Goal: Task Accomplishment & Management: Use online tool/utility

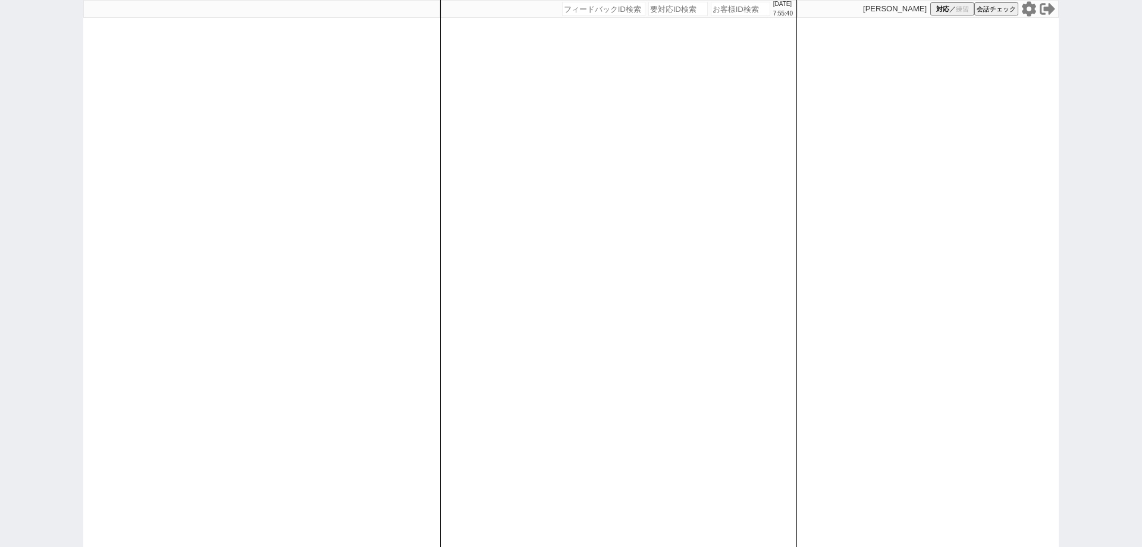
click at [1028, 12] on icon at bounding box center [1029, 8] width 14 height 15
click at [711, 10] on input "number" at bounding box center [740, 9] width 59 height 14
paste input "613886"
type input "613886"
select select
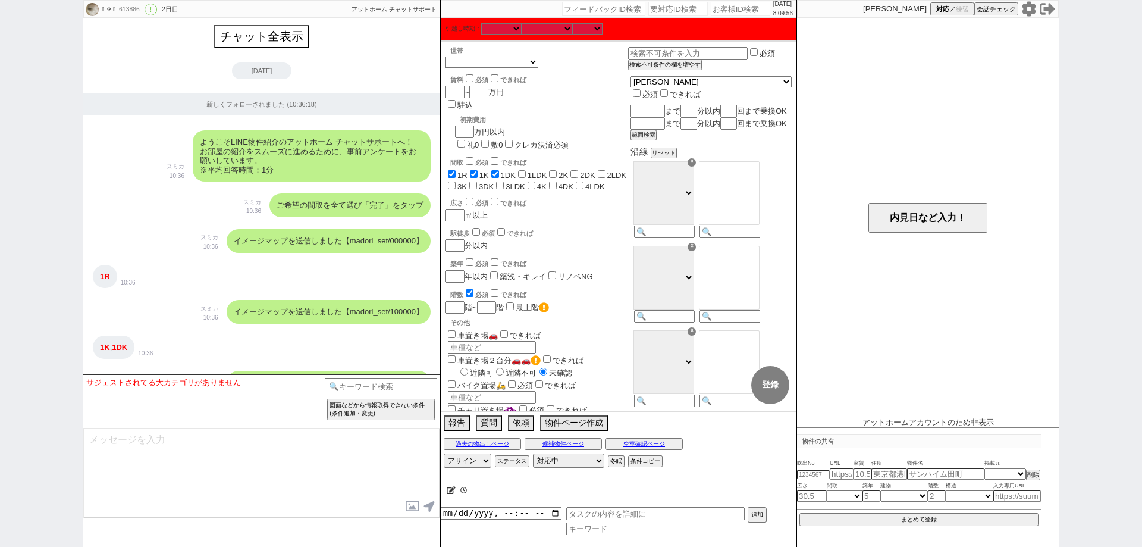
scroll to position [98, 0]
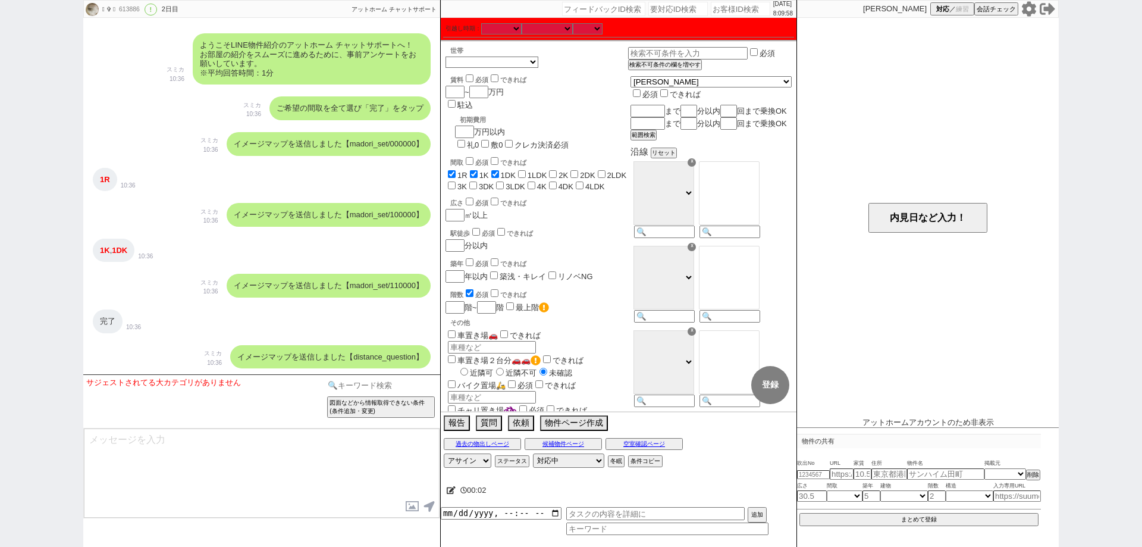
click at [360, 383] on input at bounding box center [381, 385] width 112 height 15
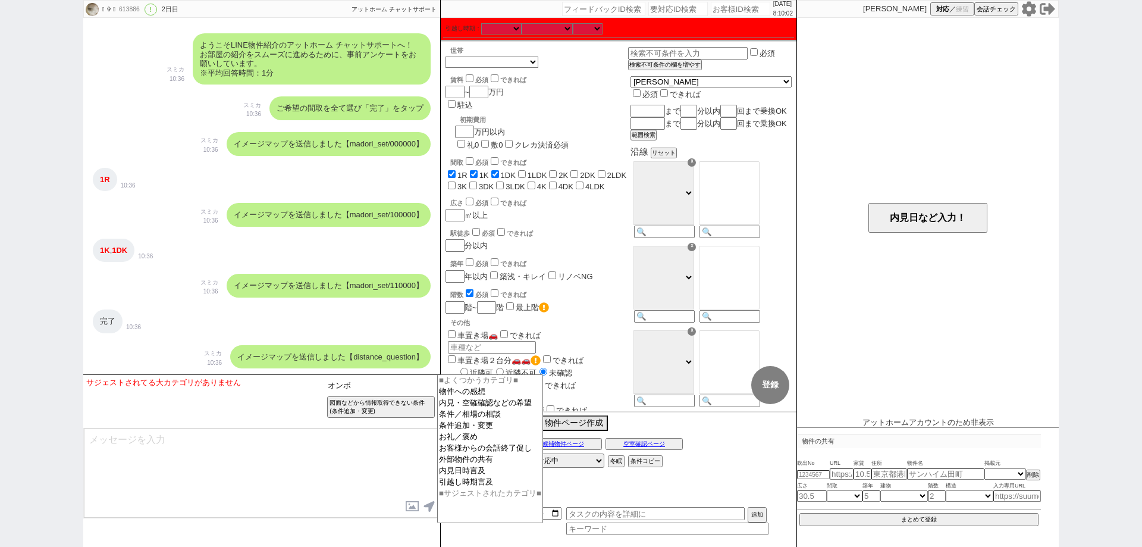
type input "オンボ"
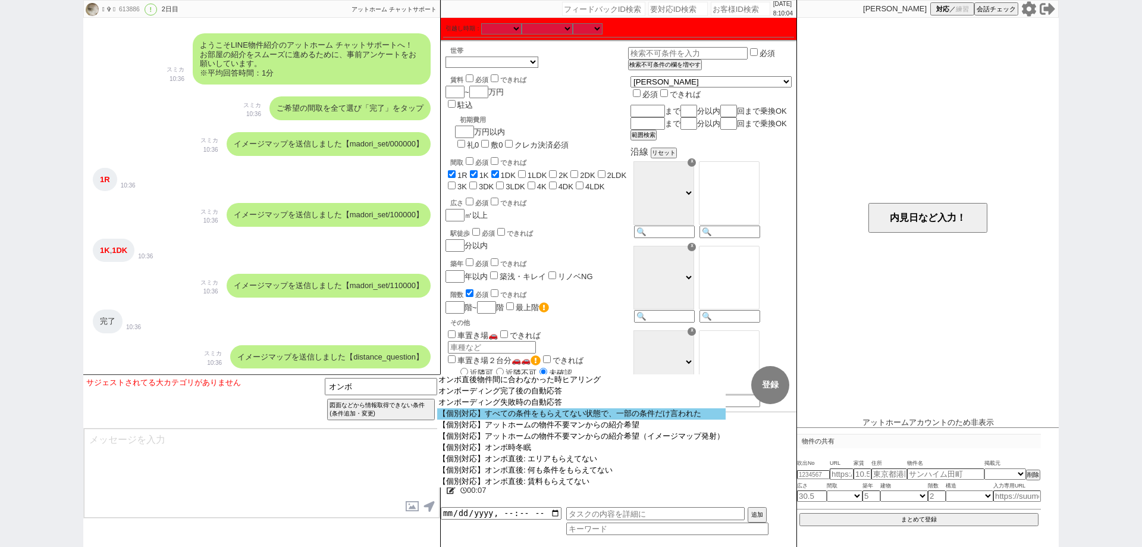
click at [517, 418] on option "【個別対応】すべての条件をもらえてない状態で、一部の条件だけ言われた" at bounding box center [581, 413] width 289 height 11
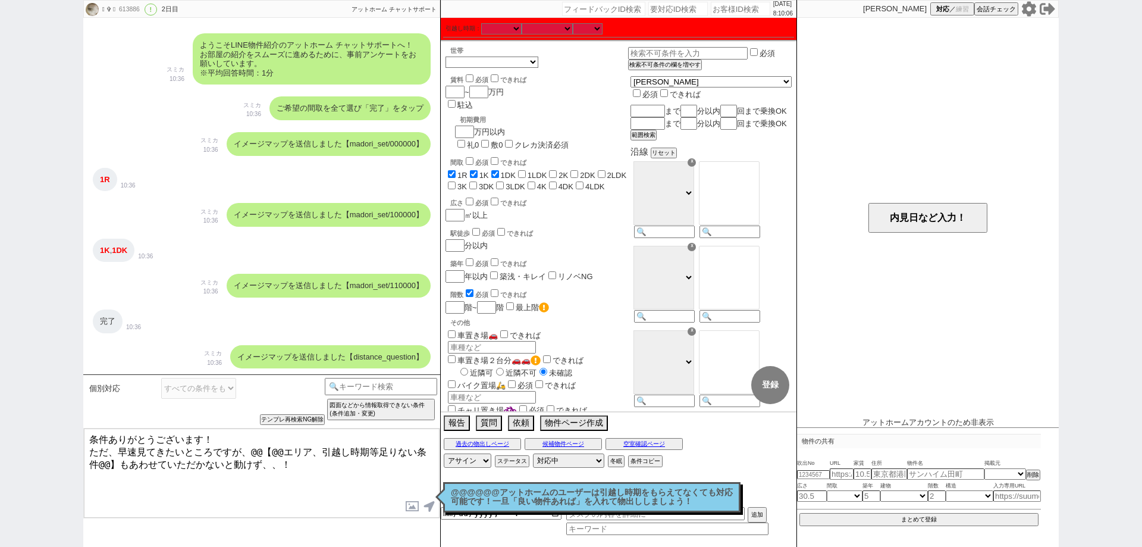
drag, startPoint x: 106, startPoint y: 437, endPoint x: 82, endPoint y: 425, distance: 26.6
click at [82, 425] on div "𓆩 ✞ 𓆪 613886 ! 0 2日目 冬眠中 自社客 アットホーム チャットサポート スミカ_BPO チャット全表示 [DATE] 新しくフォローされまし…" at bounding box center [571, 273] width 1142 height 547
drag, startPoint x: 116, startPoint y: 445, endPoint x: 84, endPoint y: 445, distance: 31.5
click at [84, 445] on textarea "先日はLINEの追加ありがとうございました！ ただ、早速見てきたいところですが、@@【@@エリア、引越し時期等足りない条件@@】もあわせていただかないと動けず…" at bounding box center [262, 472] width 356 height 89
drag, startPoint x: 419, startPoint y: 444, endPoint x: 349, endPoint y: 444, distance: 70.2
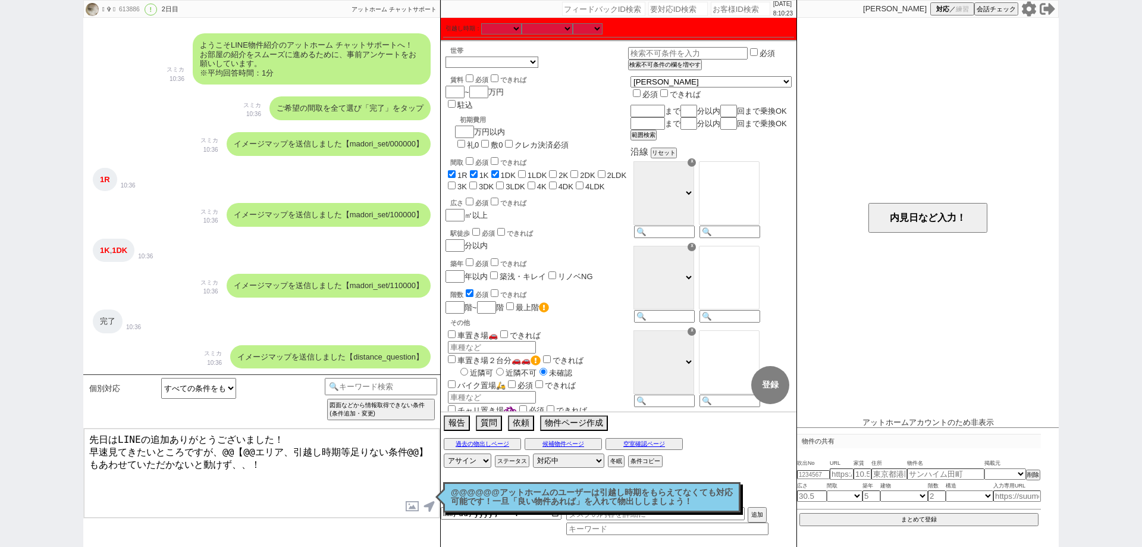
click at [349, 444] on textarea "先日はLINEの追加ありがとうございました！ 早速見てきたいところですが、@@【@@エリア、引越し時期等足りない条件@@】もあわせていただかないと動けず、、！" at bounding box center [262, 472] width 356 height 89
drag, startPoint x: 232, startPoint y: 457, endPoint x: 58, endPoint y: 409, distance: 180.3
click at [58, 409] on div "𓆩 ✞ 𓆪 613886 ! 0 2日目 冬眠中 自社客 アットホーム チャットサポート スミカ_BPO チャット全表示 [DATE] 新しくフォローされまし…" at bounding box center [571, 273] width 1142 height 547
click at [253, 493] on textarea "先日はLINEの追加ありがとうございました！ 早速見てきたいところですが、エリア、賃料、間取り、世帯、引越し時期等もあわせていただかないと動けず、、！" at bounding box center [262, 472] width 356 height 89
click at [316, 446] on textarea "先日はLINEの追加ありがとうございました！ 早速見てきたいところですが、エリア、賃料、間取り、世帯、引越し時期等もあわせていただかないと動けず、、！" at bounding box center [262, 472] width 356 height 89
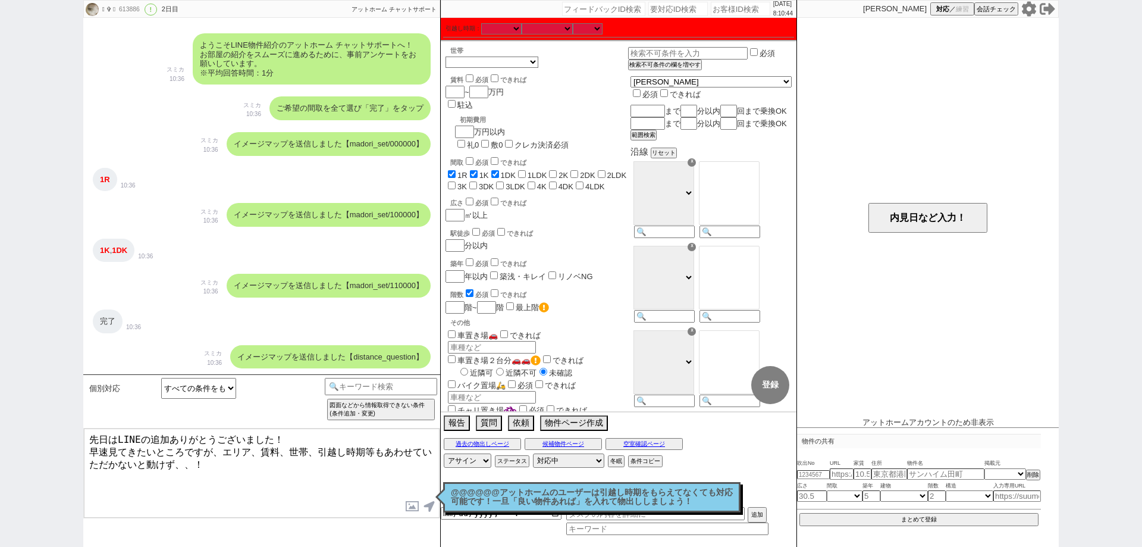
click at [316, 493] on textarea "先日はLINEの追加ありがとうございました！ 早速見てきたいところですが、エリア、賃料、世帯、引越し時期等もあわせていただかないと動けず、、！" at bounding box center [262, 472] width 356 height 89
type textarea "先日はLINEの追加ありがとうございました！ 早速見てきたいところですが、エリア、賃料、世帯、引越し時期等もあわせていただかないと動けず、、！"
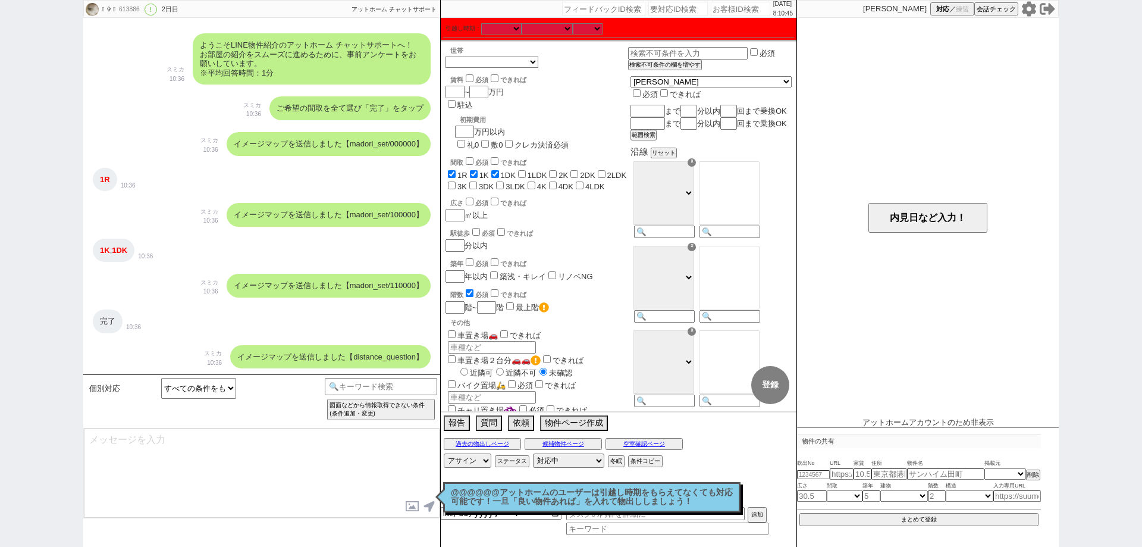
scroll to position [193, 0]
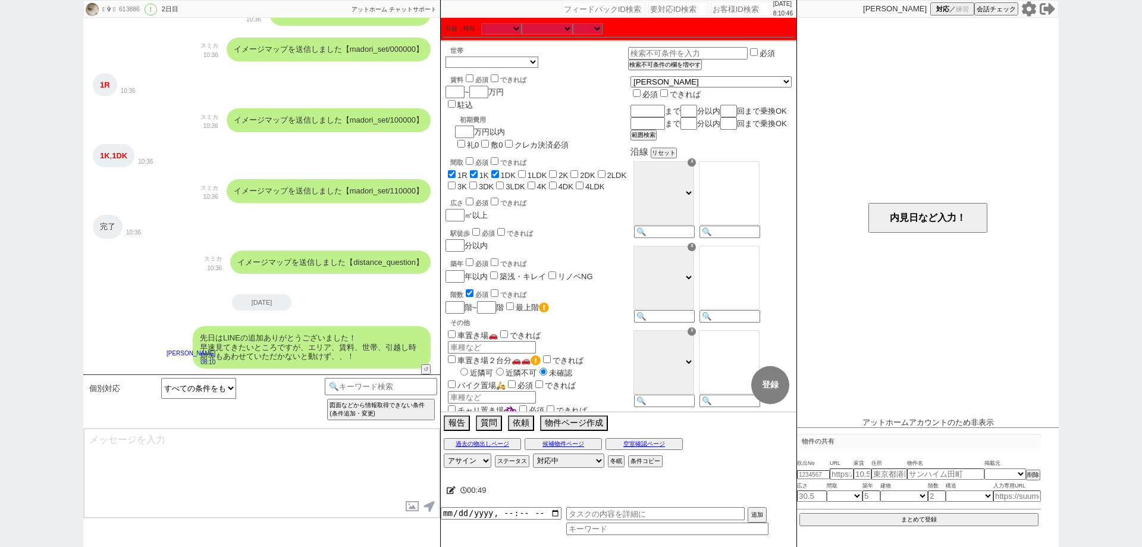
type textarea "お待ちしておりますので、頂き次第すぐに物件ご紹介させて下さい！"
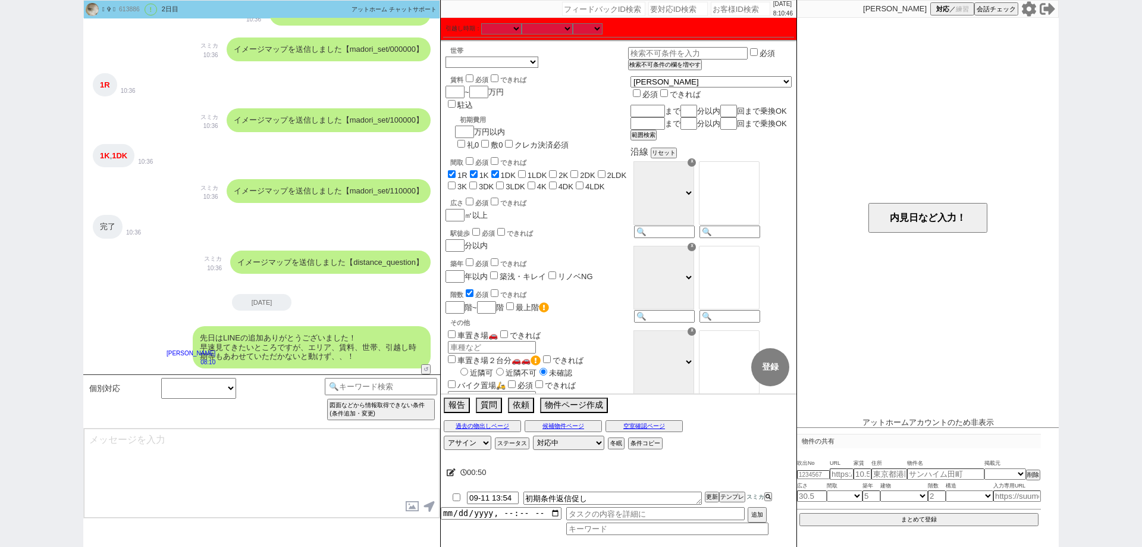
scroll to position [237, 0]
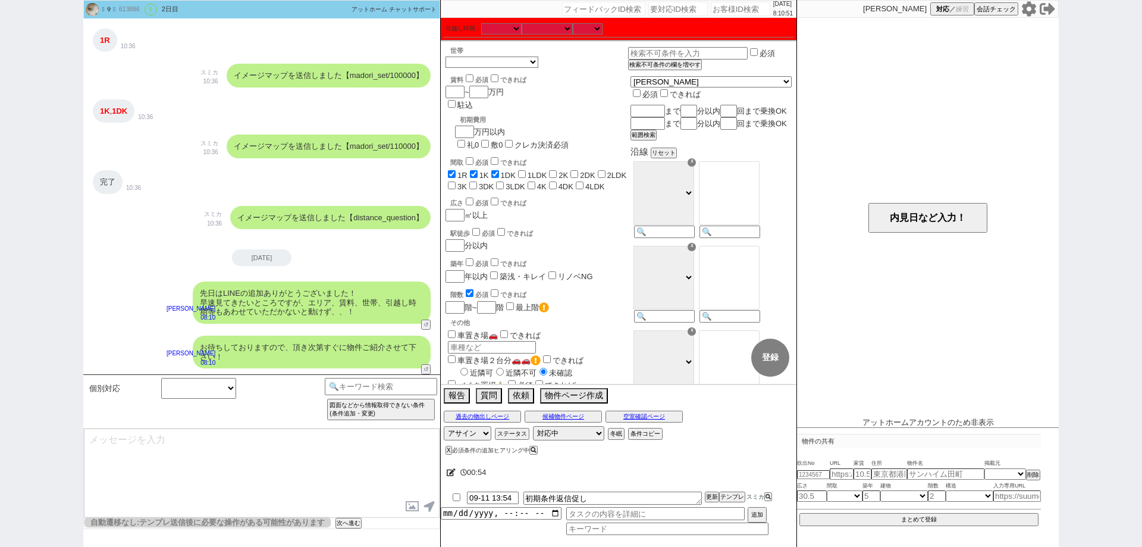
click at [728, 5] on input "number" at bounding box center [740, 9] width 59 height 14
paste input "613912"
type input "613912"
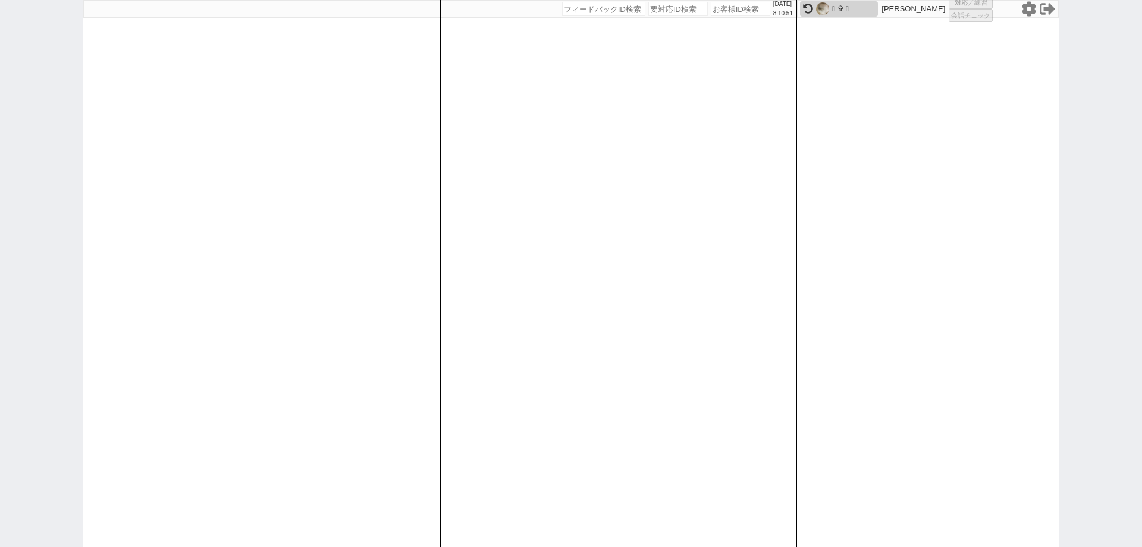
select select
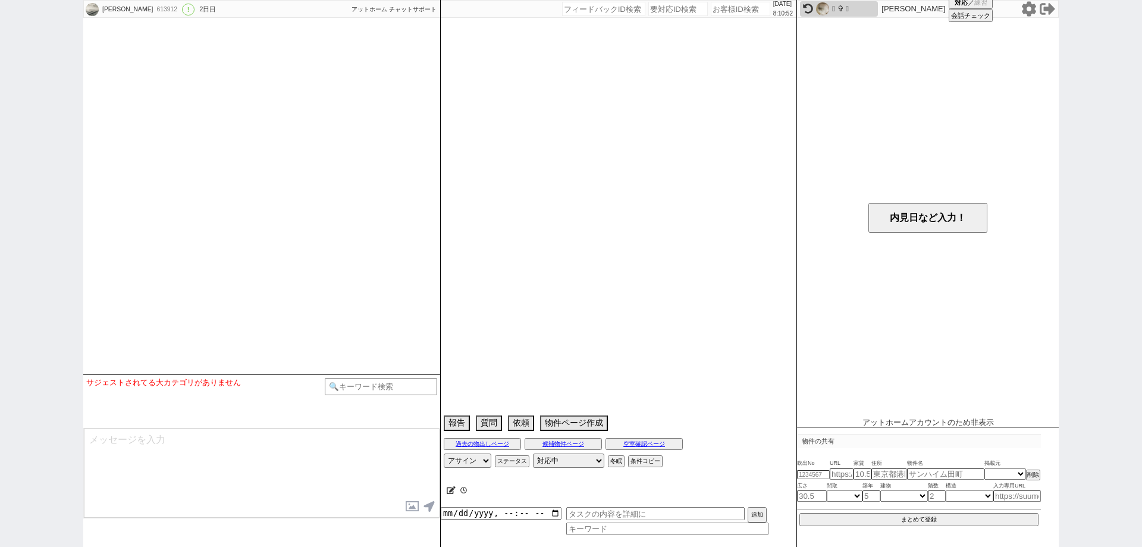
select select "0"
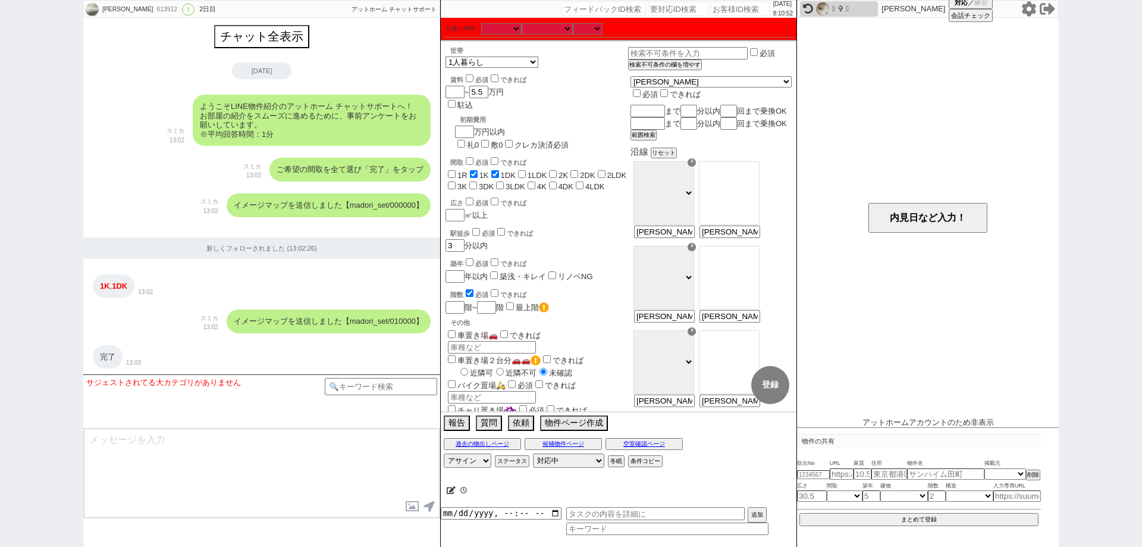
scroll to position [581, 0]
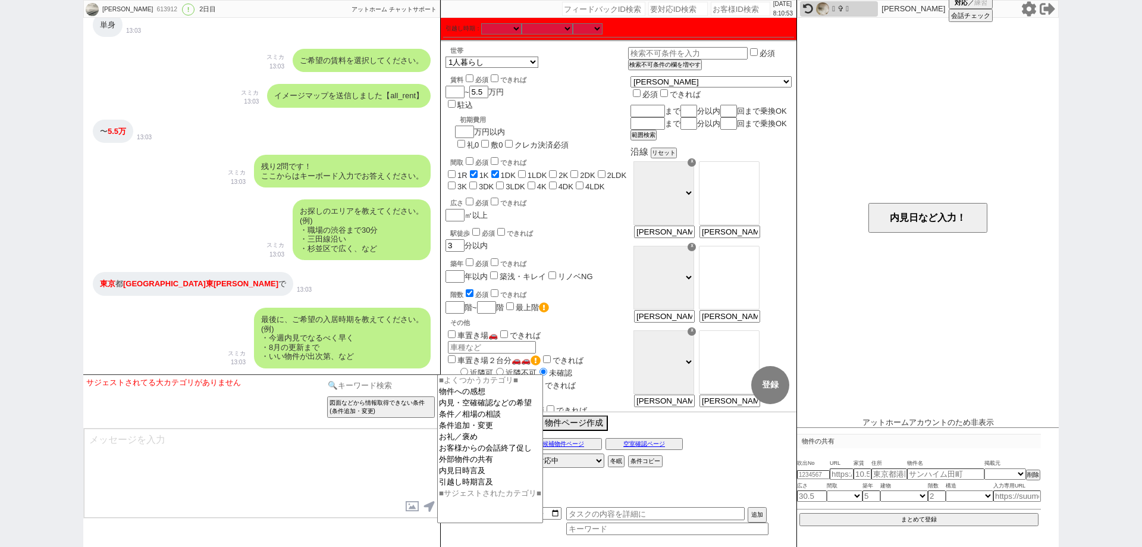
click at [346, 392] on input at bounding box center [381, 385] width 112 height 15
click at [0, 365] on div "めぐみ 613912 ! 0 2日目 冬眠中 自社客 アットホーム チャットサポート スミカ_BPO チャット全表示 2025-09-09 ようこそLINE物…" at bounding box center [571, 273] width 1142 height 547
click at [410, 381] on input at bounding box center [381, 385] width 112 height 15
type input "オンボ"
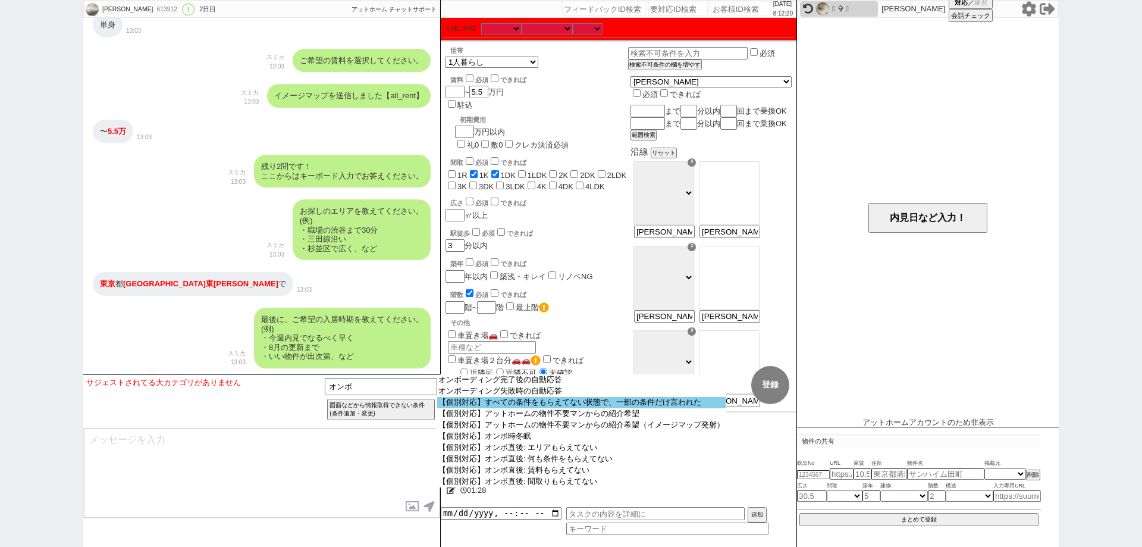
scroll to position [11, 0]
click at [654, 402] on option "【個別対応】すべての条件をもらえてない状態で、一部の条件だけ言われた" at bounding box center [581, 402] width 289 height 11
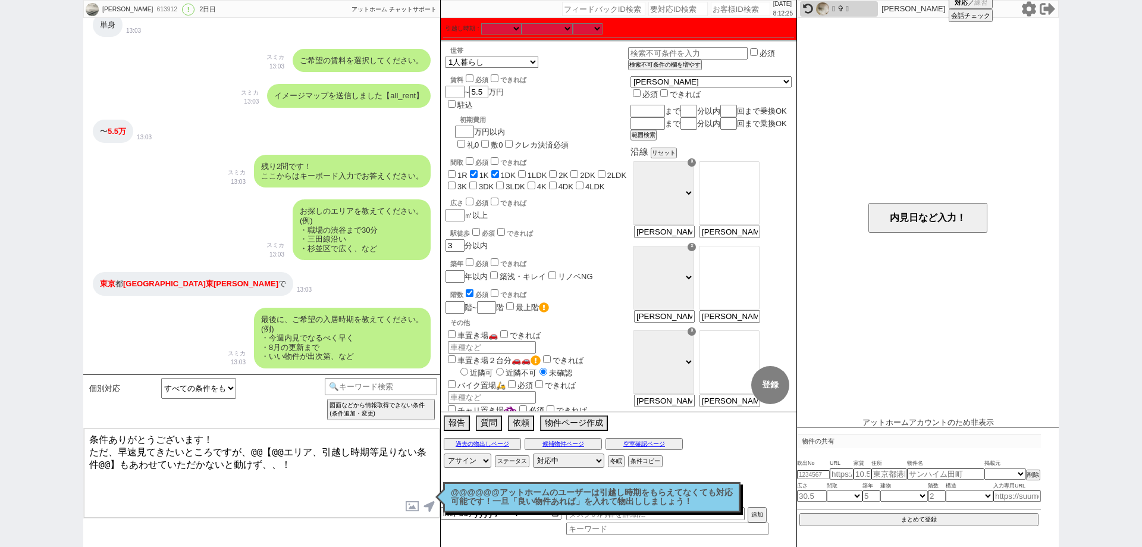
drag, startPoint x: 318, startPoint y: 449, endPoint x: 250, endPoint y: 449, distance: 67.8
click at [250, 449] on textarea "条件ありがとうございます！ ただ、早速見てきたいところですが、@@【@@エリア、引越し時期等足りない条件@@】もあわせていただかないと動けず、、！" at bounding box center [262, 472] width 356 height 89
drag, startPoint x: 381, startPoint y: 443, endPoint x: 306, endPoint y: 449, distance: 75.8
click at [306, 449] on textarea "条件ありがとうございます！ ただ、早速見てきたいところですが、引越し時期等足りない条件@@】もあわせていただかないと動けず、、！" at bounding box center [262, 472] width 356 height 89
drag, startPoint x: 108, startPoint y: 432, endPoint x: 59, endPoint y: 432, distance: 48.8
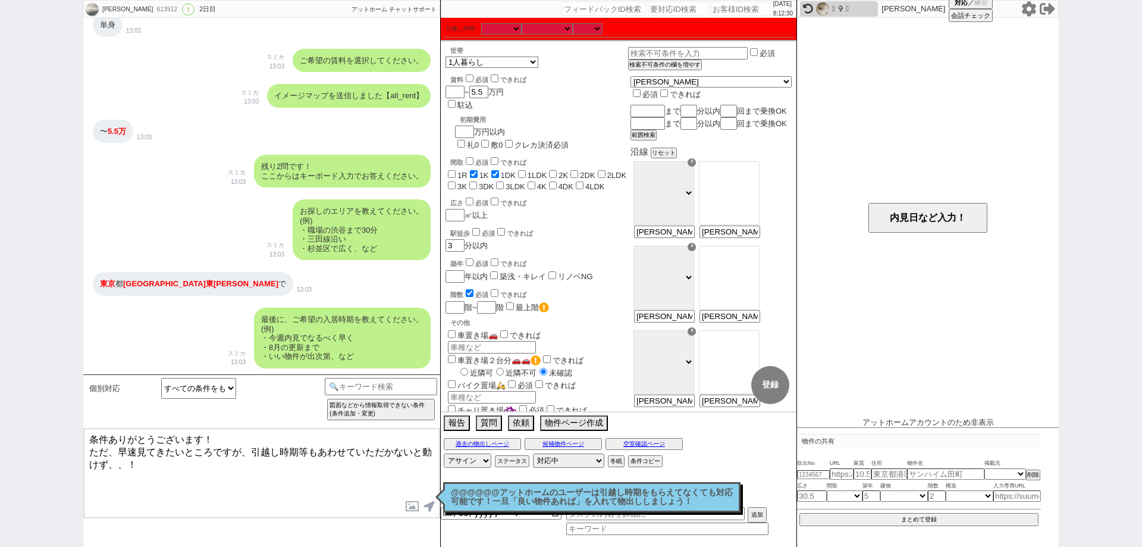
click at [59, 432] on div "めぐみ 613912 ! 0 2日目 冬眠中 自社客 アットホーム チャットサポート スミカ_BPO チャット全表示 2025-09-09 ようこそLINE物…" at bounding box center [571, 273] width 1142 height 547
type textarea "先日は条件ありがとうございました！ ただ、早速見てきたいところですが、引越し時期等もあわせていただかないと動けず、、！"
click at [0, 393] on div "めぐみ 613912 ! 0 2日目 冬眠中 自社客 アットホーム チャットサポート スミカ_BPO チャット全表示 2025-09-09 ようこそLINE物…" at bounding box center [571, 273] width 1142 height 547
click at [305, 475] on textarea "先日は条件ありがとうございました！ ただ、早速見てきたいところですが、引越し時期等もあわせていただかないと動けず、、！" at bounding box center [262, 472] width 356 height 89
click at [0, 463] on div "めぐみ 613912 ! 0 2日目 冬眠中 自社客 アットホーム チャットサポート スミカ_BPO チャット全表示 2025-09-09 ようこそLINE物…" at bounding box center [571, 273] width 1142 height 547
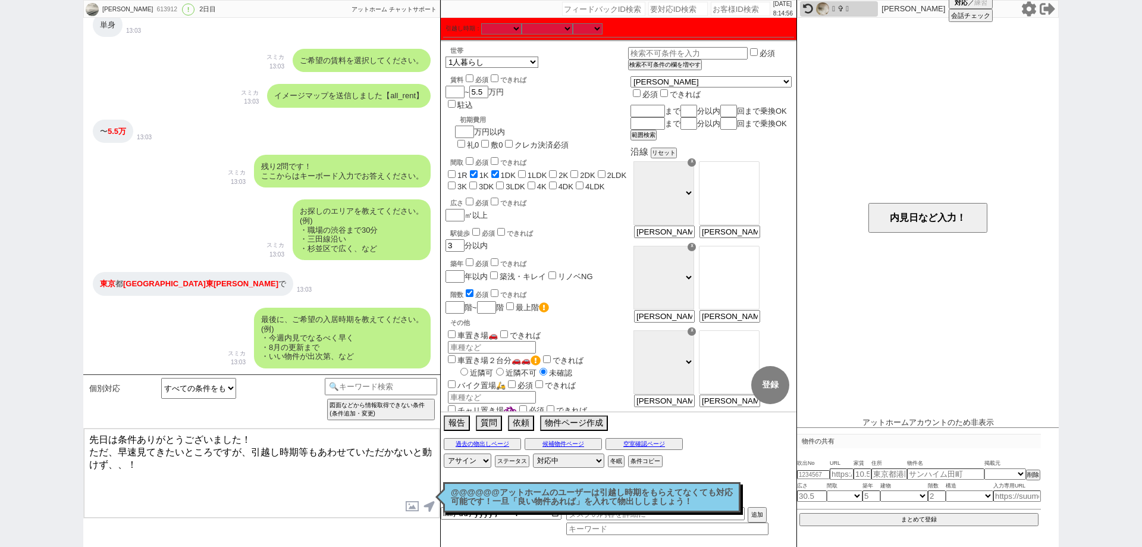
click at [340, 478] on textarea "先日は条件ありがとうございました！ ただ、早速見てきたいところですが、引越し時期等もあわせていただかないと動けず、、！" at bounding box center [262, 472] width 356 height 89
click at [459, 424] on button "報告" at bounding box center [456, 421] width 24 height 13
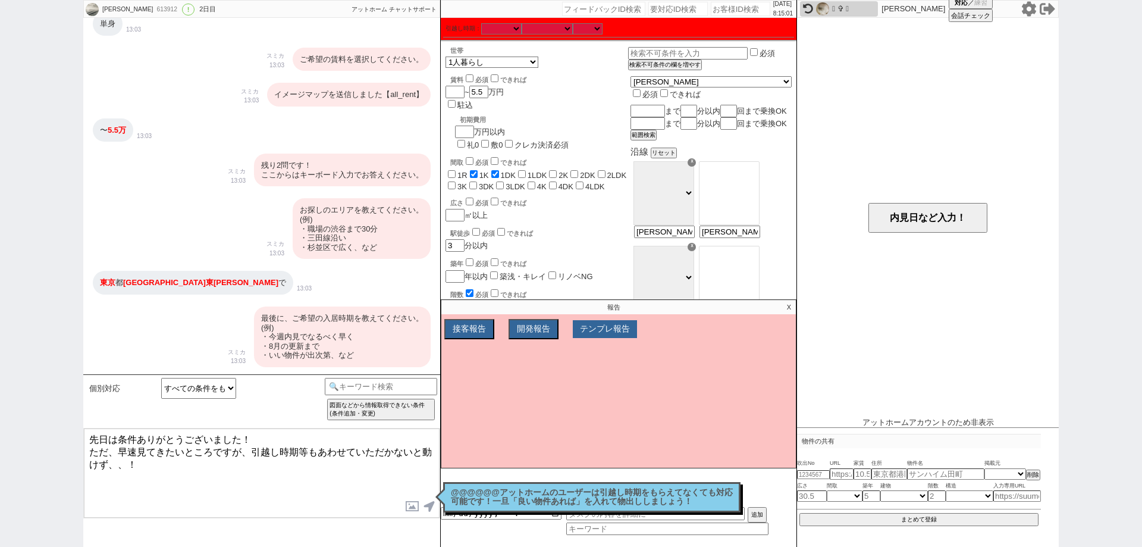
click at [631, 324] on button "テンプレ報告" at bounding box center [605, 329] width 64 height 18
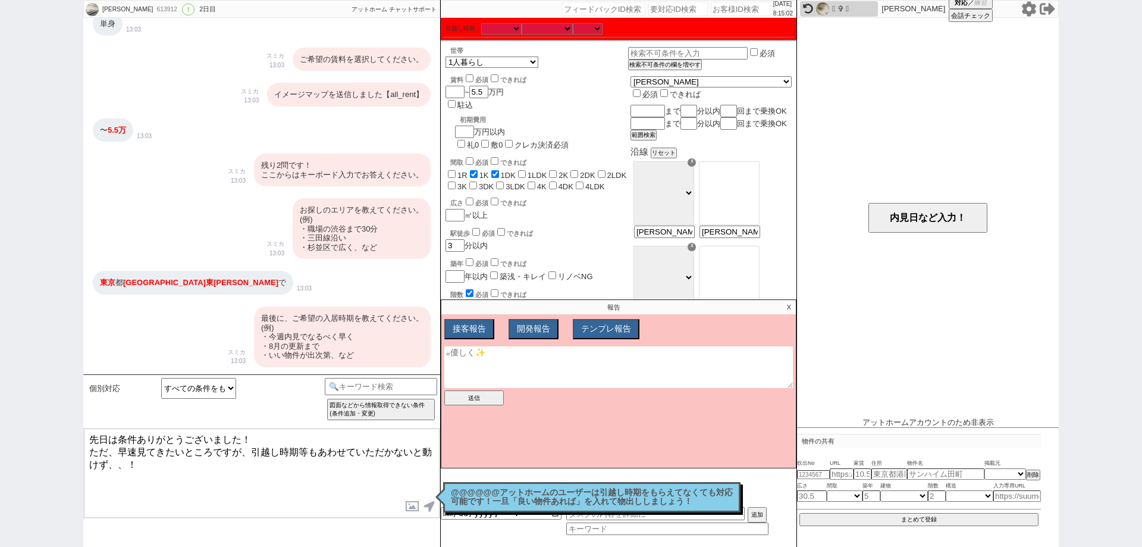
click at [604, 374] on textarea at bounding box center [618, 367] width 349 height 42
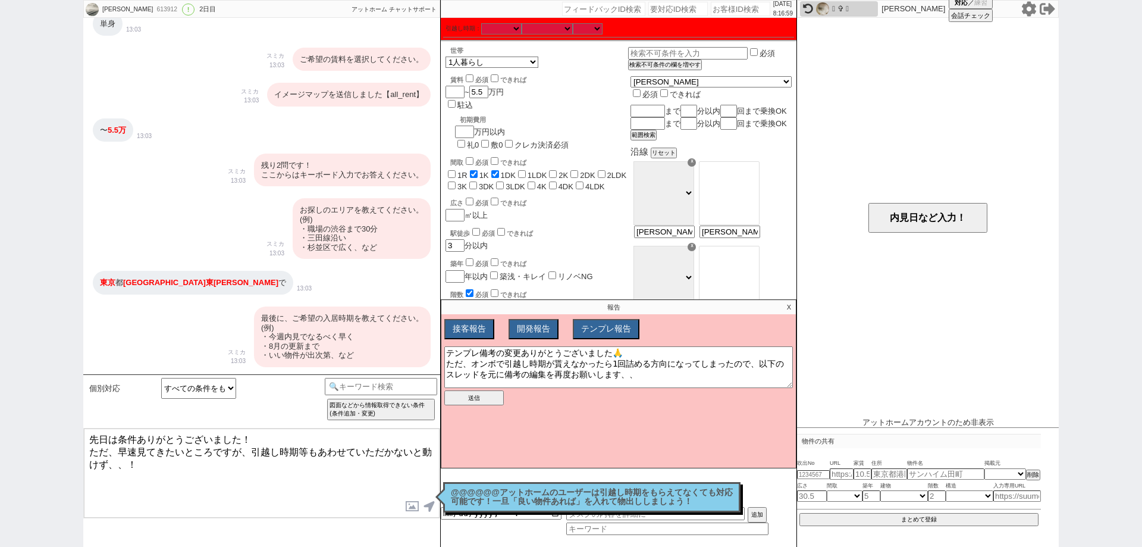
click at [0, 385] on div "めぐみ 613912 ! 0 2日目 冬眠中 自社客 アットホーム チャットサポート スミカ_BPO チャット全表示 2025-09-09 ようこそLINE物…" at bounding box center [571, 273] width 1142 height 547
click at [643, 374] on textarea "テンプレ備考の変更ありがとうございました🙏 ただ、オンボで引越し時期が貰えなかったら1回詰める方向になってしまったので、以下のスレッドを元に備考の編集を再度お…" at bounding box center [618, 367] width 349 height 42
paste textarea "https://jent-team.slack.com/archives/C03QYU9NCSV/p1756427359861529?thread_ts=17…"
type textarea "テンプレ備考の変更ありがとうございました🙏 ただ、オンボで引越し時期が貰えなかったら1回詰める方向になってしまったので、以下のスレッドを元に備考の編集を再度お…"
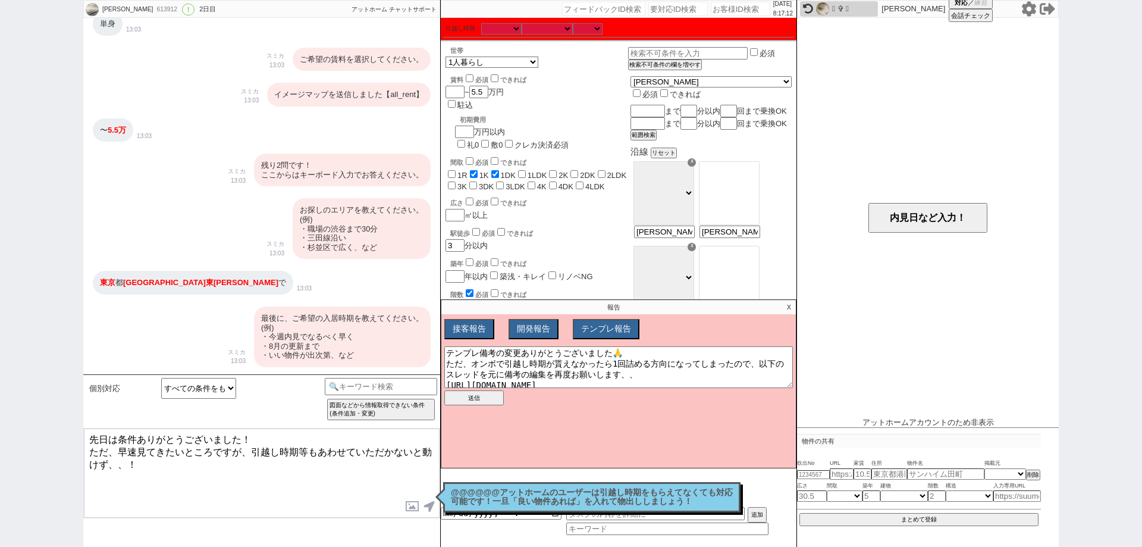
click at [0, 360] on div "めぐみ 613912 ! 0 2日目 冬眠中 自社客 アットホーム チャットサポート スミカ_BPO チャット全表示 2025-09-09 ようこそLINE物…" at bounding box center [571, 273] width 1142 height 547
click at [631, 333] on button "テンプレ報告" at bounding box center [605, 329] width 64 height 18
click at [491, 396] on button "送信" at bounding box center [473, 397] width 59 height 15
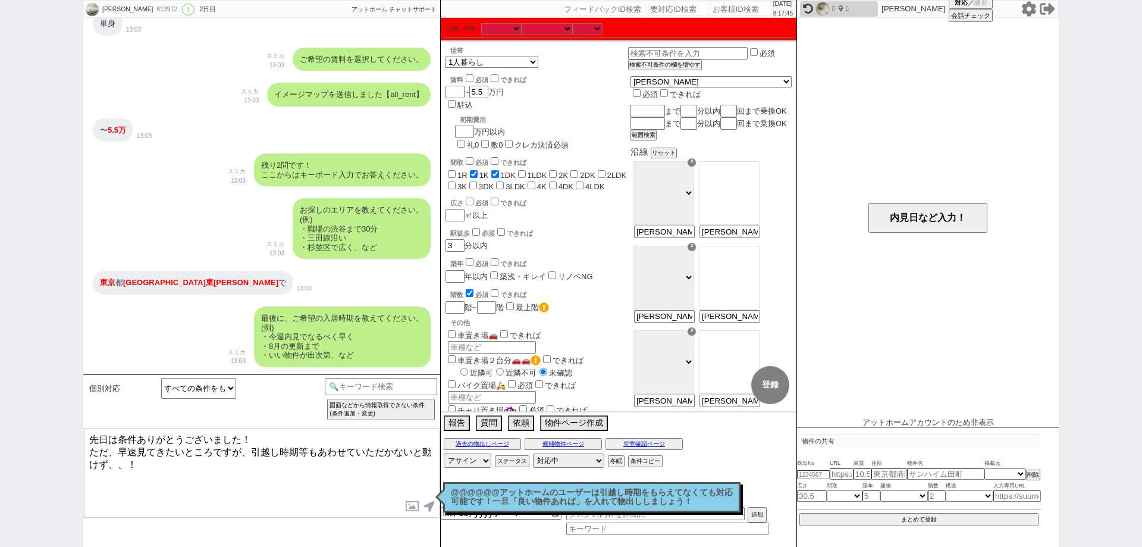
click at [0, 295] on div "めぐみ 613912 ! 0 2日目 冬眠中 自社客 アットホーム チャットサポート スミカ_BPO チャット全表示 2025-09-09 ようこそLINE物…" at bounding box center [571, 273] width 1142 height 547
drag, startPoint x: 127, startPoint y: 459, endPoint x: 39, endPoint y: 403, distance: 103.8
click at [39, 403] on div "めぐみ 613912 ! 0 2日目 冬眠中 自社客 アットホーム チャットサポート スミカ_BPO チャット全表示 2025-09-09 ようこそLINE物…" at bounding box center [571, 273] width 1142 height 547
paste textarea "ご希望ありがとうございます！ また、お引越し時期についても頂けますと幸いです！ ※空き予定や居住中、先行可の物件など幅広いため時期に応じてご紹介します"
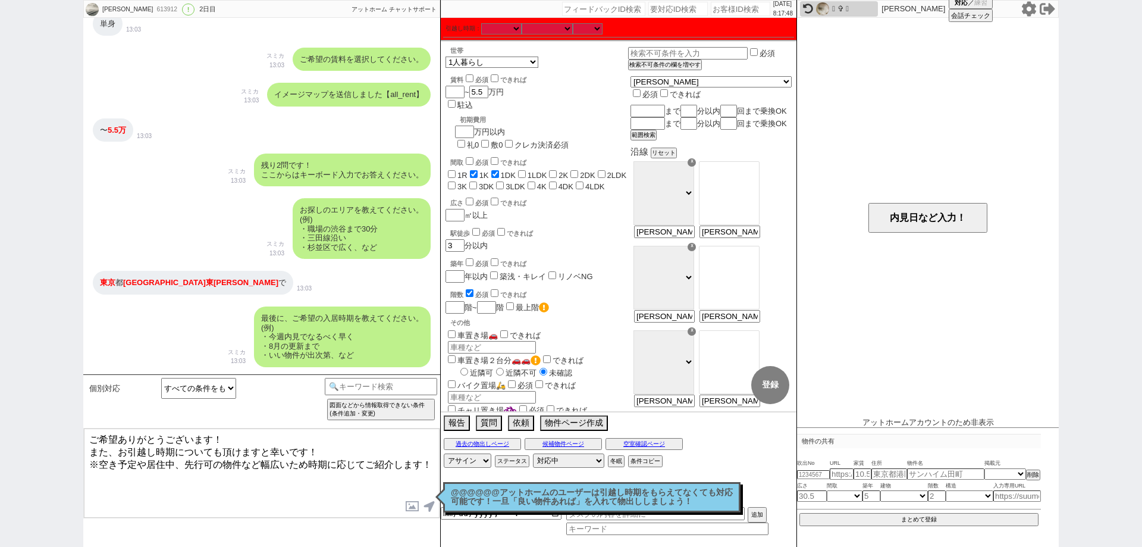
drag, startPoint x: 119, startPoint y: 450, endPoint x: 67, endPoint y: 448, distance: 52.4
click at [67, 448] on div "めぐみ 613912 ! 0 2日目 冬眠中 自社客 アットホーム チャットサポート スミカ_BPO チャット全表示 2025-09-09 ようこそLINE物…" at bounding box center [571, 273] width 1142 height 547
type textarea "先日は条件ありがとうございました！ また、お引越し時期についても頂けますと幸いです！ ※空き予定や居住中、先行可の物件など幅広いため時期に応じてご紹介します！"
click at [0, 102] on div "めぐみ 613912 ! 0 2日目 冬眠中 自社客 アットホーム チャットサポート スミカ_BPO チャット全表示 2025-09-09 ようこそLINE物…" at bounding box center [571, 273] width 1142 height 547
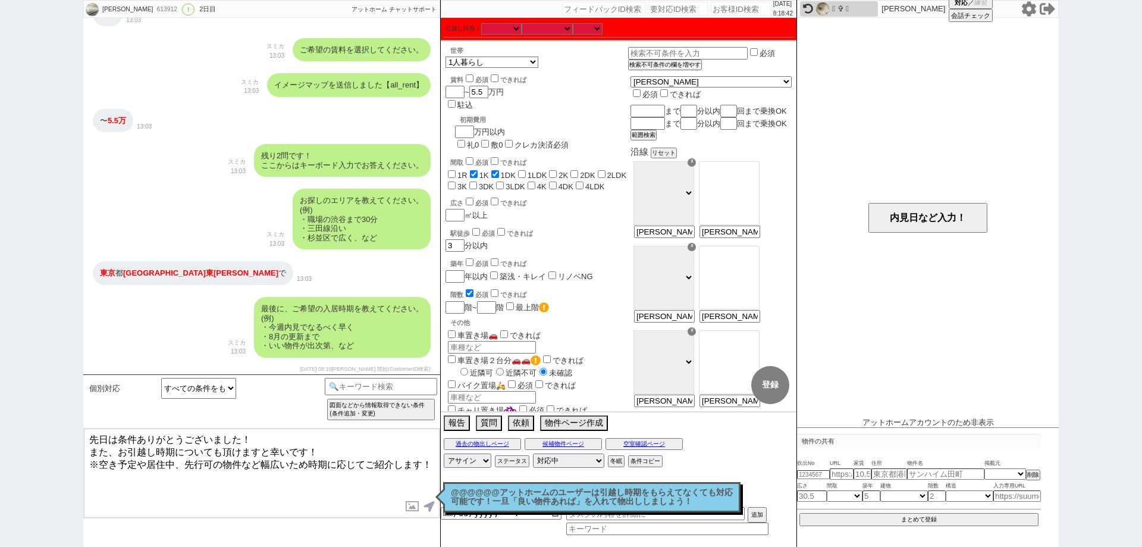
scroll to position [593, 0]
click at [452, 430] on input "追焚機能" at bounding box center [452, 434] width 8 height 8
checkbox input "true"
checkbox input "false"
checkbox input "true"
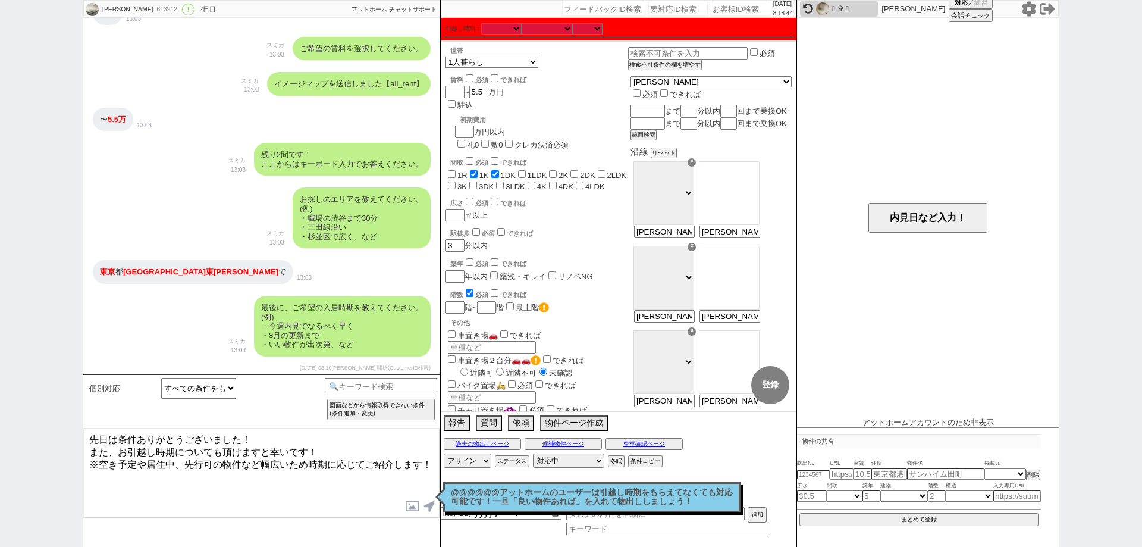
checkbox input "true"
checkbox input "false"
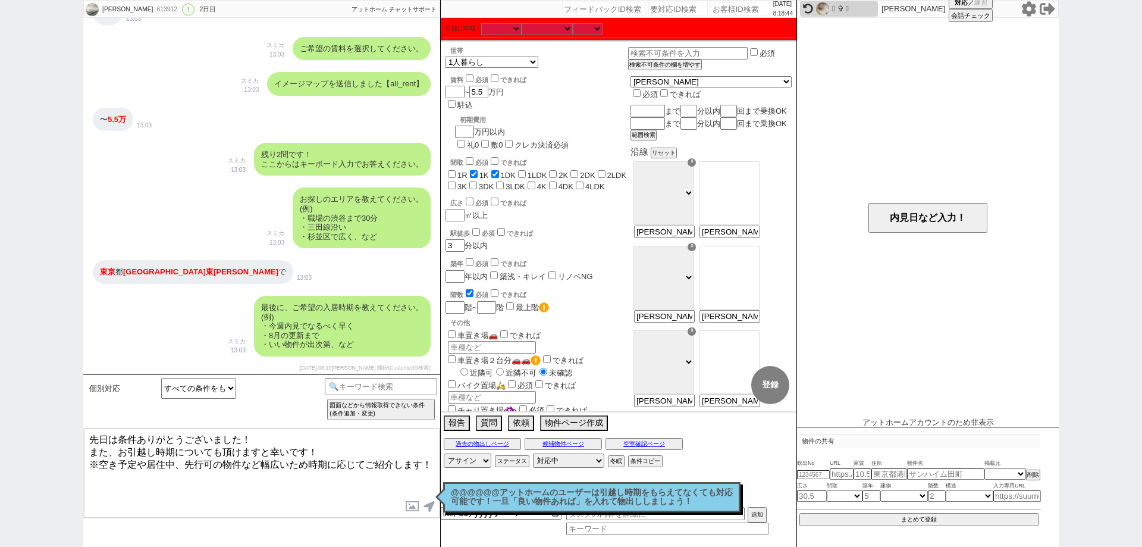
checkbox input "false"
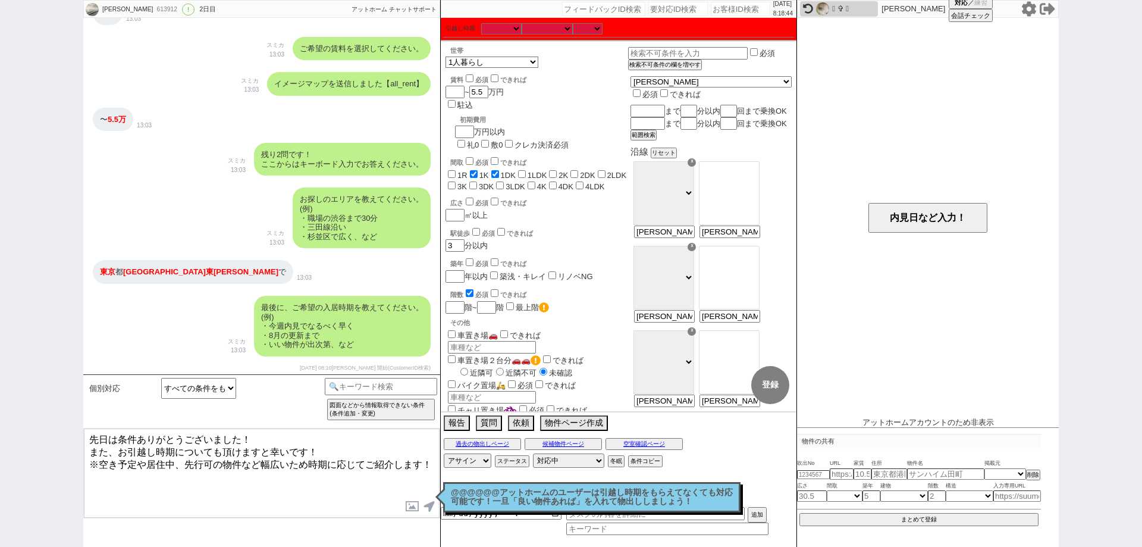
checkbox input "false"
click at [452, 430] on input "追焚機能" at bounding box center [452, 434] width 8 height 8
checkbox input "false"
checkbox input "true"
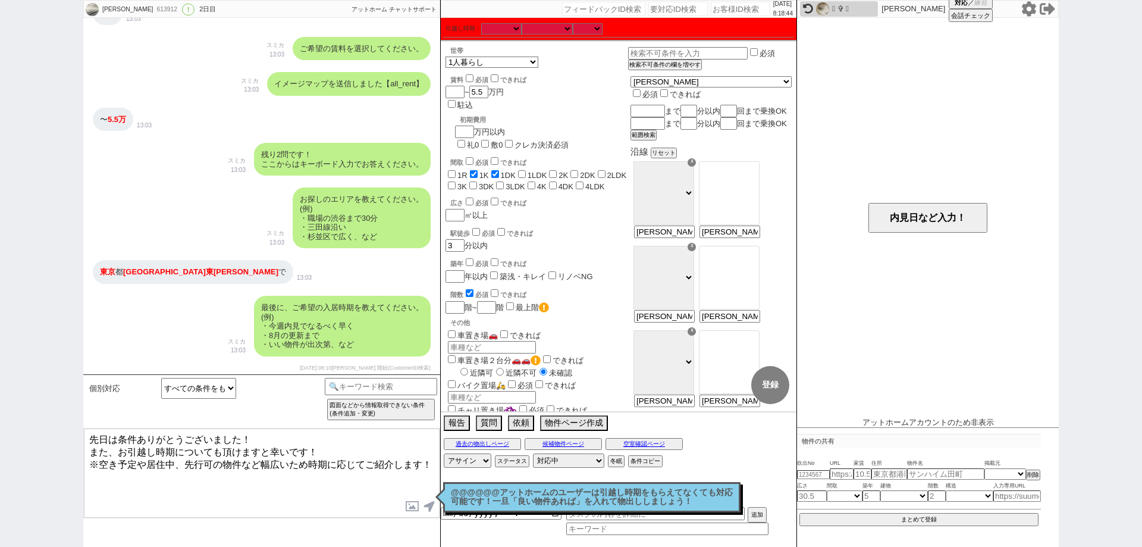
checkbox input "true"
checkbox input "false"
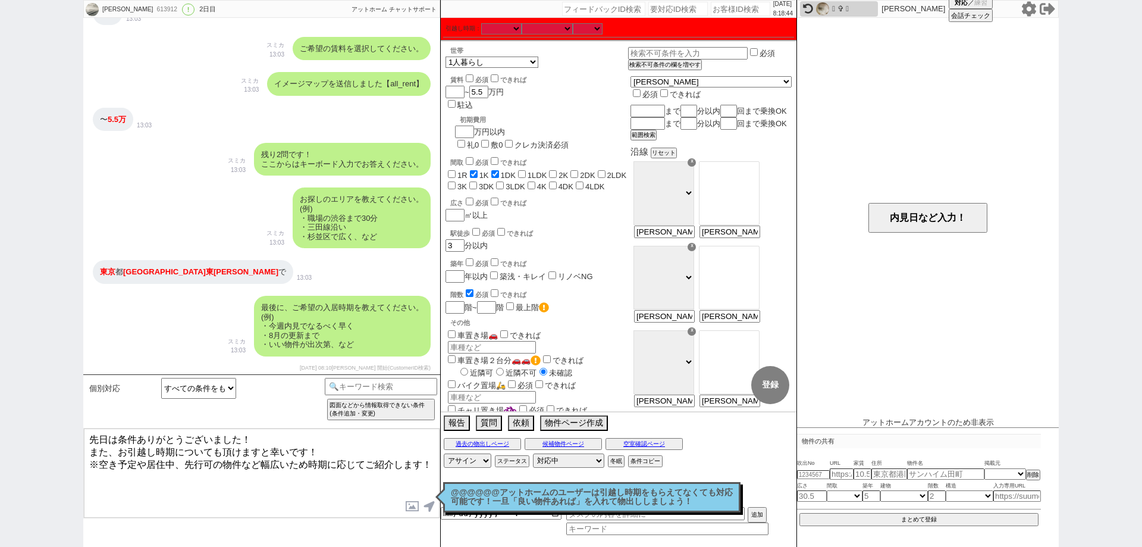
checkbox input "false"
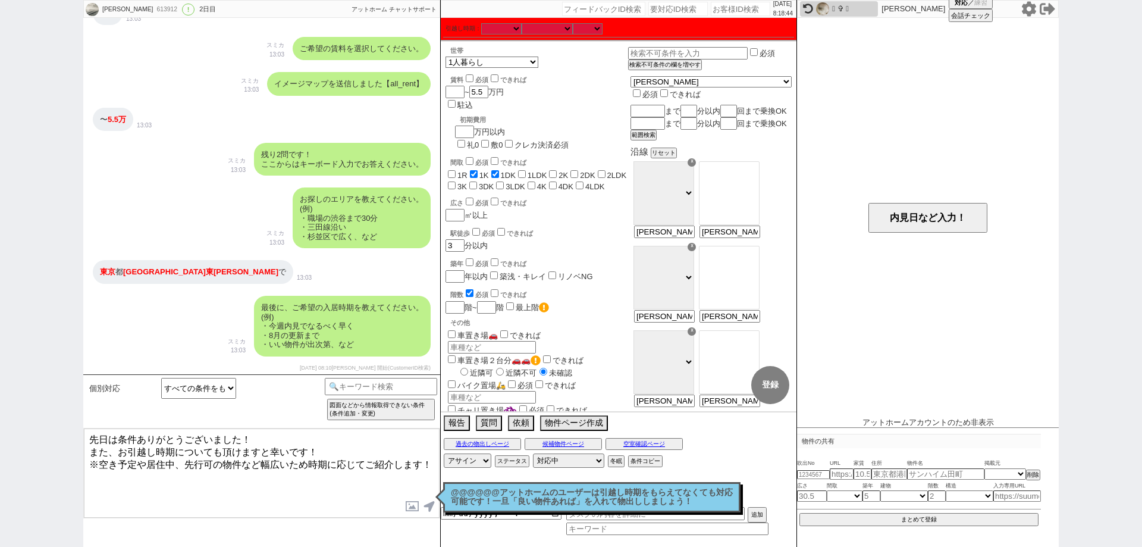
checkbox input "false"
click at [431, 471] on textarea "先日は条件ありがとうございました！ また、お引越し時期についても頂けますと幸いです！ ※空き予定や居住中、先行可の物件など幅広いため時期に応じてご紹介します！" at bounding box center [262, 472] width 356 height 89
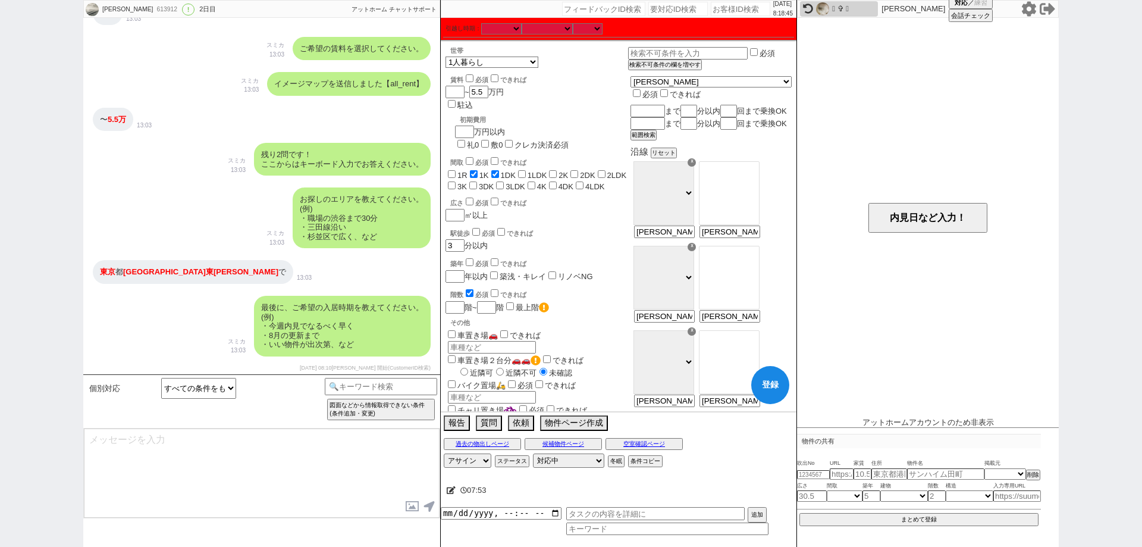
scroll to position [707, 0]
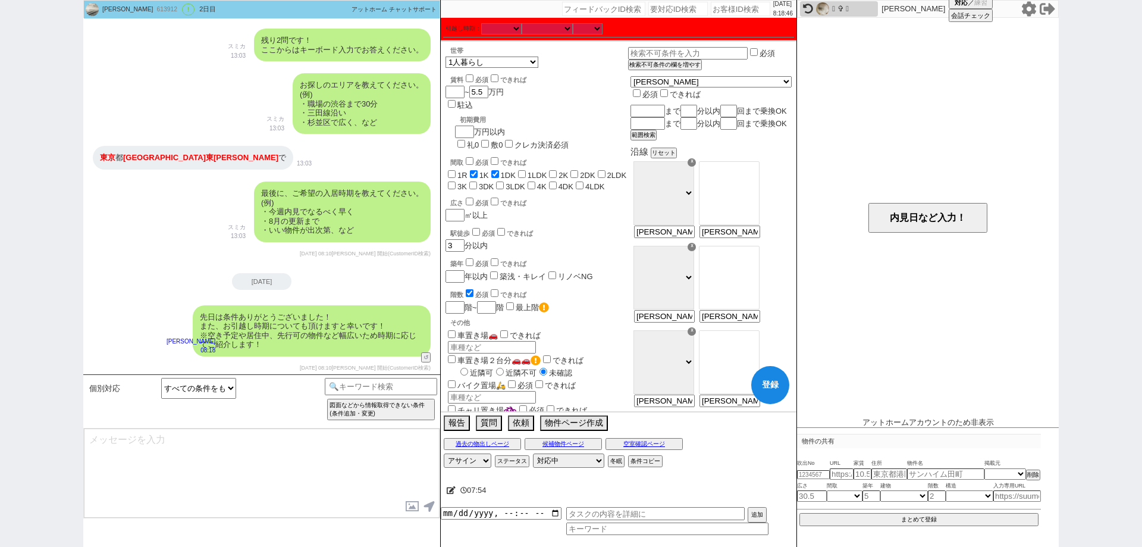
type textarea "お待ちしておりますので、頂き次第すぐに物件ご紹介させて下さい！"
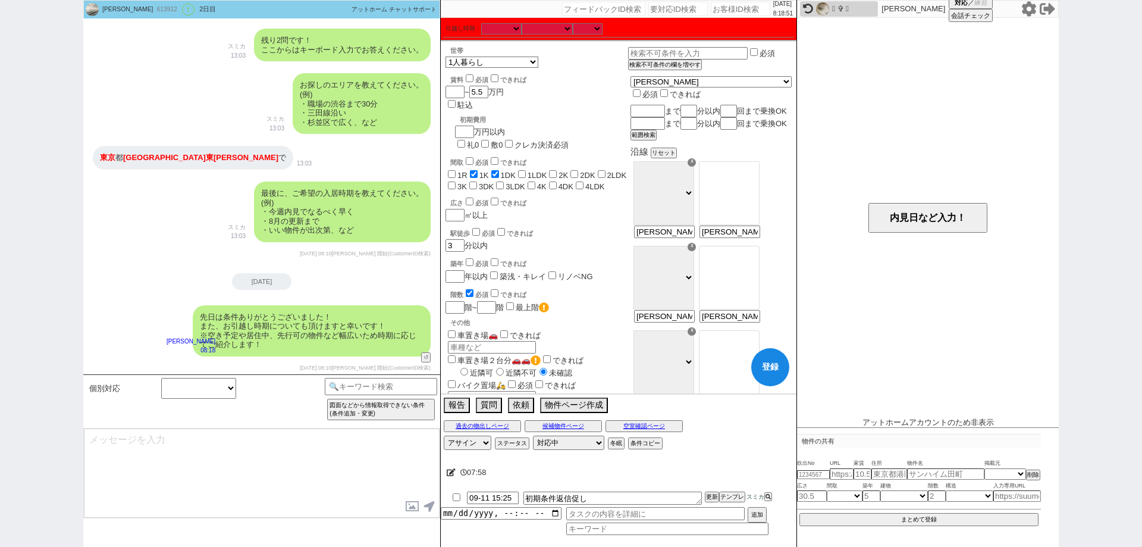
scroll to position [763, 0]
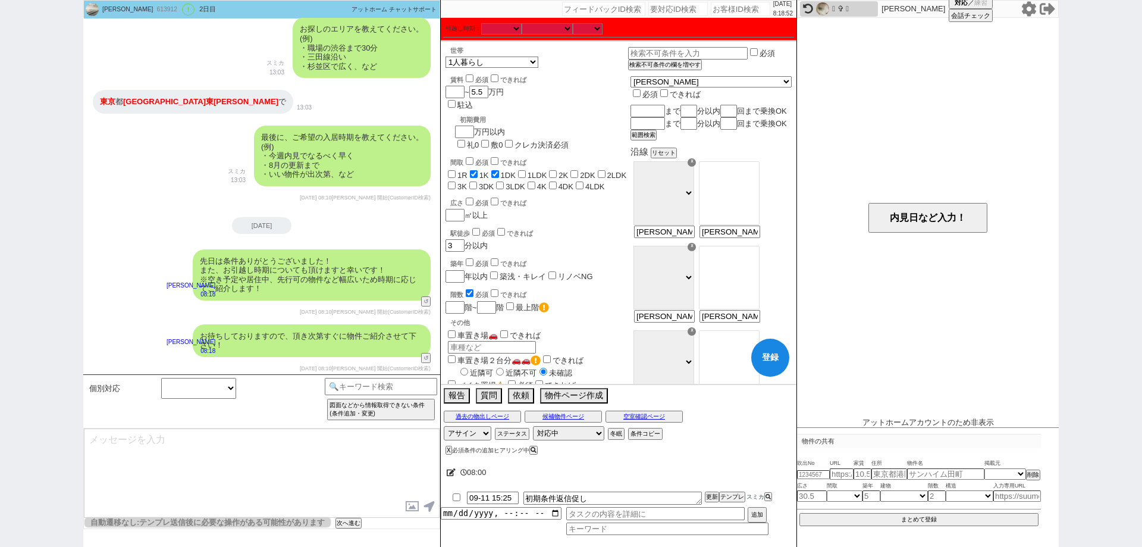
click at [777, 352] on button "登録" at bounding box center [770, 358] width 38 height 38
click at [713, 10] on input "number" at bounding box center [740, 9] width 59 height 14
paste input "613923"
type input "613923"
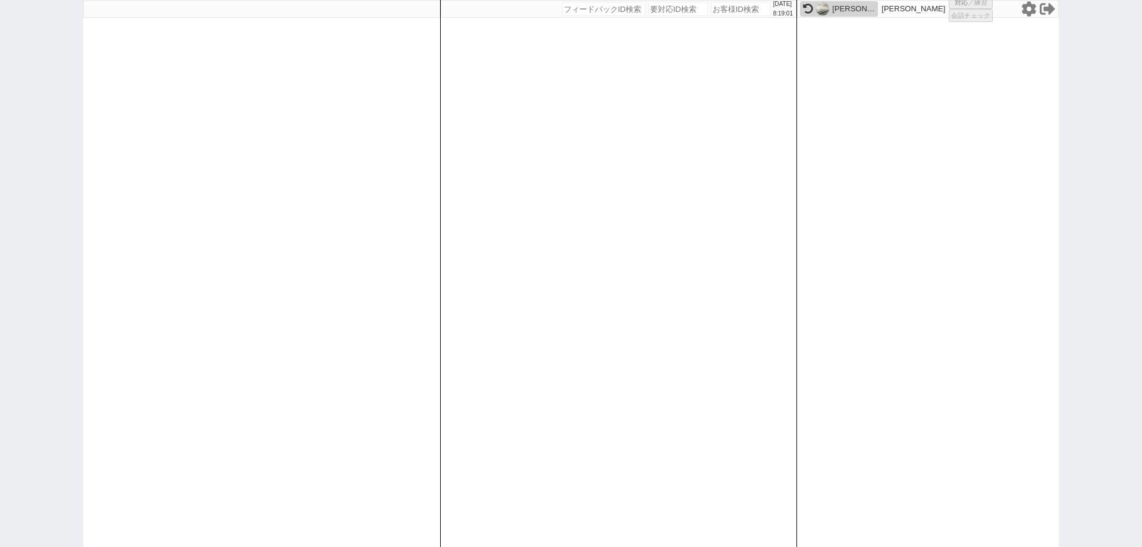
select select
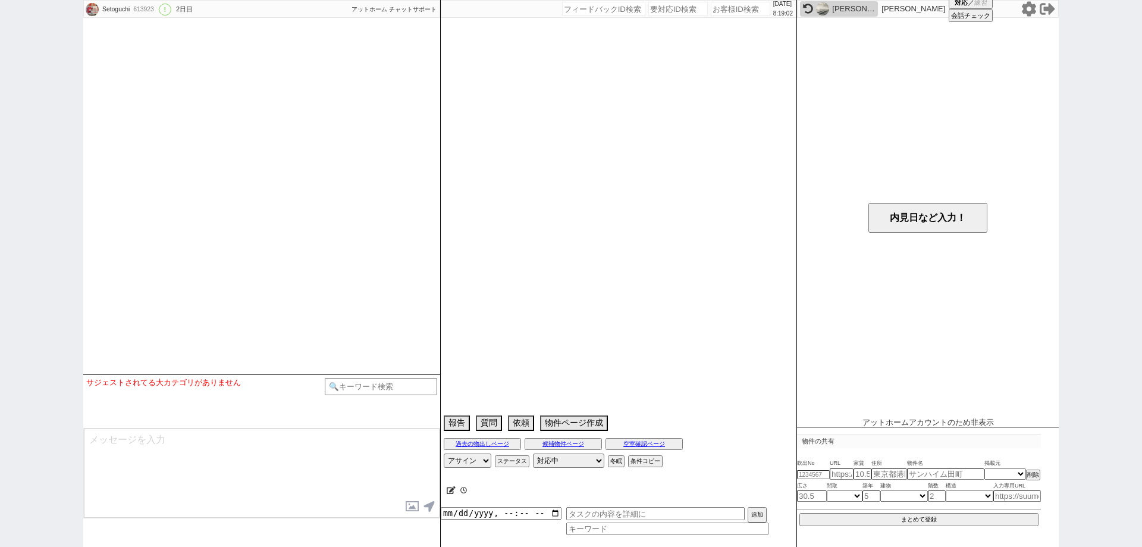
scroll to position [27, 0]
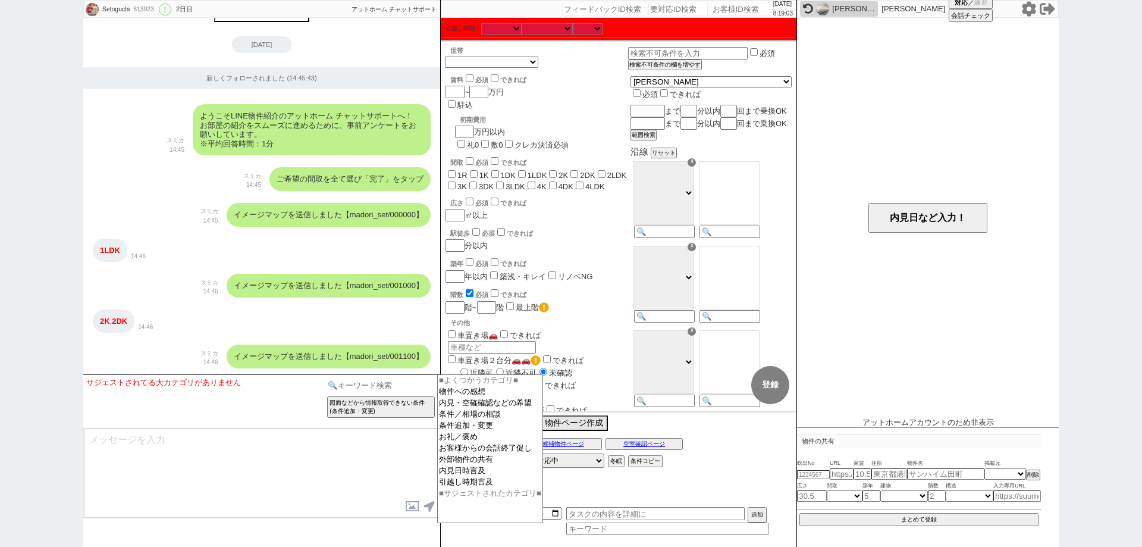
click at [407, 387] on input at bounding box center [381, 385] width 112 height 15
type input "オンボ"
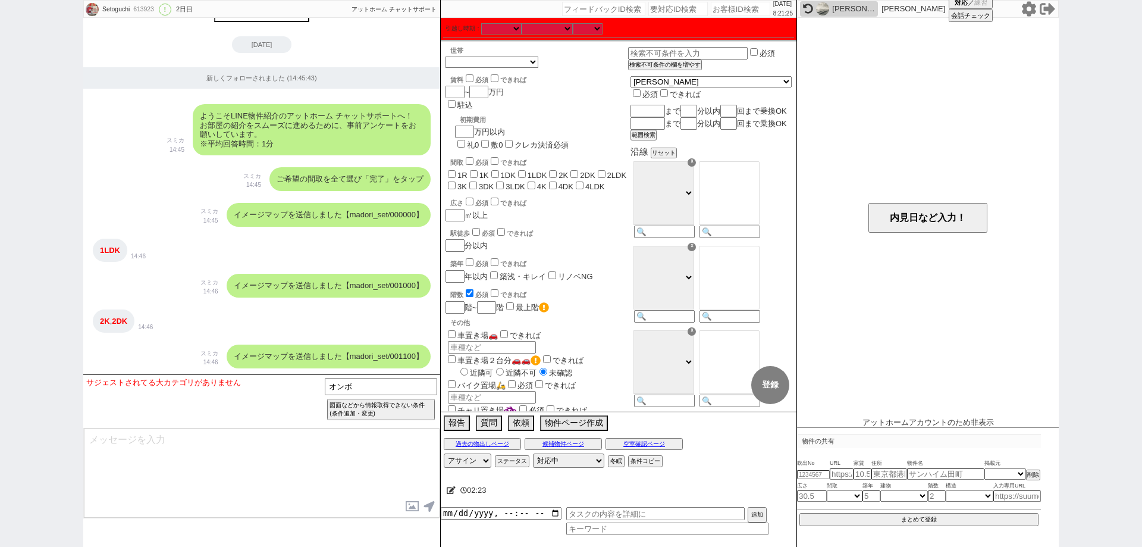
click at [0, 220] on div "Setoguchi 613923 ! 0 2日目 冬眠中 自社客 アットホーム チャットサポート スミカ_BPO チャット全表示 2025-09-09 新しく…" at bounding box center [571, 273] width 1142 height 547
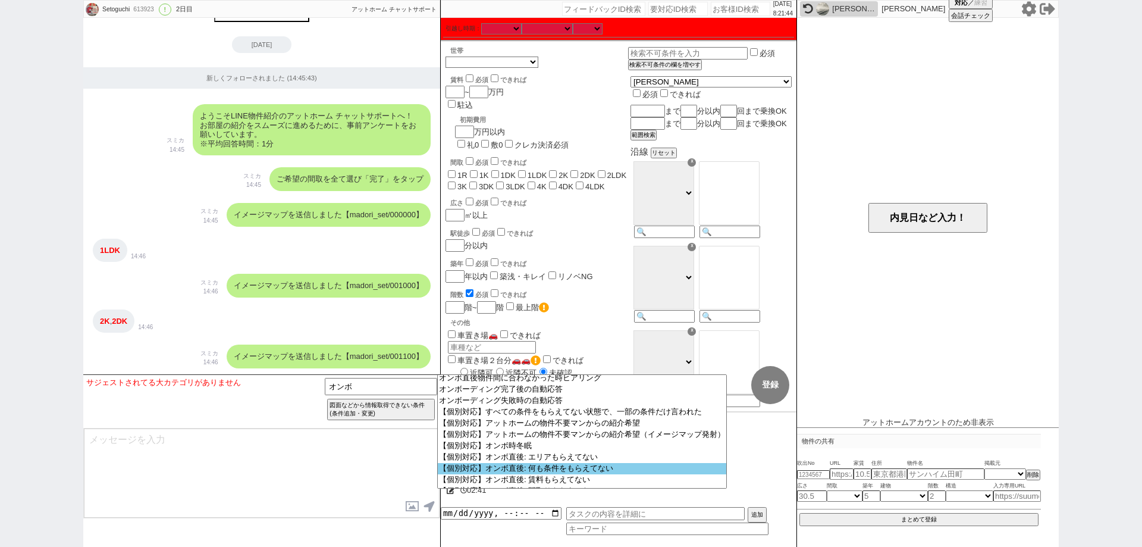
scroll to position [0, 0]
click at [0, 404] on div "Setoguchi 613923 ! 0 2日目 冬眠中 自社客 アットホーム チャットサポート スミカ_BPO チャット全表示 2025-09-09 新しく…" at bounding box center [571, 273] width 1142 height 547
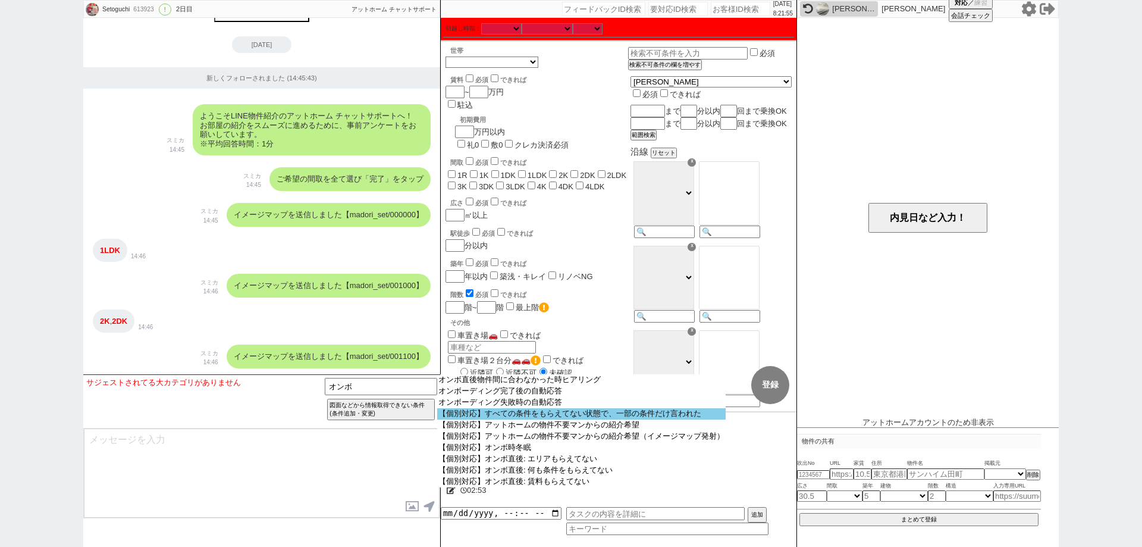
click at [572, 418] on option "【個別対応】すべての条件をもらえてない状態で、一部の条件だけ言われた" at bounding box center [581, 413] width 289 height 11
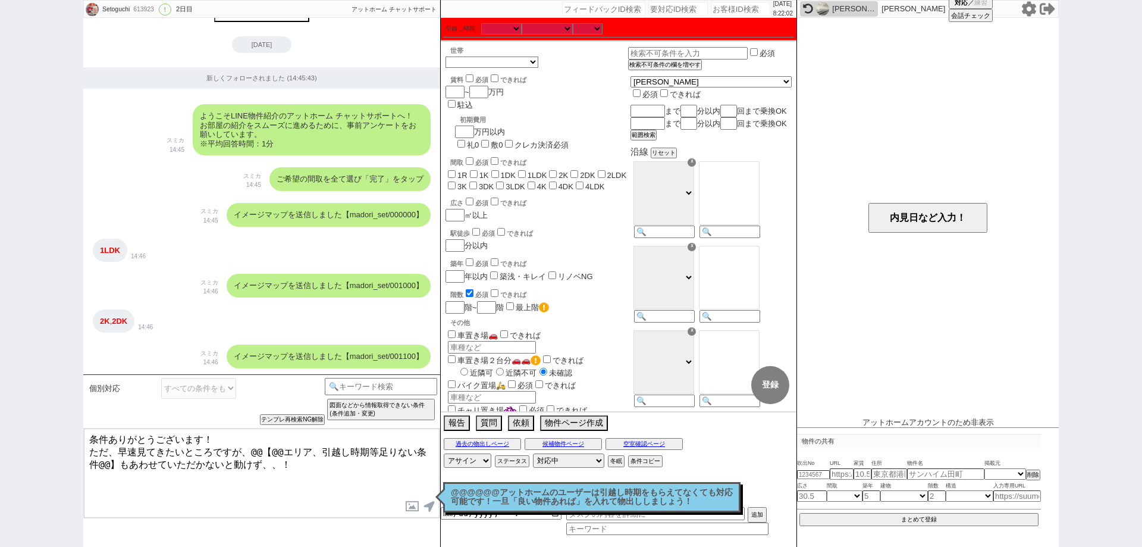
drag, startPoint x: 266, startPoint y: 458, endPoint x: 92, endPoint y: 423, distance: 177.1
click at [92, 423] on div "個別対応 すべての条件をもらえてない状態で、一部の条件だけ言われた アットホームの物件不要マンからの紹介希望 アットホームの物件不要マンからの紹介希望（イメー…" at bounding box center [261, 460] width 357 height 173
paste textarea "先日はLINEの追加ありがとうございました！ 早速見てきたいところですが、エリア、賃料、間取り、世帯、引越し時期等"
drag, startPoint x: 328, startPoint y: 447, endPoint x: 290, endPoint y: 445, distance: 38.2
click at [290, 445] on textarea "先日はLINEの追加ありがとうございました！ 早速見てきたいところですが、エリア、賃料、間取り、世帯、引越し時期等もあわせていただかないと動けず、、！" at bounding box center [262, 472] width 356 height 89
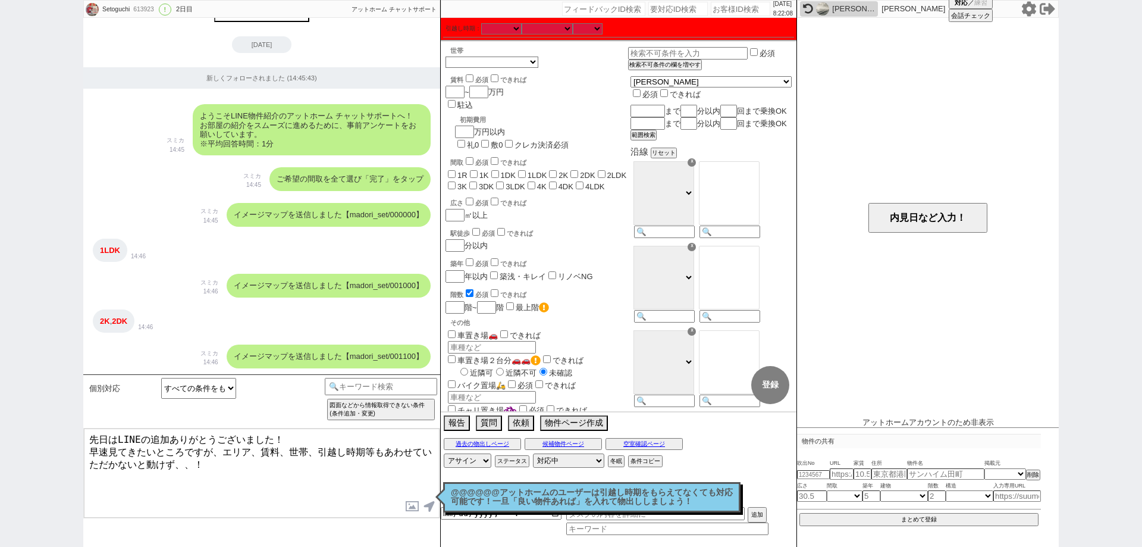
type textarea "先日はLINEの追加ありがとうございました！ 早速見てきたいところですが、エリア、賃料、世帯、引越し時期等もあわせていただかないと動けず、、！"
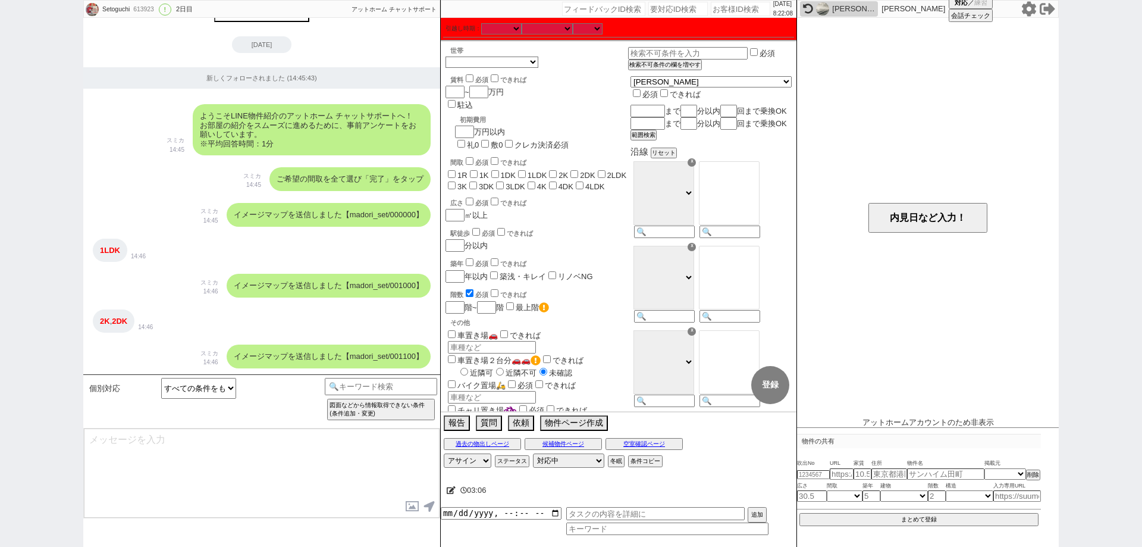
scroll to position [122, 0]
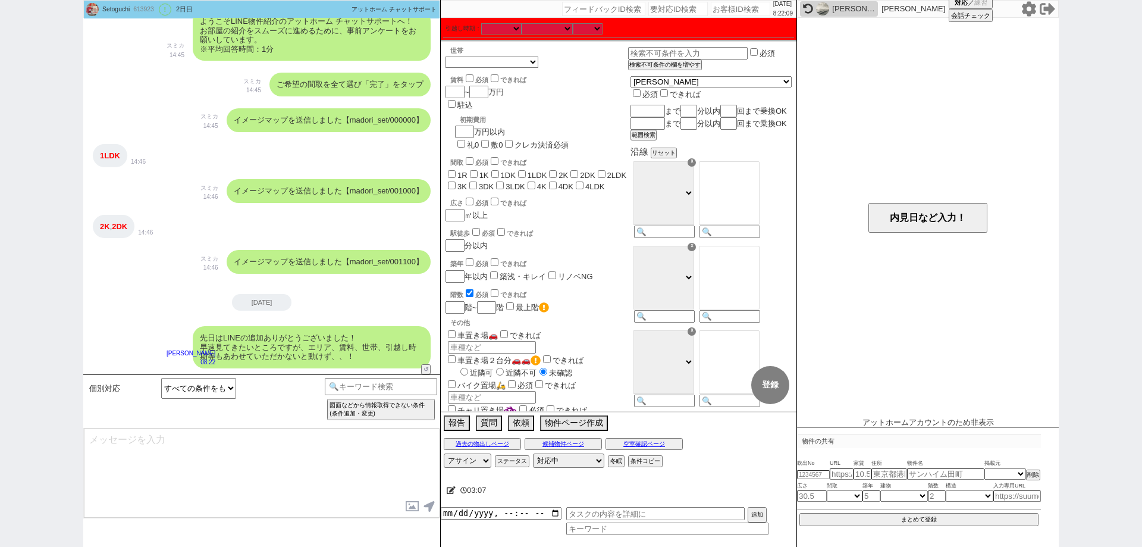
type textarea "お待ちしておりますので、頂き次第すぐに物件ご紹介させて下さい！"
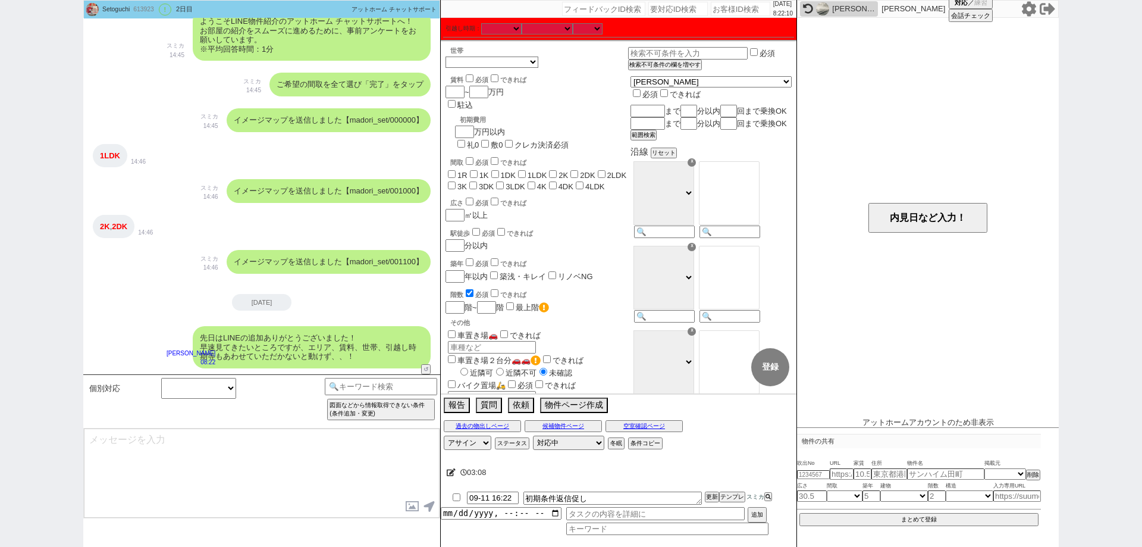
scroll to position [167, 0]
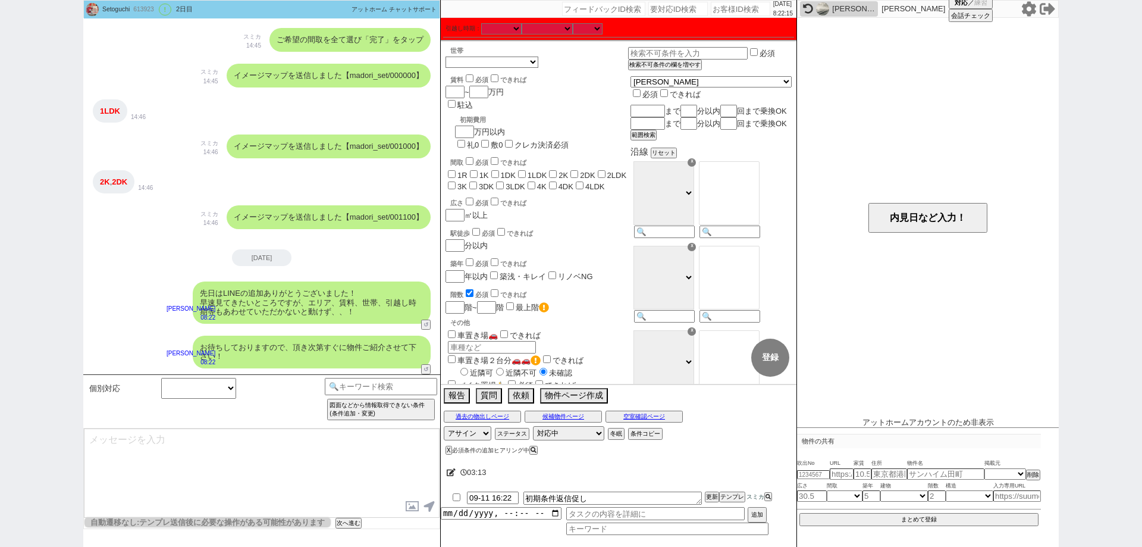
click at [713, 14] on input "number" at bounding box center [740, 9] width 59 height 14
paste input "613959"
type input "613959"
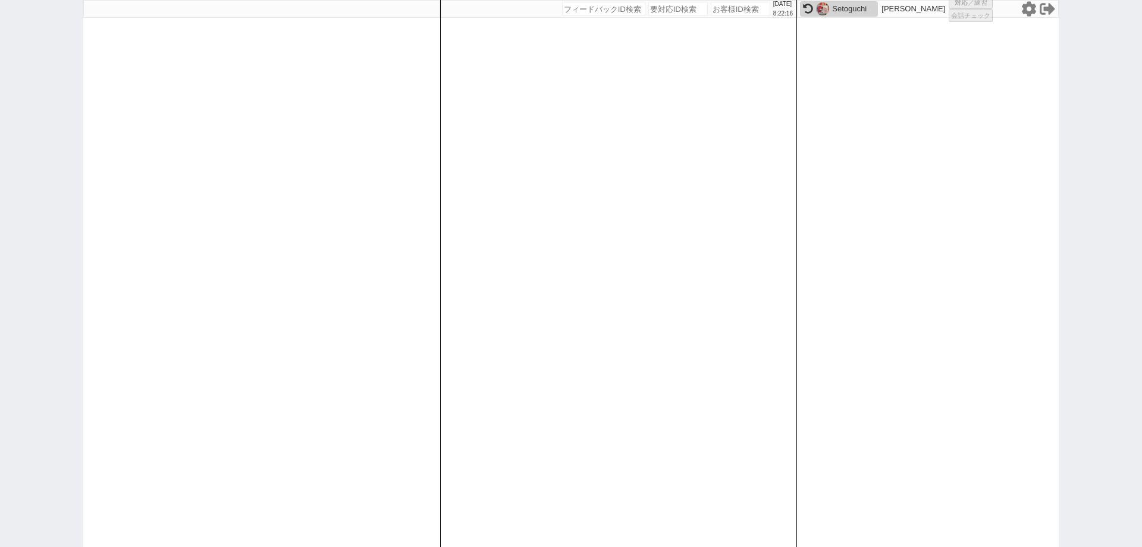
select select
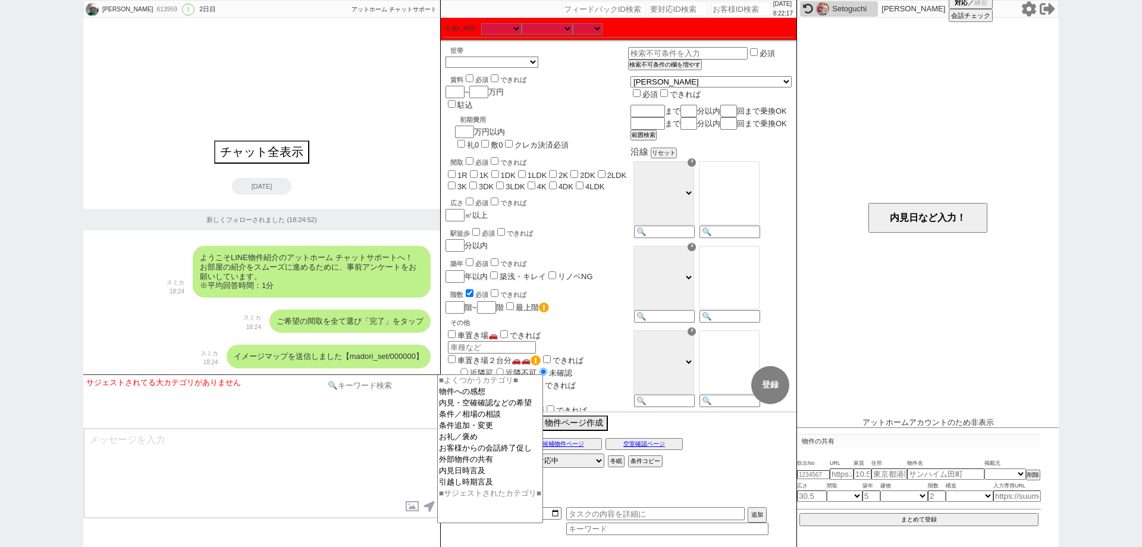
click at [414, 380] on input at bounding box center [381, 385] width 112 height 15
type input "オンボ"
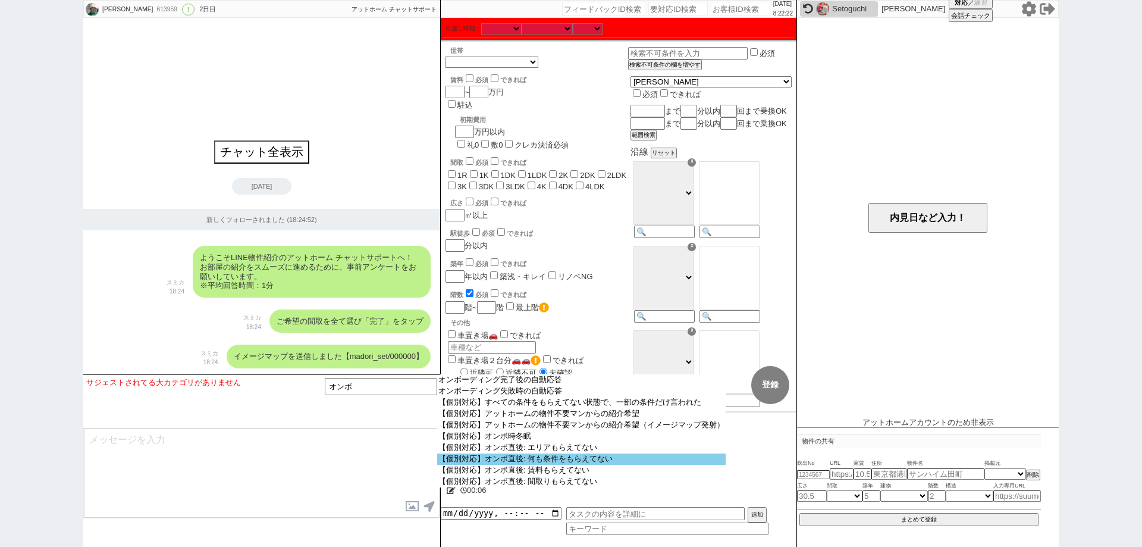
scroll to position [11, 0]
click at [646, 465] on option "【個別対応】オンボ直後: 何も条件をもらえてない" at bounding box center [581, 458] width 289 height 11
type textarea "恐れ入ります、条件アンケートへの入力だと少々分かりづらいですかね、！ そうしましたら普段LINEされるようにテキスト入力で問題ございませんので、以下頂けますで…"
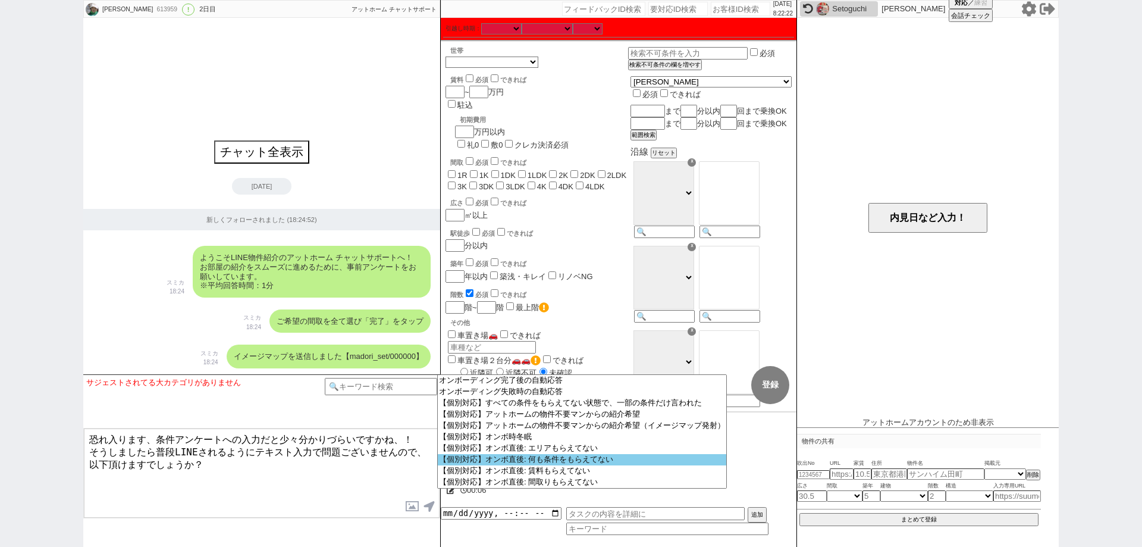
select select "オンボ直後: 何も条件をもらえてない"
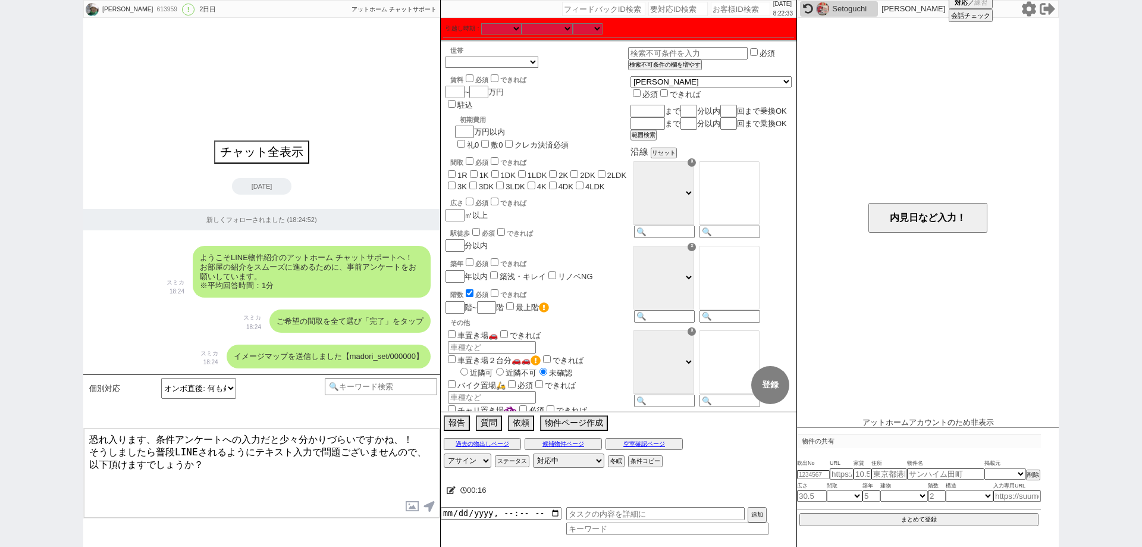
drag, startPoint x: 151, startPoint y: 434, endPoint x: 27, endPoint y: 406, distance: 127.0
click at [27, 406] on div "永蘭 613959 ! 0 2日目 冬眠中 自社客 アットホーム チャットサポート スミカ_BPO チャット全表示 2025-09-09 新しくフォローされま…" at bounding box center [571, 273] width 1142 height 547
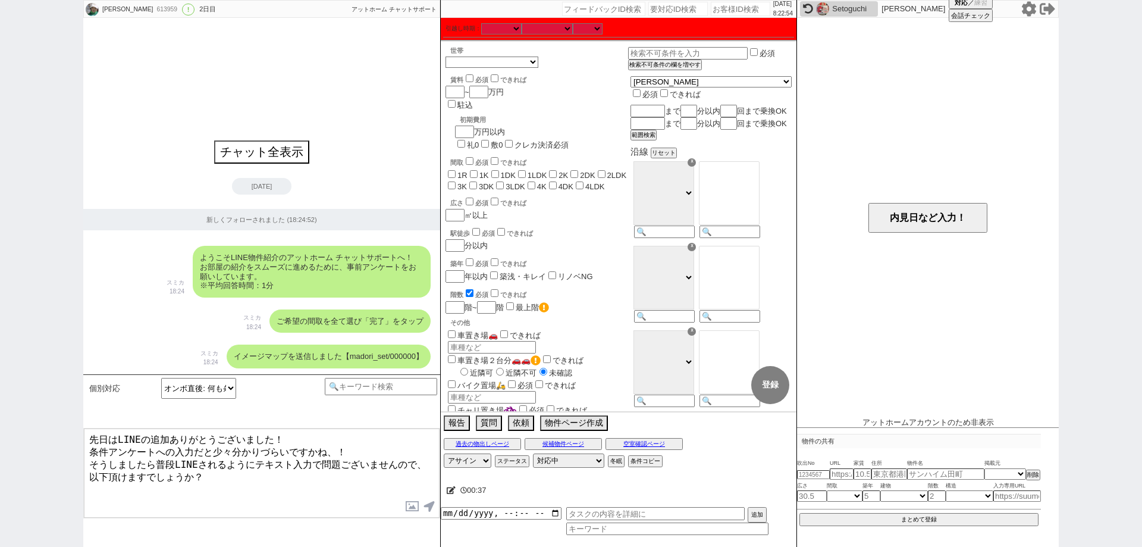
type textarea "先日はLINEの追加ありがとうございました！ 条件アンケートへの入力だと少々分かりづらいですかね、！ そうしましたら普段LINEされるようにテキスト入力で問題…"
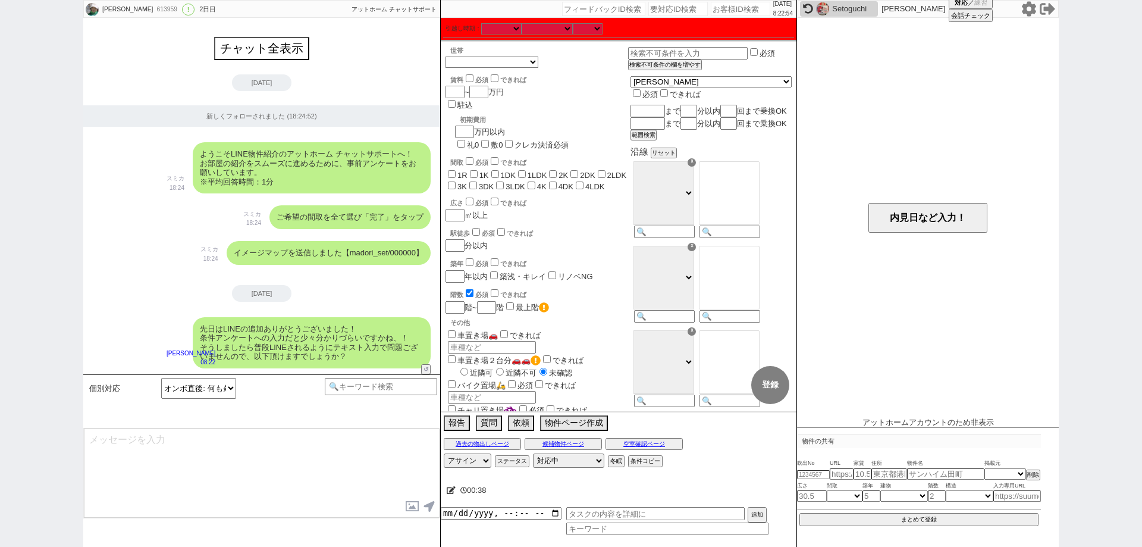
type textarea "・引越し時期： ・世帯： ・賃料： ・間取り： ・エリア： ・駅徒歩 ・設備等："
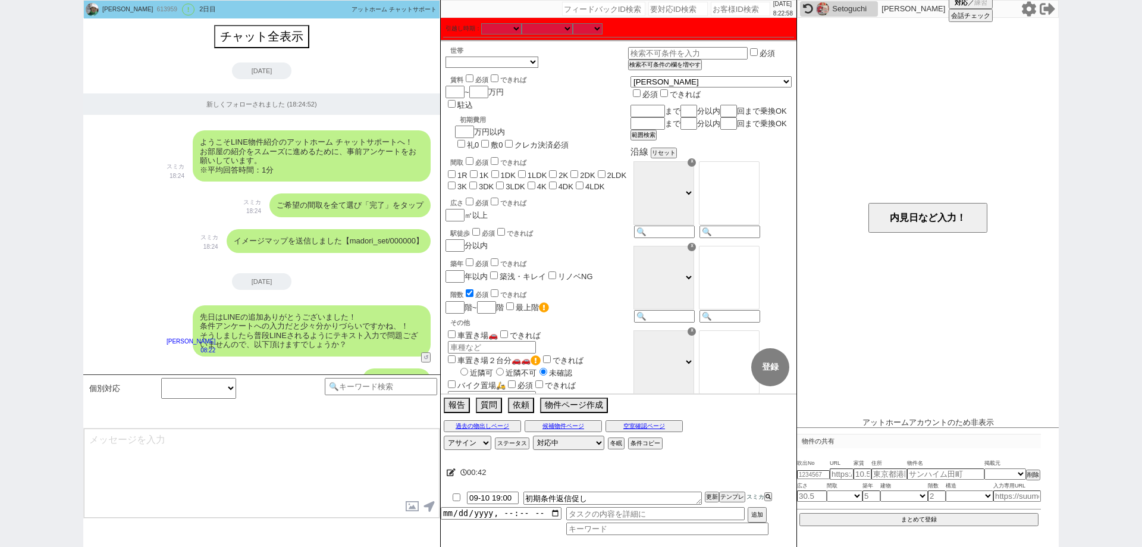
scroll to position [80, 0]
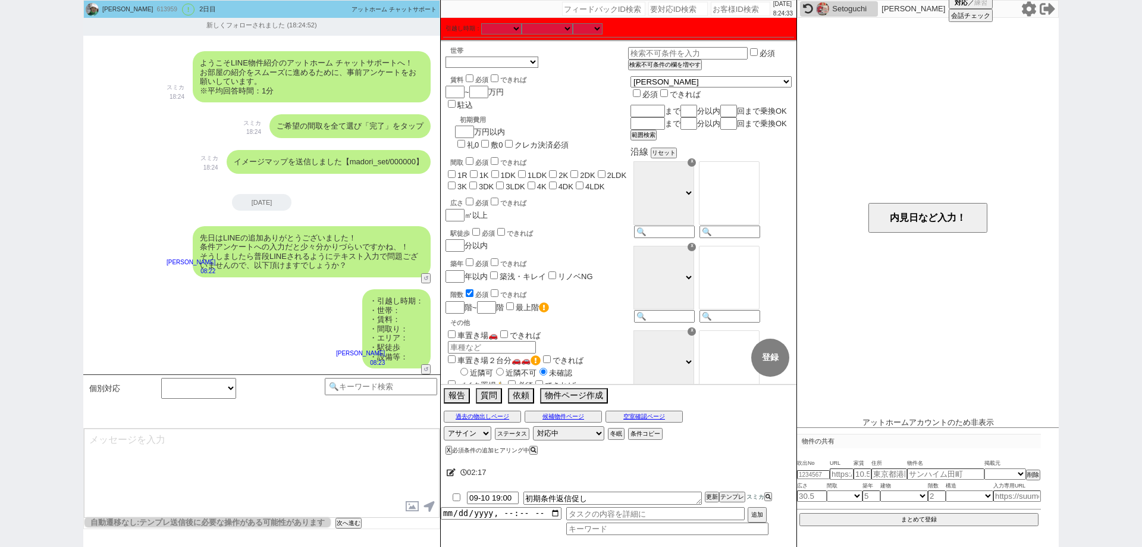
click at [734, 7] on input "number" at bounding box center [740, 9] width 59 height 14
paste input "613974"
type input "613974"
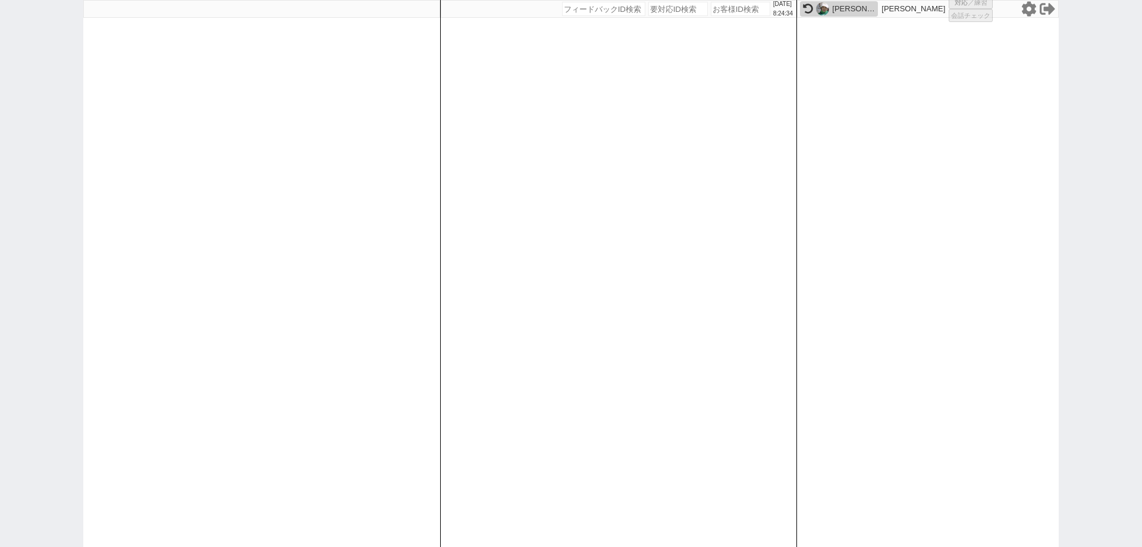
select select
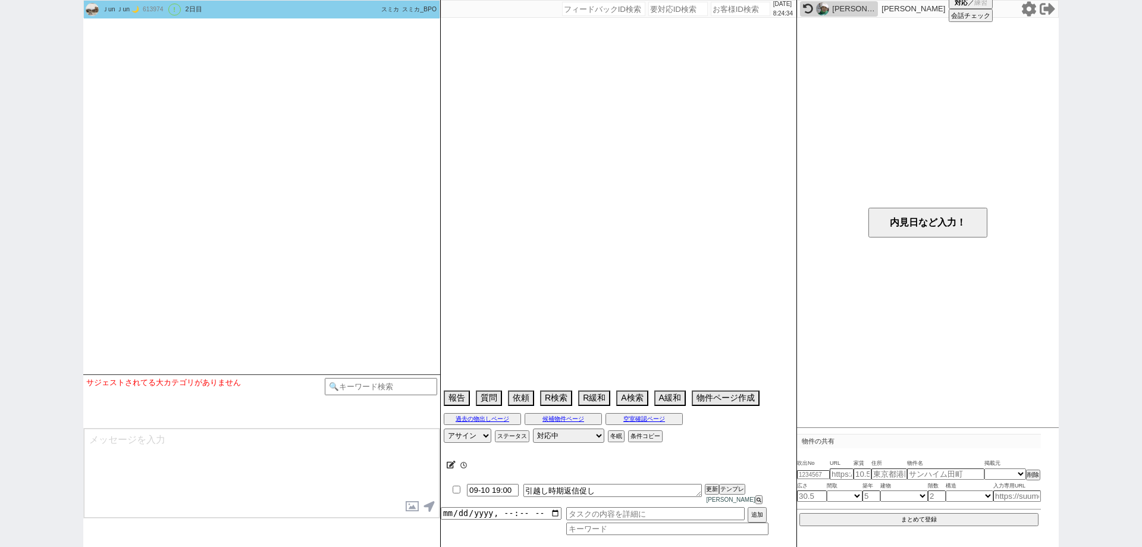
select select "15"
select select "0"
select select "13"
select select "454"
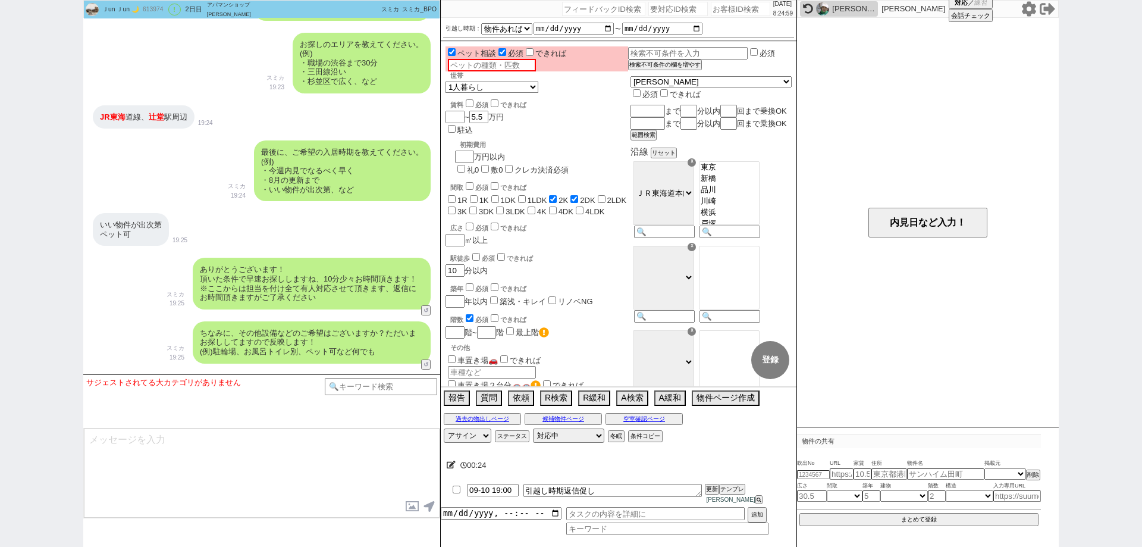
scroll to position [700, 0]
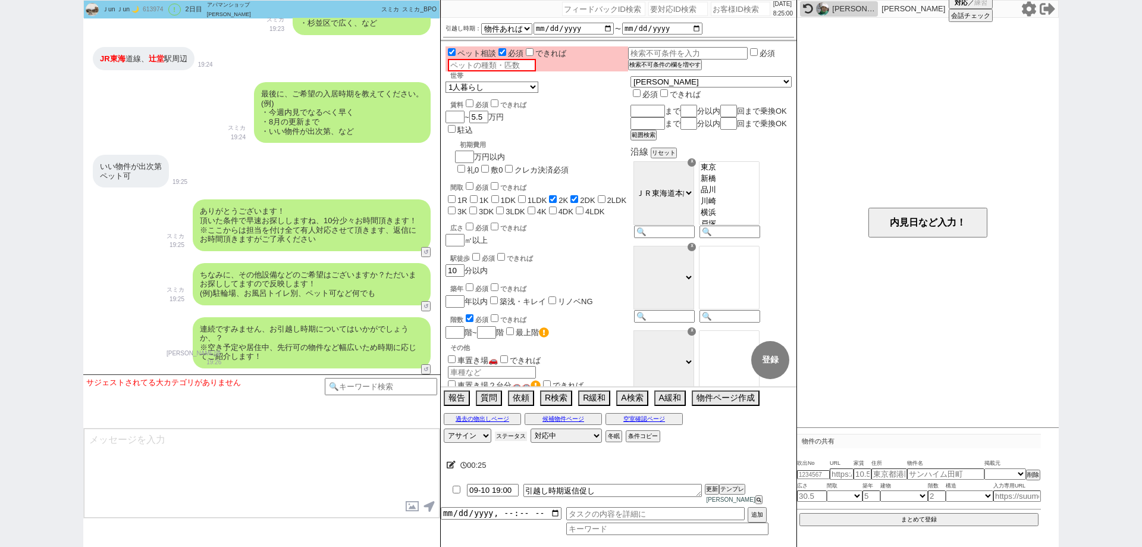
click at [510, 440] on button "ステータス" at bounding box center [511, 436] width 32 height 10
click at [458, 481] on input "期間を開けてリーチ" at bounding box center [457, 478] width 8 height 8
checkbox input "false"
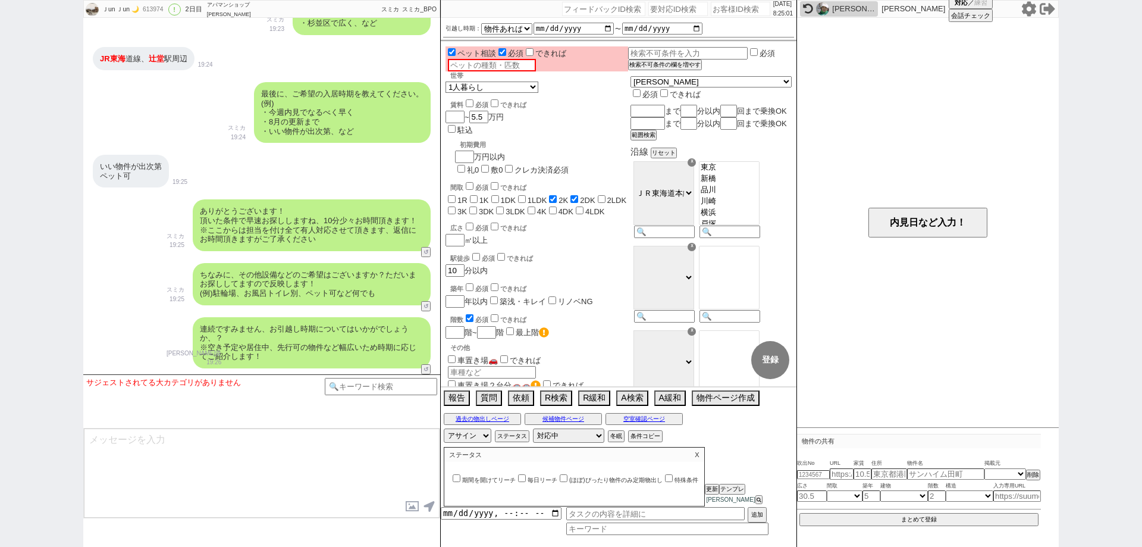
click at [528, 483] on label "毎日リーチ" at bounding box center [537, 480] width 42 height 7
click at [526, 482] on input "毎日リーチ" at bounding box center [522, 478] width 8 height 8
checkbox input "true"
click at [704, 454] on p "X" at bounding box center [697, 454] width 14 height 14
click at [457, 500] on li "09-10 19:00 引越し時期返信促し 更新 テンプレ 平山恭子" at bounding box center [619, 494] width 356 height 26
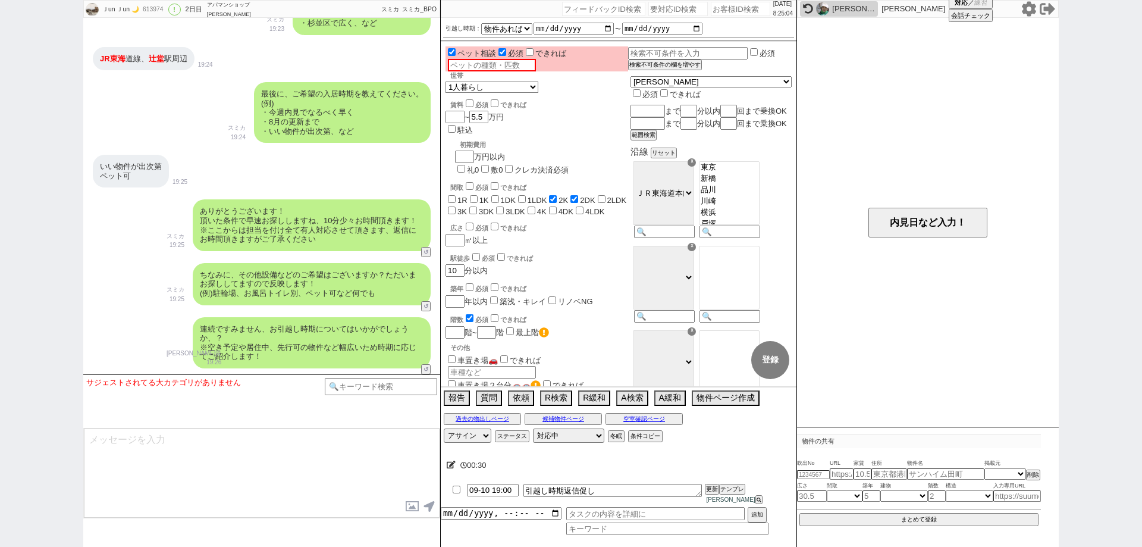
click at [453, 491] on li "09-10 19:00 引越し時期返信促し 更新 テンプレ 平山恭子" at bounding box center [619, 494] width 356 height 26
click at [461, 493] on input "checkbox" at bounding box center [456, 489] width 17 height 8
checkbox input "true"
click at [717, 498] on li "09-10 19:00 引越し時期返信促し 更新 テンプレ 平山恭子" at bounding box center [619, 494] width 356 height 26
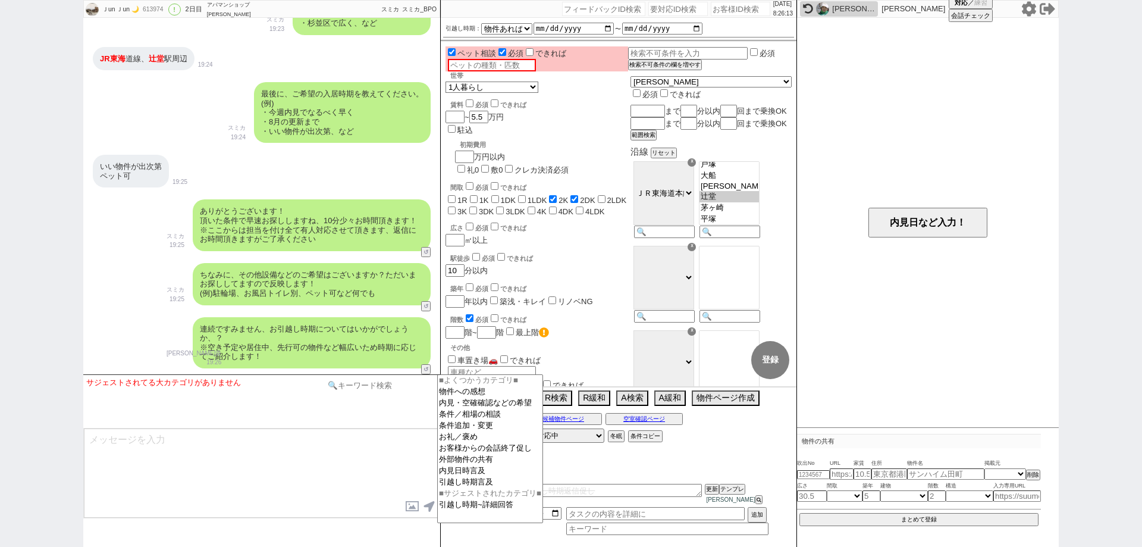
click at [383, 378] on input at bounding box center [381, 385] width 112 height 15
type input "省くユーザー"
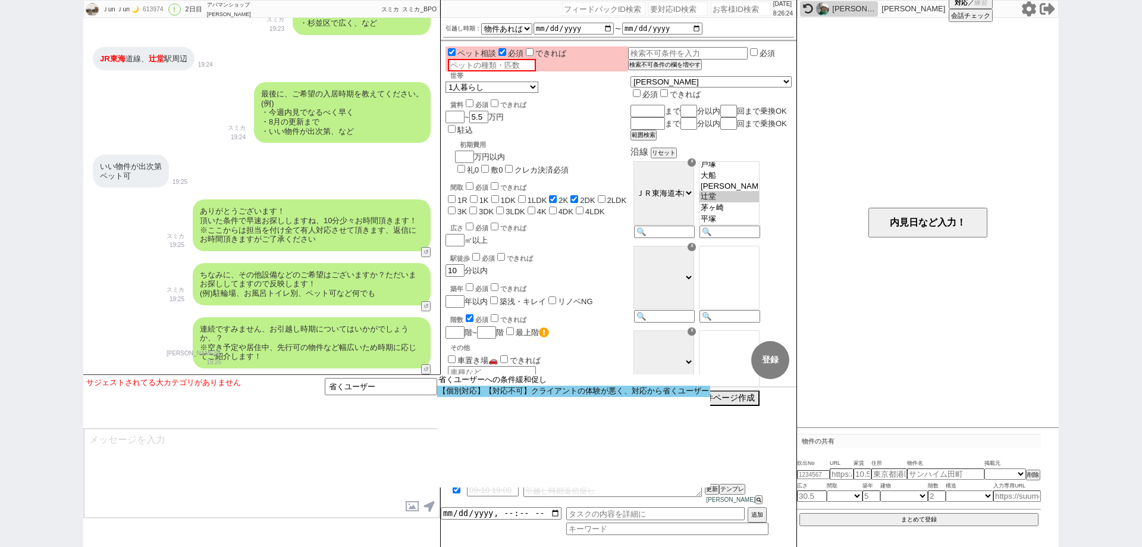
click at [550, 393] on option "【個別対応】【対応不可】クライアントの体験が悪く、対応から省くユーザー" at bounding box center [573, 391] width 273 height 11
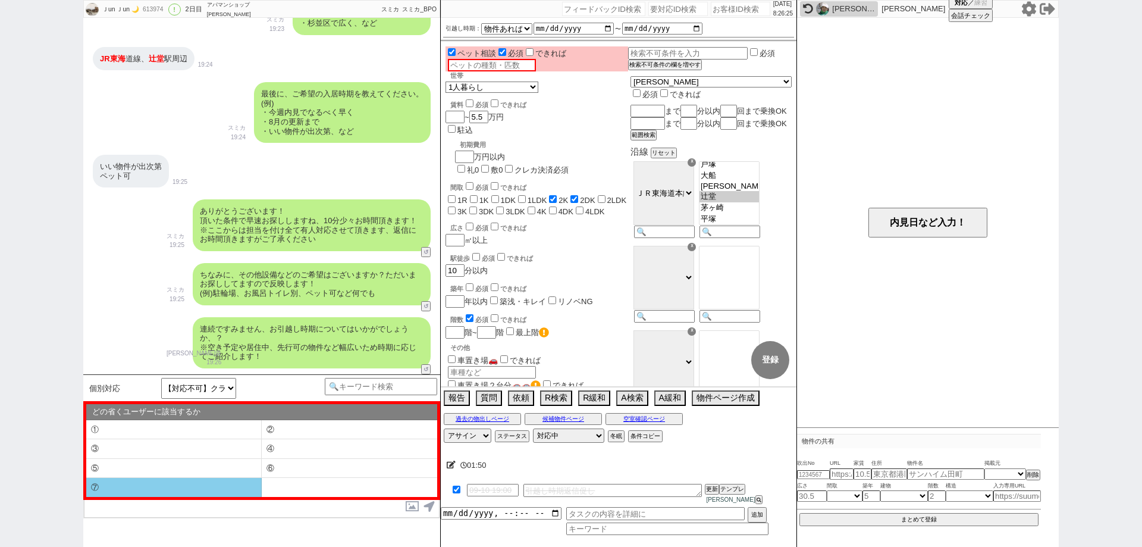
click at [243, 485] on li "⑦" at bounding box center [174, 487] width 176 height 19
select select "⑦"
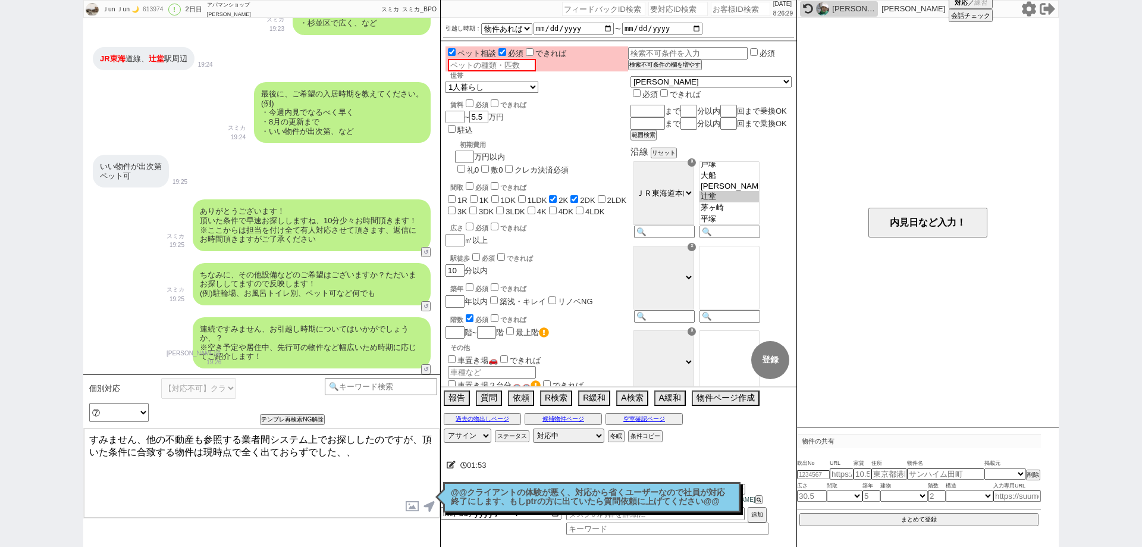
drag, startPoint x: 145, startPoint y: 437, endPoint x: 8, endPoint y: 425, distance: 137.4
click at [8, 425] on div "Ｊun Ｊun 🌙 613974 ! 0 2日目 アパマンショップ藤沢北口店 冬眠中 自社客 スミカ スミカ_BPO チャット全表示 2025-09-09 よ…" at bounding box center [571, 273] width 1142 height 547
click at [98, 443] on textarea "すみません、他の不動産も参照する業者間システム上でお探ししたのですが、頂いた条件に合致する物件は現時点で全く出ておらずでした、、" at bounding box center [262, 472] width 356 height 89
click at [90, 438] on textarea "すみません、他の不動産も参照する業者間システム上でお探ししたのですが、頂いた条件に合致する物件は現時点で全く出ておらずでした、、" at bounding box center [262, 472] width 356 height 89
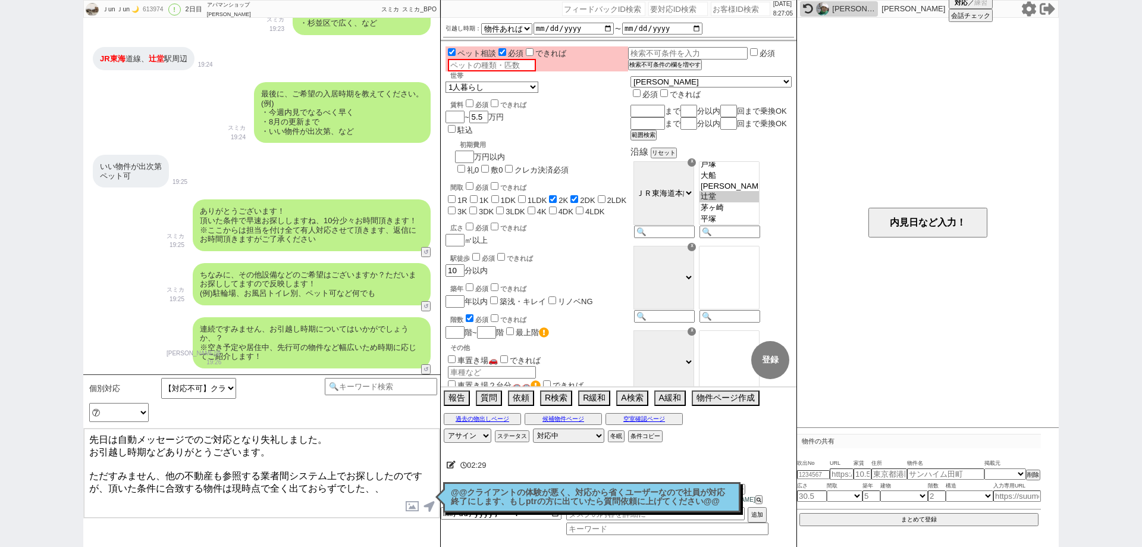
type textarea "先日は自動メッセージでのご対応となり失礼しました。 お引越し時期などありがとうございます。 ただすみません、他の不動産も参照する業者間システム上でお探ししたの…"
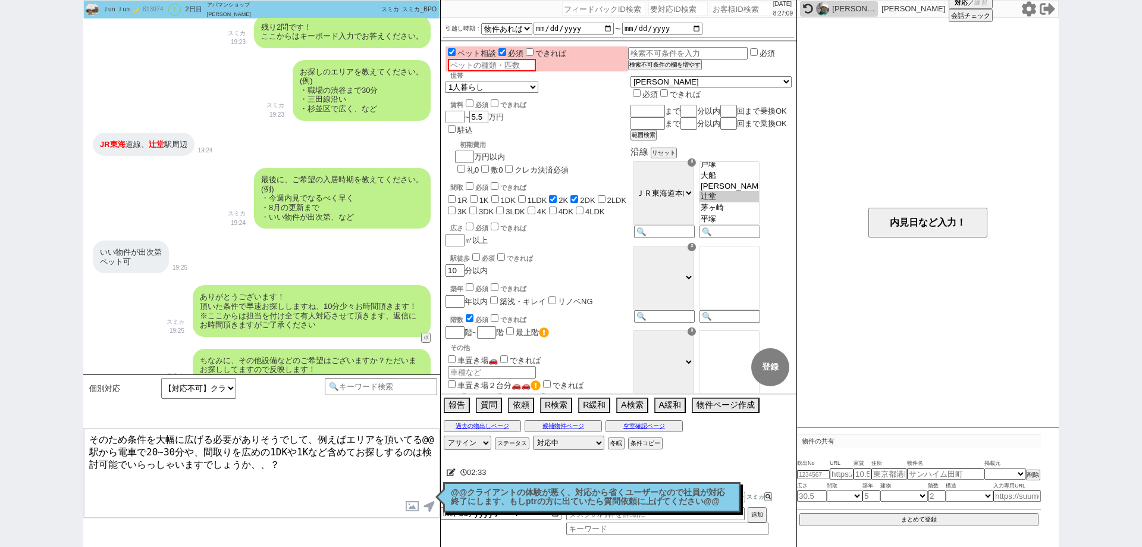
scroll to position [585, 0]
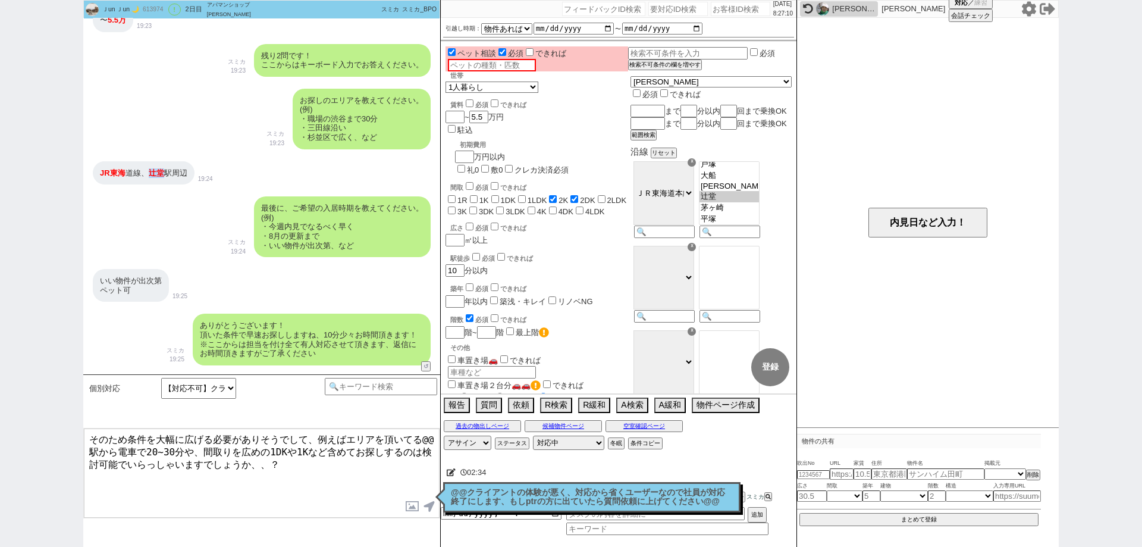
drag, startPoint x: 163, startPoint y: 171, endPoint x: 148, endPoint y: 170, distance: 14.9
click at [149, 170] on span "辻堂" at bounding box center [156, 172] width 15 height 9
copy span "辻堂"
click at [91, 450] on textarea "そのため条件を大幅に広げる必要がありそうでして、例えばエリアを頂いてる@@駅から電車で20~30分や、間取りを広めの1DKや1Kなど含めてお探しするのは検討可…" at bounding box center [262, 472] width 356 height 89
paste textarea "辻堂"
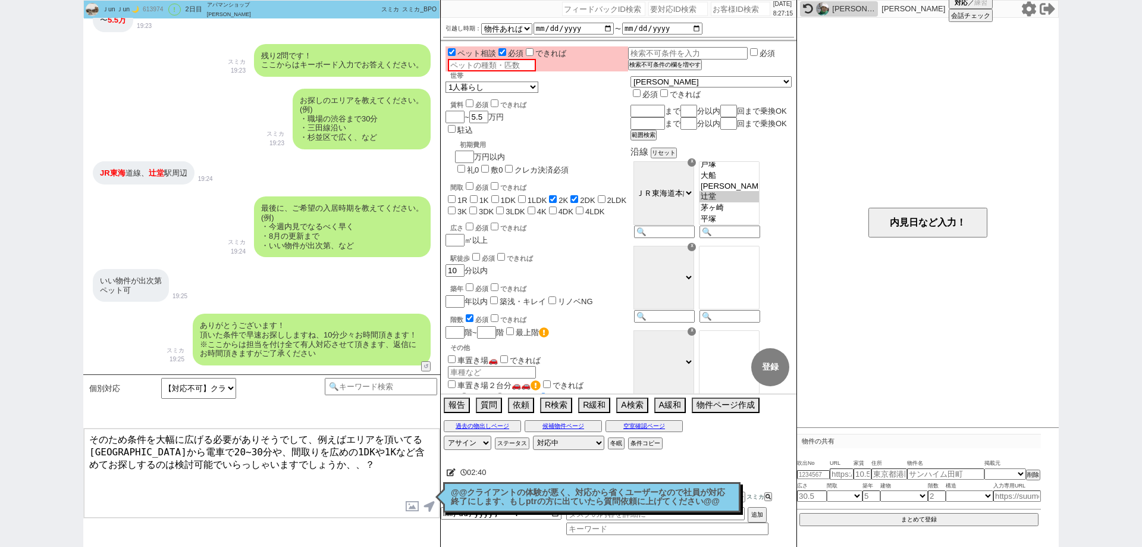
click at [376, 483] on textarea "そのため条件を大幅に広げる必要がありそうでして、例えばエリアを頂いてる辻堂駅から電車で20~30分や、間取りを広めの1DKや1Kなど含めてお探しするのは検討可…" at bounding box center [262, 472] width 356 height 89
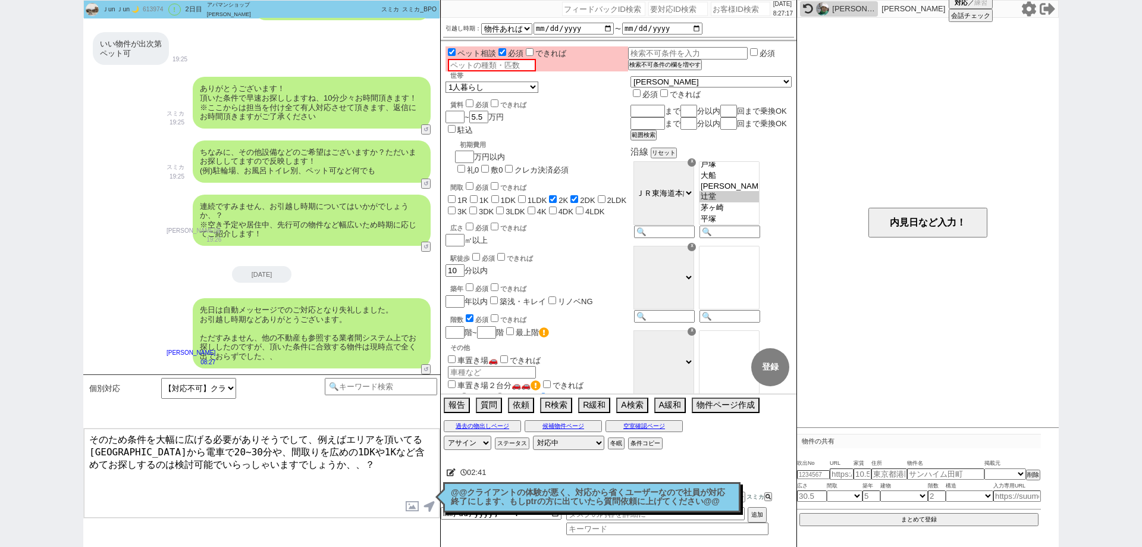
click at [359, 475] on textarea "そのため条件を大幅に広げる必要がありそうでして、例えばエリアを頂いてる辻堂駅から電車で20~30分や、間取りを広めの1DKや1Kなど含めてお探しするのは検討可…" at bounding box center [262, 472] width 356 height 89
type textarea "そのため条件を大幅に広げる必要がありそうでして、例えばエリアを頂いてる辻堂駅から電車で20~30分や、間取りを広めの1DKや1Kなど含めてお探しするのは検討可…"
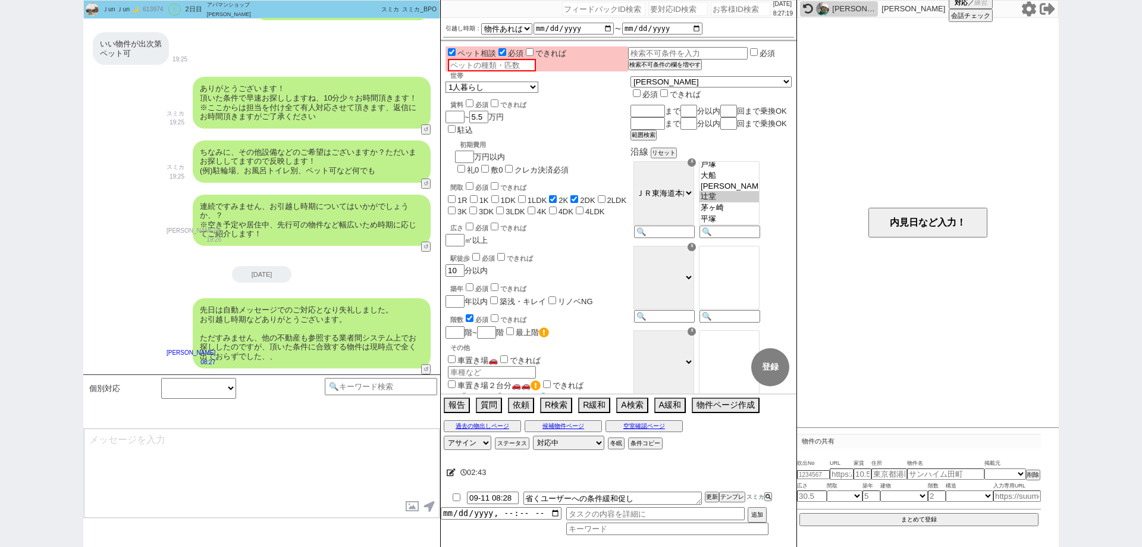
scroll to position [886, 0]
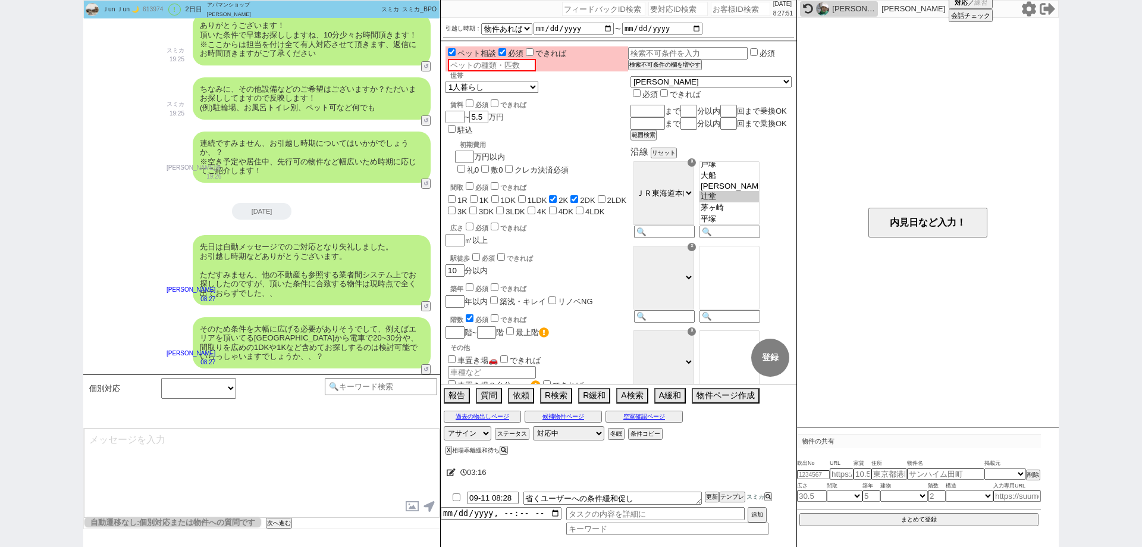
click at [0, 346] on div "Ｊun Ｊun 🌙 613974 ! 0 2日目 アパマンショップ藤沢北口店 冬眠中 自社客 スミカ スミカ_BPO チャット全表示 2025-09-09 よ…" at bounding box center [571, 273] width 1142 height 547
click at [425, 183] on button "↺" at bounding box center [427, 185] width 7 height 8
select select
click at [209, 380] on select "中カテゴリを選択 45日以内☓ 45日以内OK（物件出ればすぐにでも等含む） 急ぎというわけではないがすぐも可 曖昧な回答（気長に探してます、など） 参考に見…" at bounding box center [198, 388] width 75 height 21
drag, startPoint x: 0, startPoint y: 148, endPoint x: 23, endPoint y: 143, distance: 23.2
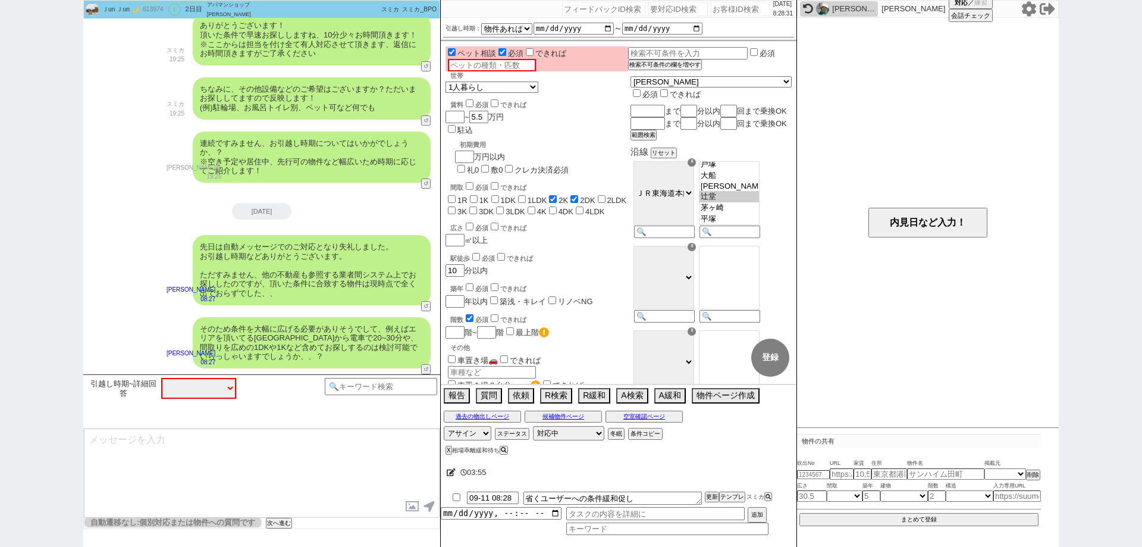
click at [1, 148] on div "Ｊun Ｊun 🌙 613974 ! 0 2日目 アパマンショップ藤沢北口店 冬眠中 自社客 スミカ スミカ_BPO チャット全表示 2025-09-09 よ…" at bounding box center [571, 273] width 1142 height 547
click at [711, 8] on input "number" at bounding box center [740, 9] width 59 height 14
paste input "613965"
type input "613965"
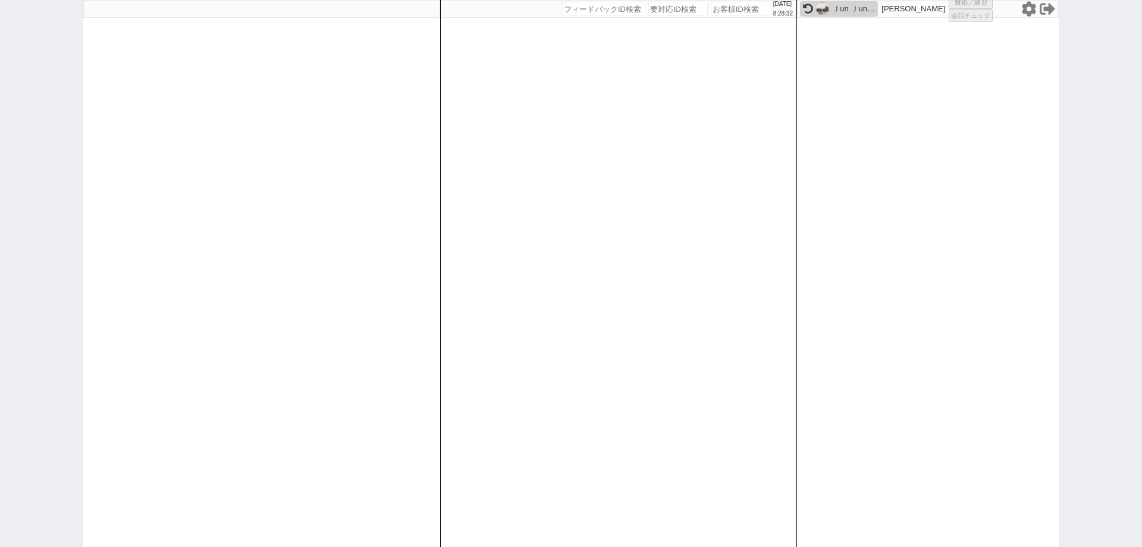
select select
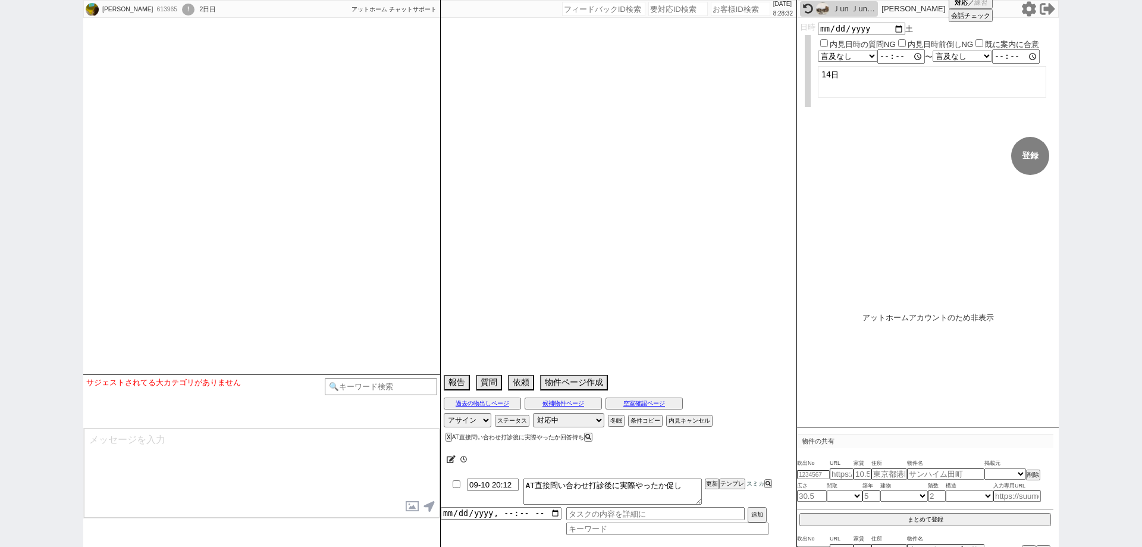
select select "2025"
select select "11"
select select "37"
select select "1"
select select "12"
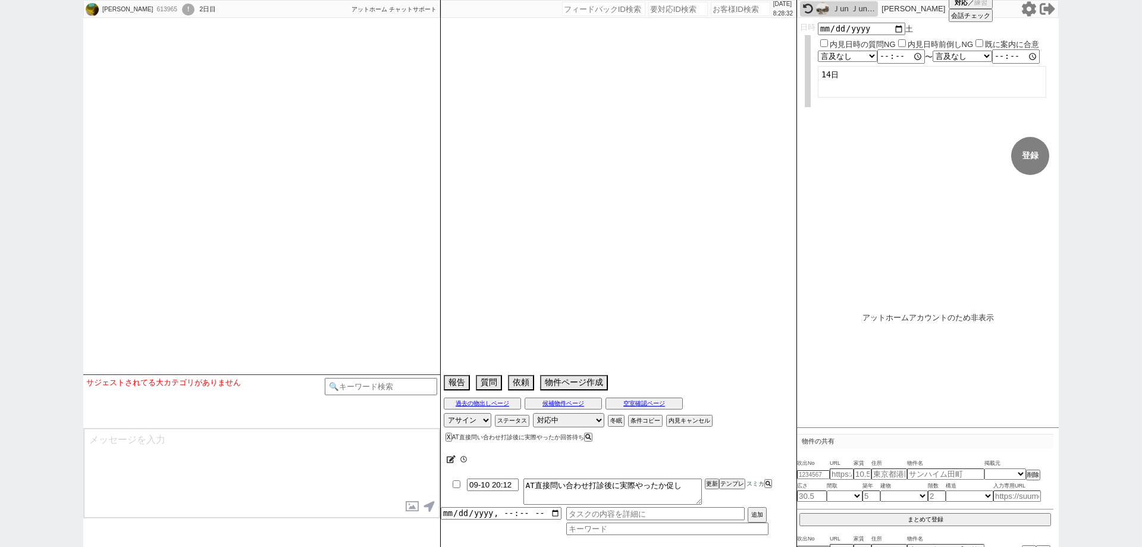
select select "102"
select select "103"
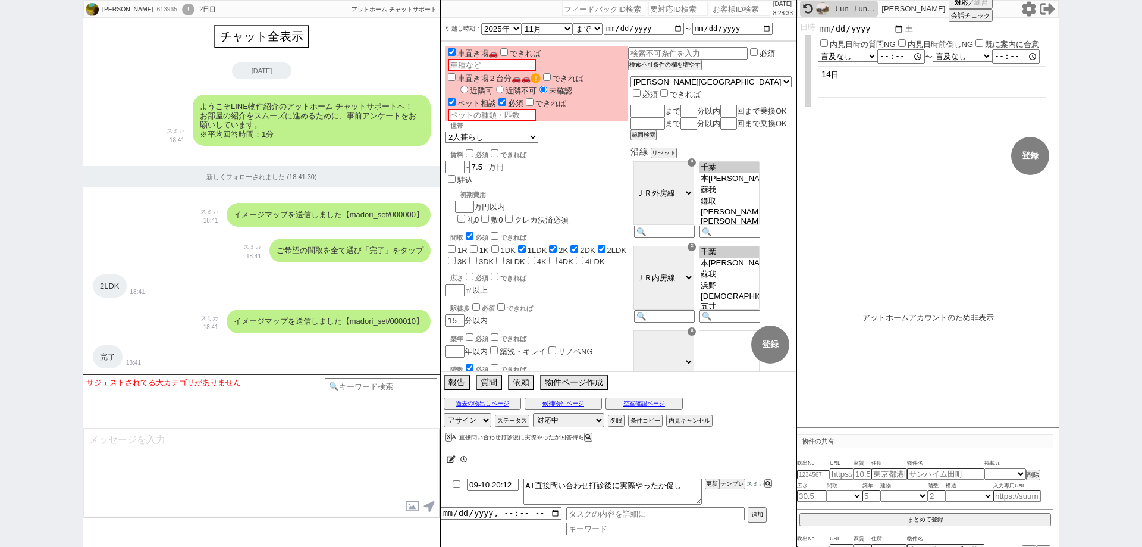
scroll to position [2473, 0]
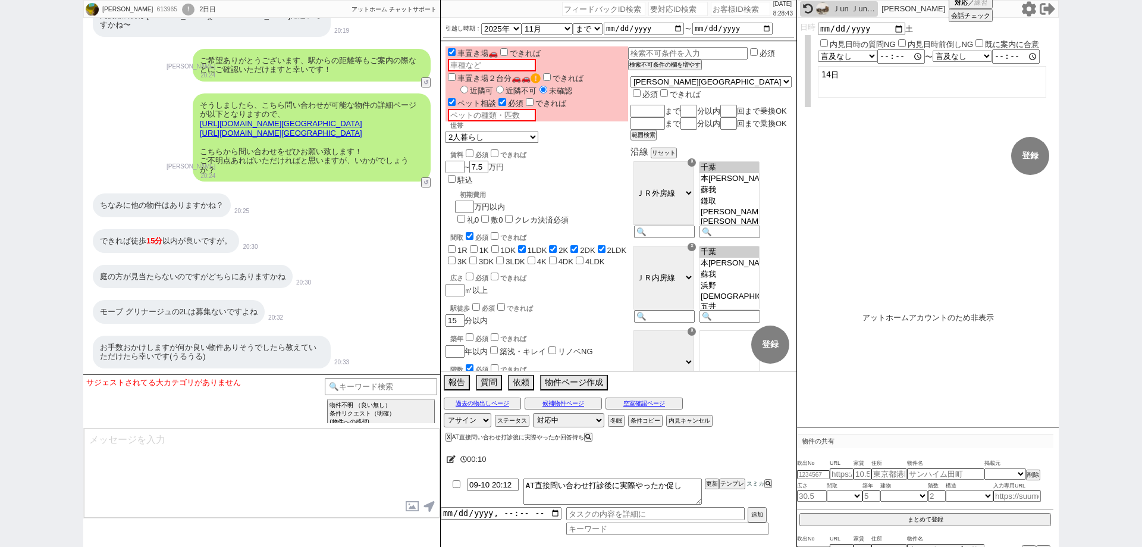
click at [0, 325] on div "あやか 613965 ! 0 2日目 冬眠中 自社客 アットホーム チャットサポート スミカ_BPO チャット全表示 2025-09-09 ようこそLINE物…" at bounding box center [571, 273] width 1142 height 547
click at [0, 366] on div "あやか 613965 ! 0 2日目 冬眠中 自社客 アットホーム チャットサポート スミカ_BPO チャット全表示 2025-09-09 ようこそLINE物…" at bounding box center [571, 273] width 1142 height 547
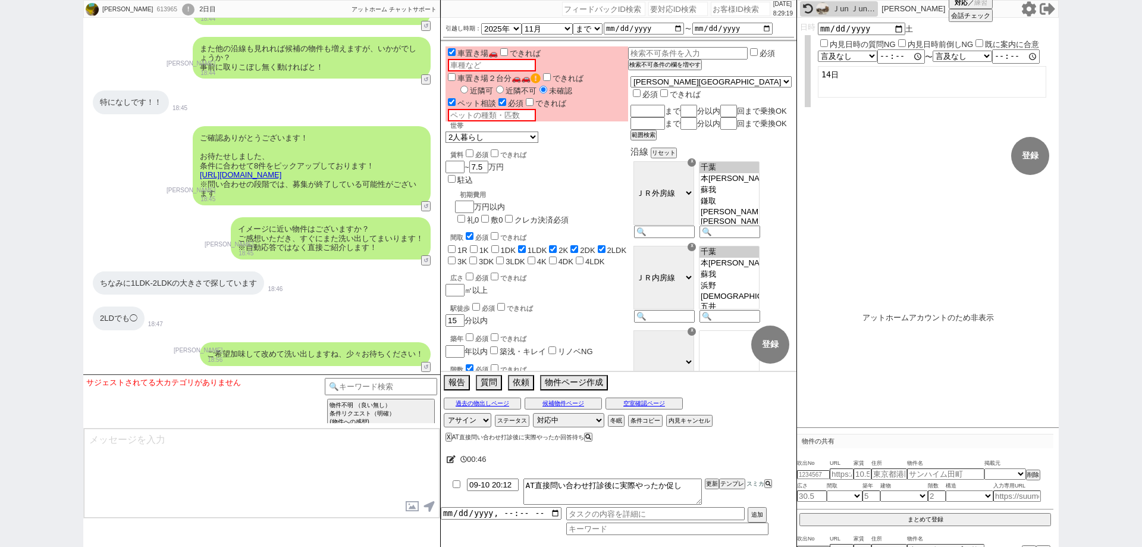
scroll to position [1283, 0]
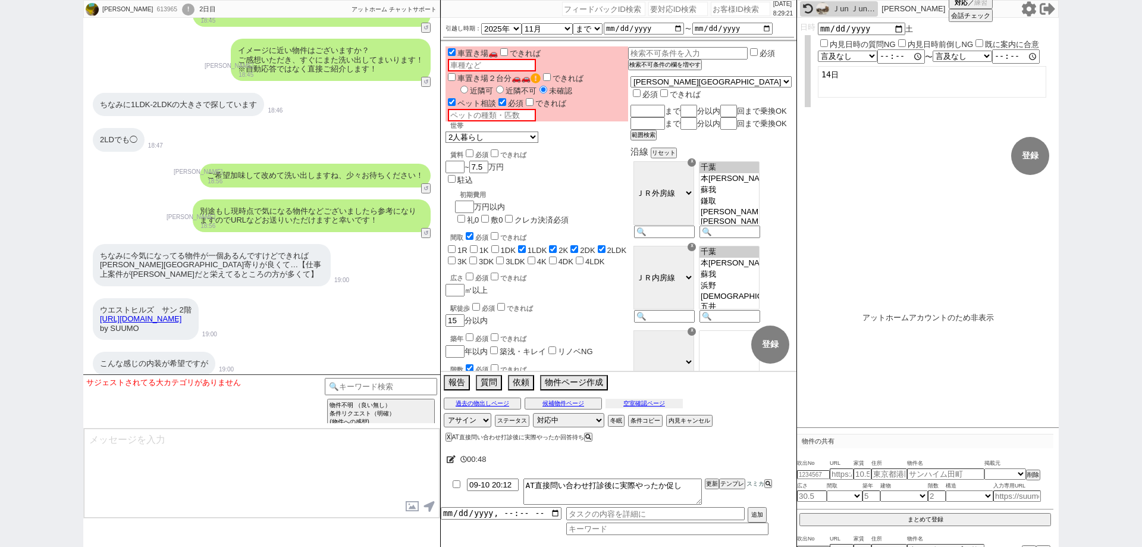
click at [632, 405] on button "空室確認ページ" at bounding box center [644, 404] width 77 height 10
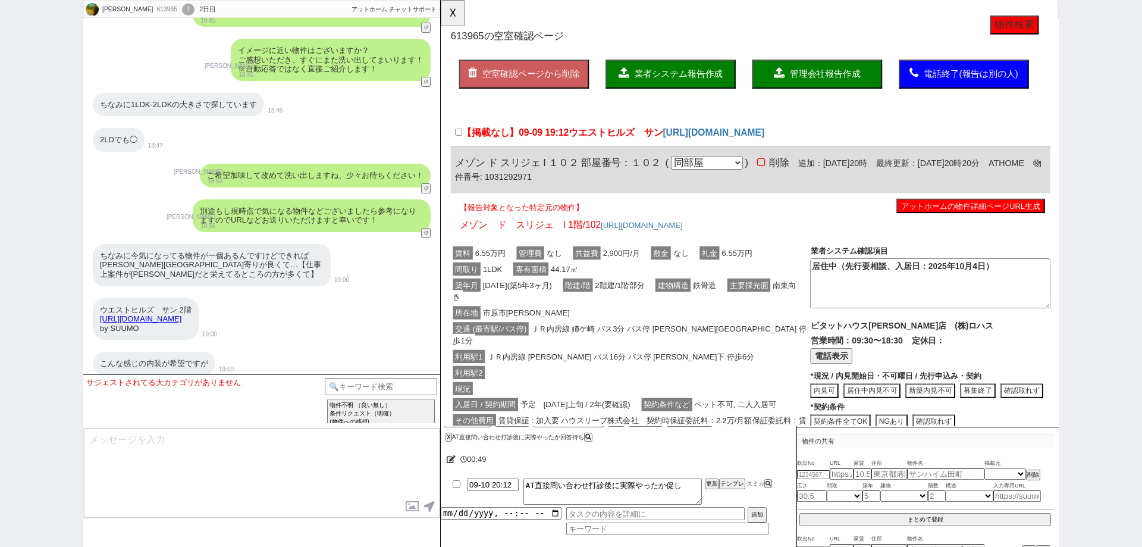
scroll to position [0, 0]
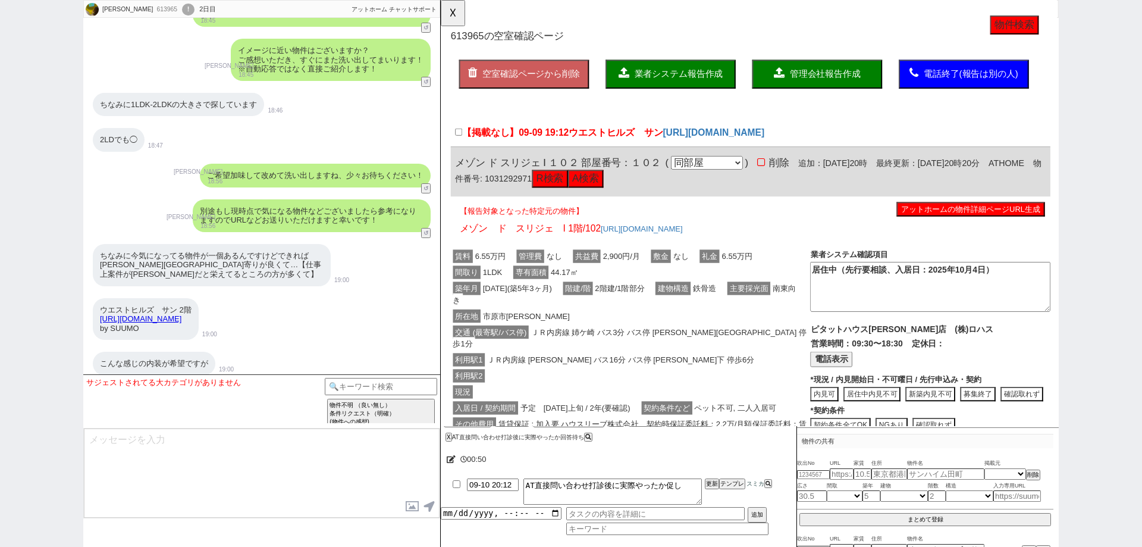
click at [619, 145] on span "ウエストヒルズ　サン" at bounding box center [629, 142] width 101 height 11
click at [464, 145] on input "【掲載なし】09-09 19:12 ウエストヒルズ　サン" at bounding box center [460, 142] width 8 height 8
checkbox input "true"
click at [672, 73] on button "業者システム報告作成" at bounding box center [688, 79] width 140 height 31
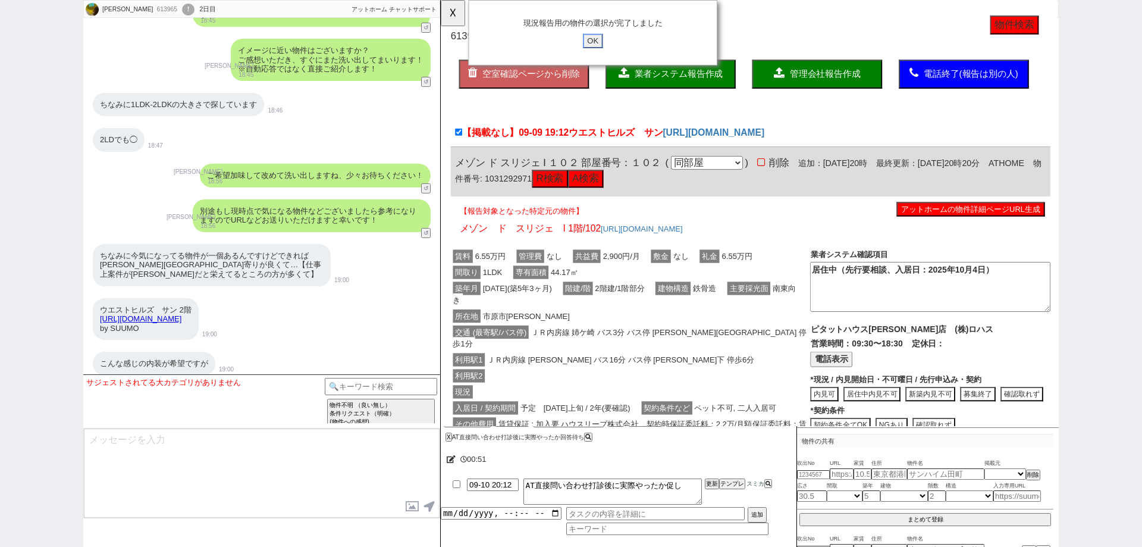
drag, startPoint x: 605, startPoint y: 44, endPoint x: 558, endPoint y: 43, distance: 47.0
click at [604, 43] on input "OK" at bounding box center [604, 43] width 21 height 15
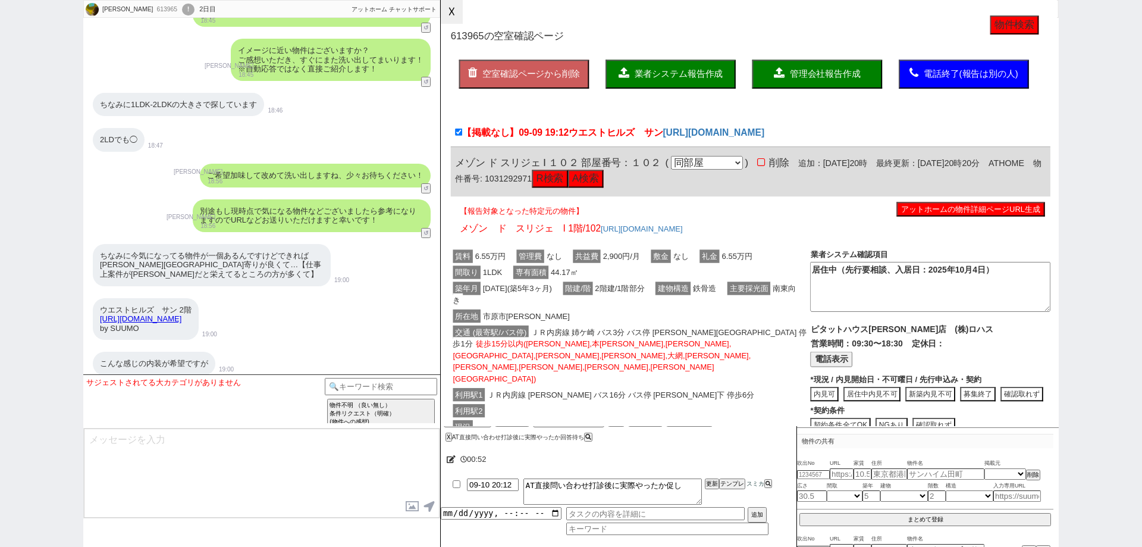
click at [463, 18] on button "☓" at bounding box center [452, 12] width 22 height 24
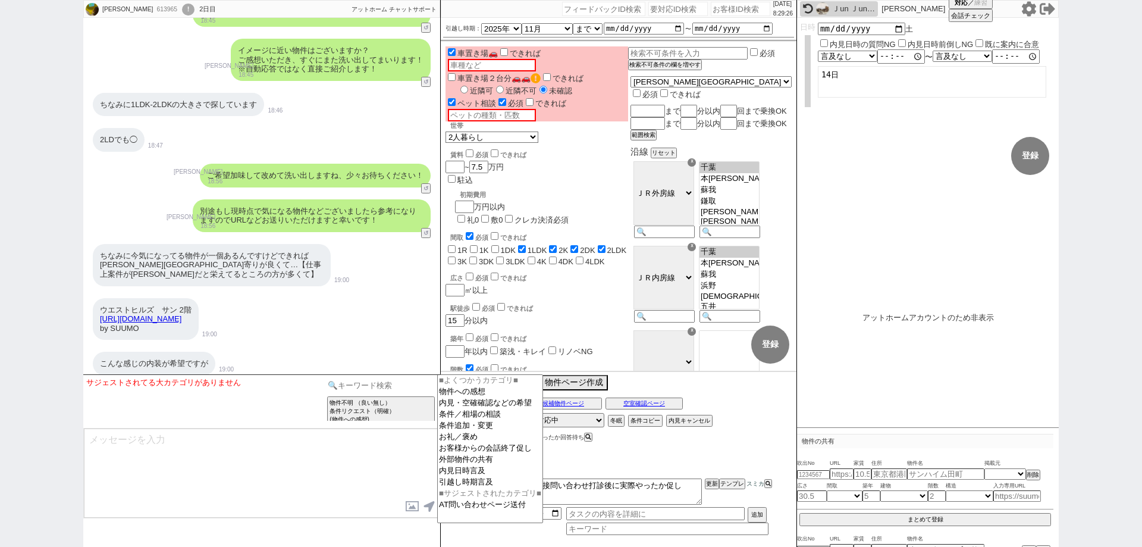
click at [386, 381] on input at bounding box center [381, 385] width 112 height 15
type input "掲載"
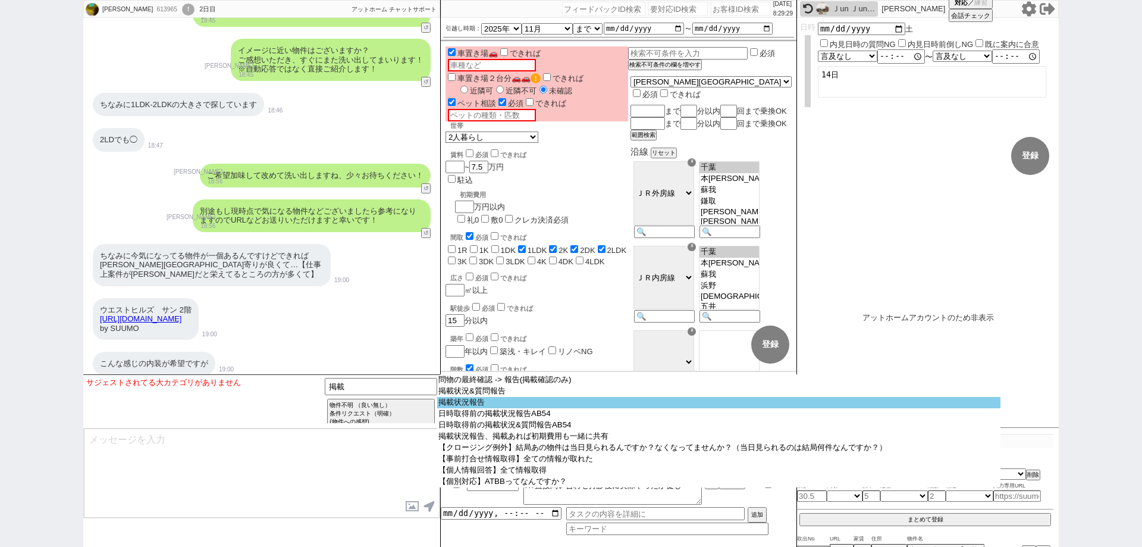
click at [451, 406] on option "掲載状況報告" at bounding box center [718, 402] width 563 height 11
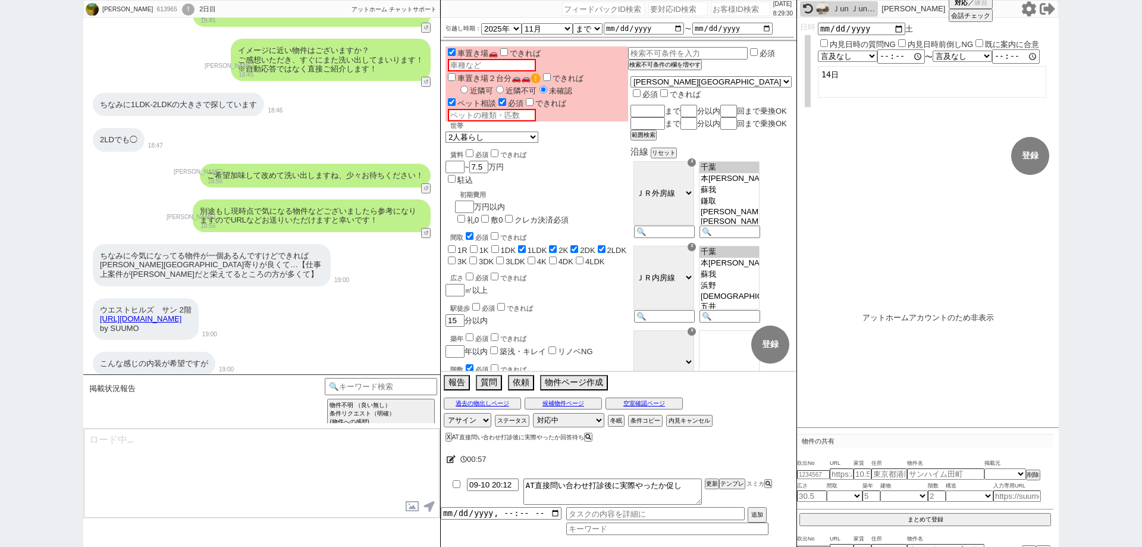
type textarea "恐れ入ります、確認してきたのですが@@【物件名】の掲載のほうがその後落とされておりまして、募集終了のようでした、！ どうしても他者が申し込み等されましたら取り…"
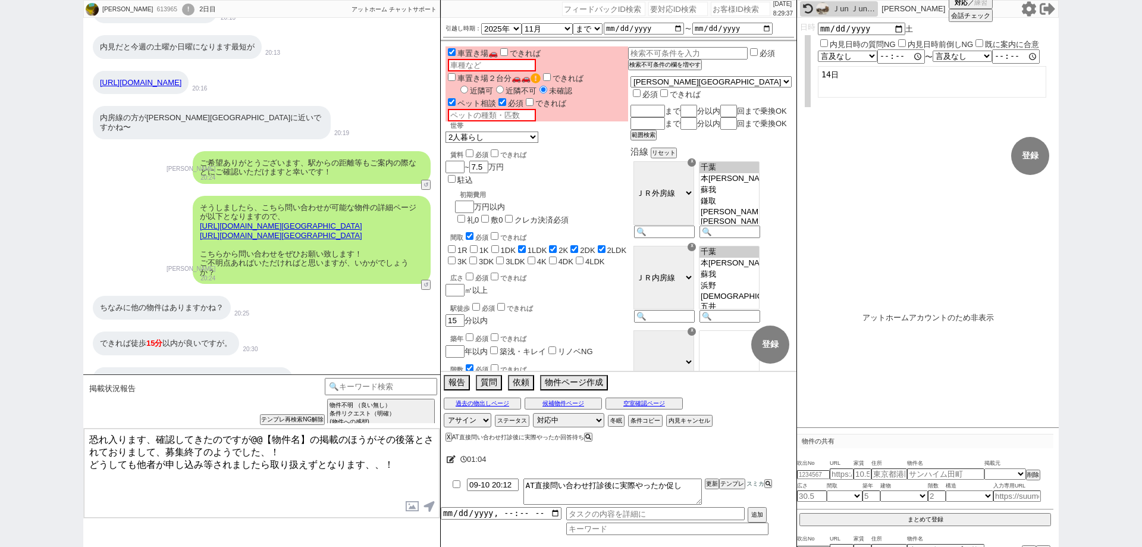
scroll to position [2473, 0]
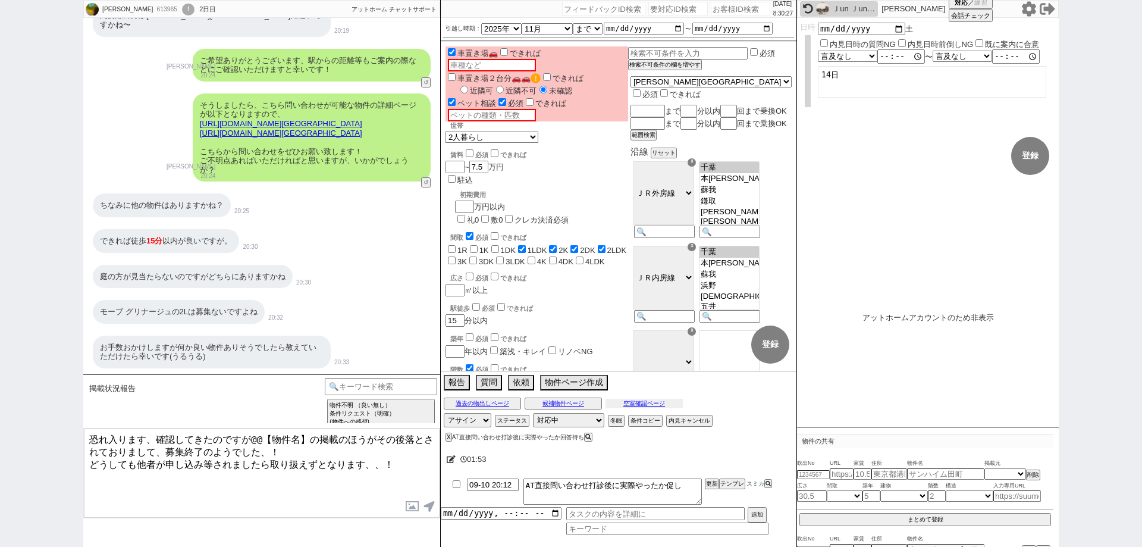
click at [674, 403] on button "空室確認ページ" at bounding box center [644, 404] width 77 height 10
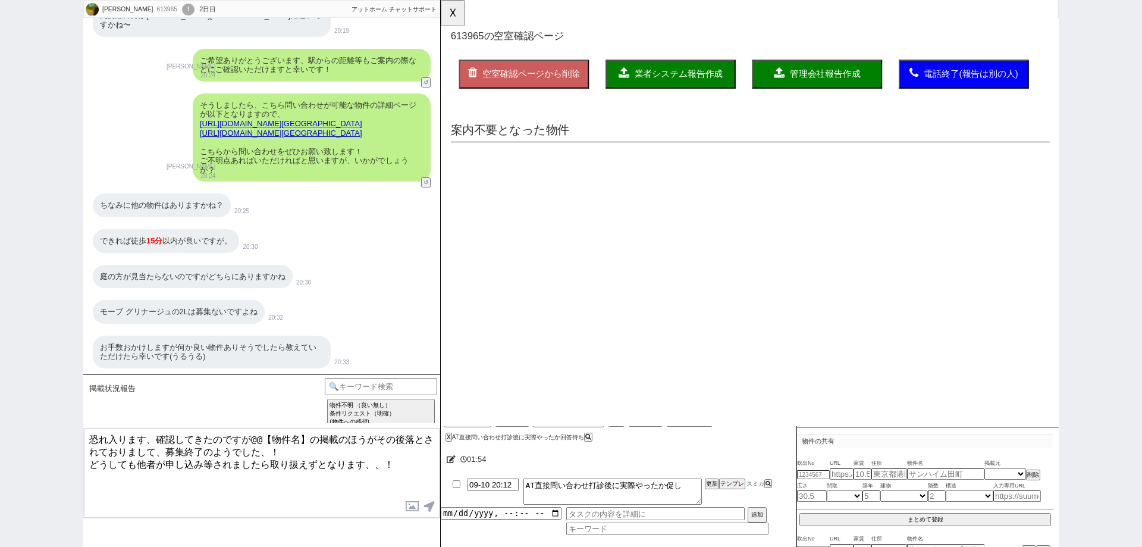
scroll to position [0, 0]
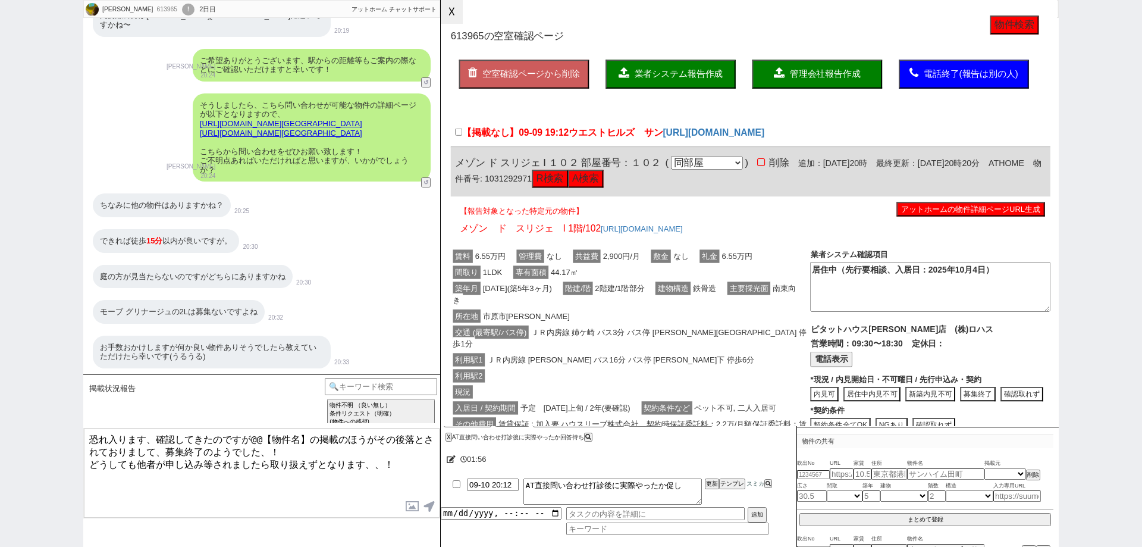
click at [454, 17] on button "☓" at bounding box center [452, 12] width 22 height 24
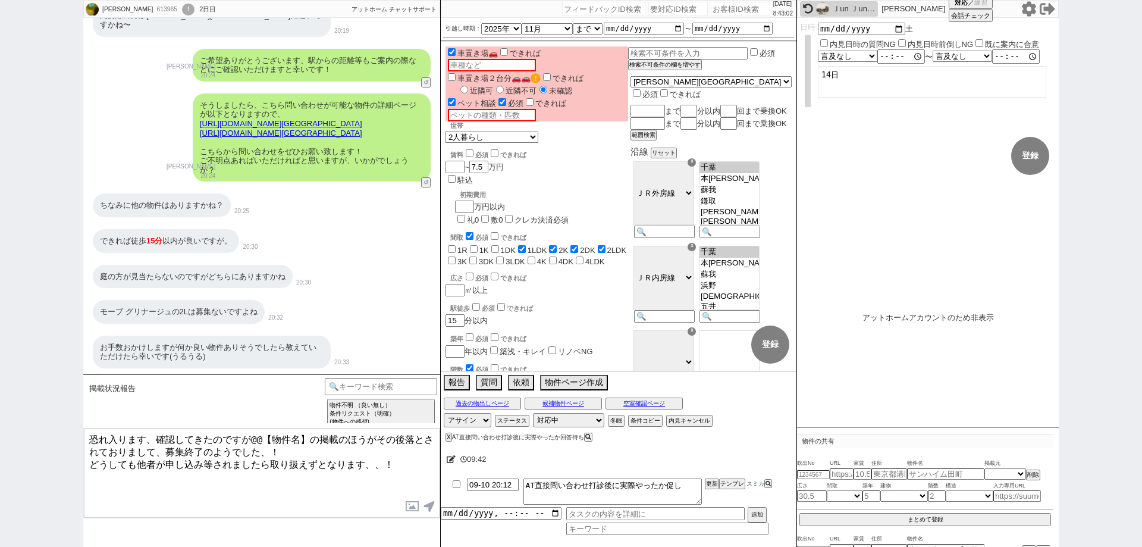
click at [729, 7] on input "number" at bounding box center [740, 9] width 59 height 14
paste input "613673"
type input "613673"
select select "400"
select select
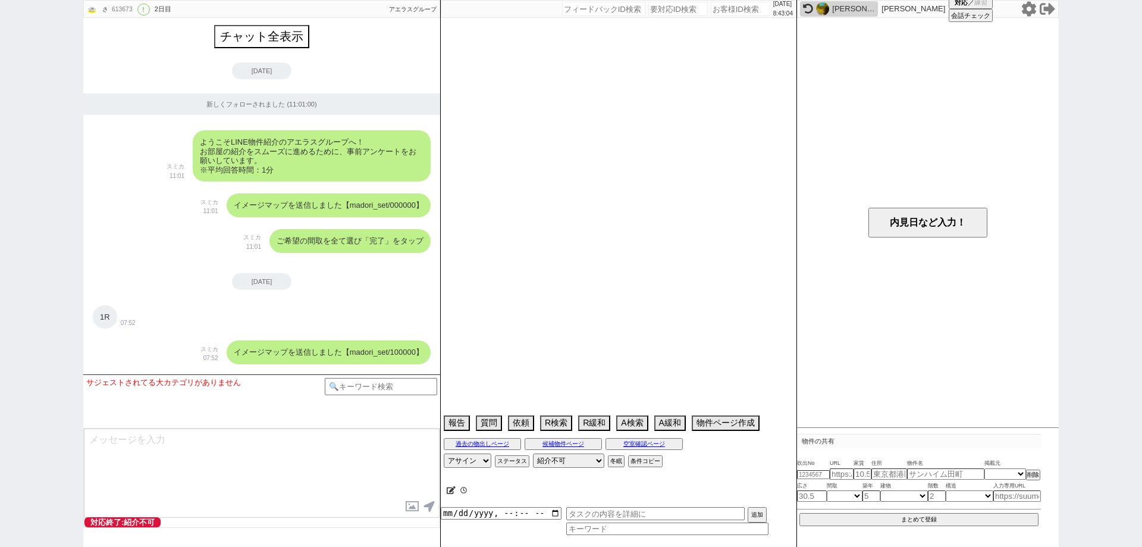
scroll to position [2029, 0]
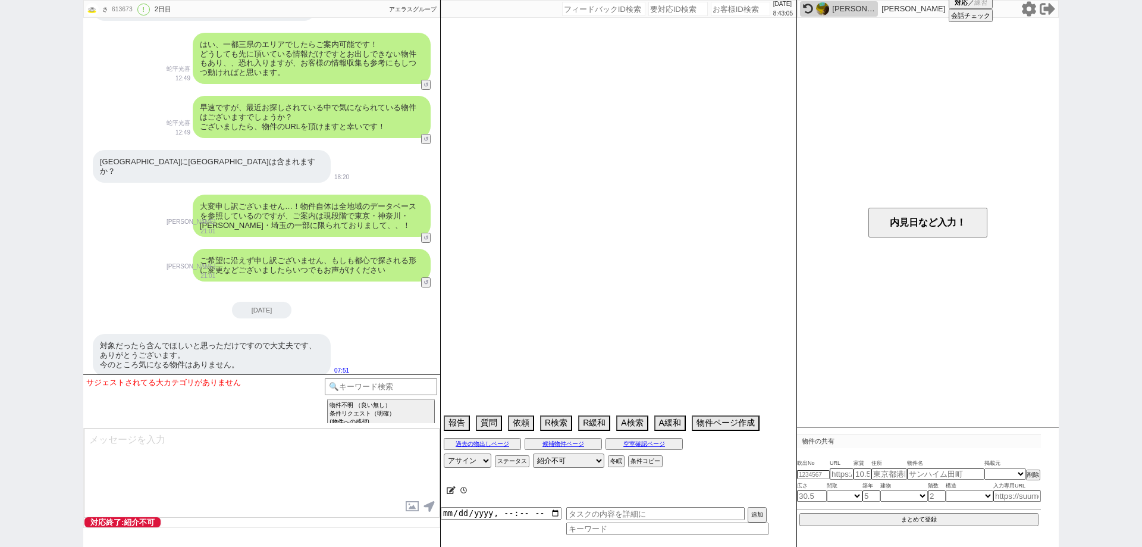
select select "16"
select select "0"
select select "14"
select select "23"
select select "731"
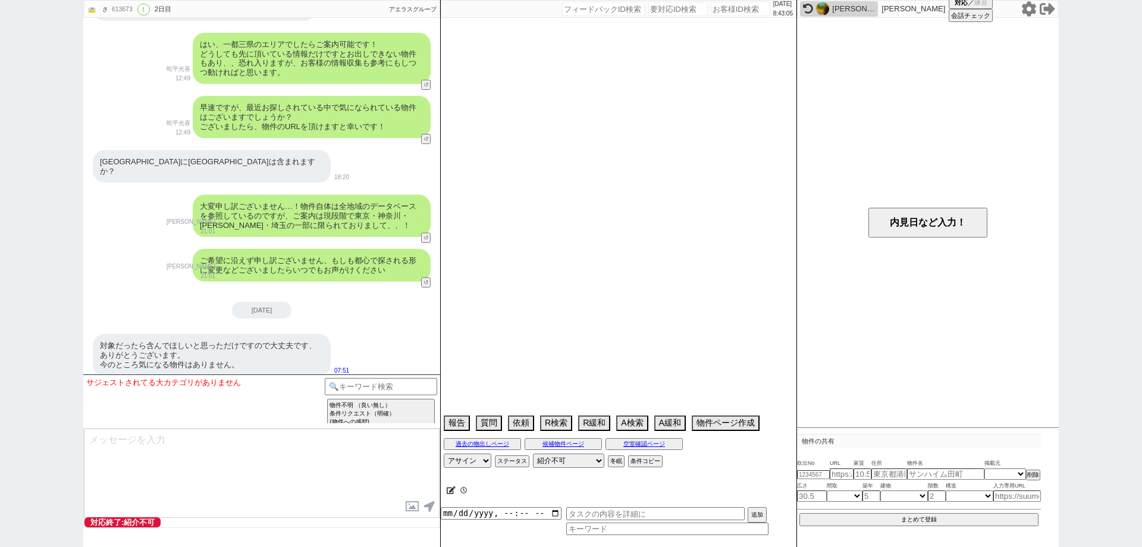
select select "62"
select select "75"
select select "1786"
select select "64"
select select "59"
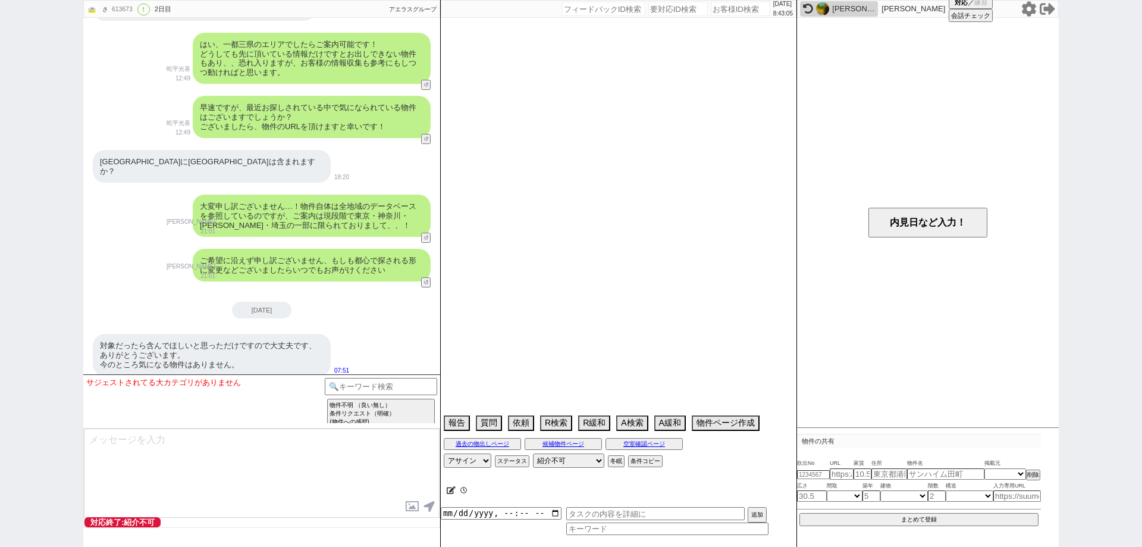
select select "70"
select select "[DATE]"
select select "71"
select select "1705"
select select "819"
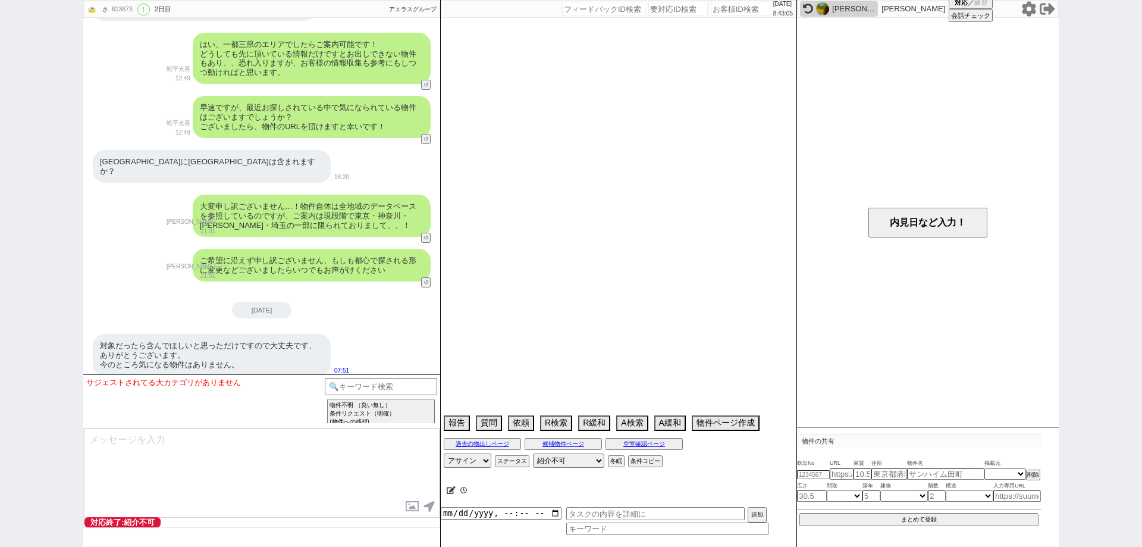
select select "60"
select select "67"
select select "1621"
select select "69"
select select "66"
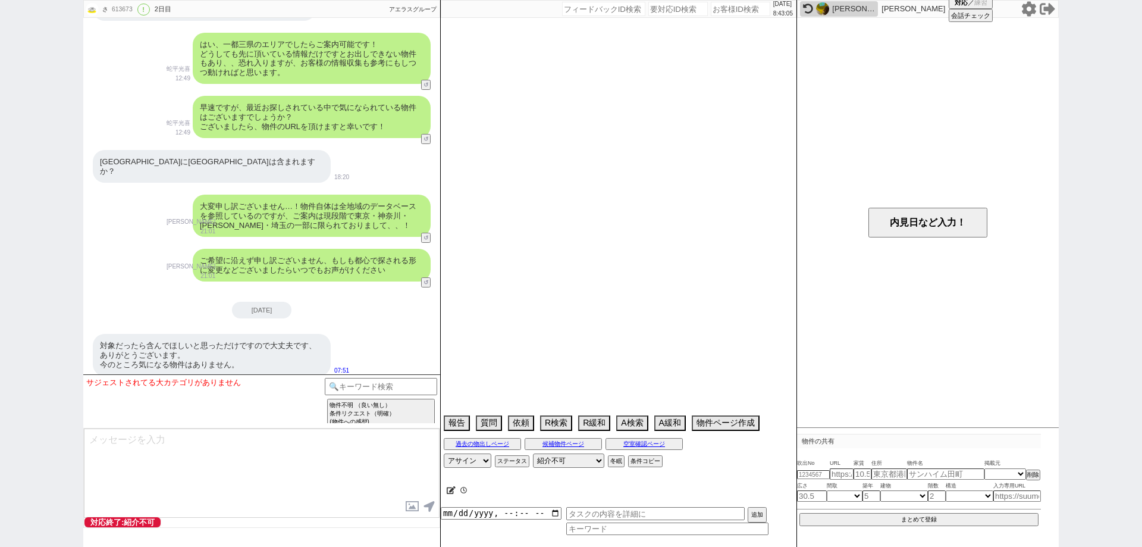
select select "1602"
select select "63"
select select "1533"
select select "72"
select select "7"
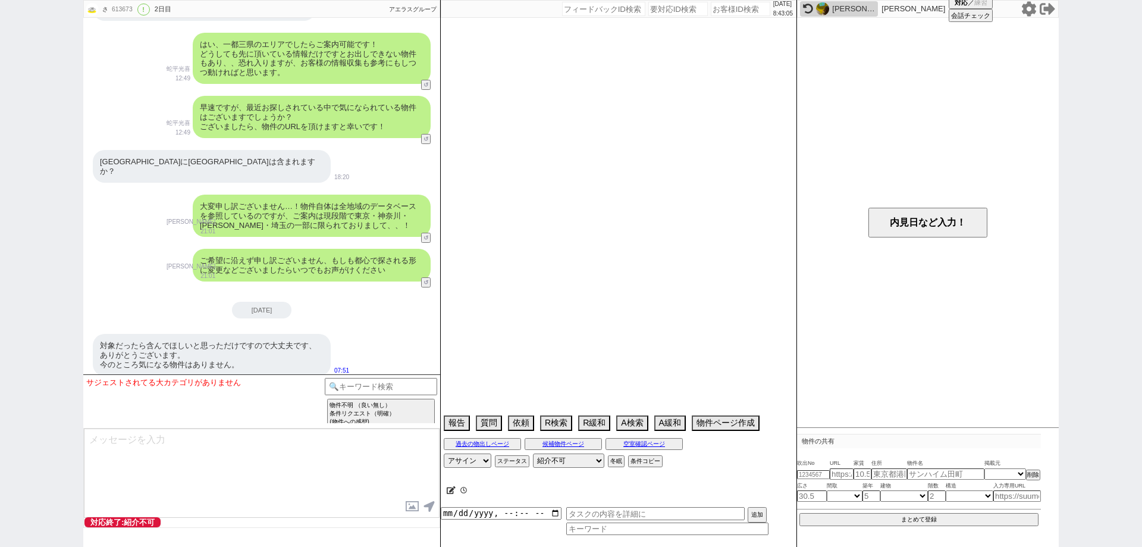
select select "65"
select select "1584"
select select "29"
select select "33"
select select "27"
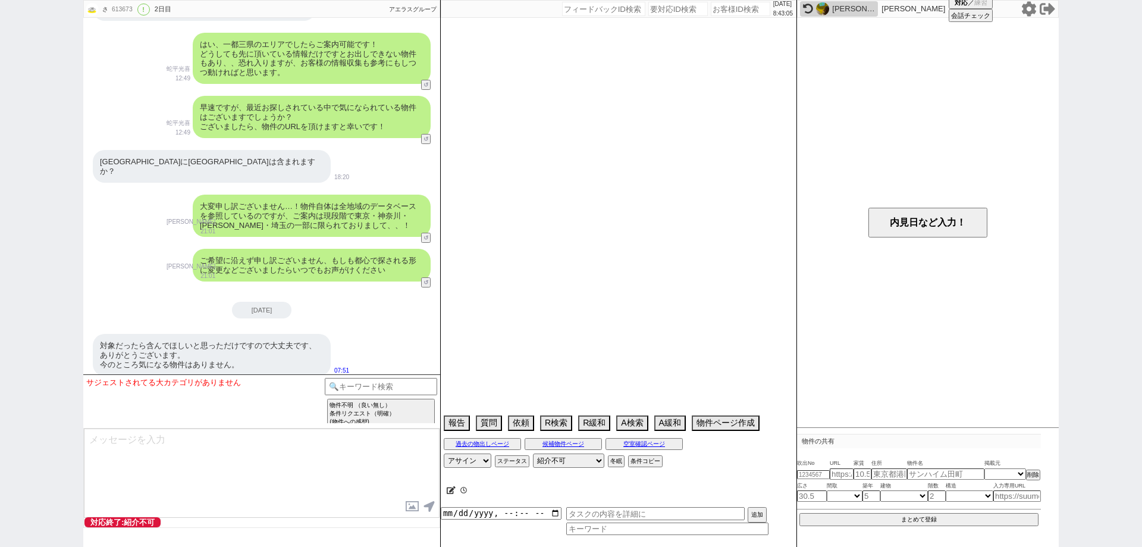
select select "11"
select select "12"
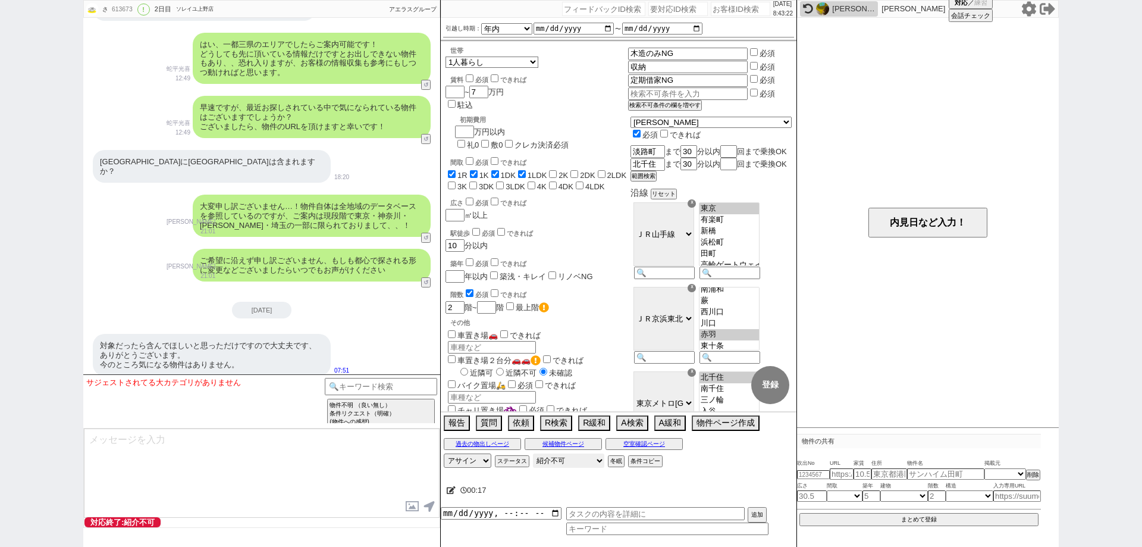
click at [568, 463] on select "対応中 引き継ぎ完了 ブロック 長期間返信なし 紹介不可 別の所で決まった 客の都合で引越しが無くなった 接客開始後に冬眠" at bounding box center [568, 460] width 71 height 14
select select "0"
click at [533, 453] on select "対応中 引き継ぎ完了 ブロック 長期間返信なし 紹介不可 別の所で決まった 客の都合で引越しが無くなった 接客開始後に冬眠" at bounding box center [568, 460] width 71 height 14
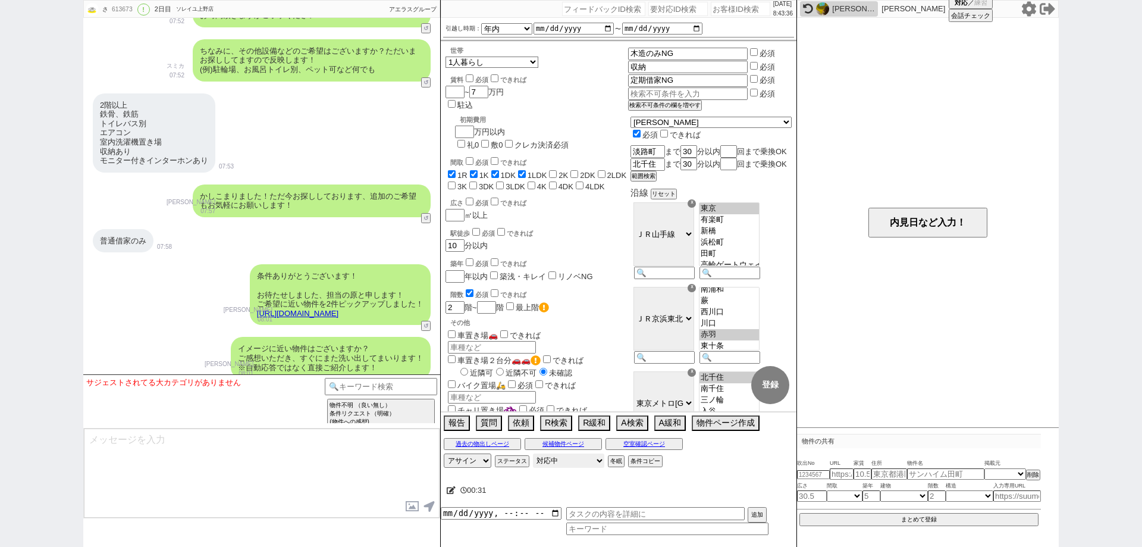
scroll to position [1137, 0]
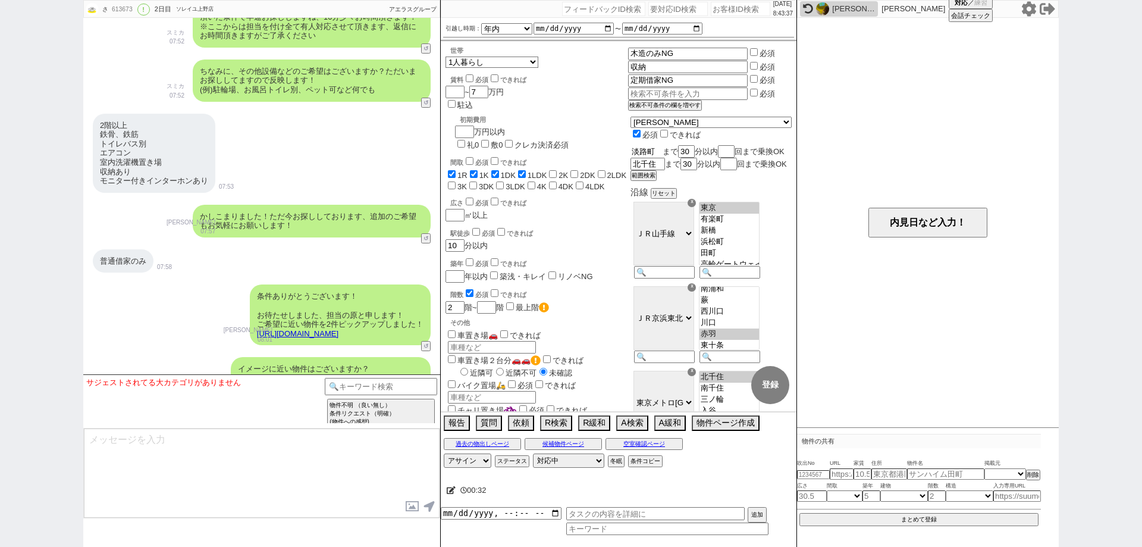
drag, startPoint x: 689, startPoint y: 136, endPoint x: 653, endPoint y: 134, distance: 36.3
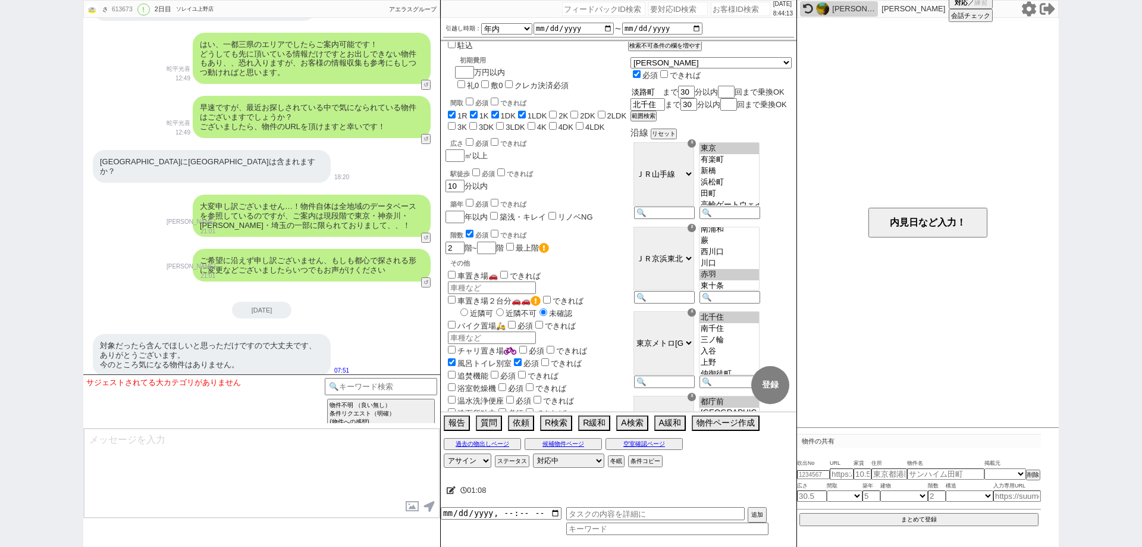
scroll to position [0, 0]
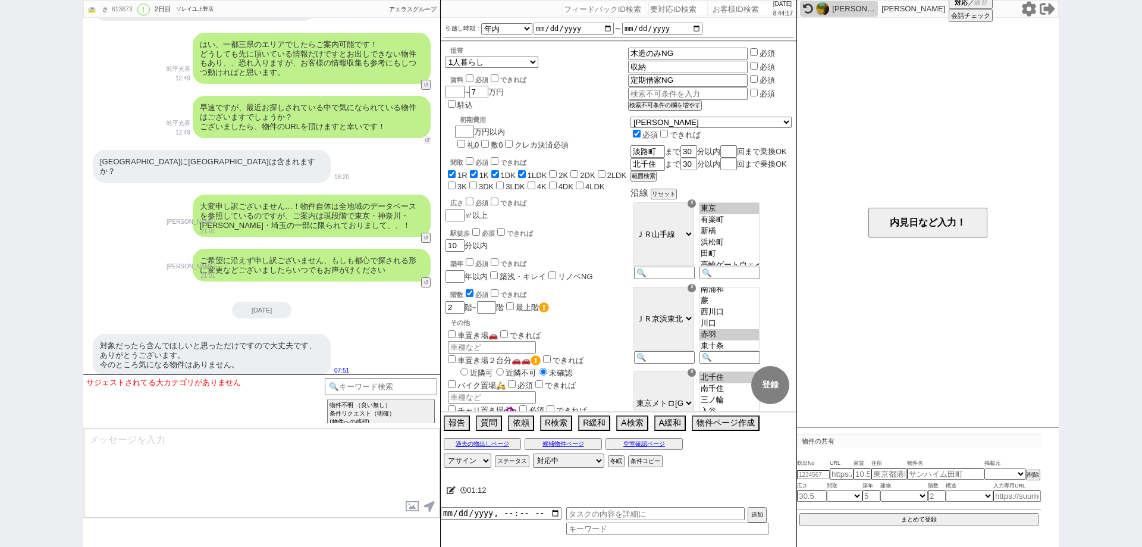
click at [424, 144] on button "↺" at bounding box center [427, 140] width 7 height 8
select select "お礼、お願いします等"
click at [243, 415] on option "お礼、お願いします等" at bounding box center [234, 417] width 146 height 11
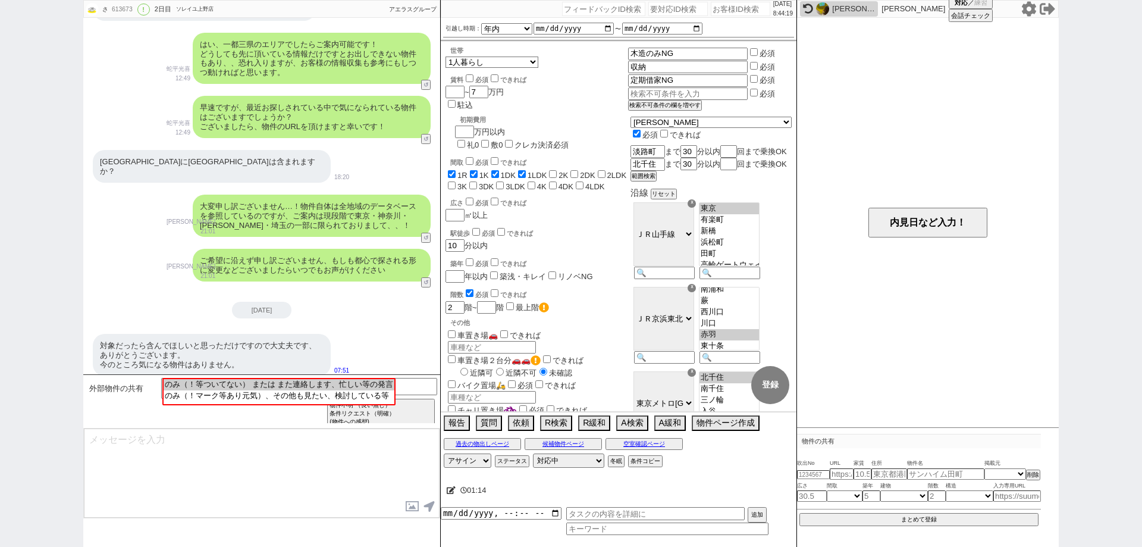
click at [257, 368] on div "対象だったら含んでほしいと思っただけですので大丈夫です、ありがとうございます。 今のところ気になる物件はありません。 07:51" at bounding box center [261, 355] width 357 height 54
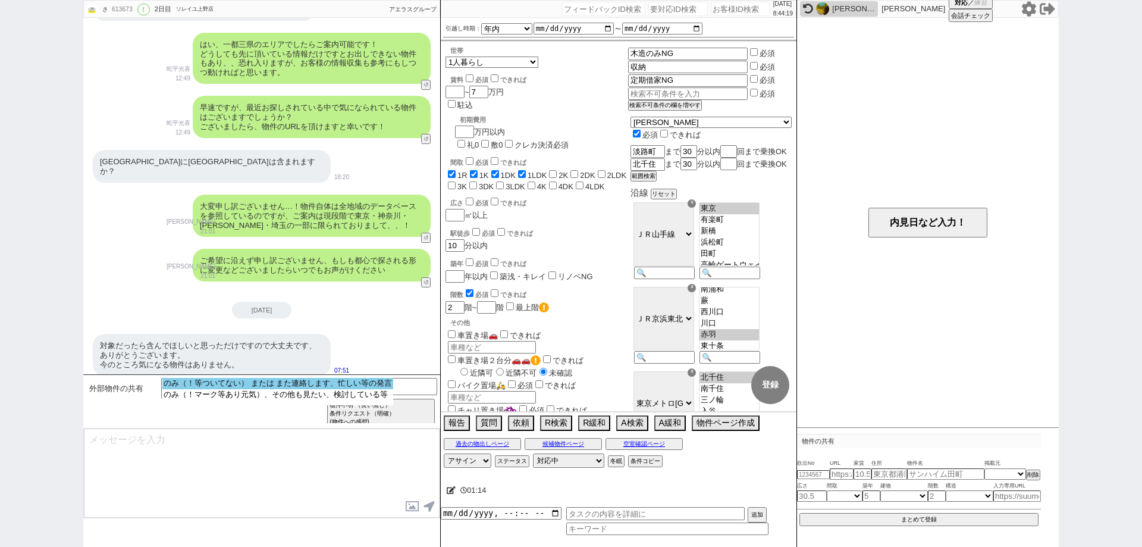
select select "のみ（！等ついてない） または また連絡します、忙しい等の発言"
click at [259, 383] on option "のみ（！等ついてない） または また連絡します、忙しい等の発言" at bounding box center [277, 383] width 231 height 11
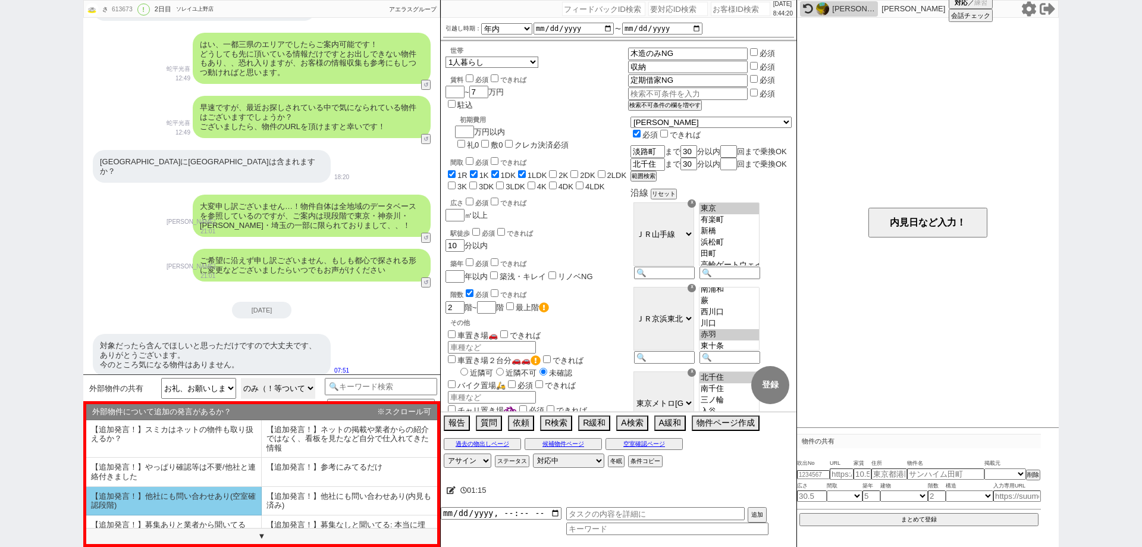
scroll to position [73, 0]
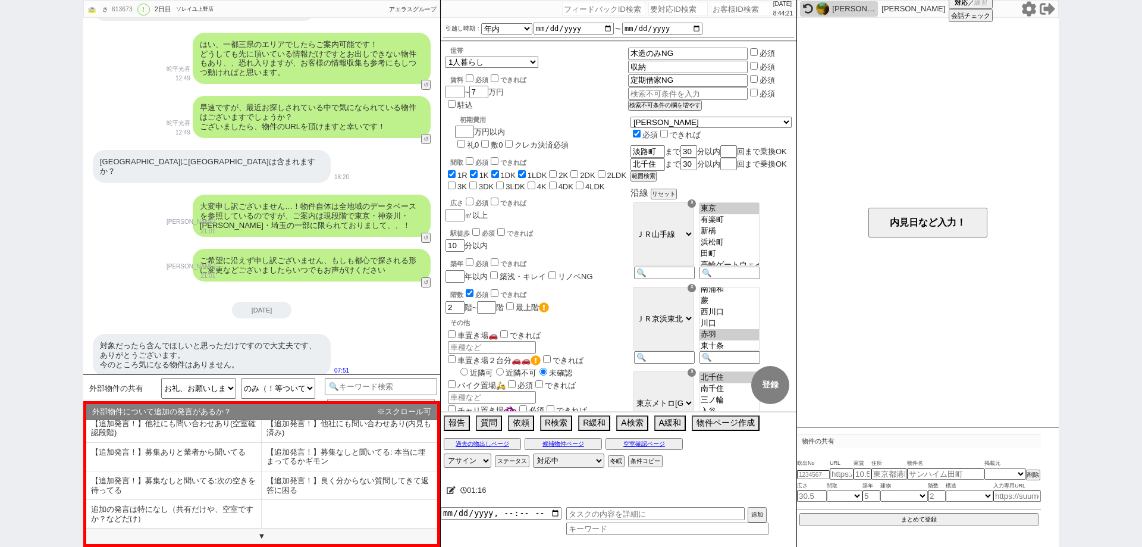
click at [219, 514] on li "追加の発言は特になし（共有だけや、空室ですか？などだけ）" at bounding box center [174, 514] width 176 height 28
select select "追加の発言は特になし（共有だけや、空室ですか？などだけ）"
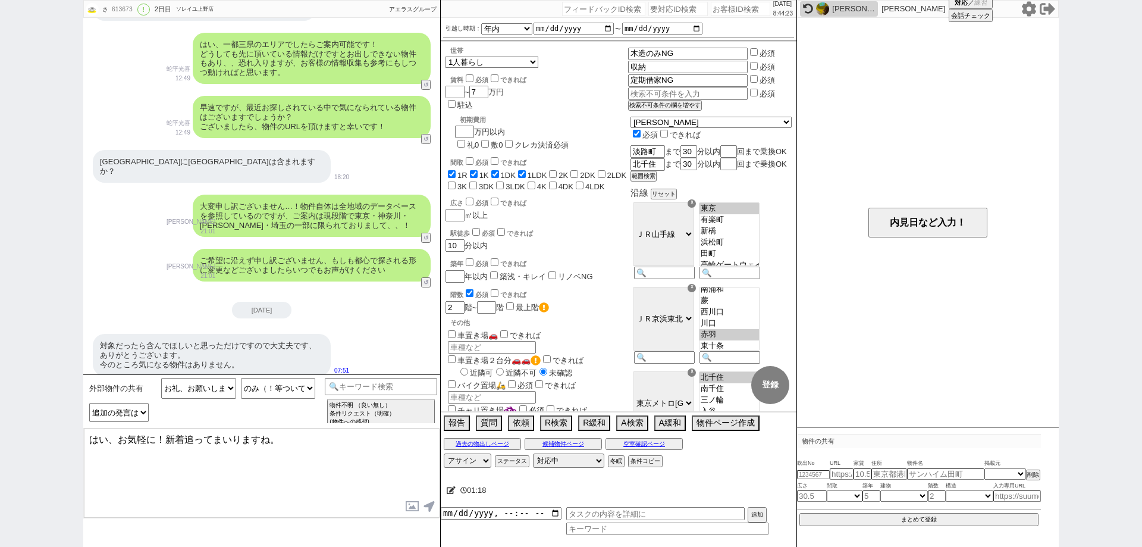
drag, startPoint x: 165, startPoint y: 434, endPoint x: 63, endPoint y: 418, distance: 103.0
click at [64, 419] on div "さ 613673 ! 0 2日目 ソレイユ上野店 冬眠中 自社客 アエラスグループ スミカ_BPO チャット全表示 2025-09-08 新しくフォローされま…" at bounding box center [571, 273] width 1142 height 547
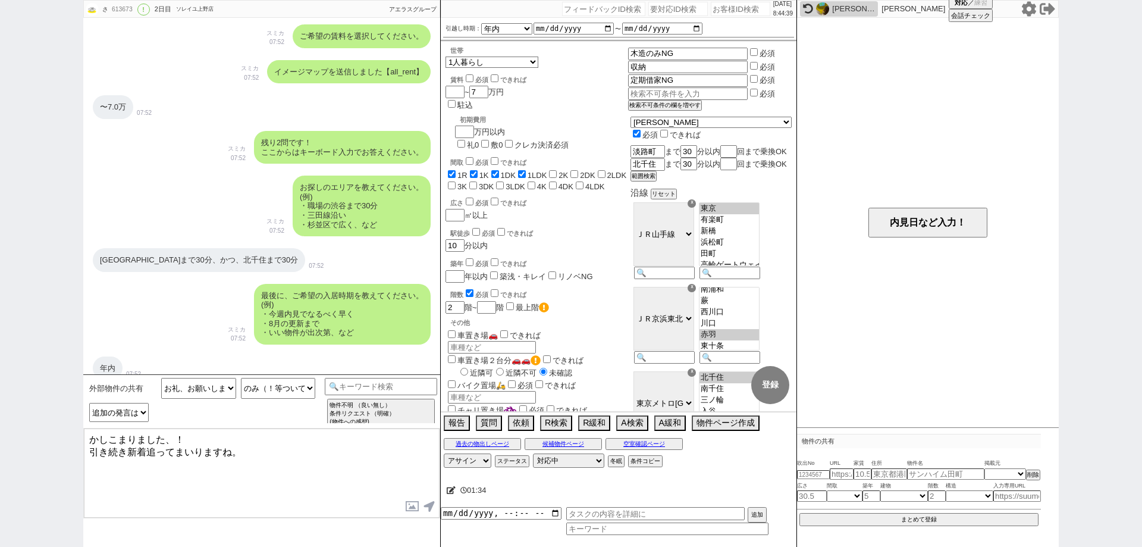
scroll to position [721, 0]
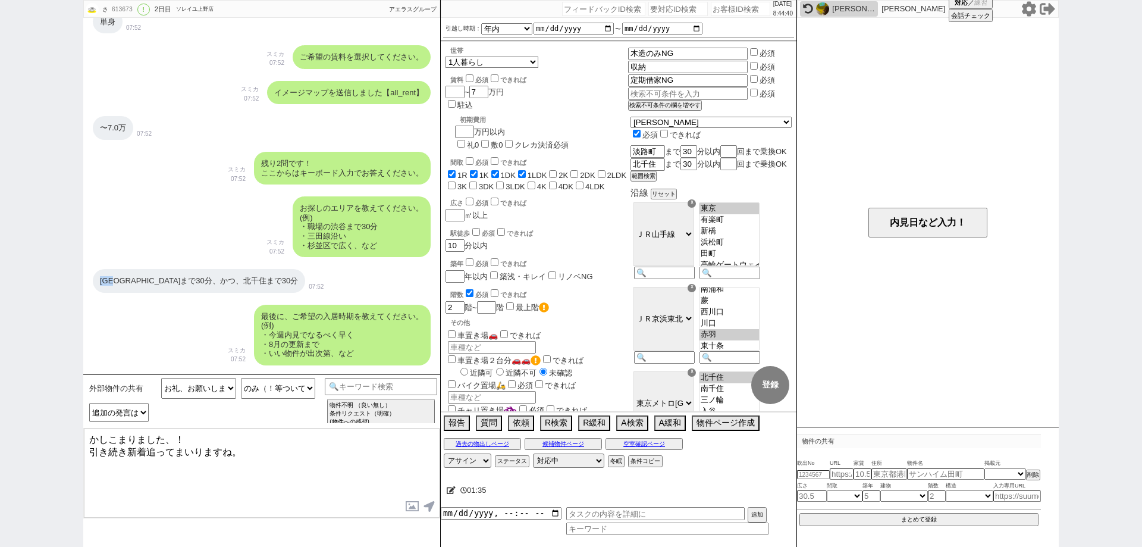
drag, startPoint x: 122, startPoint y: 278, endPoint x: 99, endPoint y: 284, distance: 23.8
click at [99, 284] on div "淡路町まで30分、かつ、北千住まで30分" at bounding box center [199, 281] width 212 height 24
copy div "淡路町"
click at [129, 445] on textarea "かしこまりました、！ 引き続き新着追ってまいりますね。" at bounding box center [262, 472] width 356 height 89
paste textarea "路町"
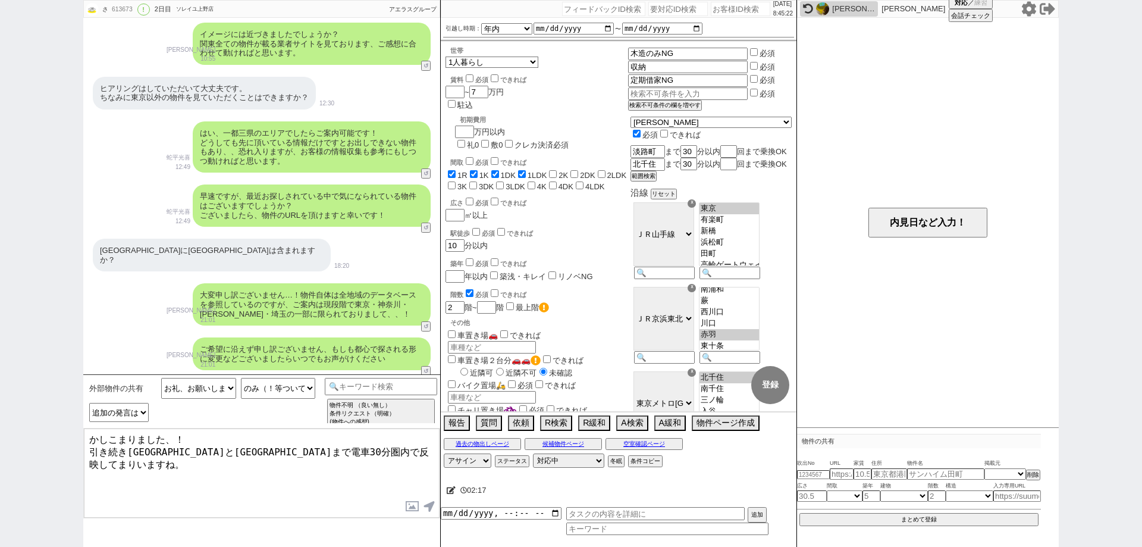
scroll to position [2029, 0]
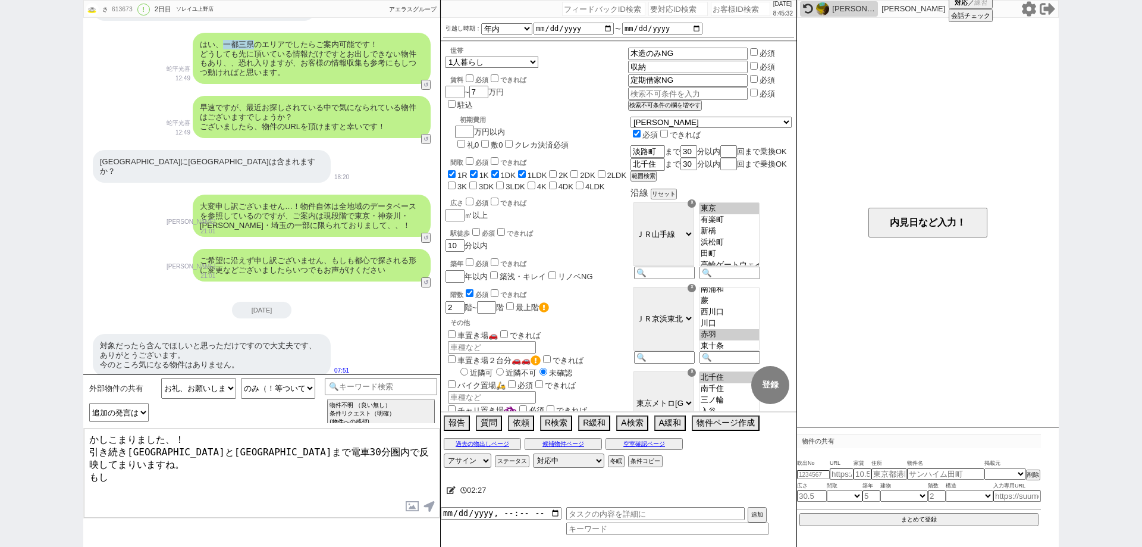
drag, startPoint x: 223, startPoint y: 40, endPoint x: 255, endPoint y: 40, distance: 32.7
click at [255, 40] on div "はい、一都三県のエリアでしたらご案内可能です！ どうしても先に頂いている情報だけですとお出しできない物件もあり、、恐れ入りますが、お客様の情報収集も参考にもし…" at bounding box center [312, 58] width 238 height 51
copy div "一都三県"
click at [154, 462] on textarea "かしこまりました、！ 引き続き淡路町駅と北千住駅まで電車30分圏内で反映してまりいますね。 もし" at bounding box center [262, 472] width 356 height 89
paste textarea "一都三県"
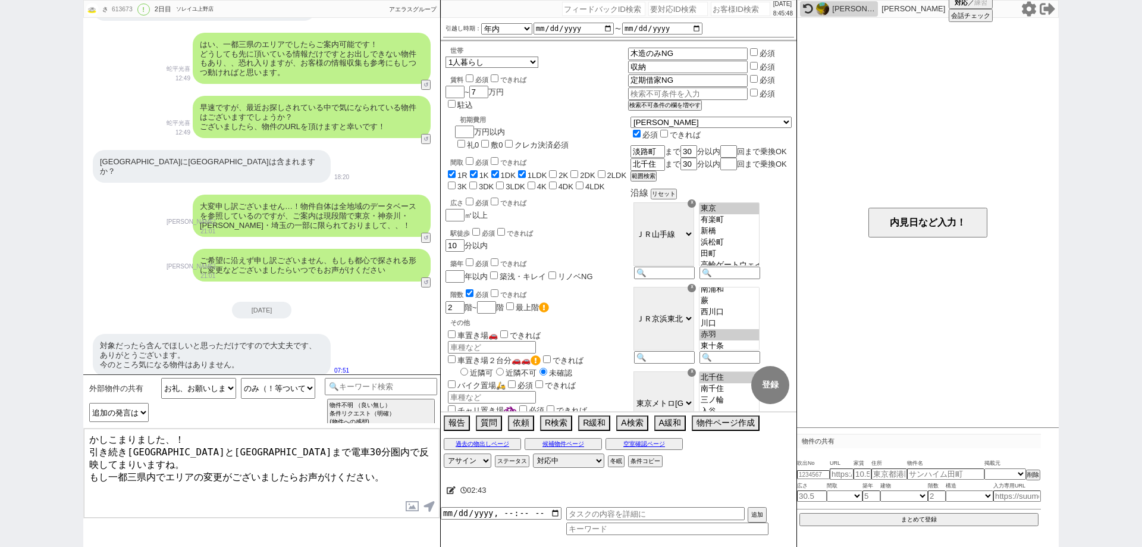
type textarea "かしこまりました、！ 引き続き淡路町駅と北千住駅まで電車30分圏内で反映してまりいますね。 もし一都三県内でエリアの変更がございましたらお声がけください。"
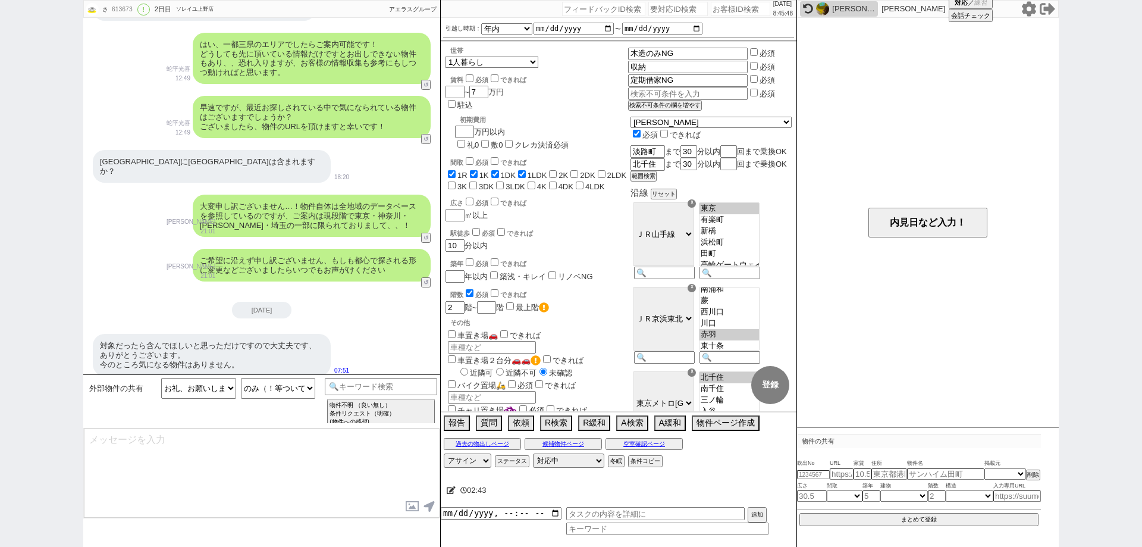
scroll to position [2102, 0]
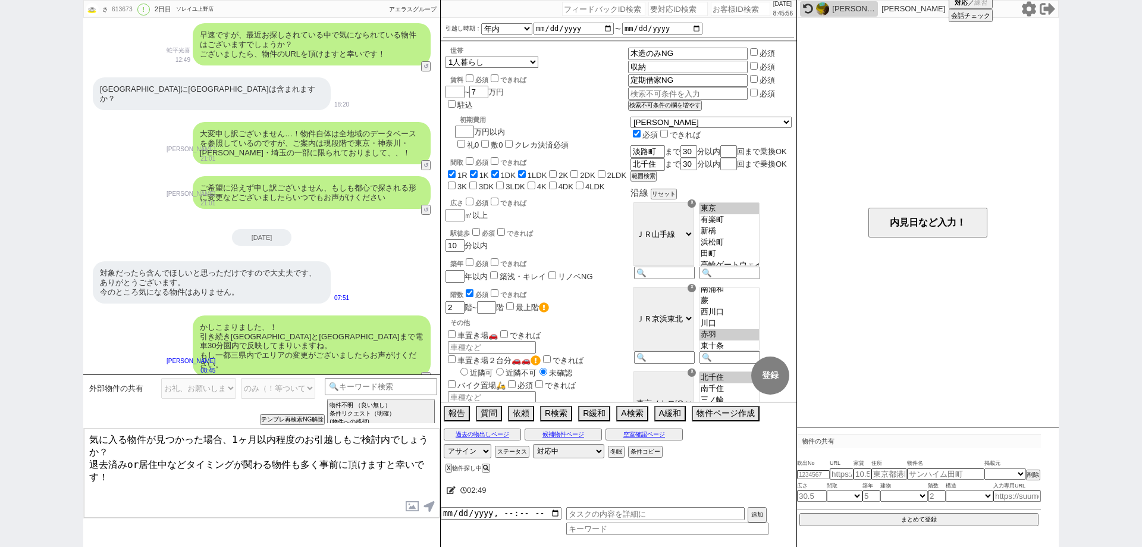
click at [96, 437] on textarea "気に入る物件が見つかった場合、1ヶ月以内程度のお引越しもご検討内でしょうか？ 退去済みor居住中などタイミングが関わる物件も多く事前に頂けますと幸いです！" at bounding box center [262, 472] width 356 height 89
type textarea "また気に入る物件が見つかった場合、1ヶ月以内程度のお引越しもご検討内でしょうか？ 退去済みor居住中などタイミングが関わる物件も多く事前に頂けますと幸いです！"
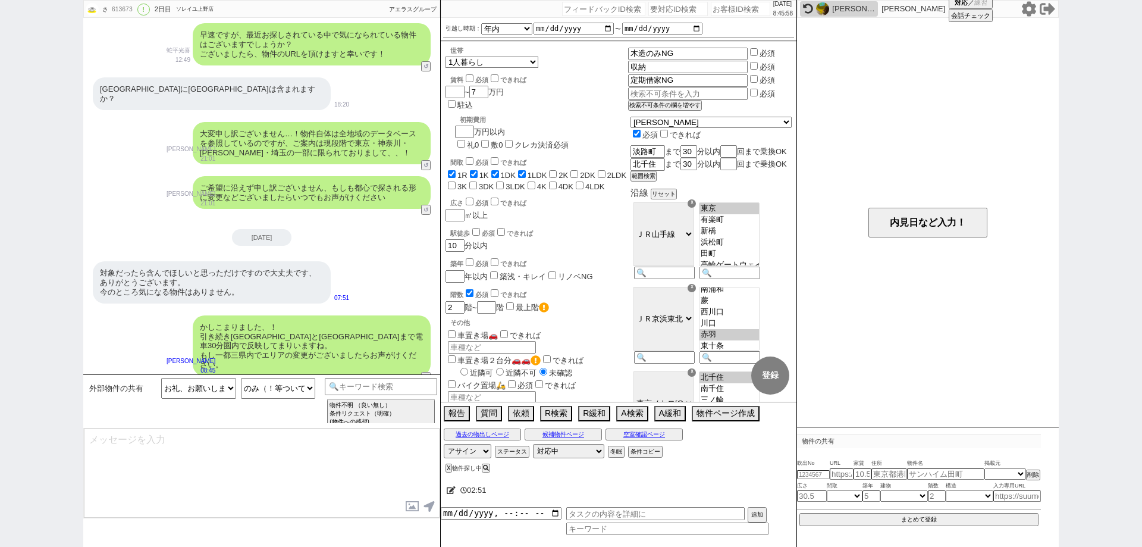
scroll to position [2165, 0]
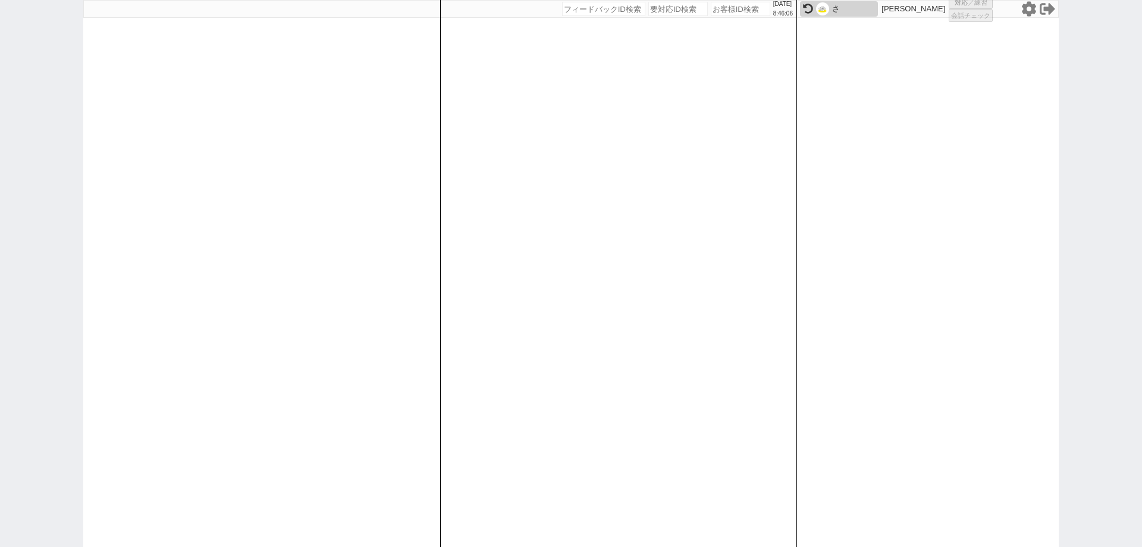
select select
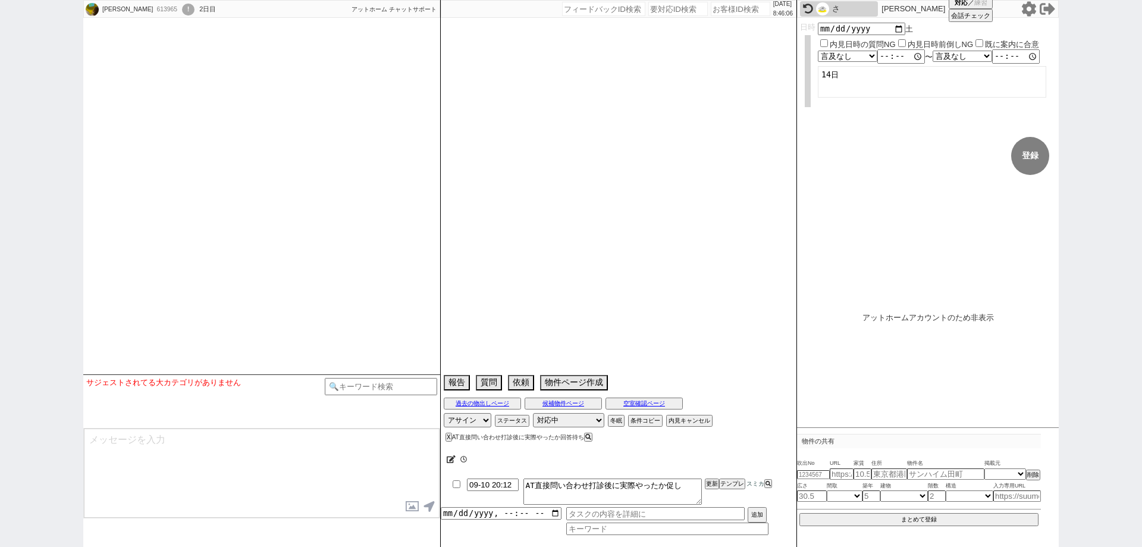
select select
select select "2025"
select select "11"
select select "37"
select select "1"
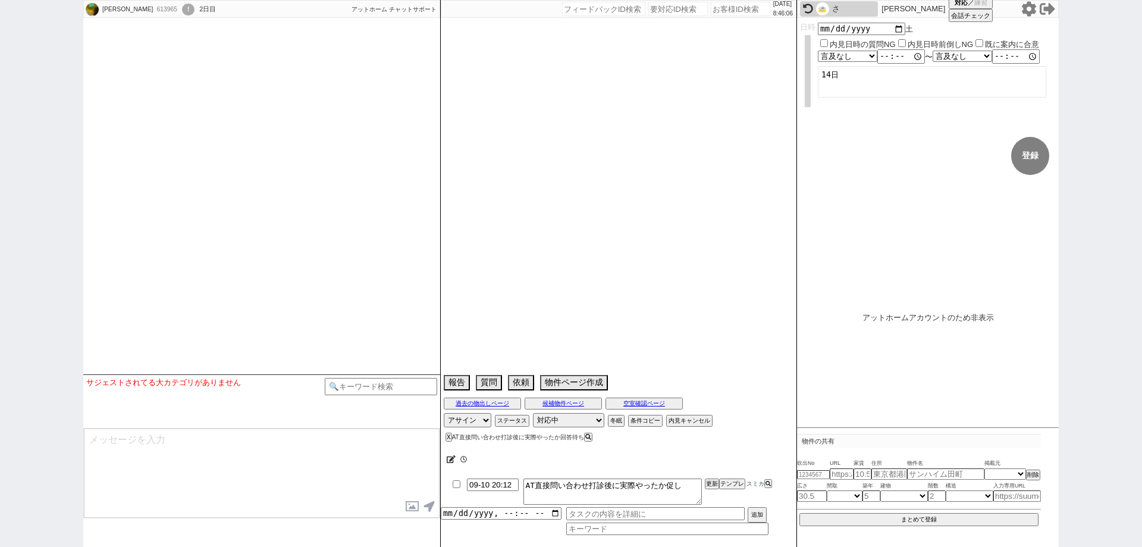
select select "12"
select select "102"
select select "103"
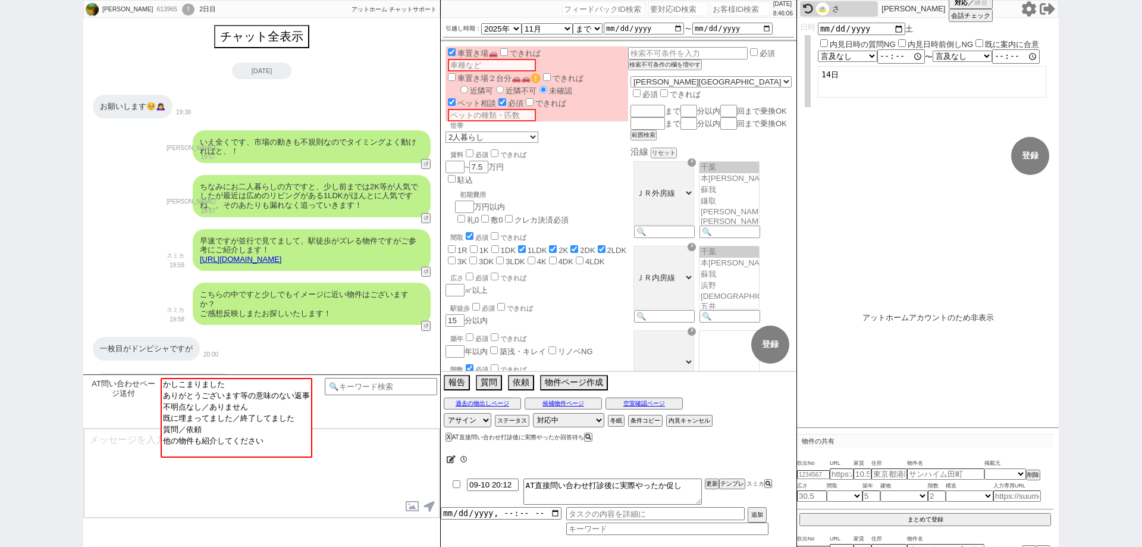
scroll to position [646, 0]
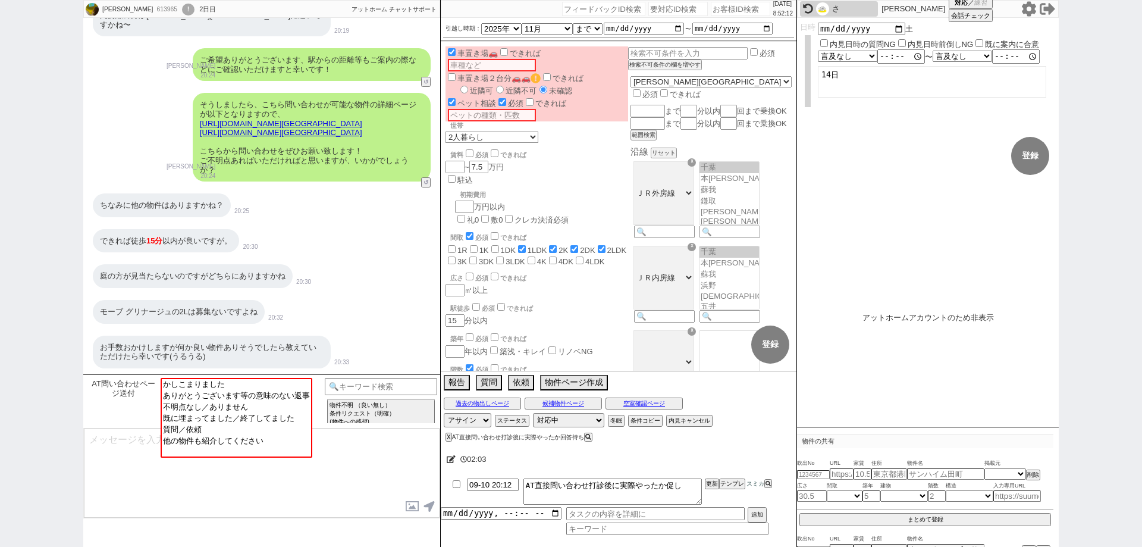
click at [724, 15] on input "number" at bounding box center [740, 9] width 59 height 14
paste input "613997"
type input "613997"
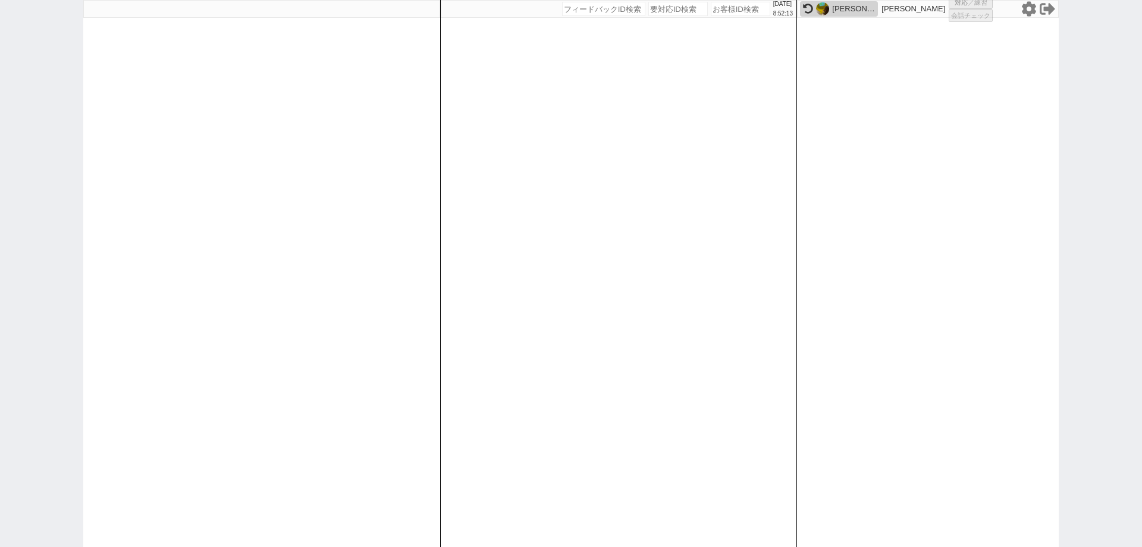
select select
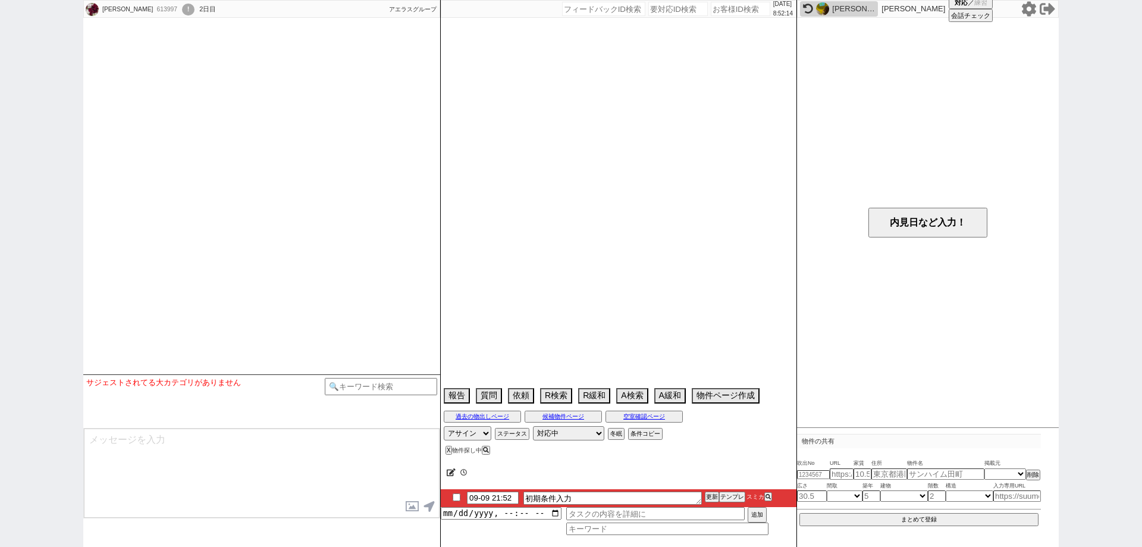
select select "0"
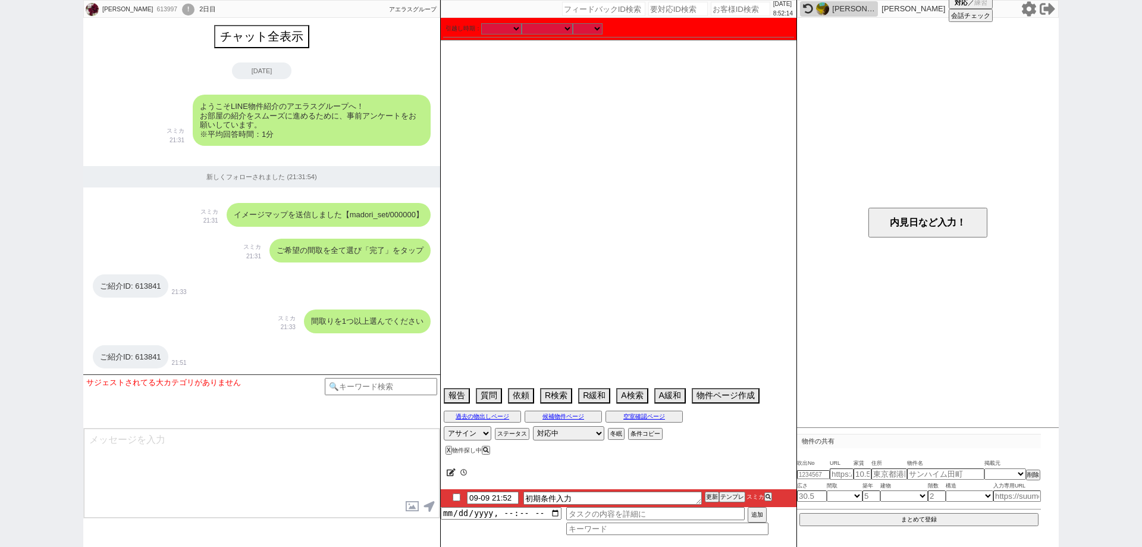
scroll to position [1160, 0]
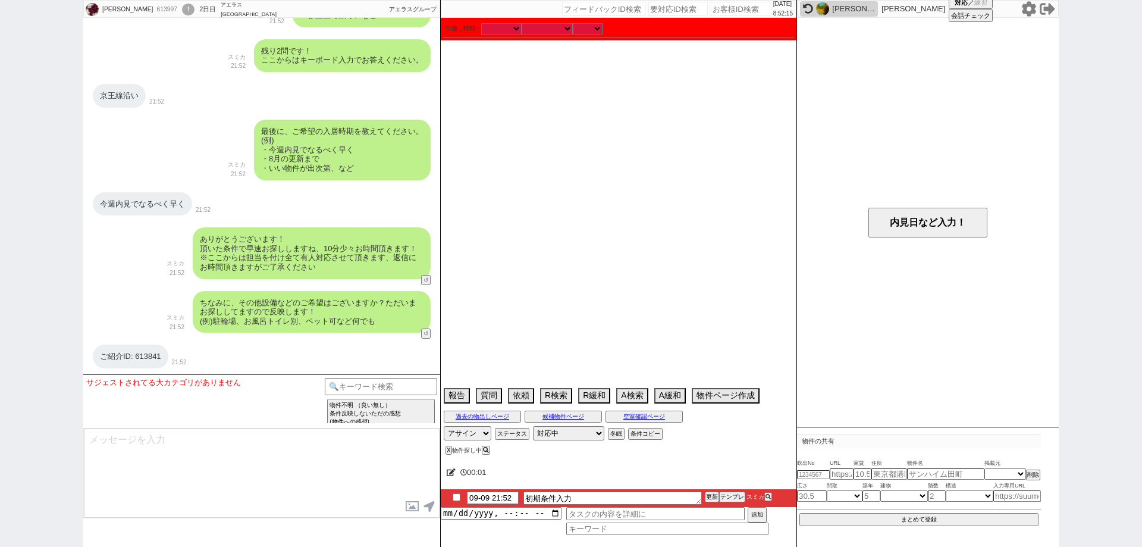
click at [155, 359] on div "ご紹介ID: 613841" at bounding box center [131, 356] width 76 height 24
click at [283, 400] on div "サジェストされてる大カテゴリがありません テンプレ再検索NG解除" at bounding box center [205, 401] width 239 height 47
drag, startPoint x: 138, startPoint y: 355, endPoint x: 165, endPoint y: 355, distance: 26.8
click at [165, 355] on div "ご紹介ID: 613841" at bounding box center [131, 356] width 76 height 24
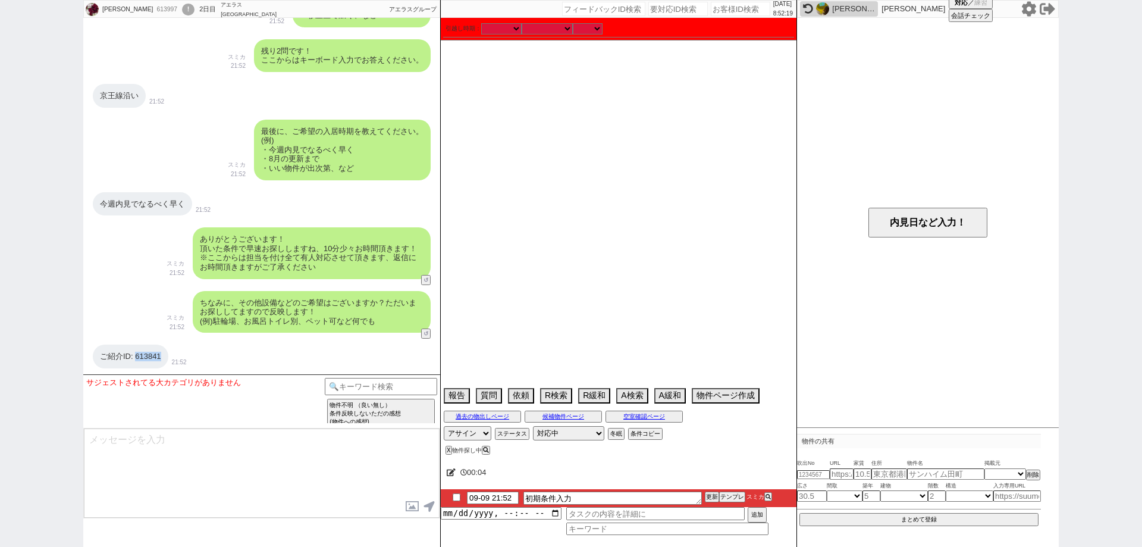
copy div "613841"
click at [558, 26] on select "なる早 未定 いつでも 物件あれば 年内 来年 1月 2月 3月 4月 5月 6月 7月 8月 9月 10月 11月 12月 春 夏 秋 冬" at bounding box center [547, 29] width 51 height 10
select select "13"
click at [522, 24] on select "なる早 未定 いつでも 物件あれば 年内 来年 1月 2月 3月 4月 5月 6月 7月 8月 9月 10月 11月 12月 春 夏 秋 冬" at bounding box center [547, 29] width 51 height 10
type input "[DATE]"
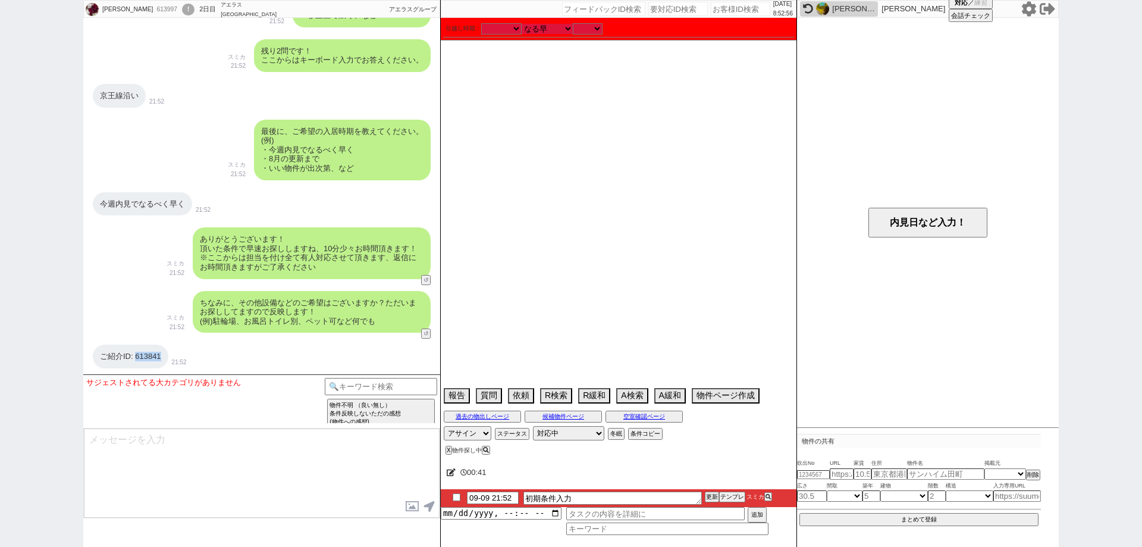
type input "2025-10-10"
checkbox input "true"
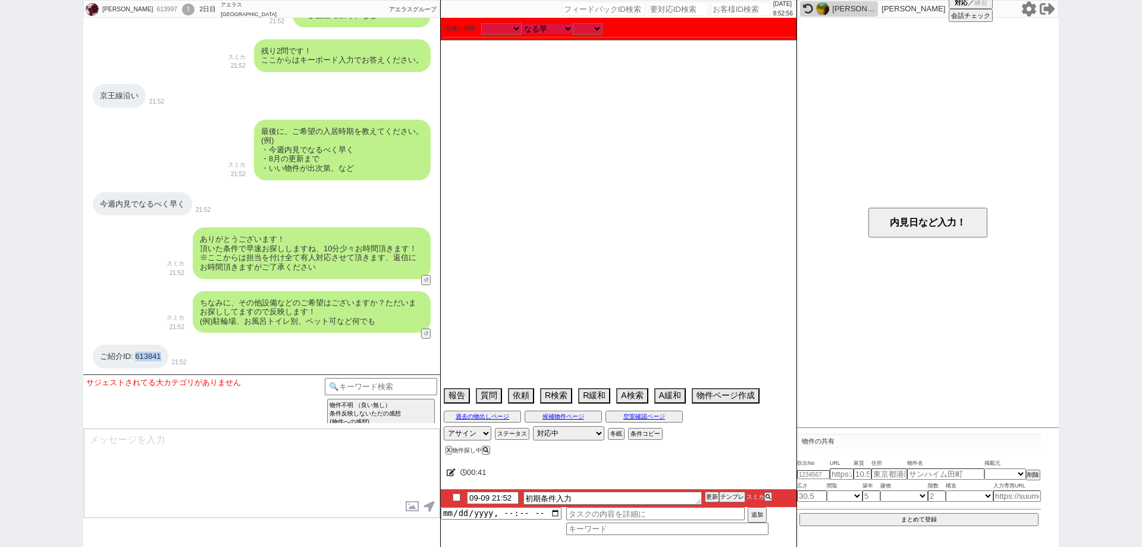
checkbox input "false"
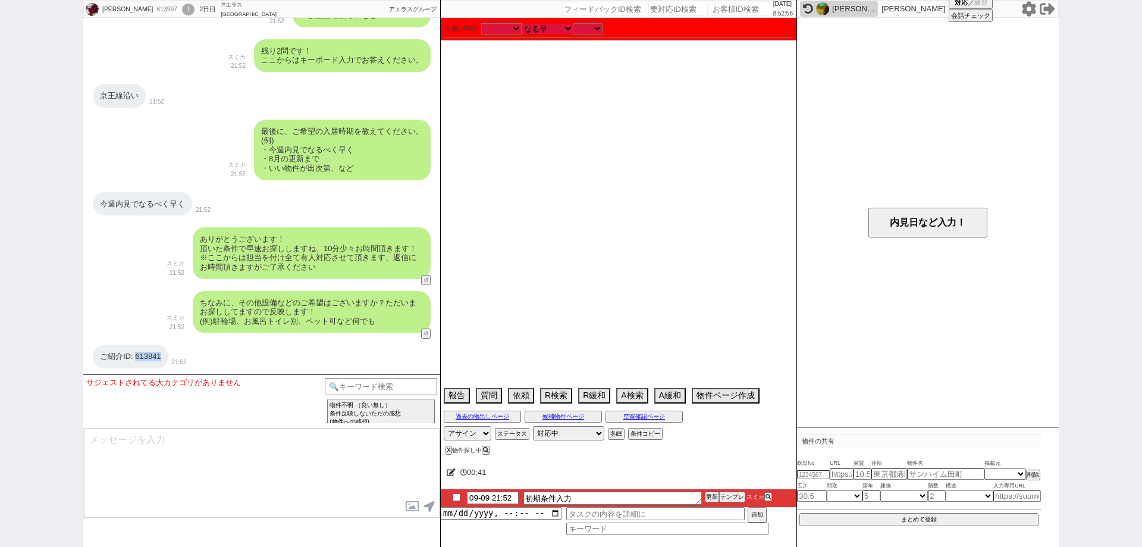
checkbox input "false"
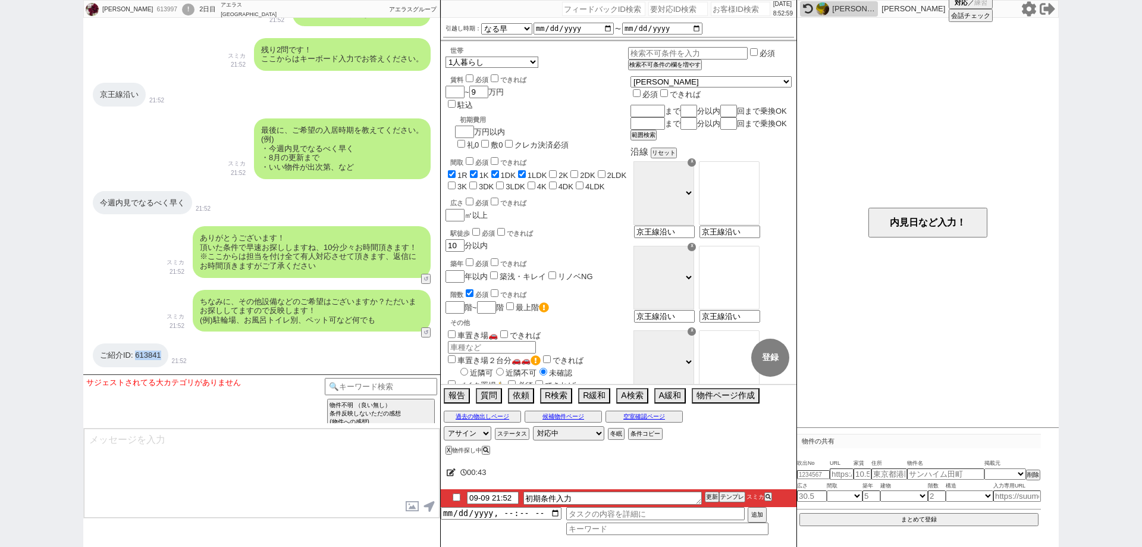
click at [161, 365] on div "ご紹介ID: 613841" at bounding box center [131, 355] width 76 height 24
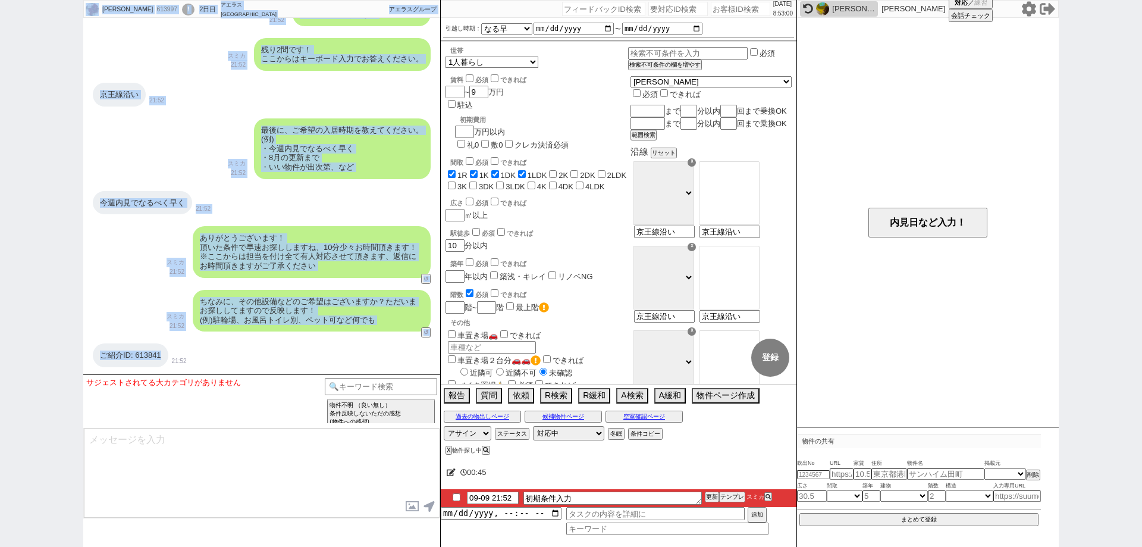
drag, startPoint x: 167, startPoint y: 354, endPoint x: 82, endPoint y: 354, distance: 84.5
click at [82, 354] on div "石田健人 613997 ! 0 2日目 アエラス南浦和店 冬眠中 自社客 アエラスグループ スミカ_BPO チャット全表示 2025-09-09 ようこそLI…" at bounding box center [571, 273] width 1142 height 547
click at [133, 363] on div "ご紹介ID: 613841" at bounding box center [131, 355] width 76 height 24
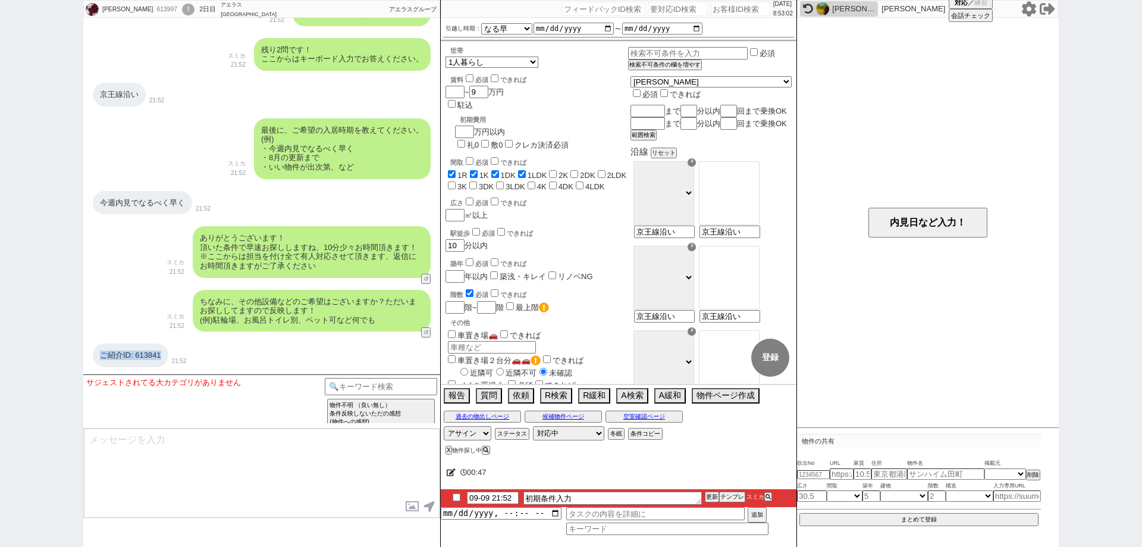
drag, startPoint x: 169, startPoint y: 356, endPoint x: 114, endPoint y: 361, distance: 55.5
click at [95, 356] on div "ご紹介ID: 613841" at bounding box center [131, 355] width 76 height 24
copy div "ご紹介ID: 613841"
click at [453, 468] on icon at bounding box center [451, 472] width 9 height 8
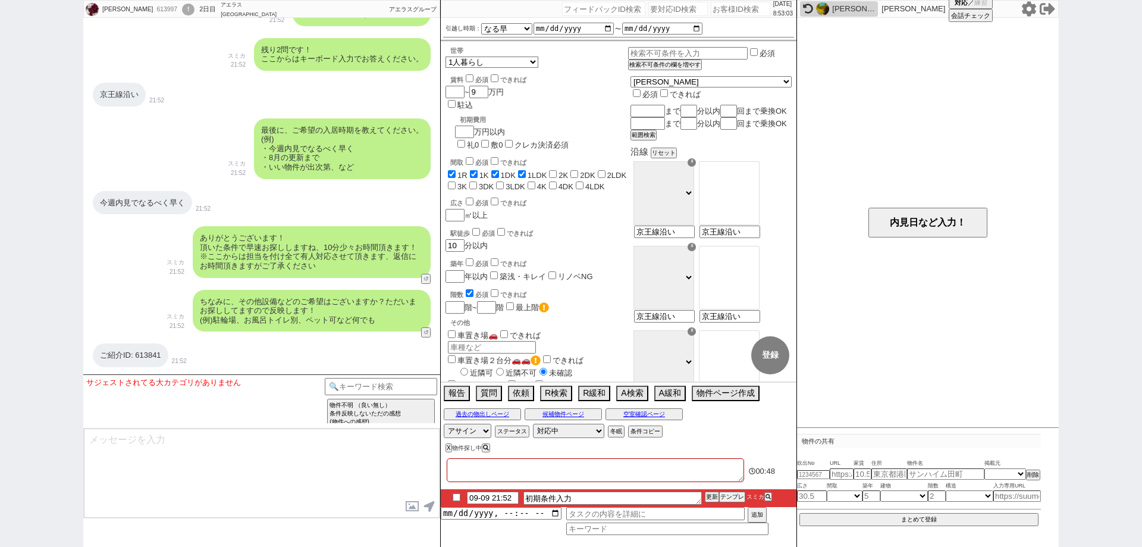
click at [471, 464] on textarea at bounding box center [595, 470] width 297 height 24
paste textarea "ご紹介ID: 613841"
type textarea "ご紹介ID: 613841"
checkbox input "true"
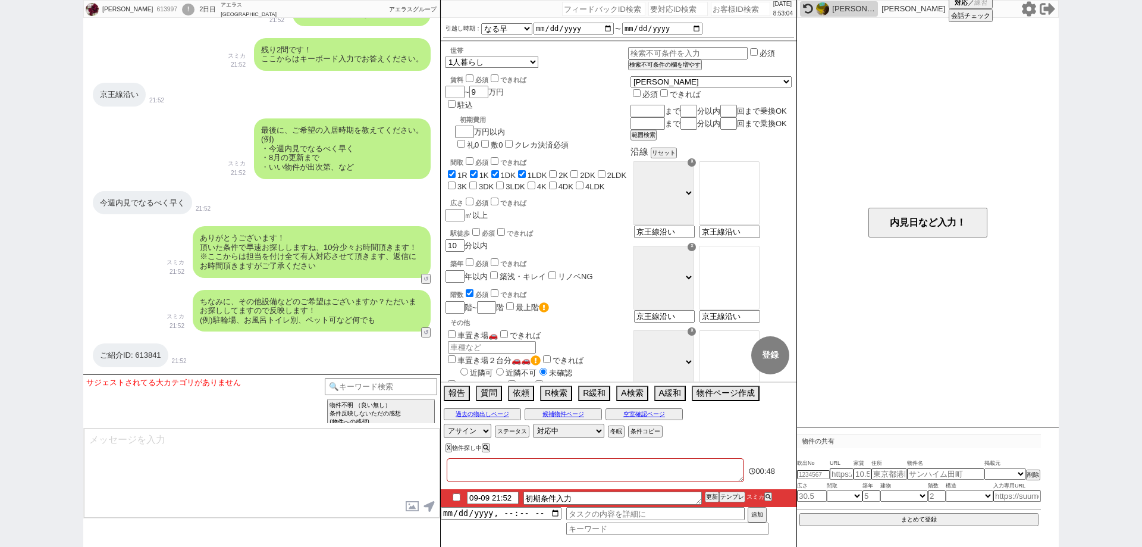
checkbox input "true"
checkbox input "false"
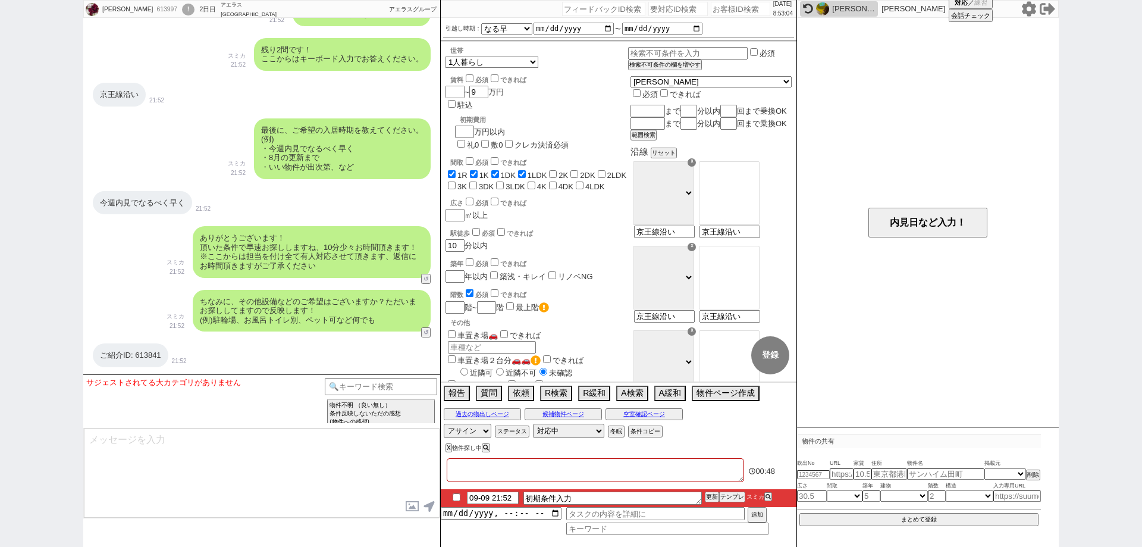
checkbox input "false"
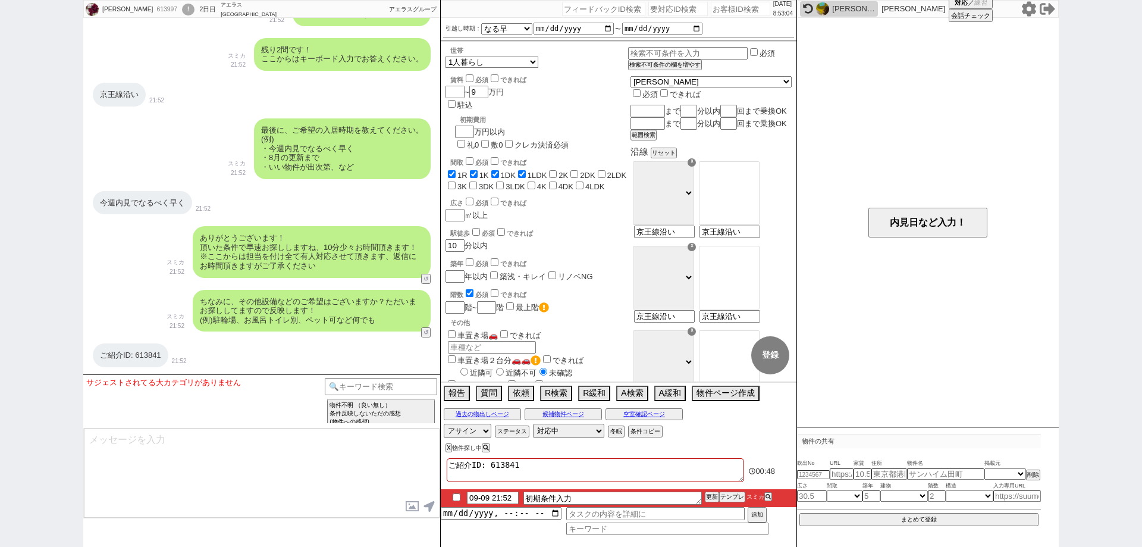
checkbox input "false"
type textarea "ご紹介ID: 613841（"
checkbox input "true"
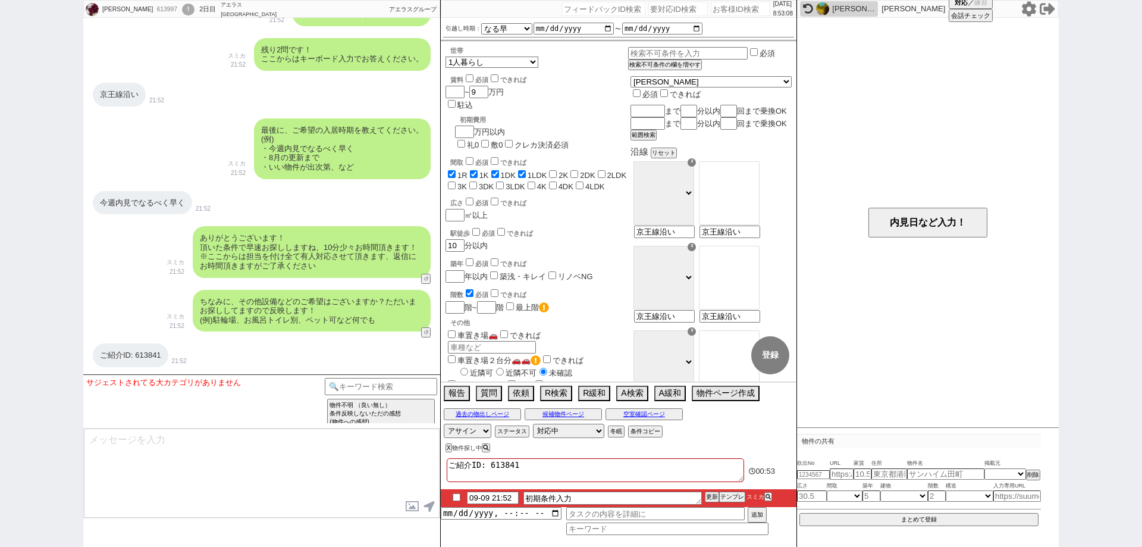
checkbox input "true"
checkbox input "false"
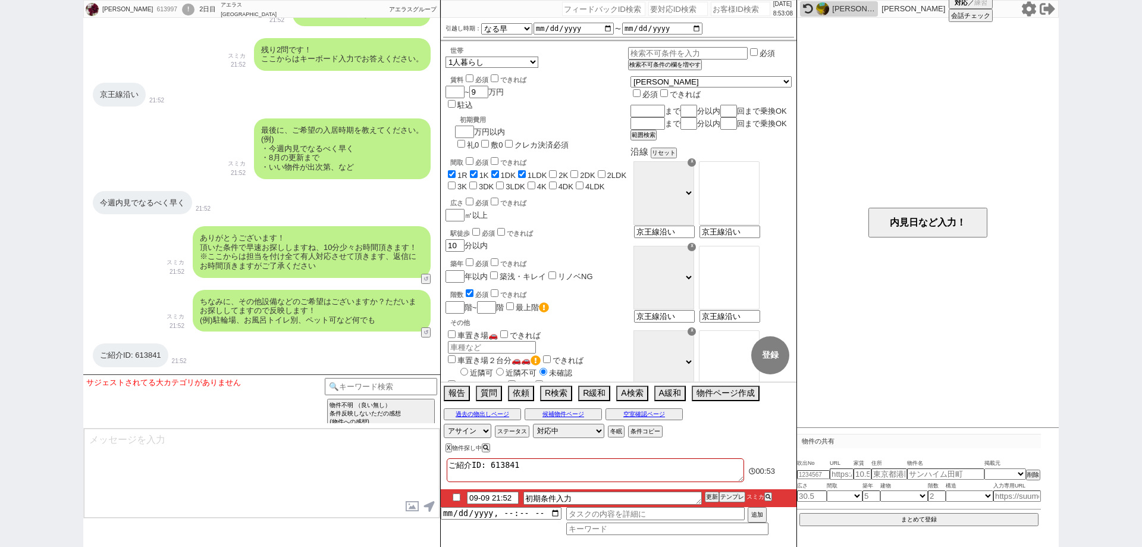
checkbox input "false"
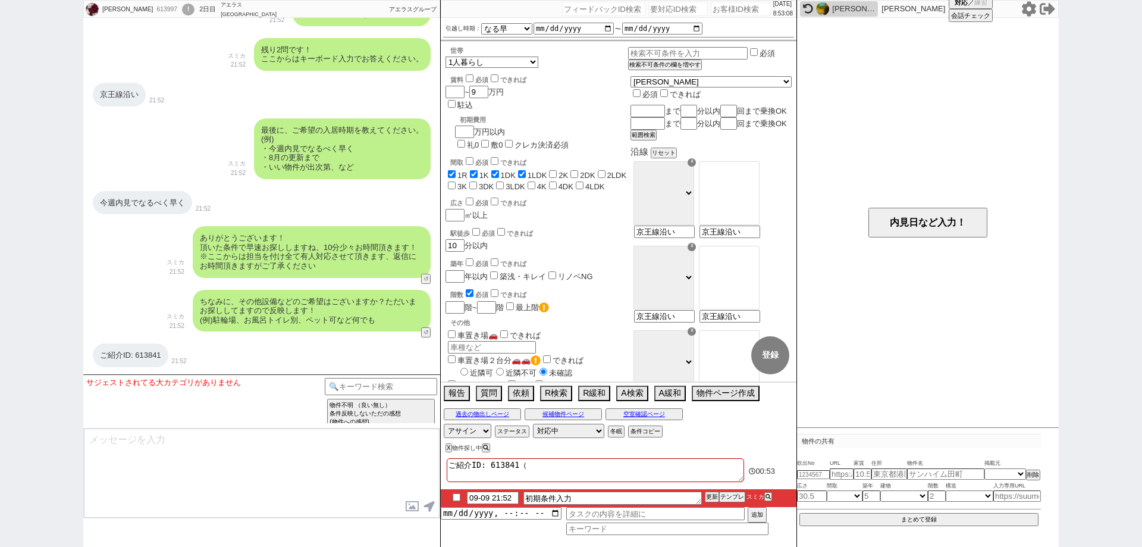
type textarea "ご紹介ID: 613841（）"
click at [324, 500] on textarea at bounding box center [262, 472] width 356 height 89
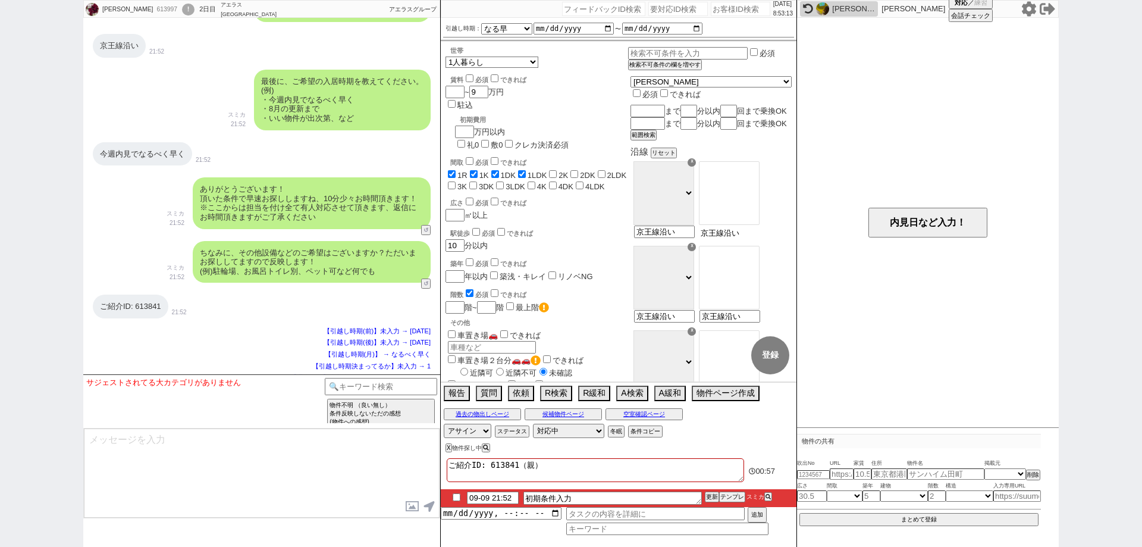
click at [758, 238] on input "京王線沿い" at bounding box center [729, 233] width 58 height 10
click at [693, 238] on input "京王線沿い" at bounding box center [663, 233] width 58 height 10
click at [756, 207] on option "笹塚" at bounding box center [729, 201] width 59 height 11
click at [606, 226] on div "駅徒歩 必須 できれば" at bounding box center [539, 232] width 178 height 12
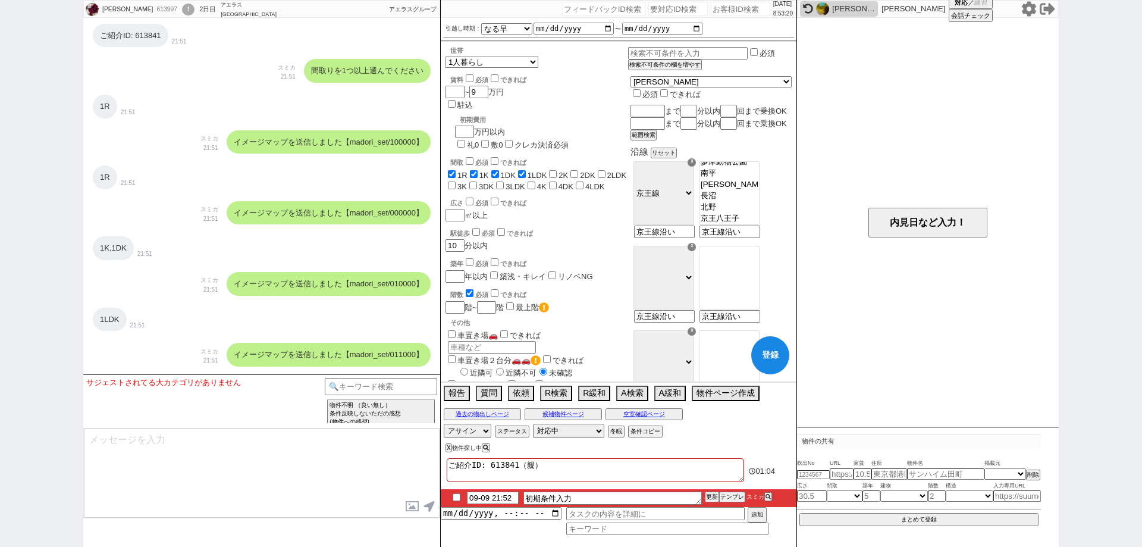
scroll to position [316, 0]
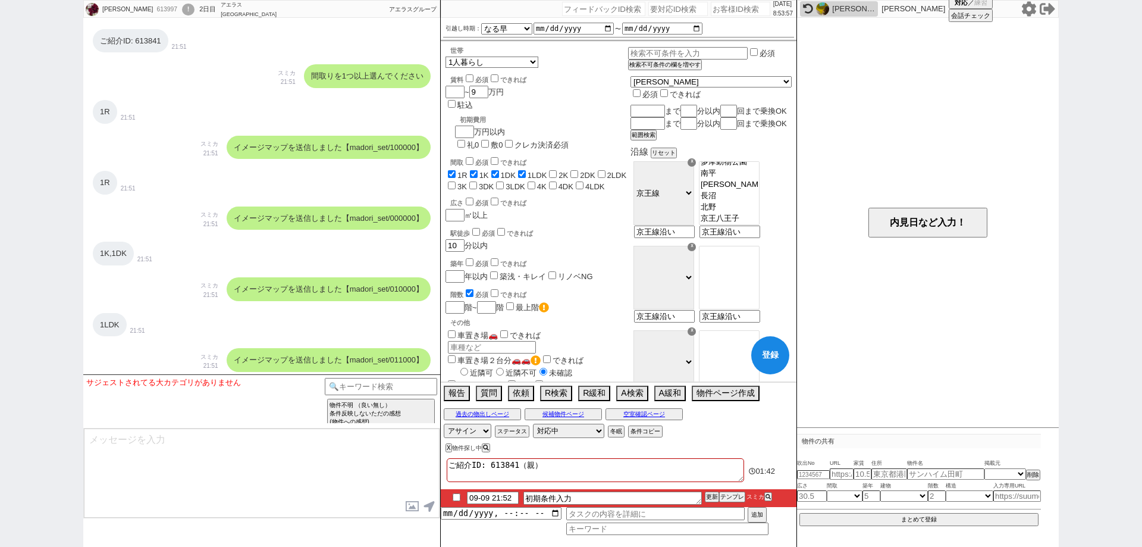
click at [470, 80] on input "checkbox" at bounding box center [470, 78] width 8 height 8
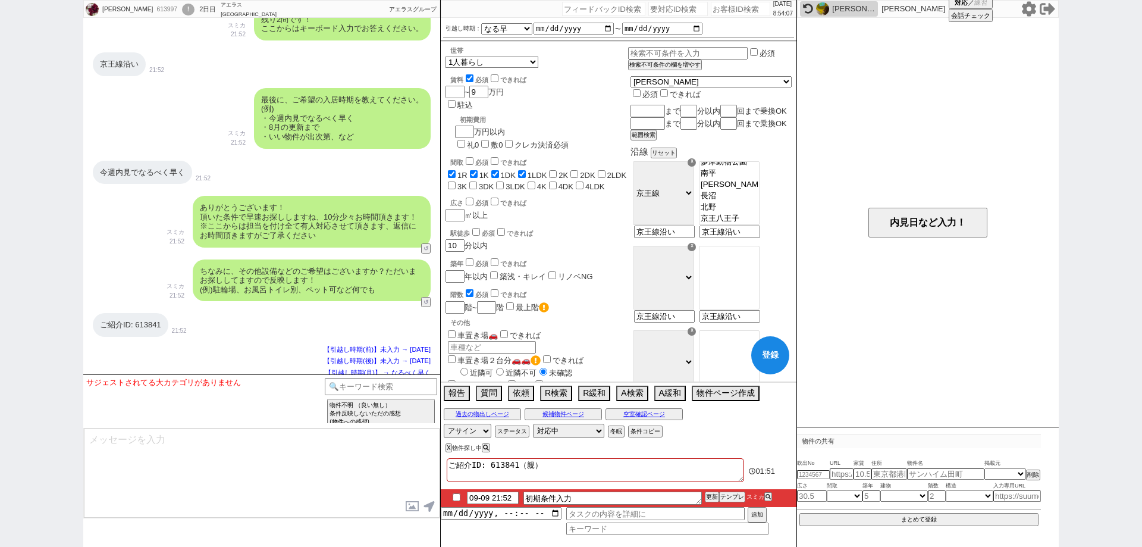
scroll to position [59, 0]
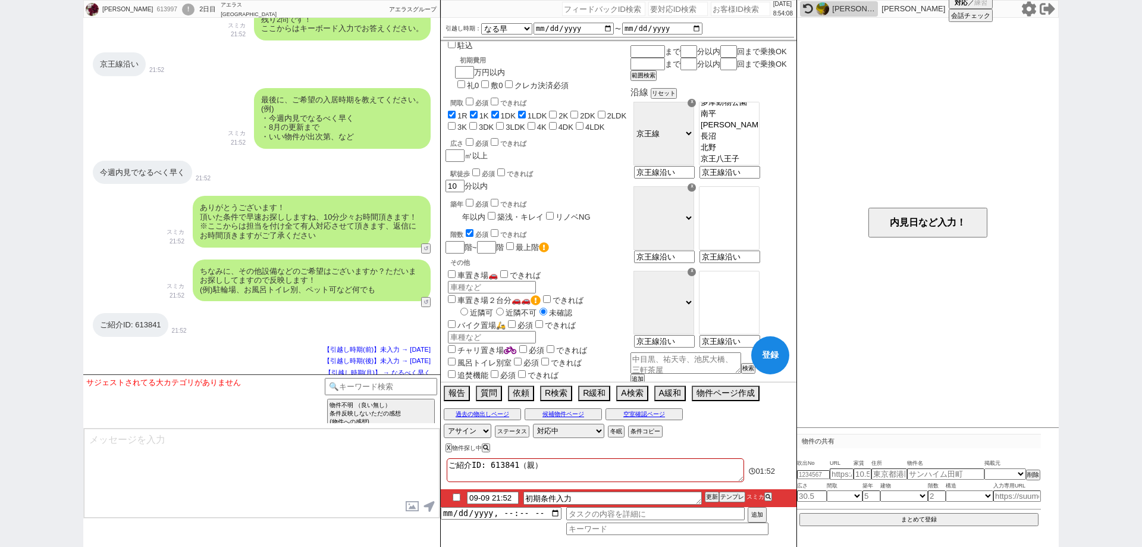
drag, startPoint x: 458, startPoint y: 185, endPoint x: 470, endPoint y: 179, distance: 13.3
click at [458, 212] on input "number" at bounding box center [454, 217] width 17 height 10
paste input "15"
click at [576, 167] on div "駅徒歩 必須 できれば 10 分以内" at bounding box center [537, 180] width 183 height 26
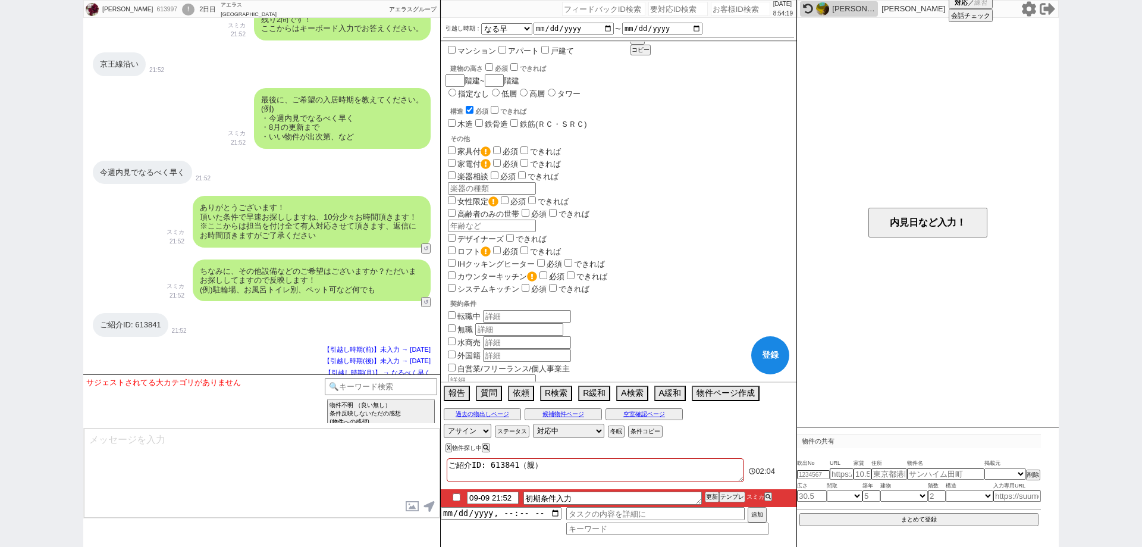
scroll to position [714, 0]
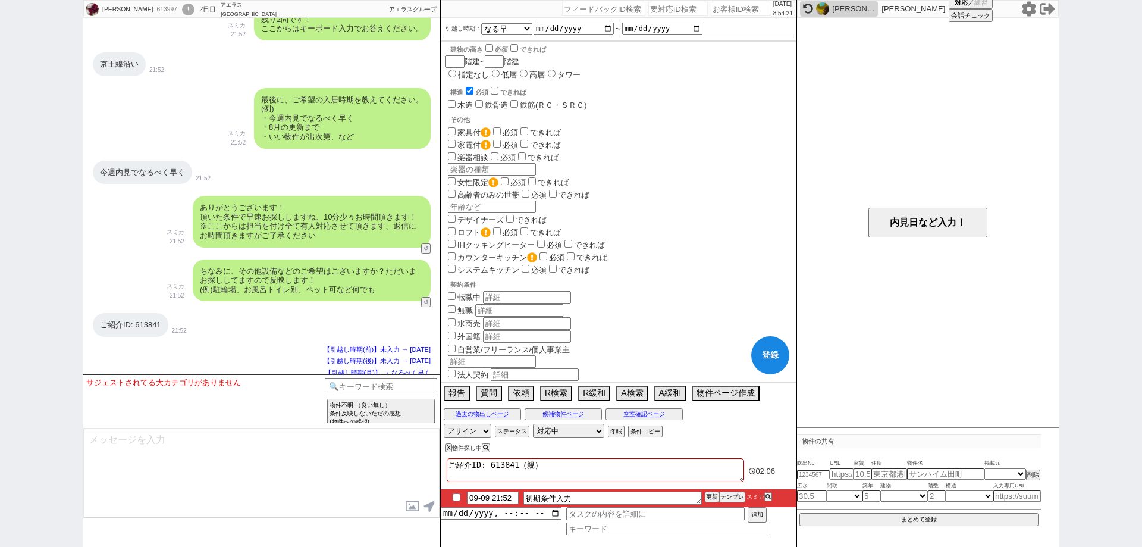
click at [581, 458] on textarea "ご紹介ID: 613841（親）" at bounding box center [595, 470] width 297 height 24
paste textarea "転勤"
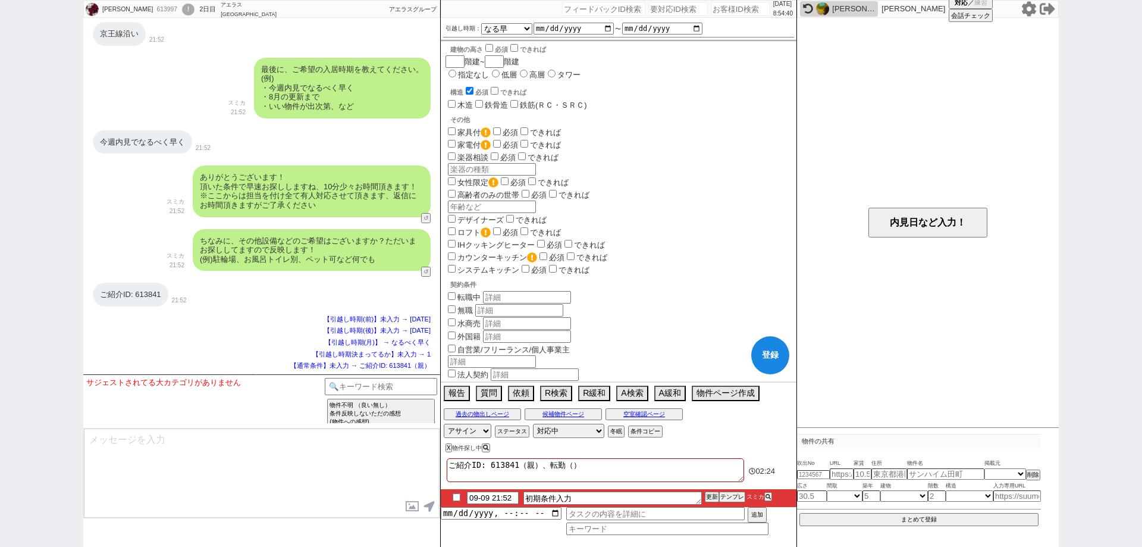
paste textarea "職場が世田谷区給田5丁目"
drag, startPoint x: 621, startPoint y: 461, endPoint x: 592, endPoint y: 465, distance: 28.8
click at [592, 465] on textarea "ご紹介ID: 613841（親）、転勤（職場が世田谷区給田5丁目）" at bounding box center [595, 470] width 297 height 24
click at [615, 450] on div "X 物件探し中" at bounding box center [592, 448] width 302 height 16
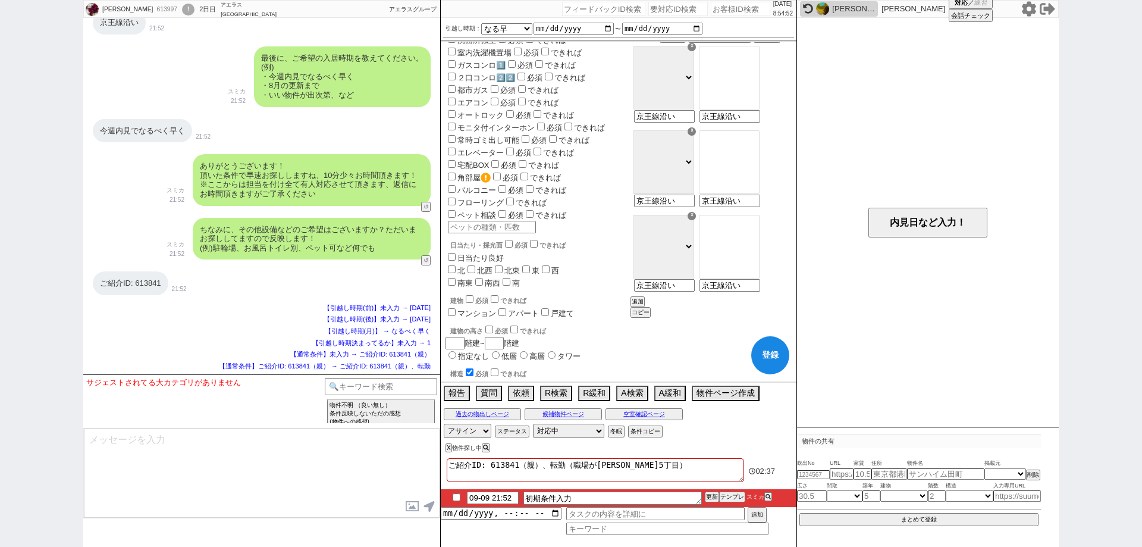
scroll to position [431, 0]
click at [455, 279] on input "南東" at bounding box center [452, 283] width 8 height 8
click at [481, 279] on input "南西" at bounding box center [479, 283] width 8 height 8
click at [511, 259] on div "日当たり・採光面 必須 できれば 日当たり良好 北 北西 北東 東 西 南東 南西 南" at bounding box center [537, 264] width 183 height 51
click at [509, 279] on input "南" at bounding box center [507, 283] width 8 height 8
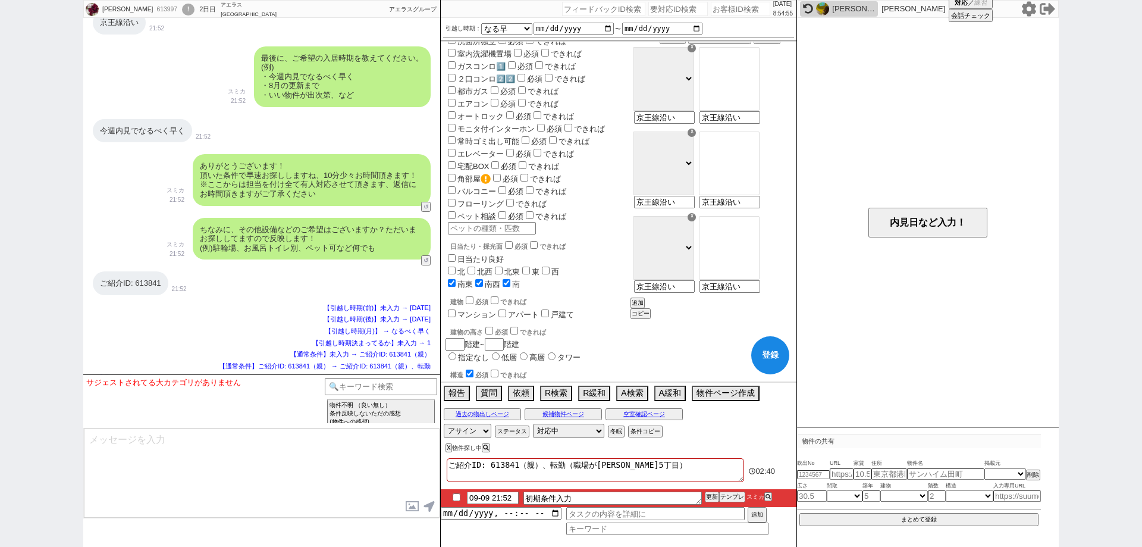
click at [563, 259] on div "日当たり・採光面 必須 できれば 日当たり良好 北 北西 北東 東 西 南東 南西 南" at bounding box center [537, 264] width 183 height 51
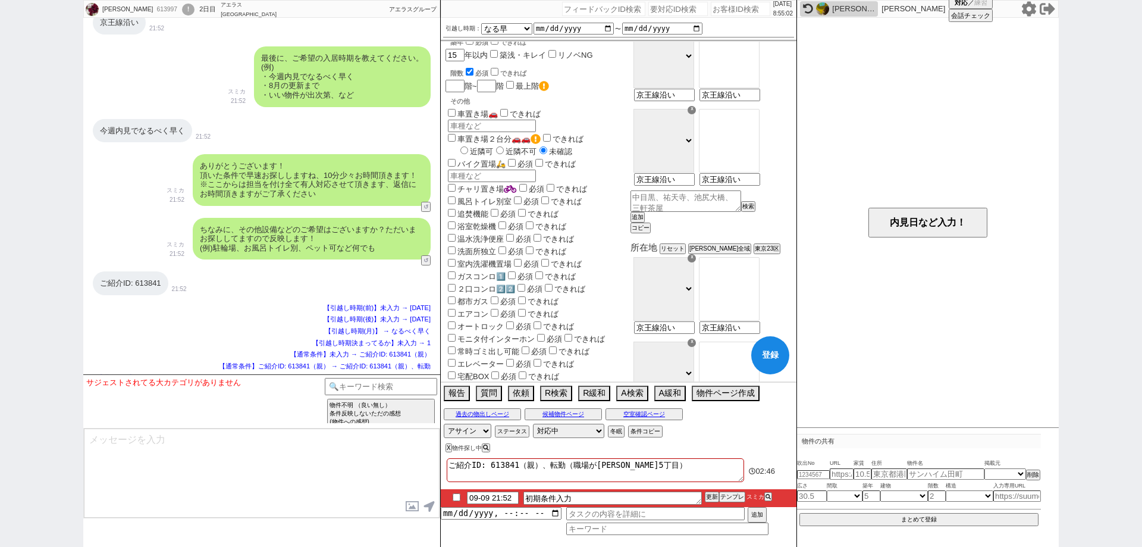
scroll to position [193, 0]
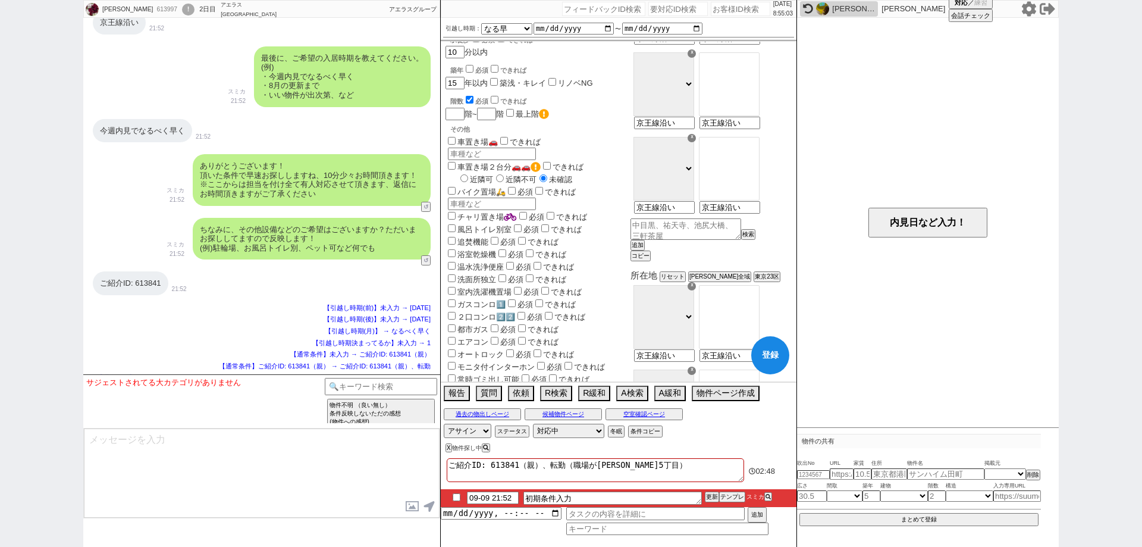
click at [452, 224] on input "風呂トイレ別室" at bounding box center [452, 228] width 8 height 8
click at [449, 274] on input "洗面所独立" at bounding box center [452, 278] width 8 height 8
click at [449, 262] on input "温水洗浄便座" at bounding box center [452, 266] width 8 height 8
click at [452, 107] on div "階~ 階 最上階" at bounding box center [537, 113] width 183 height 13
click at [495, 96] on input "できれば" at bounding box center [495, 100] width 8 height 8
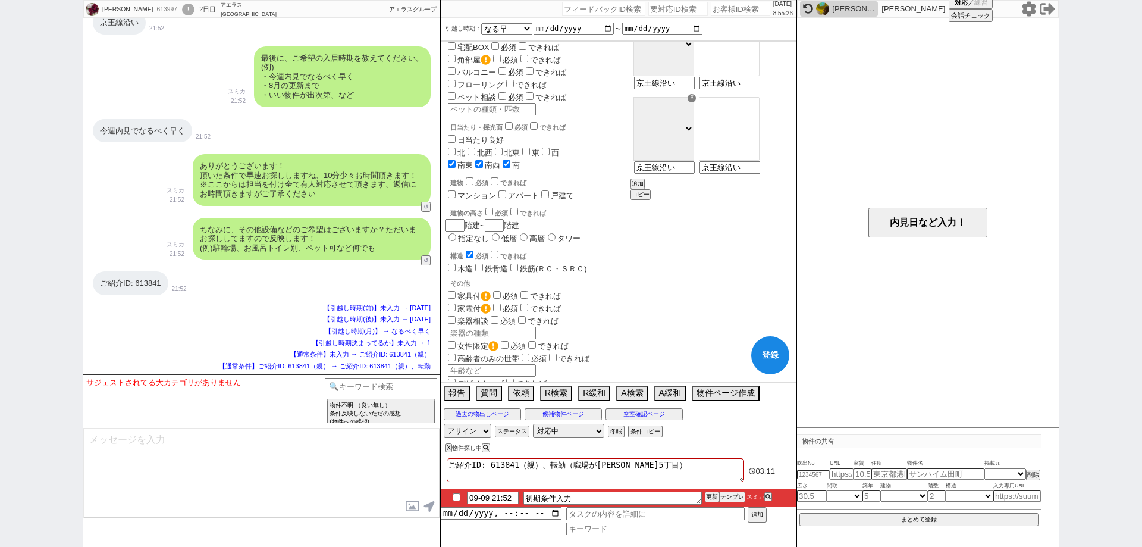
scroll to position [431, 0]
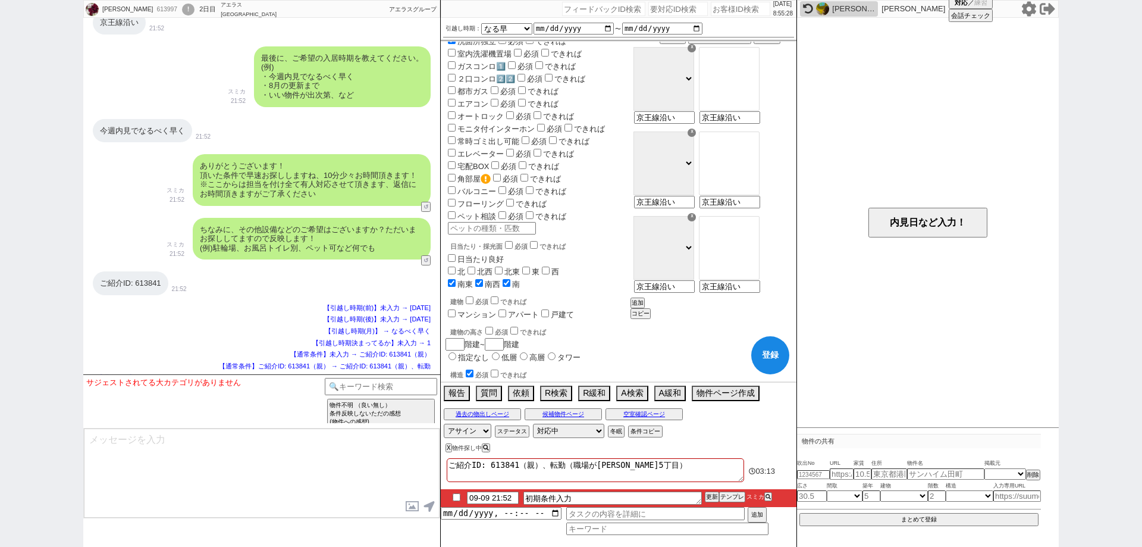
click at [451, 199] on input "フローリング" at bounding box center [452, 203] width 8 height 8
click at [451, 186] on input "バルコニー" at bounding box center [452, 190] width 8 height 8
click at [448, 199] on input "フローリング" at bounding box center [452, 203] width 8 height 8
click at [595, 184] on div "バルコニー 必須 できれば" at bounding box center [537, 190] width 183 height 12
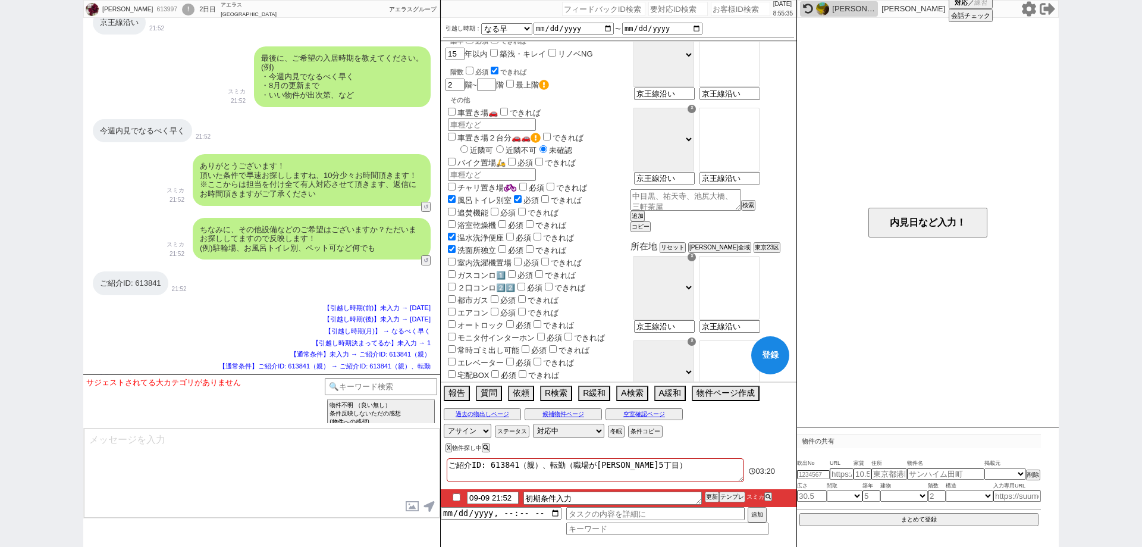
scroll to position [193, 0]
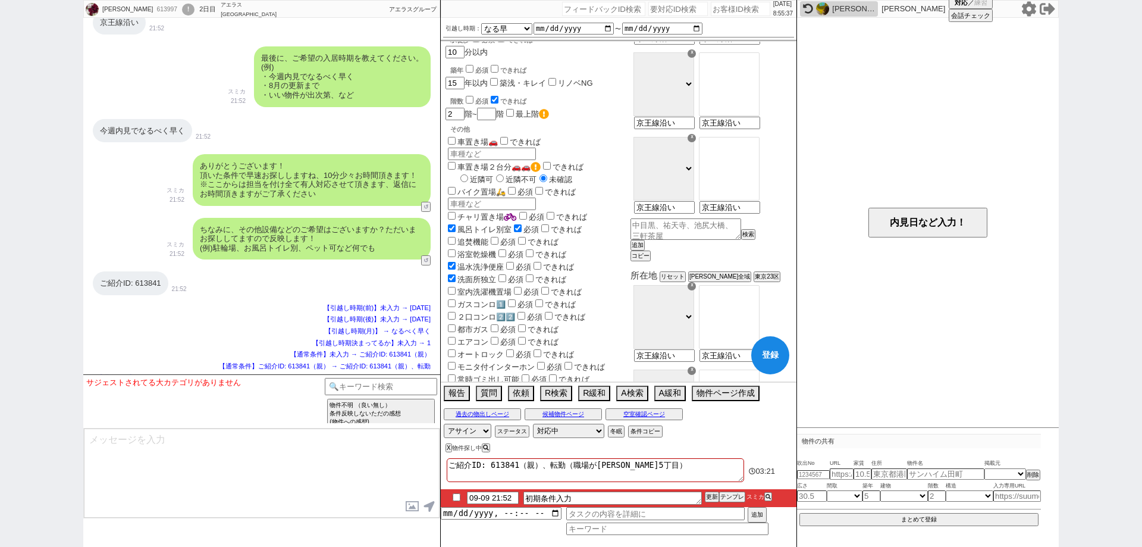
click at [449, 237] on input "追焚機能" at bounding box center [452, 241] width 8 height 8
click at [522, 237] on input "できれば" at bounding box center [522, 241] width 8 height 8
click at [452, 212] on input "チャリ置き場" at bounding box center [452, 216] width 8 height 8
click at [550, 212] on input "できれば" at bounding box center [551, 216] width 8 height 8
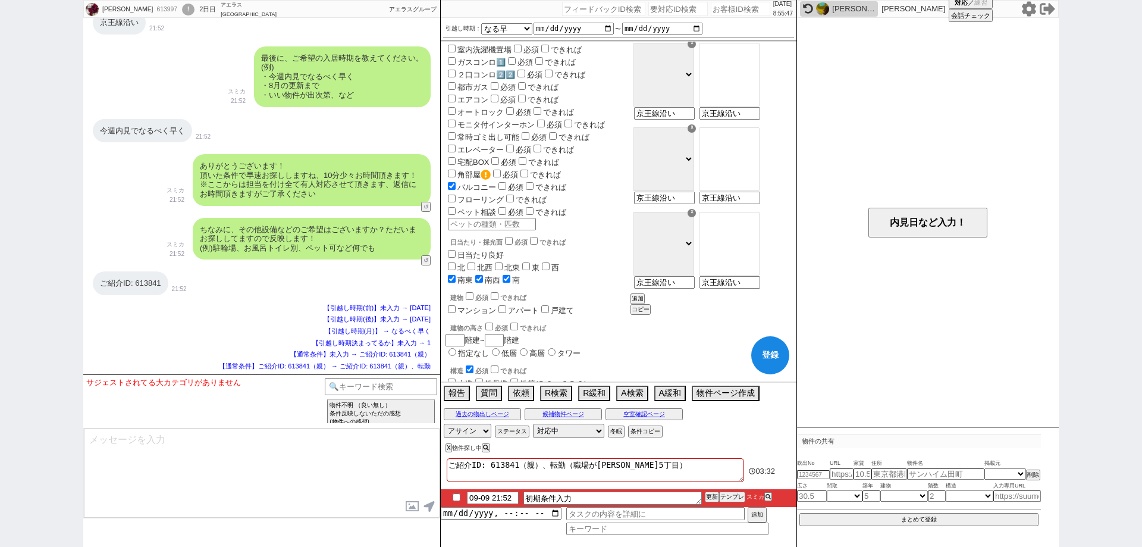
scroll to position [476, 0]
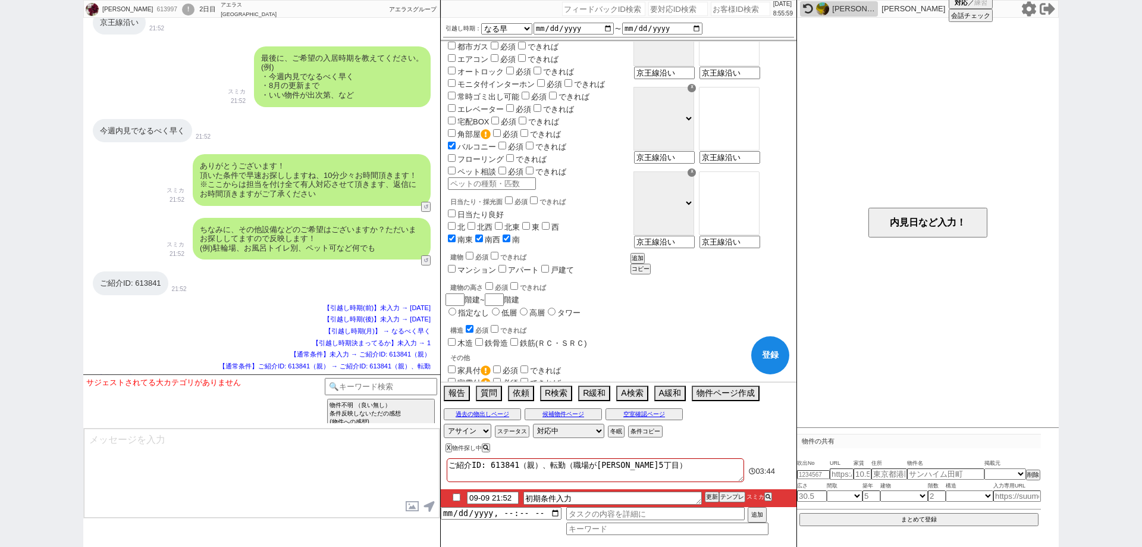
click at [752, 358] on button "登録" at bounding box center [770, 355] width 38 height 38
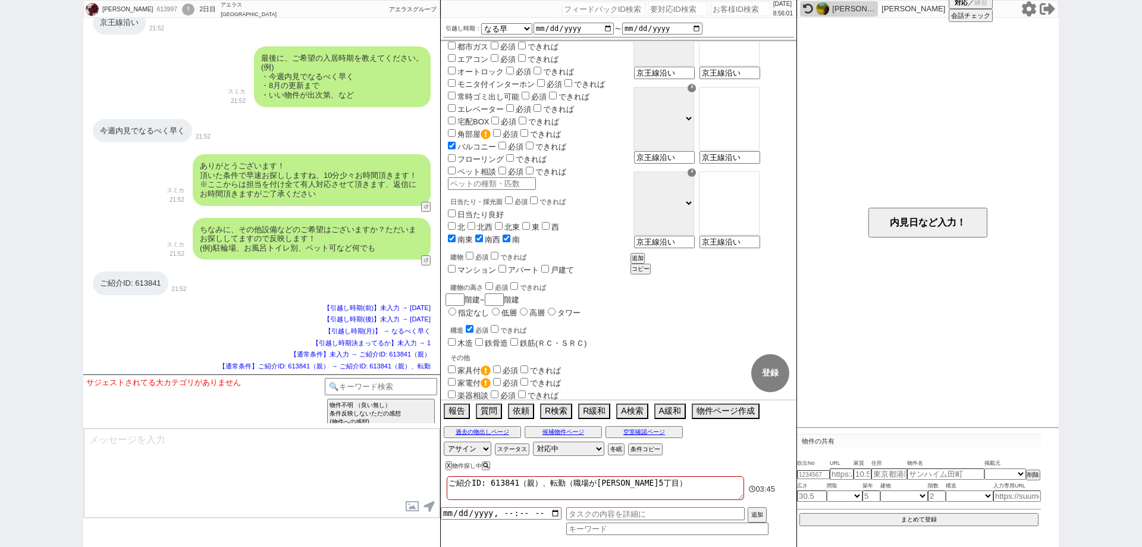
scroll to position [1243, 0]
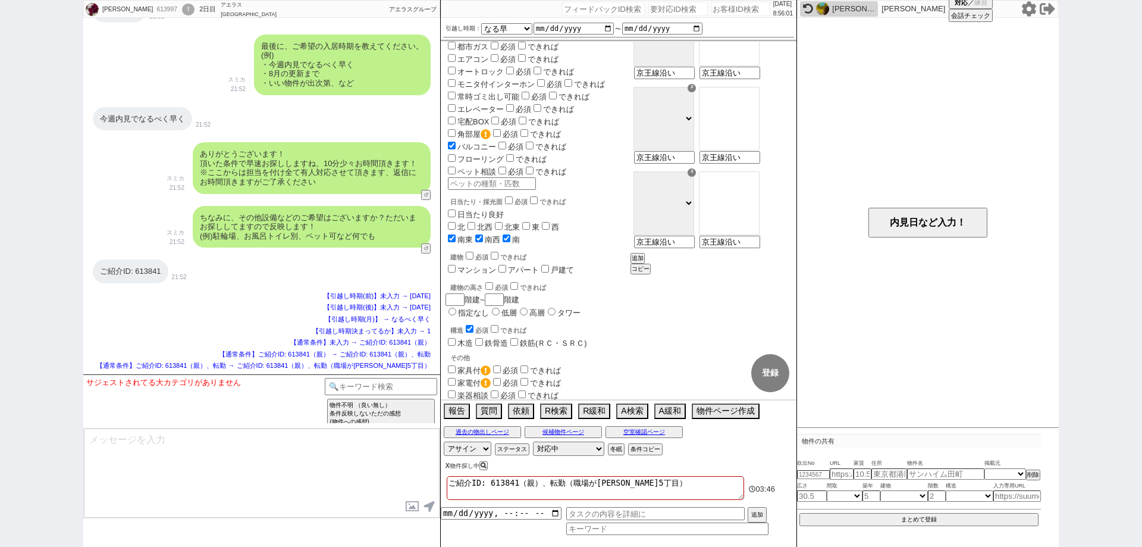
click at [447, 462] on button "X" at bounding box center [448, 465] width 4 height 7
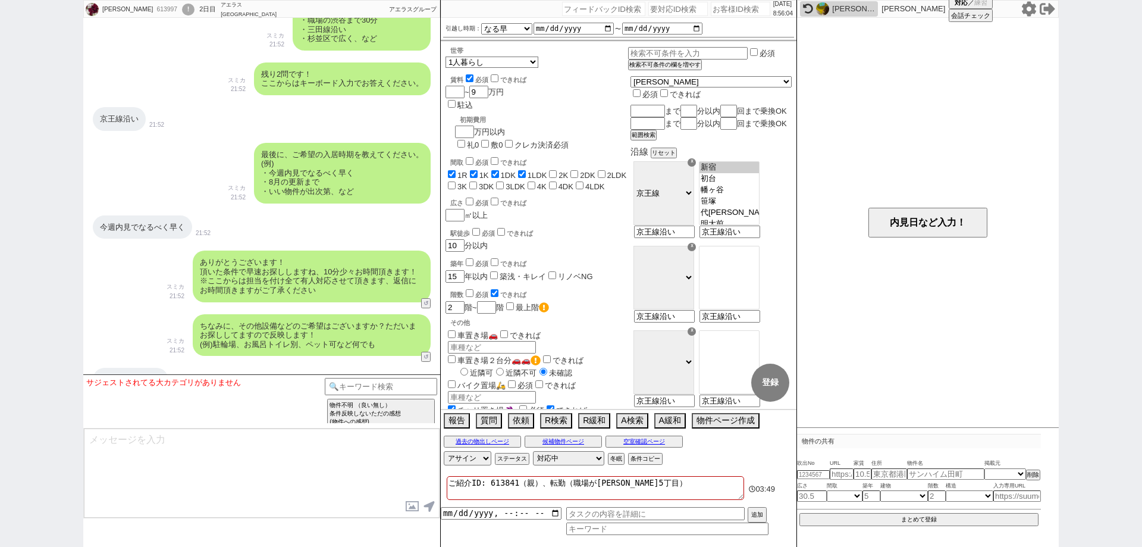
scroll to position [1124, 0]
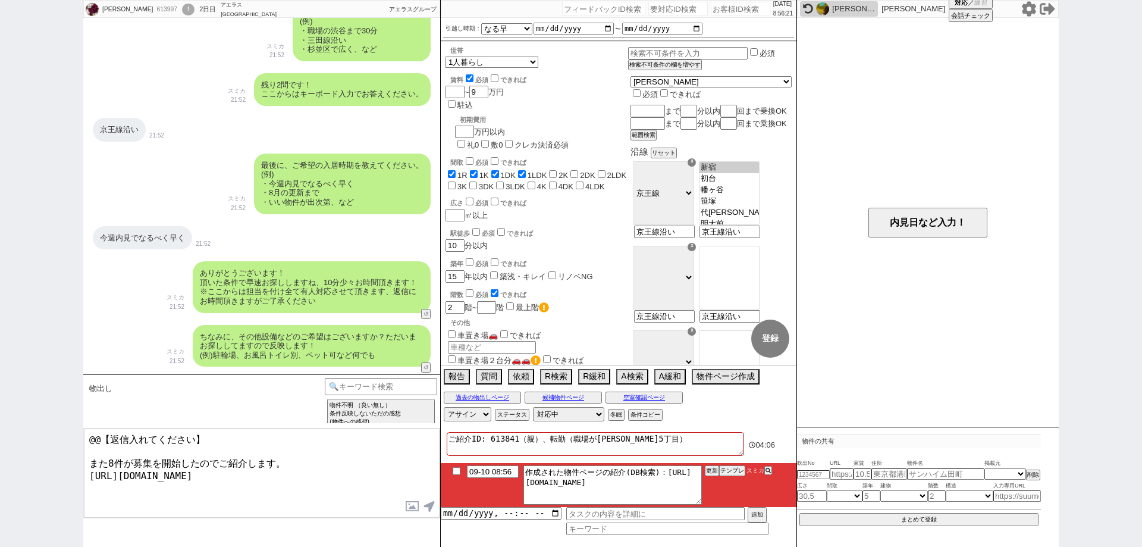
click at [458, 463] on li "09-10 08:56 作成された物件ページの紹介(DB検索)：https://jent-crm.com/2ng-84y191pn3984hy/introdu…" at bounding box center [619, 485] width 356 height 44
click at [456, 466] on li "09-10 08:56 作成された物件ページの紹介(DB検索)：https://jent-crm.com/2ng-84y191pn3984hy/introdu…" at bounding box center [619, 485] width 356 height 44
click at [455, 467] on input "checkbox" at bounding box center [456, 471] width 17 height 8
click at [716, 475] on li "09-10 08:56 作成された物件ページの紹介(DB検索)：https://jent-crm.com/2ng-84y191pn3984hy/introdu…" at bounding box center [619, 485] width 356 height 44
click at [717, 474] on li "09-10 08:56 作成された物件ページの紹介(DB検索)：https://jent-crm.com/2ng-84y191pn3984hy/introdu…" at bounding box center [619, 485] width 356 height 44
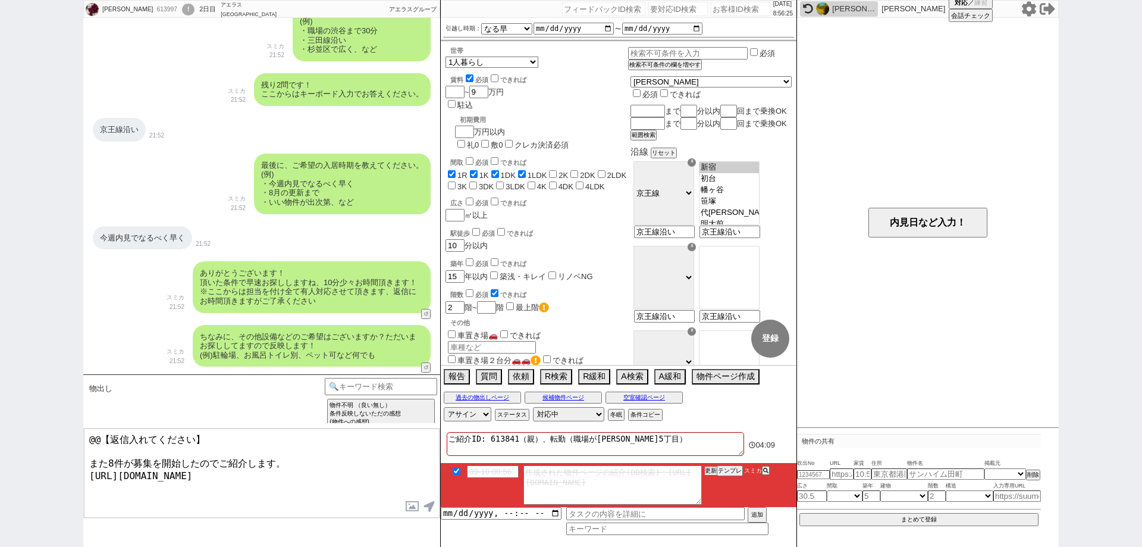
click at [717, 474] on li "09-10 08:56 作成された物件ページの紹介(DB検索)：https://jent-crm.com/2ng-84y191pn3984hy/introdu…" at bounding box center [619, 485] width 356 height 44
click at [715, 451] on textarea "ご紹介ID: 613841（親）、転勤（職場が給田5丁目）" at bounding box center [595, 444] width 297 height 24
drag, startPoint x: 714, startPoint y: 471, endPoint x: 677, endPoint y: 52, distance: 420.5
click at [713, 471] on button "更新" at bounding box center [711, 470] width 12 height 8
click at [944, 470] on input "text" at bounding box center [945, 474] width 77 height 10
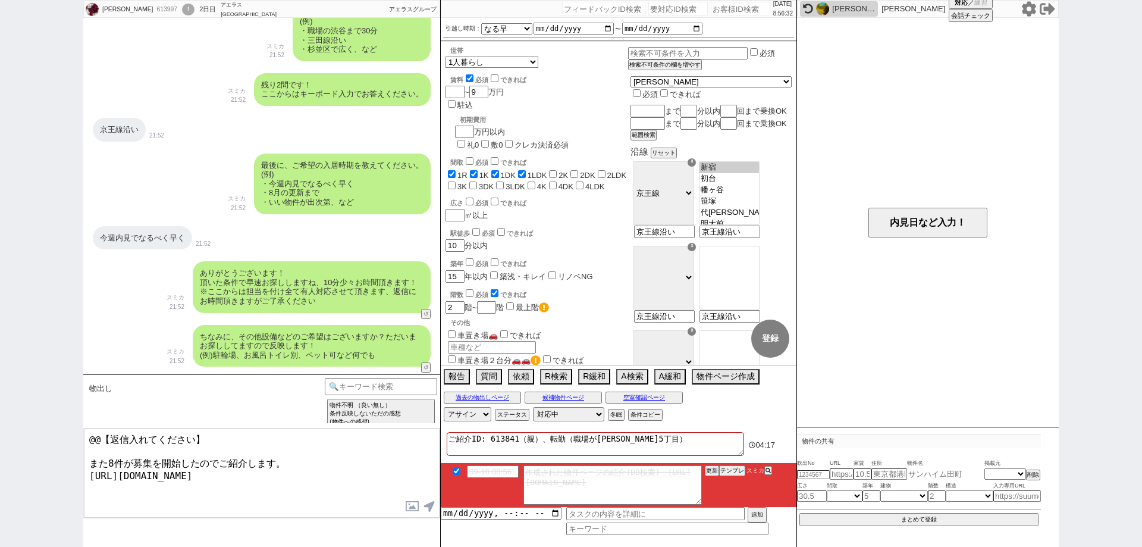
paste input "クレール芦花部屋番号：101"
click at [843, 474] on input "text" at bounding box center [842, 474] width 24 height 10
click at [860, 475] on input "number" at bounding box center [863, 474] width 18 height 10
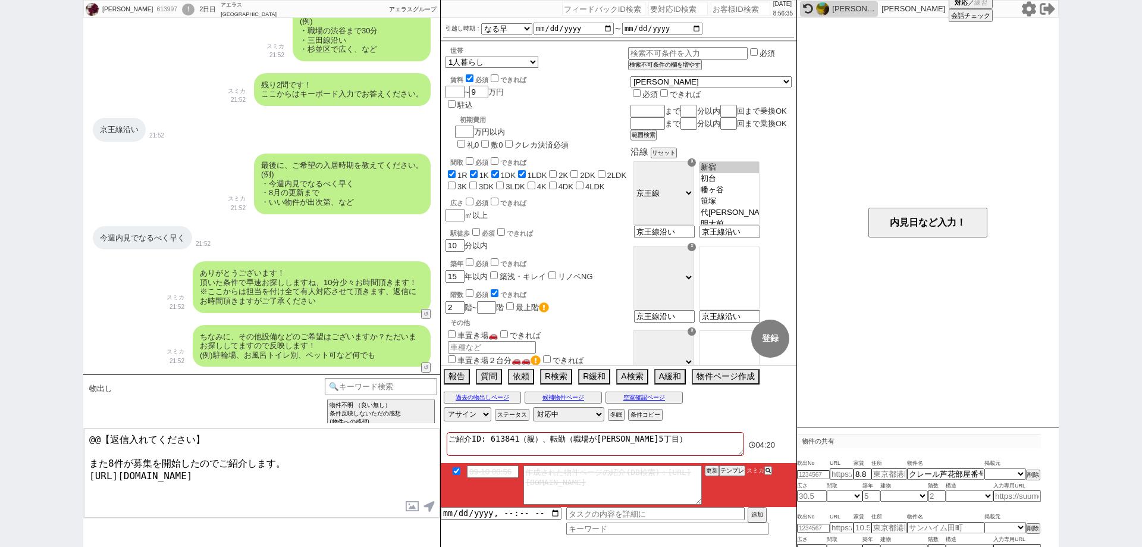
click at [889, 408] on div "内見日など入力！" at bounding box center [928, 222] width 262 height 409
click at [178, 242] on div "今週内見でなるべく早く" at bounding box center [142, 238] width 99 height 24
click at [810, 478] on input "number" at bounding box center [813, 475] width 33 height 8
paste input "37009570"
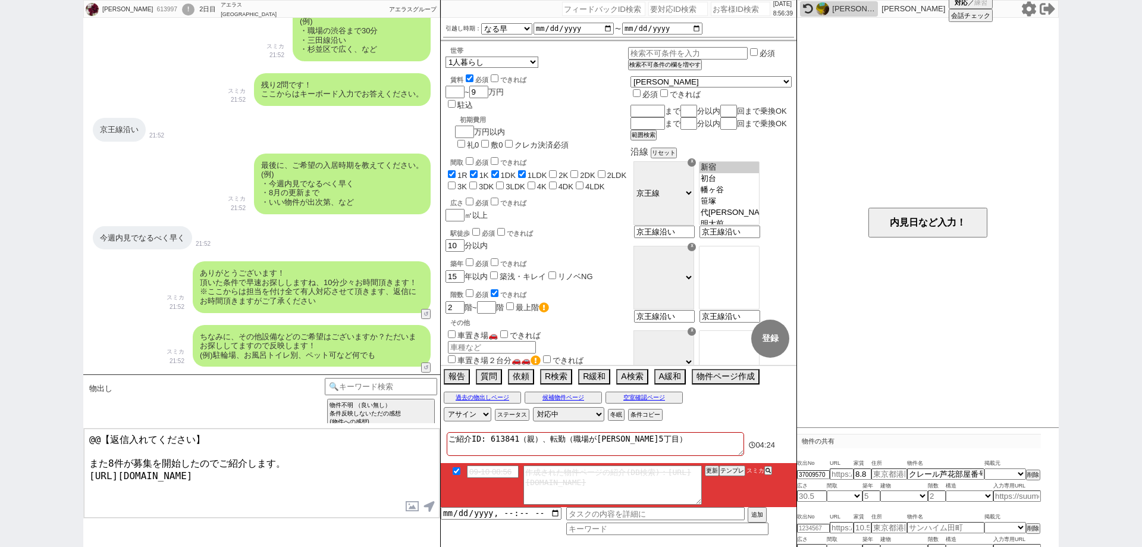
click at [845, 421] on div "内見日など入力！" at bounding box center [928, 222] width 262 height 409
click at [810, 496] on input "number" at bounding box center [812, 496] width 30 height 10
paste input "25.48"
click at [880, 368] on div "内見日など入力！" at bounding box center [928, 222] width 262 height 409
click at [844, 498] on select "不明 1R 1K 1DK 1LDK 2K 2DK 2LDK 3K 3DK 3LDK 4K 4DK 4LDK 5K 5DK 5LDK 6K 6DK 6LDK 7…" at bounding box center [845, 496] width 36 height 10
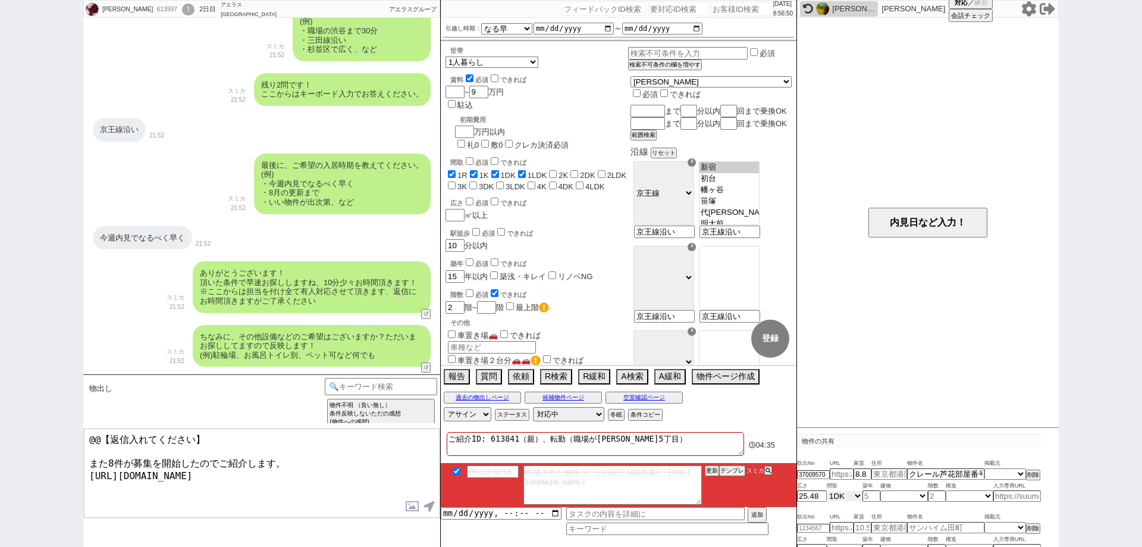
click at [827, 491] on select "不明 1R 1K 1DK 1LDK 2K 2DK 2LDK 3K 3DK 3LDK 4K 4DK 4LDK 5K 5DK 5LDK 6K 6DK 6LDK 7…" at bounding box center [845, 496] width 36 height 10
click at [908, 341] on div "内見日など入力！" at bounding box center [928, 222] width 262 height 409
click at [1001, 476] on select "掲載元 SUUMO HOMEs sumaity yahoo goo at home smocca nifty chintai goodrooms r-stor…" at bounding box center [1006, 474] width 42 height 10
click at [985, 469] on select "掲載元 SUUMO HOMEs sumaity yahoo goo at home smocca nifty chintai goodrooms r-stor…" at bounding box center [1006, 474] width 42 height 10
click at [921, 366] on div "内見日など入力！" at bounding box center [928, 222] width 262 height 409
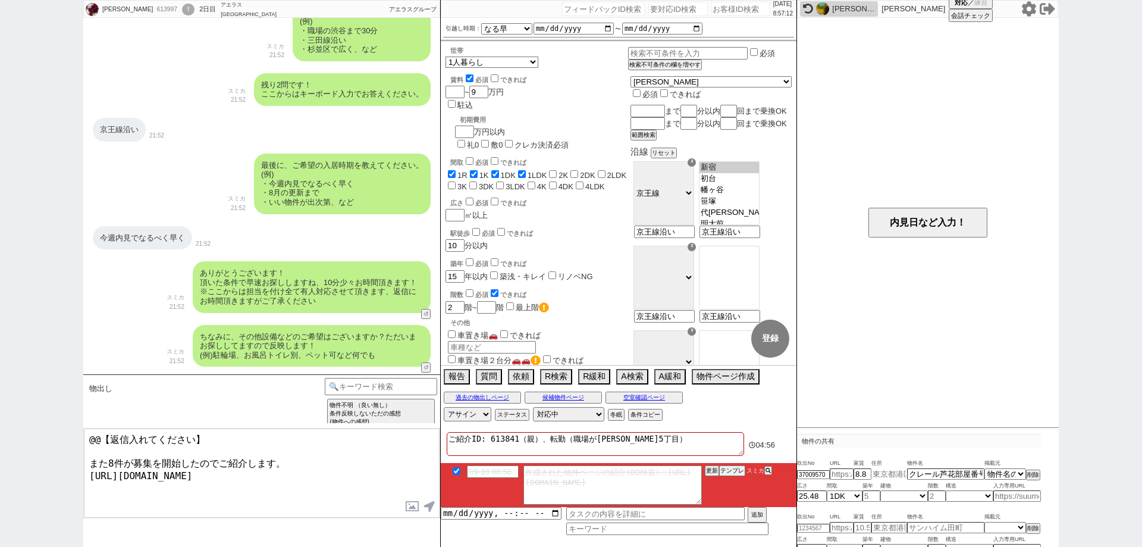
click at [894, 471] on input "text" at bounding box center [890, 474] width 36 height 10
paste input "世田谷区北烏山１"
click at [839, 372] on div "内見日など入力！" at bounding box center [928, 222] width 262 height 409
click at [870, 490] on div "25.48 不明 1R 1K 1DK 1LDK 2K 2DK 2LDK 3K 3DK 3LDK 4K 4DK 4LDK 5K 5DK 5LDK 6K 6DK …" at bounding box center [919, 495] width 244 height 11
paste input "11"
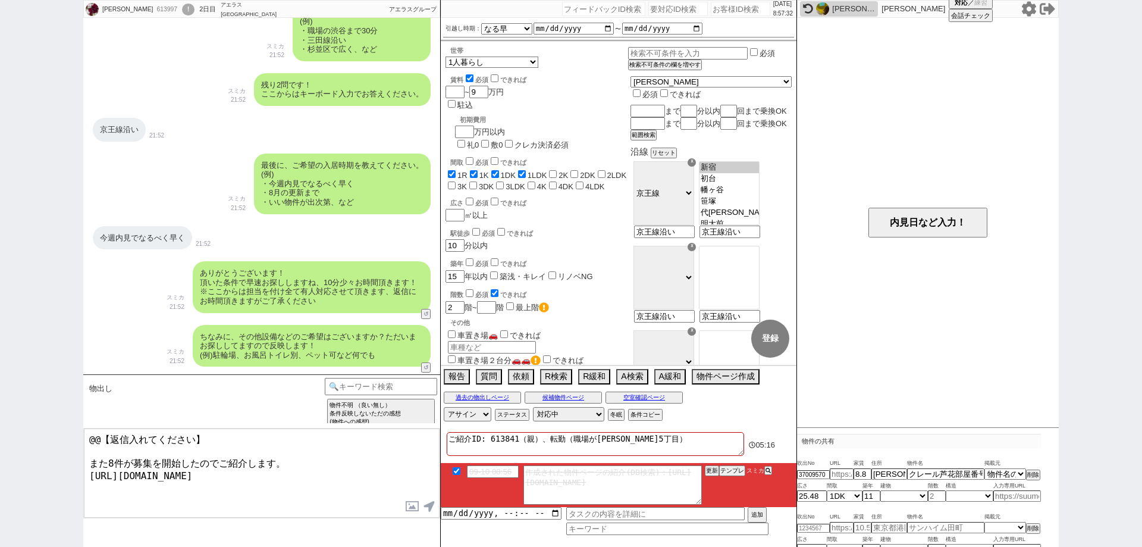
click at [895, 400] on div "内見日など入力！" at bounding box center [928, 222] width 262 height 409
click at [899, 491] on select "不明 マンション アパート 戸建て テラスハウス タウンハウス" at bounding box center [905, 496] width 48 height 10
click at [881, 491] on select "不明 マンション アパート 戸建て テラスハウス タウンハウス" at bounding box center [905, 496] width 48 height 10
click at [936, 491] on input "number" at bounding box center [937, 496] width 18 height 10
click at [973, 490] on div "25.48 不明 1R 1K 1DK 1LDK 2K 2DK 2LDK 3K 3DK 3LDK 4K 4DK 4LDK 5K 5DK 5LDK 6K 6DK …" at bounding box center [919, 495] width 244 height 11
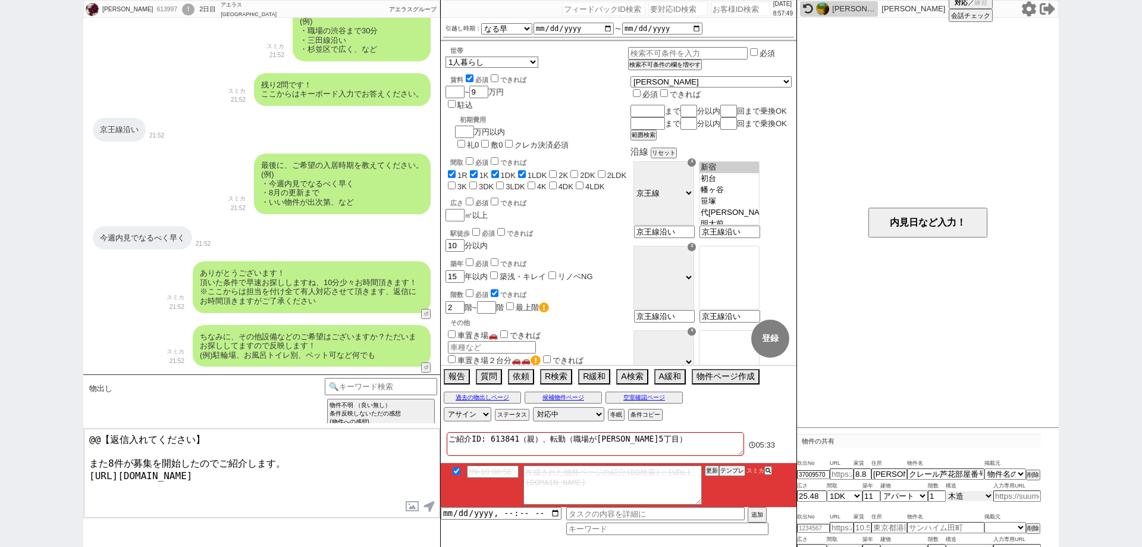
click at [946, 491] on select "不明 木造 ブロック造 鉄骨造 鉄筋(ＲＣ) 鉄筋鉄骨(ＳＲＣ) ＰＣ ＨＰＣ 軽量鉄骨造 ＡＬＣ その他" at bounding box center [970, 496] width 48 height 10
click at [985, 378] on div "内見日など入力！" at bounding box center [928, 222] width 262 height 409
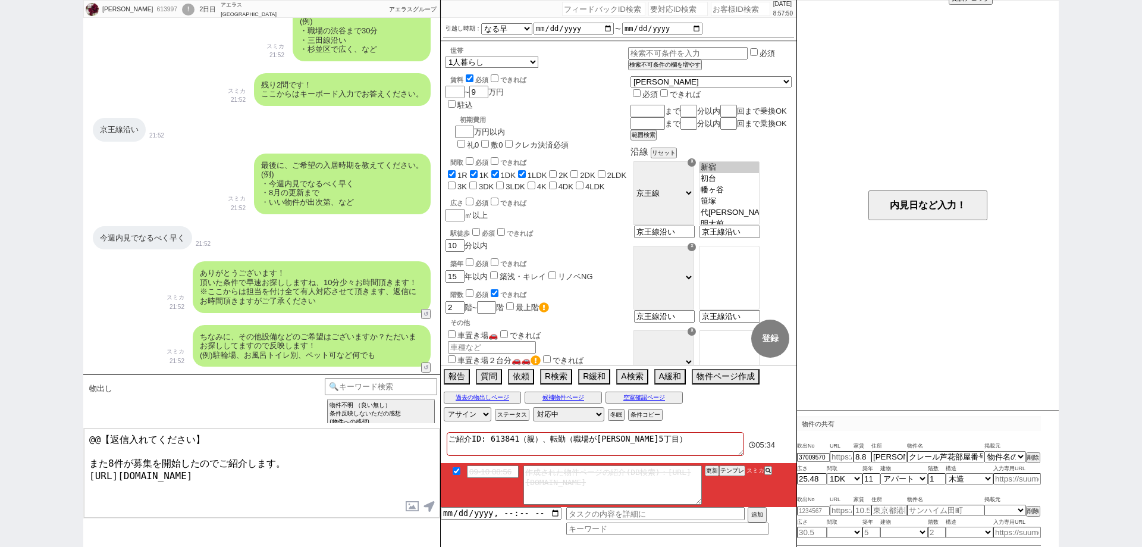
scroll to position [33, 0]
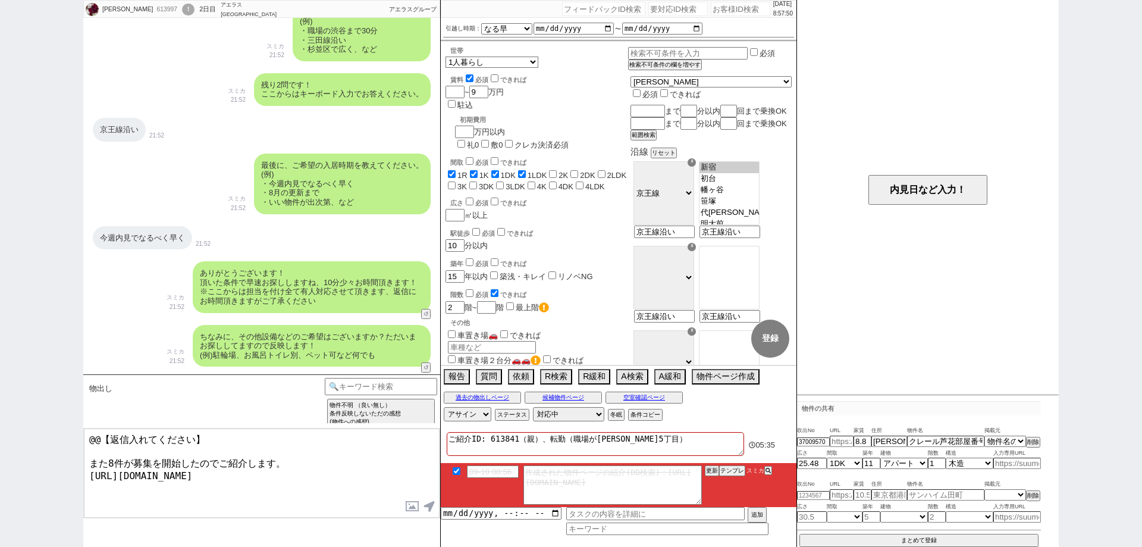
click at [969, 530] on div "吹出No URL 家賃 住所 物件名 掲載元 37009570 8.8 東京都世田谷区北烏山１ クレール芦花部屋番号：101 掲載元 SUUMO HOMEs …" at bounding box center [919, 483] width 244 height 127
click at [972, 534] on button "まとめて登録" at bounding box center [919, 539] width 239 height 11
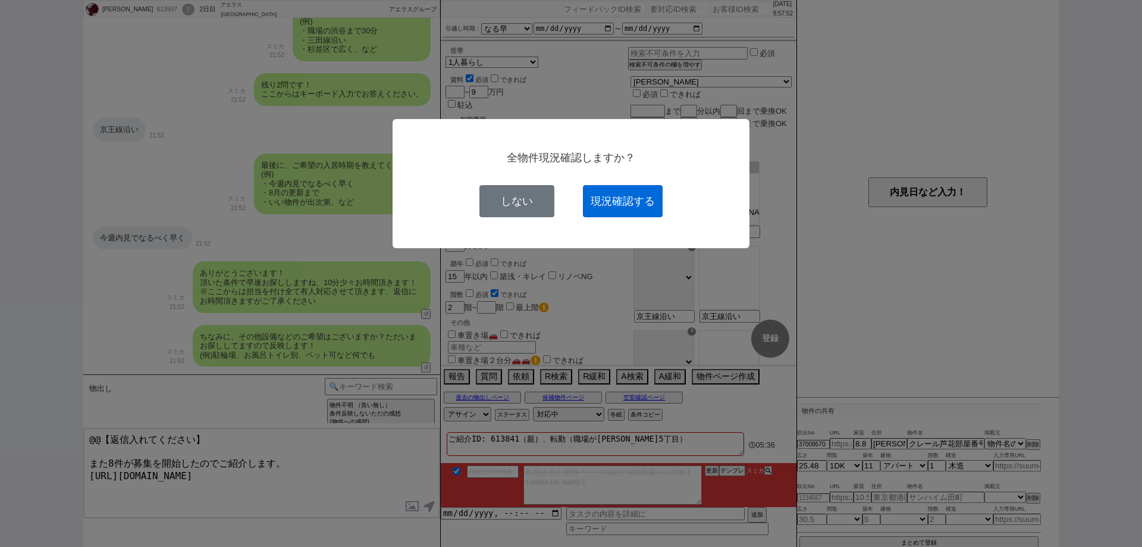
click at [627, 201] on button "現況確認する" at bounding box center [623, 201] width 80 height 32
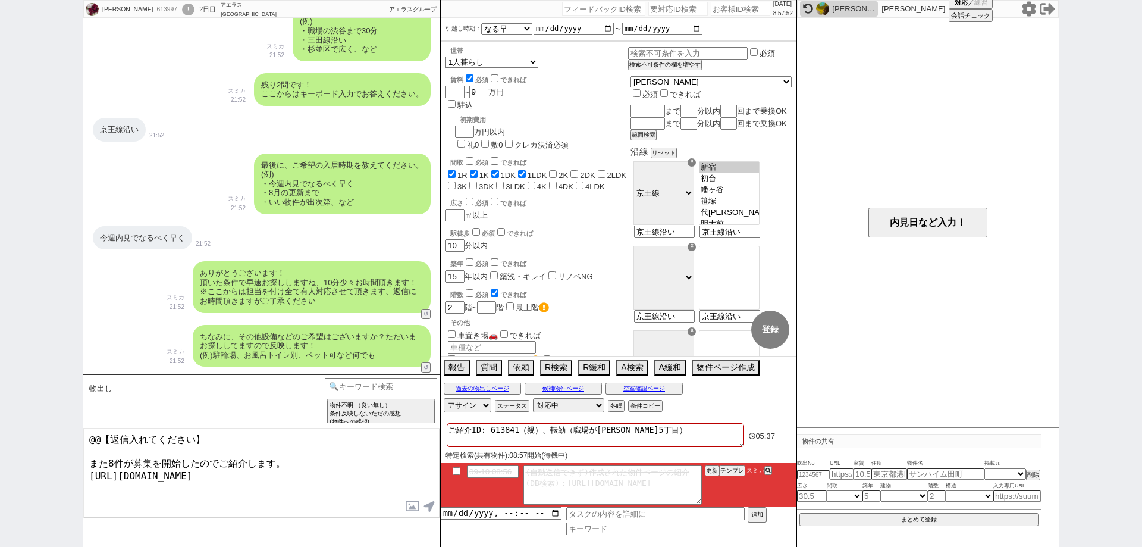
scroll to position [0, 0]
click at [647, 390] on button "空室確認ページ" at bounding box center [644, 389] width 77 height 10
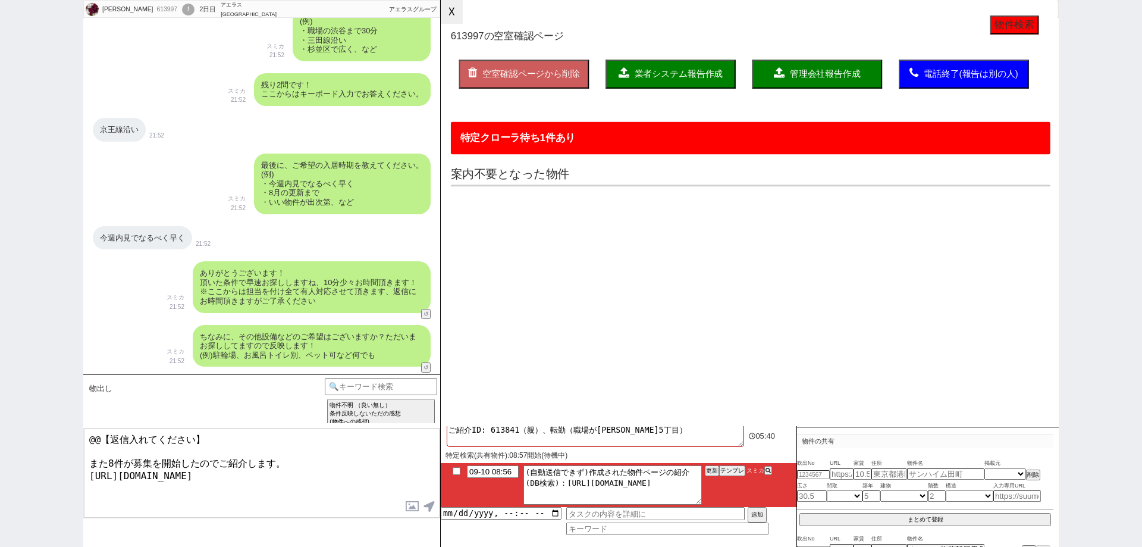
click at [448, 12] on button "☓" at bounding box center [452, 12] width 22 height 24
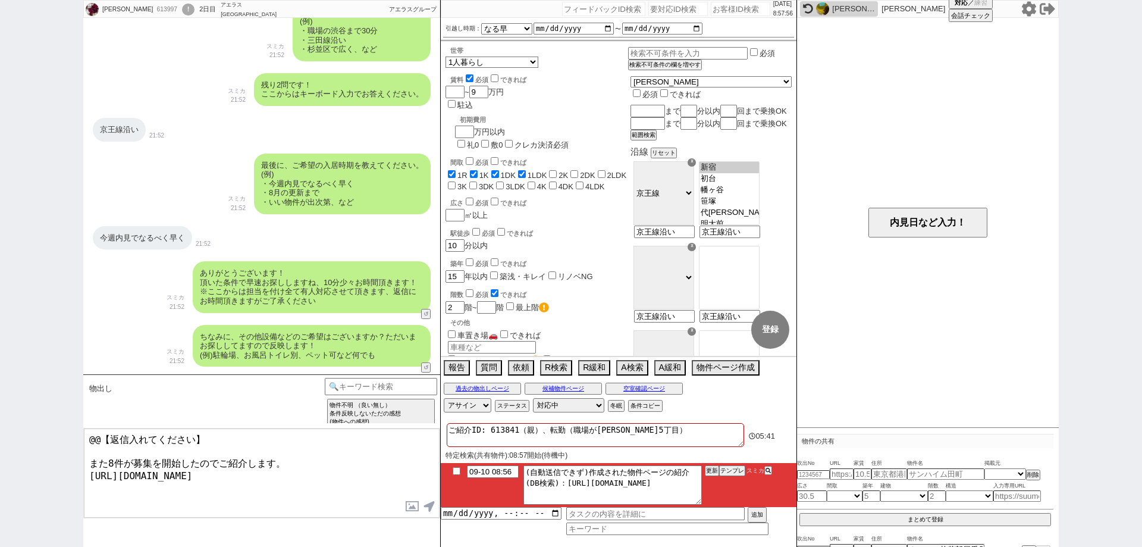
click at [454, 471] on input "checkbox" at bounding box center [456, 471] width 17 height 8
click at [713, 468] on button "更新" at bounding box center [711, 470] width 12 height 8
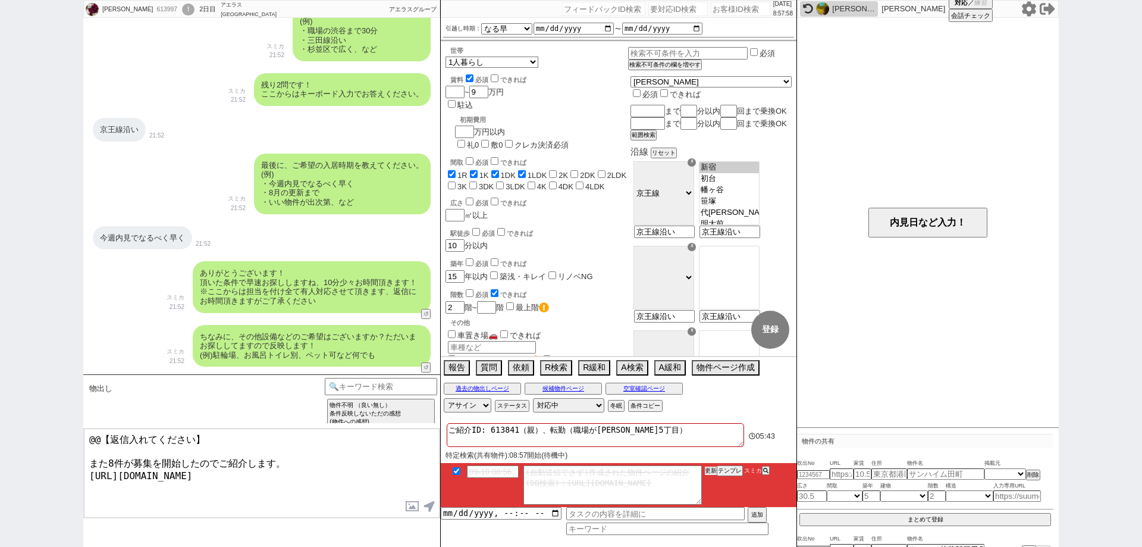
click at [713, 468] on button "更新" at bounding box center [711, 470] width 12 height 8
click at [710, 459] on div "特定検索(共有物件):08:57開始(待機中) 削除" at bounding box center [619, 456] width 346 height 10
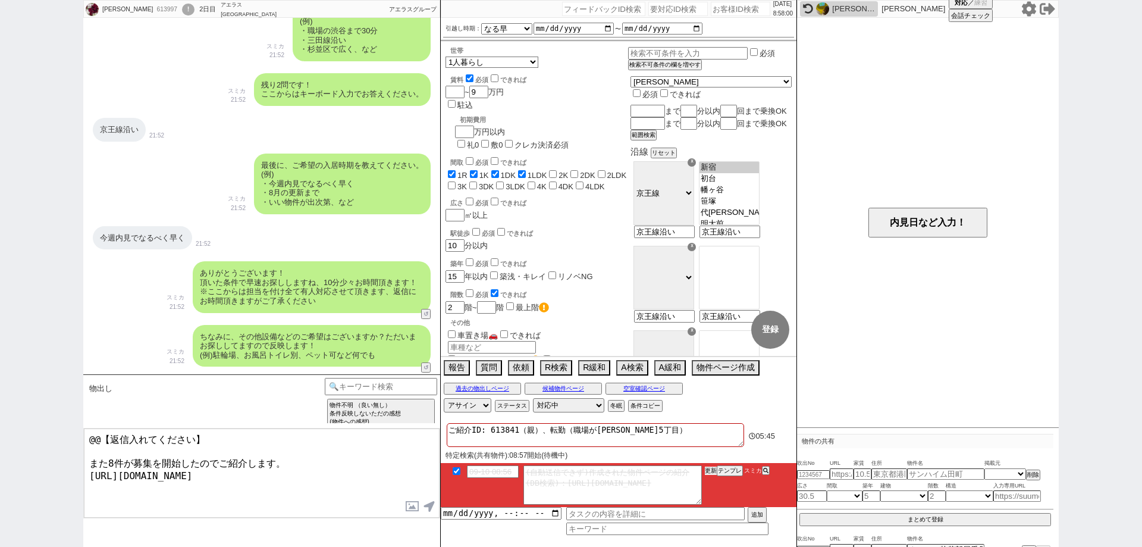
click at [713, 466] on button "更新" at bounding box center [711, 470] width 12 height 8
click at [649, 384] on button "空室確認ページ" at bounding box center [644, 389] width 77 height 10
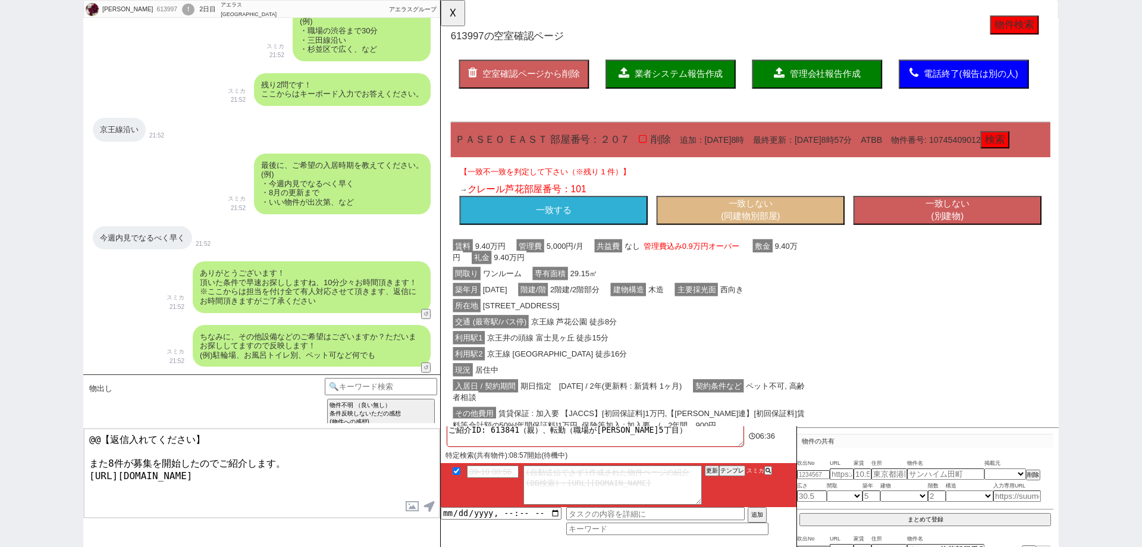
click at [991, 242] on button "一致しない (別建物)" at bounding box center [986, 226] width 202 height 31
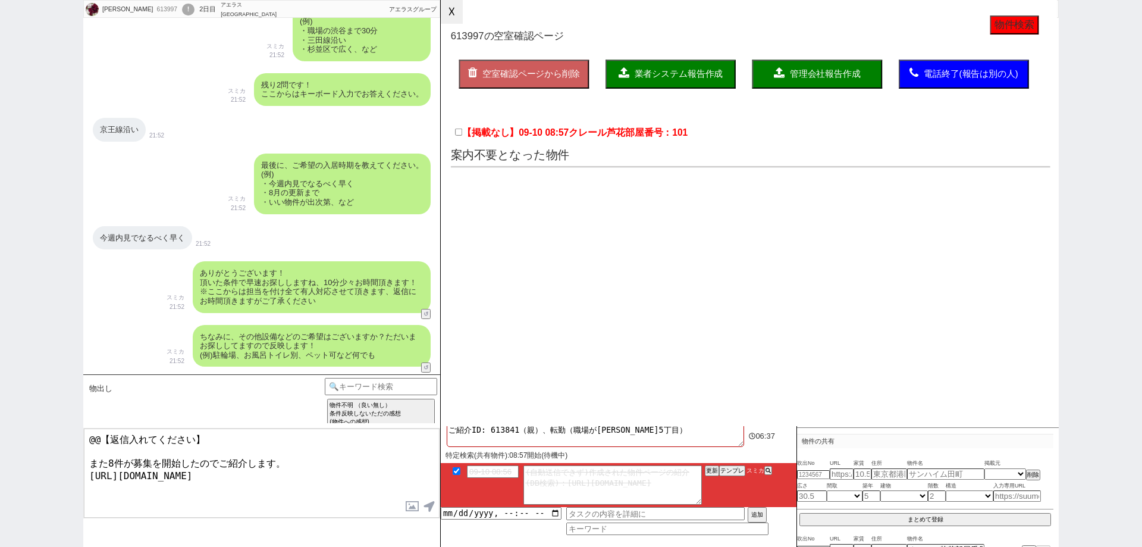
click at [453, 15] on button "☓" at bounding box center [452, 12] width 22 height 24
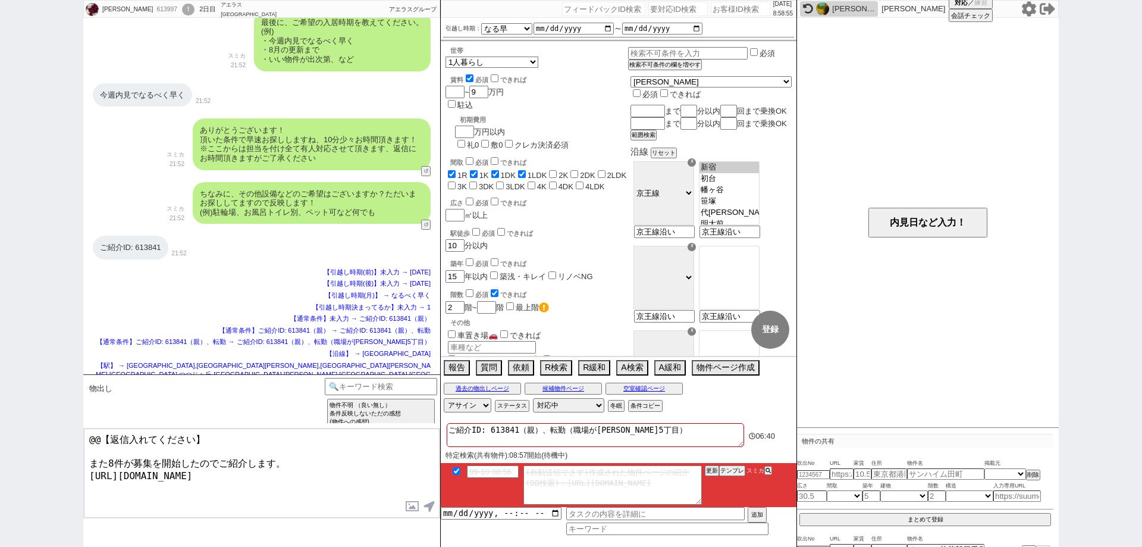
scroll to position [1235, 0]
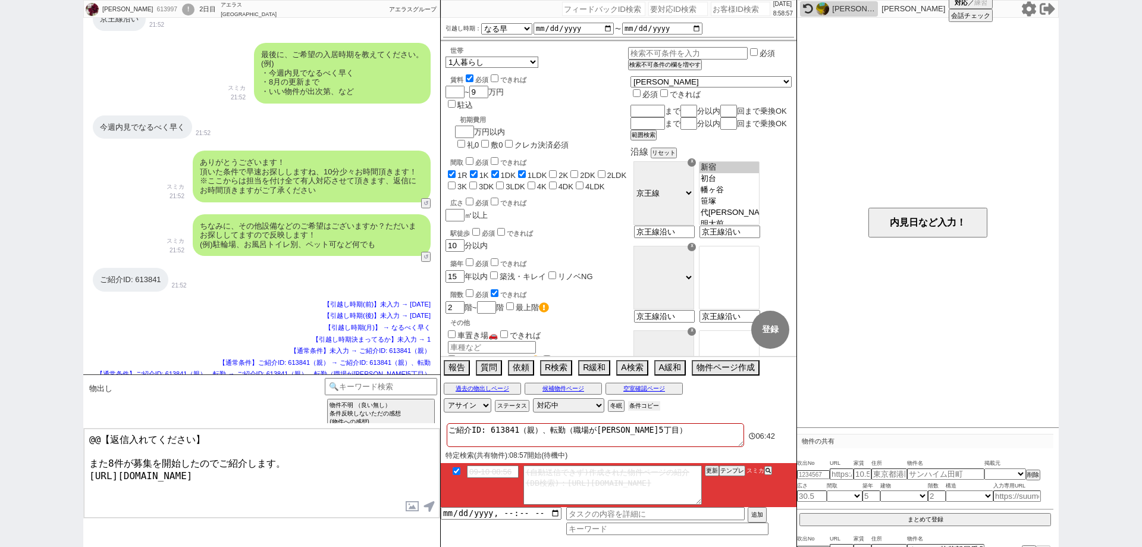
click at [648, 408] on button "条件コピー" at bounding box center [644, 406] width 32 height 10
drag, startPoint x: 370, startPoint y: 483, endPoint x: 0, endPoint y: 361, distance: 389.7
click at [0, 361] on div "石田健人 613997 ! 0 2日目 アエラス南浦和店 冬眠中 自社客 アエラスグループ スミカ_BPO チャット全表示 2025-09-09 ようこそLI…" at bounding box center [571, 273] width 1142 height 547
click at [310, 469] on textarea "先日は終業後にてお待たせいたしました。 紹介IDの共有ありがとうございます！ 情報を引き継ぎ、以下で反映をしております。" at bounding box center [262, 472] width 356 height 89
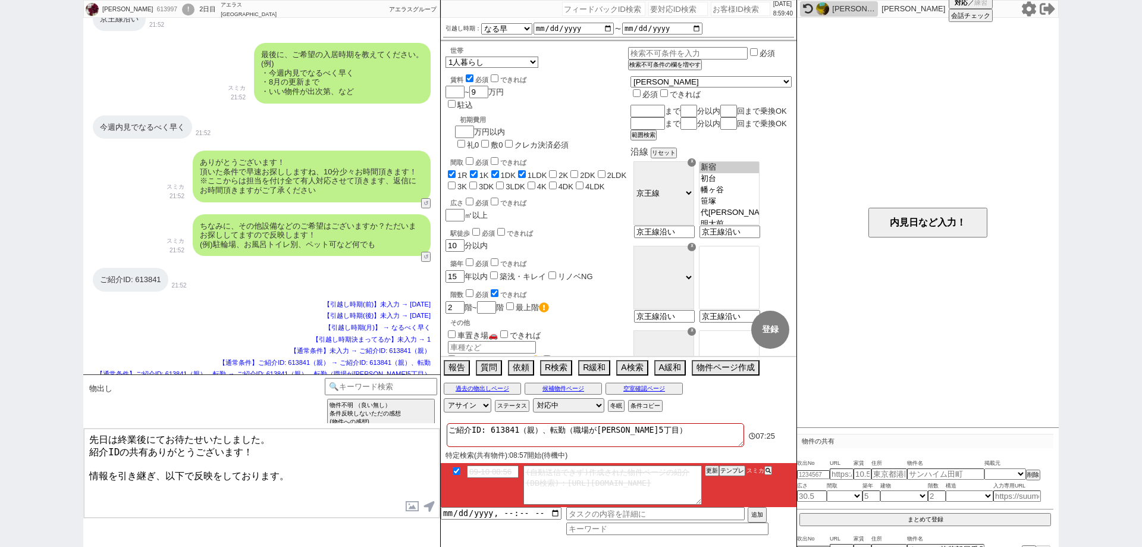
drag, startPoint x: 310, startPoint y: 469, endPoint x: 183, endPoint y: 475, distance: 126.9
click at [183, 475] on textarea "先日は終業後にてお待たせいたしました。 紹介IDの共有ありがとうございます！ 情報を引き継ぎ、以下で反映をしております。" at bounding box center [262, 472] width 356 height 89
click at [165, 470] on textarea "先日は終業後にてお待たせいたしました。 紹介IDの共有ありがとうございます！ 情報を引き継ぎ、以下で反映をしております。" at bounding box center [262, 472] width 356 height 89
click at [369, 474] on textarea "先日は終業後にてお待たせいたしました。 紹介IDの共有ありがとうございます！ 情報を引き継ぎ、以下の条件で反映をしております。" at bounding box center [262, 472] width 356 height 89
paste textarea "・エリア：京王線沿線 ・賃料：9万円 ・引越し時期：なるべく早く ・間取り：1R〜1LDK ・世帯：1人暮らし ・築年数：15年以内 ・階数：2階〜 ・採光面…"
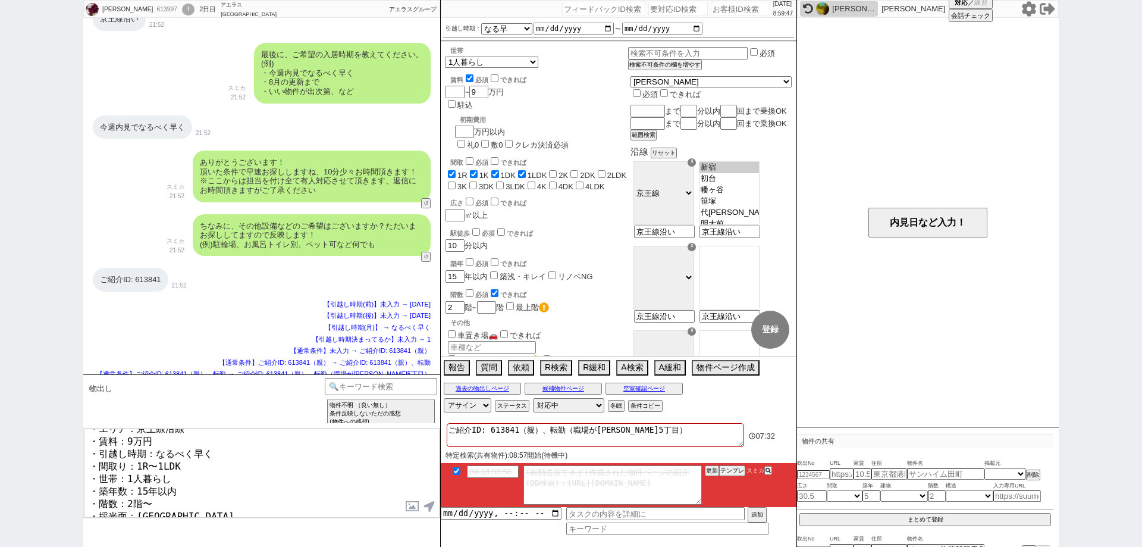
scroll to position [0, 0]
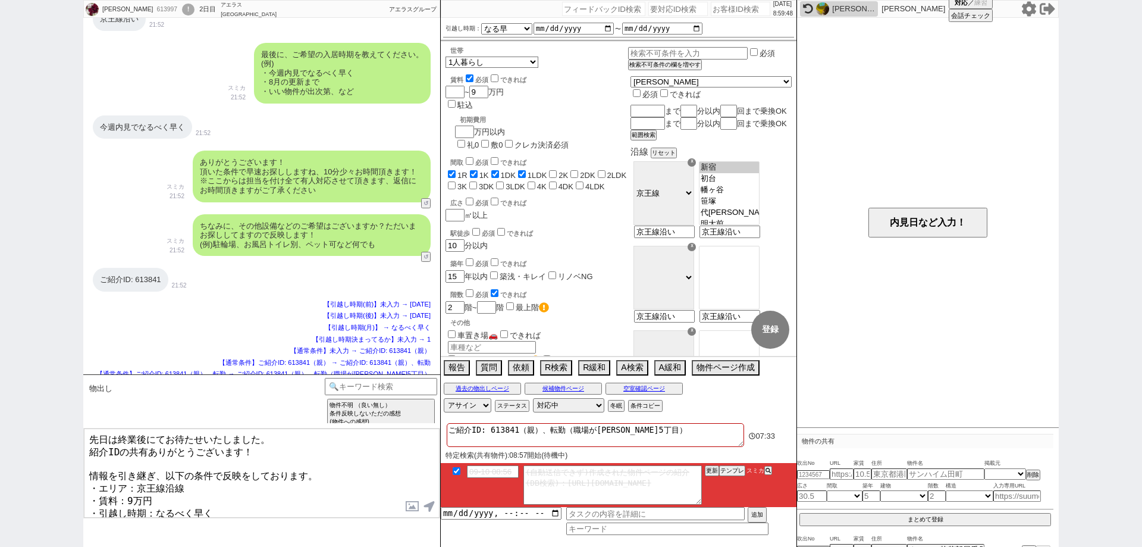
click at [346, 468] on textarea "先日は終業後にてお待たせいたしました。 紹介IDの共有ありがとうございます！ 情報を引き継ぎ、以下の条件で反映をしております。 ・エリア：京王線沿線 ・賃料：…" at bounding box center [262, 472] width 356 height 89
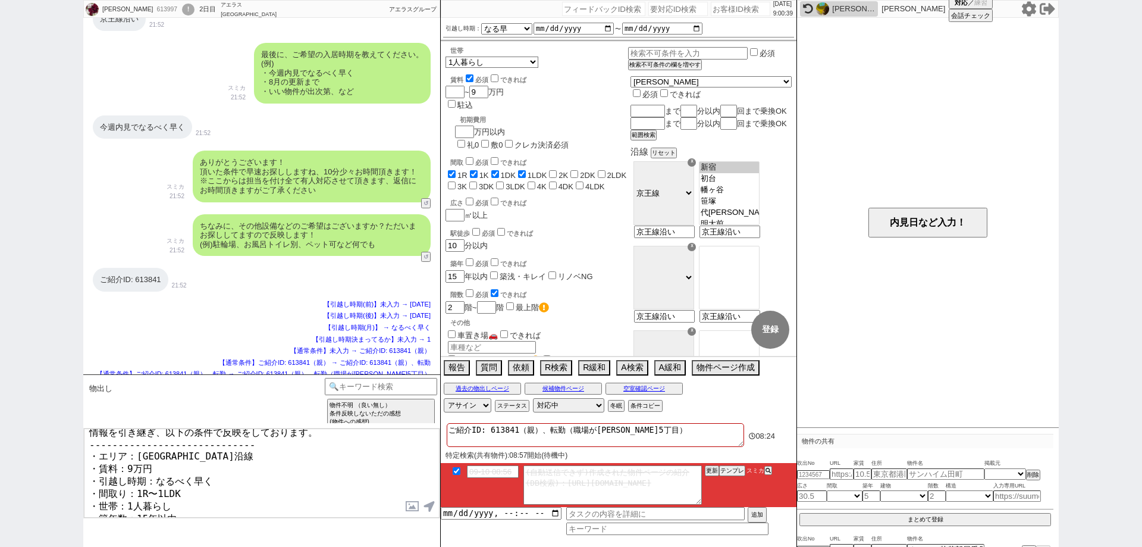
scroll to position [14, 0]
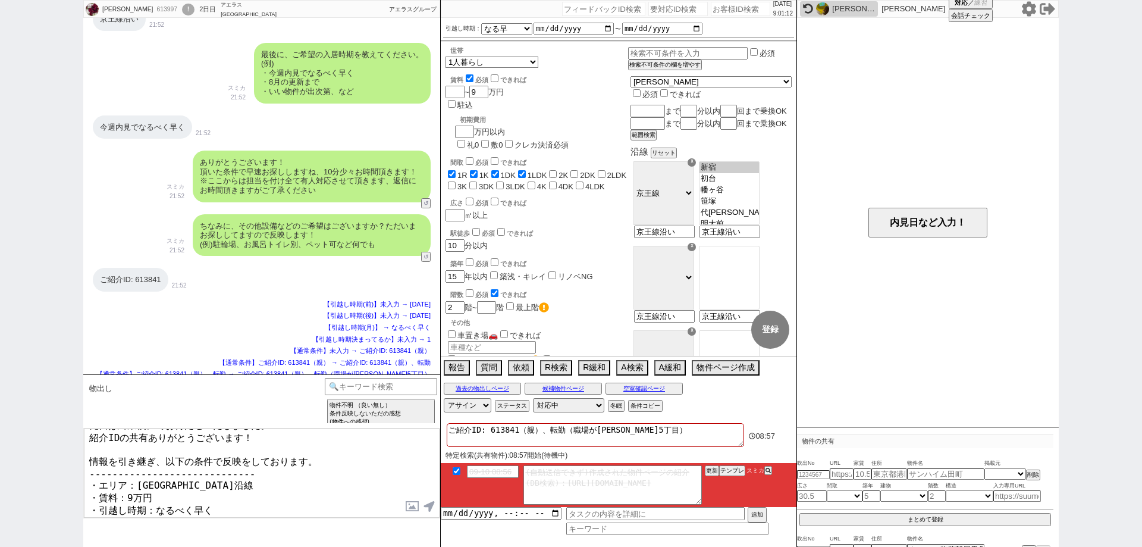
click at [418, 462] on textarea "先日は終業後にてお待たせいたしました。 紹介IDの共有ありがとうございます！ 情報を引き継ぎ、以下の条件で反映をしております。 ---------------…" at bounding box center [262, 472] width 356 height 89
click at [644, 391] on button "空室確認ページ" at bounding box center [644, 389] width 77 height 10
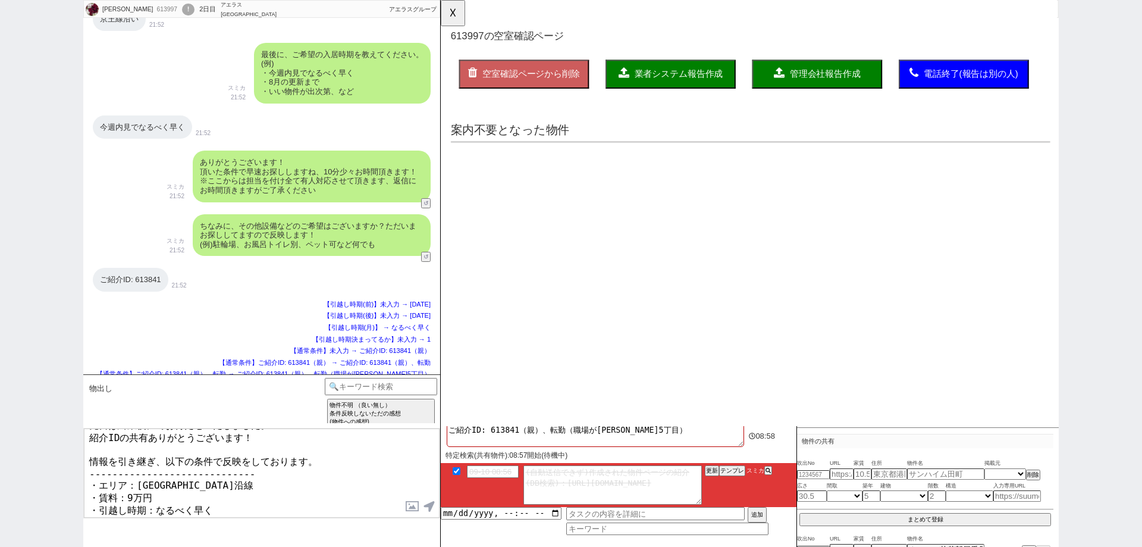
scroll to position [0, 0]
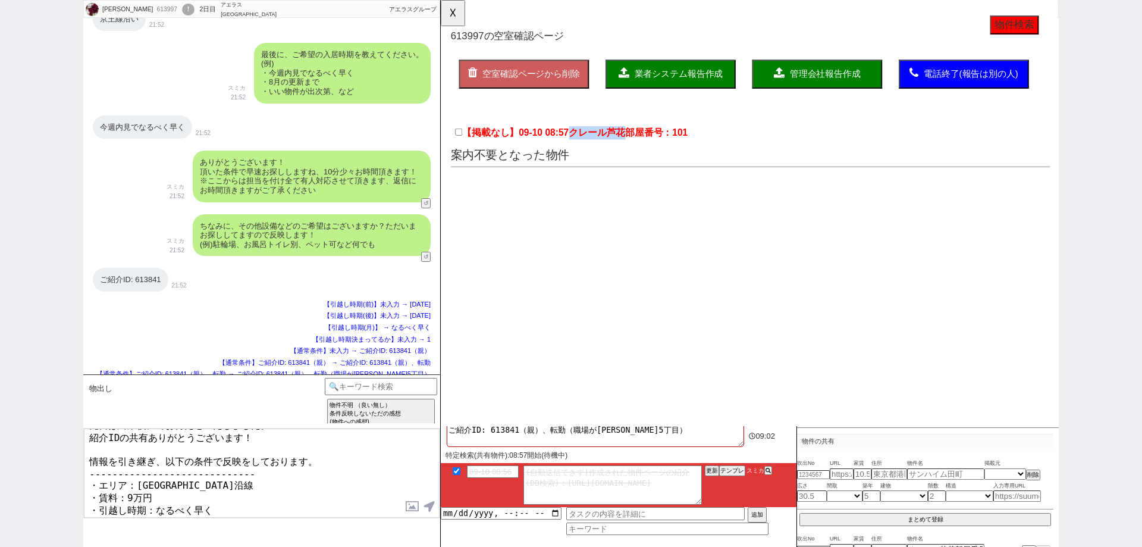
drag, startPoint x: 582, startPoint y: 139, endPoint x: 641, endPoint y: 142, distance: 59.6
click at [641, 142] on span "クレール芦花部屋番号：101" at bounding box center [643, 142] width 128 height 11
copy span "クレール芦花"
click at [0, 328] on div "石田健人 613997 ! 0 2日目 アエラス南浦和店 冬眠中 自社客 アエラスグループ スミカ_BPO チャット全表示 2025-09-09 ようこそLI…" at bounding box center [571, 273] width 1142 height 547
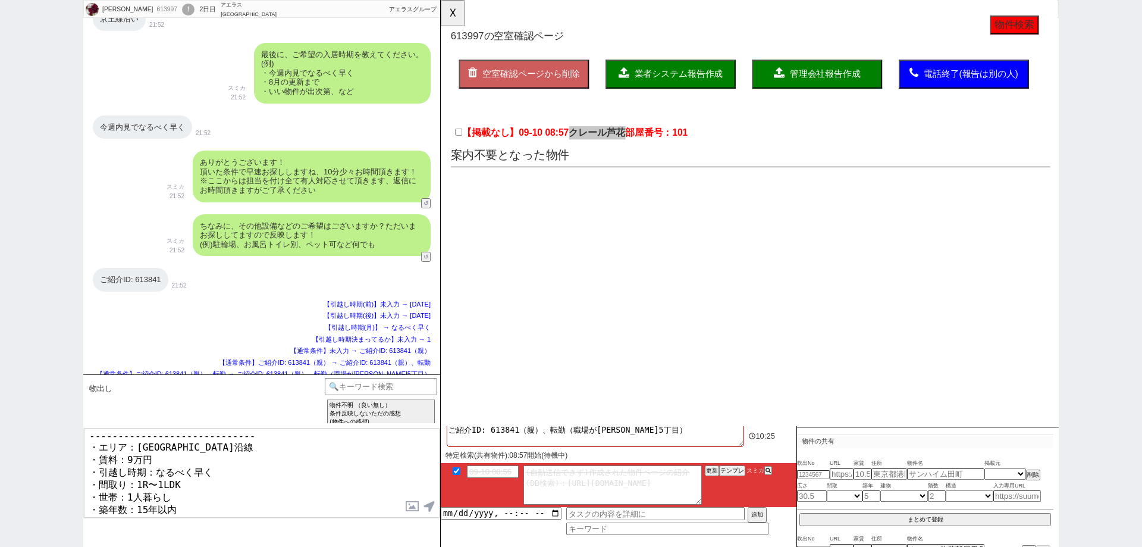
scroll to position [74, 0]
click at [328, 511] on textarea "先日は終業後にてお待たせいたしました。 紹介IDの共有ありがとうございます！ 情報を引き継ぎ、以下の条件で反映をしております。 ---------------…" at bounding box center [262, 472] width 356 height 89
click at [453, 20] on button "☓" at bounding box center [452, 12] width 22 height 24
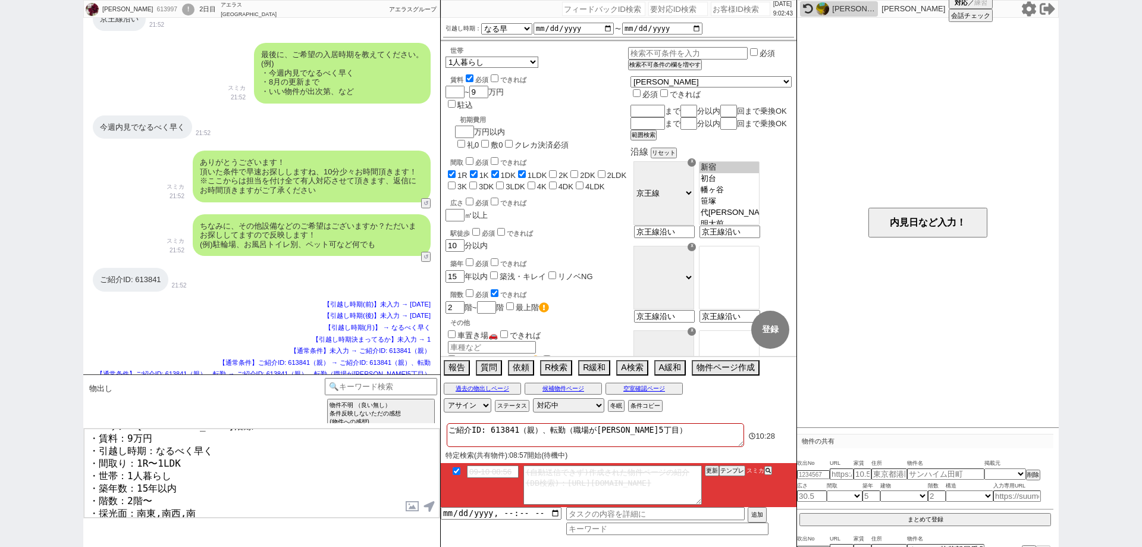
click at [452, 355] on input "車置き場２台分🚗🚗" at bounding box center [452, 359] width 8 height 8
click at [364, 512] on textarea "先日は終業後にてお待たせいたしました。 紹介IDの共有ありがとうございます！ 情報を引き継ぎ、以下の条件で反映をしております。 ---------------…" at bounding box center [262, 472] width 356 height 89
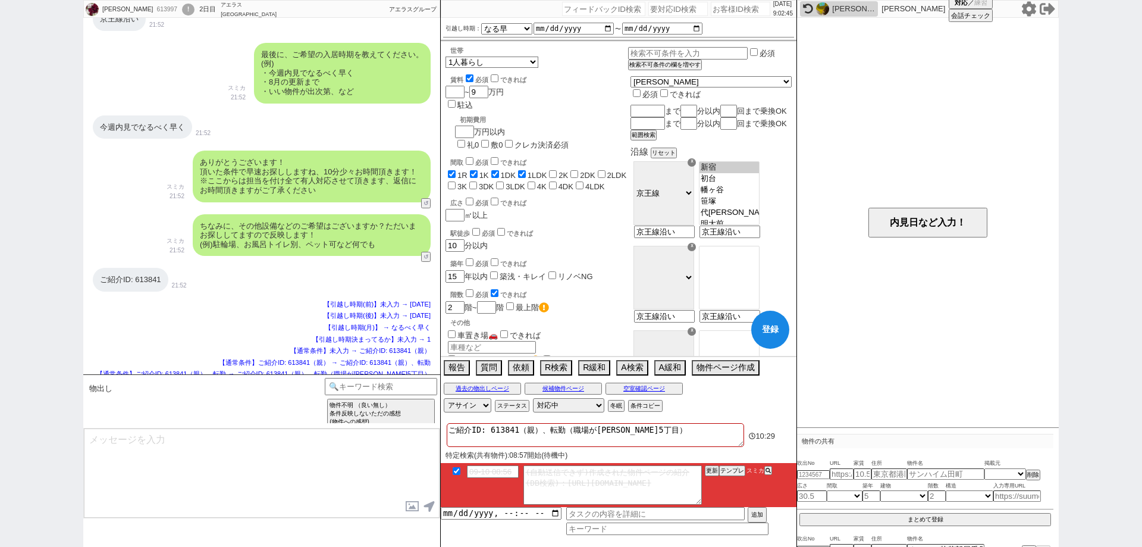
scroll to position [1628, 0]
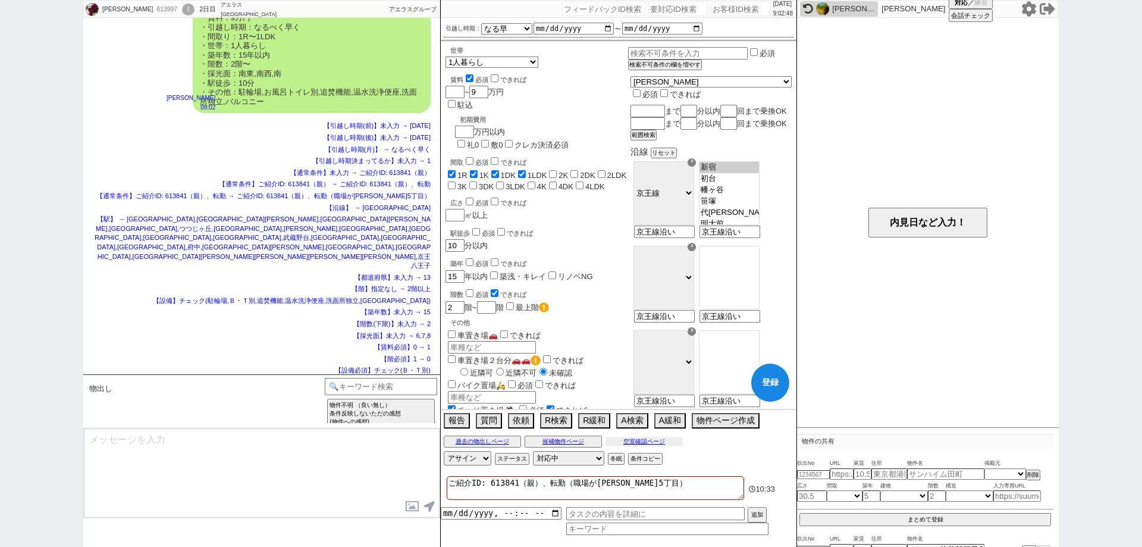
click at [660, 441] on button "空室確認ページ" at bounding box center [644, 442] width 77 height 10
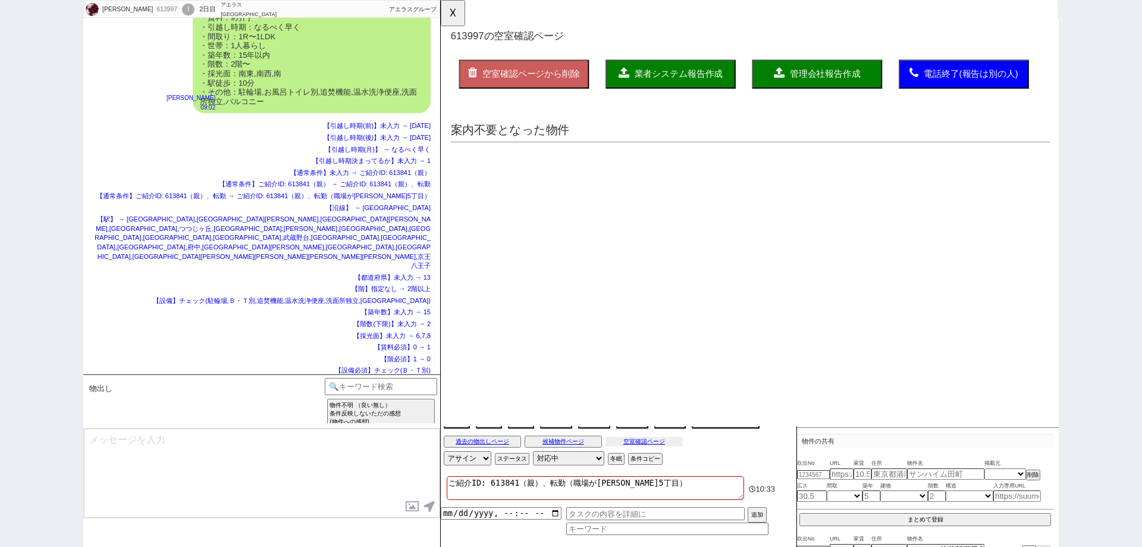
scroll to position [0, 0]
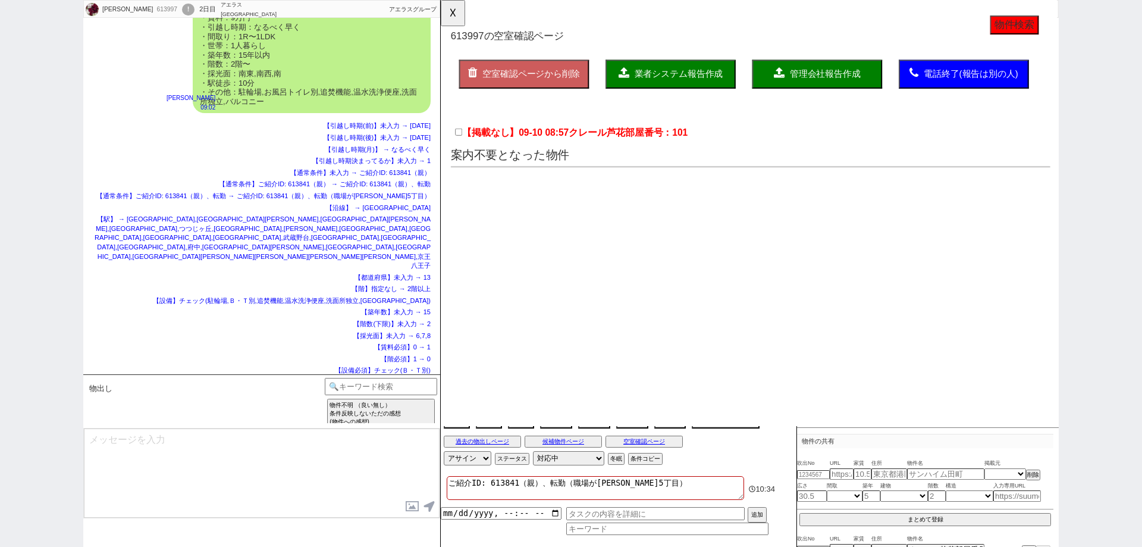
click at [618, 146] on span "クレール芦花部屋番号：101" at bounding box center [643, 142] width 128 height 11
click at [464, 146] on input "【掲載なし】09-10 08:57 クレール芦花部屋番号：101" at bounding box center [460, 142] width 8 height 8
click at [702, 86] on button "業者システム報告作成" at bounding box center [688, 79] width 140 height 31
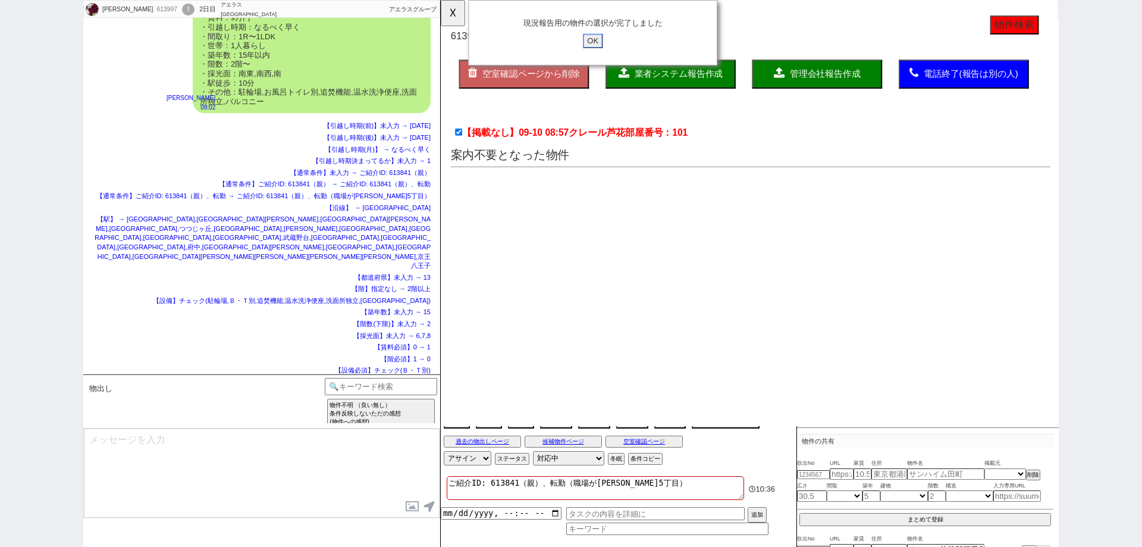
drag, startPoint x: 609, startPoint y: 40, endPoint x: 569, endPoint y: 33, distance: 39.9
click at [607, 40] on input "OK" at bounding box center [604, 43] width 21 height 15
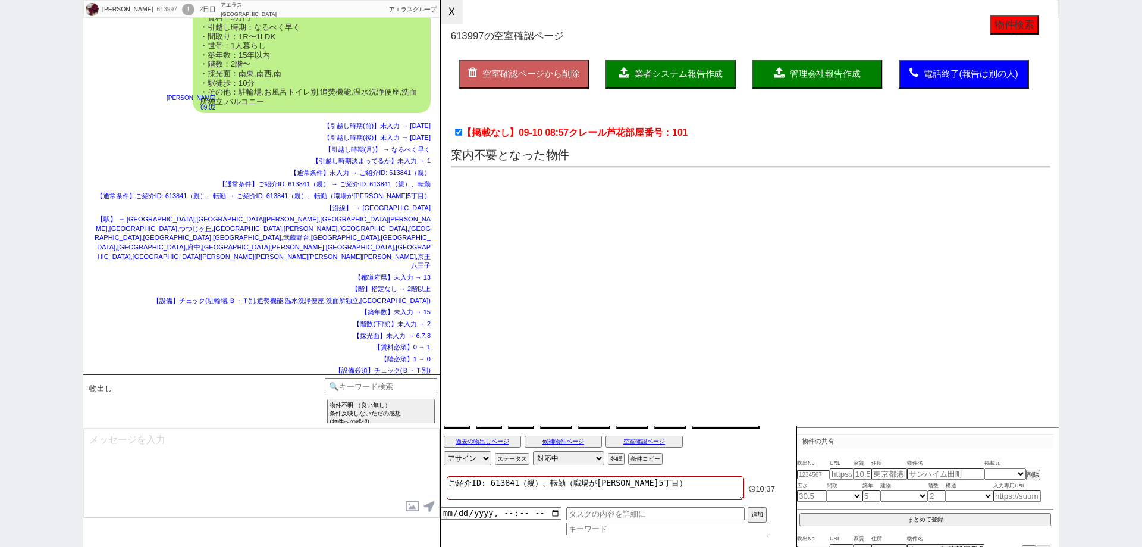
click at [450, 12] on button "☓" at bounding box center [452, 12] width 22 height 24
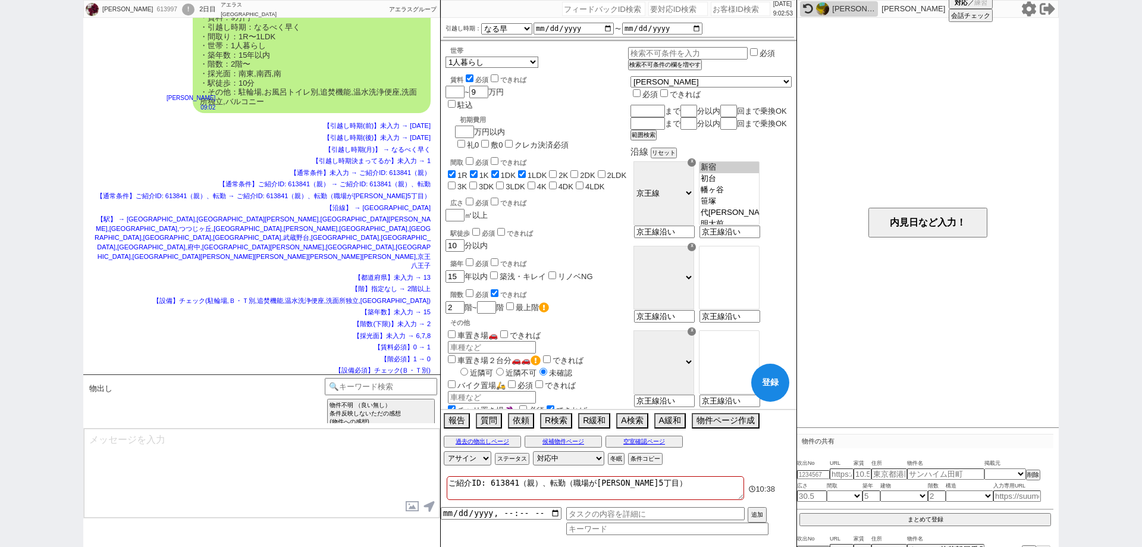
click at [387, 395] on div "物件不明 （良い無し） 条件反映しないただの感想 (物件への感想) 他サイト／他社等で見てました 既に内見しました (物件への感想) 内見したい ／ できます…" at bounding box center [381, 401] width 112 height 47
click at [390, 390] on input at bounding box center [381, 385] width 112 height 15
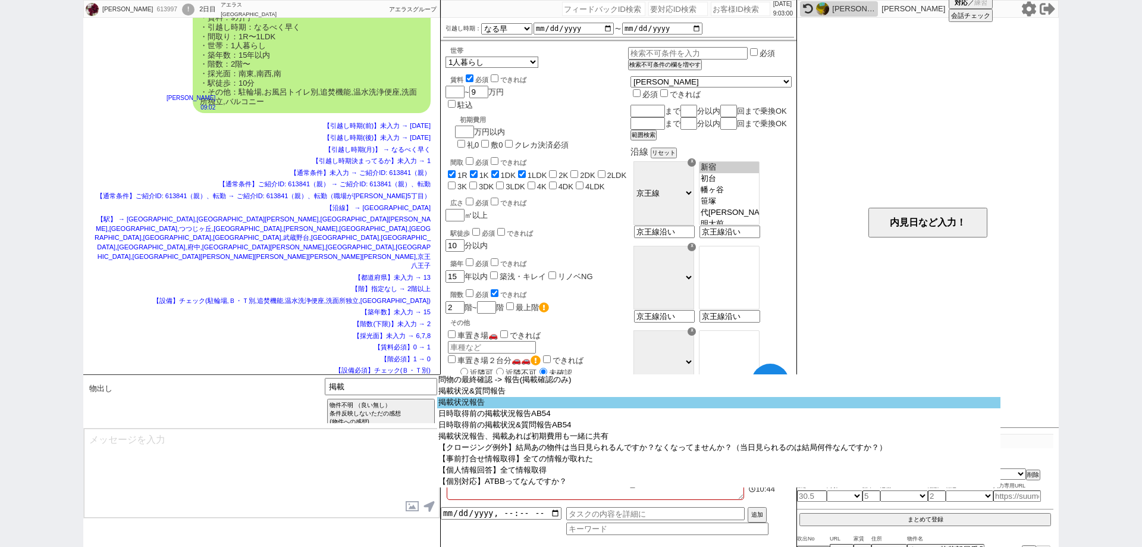
click at [449, 402] on option "掲載状況報告" at bounding box center [718, 402] width 563 height 11
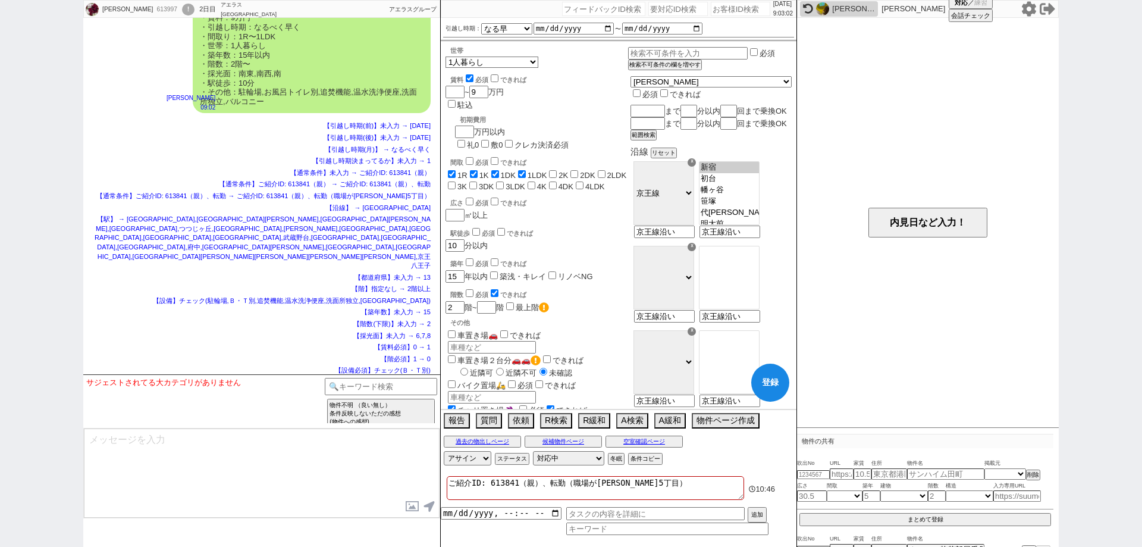
click at [778, 384] on button "登録" at bounding box center [770, 383] width 38 height 38
click at [386, 388] on input at bounding box center [381, 385] width 112 height 15
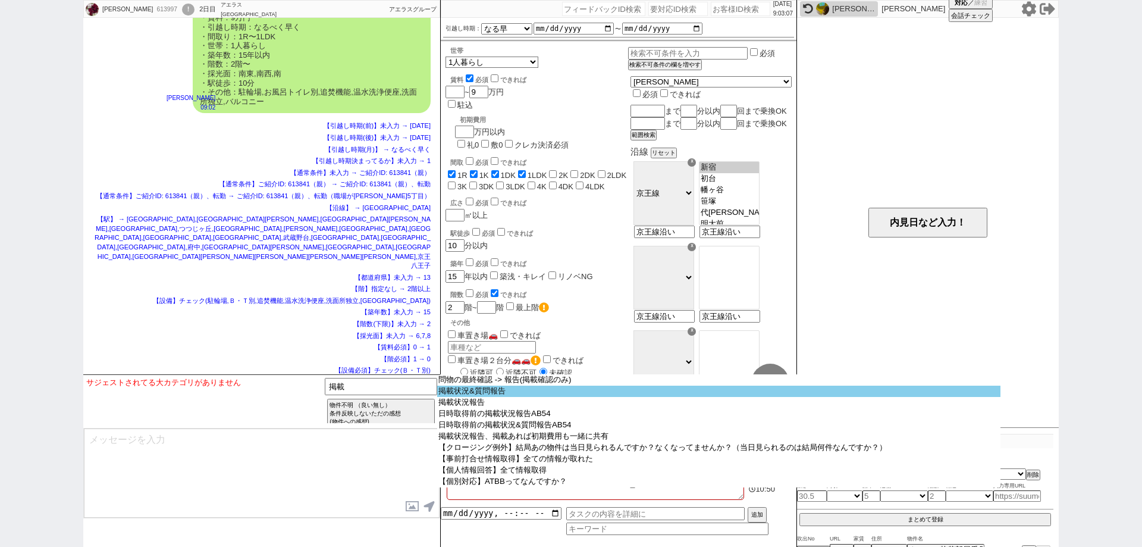
click at [458, 394] on option "掲載状況&質問報告" at bounding box center [718, 391] width 563 height 11
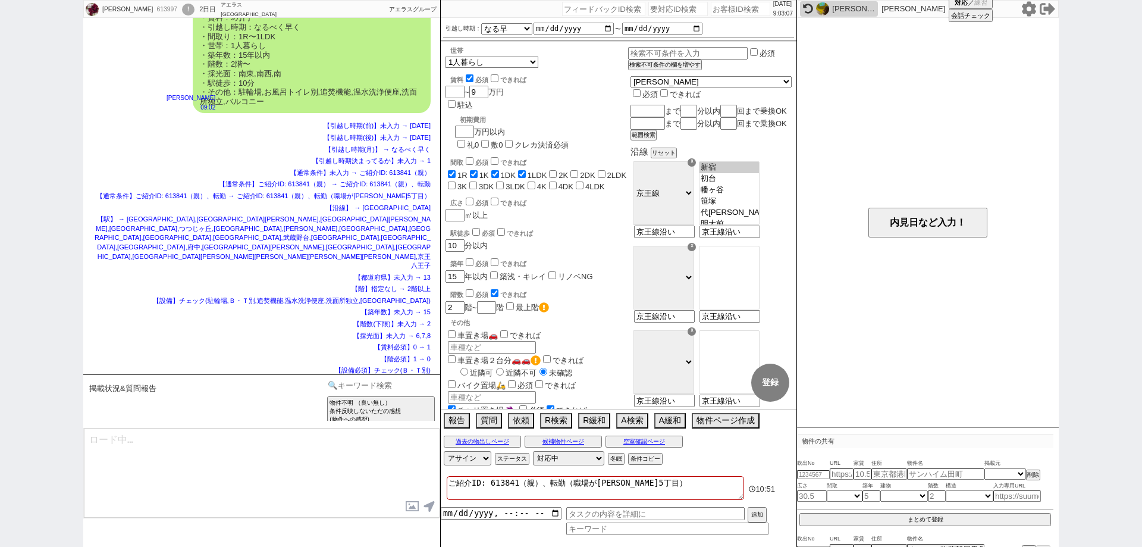
click at [373, 394] on div "物件不明 （良い無し） 条件反映しないただの感想 (物件への感想) 他サイト／他社等で見てました 既に内見しました (物件への感想) 内見したい ／ できます…" at bounding box center [381, 401] width 112 height 47
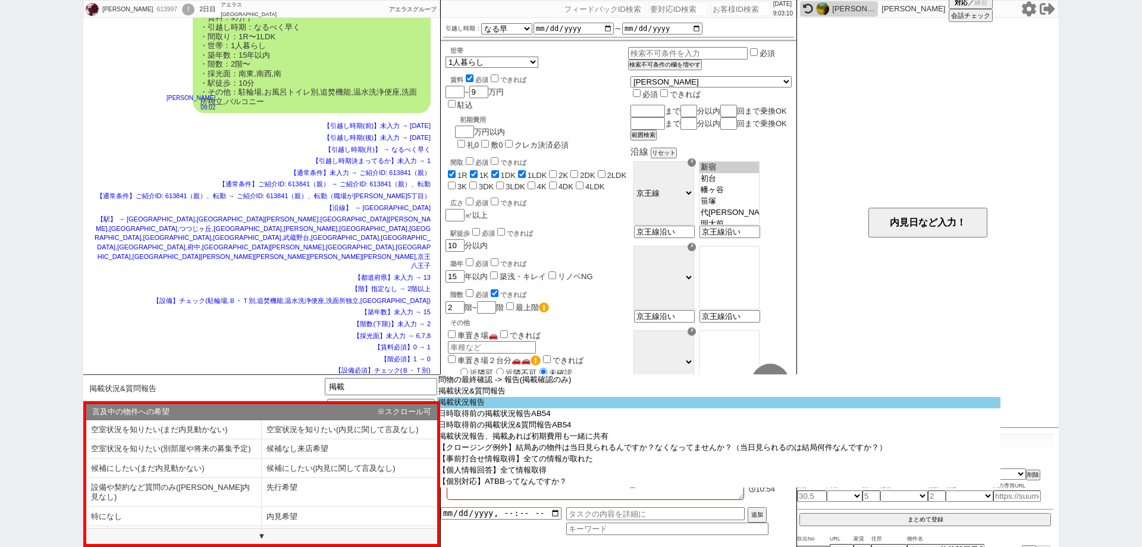
click at [457, 407] on option "掲載状況報告" at bounding box center [718, 402] width 563 height 11
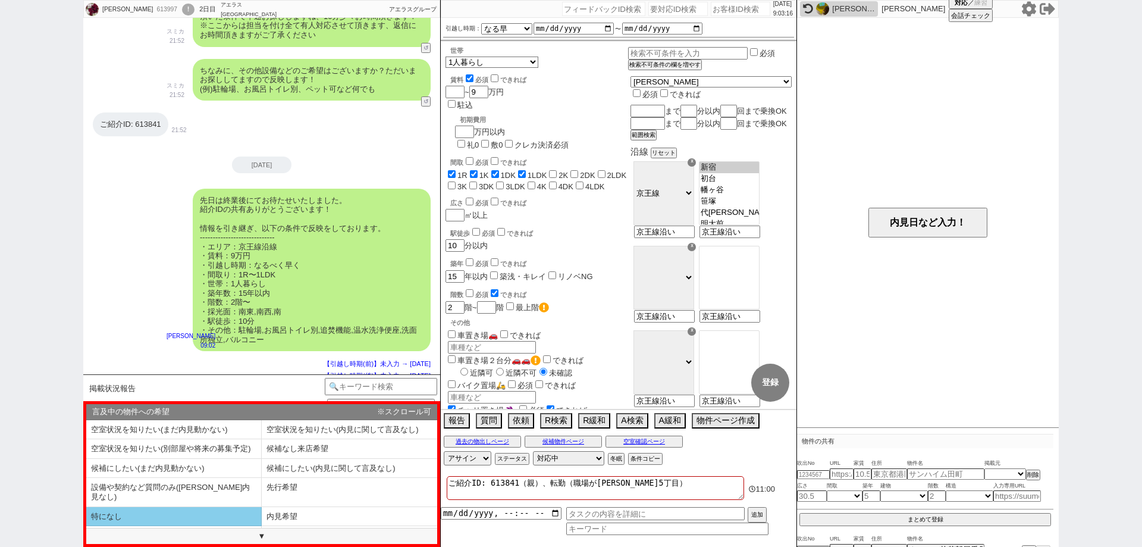
scroll to position [8, 0]
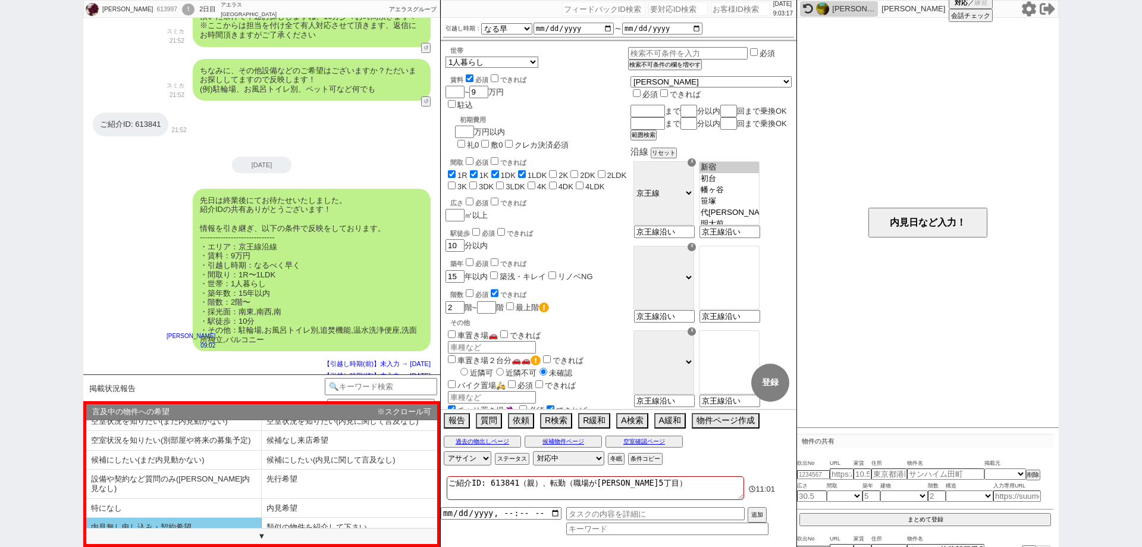
click at [217, 518] on li "内見無し申し込み・契約希望" at bounding box center [174, 528] width 176 height 20
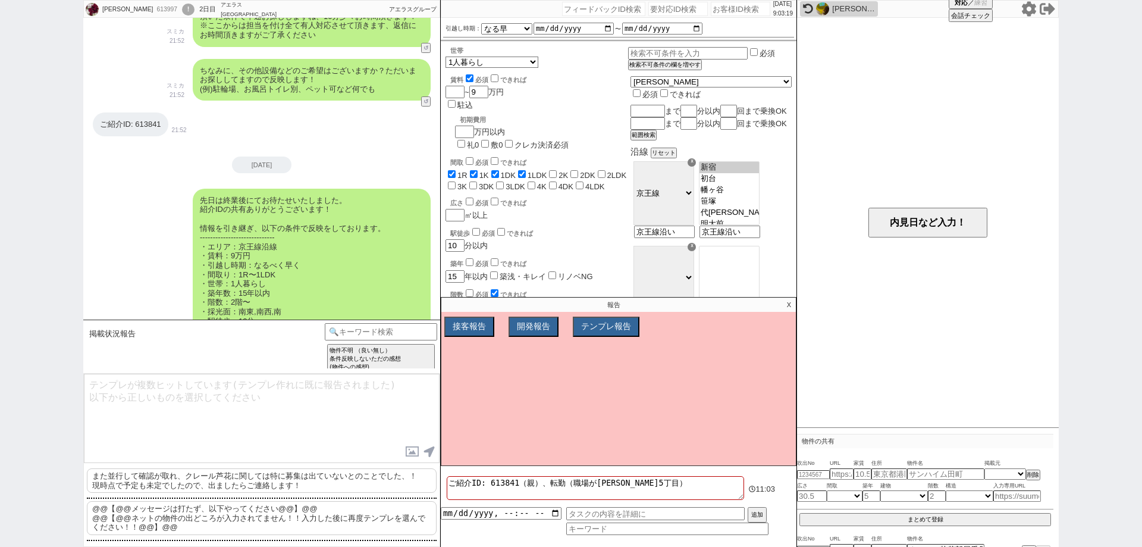
click at [255, 481] on p "また並行して確認が取れ、クレール芦花に関しては特に募集は出ていないとのことでした、！ 現時点で予定も未定でしたので、出ましたらご連絡します！" at bounding box center [262, 480] width 350 height 24
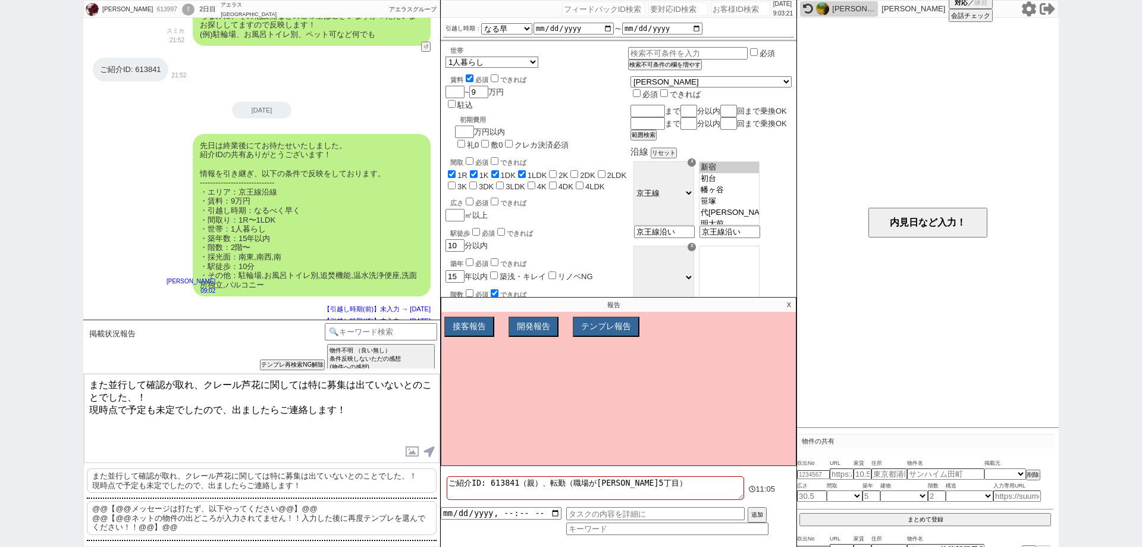
scroll to position [1505, 0]
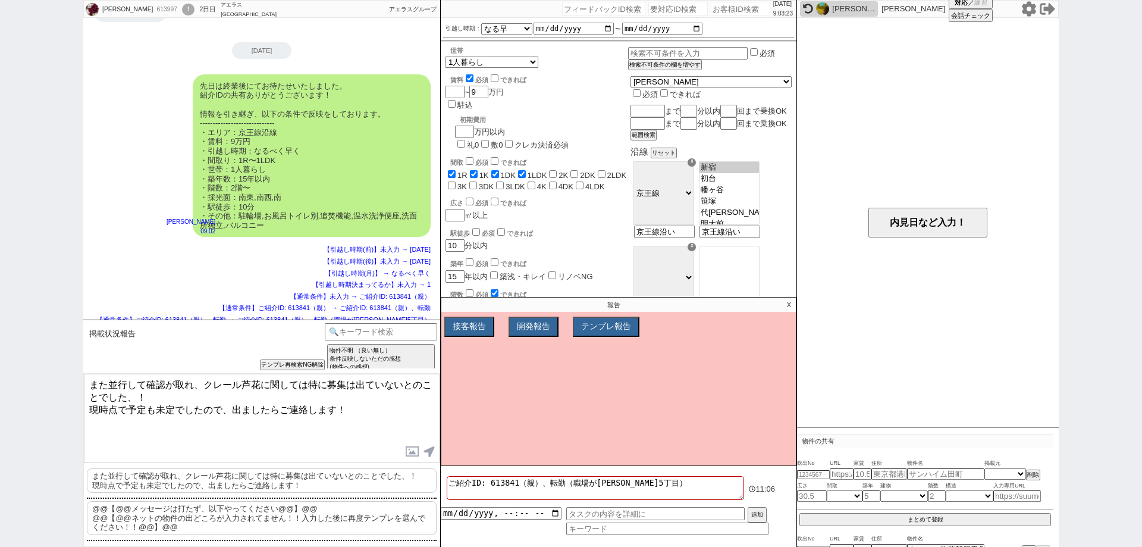
click at [787, 302] on p "X" at bounding box center [789, 304] width 14 height 14
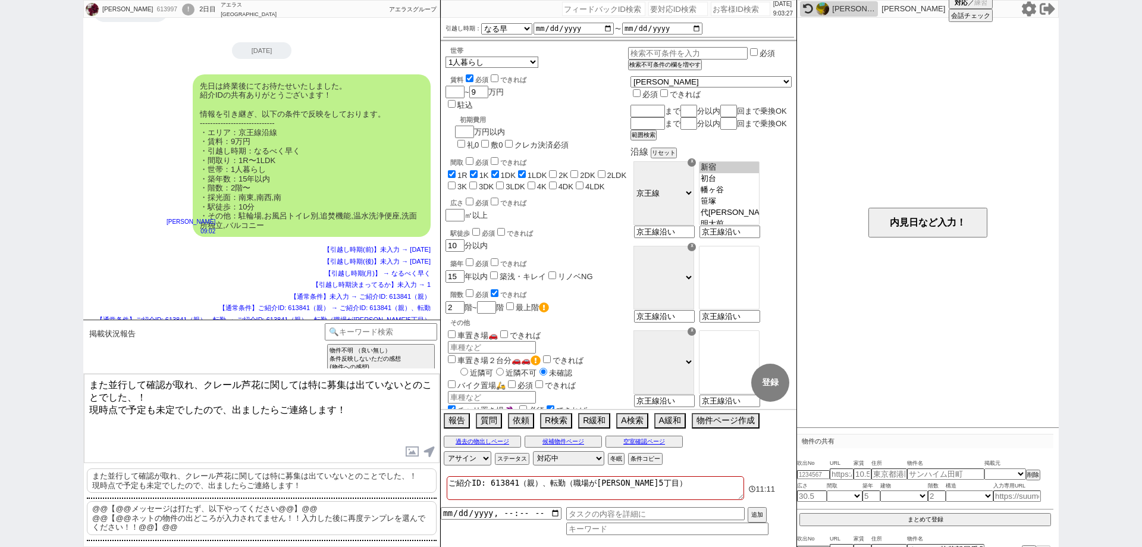
drag, startPoint x: 339, startPoint y: 402, endPoint x: 0, endPoint y: 329, distance: 346.2
click at [0, 329] on div "石田健人 613997 ! 0 2日目 アエラス南浦和店 冬眠中 自社客 アエラスグループ スミカ_BPO チャット全表示 2025-09-09 ようこそLI…" at bounding box center [571, 273] width 1142 height 547
paste textarea "先日親御様のLINEにてご希望頂いた、クレール芦花を改めて確認したところ既に申込が入っているとのことでした、、"
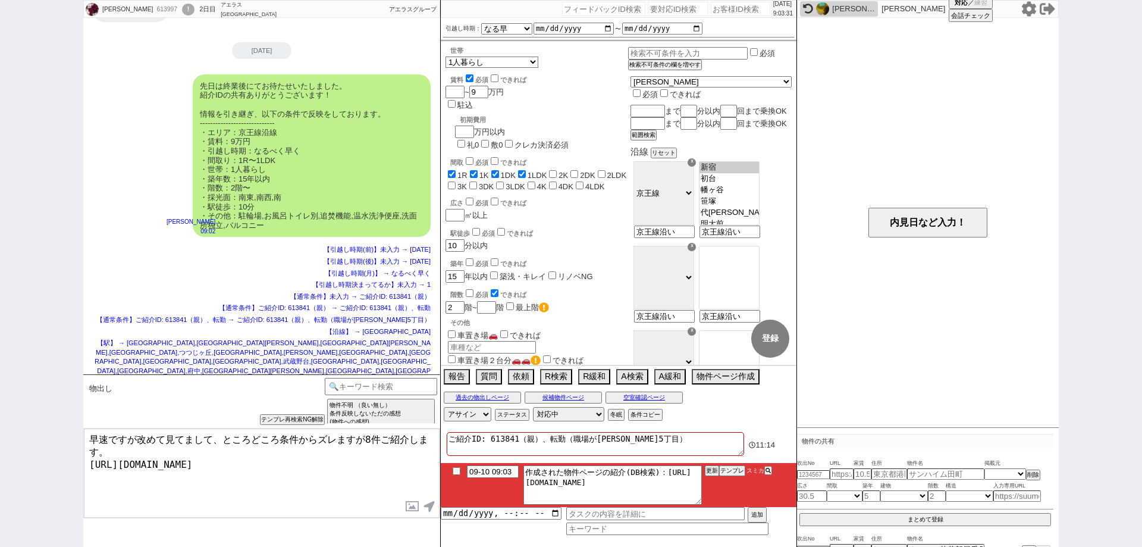
click at [457, 468] on input "checkbox" at bounding box center [456, 471] width 17 height 8
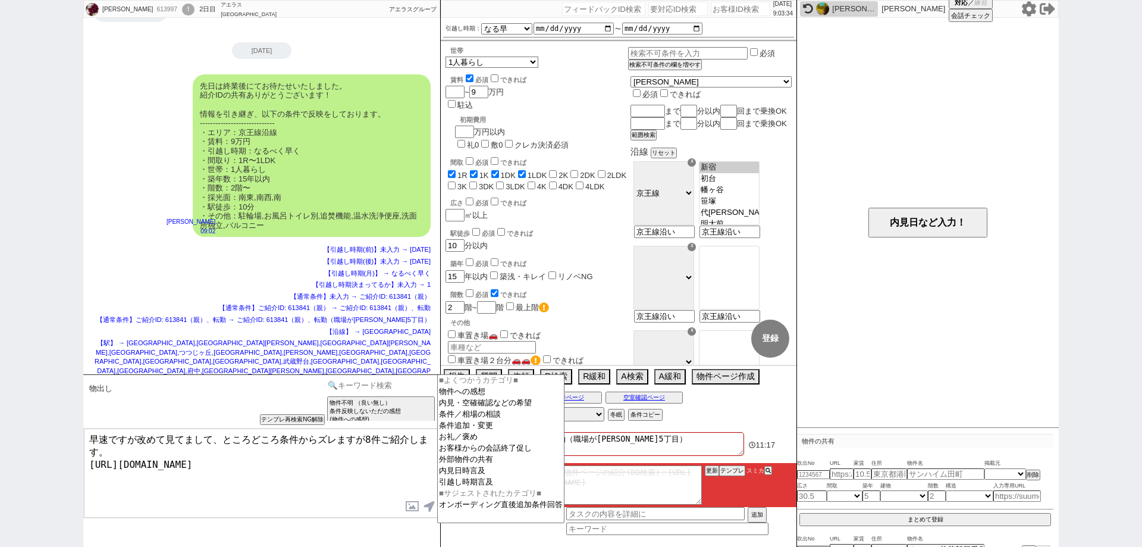
click at [412, 383] on input at bounding box center [381, 385] width 112 height 15
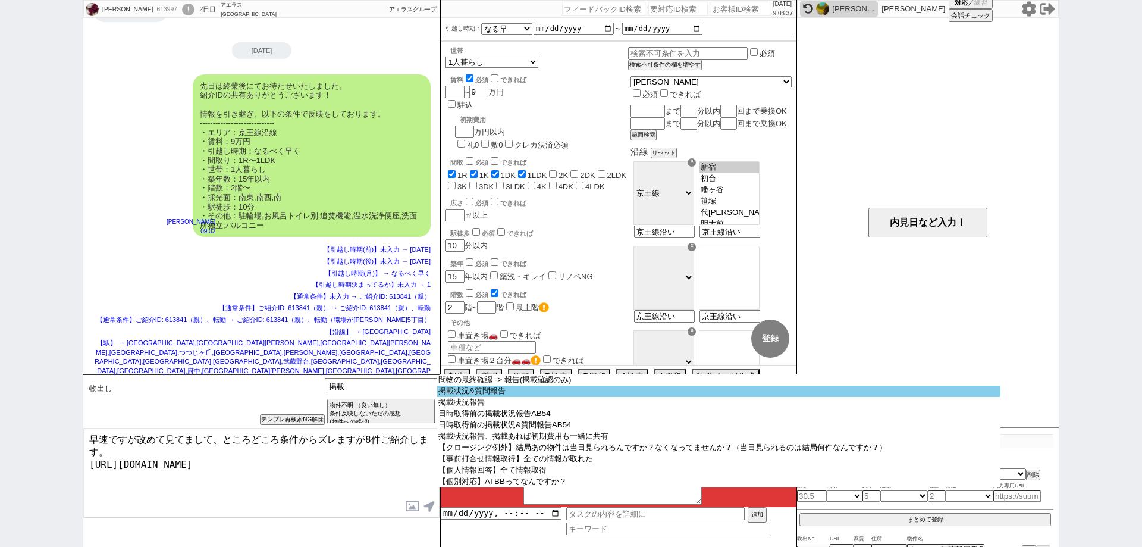
click at [458, 393] on option "掲載状況&質問報告" at bounding box center [718, 391] width 563 height 11
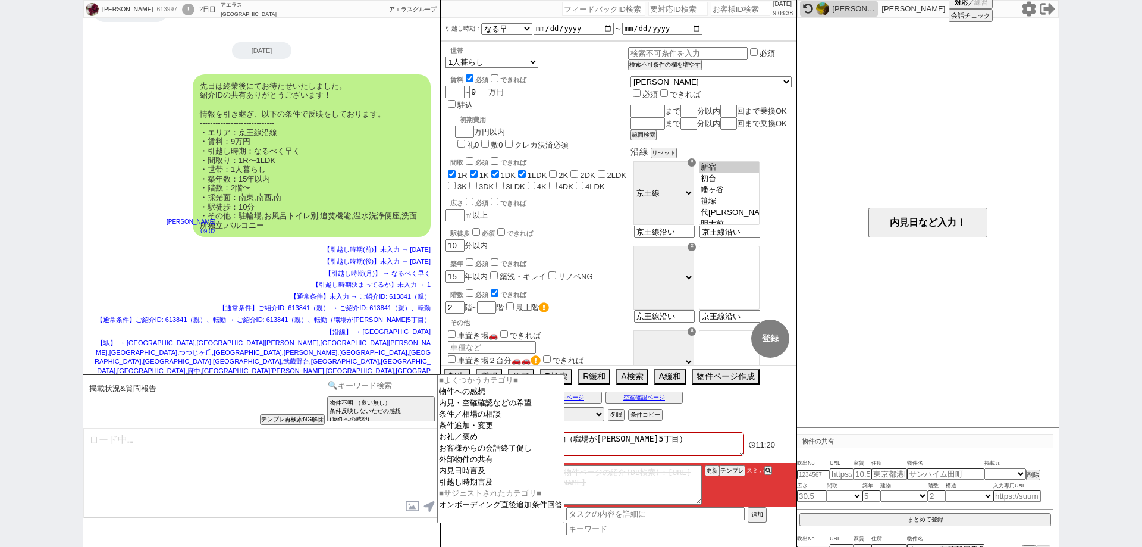
click at [409, 383] on input at bounding box center [381, 385] width 112 height 15
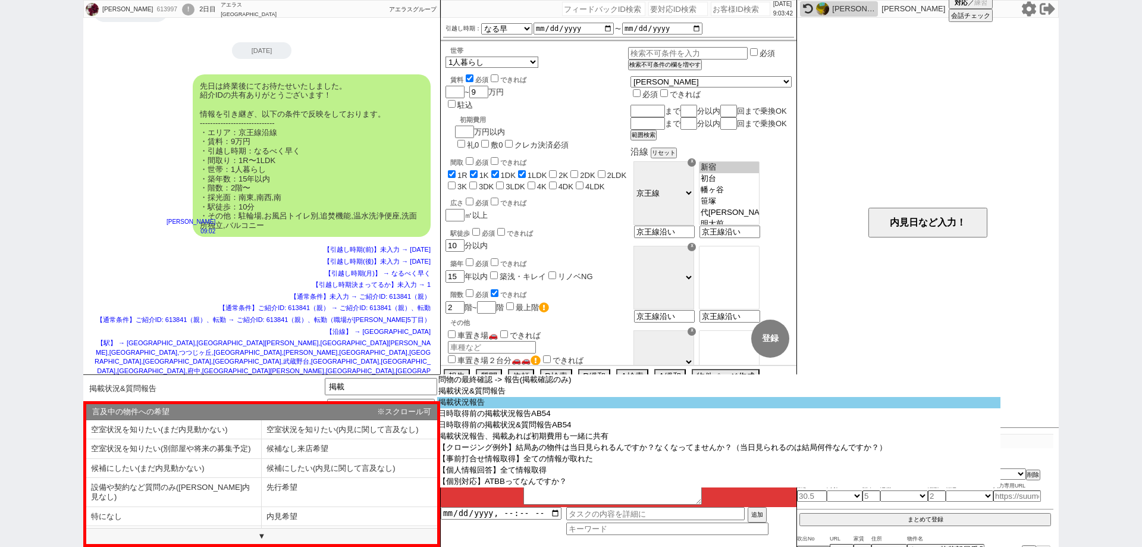
click at [450, 406] on option "掲載状況報告" at bounding box center [718, 402] width 563 height 11
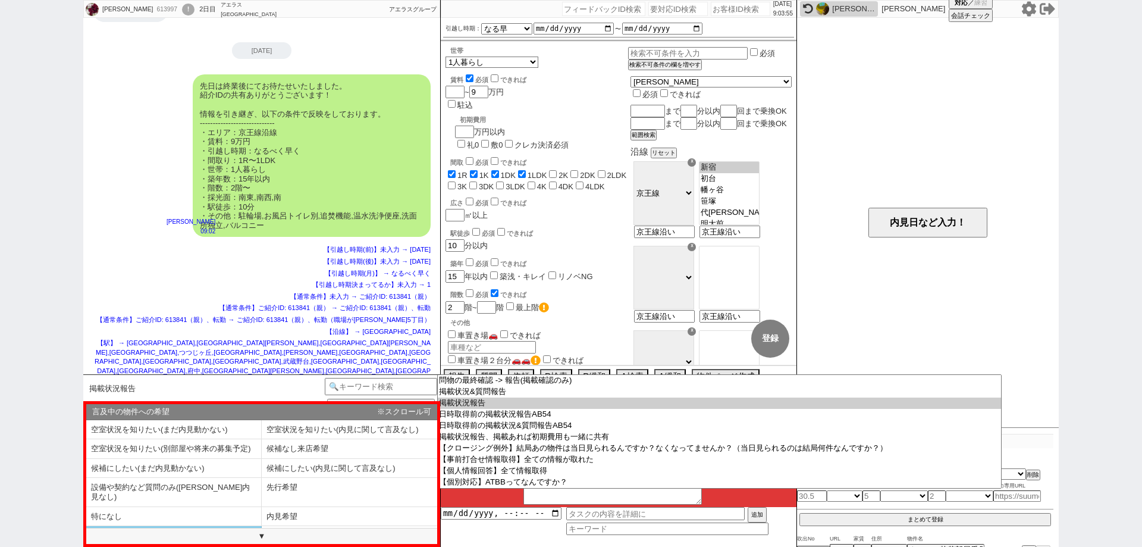
click at [224, 526] on li "内見無し申し込み・契約希望" at bounding box center [174, 536] width 176 height 20
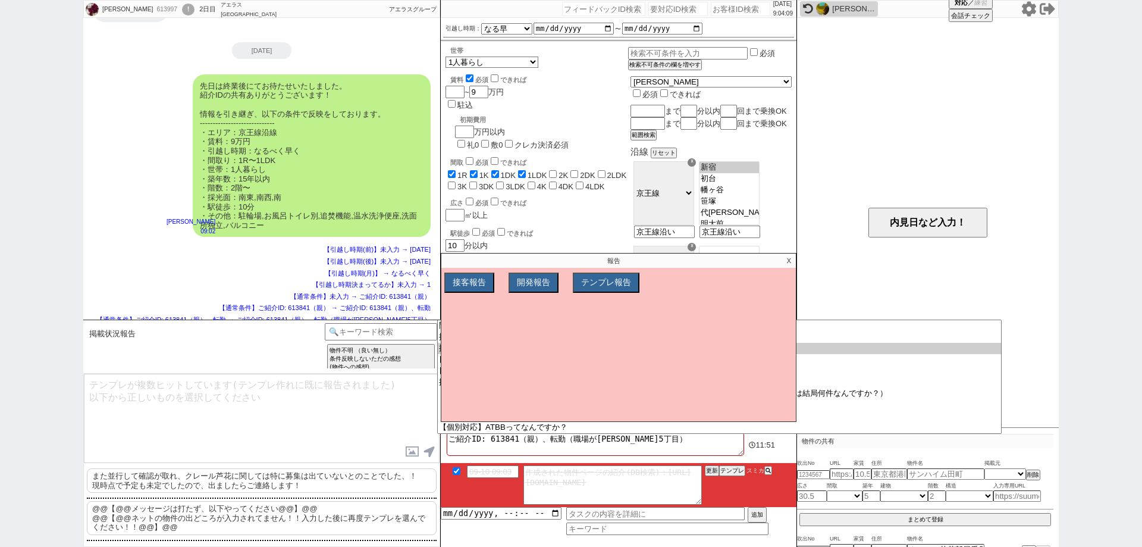
click at [268, 483] on p "また並行して確認が取れ、クレール芦花に関しては特に募集は出ていないとのことでした、！ 現時点で予定も未定でしたので、出ましたらご連絡します！" at bounding box center [262, 480] width 350 height 24
drag, startPoint x: 336, startPoint y: 405, endPoint x: 0, endPoint y: 344, distance: 340.9
click at [0, 344] on div "石田健人 613997 ! 0 2日目 アエラス南浦和店 冬眠中 自社客 アエラスグループ スミカ_BPO チャット全表示 2025-09-09 ようこそLI…" at bounding box center [571, 273] width 1142 height 547
paste textarea "先日親御様のLINEにてご希望頂いた、クレール芦花を改めて確認したところ既に申込が入っているとのことでした、、"
click at [347, 418] on textarea "また先日親御様のLINEにてご希望頂いた、クレール芦花を改めて確認したところ既に申込が入っているとのことでした、、！" at bounding box center [262, 418] width 356 height 89
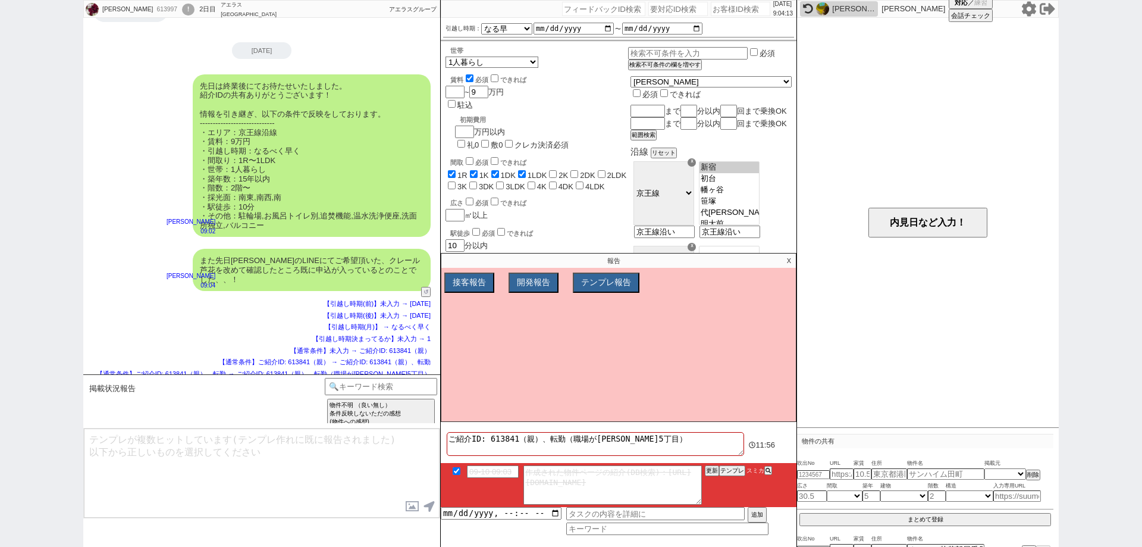
scroll to position [1674, 0]
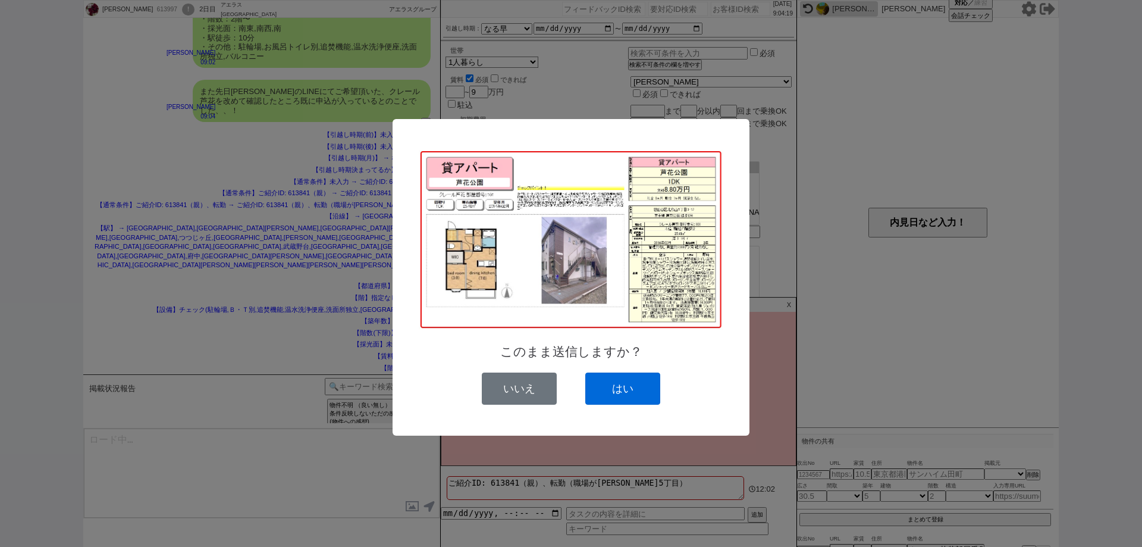
click at [638, 393] on button "はい" at bounding box center [622, 388] width 75 height 32
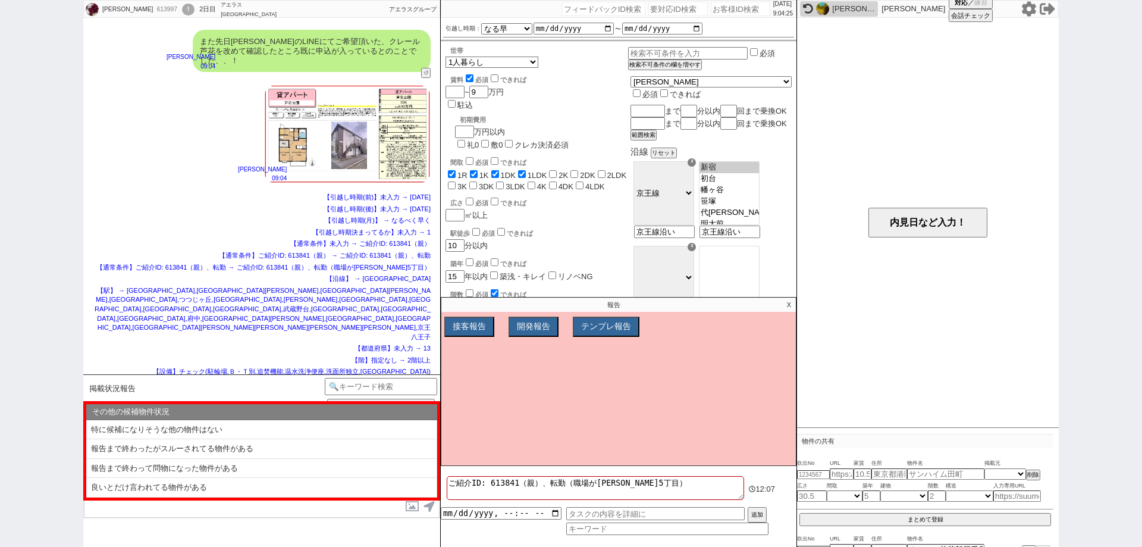
scroll to position [1607, 0]
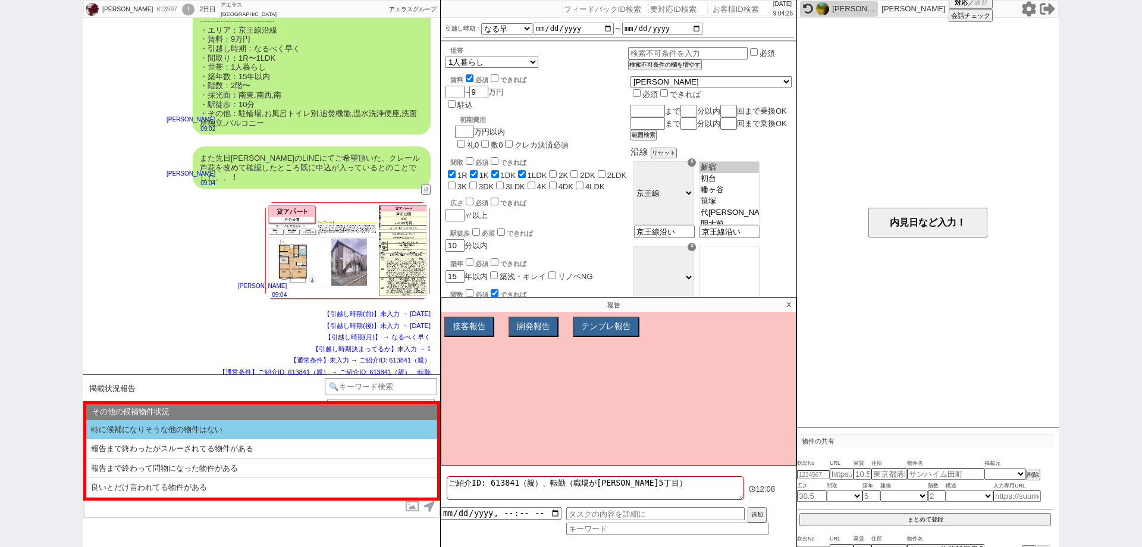
click at [280, 431] on li "特に候補になりそうな他の物件はない" at bounding box center [261, 430] width 351 height 20
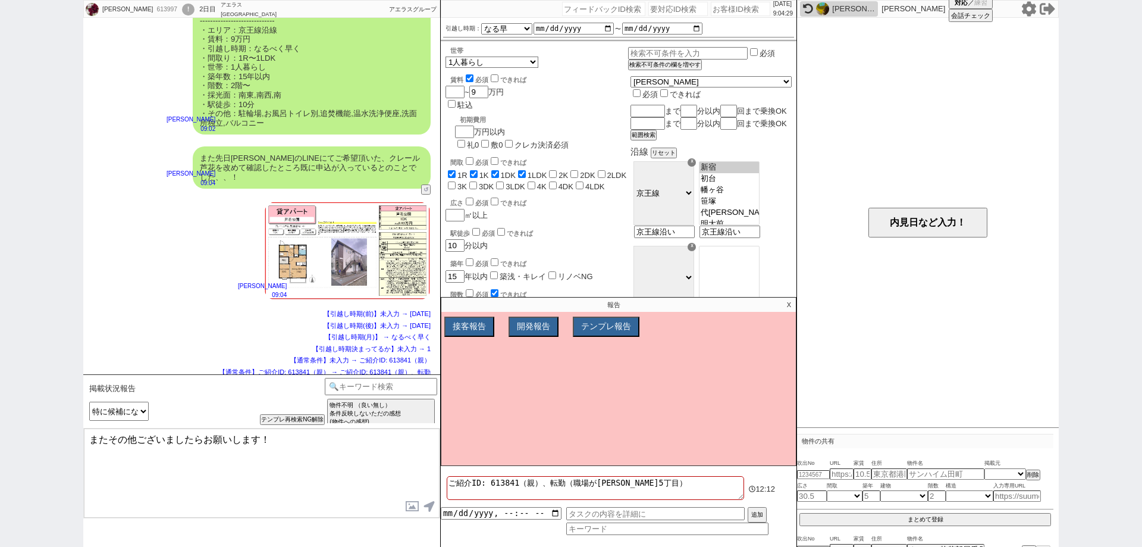
drag, startPoint x: 259, startPoint y: 438, endPoint x: 0, endPoint y: 403, distance: 261.2
click at [0, 403] on div "石田健人 613997 ! 0 2日目 アエラス南浦和店 冬眠中 自社客 アエラスグループ スミカ_BPO チャット全表示 2025-09-09 ようこそLI…" at bounding box center [571, 273] width 1142 height 547
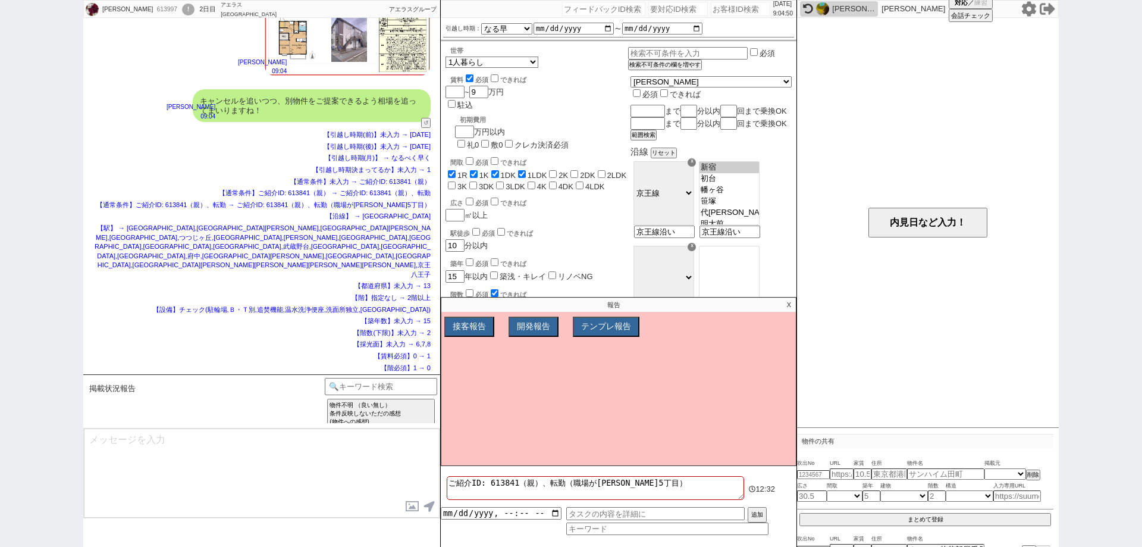
click at [788, 302] on p "X" at bounding box center [789, 304] width 14 height 14
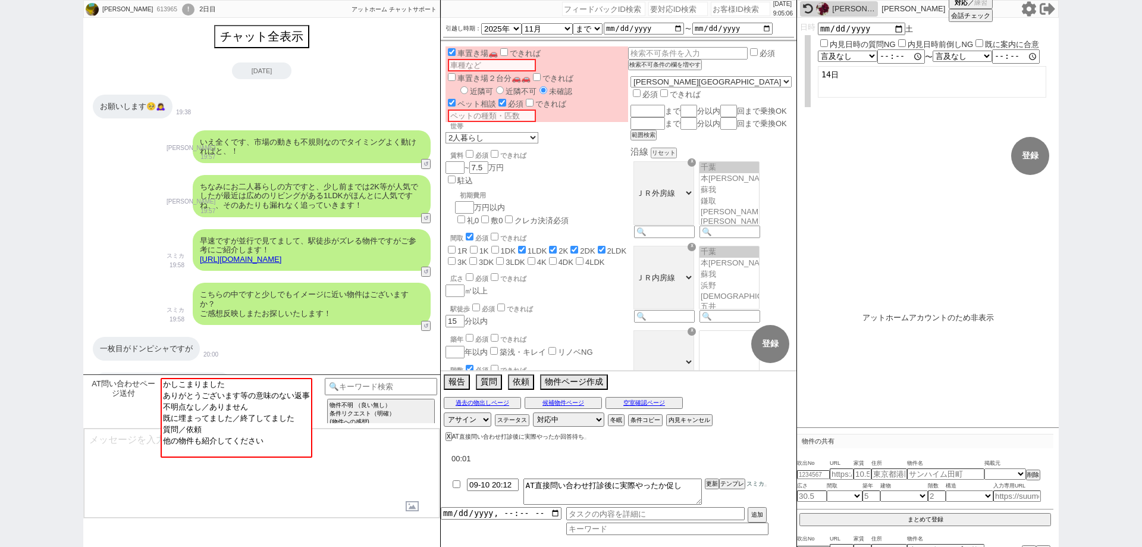
scroll to position [646, 0]
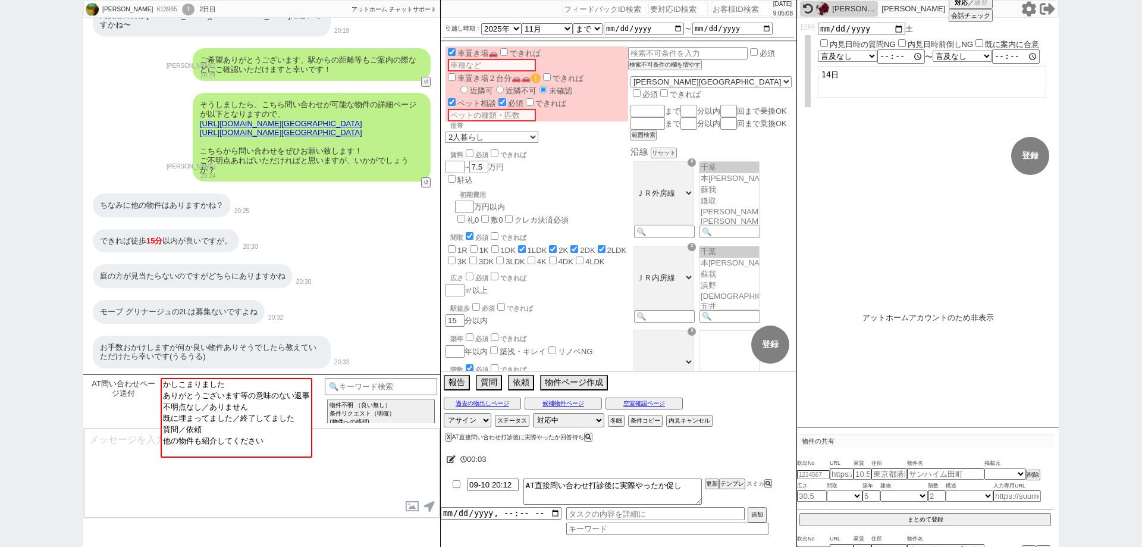
click at [863, 7] on div "石田健人" at bounding box center [853, 9] width 43 height 10
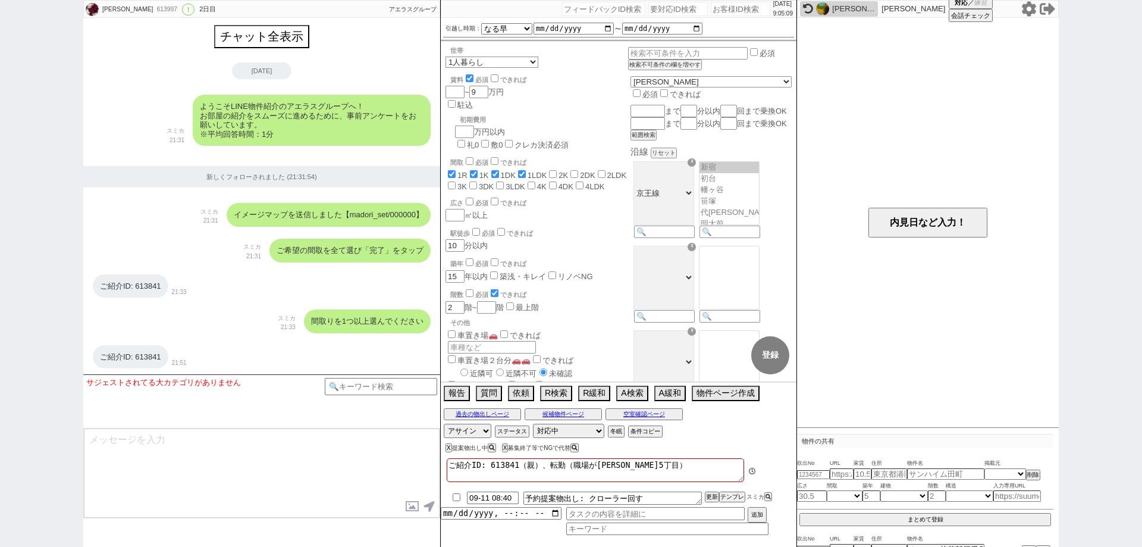
scroll to position [1478, 0]
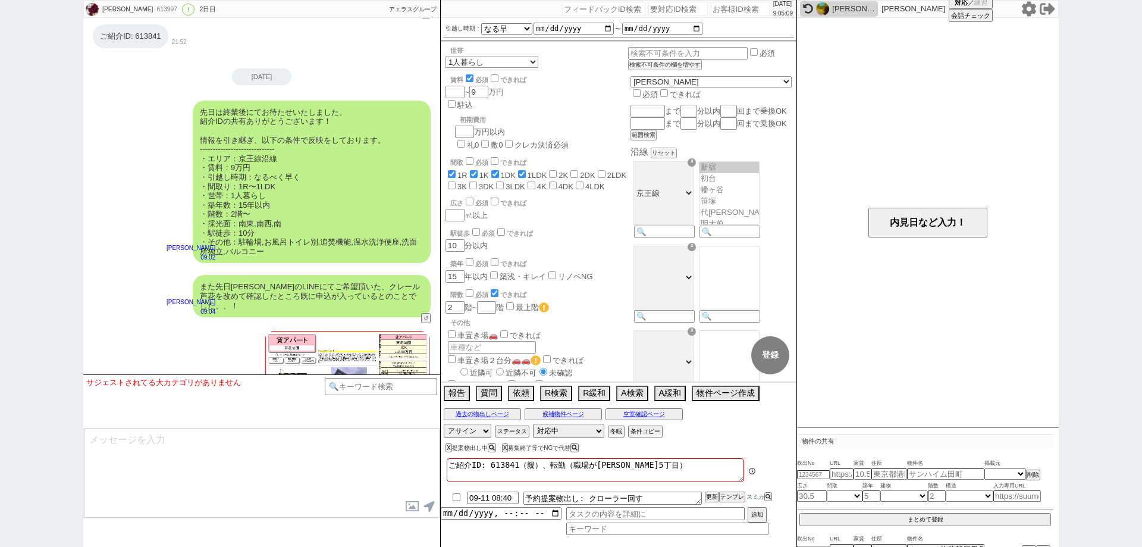
click at [153, 11] on div "613997" at bounding box center [166, 10] width 27 height 10
copy div "613997"
click at [734, 10] on input "number" at bounding box center [740, 9] width 59 height 14
paste input "614040"
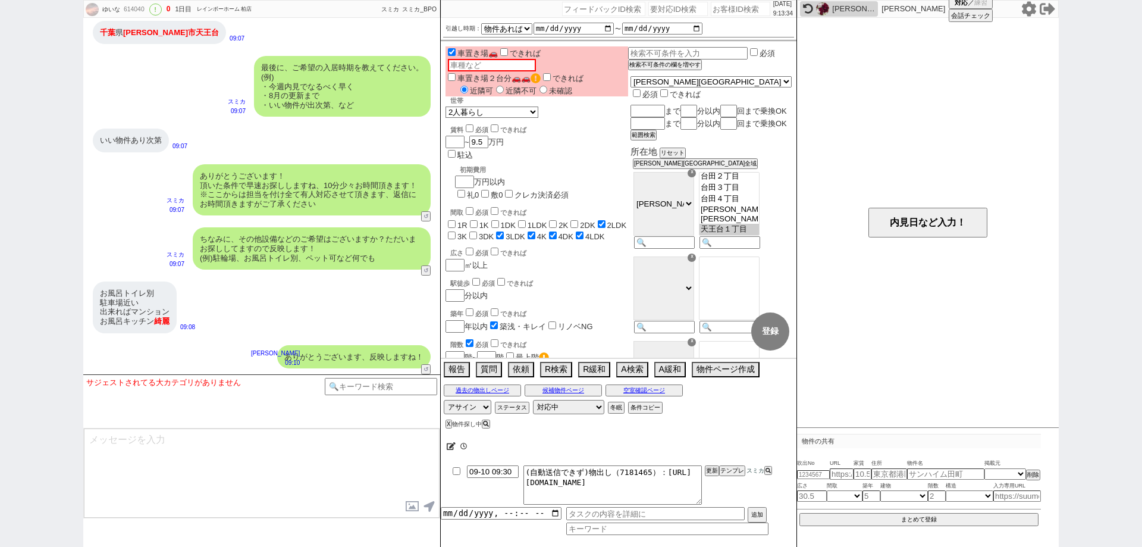
scroll to position [425, 0]
click at [506, 470] on input "09-10 09:30" at bounding box center [493, 470] width 52 height 10
click at [644, 456] on div "00:04" at bounding box center [619, 446] width 356 height 24
drag, startPoint x: 701, startPoint y: 471, endPoint x: 708, endPoint y: 471, distance: 7.1
click at [704, 471] on li "09-10 19:30 (自動送信できず)物出し（7181465）：https://jent-crm.com/2ng-84y191pn3984hy/intro…" at bounding box center [619, 485] width 356 height 44
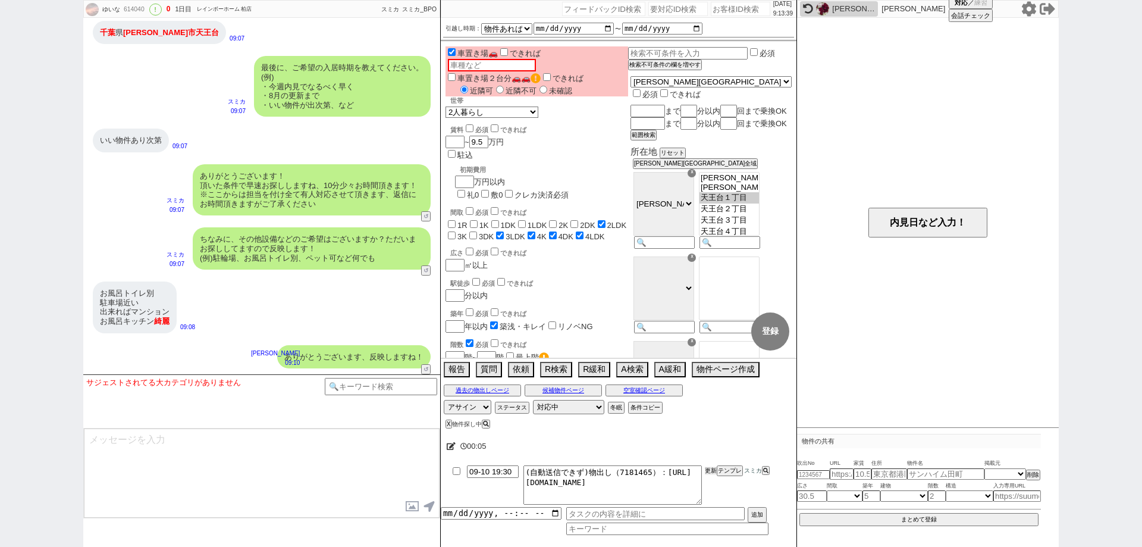
click at [711, 471] on button "更新" at bounding box center [711, 470] width 12 height 8
click at [712, 471] on button "更新" at bounding box center [711, 470] width 12 height 8
click at [712, 443] on div "00:05" at bounding box center [619, 446] width 356 height 24
click at [715, 474] on button "更新" at bounding box center [711, 470] width 12 height 8
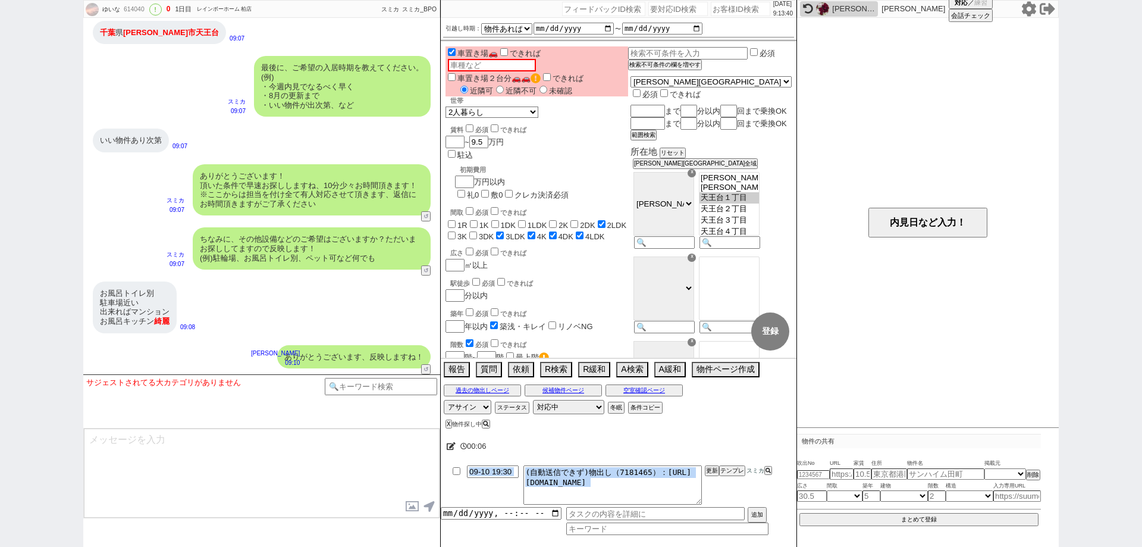
drag, startPoint x: 712, startPoint y: 462, endPoint x: 709, endPoint y: 453, distance: 9.4
click at [709, 453] on div "00:06 09-10 19:30 (自動送信できず)物出し（7181465）：https://jent-crm.com/2ng-84y191pn3984hy…" at bounding box center [619, 488] width 356 height 115
click at [711, 467] on button "更新" at bounding box center [711, 470] width 12 height 8
click at [0, 343] on div "ゆいな 614040 ! 0 1日目 レインボーホーム 柏店 冬眠中 自社客 スミカ スミカ_BPO チャット全表示 2025-09-10 ようこそLINE物…" at bounding box center [571, 273] width 1142 height 547
click at [127, 11] on div "614040" at bounding box center [133, 10] width 27 height 10
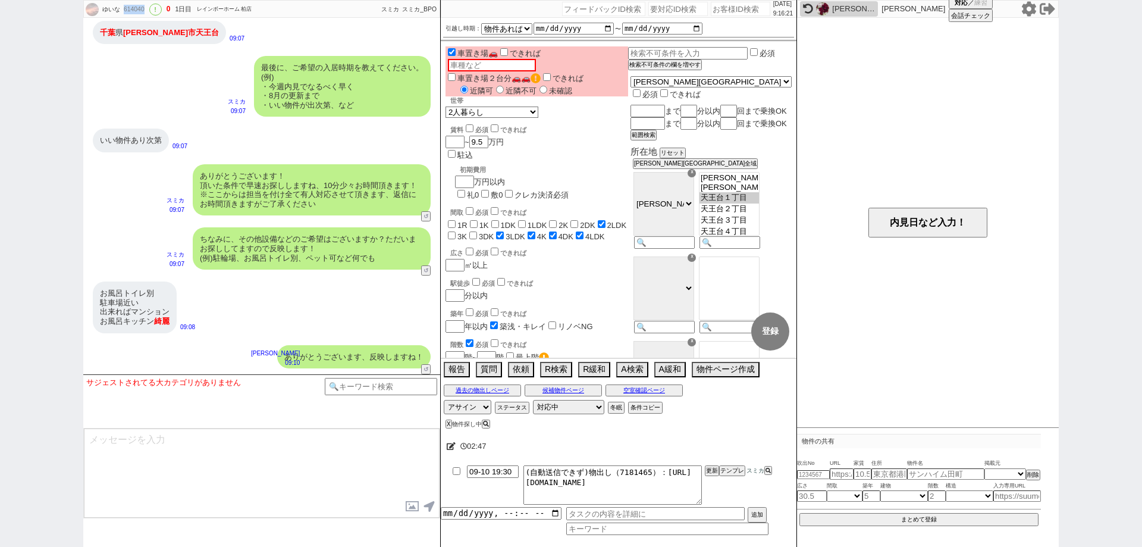
click at [127, 11] on div "614040" at bounding box center [133, 10] width 27 height 10
copy div "614040"
drag, startPoint x: 0, startPoint y: 325, endPoint x: 12, endPoint y: 332, distance: 13.6
click at [0, 326] on div "ゆいな 614040 ! 0 1日目 レインボーホーム 柏店 冬眠中 自社客 スミカ スミカ_BPO チャット全表示 2025-09-10 ようこそLINE物…" at bounding box center [571, 273] width 1142 height 547
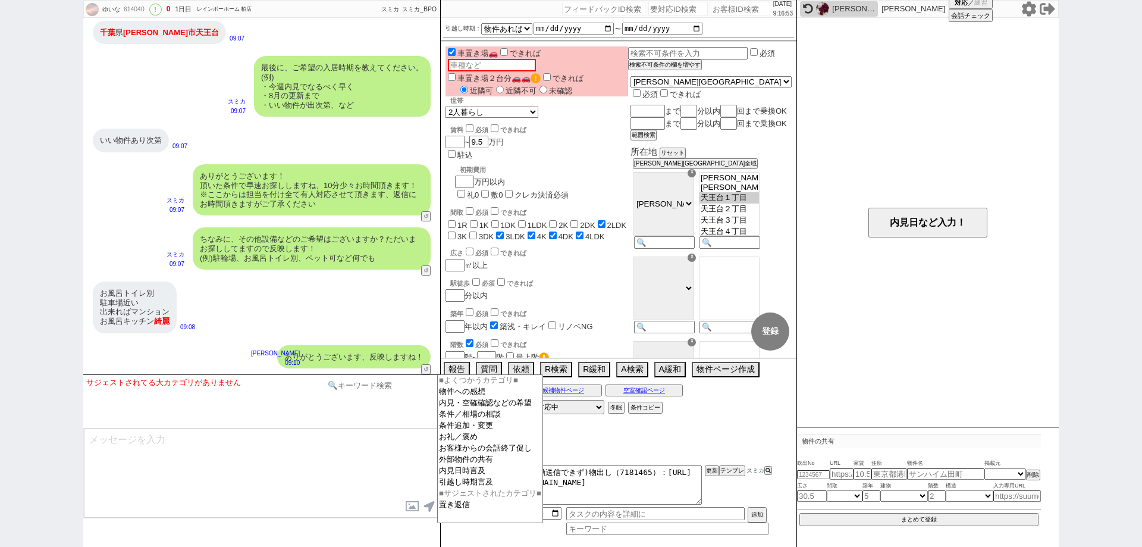
click at [412, 391] on input at bounding box center [381, 385] width 112 height 15
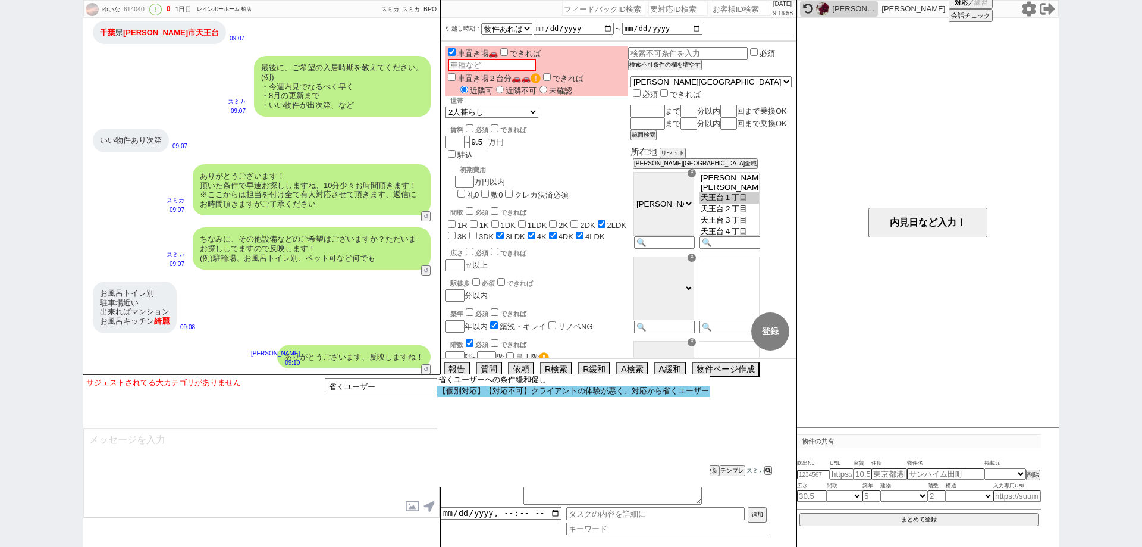
click at [490, 393] on option "【個別対応】【対応不可】クライアントの体験が悪く、対応から省くユーザー" at bounding box center [573, 391] width 273 height 11
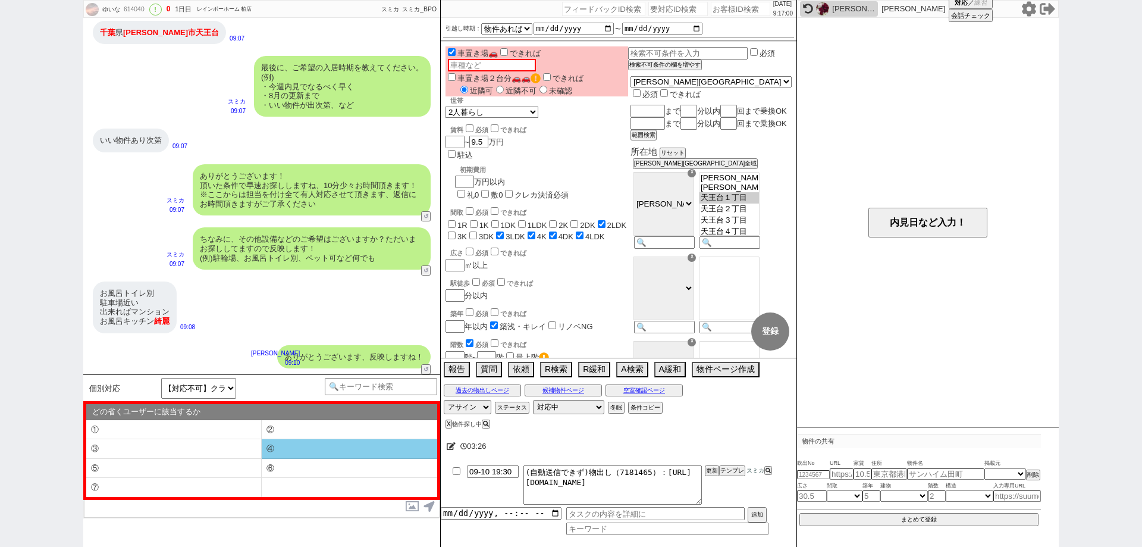
click at [356, 449] on li "④" at bounding box center [350, 449] width 176 height 20
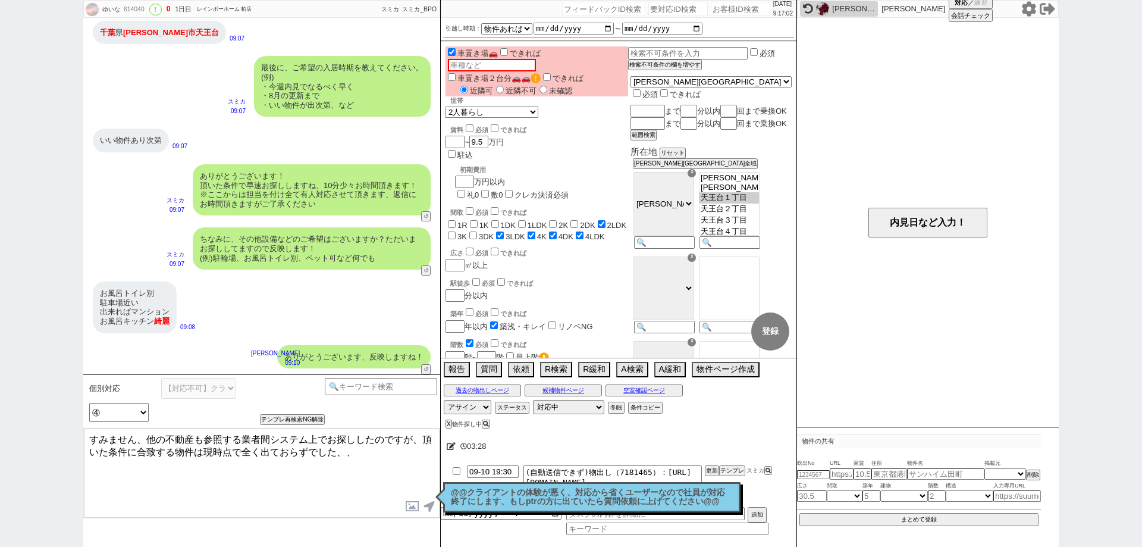
click at [452, 380] on input "バイク置場🛵" at bounding box center [452, 384] width 8 height 8
click at [407, 451] on textarea "すみません、他の不動産も参照する業者間システム上でお探ししたのですが、頂いた条件に合致する物件は現時点で全く出ておらずでした、、" at bounding box center [262, 472] width 356 height 89
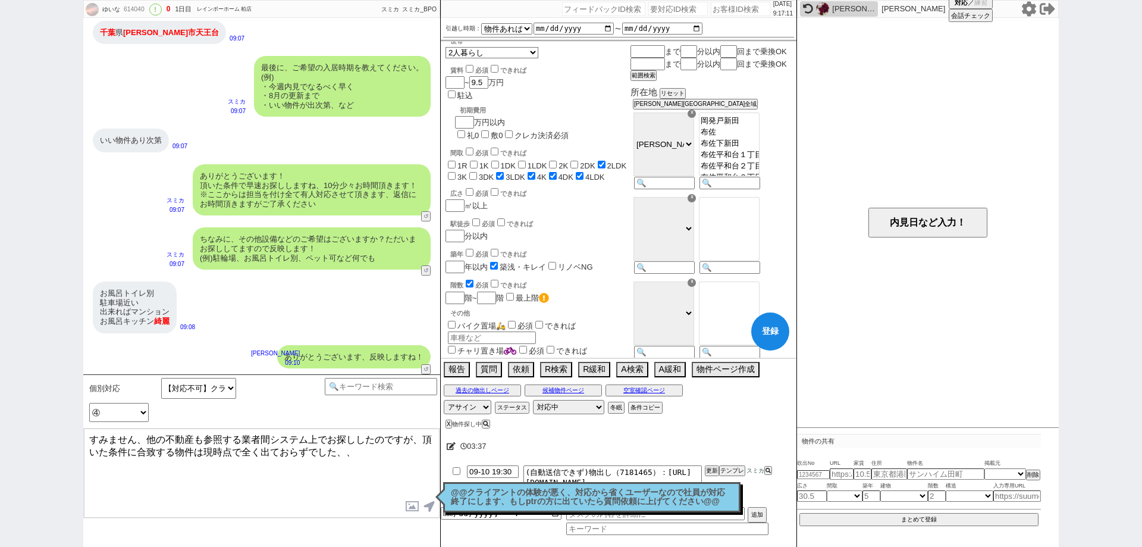
scroll to position [0, 0]
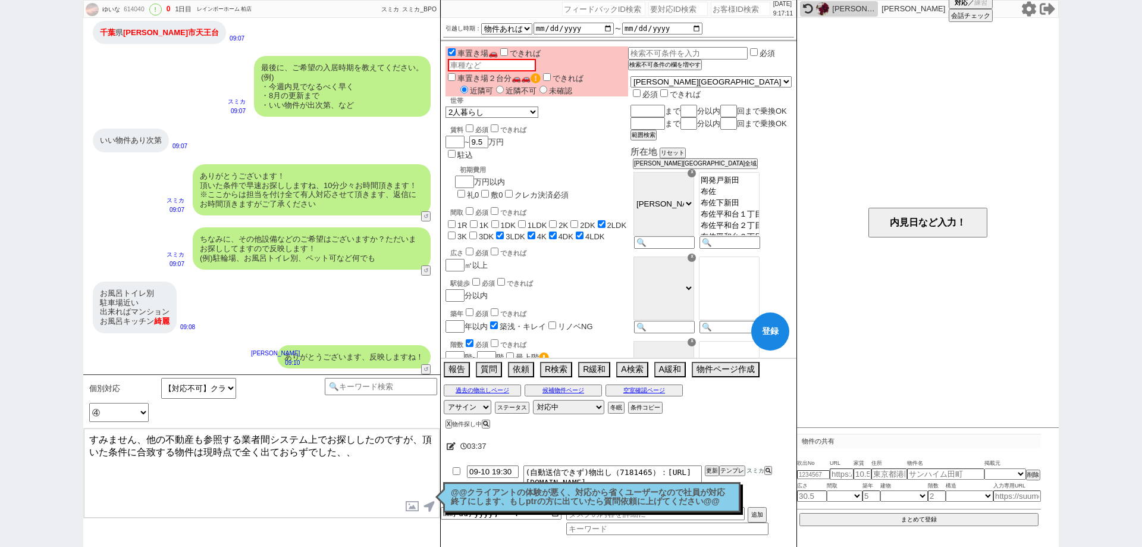
click at [397, 467] on textarea "すみません、他の不動産も参照する業者間システム上でお探ししたのですが、頂いた条件に合致する物件は現時点で全く出ておらずでした、、" at bounding box center [262, 472] width 356 height 89
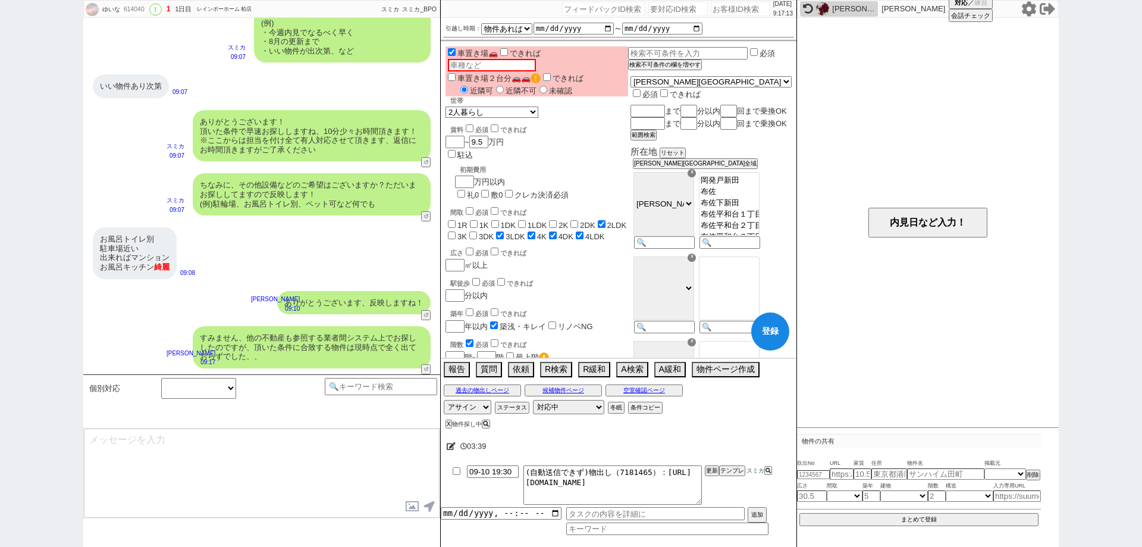
scroll to position [896, 0]
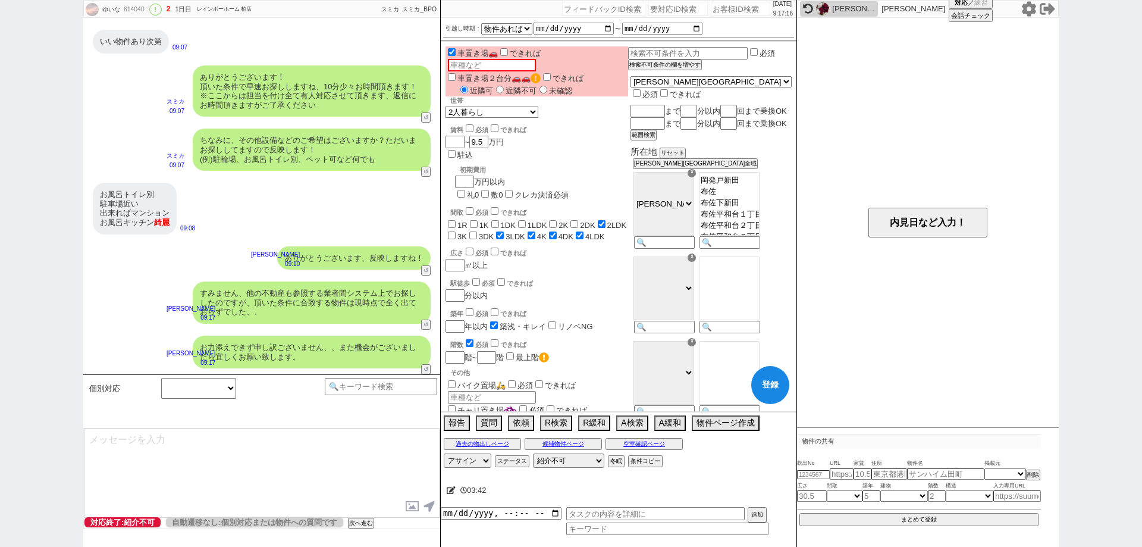
click at [779, 390] on button "登録" at bounding box center [770, 385] width 38 height 38
drag, startPoint x: 0, startPoint y: 367, endPoint x: 118, endPoint y: 362, distance: 118.5
click at [4, 367] on div "ゆいな 614040 ! 2 1日目 レインボーホーム 柏店 冬眠中 自社客 スミカ スミカ_BPO チャット全表示 2025-09-10 ようこそLINE物…" at bounding box center [571, 273] width 1142 height 547
click at [362, 530] on div "個別対応 小カテゴリを選択 どの省くユーザーに該当するか ① ② ③ ④ ⑤ ⑥ ⑦ チャンネルサービス名 !=アエラスグループ&&!=グランデ&&!=アット…" at bounding box center [261, 460] width 357 height 173
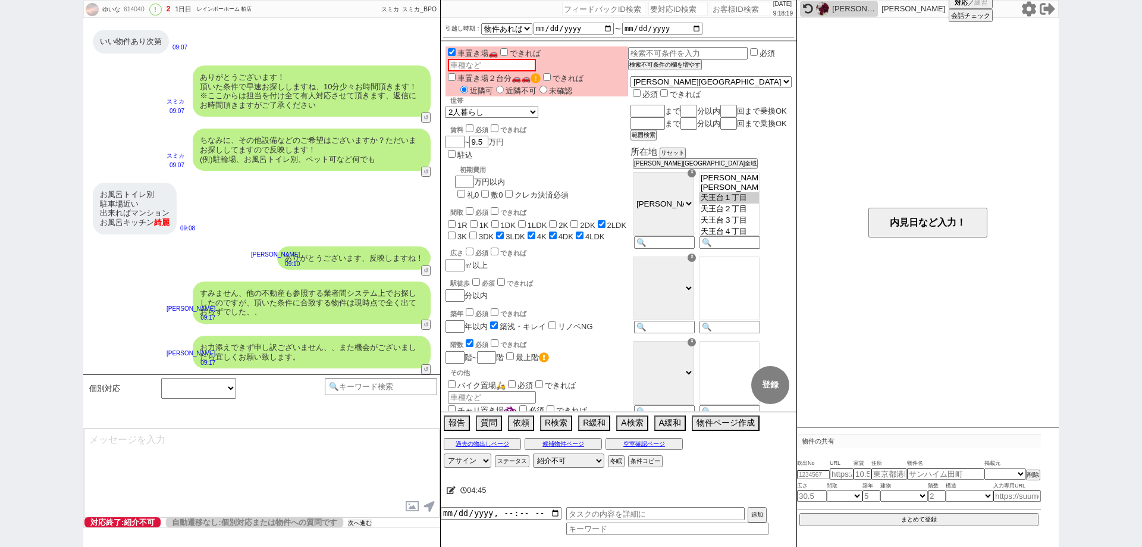
click at [362, 524] on button "次へ進む" at bounding box center [360, 523] width 24 height 8
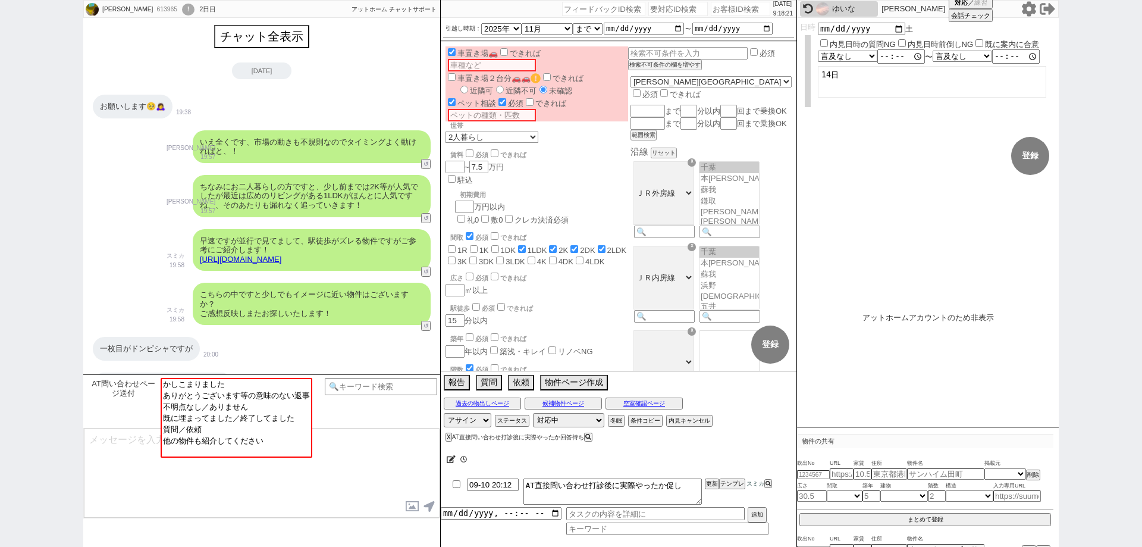
scroll to position [646, 0]
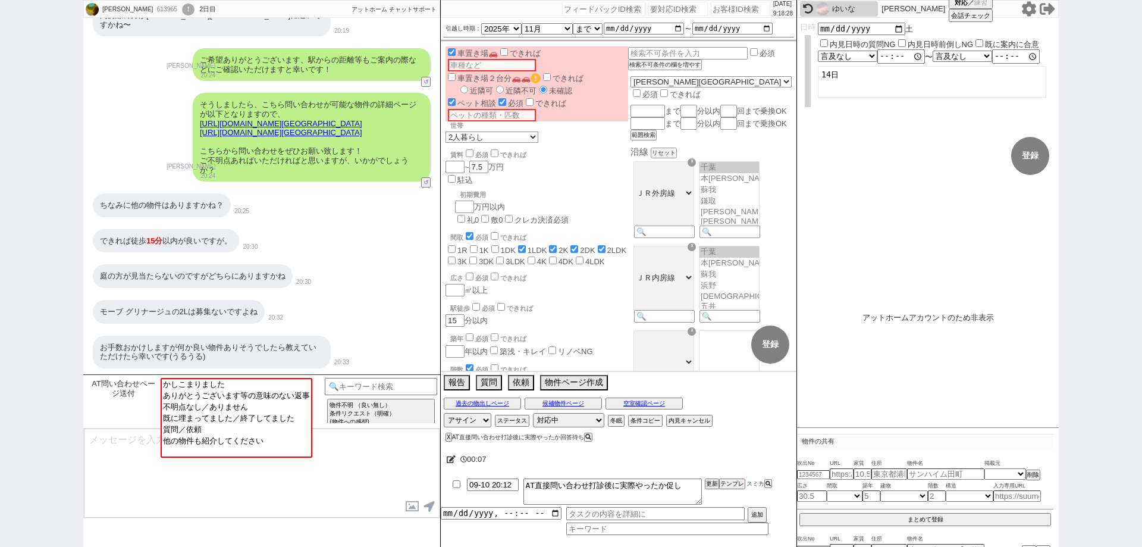
click at [243, 128] on link "https://www.athome.co.jp/chintai/1004491397/?property_source=sumika" at bounding box center [281, 132] width 162 height 9
click at [259, 119] on link "https://www.athome.co.jp/chintai/1031292971/?property_source=sumika" at bounding box center [281, 123] width 162 height 9
click at [251, 129] on link "https://www.athome.co.jp/chintai/1004491397/?property_source=sumika" at bounding box center [281, 132] width 162 height 9
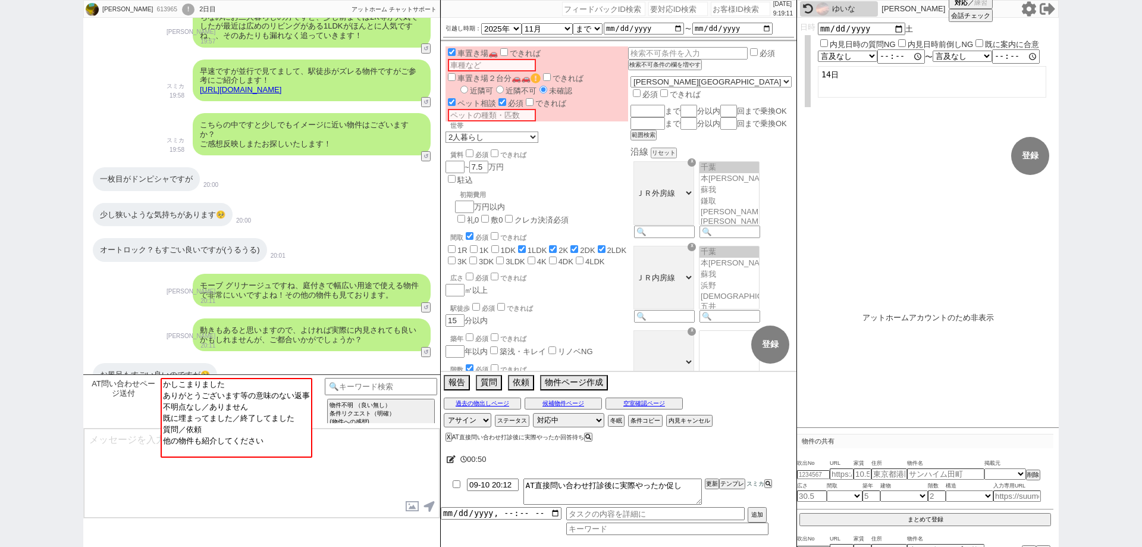
scroll to position [110, 0]
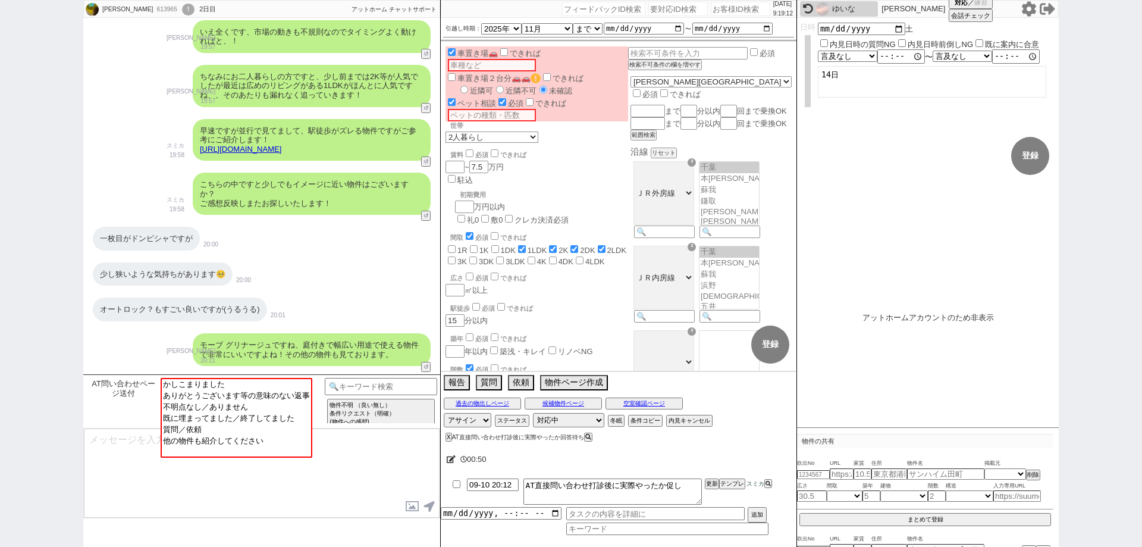
click at [281, 149] on link "https://athome.sumika.live/pages/0uotcpt" at bounding box center [241, 149] width 82 height 9
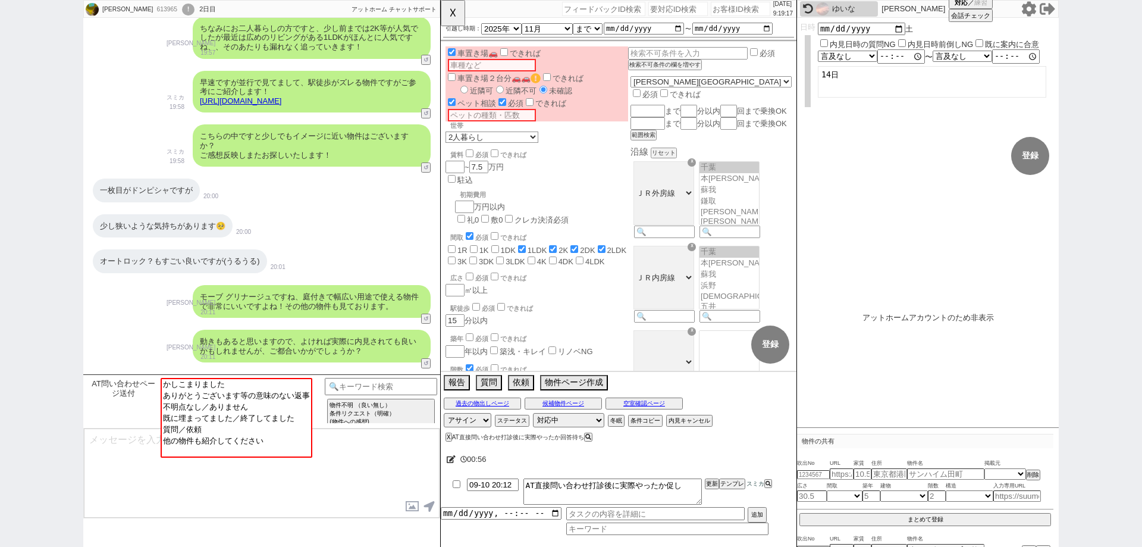
scroll to position [229, 0]
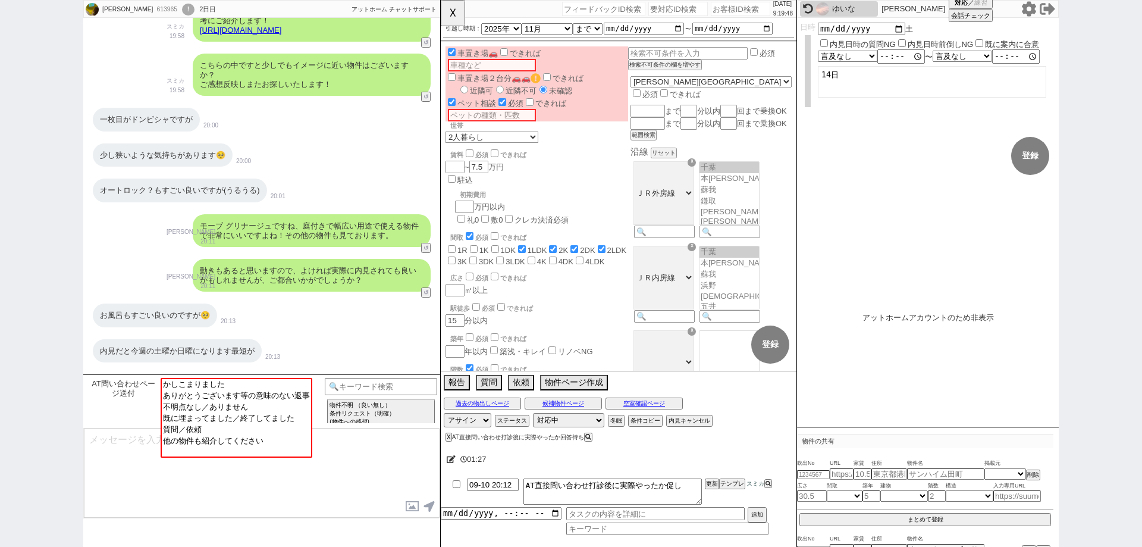
click at [0, 356] on div "あやか 613965 ! 0 2日目 冬眠中 自社客 アットホーム チャットサポート スミカ_BPO チャット全表示 2025-09-09 お願いします🥺🙇‍…" at bounding box center [571, 273] width 1142 height 547
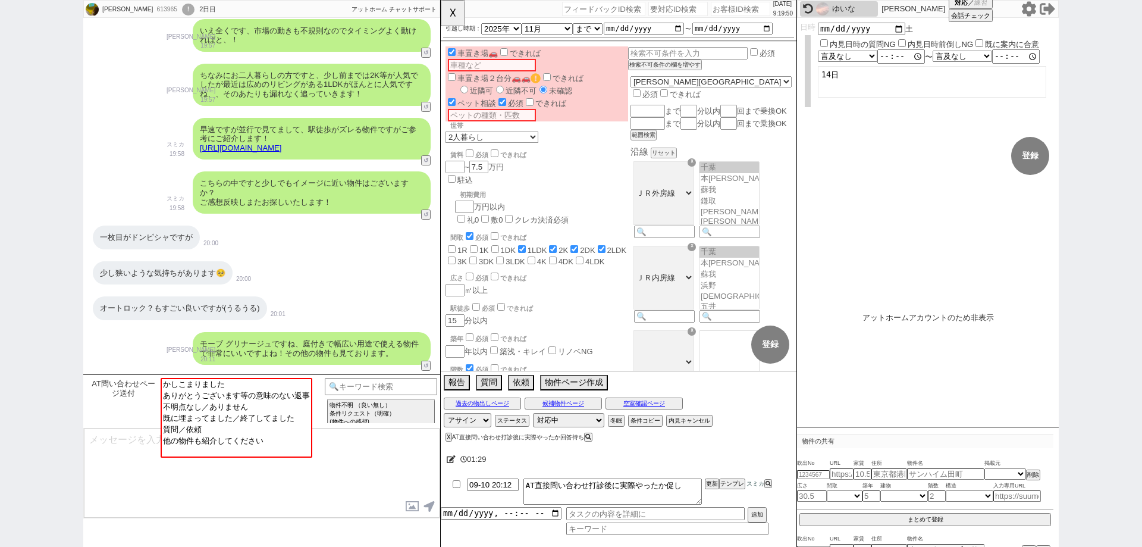
scroll to position [110, 0]
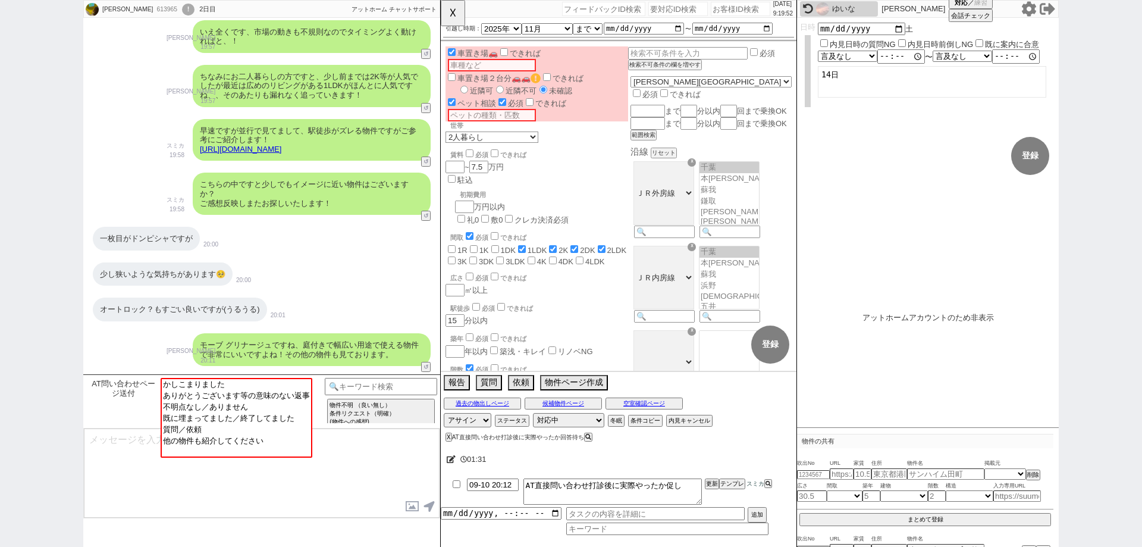
click at [281, 148] on link "https://athome.sumika.live/pages/0uotcpt" at bounding box center [241, 149] width 82 height 9
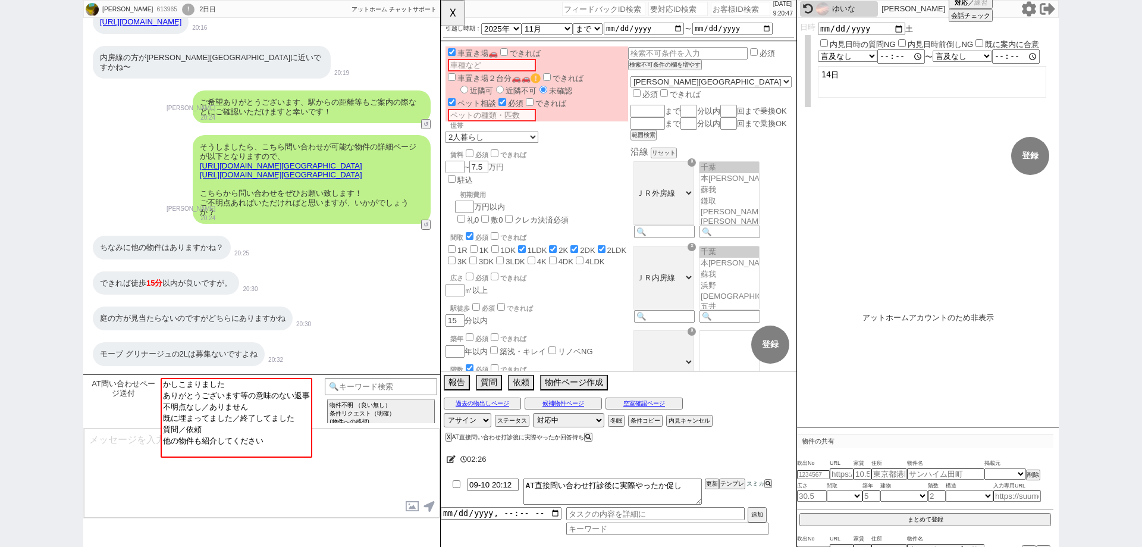
scroll to position [646, 0]
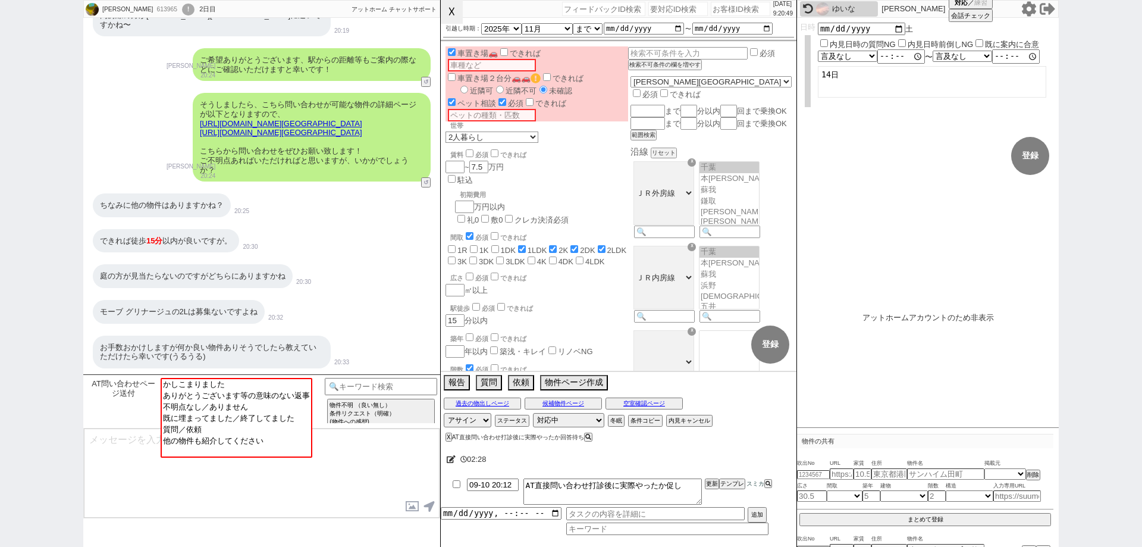
click at [453, 20] on button "☓" at bounding box center [452, 12] width 22 height 24
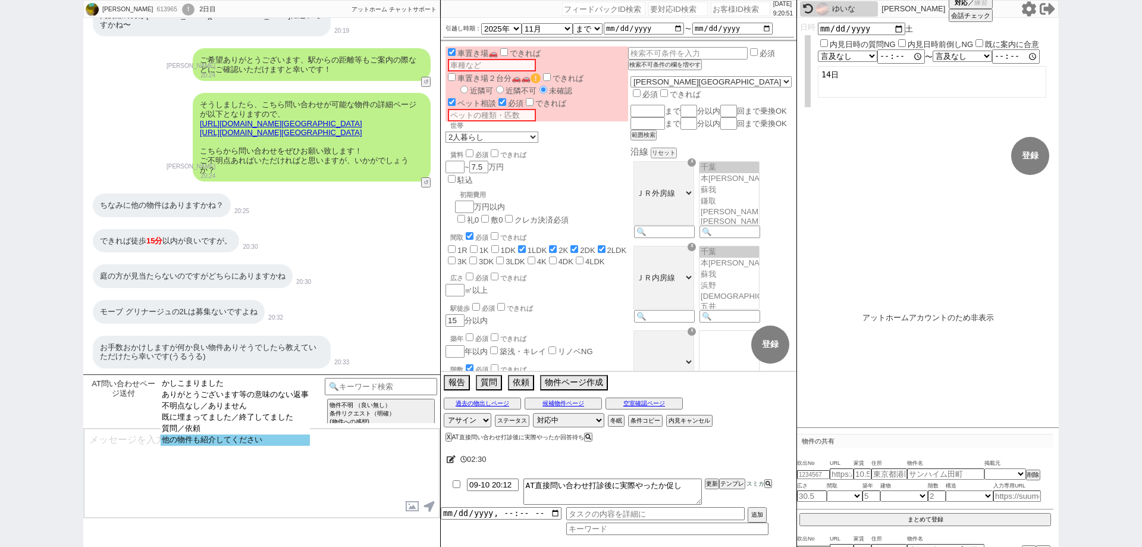
click at [306, 442] on option "他の物件も紹介してください" at bounding box center [235, 439] width 149 height 11
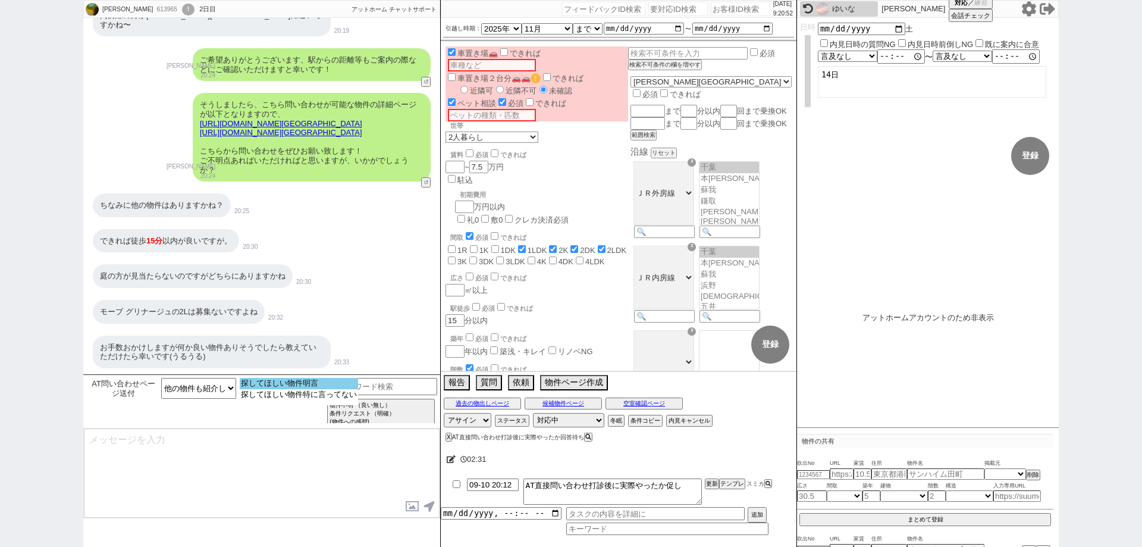
click at [305, 384] on option "探してほしい物件明言" at bounding box center [299, 383] width 118 height 11
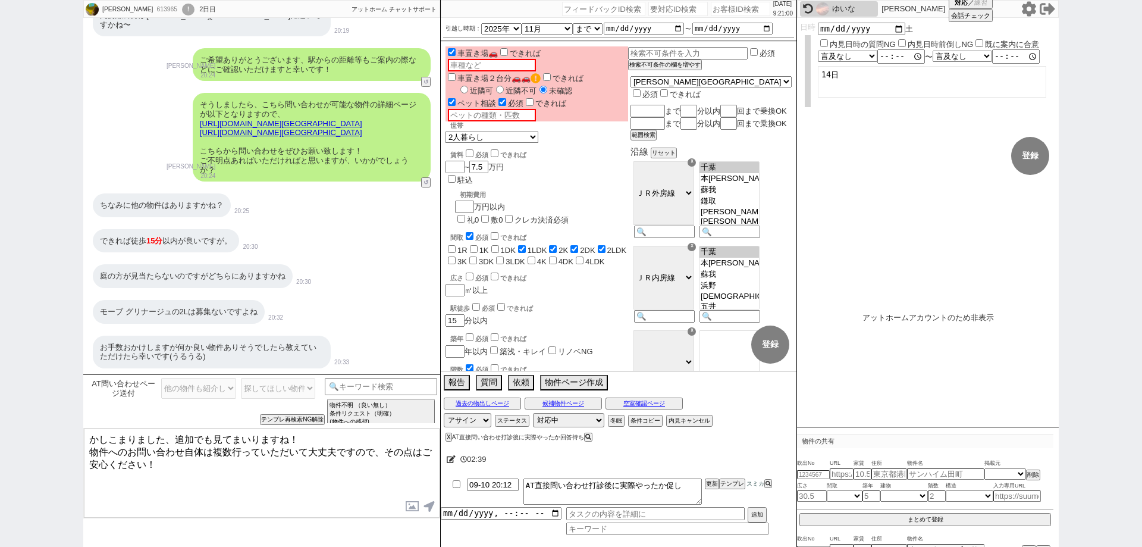
click at [499, 303] on input "できれば" at bounding box center [501, 307] width 8 height 8
click at [769, 343] on button "登録" at bounding box center [770, 344] width 38 height 38
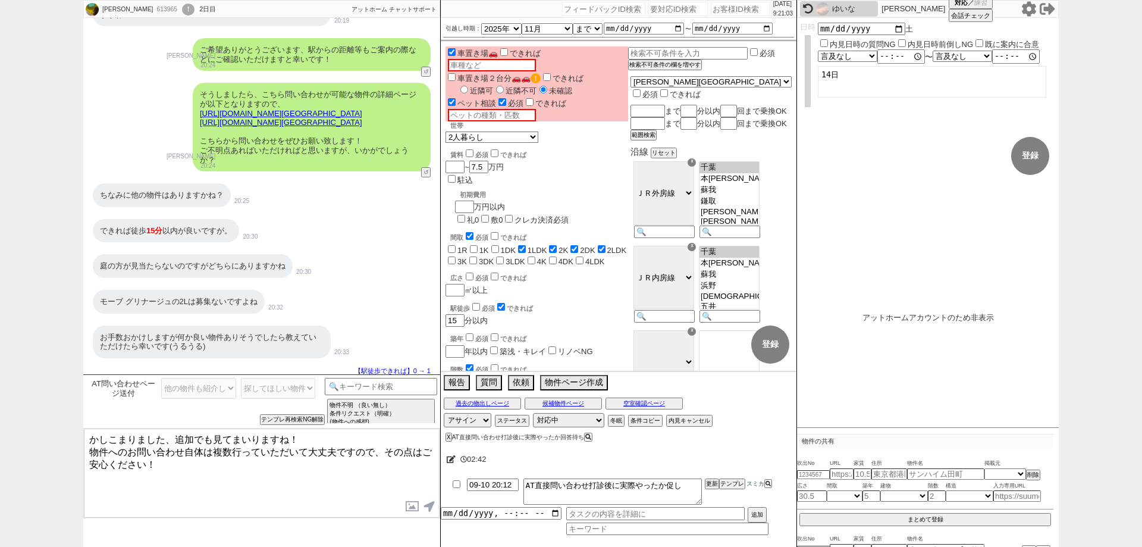
drag, startPoint x: 141, startPoint y: 454, endPoint x: 34, endPoint y: 415, distance: 114.1
click at [34, 415] on div "あやか 613965 ! 0 2日目 冬眠中 自社客 アットホーム チャットサポート スミカ_BPO チャット全表示 2025-09-09 お願いします🥺🙇‍…" at bounding box center [571, 273] width 1142 height 547
click at [184, 492] on textarea "かしこまりました、追加でも見てまいりますね！ 物件へのお問い合わせ自体は複数行っていただいて大丈夫ですので、その点はご安心ください！" at bounding box center [262, 472] width 356 height 89
drag, startPoint x: 149, startPoint y: 455, endPoint x: 0, endPoint y: 409, distance: 155.6
click at [0, 409] on div "あやか 613965 ! 0 2日目 冬眠中 自社客 アットホーム チャットサポート スミカ_BPO チャット全表示 2025-09-09 お願いします🥺🙇‍…" at bounding box center [571, 273] width 1142 height 547
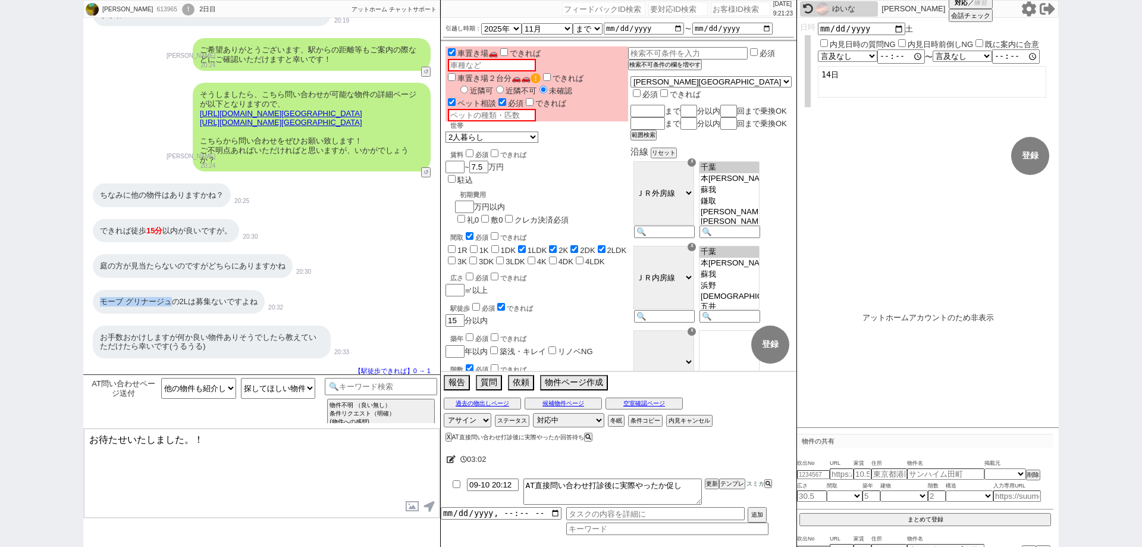
drag, startPoint x: 171, startPoint y: 312, endPoint x: 95, endPoint y: 309, distance: 75.6
click at [95, 309] on div "モーブ グリナージュの2Lは募集ないですよね" at bounding box center [179, 302] width 172 height 24
copy div "モーブ グリナージュ"
click at [188, 438] on textarea "お待たせいたしました。！" at bounding box center [262, 472] width 356 height 89
paste textarea "モーブ グリナージュ"
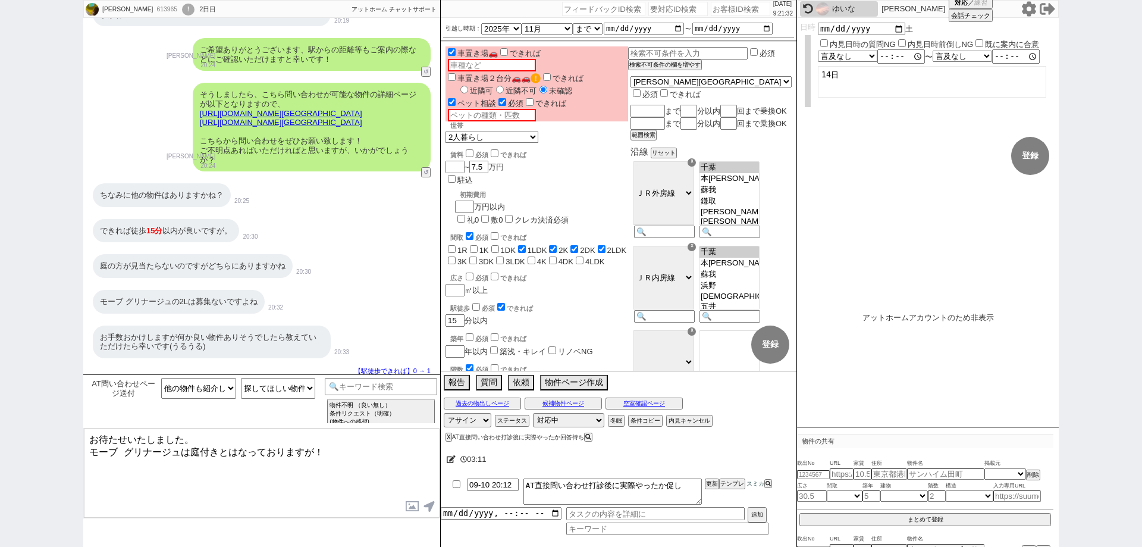
click at [242, 121] on link "https://www.athome.co.jp/chintai/1004491397/?property_source=sumika" at bounding box center [281, 122] width 162 height 9
drag, startPoint x: 311, startPoint y: 447, endPoint x: 190, endPoint y: 458, distance: 121.3
click at [190, 458] on textarea "お待たせいたしました。 モーブ グリナージュは庭付きとはなっておりますが！" at bounding box center [262, 472] width 356 height 89
paste textarea "用庭"
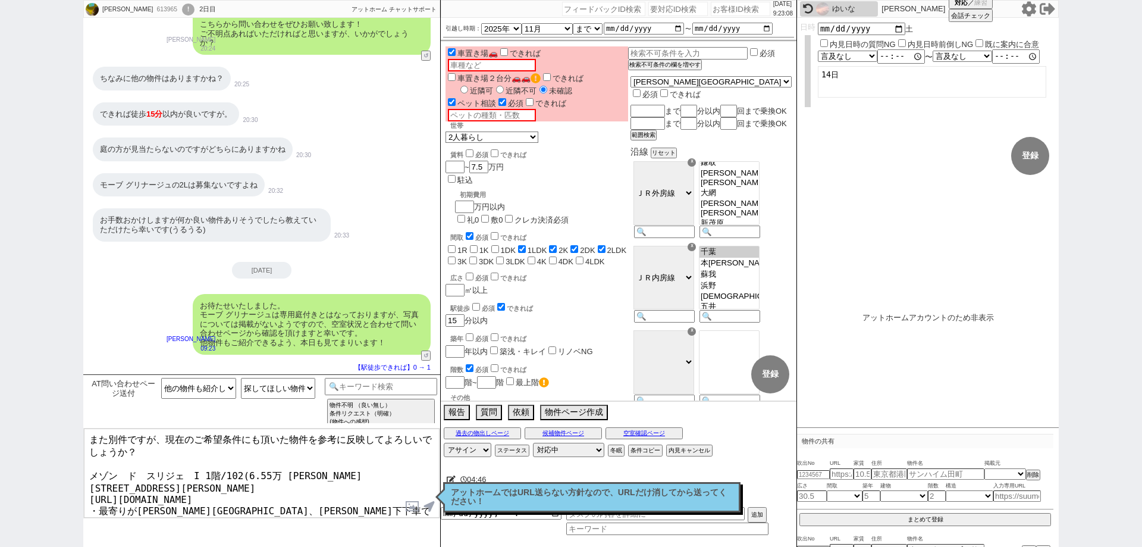
scroll to position [59, 0]
drag, startPoint x: 203, startPoint y: 485, endPoint x: 136, endPoint y: 483, distance: 67.8
click at [136, 483] on textarea "また別件ですが、現在のご希望条件にも頂いた物件を参考に反映してよろしいでしょうか？ メゾン　ド　スリジェ　I 1階/102(6.55万 千葉県市原市姉崎２３８…" at bounding box center [262, 472] width 356 height 89
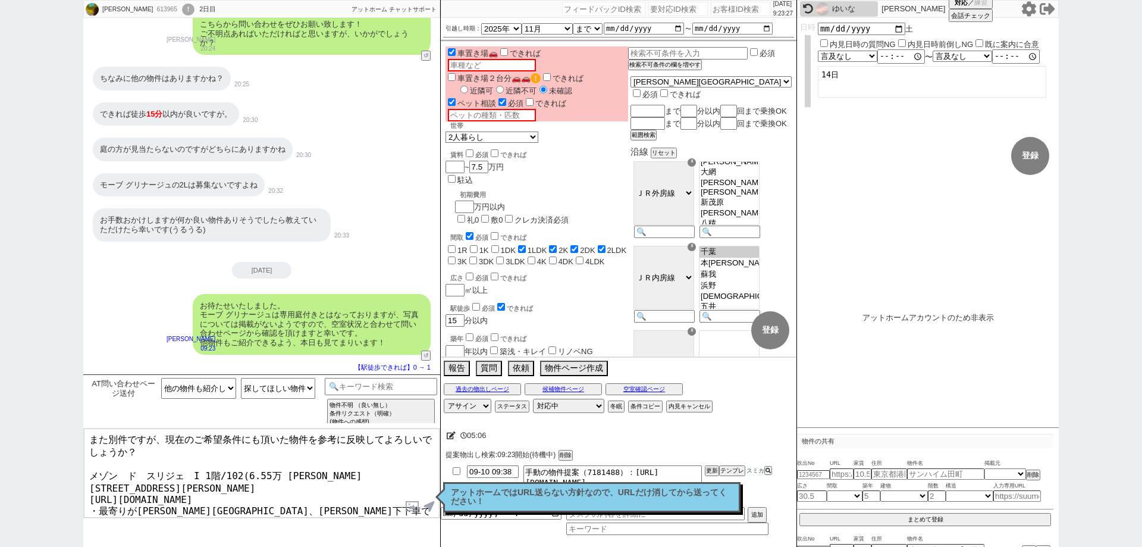
click at [551, 506] on div "アットホームではURL送らない方針なので、URLだけ消してから送ってください！ 読んだ" at bounding box center [591, 497] width 297 height 30
click at [344, 492] on textarea "また別件ですが、現在のご希望条件にも頂いた物件を参考に反映してよろしいでしょうか？ メゾン　ド　スリジェ　I 1階/102(6.55万 千葉県市原市姉崎２３８…" at bounding box center [262, 472] width 356 height 89
click at [501, 491] on p "アットホームではURL送らない方針なので、URLだけ消してから送ってください！" at bounding box center [592, 497] width 282 height 18
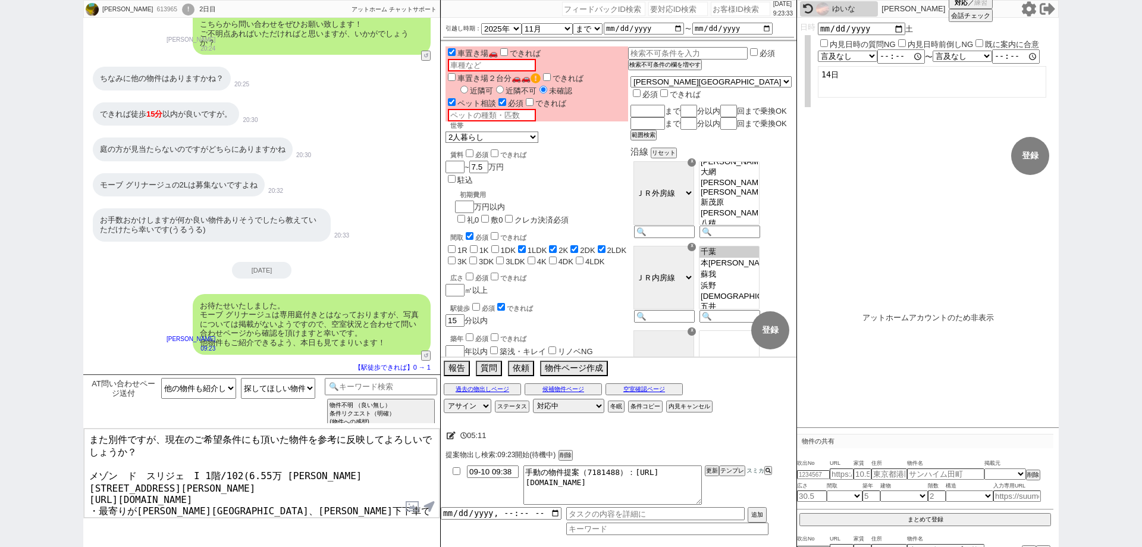
click at [153, 5] on div "613965" at bounding box center [166, 10] width 27 height 10
copy div "613965"
click at [182, 12] on div "!" at bounding box center [188, 10] width 12 height 12
click at [753, 10] on input "number" at bounding box center [740, 9] width 59 height 14
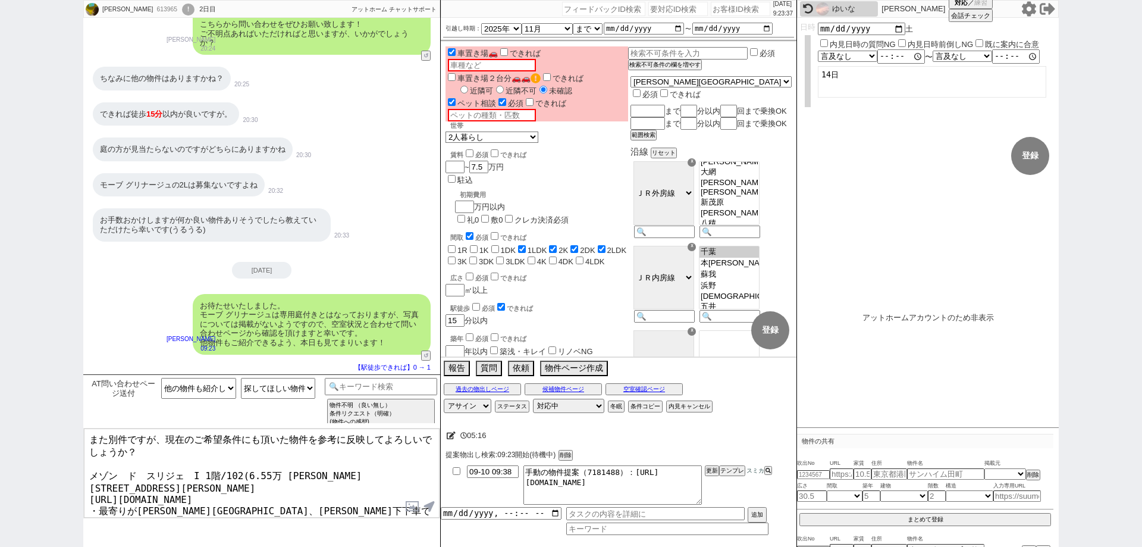
paste input "613965"
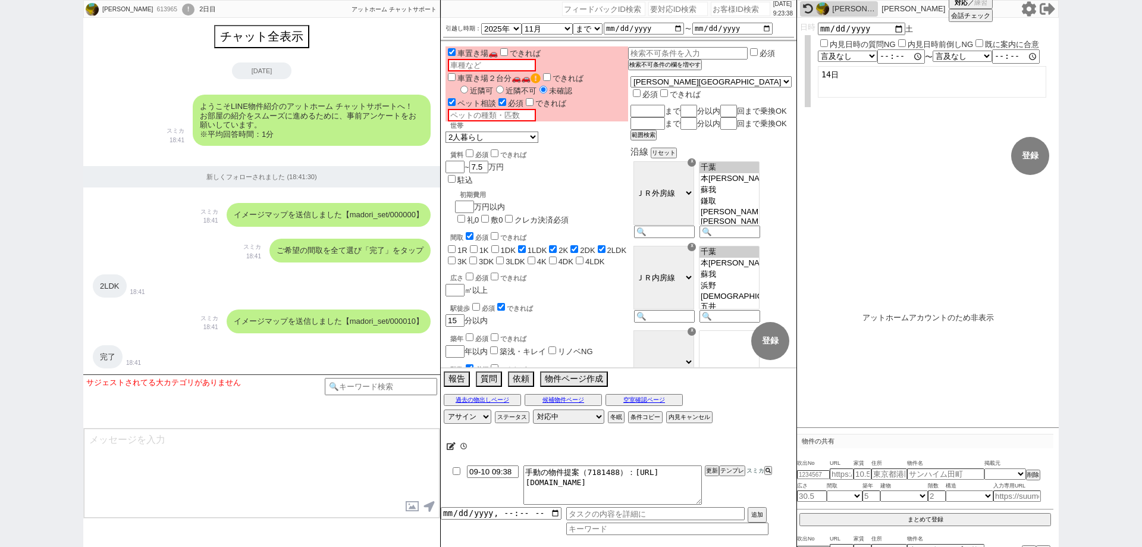
scroll to position [2586, 0]
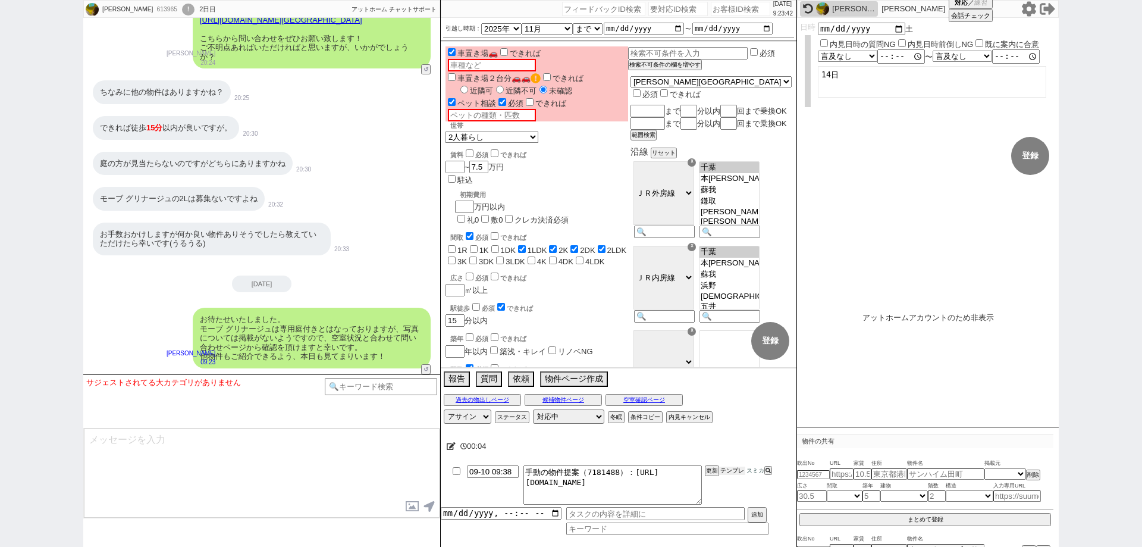
click at [739, 472] on button "テンプレ" at bounding box center [732, 470] width 26 height 8
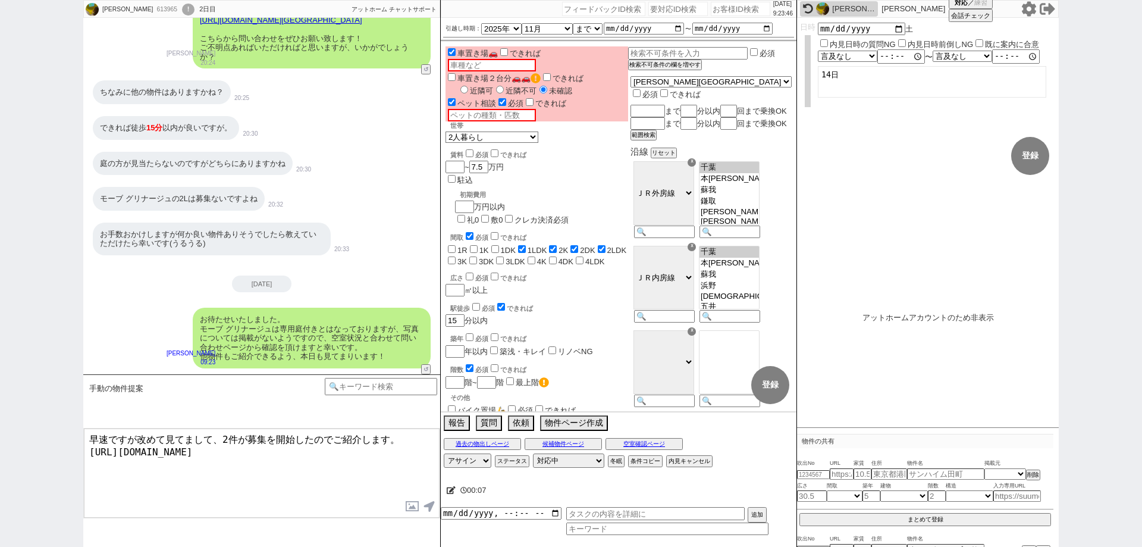
click at [424, 453] on textarea "早速ですが改めて見てまして、2件が募集を開始したのでご紹介します。 https://athome.sumika.live/pages/94e0zla" at bounding box center [262, 472] width 356 height 89
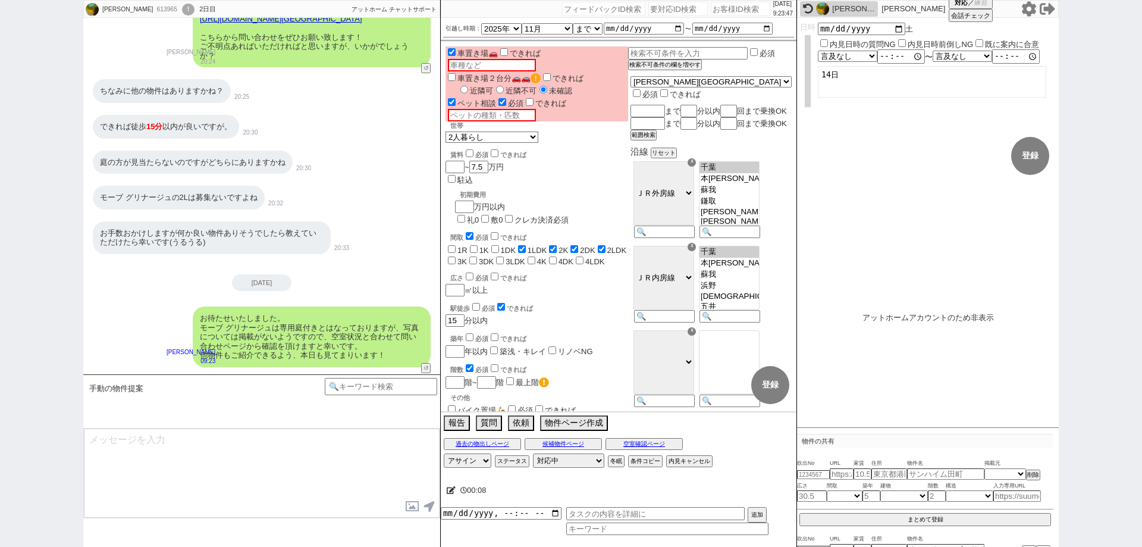
scroll to position [2640, 0]
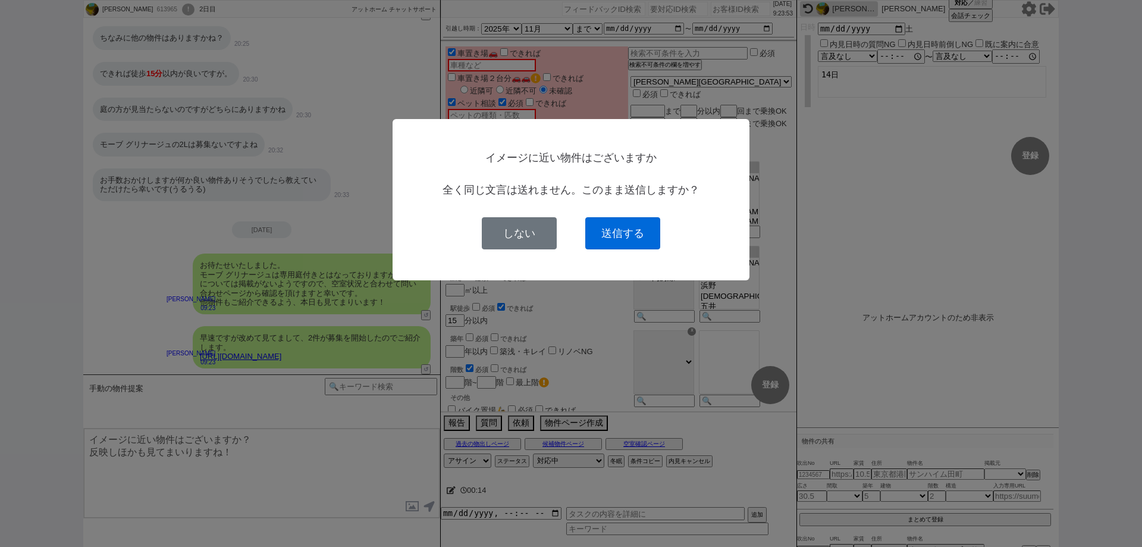
click at [643, 243] on button "送信する" at bounding box center [622, 233] width 75 height 32
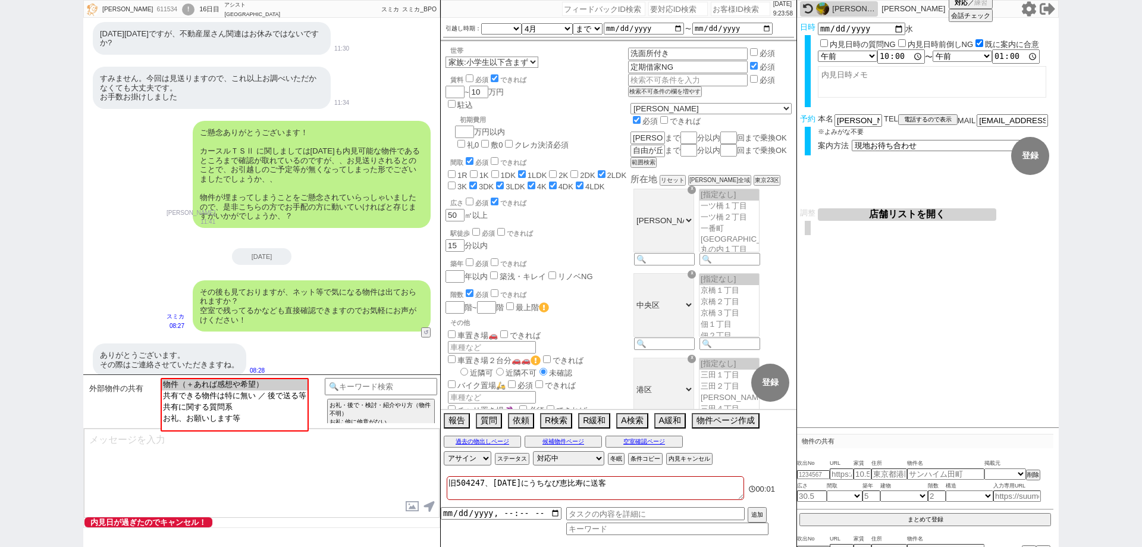
scroll to position [92, 0]
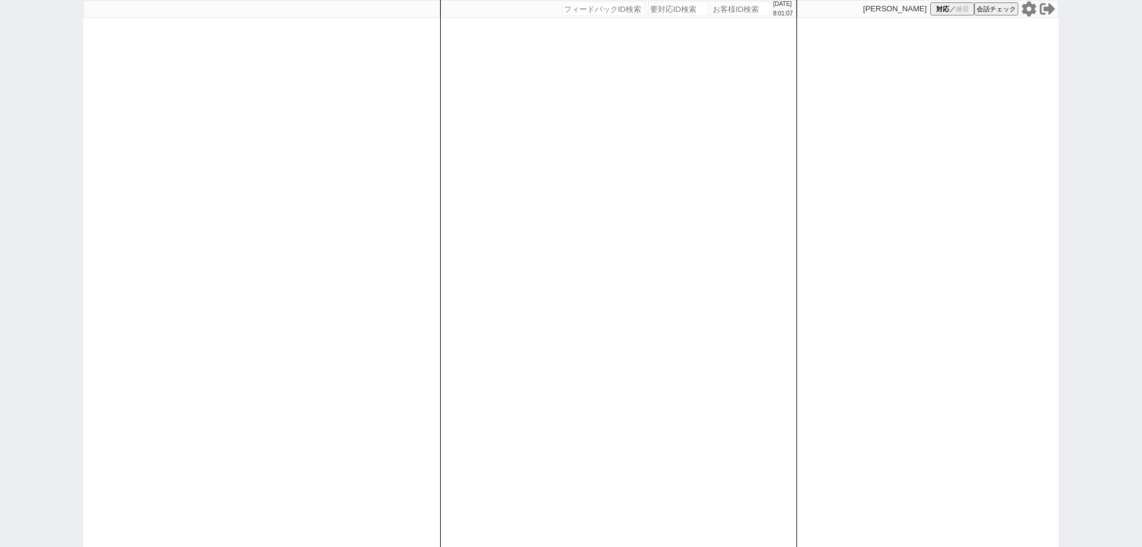
drag, startPoint x: 60, startPoint y: 142, endPoint x: 153, endPoint y: 116, distance: 96.4
click at [60, 142] on div "[DATE] 8:01:07 候補物件を追加してしてください 紹介した物件一覧 他社物件を追加する 空室確認ページに追加・削除 紹介した物件一覧 他社物件を追…" at bounding box center [571, 273] width 1142 height 547
click at [1035, 9] on icon at bounding box center [1029, 8] width 15 height 15
click at [1026, 8] on icon at bounding box center [1029, 8] width 14 height 15
click at [736, 11] on input "number" at bounding box center [740, 9] width 59 height 14
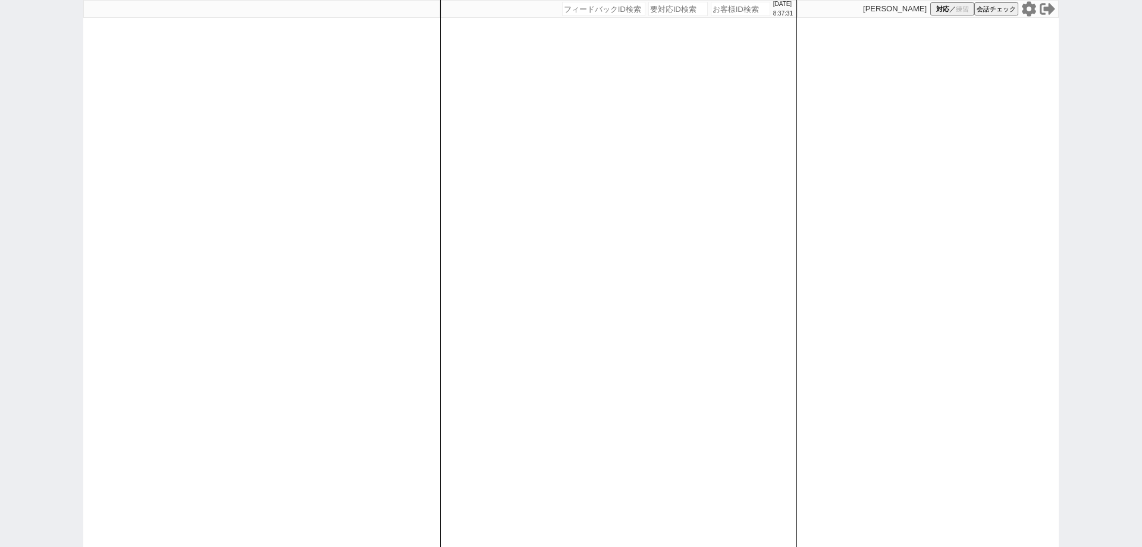
paste input "613985"
type input "613985"
select select "400"
select select
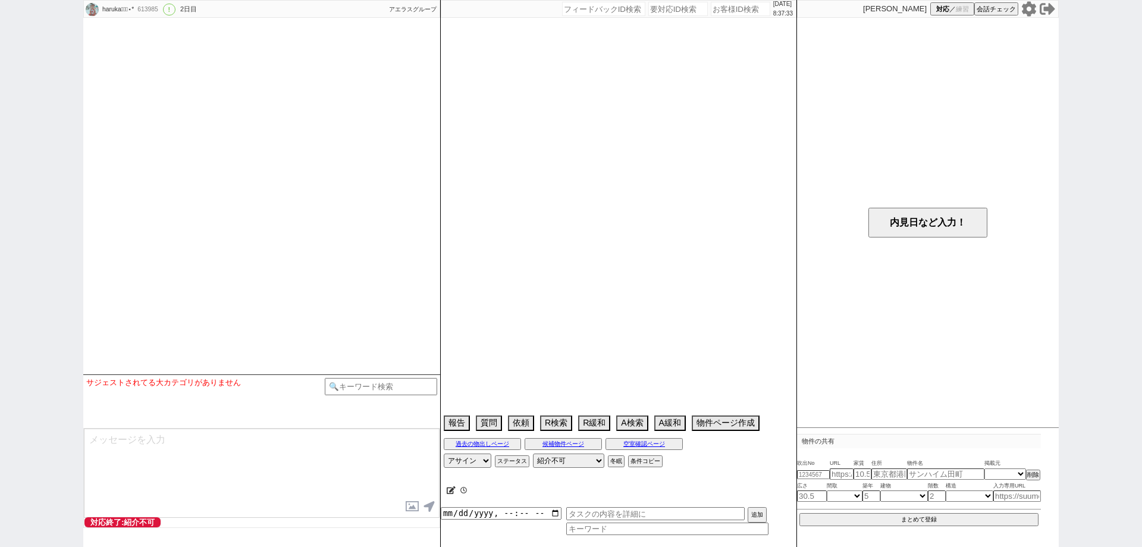
scroll to position [790, 0]
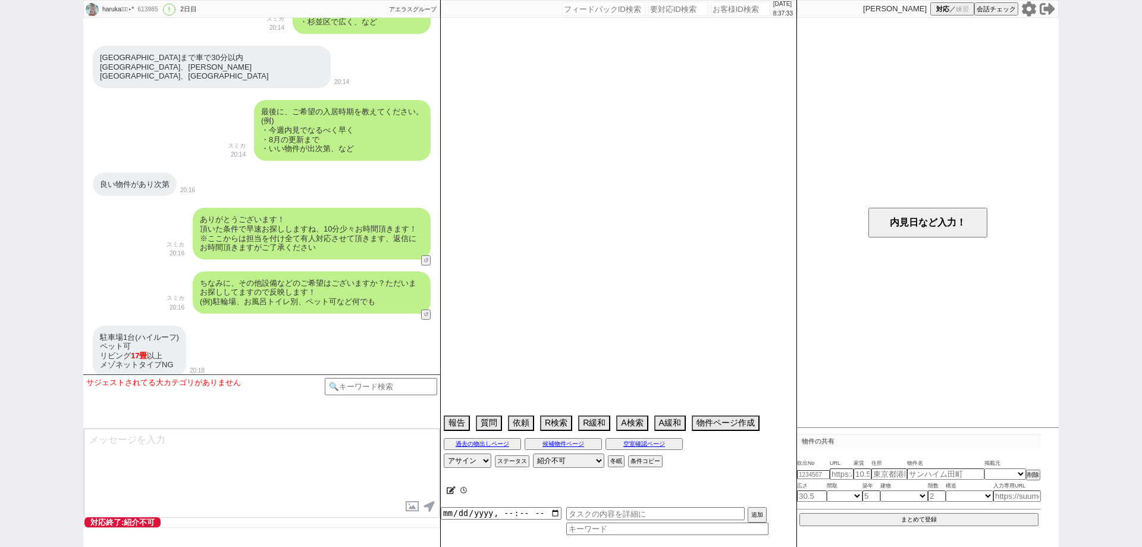
select select "15"
select select "6"
select select "9"
select select "10"
select select "12"
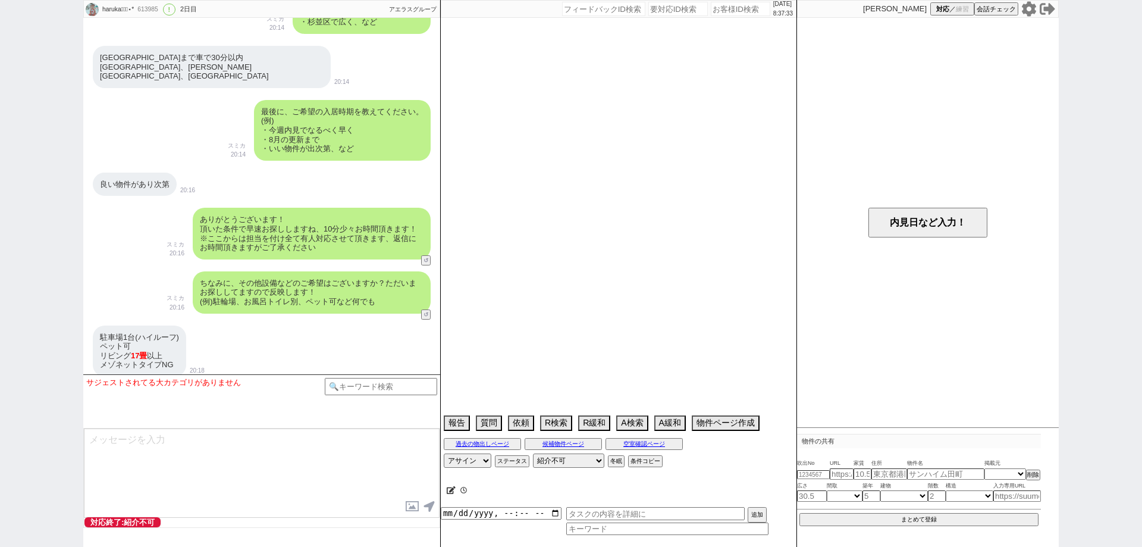
select select "57"
select select "[DATE]"
select select "48"
select select "[DATE]"
select select "55"
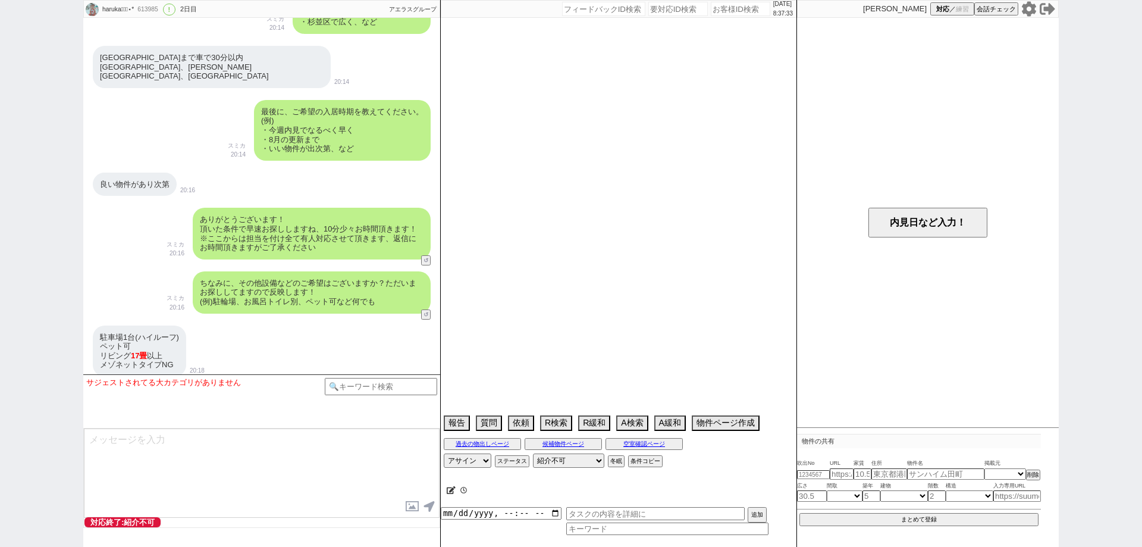
select select "50"
select select "1282"
select select "54"
select select "1359"
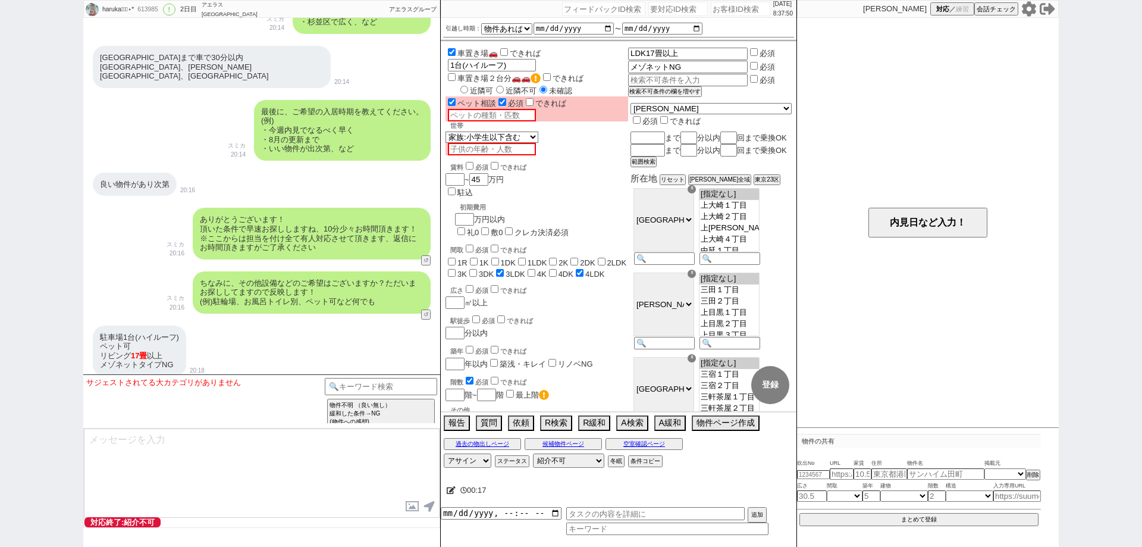
click at [0, 291] on div "haruka◡̈⃝︎⋆︎* 613985 ! 0 2日目 アエラス西葛西店 冬眠中 自社客 アエラスグループ スミカ_BPO チャット全表示 2025-09-…" at bounding box center [571, 273] width 1142 height 547
click at [357, 323] on div "駐車場1台(ハイルーフ) ペット可 リビング 17畳 以上 メゾネットタイプNG 20:18" at bounding box center [261, 350] width 357 height 63
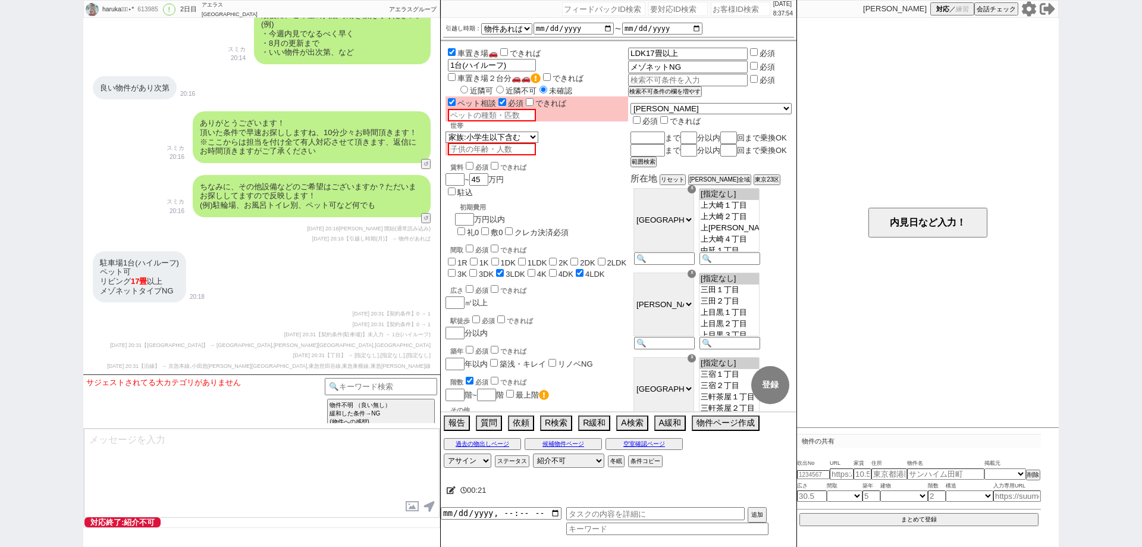
scroll to position [1029, 0]
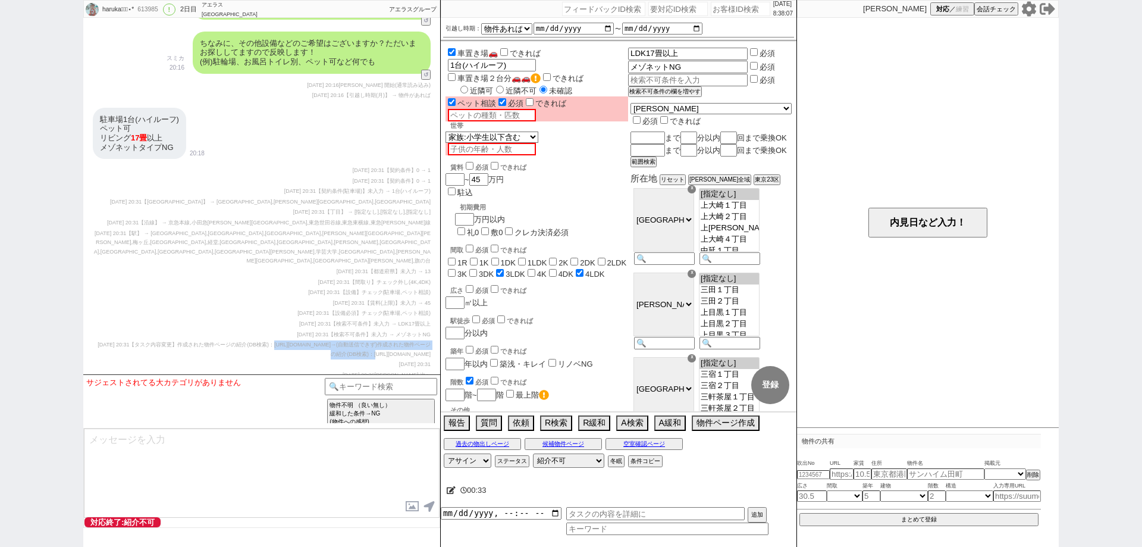
drag, startPoint x: 432, startPoint y: 321, endPoint x: 290, endPoint y: 322, distance: 142.2
click at [290, 322] on div "駐車場1台(ハイルーフ) ペット可 リビング 17畳 以上 メゾネットタイプNG 20:18 物件の共有に追加 2025-09-09 20:31 【契約条件】…" at bounding box center [261, 246] width 357 height 289
copy span "https://jent-crm.com/2ng-84y191pn3984hy/introduct"
drag, startPoint x: 434, startPoint y: 336, endPoint x: 293, endPoint y: 325, distance: 140.9
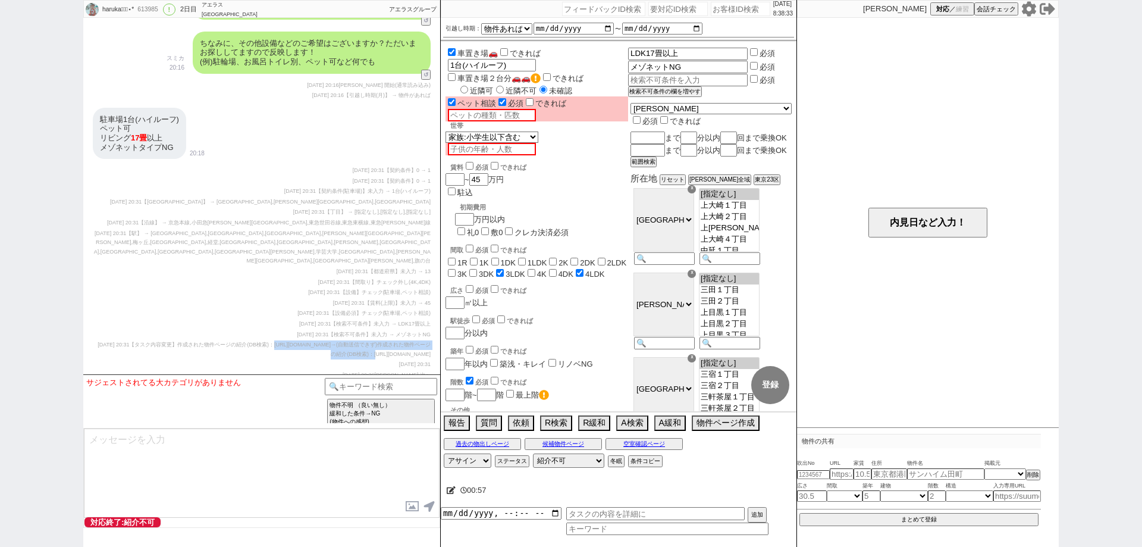
click at [293, 325] on div "駐車場1台(ハイルーフ) ペット可 リビング 17畳 以上 メゾネットタイプNG 20:18 物件の共有に追加 2025-09-09 20:31 【契約条件】…" at bounding box center [261, 246] width 357 height 289
copy span "https://jent-crm.com/2ng-84y191pn3984hy/introduction_pages/4869035"
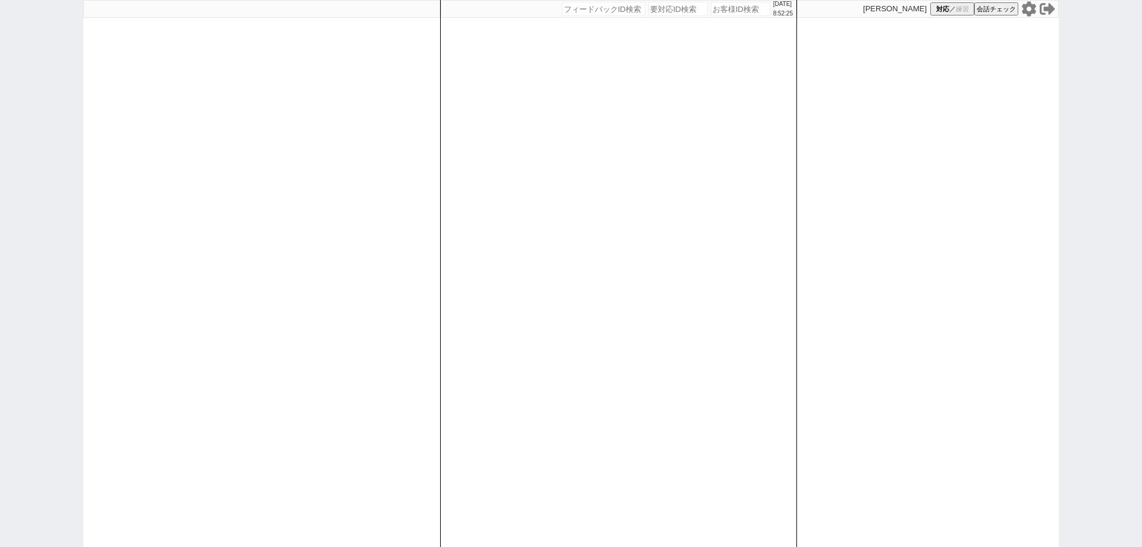
click at [711, 14] on input "number" at bounding box center [740, 9] width 59 height 14
paste input "613841"
type input "613841"
select select
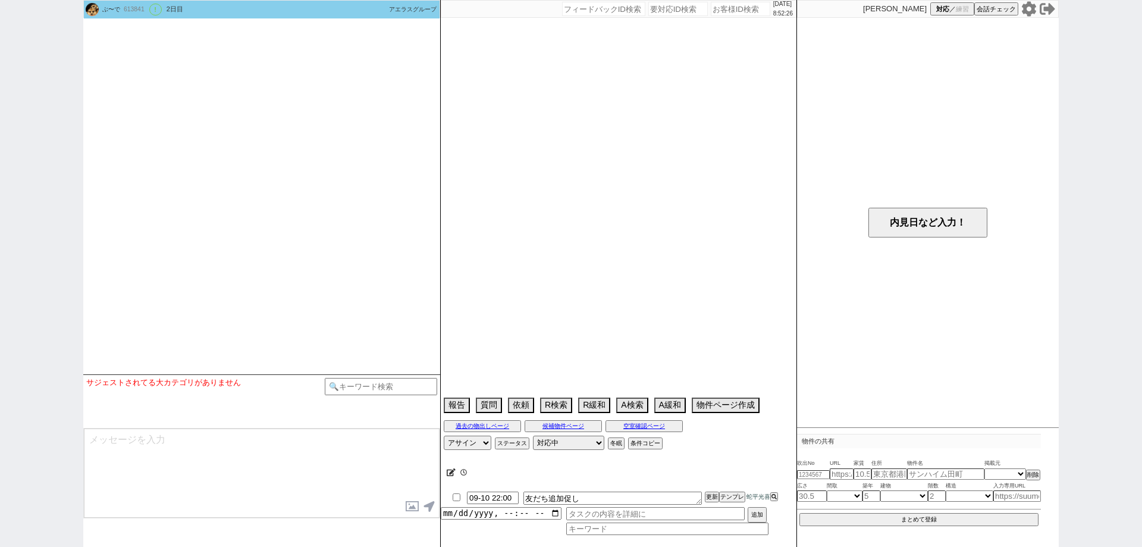
type textarea "息子の代理"
select select "2025"
select select "10"
select select "36"
select select "0"
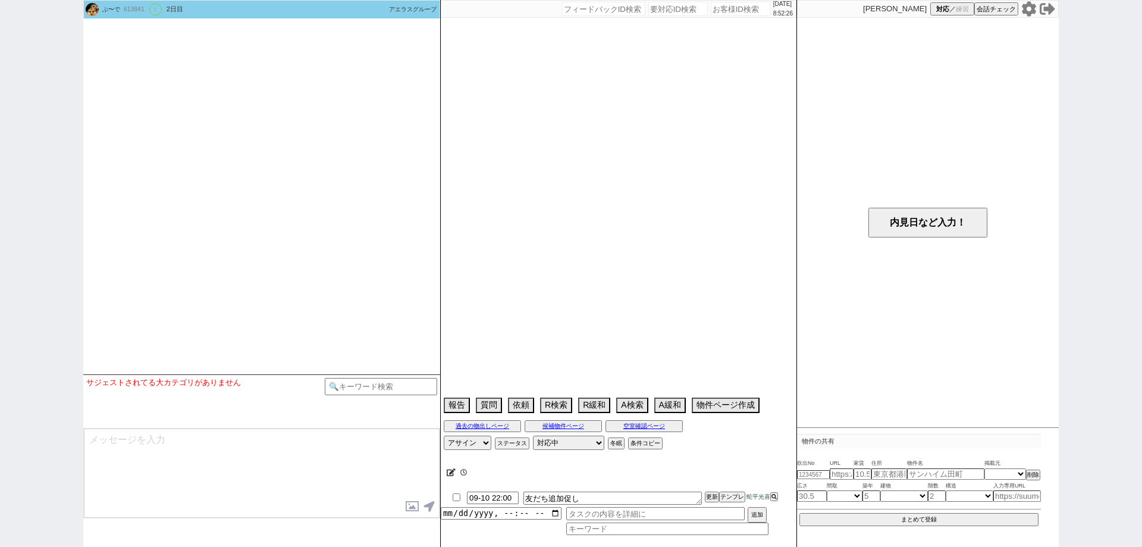
select select "44"
select select "1159"
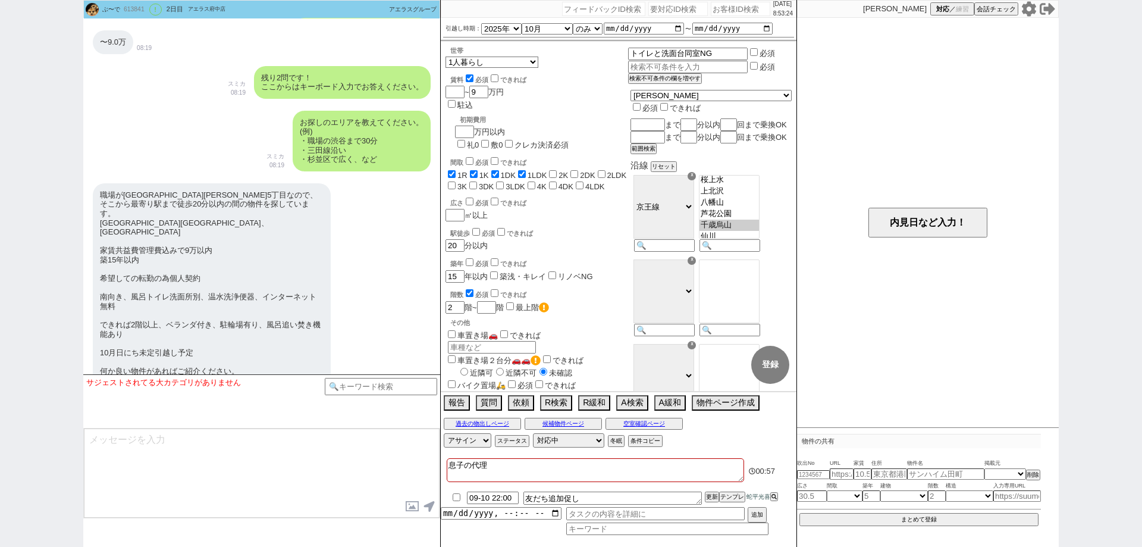
scroll to position [870, 0]
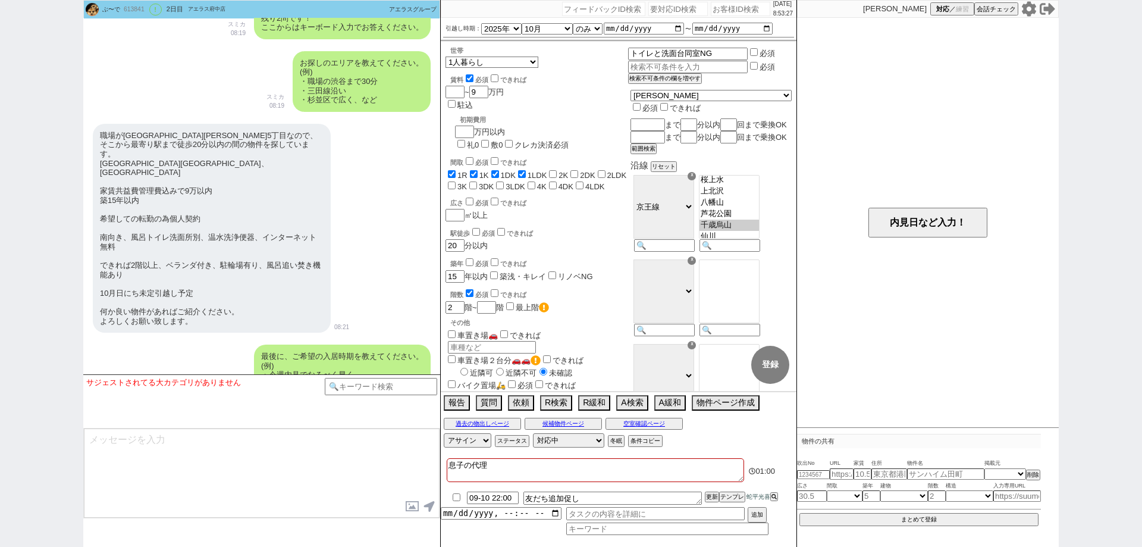
click at [181, 156] on div "職場が世田谷区給田5丁目なので、そこから最寄り駅まで徒歩20分以内の間の物件を探しています。 京王線仙川駅、千歳烏山駅 家賃共益費管理費込みで9万以内 築15…" at bounding box center [212, 228] width 238 height 209
drag, startPoint x: 186, startPoint y: 156, endPoint x: 156, endPoint y: 156, distance: 29.7
click at [156, 156] on div "職場が世田谷区給田5丁目なので、そこから最寄り駅まで徒歩20分以内の間の物件を探しています。 京王線仙川駅、千歳烏山駅 家賃共益費管理費込みで9万以内 築15…" at bounding box center [212, 228] width 238 height 209
copy div "千歳烏山"
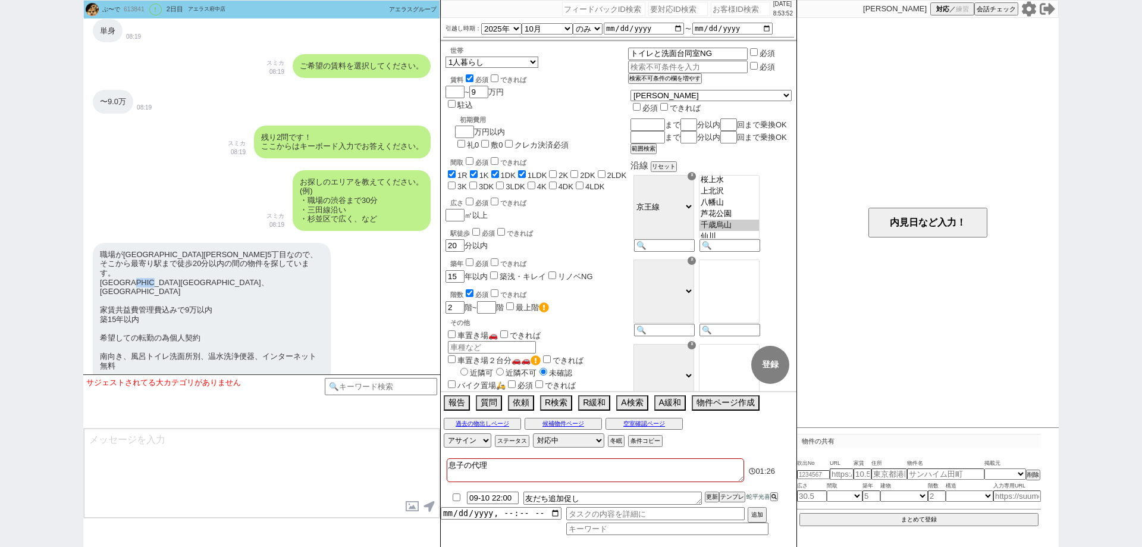
scroll to position [811, 0]
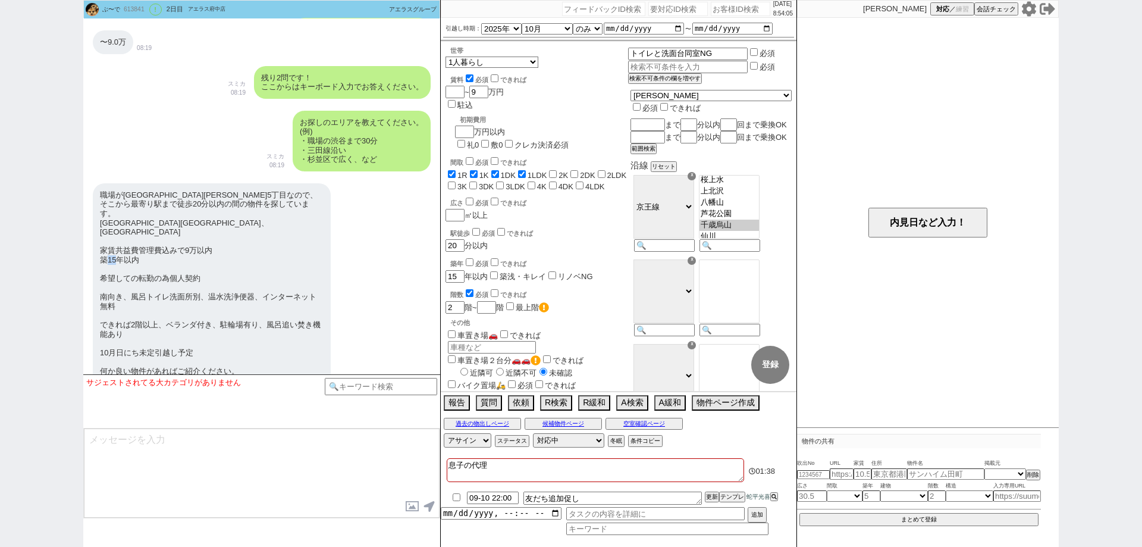
drag, startPoint x: 117, startPoint y: 243, endPoint x: 106, endPoint y: 243, distance: 11.3
click at [106, 243] on div "職場が世田谷区給田5丁目なので、そこから最寄り駅まで徒歩20分以内の間の物件を探しています。 京王線仙川駅、千歳烏山駅 家賃共益費管理費込みで9万以内 築15…" at bounding box center [212, 287] width 238 height 209
copy div "15"
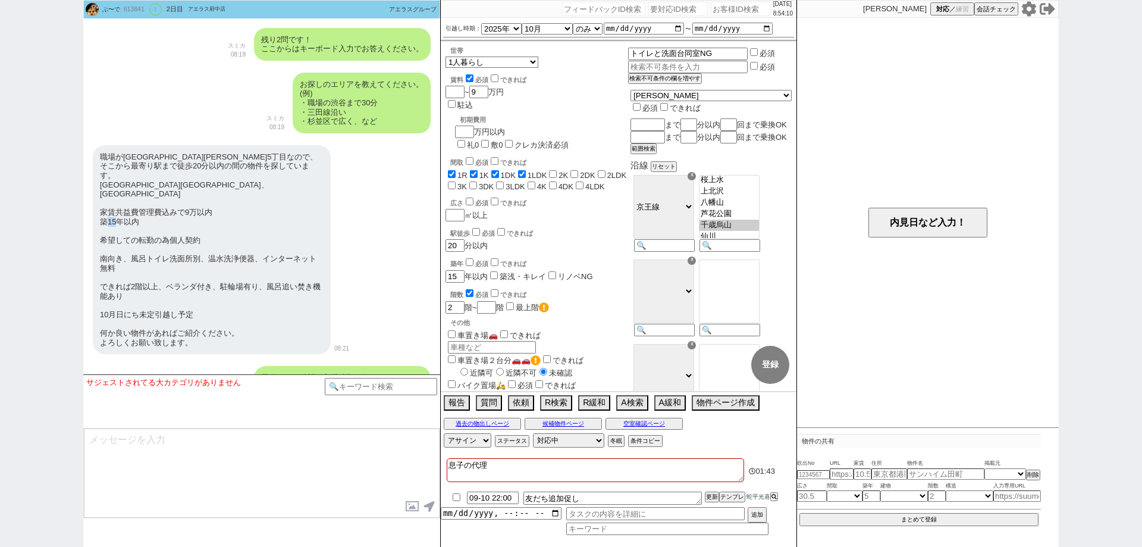
scroll to position [870, 0]
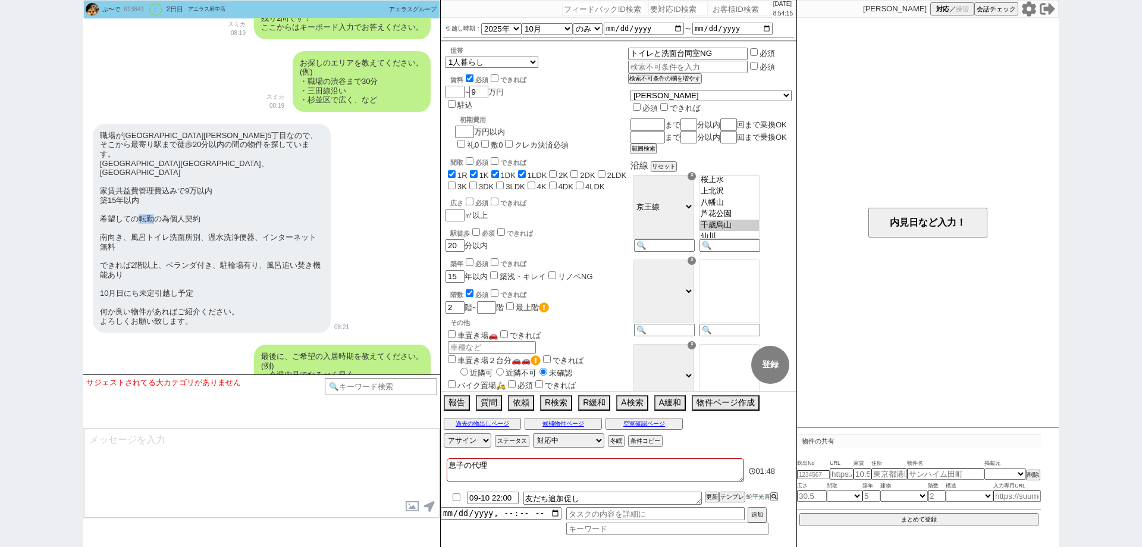
drag, startPoint x: 152, startPoint y: 203, endPoint x: 139, endPoint y: 202, distance: 12.6
click at [139, 202] on div "職場が世田谷区給田5丁目なので、そこから最寄り駅まで徒歩20分以内の間の物件を探しています。 京王線仙川駅、千歳烏山駅 家賃共益費管理費込みで9万以内 築15…" at bounding box center [212, 228] width 238 height 209
copy div "転勤"
drag, startPoint x: 190, startPoint y: 136, endPoint x: 96, endPoint y: 131, distance: 94.1
click at [96, 131] on div "職場が世田谷区給田5丁目なので、そこから最寄り駅まで徒歩20分以内の間の物件を探しています。 京王線仙川駅、千歳烏山駅 家賃共益費管理費込みで9万以内 築15…" at bounding box center [212, 228] width 238 height 209
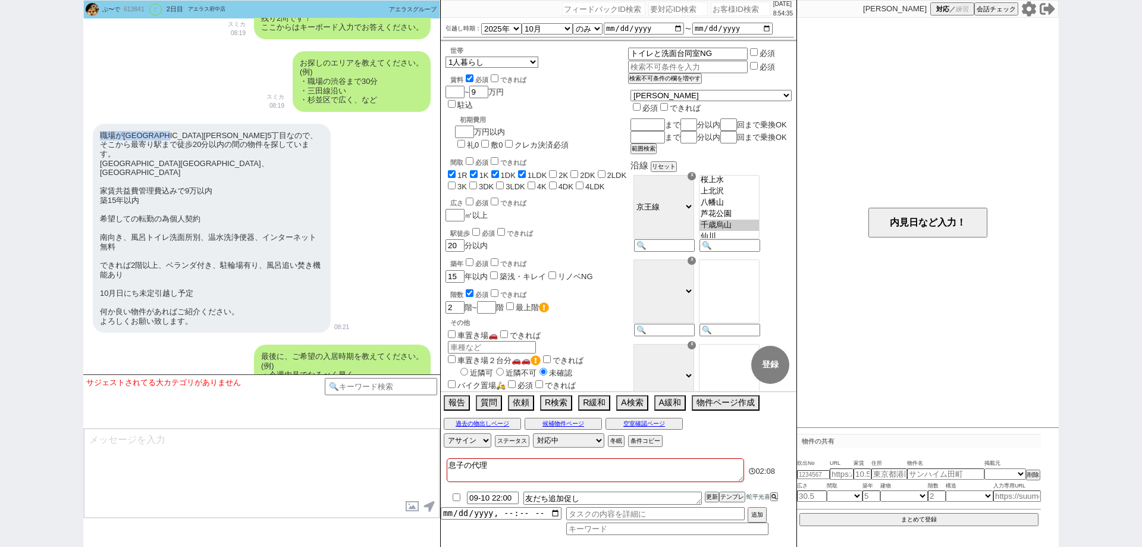
copy div "職場が世田谷区給田5丁目"
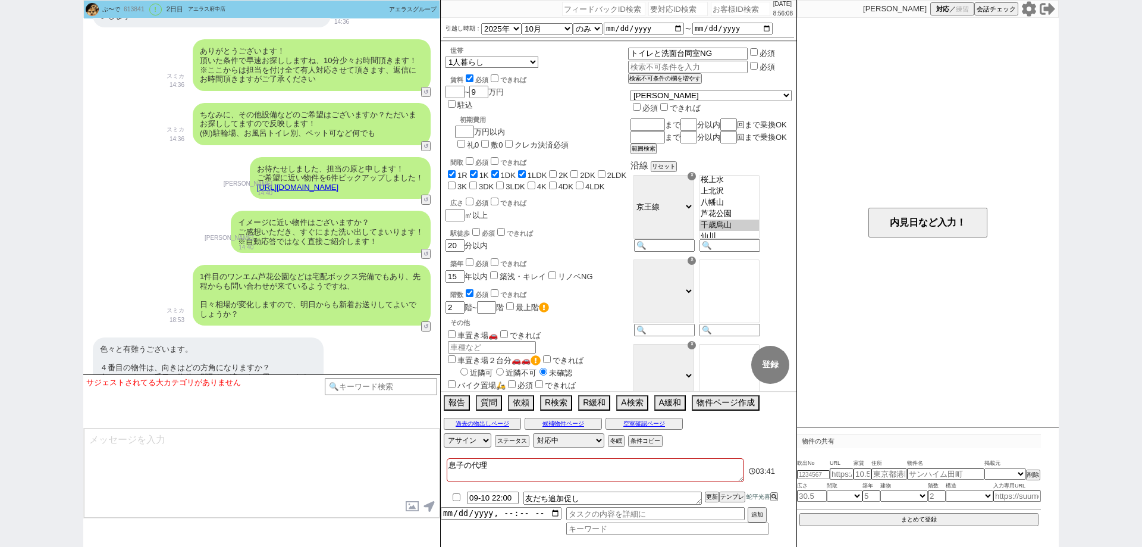
scroll to position [1287, 0]
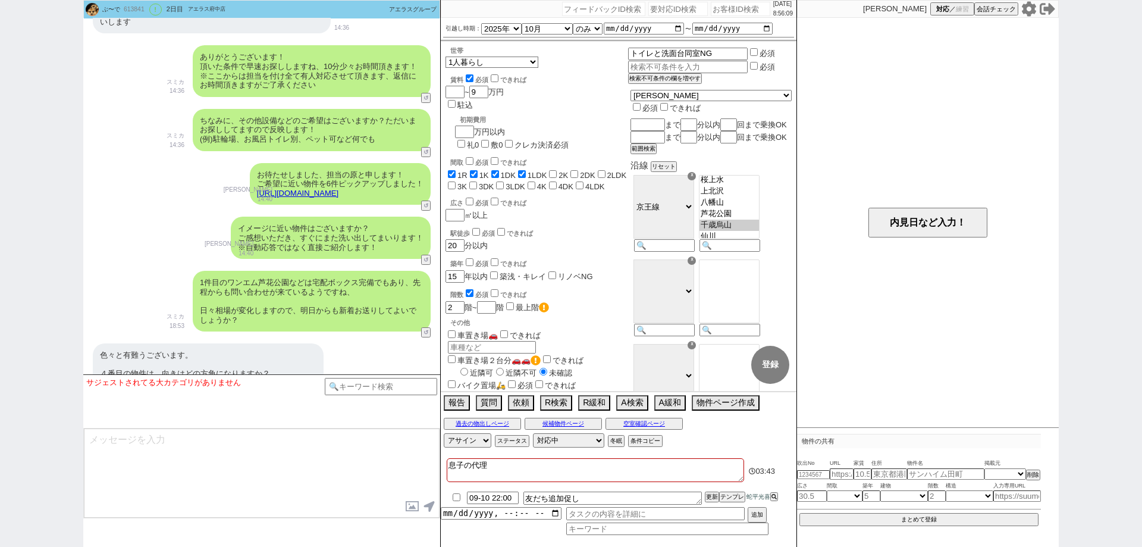
click at [455, 497] on input "checkbox" at bounding box center [456, 497] width 17 height 8
checkbox input "true"
click at [710, 497] on button "更新" at bounding box center [711, 497] width 12 height 8
click at [712, 494] on button "更新" at bounding box center [711, 497] width 12 height 8
click at [710, 494] on button "更新" at bounding box center [711, 497] width 12 height 8
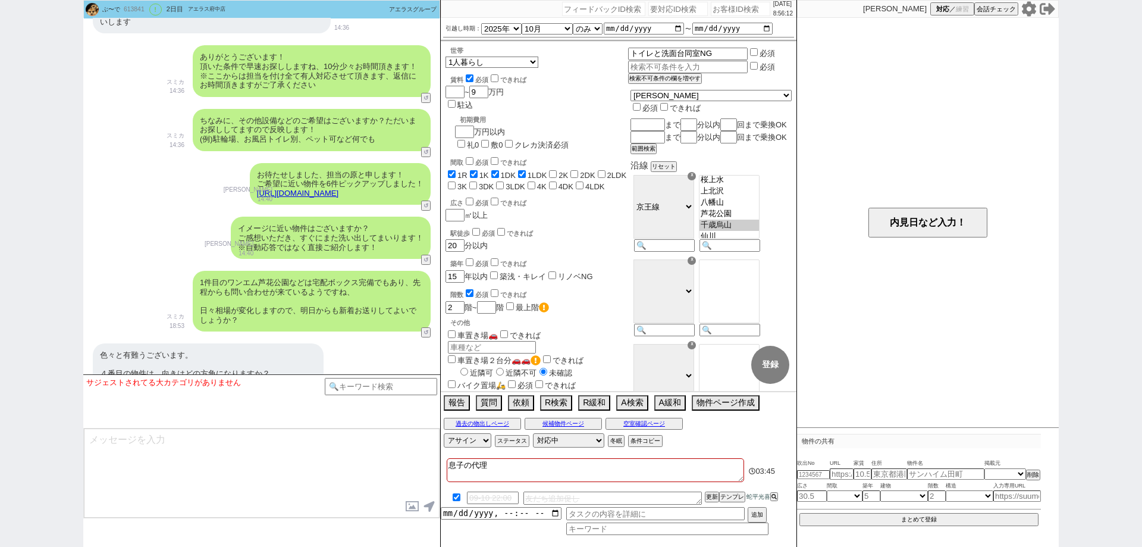
click at [339, 189] on link "https://tools.sumika.live/pages/81hhk3f" at bounding box center [298, 193] width 82 height 9
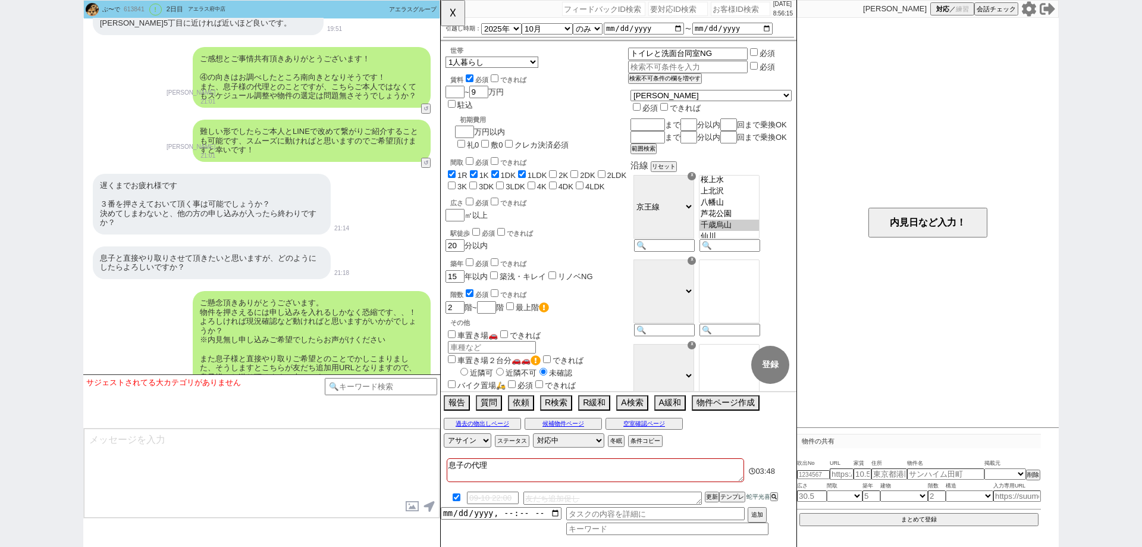
scroll to position [1703, 0]
click at [450, 11] on button "☓" at bounding box center [452, 12] width 22 height 24
click at [568, 427] on button "候補物件ページ" at bounding box center [563, 424] width 77 height 10
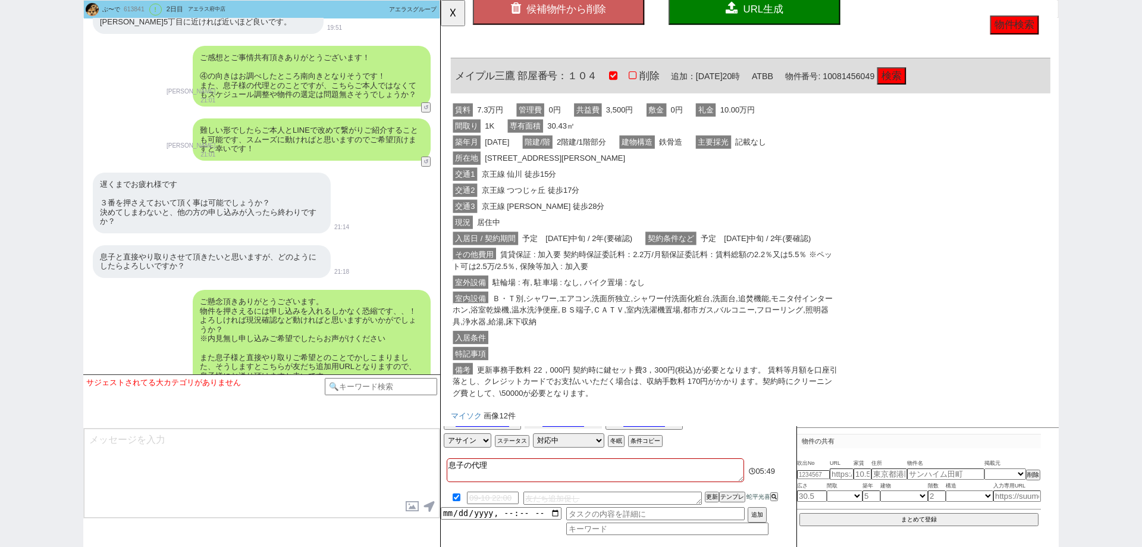
scroll to position [155, 0]
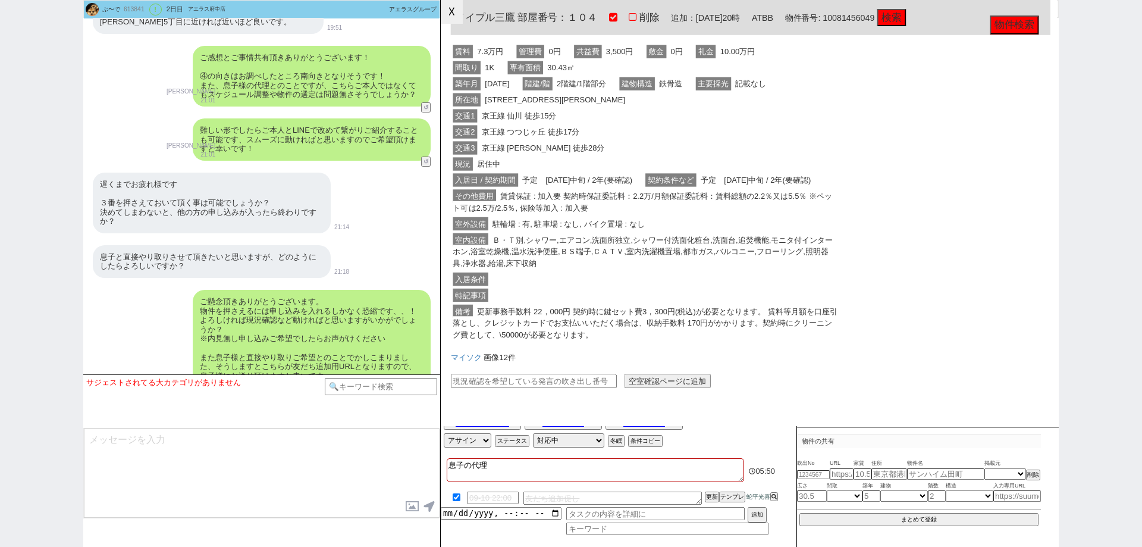
click at [458, 14] on button "☓" at bounding box center [452, 12] width 22 height 24
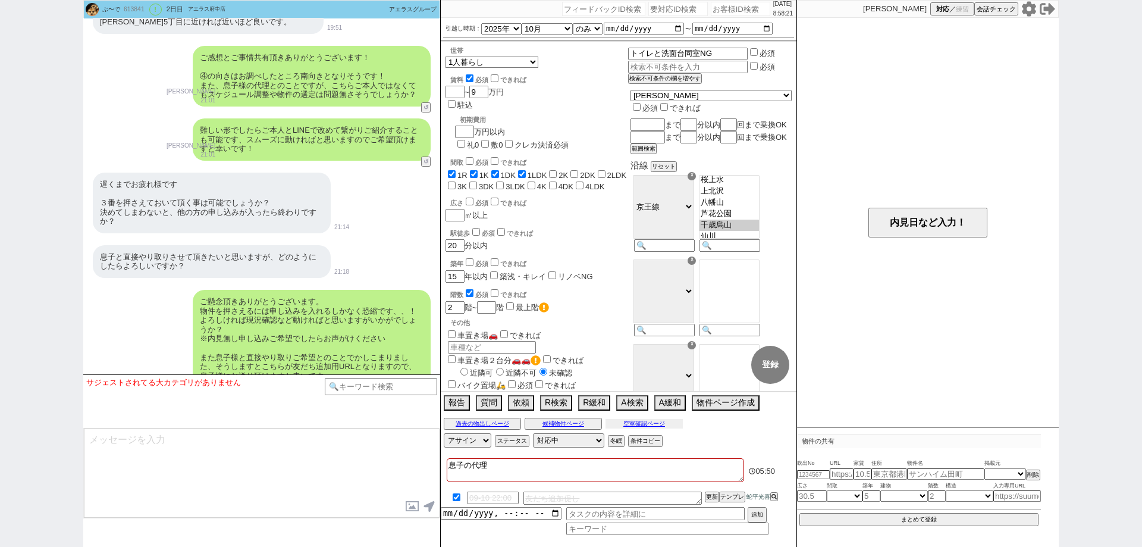
click at [660, 420] on button "空室確認ページ" at bounding box center [644, 424] width 77 height 10
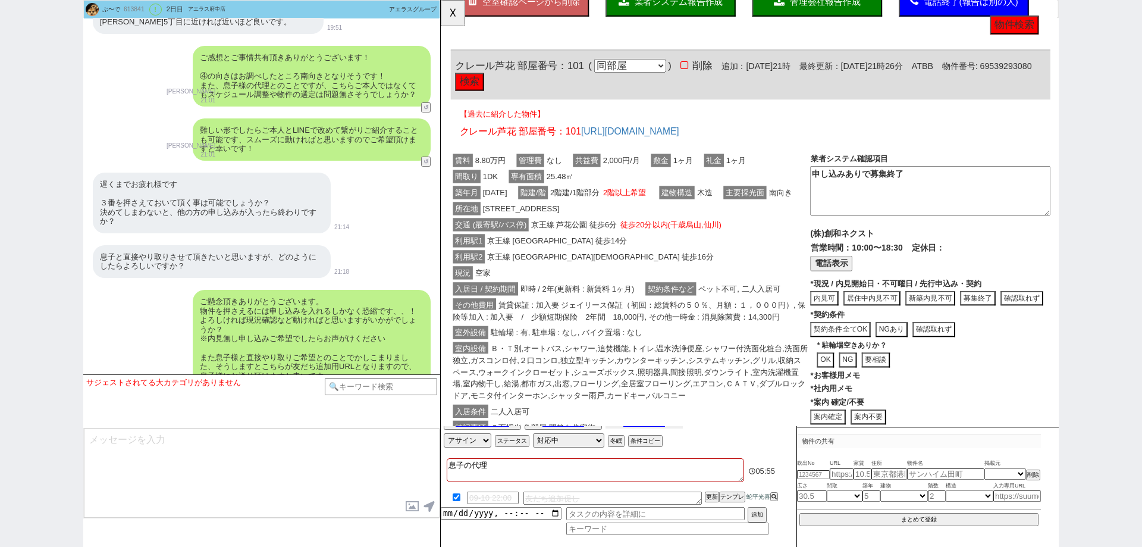
scroll to position [238, 0]
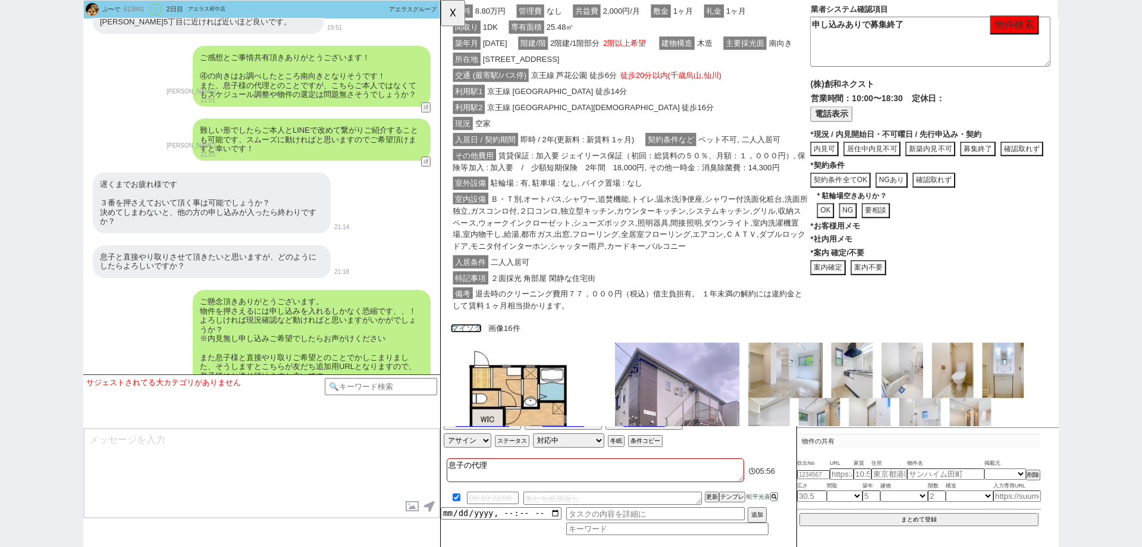
click at [472, 358] on link "マイソク" at bounding box center [468, 353] width 33 height 10
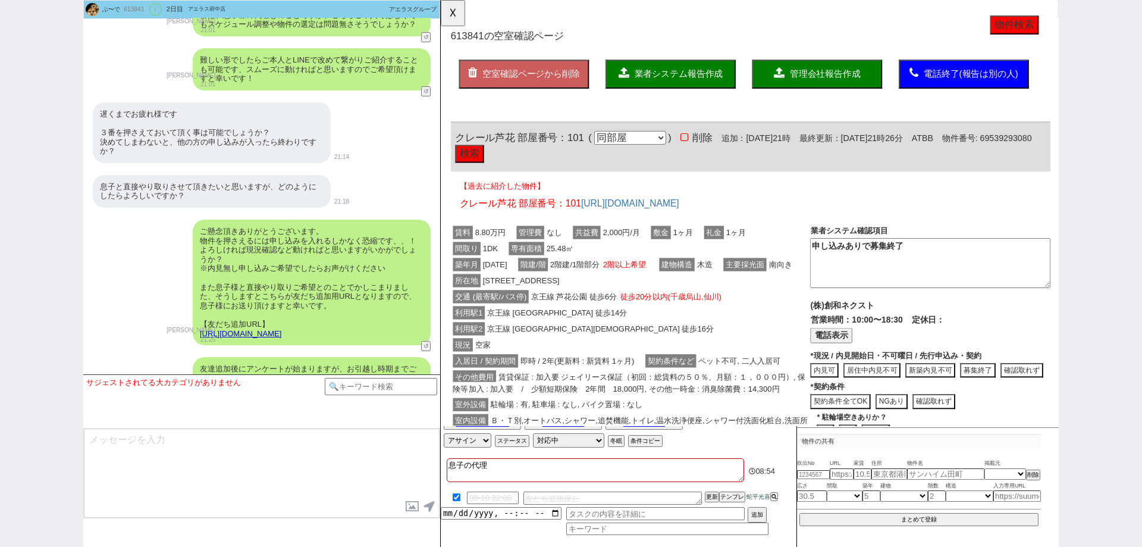
scroll to position [1822, 0]
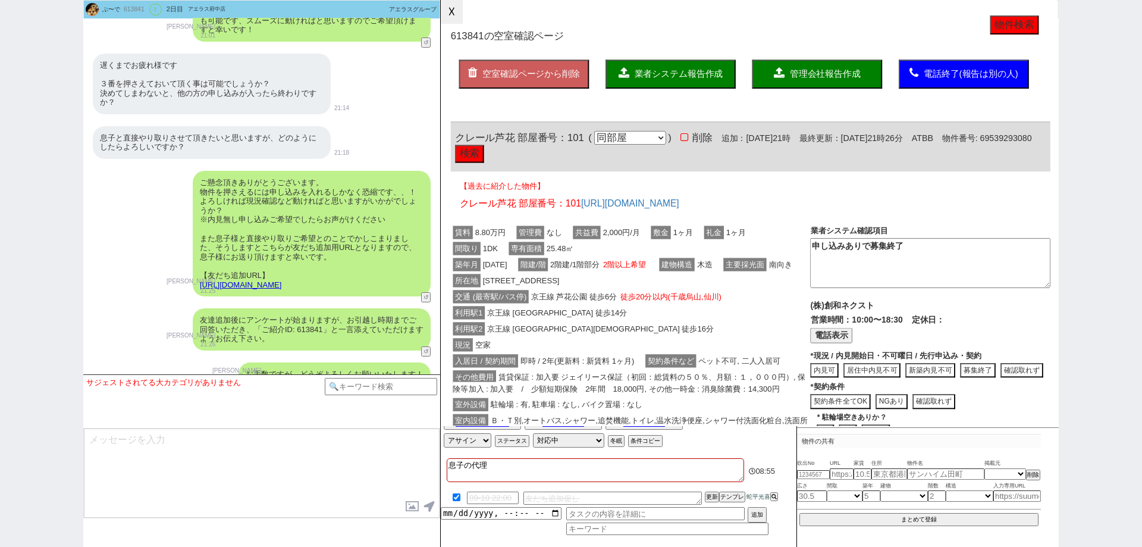
click at [460, 8] on button "☓" at bounding box center [452, 12] width 22 height 24
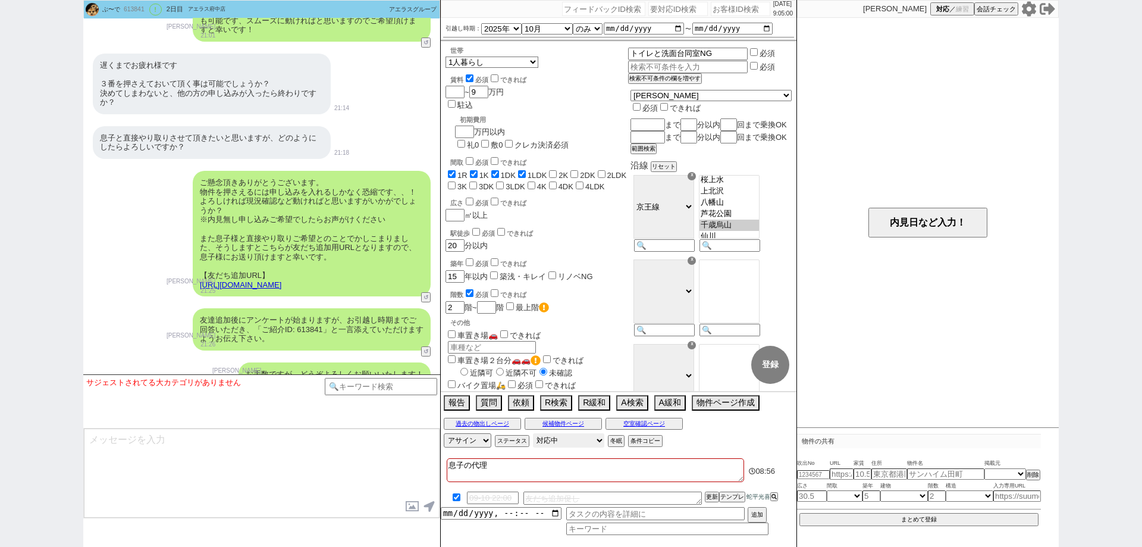
click at [571, 438] on select "対応中 引き継ぎ完了 ブロック 長期間返信なし 紹介不可 別の所で決まった 客の都合で引越しが無くなった 接客開始後に冬眠" at bounding box center [568, 440] width 71 height 14
select select "600"
click at [533, 433] on select "対応中 引き継ぎ完了 ブロック 長期間返信なし 紹介不可 別の所で決まった 客の都合で引越しが無くなった 接客開始後に冬眠" at bounding box center [568, 440] width 71 height 14
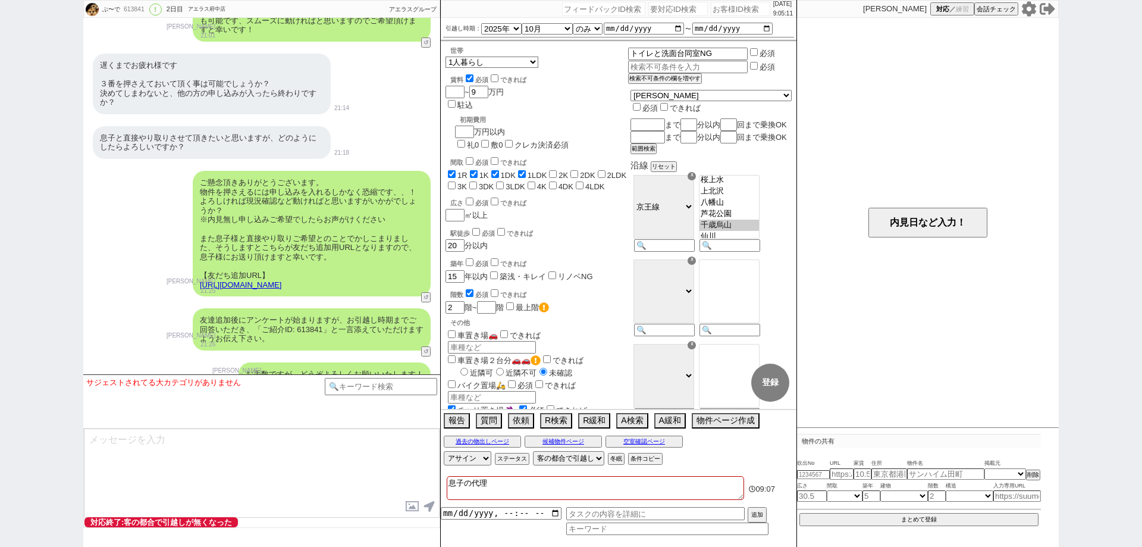
click at [555, 476] on textarea "息子の代理" at bounding box center [595, 488] width 297 height 24
type textarea "息子の代理ｍ"
checkbox input "true"
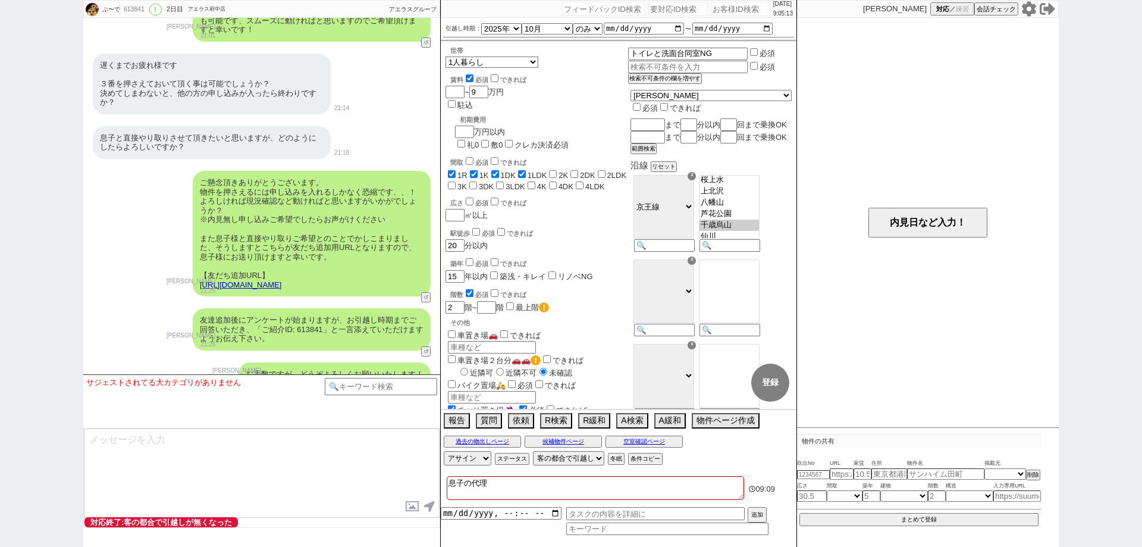
checkbox input "true"
checkbox input "false"
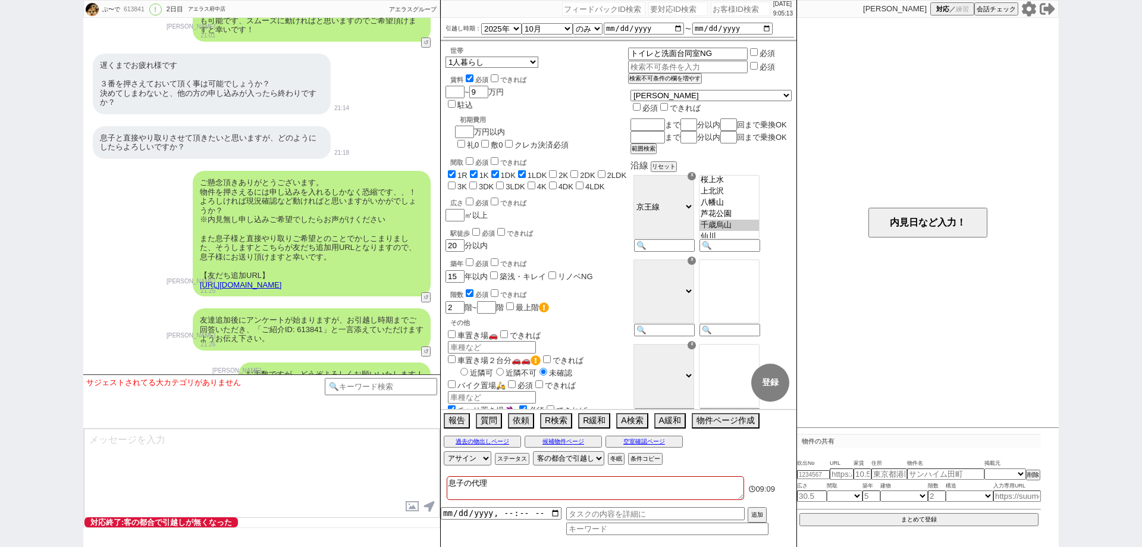
checkbox input "false"
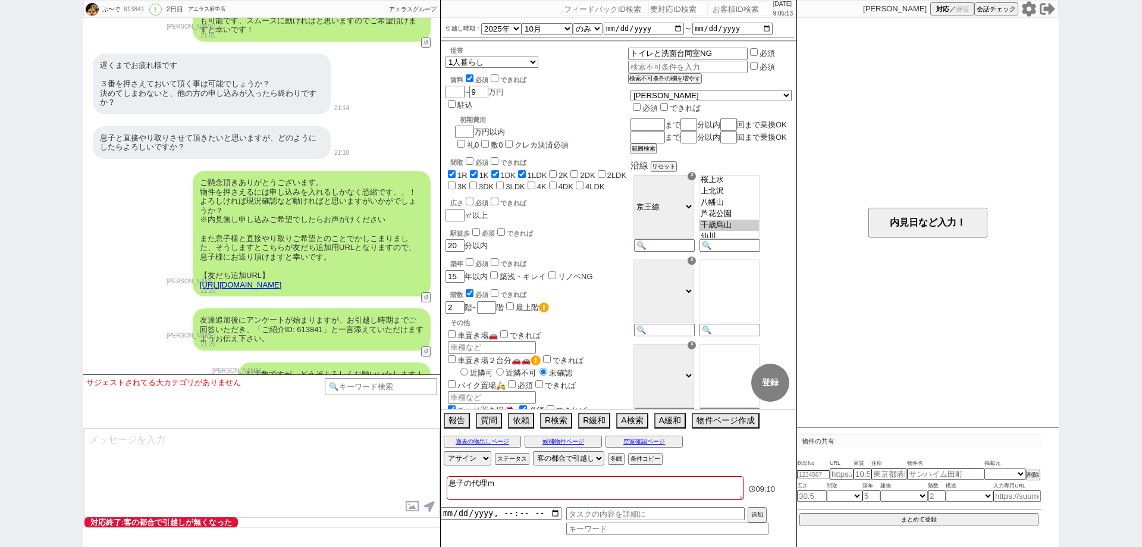
type textarea "息子の代理み"
checkbox input "true"
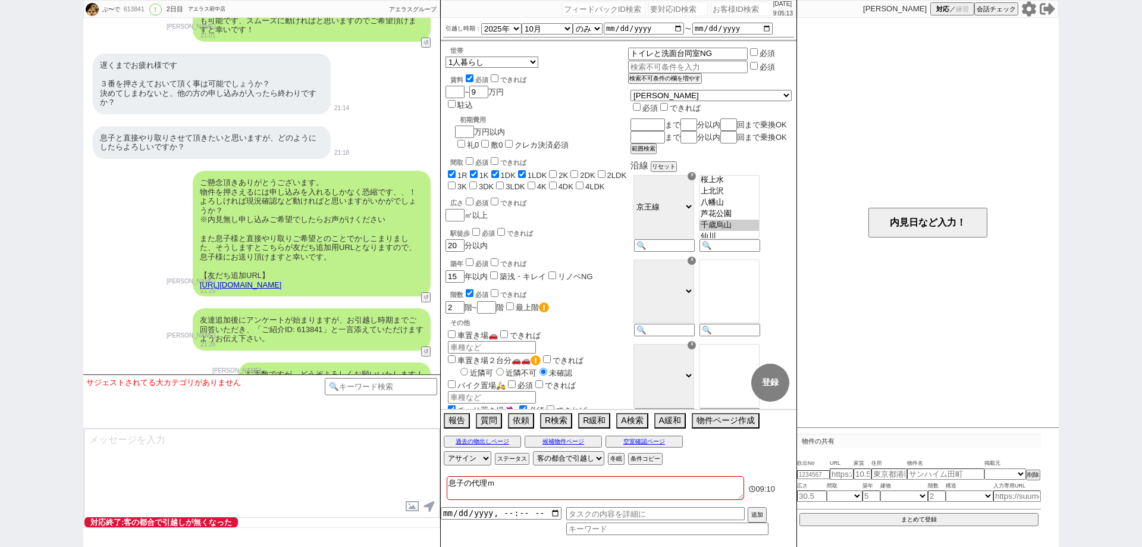
checkbox input "false"
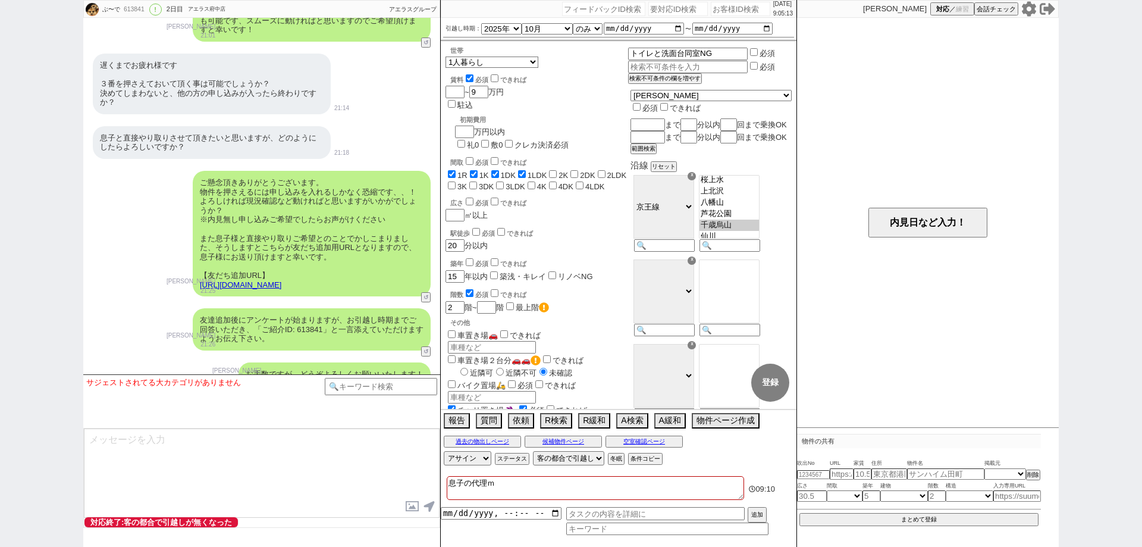
checkbox input "false"
type textarea "息子の代理みｇ"
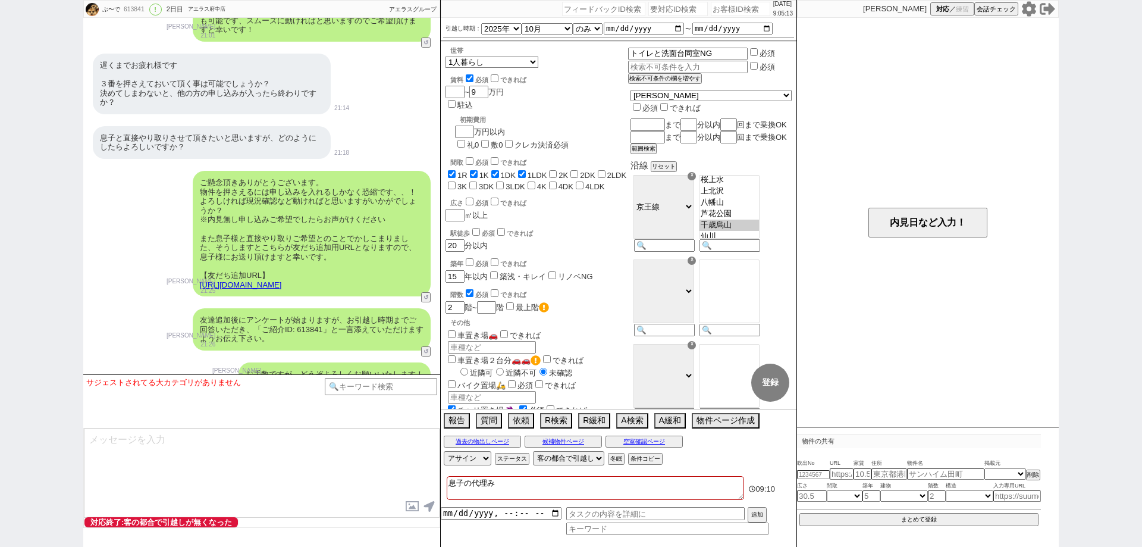
checkbox input "true"
checkbox input "false"
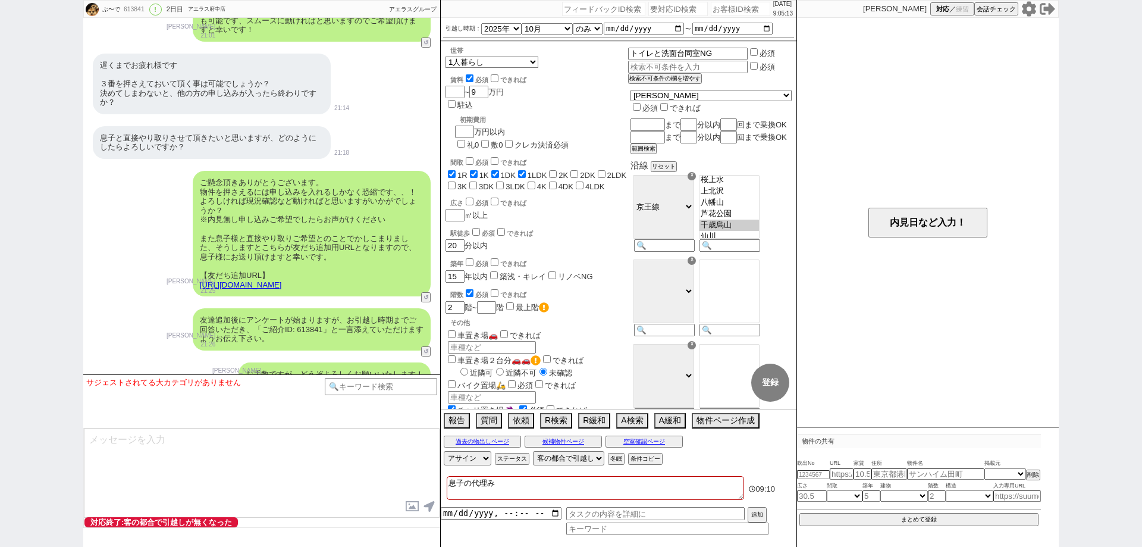
checkbox input "false"
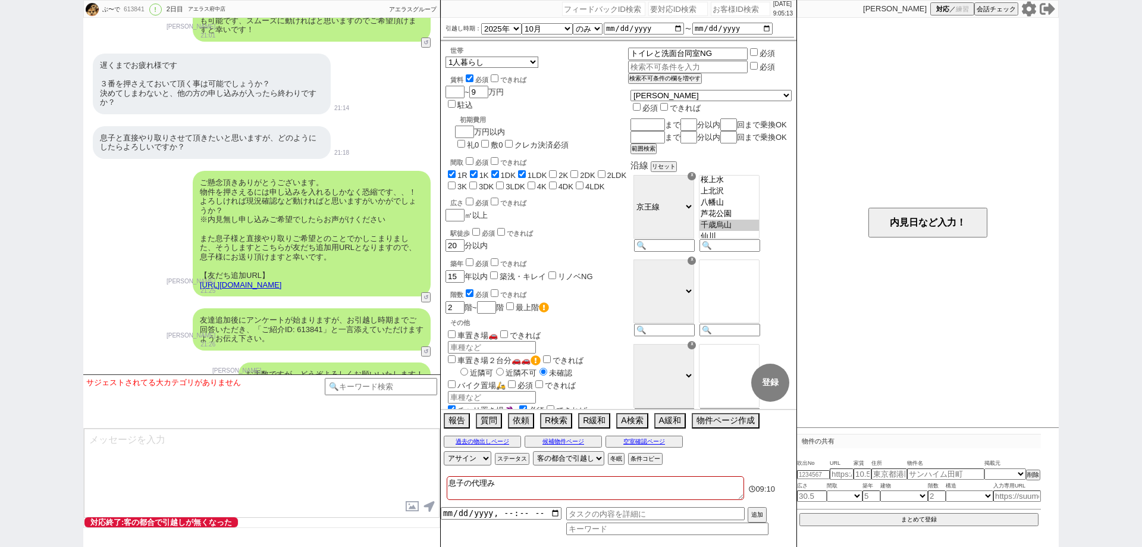
checkbox input "false"
type textarea "息子の代理みぎ"
checkbox input "true"
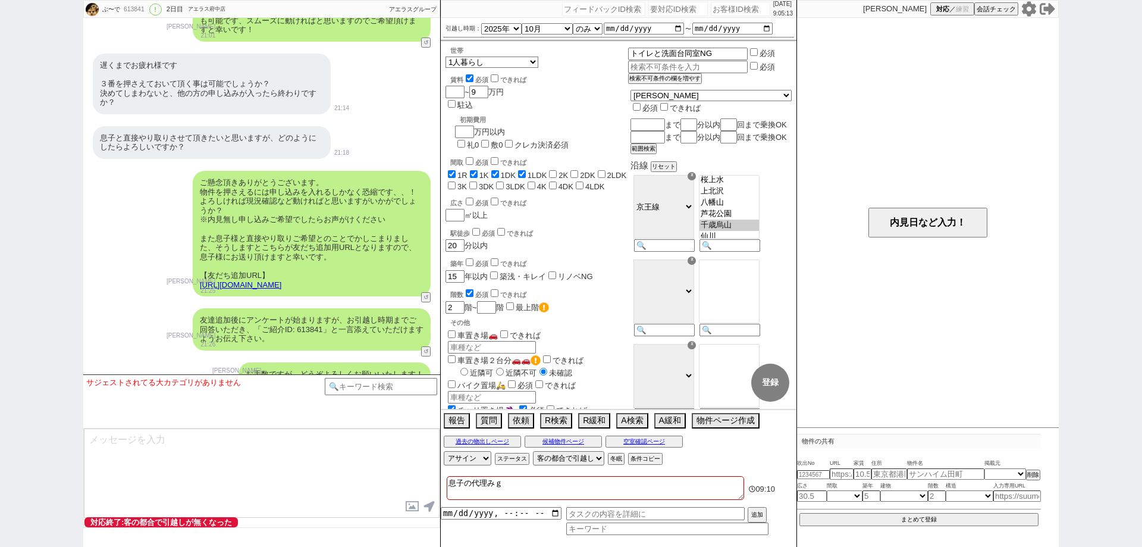
checkbox input "true"
checkbox input "false"
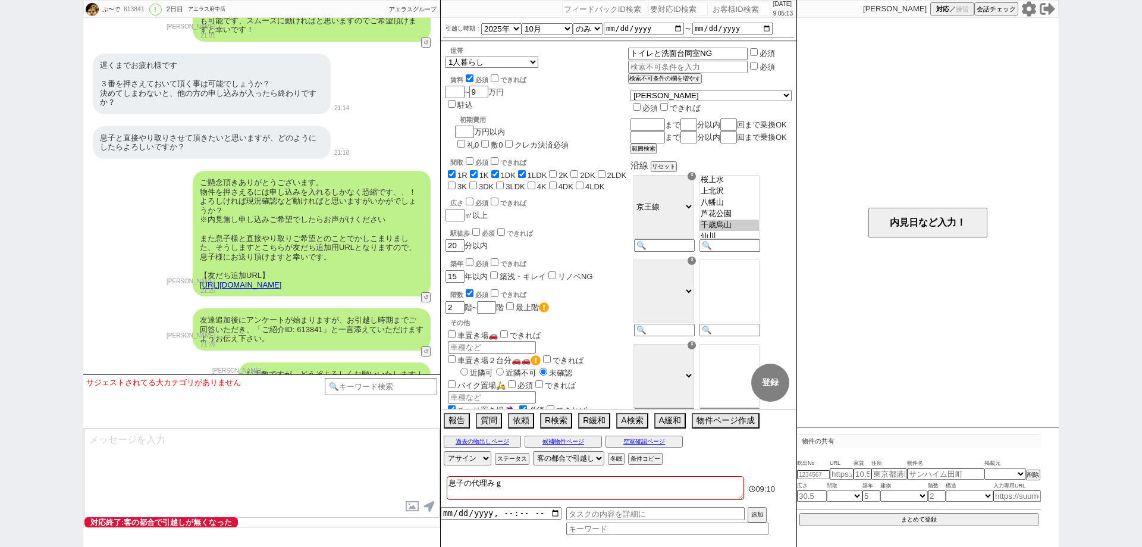
checkbox input "false"
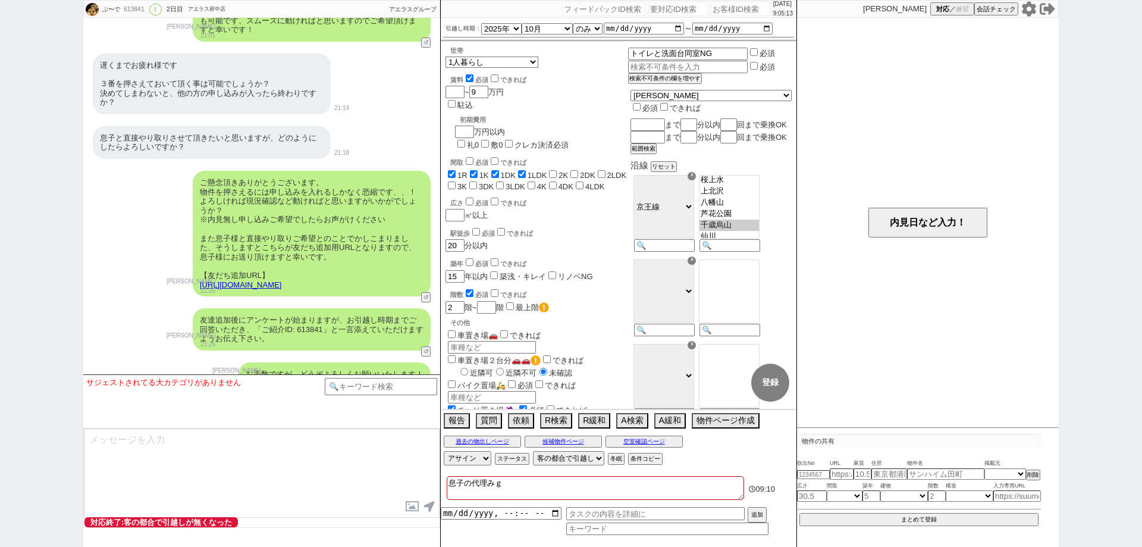
checkbox input "false"
type textarea "息子の代理→"
checkbox input "true"
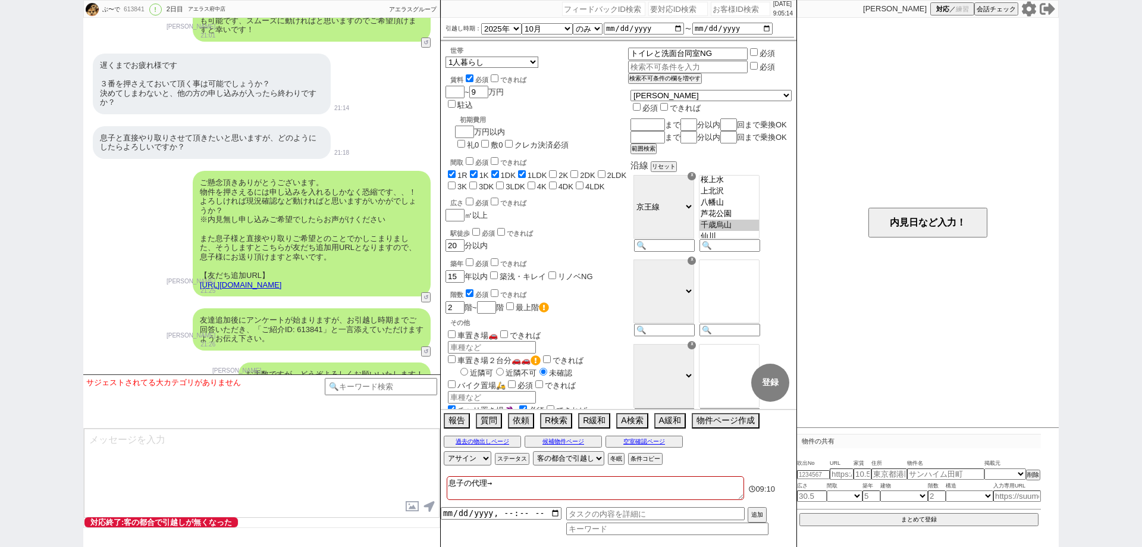
checkbox input "true"
checkbox input "false"
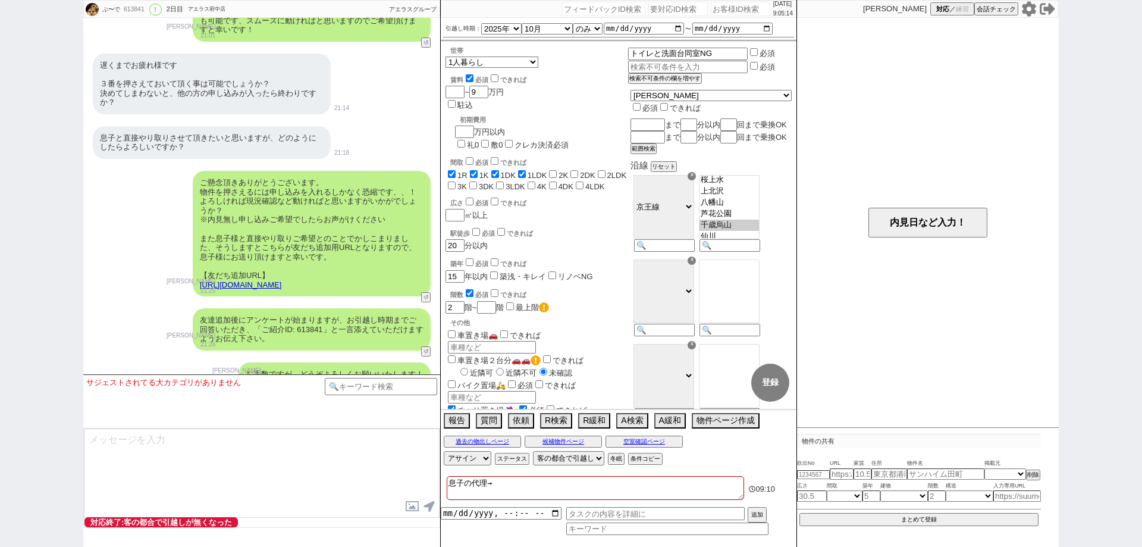
checkbox input "false"
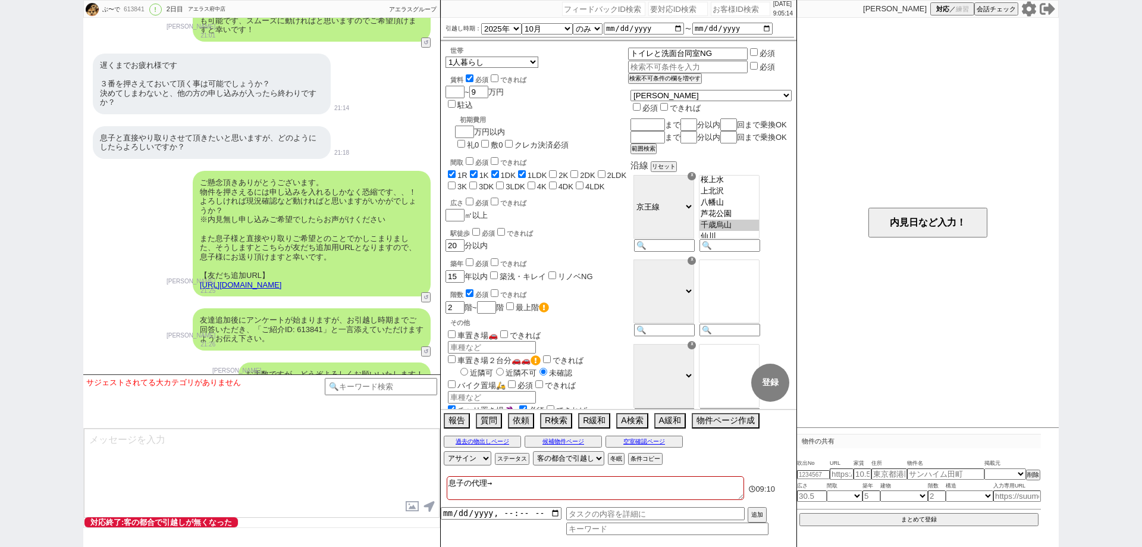
checkbox input "false"
checkbox input "true"
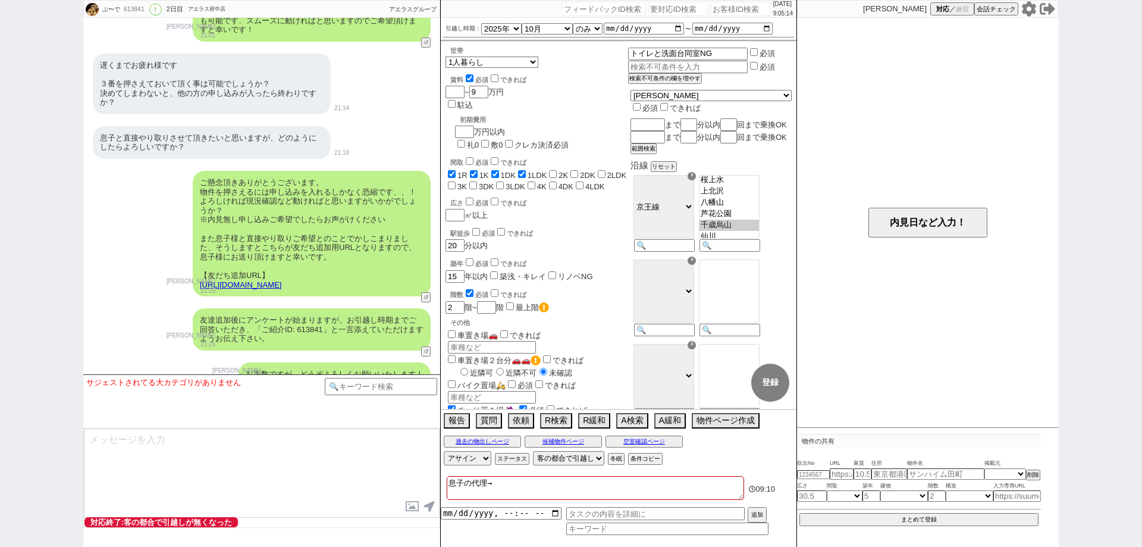
checkbox input "false"
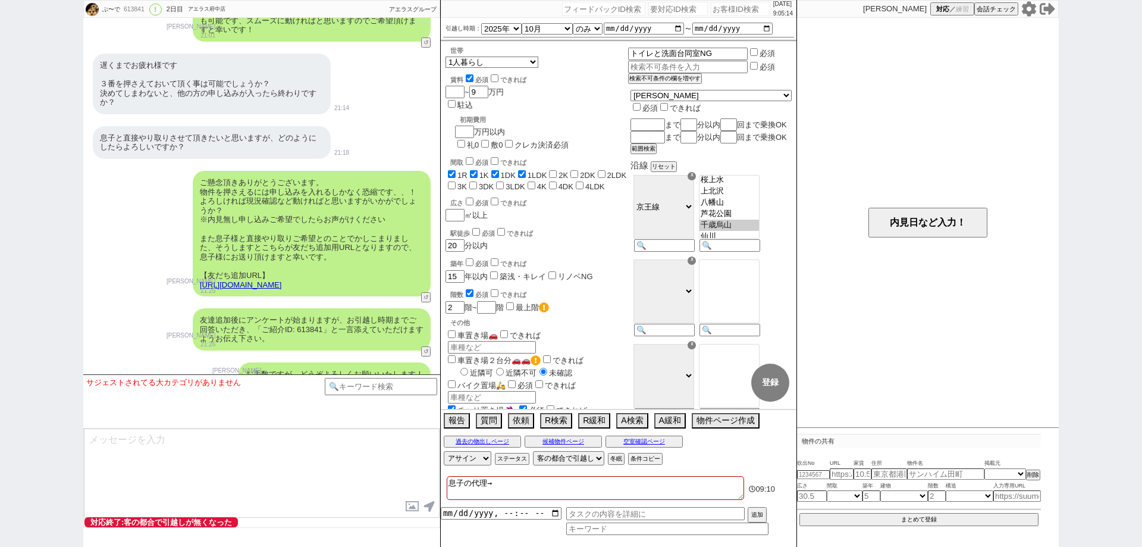
checkbox input "false"
type textarea "息子の代理→ｍ"
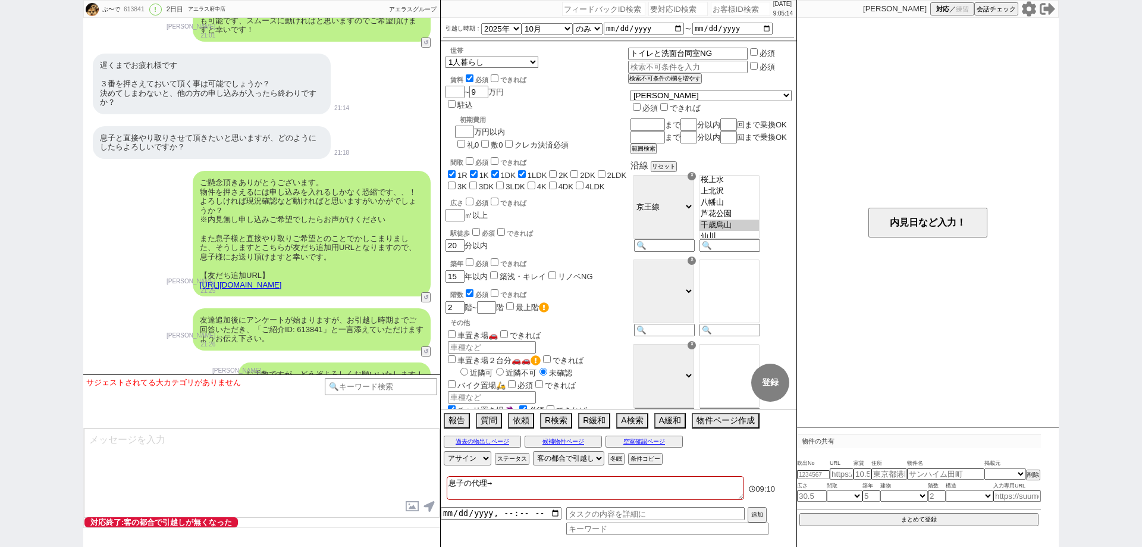
checkbox input "true"
checkbox input "false"
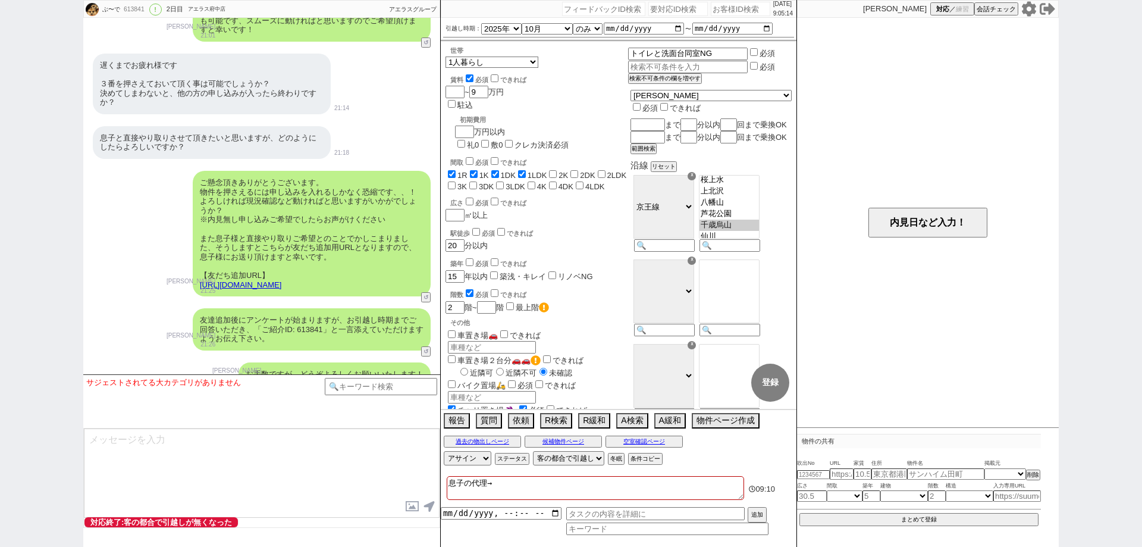
checkbox input "false"
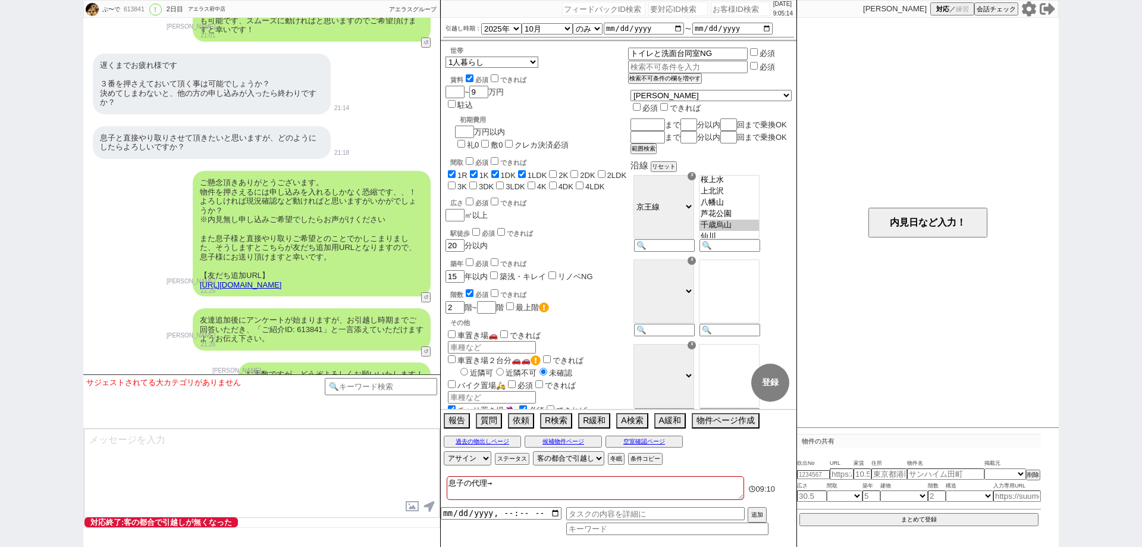
checkbox input "false"
type textarea "息子の代理→む"
checkbox input "true"
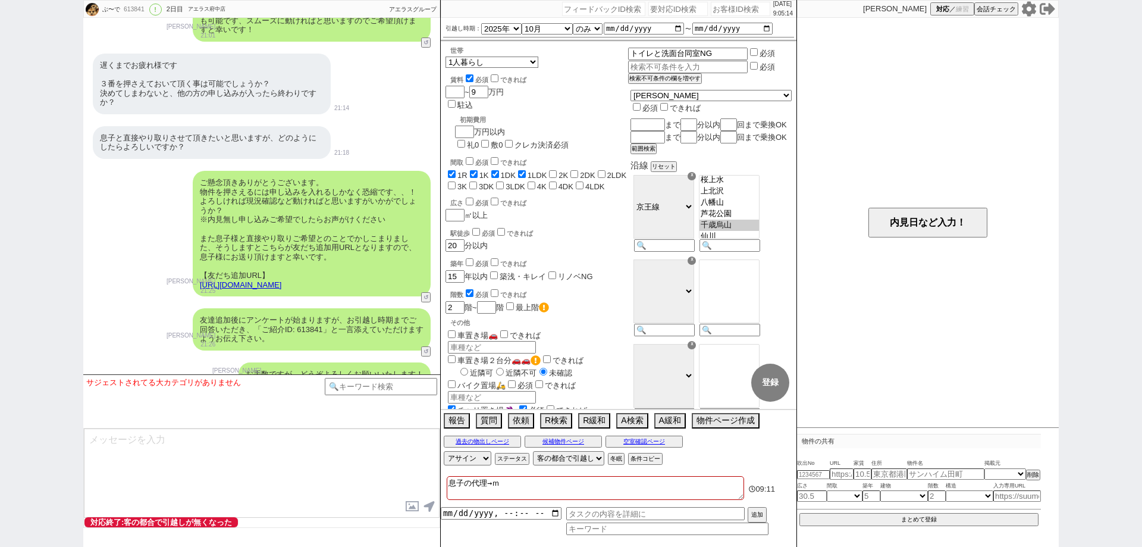
checkbox input "true"
checkbox input "false"
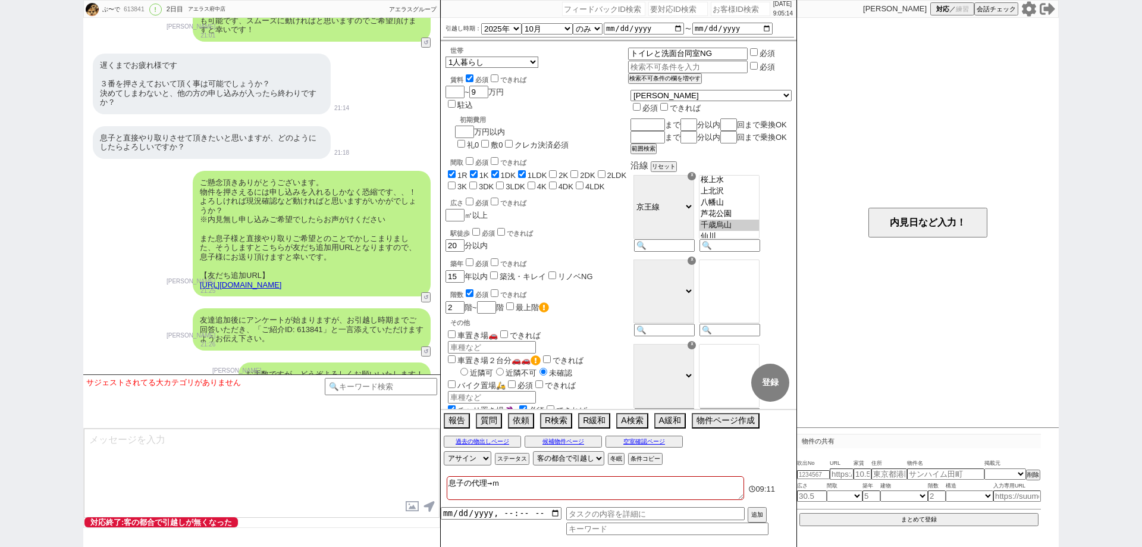
checkbox input "false"
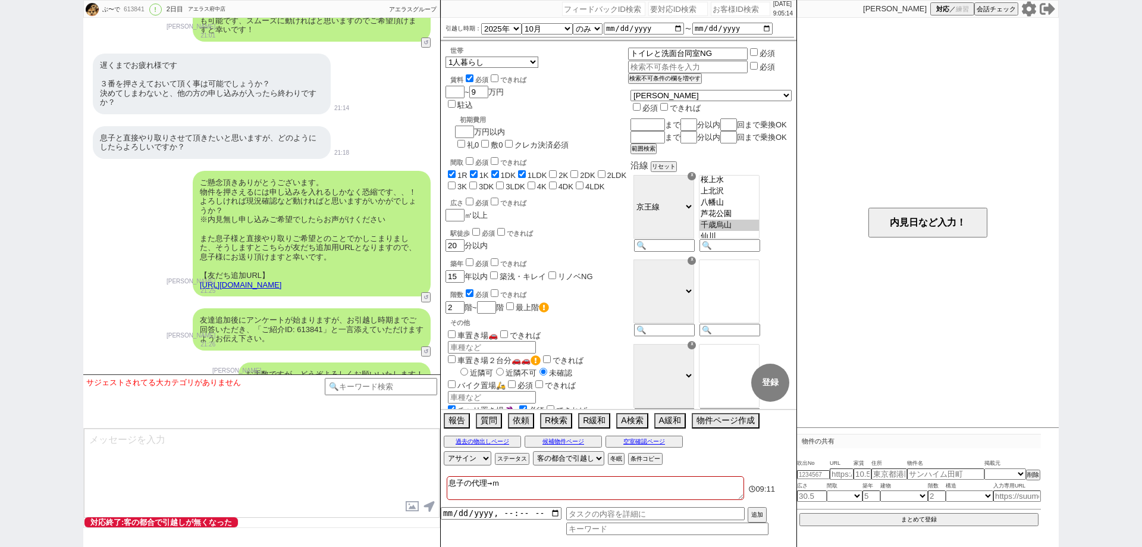
checkbox input "false"
type textarea "息子の代理→むｓ"
checkbox input "true"
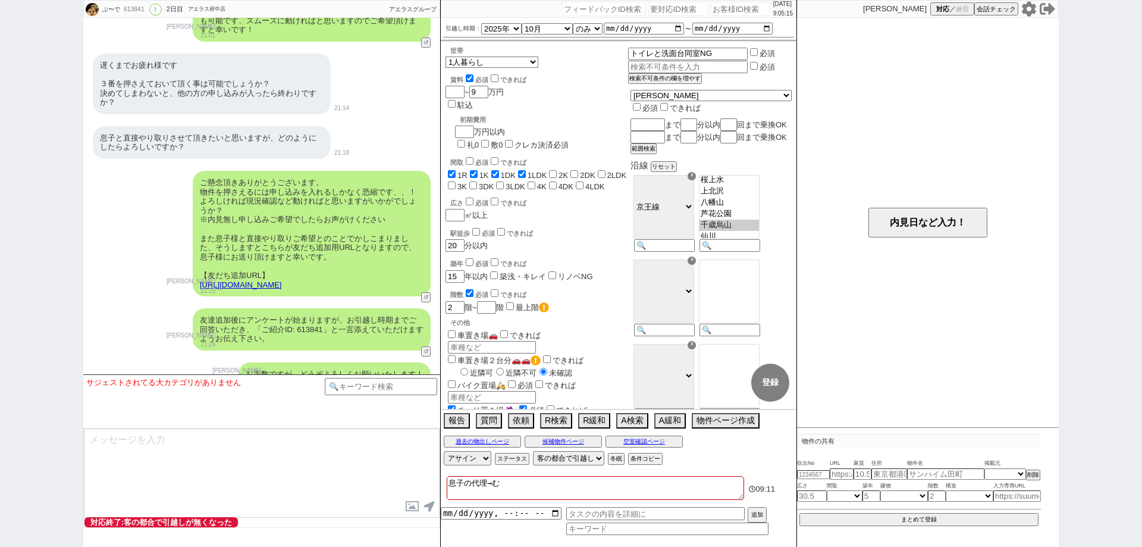
checkbox input "true"
checkbox input "false"
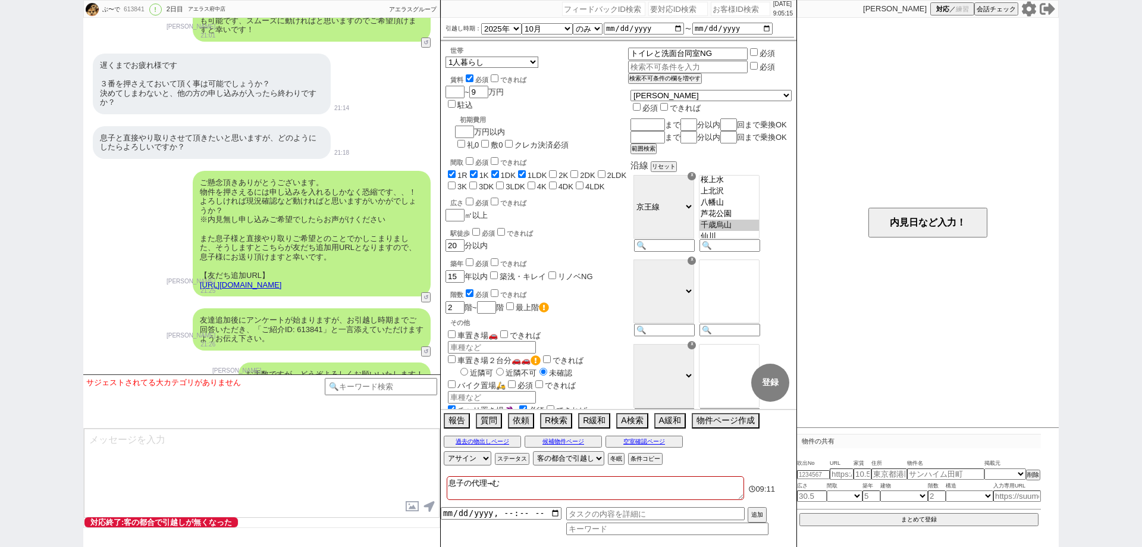
checkbox input "false"
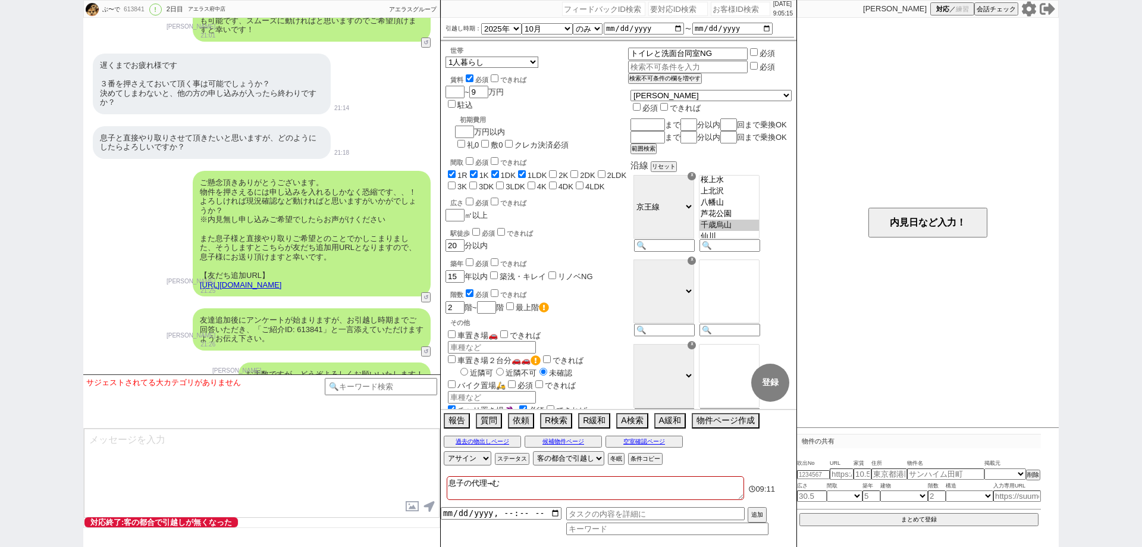
checkbox input "false"
type textarea "息子の代理→むす"
checkbox input "true"
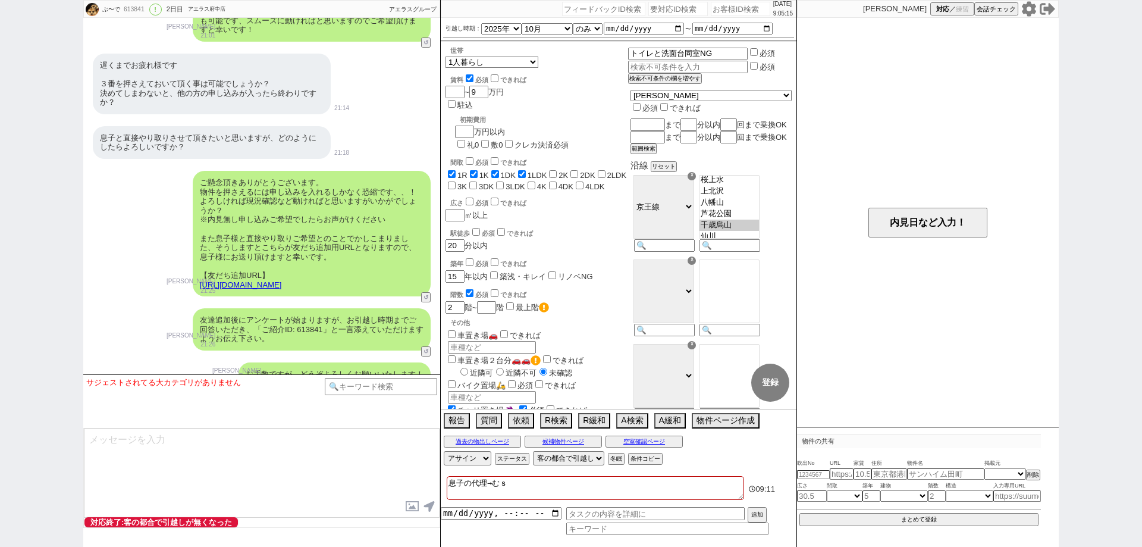
checkbox input "true"
checkbox input "false"
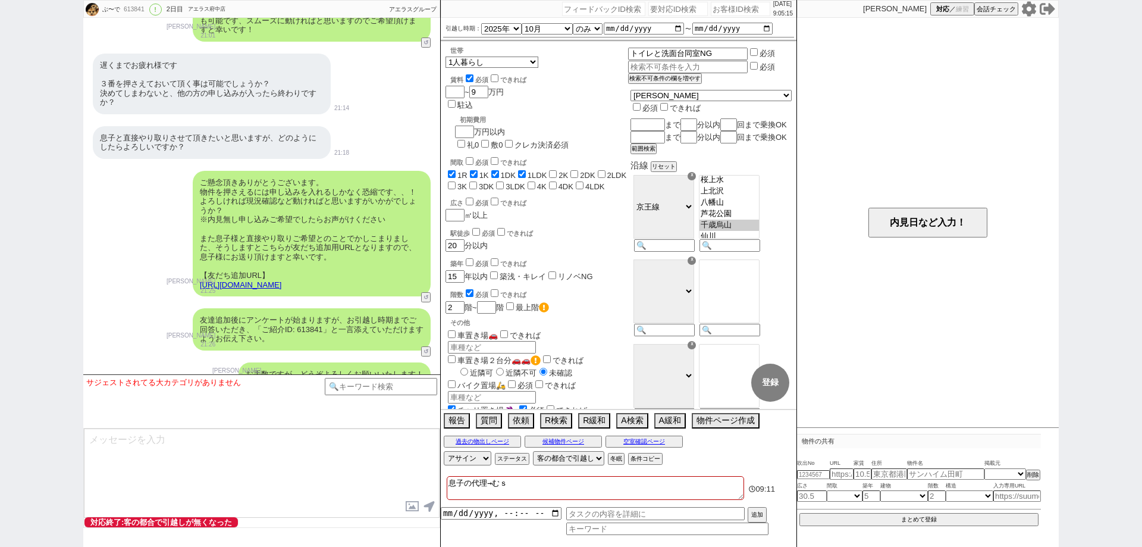
checkbox input "false"
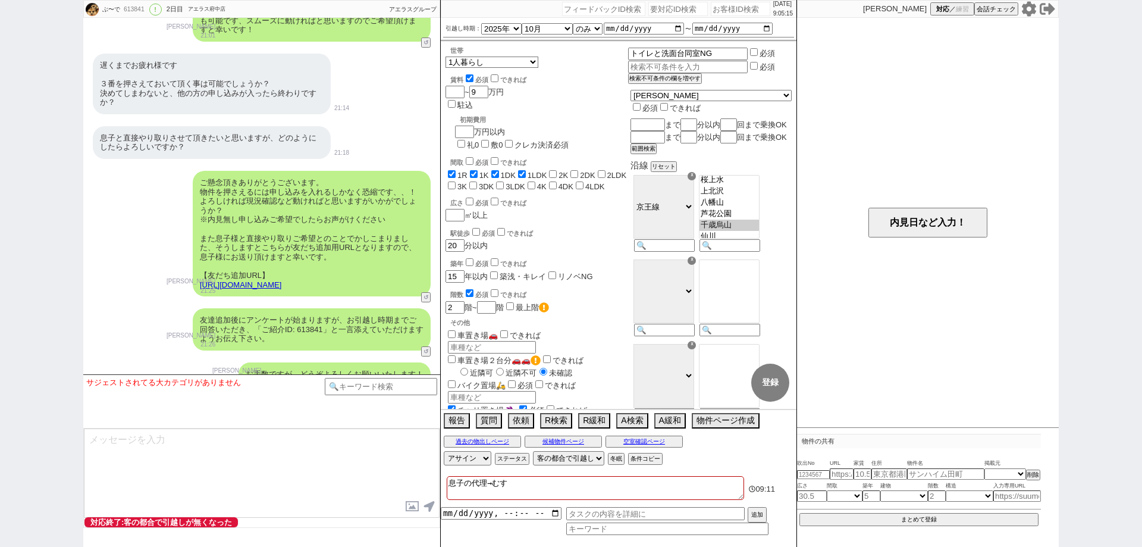
type textarea "息子の代理→むすｋ"
checkbox input "true"
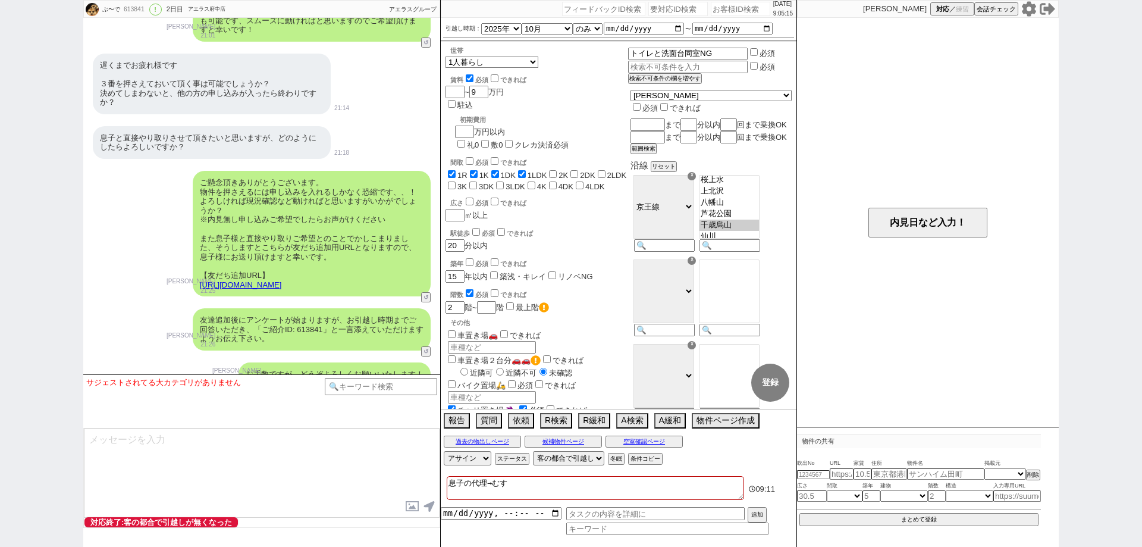
checkbox input "false"
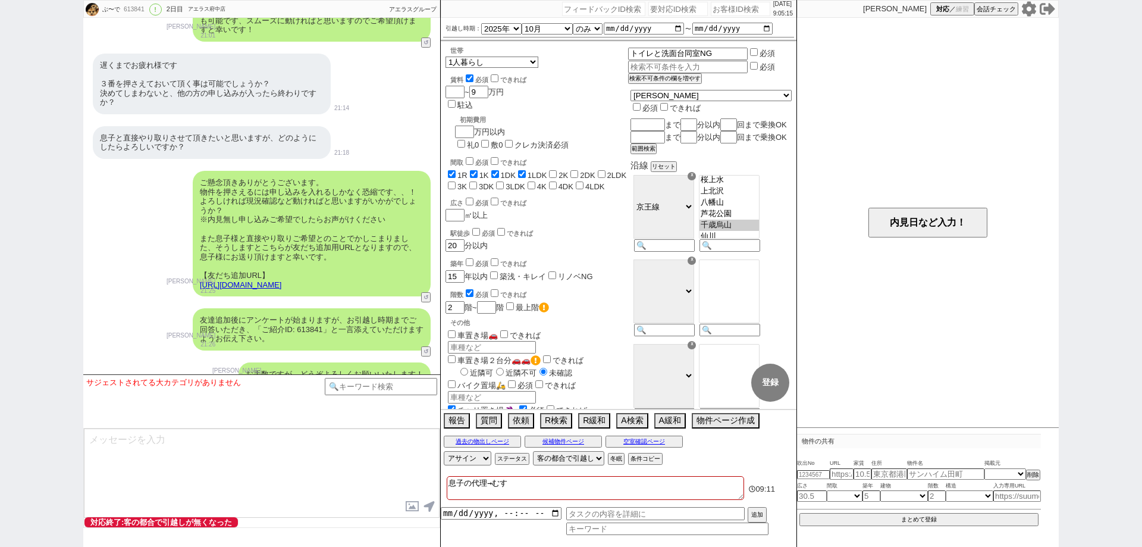
checkbox input "false"
type textarea "息子の代理→むすこ"
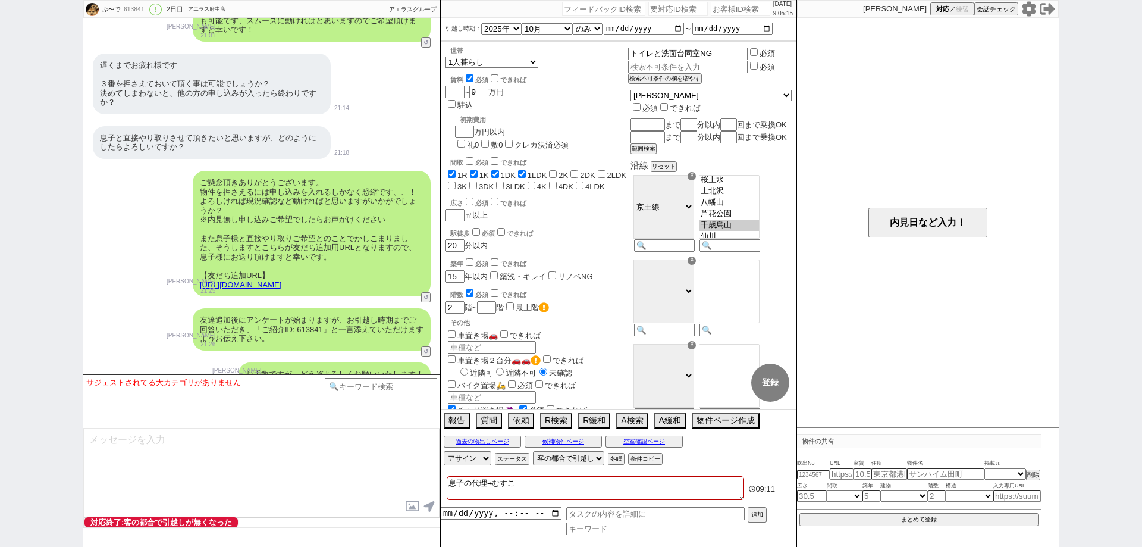
checkbox input "true"
checkbox input "false"
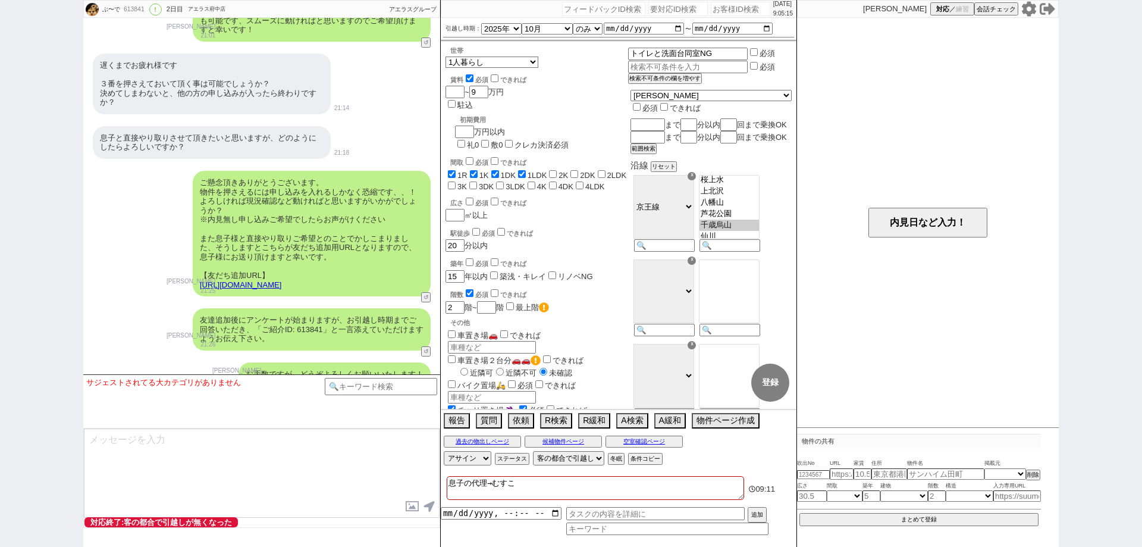
checkbox input "false"
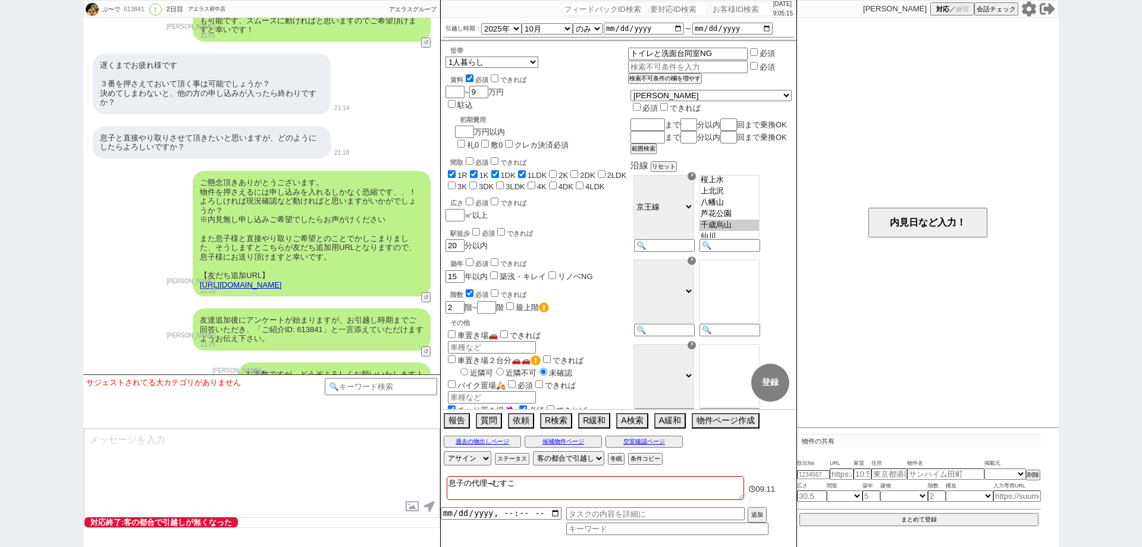
checkbox input "false"
type textarea "息子の代理→息子"
checkbox input "true"
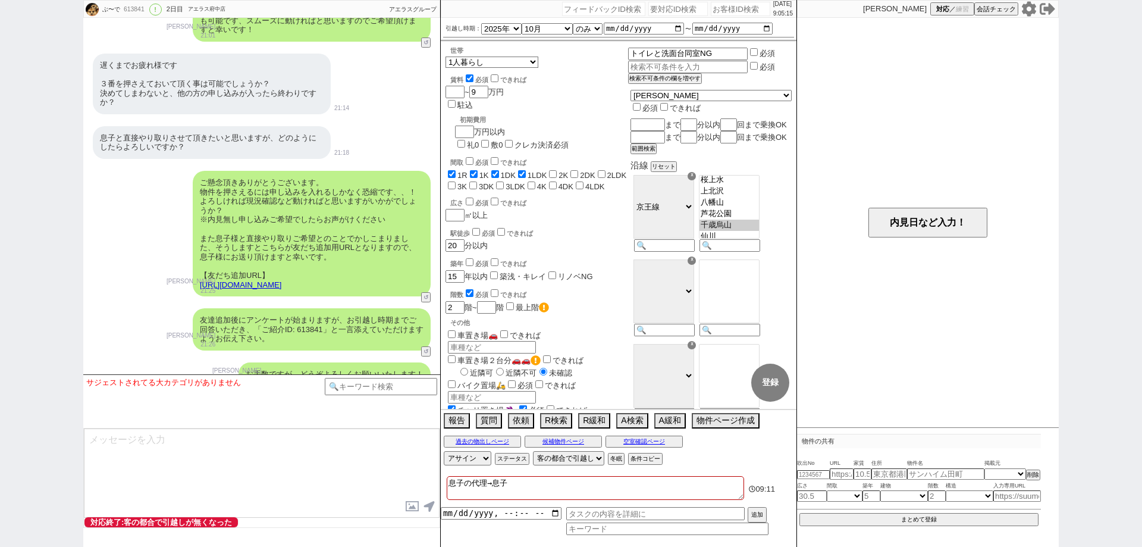
checkbox input "true"
checkbox input "false"
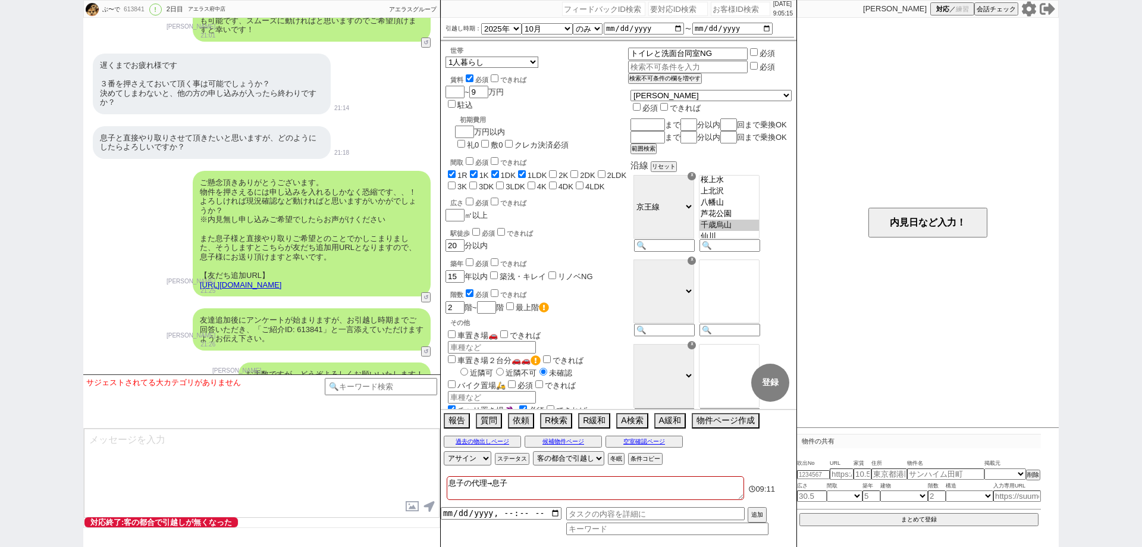
checkbox input "false"
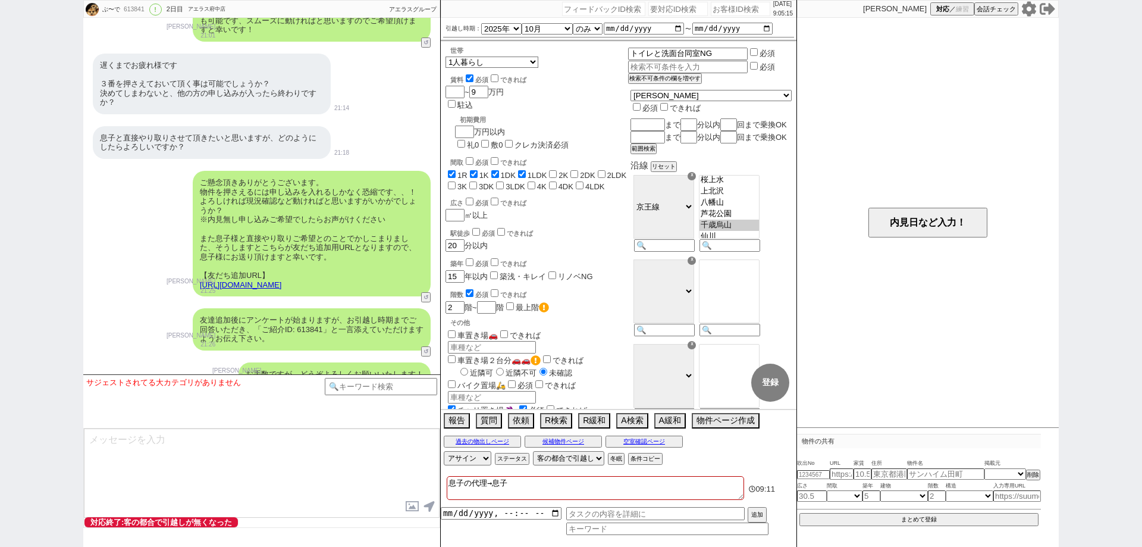
checkbox input "false"
checkbox input "true"
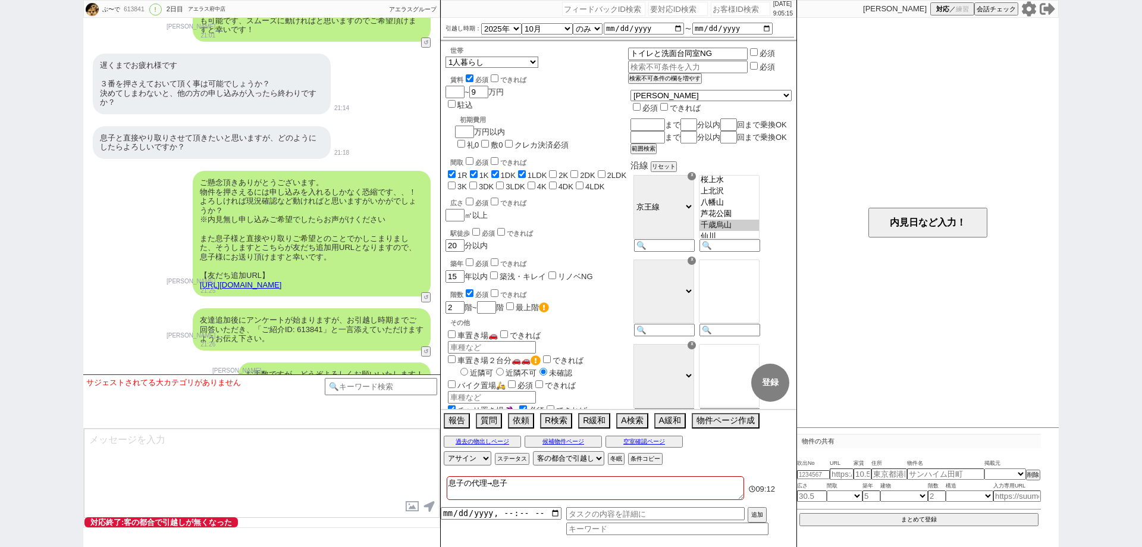
checkbox input "true"
checkbox input "false"
paste textarea "613997"
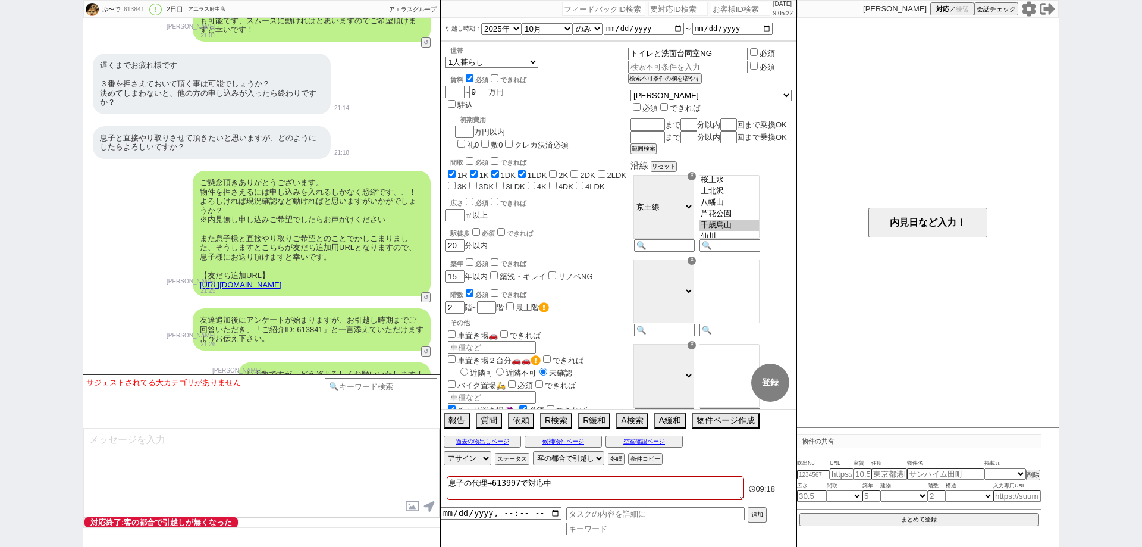
click at [337, 484] on textarea at bounding box center [262, 472] width 356 height 89
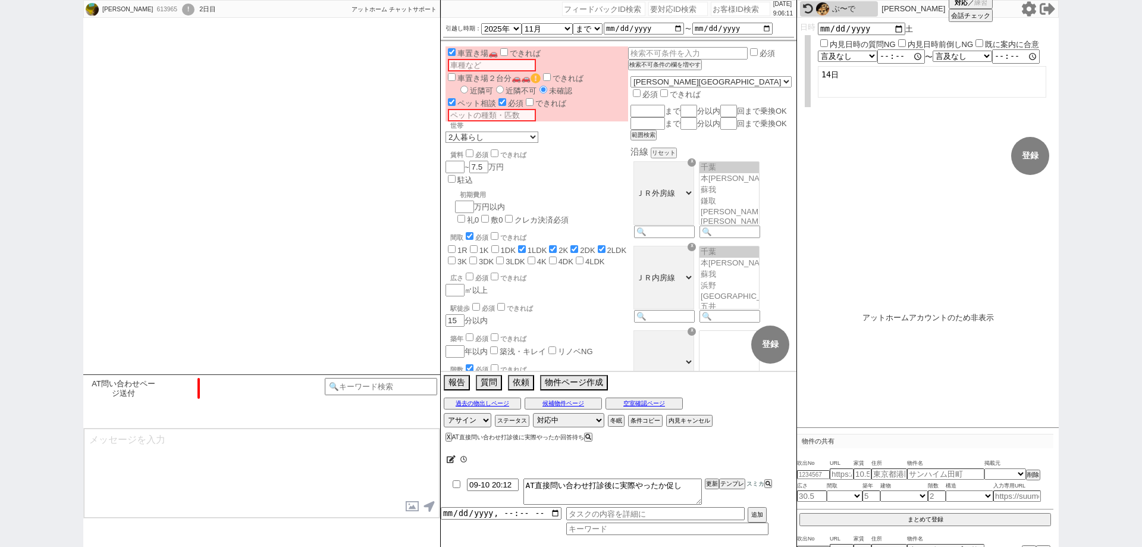
scroll to position [646, 0]
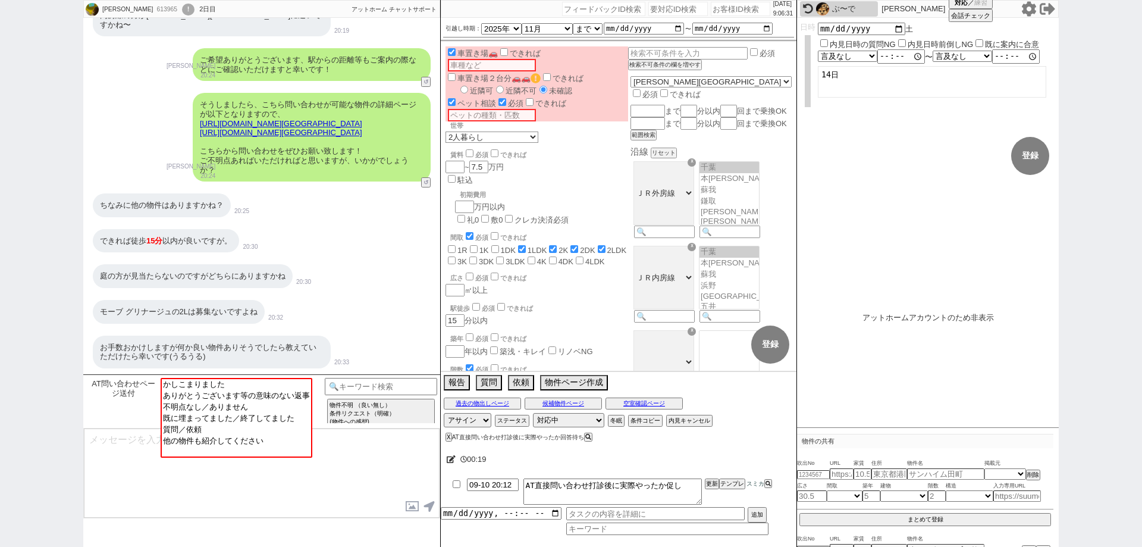
click at [3, 129] on div "あやか 613965 ! 0 2日目 冬眠中 自社客 アットホーム チャットサポート スミカ_BPO チャット全表示 2025-09-09 お願いします🥺🙇‍…" at bounding box center [571, 273] width 1142 height 547
click at [735, 3] on input "number" at bounding box center [740, 9] width 59 height 14
paste input "614003"
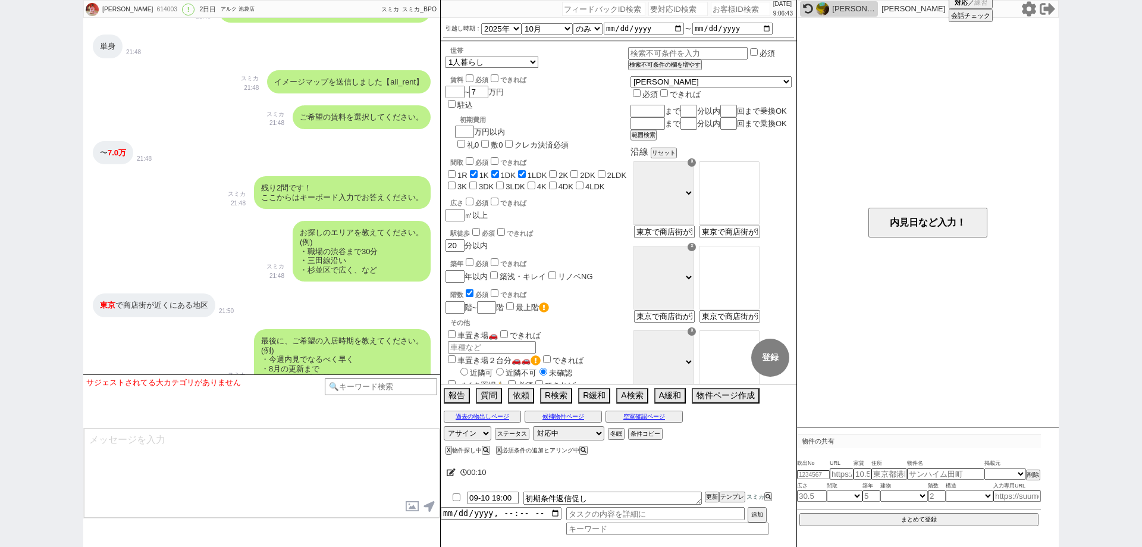
scroll to position [452, 0]
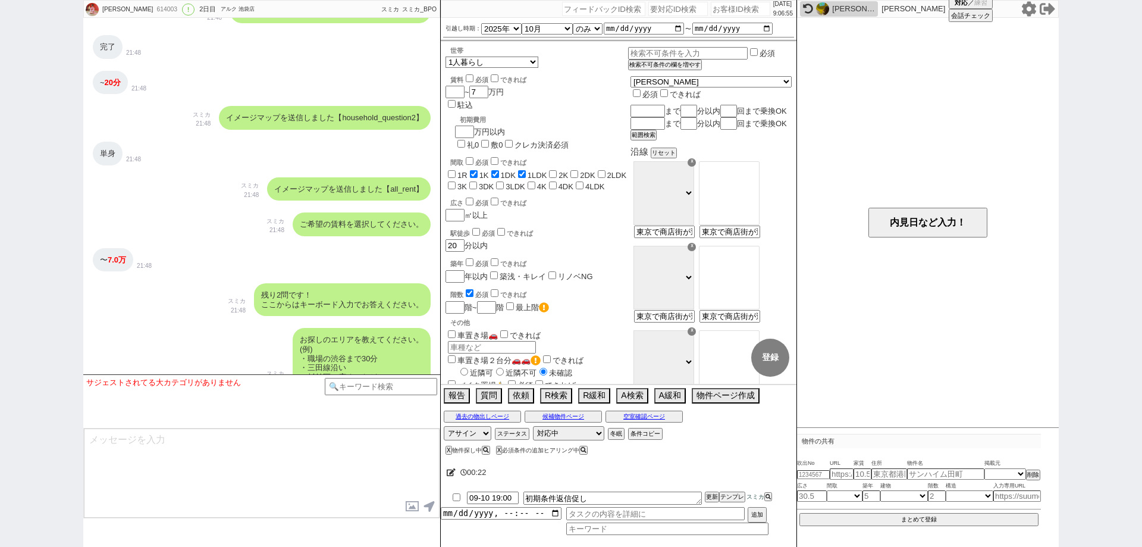
click at [738, 9] on input "number" at bounding box center [740, 9] width 59 height 14
paste input "614010"
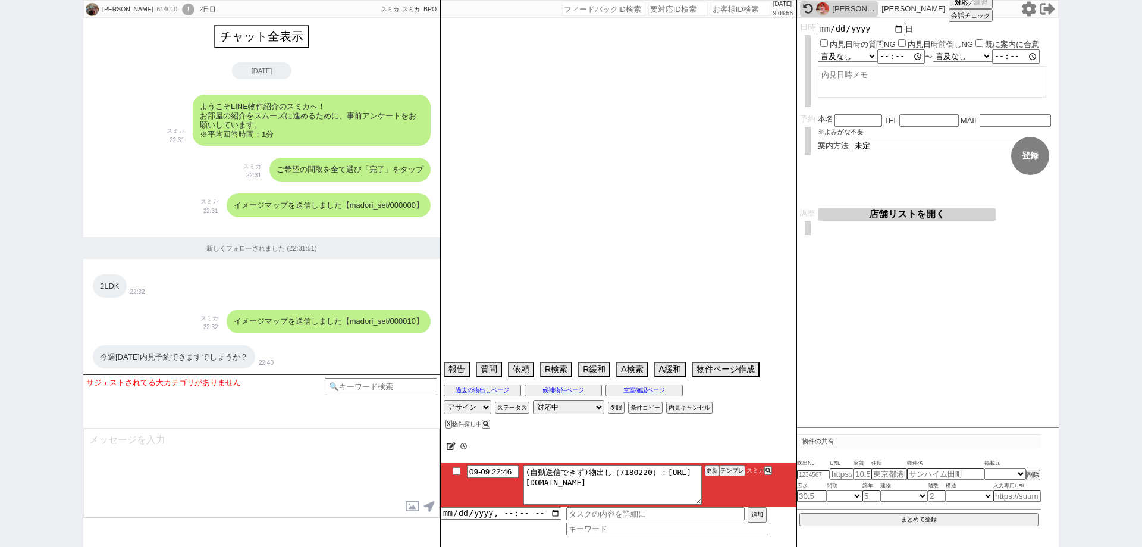
scroll to position [743, 0]
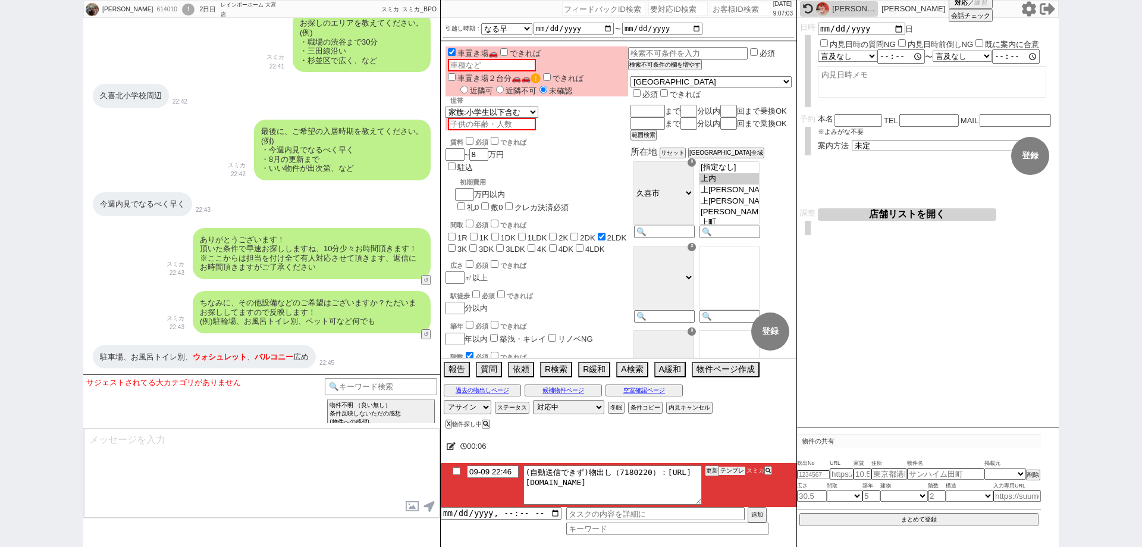
click at [737, 465] on li "09-09 22:46 (自動送信できず)物出し（7180220）：https://jent-crm.com/2ng-84y191pn3984hy/intro…" at bounding box center [619, 485] width 356 height 44
click at [741, 469] on button "テンプレ" at bounding box center [732, 470] width 26 height 8
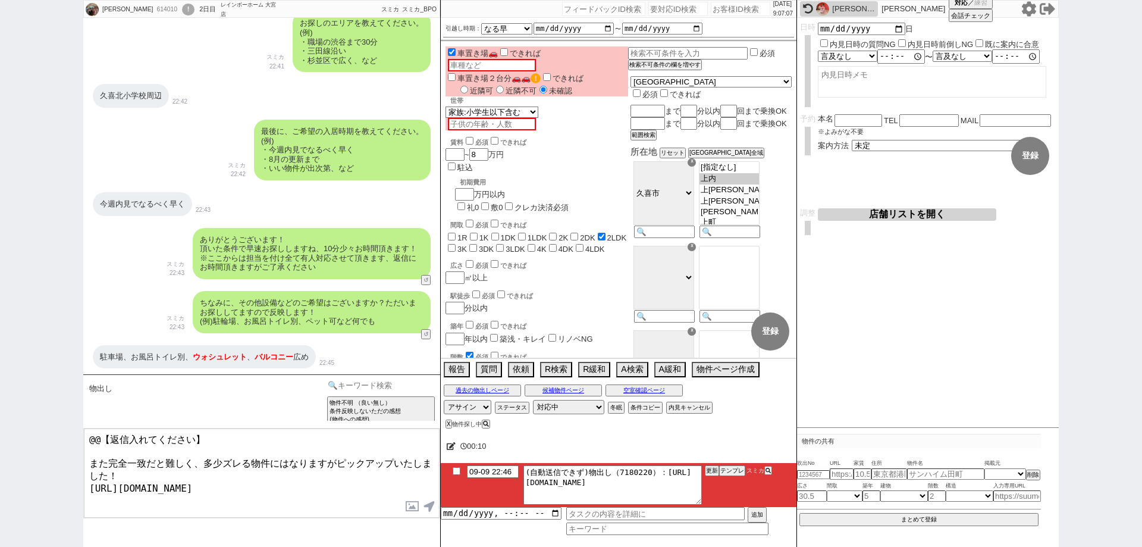
click at [369, 381] on input at bounding box center [381, 385] width 112 height 15
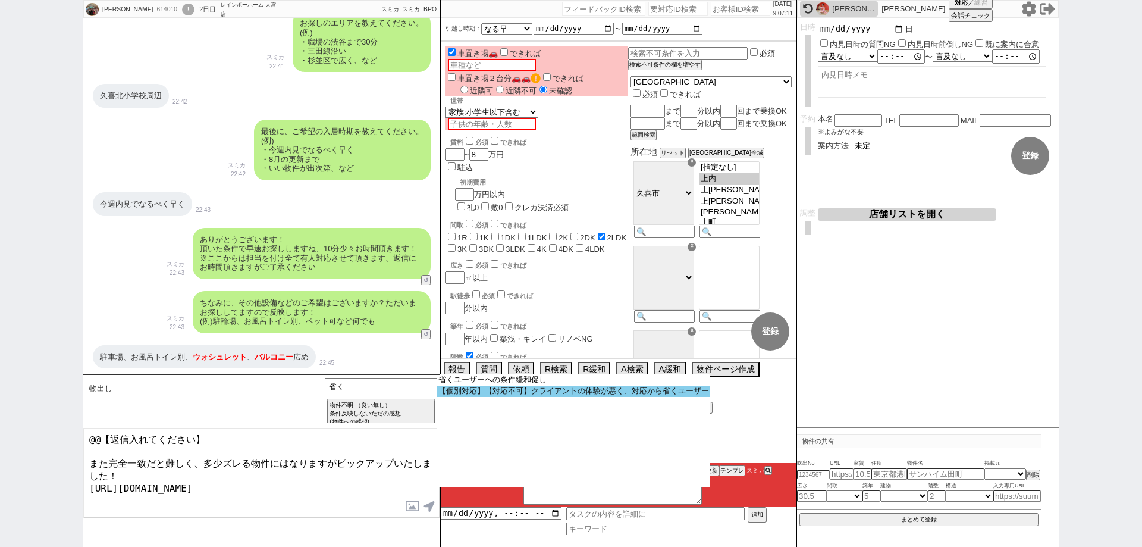
click at [479, 392] on option "【個別対応】【対応不可】クライアントの体験が悪く、対応から省くユーザー" at bounding box center [573, 391] width 273 height 11
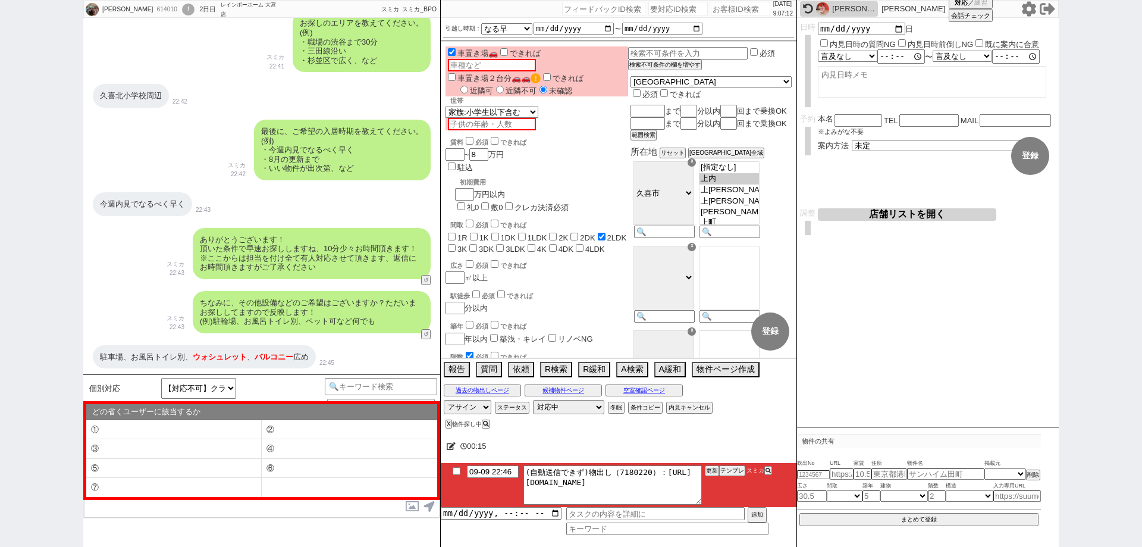
click at [385, 453] on li "④" at bounding box center [350, 449] width 176 height 20
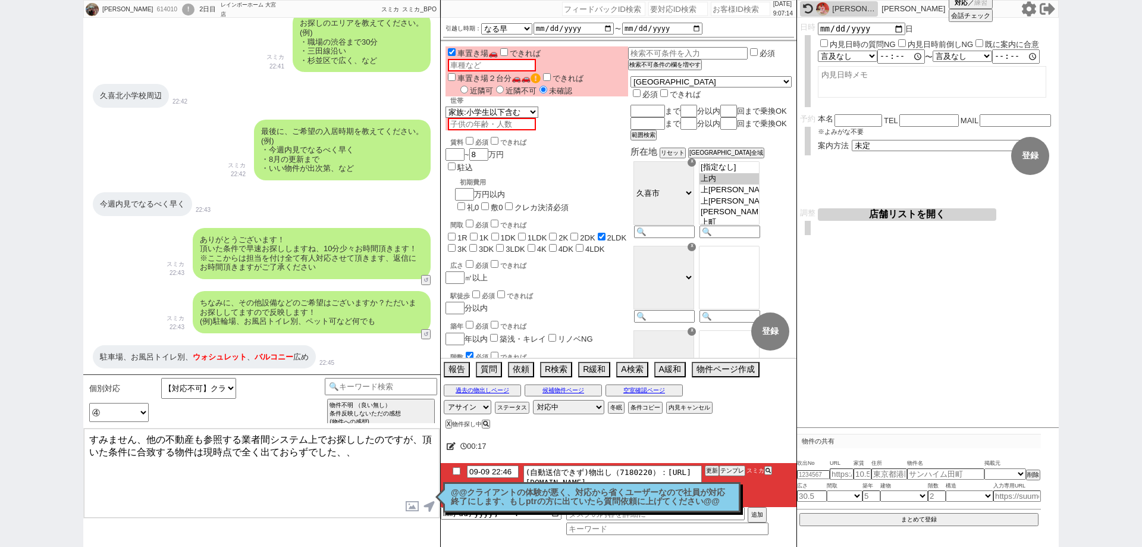
click at [95, 438] on textarea "すみません、他の不動産も参照する業者間システム上でお探ししたのですが、頂いた条件に合致する物件は現時点で全く出ておらずでした、、" at bounding box center [262, 472] width 356 height 89
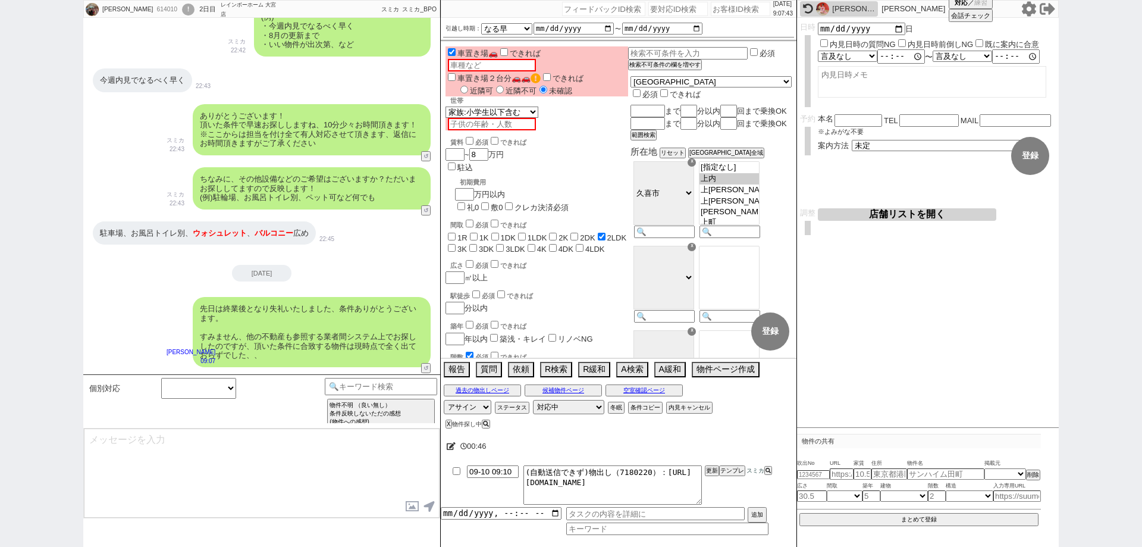
scroll to position [910, 0]
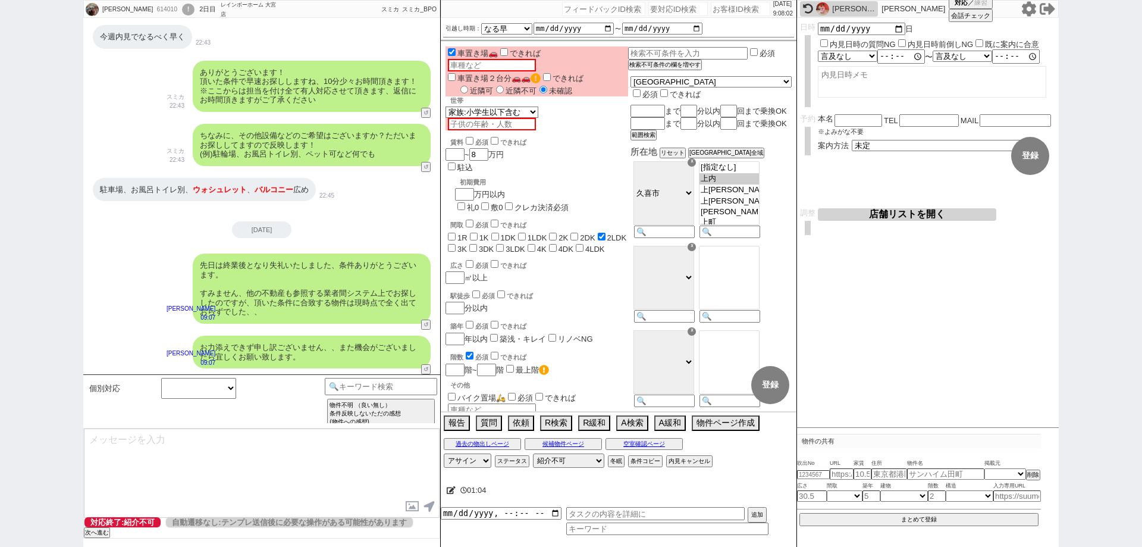
click at [720, 8] on input "number" at bounding box center [740, 9] width 59 height 14
paste input "557437"
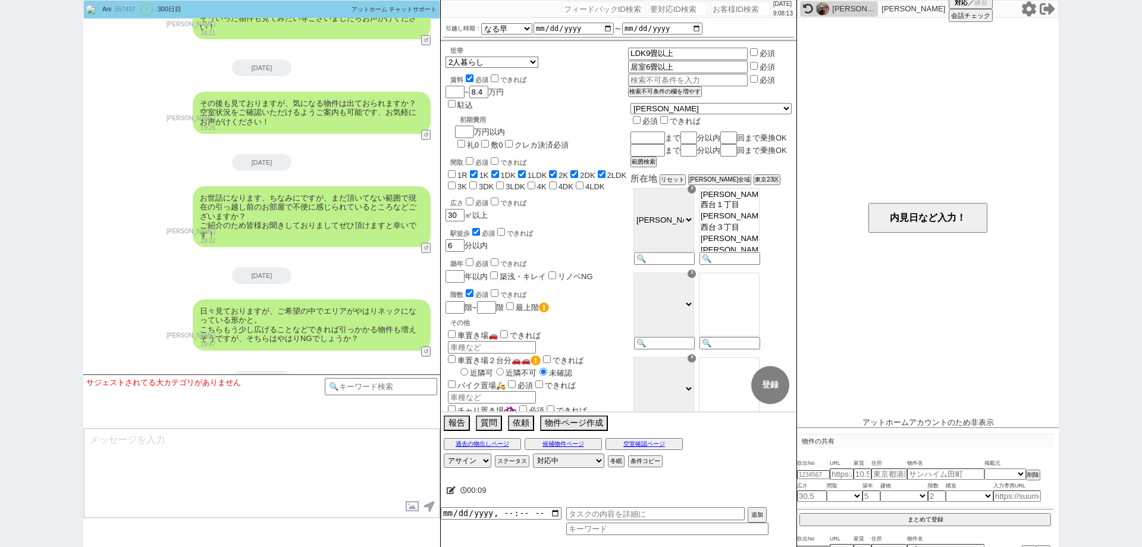
scroll to position [3914, 0]
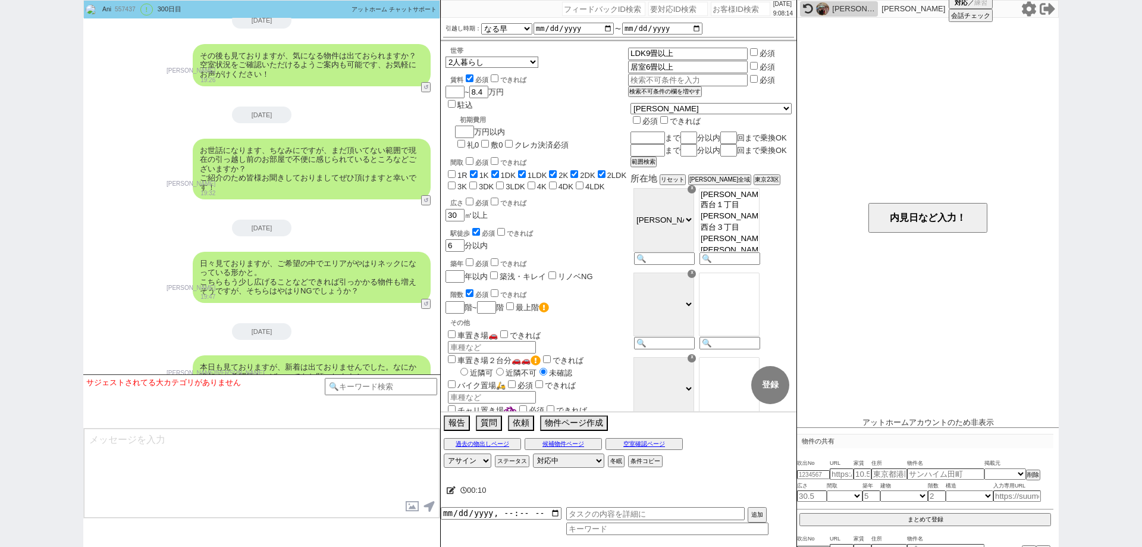
click at [517, 467] on div "対応パス アサイン 斎藤ひな 御手洗侑矢 中村夏海 平山恭子 ステータス 対応中 引き継ぎ完了 ブロック 長期間返信なし 紹介不可 別の所で決まった 客の都合…" at bounding box center [619, 461] width 356 height 18
click at [517, 460] on button "ステータス" at bounding box center [511, 461] width 32 height 10
click at [524, 503] on input "毎日リーチ" at bounding box center [522, 503] width 8 height 8
click at [456, 501] on input "期間を開けてリーチ" at bounding box center [457, 503] width 8 height 8
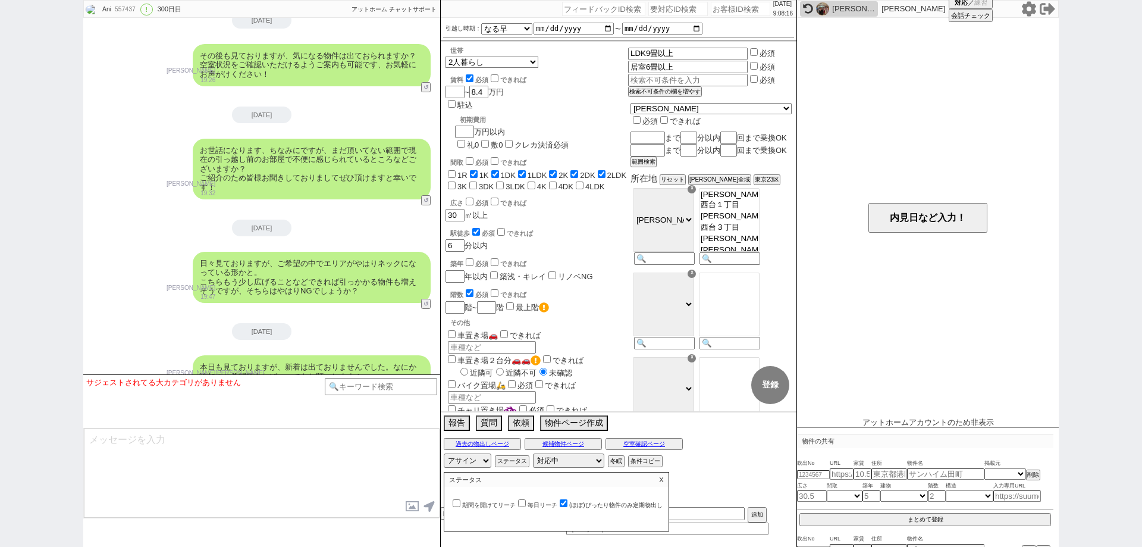
click at [581, 450] on div "過去の物出しページ 候補物件ページ 空室確認ページ" at bounding box center [619, 443] width 356 height 15
click at [584, 461] on select "対応中 引き継ぎ完了 ブロック 長期間返信なし 紹介不可 別の所で決まった 客の都合で引越しが無くなった 接客開始後に冬眠" at bounding box center [568, 460] width 71 height 14
click at [533, 453] on select "対応中 引き継ぎ完了 ブロック 長期間返信なし 紹介不可 別の所で決まった 客の都合で引越しが無くなった 接客開始後に冬眠" at bounding box center [568, 460] width 71 height 14
click at [728, 466] on div "対応パス アサイン 斎藤ひな 御手洗侑矢 中村夏海 平山恭子 ステータス 対応中 引き継ぎ完了 ブロック 長期間返信なし 紹介不可 別の所で決まった 客の都合…" at bounding box center [619, 461] width 356 height 18
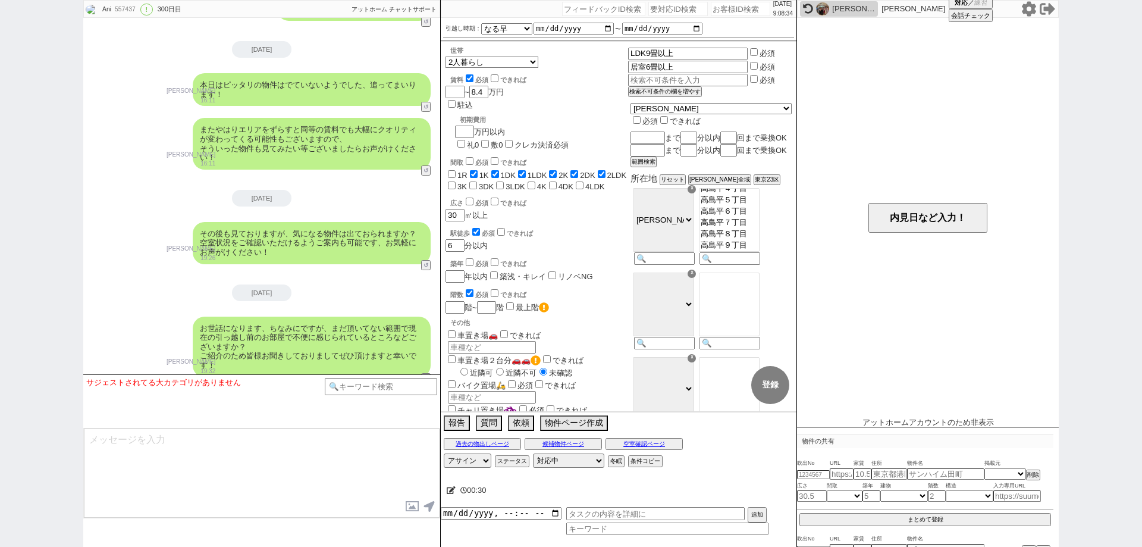
scroll to position [1544, 0]
click at [735, 8] on input "number" at bounding box center [740, 9] width 59 height 14
paste input "609656"
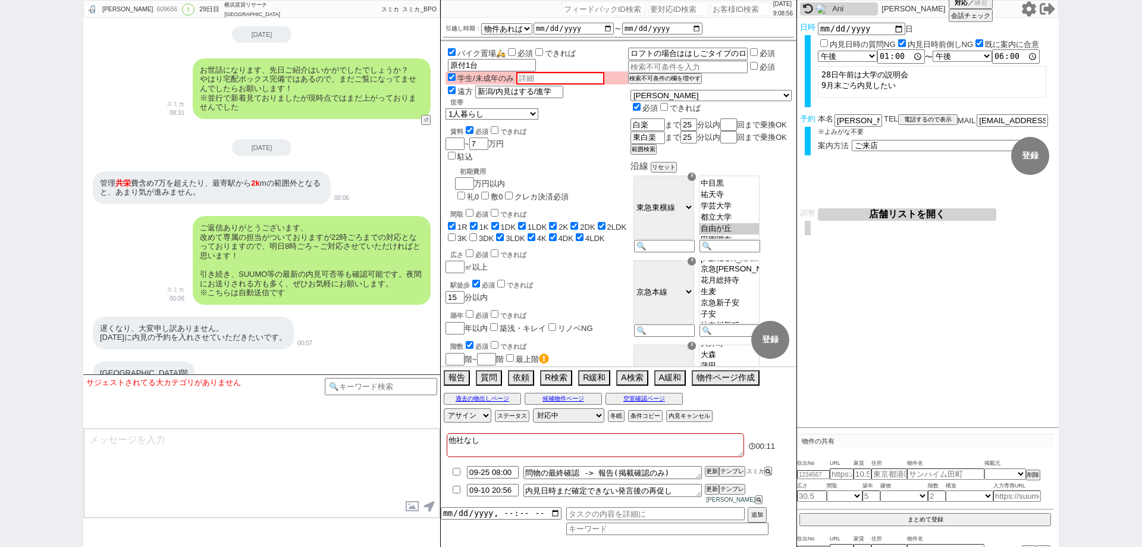
scroll to position [7066, 0]
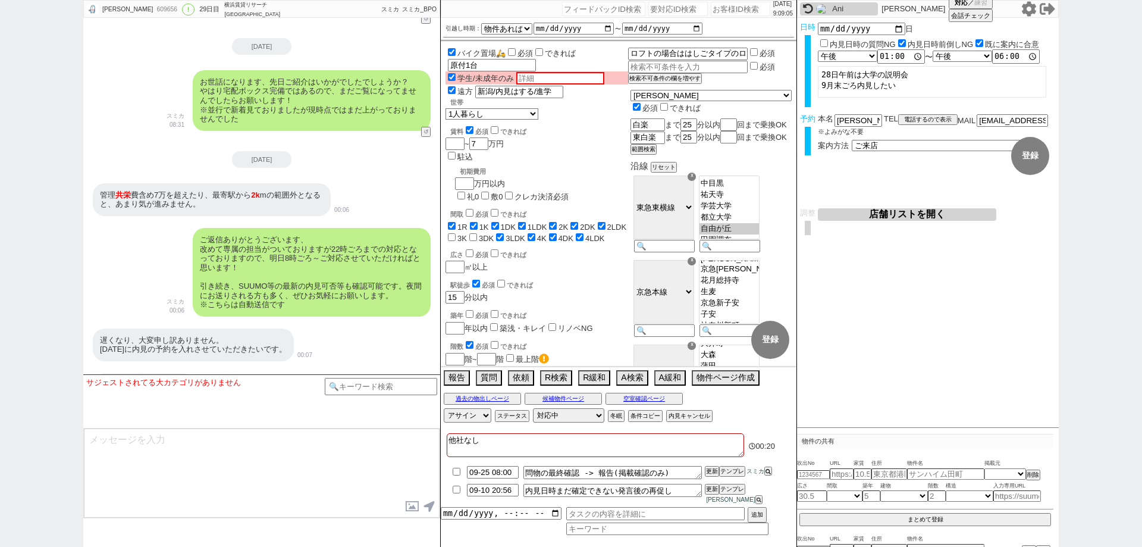
click at [0, 305] on div "怜生 609656 ! 0 29日目 横浜賃貸リサーチ 新横浜店 冬眠中 自社客 スミカ スミカ_BPO チャット全表示 2025-08-13 新しくフォロー…" at bounding box center [571, 273] width 1142 height 547
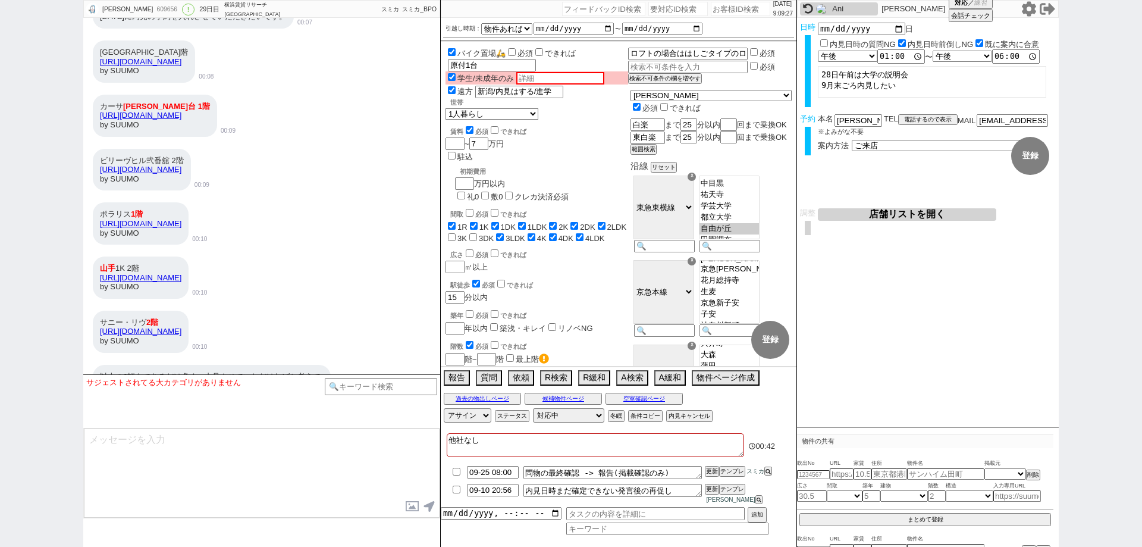
scroll to position [7483, 0]
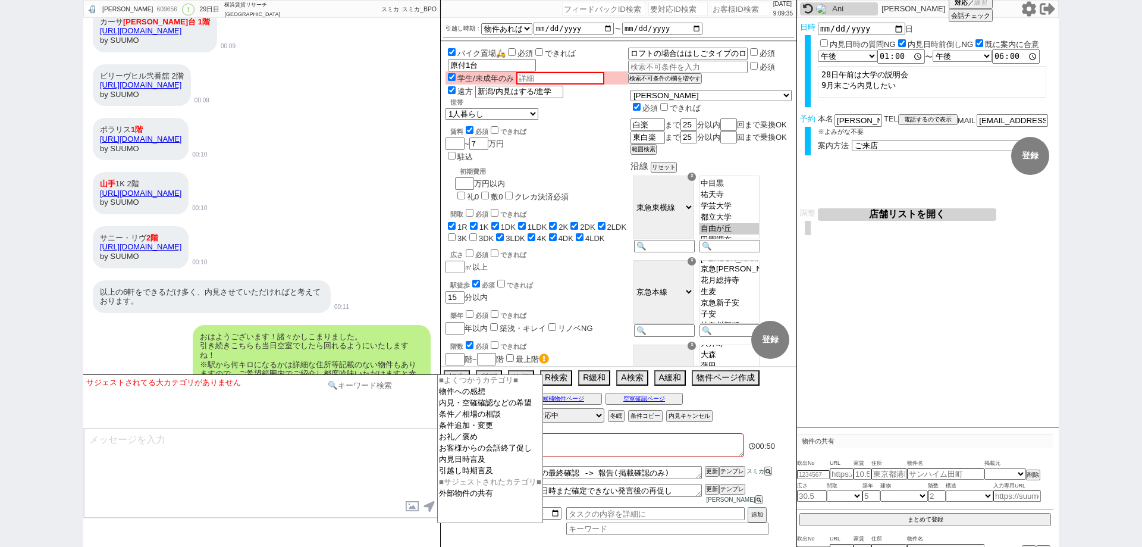
click at [426, 391] on input at bounding box center [381, 385] width 112 height 15
click at [469, 465] on option "内見日時言及" at bounding box center [490, 459] width 105 height 11
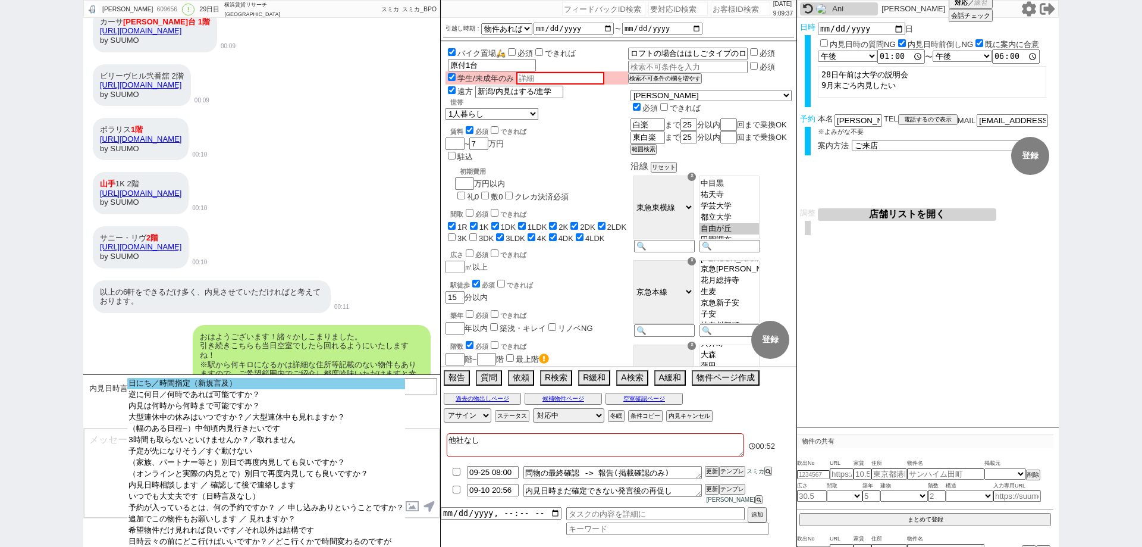
click at [306, 389] on option "日にち／時間指定（新規言及）" at bounding box center [265, 383] width 277 height 11
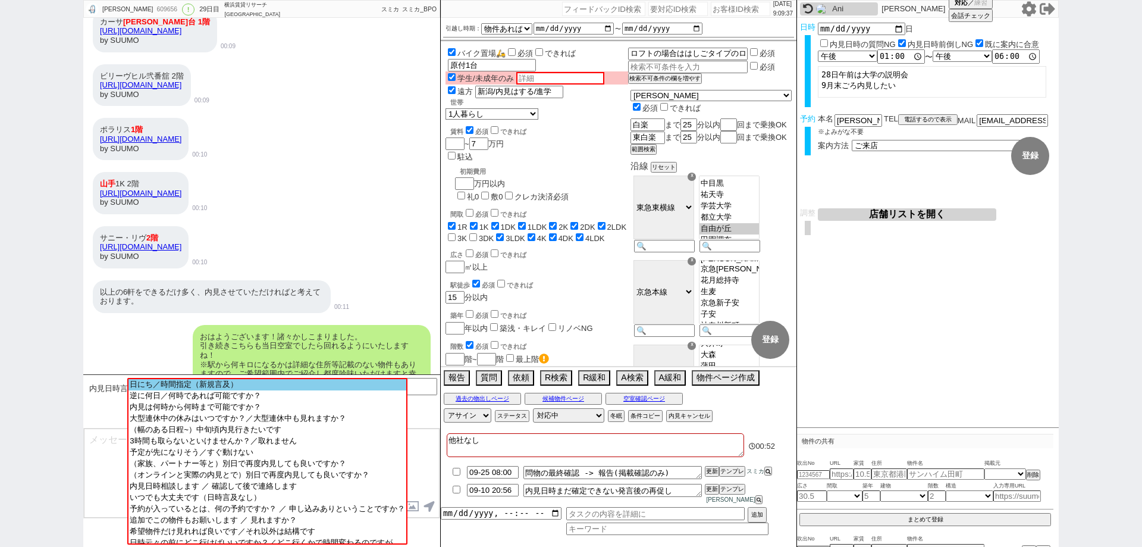
scroll to position [6511, 0]
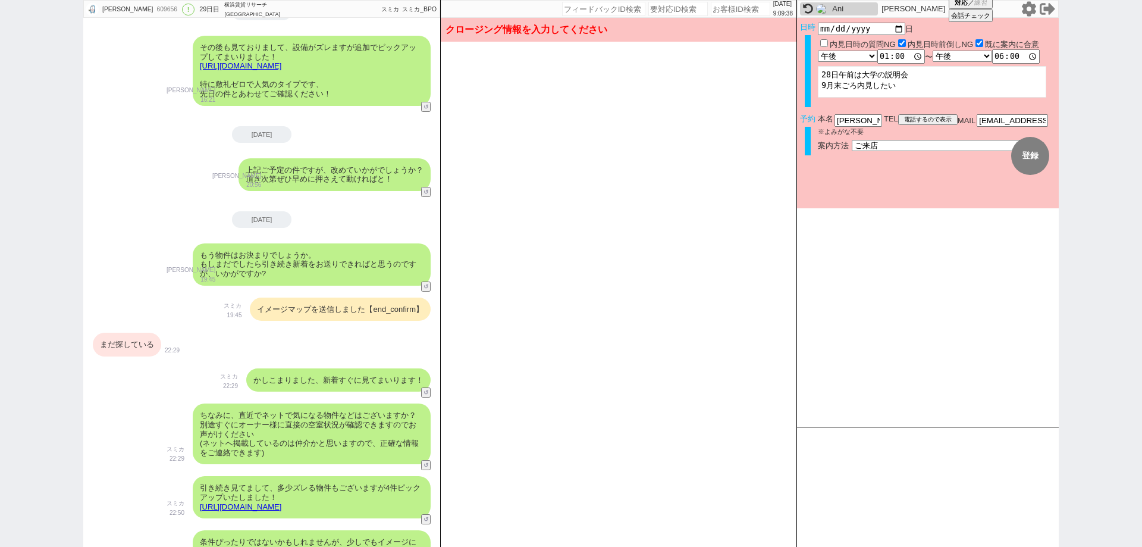
click at [148, 333] on div "まだ探している" at bounding box center [127, 345] width 68 height 24
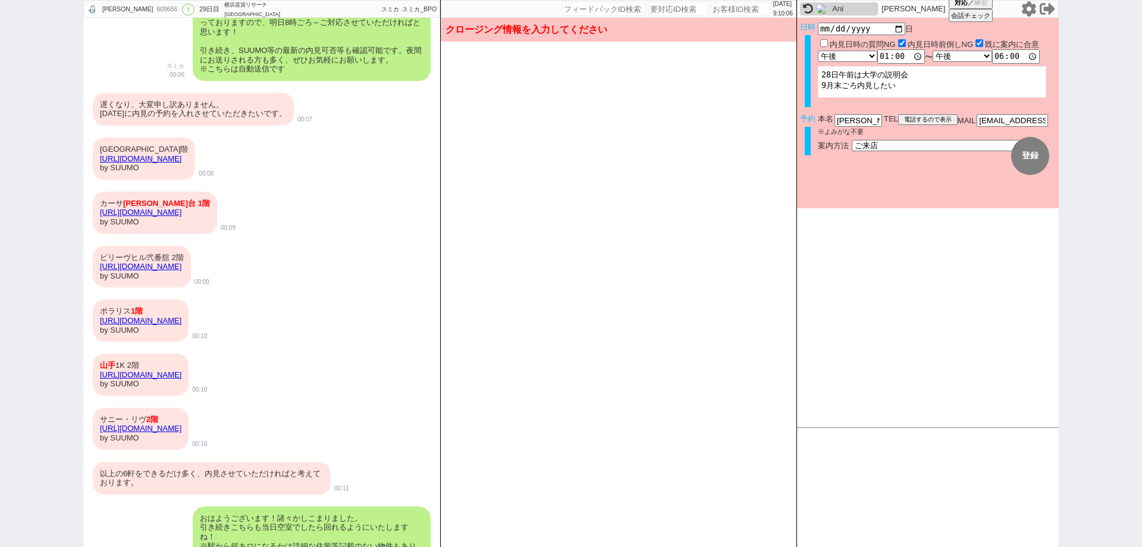
scroll to position [7310, 0]
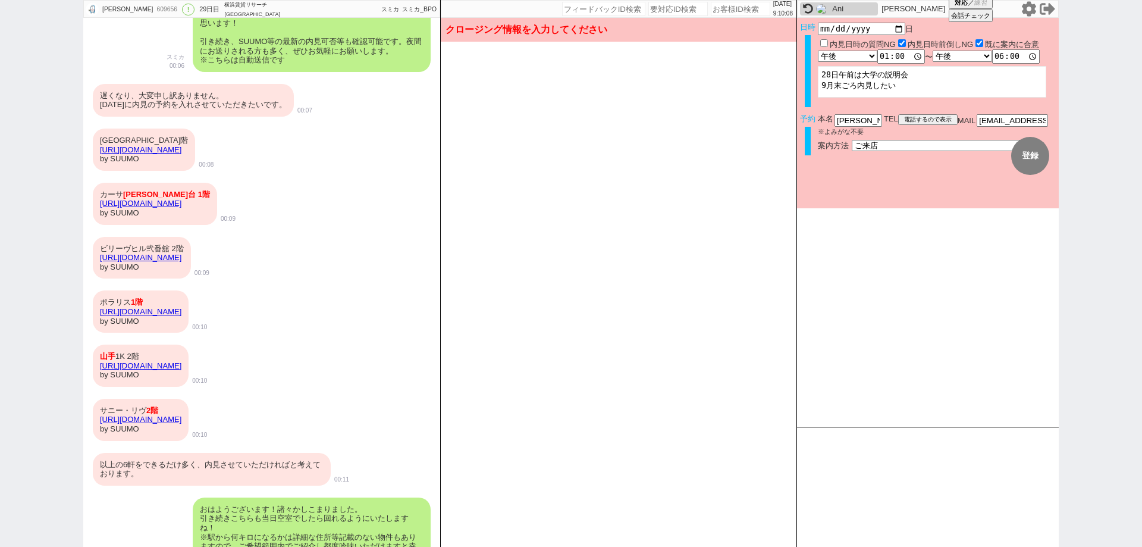
click at [258, 453] on div "以上の6軒をできるだけ多く、内見させていただければと考えております。" at bounding box center [212, 469] width 238 height 33
click at [189, 407] on div "サニー・リヴ 2階 https://suumo.jp/chintai/bc_100444100171/ by SUUMO" at bounding box center [141, 420] width 96 height 42
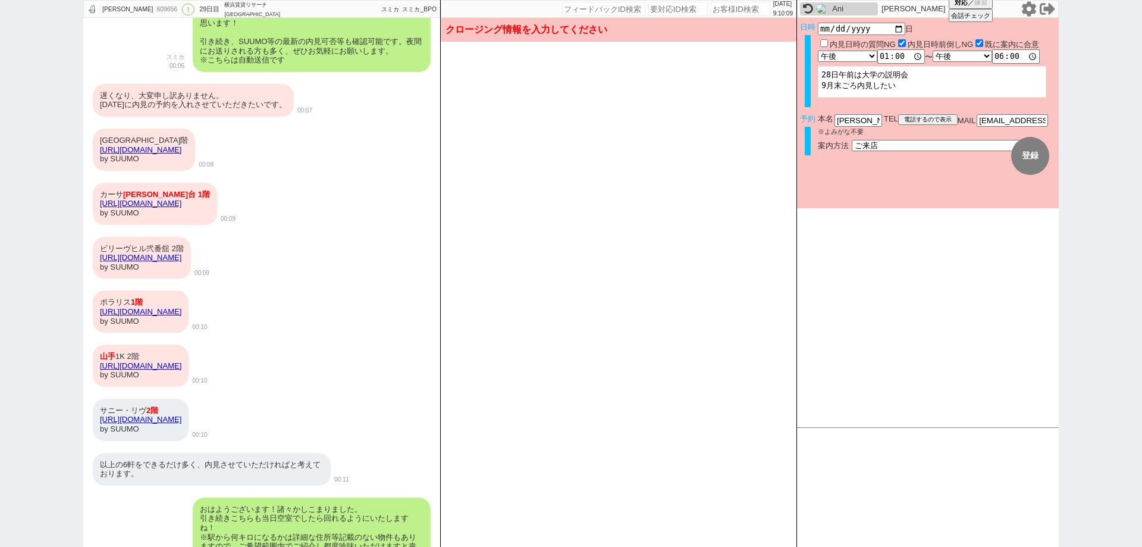
click at [189, 353] on div "山手 1K 2階 https://suumo.jp/chintai/bc_100456883401/ by SUUMO" at bounding box center [141, 365] width 96 height 42
click at [268, 309] on div "ポラリス 1階 https://suumo.jp/chintai/bc_100454167196/ by SUUMO 00:10" at bounding box center [261, 311] width 357 height 54
drag, startPoint x: 267, startPoint y: 302, endPoint x: 275, endPoint y: 275, distance: 28.8
click at [189, 301] on div "ポラリス 1階 https://suumo.jp/chintai/bc_100454167196/ by SUUMO" at bounding box center [141, 311] width 96 height 42
click at [191, 249] on div "ビリーヴヒル弐番舘 2階 https://suumo.jp/chintai/bc_100447556851/ by SUUMO" at bounding box center [142, 258] width 98 height 42
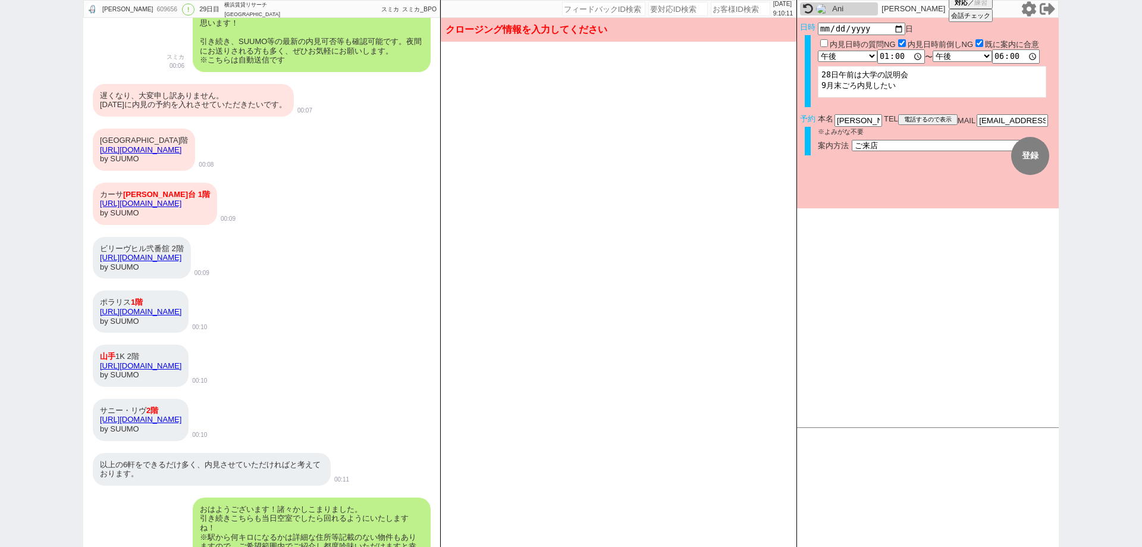
click at [217, 198] on div "カーサ　 三春台 1階 https://suumo.jp/chintai/bc_100347676463/ by SUUMO" at bounding box center [155, 204] width 124 height 42
click at [195, 129] on div "TALBOT HOUSE山手山元町 2階 https://suumo.jp/chintai/bc_100442753372/ by SUUMO" at bounding box center [144, 150] width 102 height 42
click at [249, 84] on div "遅くなり、大変申し訳ありません。 9月28日に内見の予約を入れさせていただきたいです。" at bounding box center [193, 100] width 201 height 33
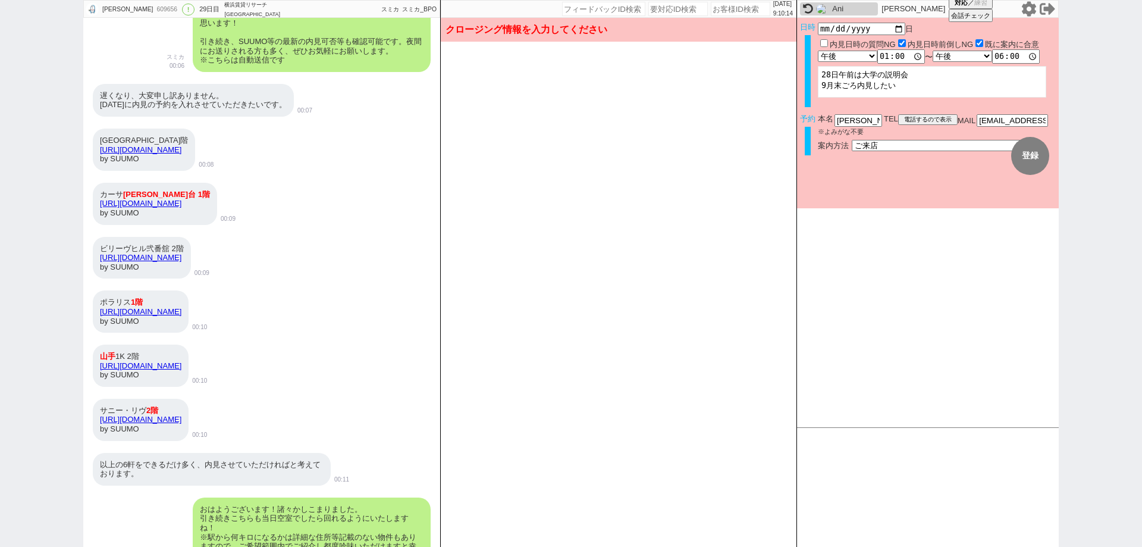
scroll to position [7013, 0]
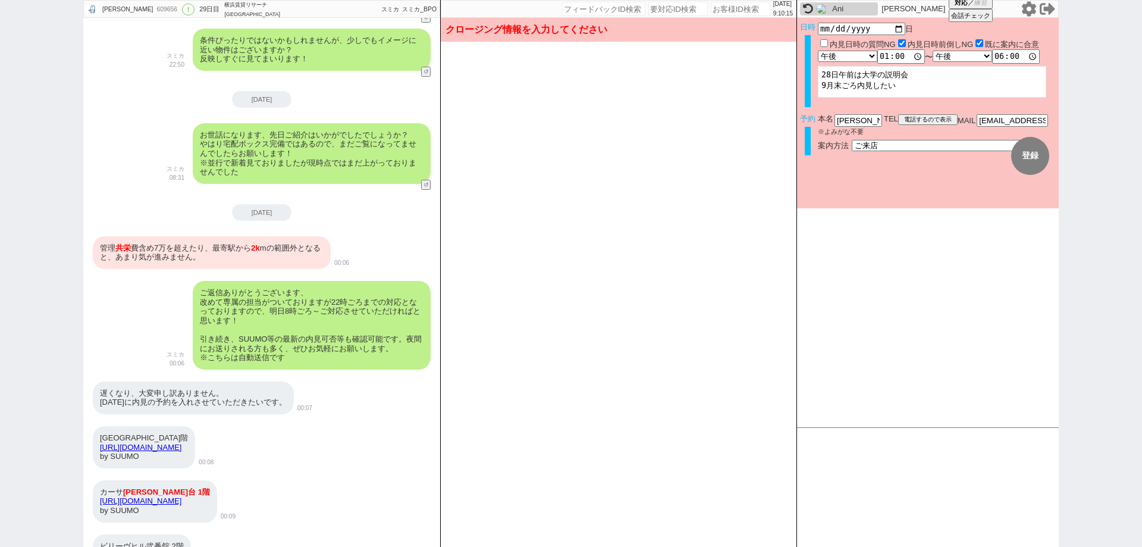
click at [213, 236] on div "管理 共栄 費含め7万を超えたり、最寄駅から 2k mの範囲外となると、あまり気が進みません。" at bounding box center [212, 252] width 238 height 33
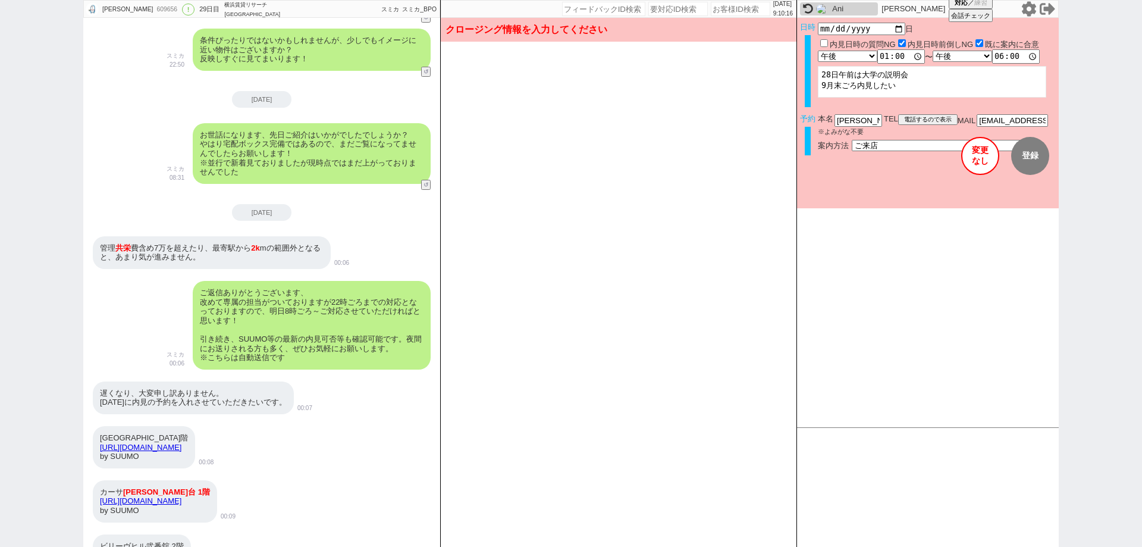
click at [981, 155] on button "変更 なし" at bounding box center [980, 156] width 38 height 38
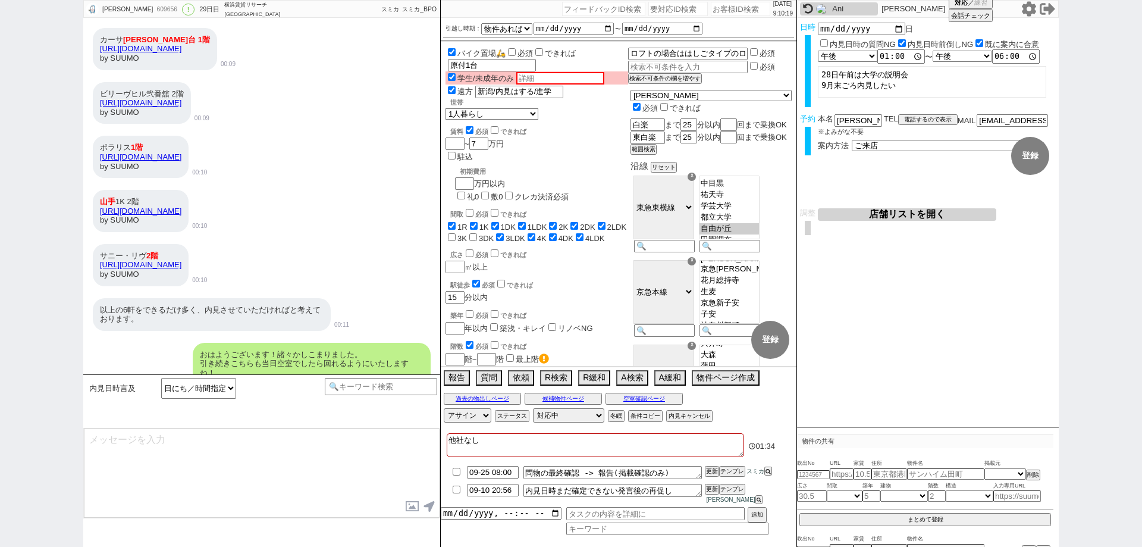
scroll to position [7483, 0]
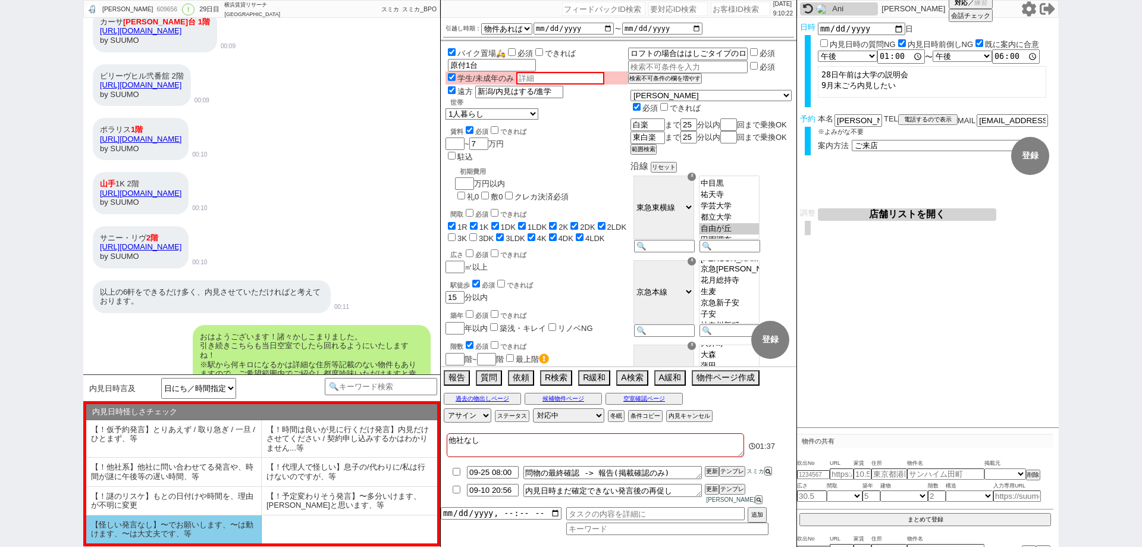
click at [242, 528] on li "【怪しい発言なし】〜でお願いします、〜は動けます、〜は大丈夫です、等" at bounding box center [174, 529] width 176 height 28
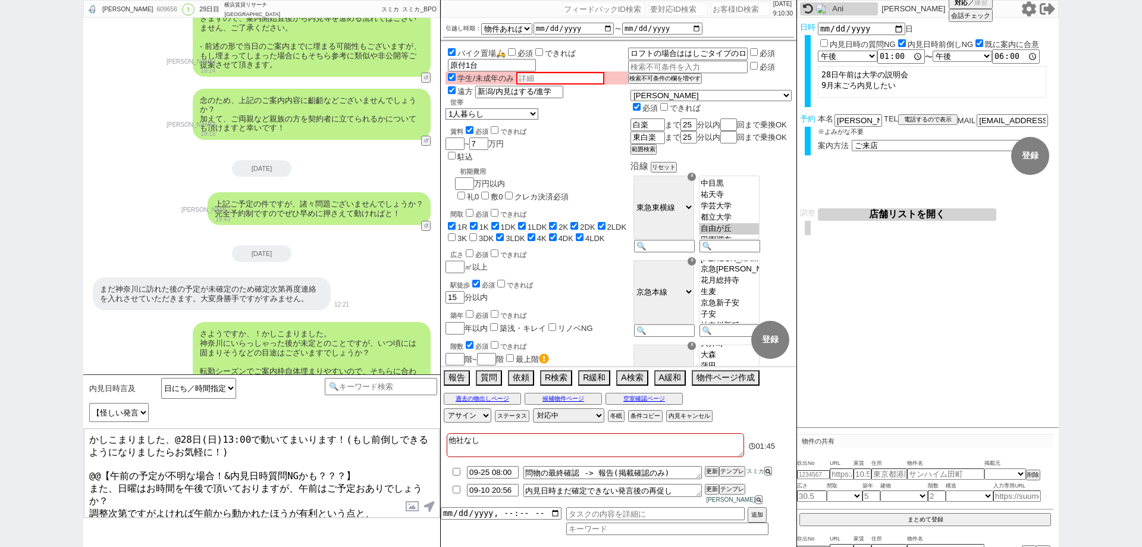
scroll to position [5401, 0]
click at [735, 491] on li "09-10 20:56 内見日時まだ確定できない発言後の再促し 更新 テンプレ 御手洗侑矢" at bounding box center [619, 494] width 356 height 26
click at [739, 493] on button "テンプレ" at bounding box center [732, 489] width 26 height 8
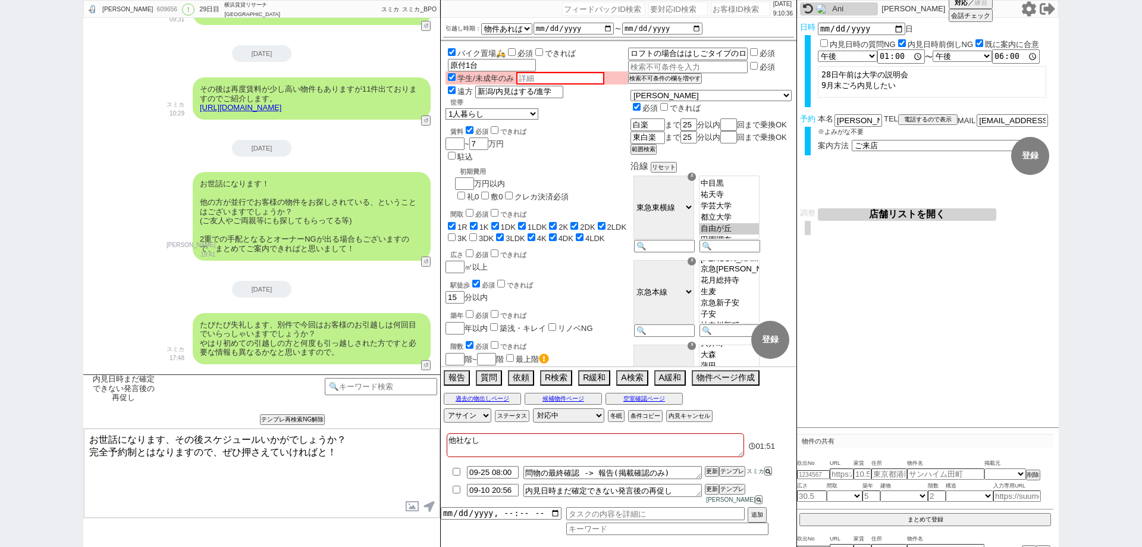
scroll to position [6233, 0]
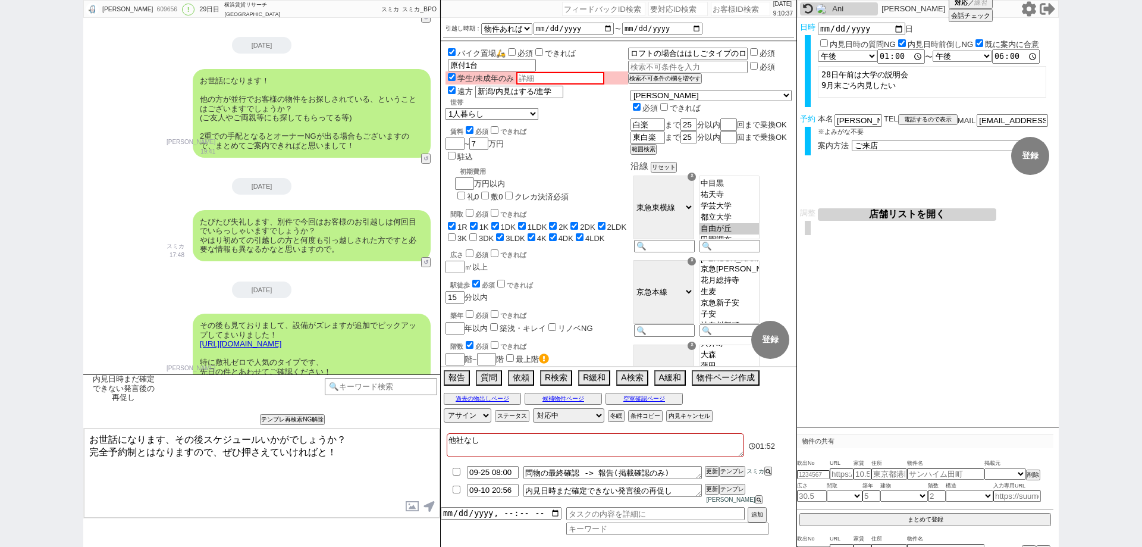
drag, startPoint x: 386, startPoint y: 456, endPoint x: 392, endPoint y: 434, distance: 22.2
click at [392, 434] on textarea "お世話になります、その後スケジュールいかがでしょうか？ 完全予約制とはなりますので、ぜひ押さえていければと！" at bounding box center [262, 472] width 356 height 89
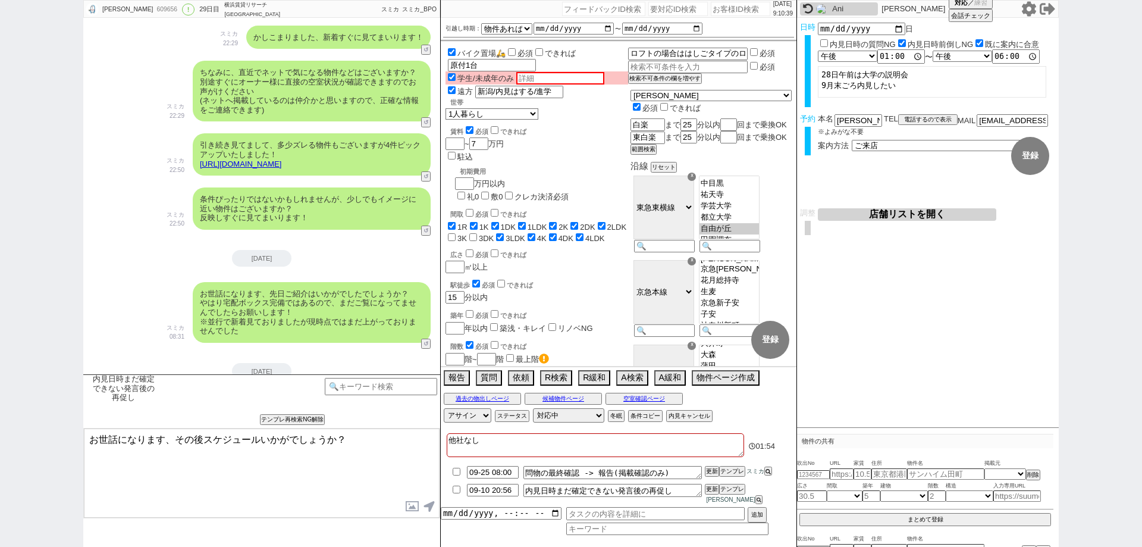
scroll to position [7483, 0]
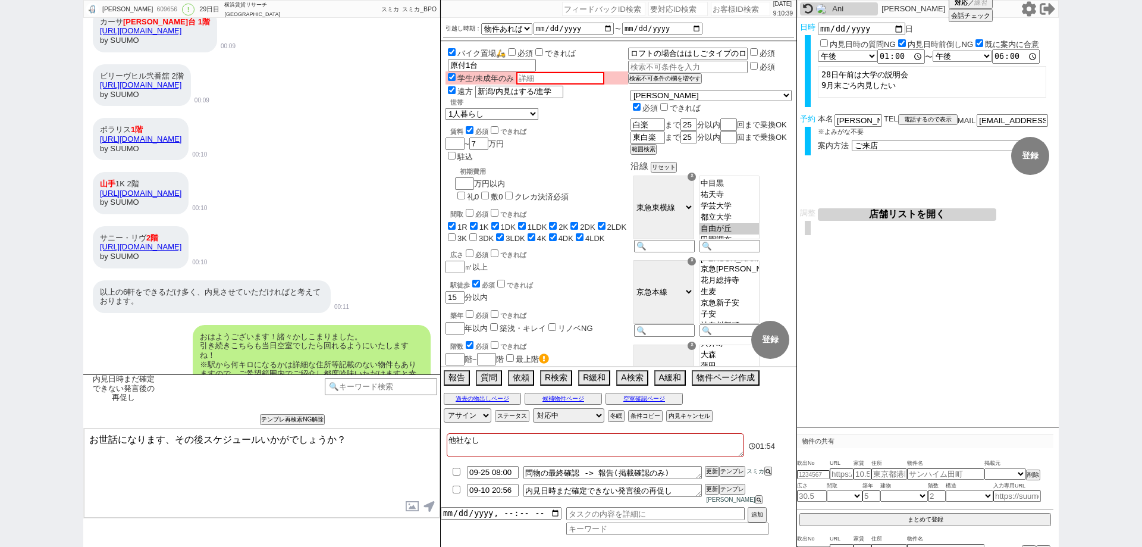
drag, startPoint x: 308, startPoint y: 305, endPoint x: 308, endPoint y: 540, distance: 235.0
drag, startPoint x: 334, startPoint y: 439, endPoint x: 0, endPoint y: 383, distance: 338.5
click at [0, 383] on div "怜生 609656 ! 0 29日目 横浜賃貸リサーチ 新横浜店 冬眠中 自社客 スミカ スミカ_BPO チャット全表示 2025-08-13 新しくフォロー…" at bounding box center [571, 273] width 1142 height 547
click at [412, 452] on textarea "また28日（日）ですがお時間は変わらず13時～でよろしいでしょうか？" at bounding box center [262, 472] width 356 height 89
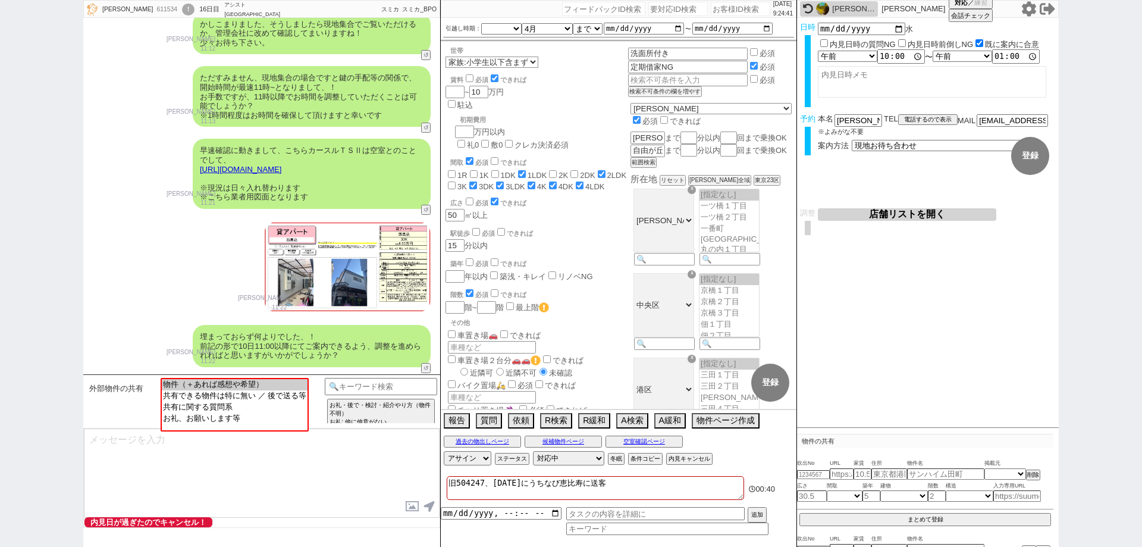
scroll to position [0, 0]
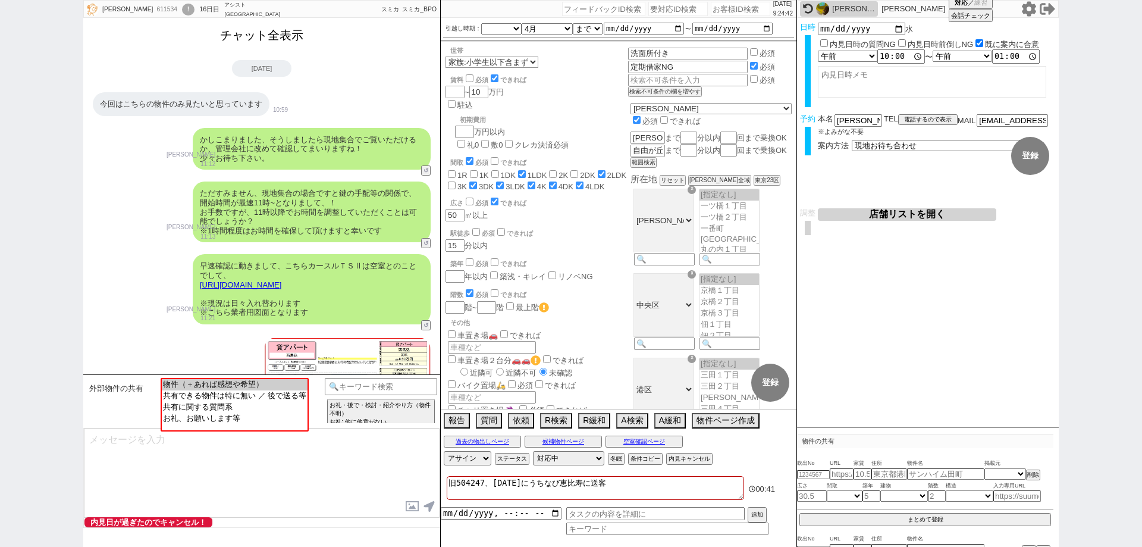
click at [278, 30] on button "チャット全表示" at bounding box center [261, 35] width 93 height 21
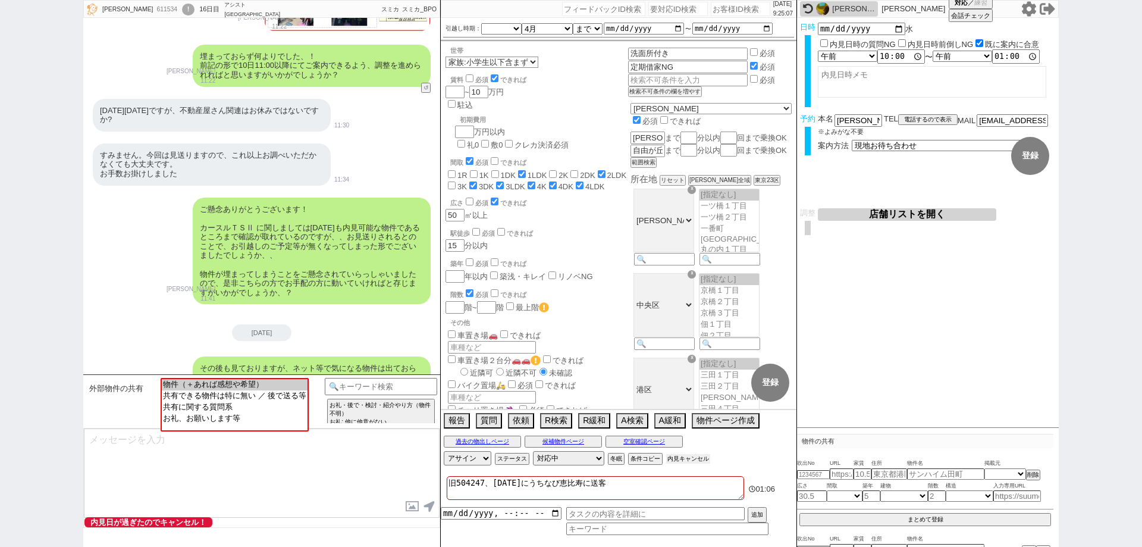
scroll to position [7885, 0]
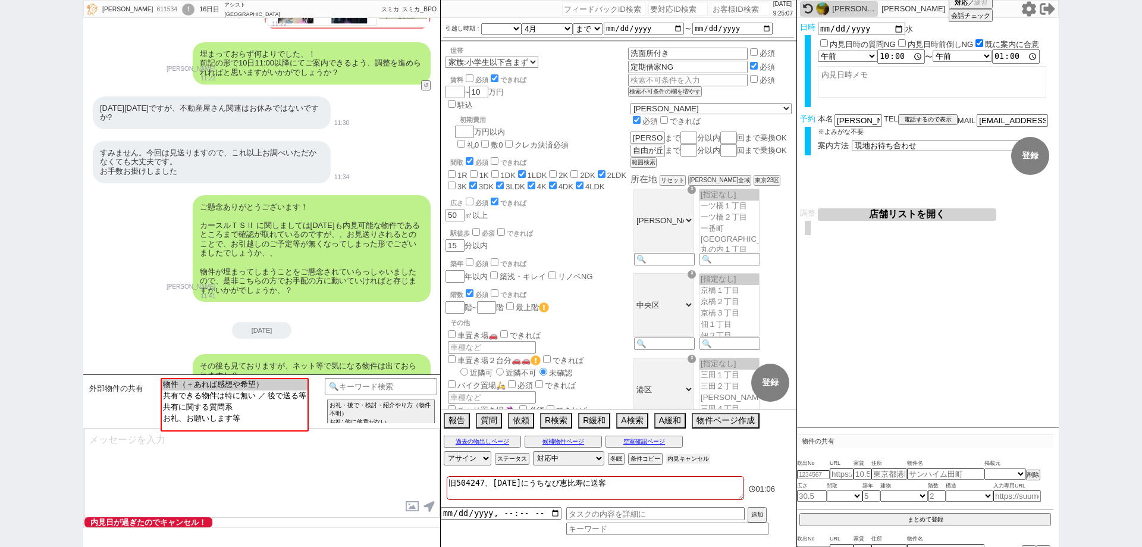
click at [700, 457] on button "内見キャンセル" at bounding box center [688, 459] width 44 height 10
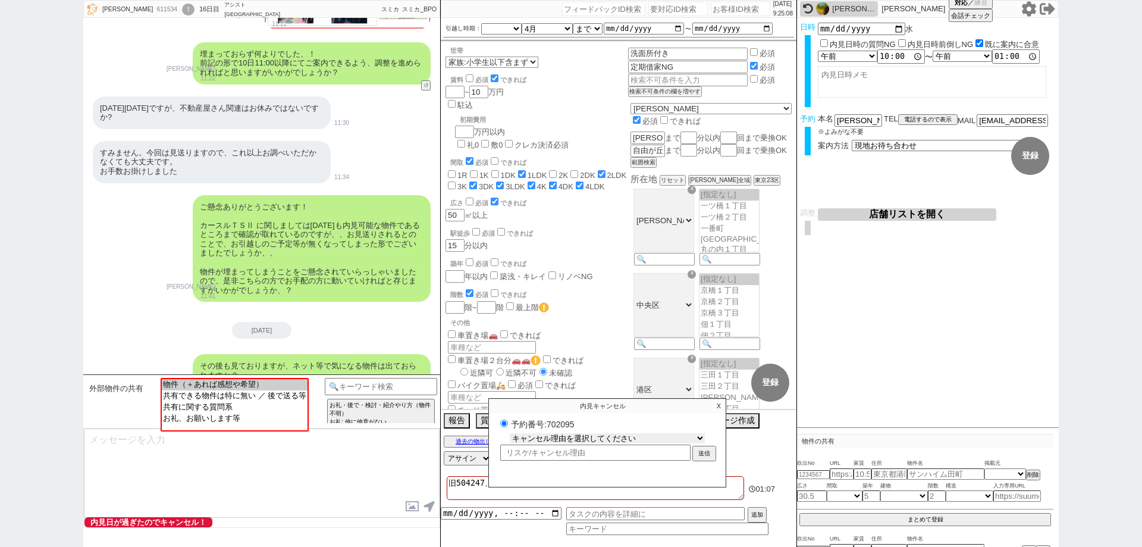
click at [693, 433] on select "キャンセル理由を選択してください 希望物件が出なかった 希望物件が見れなかった 返信がこなくなった 他決(日程調整前) 引越し自体消滅(日程調整前) 都合が変…" at bounding box center [607, 438] width 195 height 10
click at [510, 433] on select "キャンセル理由を選択してください 希望物件が出なかった 希望物件が見れなかった 返信がこなくなった 他決(日程調整前) 引越し自体消滅(日程調整前) 都合が変…" at bounding box center [607, 438] width 195 height 10
click at [705, 453] on button "送信" at bounding box center [704, 454] width 21 height 13
click at [715, 405] on p "X" at bounding box center [719, 406] width 14 height 14
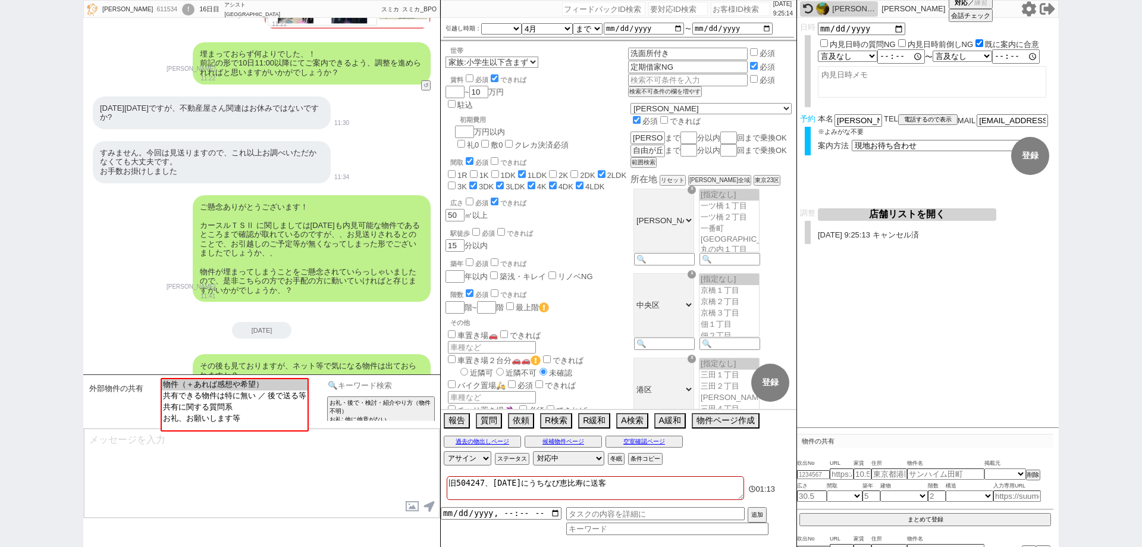
click at [397, 391] on input at bounding box center [381, 385] width 112 height 15
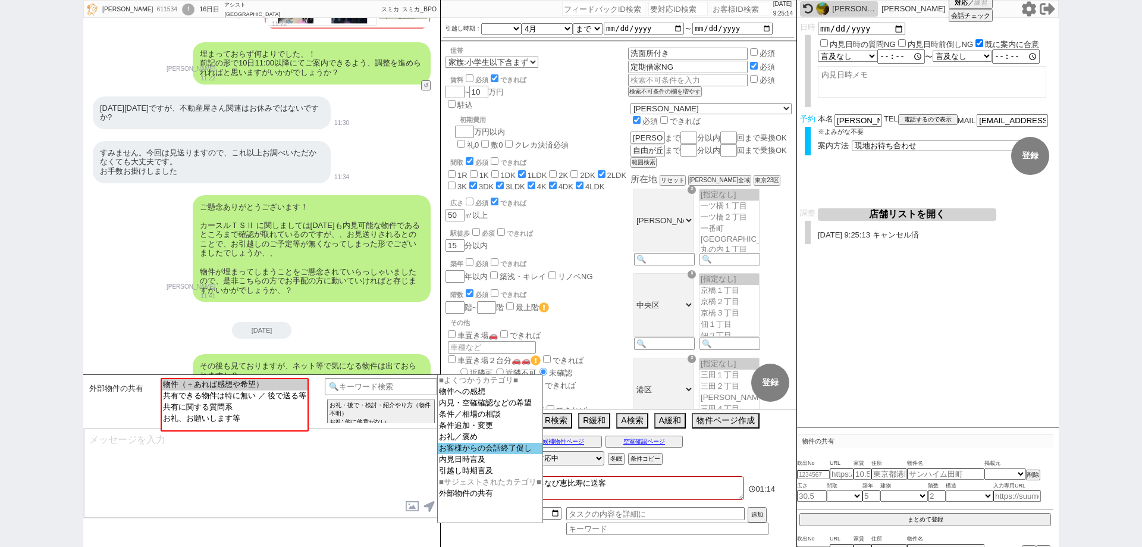
click at [474, 454] on option "お客様からの会話終了促し" at bounding box center [490, 448] width 105 height 11
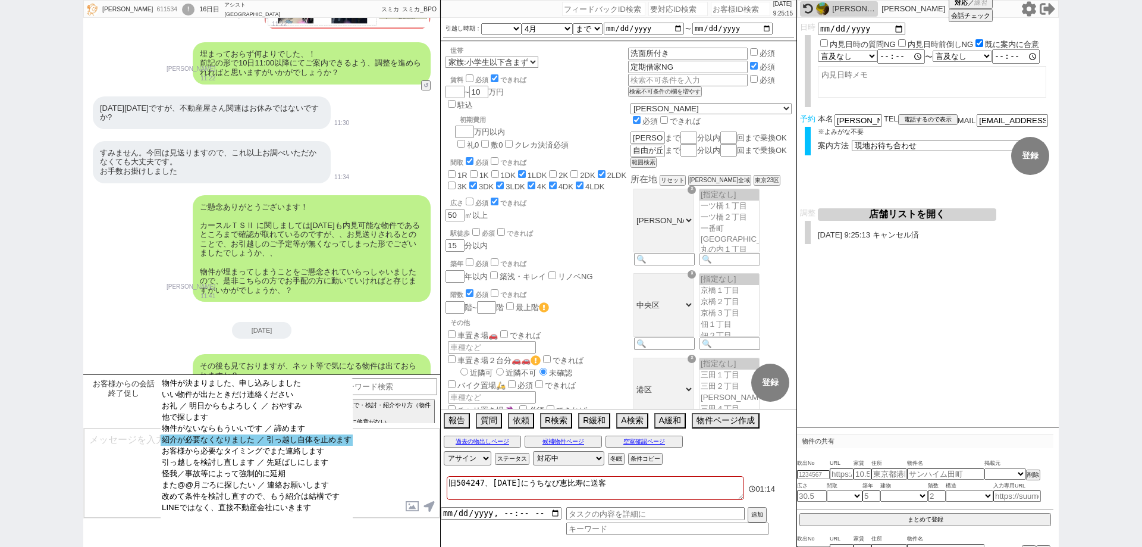
click at [308, 446] on option "紹介が必要なくなりました ／ 引っ越し自体を止めます" at bounding box center [257, 439] width 192 height 11
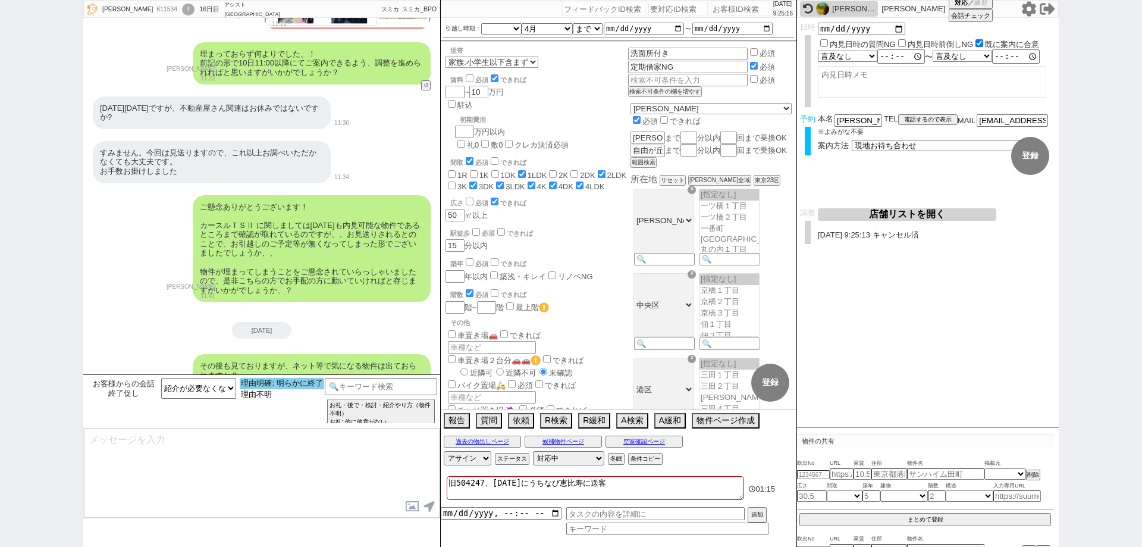
click at [308, 383] on option "理由明確: 明らかに終了" at bounding box center [282, 383] width 84 height 11
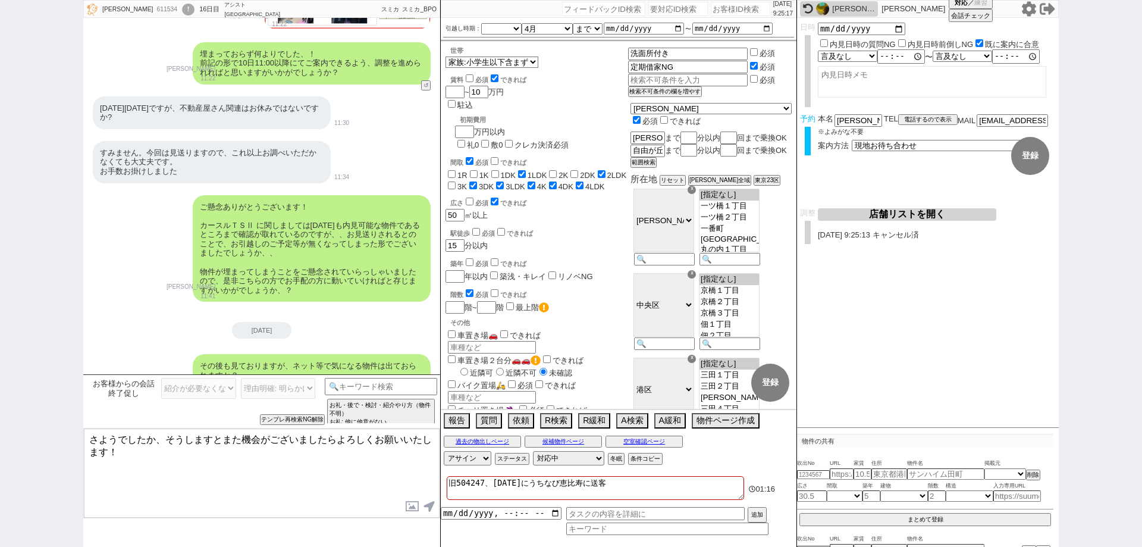
click at [357, 475] on textarea "さようでしたか、そうしますとまた機会がございましたらよろしくお願いいたします！" at bounding box center [262, 472] width 356 height 89
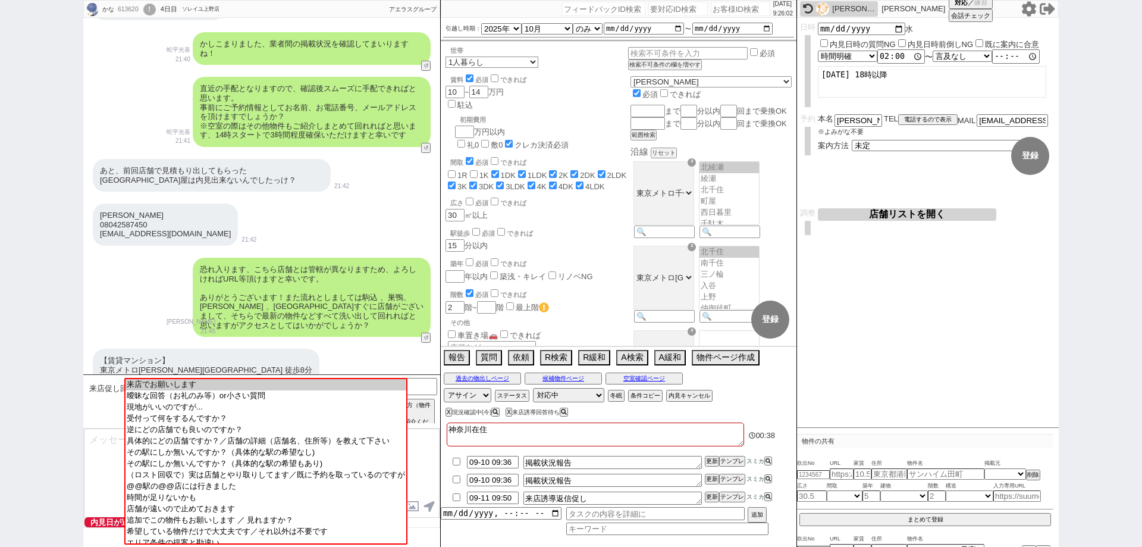
scroll to position [3094, 0]
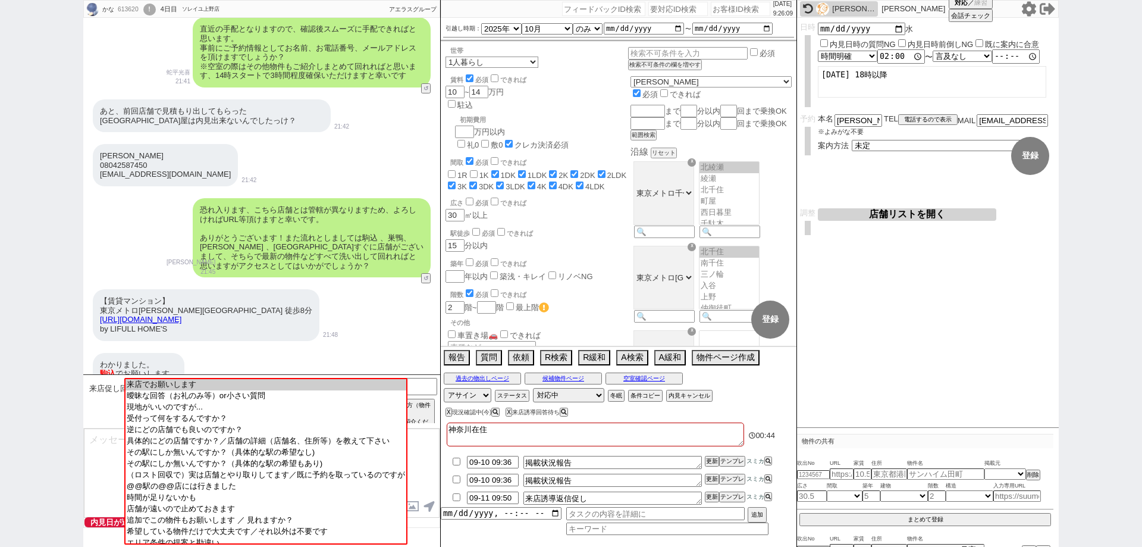
drag, startPoint x: 318, startPoint y: 303, endPoint x: 96, endPoint y: 292, distance: 222.8
click at [96, 292] on div "【賃貸マンション】 東京メトロ千代田線 町屋駅 徒歩8分 https://www.homes.co.jp/chintai/b-1183980165077/?c…" at bounding box center [206, 314] width 227 height 51
copy link "https://www.homes.co.jp/chintai/b-1183980165077/?cmp_id=08_aooeee_00000039&open…"
click at [836, 469] on input "text" at bounding box center [842, 474] width 24 height 10
paste input "https://www.homes.co.jp/chintai/b-1183980165077/?cmp_id=08_aooeee_00000039&open…"
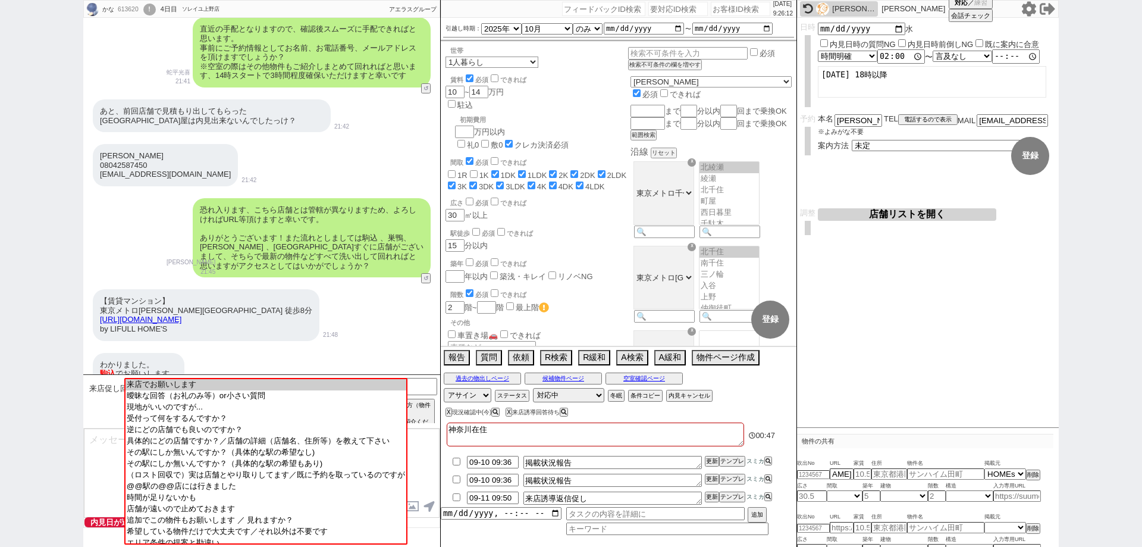
scroll to position [0, 0]
click at [1073, 353] on div "かな 613620 ! 0 4日目 ソレイユ上野店 冬眠中 自社客 アエラスグループ スミカ_BPO チャット全表示 2025-09-07 2階以上　風呂トイ…" at bounding box center [571, 273] width 1142 height 547
click at [142, 362] on div "わかりました。 駒込 でお願いします。" at bounding box center [139, 369] width 92 height 33
click at [819, 475] on input "number" at bounding box center [813, 475] width 33 height 8
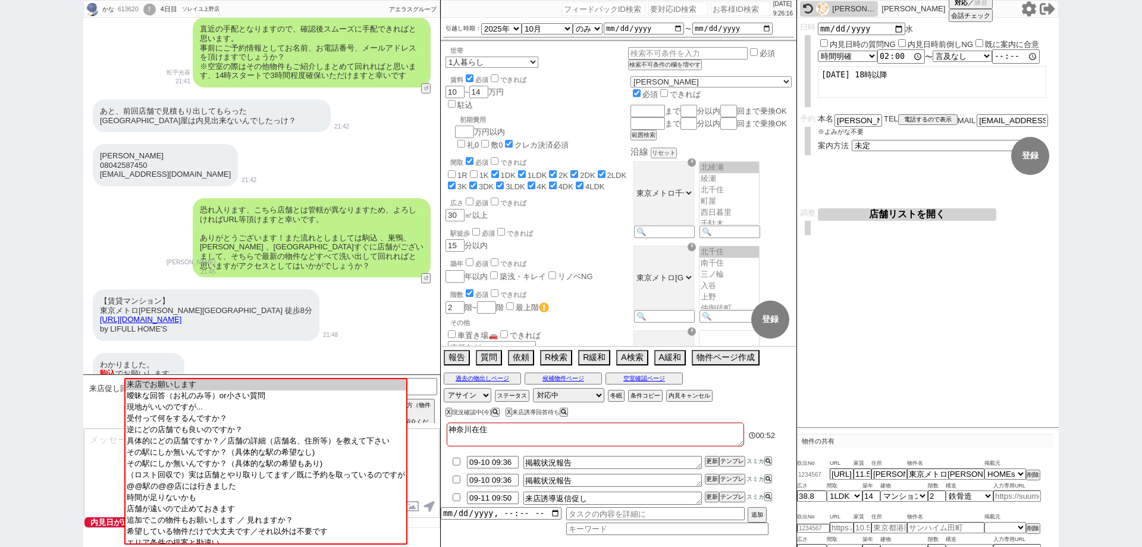
paste input "37009498"
click at [937, 396] on div "内見日など入力！ 変更 なし 登録 日時 2025-09-10 水 内見日時の質問NG 内見日時前倒しNG 既に案内に合意 言及なし 時間明確 午前 午後 お…" at bounding box center [928, 223] width 262 height 410
click at [943, 142] on select "未定 現地お待ち合わせ ご来店 先行申し込みのご案内or内見無しでの申し込みのご案内 オンラインでのご接客 オンラインで1件の内見のご案内" at bounding box center [941, 145] width 178 height 10
click at [852, 140] on select "未定 現地お待ち合わせ ご来店 先行申し込みのご案内or内見無しでの申し込みのご案内 オンラインでのご接客 オンラインで1件の内見のご案内" at bounding box center [941, 145] width 178 height 10
click at [1032, 151] on button "登録" at bounding box center [1030, 156] width 38 height 38
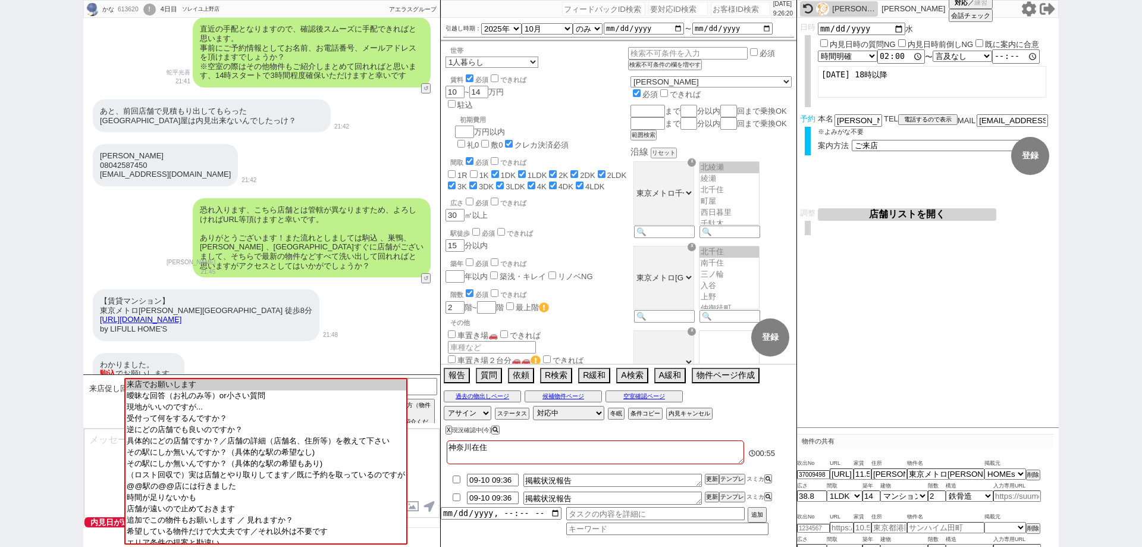
click at [1017, 348] on div "内見日など入力！ 変更 なし 登録 日時 2025-09-10 水 内見日時の質問NG 内見日時前倒しNG 既に案内に合意 言及なし 時間明確 午前 午後 お…" at bounding box center [928, 223] width 262 height 410
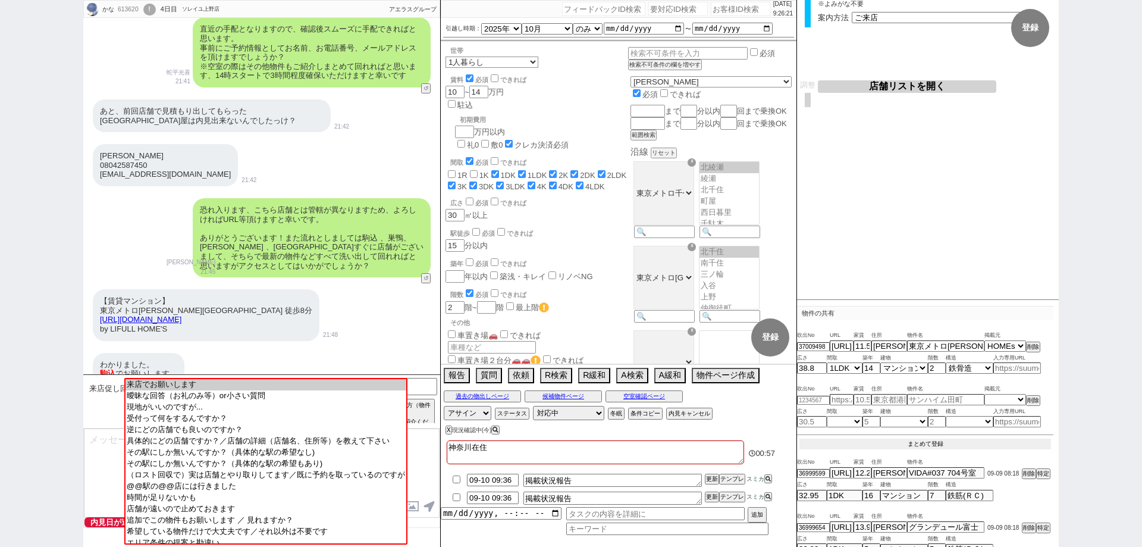
scroll to position [126, 0]
click at [965, 436] on div "吹出No URL 家賃 住所 物件名 掲載元 37009498 https://www.homes.co.jp/chintai/b-1183980165077…" at bounding box center [925, 389] width 256 height 124
click at [948, 445] on button "まとめて登録" at bounding box center [926, 446] width 252 height 11
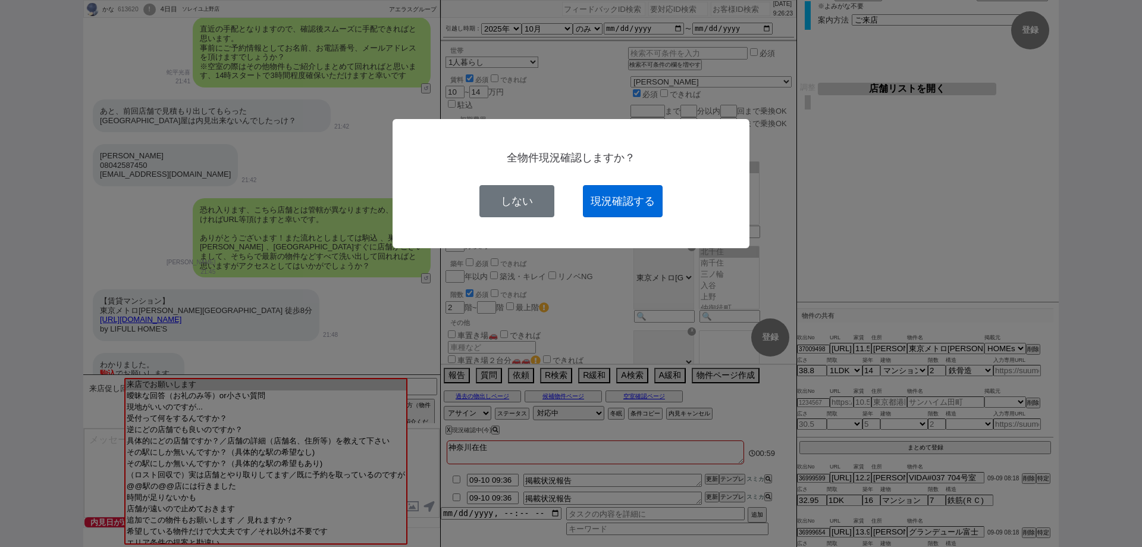
click at [622, 193] on button "現況確認する" at bounding box center [623, 201] width 80 height 32
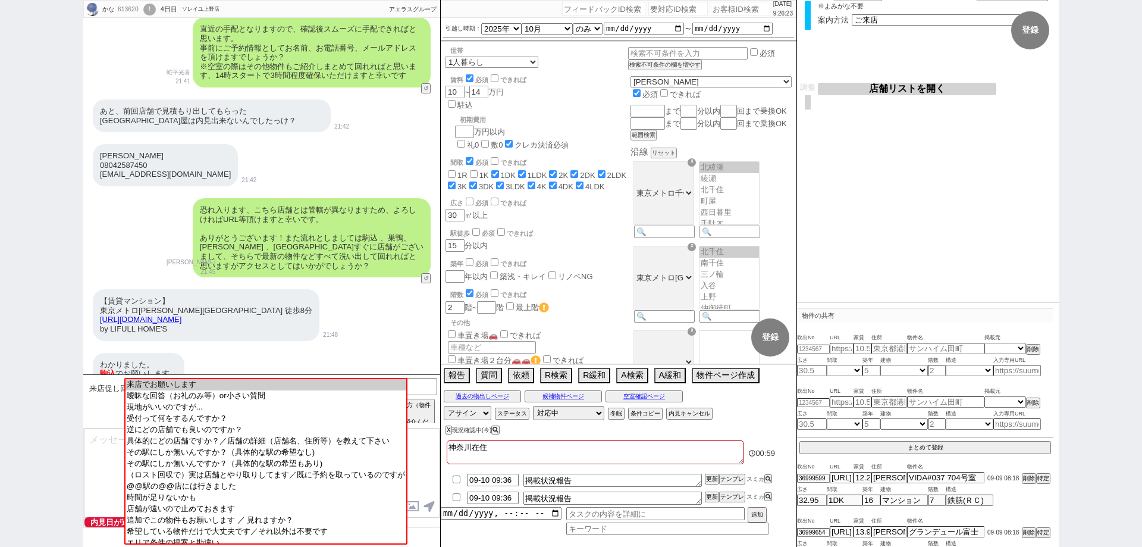
scroll to position [76, 0]
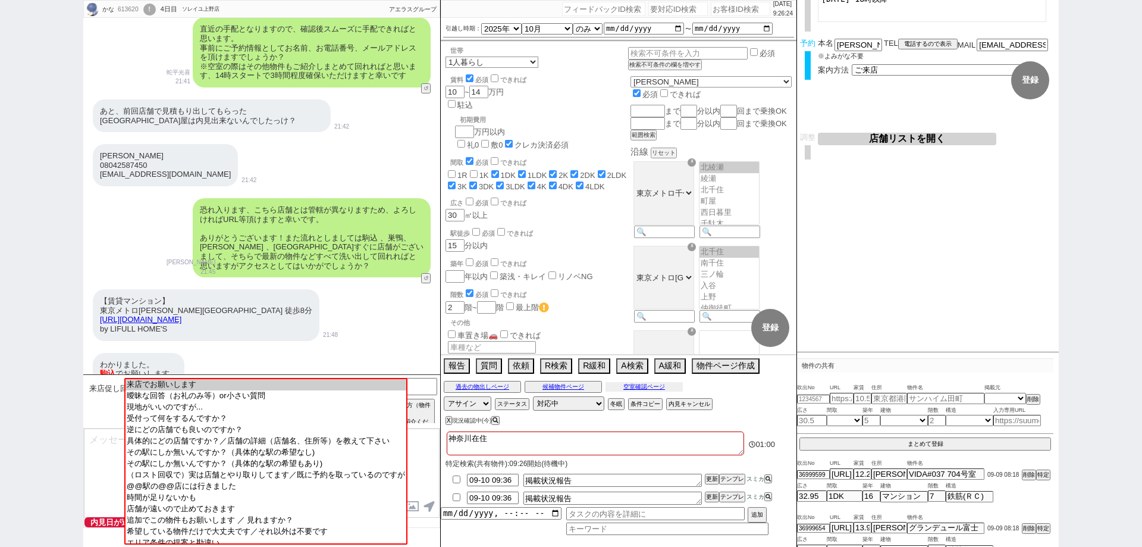
click at [669, 388] on button "空室確認ページ" at bounding box center [644, 387] width 77 height 10
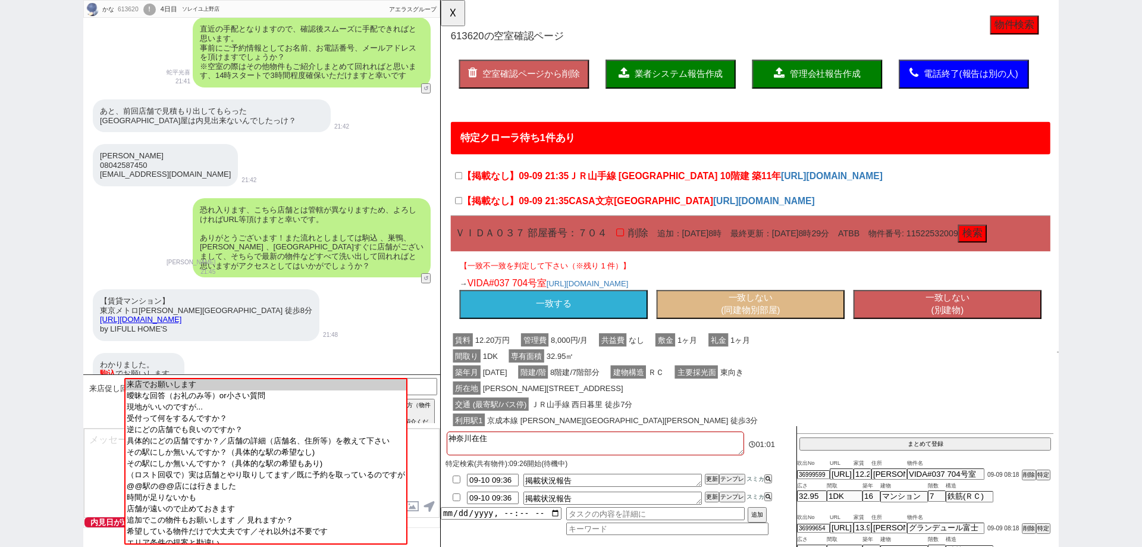
scroll to position [0, 0]
click at [452, 17] on button "☓" at bounding box center [452, 12] width 22 height 24
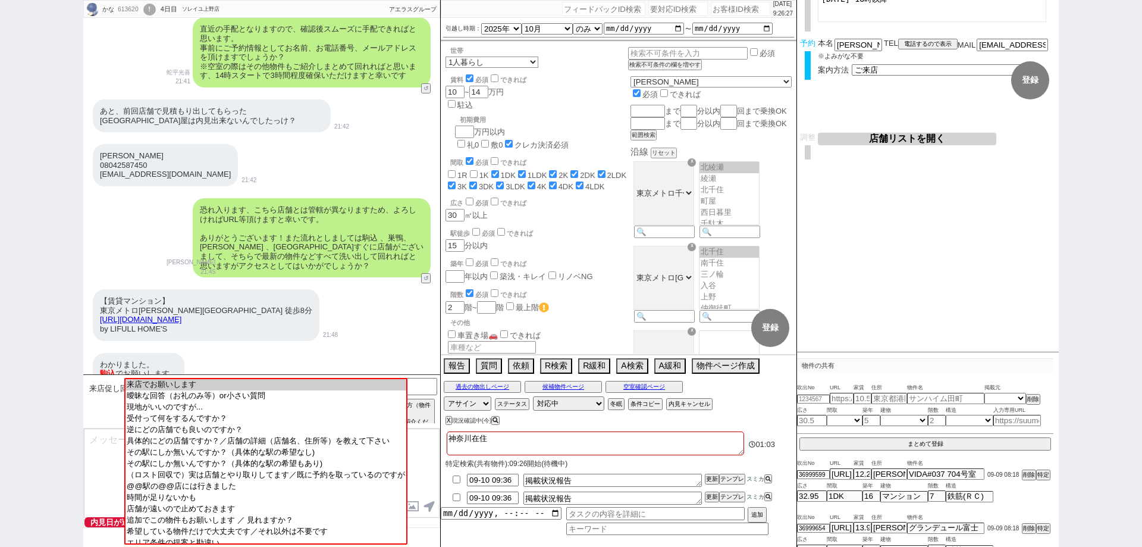
click at [105, 468] on textarea at bounding box center [262, 472] width 356 height 89
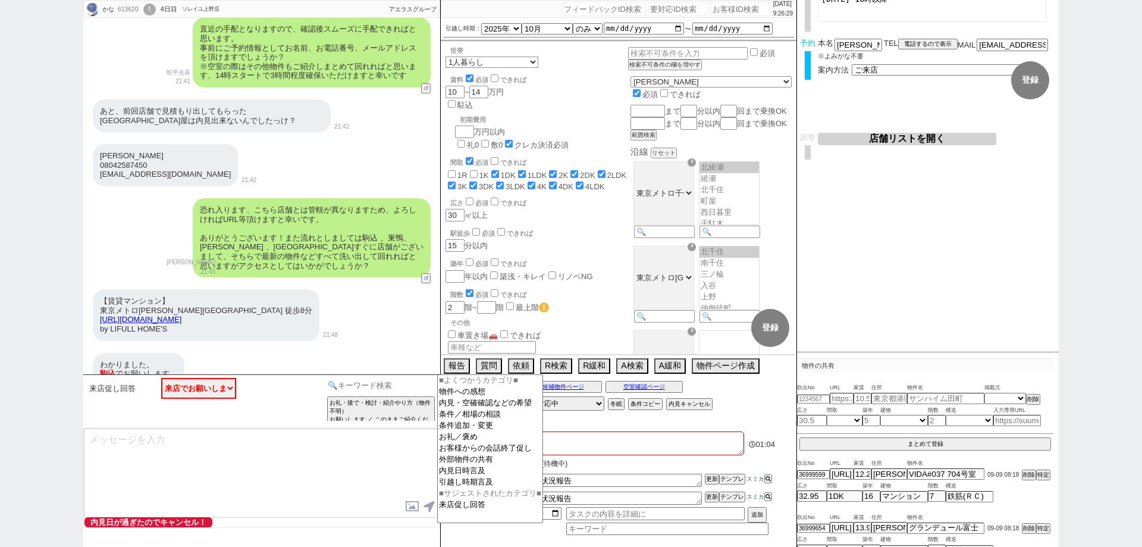
click at [391, 384] on input at bounding box center [381, 385] width 112 height 15
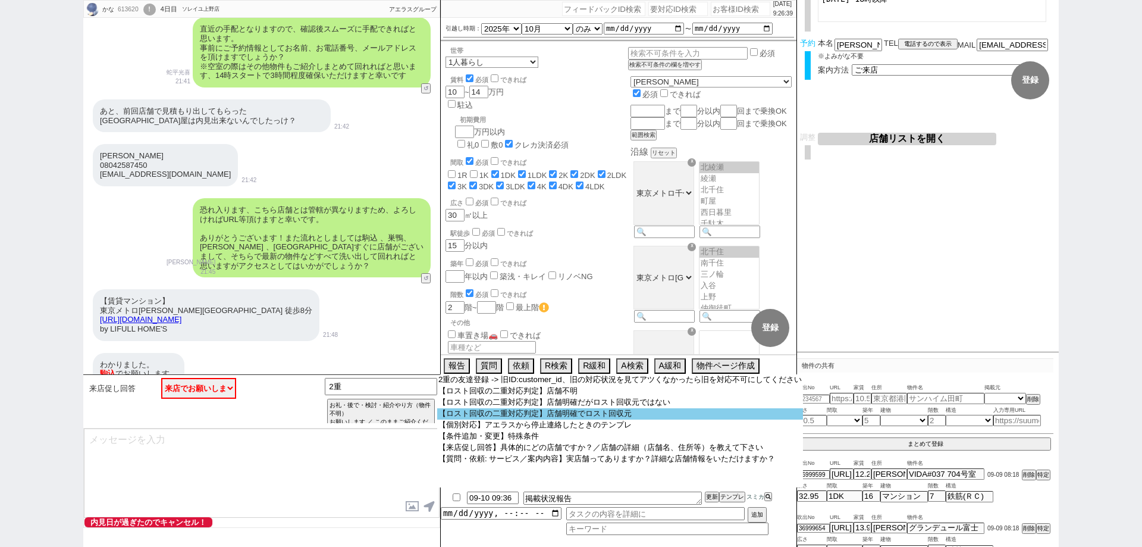
click at [502, 415] on option "【ロスト回収の二重対応判定】店舗明確でロスト回収元" at bounding box center [620, 413] width 366 height 11
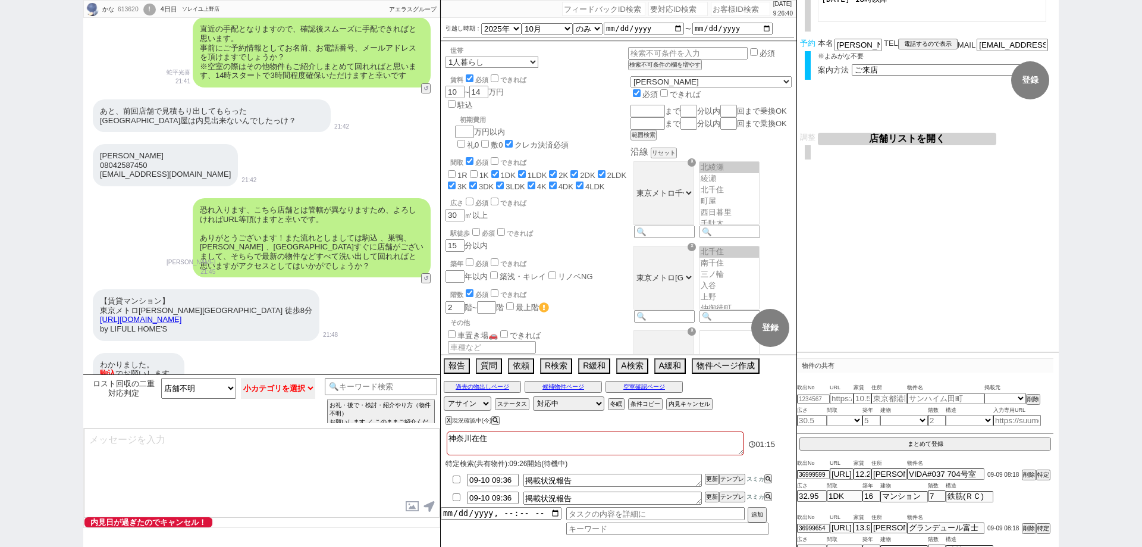
click at [251, 391] on select "小カテゴリを選択 やり取り先→メール／LINE等：アポ調整あり(空確からやり取り進んでいる場合も やり取り先→メール／LINE等：メールに返信して物件紹介など…" at bounding box center [278, 388] width 75 height 21
click at [241, 378] on select "小カテゴリを選択 やり取り先→メール／LINE等：アポ調整あり(空確からやり取り進んでいる場合も やり取り先→メール／LINE等：メールに返信して物件紹介など…" at bounding box center [278, 388] width 75 height 21
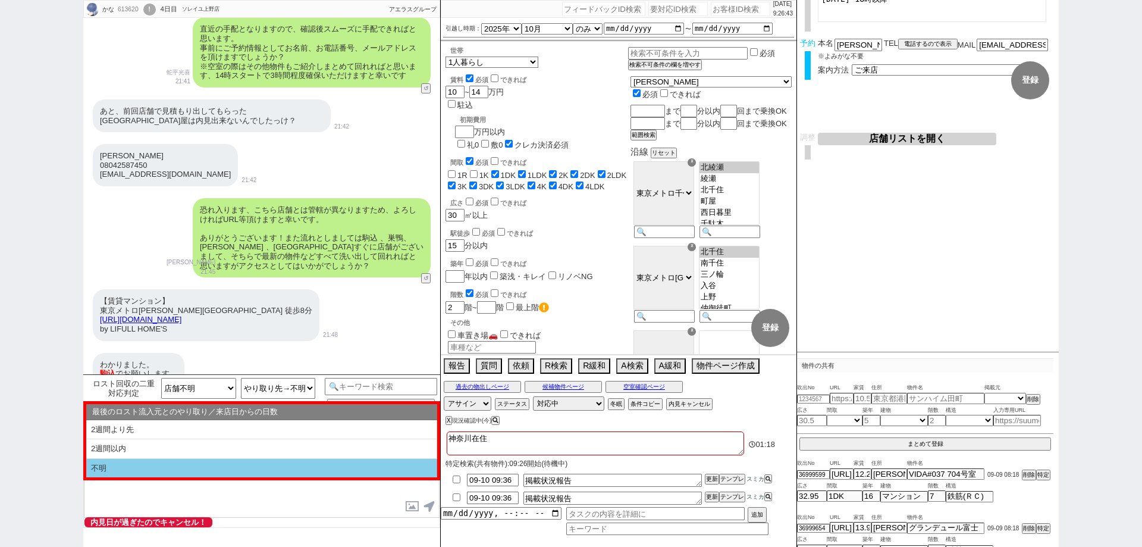
click at [236, 465] on li "不明" at bounding box center [261, 468] width 351 height 19
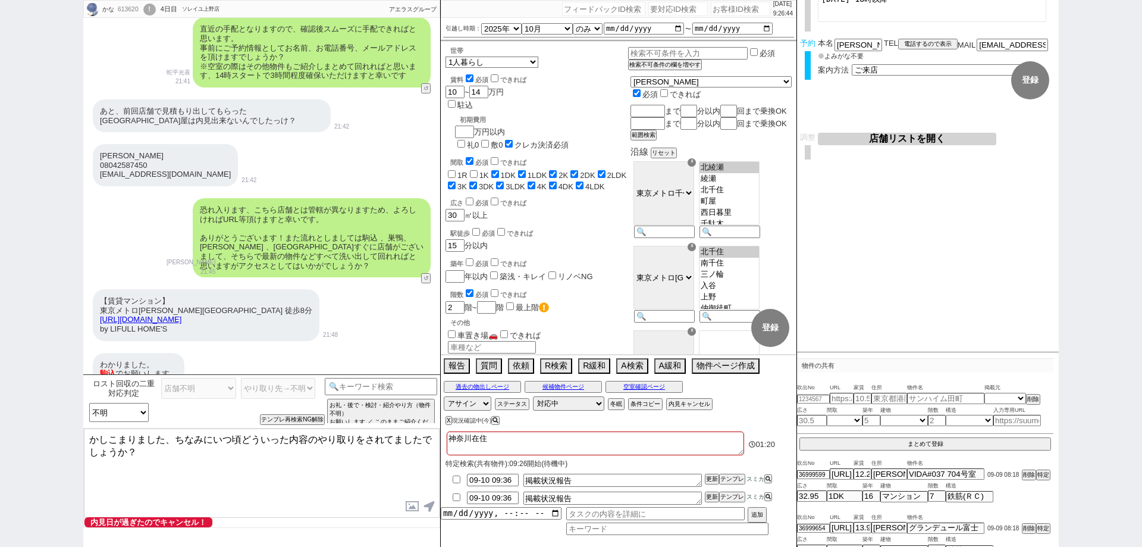
drag, startPoint x: 171, startPoint y: 436, endPoint x: 0, endPoint y: 407, distance: 173.7
click at [0, 396] on div "かな 613620 ! 0 4日目 ソレイユ上野店 冬眠中 自社客 アエラスグループ スミカ_BPO チャット全表示 2025-09-07 2階以上　風呂トイ…" at bounding box center [571, 273] width 1142 height 547
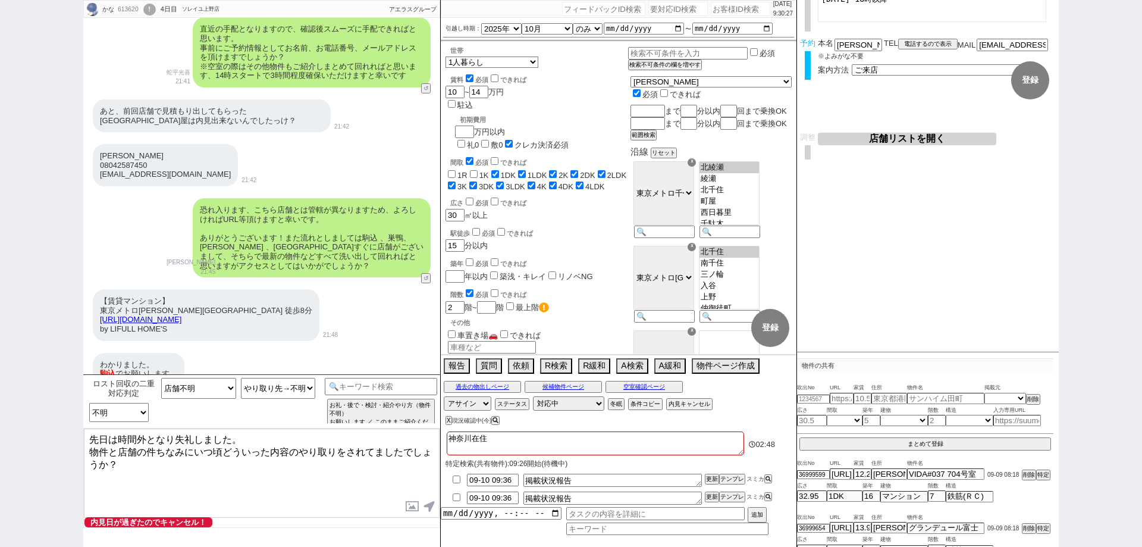
click at [0, 339] on div "かな 613620 ! 0 4日目 ソレイユ上野店 冬眠中 自社客 アエラスグループ スミカ_BPO チャット全表示 2025-09-07 2階以上　風呂トイ…" at bounding box center [571, 273] width 1142 height 547
click at [245, 443] on textarea "先日は時間外となり失礼しました。 物件と店舗の件ちなみにいつ頃どういった内容のやり取りをされてましたでしょうか？" at bounding box center [262, 472] width 356 height 89
drag, startPoint x: 159, startPoint y: 450, endPoint x: 167, endPoint y: 449, distance: 8.4
click at [165, 449] on textarea "先日は時間外となり失礼しました。 物件と店舗の件ちなみにいつ頃どういった内容のやり取りをされてましたでしょうか？" at bounding box center [262, 472] width 356 height 89
drag, startPoint x: 308, startPoint y: 81, endPoint x: 249, endPoint y: 77, distance: 59.0
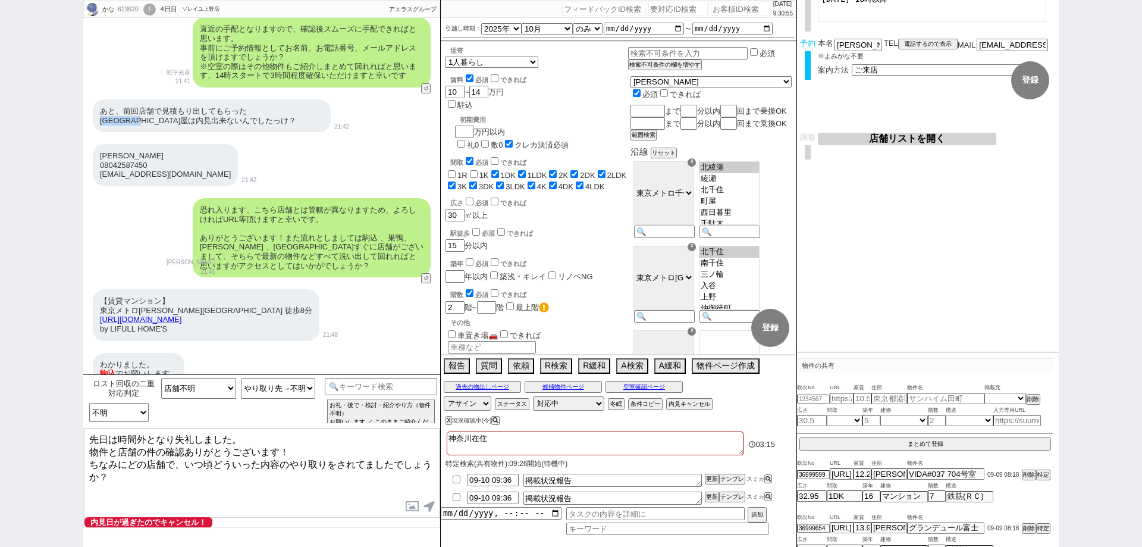
click at [249, 99] on div "あと、前回店舗で見積もり出してもらったラヴィエント町屋は内見出来ないんでしたっけ？" at bounding box center [212, 115] width 238 height 33
copy div "ラヴィエント町屋"
click at [124, 455] on textarea "先日は時間外となり失礼しました。 物件と店舗の件の確認ありがとうございます！ ちなみにどの店舗で、いつ頃どういった内容のやり取りをされてましたでしょうか？" at bounding box center [262, 472] width 356 height 89
paste textarea "ヴィエント町屋"
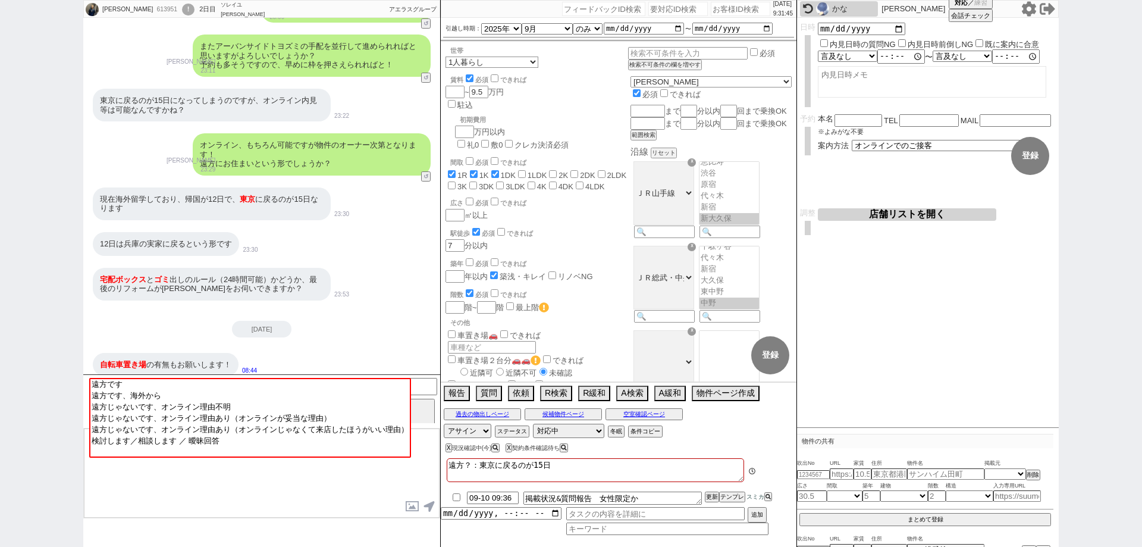
scroll to position [330, 0]
click at [866, 5] on div "かな" at bounding box center [853, 9] width 43 height 10
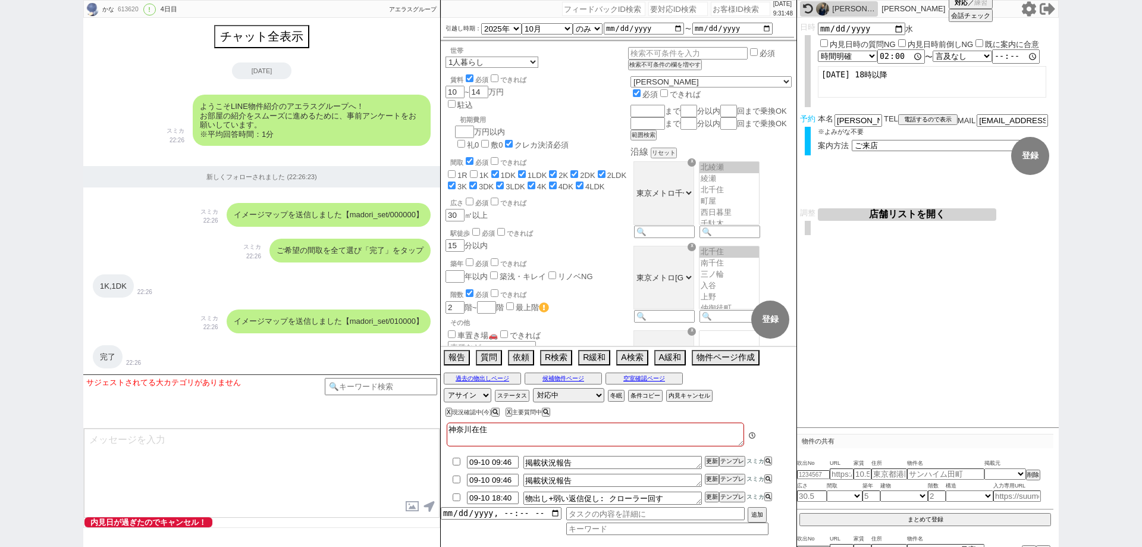
scroll to position [4164, 0]
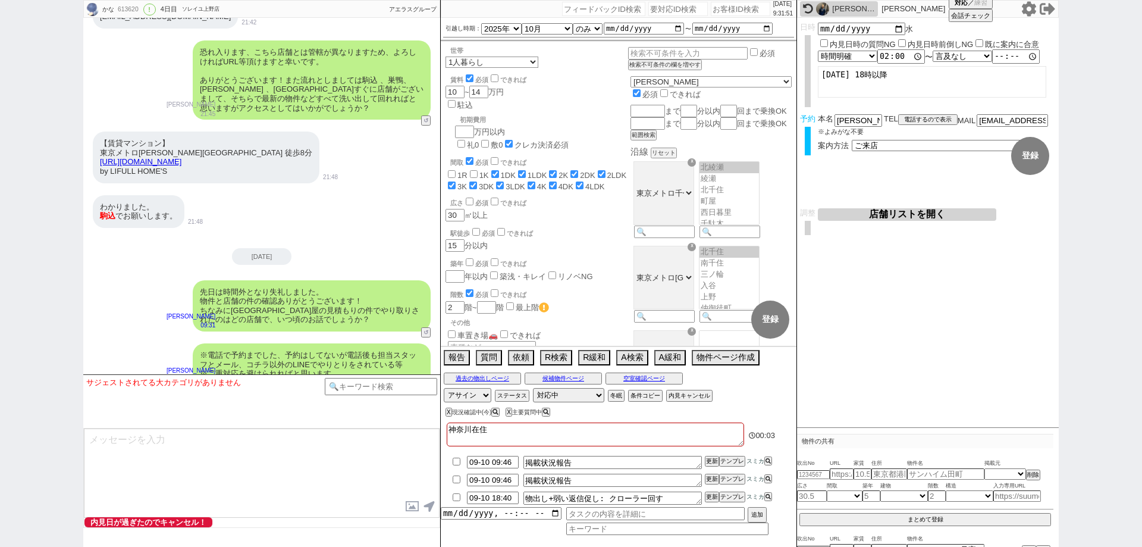
click at [454, 458] on input "checkbox" at bounding box center [456, 462] width 17 height 8
click at [455, 477] on input "checkbox" at bounding box center [456, 479] width 17 height 8
click at [613, 528] on input at bounding box center [667, 530] width 202 height 10
click at [556, 512] on input "datetime-local" at bounding box center [501, 512] width 121 height 10
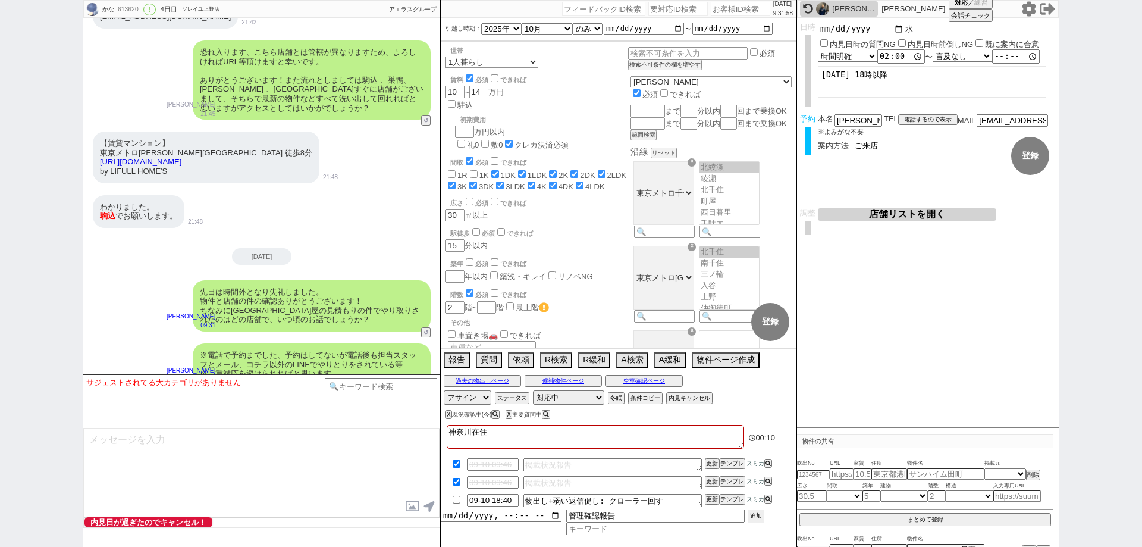
click at [757, 519] on button "追加" at bounding box center [756, 515] width 17 height 13
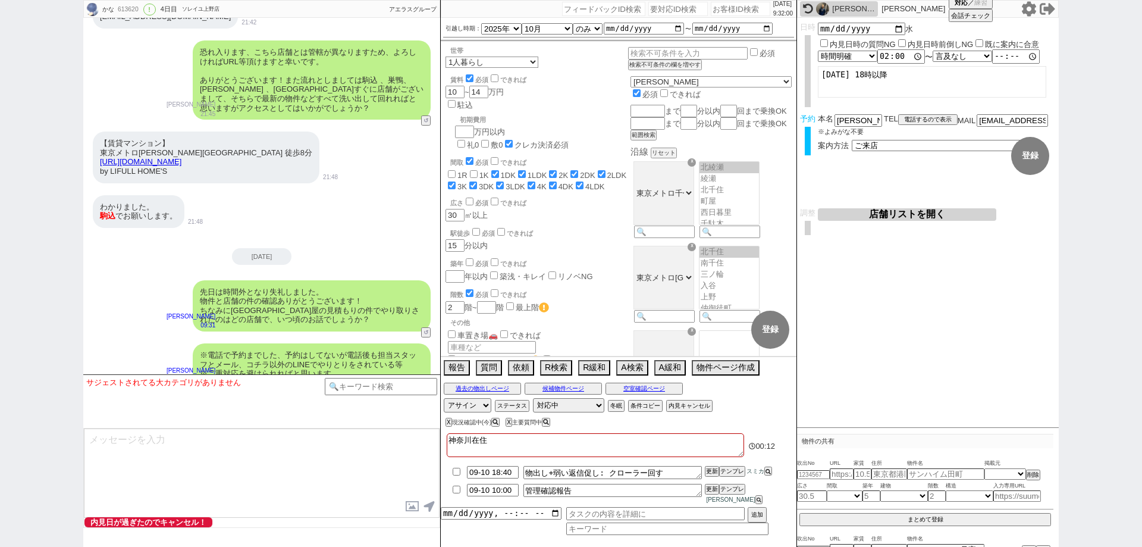
click at [853, 8] on div "[PERSON_NAME]" at bounding box center [853, 9] width 43 height 10
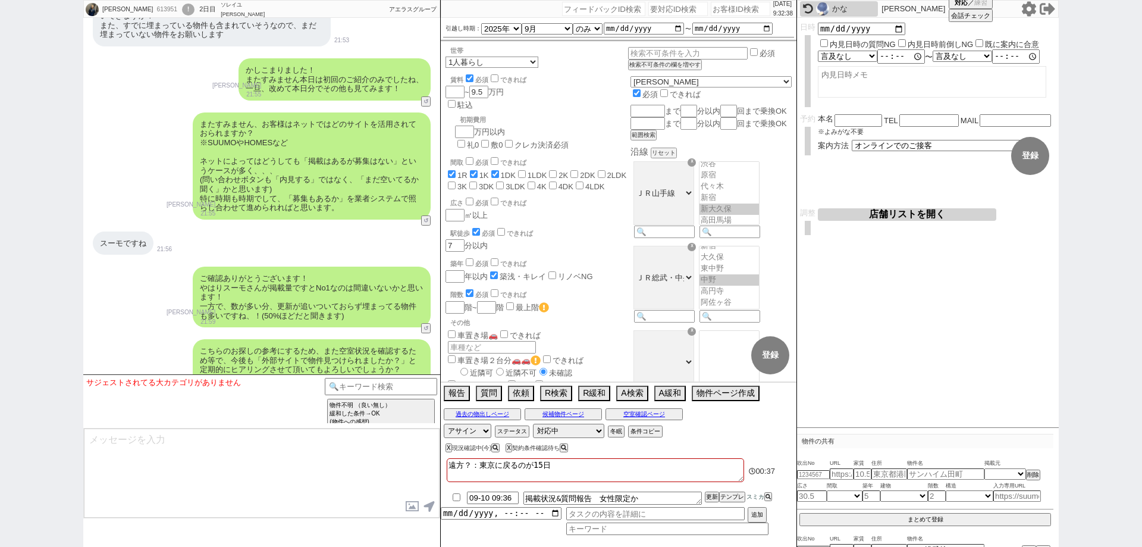
scroll to position [0, 0]
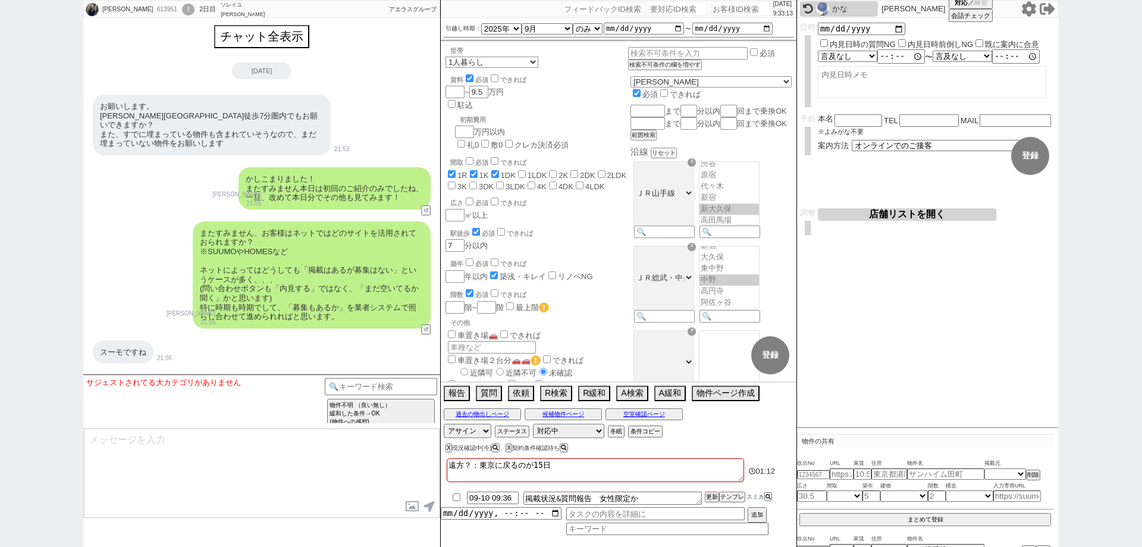
click at [0, 340] on div "中村大希 613951 ! 0 2日目 ソレイユ高田馬場店 冬眠中 自社客 アエラスグループ スミカ_BPO チャット全表示 2025-09-09 お願いしま…" at bounding box center [571, 273] width 1142 height 547
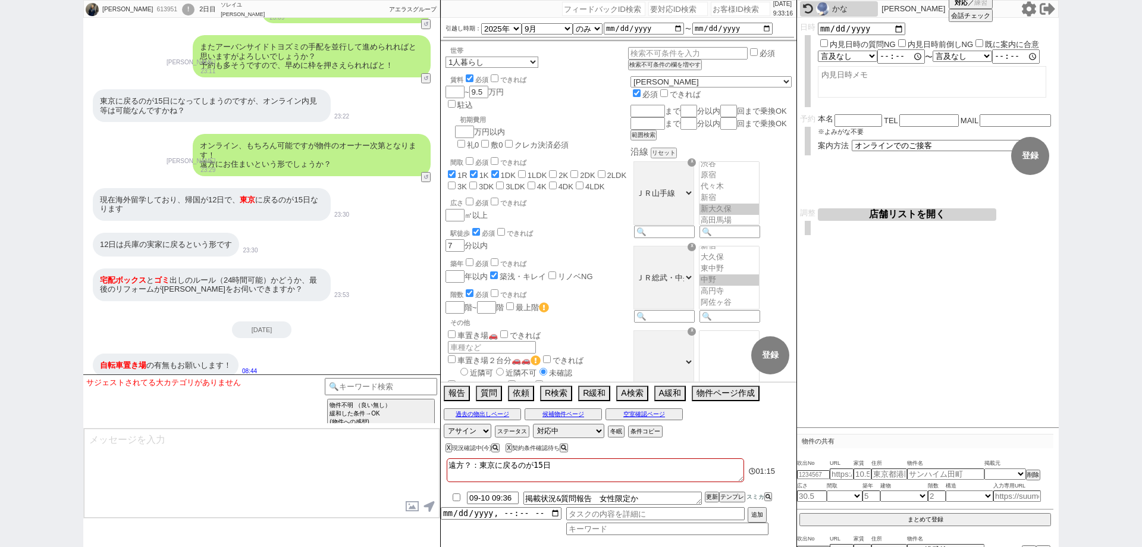
scroll to position [1953, 0]
click at [424, 161] on div "オンライン、もちろん可能ですが物件のオーナー次第となります！ 遠方にお住まいという形でしょうか？" at bounding box center [312, 154] width 238 height 42
click at [429, 174] on button "↺" at bounding box center [427, 178] width 7 height 8
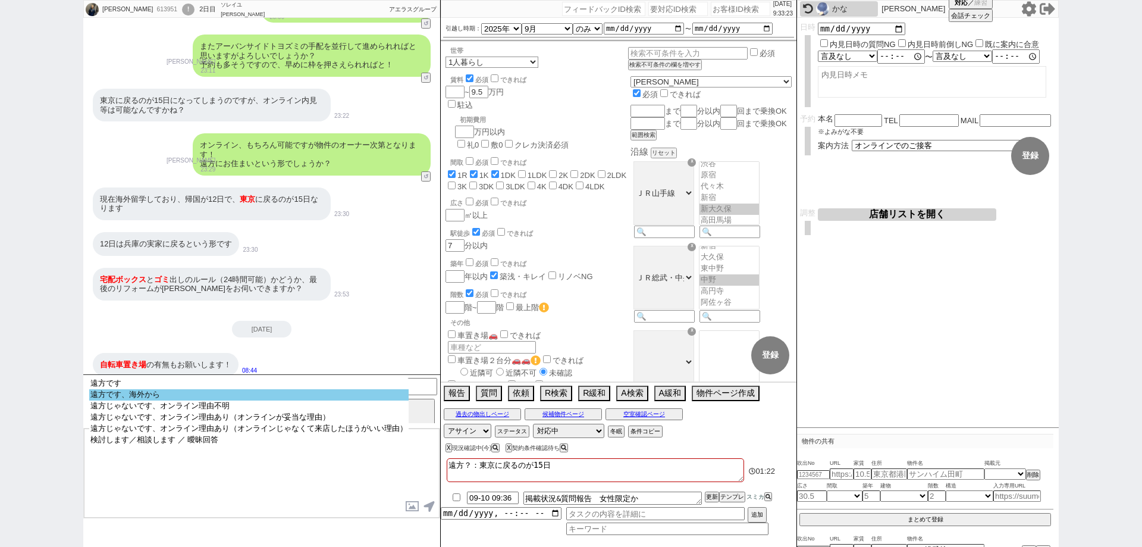
click at [175, 397] on option "遠方です、海外から" at bounding box center [248, 394] width 319 height 11
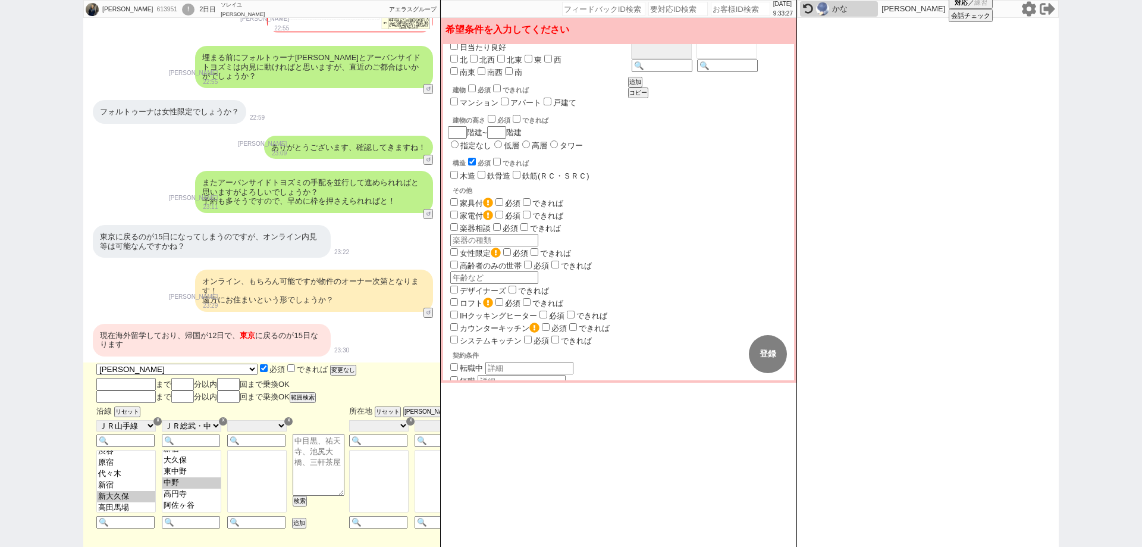
scroll to position [745, 0]
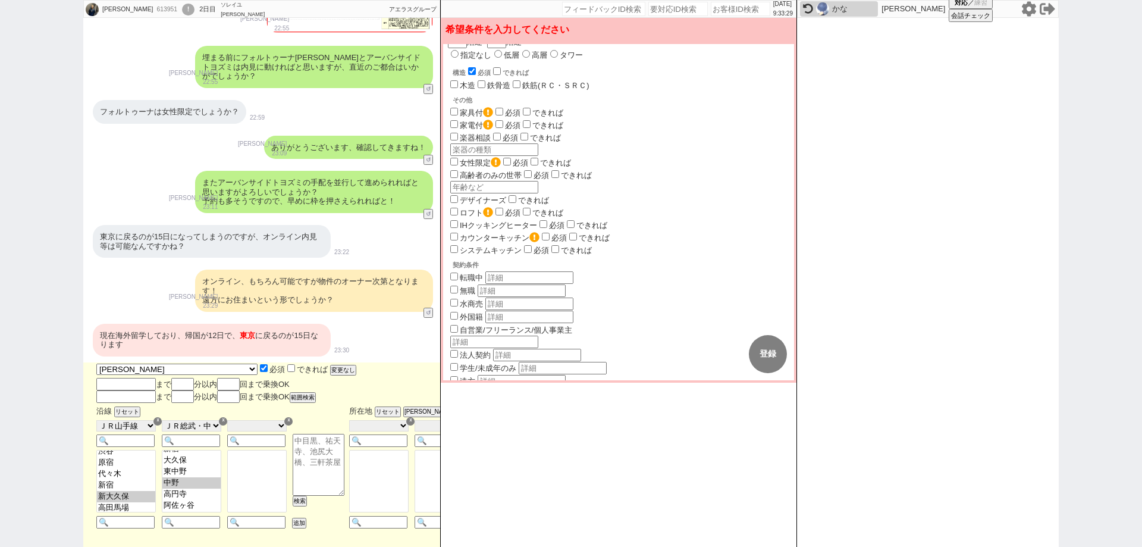
click at [456, 376] on input "遠方" at bounding box center [454, 380] width 8 height 8
click at [782, 350] on button "登録" at bounding box center [768, 354] width 38 height 38
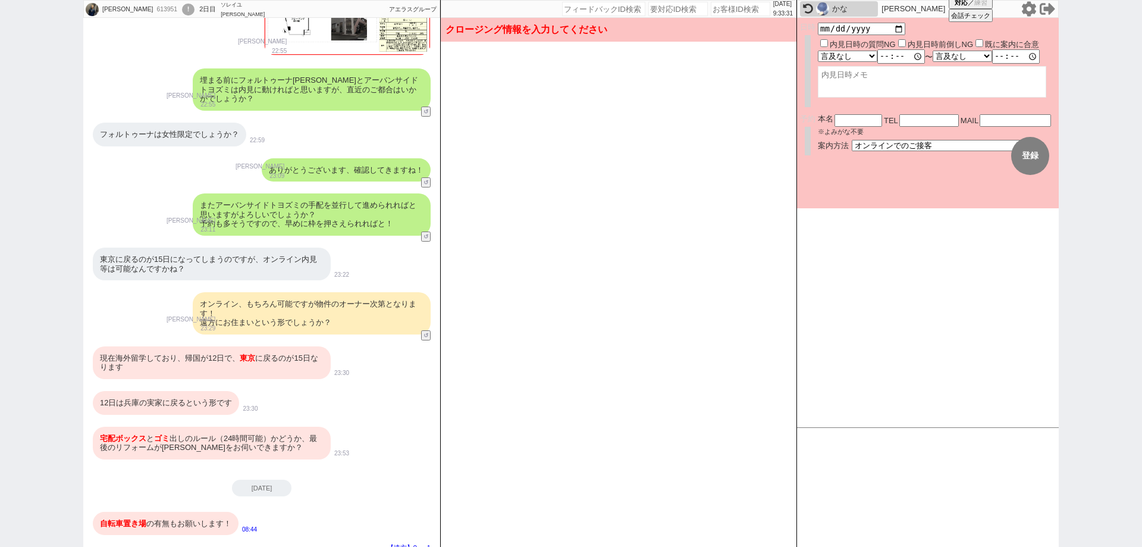
scroll to position [330, 0]
click at [223, 356] on div "現在海外留学しており、帰国が12日で、 東京 に戻るのが15日なります" at bounding box center [212, 362] width 238 height 33
click at [202, 399] on div "12日は兵庫の実家に戻るという形です" at bounding box center [166, 403] width 146 height 24
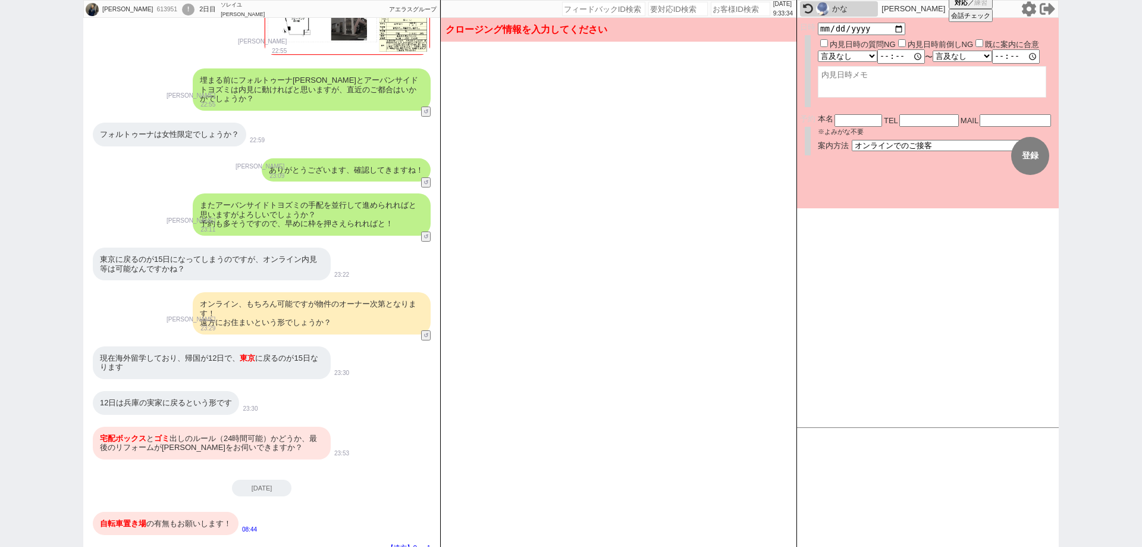
click at [202, 433] on div "宅配ボックス と ゴミ 出しのルール（24時間可能）かどうか、最後のリフォームがいつかをお伺いできますか？" at bounding box center [212, 443] width 238 height 33
click at [205, 512] on div "自転車置き場 の有無もお願いします！" at bounding box center [166, 524] width 146 height 24
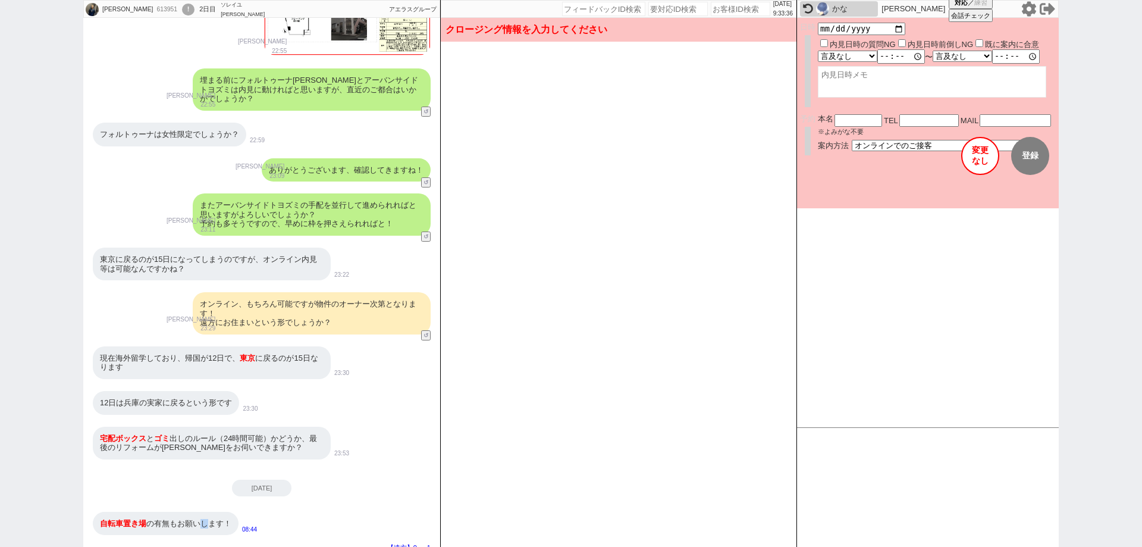
click at [986, 161] on button "変更 なし" at bounding box center [980, 156] width 38 height 38
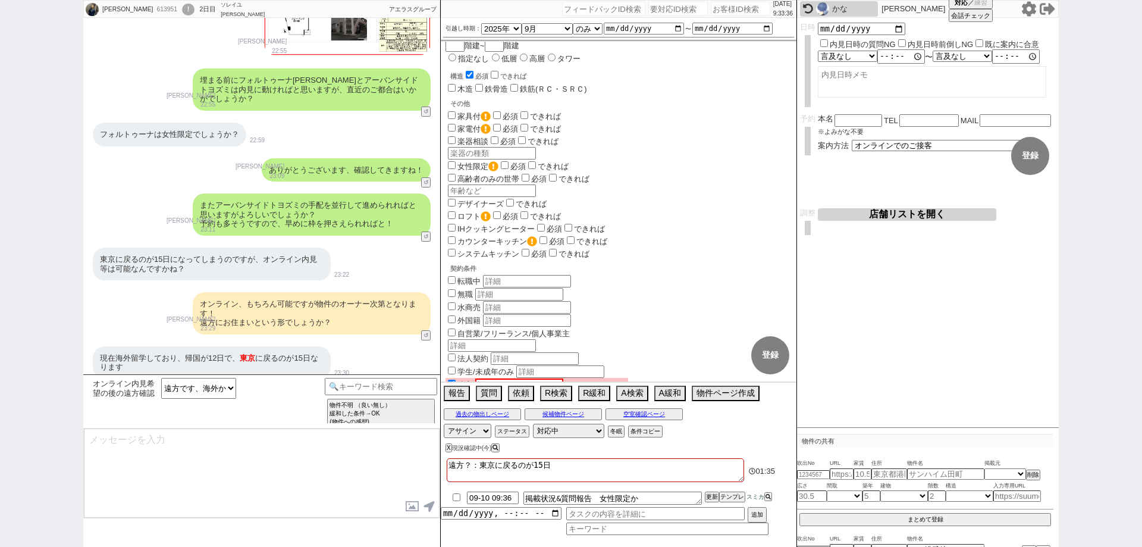
scroll to position [1967, 0]
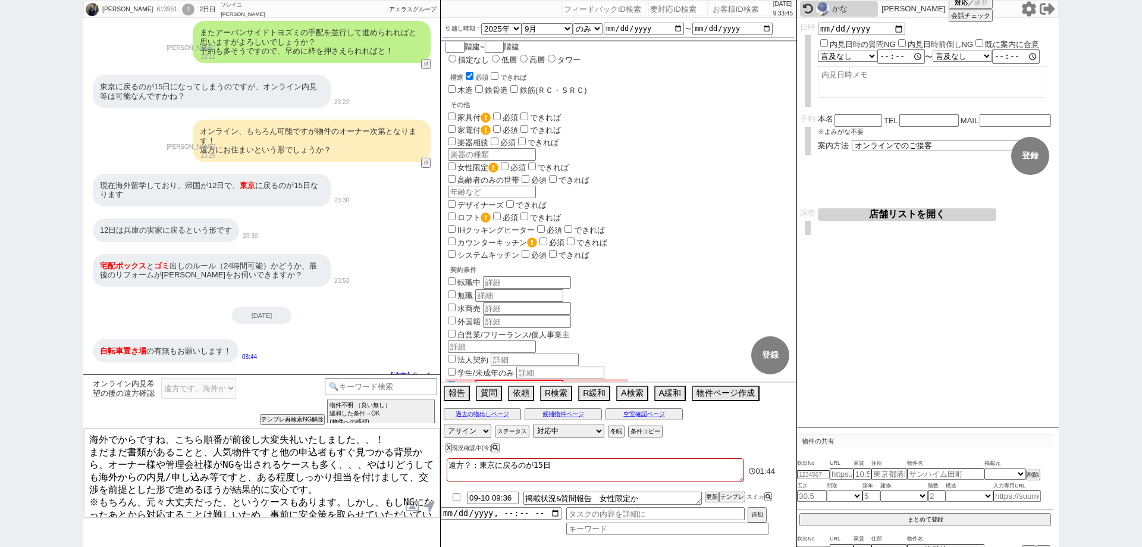
click at [340, 482] on textarea "海外でからですね、こちら順番が前後し大変失礼いたしました、、！ まだまだ書類があることと、人気物件ですと他の申込者もすぐ見つかる背景から、オーナー様や管理会社…" at bounding box center [262, 472] width 356 height 89
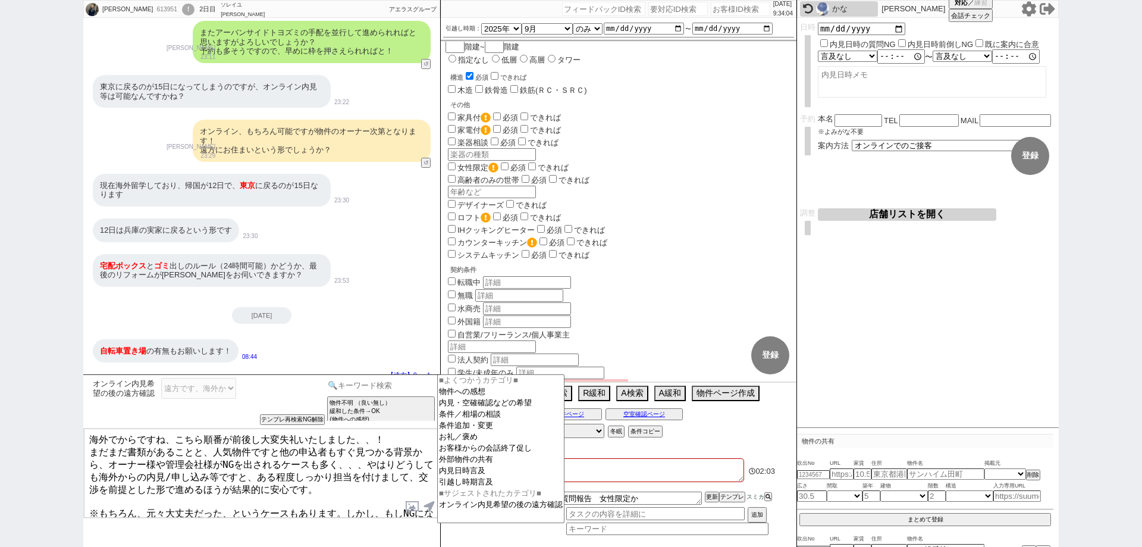
click at [357, 388] on input at bounding box center [381, 385] width 112 height 15
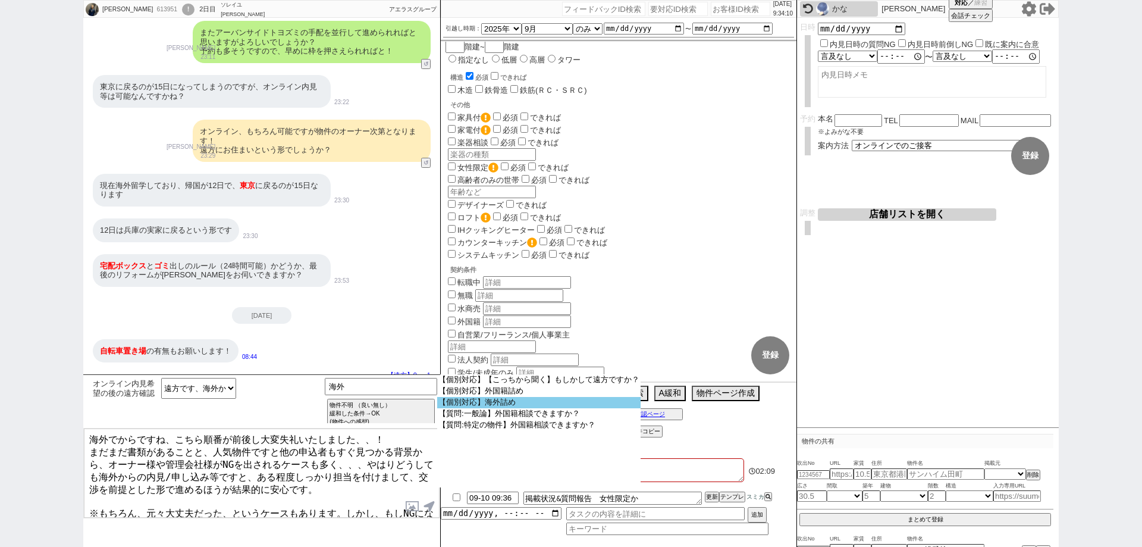
click at [502, 408] on option "【個別対応】海外詰め" at bounding box center [538, 402] width 203 height 11
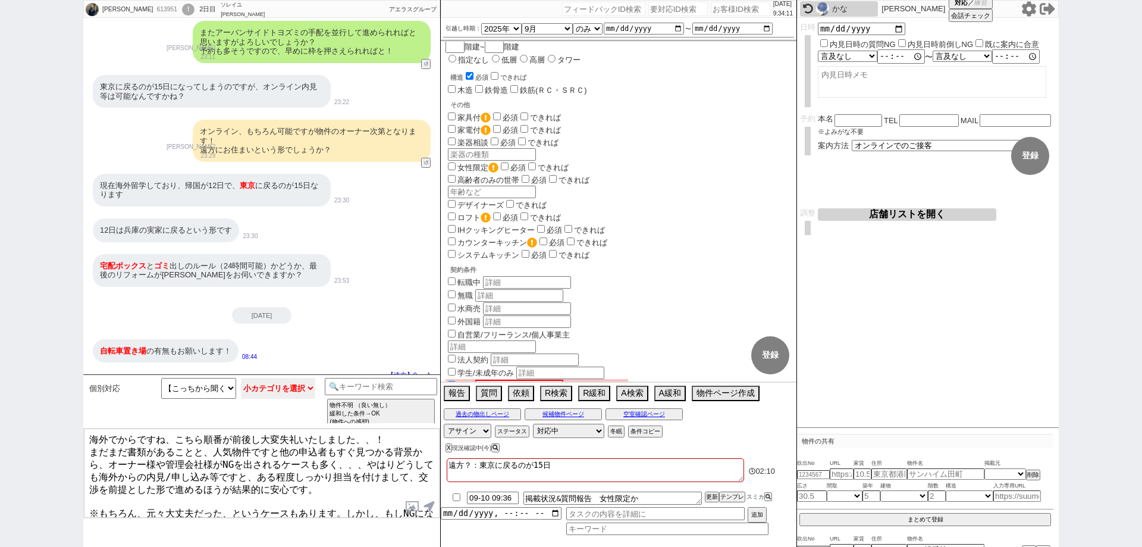
click at [279, 393] on select "小カテゴリを選択 帰国前の内見希望 帰国後の内見希望&帰国日が不明 帰国後の内見希望&帰国が2週間以内 内見が帰国前後か不明 帰国後の内見希望&帰国が2週間よ…" at bounding box center [278, 388] width 75 height 21
click at [241, 378] on select "小カテゴリを選択 帰国前の内見希望 帰国後の内見希望&帰国日が不明 帰国後の内見希望&帰国が2週間以内 内見が帰国前後か不明 帰国後の内見希望&帰国が2週間よ…" at bounding box center [278, 388] width 75 height 21
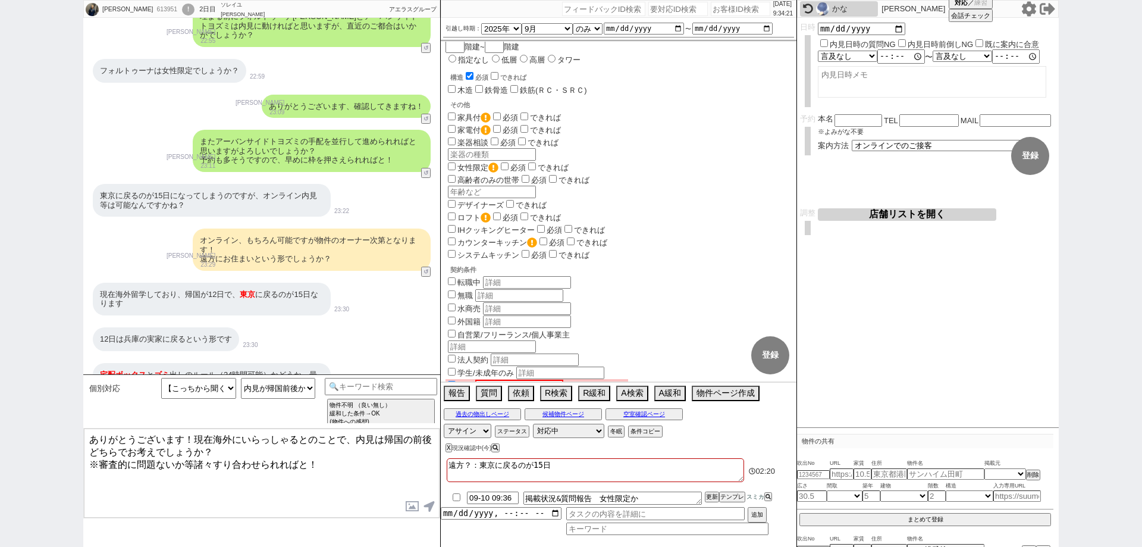
scroll to position [1848, 0]
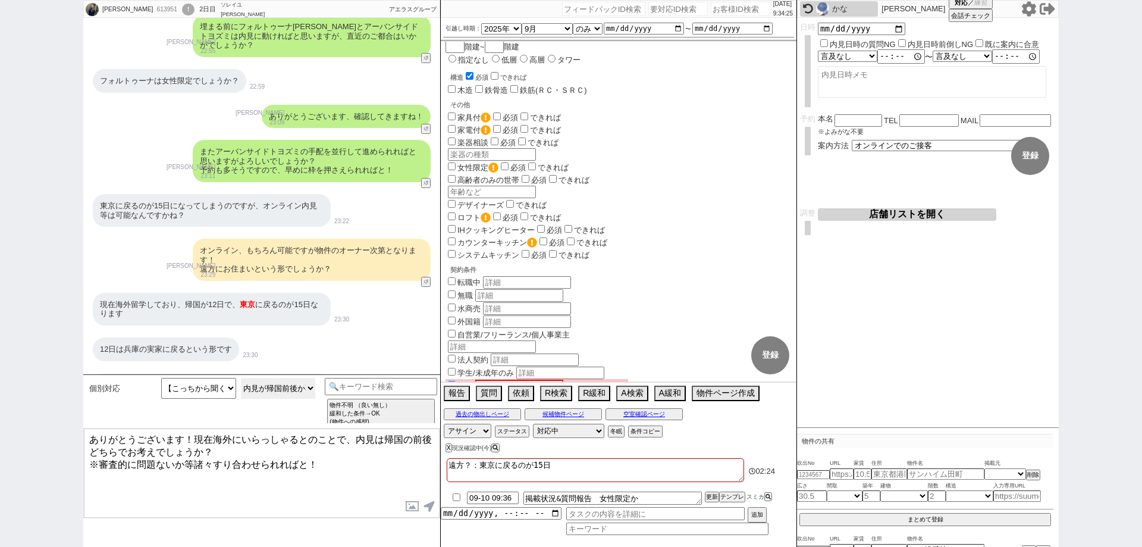
click at [299, 386] on select "帰国前の内見希望 帰国後の内見希望&帰国日が不明 帰国後の内見希望&帰国が2週間以内 内見が帰国前後か不明 帰国後の内見希望&帰国が2週間より先" at bounding box center [278, 388] width 75 height 21
click at [241, 378] on select "帰国前の内見希望 帰国後の内見希望&帰国日が不明 帰国後の内見希望&帰国が2週間以内 内見が帰国前後か不明 帰国後の内見希望&帰国が2週間より先" at bounding box center [278, 388] width 75 height 21
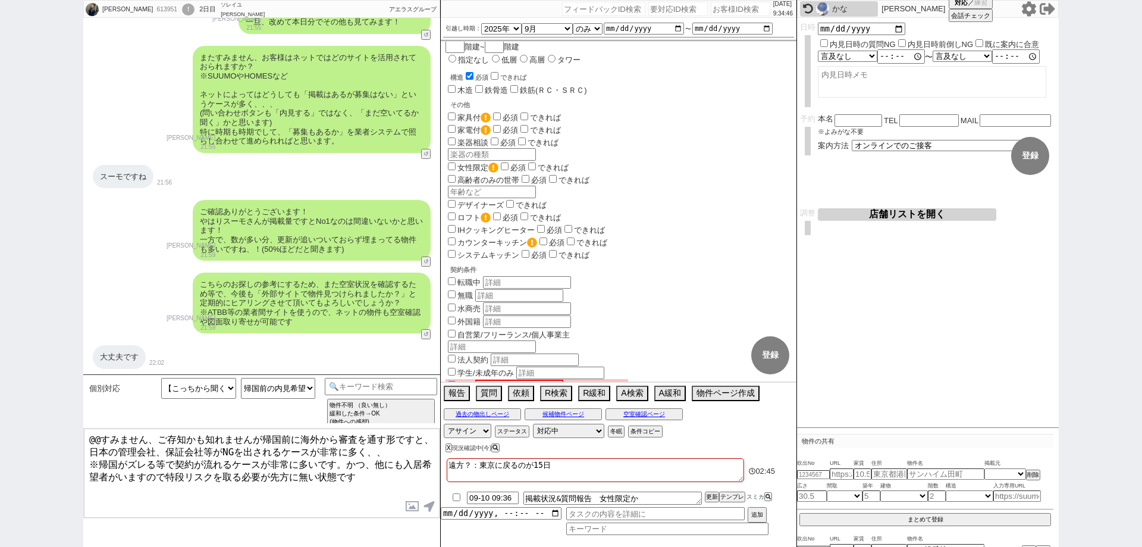
scroll to position [0, 0]
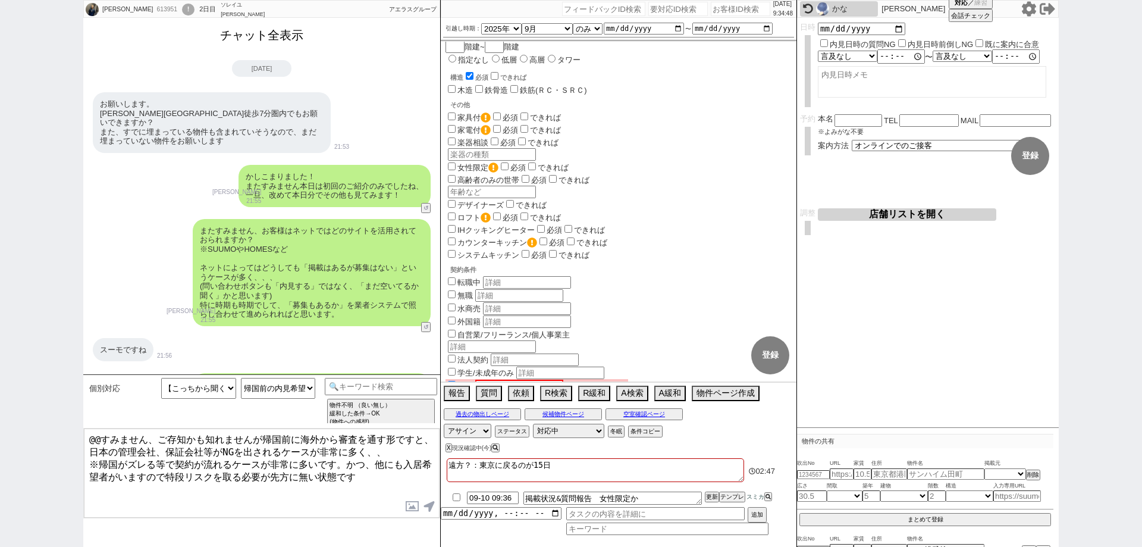
click at [277, 43] on button "チャット全表示" at bounding box center [261, 35] width 93 height 21
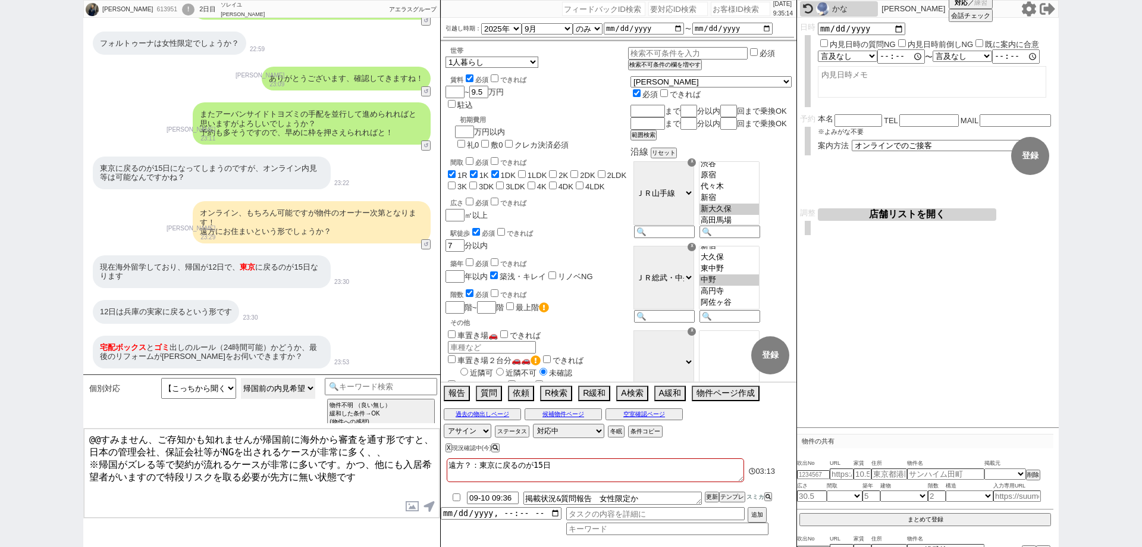
scroll to position [3070, 0]
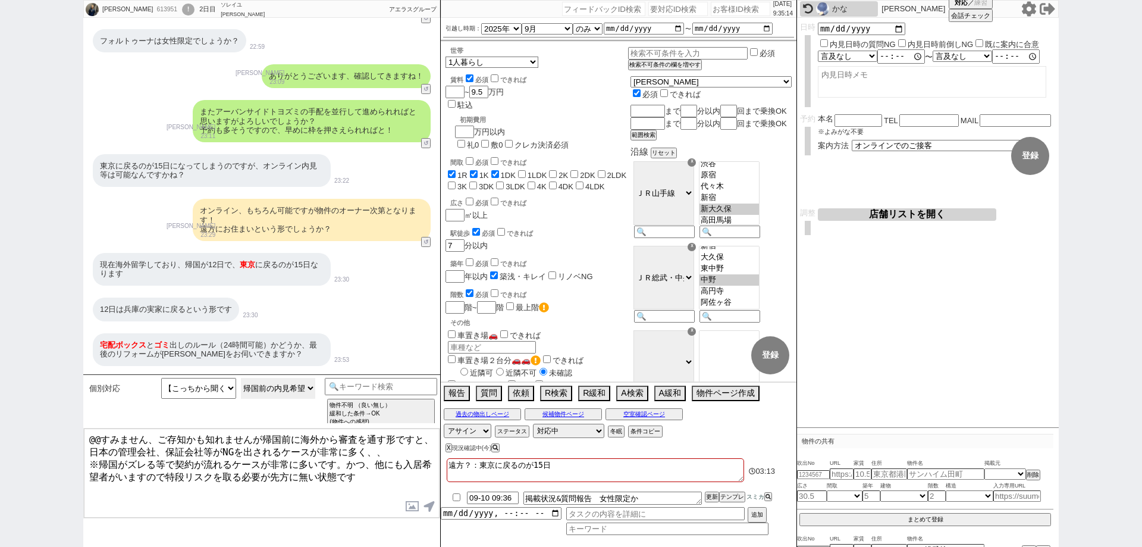
click at [263, 393] on select "帰国前の内見希望 帰国後の内見希望&帰国日が不明 帰国後の内見希望&帰国が2週間以内 内見が帰国前後か不明 帰国後の内見希望&帰国が2週間より先" at bounding box center [278, 388] width 75 height 21
click at [241, 378] on select "帰国前の内見希望 帰国後の内見希望&帰国日が不明 帰国後の内見希望&帰国が2週間以内 内見が帰国前後か不明 帰国後の内見希望&帰国が2週間より先" at bounding box center [278, 388] width 75 height 21
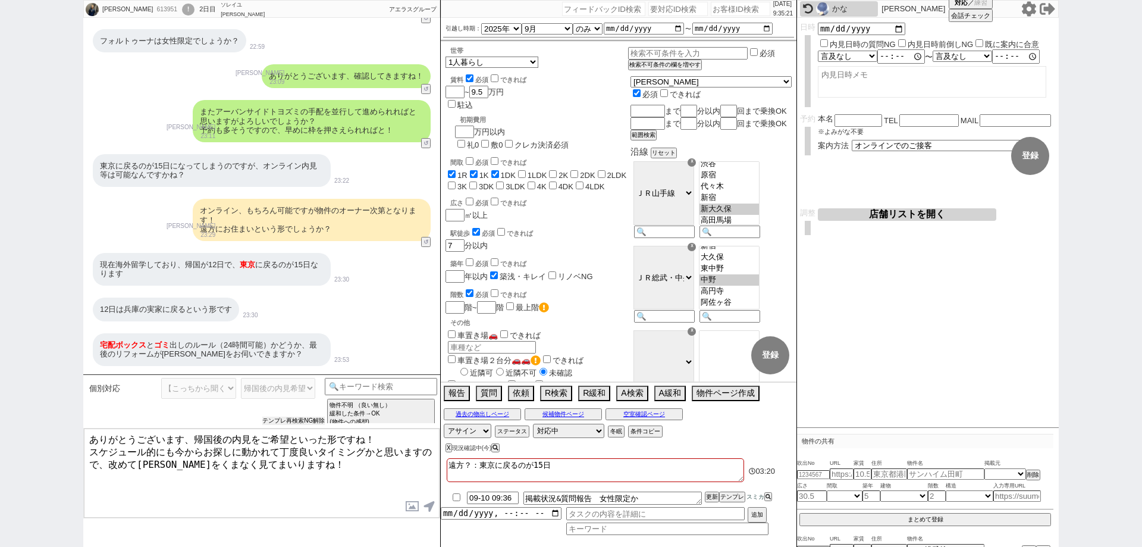
click at [286, 417] on button "テンプレ再検索NG解除" at bounding box center [293, 420] width 62 height 8
click at [290, 391] on select "帰国前の内見希望 帰国後の内見希望&帰国日が不明 帰国後の内見希望&帰国が2週間以内 内見が帰国前後か不明 帰国後の内見希望&帰国が2週間より先" at bounding box center [278, 388] width 75 height 21
click at [241, 378] on select "帰国前の内見希望 帰国後の内見希望&帰国日が不明 帰国後の内見希望&帰国が2週間以内 内見が帰国前後か不明 帰国後の内見希望&帰国が2週間より先" at bounding box center [278, 388] width 75 height 21
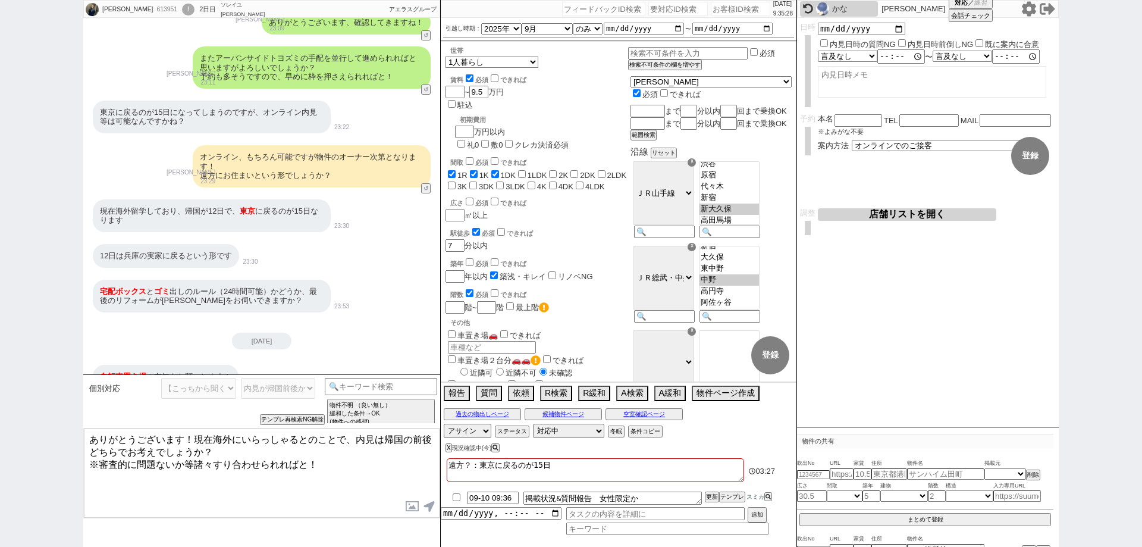
scroll to position [3131, 0]
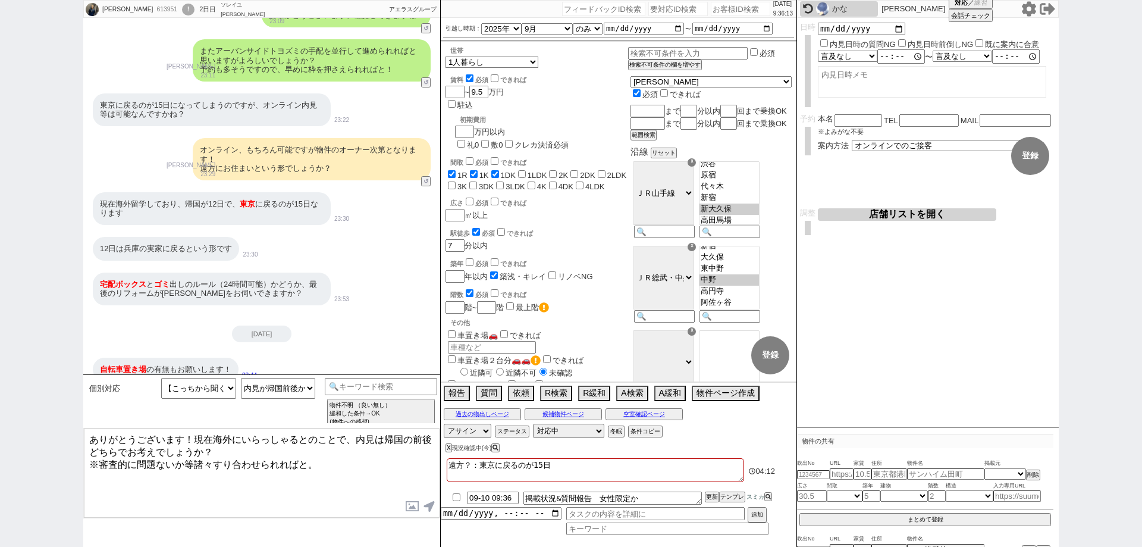
drag, startPoint x: 190, startPoint y: 436, endPoint x: 0, endPoint y: 411, distance: 192.0
click at [0, 411] on div "中村大希 613951 ! 0 2日目 ソレイユ高田馬場店 冬眠中 自社客 アエラスグループ スミカ_BPO チャット全表示 2025-09-09 ようこそL…" at bounding box center [571, 273] width 1142 height 547
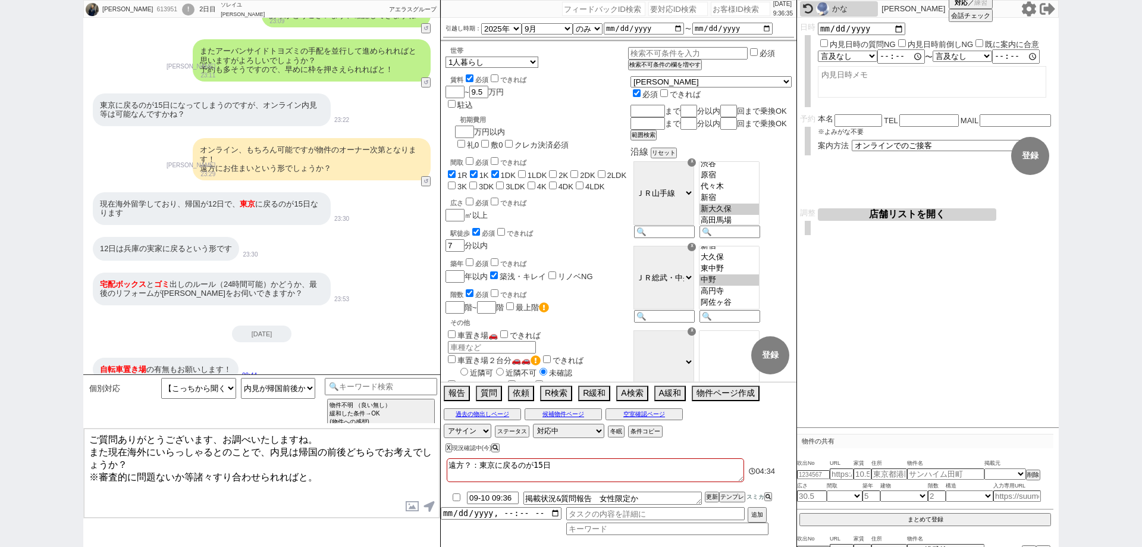
drag, startPoint x: 118, startPoint y: 459, endPoint x: 276, endPoint y: 450, distance: 158.5
click at [276, 450] on textarea "ご質問ありがとうございます、お調べいたしますね。 また現在海外にいらっしゃるとのことで、内見は帰国の前後どちらでお考えでしょうか？ ※審査的に問題ないか等諸々…" at bounding box center [262, 472] width 356 height 89
click at [0, 331] on div "中村大希 613951 ! 0 2日目 ソレイユ高田馬場店 冬眠中 自社客 アエラスグループ スミカ_BPO チャット全表示 2025-09-09 ようこそL…" at bounding box center [571, 273] width 1142 height 547
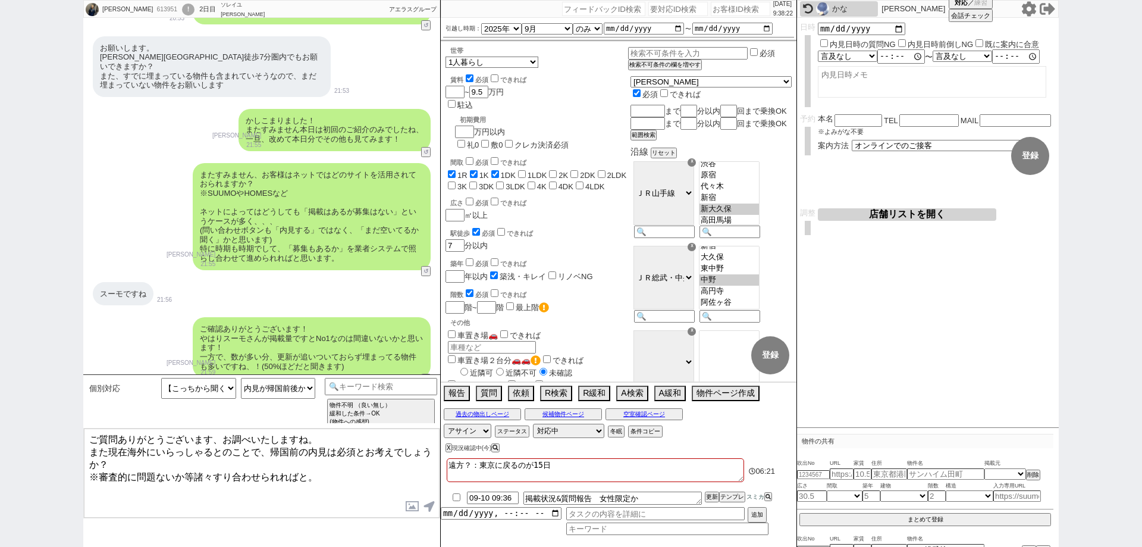
scroll to position [1227, 0]
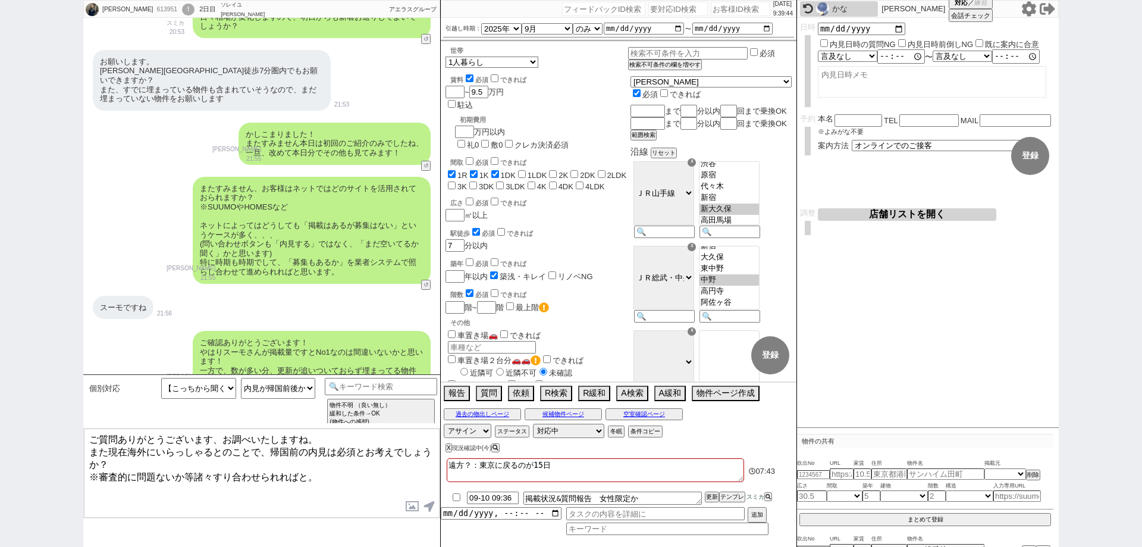
click at [0, 239] on div "中村大希 613951 ! 0 2日目 ソレイユ高田馬場店 冬眠中 自社客 アエラスグループ スミカ_BPO チャット全表示 2025-09-09 ようこそL…" at bounding box center [571, 273] width 1142 height 547
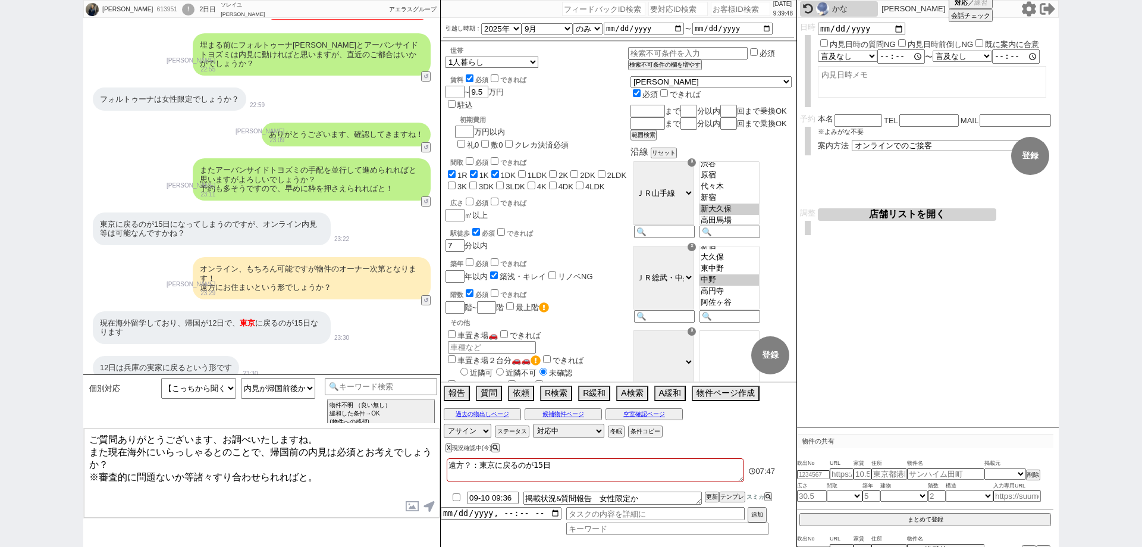
scroll to position [3131, 0]
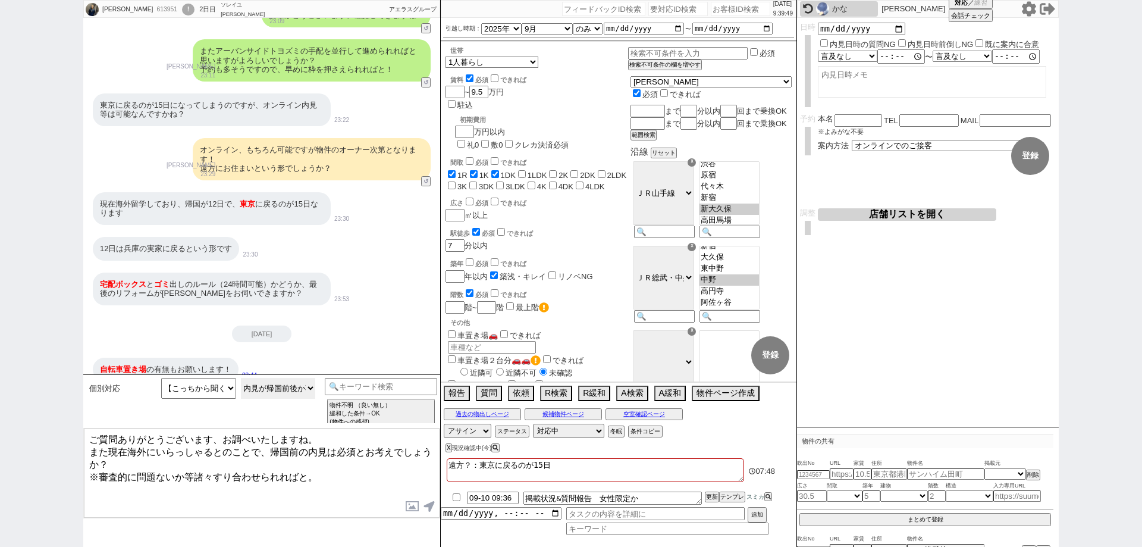
click at [287, 393] on select "帰国前の内見希望 帰国後の内見希望&帰国日が不明 帰国後の内見希望&帰国が2週間以内 内見が帰国前後か不明 帰国後の内見希望&帰国が2週間より先" at bounding box center [278, 388] width 75 height 21
click at [241, 378] on select "帰国前の内見希望 帰国後の内見希望&帰国日が不明 帰国後の内見希望&帰国が2週間以内 内見が帰国前後か不明 帰国後の内見希望&帰国が2週間より先" at bounding box center [278, 388] width 75 height 21
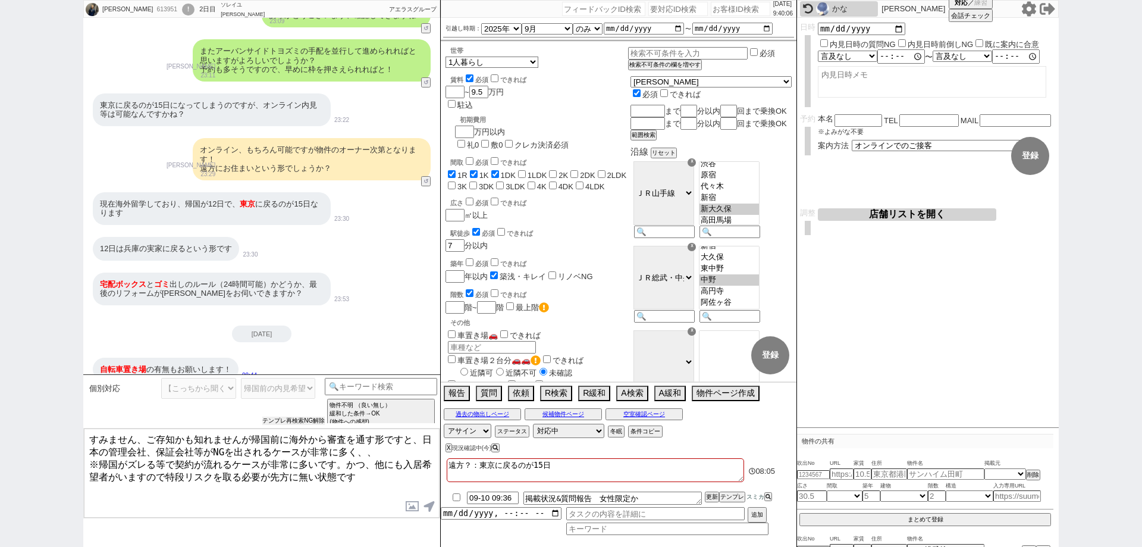
click at [295, 419] on button "テンプレ再検索NG解除" at bounding box center [293, 420] width 62 height 8
click at [296, 390] on select "帰国前の内見希望 帰国後の内見希望&帰国日が不明 帰国後の内見希望&帰国が2週間以内 内見が帰国前後か不明 帰国後の内見希望&帰国が2週間より先" at bounding box center [278, 388] width 75 height 21
click at [241, 378] on select "帰国前の内見希望 帰国後の内見希望&帰国日が不明 帰国後の内見希望&帰国が2週間以内 内見が帰国前後か不明 帰国後の内見希望&帰国が2週間より先" at bounding box center [278, 388] width 75 height 21
click at [300, 381] on select "帰国前の内見希望 帰国後の内見希望&帰国日が不明 帰国後の内見希望&帰国が2週間以内 内見が帰国前後か不明 帰国後の内見希望&帰国が2週間より先" at bounding box center [278, 388] width 75 height 21
click at [118, 465] on textarea "すみません、ご存知かも知れませんが帰国前に海外から審査を通す形ですと、日本の管理会社、保証会社等がNGを出されるケースが非常に多く、、 ※帰国がズレる等で契約…" at bounding box center [262, 472] width 356 height 89
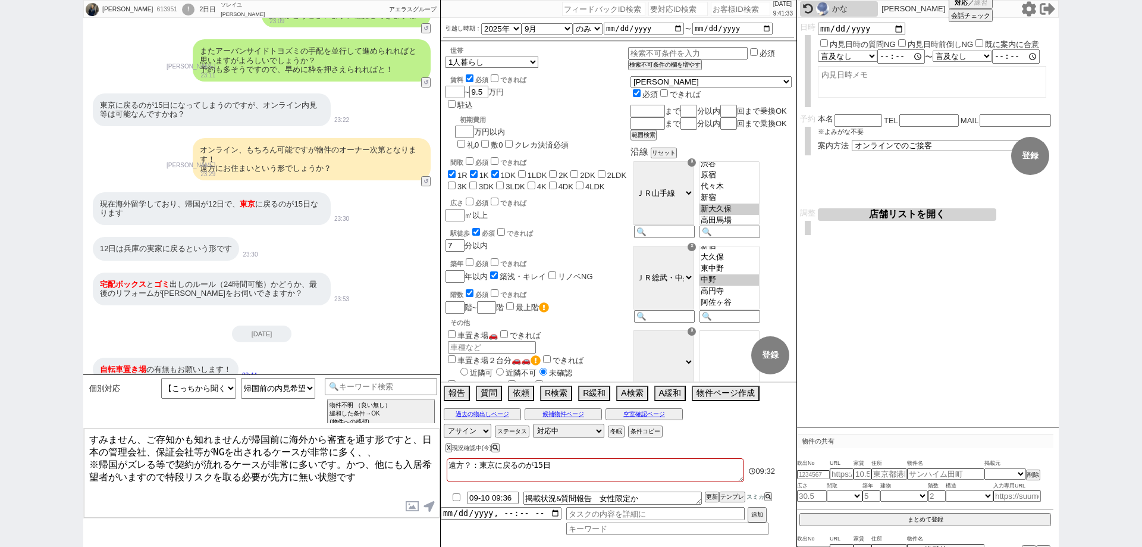
click at [1, 278] on div "中村大希 613951 ! 0 2日目 ソレイユ高田馬場店 冬眠中 自社客 アエラスグループ スミカ_BPO チャット全表示 2025-09-09 ようこそL…" at bounding box center [571, 273] width 1142 height 547
click at [654, 496] on textarea "掲載状況&質問報告　女性限定か" at bounding box center [613, 497] width 178 height 13
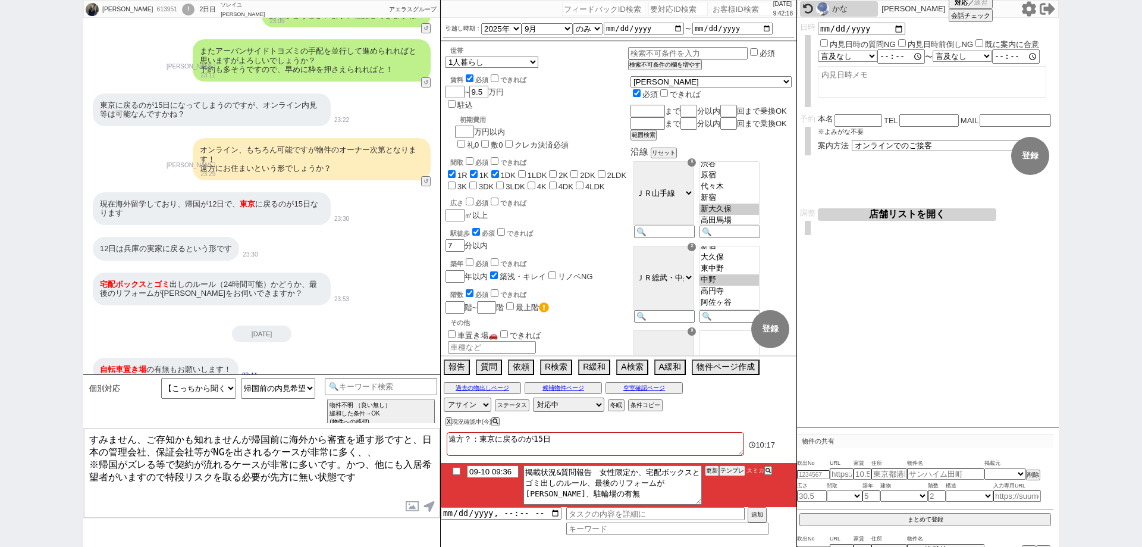
click at [713, 488] on li "09-10 09:36 掲載状況&質問報告　女性限定か、宅配ボックスとゴミ出しのルール、最後のリフォームがいつか、駐輪場の有無 更新 テンプレ スミカ" at bounding box center [619, 485] width 356 height 44
click at [713, 471] on button "更新" at bounding box center [711, 470] width 12 height 8
click at [713, 489] on li "09-10 09:36 掲載状況&質問報告　女性限定か、宅配ボックスとゴミ出しのルール、最後のリフォームがいつか、駐輪場の有無 更新 テンプレ スミカ" at bounding box center [619, 485] width 356 height 44
click at [710, 474] on button "更新" at bounding box center [711, 470] width 12 height 8
click at [714, 477] on li "09-10 09:36 掲載状況&質問報告　女性限定か、宅配ボックスとゴミ出しのルール、最後のリフォームがいつか、駐輪場の有無 更新 テンプレ スミカ" at bounding box center [619, 485] width 356 height 44
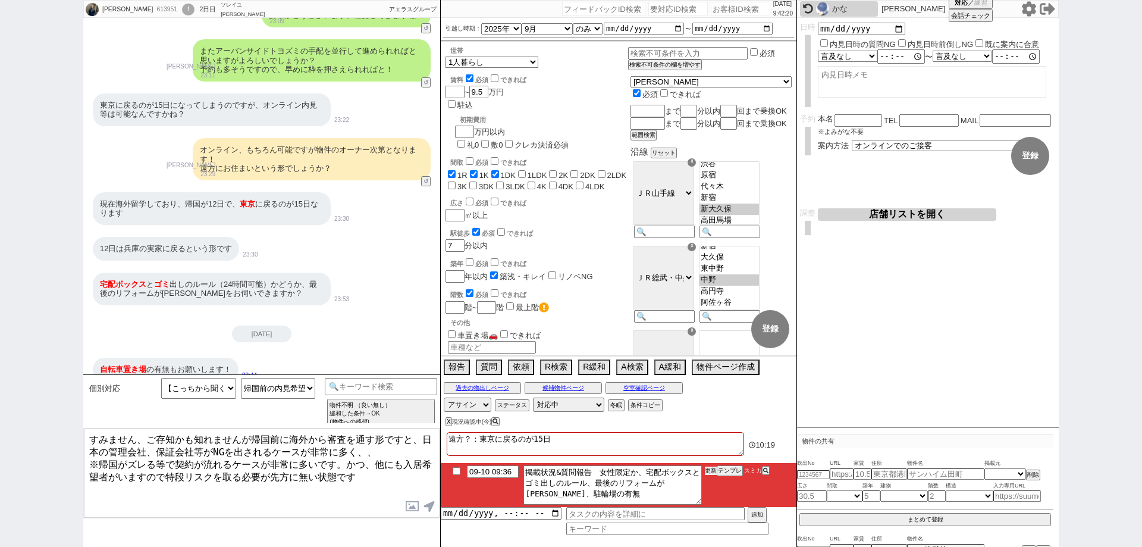
click at [712, 469] on button "更新" at bounding box center [711, 470] width 12 height 8
click at [715, 484] on li "09-10 09:36 掲載状況&質問報告　女性限定か、宅配ボックスとゴミ出しのルール、最後のリフォームがいつか、駐輪場の有無 更新 テンプレ スミカ" at bounding box center [619, 485] width 356 height 44
click at [709, 467] on button "更新" at bounding box center [711, 470] width 12 height 8
click at [710, 474] on button "更新" at bounding box center [711, 470] width 12 height 8
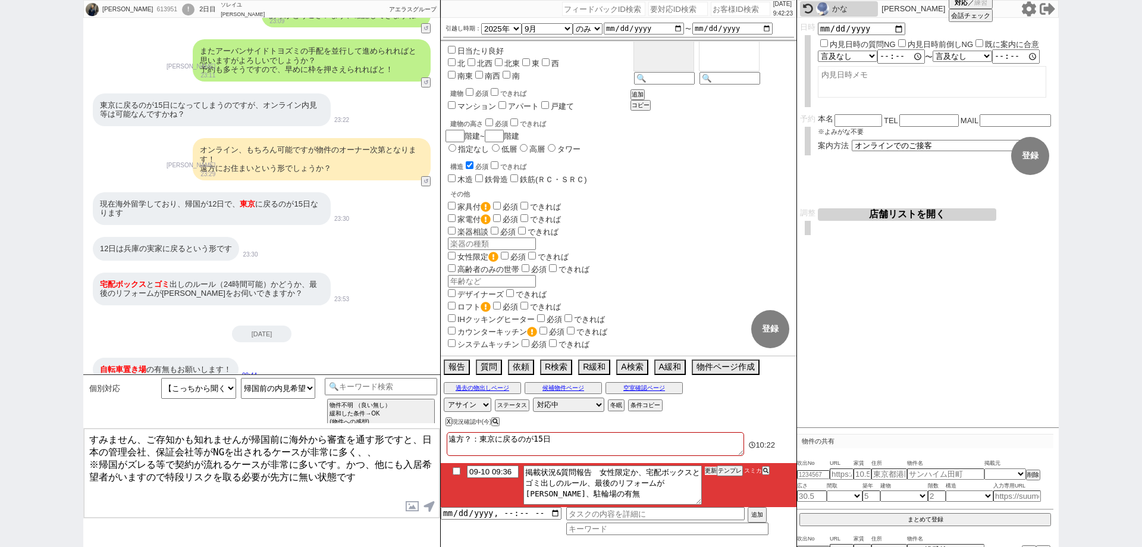
scroll to position [755, 0]
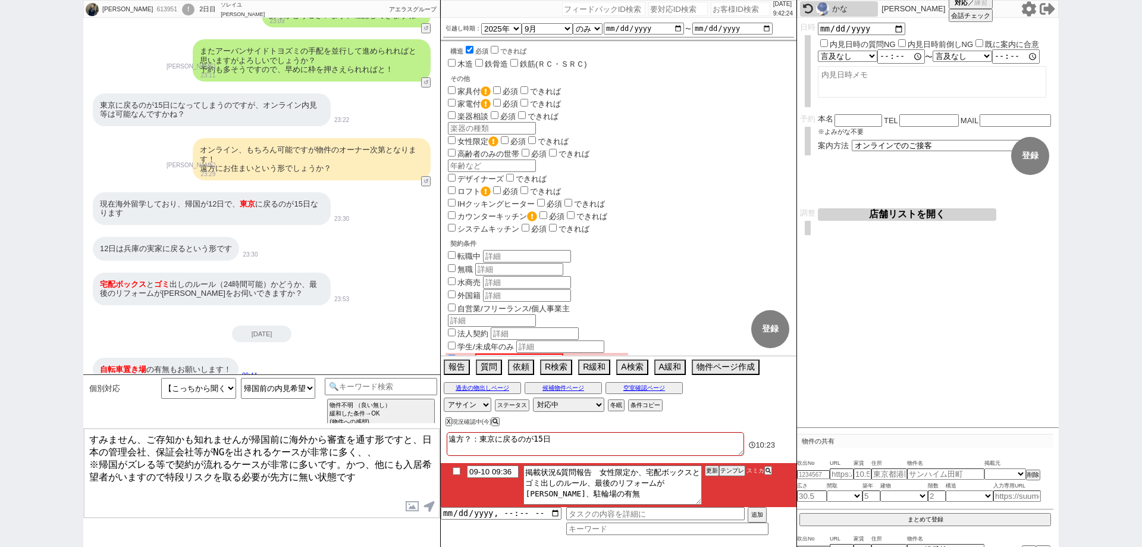
click at [499, 353] on input "text" at bounding box center [519, 359] width 88 height 12
click at [723, 408] on div "対応パス アサイン 斎藤ひな 黒澤沙由里 御手洗侑矢 中村夏海 平山恭子 蛇平光喜 多田麻理奈 ステータス 対応中 引き継ぎ完了 ブロック 長期間返信なし 紹…" at bounding box center [619, 405] width 356 height 18
click at [762, 321] on button "登録" at bounding box center [770, 329] width 38 height 38
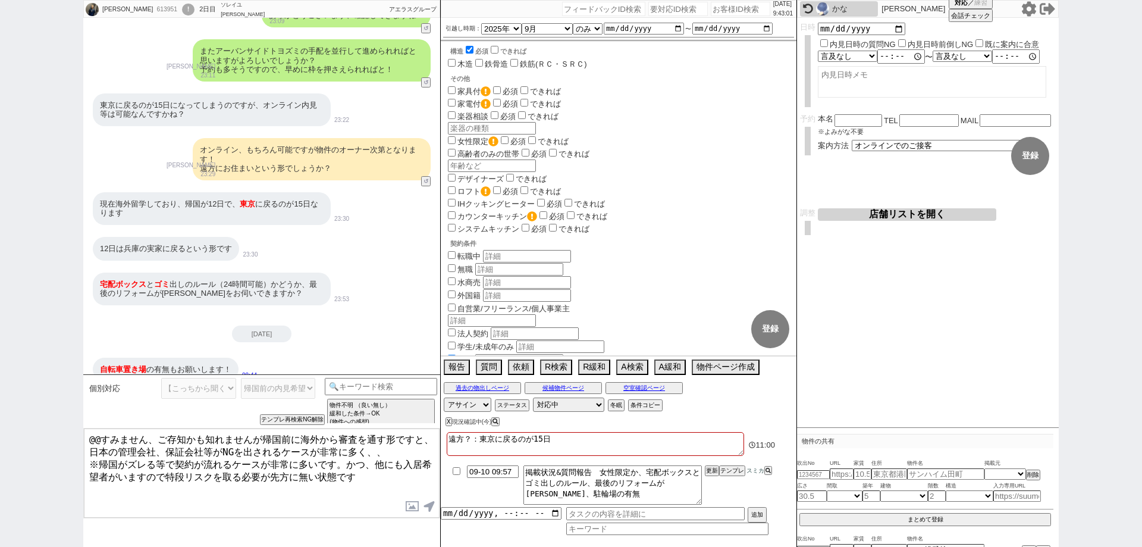
scroll to position [330, 0]
click at [39, 481] on div "中村大希 613951 ! 0 2日目 ソレイユ高田馬場店 冬眠中 自社客 アエラスグループ スミカ_BPO チャット全表示 2025-09-09 ようこそL…" at bounding box center [571, 273] width 1142 height 547
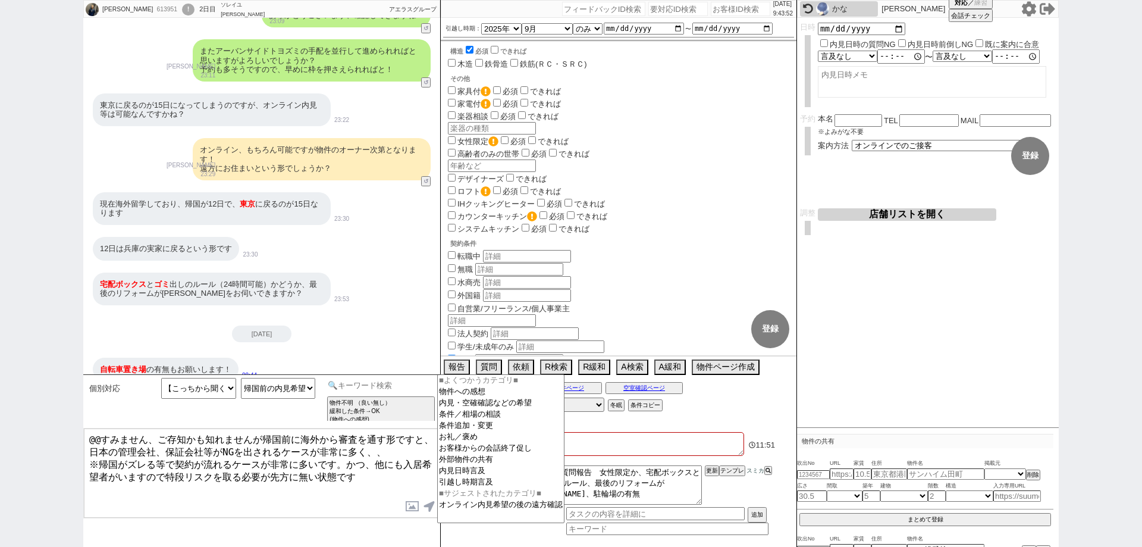
click at [375, 392] on input at bounding box center [381, 385] width 112 height 15
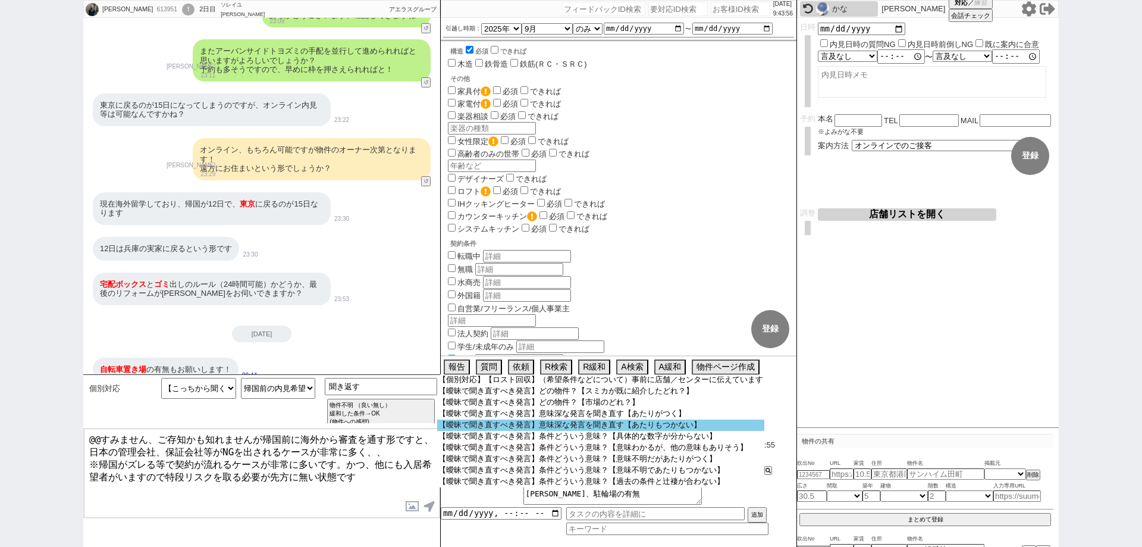
click at [567, 427] on option "【曖昧で聞き直すべき発言】意味深な発言を聞き直す【あたりもつかない】" at bounding box center [600, 424] width 327 height 11
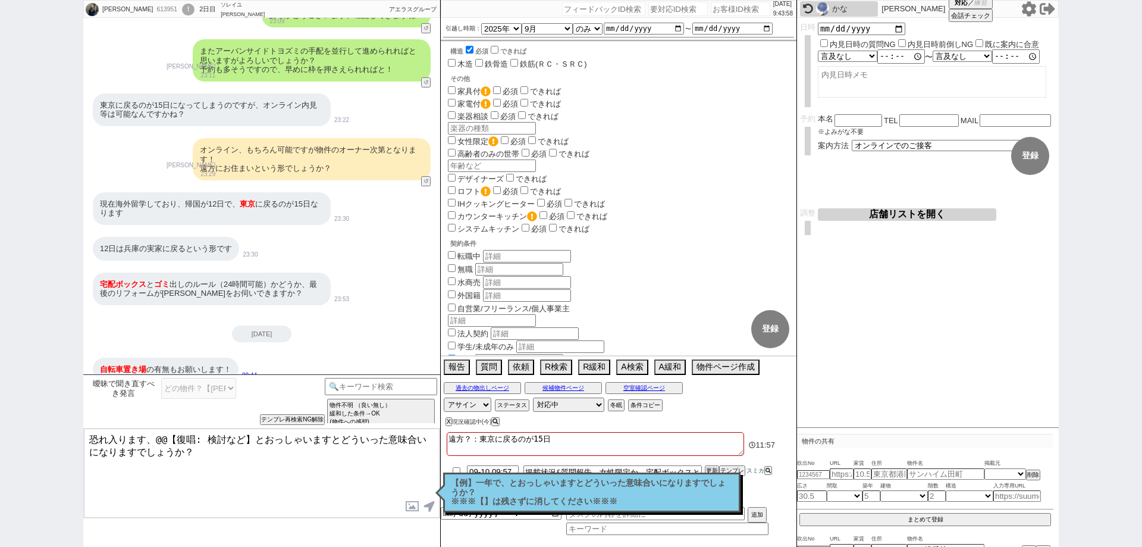
drag, startPoint x: 176, startPoint y: 452, endPoint x: 8, endPoint y: 411, distance: 172.6
click at [8, 412] on div "中村大希 613951 ! 0 2日目 ソレイユ高田馬場店 冬眠中 自社客 アエラスグループ スミカ_BPO チャット全表示 2025-09-09 ようこそL…" at bounding box center [571, 273] width 1142 height 547
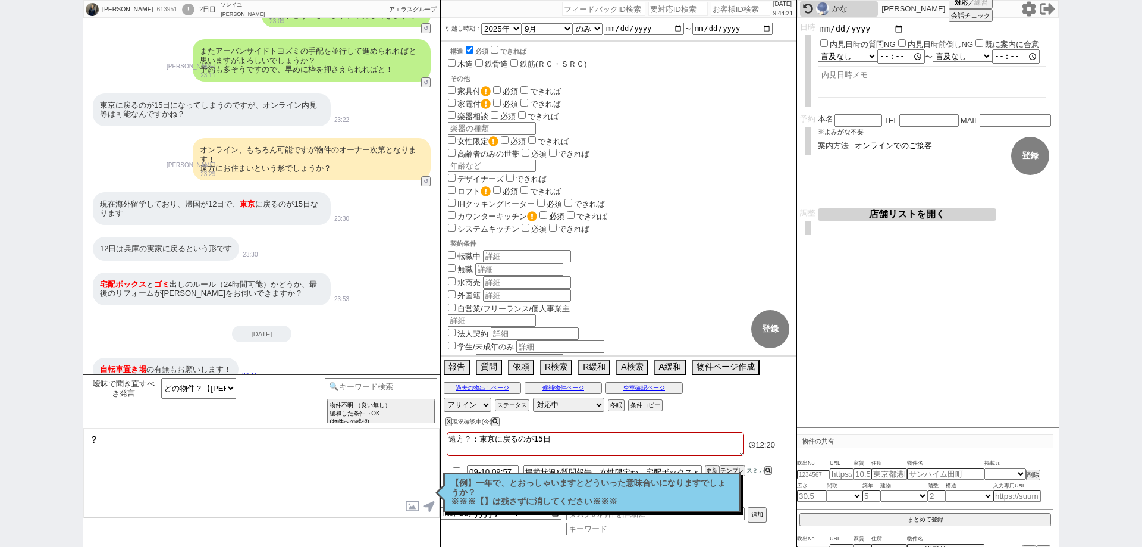
click at [99, 425] on div "曖昧で聞き直すべき発言 どの物件？【スミカが既に紹介したどれ？】 どの物件？【市場のどれ？】 意味深な発言を聞き直す【あたりがつく】 意味深な発言を聞き直す【…" at bounding box center [261, 401] width 357 height 54
click at [426, 178] on button "↺" at bounding box center [427, 182] width 7 height 8
click at [211, 391] on select "中カテゴリを選択 遠方です 遠方です、海外から 遠方じゃないです、オンライン理由不明 遠方じゃないです、オンライン理由あり（オンラインが妥当な理由） 遠方じゃ…" at bounding box center [198, 388] width 75 height 21
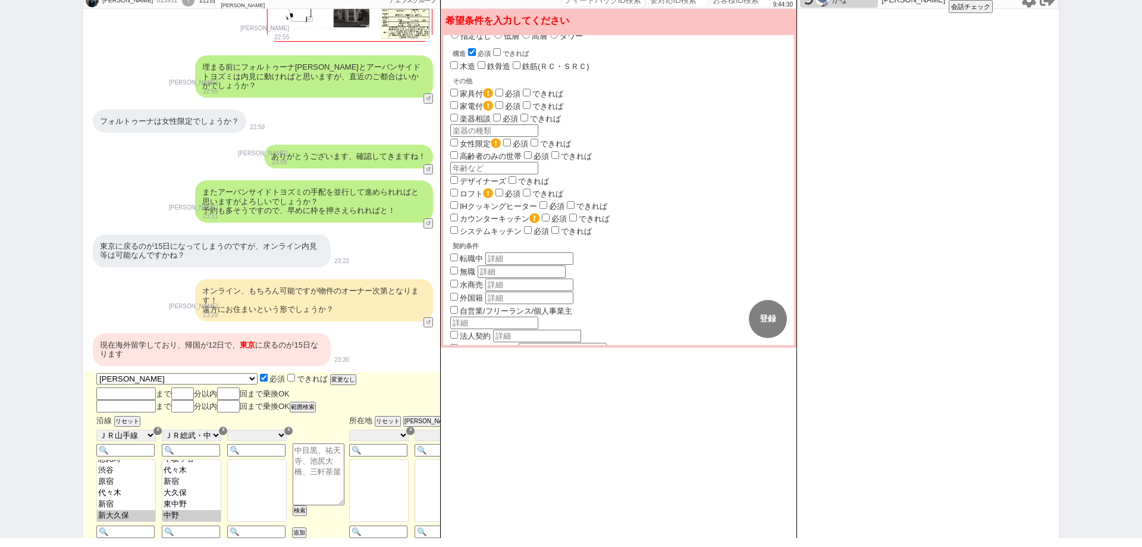
scroll to position [331, 0]
click at [330, 375] on button "変更なし" at bounding box center [342, 379] width 24 height 8
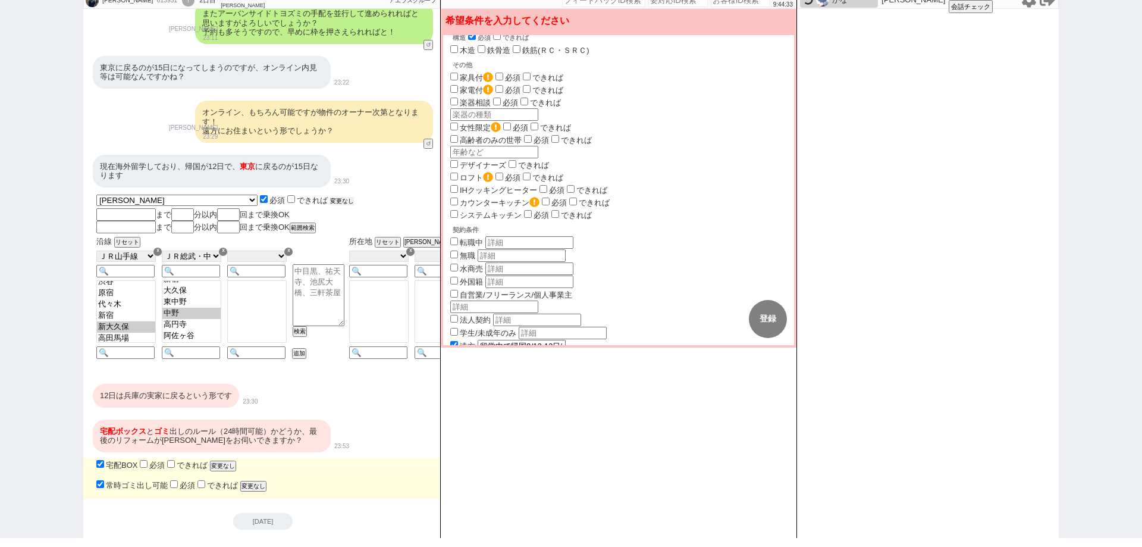
scroll to position [3214, 0]
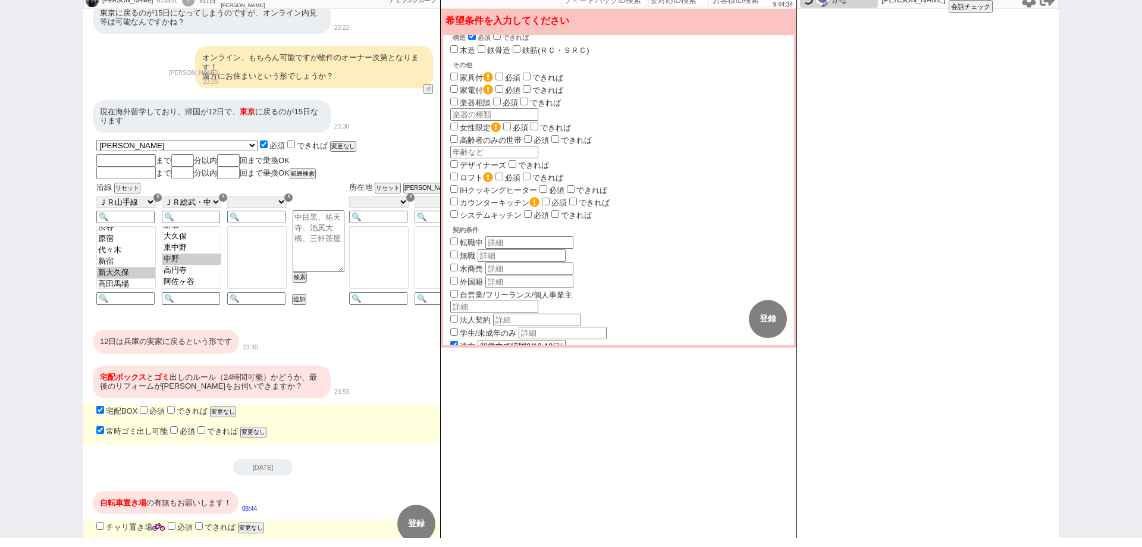
click at [208, 406] on label "できれば" at bounding box center [186, 410] width 43 height 9
click at [175, 406] on input "できれば" at bounding box center [171, 410] width 8 height 8
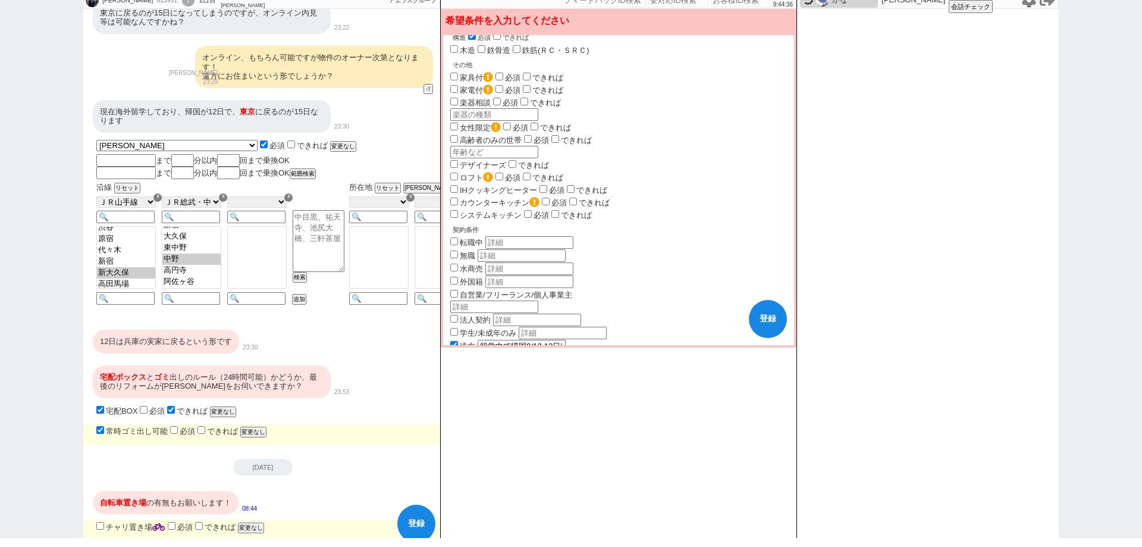
click at [171, 406] on input "できれば" at bounding box center [171, 410] width 8 height 8
click at [218, 408] on button "変更なし" at bounding box center [222, 412] width 24 height 8
click at [260, 428] on button "変更なし" at bounding box center [252, 432] width 24 height 8
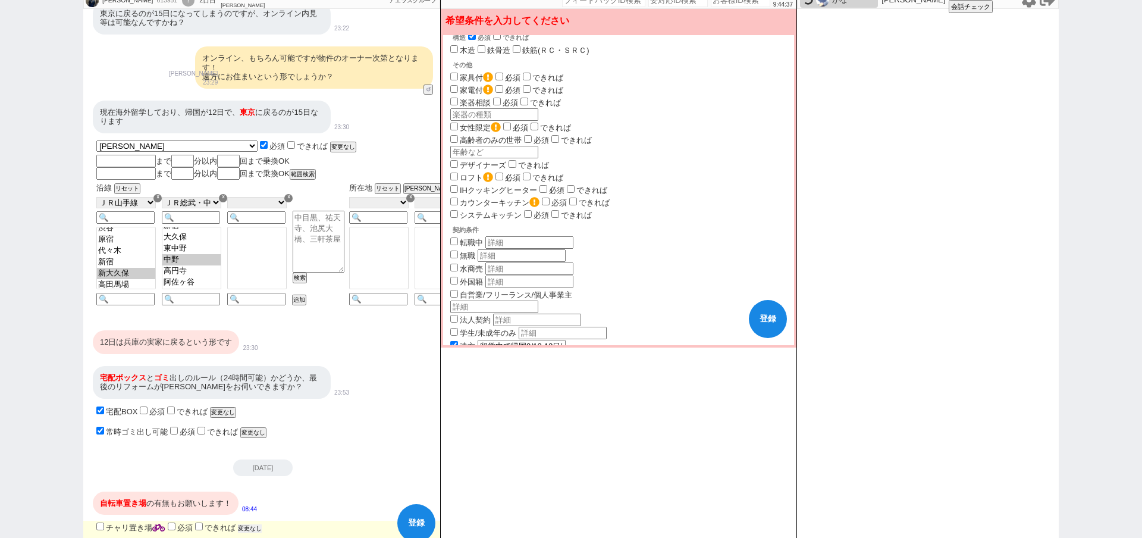
click at [255, 521] on div "チャリ置き場 必須 できれば 変更なし" at bounding box center [268, 527] width 349 height 12
drag, startPoint x: 255, startPoint y: 498, endPoint x: 217, endPoint y: 497, distance: 38.1
click at [254, 524] on button "変更なし" at bounding box center [250, 528] width 24 height 8
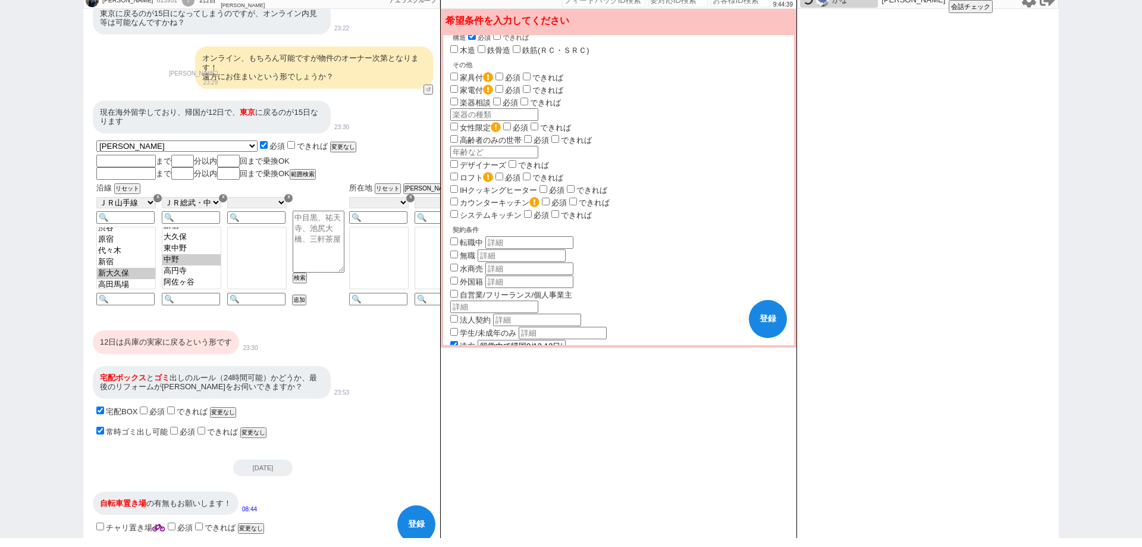
click at [100, 522] on input "チャリ置き場" at bounding box center [100, 526] width 8 height 8
click at [413, 505] on button "登録" at bounding box center [416, 524] width 38 height 38
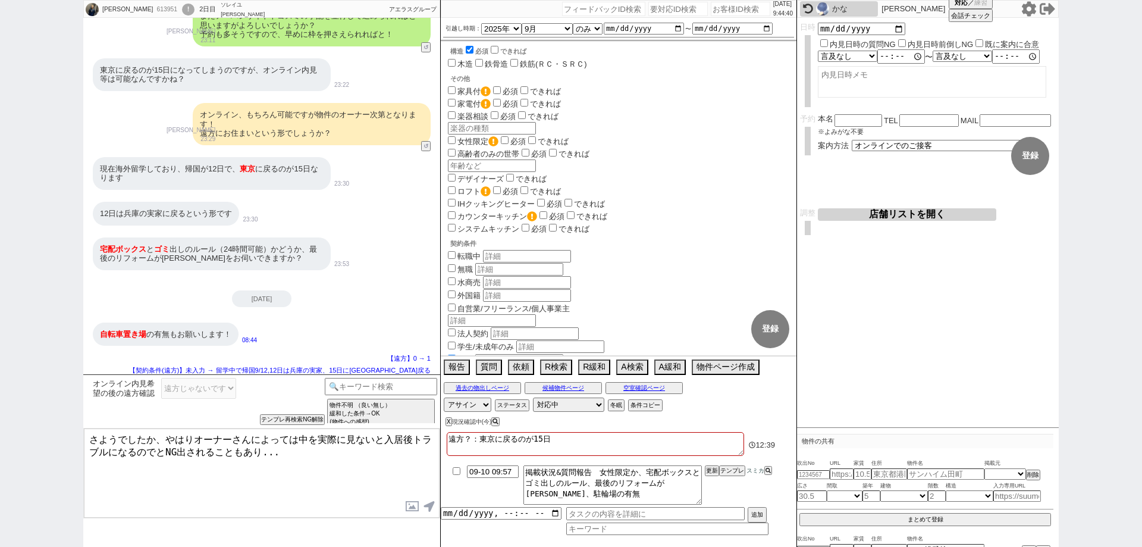
scroll to position [330, 0]
drag, startPoint x: 163, startPoint y: 434, endPoint x: 0, endPoint y: 413, distance: 164.3
click at [0, 413] on div "中村大希 613951 ! 0 2日目 ソレイユ高田馬場店 冬眠中 自社客 アエラスグループ スミカ_BPO チャット全表示 2025-09-09 ようこそL…" at bounding box center [571, 273] width 1142 height 547
click at [85, 438] on textarea "また12日には帰国されるのですね。 やはりオーナーさんによっては中を実際に見ないと入居後トラブルになるのでとNG出されることもあり..." at bounding box center [262, 472] width 356 height 89
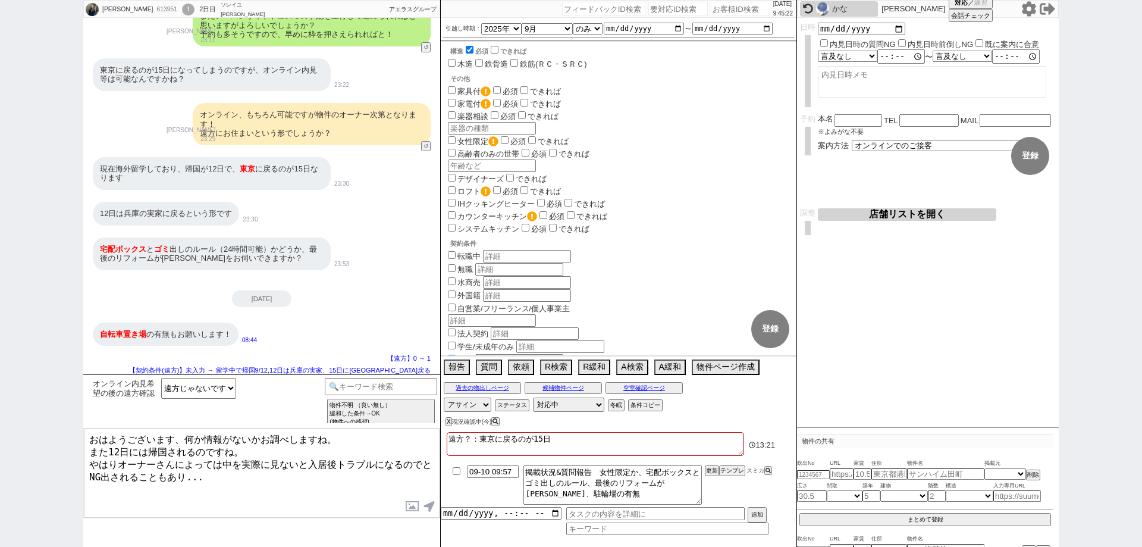
drag, startPoint x: 578, startPoint y: 433, endPoint x: 426, endPoint y: 432, distance: 152.3
click at [426, 432] on div "中村大希 613951 ! 0 2日目 ソレイユ高田馬場店 冬眠中 自社客 アエラスグループ スミカ_BPO チャット全表示 2025-09-09 ようこそL…" at bounding box center [571, 273] width 976 height 547
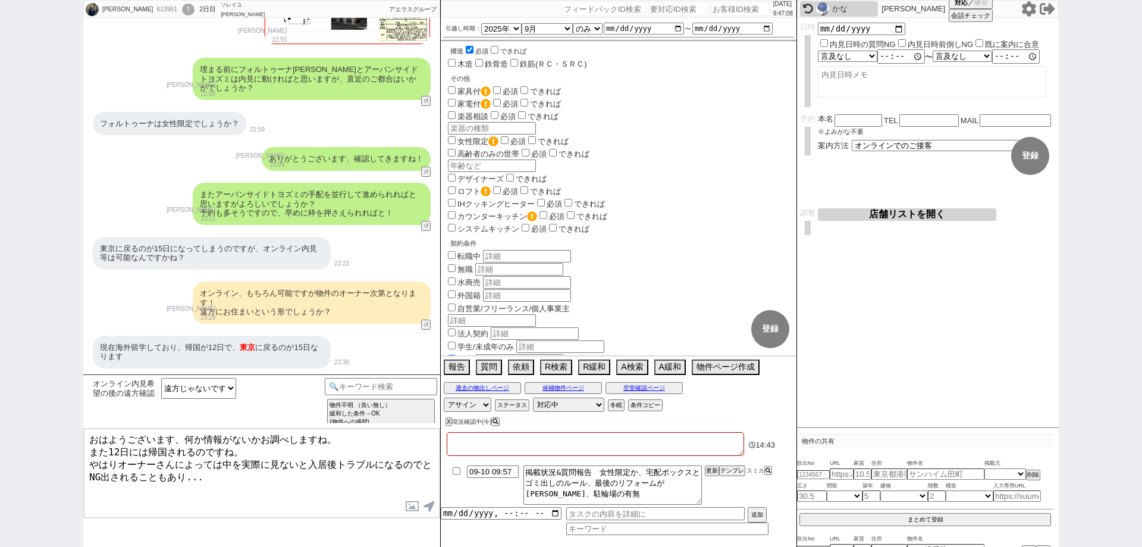
scroll to position [3166, 0]
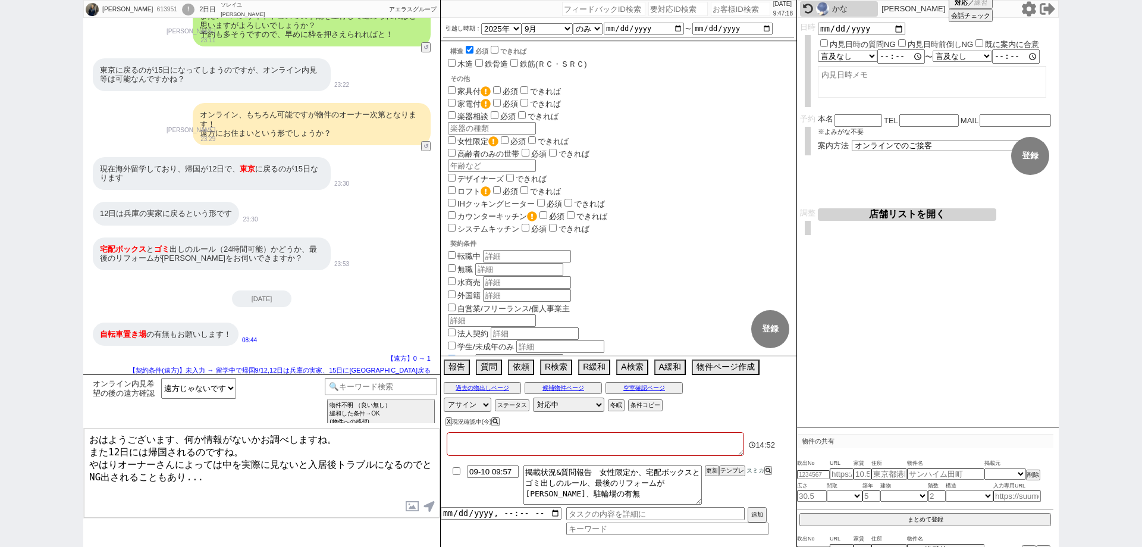
click at [253, 475] on textarea "おはようございます、何か情報がないかお調べしますね。 また12日には帰国されるのですね。 やはりオーナーさんによっては中を実際に見ないと入居後トラブルになるの…" at bounding box center [262, 472] width 356 height 89
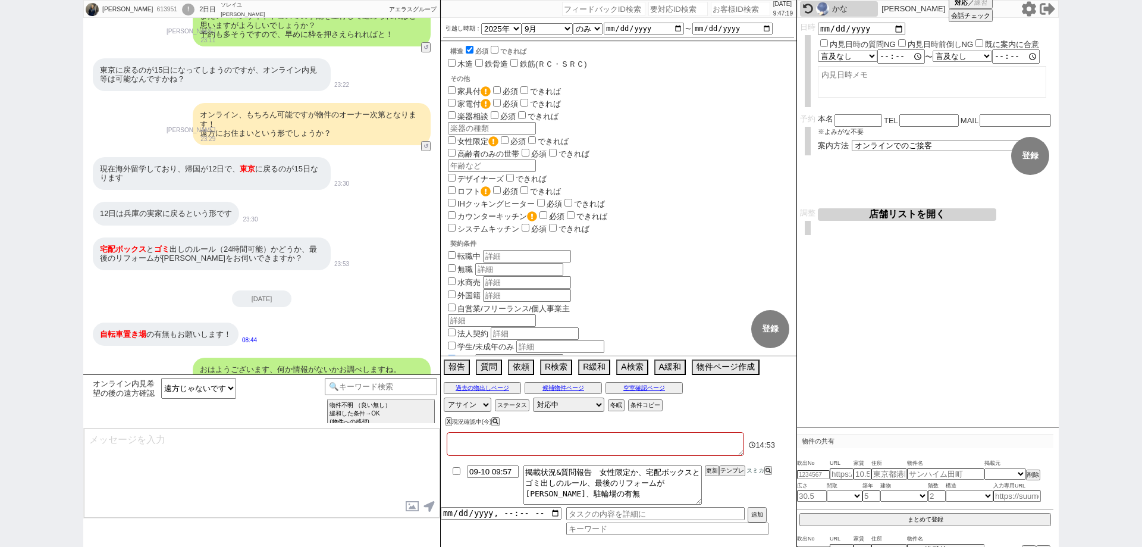
scroll to position [3241, 0]
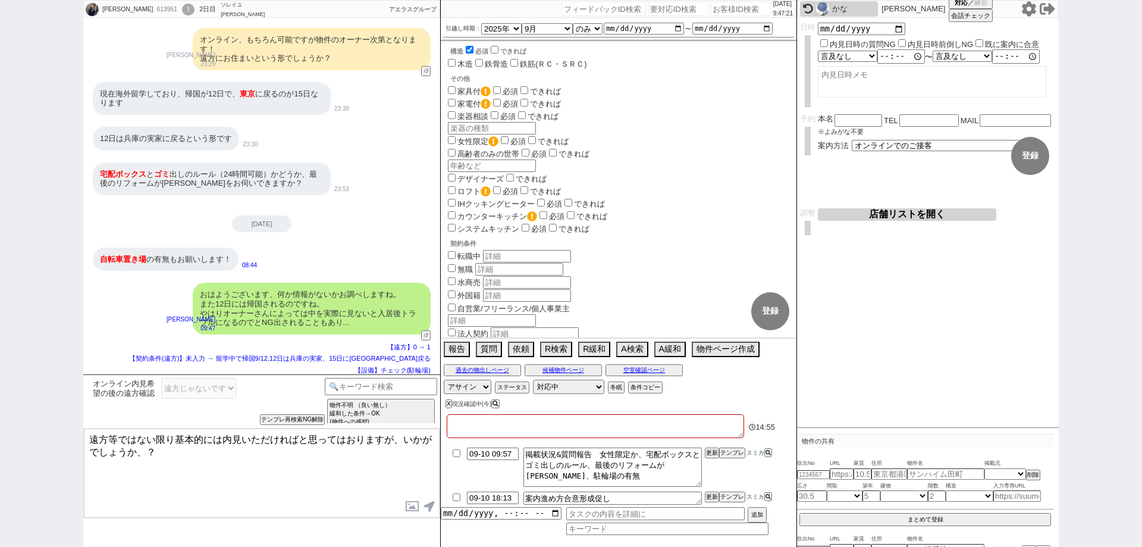
drag, startPoint x: 171, startPoint y: 433, endPoint x: 0, endPoint y: 405, distance: 173.6
click at [0, 406] on div "中村大希 613951 ! 0 2日目 ソレイユ高田馬場店 冬眠中 自社客 アエラスグループ スミカ_BPO チャット全表示 2025-09-09 ようこそL…" at bounding box center [571, 273] width 1142 height 547
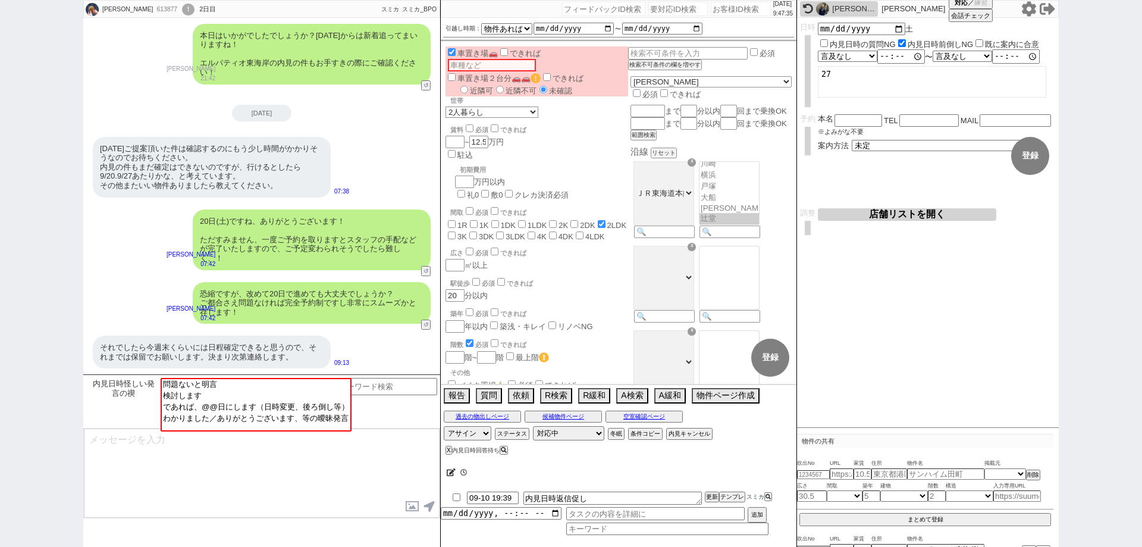
scroll to position [45, 0]
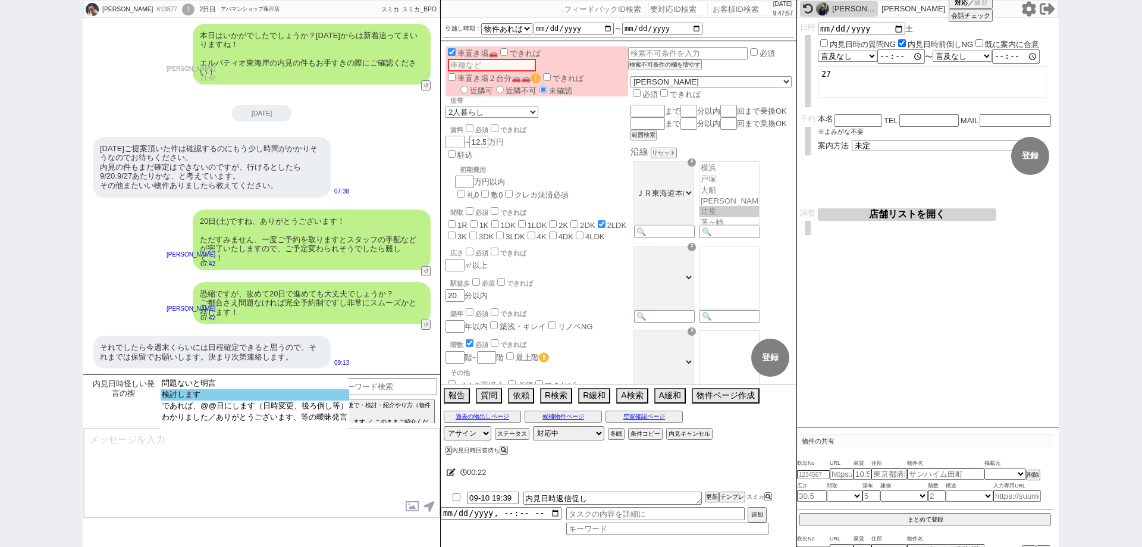
click at [339, 399] on option "検討します" at bounding box center [255, 394] width 189 height 11
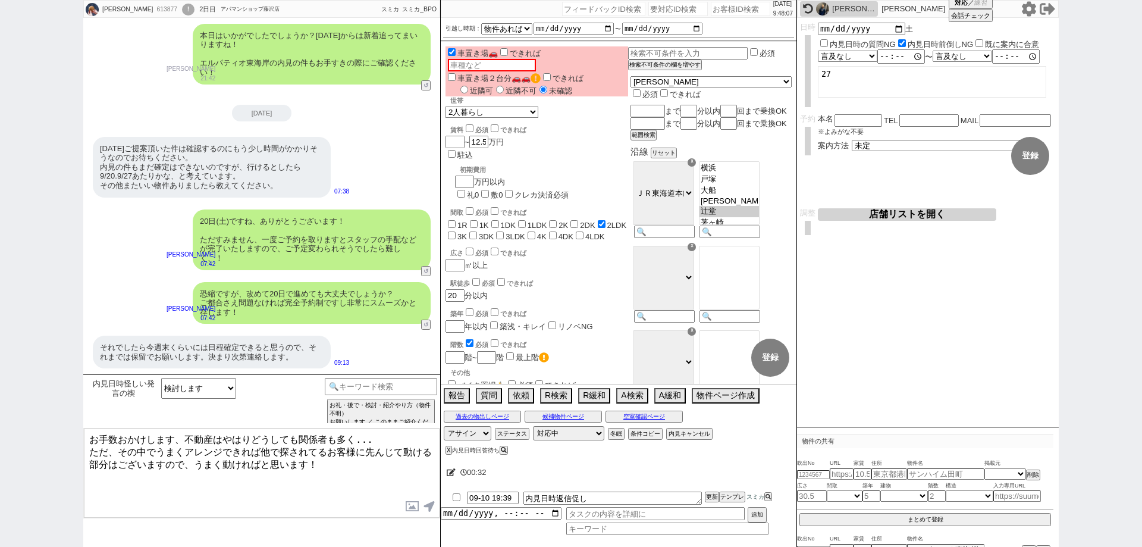
drag, startPoint x: 308, startPoint y: 458, endPoint x: 43, endPoint y: 399, distance: 271.4
click at [43, 399] on div "鈴木 歩 613877 ! 0 2日目 アパマンショップ藤沢店 冬眠中 自社客 スミカ スミカ_BPO チャット全表示 2025-09-09 駐車場はマストで…" at bounding box center [571, 273] width 1142 height 547
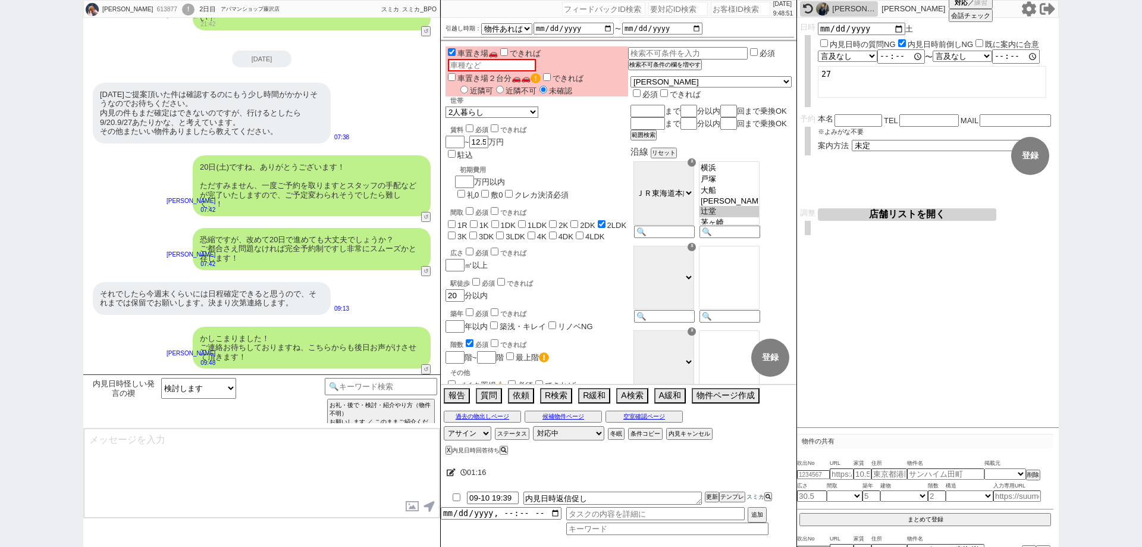
scroll to position [1219, 0]
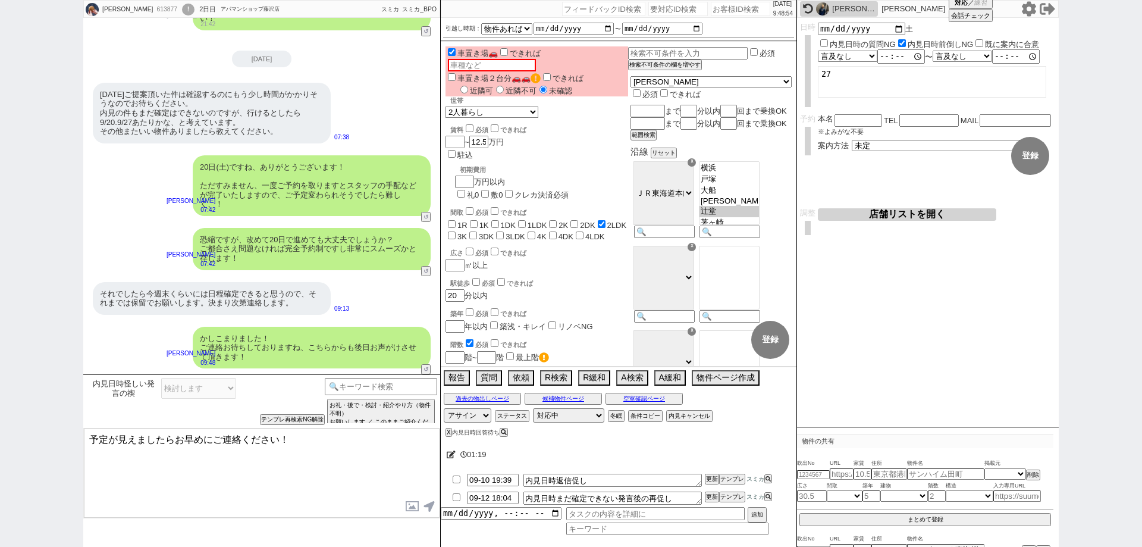
click at [457, 478] on input "checkbox" at bounding box center [456, 479] width 17 height 8
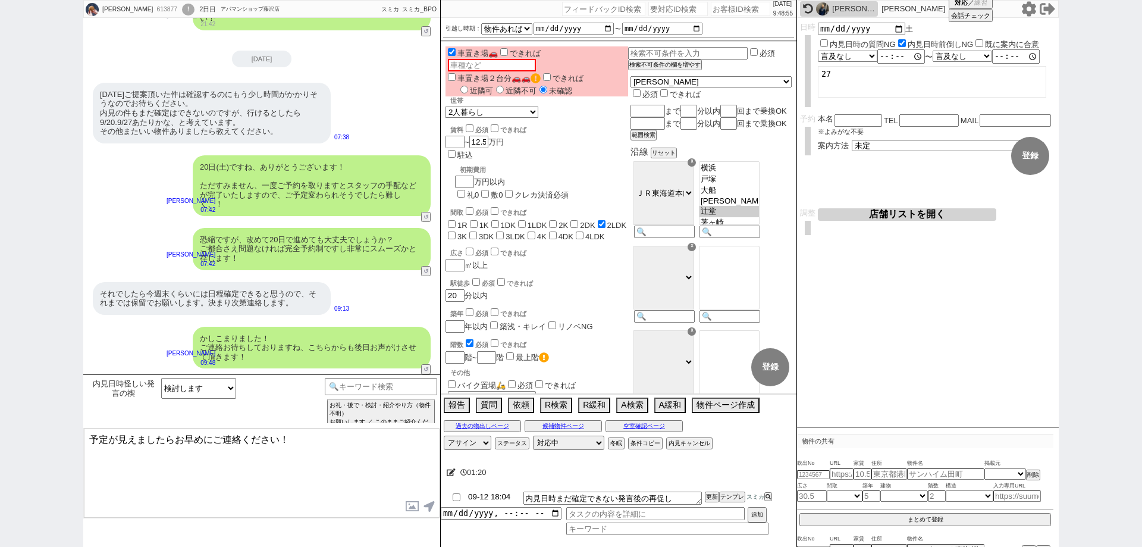
click at [490, 497] on input "09-12 18:04" at bounding box center [493, 496] width 52 height 10
click at [492, 498] on input "09-12 18:04" at bounding box center [493, 496] width 52 height 10
drag, startPoint x: 525, startPoint y: 480, endPoint x: 536, endPoint y: 480, distance: 11.3
click at [526, 479] on div "01:29" at bounding box center [619, 473] width 356 height 24
click at [502, 500] on input "09-14 18:04" at bounding box center [493, 496] width 52 height 10
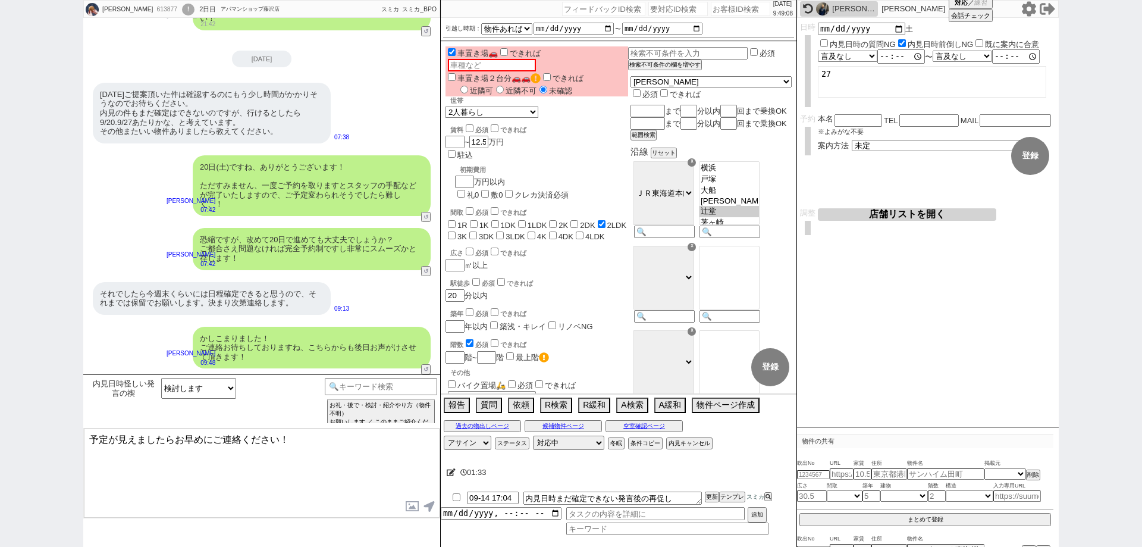
click at [608, 478] on div "01:33" at bounding box center [619, 473] width 356 height 24
click at [706, 500] on button "更新" at bounding box center [711, 497] width 12 height 8
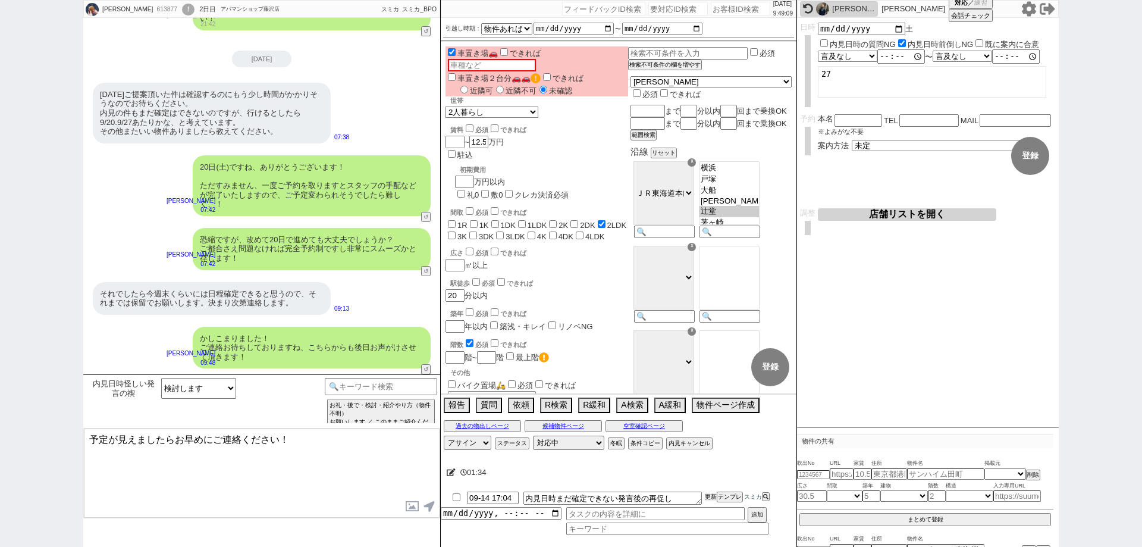
click at [706, 500] on button "更新" at bounding box center [711, 497] width 12 height 8
click at [711, 482] on div "01:35" at bounding box center [619, 473] width 356 height 24
drag, startPoint x: 712, startPoint y: 502, endPoint x: 712, endPoint y: 491, distance: 10.1
click at [712, 500] on button "更新" at bounding box center [711, 497] width 12 height 8
click at [712, 481] on div "01:35" at bounding box center [619, 473] width 356 height 24
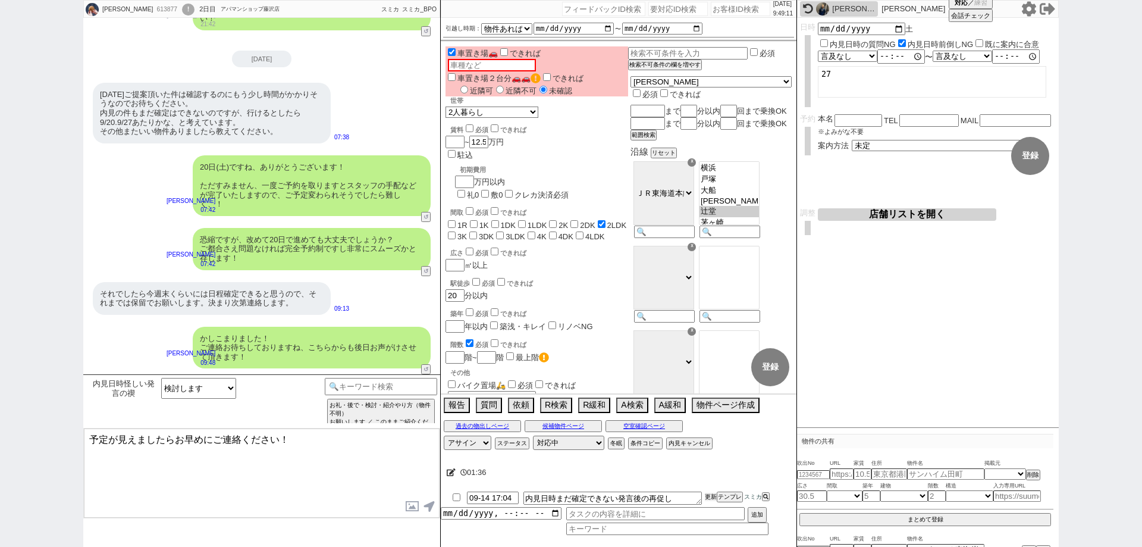
click at [713, 491] on li "09-14 17:04 内見日時まだ確定できない発言後の再促し 更新 テンプレ スミカ" at bounding box center [619, 498] width 356 height 18
click at [713, 482] on div "01:36" at bounding box center [619, 473] width 356 height 24
click at [297, 443] on textarea "予定が見えましたらお早めにご連絡ください！" at bounding box center [262, 472] width 356 height 89
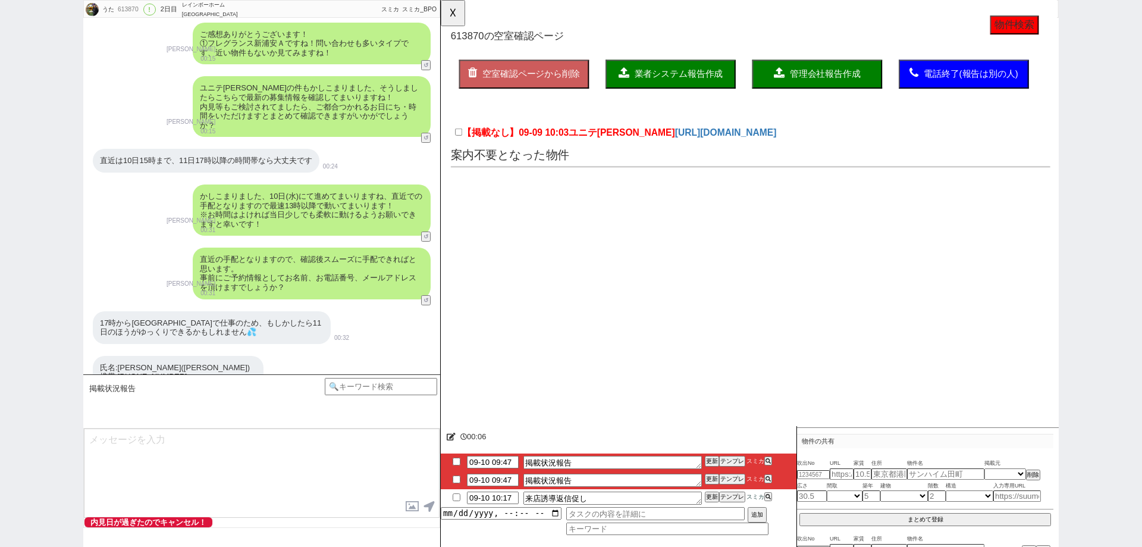
scroll to position [259, 0]
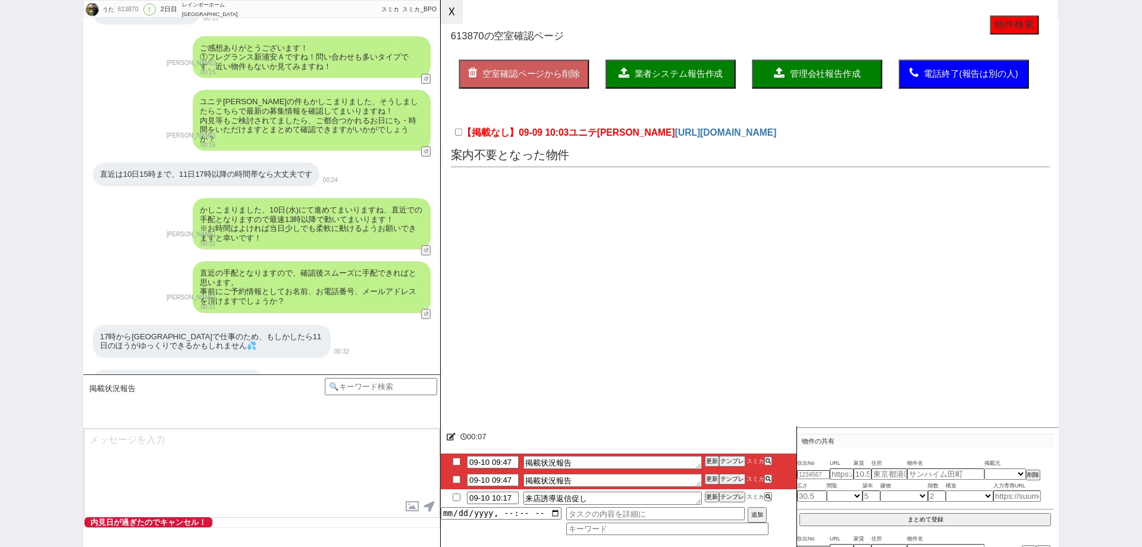
click at [452, 17] on button "☓" at bounding box center [452, 12] width 22 height 24
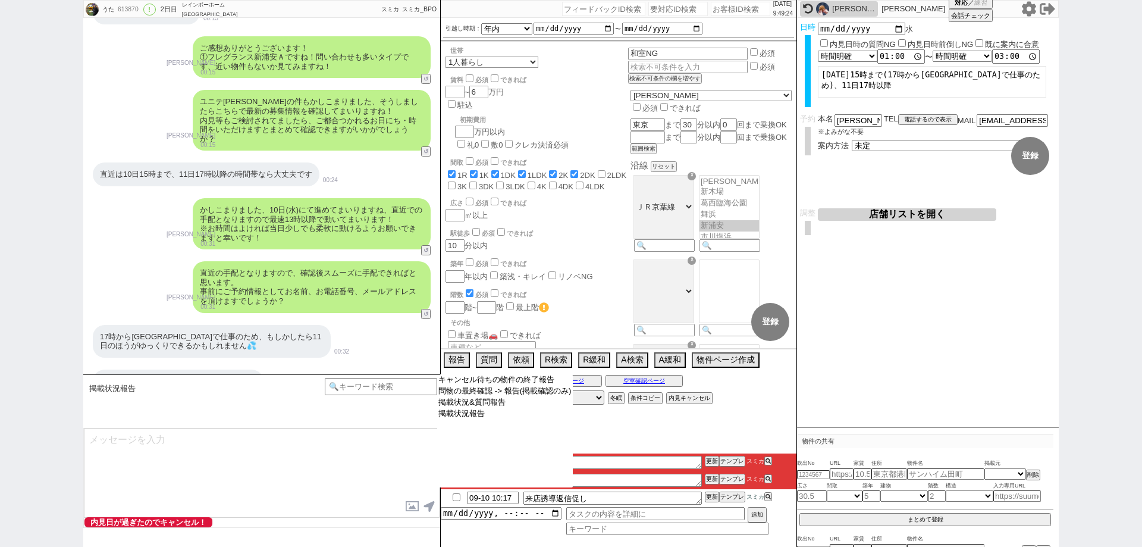
click at [540, 482] on select "キャンセル待ちの物件の終了報告 問物の最終確認 -> 報告(掲載確認のみ) 掲載状況&質問報告 掲載状況報告" at bounding box center [505, 430] width 136 height 113
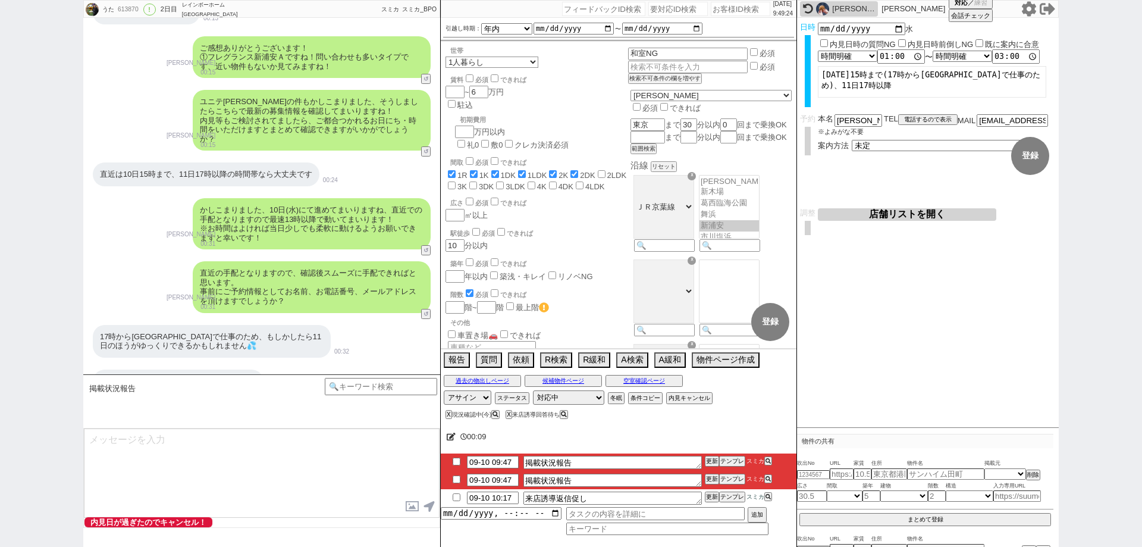
click at [635, 437] on div "00:09" at bounding box center [619, 437] width 356 height 24
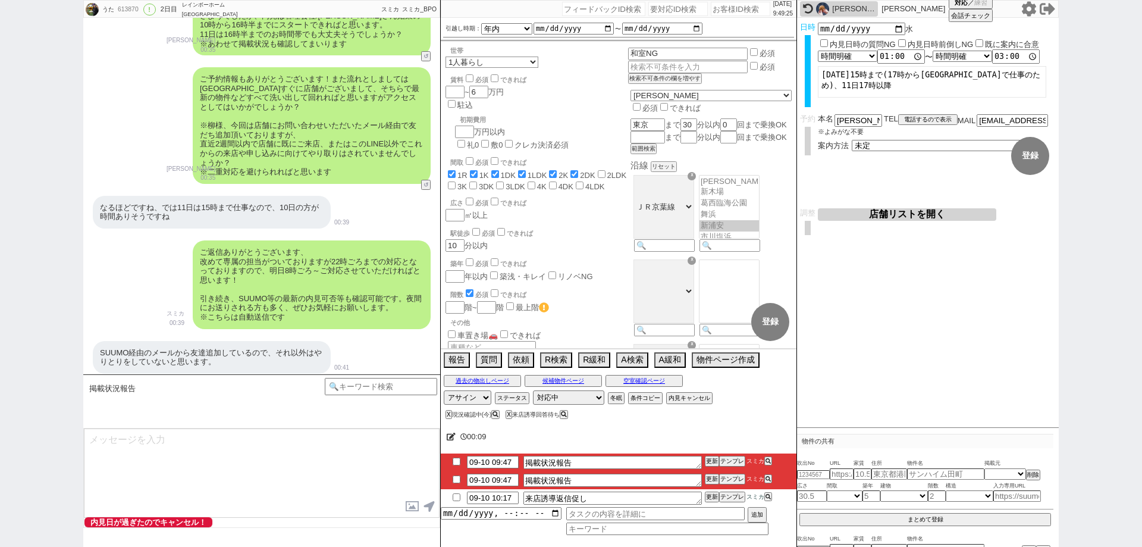
scroll to position [795, 0]
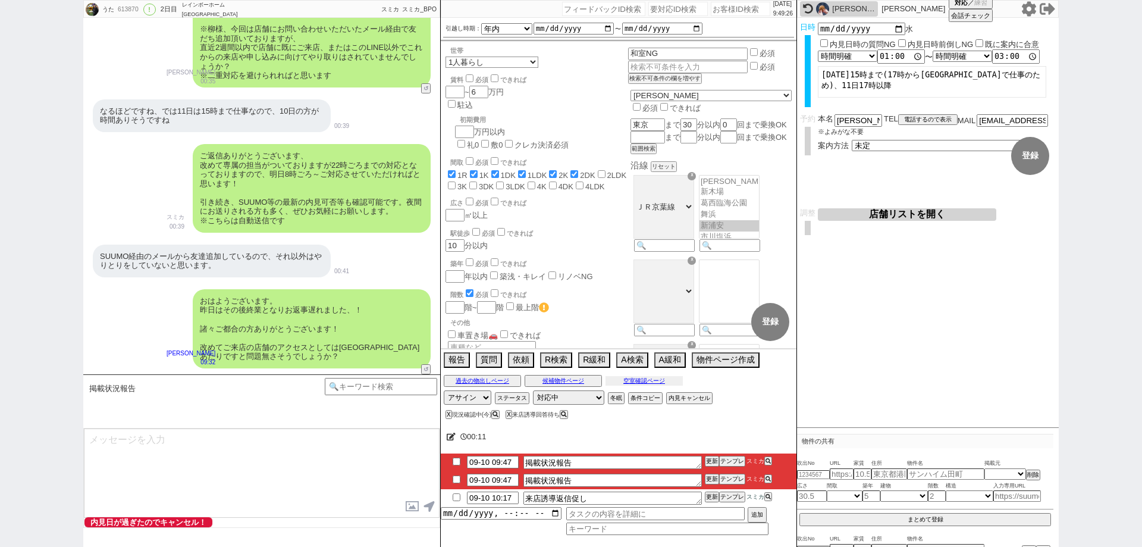
click at [635, 381] on button "空室確認ページ" at bounding box center [644, 381] width 77 height 10
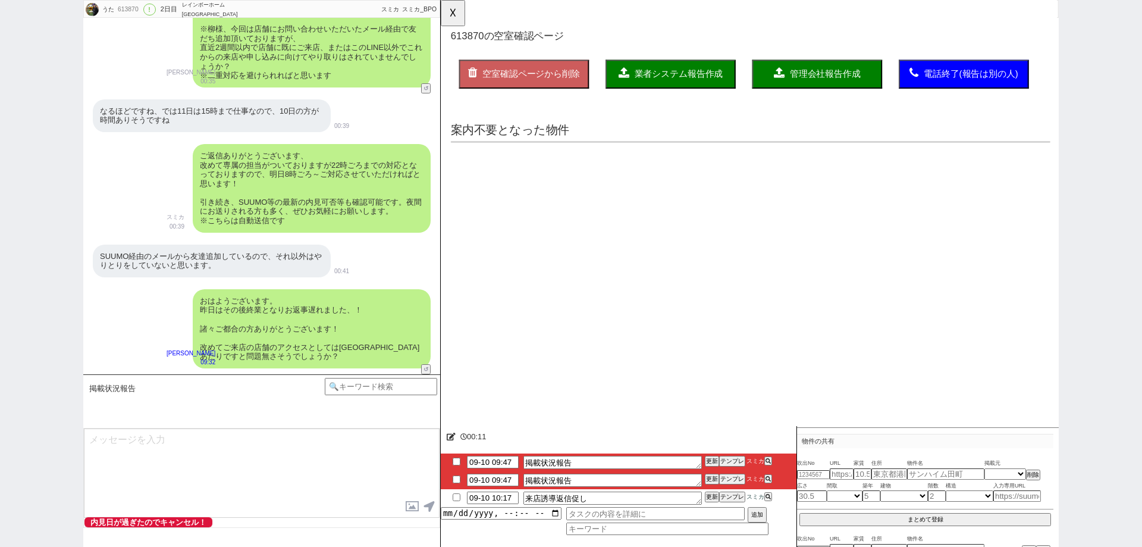
scroll to position [0, 0]
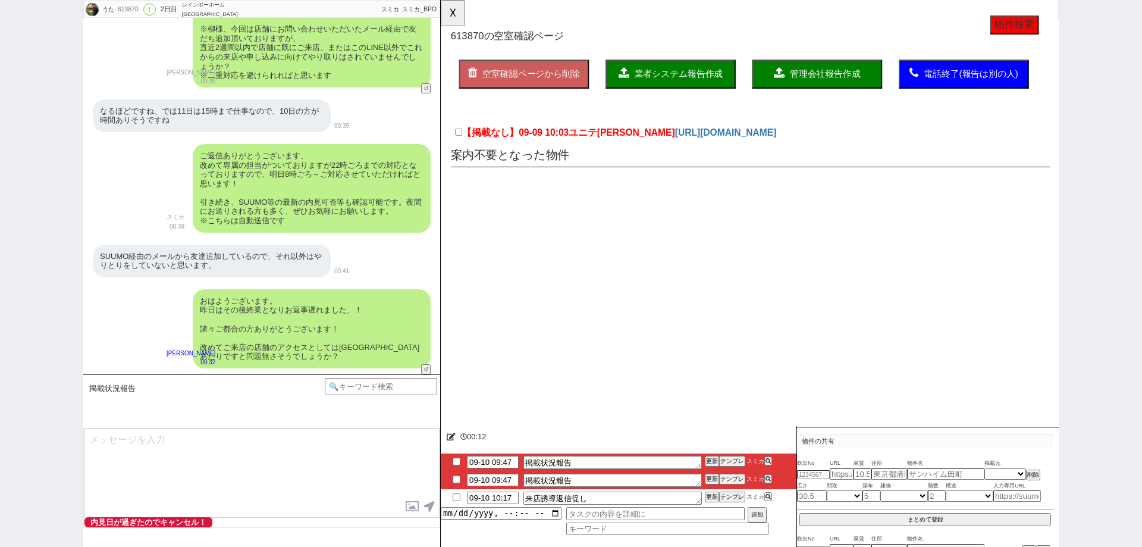
click at [574, 140] on label "【掲載なし】09-09 10:03 ユニテ今川" at bounding box center [574, 143] width 236 height 14
click at [464, 140] on input "【掲載なし】09-09 10:03 ユニテ今川" at bounding box center [460, 142] width 8 height 8
click at [677, 82] on span "業者システム報告作成" at bounding box center [696, 79] width 95 height 10
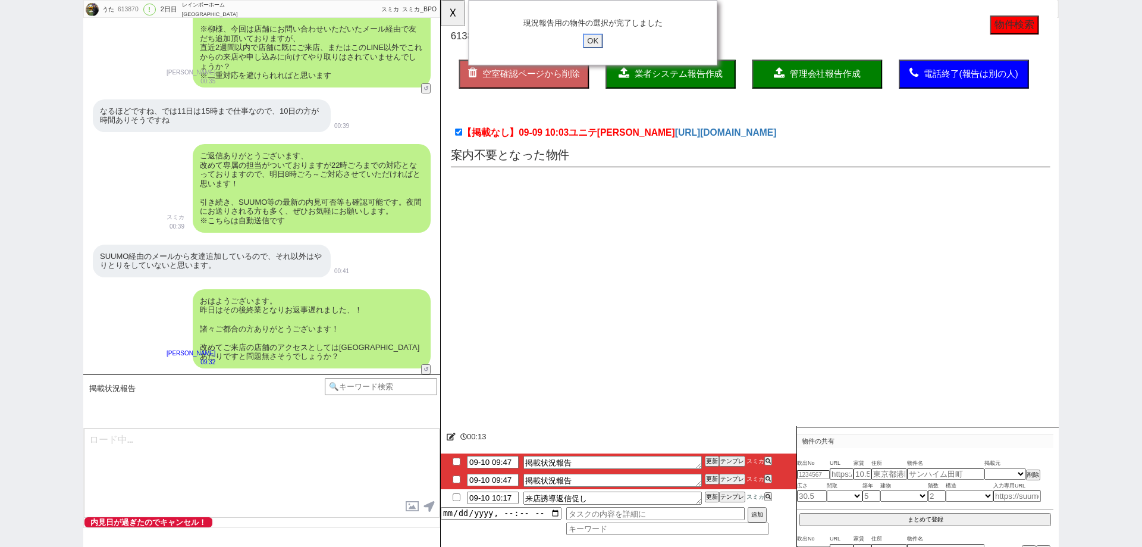
drag, startPoint x: 608, startPoint y: 43, endPoint x: 566, endPoint y: 42, distance: 41.7
click at [606, 42] on input "OK" at bounding box center [604, 43] width 21 height 15
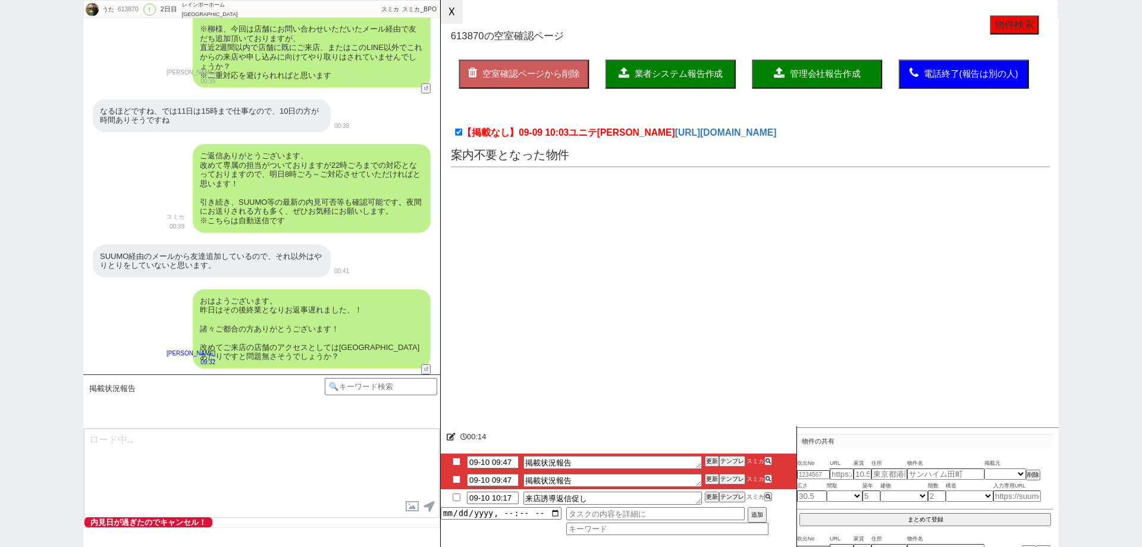
click at [453, 18] on button "☓" at bounding box center [452, 12] width 22 height 24
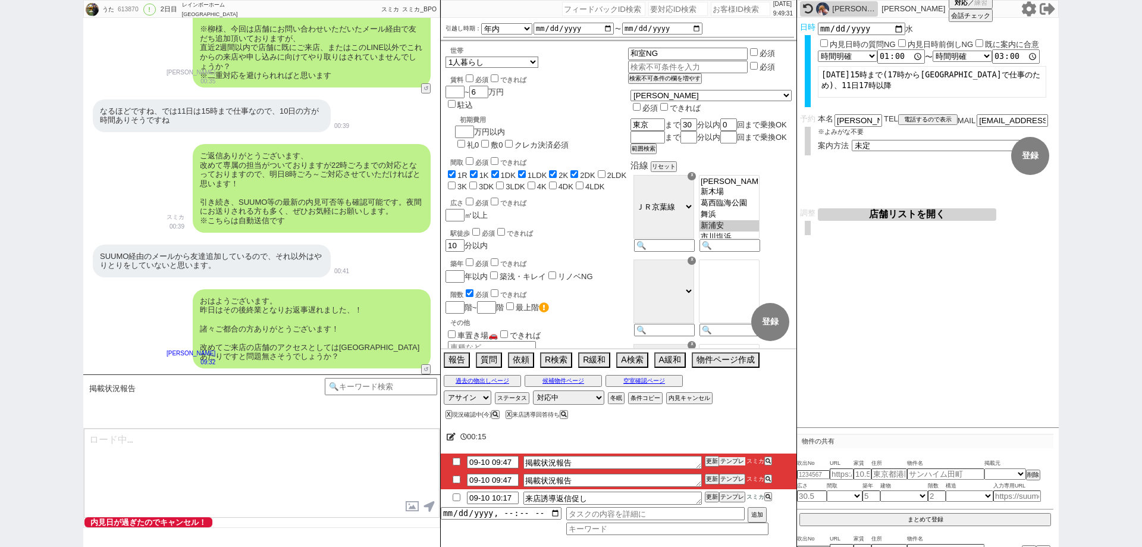
click at [737, 461] on button "テンプレ" at bounding box center [732, 461] width 26 height 8
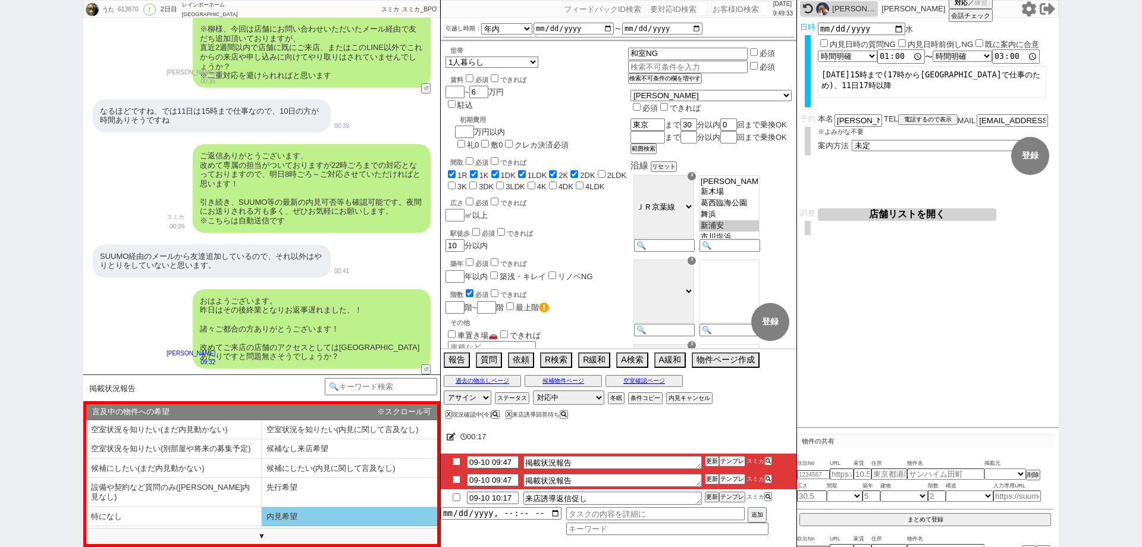
click at [377, 507] on li "内見希望" at bounding box center [350, 517] width 176 height 20
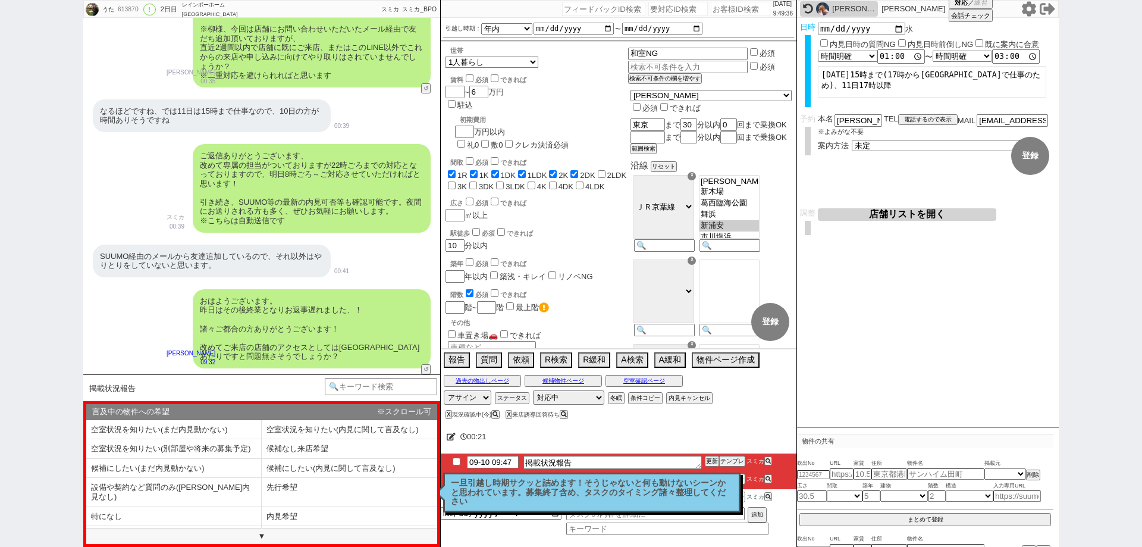
click at [354, 505] on div "掲載状況報告 テンプレ再検索NG解除 @@すみません確認中だったのですが1点、お引越しのスケジュールは1ヶ月程度ですと問題なかったでしょうか？ 物件が気に入ら…" at bounding box center [261, 460] width 357 height 173
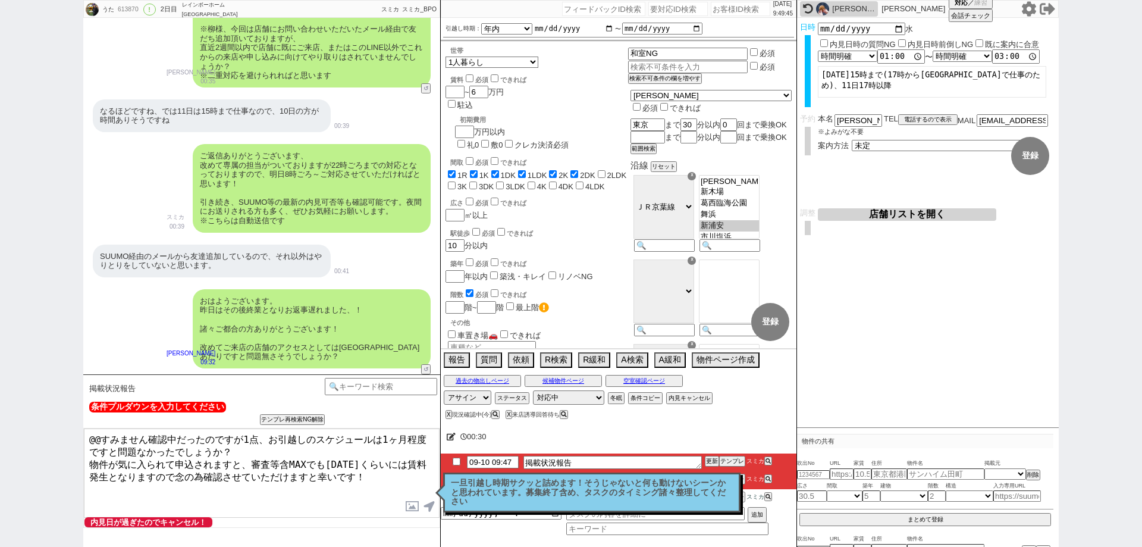
click at [606, 28] on input "2025-11-01" at bounding box center [574, 29] width 80 height 10
click at [625, 189] on div "世帯 1人暮らし 2人暮らし 家族:小学生以下含む 家族:小学生以下含まず 兄弟・姉妹 ルームシェア その他 子供 家族(子供なし) ルームシェア 賃料 必須…" at bounding box center [537, 355] width 183 height 619
click at [682, 496] on p "一旦引越し時期サクッと詰めます！そうじゃないと何も動けないシーンかと思われています。募集終了含め、タスクのタイミング諸々整理してください" at bounding box center [592, 492] width 282 height 28
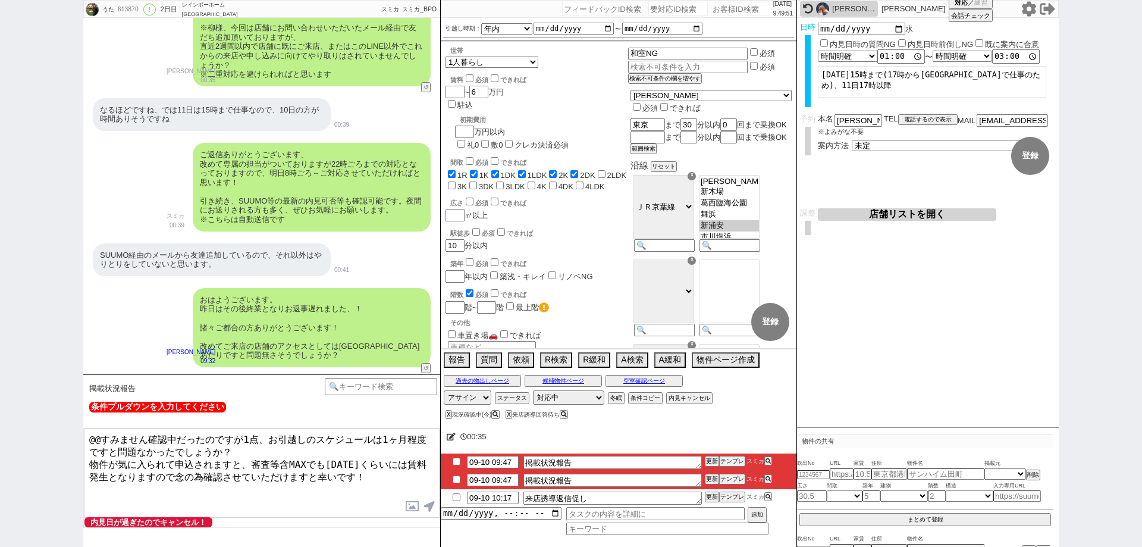
click at [725, 438] on div "00:35" at bounding box center [619, 437] width 356 height 24
click at [732, 462] on button "テンプレ" at bounding box center [732, 461] width 26 height 8
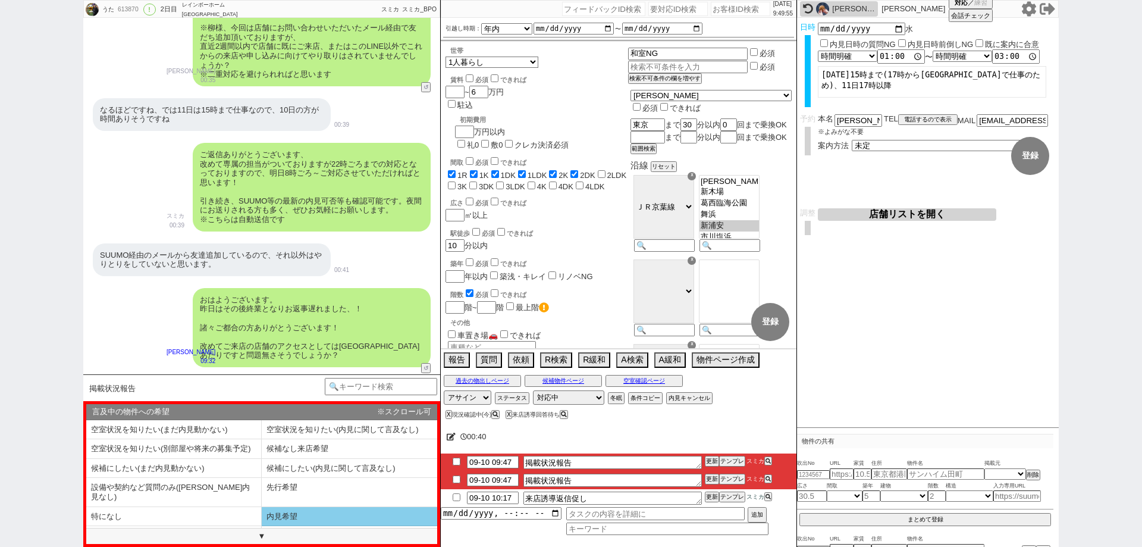
click at [322, 508] on li "内見希望" at bounding box center [350, 517] width 176 height 20
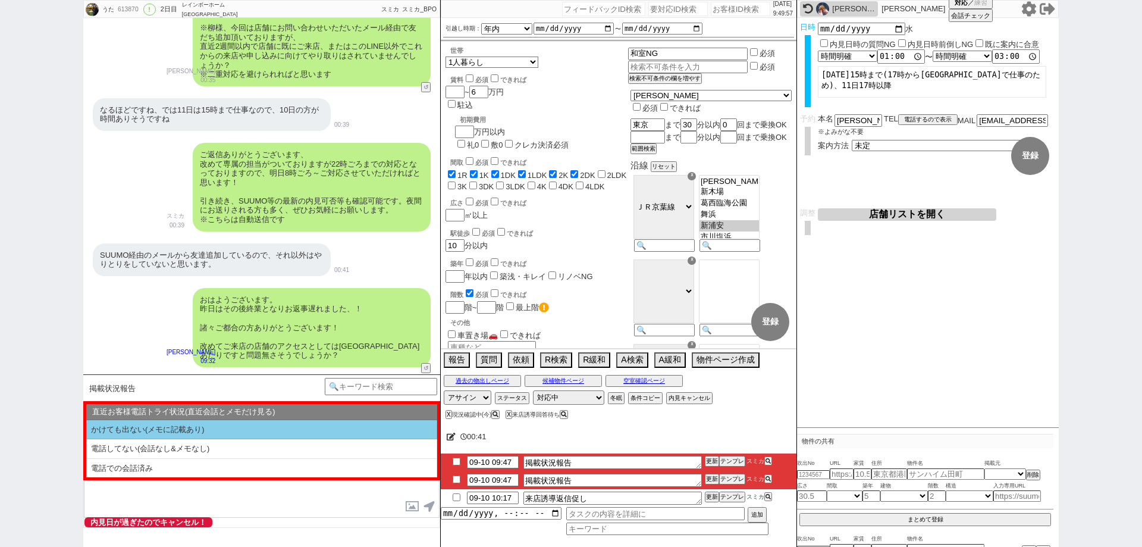
click at [326, 431] on li "かけても出ない(メモに記載あり)" at bounding box center [261, 430] width 351 height 20
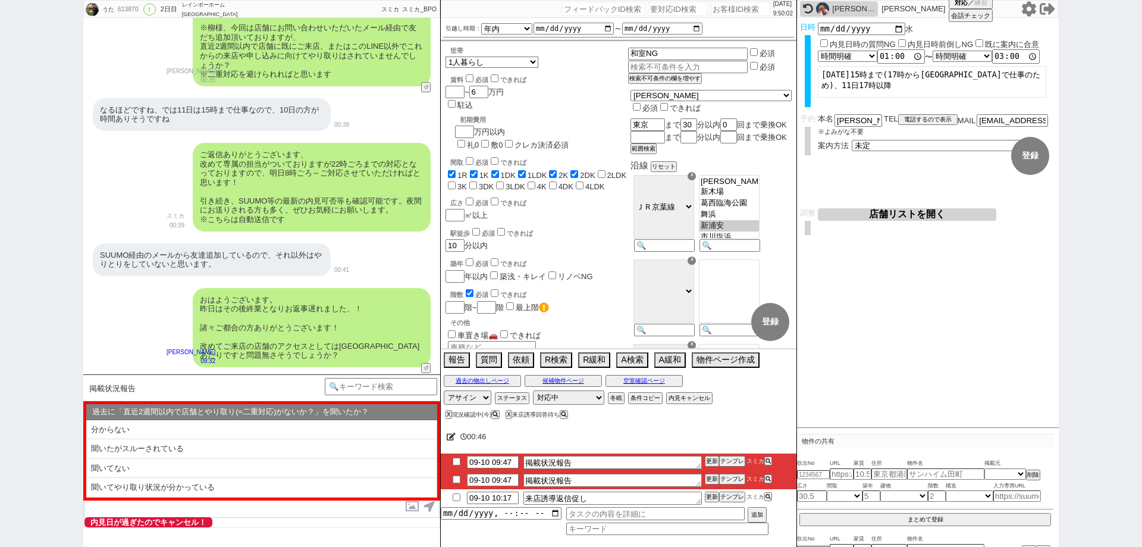
click at [343, 497] on div "過去に「直近2週間以内で店舗とやり取り(=二重対応)がないか？」を聞いたか？ ※スクロール可 分からない 聞いたがスルーされている 聞いてない 聞いてやり取り…" at bounding box center [261, 450] width 357 height 99
click at [346, 486] on li "聞いてやり取り状況が分かっている" at bounding box center [261, 488] width 351 height 20
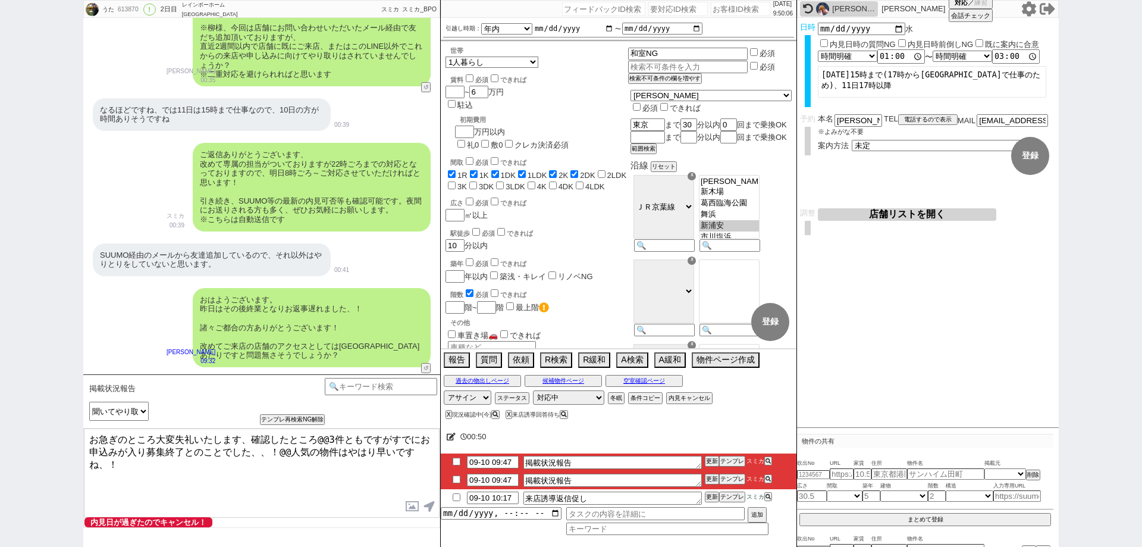
click at [609, 26] on input "2025-10-10" at bounding box center [574, 29] width 80 height 10
click at [603, 226] on div "駅徒歩 必須 できれば" at bounding box center [539, 232] width 178 height 12
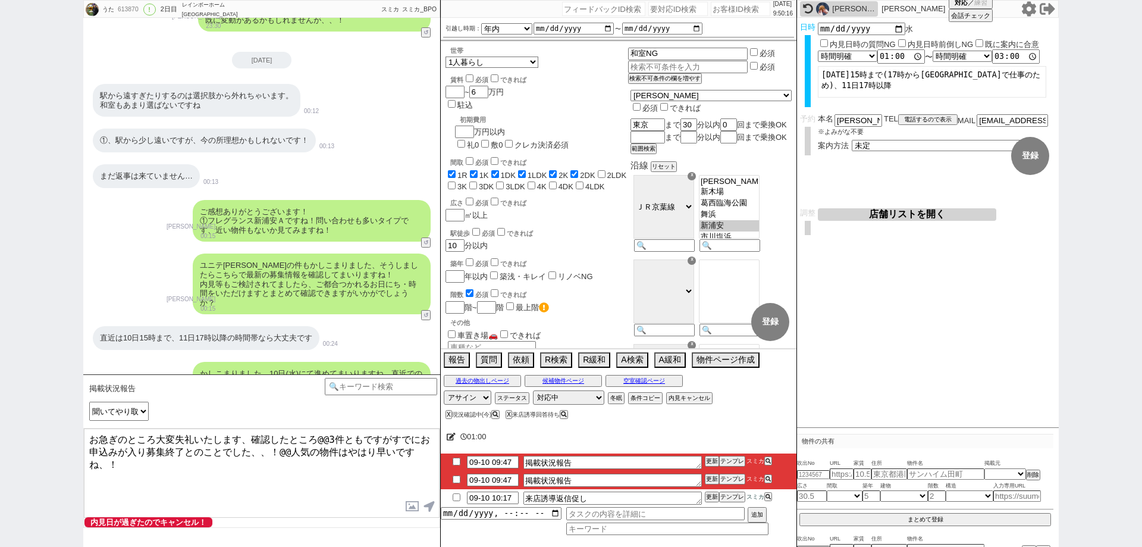
scroll to position [95, 0]
drag, startPoint x: 239, startPoint y: 268, endPoint x: 198, endPoint y: 262, distance: 40.8
click at [198, 262] on div "ユニテ今川の件もかしこまりました、そうしましたらこちらで最新の募集情報を確認してまいりますね！ 内見等もご検討されてましたら、ご都合つかれるお日にち・時間をい…" at bounding box center [312, 284] width 238 height 61
copy div "ユニテ今川"
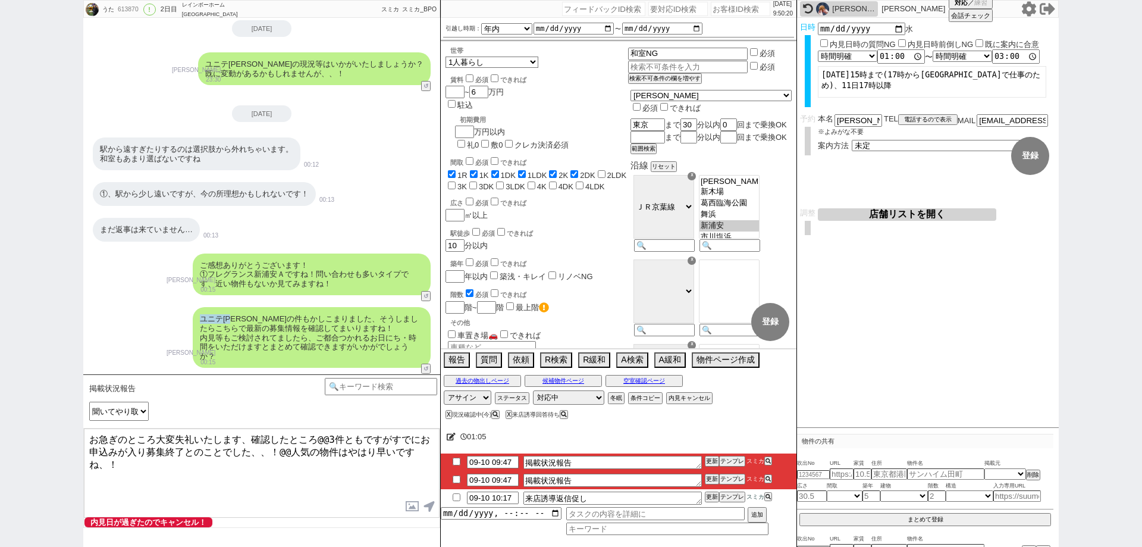
scroll to position [0, 0]
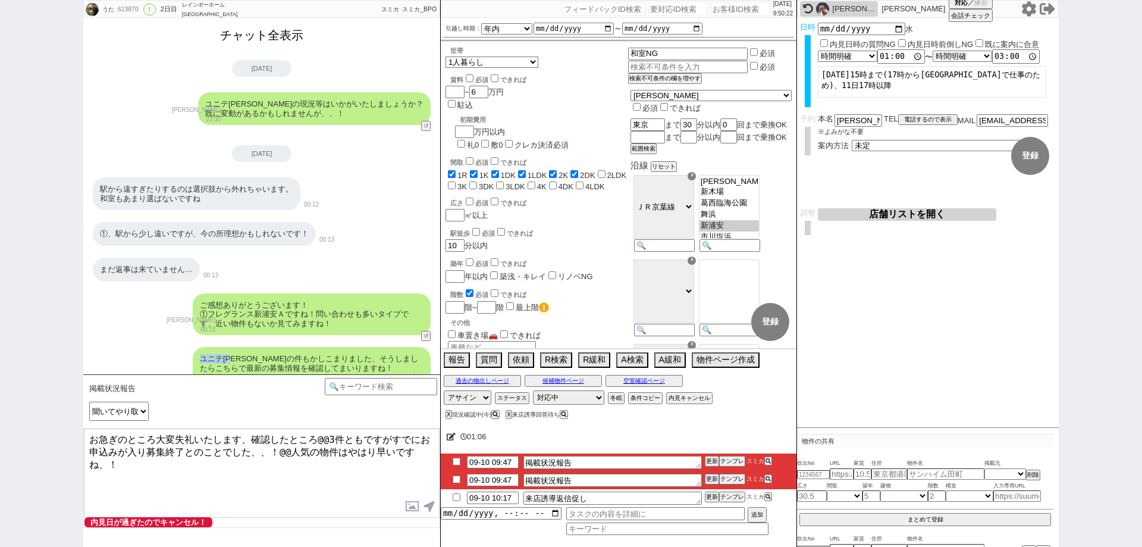
click at [286, 45] on button "チャット全表示" at bounding box center [261, 35] width 93 height 21
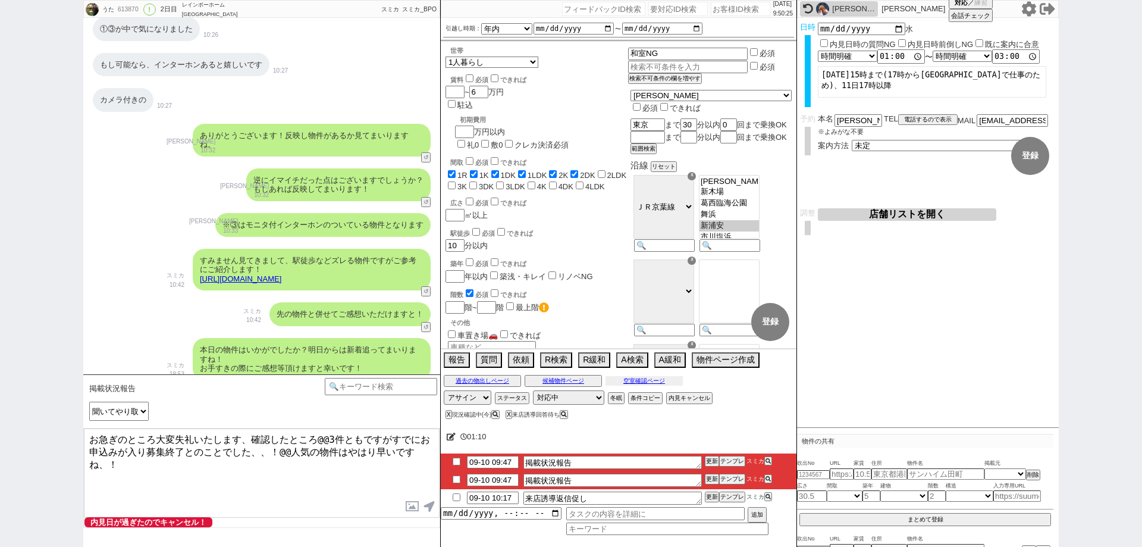
scroll to position [2411, 0]
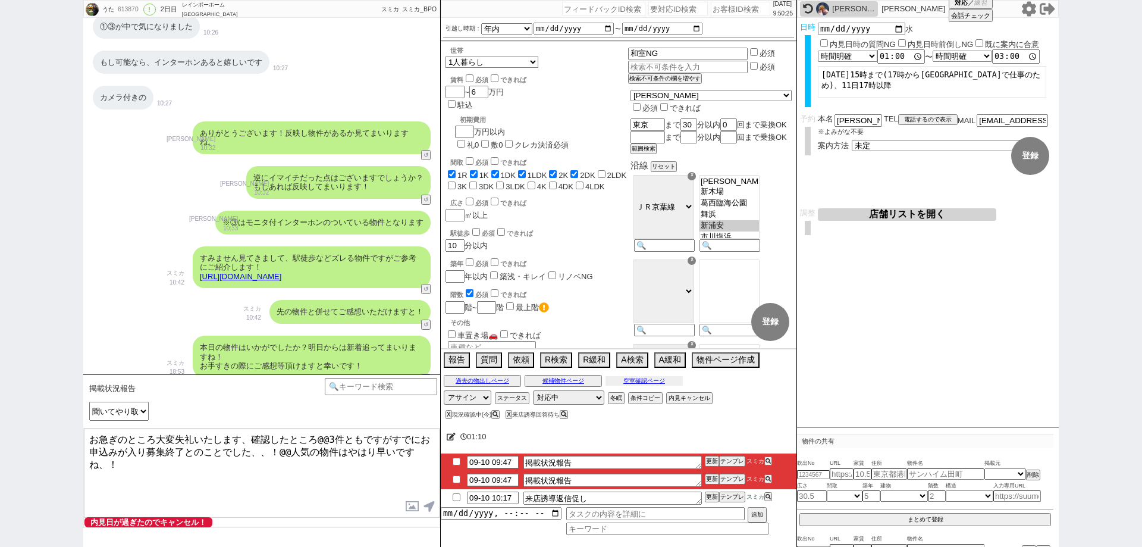
click at [624, 384] on button "空室確認ページ" at bounding box center [644, 381] width 77 height 10
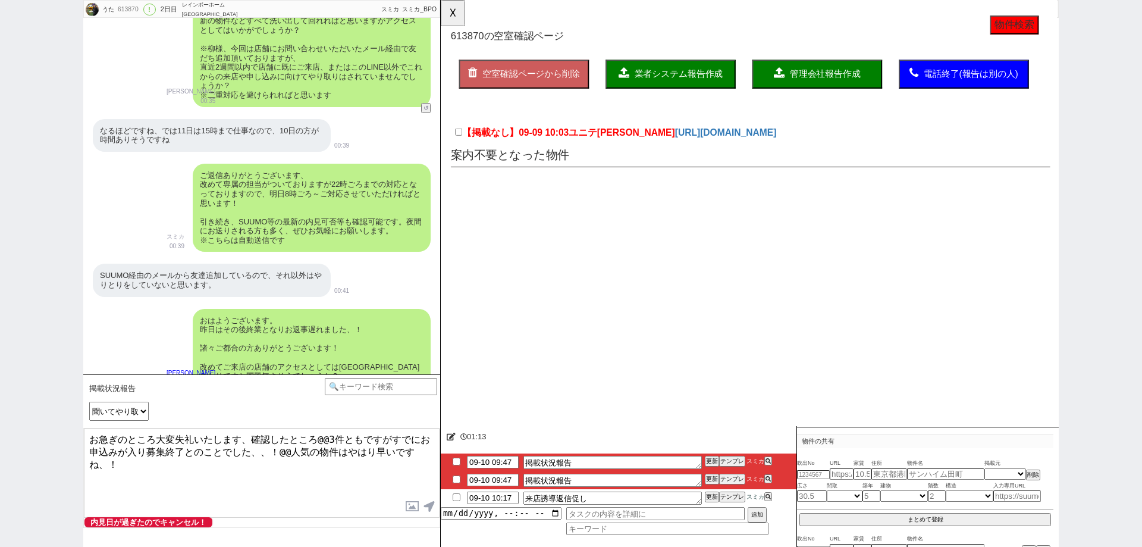
scroll to position [3527, 0]
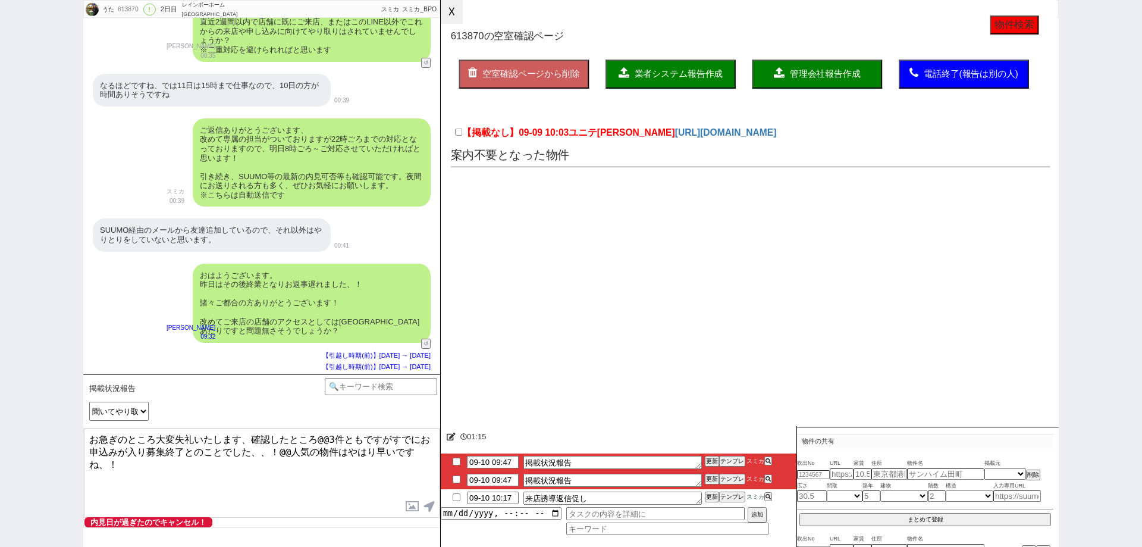
click at [451, 8] on button "☓" at bounding box center [452, 12] width 22 height 24
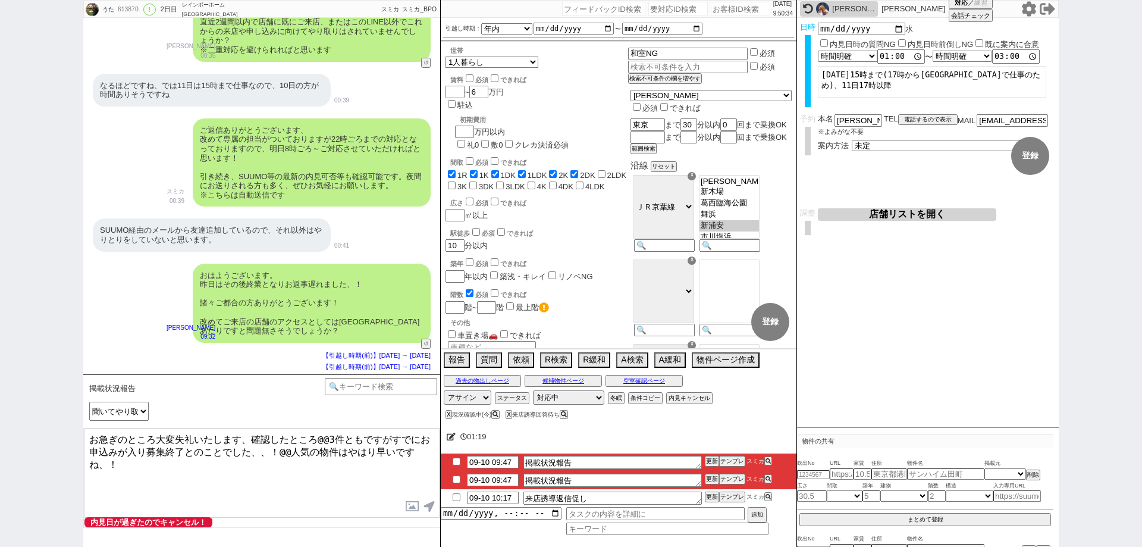
drag, startPoint x: 317, startPoint y: 441, endPoint x: 362, endPoint y: 439, distance: 45.3
click at [362, 439] on textarea "お急ぎのところ大変失礼いたします、確認したところ@@3件ともですがすでにお申込みが入り募集終了とのことでした、、！@@人気の物件はやはり早いですね、！" at bounding box center [262, 472] width 356 height 89
drag, startPoint x: 393, startPoint y: 438, endPoint x: 319, endPoint y: 434, distance: 73.9
click at [319, 434] on textarea "お急ぎのところ大変失礼いたします、確認したところ@@3件ともですがすでにお申込みが入り募集終了とのことでした、、！@@人気の物件はやはり早いですね、！" at bounding box center [262, 472] width 356 height 89
paste textarea "@@3件ともですが"
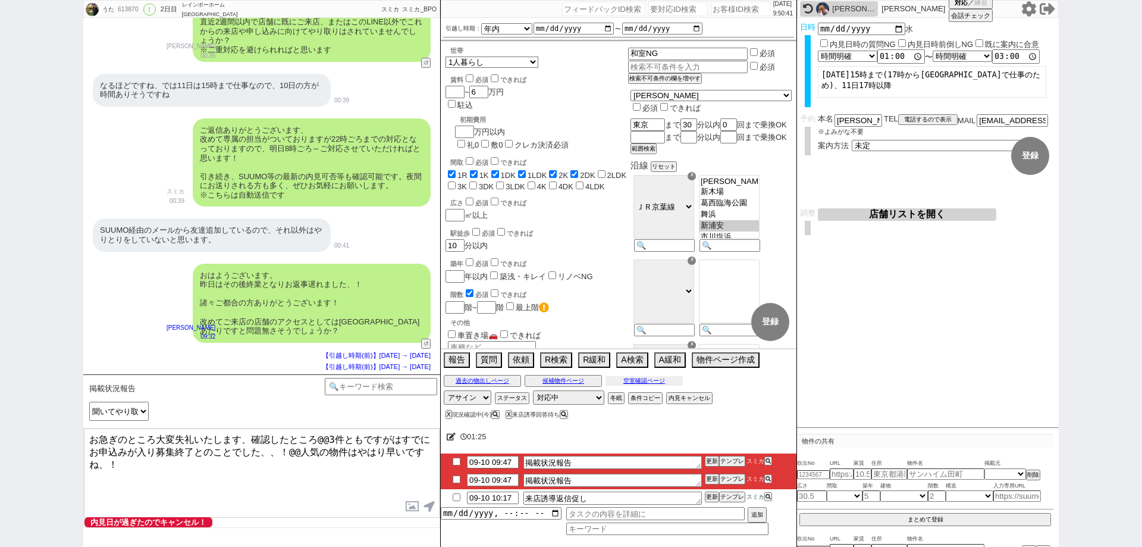
click at [682, 374] on div "過去の物出しページ 候補物件ページ 空室確認ページ" at bounding box center [619, 380] width 356 height 15
click at [672, 377] on button "空室確認ページ" at bounding box center [644, 381] width 77 height 10
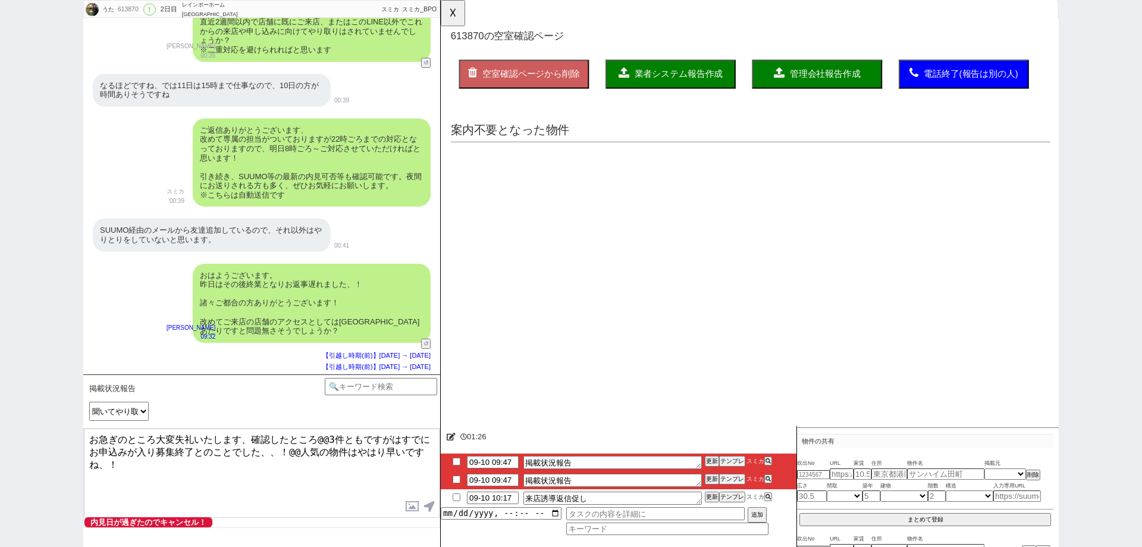
scroll to position [0, 0]
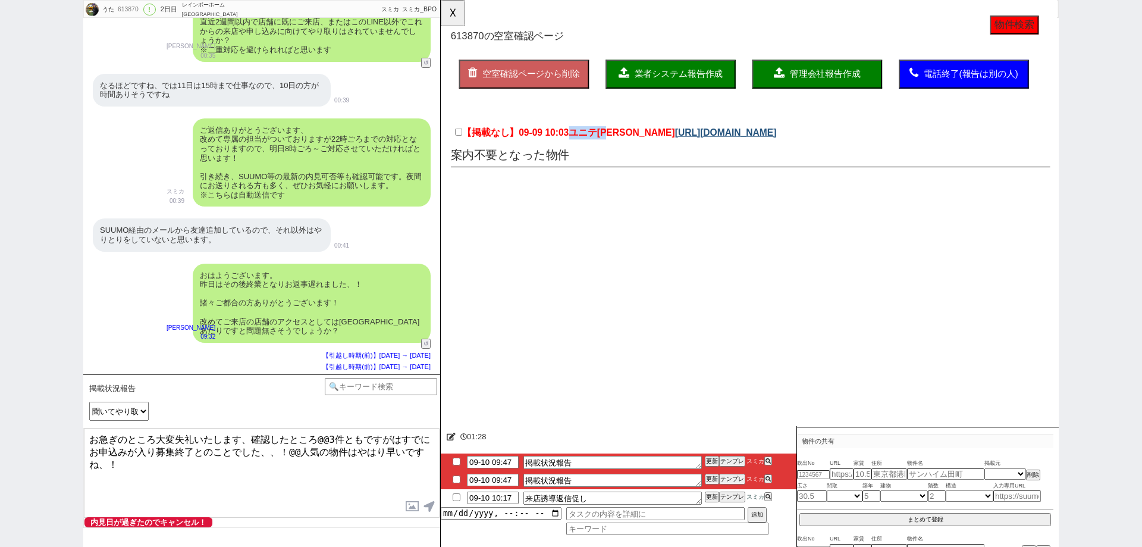
drag, startPoint x: 580, startPoint y: 149, endPoint x: 630, endPoint y: 148, distance: 50.0
click at [630, 148] on div "【掲載なし】09-09 10:03 ユニテ今川 https://suumo.jp/chintai/bc_100452247894/" at bounding box center [774, 144] width 645 height 27
copy span "ユニテ今川"
click at [457, 11] on button "☓" at bounding box center [452, 12] width 22 height 24
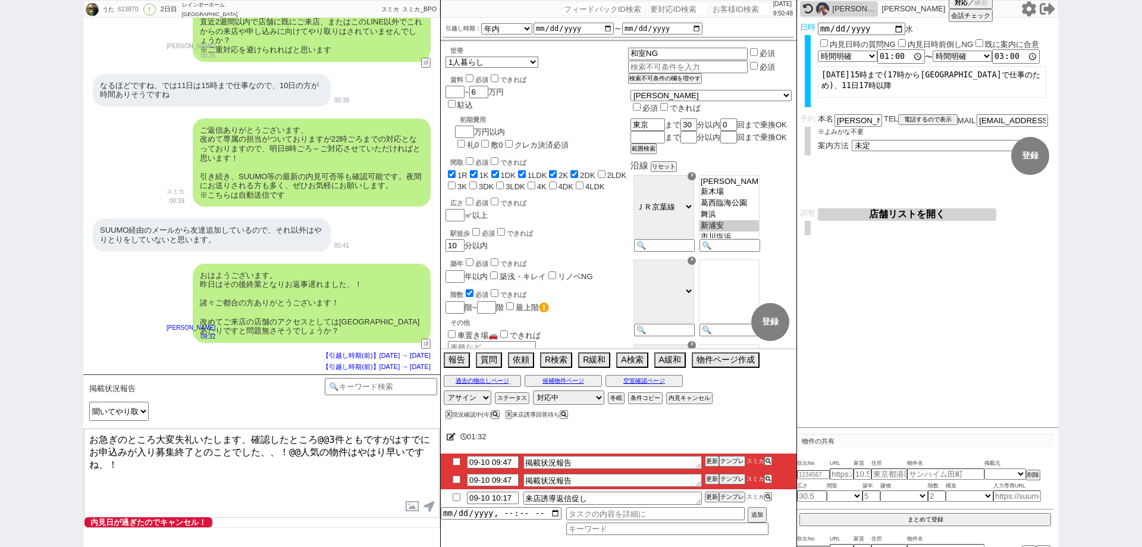
drag, startPoint x: 318, startPoint y: 441, endPoint x: 390, endPoint y: 439, distance: 72.6
click at [390, 439] on textarea "お急ぎのところ大変失礼いたします、確認したところ@@3件ともですがはすでにお申込みが入り募集終了とのことでした、、！@@人気の物件はやはり早いですね、！" at bounding box center [262, 472] width 356 height 89
paste textarea "ユニテ今川"
click at [394, 465] on textarea "お急ぎのところ大変失礼いたします、確認したところユニテ今川はすでにお申込みが入り募集終了とのことでした、、！@@人気の物件はやはり早いですね、！" at bounding box center [262, 472] width 356 height 89
click at [267, 449] on textarea "お急ぎのところ大変失礼いたします、確認したところユニテ今川はすでにお申込みが入り募集終了とのことでした、、！@@人気の物件はやはり早いですね、！" at bounding box center [262, 472] width 356 height 89
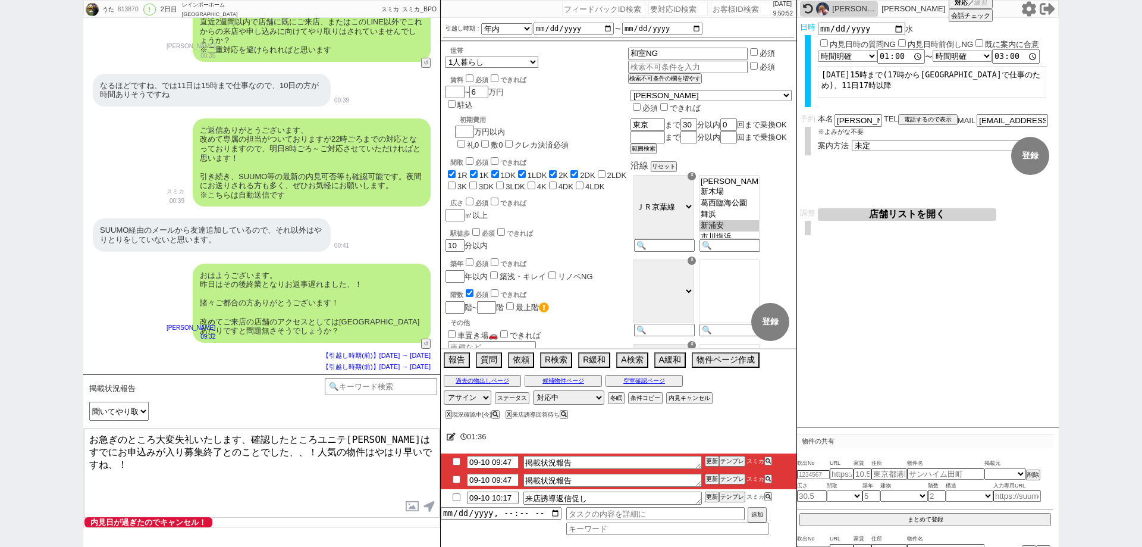
click at [376, 474] on textarea "お急ぎのところ大変失礼いたします、確認したところユニテ今川はすでにお申込みが入り募集終了とのことでした、、！人気の物件はやはり早いですね、！" at bounding box center [262, 472] width 356 height 89
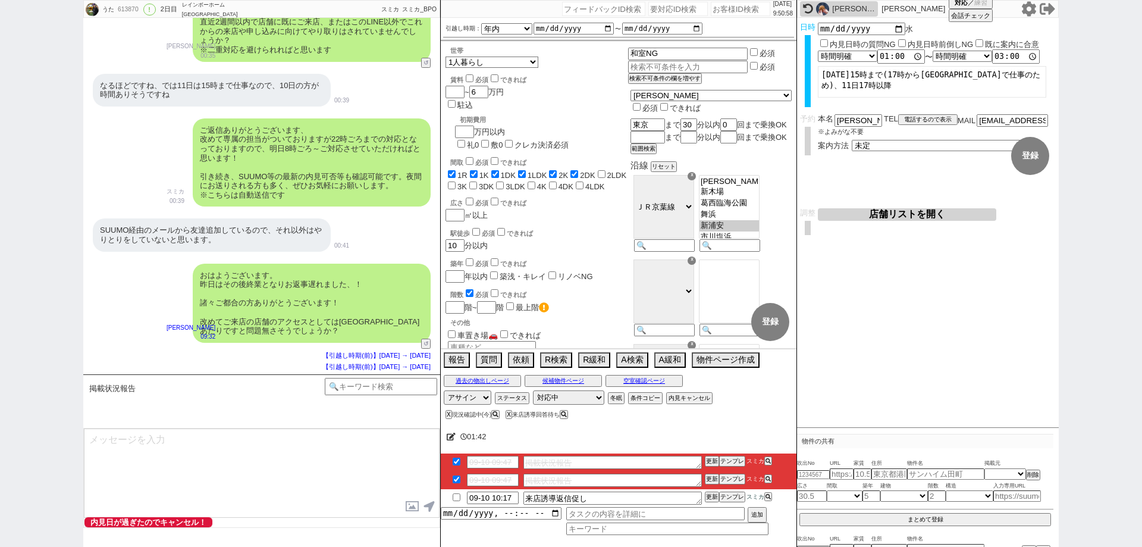
scroll to position [3581, 0]
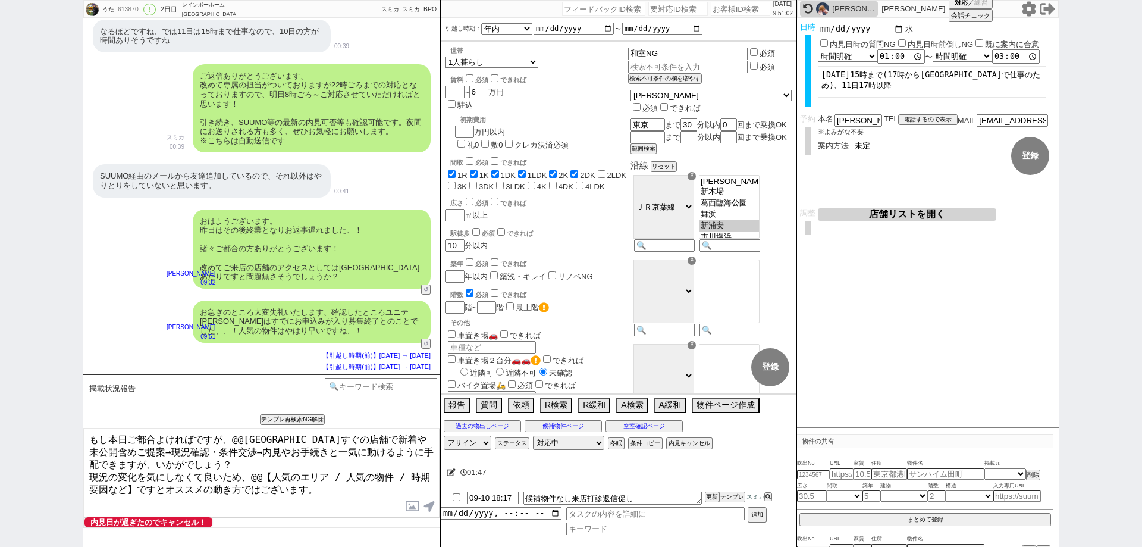
click at [240, 438] on textarea "もし本日ご都合よければですが、@@新宿駅すぐの店舗で新着や未公開含めご提案→現況確認・条件交渉→内見やお手続きと一気に動けるように手配できますが、いかがでしょ…" at bounding box center [262, 472] width 356 height 89
drag, startPoint x: 127, startPoint y: 480, endPoint x: 254, endPoint y: 468, distance: 127.9
click at [254, 468] on textarea "もし本日ご都合よければですが、新宿駅すぐの店舗で新着や未公開含めご提案→現況確認・条件交渉→内見やお手続きと一気に動けるように手配できますが、いかがでしょう？…" at bounding box center [262, 472] width 356 height 89
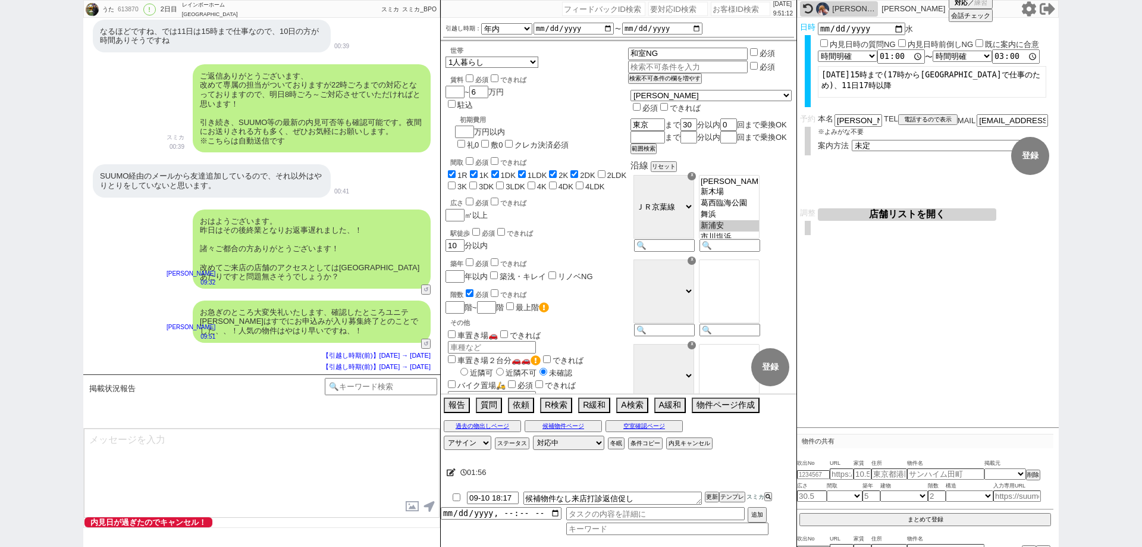
scroll to position [3654, 0]
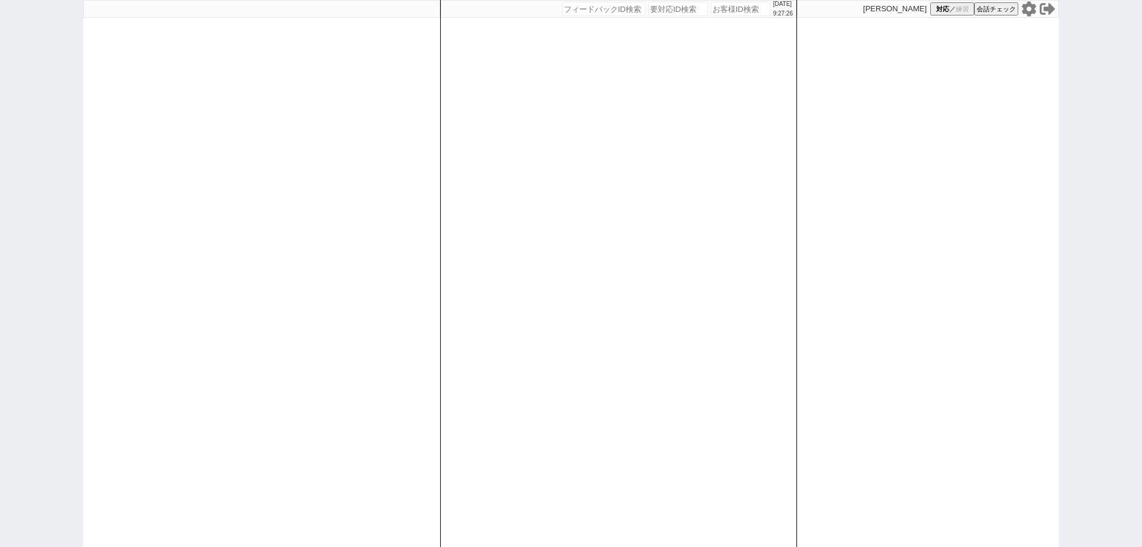
click at [740, 9] on input "number" at bounding box center [740, 9] width 59 height 14
paste input "603606"
type input "603606"
select select "1"
select select "2"
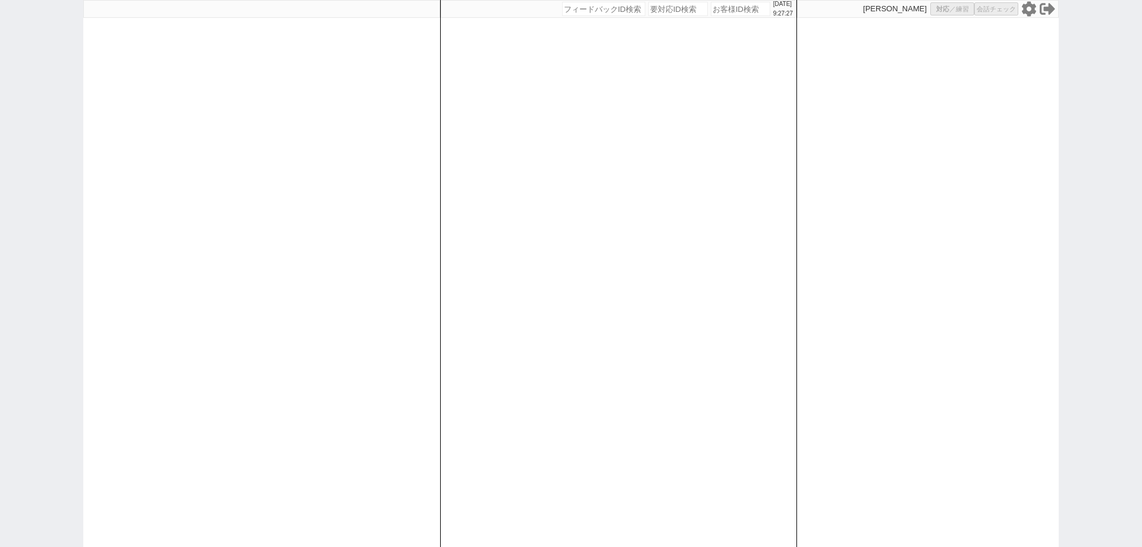
select select
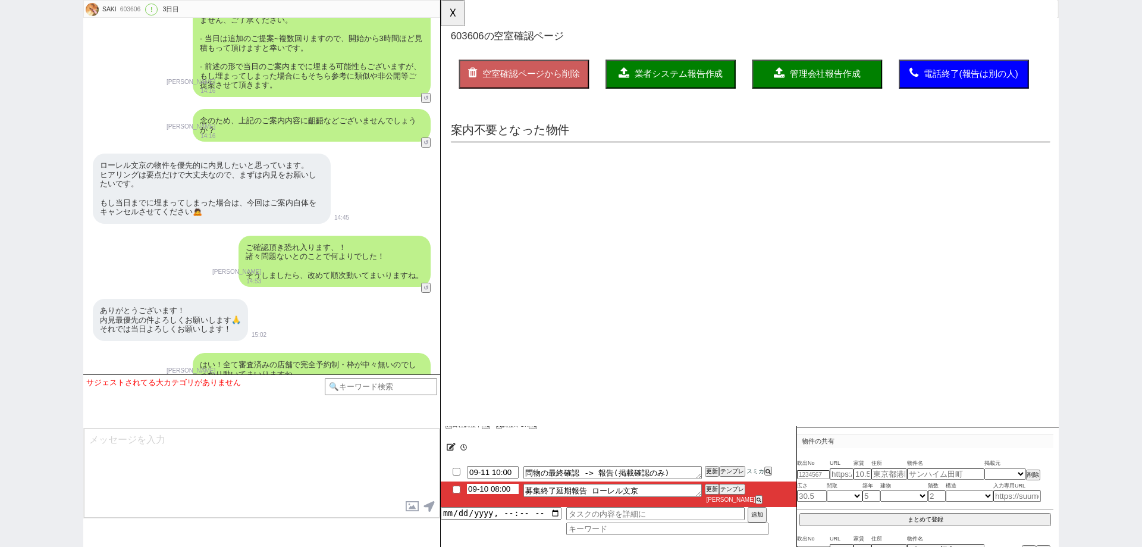
click at [498, 494] on input "09-10 08:00" at bounding box center [493, 489] width 52 height 10
type textarea "退去2ヶ月前通告なので、物件の入居時期を気にしている @当日までの他社予定なし、物件埋まった場合はキャンセル希望"
select select "2025"
select select "10"
select select "32"
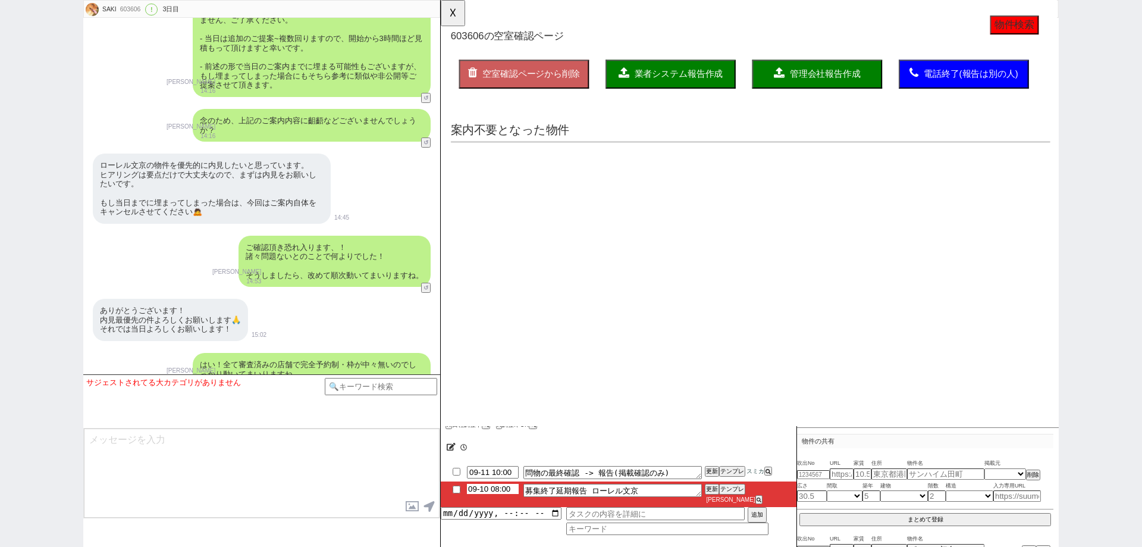
select select "0"
select select "69"
select select "63"
select select "59"
select select "75"
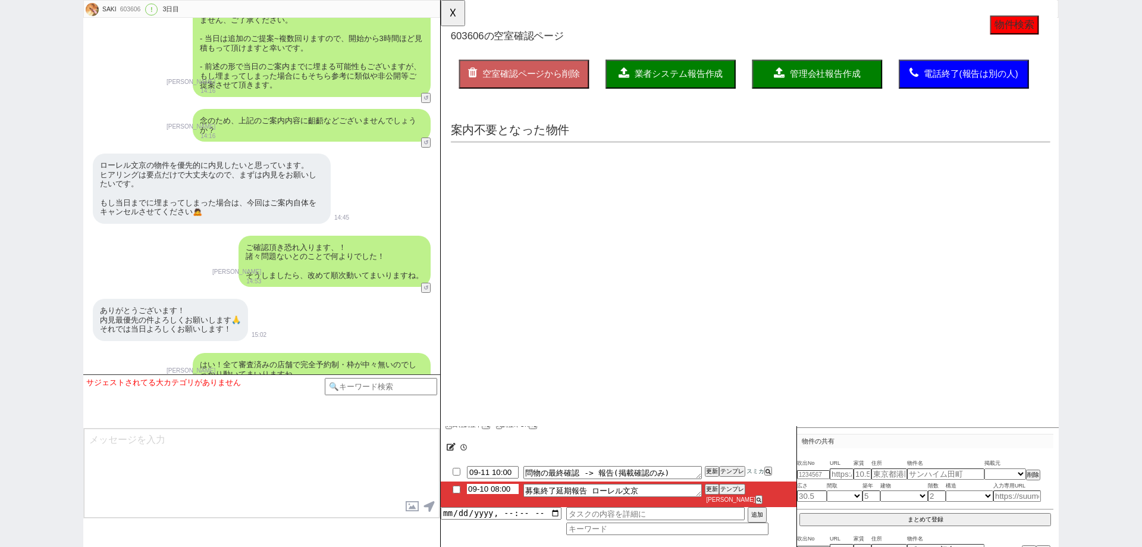
select select "14"
select select "814"
select select "23"
select select "731"
select select "62"
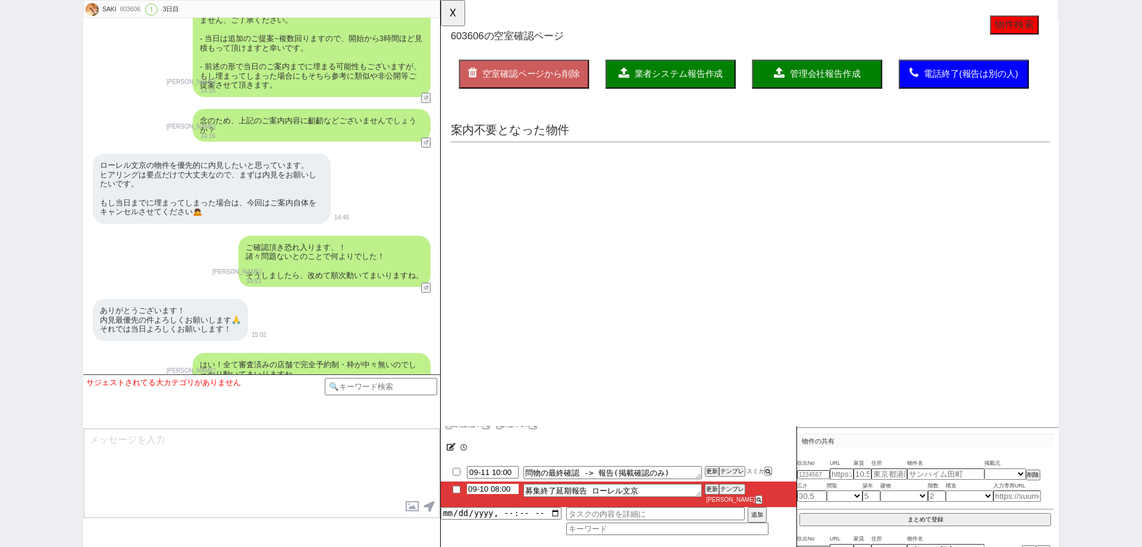
select select "60"
select select "64"
select select "1556"
select select "70"
select select "1682"
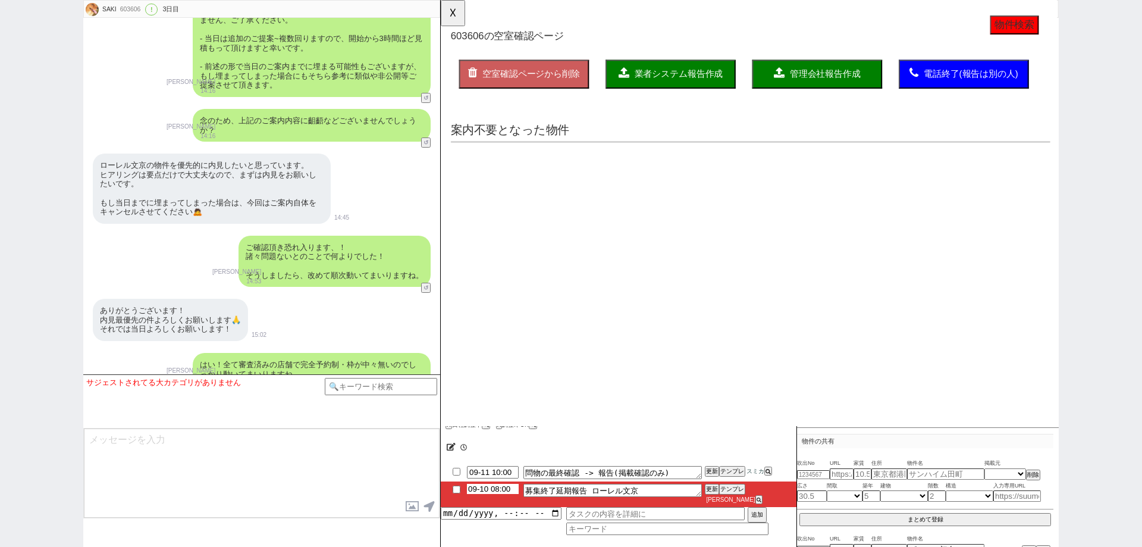
select select "71"
select select "65"
select select "1583"
select select "67"
select select "66"
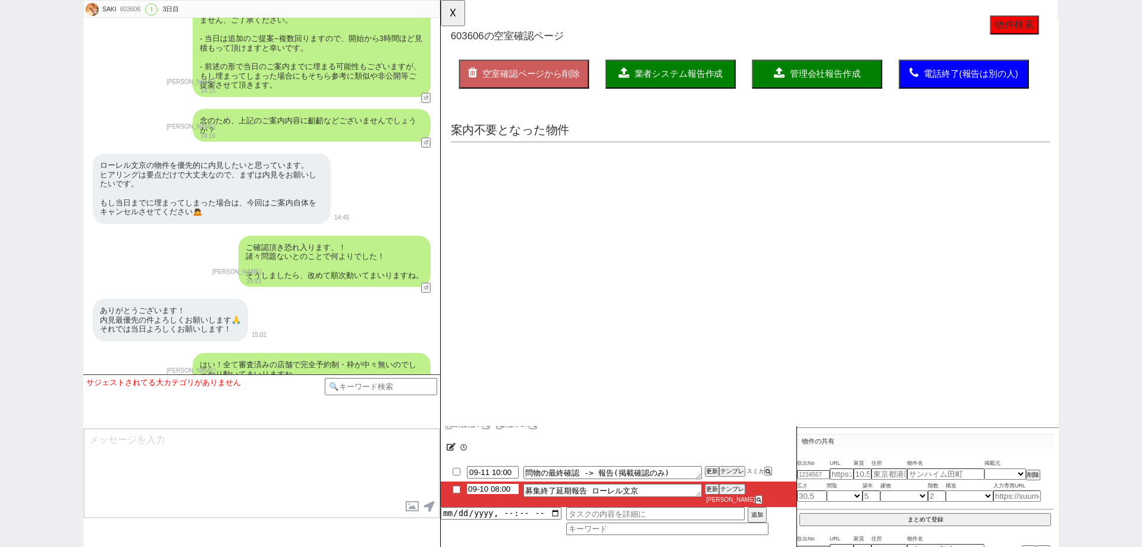
select select "57"
select select "7"
select select "74"
select select "25"
select select "3117"
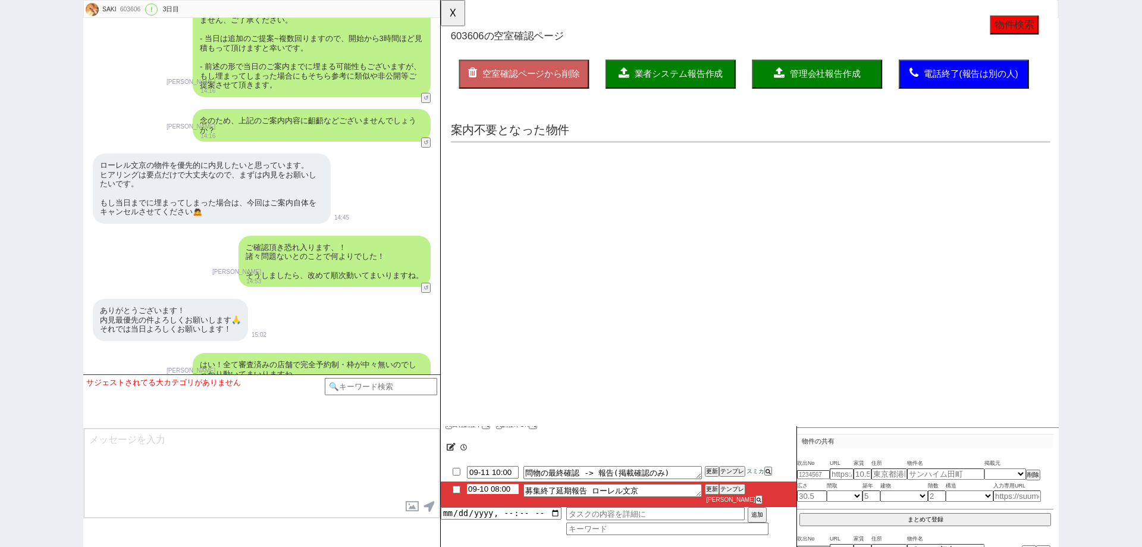
select select "54"
select select "12"
select select "30"
select select "11"
select select "38"
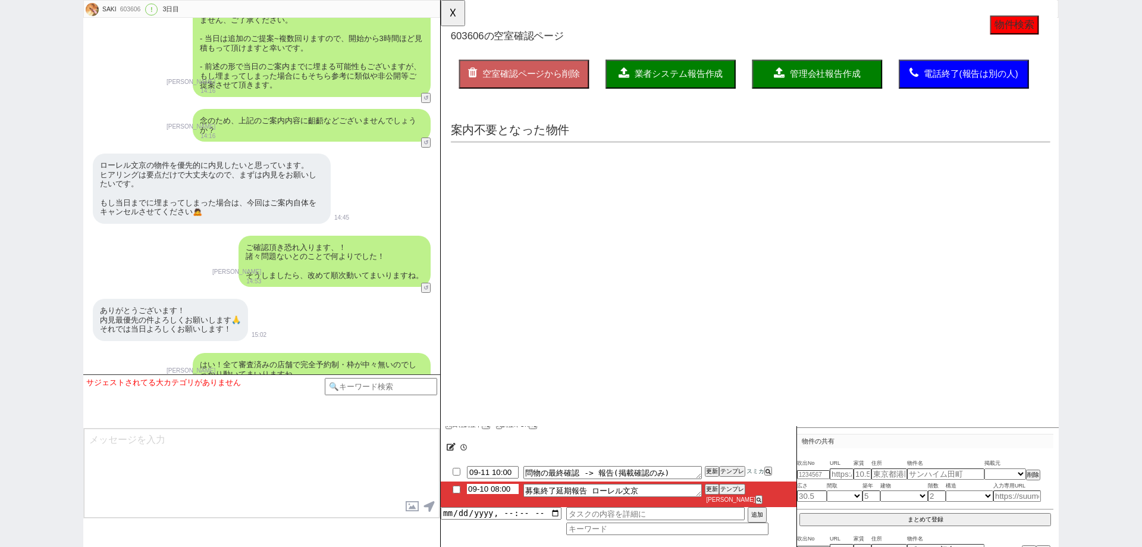
select select "33"
select select "29"
select select "27"
select select "44"
select select "56"
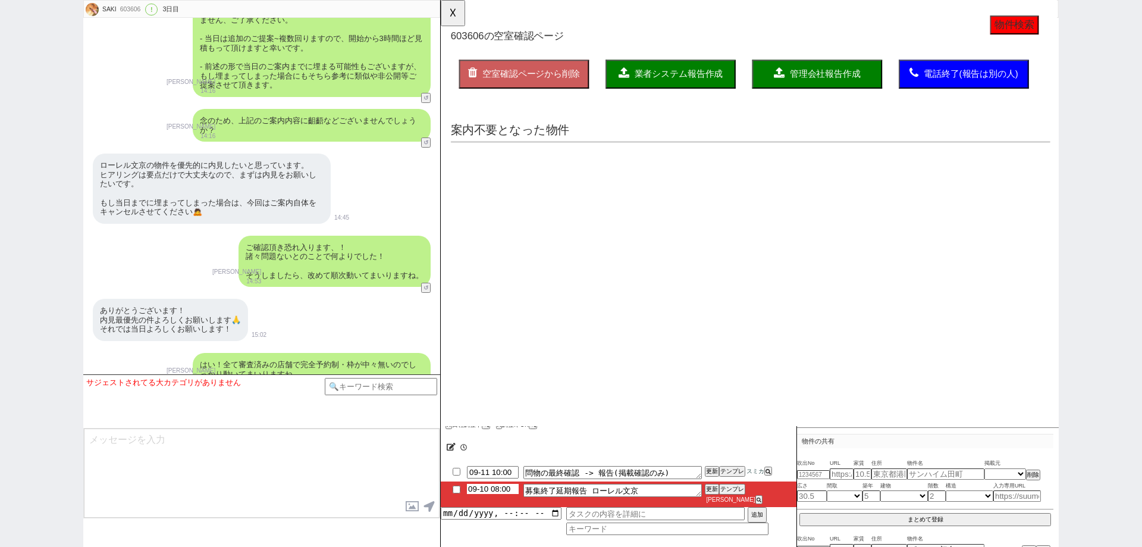
select select "77"
select select "50"
select select "47"
select select "58"
select select "73"
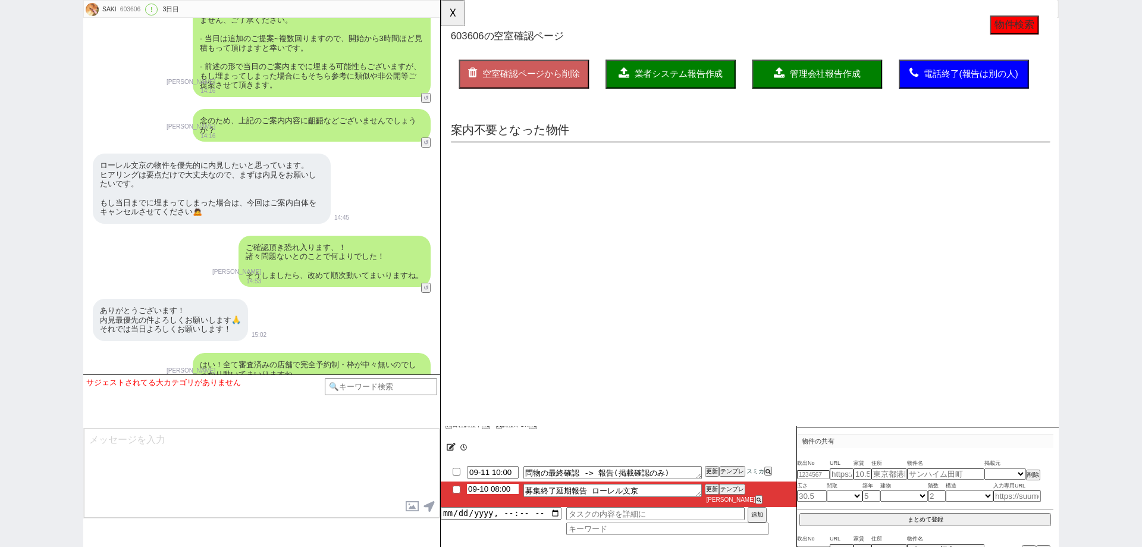
select select "1762"
select select "61"
select select "72"
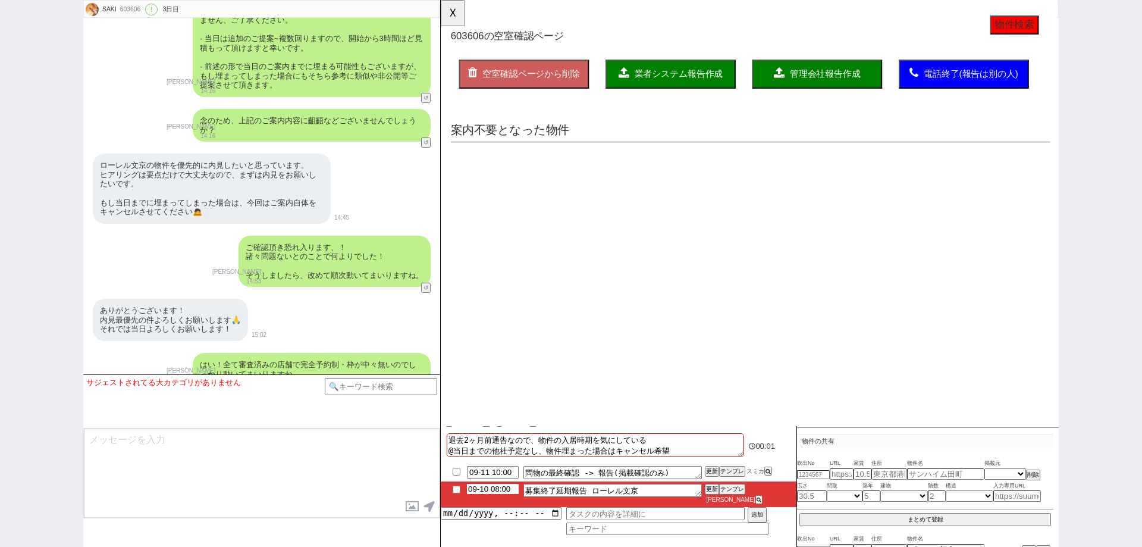
scroll to position [33, 0]
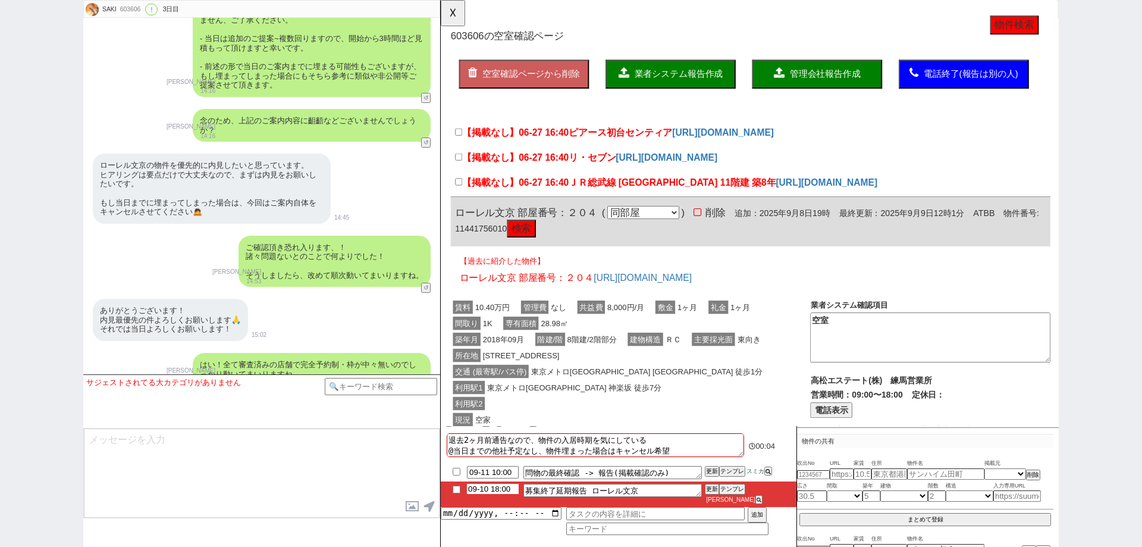
type input "09-10 18:00"
click at [752, 421] on div "利用駅1 東京メトロ東西線 神楽坂 徒歩7分" at bounding box center [645, 416] width 387 height 17
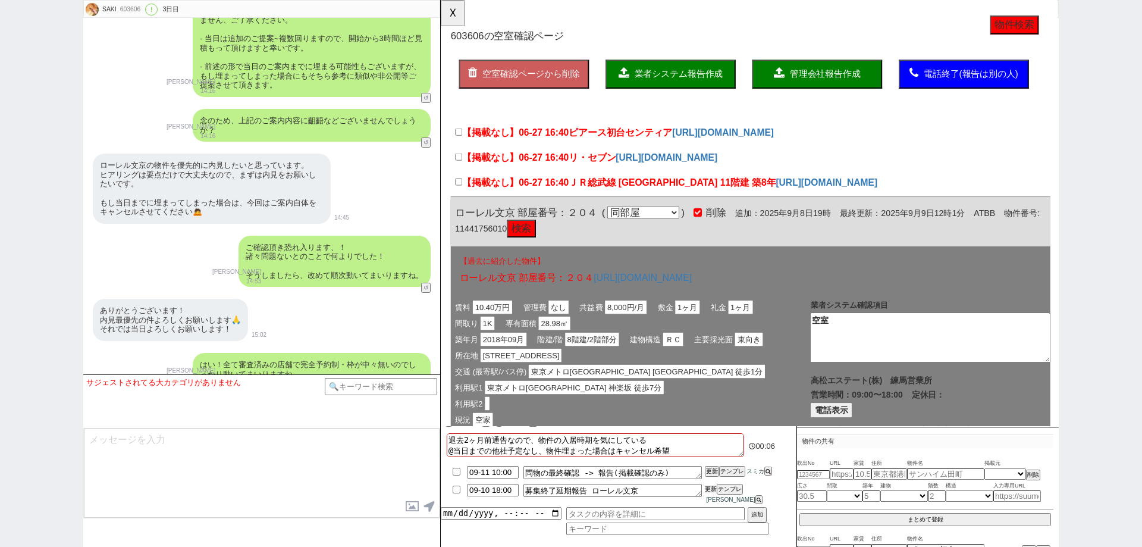
click at [710, 493] on button "更新" at bounding box center [711, 489] width 12 height 8
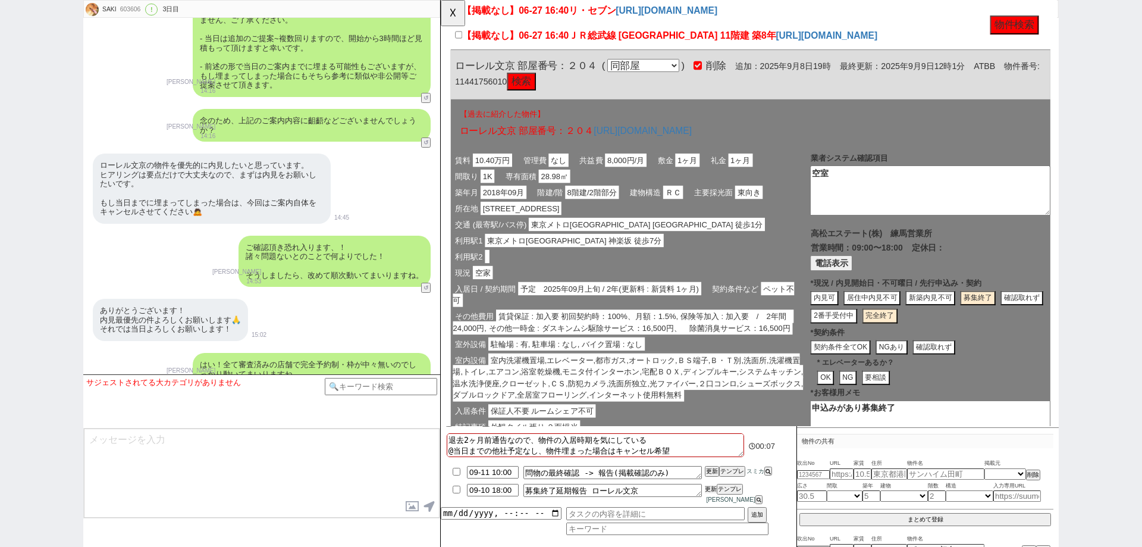
scroll to position [178, 0]
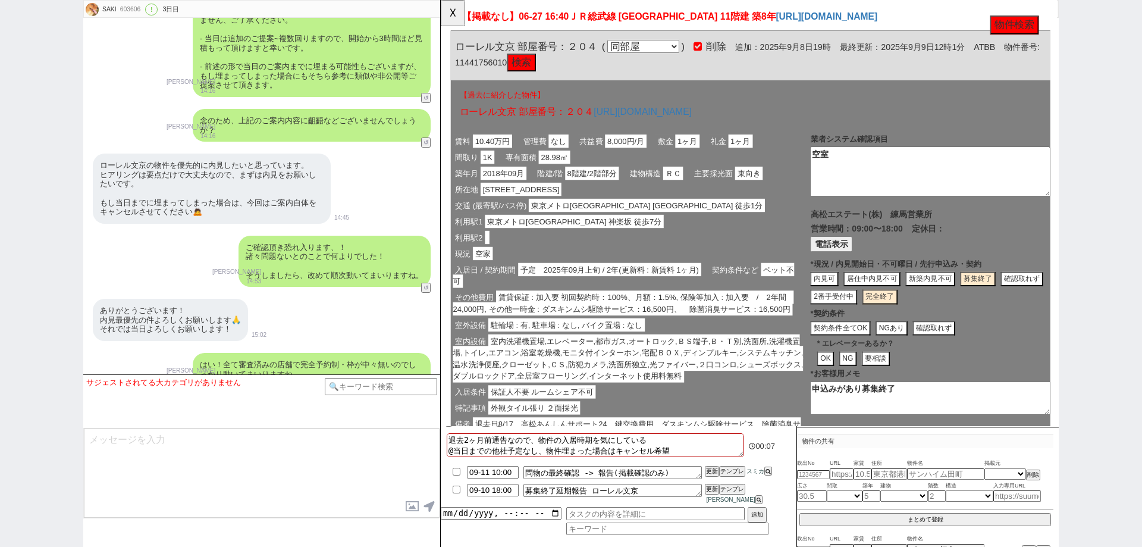
click at [763, 368] on span "室内洗濯機置場,エレベーター,都市ガス,オートロック,ＢＳ端子,Ｂ・Ｔ別,洗面所,洗濯機置場,トイレ,エアコン,浴室乾燥機,モニタ付インターホン,宅配ＢＯＸ,…" at bounding box center [642, 385] width 377 height 52
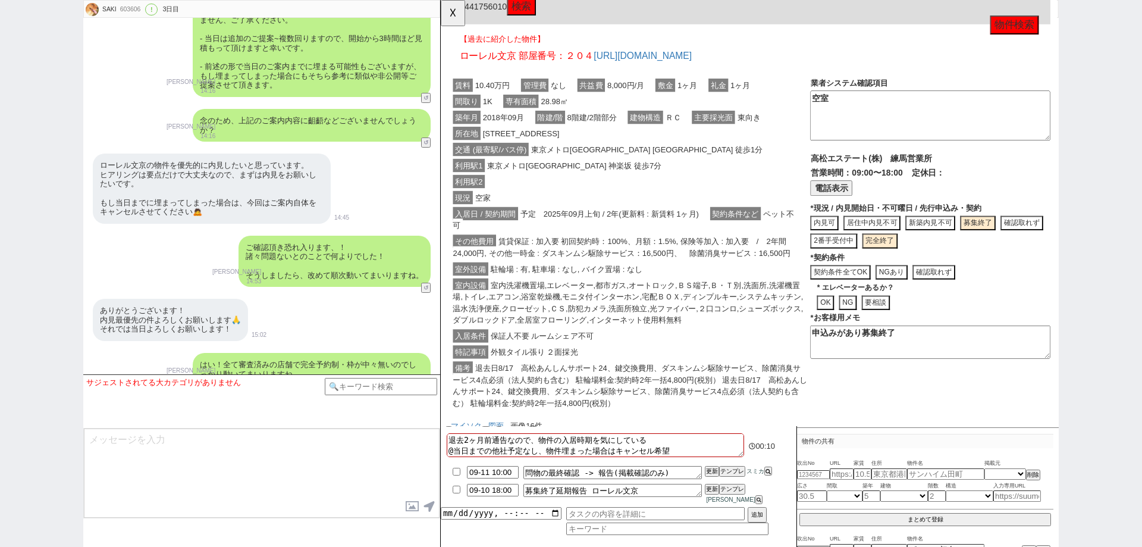
scroll to position [119, 0]
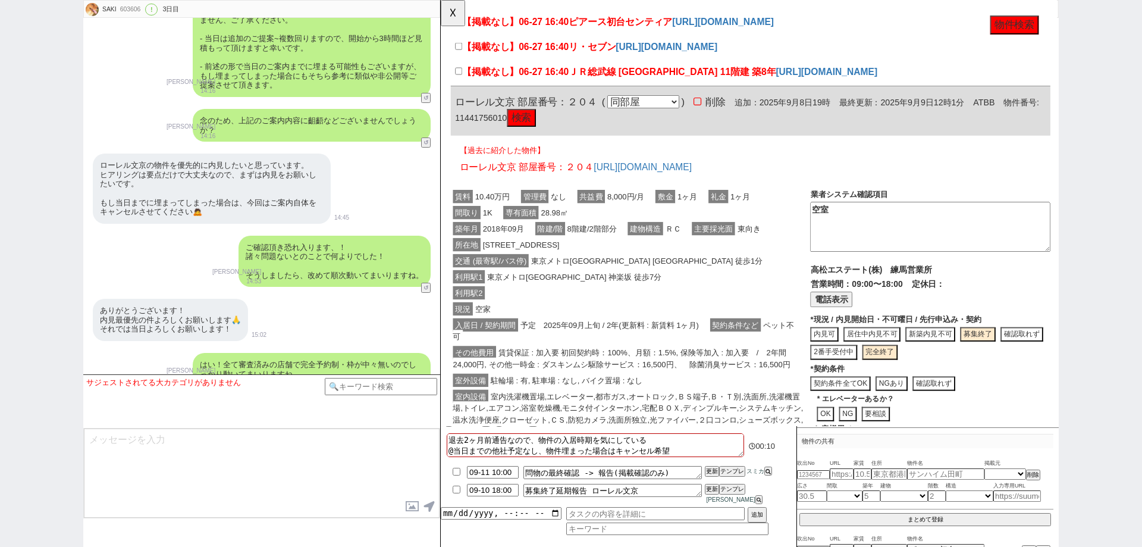
click at [763, 368] on div "入居日 / 契約期間 予定　2025年09月上旬 / 2年(更新料 : 新賃料 1ヶ月) 契約条件など ペット不可" at bounding box center [645, 356] width 387 height 30
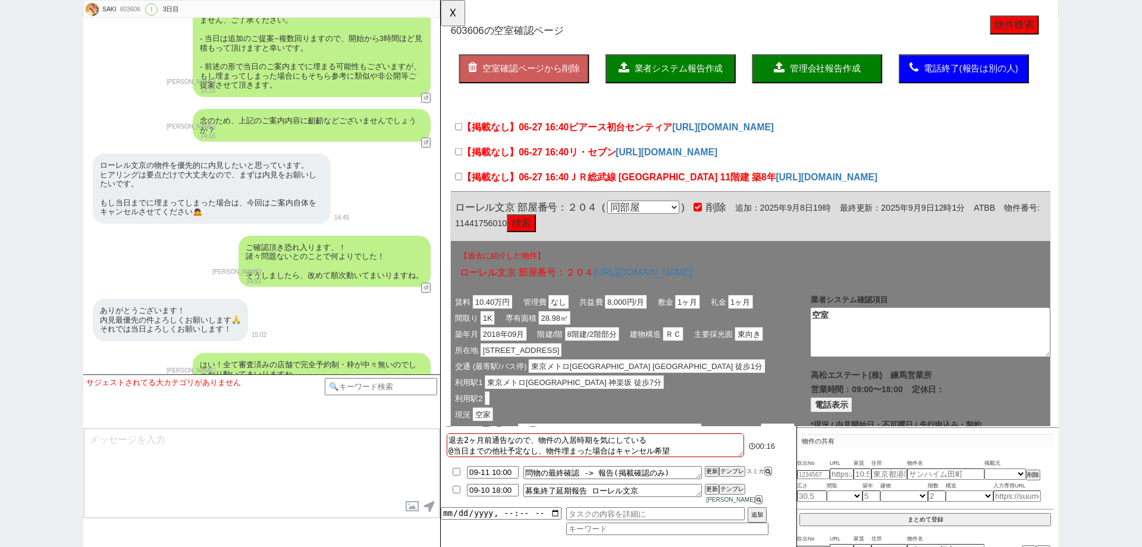
scroll to position [0, 0]
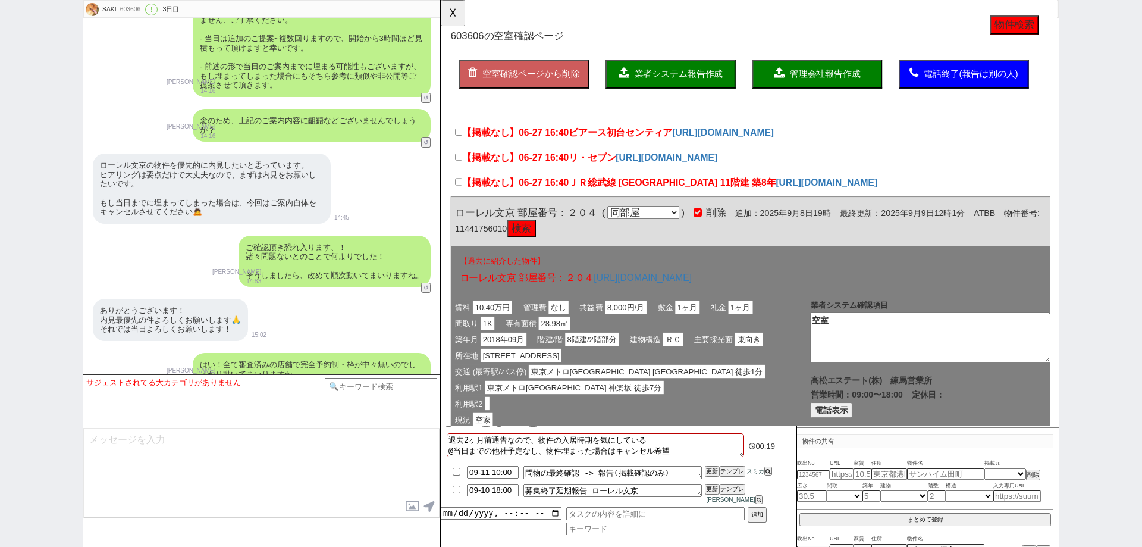
click at [842, 84] on span "管理会社報告作成" at bounding box center [854, 79] width 76 height 10
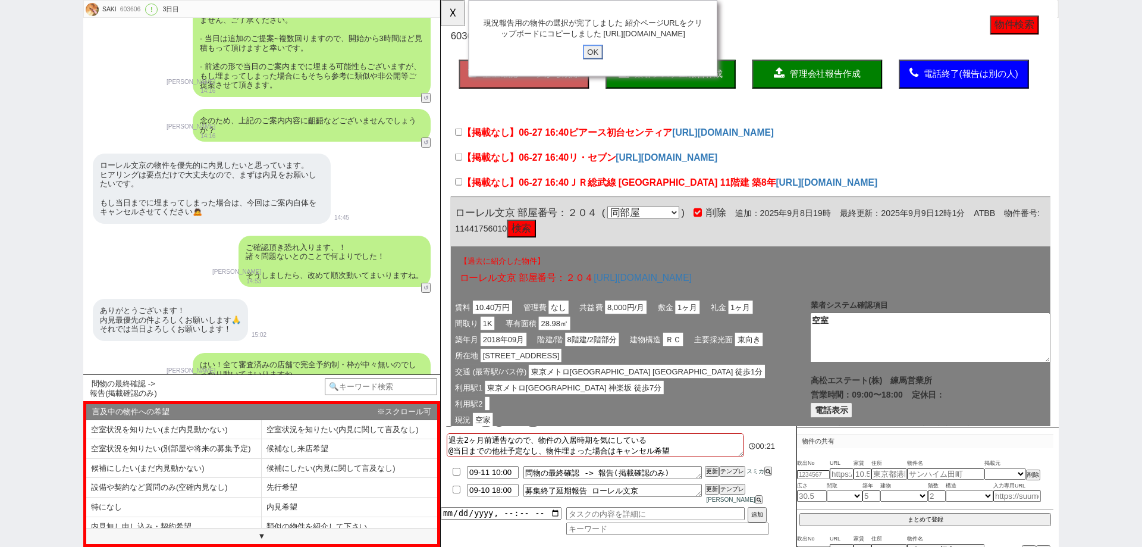
click at [599, 64] on input "OK" at bounding box center [604, 55] width 21 height 15
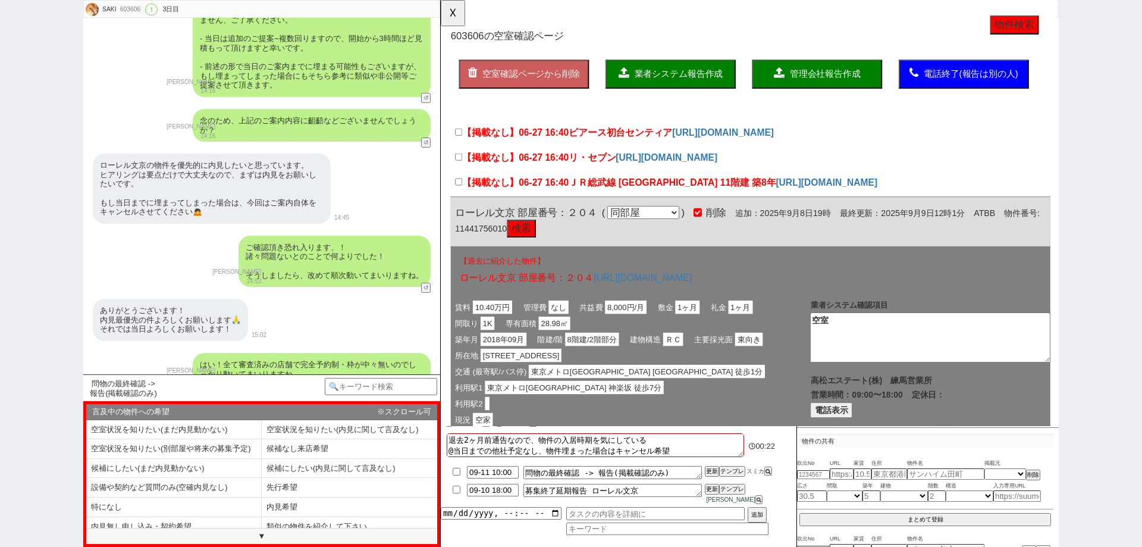
click at [362, 502] on li "内見希望" at bounding box center [350, 507] width 176 height 20
select select "内見希望"
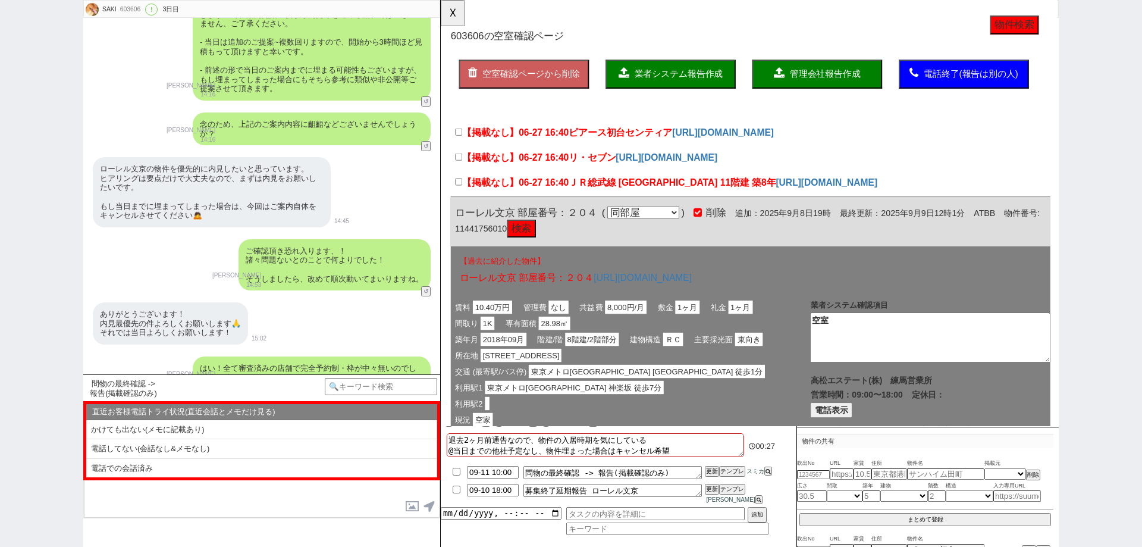
scroll to position [8167, 0]
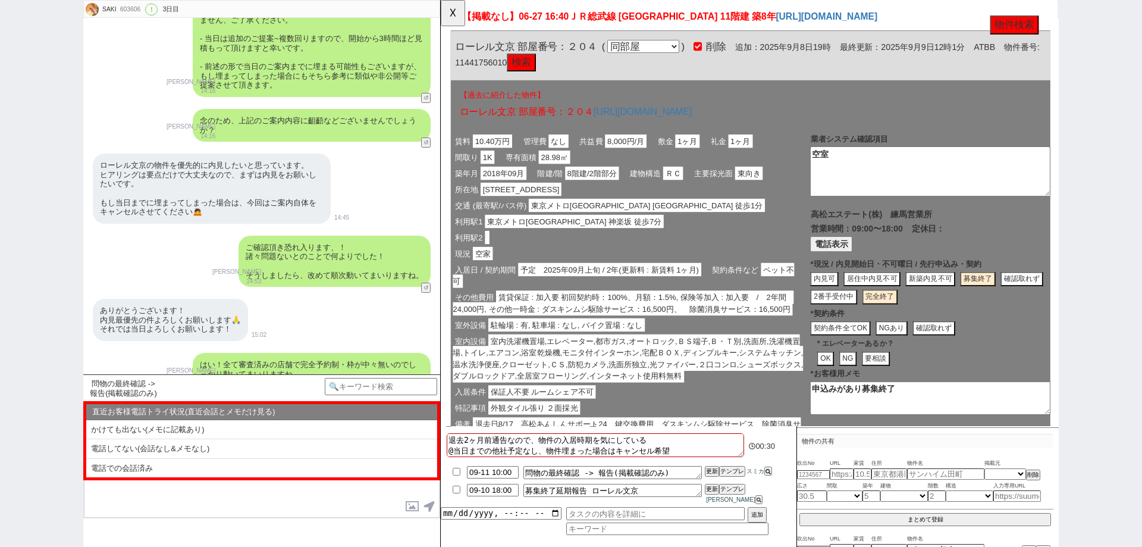
click at [712, 367] on span "室内洗濯機置場,エレベーター,都市ガス,オートロック,ＢＳ端子,Ｂ・Ｔ別,洗面所,洗濯機置場,トイレ,エアコン,浴室乾燥機,モニタ付インターホン,宅配ＢＯＸ,…" at bounding box center [642, 385] width 377 height 52
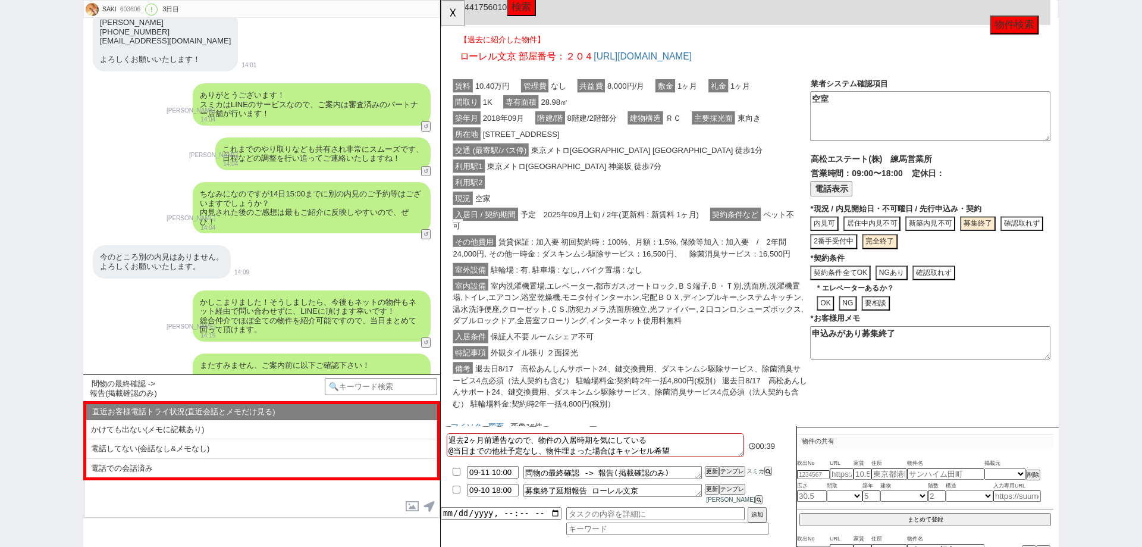
scroll to position [7691, 0]
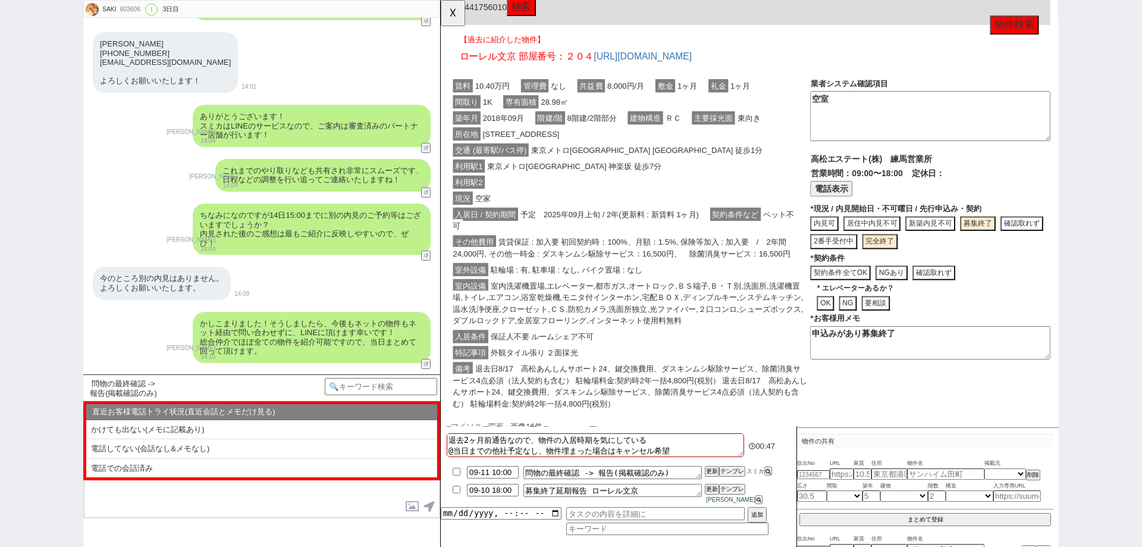
click at [0, 349] on div "SAKI 603606 ! 0 3日目 冬眠中 自社客 スミカ スミカ_BPO チャット全表示 2025-06-27 新しくフォローされました (15:48:…" at bounding box center [571, 273] width 1142 height 547
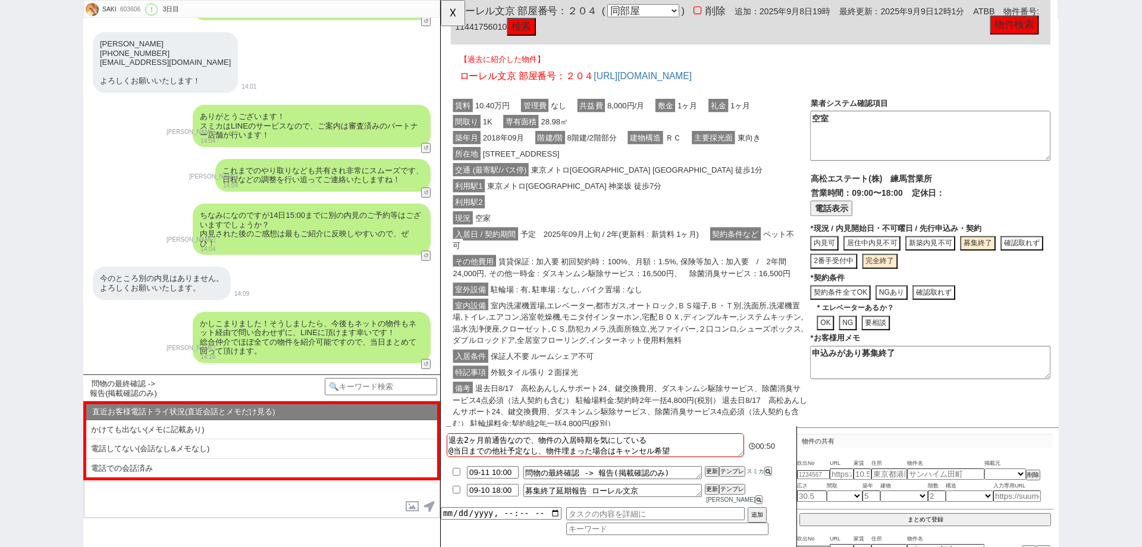
scroll to position [238, 0]
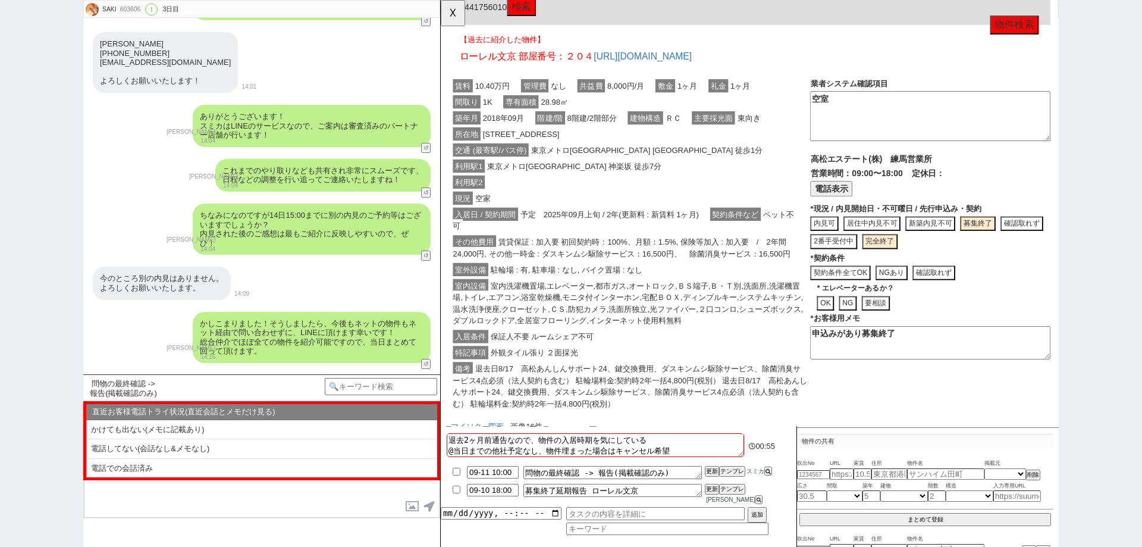
click at [0, 408] on div "SAKI 603606 ! 0 3日目 冬眠中 自社客 スミカ スミカ_BPO チャット全表示 2025-06-27 新しくフォローされました (15:48:…" at bounding box center [571, 273] width 1142 height 547
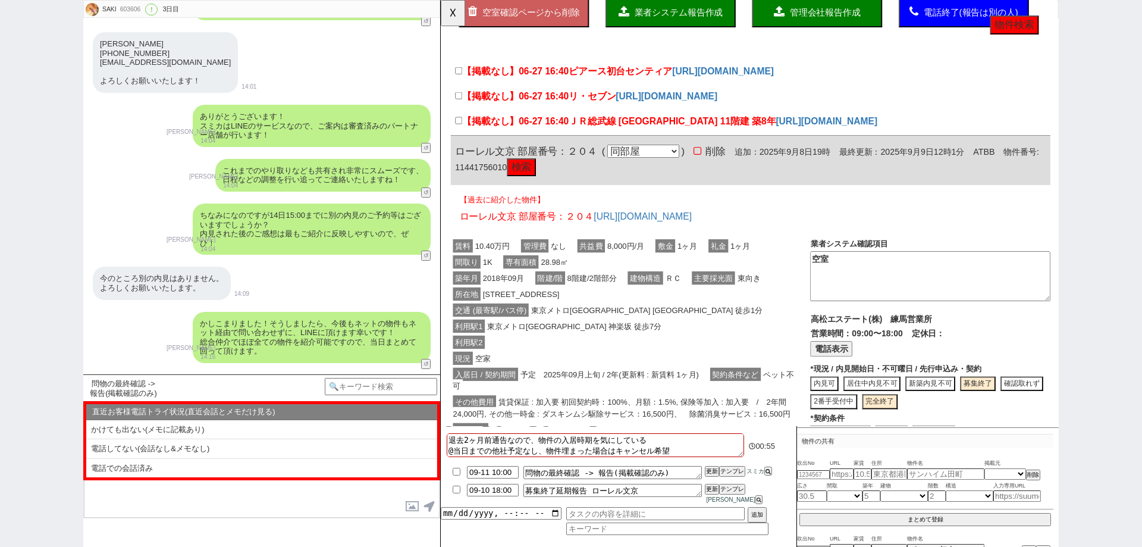
scroll to position [59, 0]
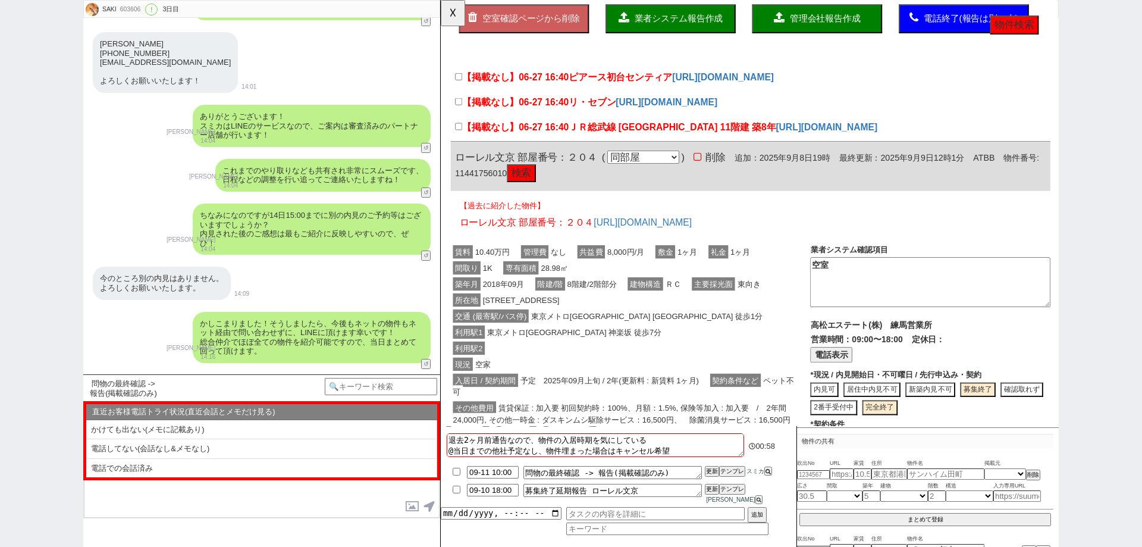
click at [702, 376] on div "利用駅2" at bounding box center [645, 374] width 387 height 17
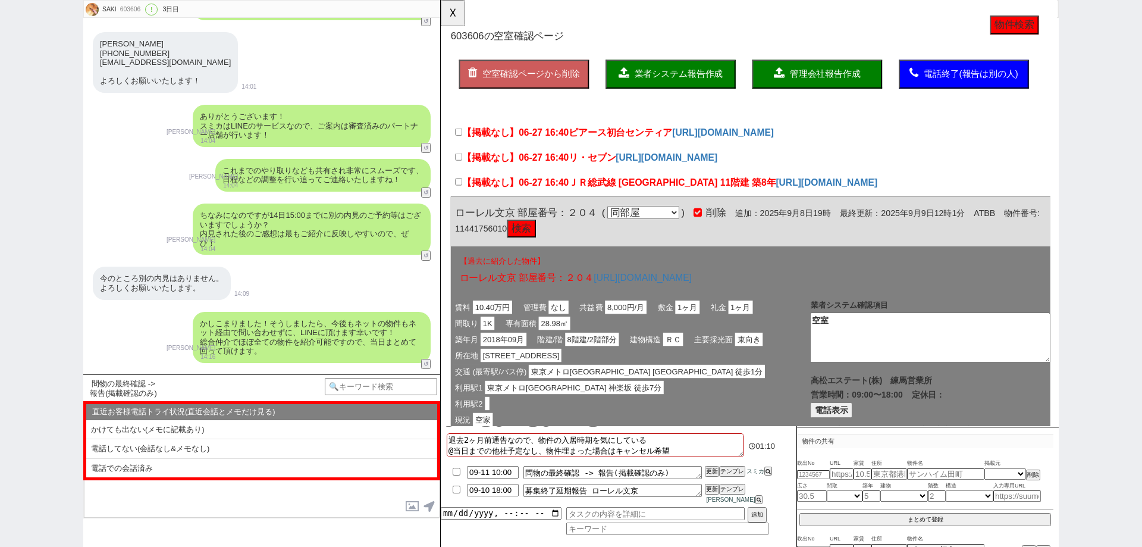
scroll to position [238, 0]
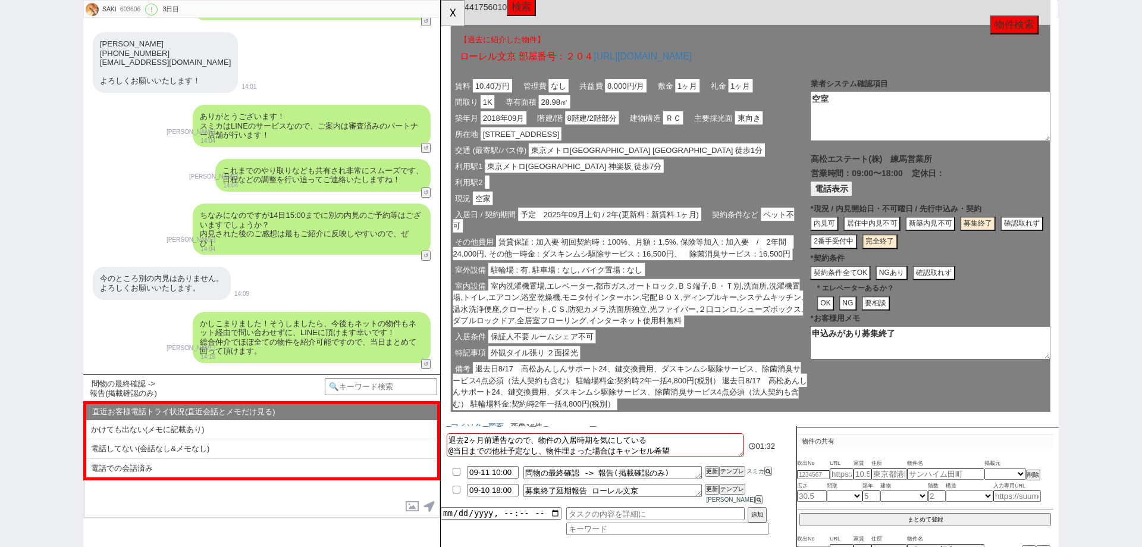
click at [1123, 301] on div "SAKI 603606 ! 0 3日目 冬眠中 自社客 スミカ スミカ_BPO チャット全表示 2025-06-27 新しくフォローされました (15:48:…" at bounding box center [571, 273] width 1142 height 547
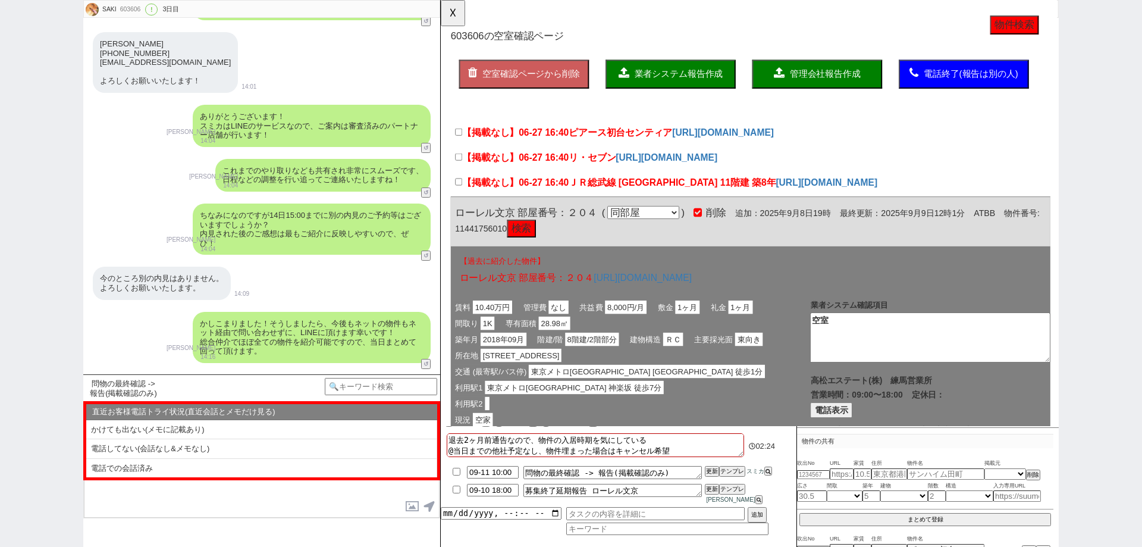
drag, startPoint x: 0, startPoint y: 208, endPoint x: 42, endPoint y: 332, distance: 130.8
click at [0, 211] on div "SAKI 603606 ! 0 3日目 冬眠中 自社客 スミカ スミカ_BPO チャット全表示 2025-06-27 新しくフォローされました (15:48:…" at bounding box center [571, 273] width 1142 height 547
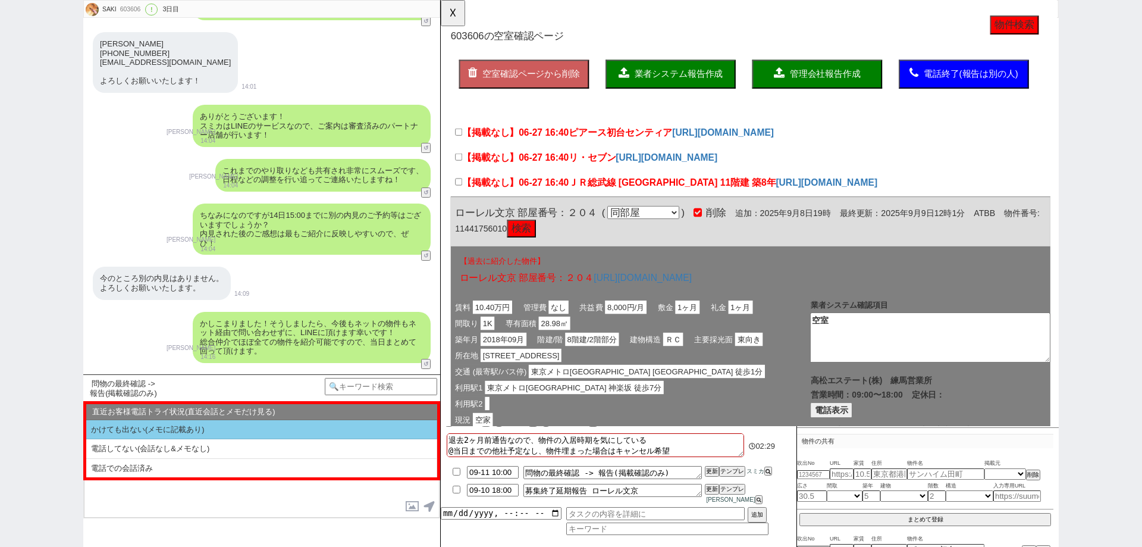
click at [178, 427] on li "かけても出ない(メモに記載あり)" at bounding box center [261, 430] width 351 height 20
select select "かけても出ない(メモに記載あり)"
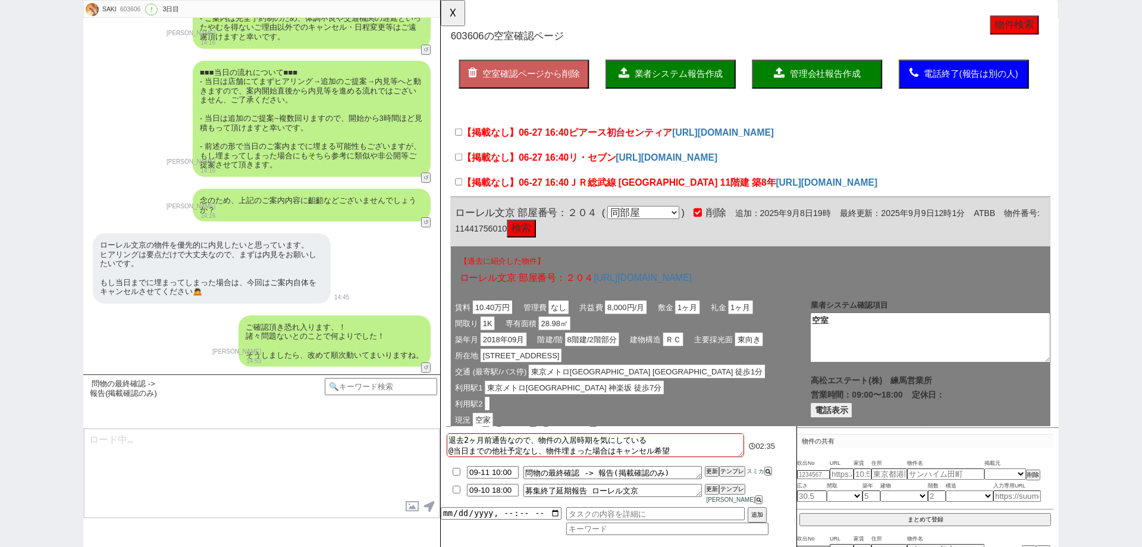
scroll to position [8167, 0]
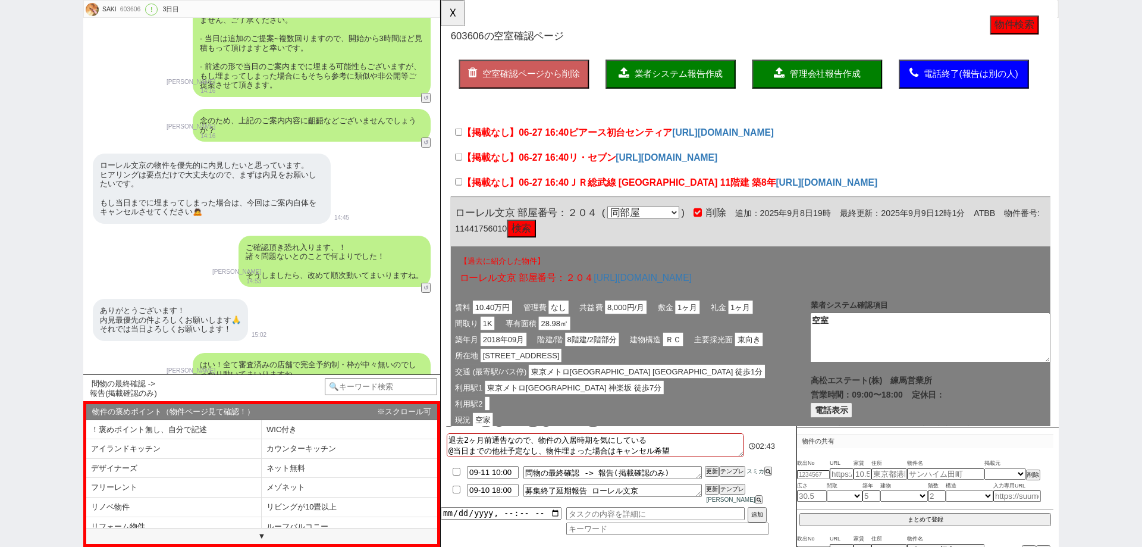
click at [0, 335] on div "SAKI 603606 ! 0 3日目 冬眠中 自社客 スミカ スミカ_BPO チャット全表示 2025-06-27 新しくフォローされました (15:48:…" at bounding box center [571, 273] width 1142 height 547
click at [459, 11] on button "☓" at bounding box center [452, 12] width 22 height 24
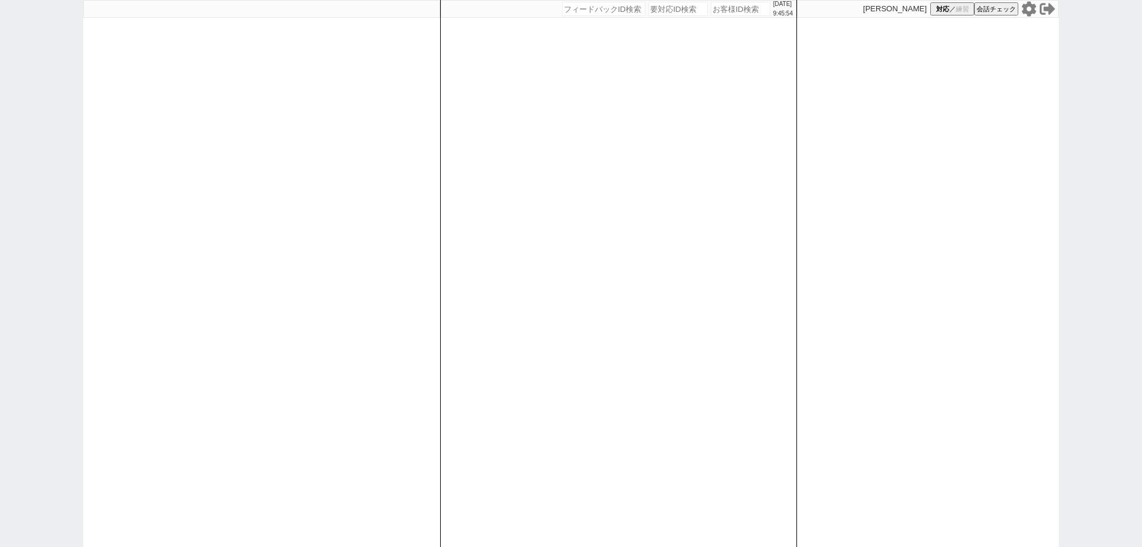
drag, startPoint x: 716, startPoint y: 12, endPoint x: 708, endPoint y: 19, distance: 10.6
click at [716, 12] on input "number" at bounding box center [740, 9] width 59 height 14
paste input "273637"
type input "273637"
select select "2"
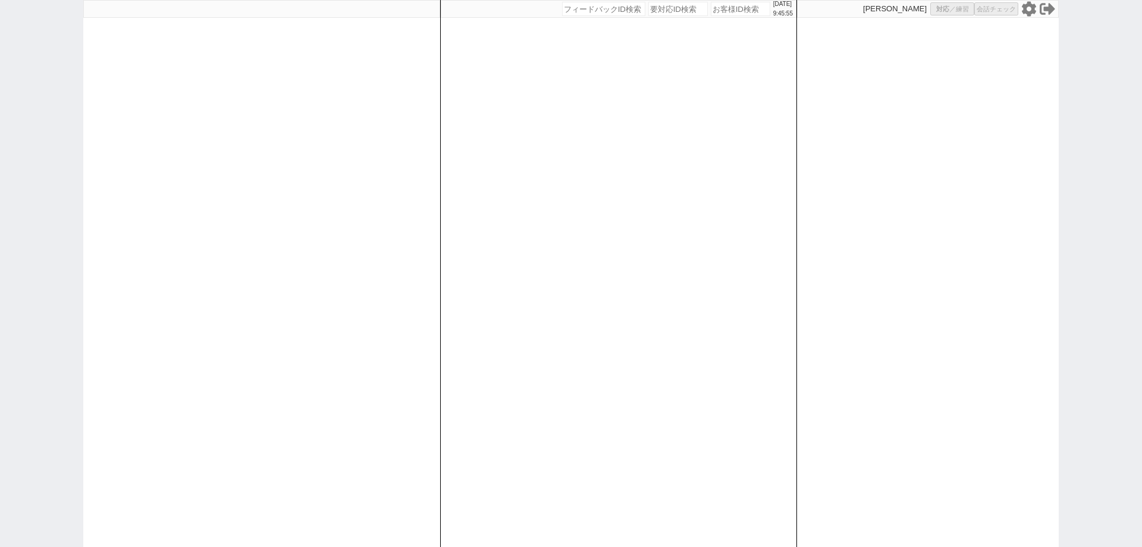
select select "2"
select select
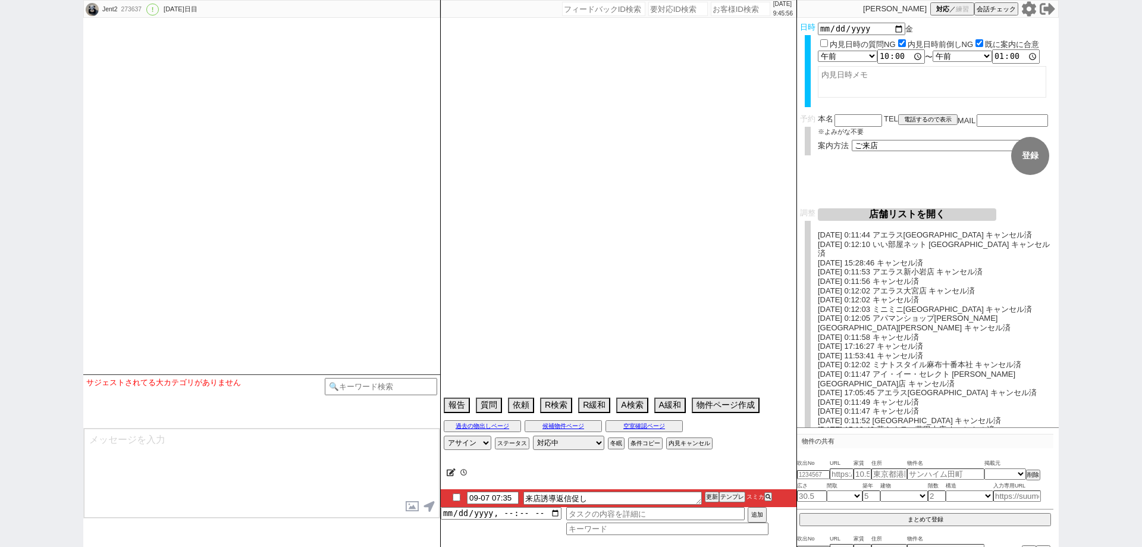
click at [455, 494] on input "checkbox" at bounding box center [456, 497] width 17 height 8
click at [454, 493] on input "checkbox" at bounding box center [456, 497] width 17 height 8
click at [458, 494] on input "checkbox" at bounding box center [456, 497] width 17 height 8
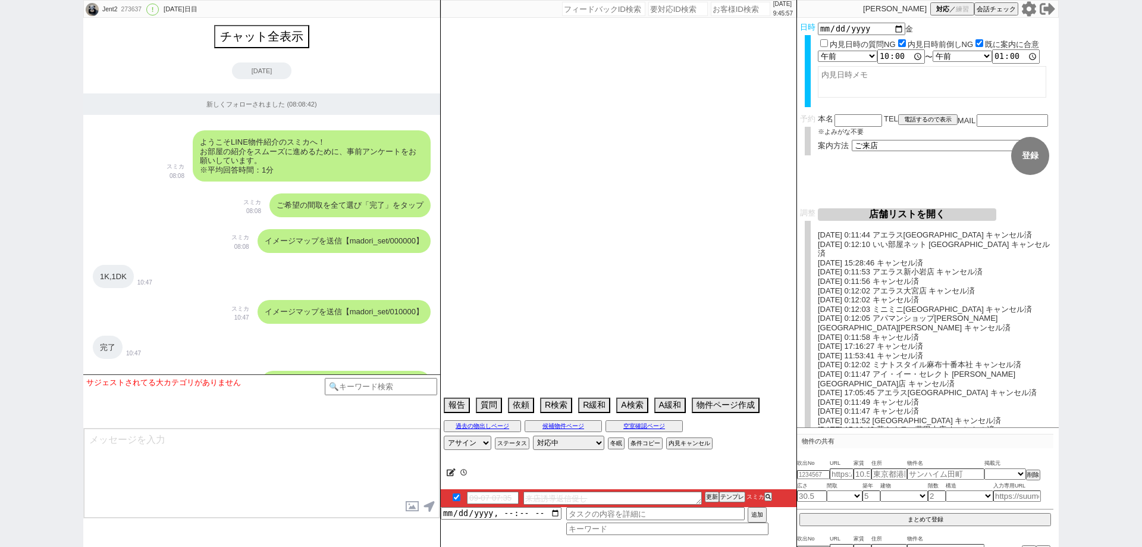
click at [458, 494] on input "checkbox" at bounding box center [456, 497] width 17 height 8
checkbox input "false"
type textarea "＠＠＠テストIDです。 15464406　＠＠＠＠＠＠"
select select "13"
select select "0"
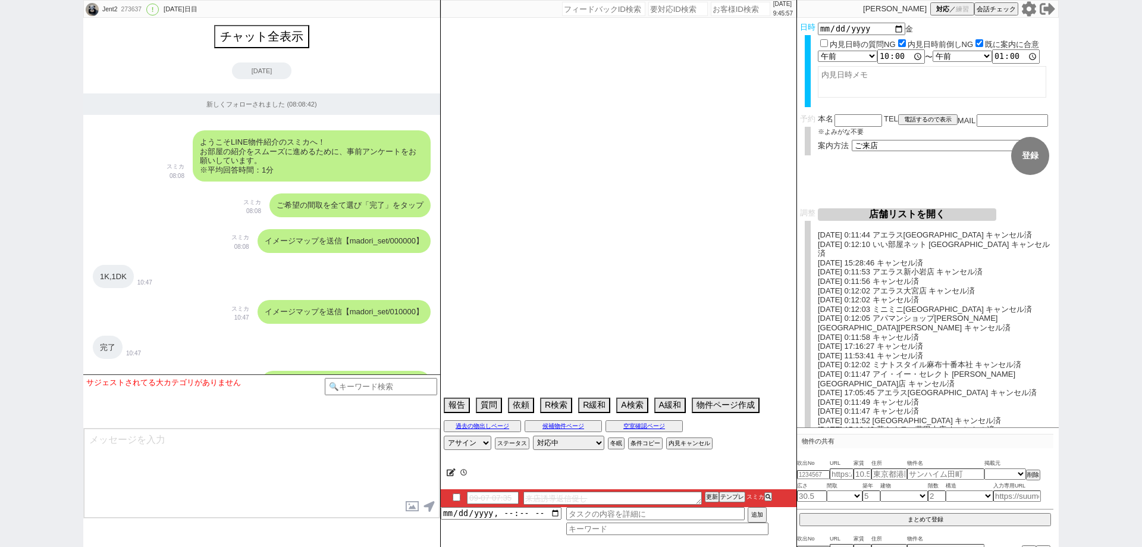
select select "14"
select select "60"
select select "75"
select select "823"
select select "23"
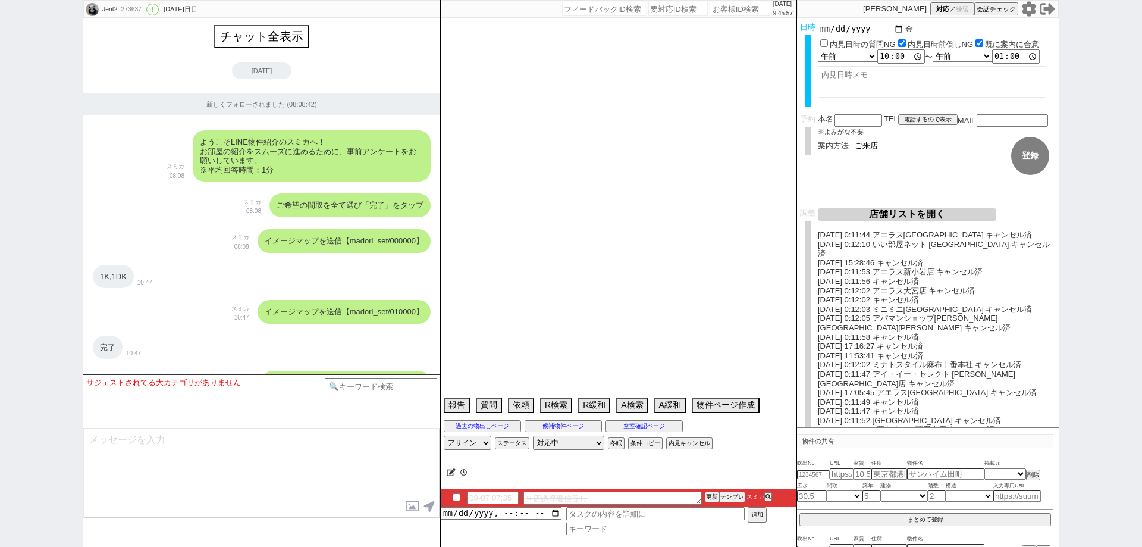
select select "731"
select select "70"
select select "[DATE]"
select select "64"
select select "[DATE]"
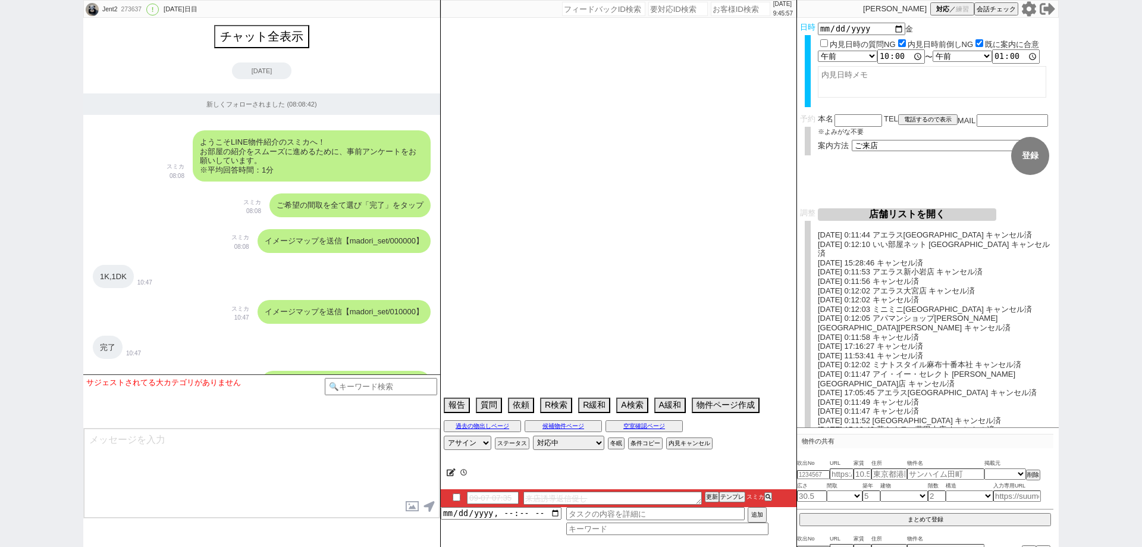
select select "59"
select select "[DATE]"
select select "62"
select select "[DATE]"
select select "67"
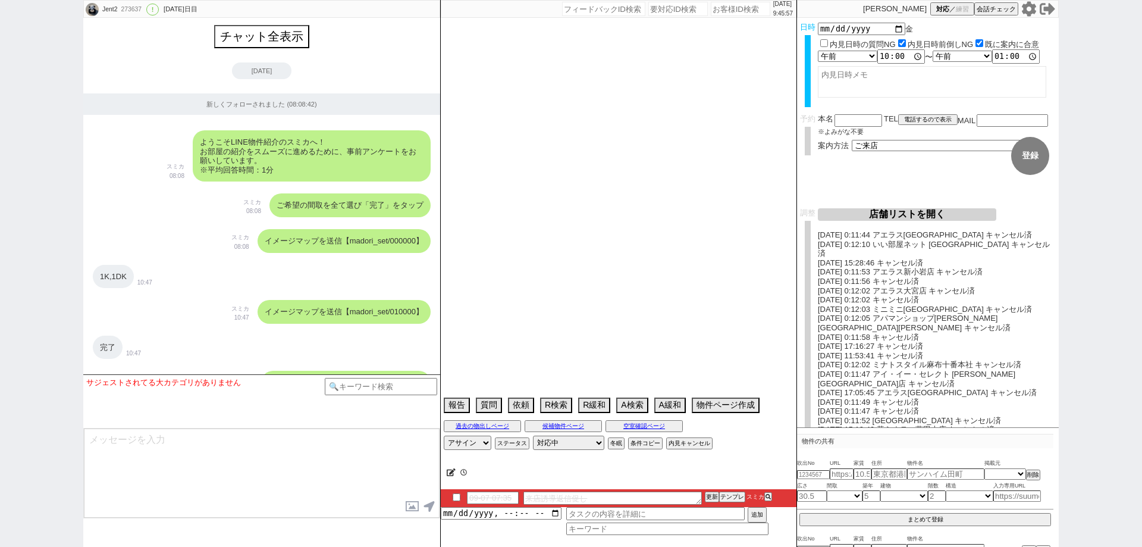
select select "65"
select select "1583"
select select "69"
select select "[DATE]"
select select "63"
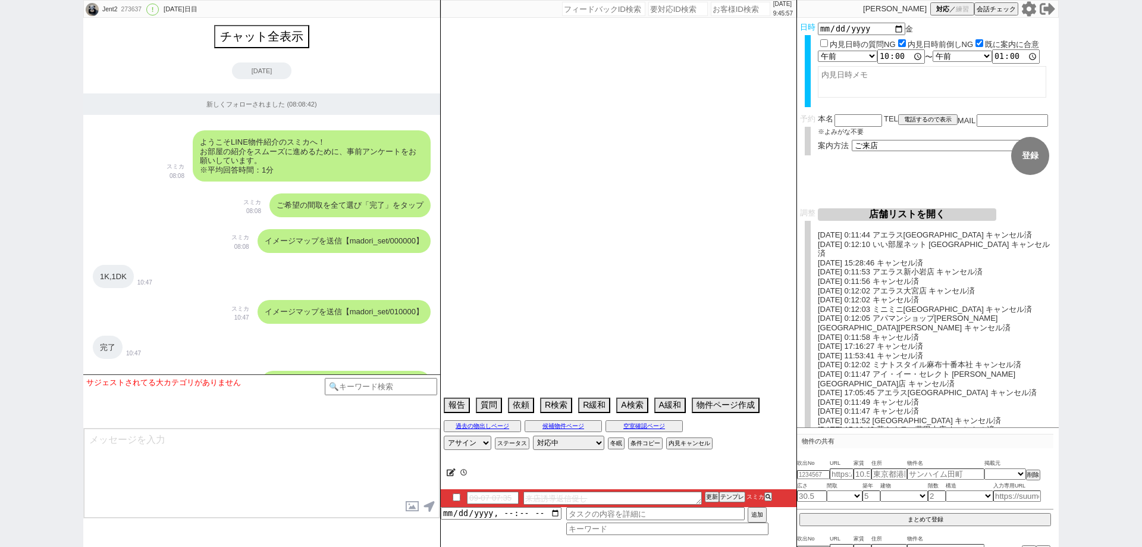
select select "25"
select select "3116"
select select "71"
select select "66"
select select "68"
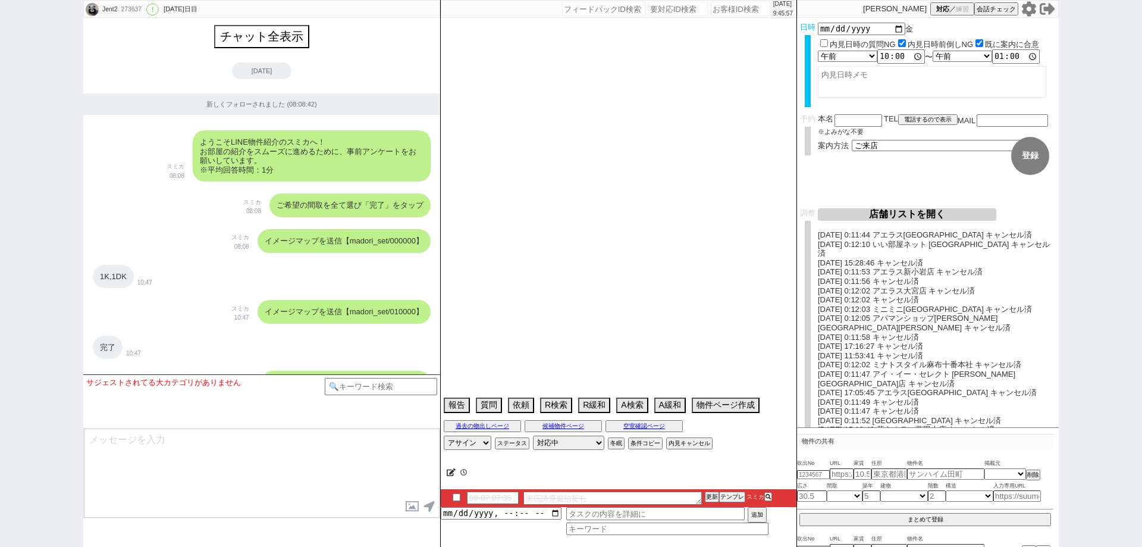
select select "[DATE]"
select select "44"
select select "57"
select select "48"
select select "54"
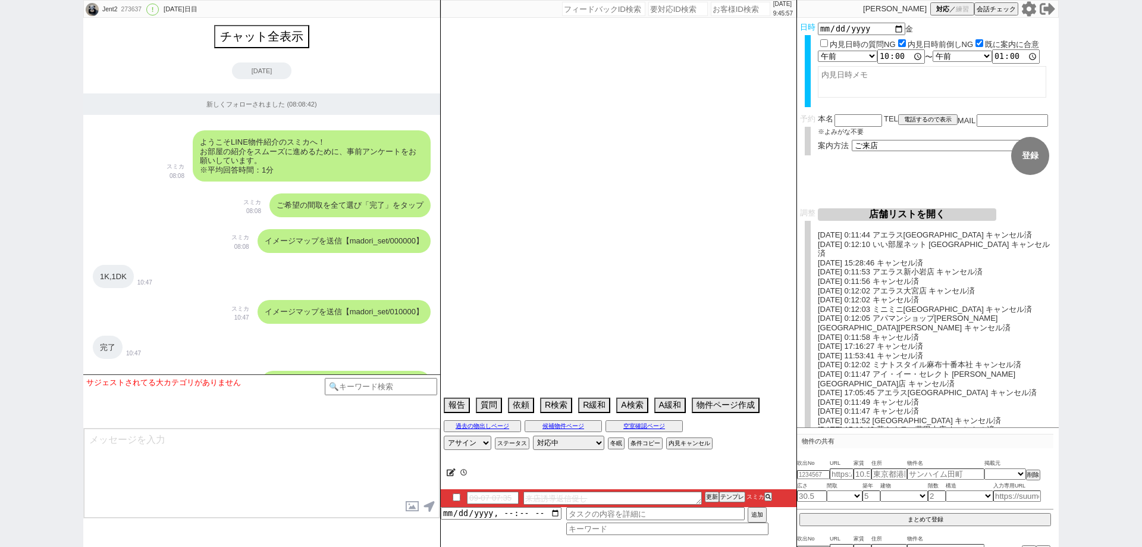
select select "61"
select select "77"
select select "[DATE]"
select select "72"
select select "[DATE]"
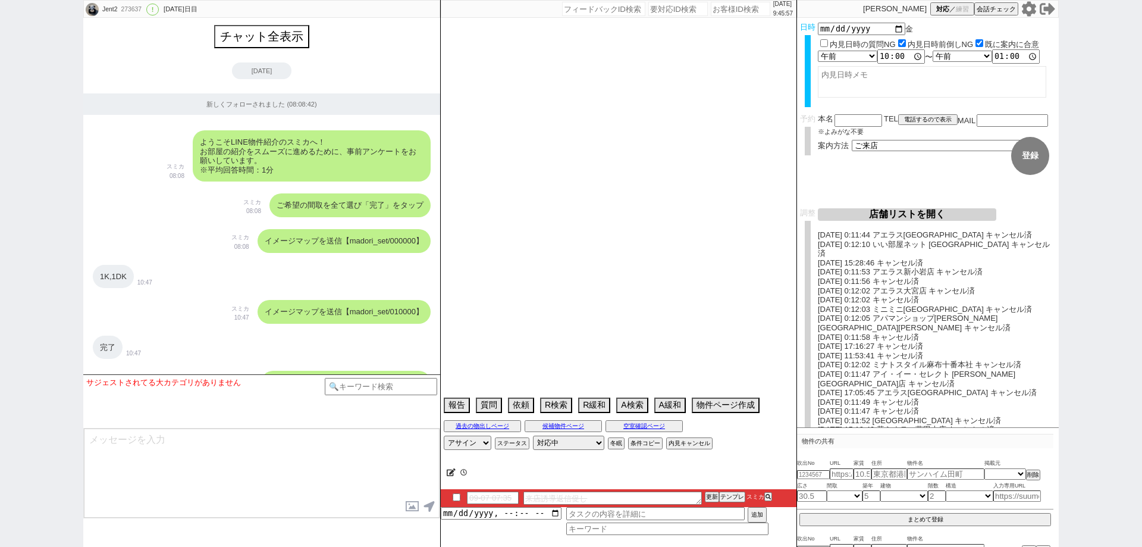
select select "38"
select select "35"
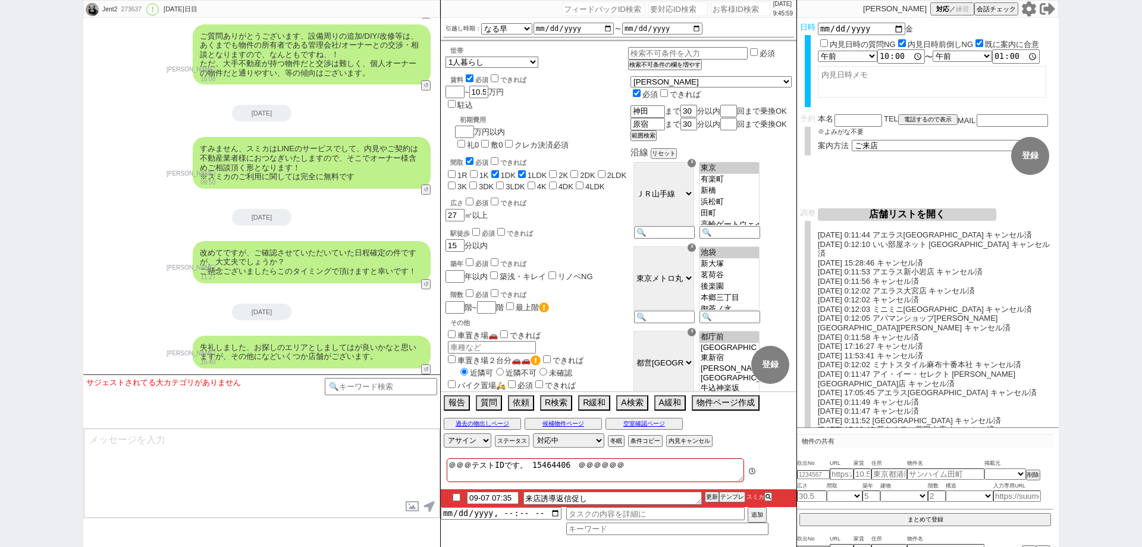
scroll to position [199, 0]
click at [454, 496] on input "checkbox" at bounding box center [456, 497] width 17 height 8
checkbox input "true"
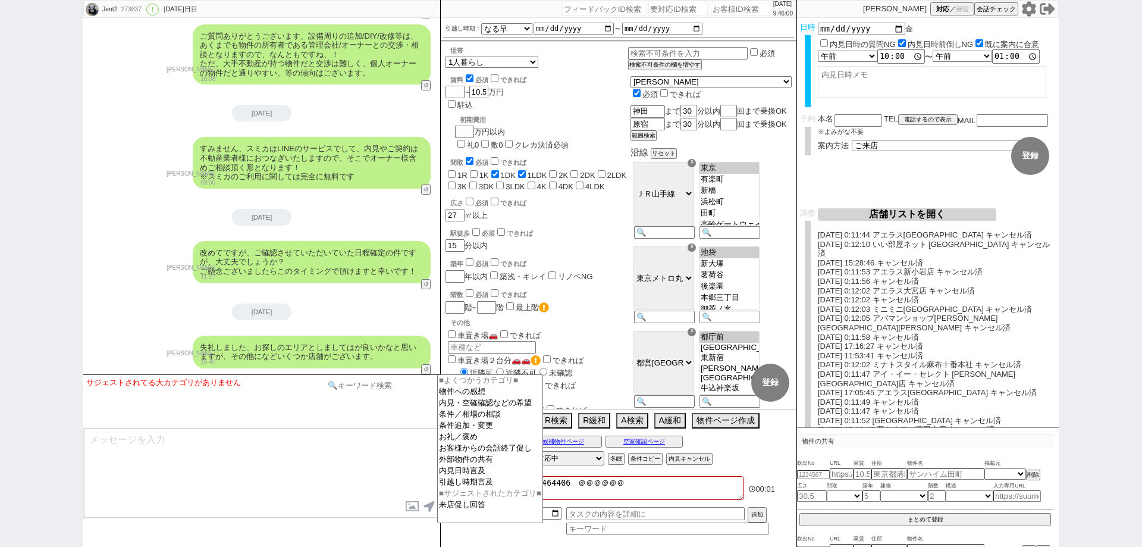
click at [382, 391] on input at bounding box center [381, 385] width 112 height 15
type input "オンライン"
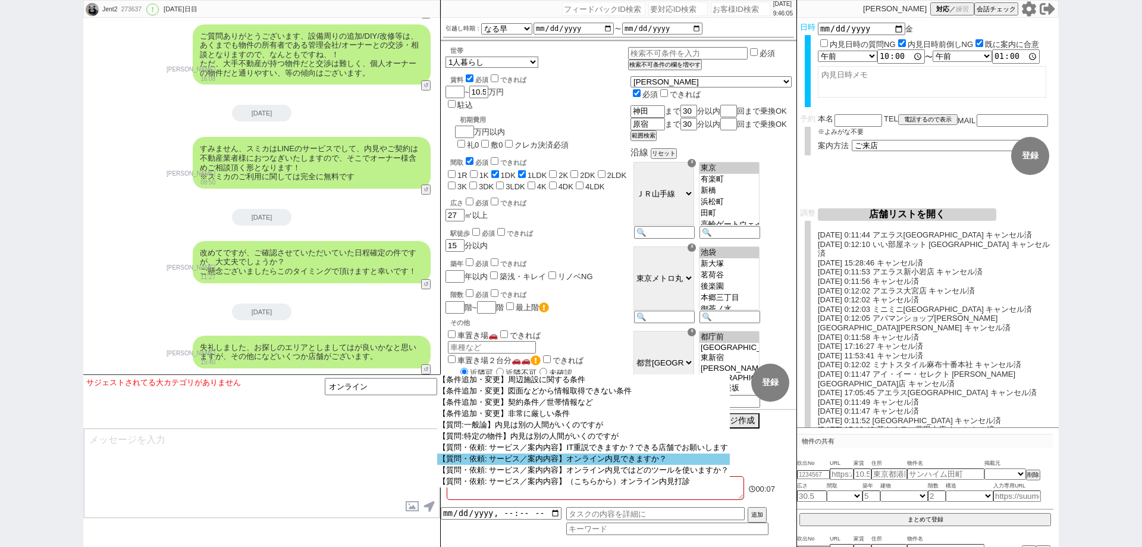
scroll to position [47, 0]
click at [631, 465] on option "【質問・依頼: サービス／案内内容】オンライン内見できますか？" at bounding box center [583, 458] width 293 height 11
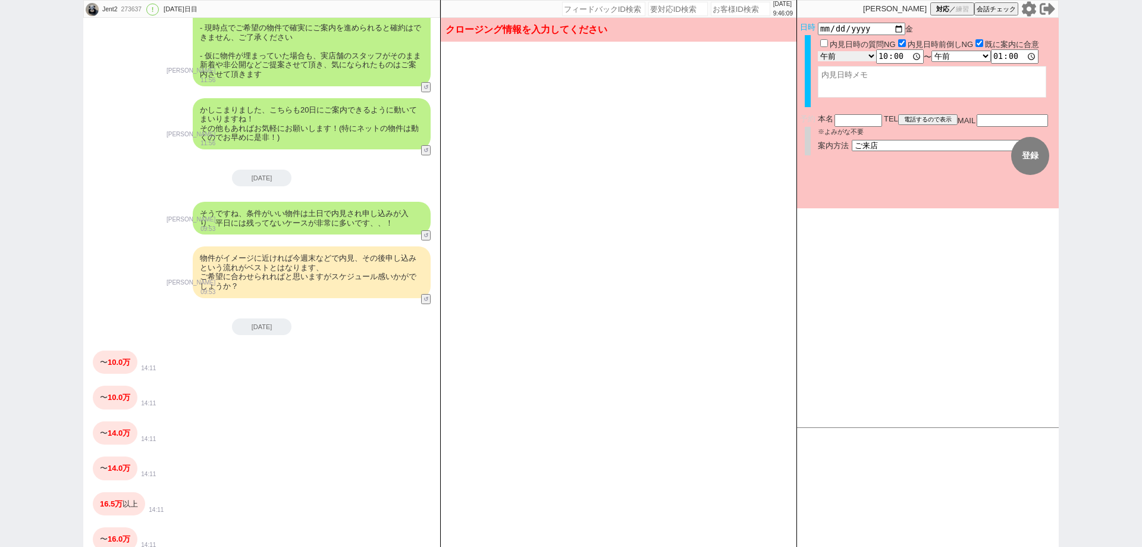
click at [857, 54] on select "言及なし 時間明確 午前 午後 お昼 夕方・夜 終日いつでも その他" at bounding box center [847, 56] width 58 height 10
select select "3"
click at [818, 52] on select "言及なし 時間明確 午前 午後 お昼 夕方・夜 終日いつでも その他" at bounding box center [847, 56] width 58 height 10
type input "13:00:00"
click at [960, 57] on select "言及なし 時間明確 午前 午後 お昼 夕方・夜 終日いつでも その他" at bounding box center [962, 56] width 58 height 10
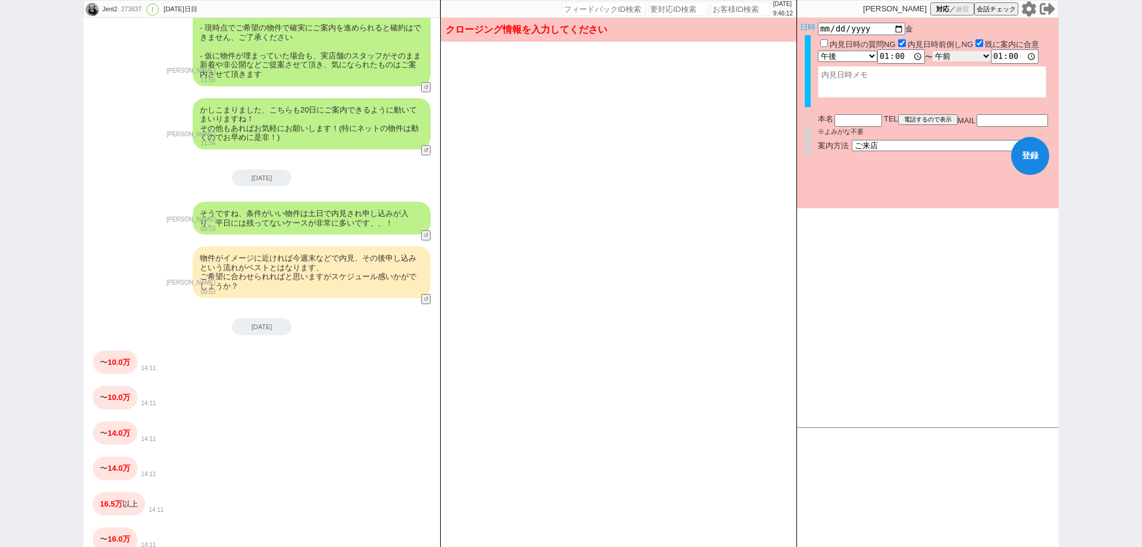
select select "3"
click at [936, 52] on select "言及なし 時間明確 午前 午後 お昼 夕方・夜 終日いつでも その他" at bounding box center [962, 56] width 58 height 10
type input "18:00:00"
click at [1021, 152] on button "登録" at bounding box center [1030, 156] width 38 height 38
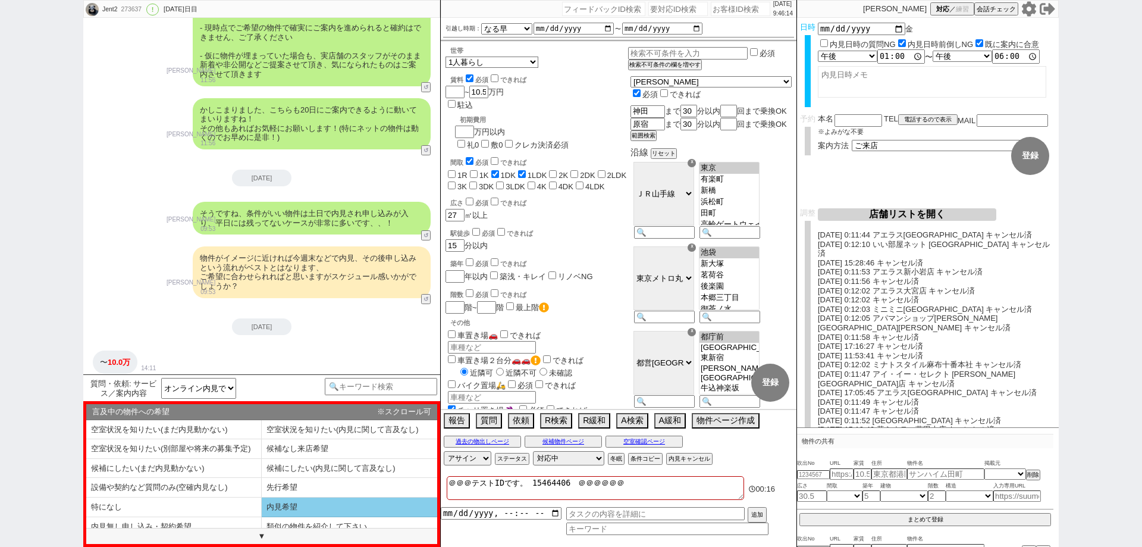
click at [387, 510] on li "内見希望" at bounding box center [350, 507] width 176 height 20
select select "内見希望"
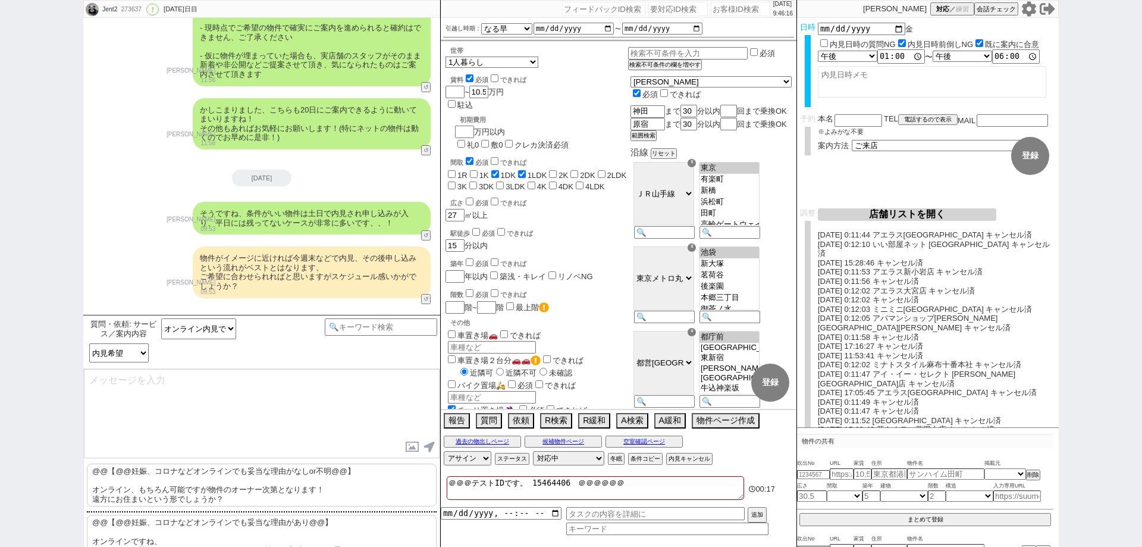
click at [391, 492] on p "@@【@@妊娠、コロナなどオンラインでも妥当な理由がなしor不明@@】 オンライン、もちろん可能ですが物件のオーナー次第となります！ 遠方にお住まいという形で…" at bounding box center [262, 484] width 350 height 43
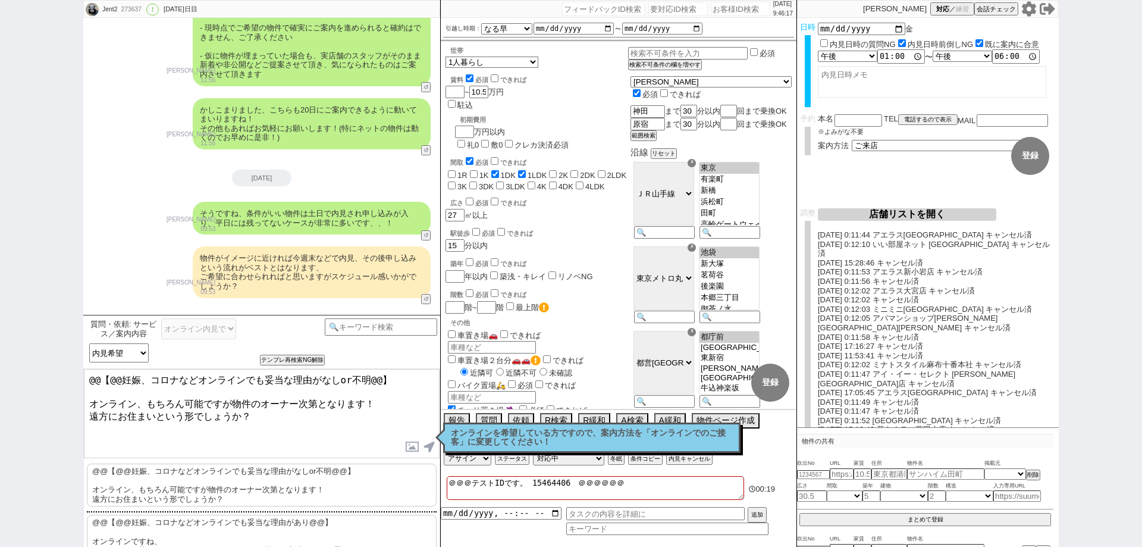
drag, startPoint x: 92, startPoint y: 396, endPoint x: 76, endPoint y: 355, distance: 44.6
click at [87, 361] on div "質問・依頼: サービス／案内内容 IT重説できますか？できる店舗でお願いします オンライン内見できますか？ オンライン内見ではどのツールを使いますか？ （こち…" at bounding box center [261, 431] width 357 height 232
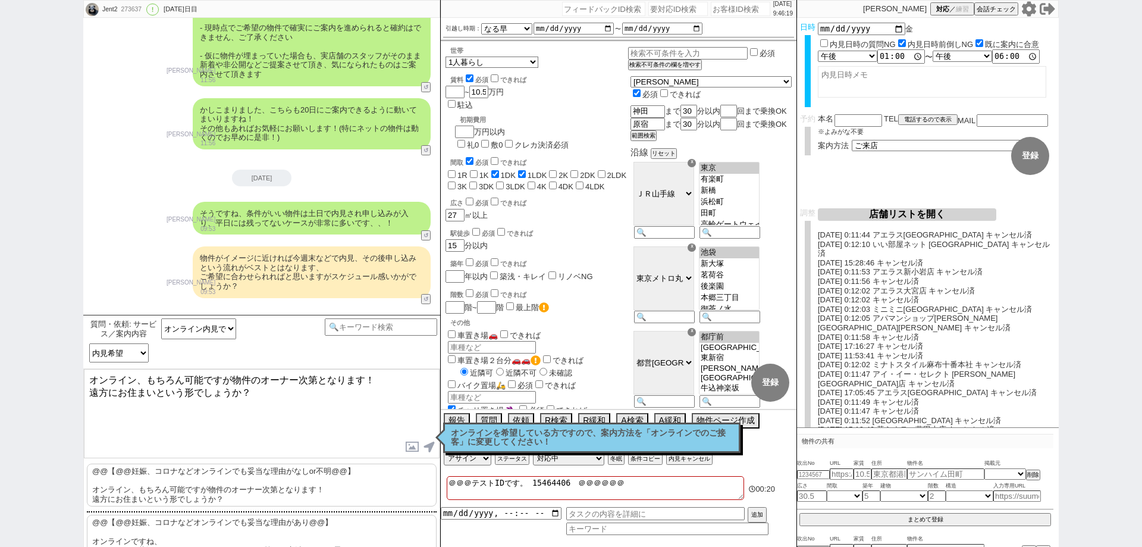
type textarea "オンライン、もちろん可能ですが物件のオーナー次第となります！ 遠方にお住まいという形でしょうか？"
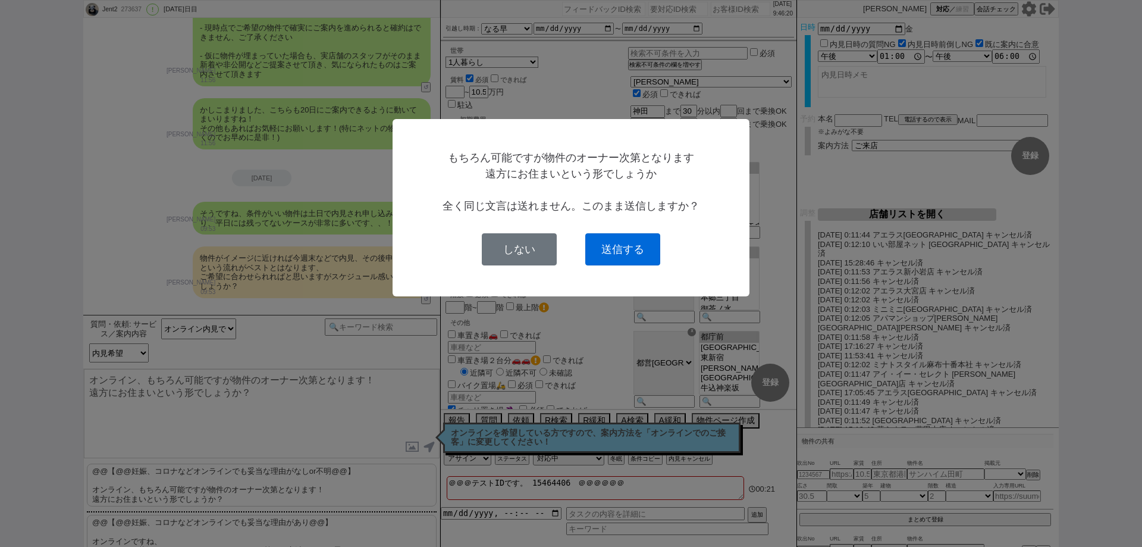
click at [624, 256] on button "送信する" at bounding box center [622, 249] width 75 height 32
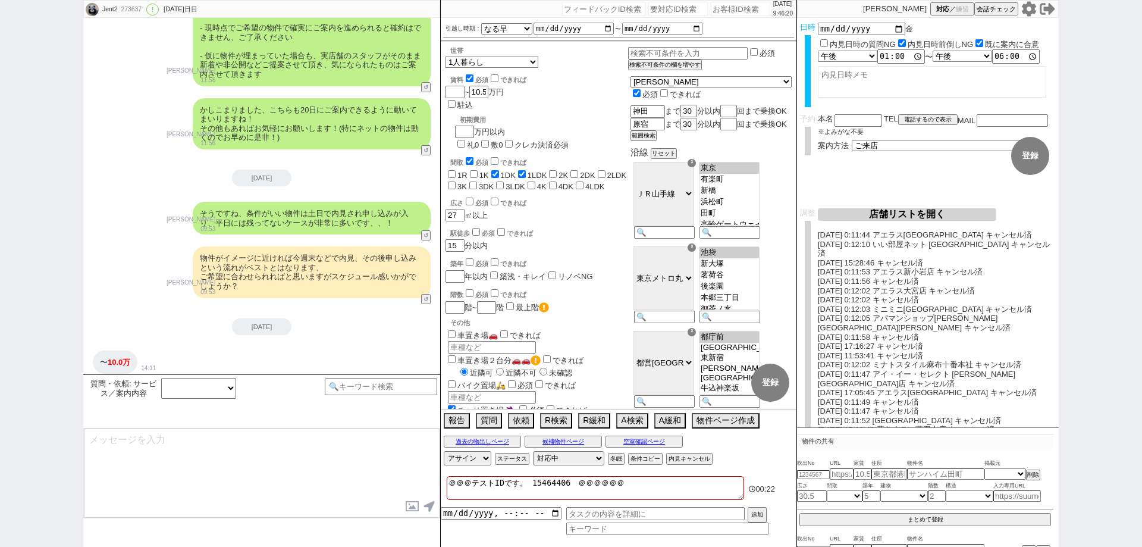
scroll to position [62220, 0]
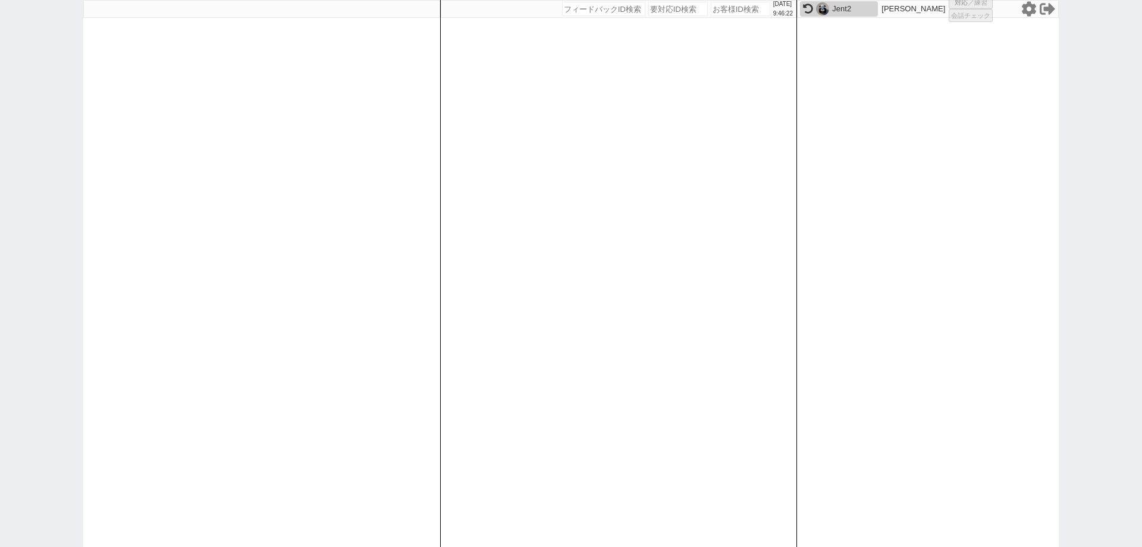
select select "4"
select select
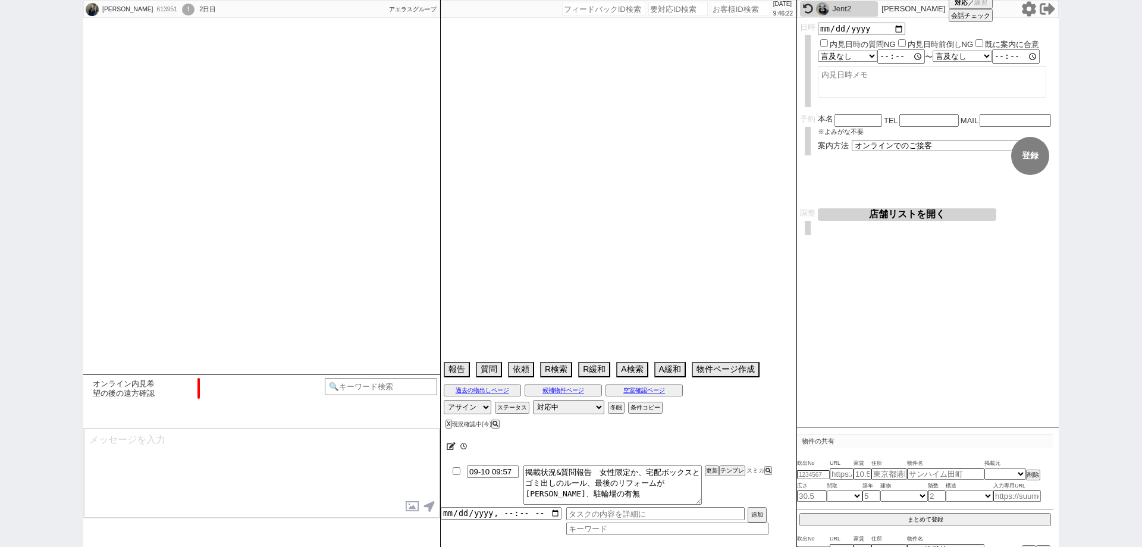
select select "2025"
select select "9"
select select "36"
select select "0"
select select "14"
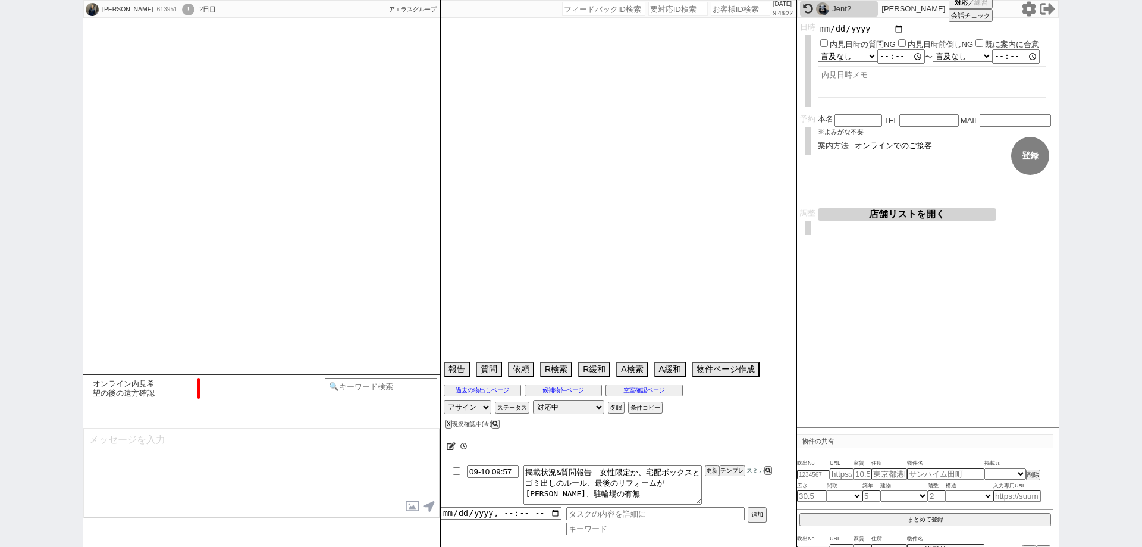
select select "482"
select select "837"
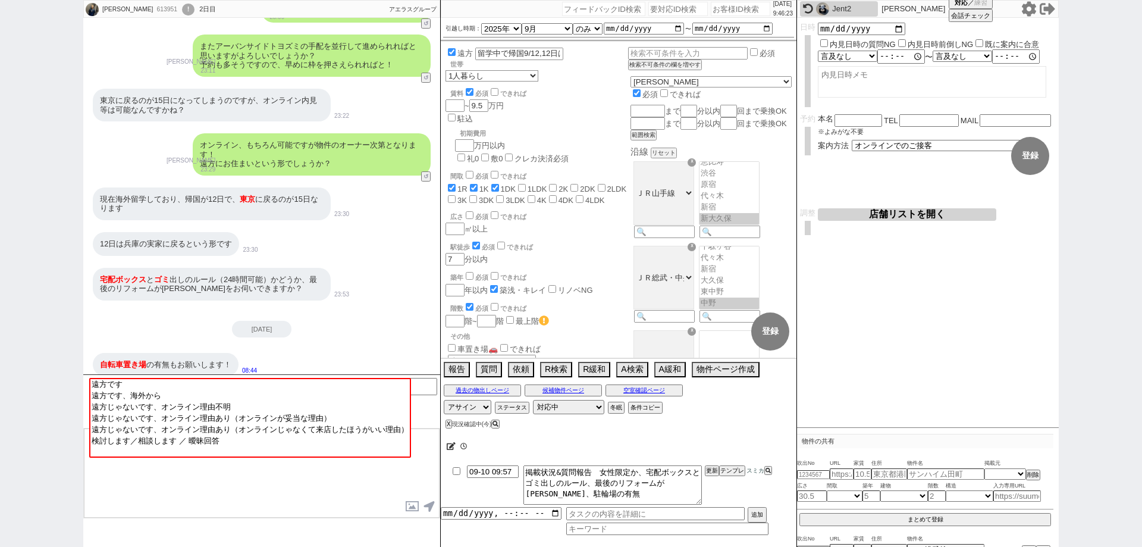
scroll to position [330, 0]
click at [831, 5] on div "Jent2" at bounding box center [839, 8] width 78 height 15
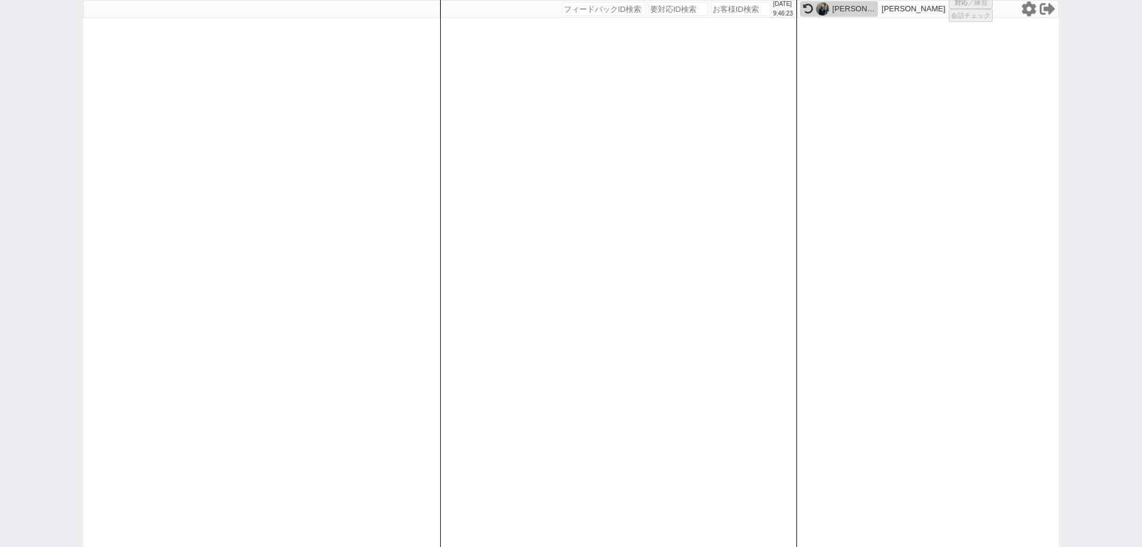
select select "3"
select select "2"
select select
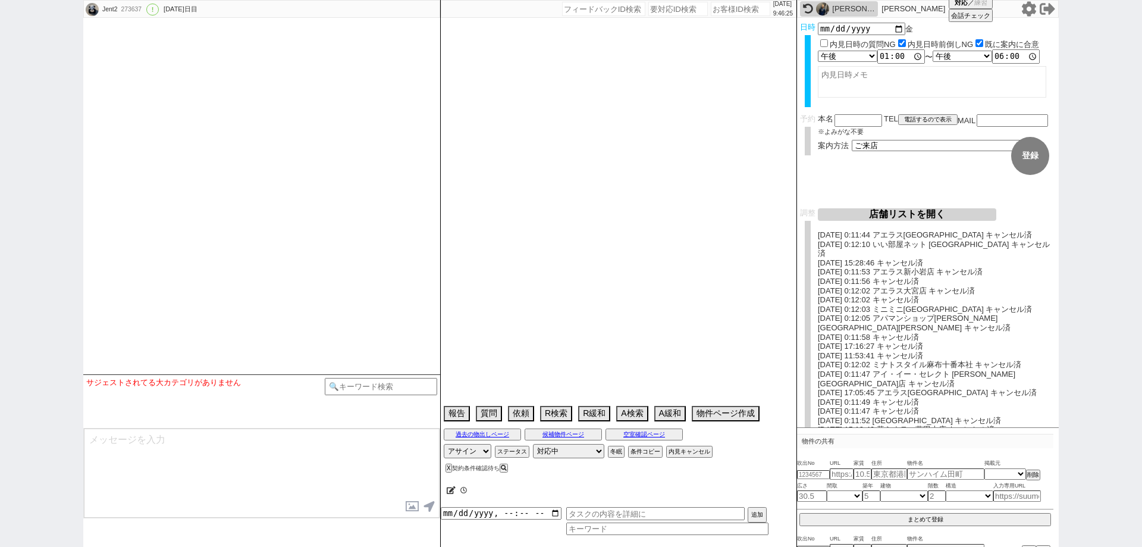
select select "13"
select select "0"
select select "14"
select select "60"
select select "75"
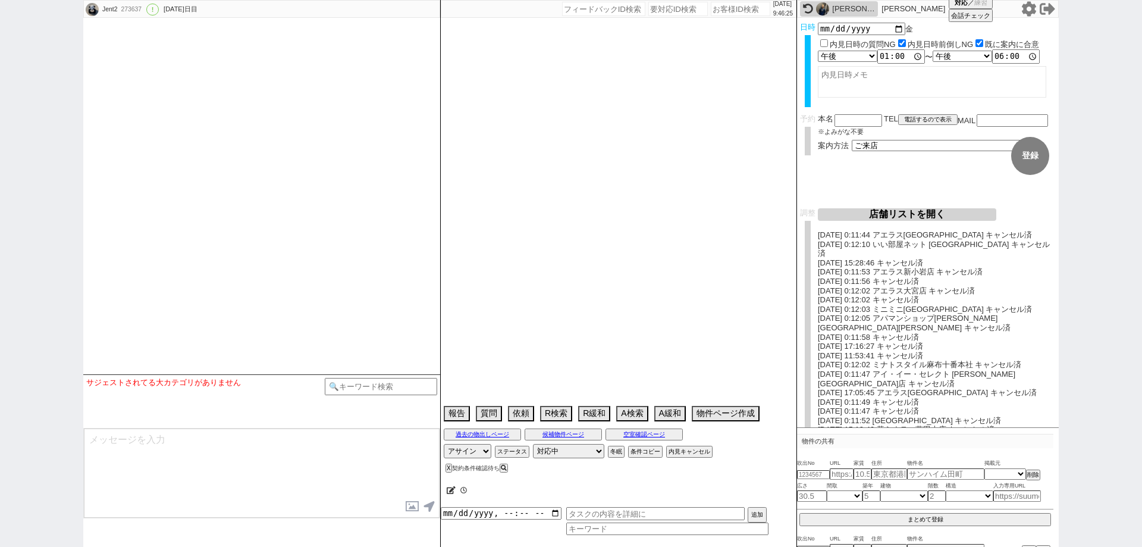
select select "823"
select select "23"
select select "731"
select select "70"
select select "1683"
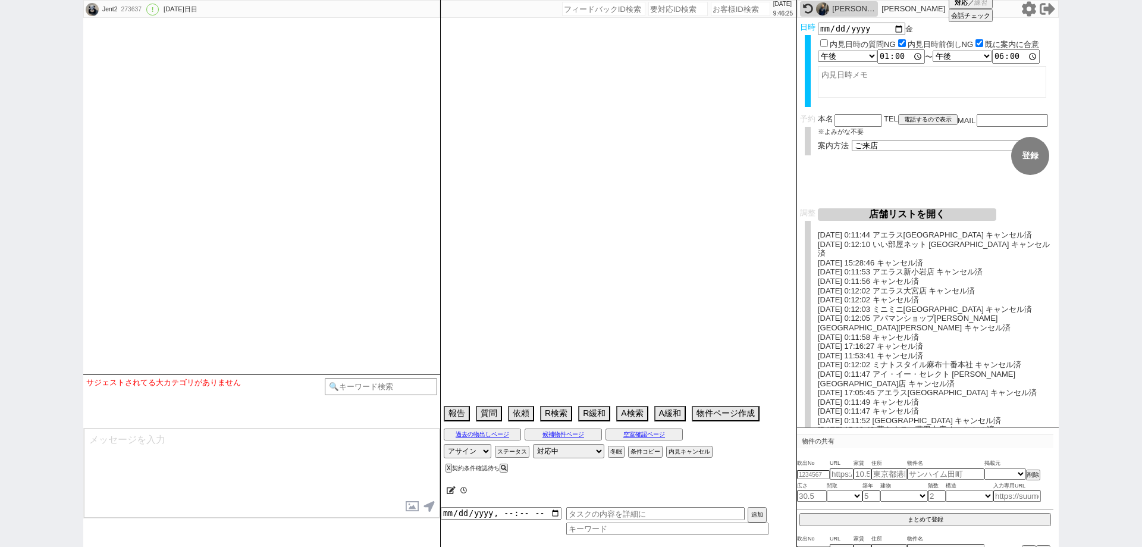
select select "64"
select select "1559"
select select "59"
select select "1461"
select select "62"
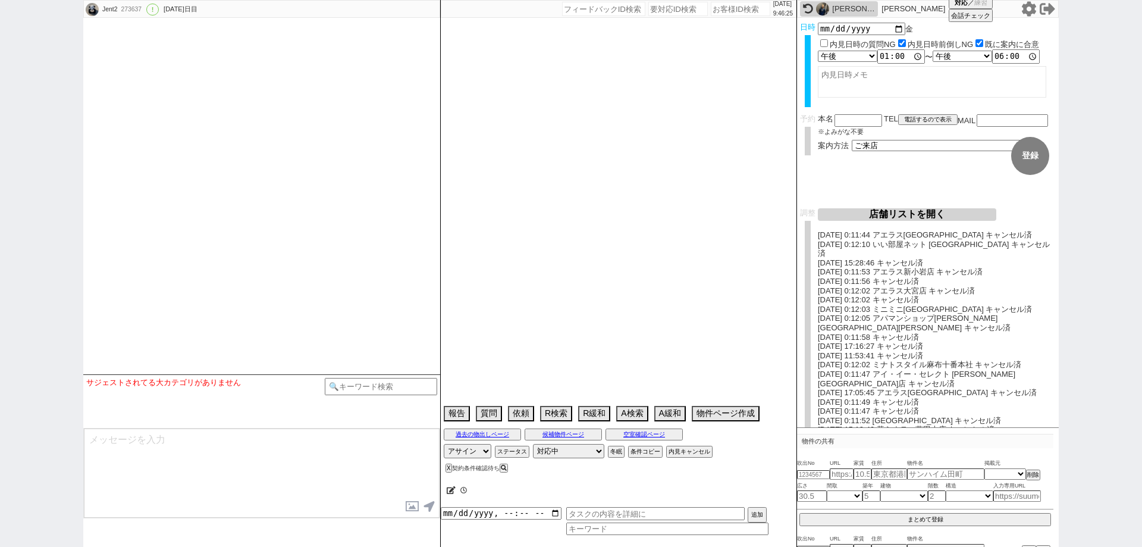
select select "1513"
select select "67"
select select "65"
select select "1583"
select select "69"
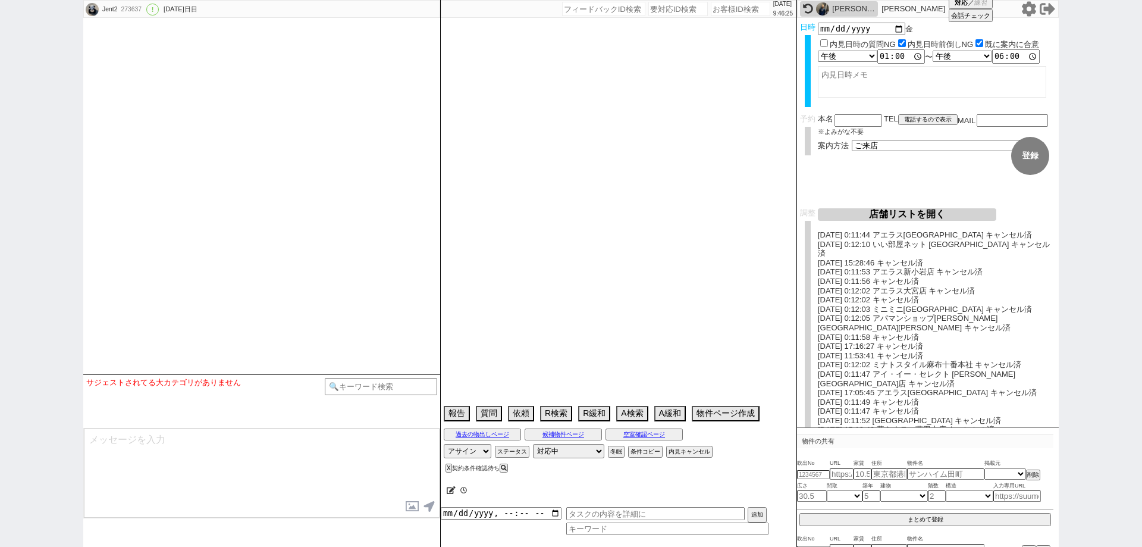
select select "1657"
select select "63"
select select "25"
select select "3116"
select select "71"
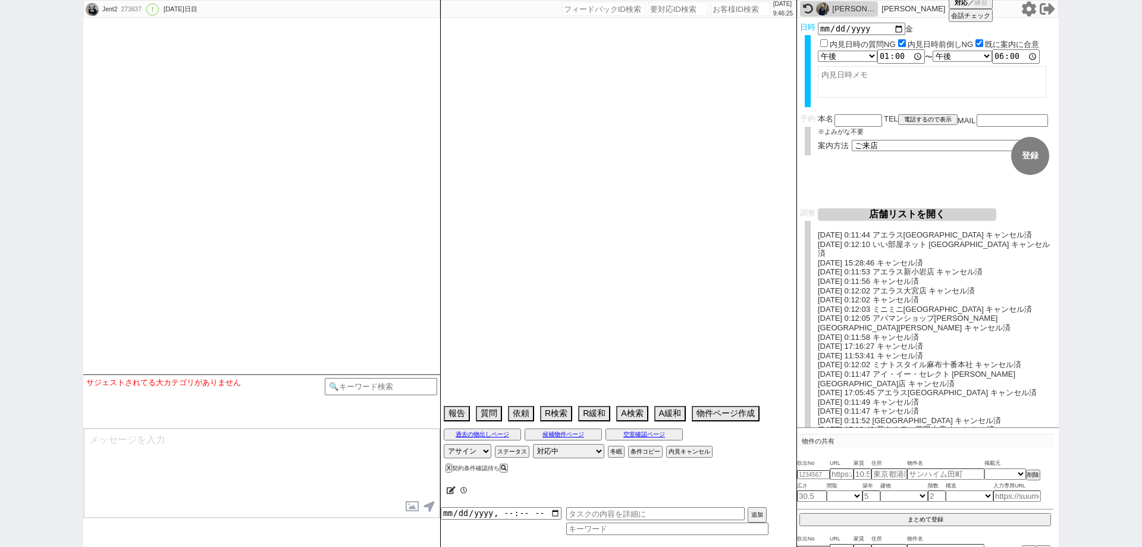
select select "66"
select select "68"
select select "1643"
select select "44"
select select "57"
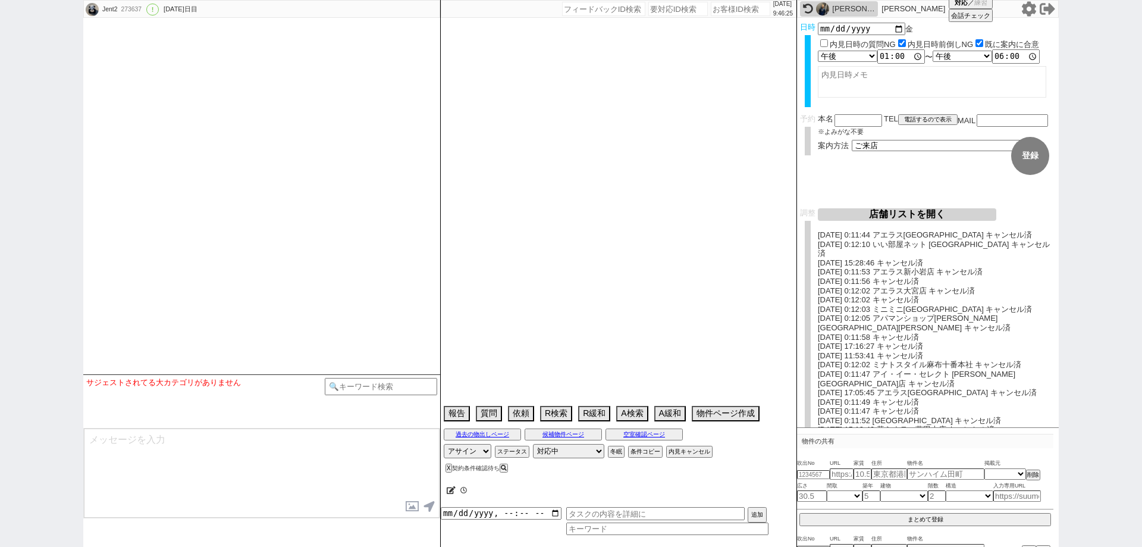
select select "48"
select select "54"
select select "61"
select select "77"
select select "1841"
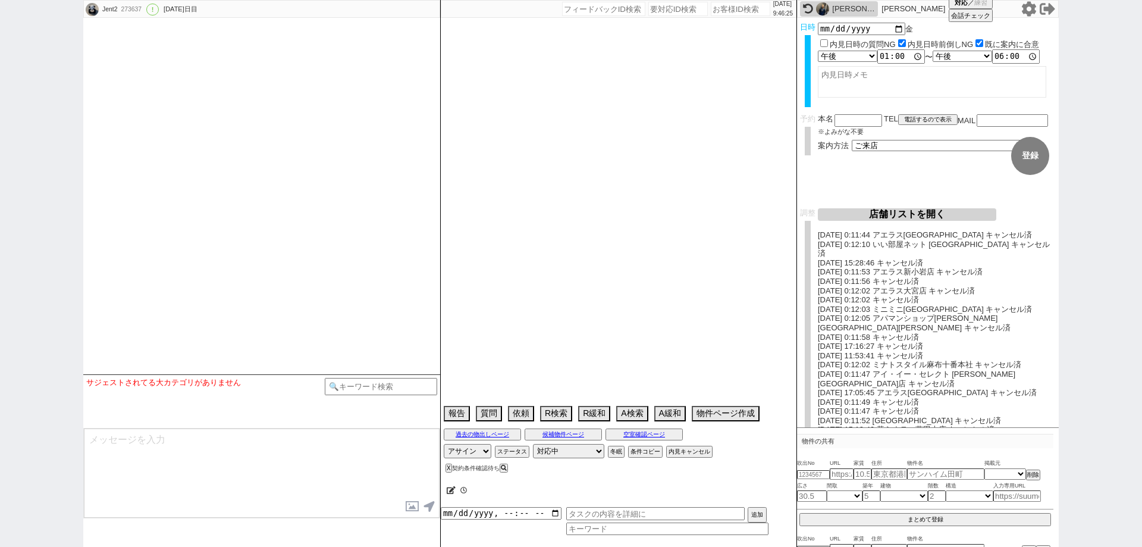
select select "72"
select select "1745"
select select "38"
select select "35"
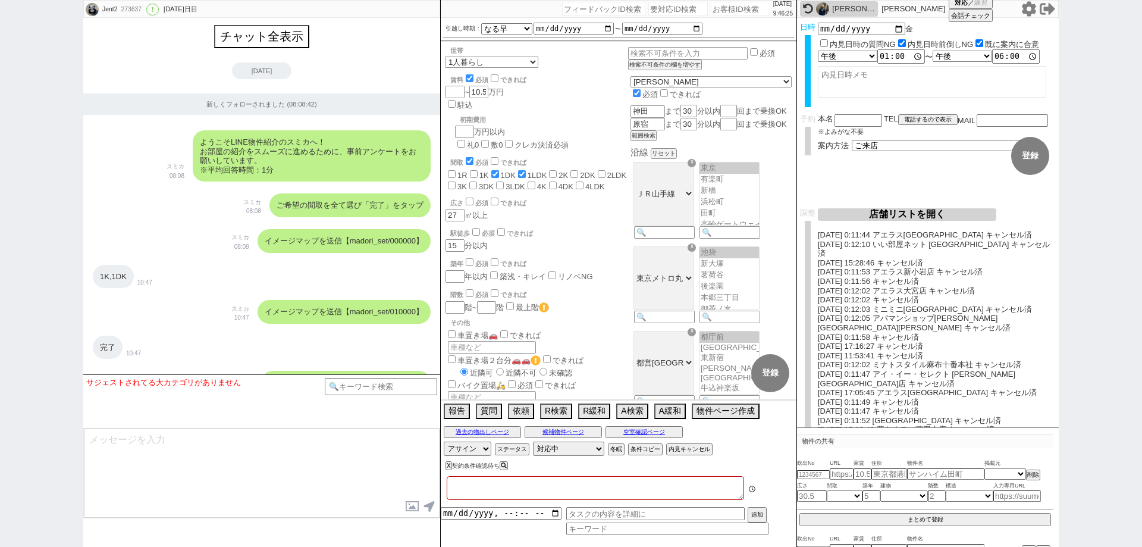
type textarea "＠＠＠テストIDです。 15464406　＠＠＠＠＠＠"
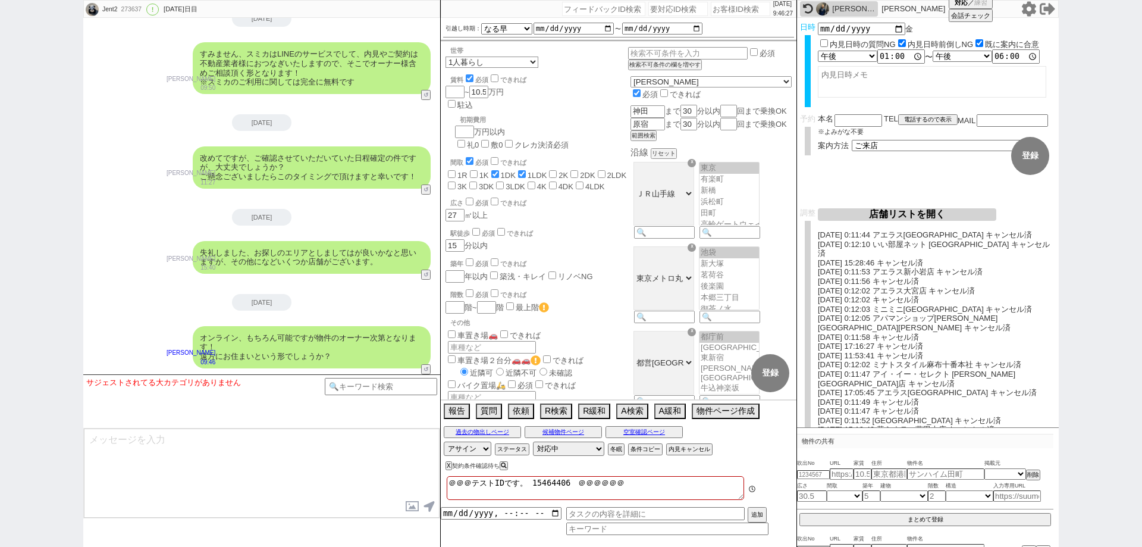
scroll to position [199, 0]
click at [430, 367] on button "↺" at bounding box center [427, 371] width 7 height 8
click at [426, 368] on button "↺" at bounding box center [427, 371] width 7 height 8
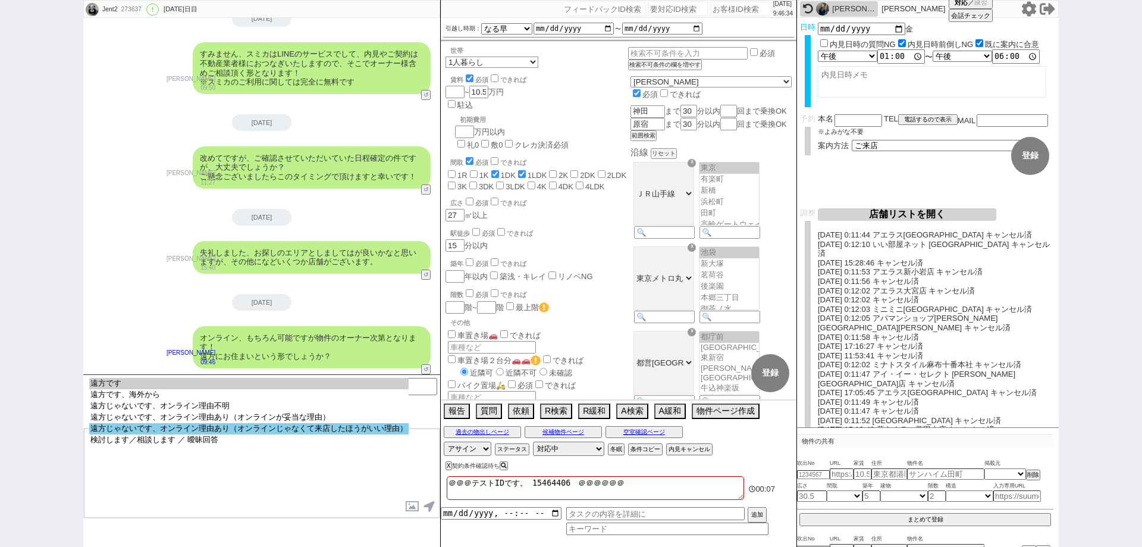
select select "遠方じゃないです、オンライン理由あり（オンラインじゃなくて来店したほうがいい理由）"
click at [368, 433] on option "遠方じゃないです、オンライン理由あり（オンラインじゃなくて来店したほうがいい理由）" at bounding box center [248, 428] width 319 height 11
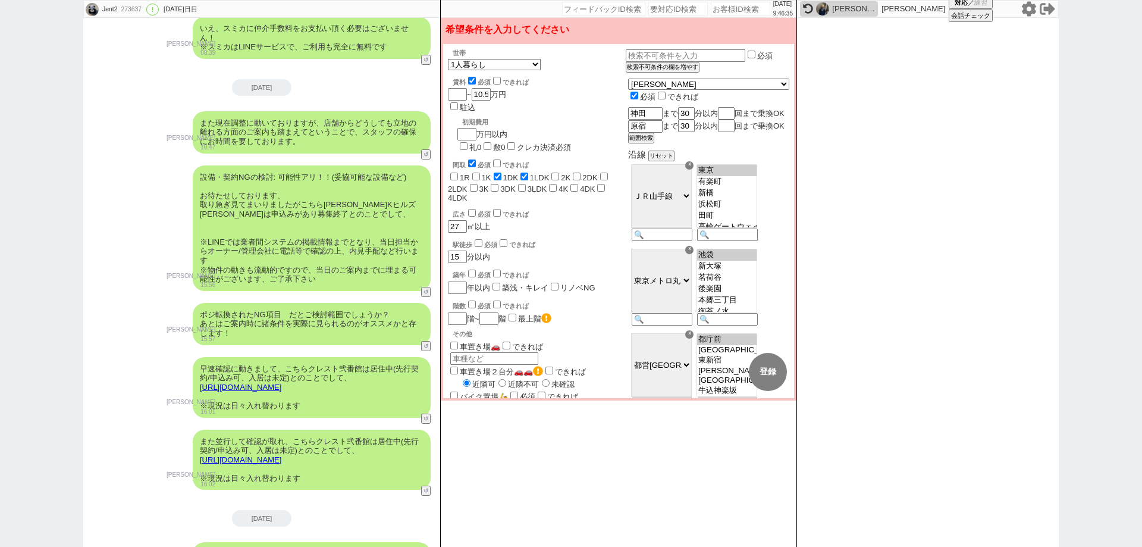
scroll to position [45930, 0]
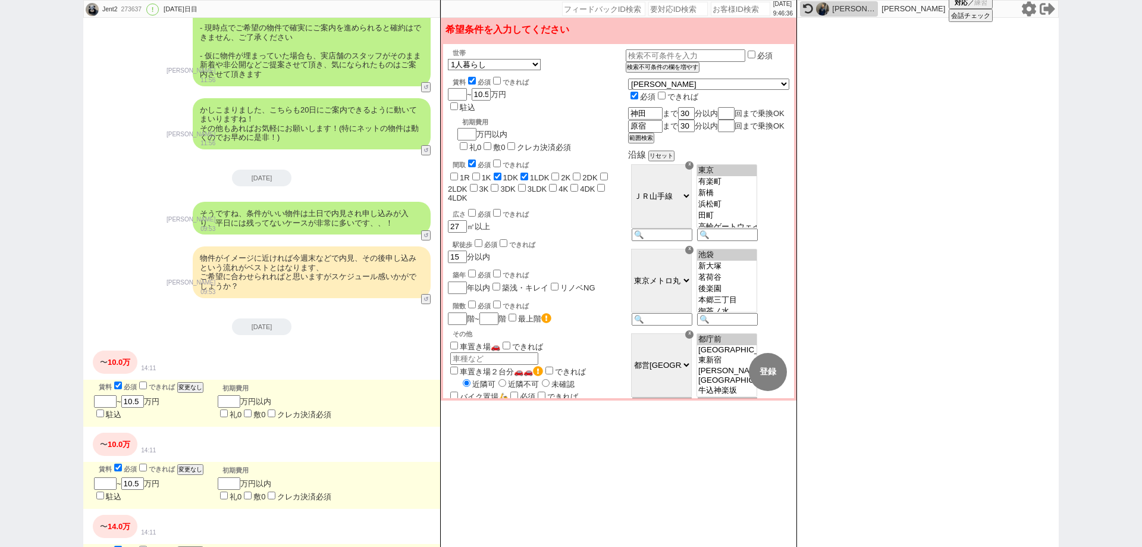
click at [123, 393] on div "賃料 必須 できれば 変更なし" at bounding box center [151, 386] width 105 height 13
click at [118, 389] on input "checkbox" at bounding box center [118, 385] width 8 height 8
checkbox input "false"
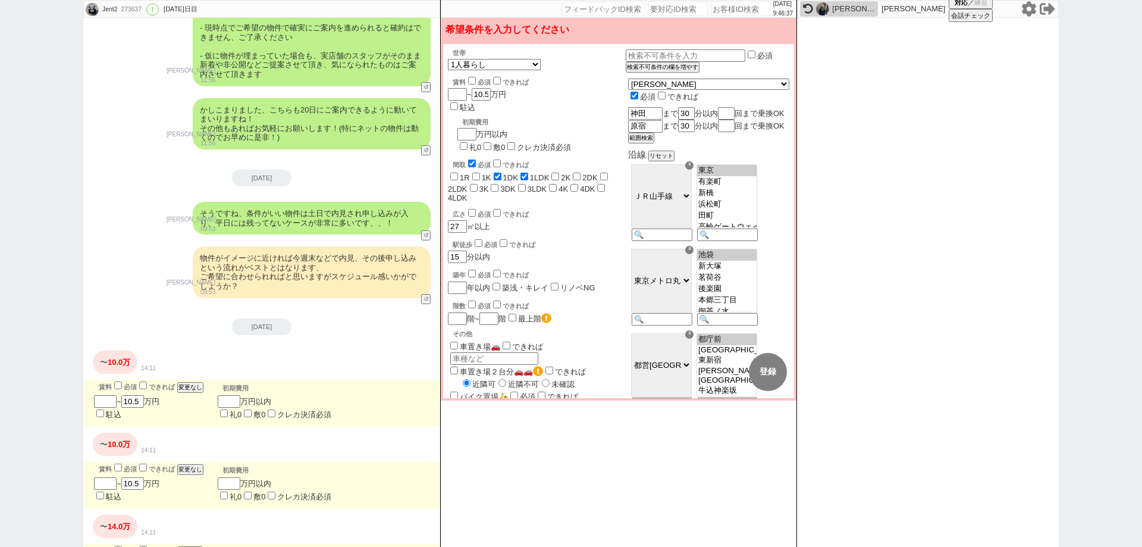
checkbox input "false"
checkbox input "true"
checkbox input "false"
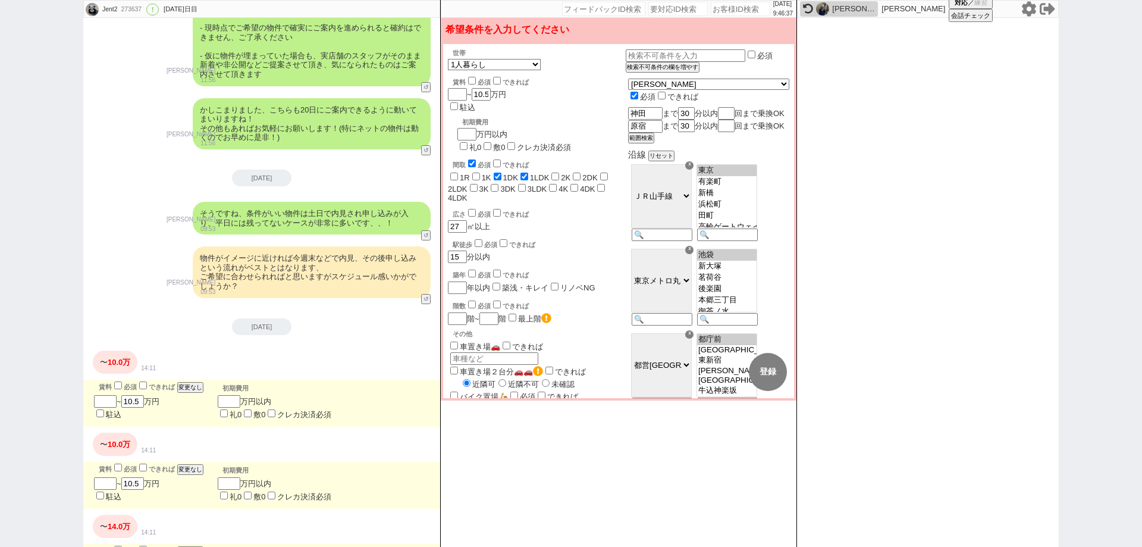
checkbox input "false"
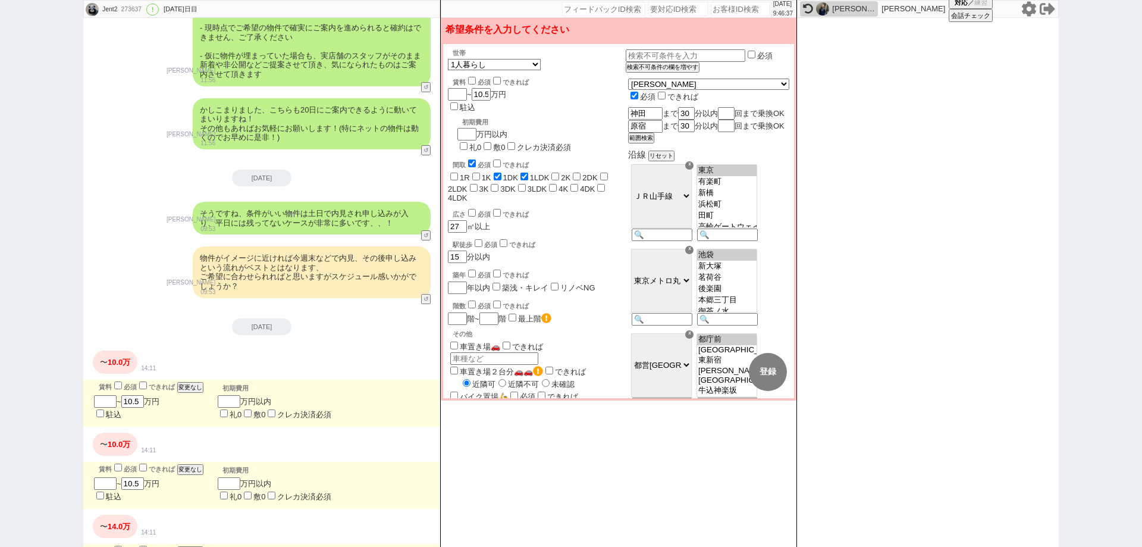
checkbox input "false"
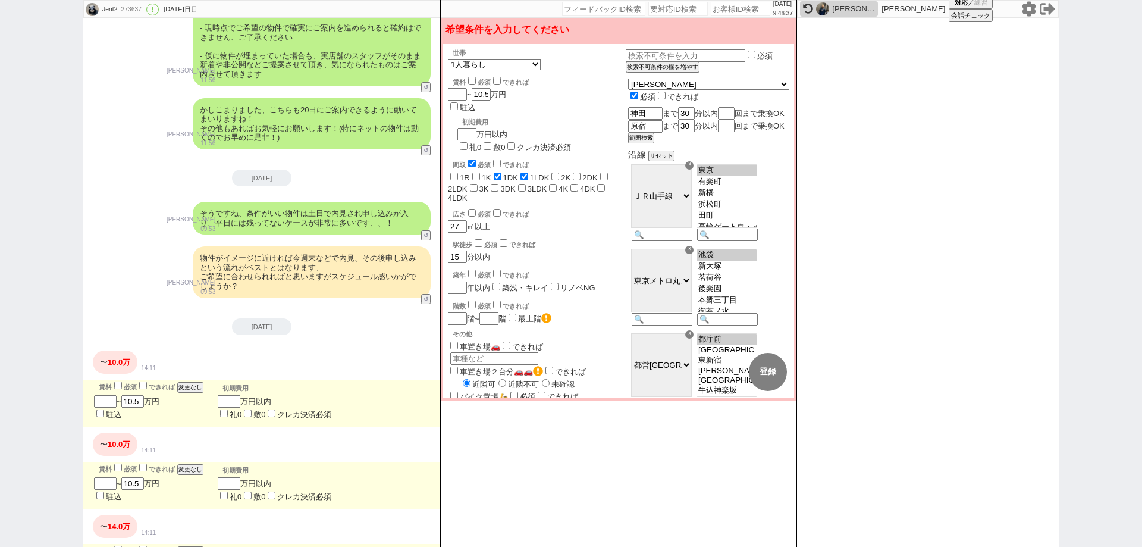
checkbox input "false"
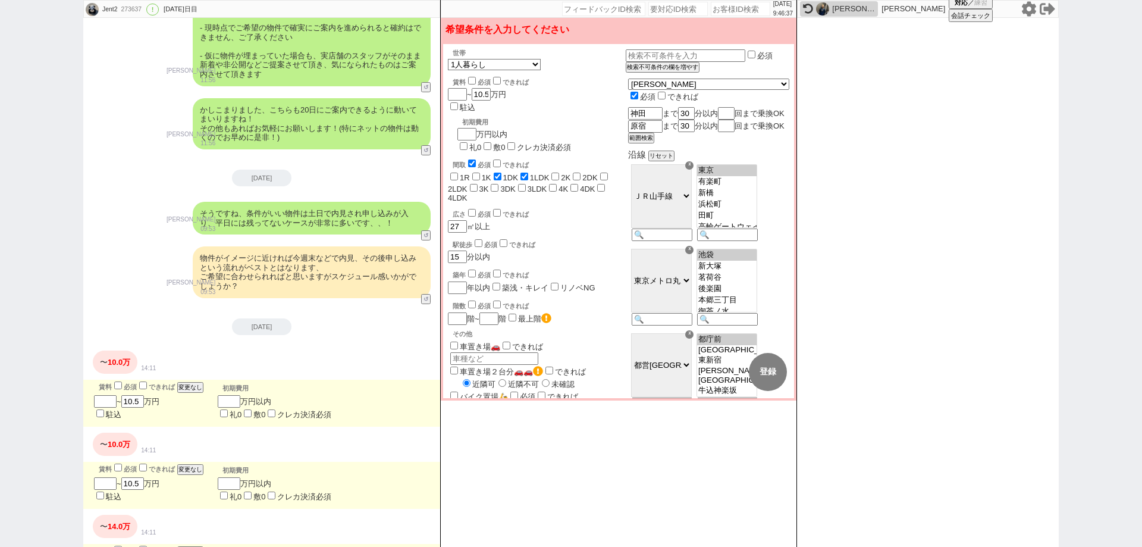
checkbox input "false"
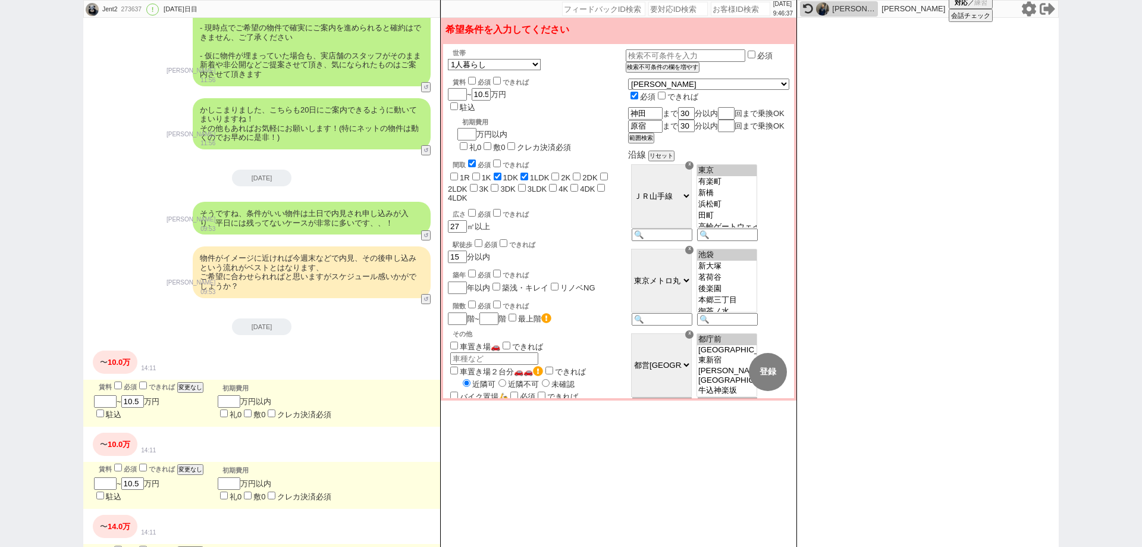
checkbox input "false"
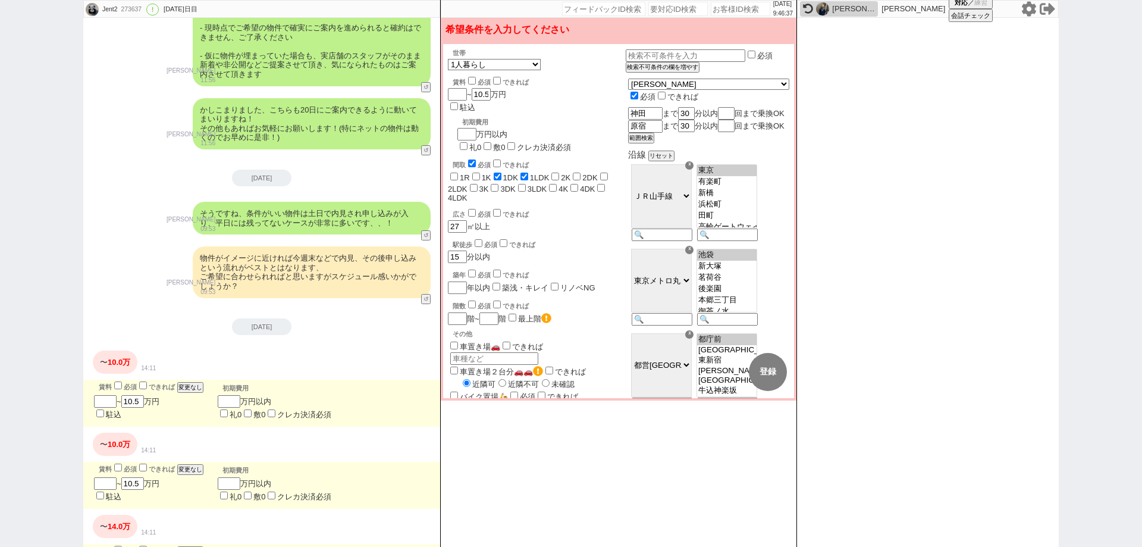
checkbox input "false"
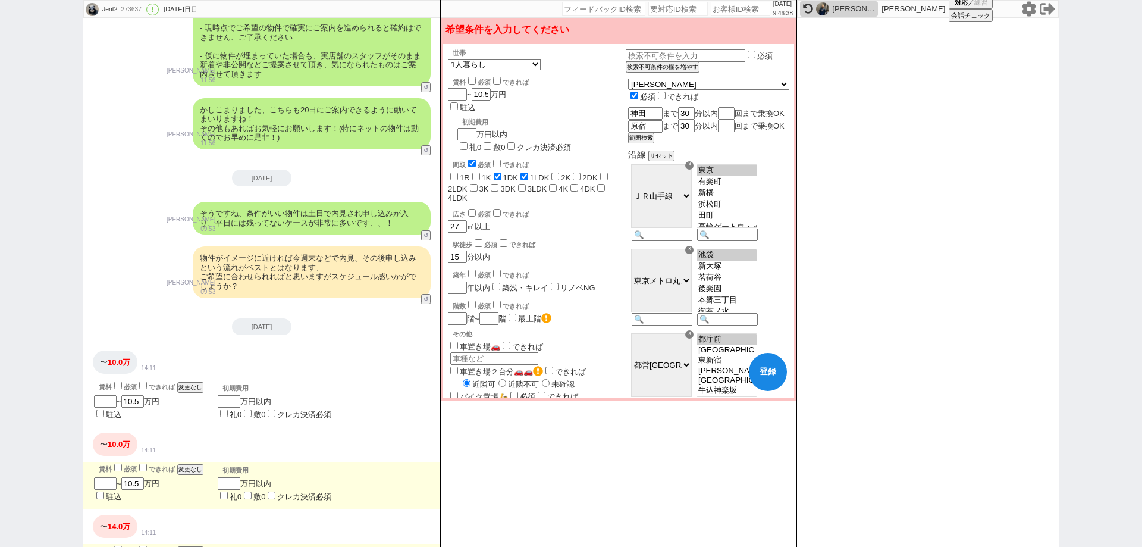
click at [773, 377] on button "登録" at bounding box center [768, 372] width 38 height 38
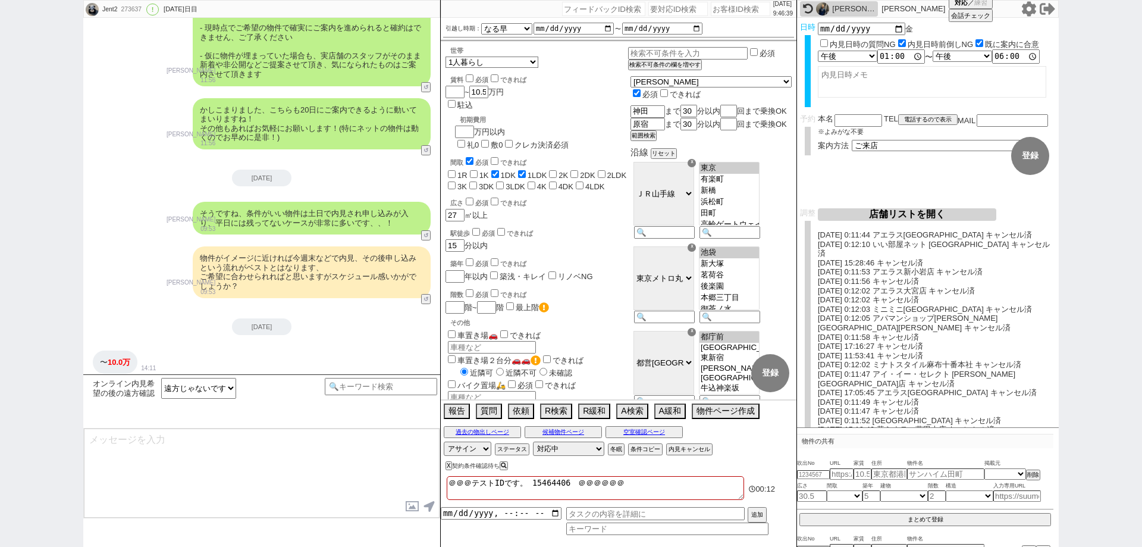
scroll to position [62047, 0]
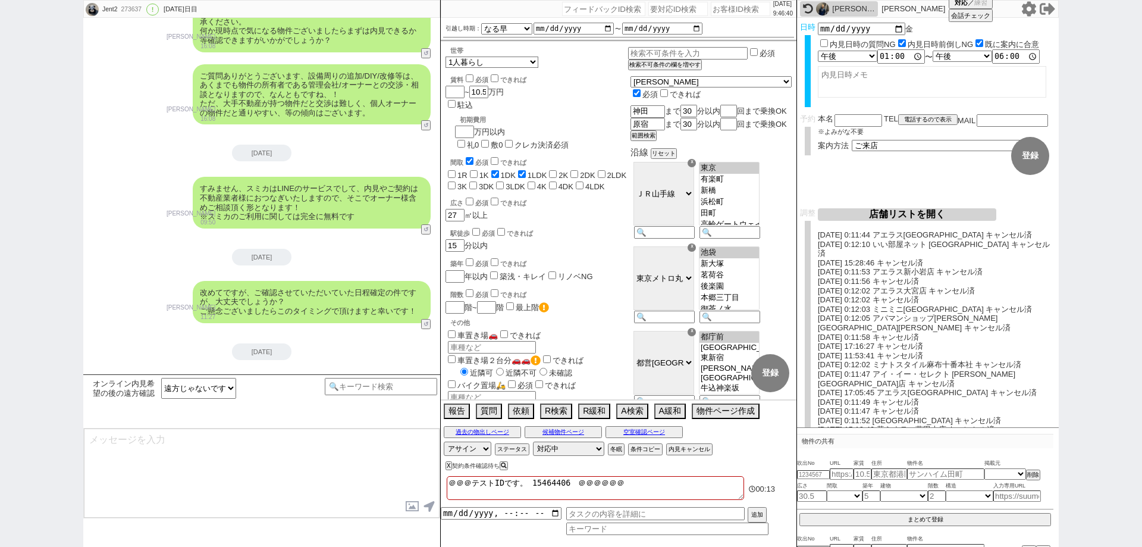
type textarea "さようでしたか、やはりオーナーさんによっては中を実際に見ないと入居後トラブルになるのでとNG出されることもあり..."
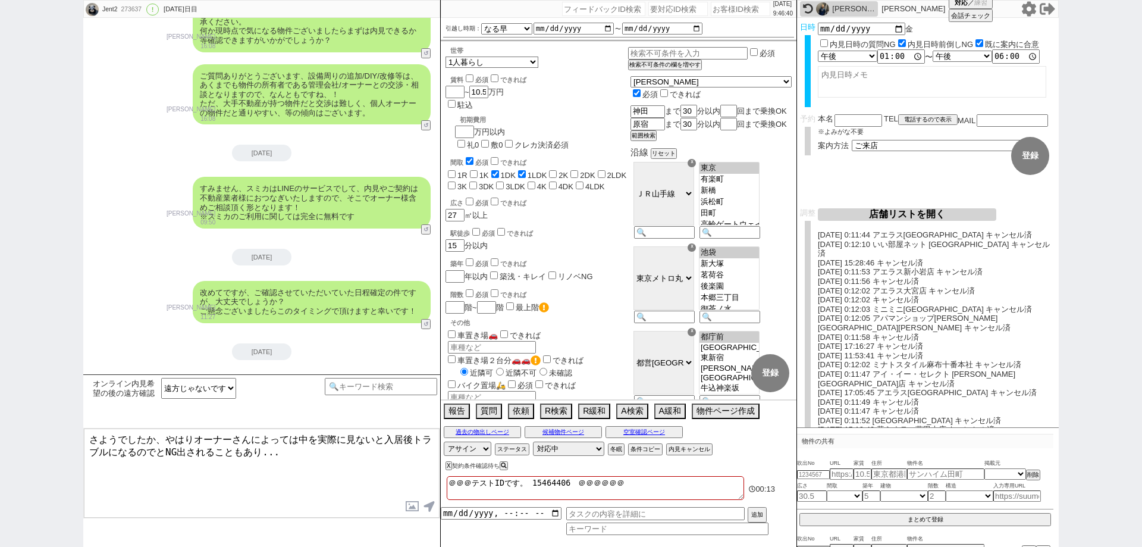
select select "14"
select select "60"
select select "75"
select select "823"
select select "23"
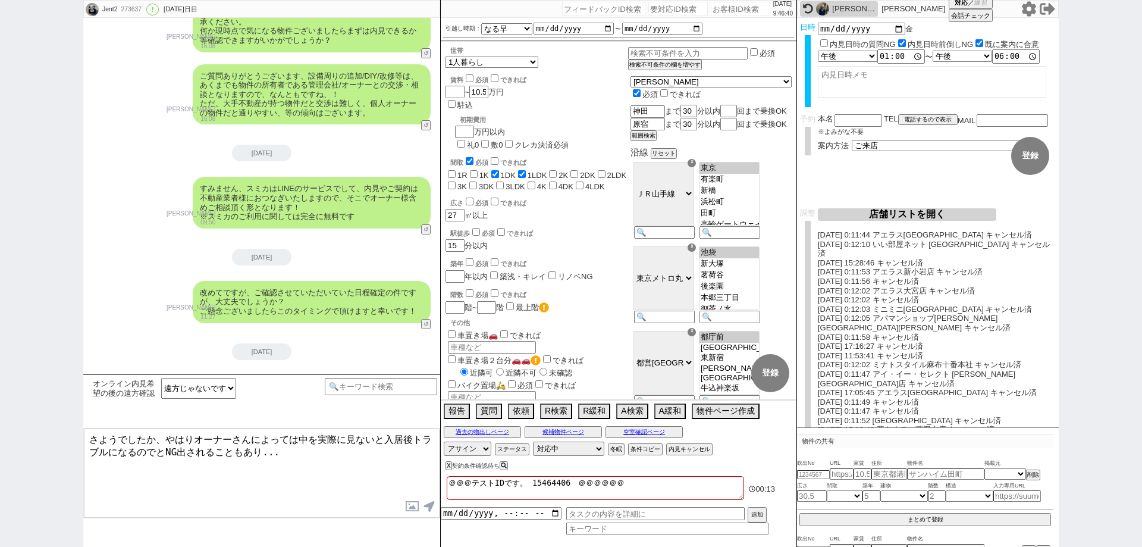
select select "731"
select select "70"
select select "1683"
select select "64"
select select "1559"
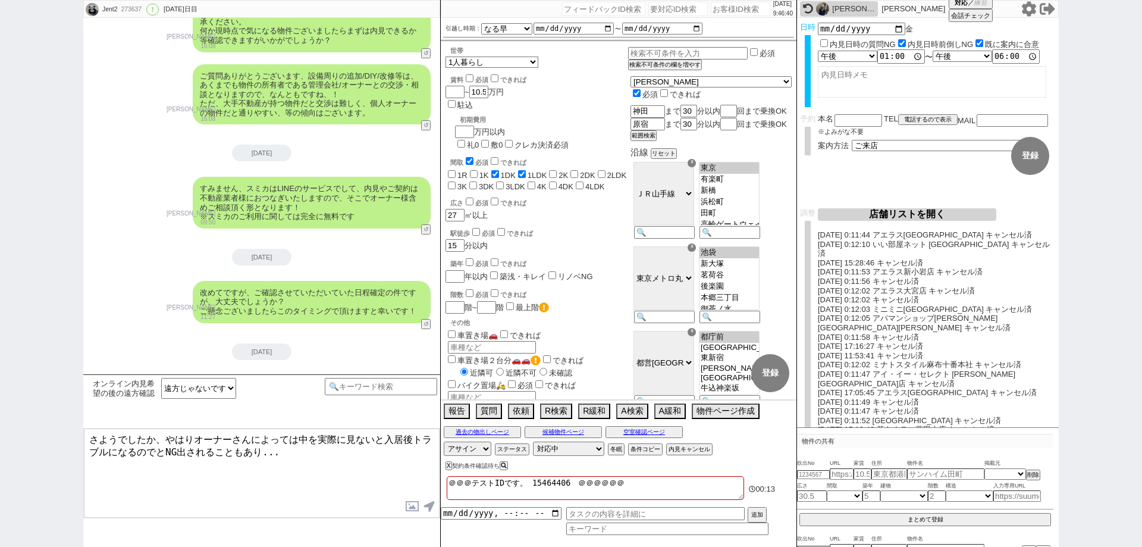
select select "59"
select select "1461"
select select "62"
select select "1513"
select select "67"
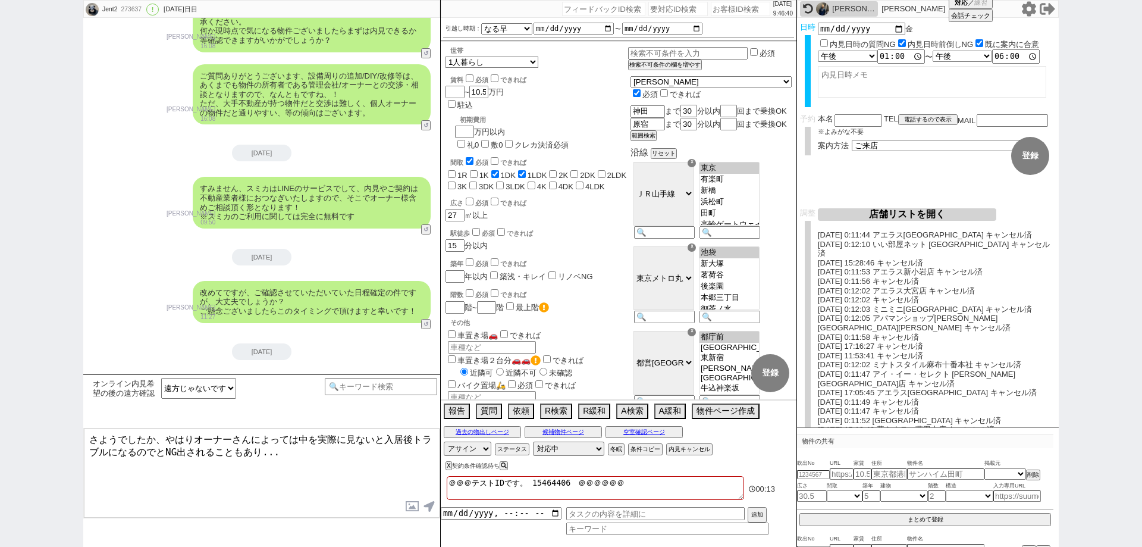
select select "65"
select select "1583"
select select "69"
select select "1657"
select select "63"
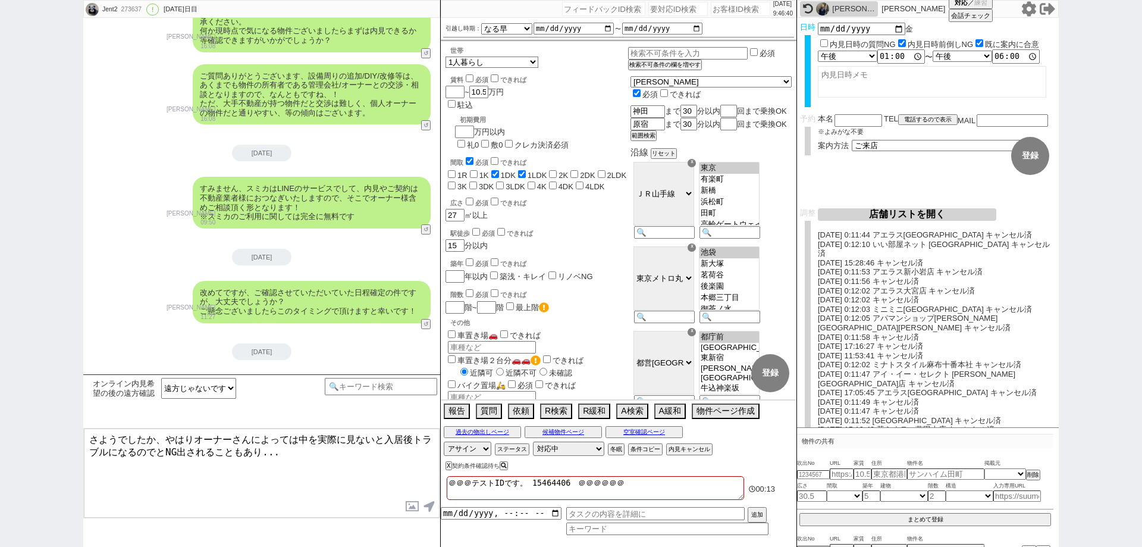
select select "25"
select select "3116"
select select "71"
select select "66"
select select "68"
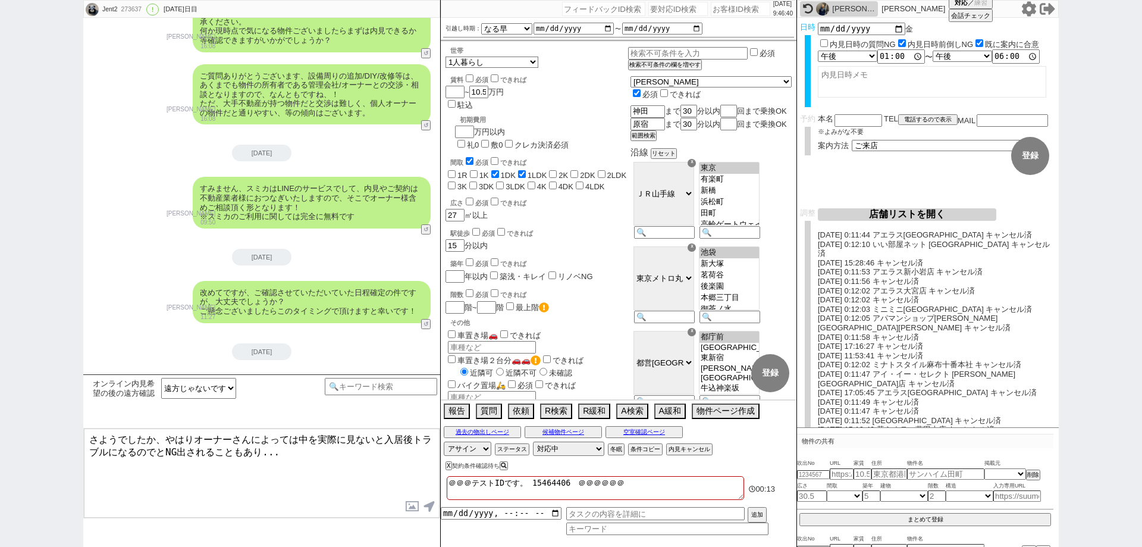
select select "1643"
select select "44"
select select "57"
select select "48"
select select "54"
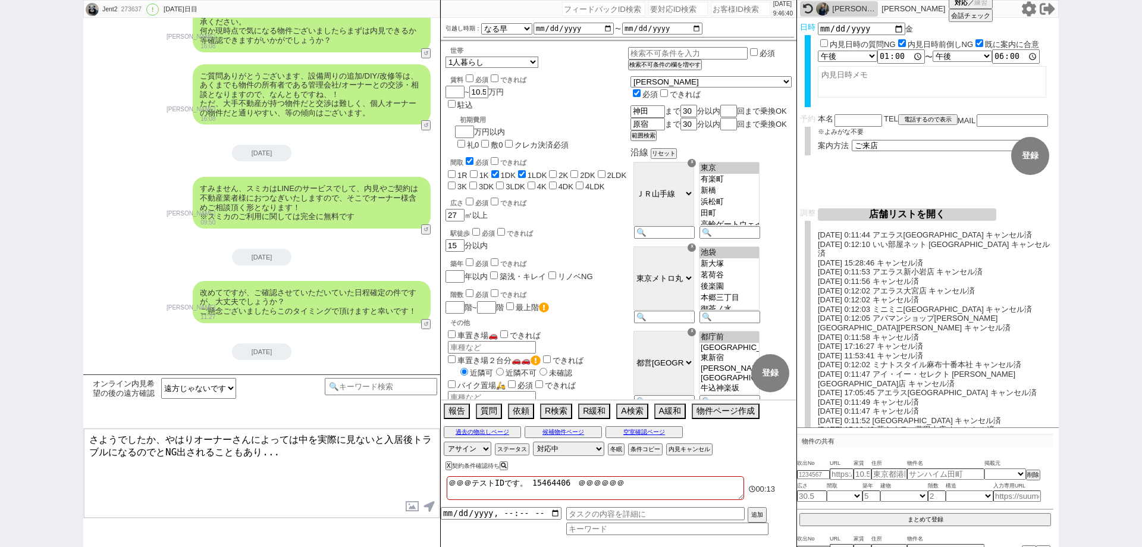
select select "61"
select select "77"
select select "1841"
select select "72"
select select "1745"
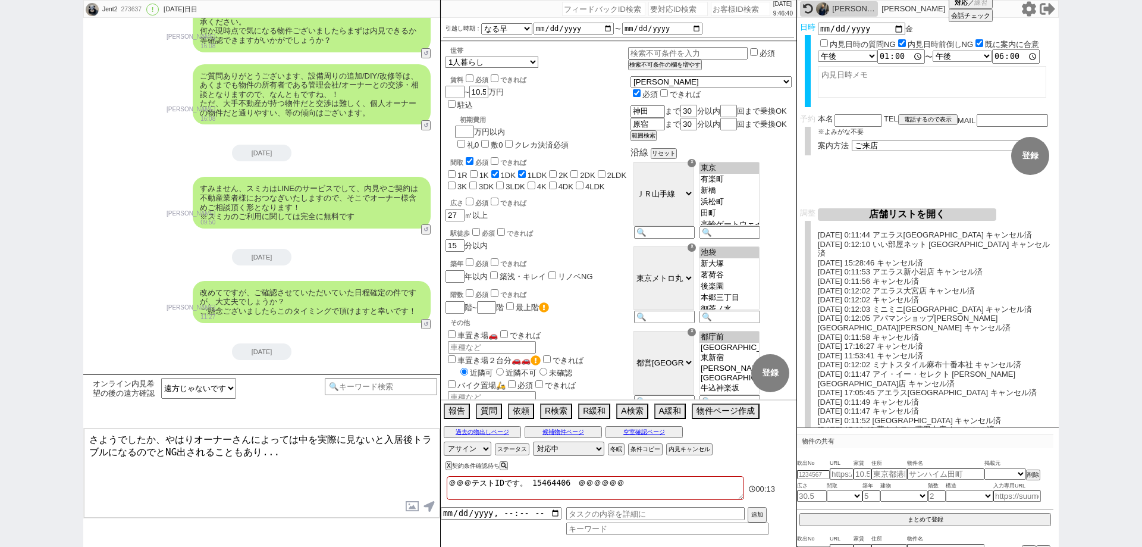
select select "38"
select select "35"
click at [455, 418] on input "風呂トイレ別室" at bounding box center [452, 422] width 8 height 8
checkbox input "false"
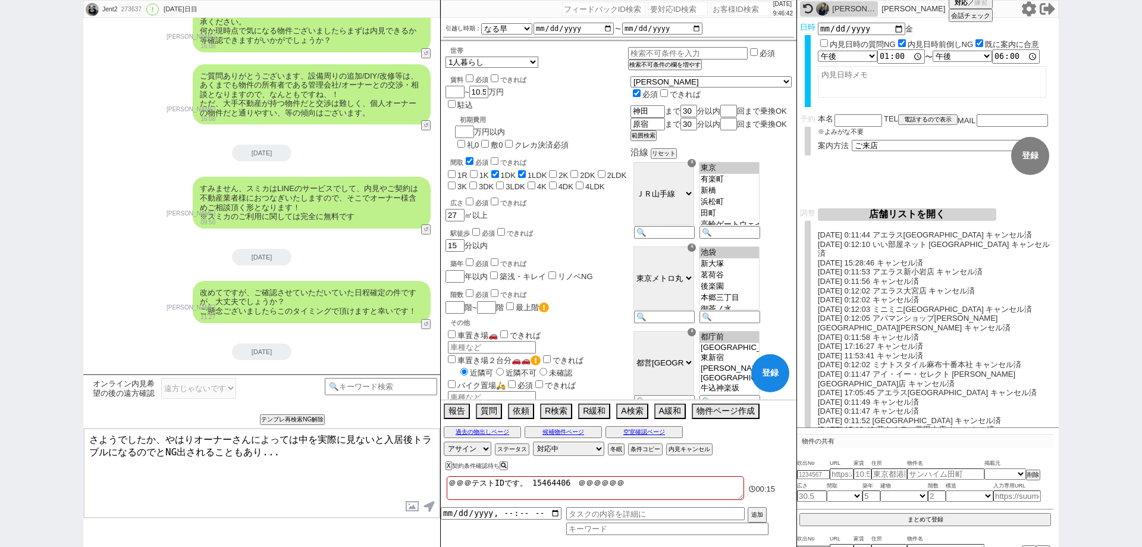
checkbox input "false"
checkbox input "true"
checkbox input "false"
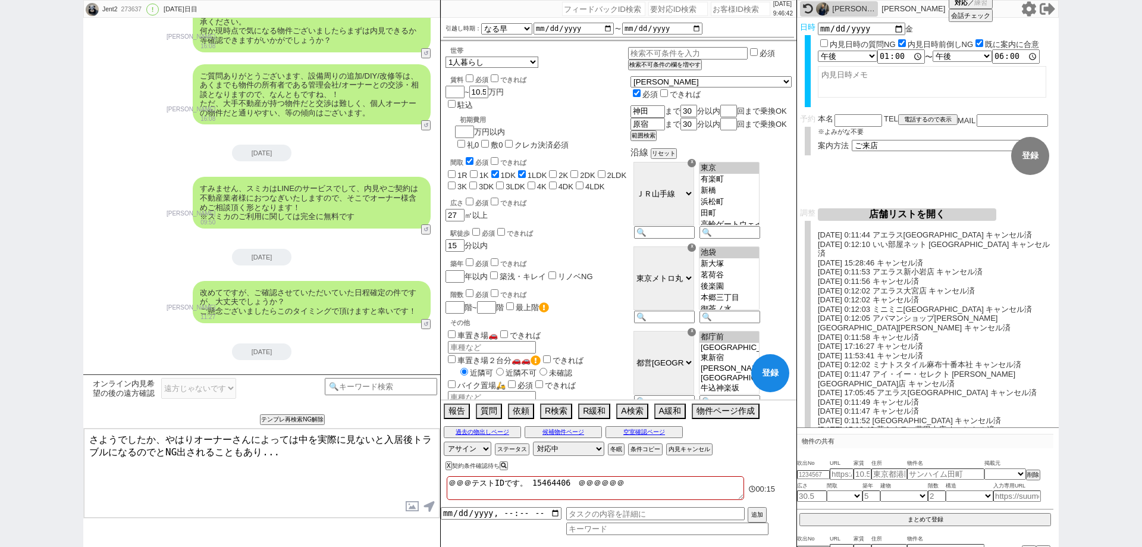
checkbox input "false"
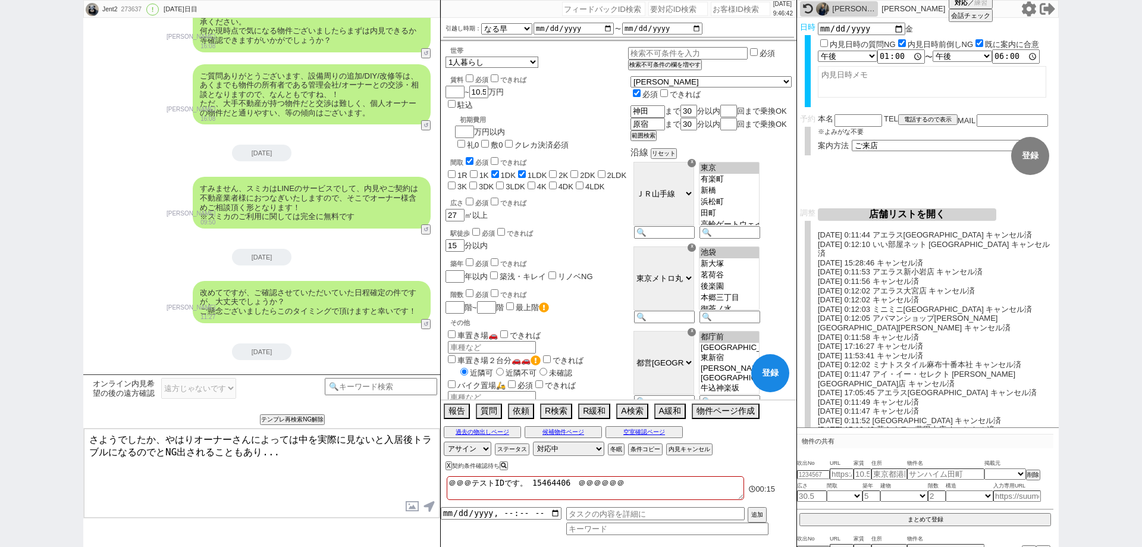
checkbox input "false"
click at [455, 418] on input "風呂トイレ別室" at bounding box center [452, 422] width 8 height 8
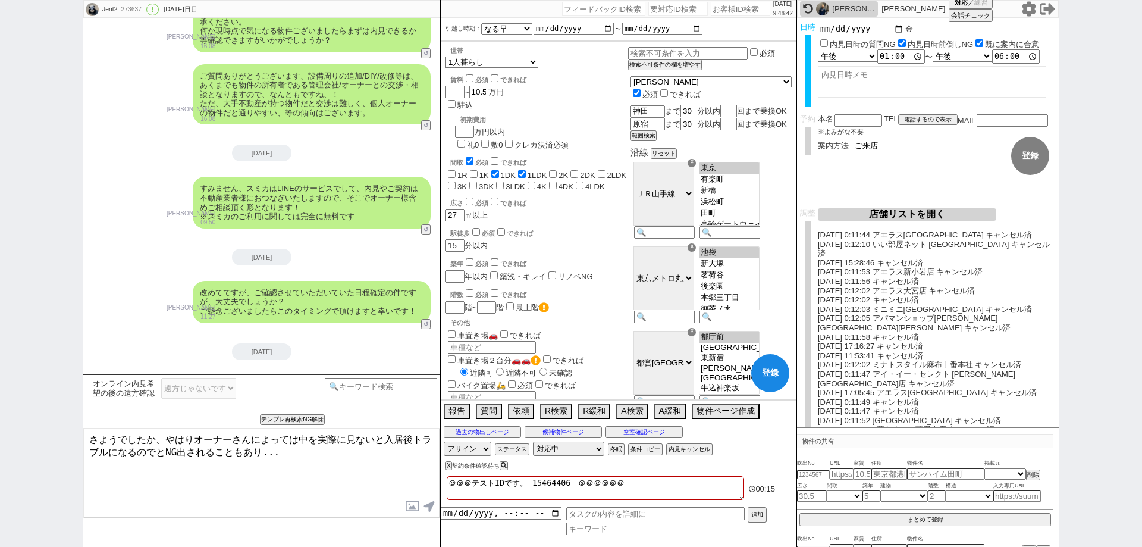
checkbox input "true"
checkbox input "false"
click at [408, 455] on textarea "さようでしたか、やはりオーナーさんによっては中を実際に見ないと入居後トラブルになるのでとNG出されることもあり..." at bounding box center [262, 472] width 356 height 89
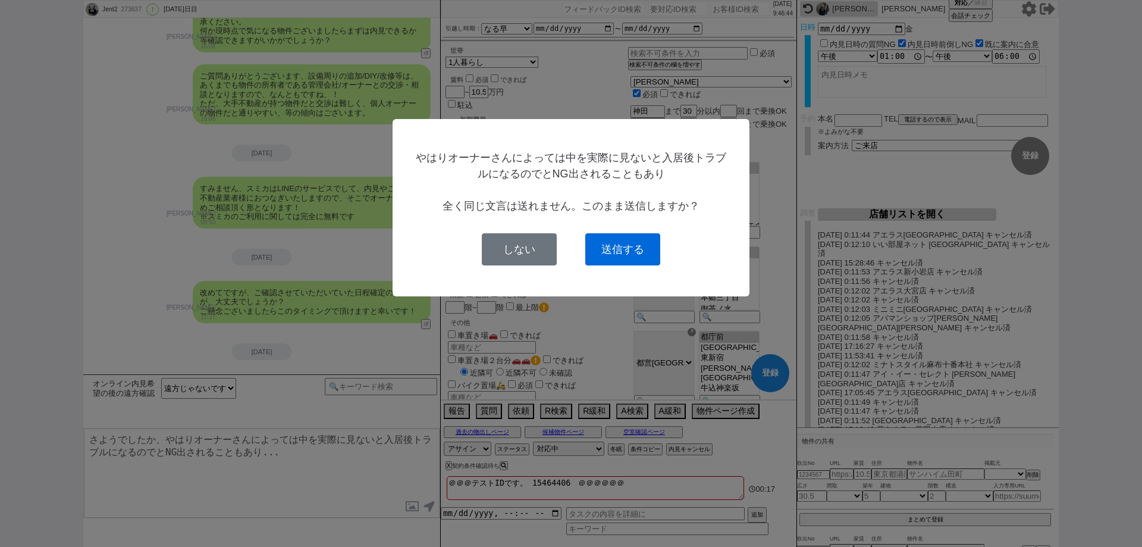
click at [626, 256] on button "送信する" at bounding box center [622, 249] width 75 height 32
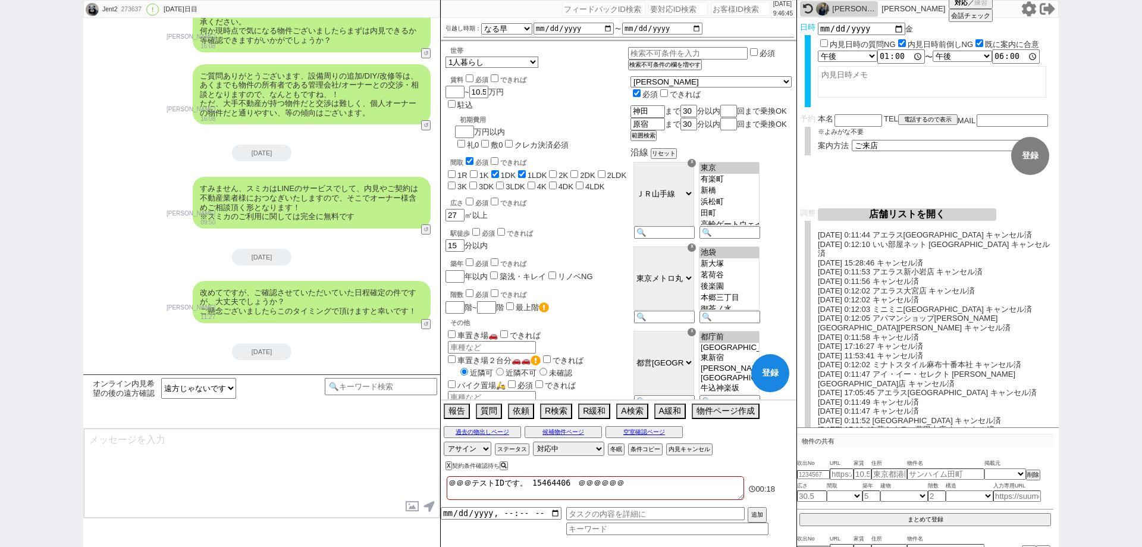
scroll to position [0, 0]
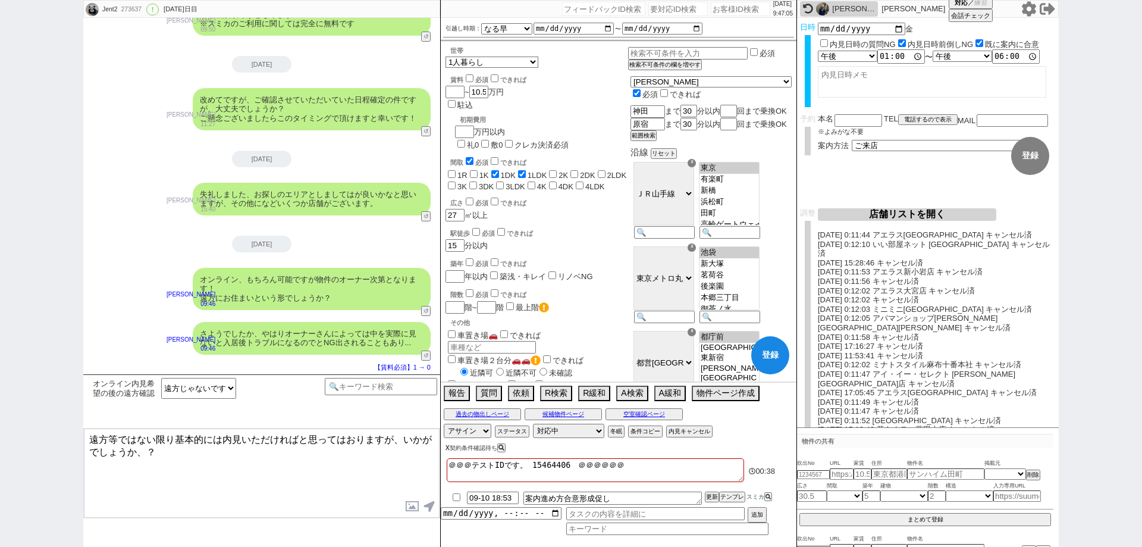
click at [448, 446] on button "X" at bounding box center [448, 447] width 4 height 7
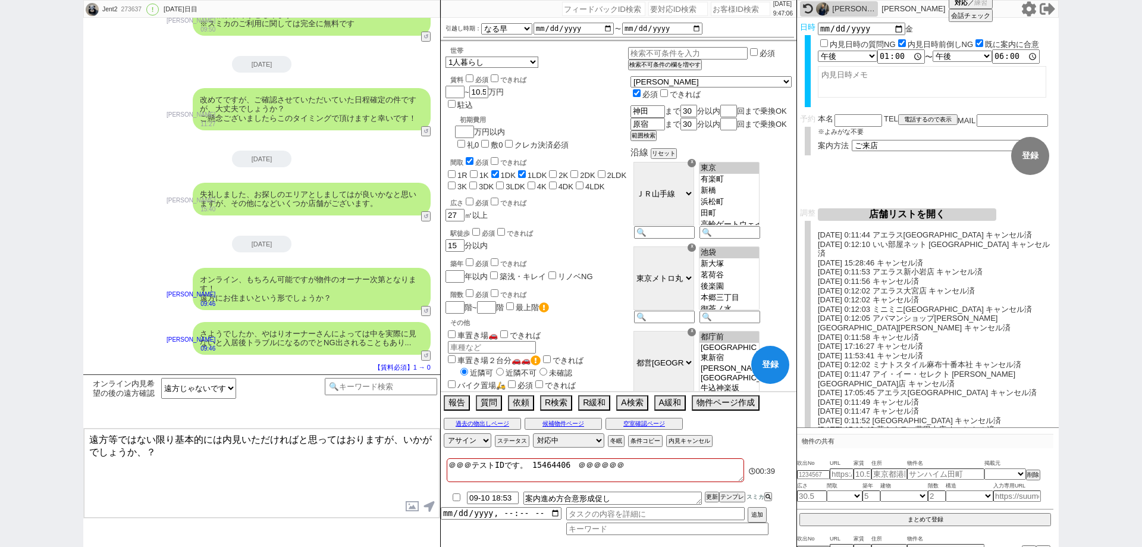
click at [459, 493] on input "checkbox" at bounding box center [456, 497] width 17 height 8
click at [762, 365] on button "登録" at bounding box center [770, 365] width 38 height 38
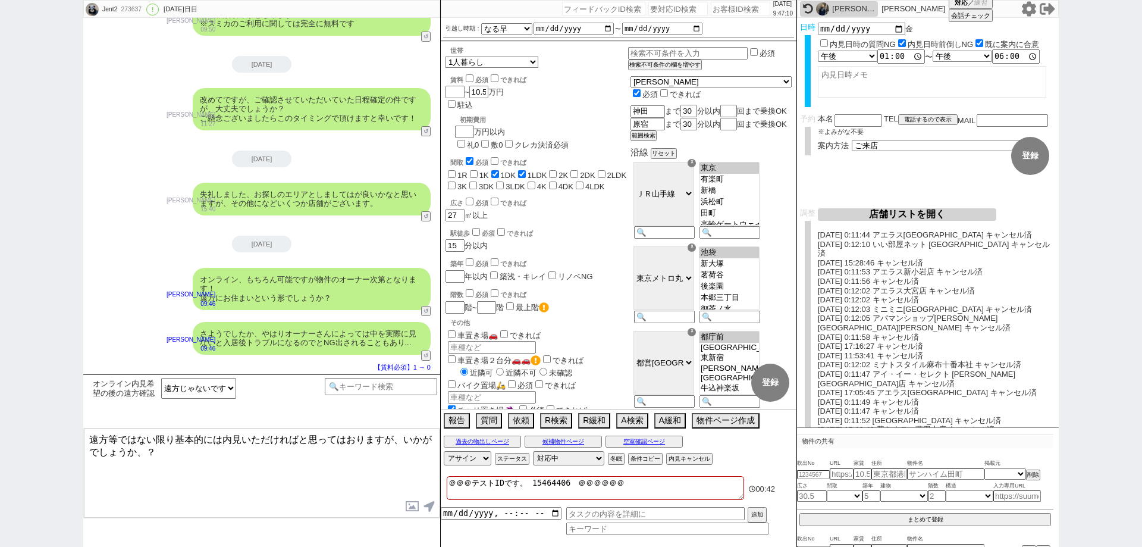
scroll to position [164, 0]
drag, startPoint x: 172, startPoint y: 437, endPoint x: 0, endPoint y: 396, distance: 176.8
click at [0, 396] on div "Jent2 273637 ! 0 1254日目 冬眠中 自社客 スミカ スミカ_BPO チャット全表示 2021-12-01 新しくフォローされました (08…" at bounding box center [571, 273] width 1142 height 547
click at [450, 380] on input "バイク置場🛵" at bounding box center [452, 384] width 8 height 8
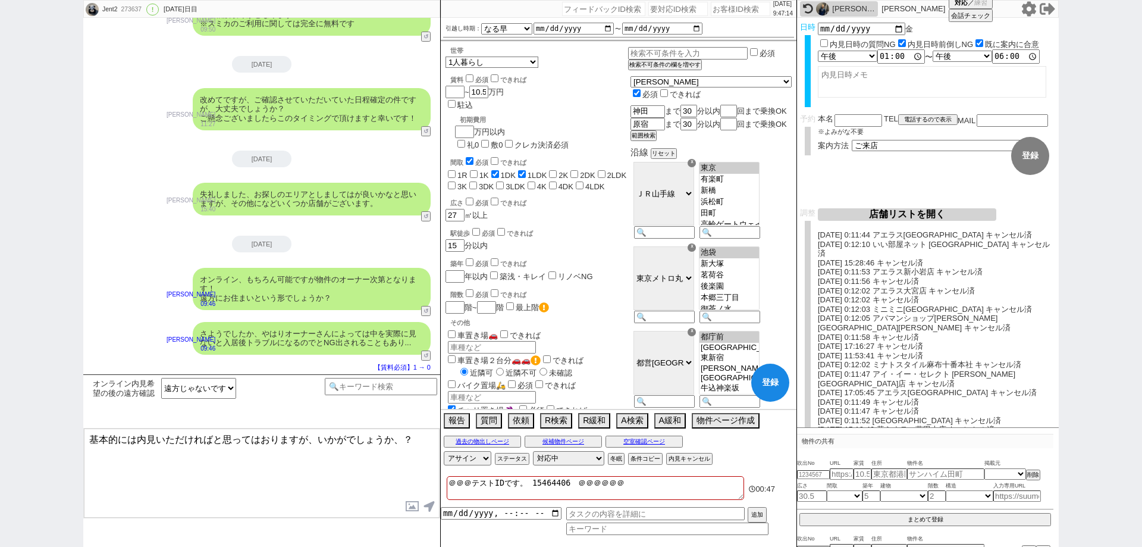
click at [363, 493] on textarea "基本的には内見いただければと思ってはおりますが、いかがでしょうか、？" at bounding box center [262, 472] width 356 height 89
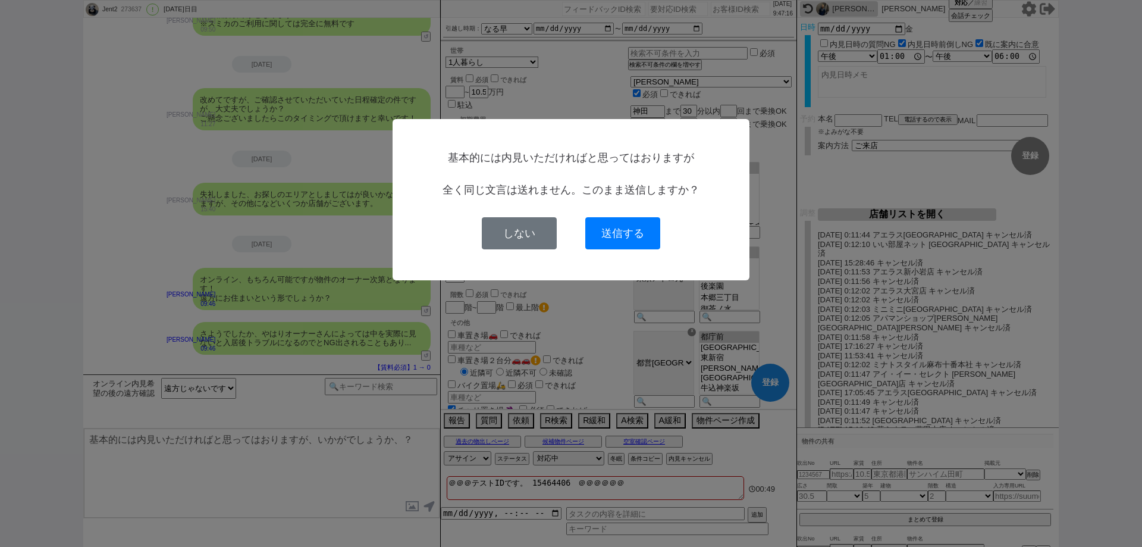
click at [619, 224] on button "送信する" at bounding box center [622, 233] width 75 height 32
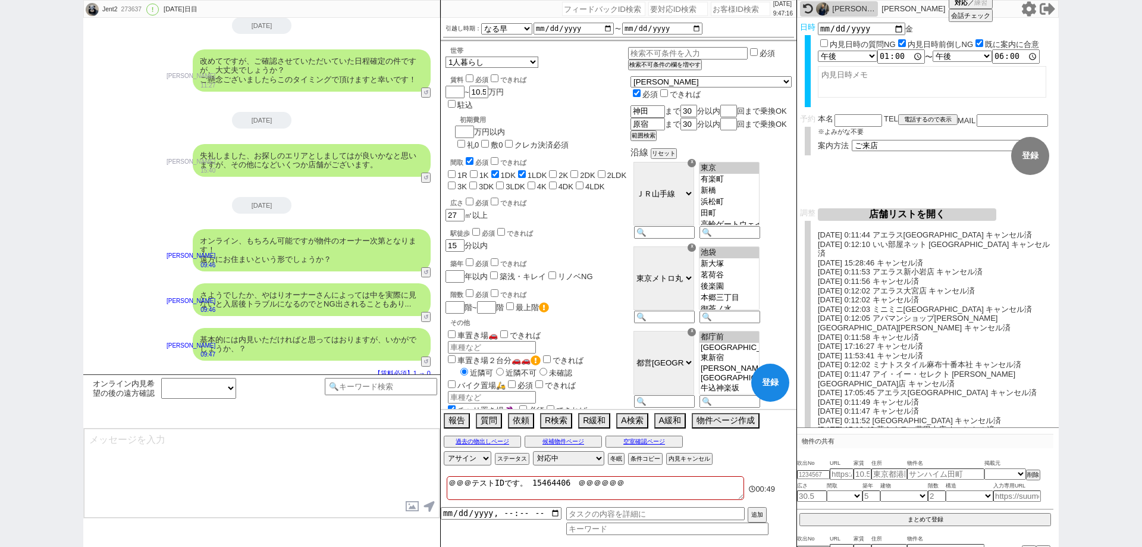
scroll to position [62324, 0]
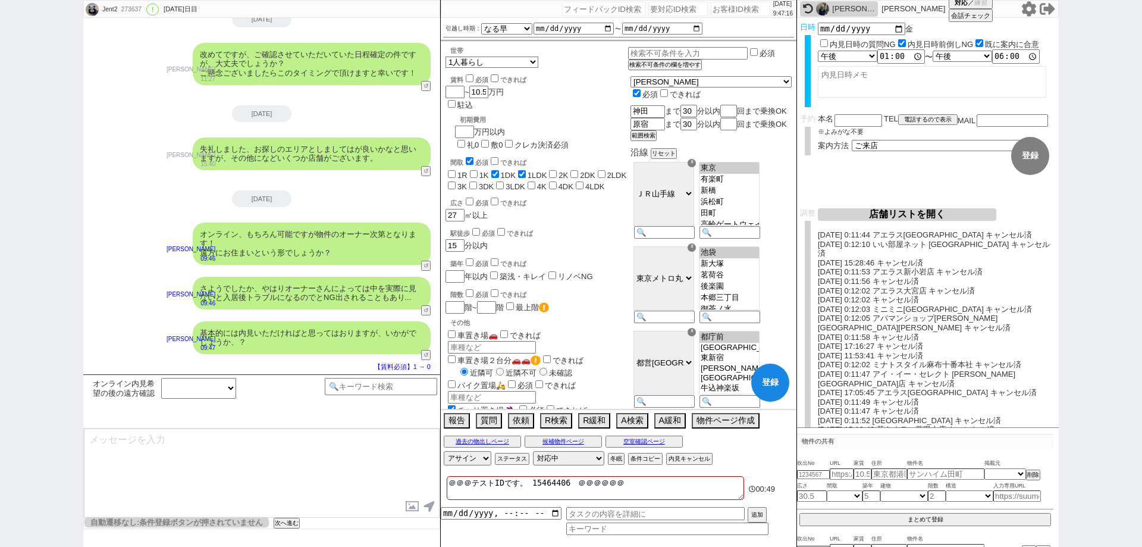
click at [762, 387] on button "登録" at bounding box center [770, 383] width 38 height 38
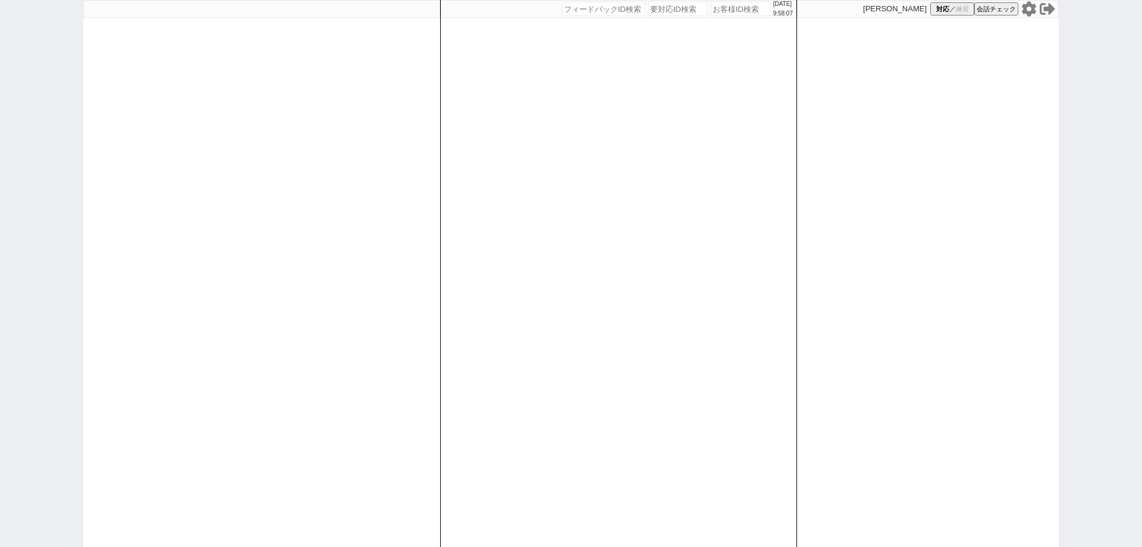
drag, startPoint x: 0, startPoint y: 386, endPoint x: 55, endPoint y: 406, distance: 58.6
click at [0, 386] on div "[DATE] 9:58:07 候補物件を追加してしてください 紹介した物件一覧 他社物件を追加する 空室確認ページに追加・削除 紹介した物件一覧 他社物件を追…" at bounding box center [571, 273] width 1142 height 547
click at [585, 453] on div "[DATE] 9:58:07 候補物件を追加してしてください 紹介した物件一覧 他社物件を追加する 空室確認ページに追加・削除 紹介した物件一覧 他社物件を追…" at bounding box center [618, 273] width 357 height 547
select select "1"
select select
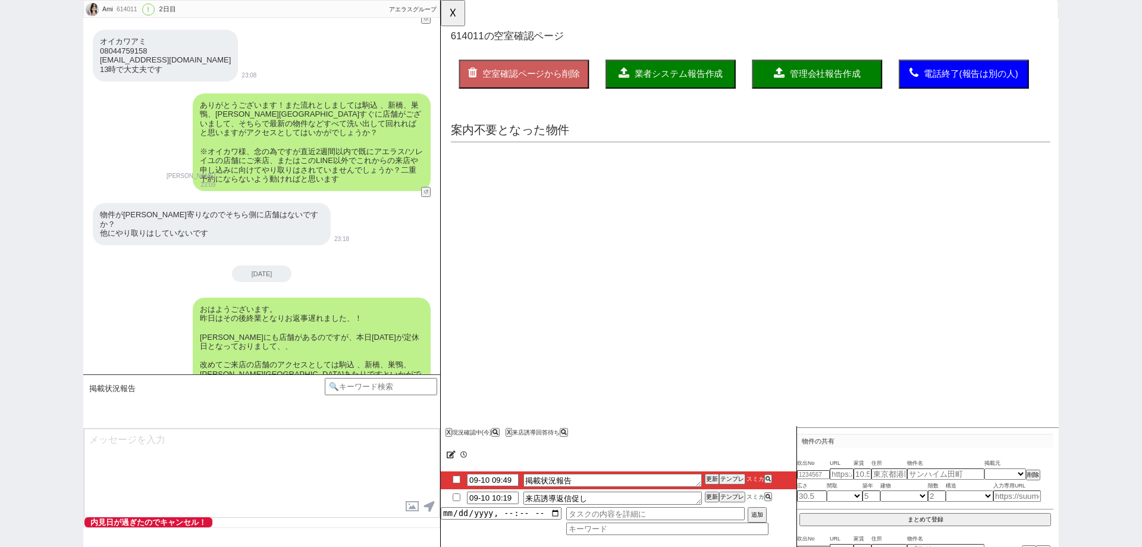
type textarea "旧ID：612901　条件から別IDと判断"
select select "2025"
select select "12"
select select "37"
select select "0"
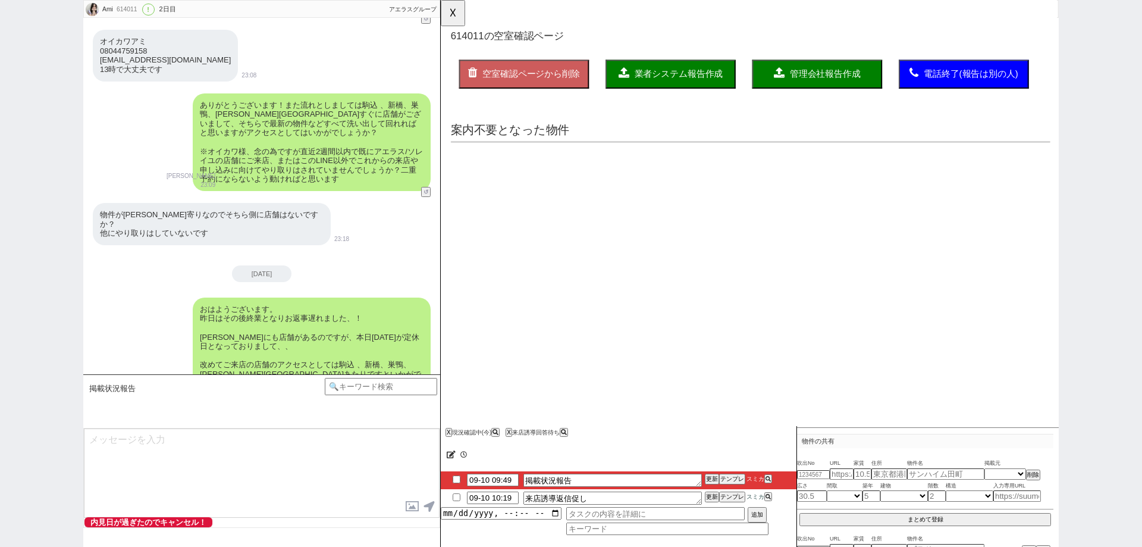
select select "64"
select select "24"
select select "33"
select select "14"
select select "72"
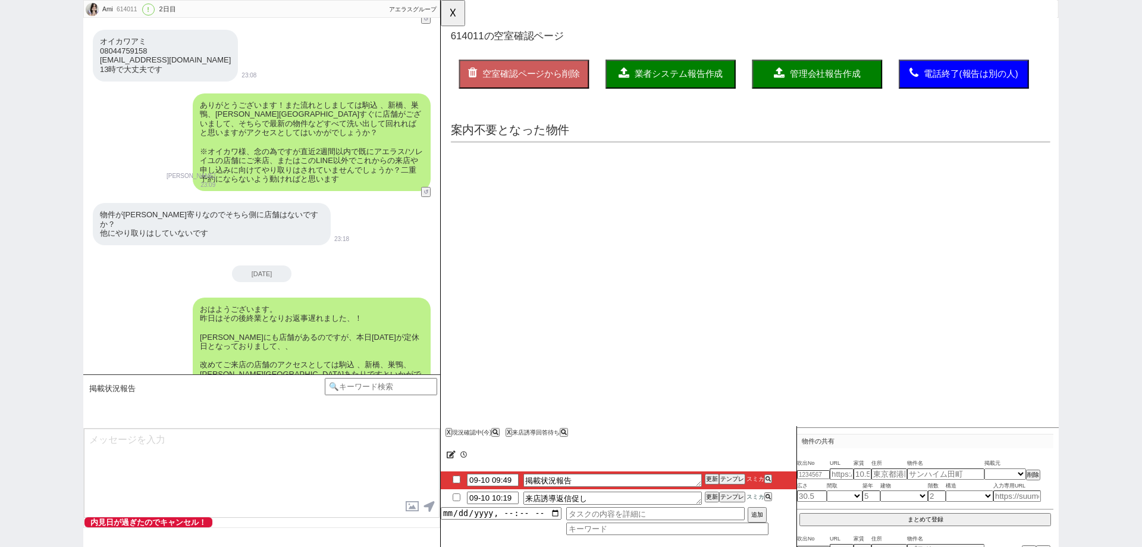
select select "23"
select select "730"
select select "62"
select select "29"
select select "27"
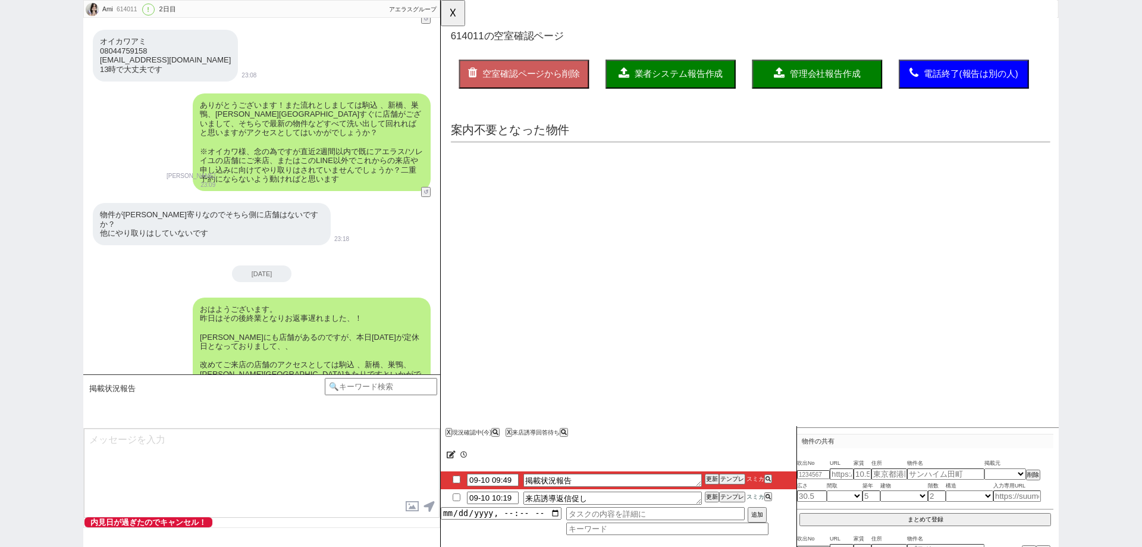
select select "59"
select select "60"
select select "7"
select select "209"
select select "76"
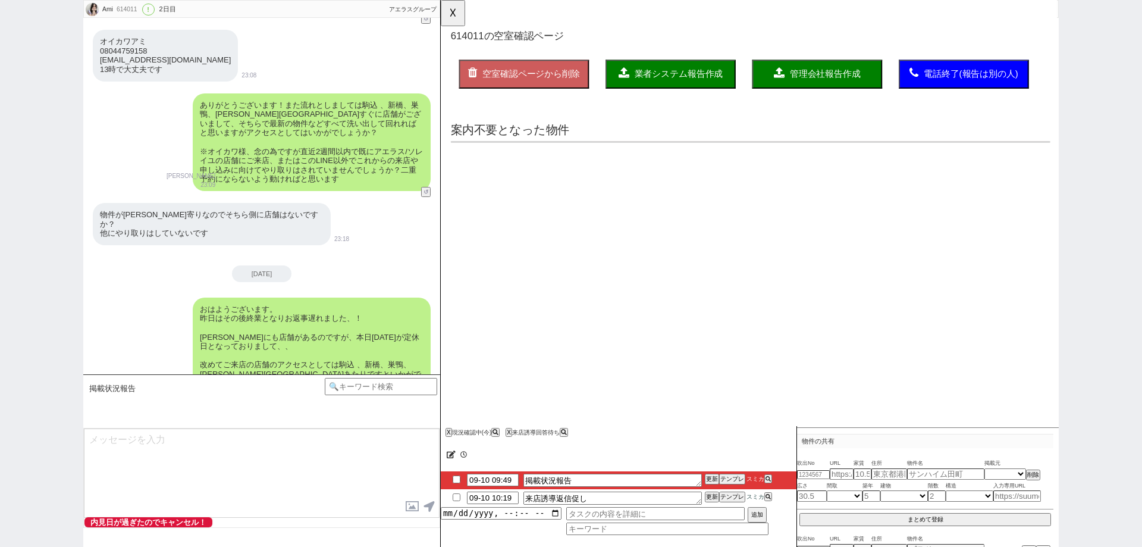
select select "70"
select select "1685"
select select "69"
select select "63"
select select "[DATE]"
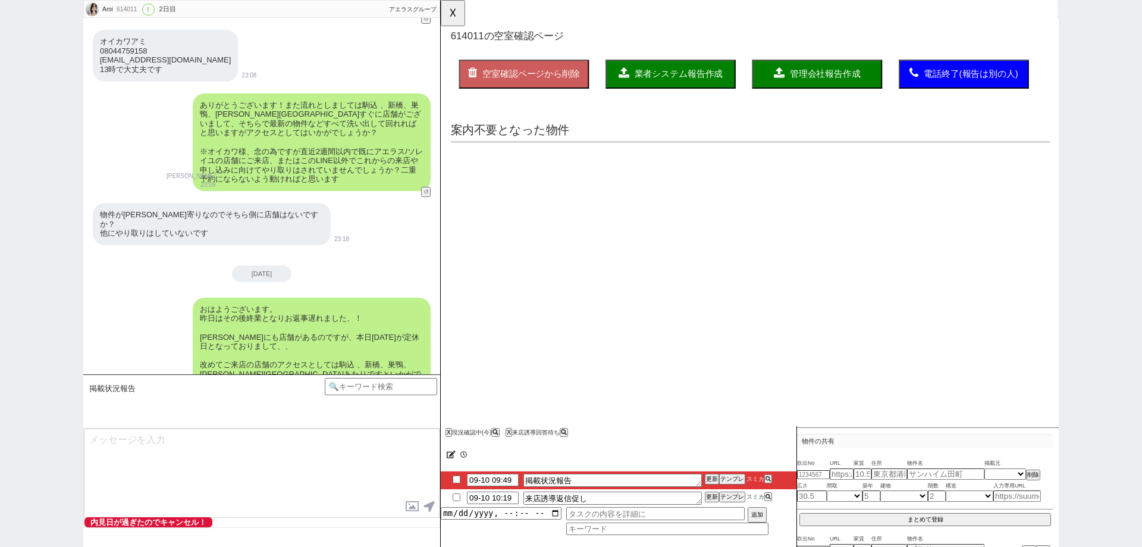
select select "66"
select select "[DATE]"
select select "16"
select select "546"
select select "75"
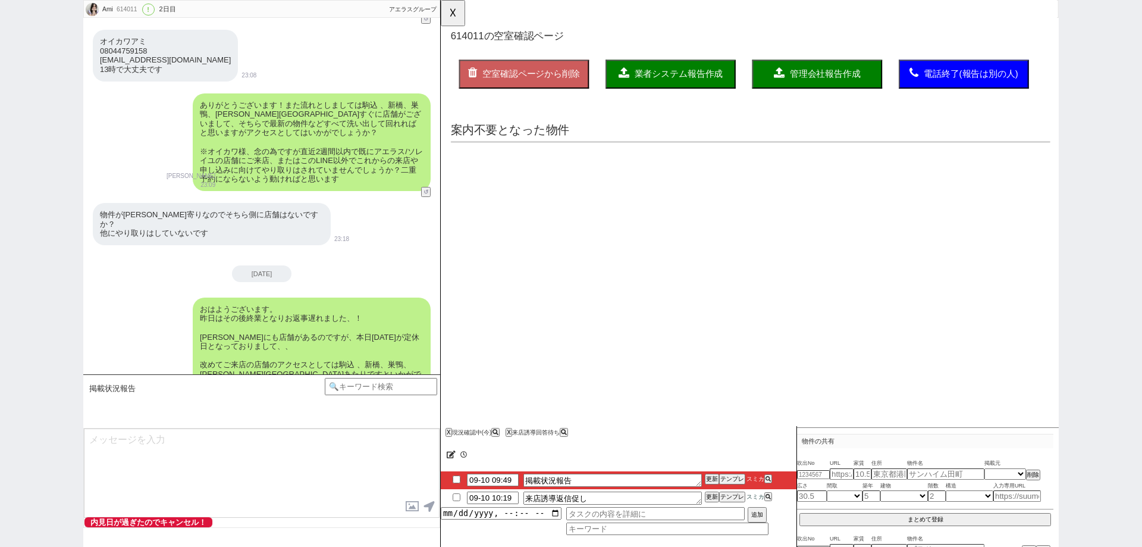
select select "[DATE]"
select select "71"
select select "[DATE]"
select select "67"
select select "[DATE]"
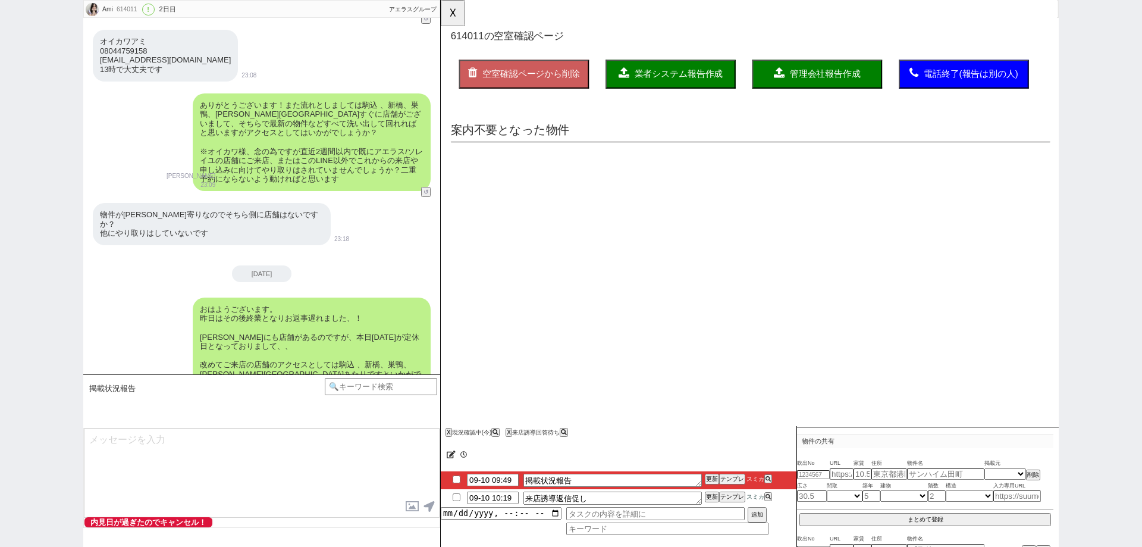
select select "30"
select select "31"
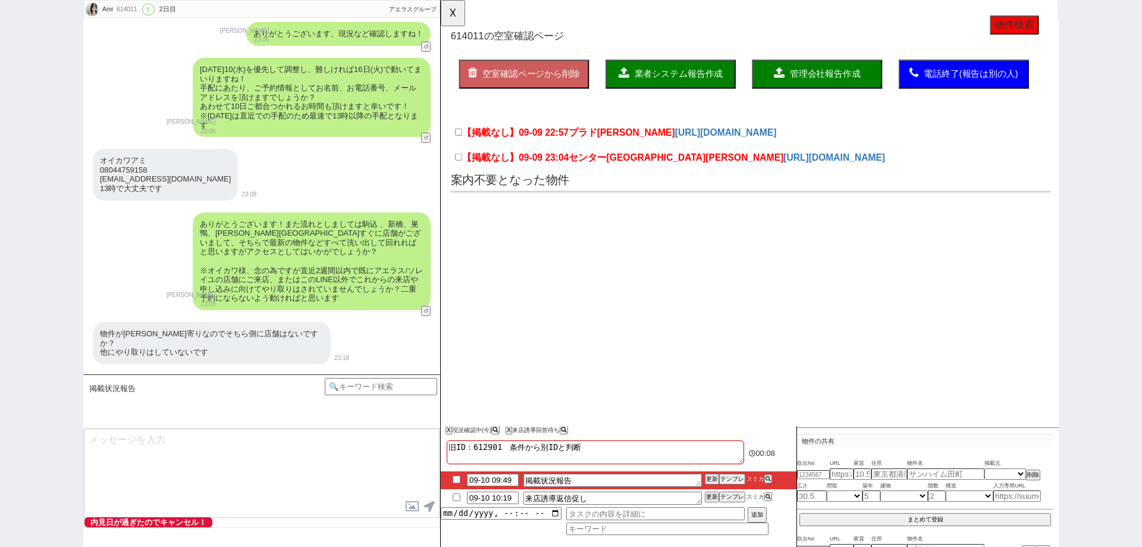
scroll to position [648, 0]
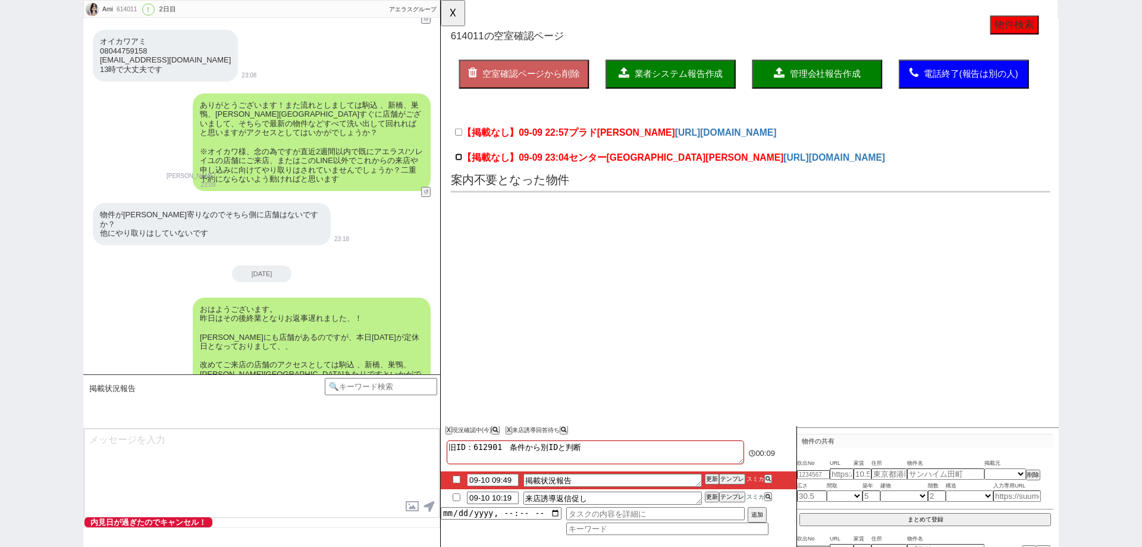
click at [462, 167] on input "【掲載なし】09-09 23:04 センターパーク馬橋II" at bounding box center [460, 169] width 8 height 8
checkbox input "true"
click at [459, 139] on input "【掲載なし】09-09 22:57 プラド馬橋" at bounding box center [460, 142] width 8 height 8
checkbox input "true"
click at [623, 89] on button "業者システム報告作成" at bounding box center [688, 79] width 140 height 31
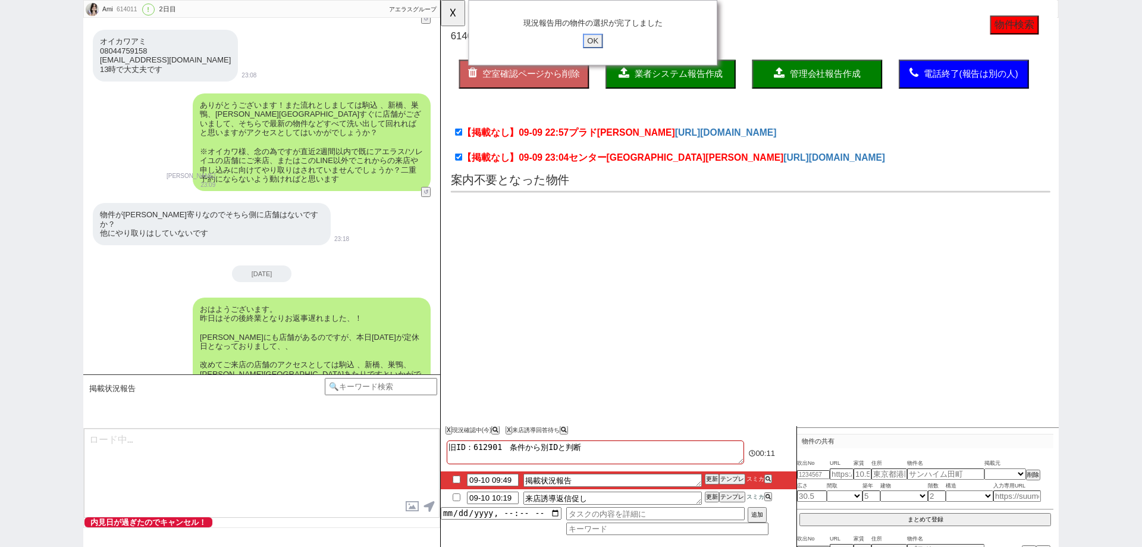
click at [602, 39] on input "OK" at bounding box center [604, 43] width 21 height 15
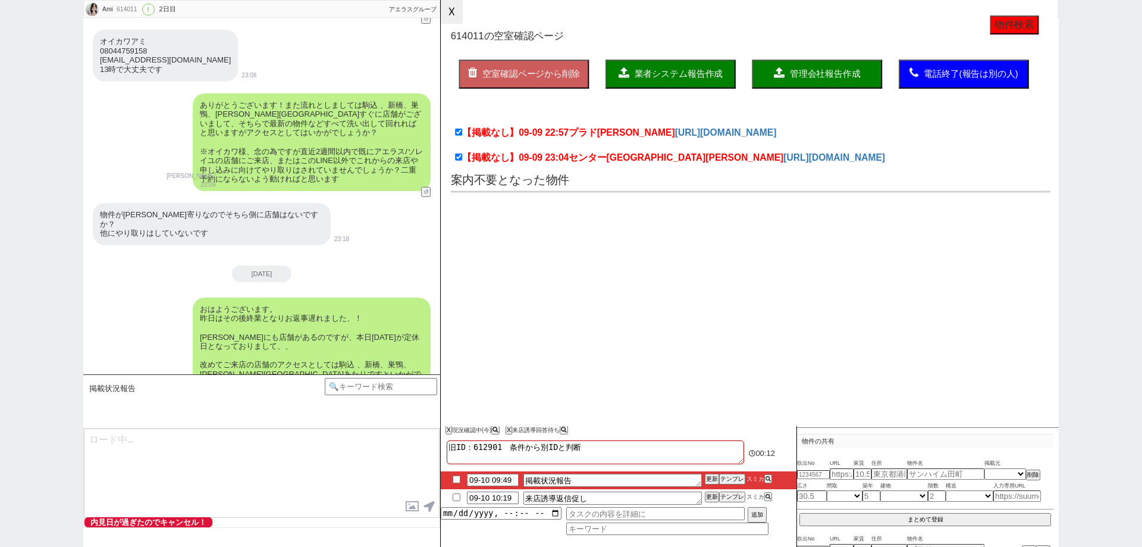
click at [458, 5] on button "☓" at bounding box center [452, 12] width 22 height 24
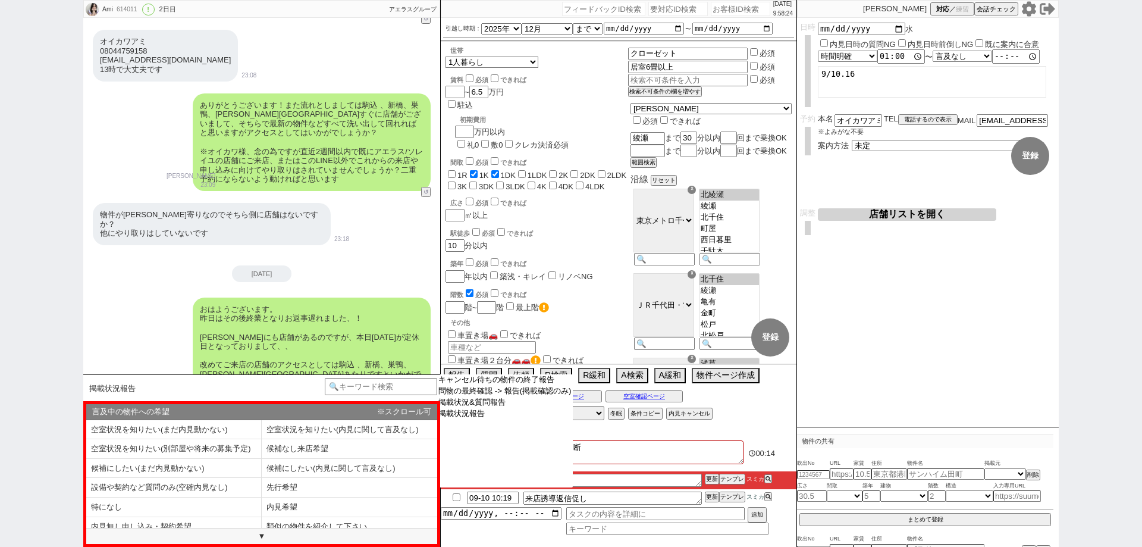
click at [554, 455] on select "キャンセル待ちの物件の終了報告 問物の最終確認 -> 報告(掲載確認のみ) 掲載状況&質問報告 掲載状況報告" at bounding box center [505, 430] width 136 height 113
click at [682, 458] on textarea "旧ID：612901　条件から別IDと判断" at bounding box center [595, 452] width 297 height 24
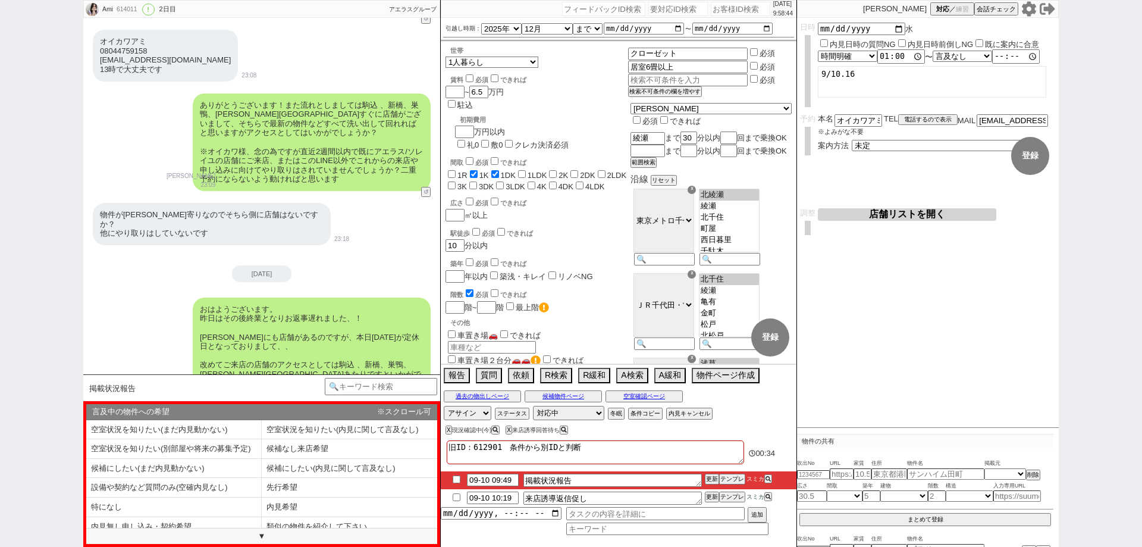
click at [325, 508] on li "内見希望" at bounding box center [350, 507] width 176 height 20
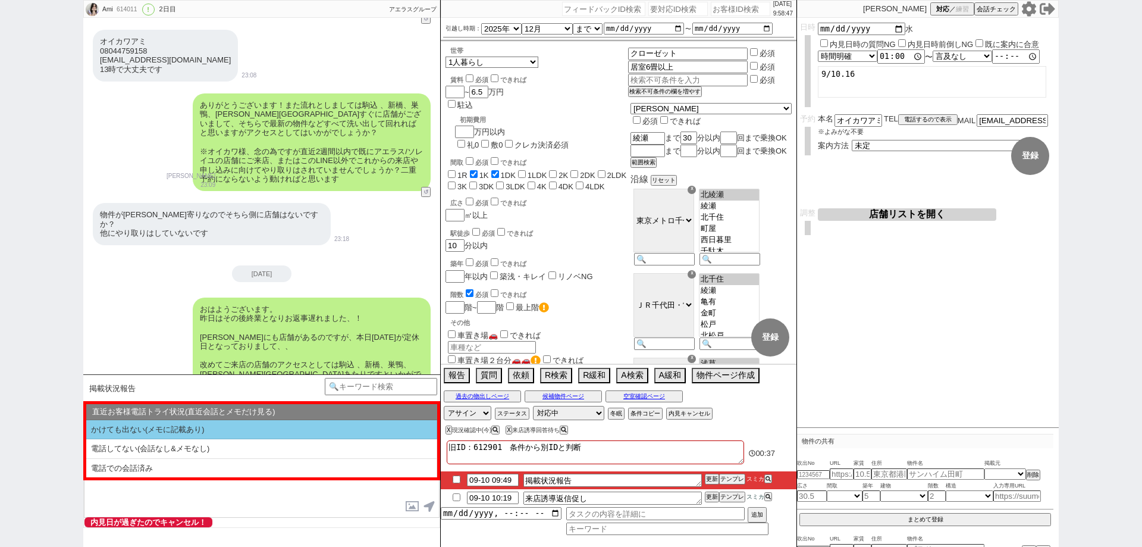
click at [325, 427] on li "かけても出ない(メモに記載あり)" at bounding box center [261, 430] width 351 height 20
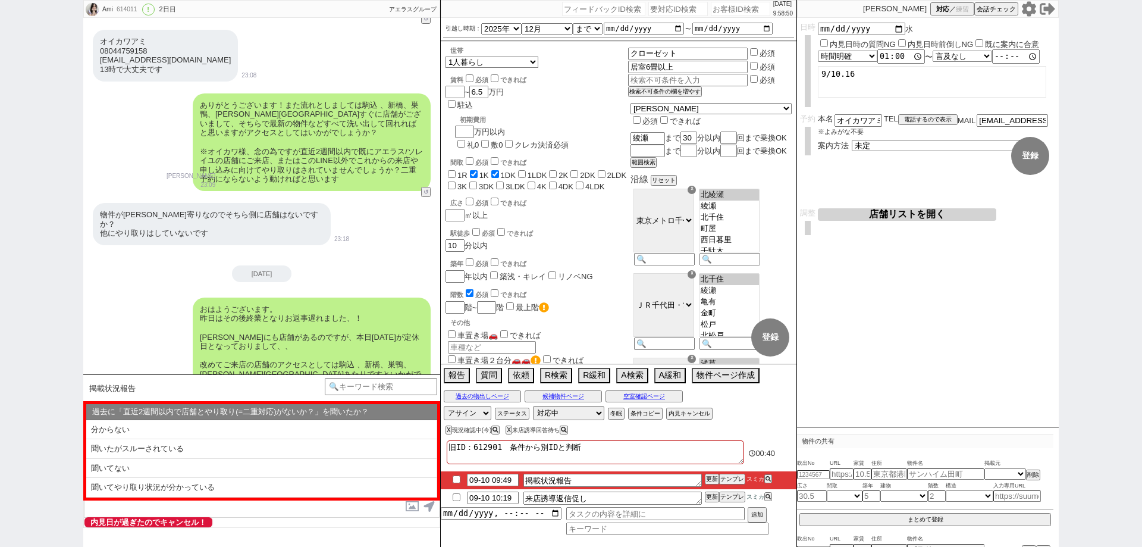
click at [330, 485] on li "聞いてやり取り状況が分かっている" at bounding box center [261, 488] width 351 height 20
select select "聞いてやり取り状況が分かっている"
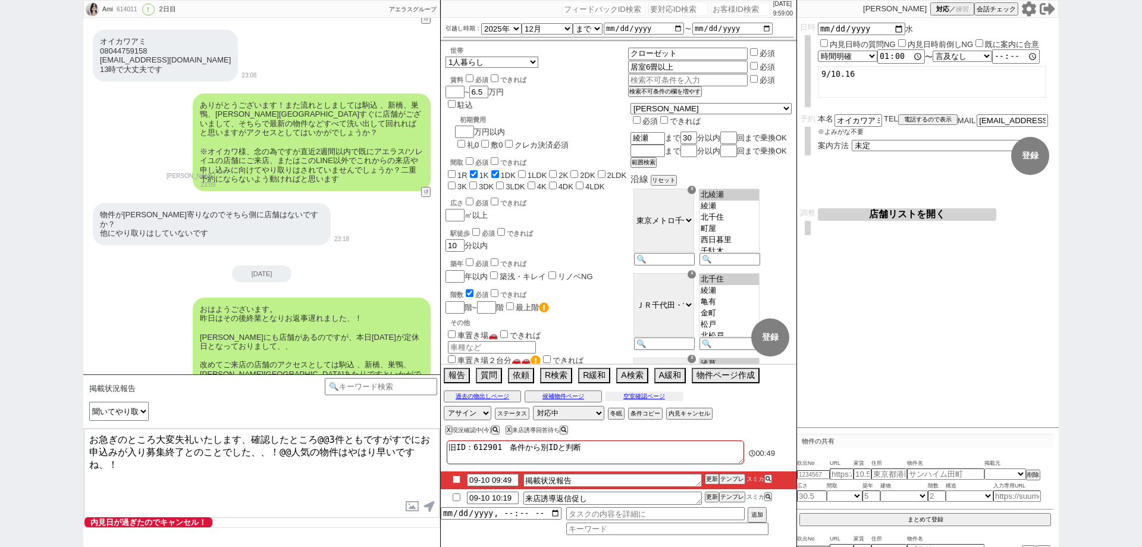
click at [648, 397] on button "空室確認ページ" at bounding box center [644, 396] width 77 height 10
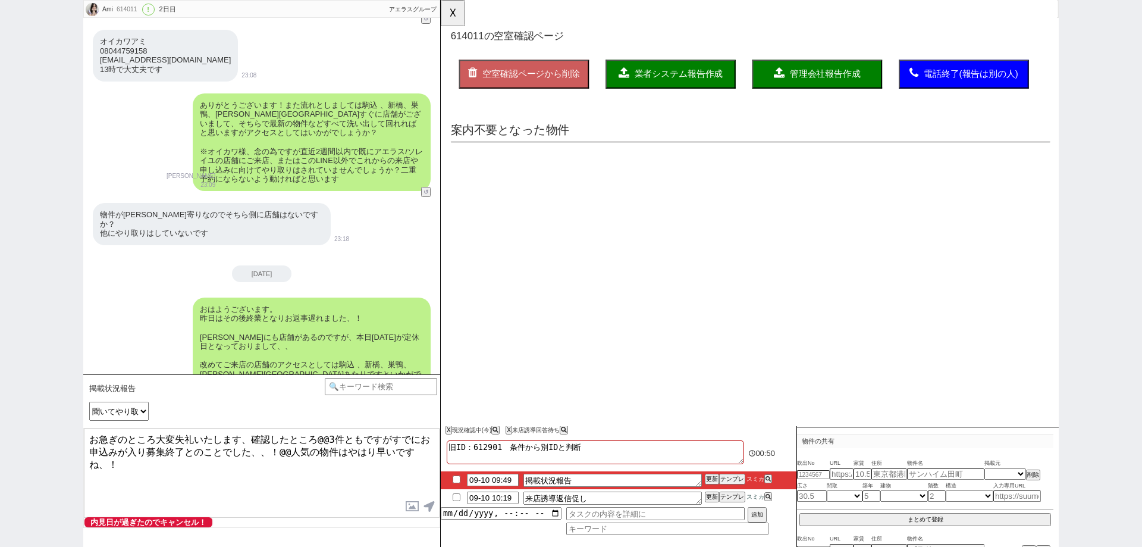
scroll to position [0, 0]
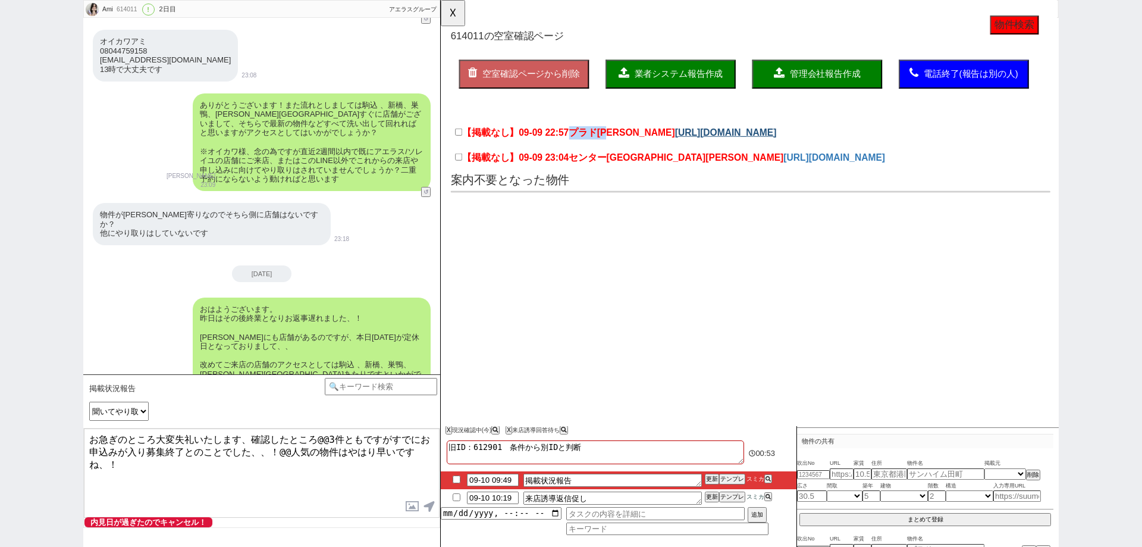
drag, startPoint x: 584, startPoint y: 145, endPoint x: 630, endPoint y: 145, distance: 46.4
click at [630, 145] on div "【掲載なし】09-09 22:57 プラド馬橋 https://suumo.jp/chintai/bc_100457603396/" at bounding box center [774, 144] width 645 height 27
copy span "プラド馬橋"
drag, startPoint x: 319, startPoint y: 437, endPoint x: 360, endPoint y: 436, distance: 41.1
click at [360, 436] on textarea "お急ぎのところ大変失礼いたします、確認したところ@@3件ともですがすでにお申込みが入り募集終了とのことでした、、！@@人気の物件はやはり早いですね、！" at bounding box center [262, 472] width 356 height 89
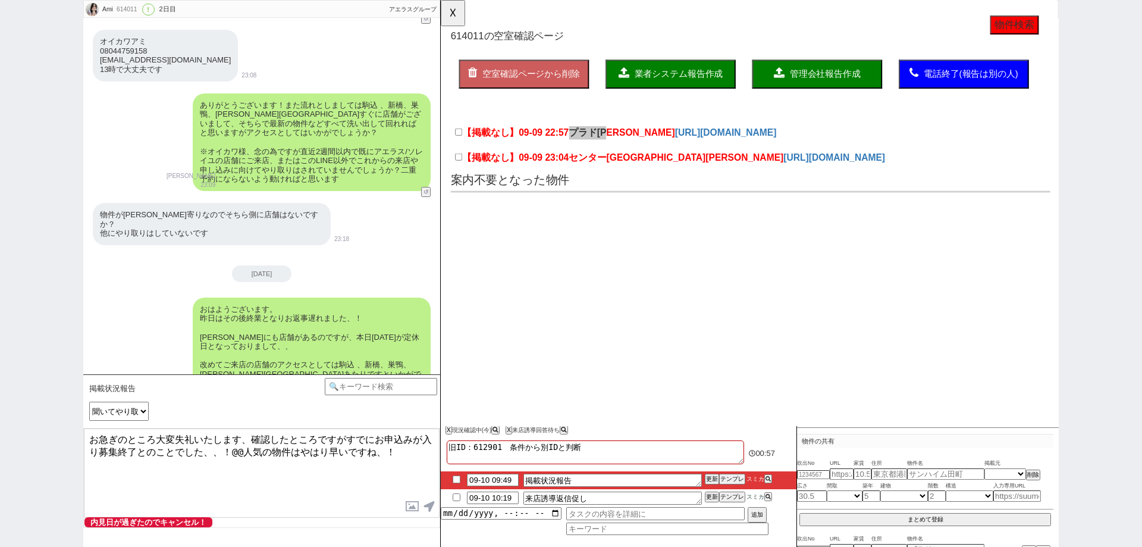
paste textarea "ラド馬橋"
drag, startPoint x: 584, startPoint y: 170, endPoint x: 672, endPoint y: 170, distance: 87.5
click at [672, 170] on span "センターパーク馬橋II" at bounding box center [694, 169] width 231 height 11
click at [632, 194] on p "案内不要となった物件" at bounding box center [774, 193] width 645 height 18
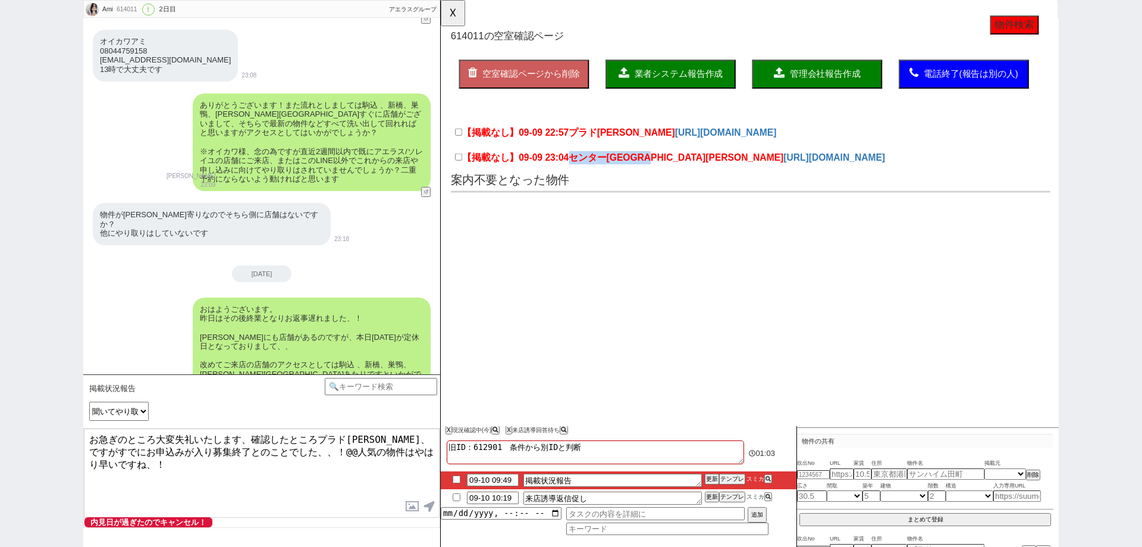
drag, startPoint x: 583, startPoint y: 174, endPoint x: 665, endPoint y: 180, distance: 81.7
click at [665, 180] on div "【掲載なし】09-09 23:04 センターパーク馬橋II https://suumo.jp/chintai/bc_100456534131/" at bounding box center [774, 171] width 645 height 27
copy span "センターパーク馬橋II"
click at [374, 438] on textarea "お急ぎのところ大変失礼いたします、確認したところプラド馬橋、ですがすでにお申込みが入り募集終了とのことでした、、！@@人気の物件はやはり早いですね、！" at bounding box center [262, 472] width 356 height 89
paste textarea "ンターパーク馬橋II"
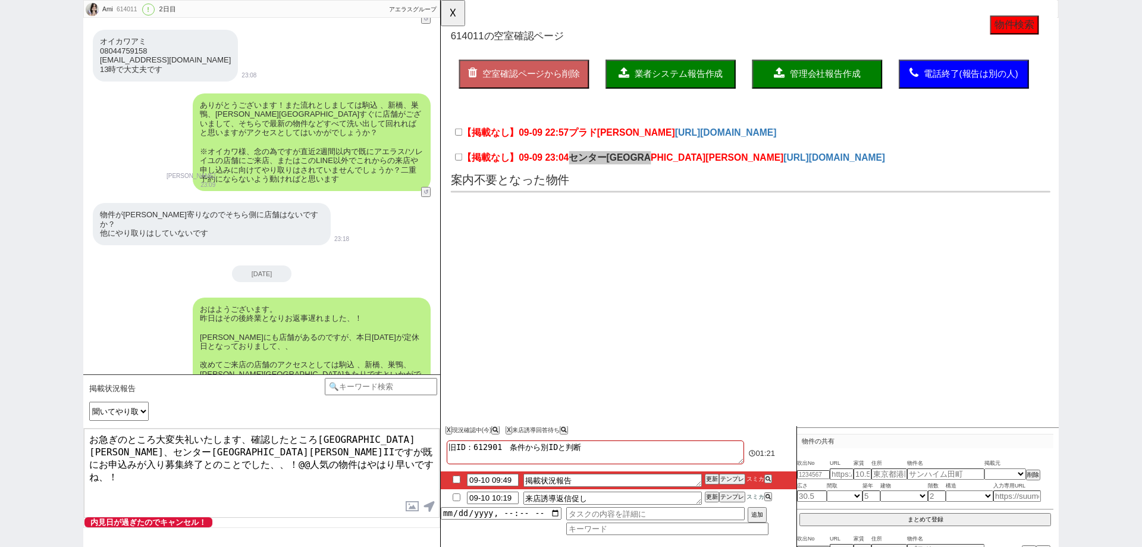
click at [387, 448] on textarea "お急ぎのところ大変失礼いたします、確認したところプラド馬橋、センターパーク馬橋IIですが既にお申込みが入り募集終了とのことでした、、！@@人気の物件はやはり早…" at bounding box center [262, 472] width 356 height 89
type textarea "お急ぎのところ大変失礼いたします、確認したところプラド馬橋、センターパーク馬橋IIですが既にお申込みが入り募集終了とのことでした、、！人気の物件はやはり早いで…"
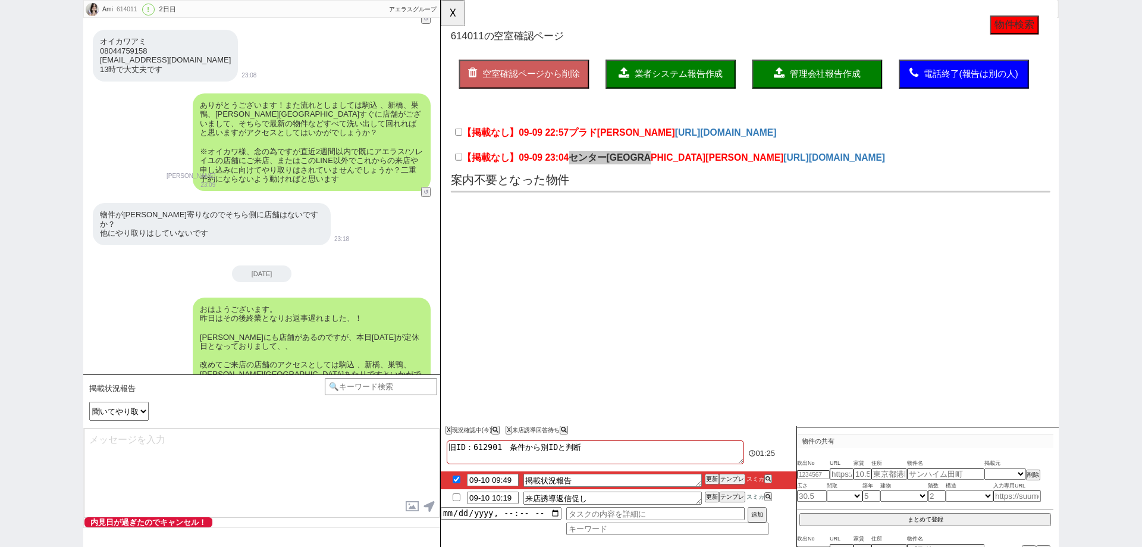
checkbox input "true"
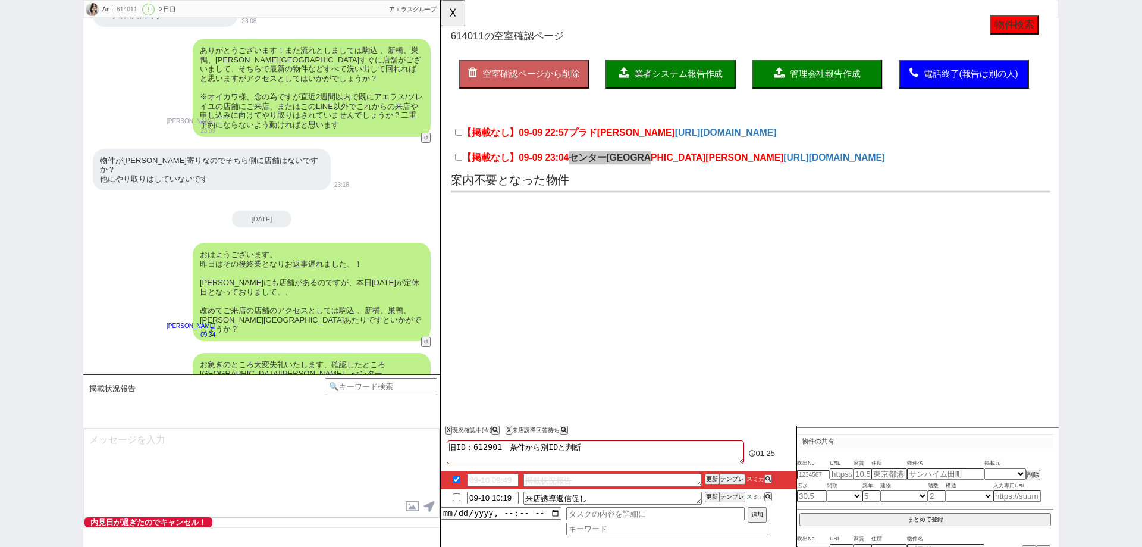
type input "09-11 18:12"
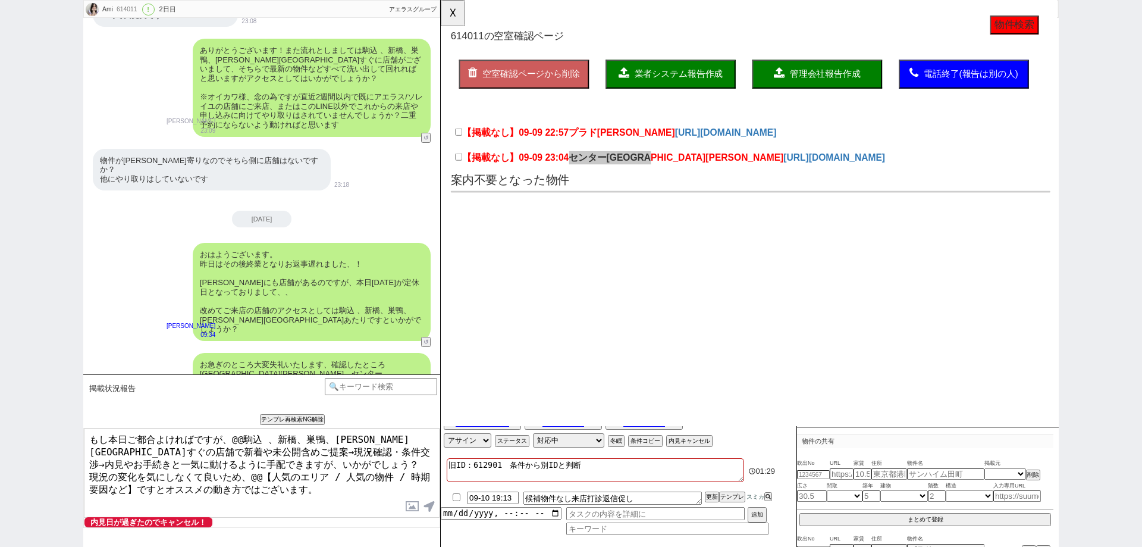
click at [241, 437] on textarea "もし本日ご都合よければですが、@@駒込 、新橋、巣鴨、赤羽 駅すぐの店舗で新着や未公開含めご提案→現況確認・条件交渉→内見やお手続きと一気に動けるように手配で…" at bounding box center [262, 472] width 356 height 89
click at [349, 440] on textarea "もし本日ご都合よければですが、駒込 、新橋、巣鴨、赤羽 駅すぐの店舗で新着や未公開含めご提案→現況確認・条件交渉→内見やお手続きと一気に動けるように手配できま…" at bounding box center [262, 472] width 356 height 89
drag, startPoint x: 125, startPoint y: 475, endPoint x: 252, endPoint y: 462, distance: 127.4
click at [252, 462] on textarea "もし本日ご都合よければですが、駒込 、新橋、巣鴨、赤羽駅すぐの店舗で新着や未公開含めご提案→現況確認・条件交渉→内見やお手続きと一気に動けるように手配できます…" at bounding box center [262, 472] width 356 height 89
type textarea "もし本日ご都合よければですが、駒込 、新橋、巣鴨、赤羽駅すぐの店舗で新着や未公開含めご提案→現況確認・条件交渉→内見やお手続きと一気に動けるように手配できます…"
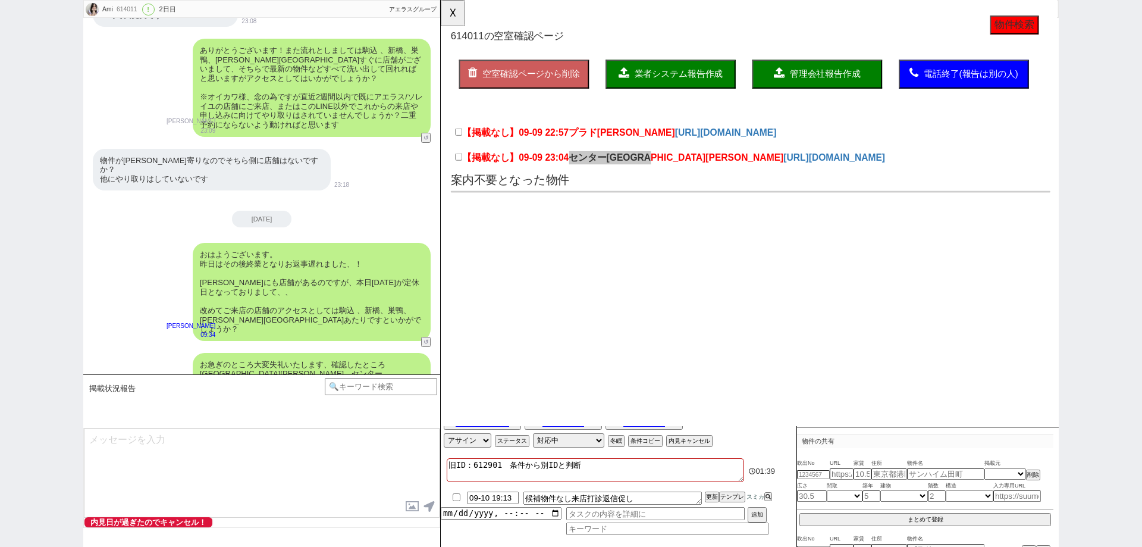
scroll to position [596, 0]
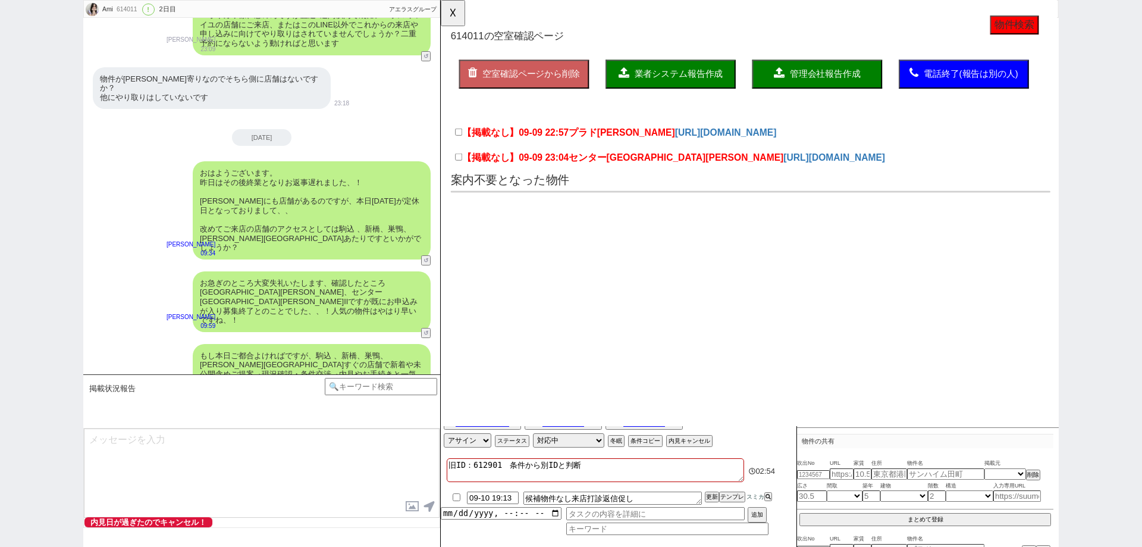
click at [627, 234] on html "OK 614011 の空室確認ページ 空室確認ページから削除 業者システム報告作成 管理会社報告作成 電話終了(報告は別の人) 確認取れず物件のタスク登録 追…" at bounding box center [772, 117] width 662 height 234
click at [463, 21] on button "☓" at bounding box center [452, 12] width 22 height 24
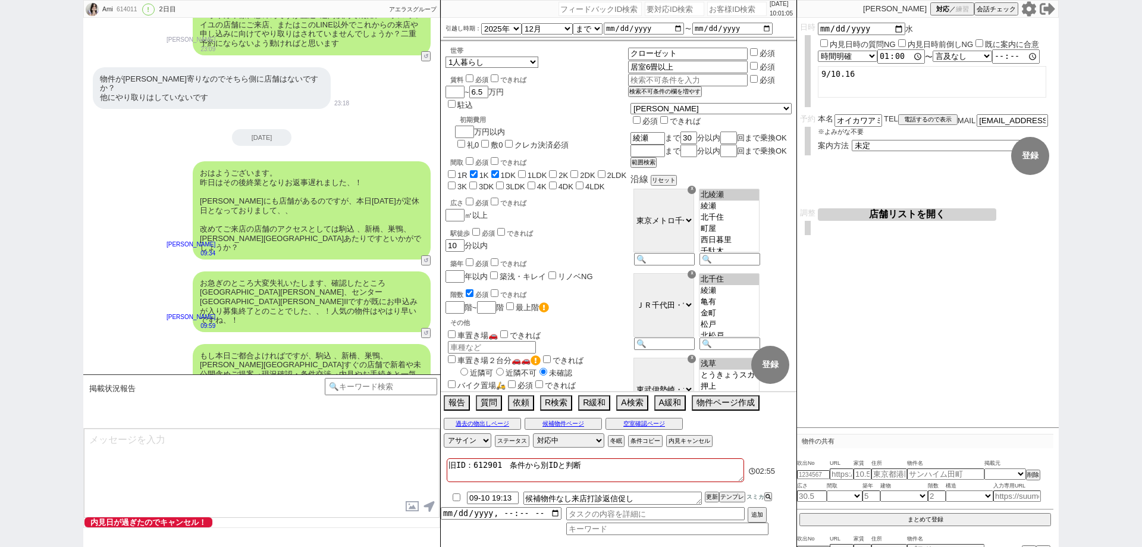
click at [941, 412] on div "内見日など入力！ 変更 なし 登録 日時 2025-09-10 水 内見日時の質問NG 内見日時前倒しNG 既に案内に合意 言及なし 時間明確 午前 午後 お…" at bounding box center [928, 223] width 262 height 410
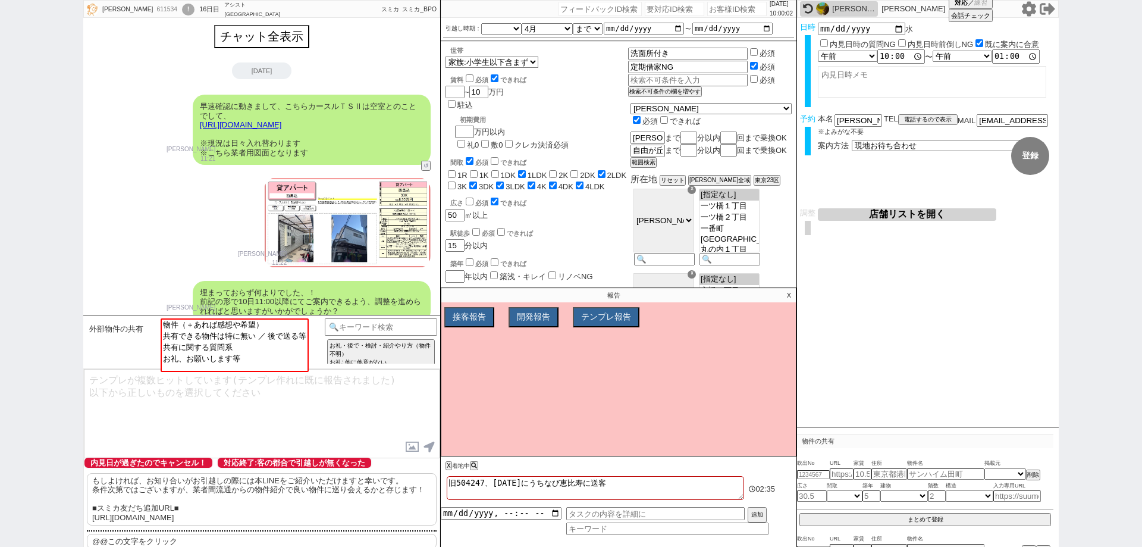
select select
select select "[DATE]"
select select "4"
select select "37"
select select "7"
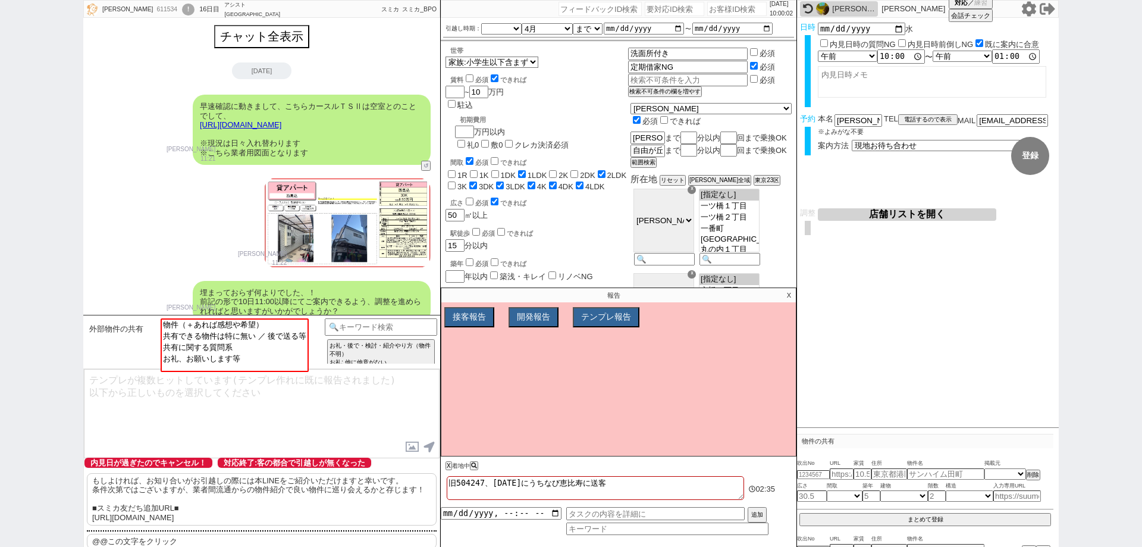
select select "2"
select select "3"
select select "4"
select select "5"
select select "6"
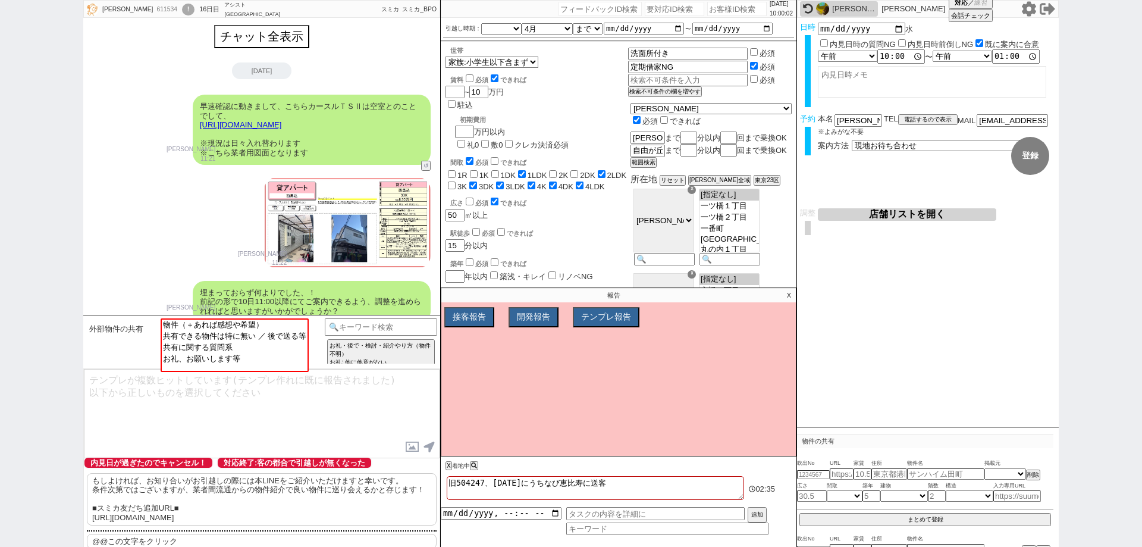
select select "7"
select select "8"
select select "9"
select select "10"
select select "11"
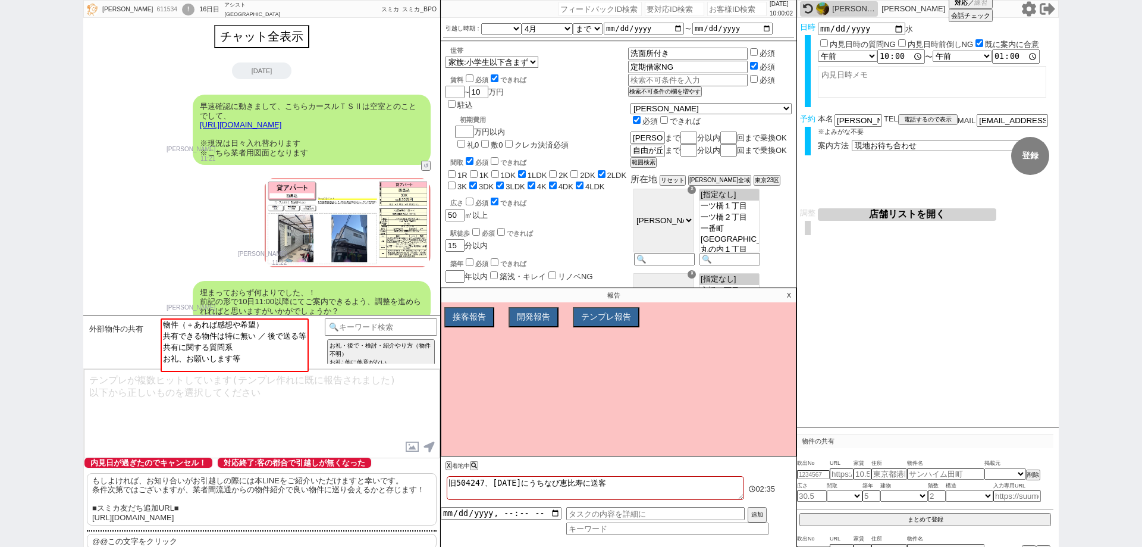
select select "12"
select select "13"
select select "14"
select select "15"
select select "16"
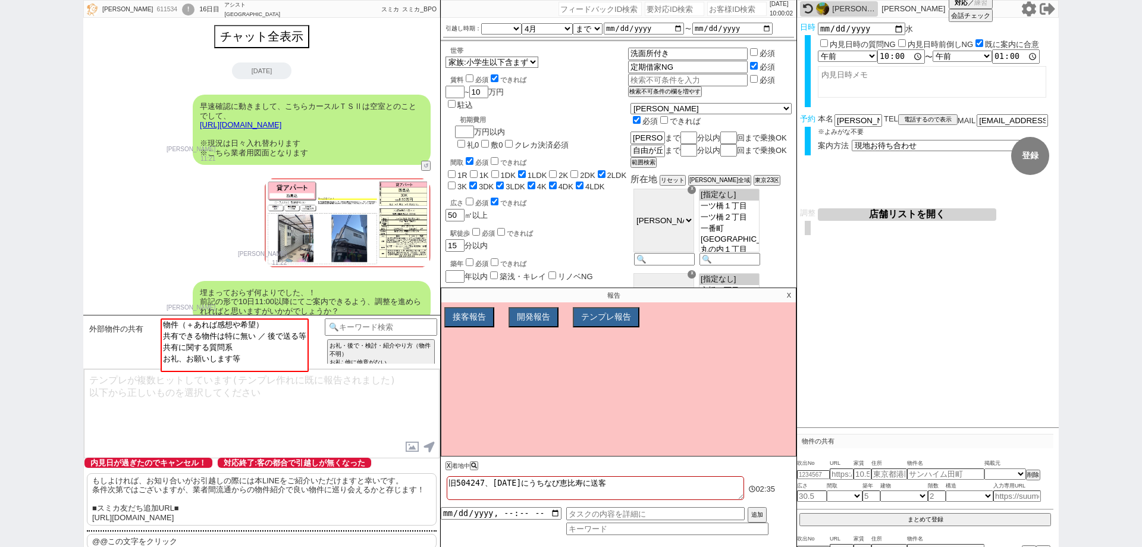
select select "17"
select select "18"
select select "19"
select select "20"
select select "21"
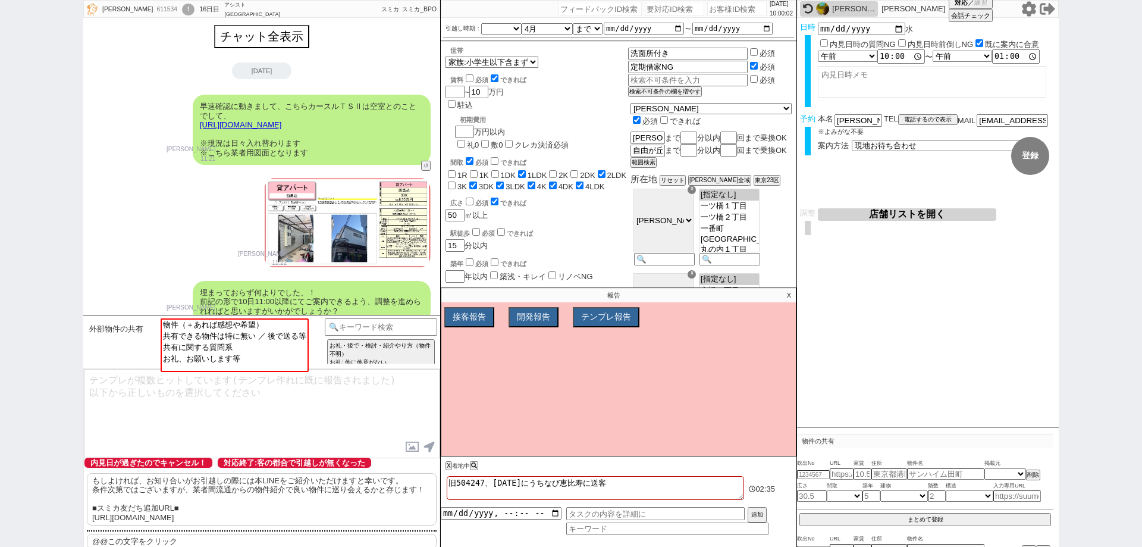
select select "22"
select select "23"
select select "24"
select select "25"
select select "26"
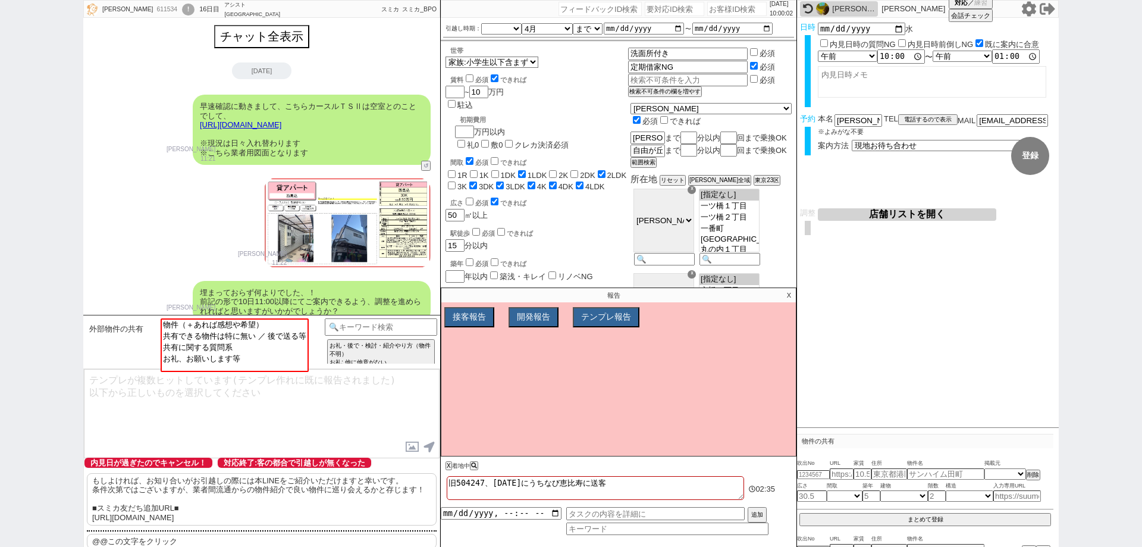
select select "27"
select select "28"
select select "29"
select select "30"
select select "31"
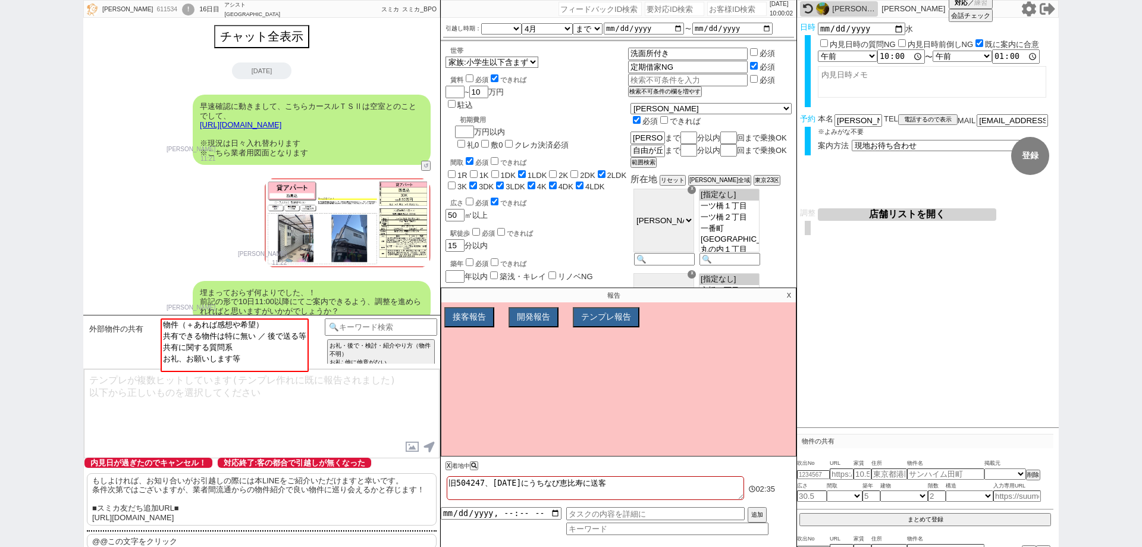
select select "32"
select select "33"
select select "34"
select select "35"
select select "36"
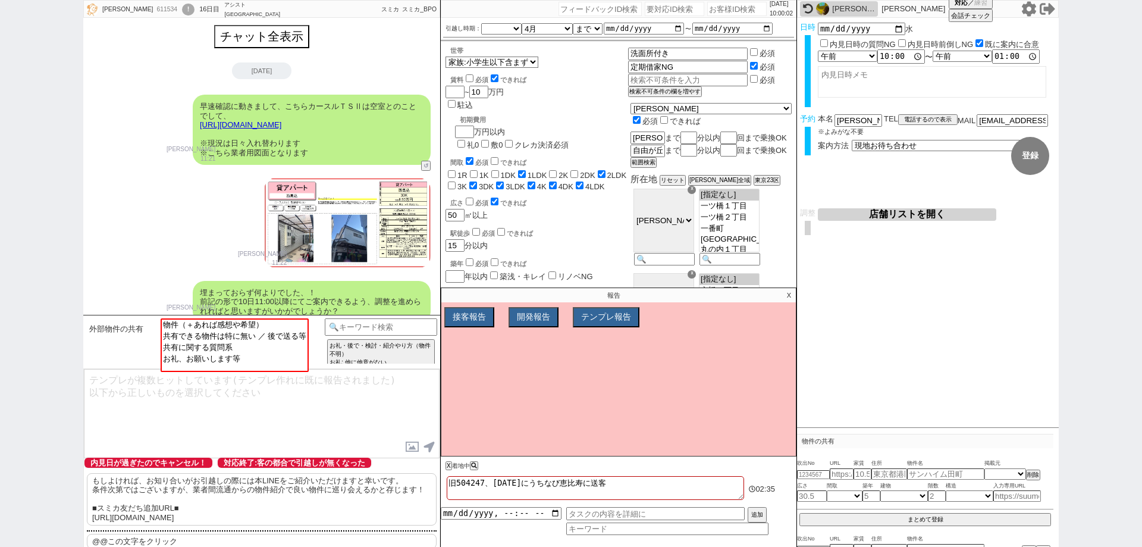
select select "37"
select select "38"
select select "39"
select select "40"
select select "41"
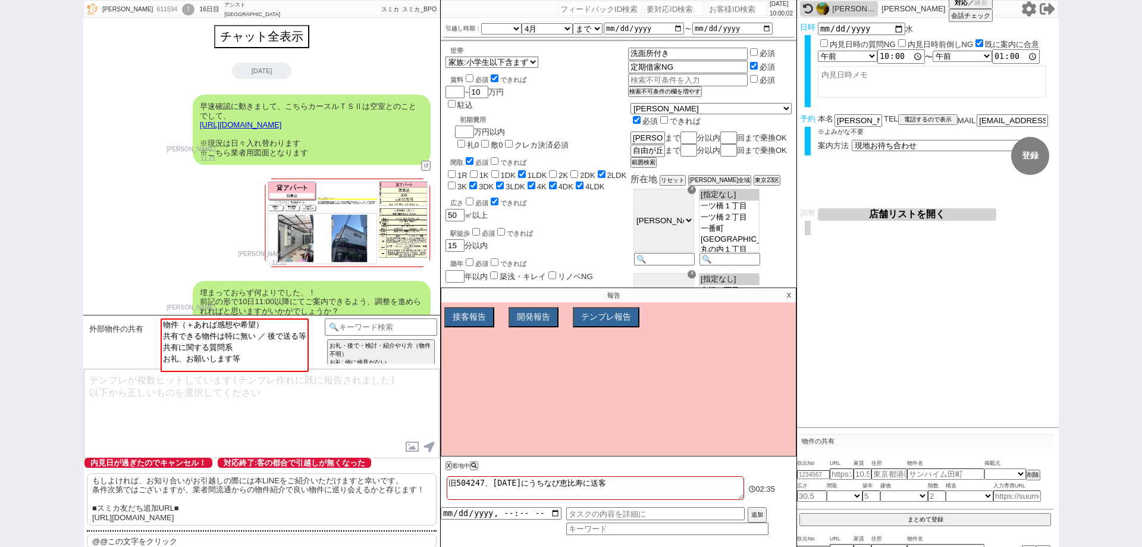
select select "42"
select select "43"
select select "45"
select select "46"
select select "47"
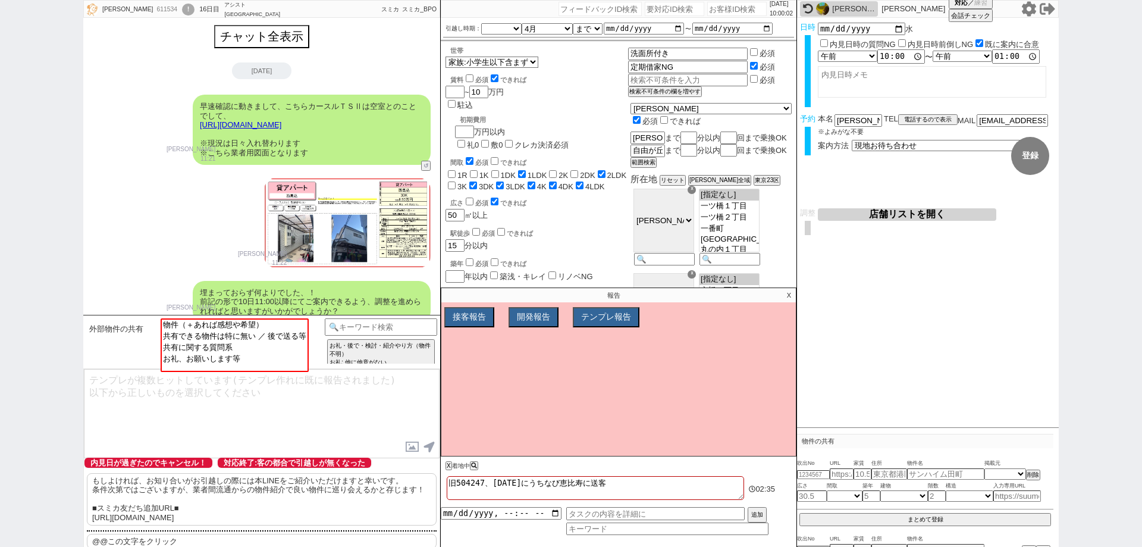
select select "48"
select select "49"
select select "50"
select select "52"
select select "50"
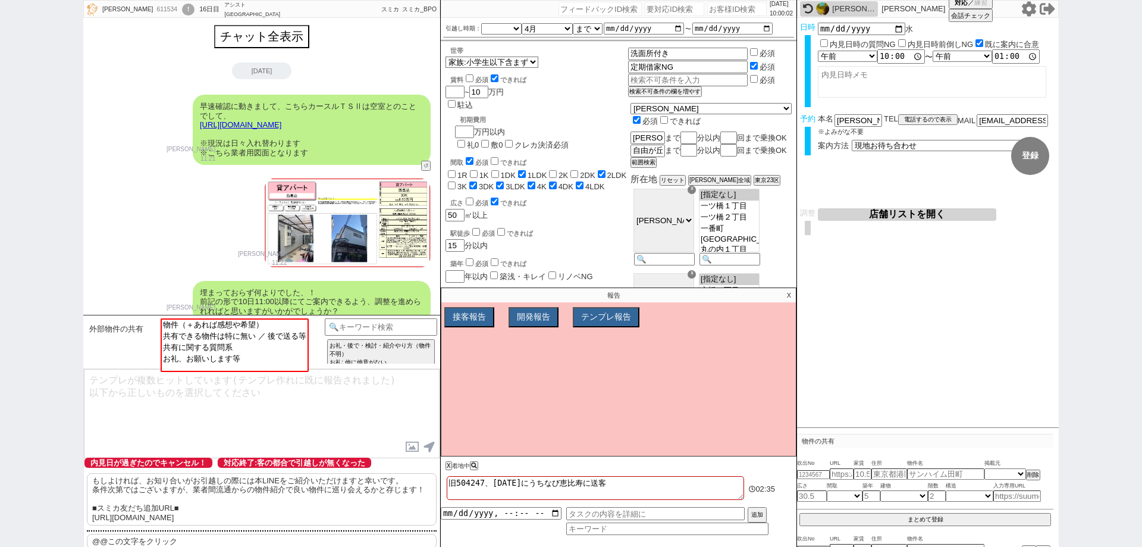
select select "56"
select select "54"
select select "14"
select select "473"
select select "53"
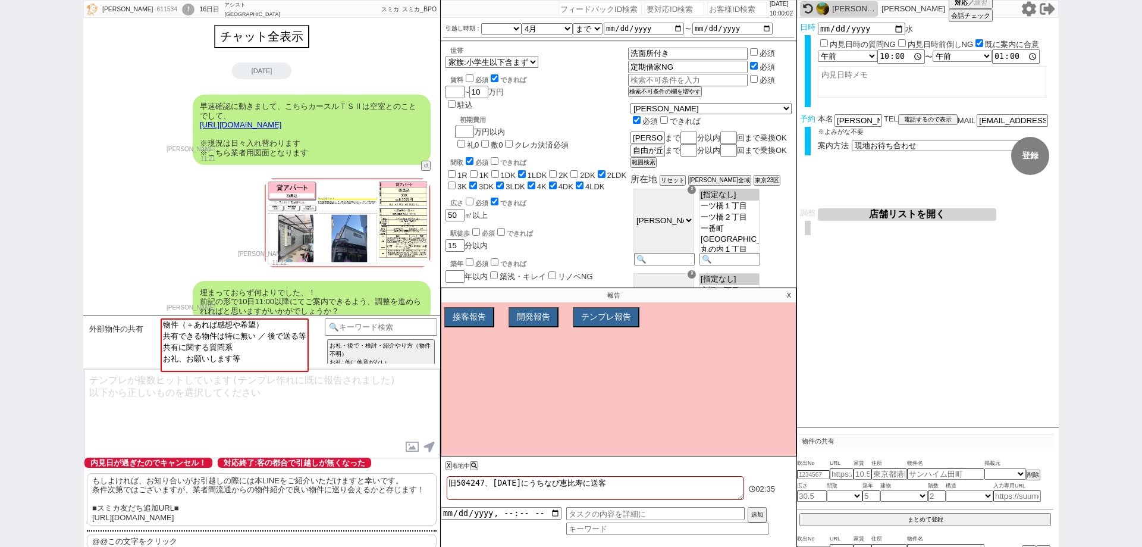
select select "60"
select select "9"
select select "334"
select select "62"
select select "1524"
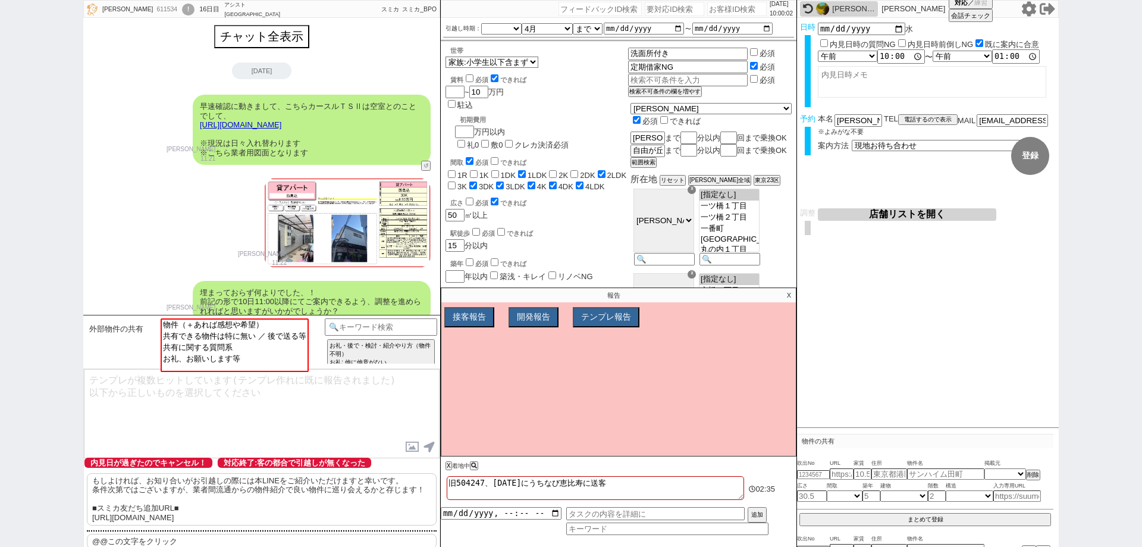
select select "64"
select select "1567"
select select "75"
select select "1786"
select select "69"
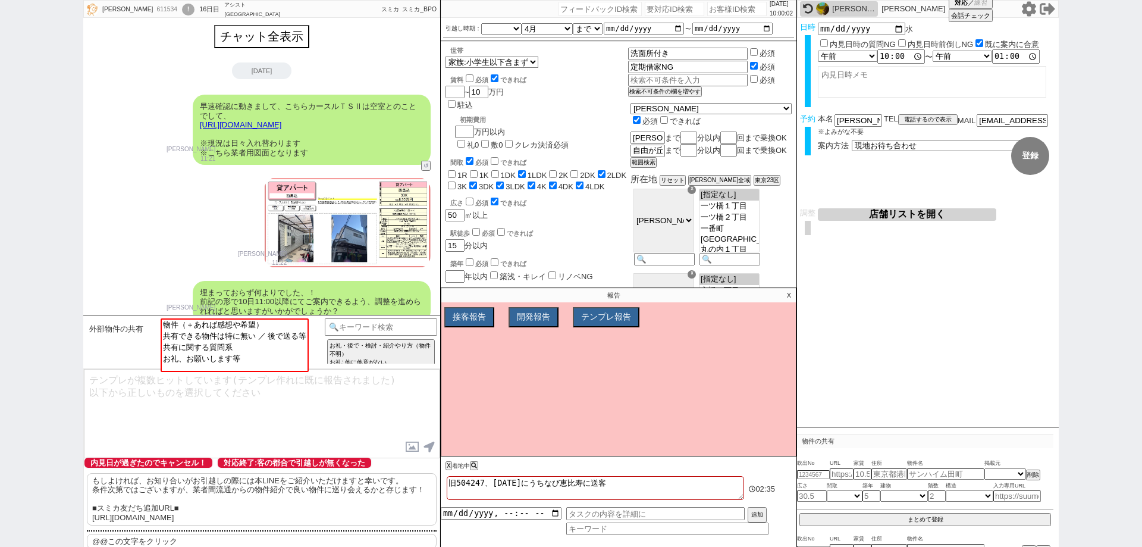
select select "1665"
select select "59"
select select "1471"
select select "68"
select select "1644"
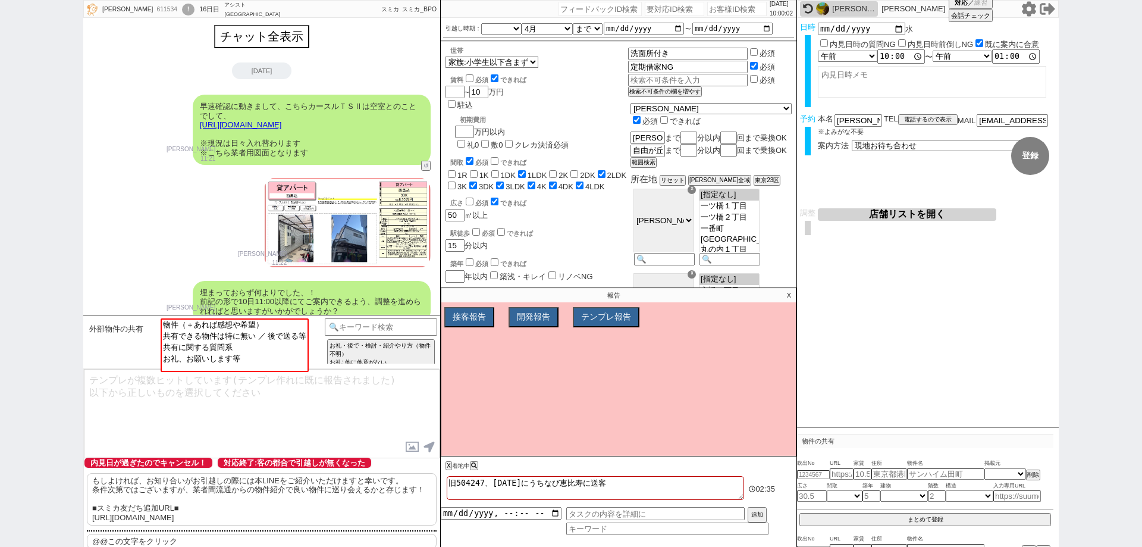
select select "23"
select select "748"
select select "70"
select select "1696"
select select "47"
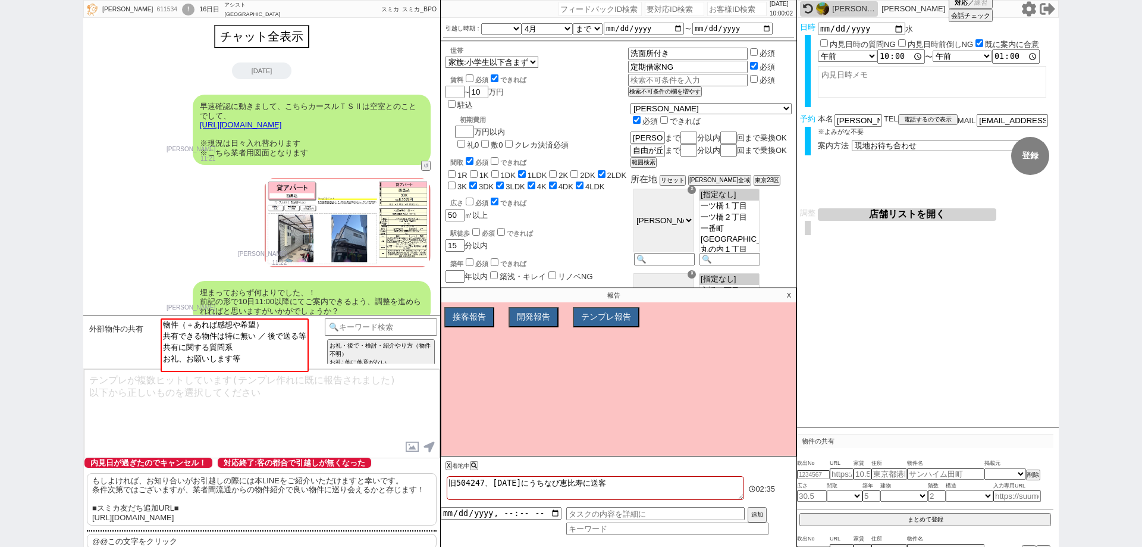
select select "51"
select select "600"
select select "2"
select select "1"
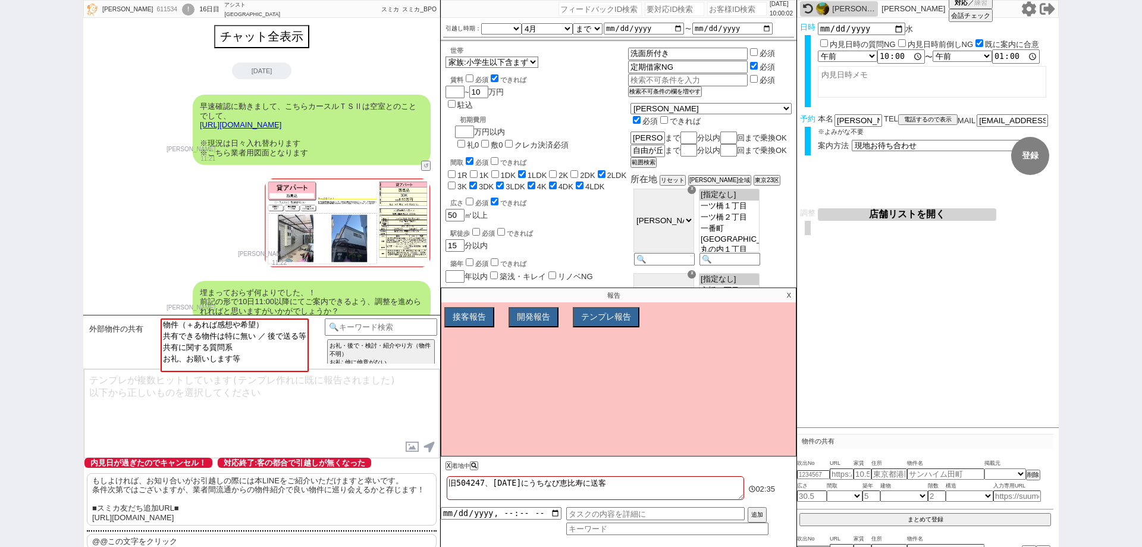
select select
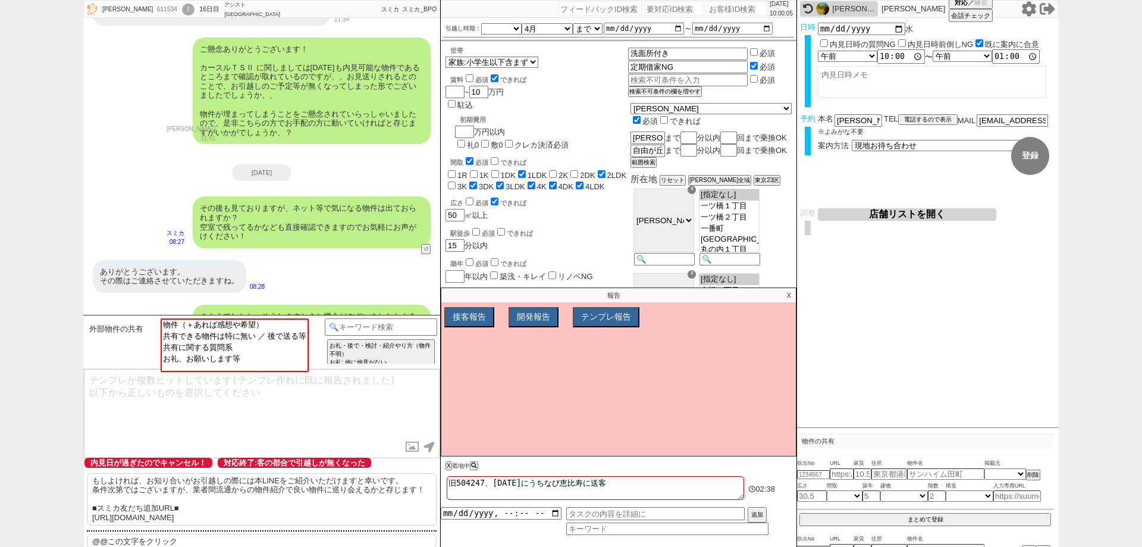
scroll to position [417, 0]
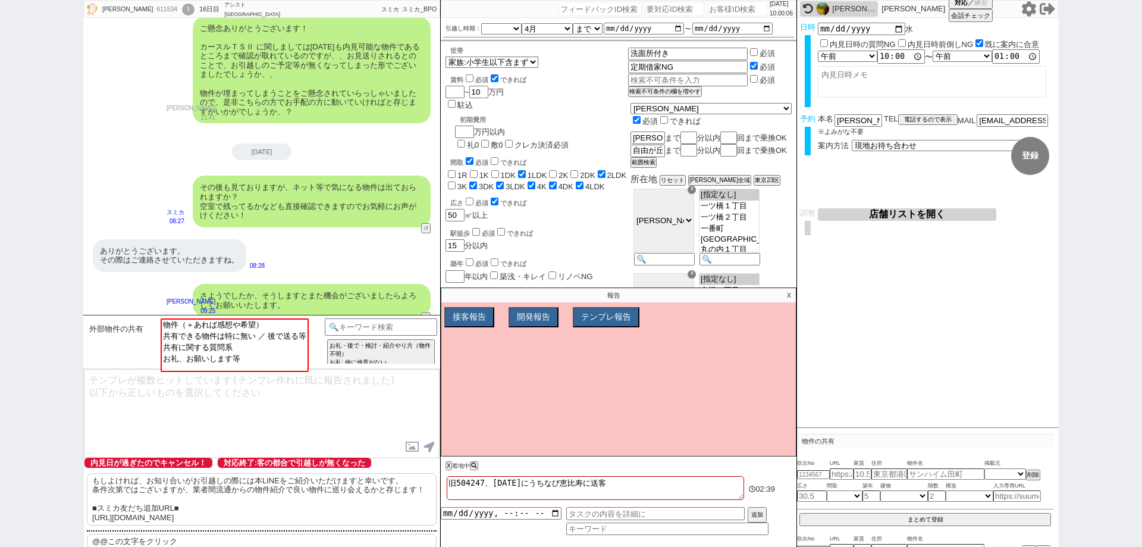
click at [788, 294] on p "X" at bounding box center [789, 295] width 14 height 14
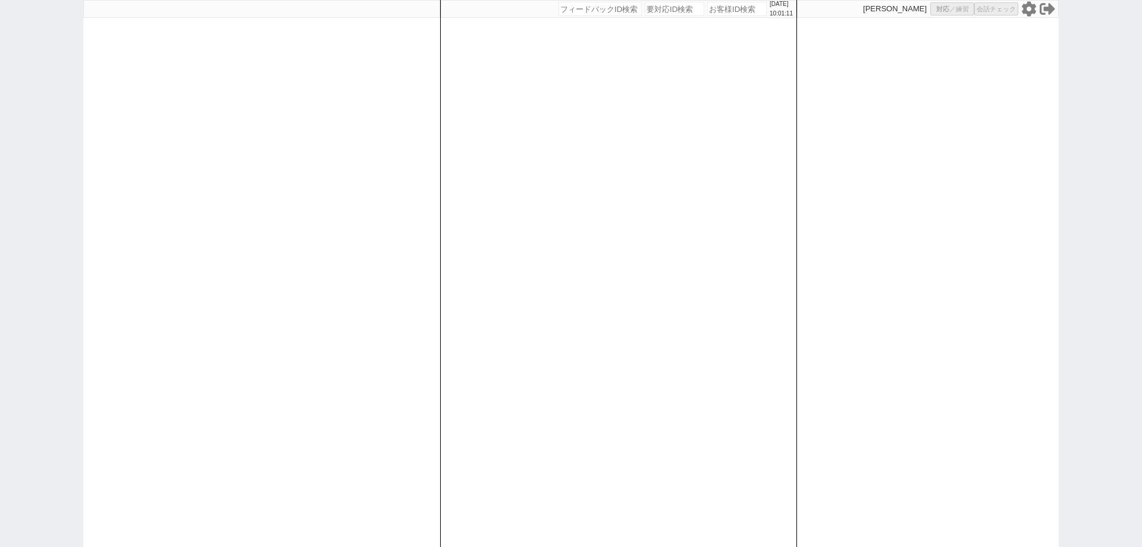
select select "1"
select select "2"
select select
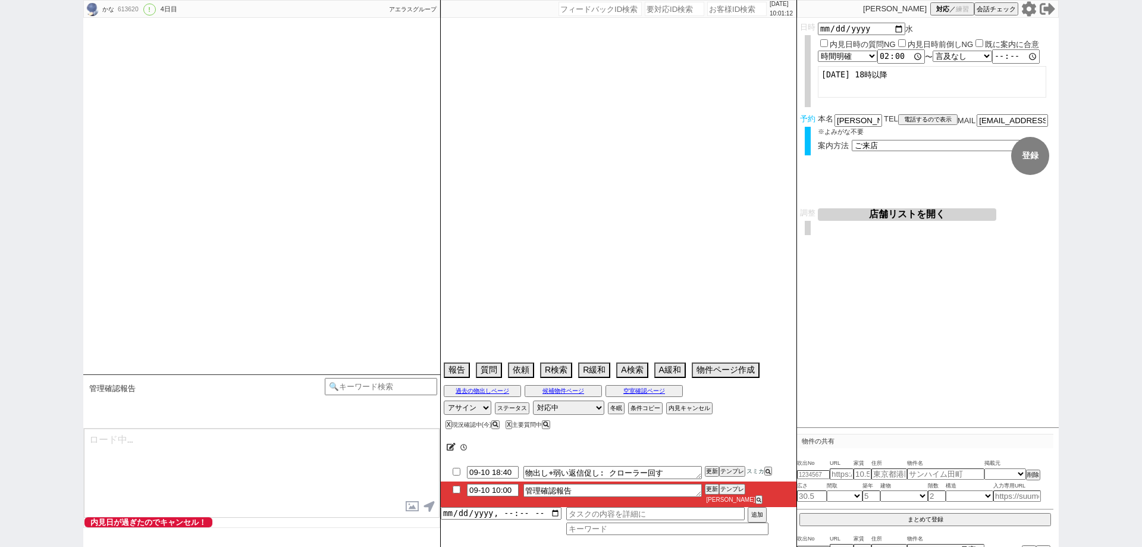
type textarea "神奈川在住"
select select "2025"
select select "10"
select select "36"
select select "0"
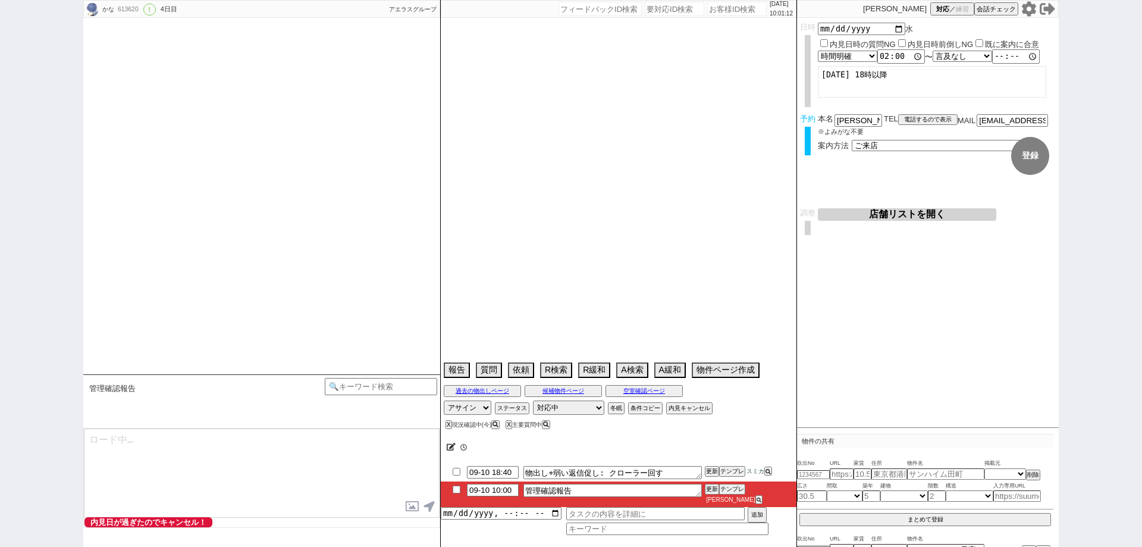
select select "64"
select select "62"
select select "[DATE]"
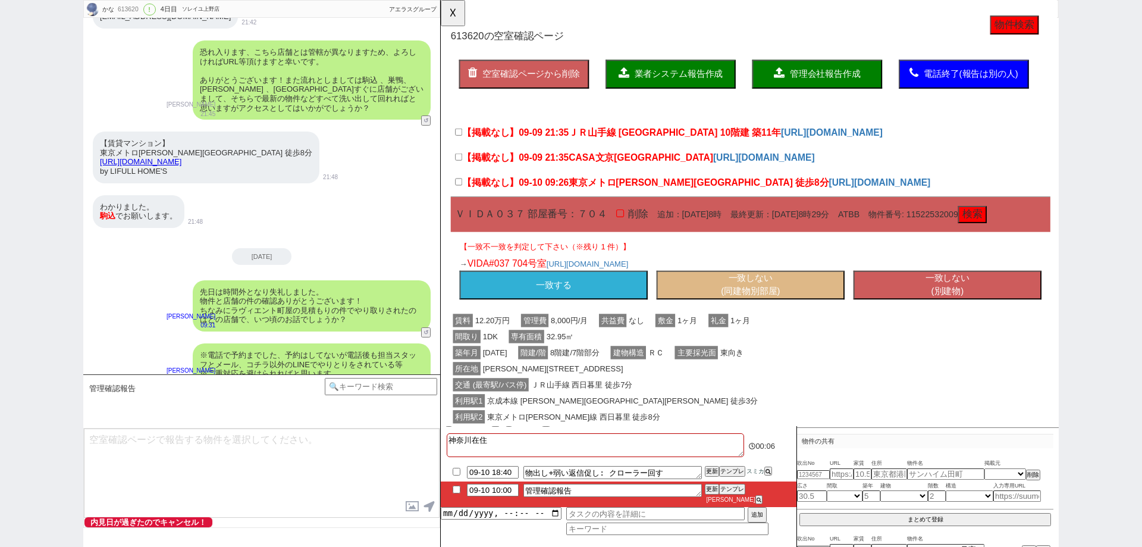
click at [639, 322] on button "一致する" at bounding box center [562, 306] width 202 height 31
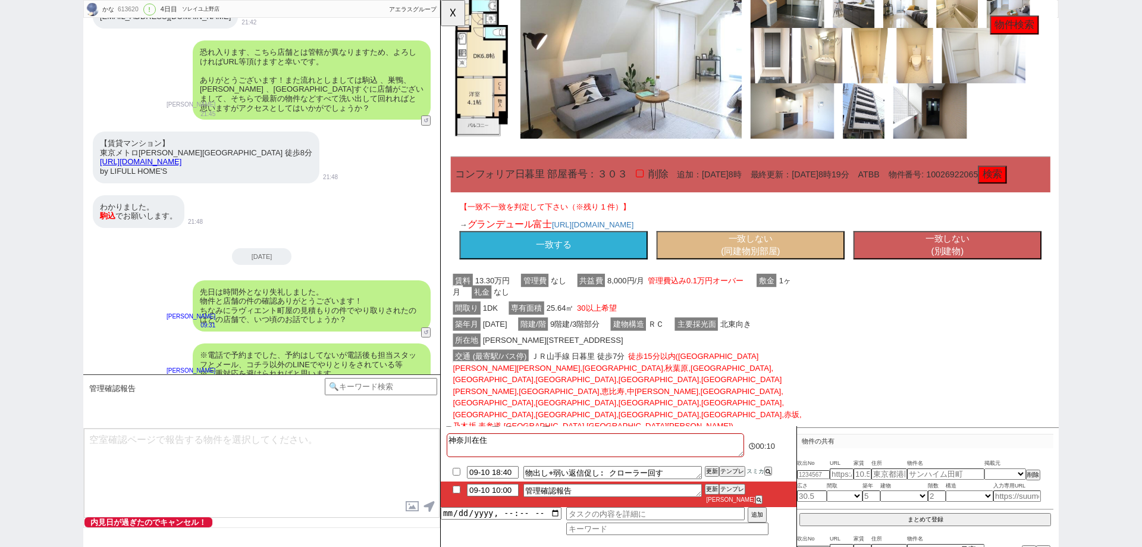
scroll to position [773, 0]
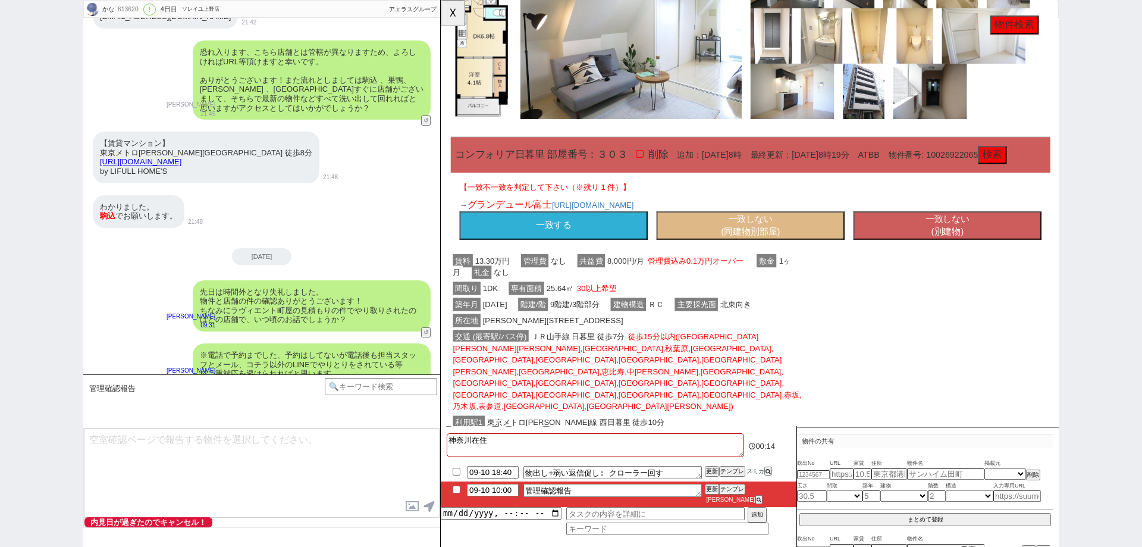
click at [926, 258] on button "一致しない (別建物)" at bounding box center [986, 242] width 202 height 31
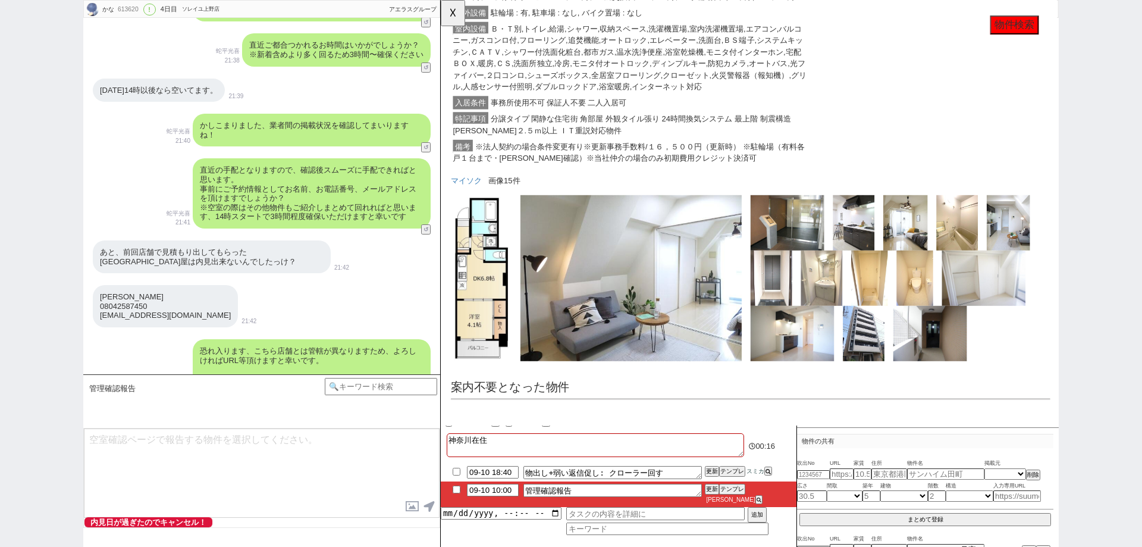
scroll to position [3747, 0]
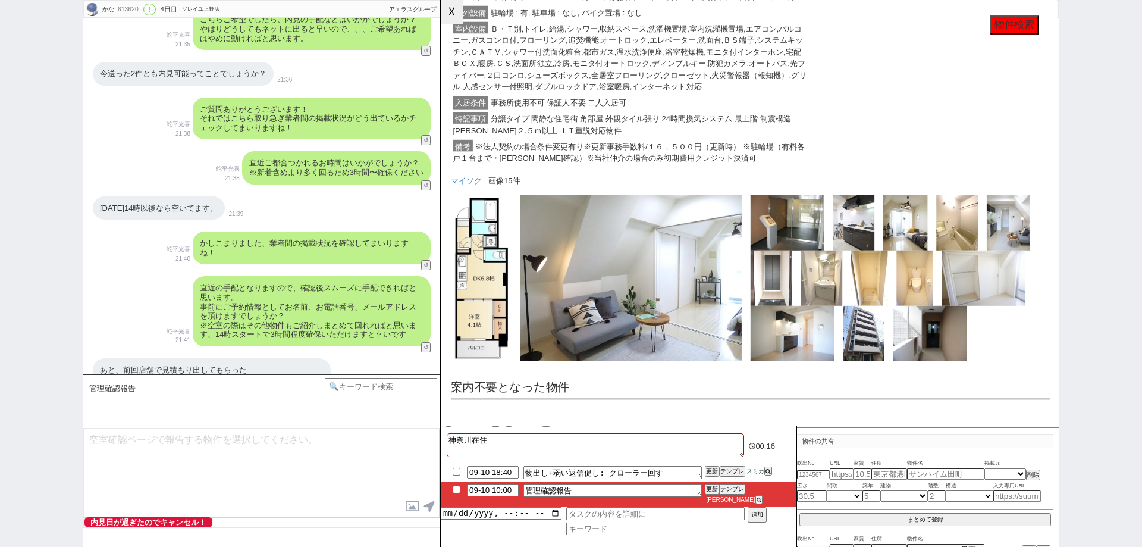
click at [454, 11] on button "☓" at bounding box center [452, 12] width 22 height 24
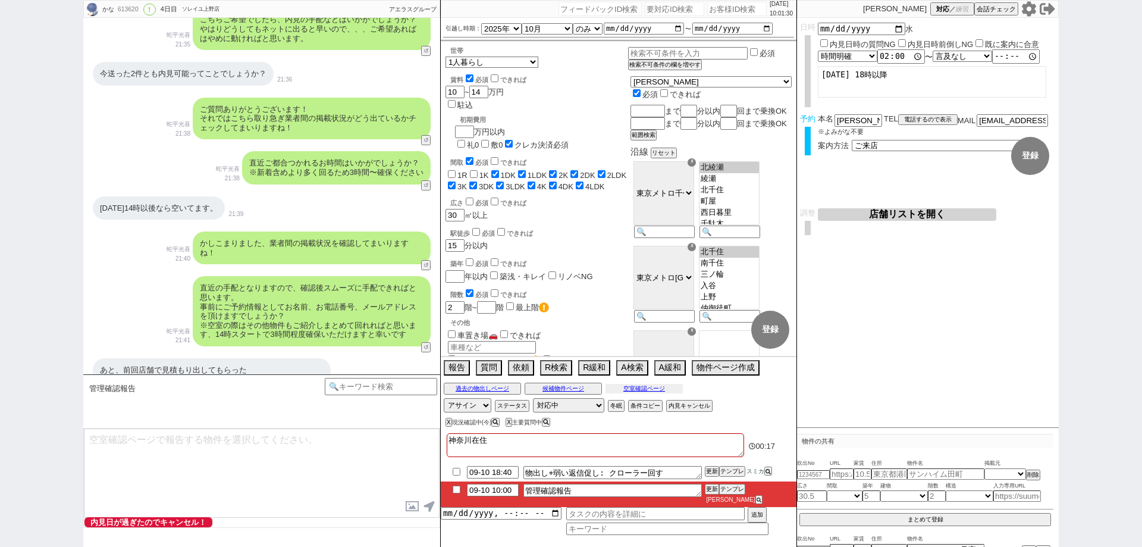
click at [653, 393] on button "空室確認ページ" at bounding box center [644, 389] width 77 height 10
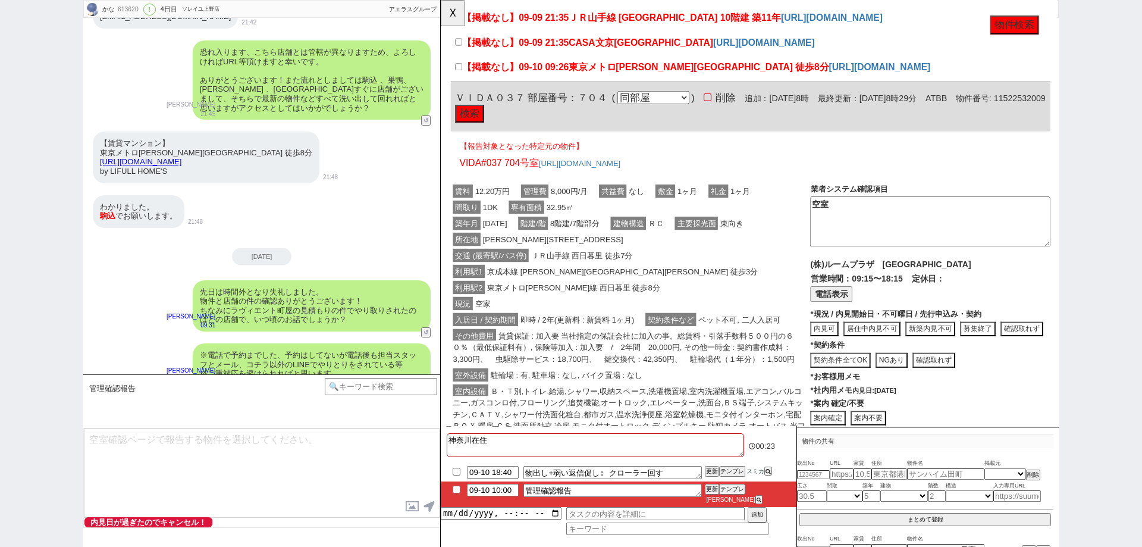
scroll to position [178, 0]
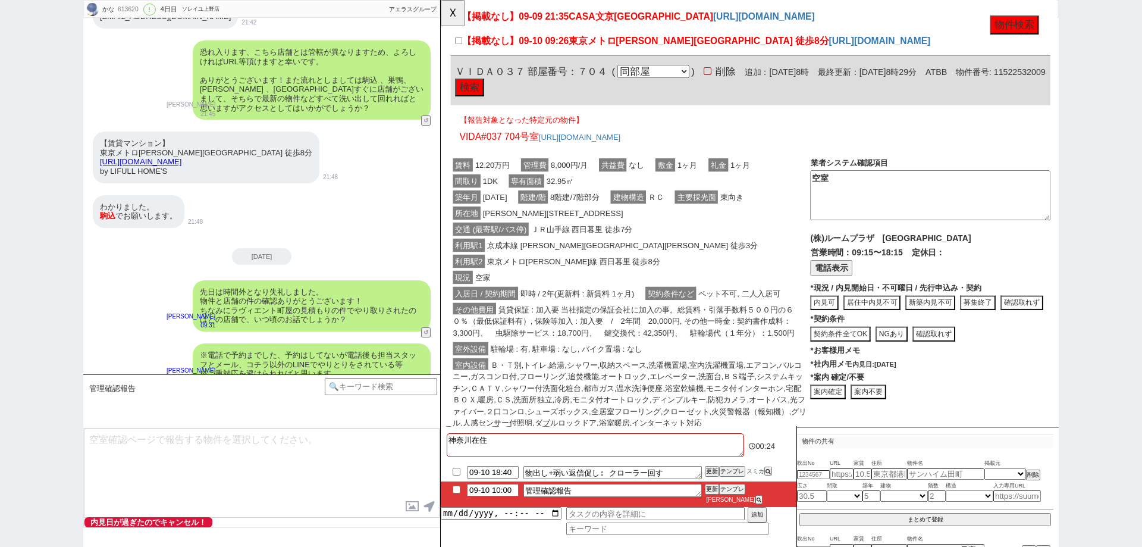
click at [487, 104] on button "検索" at bounding box center [471, 93] width 31 height 19
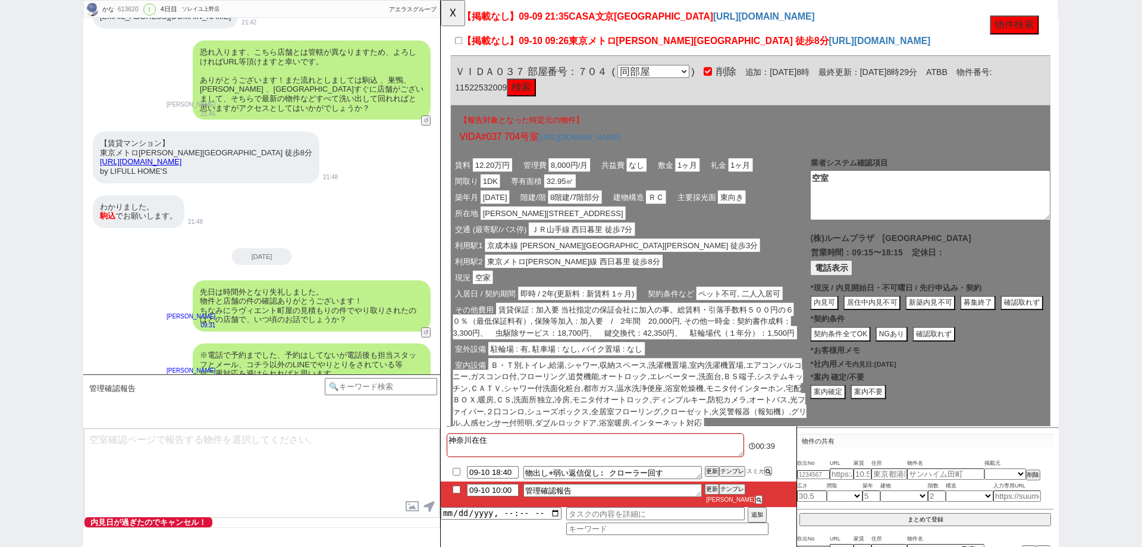
click at [540, 104] on button "検索" at bounding box center [527, 93] width 31 height 19
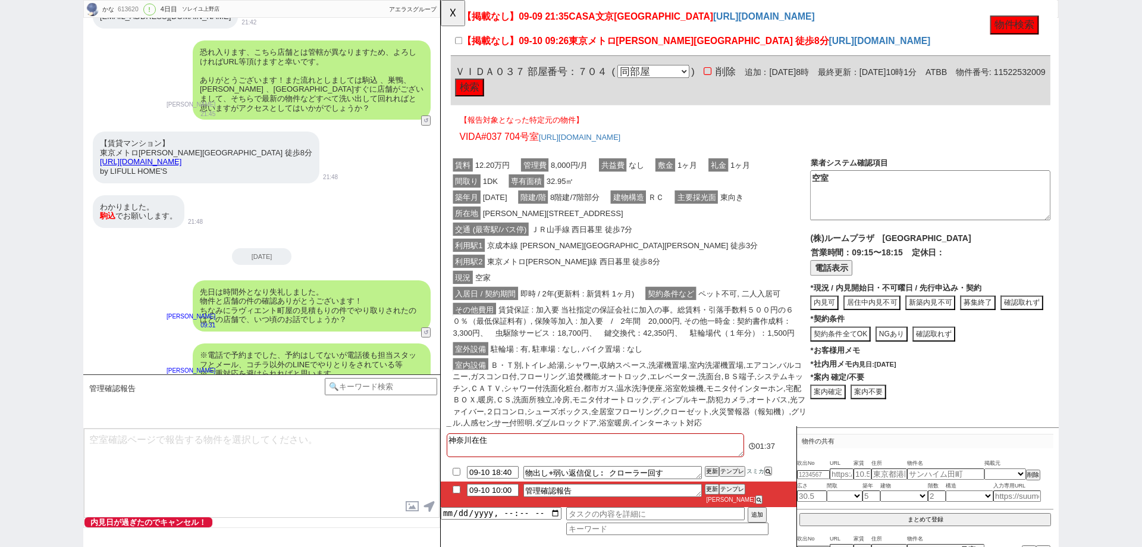
click at [850, 296] on button "電話表示" at bounding box center [860, 288] width 45 height 16
click at [944, 296] on button "📞 電話" at bounding box center [964, 288] width 41 height 16
click at [55, 205] on div "かな 613620 ! 0 4日目 ソレイユ[PERSON_NAME]店 冬眠中 自社客 アエラスグループ スミカ_BPO チャット全表示 [DATE] よう…" at bounding box center [571, 273] width 1142 height 547
click at [1098, 396] on div "かな 613620 ! 0 4日目 ソレイユ[PERSON_NAME]店 冬眠中 自社客 アエラスグループ スミカ_BPO チャット全表示 [DATE] よう…" at bounding box center [571, 273] width 1142 height 547
drag, startPoint x: 502, startPoint y: 162, endPoint x: 447, endPoint y: 158, distance: 54.9
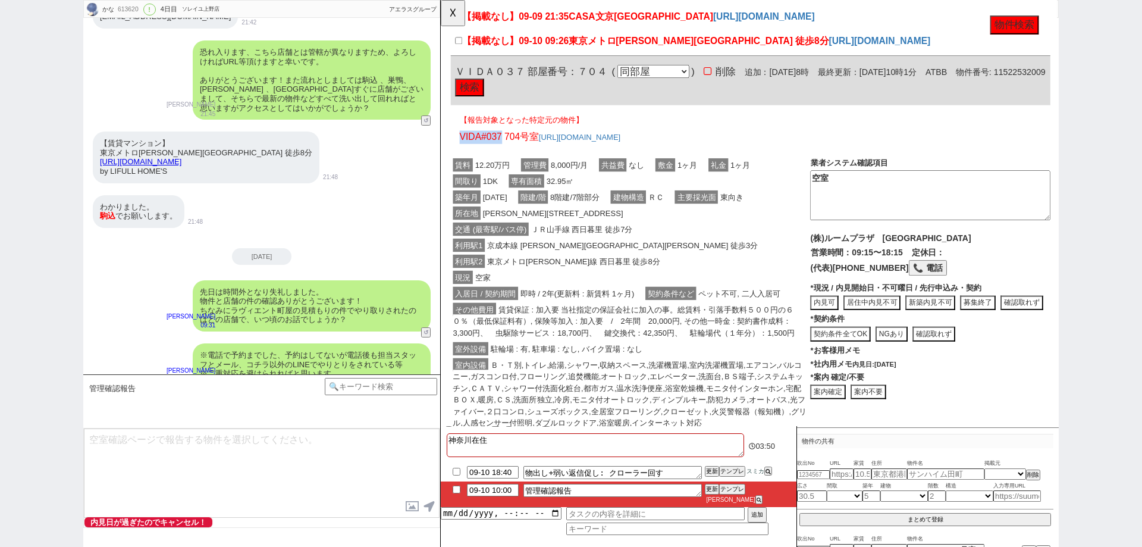
click at [447, 158] on div "613620 の空室確認ページ 空室確認ページから削除 業者システム報告作成 管理会社報告作成 電話終了(報告は別の人) 確認取れず物件のタスク登録 追加 キ…" at bounding box center [774, 320] width 666 height 997
copy span "VIDA#037"
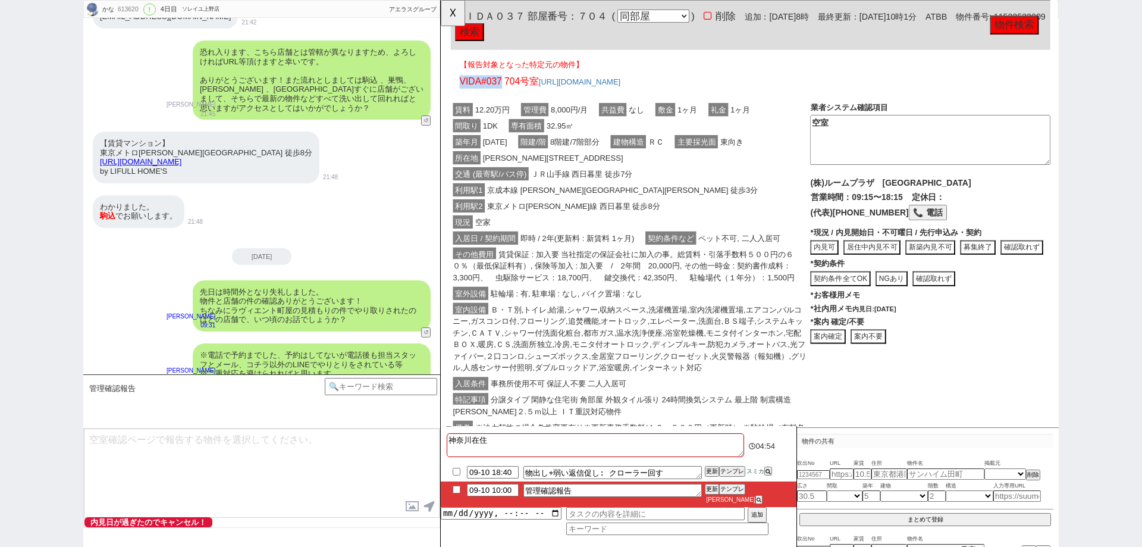
click at [850, 274] on button "内見可" at bounding box center [853, 266] width 30 height 16
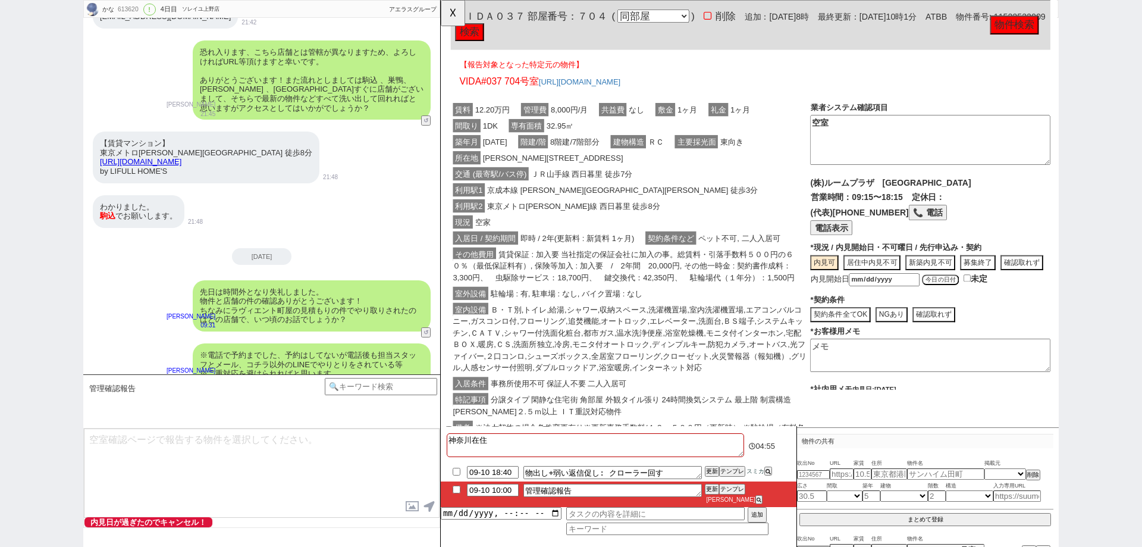
click at [986, 309] on div "内見可 居住[PERSON_NAME]見不可 新築内見不可 募集終了 確認取れず 内見開始日 [DATE]の日付 未定" at bounding box center [967, 291] width 258 height 35
click at [986, 307] on button "今日の日付" at bounding box center [978, 301] width 40 height 12
type input "[DATE]"
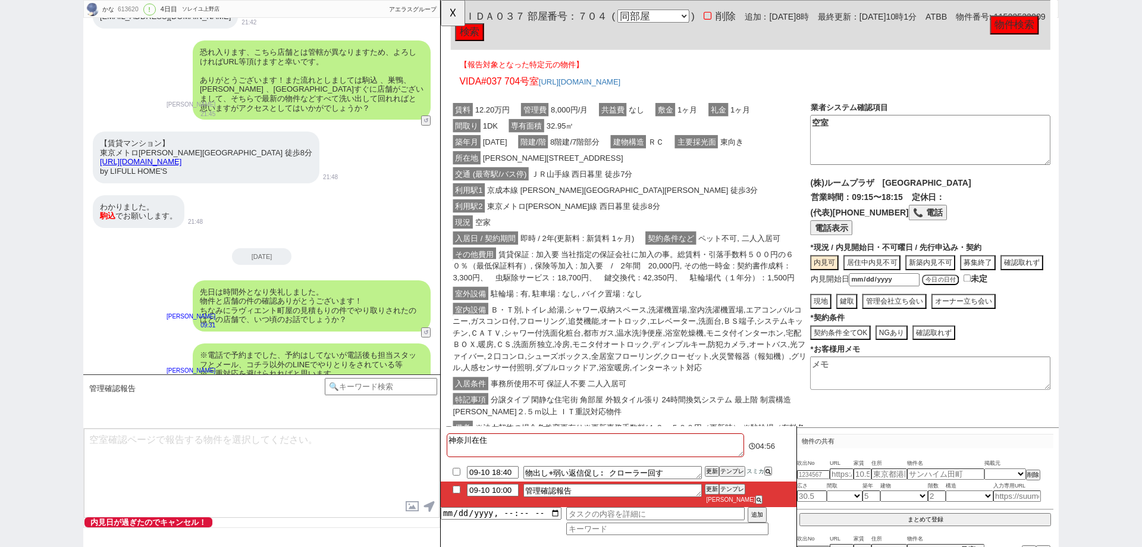
click at [837, 351] on div "賃料 12.20万円 管理費 8,000円/月 共益費 なし 敷金 1ヶ月 礼金 1ヶ月 間取り 1DK 専有面積 32.95㎡ 築年月 [DATE] 階建/…" at bounding box center [774, 290] width 645 height 381
click at [842, 332] on button "現地" at bounding box center [849, 324] width 23 height 16
type textarea "内見可"
type textarea "9/10時点"
drag, startPoint x: 920, startPoint y: 140, endPoint x: 808, endPoint y: 140, distance: 112.4
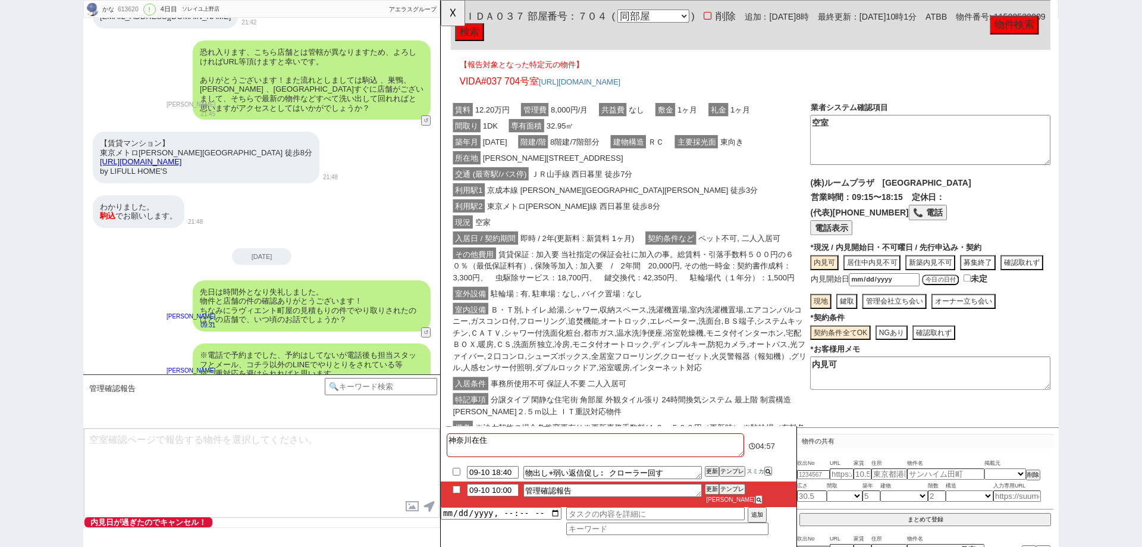
click at [808, 140] on div "賃料 12.20万円 管理費 8,000円/月 共益費 なし 敷金 1ヶ月 礼金 1ヶ月 間取り 1DK 専有面積 32.95㎡ 築年月 [DATE] 階建/…" at bounding box center [774, 290] width 645 height 381
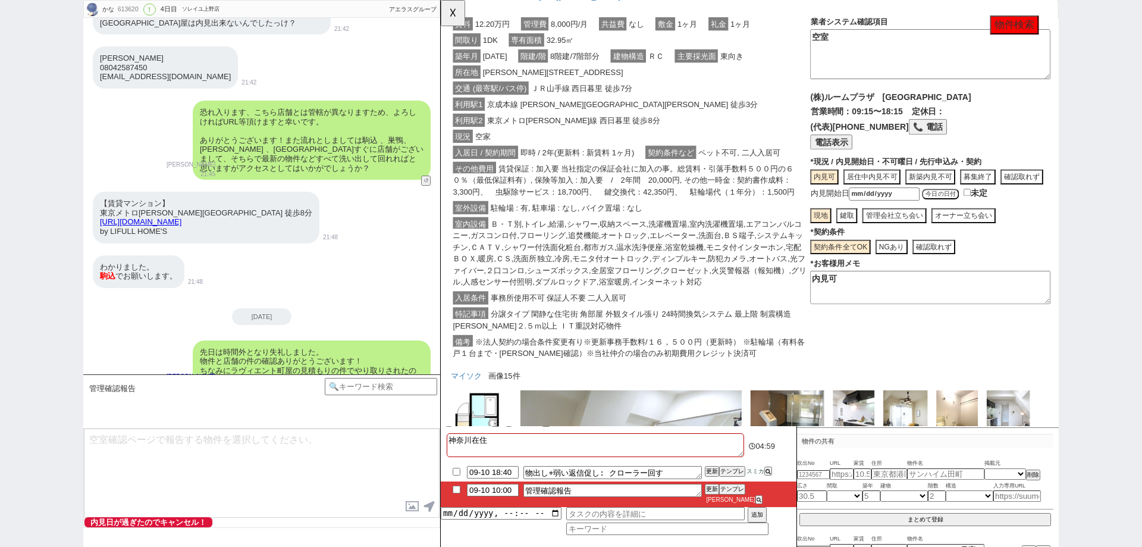
scroll to position [331, 0]
drag, startPoint x: 871, startPoint y: 330, endPoint x: 833, endPoint y: 331, distance: 38.1
click at [833, 331] on div "賃料 12.20万円 管理費 8,000円/月 共益費 なし 敷金 1ヶ月 礼金 1ヶ月 間取り 1DK 専有面積 32.95㎡ 築年月 [DATE] 階建/…" at bounding box center [774, 197] width 645 height 381
paste textarea "空室"
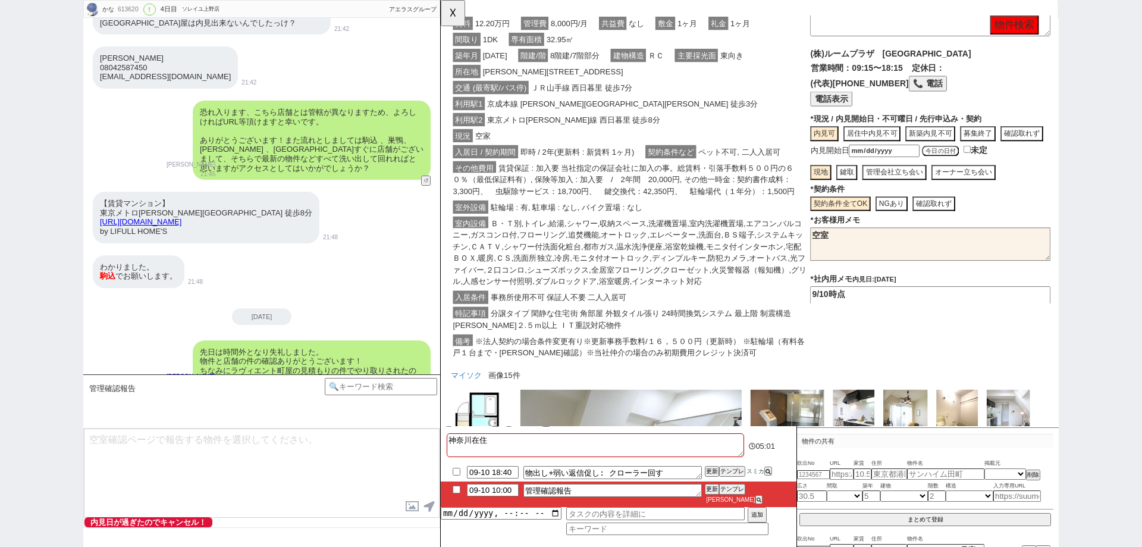
scroll to position [125, 0]
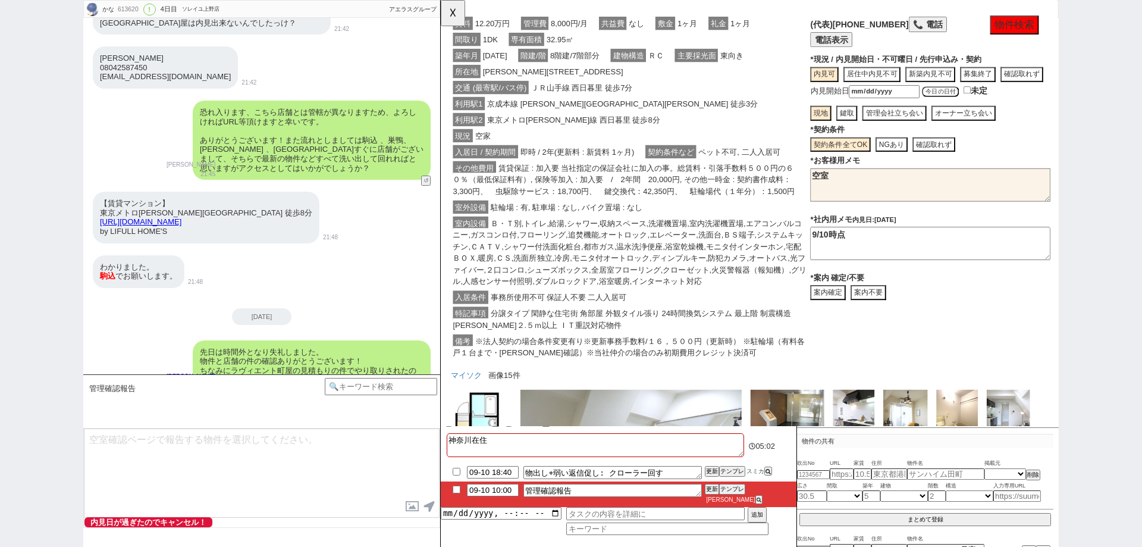
type textarea "空室"
click at [965, 280] on textarea "9/10時点" at bounding box center [967, 262] width 258 height 36
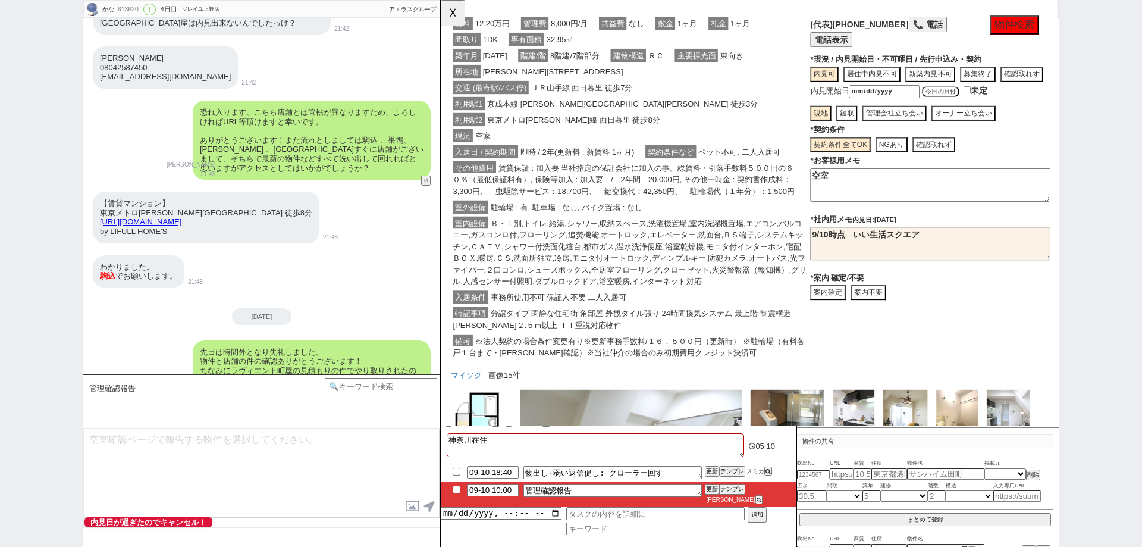
type textarea "9/10時点　いい生活スクエア"
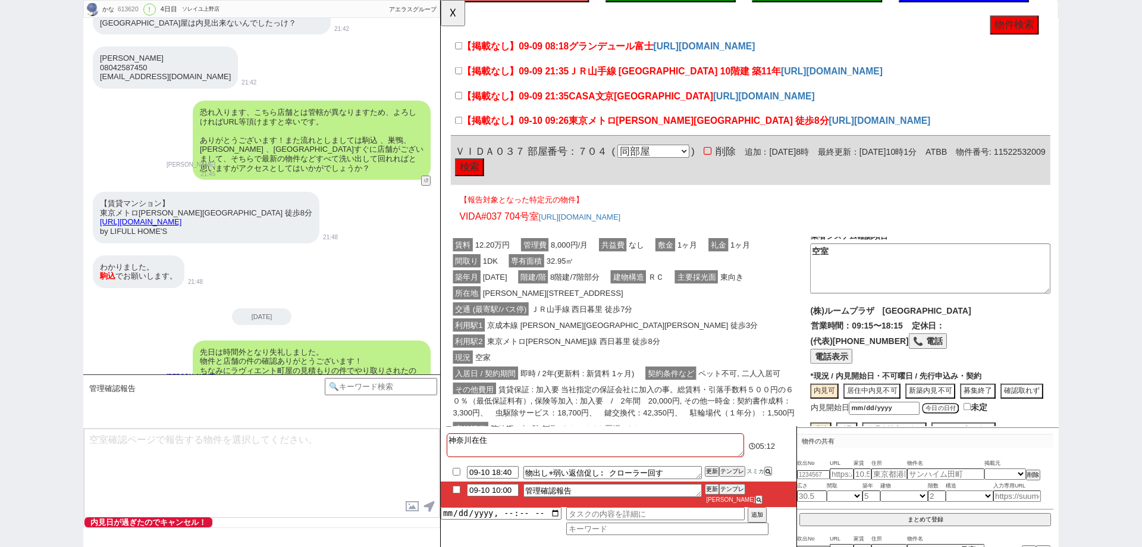
scroll to position [6, 0]
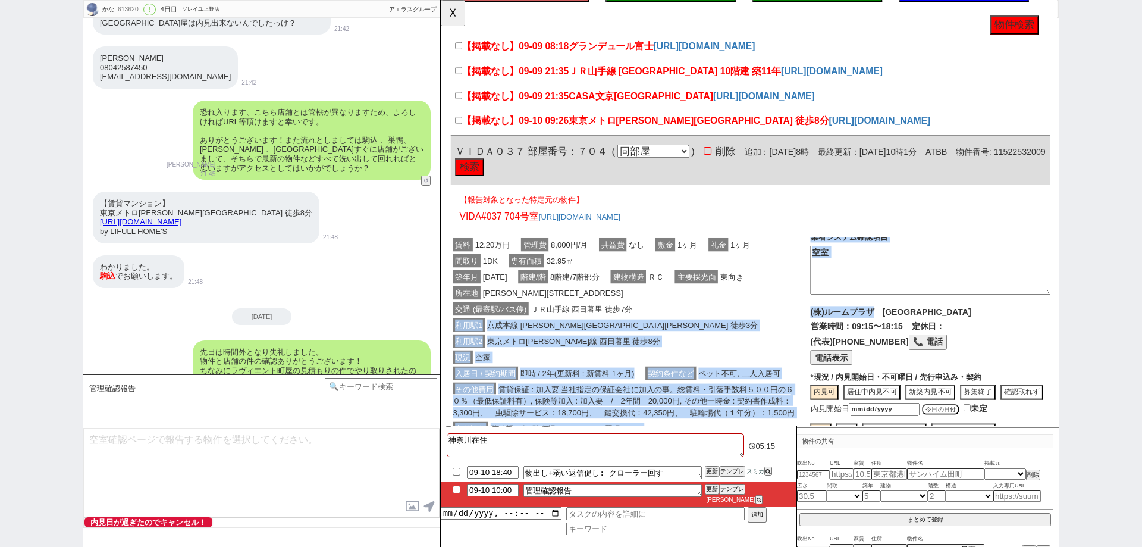
drag, startPoint x: 905, startPoint y: 350, endPoint x: 834, endPoint y: 353, distance: 71.5
click at [834, 353] on div "賃料 12.20万円 管理費 8,000円/月 共益費 なし 敷金 1ヶ月 礼金 1ヶ月 間取り 1DK 専有面積 32.95㎡ 築年月 [DATE] 階建/…" at bounding box center [774, 435] width 645 height 381
copy div "LOrem ipsu do8s ame6 cons adip el5s doe2 temporinc utla et2d ma al eni / admi v…"
click at [849, 340] on span "(株)ルームプラザ　[GEOGRAPHIC_DATA]" at bounding box center [924, 335] width 173 height 10
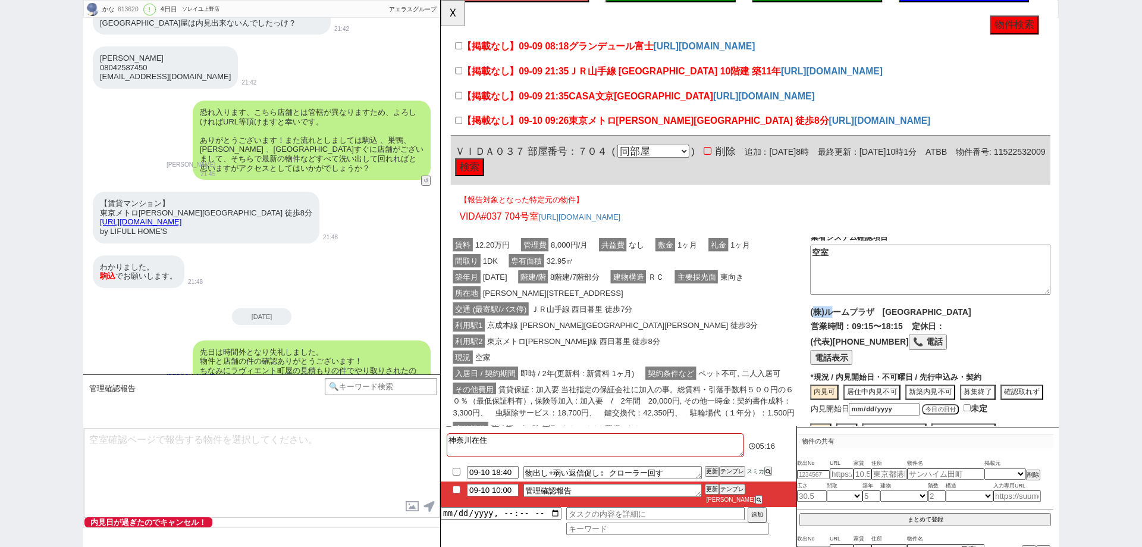
drag, startPoint x: 841, startPoint y: 352, endPoint x: 917, endPoint y: 350, distance: 76.8
click at [870, 340] on span "(株)ルームプラザ　[GEOGRAPHIC_DATA]" at bounding box center [924, 335] width 173 height 10
drag, startPoint x: 904, startPoint y: 346, endPoint x: 838, endPoint y: 347, distance: 66.6
click at [838, 340] on span "(株)ルームプラザ　[GEOGRAPHIC_DATA]" at bounding box center [924, 335] width 173 height 10
copy span "(株)ルームプラザ"
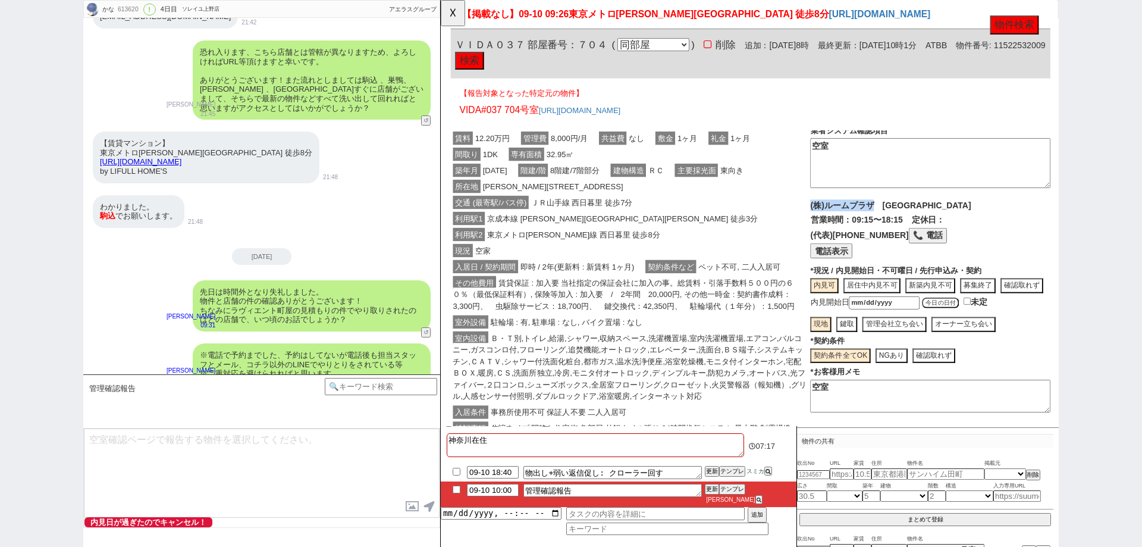
scroll to position [206, 0]
click at [487, 76] on button "検索" at bounding box center [471, 66] width 31 height 19
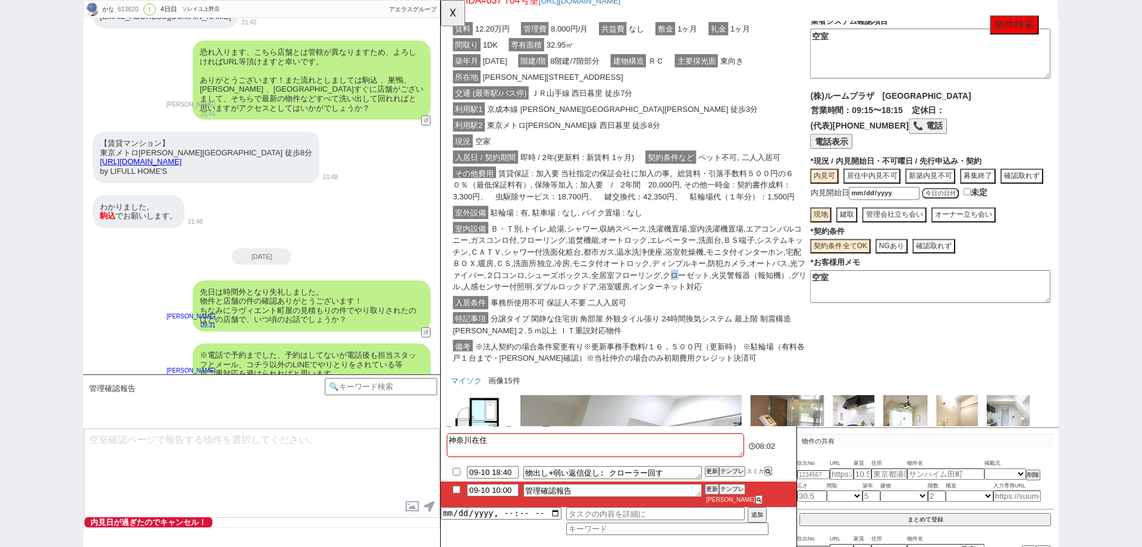
click at [693, 305] on span "Ｂ・Ｔ別,トイレ,給湯,シャワー,収納スペース,洗濯機置場,室内洗濯機置場,エアコン,バルコニー,ガスコンロ付,フローリング,追焚機能,オートロック,エレベー…" at bounding box center [644, 277] width 380 height 77
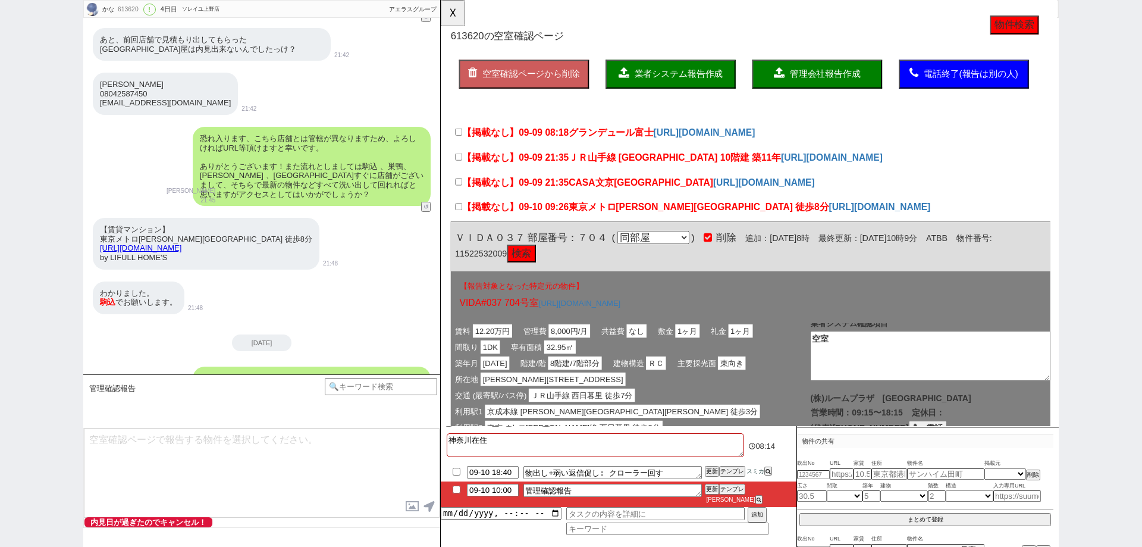
scroll to position [3985, 0]
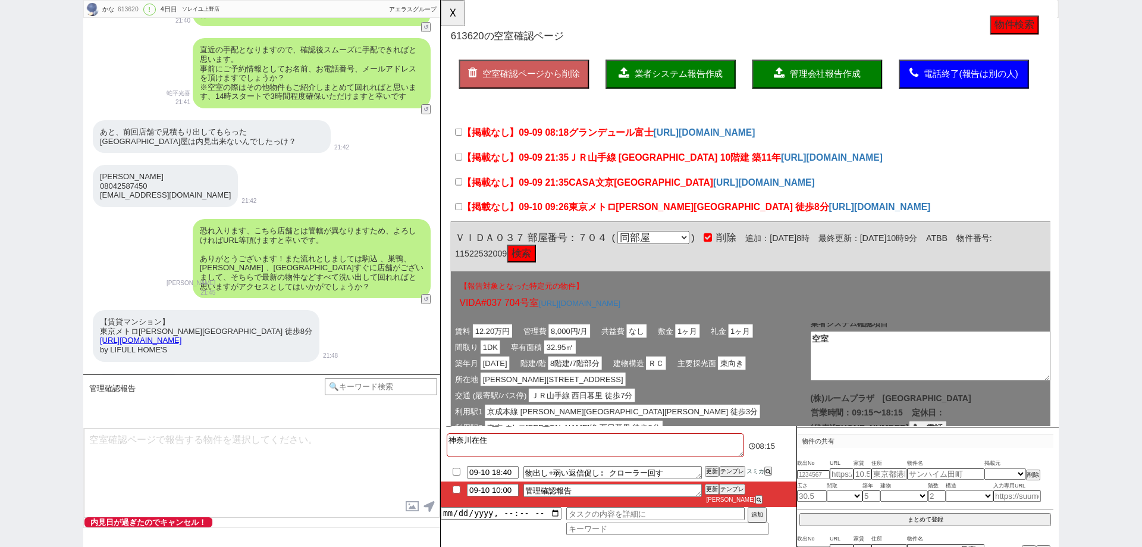
click at [631, 220] on span "東京メトロ[PERSON_NAME][GEOGRAPHIC_DATA] 徒歩8分" at bounding box center [719, 222] width 280 height 11
click at [464, 220] on input "【掲載なし】09-10 09:26 東京メトロ[PERSON_NAME][GEOGRAPHIC_DATA] 徒歩8分" at bounding box center [460, 222] width 8 height 8
checkbox input "true"
click at [624, 193] on span "CASA文京[GEOGRAPHIC_DATA]" at bounding box center [656, 195] width 155 height 11
click at [464, 193] on input "【掲載なし】09-09 21:35 CASA文京動坂" at bounding box center [460, 196] width 8 height 8
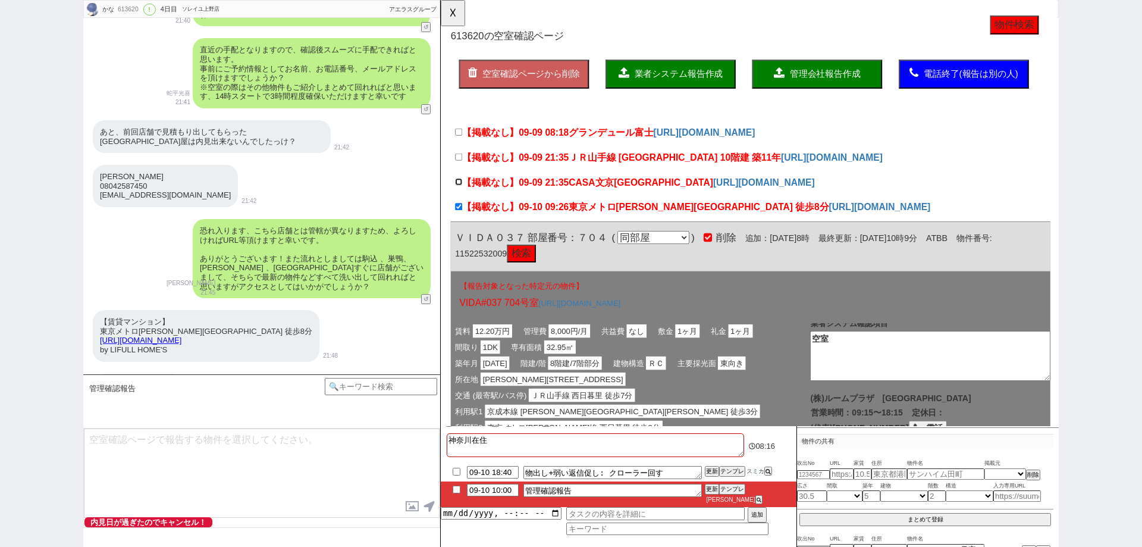
checkbox input "true"
click at [624, 167] on span "ＪＲ山手線 [GEOGRAPHIC_DATA] 10階建 築11年" at bounding box center [693, 169] width 228 height 11
click at [464, 167] on input "【掲載なし】09-09 21:35 ＪＲ山手線 西日暮里駅 10階建 築11年" at bounding box center [460, 169] width 8 height 8
checkbox input "true"
click at [619, 136] on label "【掲載なし】09-09 08:18 グランデュール富士" at bounding box center [563, 143] width 214 height 14
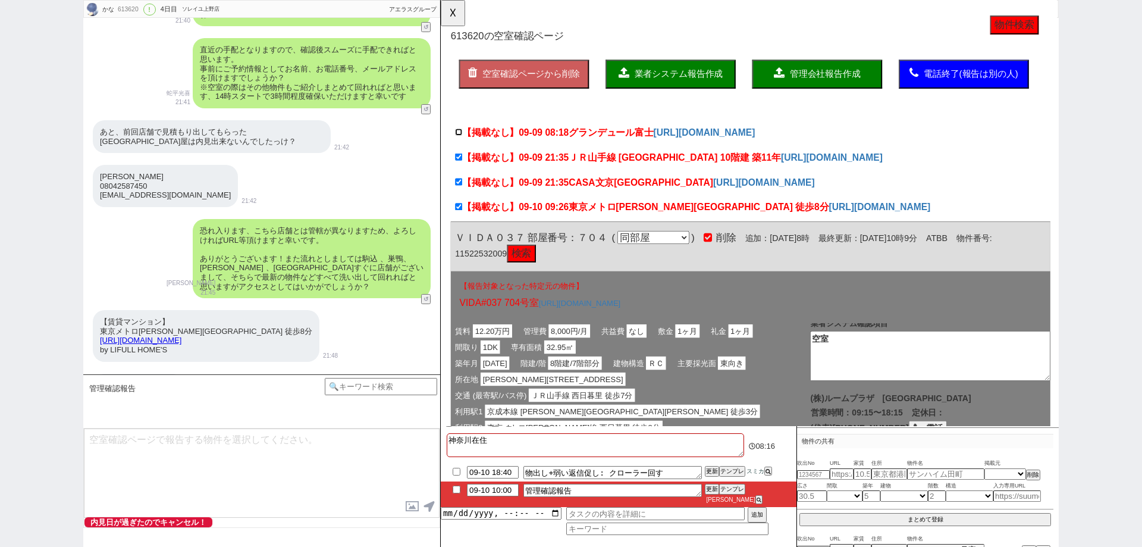
click at [464, 138] on input "【掲載なし】09-09 08:18 グランデュール富士" at bounding box center [460, 142] width 8 height 8
checkbox input "true"
click at [721, 73] on button "業者システム報告作成" at bounding box center [688, 79] width 140 height 31
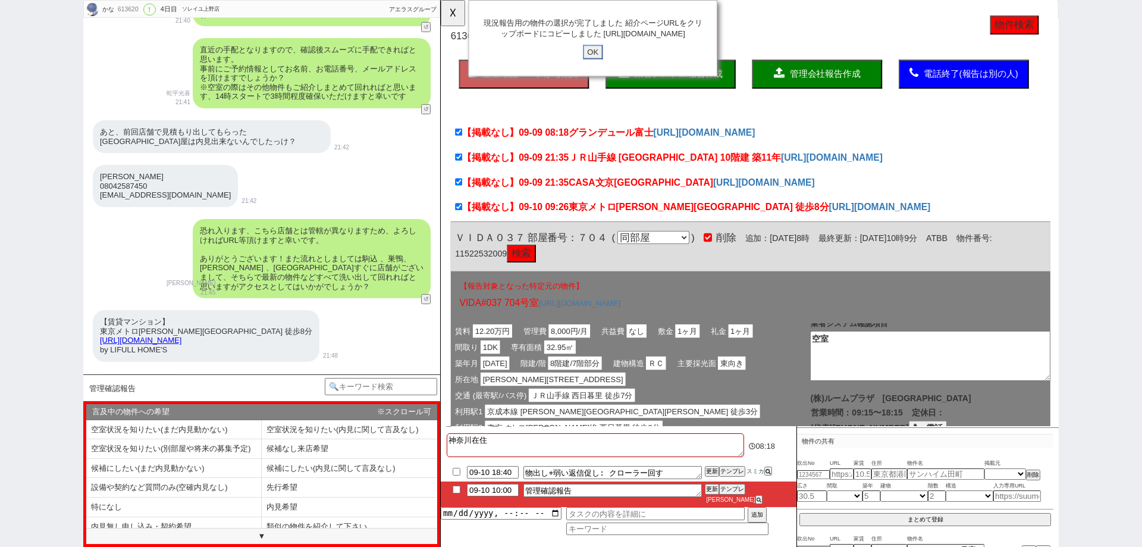
click at [602, 64] on input "OK" at bounding box center [604, 55] width 21 height 15
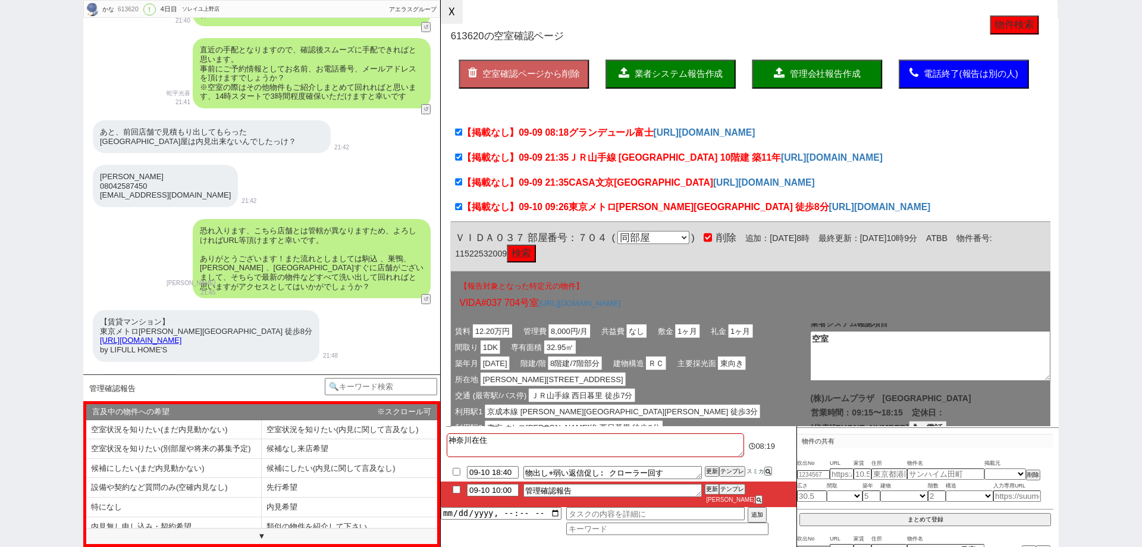
click at [450, 17] on button "☓" at bounding box center [452, 12] width 22 height 24
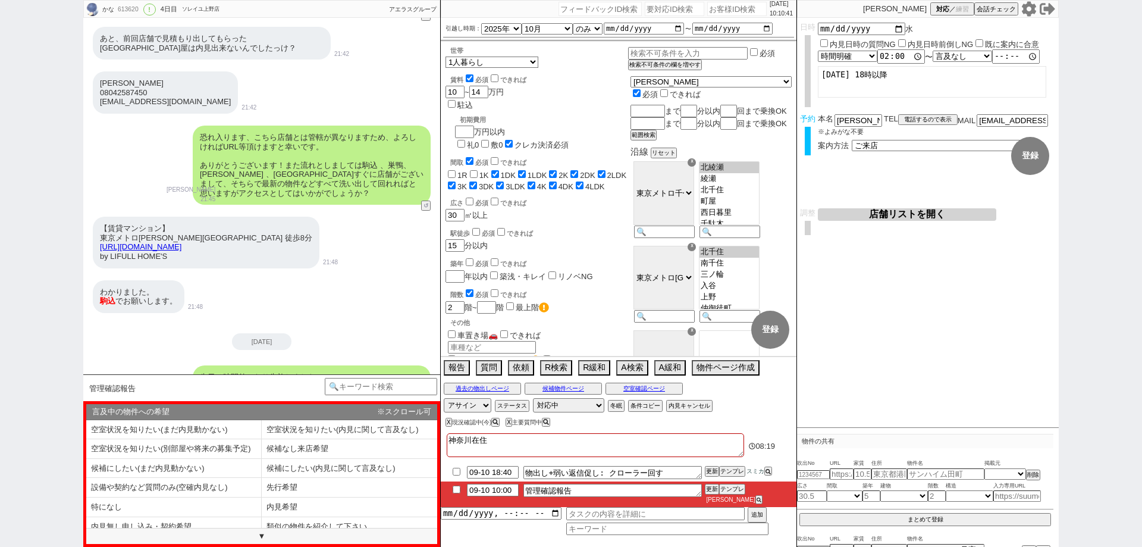
scroll to position [4164, 0]
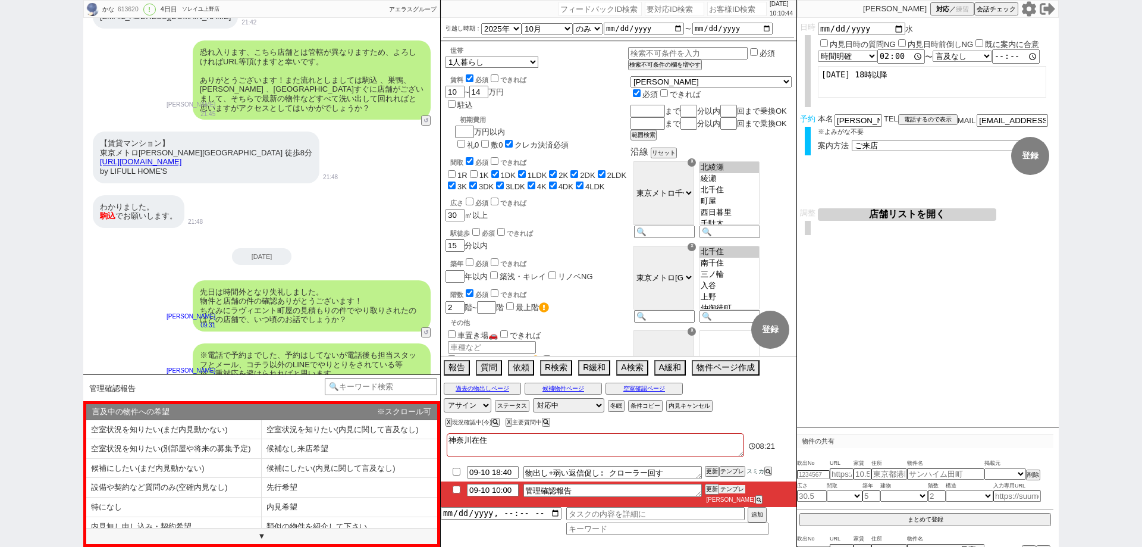
click at [735, 493] on button "テンプレ" at bounding box center [732, 489] width 26 height 8
click at [373, 503] on li "内見希望" at bounding box center [350, 507] width 176 height 20
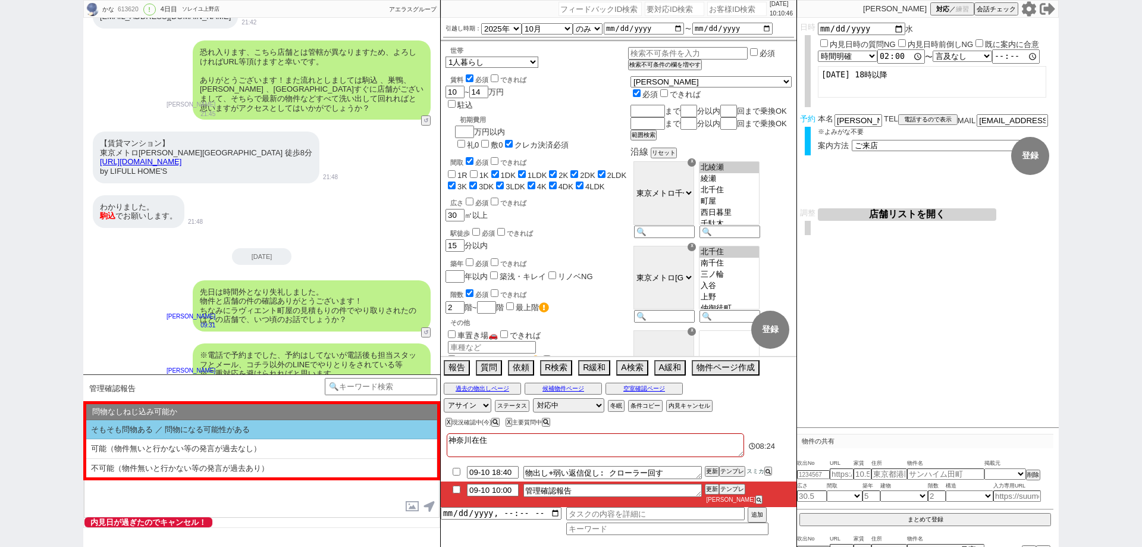
click at [333, 428] on li "そもそも問物ある ／ 問物になる可能性がある" at bounding box center [261, 430] width 351 height 20
select select "内見希望"
select select "そもそも問物ある ／ 問物になる可能性がある"
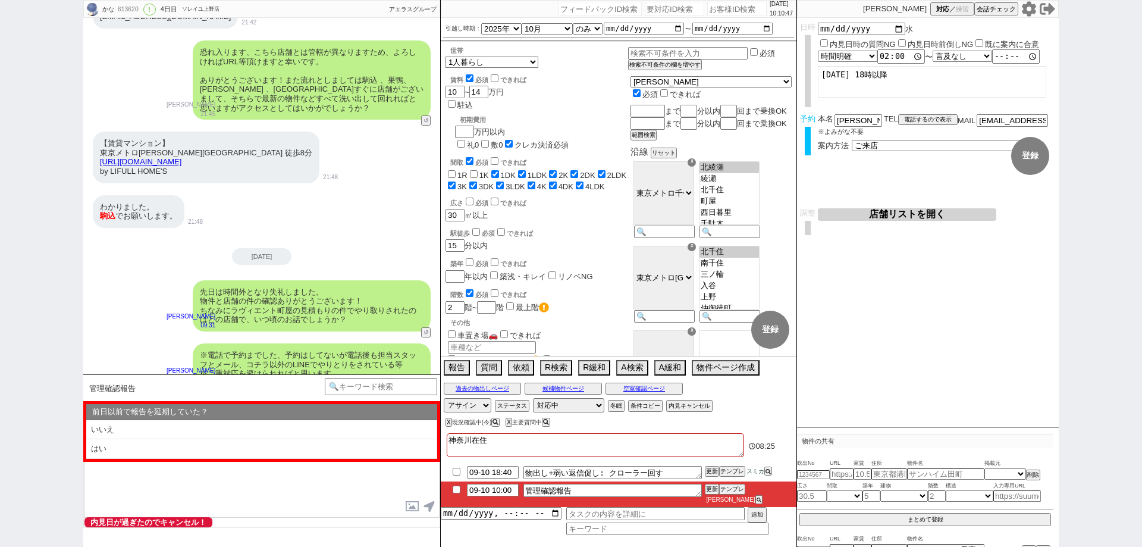
click at [333, 428] on li "いいえ" at bounding box center [261, 430] width 351 height 20
select select "内見希望"
select select "そもそも問物ある ／ 問物になる可能性がある"
select select "いいえ"
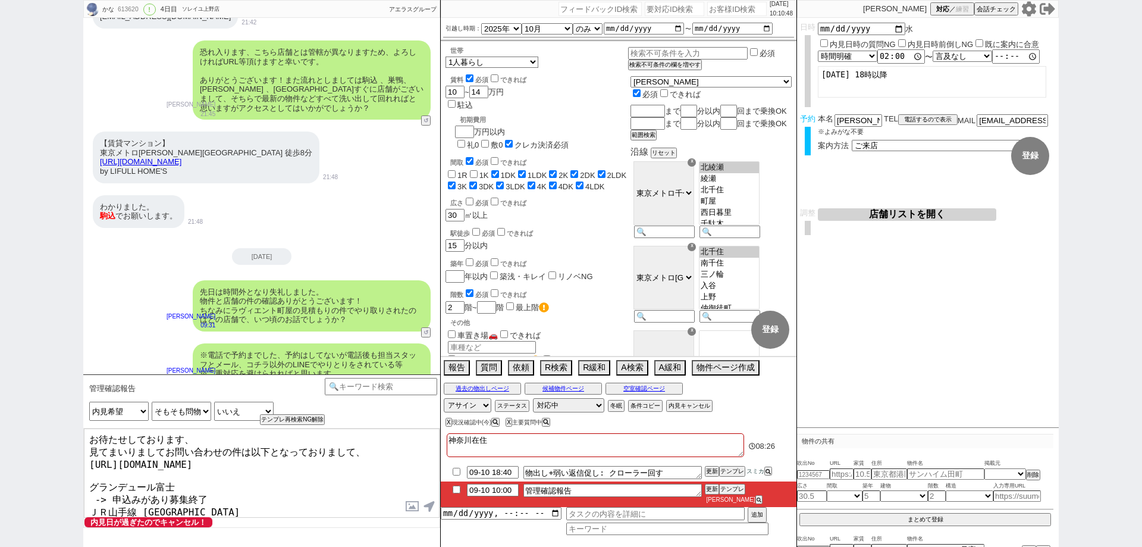
scroll to position [93, 0]
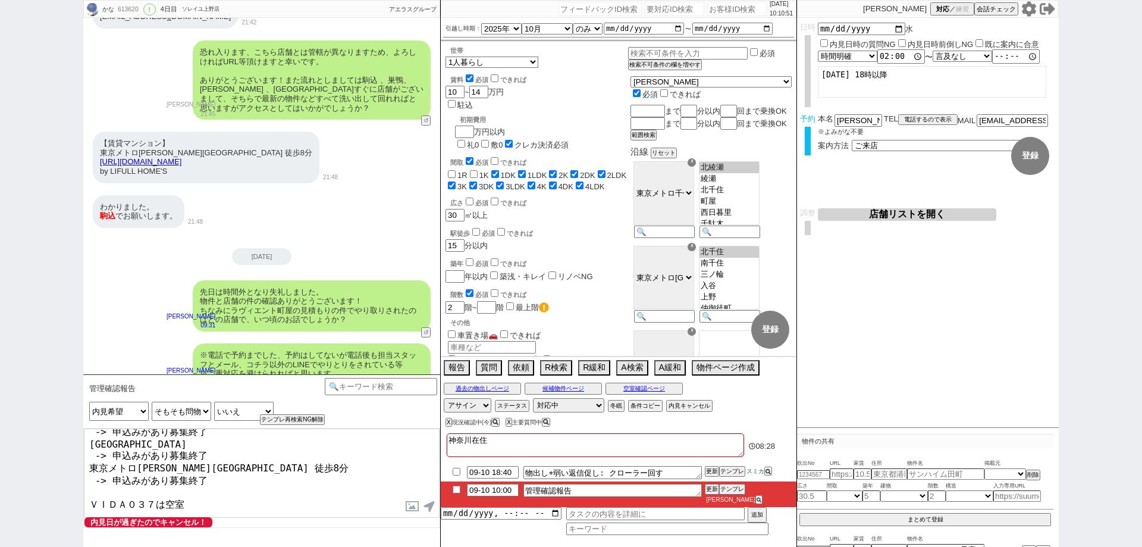
drag, startPoint x: 317, startPoint y: 508, endPoint x: 325, endPoint y: 490, distance: 19.5
click at [325, 490] on textarea "お待たせしております、 見てまいりましてお問い合わせの件は以下となっておりまして、 https://tools.sumika.live/pages/utdak…" at bounding box center [262, 472] width 356 height 89
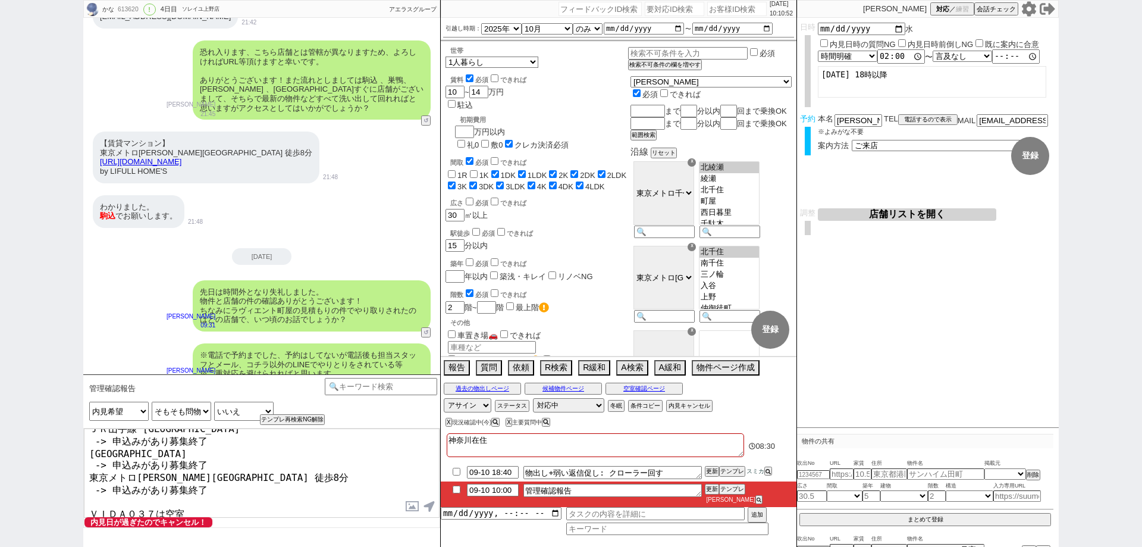
scroll to position [24, 0]
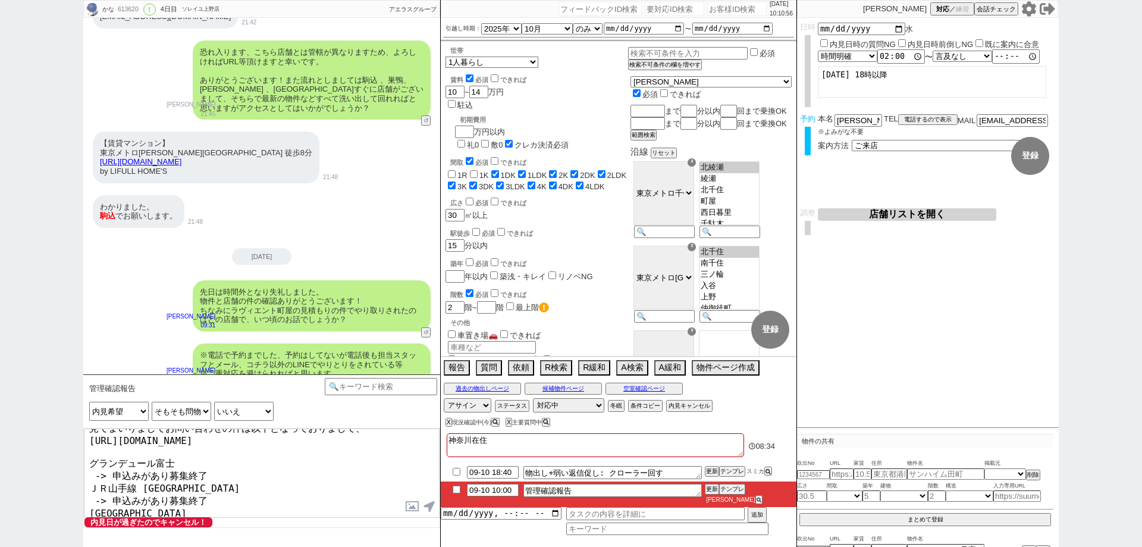
drag, startPoint x: 314, startPoint y: 148, endPoint x: 96, endPoint y: 136, distance: 218.1
click at [96, 136] on div "【賃貸マンション】 東京メトロ千代田線 町屋駅 徒歩8分 https://www.homes.co.jp/chintai/b-1183980165077/?c…" at bounding box center [206, 156] width 227 height 51
copy link "https://www.homes.co.jp/chintai/b-1183980165077/?cmp_id=08_aooeee_00000039&open…"
click at [671, 393] on button "空室確認ページ" at bounding box center [644, 389] width 77 height 10
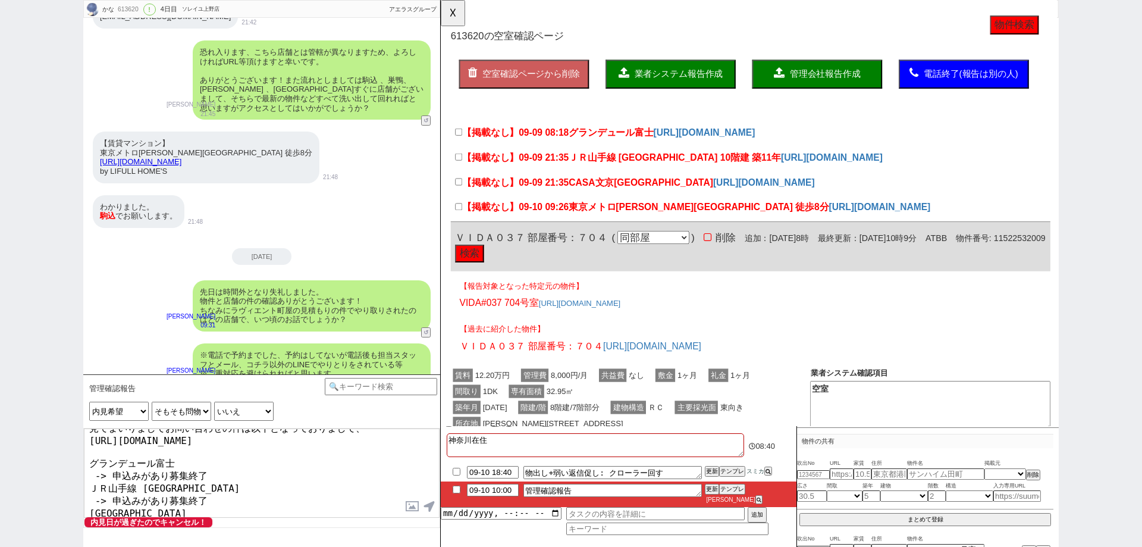
scroll to position [0, 0]
drag, startPoint x: 682, startPoint y: 169, endPoint x: 746, endPoint y: 168, distance: 64.3
click at [746, 168] on span "ＪＲ山手線 西日暮里駅 10階建 築11年" at bounding box center [693, 169] width 228 height 11
copy span "10階建 築11年"
click at [201, 472] on textarea "お待たせしております、 見てまいりましてお問い合わせの件は以下となっておりまして、 https://tools.sumika.live/pages/utdak…" at bounding box center [262, 472] width 356 height 89
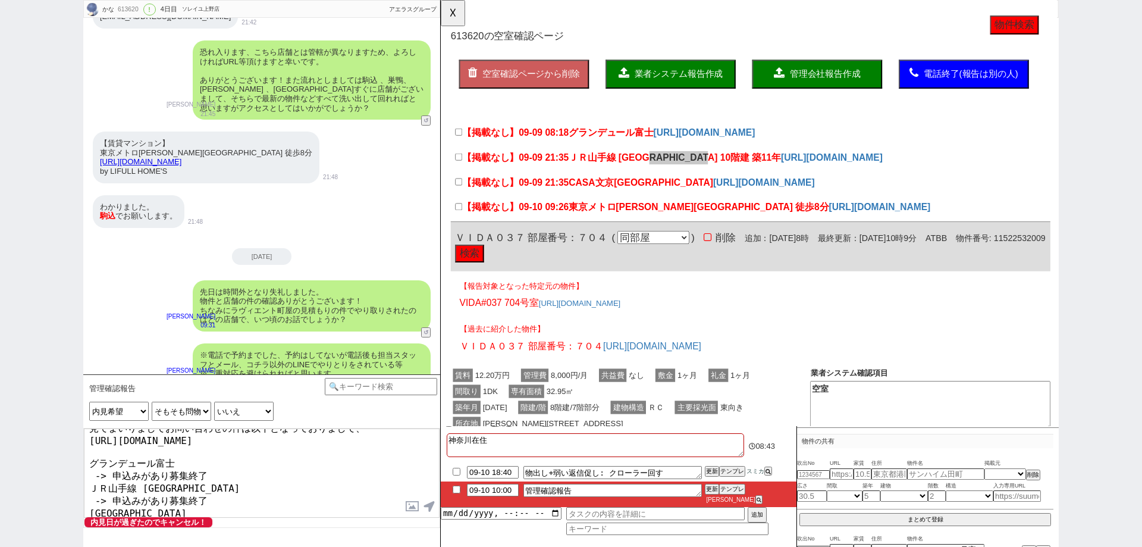
paste textarea "10階建 築11年"
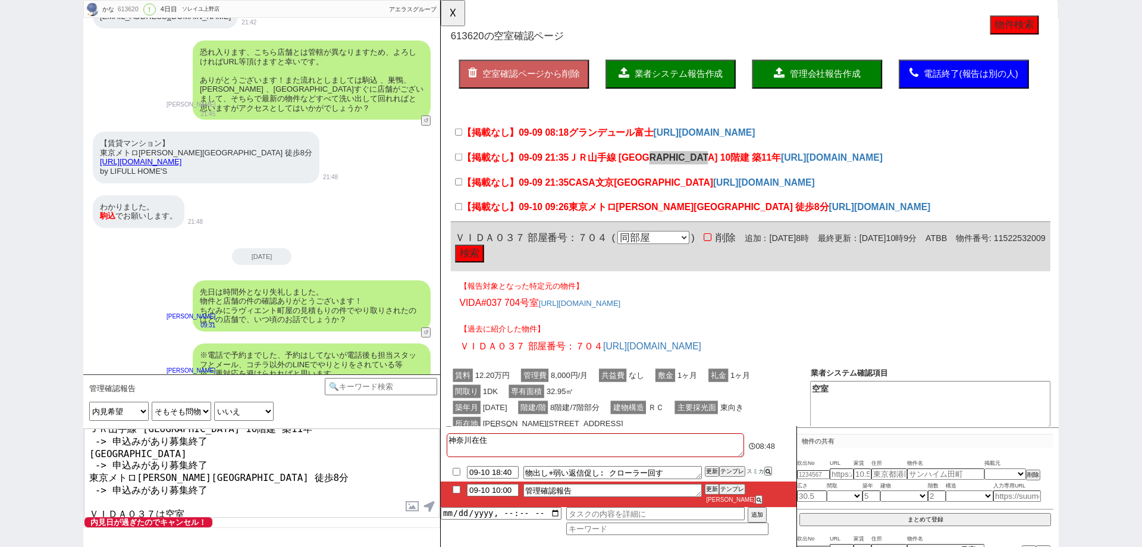
type textarea "お待たせしております、 見てまいりましてお問い合わせの件は以下となっておりまして、 https://tools.sumika.live/pages/utdak…"
click at [463, 20] on button "☓" at bounding box center [452, 12] width 22 height 24
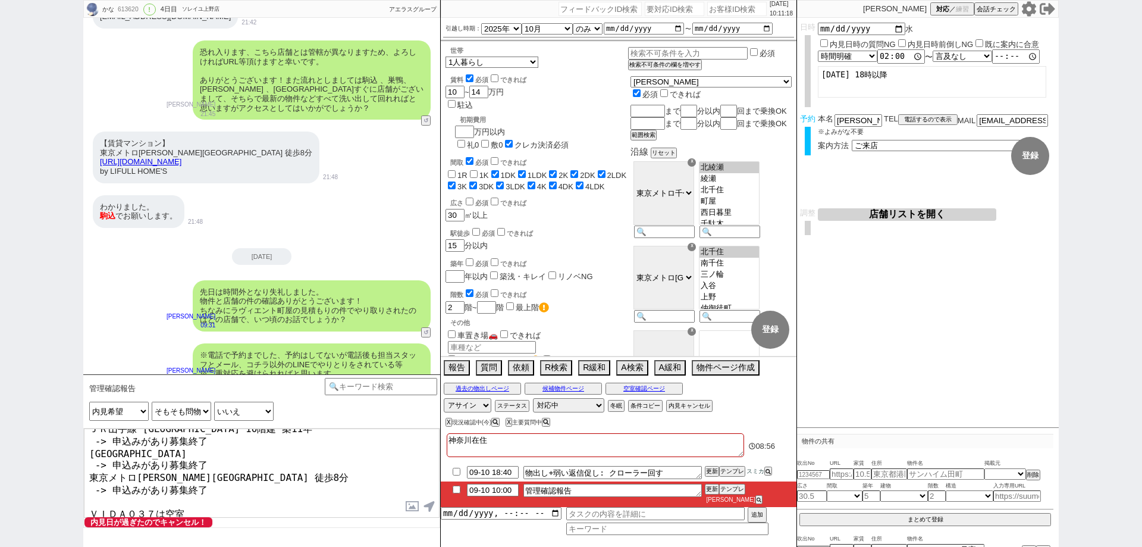
click at [453, 380] on input "バイク置場🛵" at bounding box center [452, 384] width 8 height 8
checkbox input "true"
checkbox input "false"
checkbox input "true"
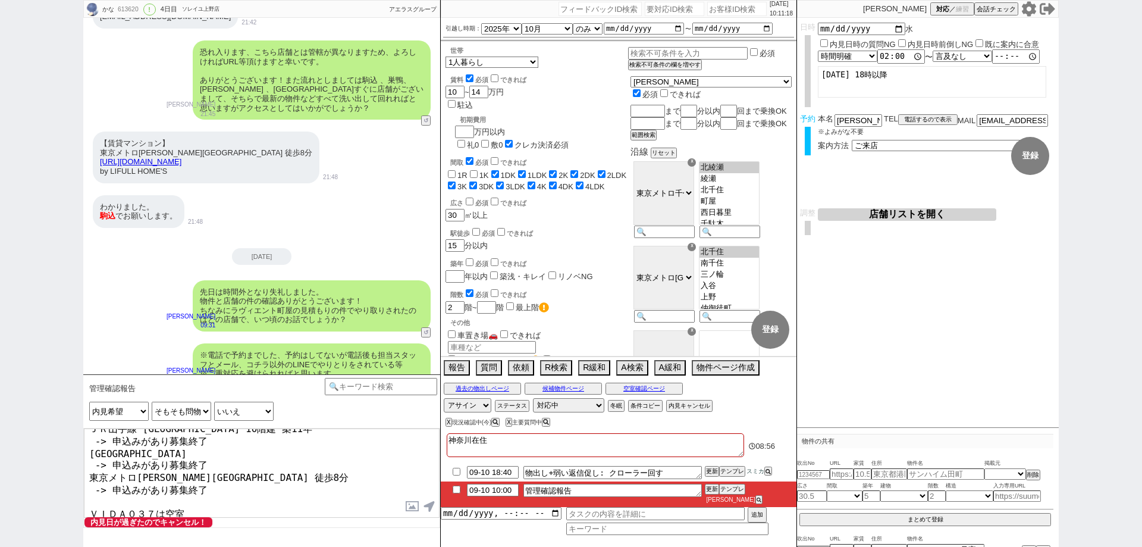
checkbox input "true"
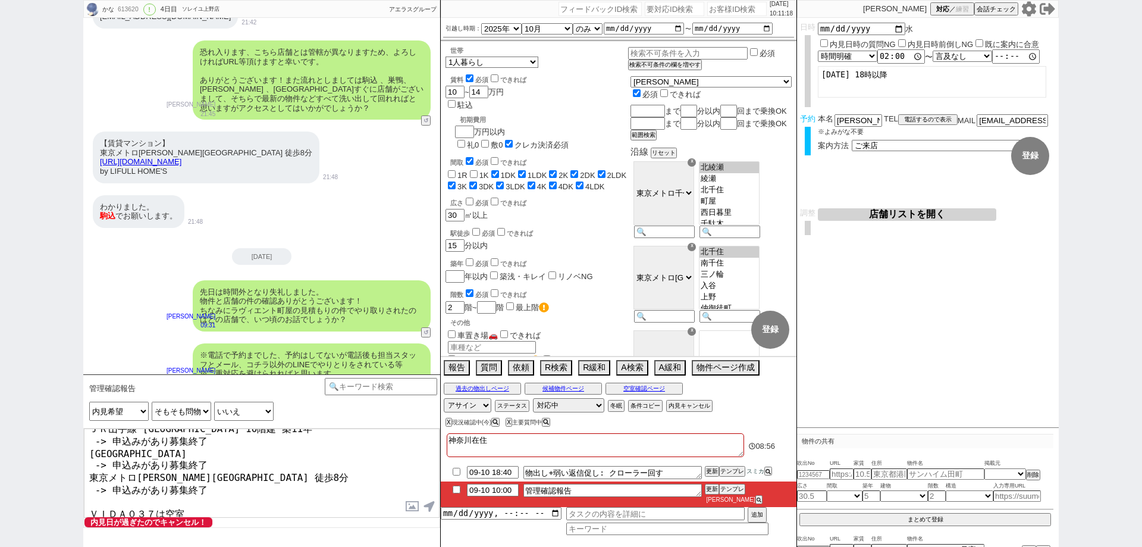
checkbox input "true"
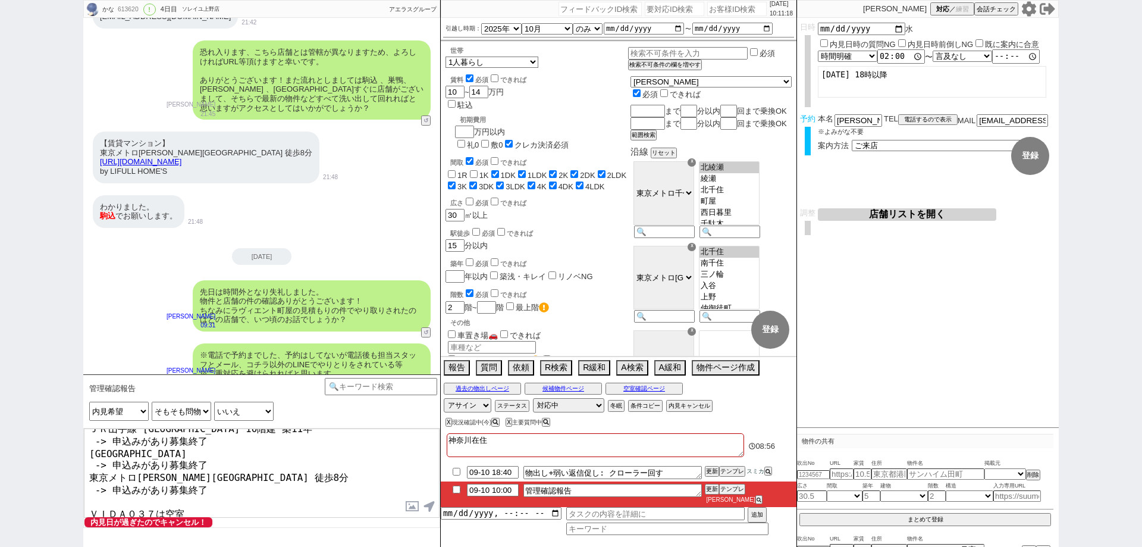
checkbox input "true"
click at [453, 380] on input "バイク置場🛵" at bounding box center [452, 384] width 8 height 8
checkbox input "false"
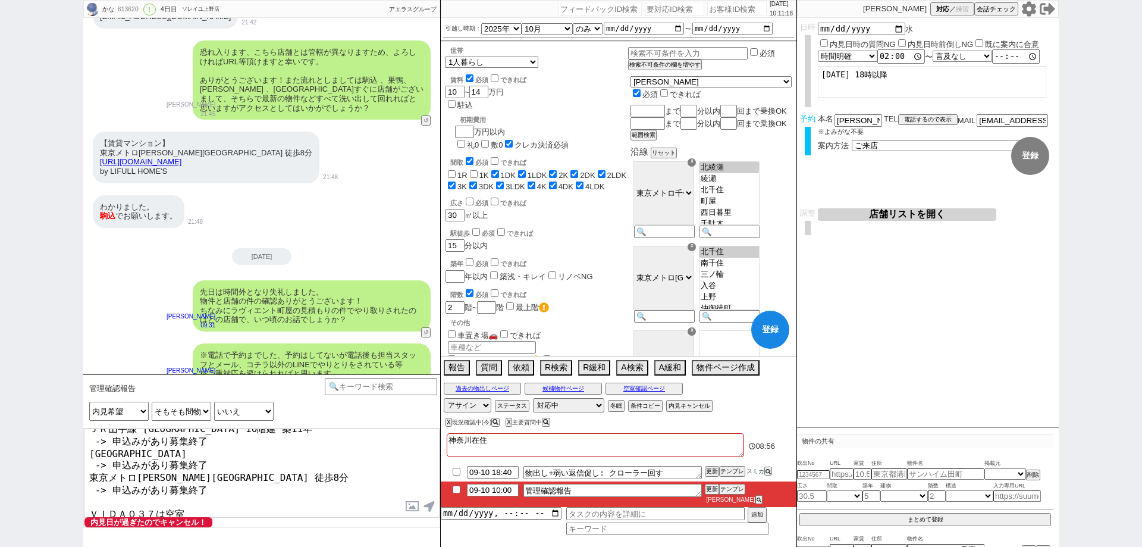
checkbox input "true"
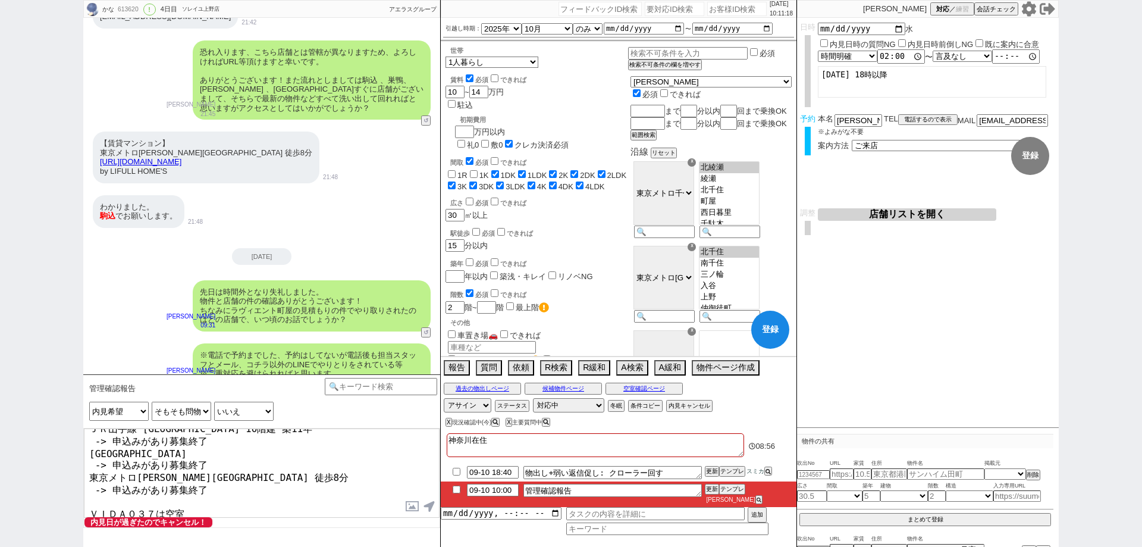
checkbox input "true"
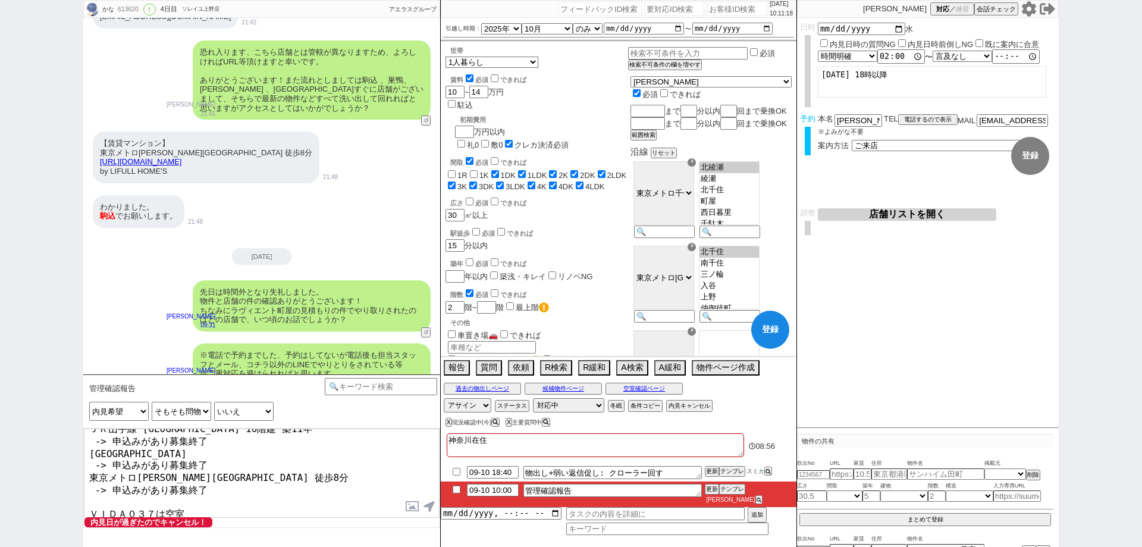
checkbox input "true"
checkbox input "false"
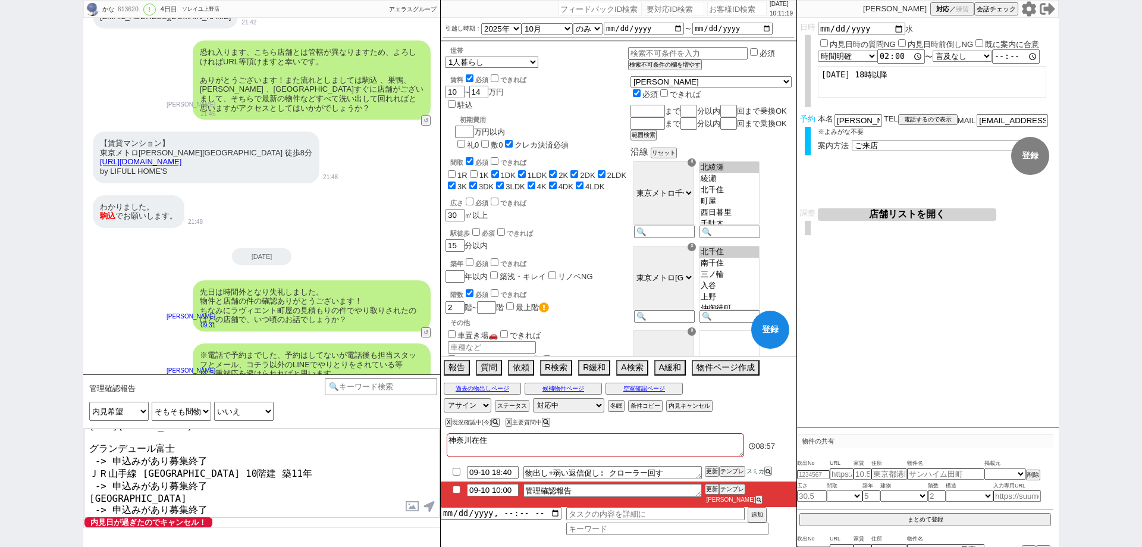
scroll to position [0, 0]
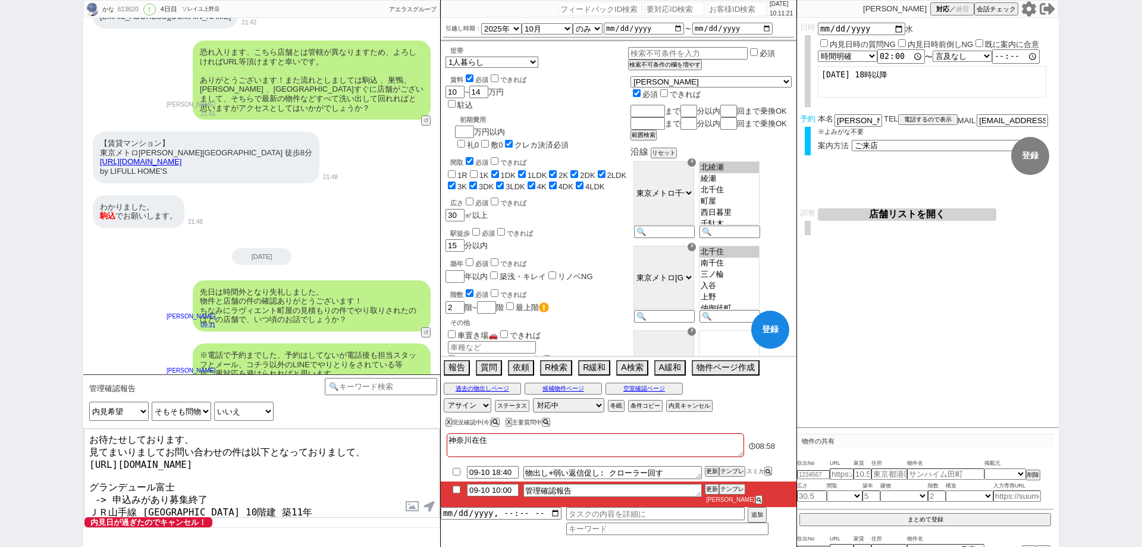
drag, startPoint x: 203, startPoint y: 435, endPoint x: 34, endPoint y: 396, distance: 173.3
click at [51, 396] on div "かな 613620 ! 0 4日目 ソレイユ上野店 冬眠中 自社客 アエラスグループ スミカ_BPO チャット全表示 2025-09-07 ようこそLINE物…" at bounding box center [571, 273] width 1142 height 547
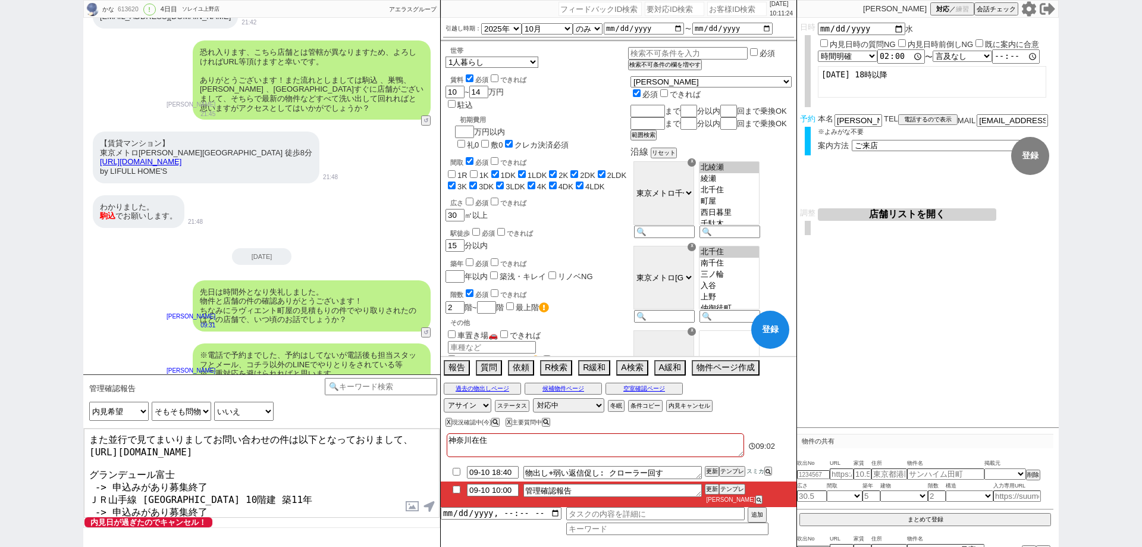
type textarea "また並行で見てまいりましてお問い合わせの件は以下となっておりまして、 https://tools.sumika.live/pages/utdakv0 グランデ…"
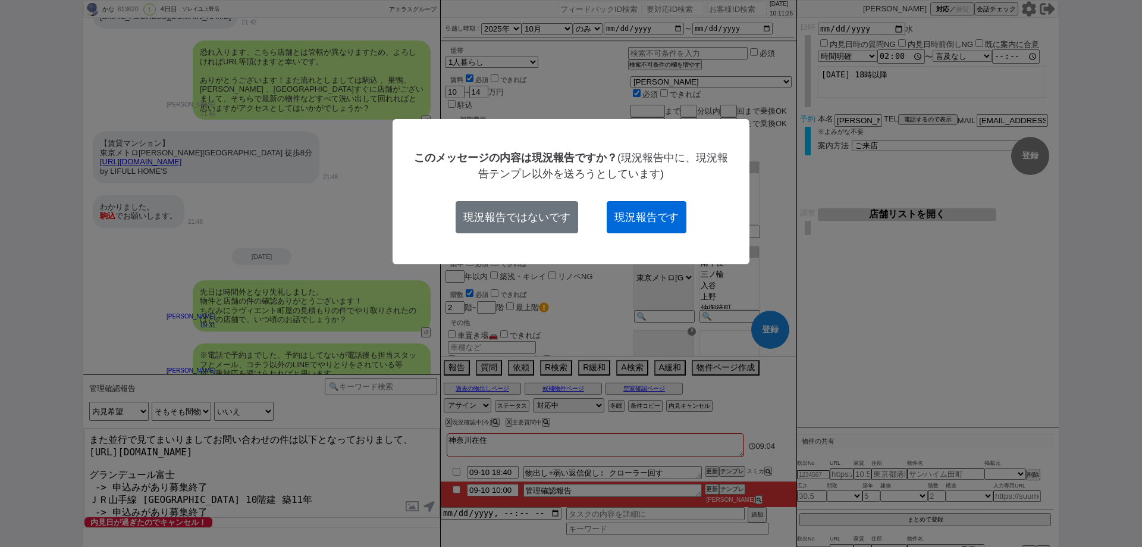
click at [662, 214] on button "現況報告です" at bounding box center [647, 217] width 80 height 32
checkbox input "true"
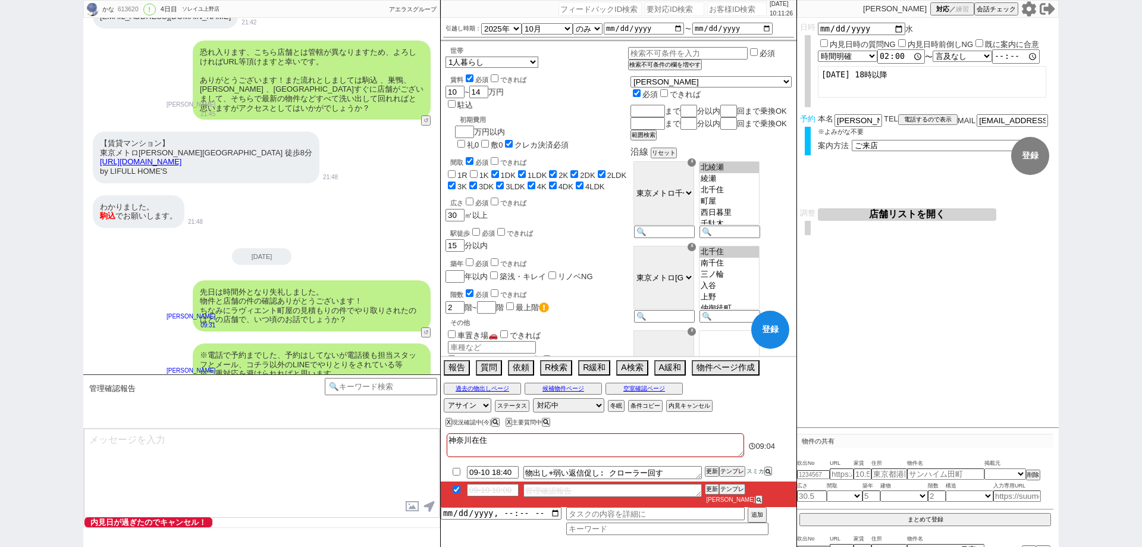
scroll to position [4338, 0]
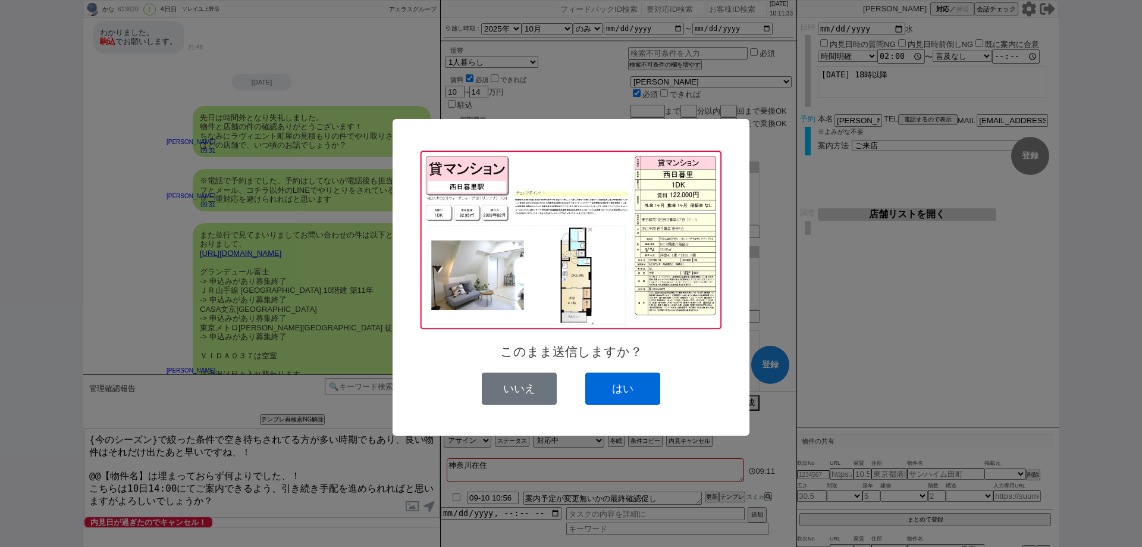
click at [609, 396] on button "はい" at bounding box center [622, 388] width 75 height 32
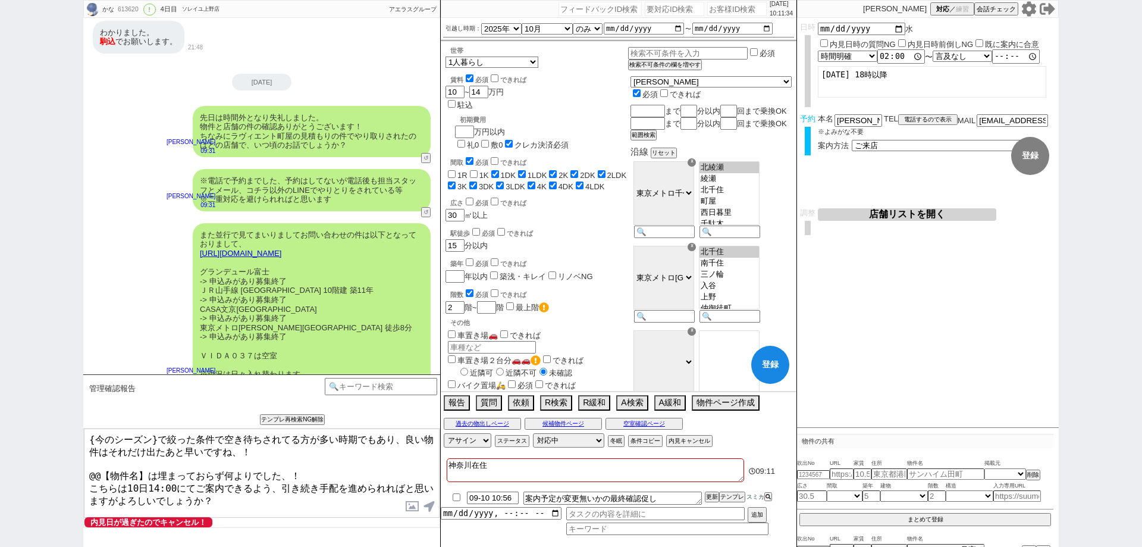
scroll to position [4451, 0]
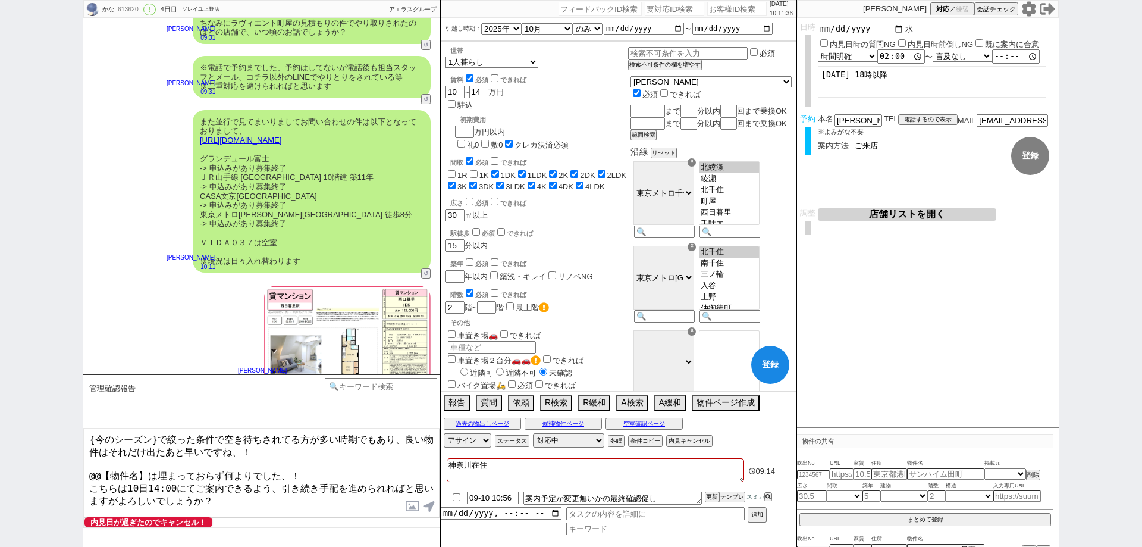
drag, startPoint x: 159, startPoint y: 436, endPoint x: 0, endPoint y: 386, distance: 167.1
click at [0, 389] on div "かな 613620 ! 0 4日目 ソレイユ上野店 冬眠中 自社客 アエラスグループ スミカ_BPO チャット全表示 2025-09-07 ようこそLINE物…" at bounding box center [571, 273] width 1142 height 547
drag, startPoint x: 255, startPoint y: 225, endPoint x: 198, endPoint y: 225, distance: 57.7
click at [198, 225] on div "また並行で見てまいりましてお問い合わせの件は以下となっておりまして、 https://tools.sumika.live/pages/utdakv0 グランデ…" at bounding box center [312, 191] width 238 height 163
copy div "ＶＩＤＡ０３７"
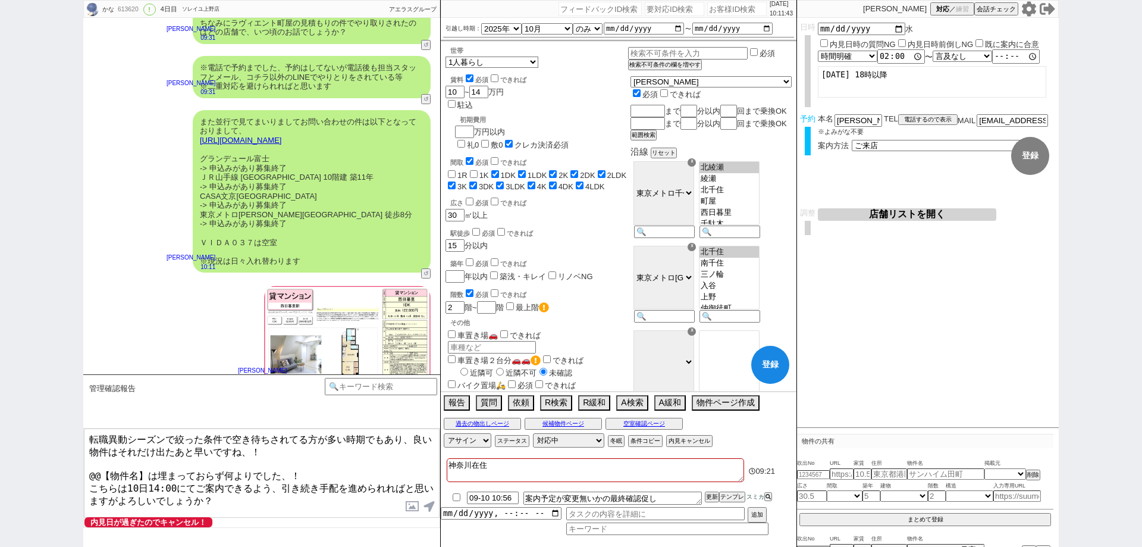
drag, startPoint x: 145, startPoint y: 465, endPoint x: 77, endPoint y: 468, distance: 67.3
click at [77, 468] on div "かな 613620 ! 0 4日目 ソレイユ上野店 冬眠中 自社客 アエラスグループ スミカ_BPO チャット全表示 2025-09-07 ようこそLINE物…" at bounding box center [571, 273] width 1142 height 547
paste textarea "ＶＩＤＡ０３７"
drag, startPoint x: 243, startPoint y: 492, endPoint x: 106, endPoint y: 487, distance: 136.9
click at [106, 487] on textarea "転職異動シーズンで絞った条件で空き待ちされてる方が多い時期でもあり、良い物件はそれだけ出たあと早いですね、！ ＶＩＤＡ０３７は埋まっておらず何よりでした、！ …" at bounding box center [262, 472] width 356 height 89
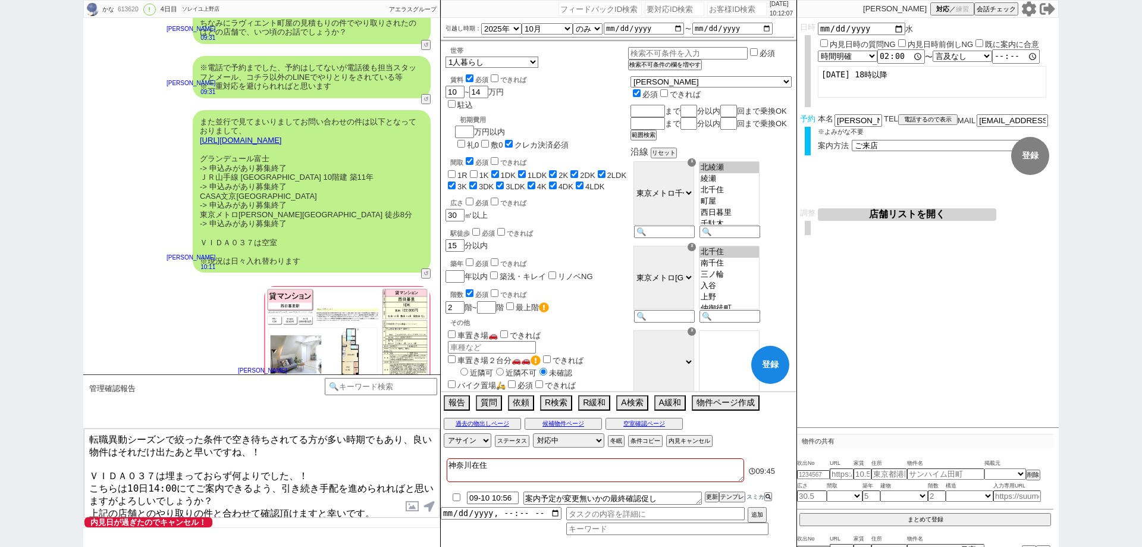
type textarea "転職異動シーズンで絞った条件で空き待ちされてる方が多い時期でもあり、良い物件はそれだけ出たあと早いですね、！ ＶＩＤＡ０３７は埋まっておらず何よりでした、！ …"
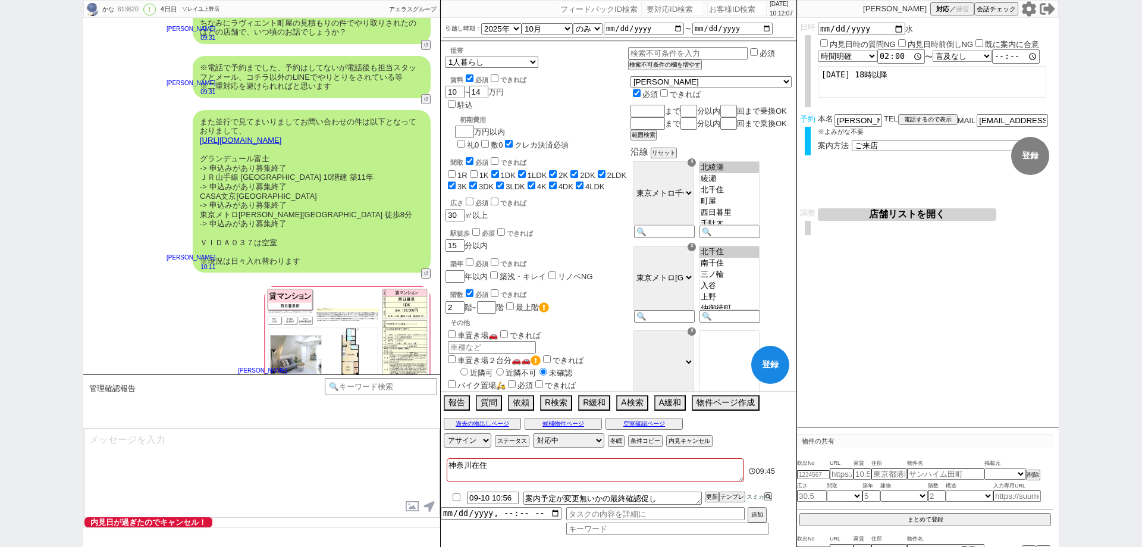
scroll to position [4552, 0]
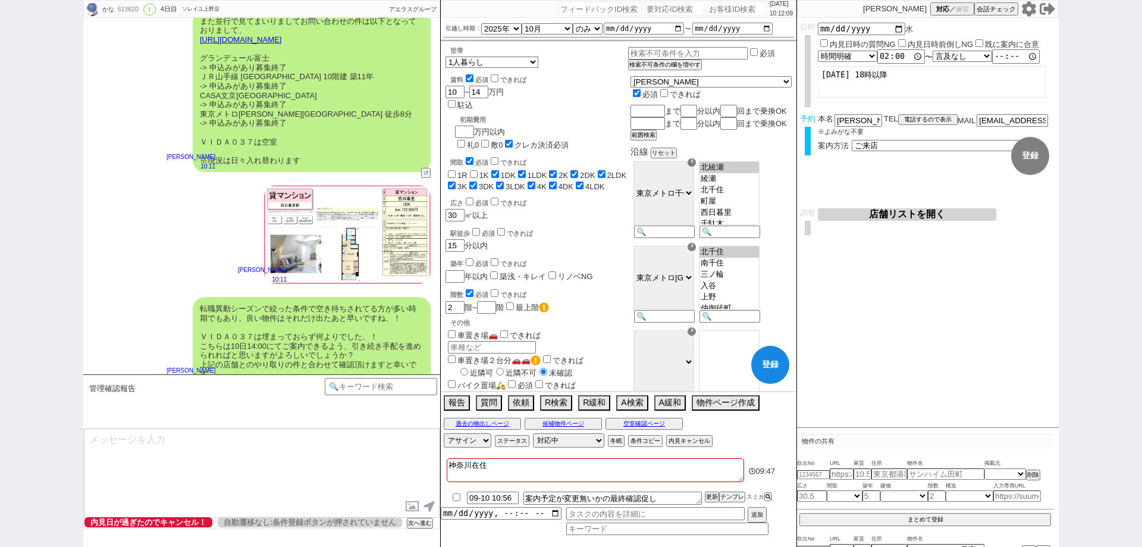
click at [773, 373] on button "登録" at bounding box center [770, 365] width 38 height 38
checkbox input "false"
checkbox input "true"
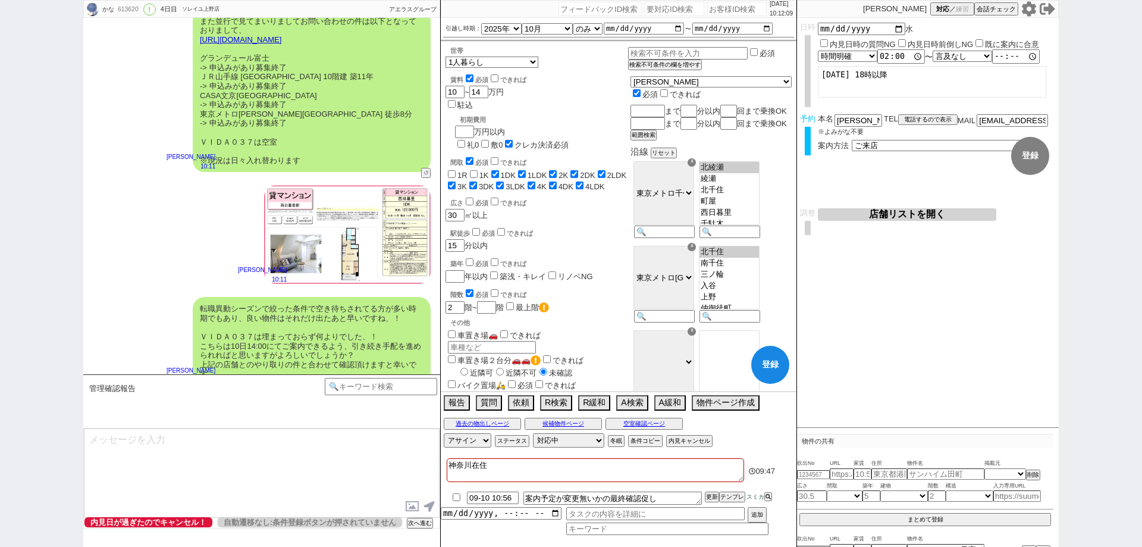
checkbox input "true"
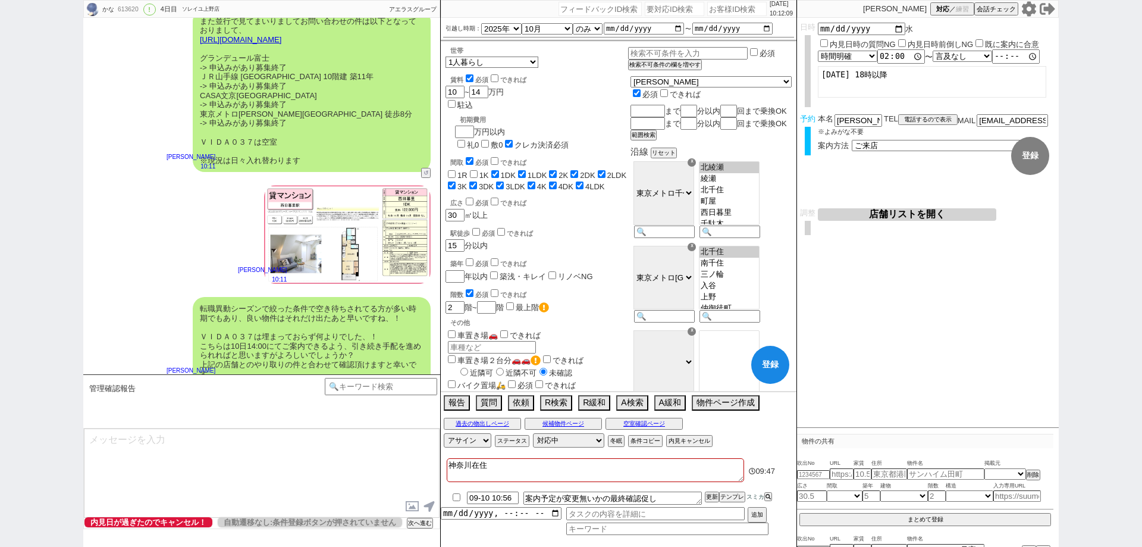
checkbox input "true"
select select "64"
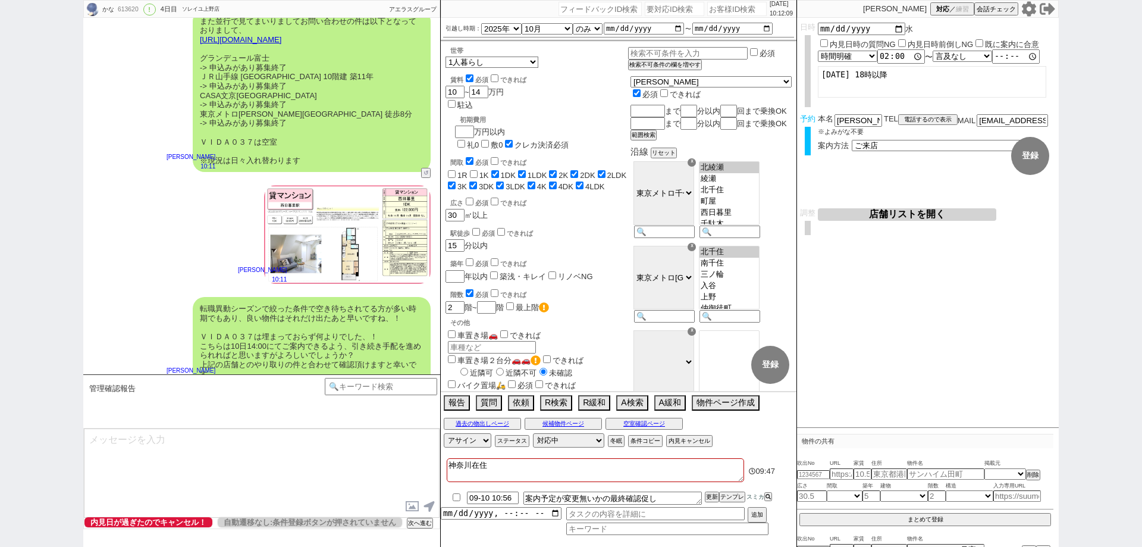
select select "62"
select select "1511"
click at [428, 524] on button "次へ進む" at bounding box center [419, 523] width 24 height 8
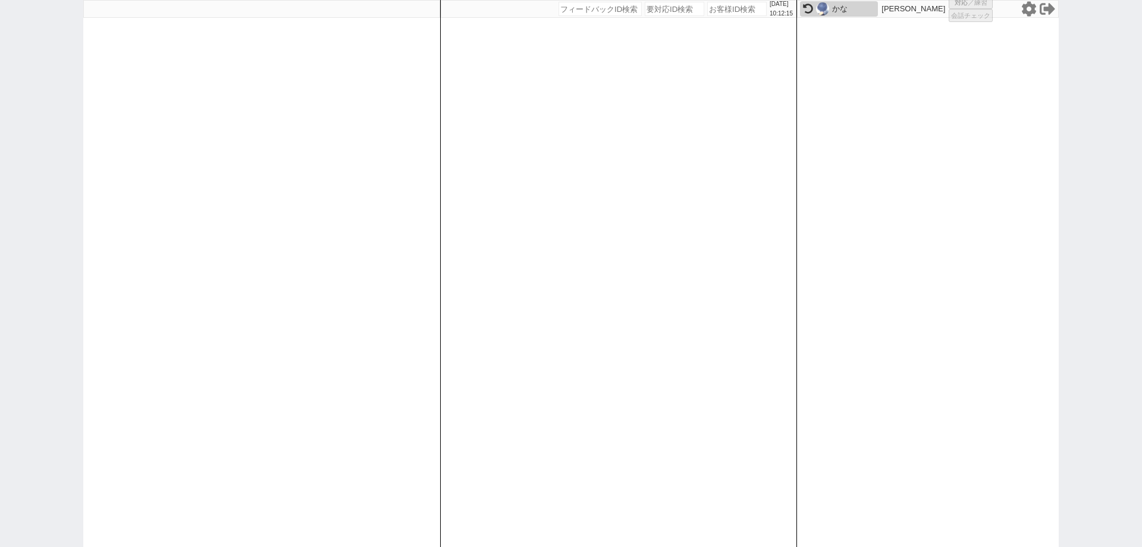
select select
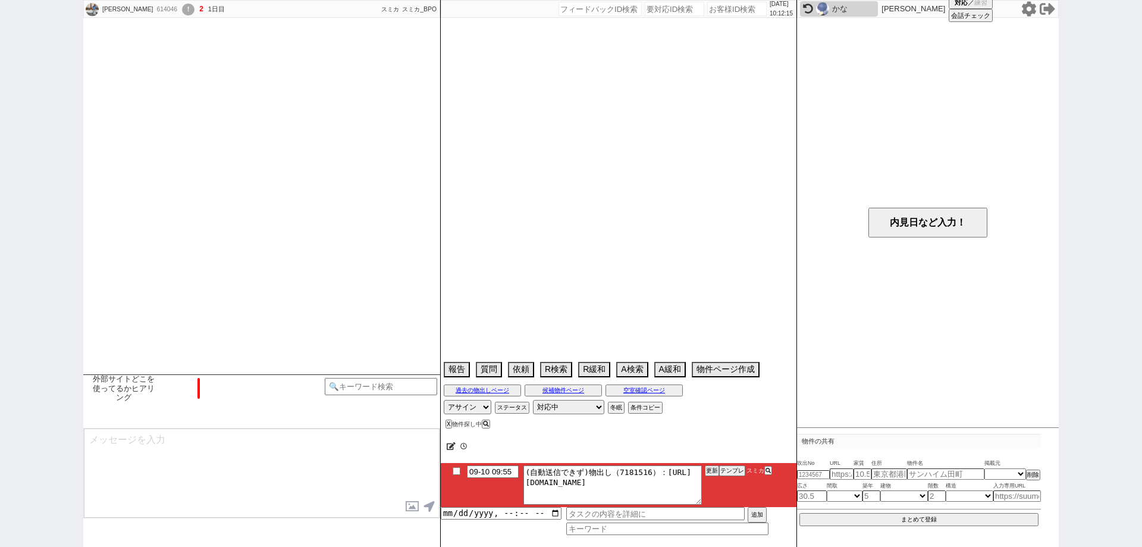
scroll to position [325, 0]
select select "2025"
select select "10"
select select "37"
select select "1"
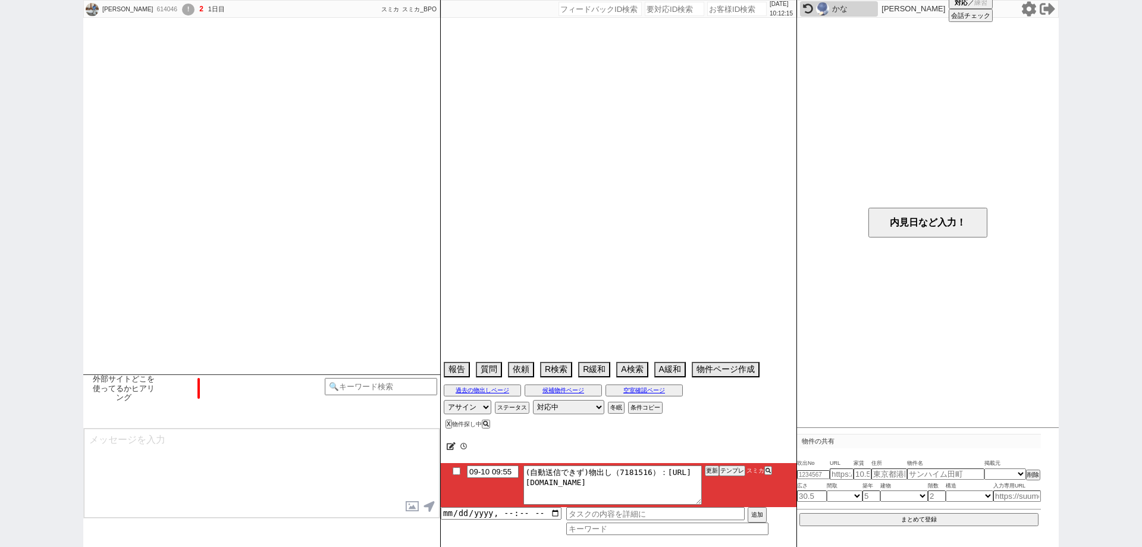
select select "53"
select select "1337"
select select "48"
select select "1235"
select select "50"
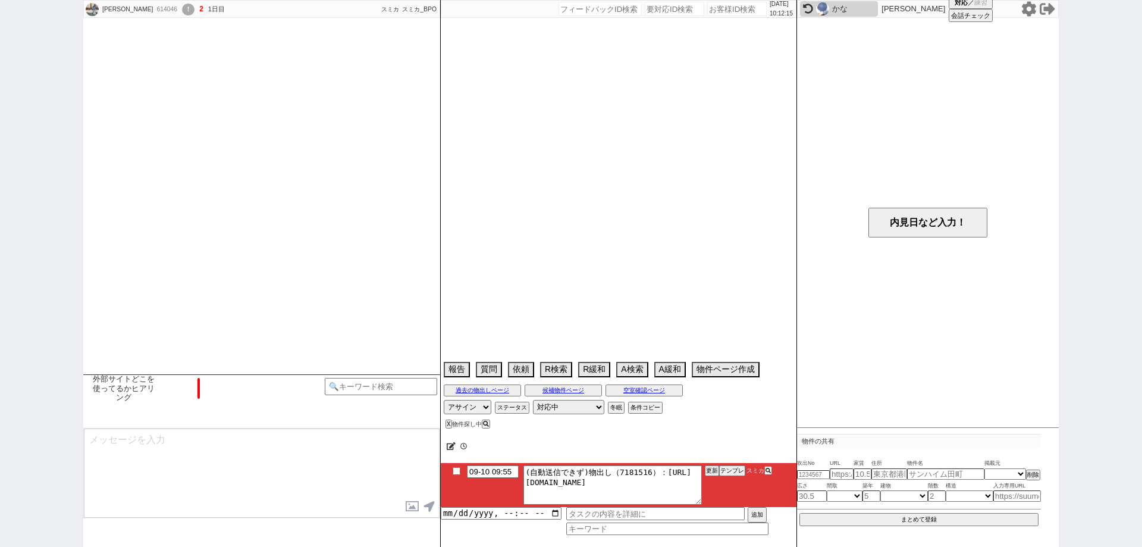
select select "1290"
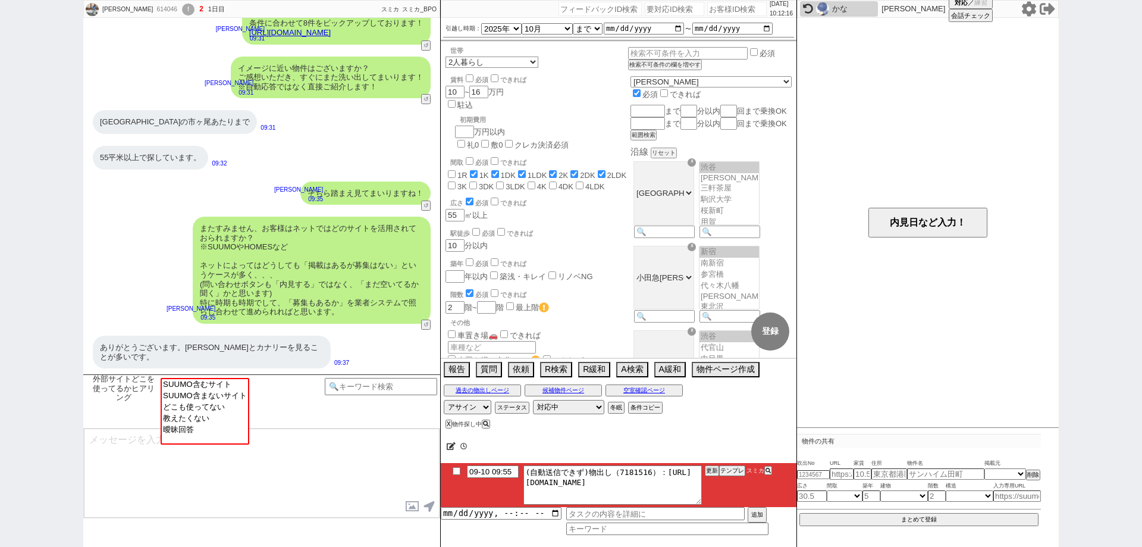
scroll to position [57, 0]
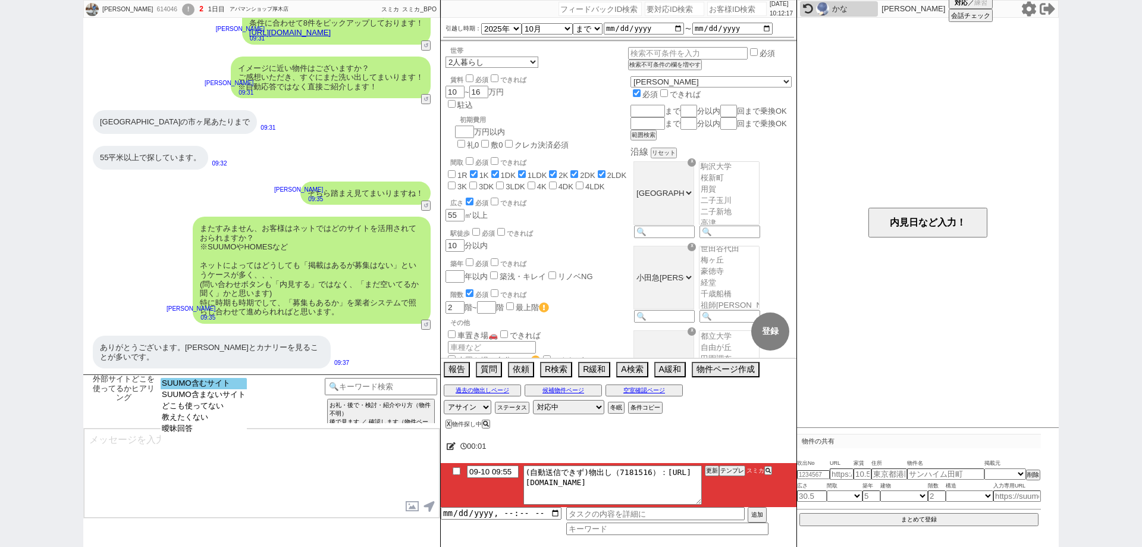
select select "SUUMO含むサイト"
click at [229, 389] on option "SUUMO含むサイト" at bounding box center [204, 383] width 86 height 11
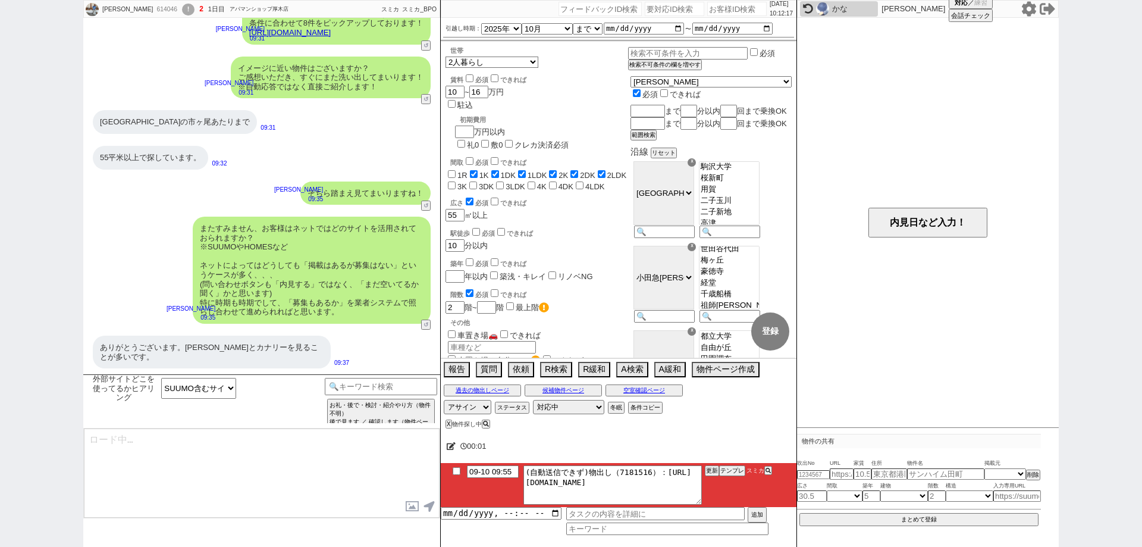
type textarea "ご確認ありがとうございます！ やはりスーモさんが掲載量ですとNo1なのは間違いないかと思います！ 一方で、数が多い分、更新が追いついておらず埋まってる物件も多…"
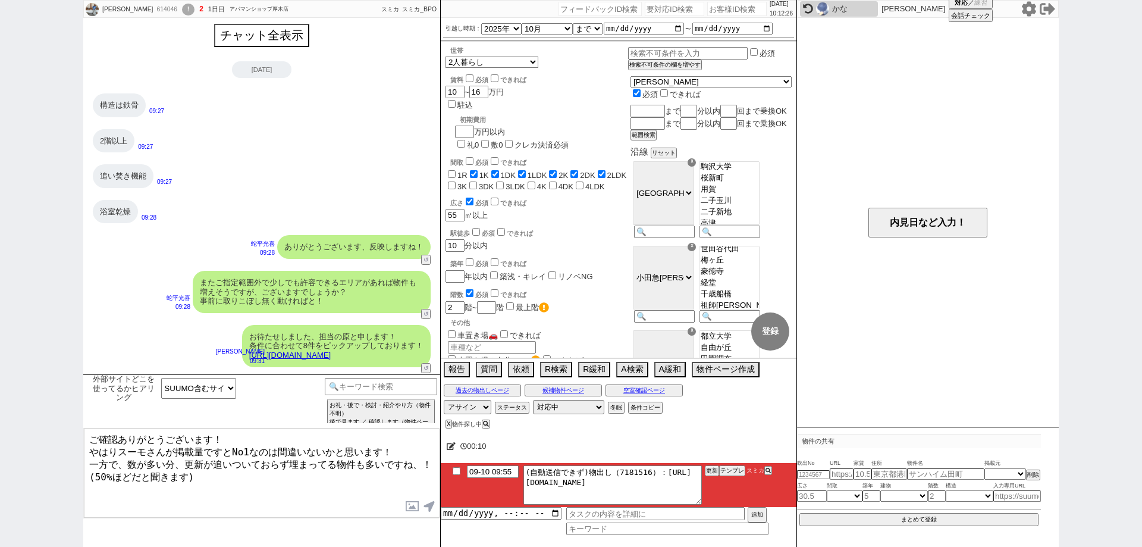
scroll to position [0, 0]
click at [289, 39] on button "チャット全表示" at bounding box center [261, 35] width 93 height 21
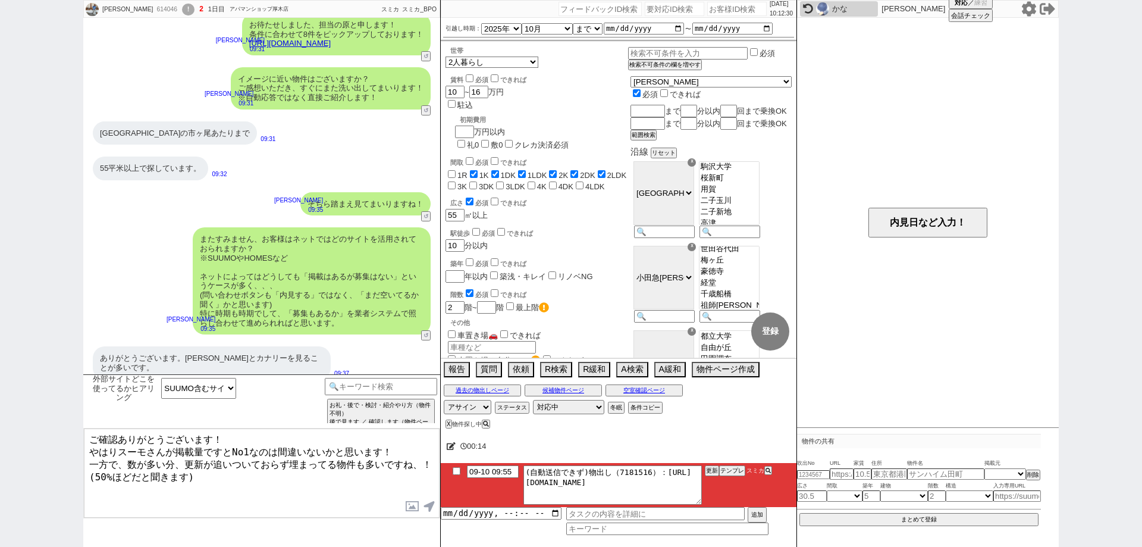
scroll to position [1466, 0]
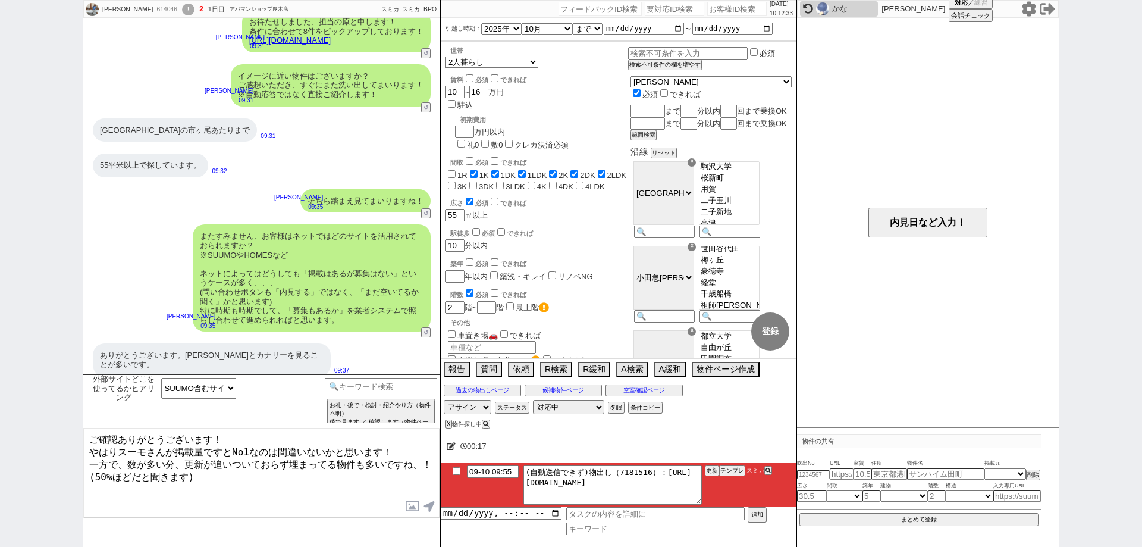
click at [300, 462] on textarea "ご確認ありがとうございます！ やはりスーモさんが掲載量ですとNo1なのは間違いないかと思います！ 一方で、数が多い分、更新が追いついておらず埋まってる物件も多…" at bounding box center [262, 472] width 356 height 89
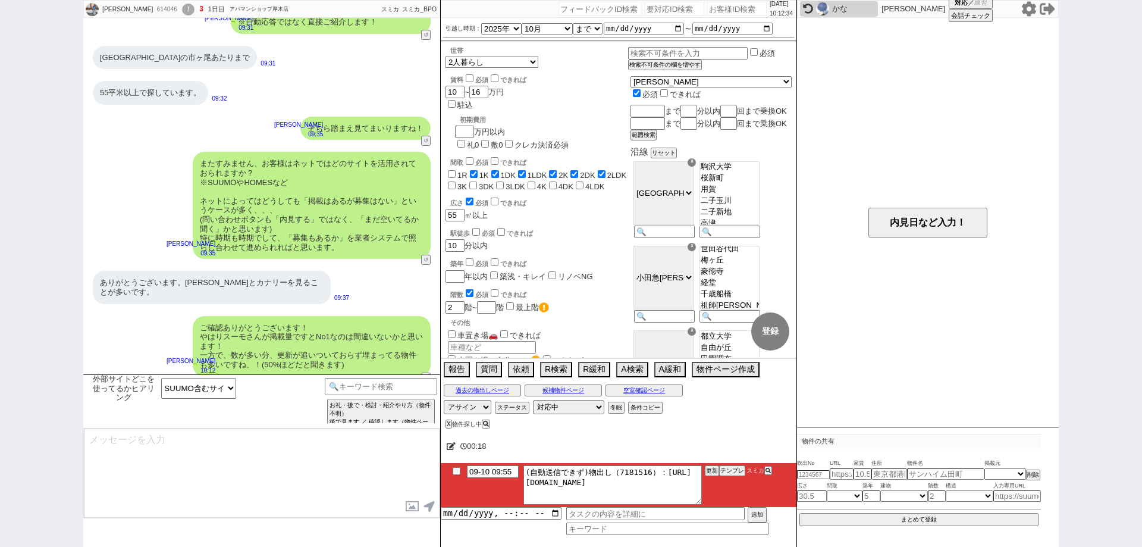
type textarea "こちらのお探しの参考にするため、また空室状況を確認するため等で、今後も「外部サイトで物件見つけられましたか？」と定期的にヒアリングさせて頂いてもよろしいでしょ…"
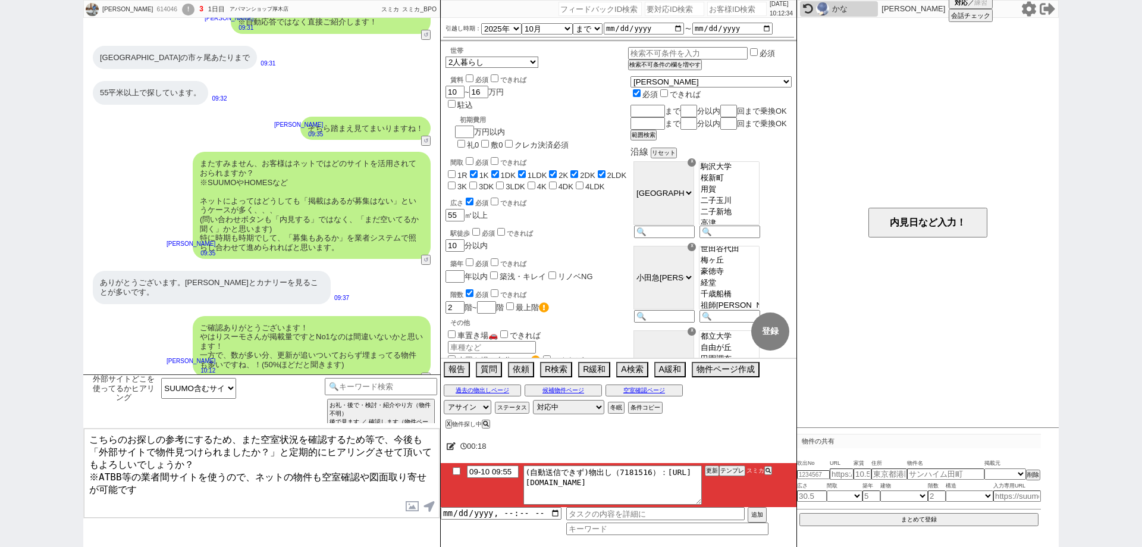
type input "09-10 10:27"
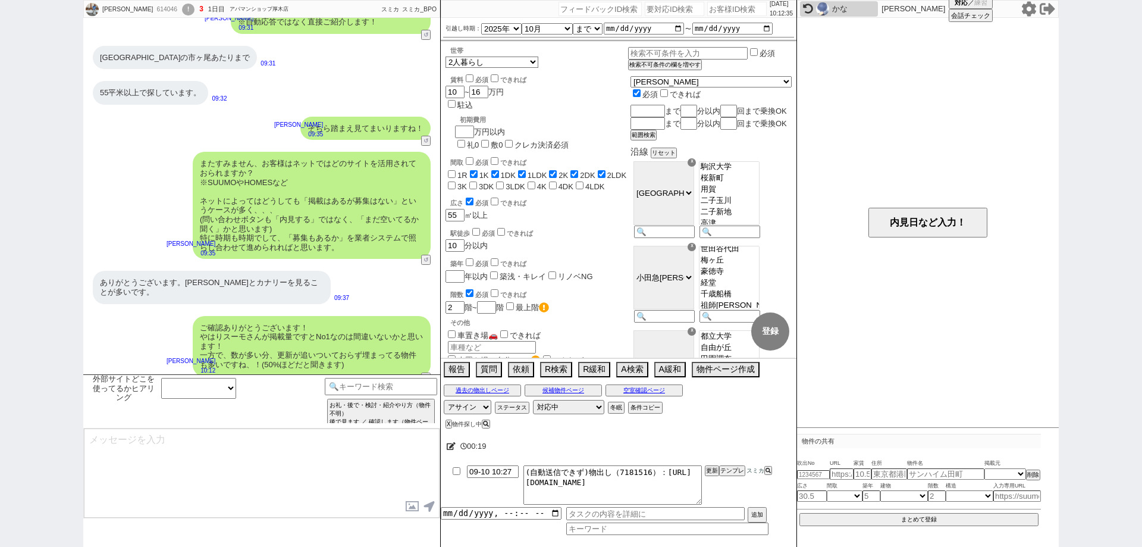
scroll to position [1614, 0]
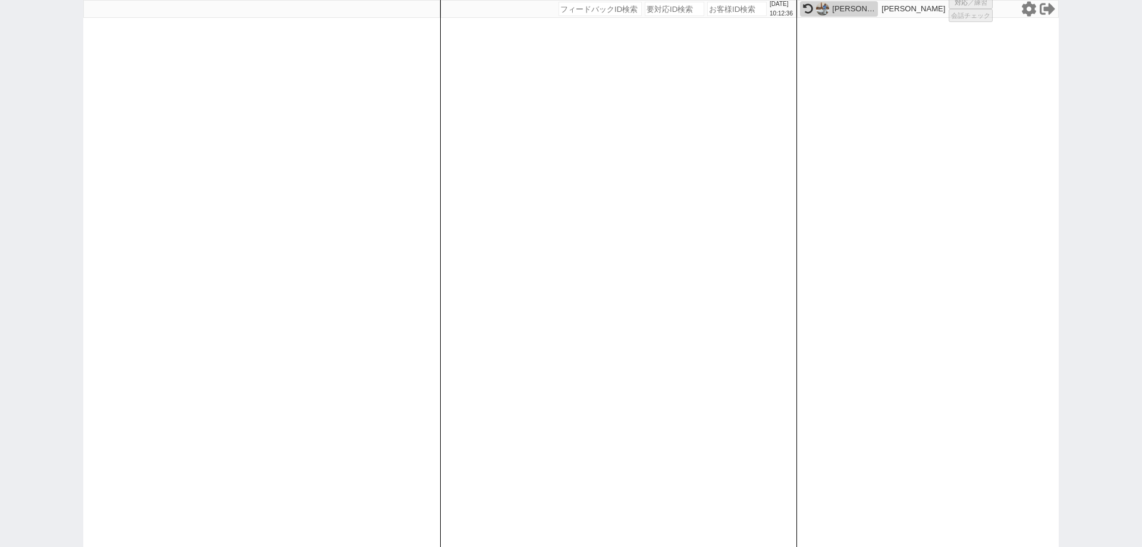
select select "4"
select select
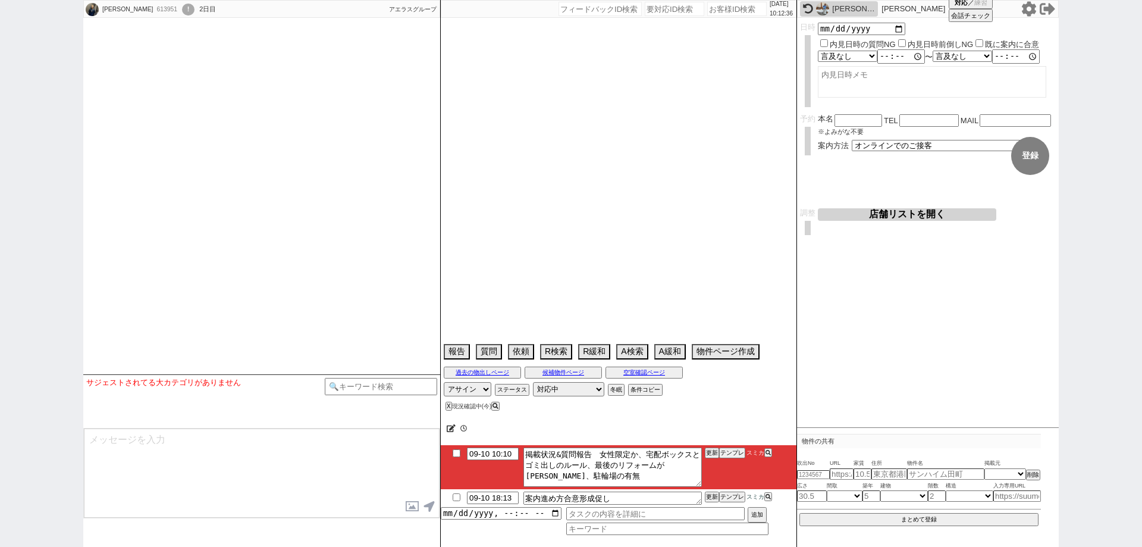
scroll to position [1940, 0]
select select
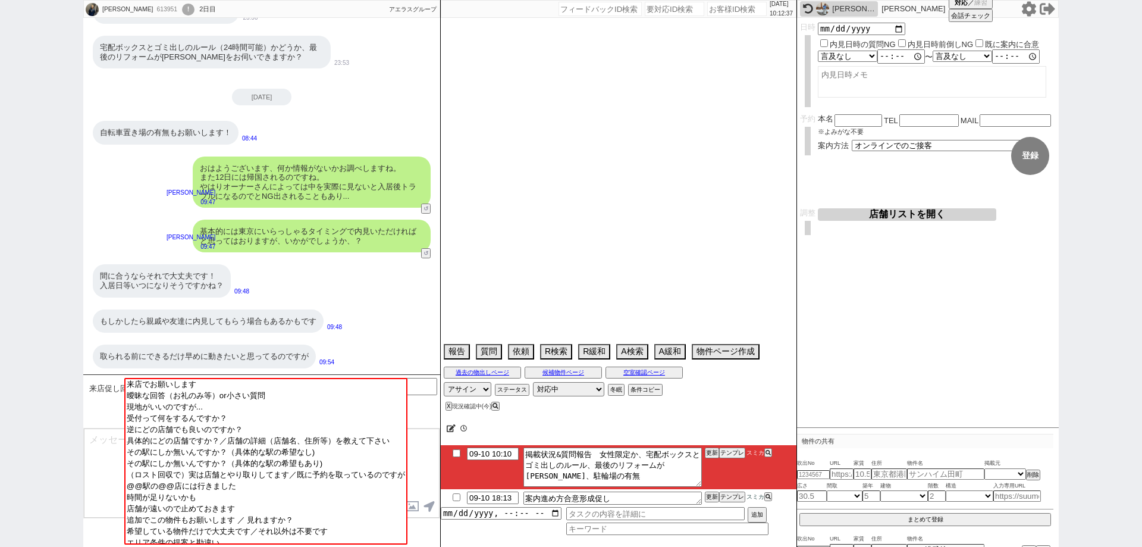
select select "2025"
select select "9"
select select "36"
select select "0"
select select "14"
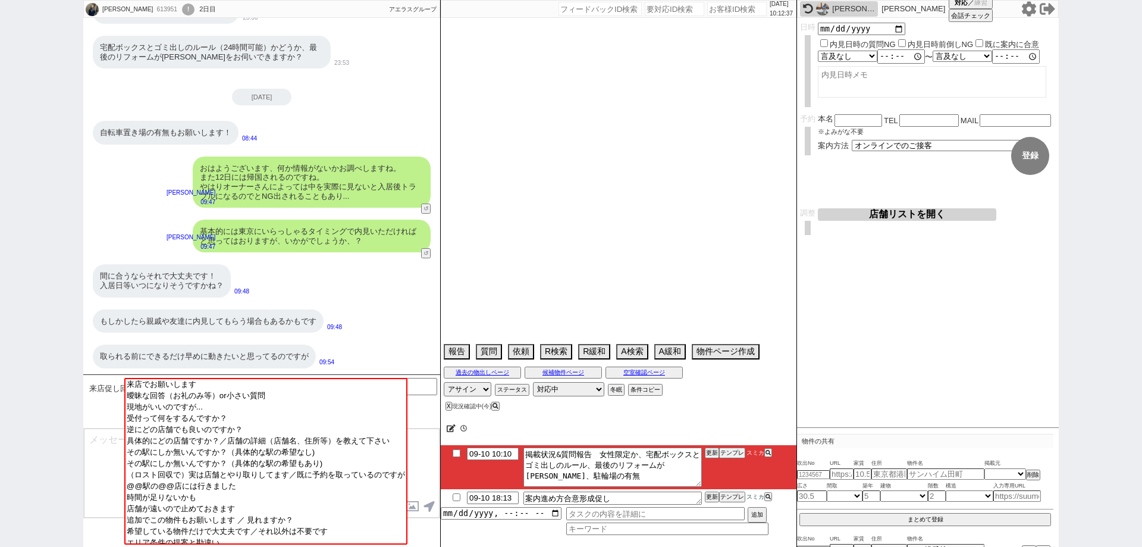
select select "482"
select select "837"
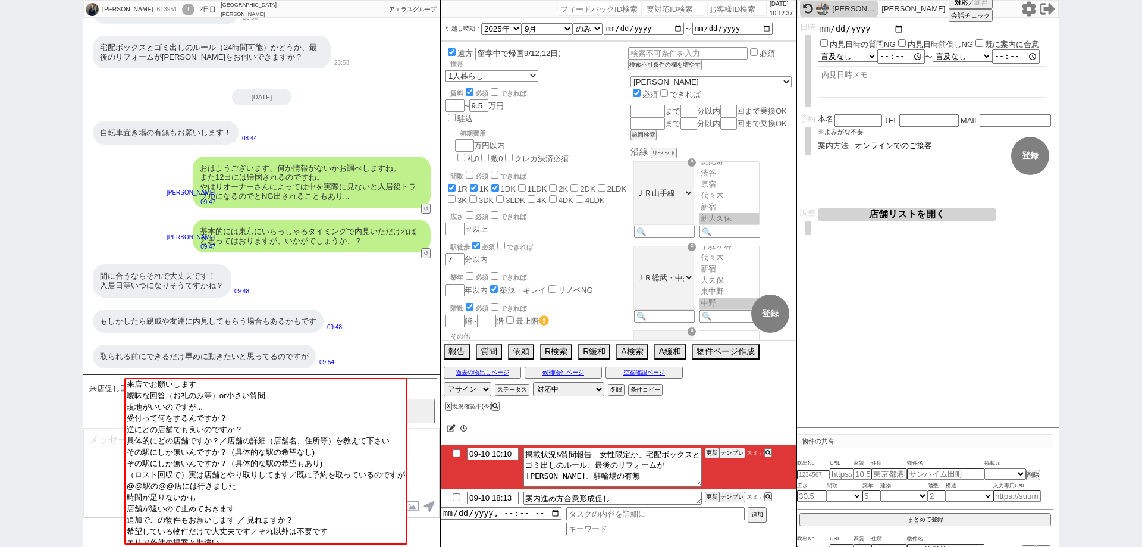
scroll to position [330, 0]
click at [651, 366] on div "過去の物出しページ 候補物件ページ 空室確認ページ" at bounding box center [619, 372] width 356 height 15
click at [654, 376] on button "空室確認ページ" at bounding box center [644, 373] width 77 height 10
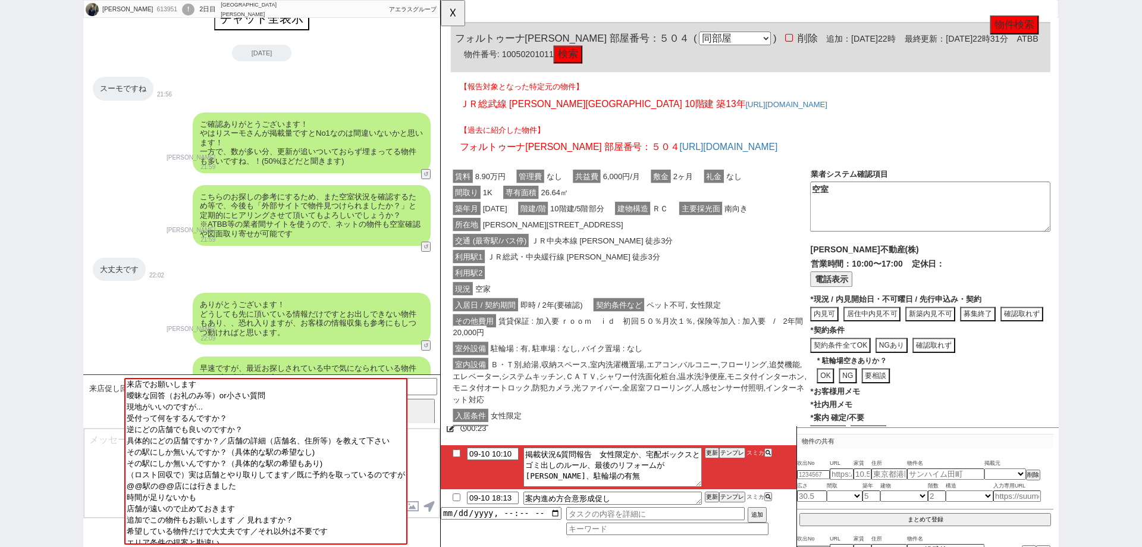
scroll to position [0, 0]
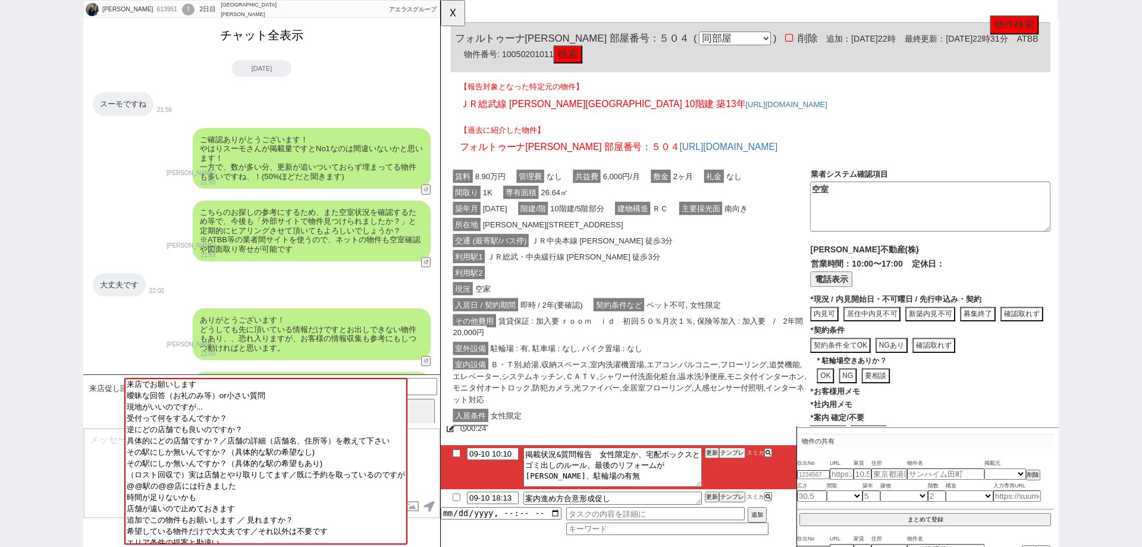
click at [287, 29] on button "チャット全表示" at bounding box center [261, 35] width 93 height 21
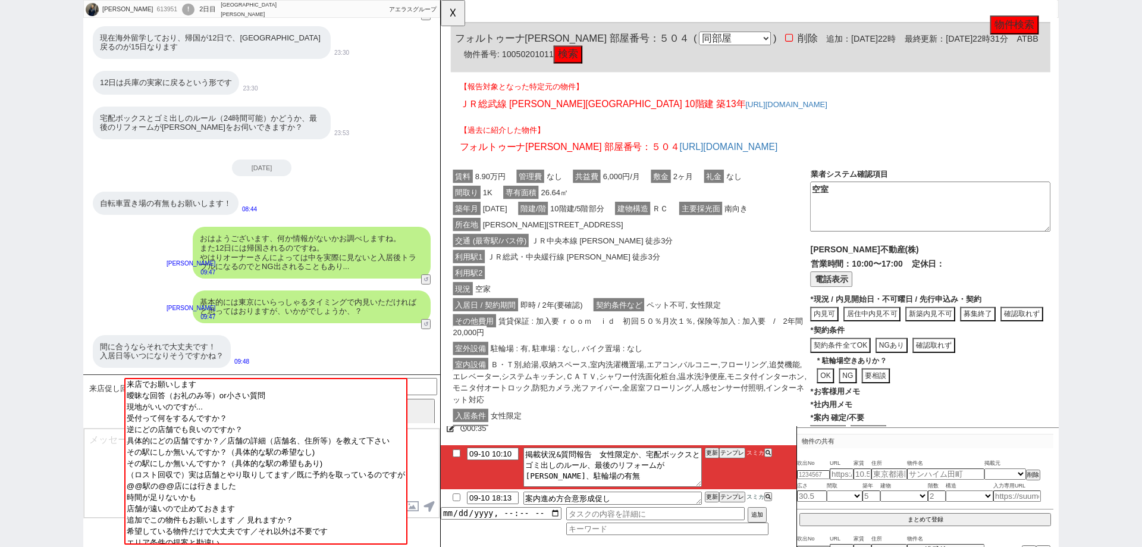
scroll to position [3338, 0]
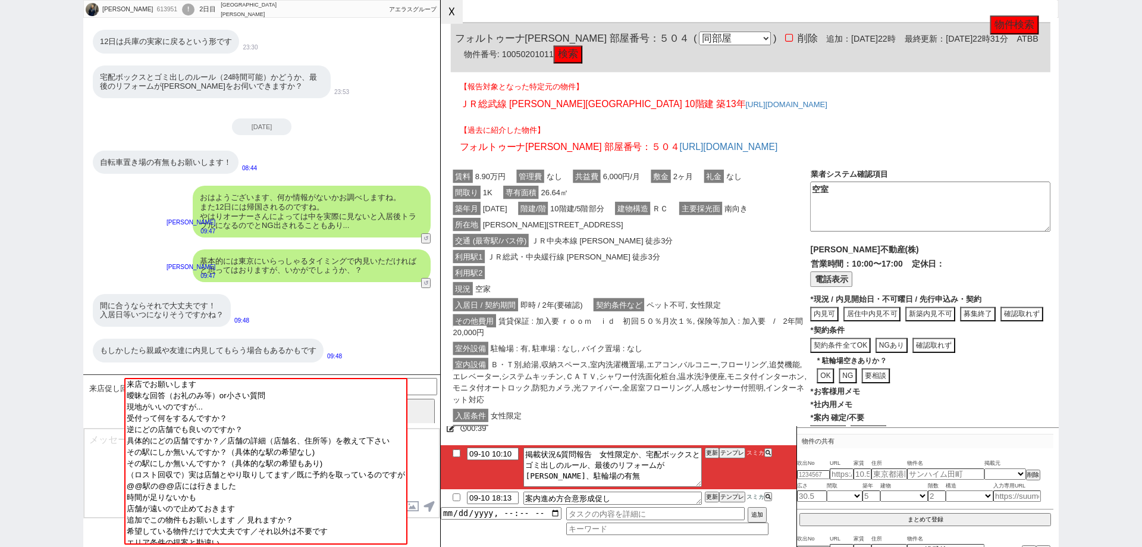
click at [456, 14] on button "☓" at bounding box center [452, 12] width 22 height 24
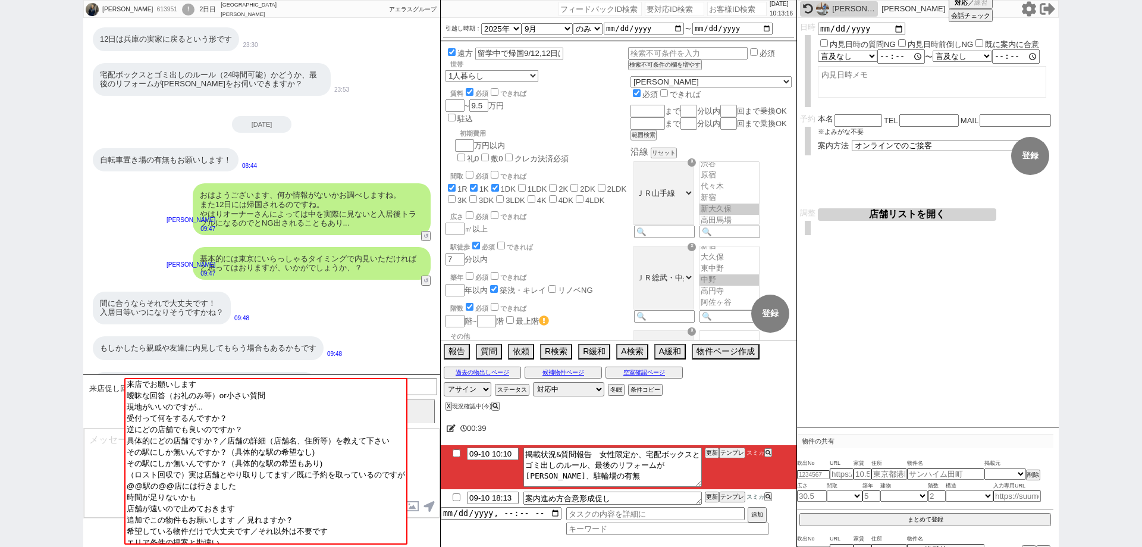
click at [108, 476] on textarea at bounding box center [262, 472] width 356 height 89
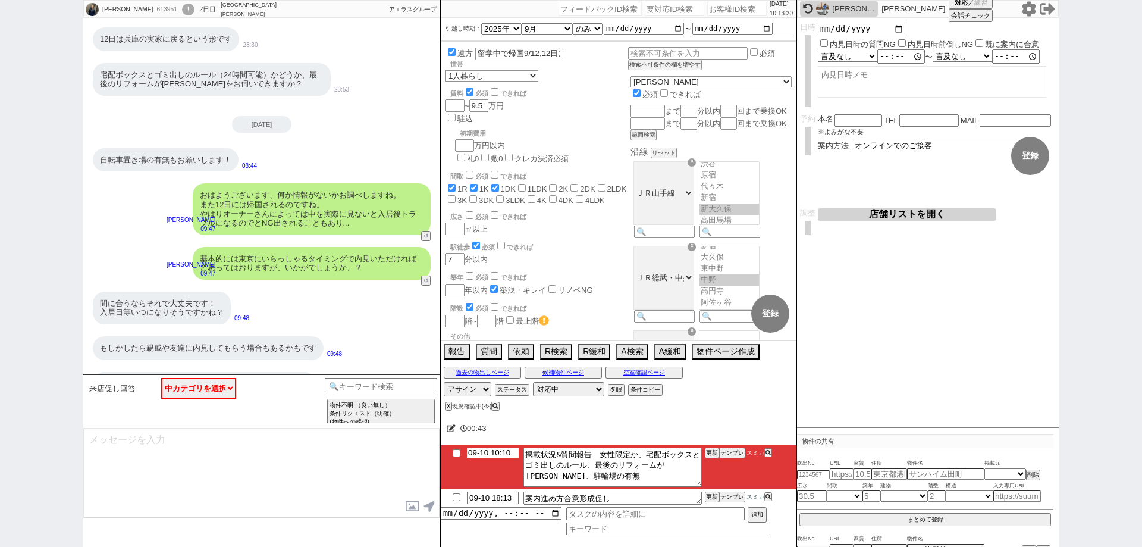
click at [496, 453] on input "09-10 10:10" at bounding box center [493, 452] width 52 height 10
type input "09-10 11:10"
click at [680, 437] on div "00:47" at bounding box center [619, 428] width 356 height 24
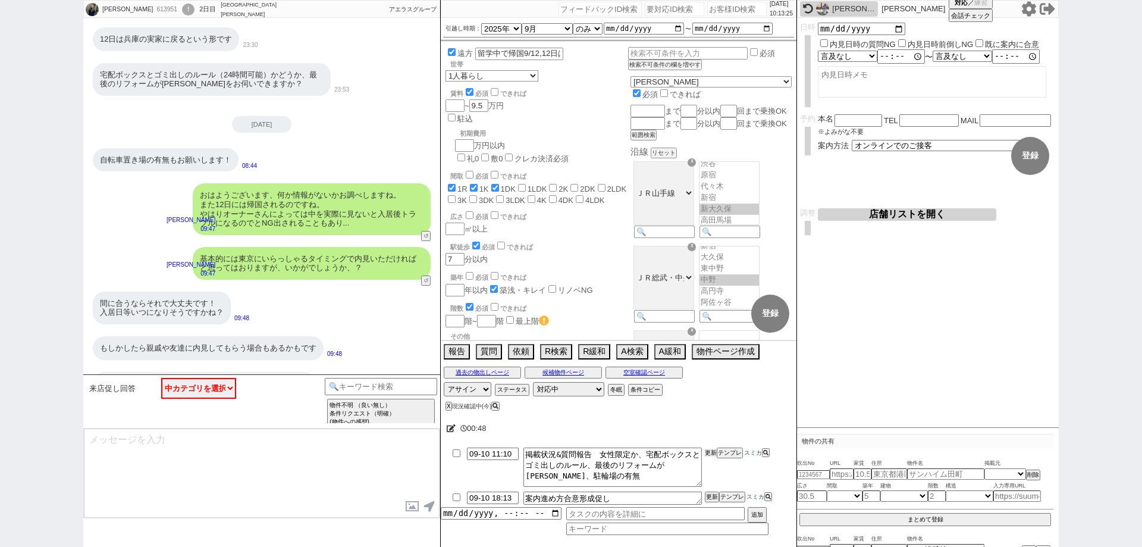
click at [712, 450] on button "更新" at bounding box center [711, 453] width 12 height 8
click at [712, 427] on div "00:48" at bounding box center [619, 428] width 356 height 24
click at [712, 452] on button "更新" at bounding box center [711, 453] width 12 height 8
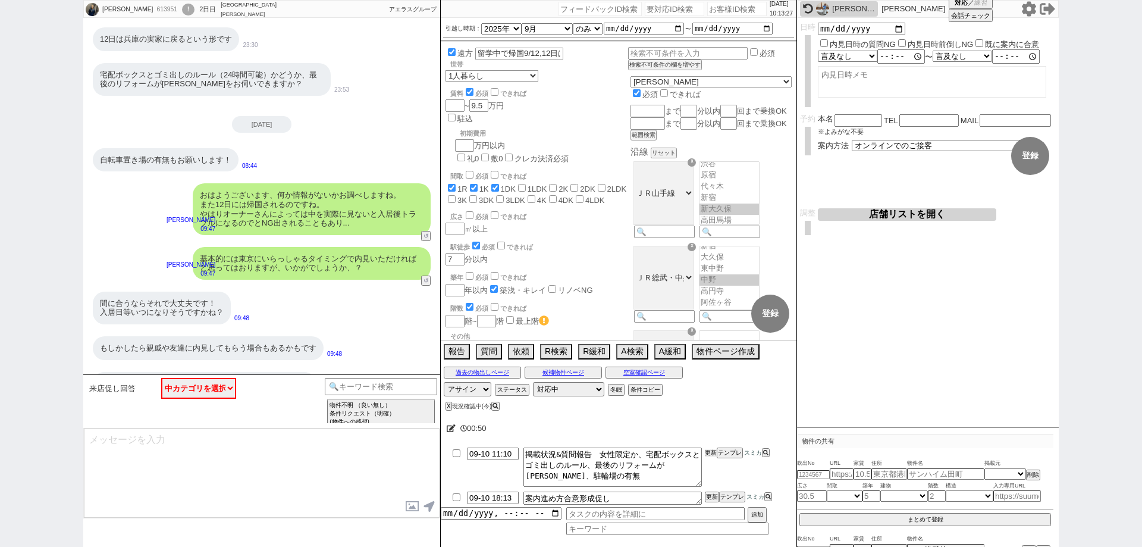
click at [711, 452] on button "更新" at bounding box center [711, 453] width 12 height 8
click at [396, 384] on input at bounding box center [381, 385] width 112 height 15
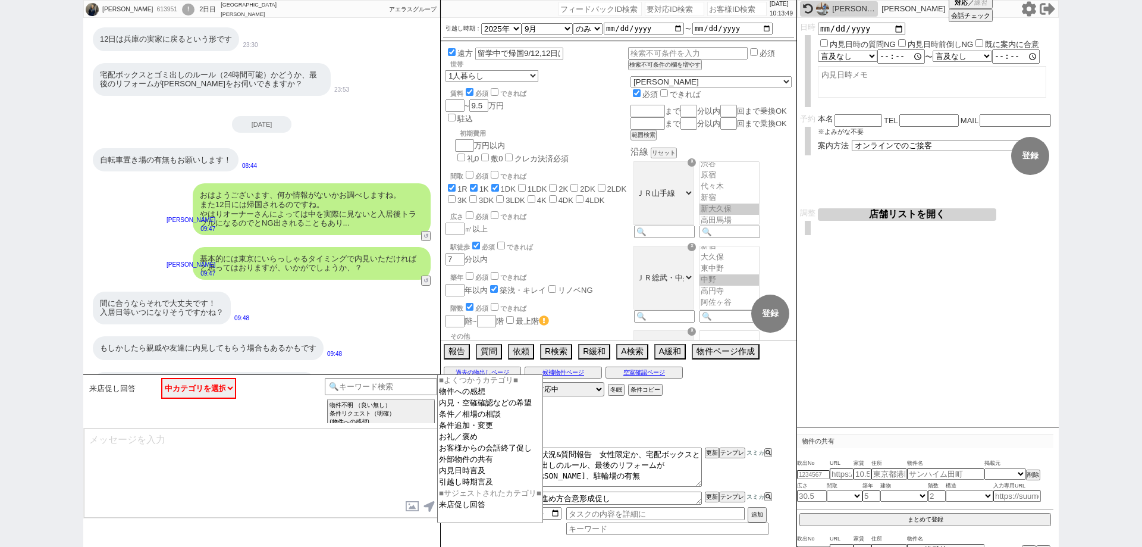
click at [371, 465] on textarea at bounding box center [262, 472] width 356 height 89
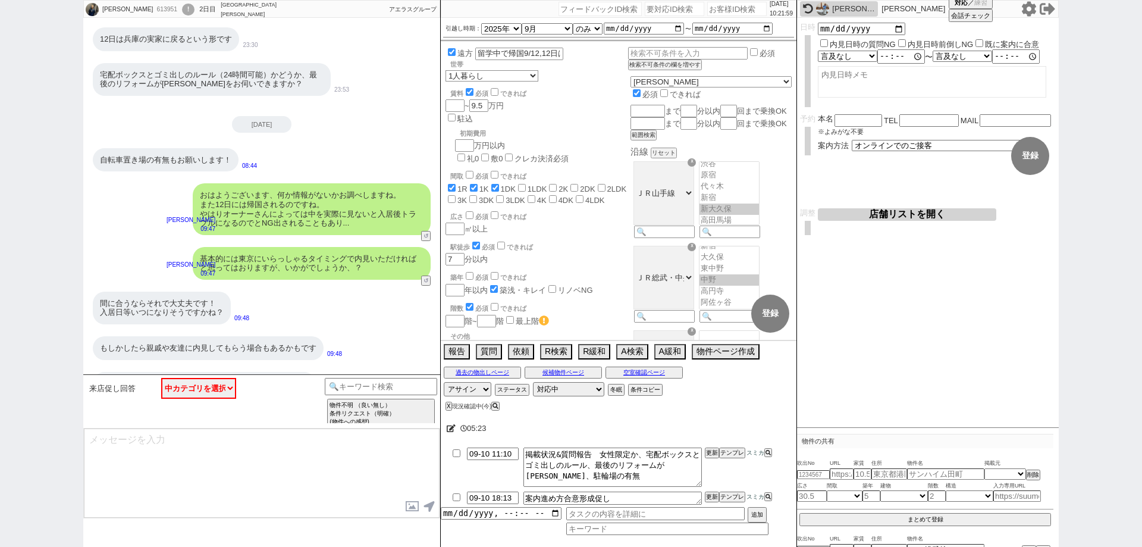
drag, startPoint x: 0, startPoint y: 394, endPoint x: 15, endPoint y: 394, distance: 15.5
click at [0, 394] on div "中村大希 613951 ! 0 2日目 ソレイユ高田馬場店 冬眠中 自社客 アエラスグループ スミカ_BPO チャット全表示 2025-09-09 ようこそL…" at bounding box center [571, 273] width 1142 height 547
click at [0, 338] on div "中村大希 613951 ! 0 2日目 ソレイユ高田馬場店 冬眠中 自社客 アエラスグループ スミカ_BPO チャット全表示 2025-09-09 ようこそL…" at bounding box center [571, 273] width 1142 height 547
click at [0, 234] on div "中村大希 613951 ! 0 2日目 ソレイユ高田馬場店 冬眠中 自社客 アエラスグループ スミカ_BPO チャット全表示 2025-09-09 ようこそL…" at bounding box center [571, 273] width 1142 height 547
click at [450, 430] on icon at bounding box center [451, 428] width 9 height 8
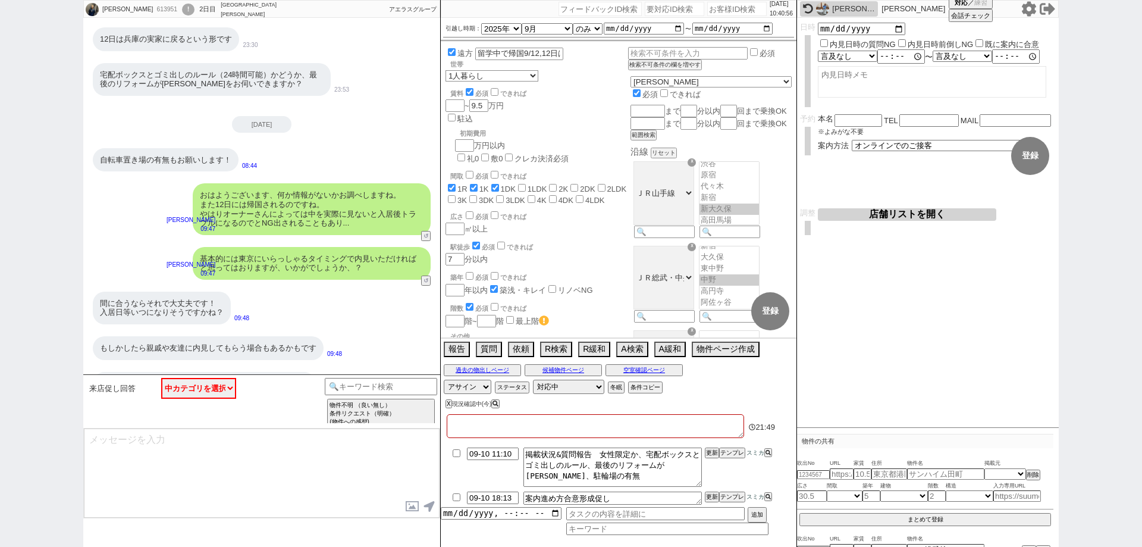
click at [450, 430] on textarea at bounding box center [595, 426] width 297 height 24
type textarea "k"
checkbox input "true"
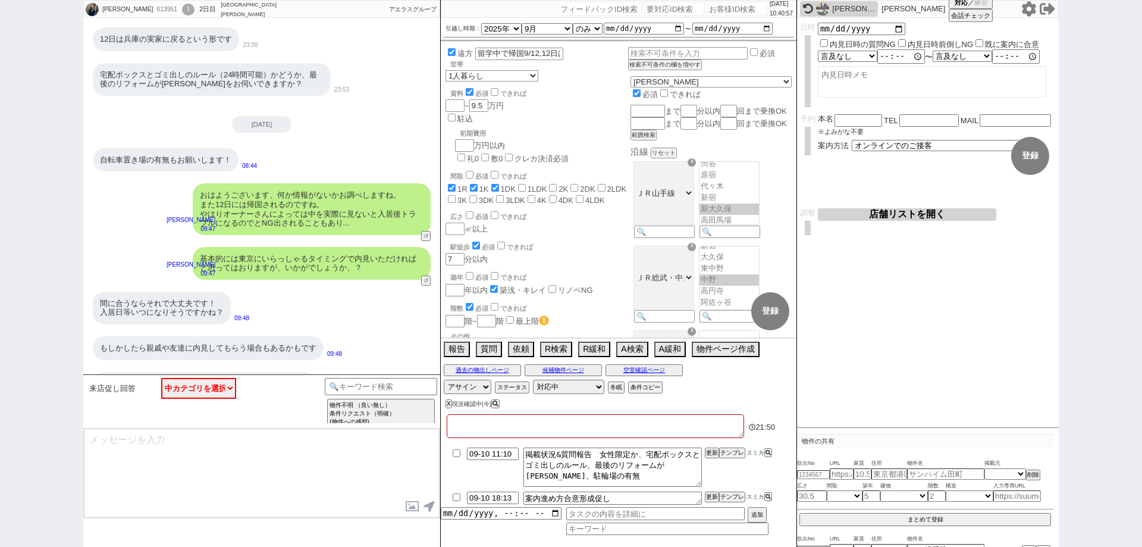
checkbox input "false"
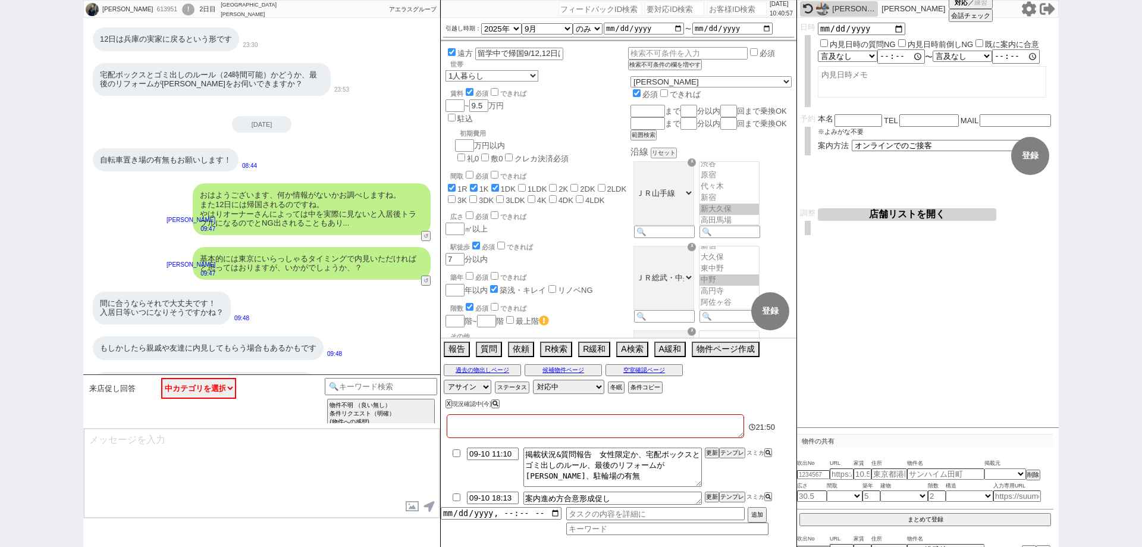
checkbox input "false"
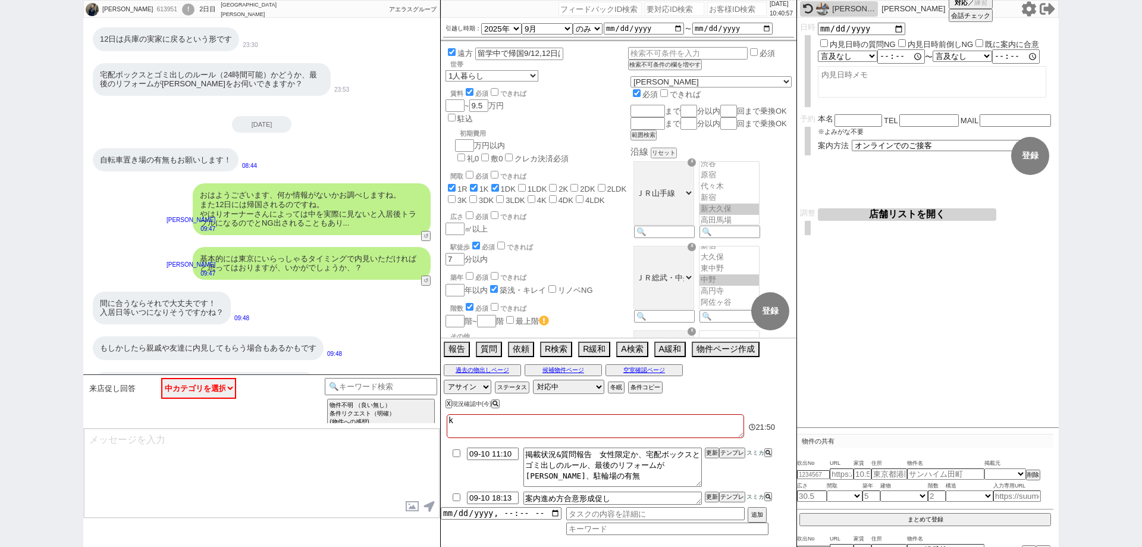
type textarea "ki"
checkbox input "true"
checkbox input "false"
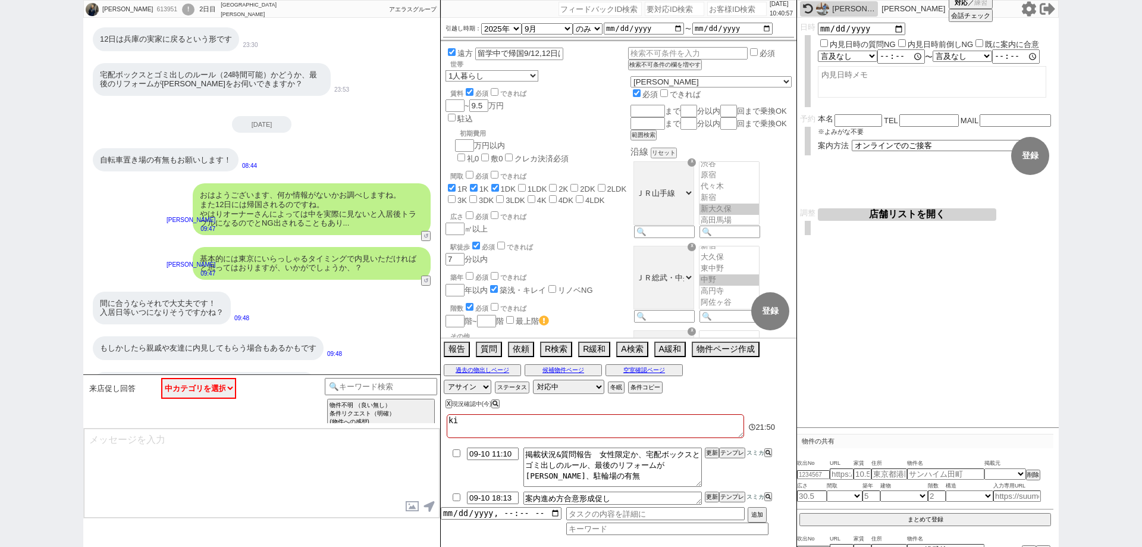
checkbox input "false"
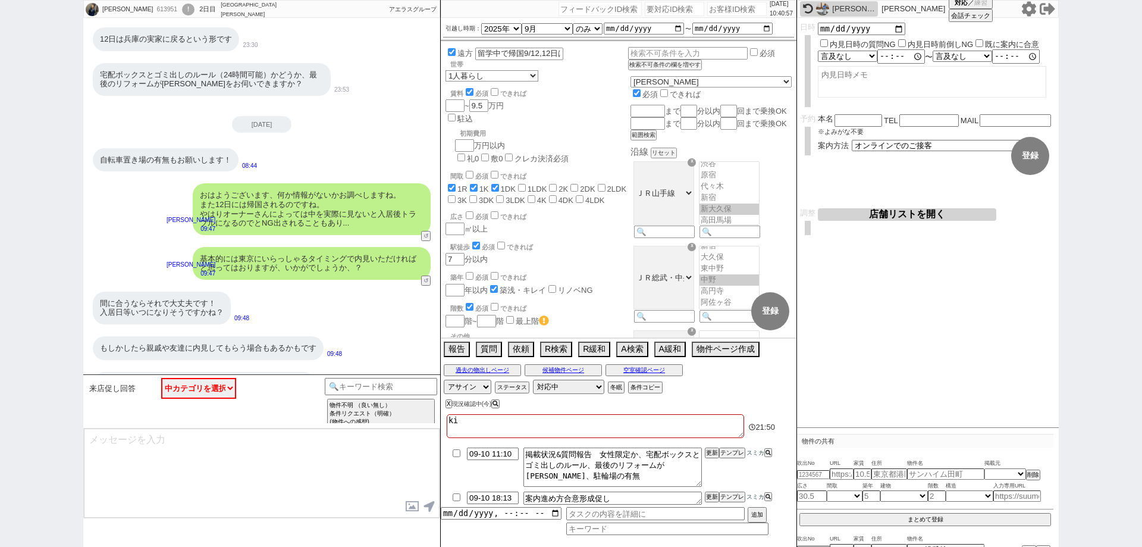
checkbox input "false"
type textarea "kik"
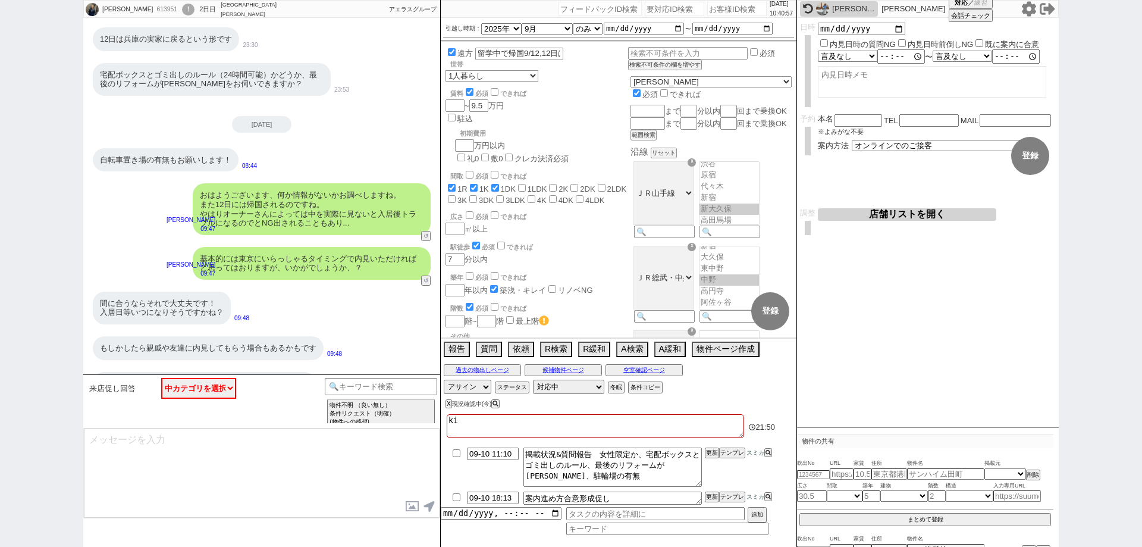
checkbox input "true"
checkbox input "false"
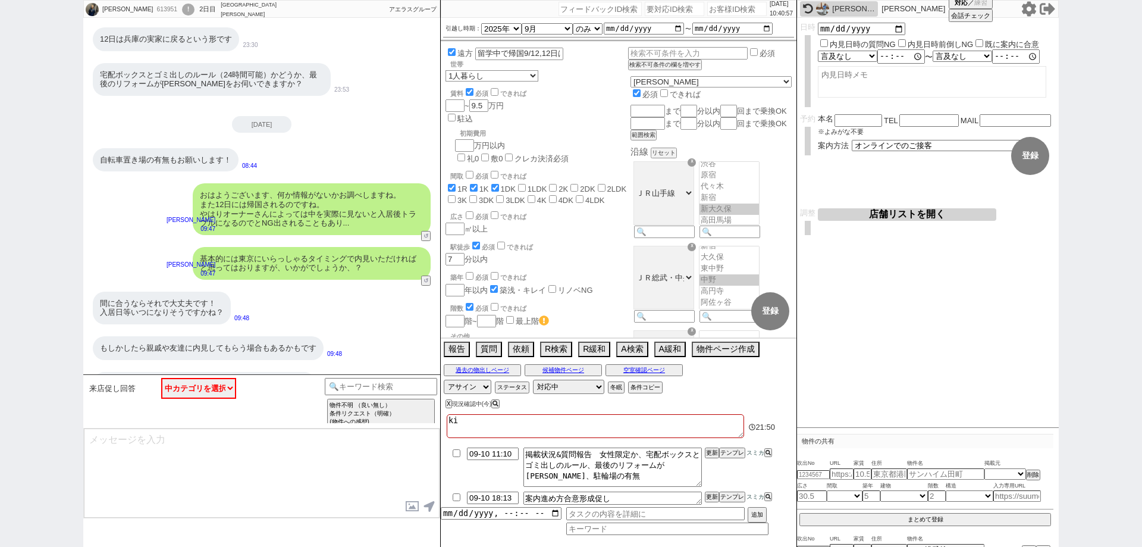
checkbox input "false"
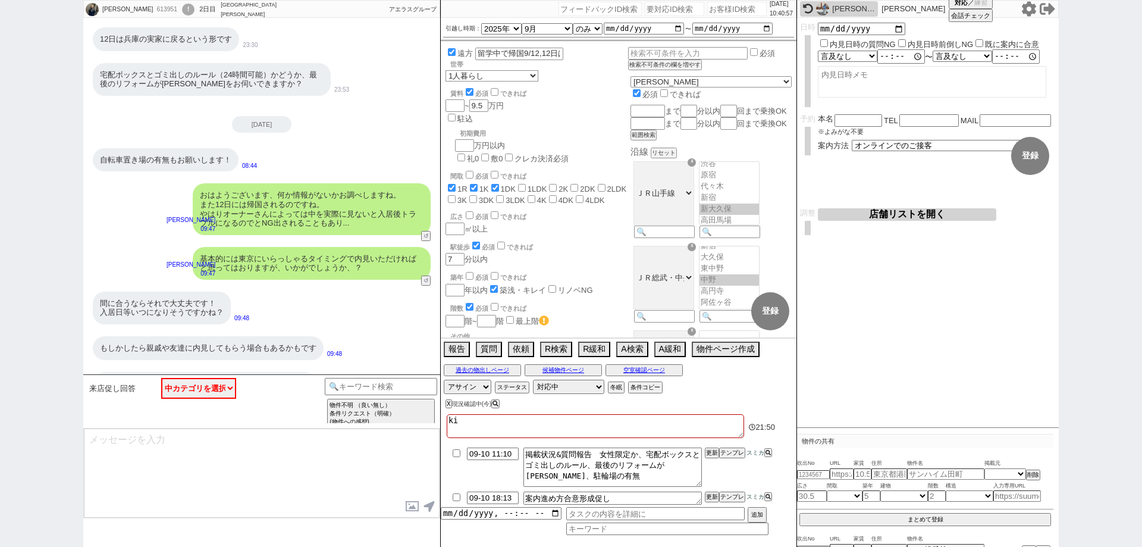
checkbox input "false"
type textarea "kiko"
checkbox input "true"
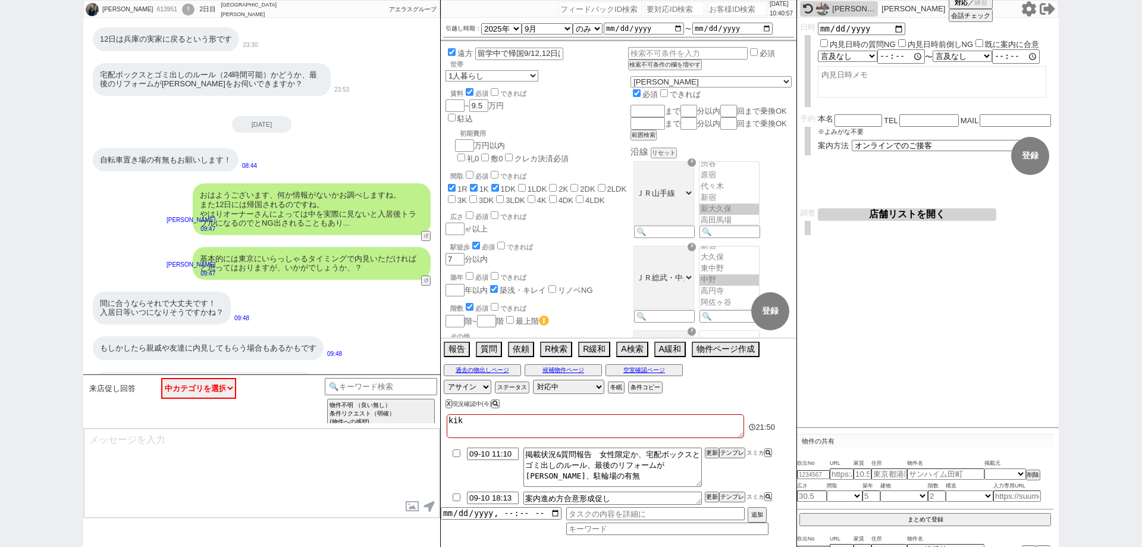
checkbox input "true"
checkbox input "false"
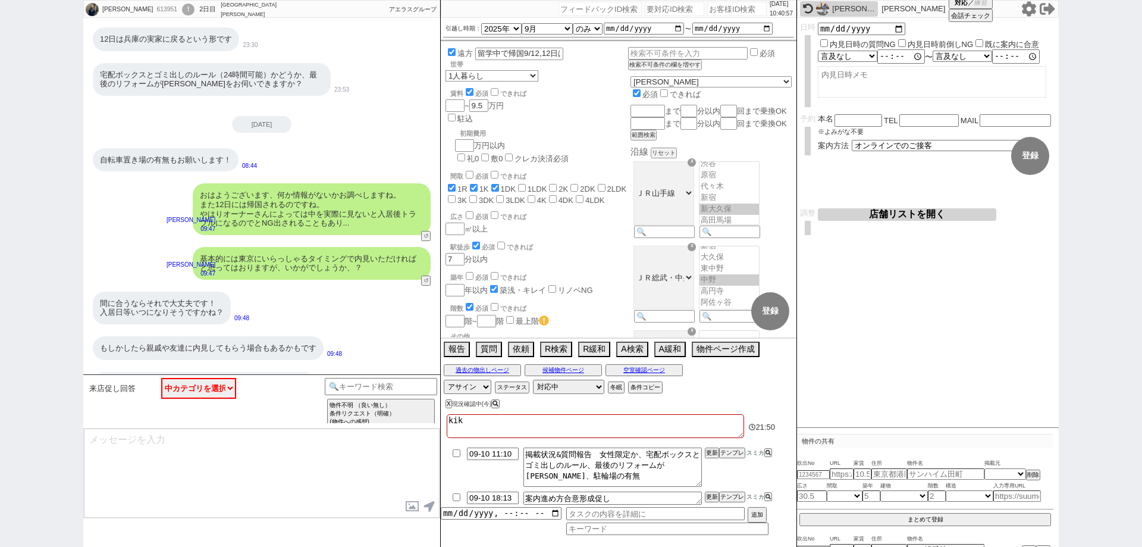
checkbox input "false"
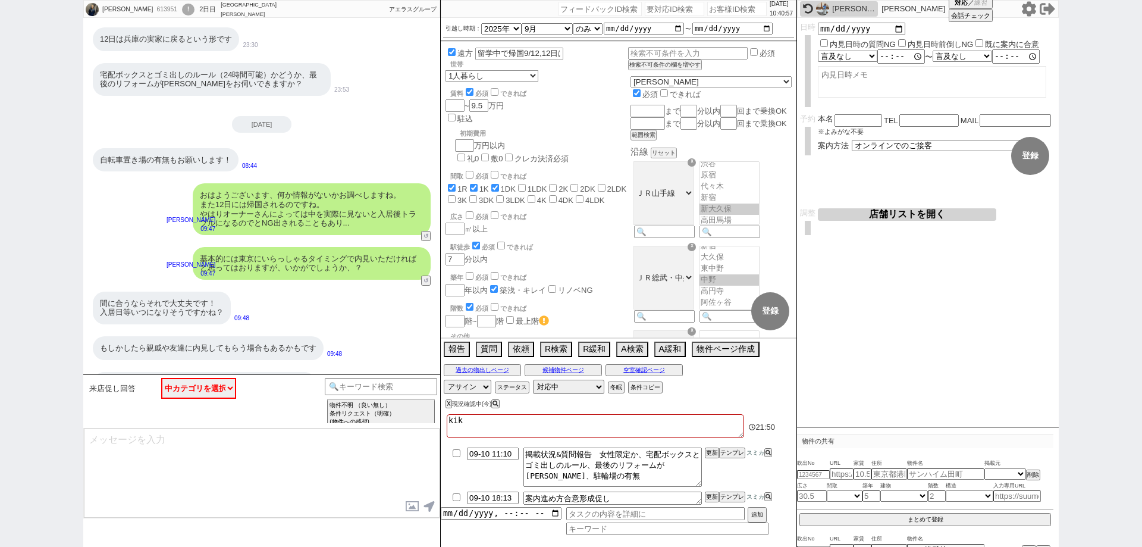
checkbox input "false"
type textarea "kikok"
checkbox input "true"
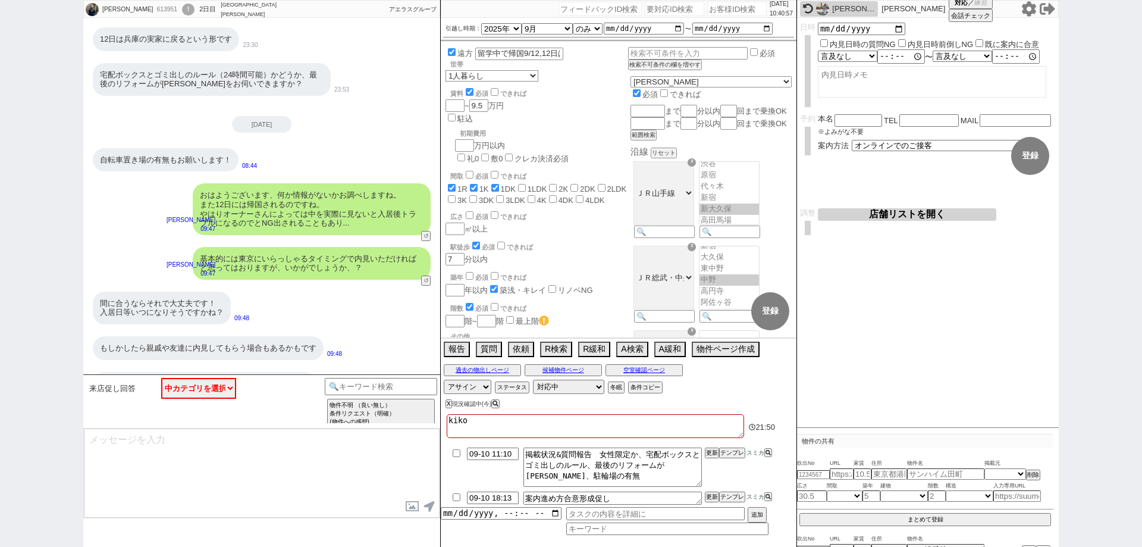
checkbox input "true"
checkbox input "false"
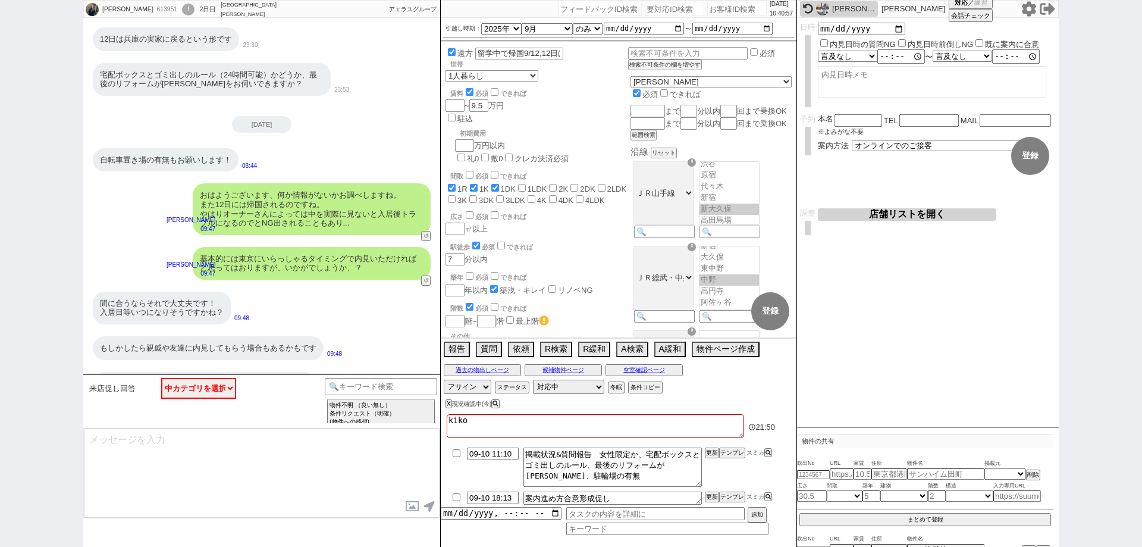
checkbox input "false"
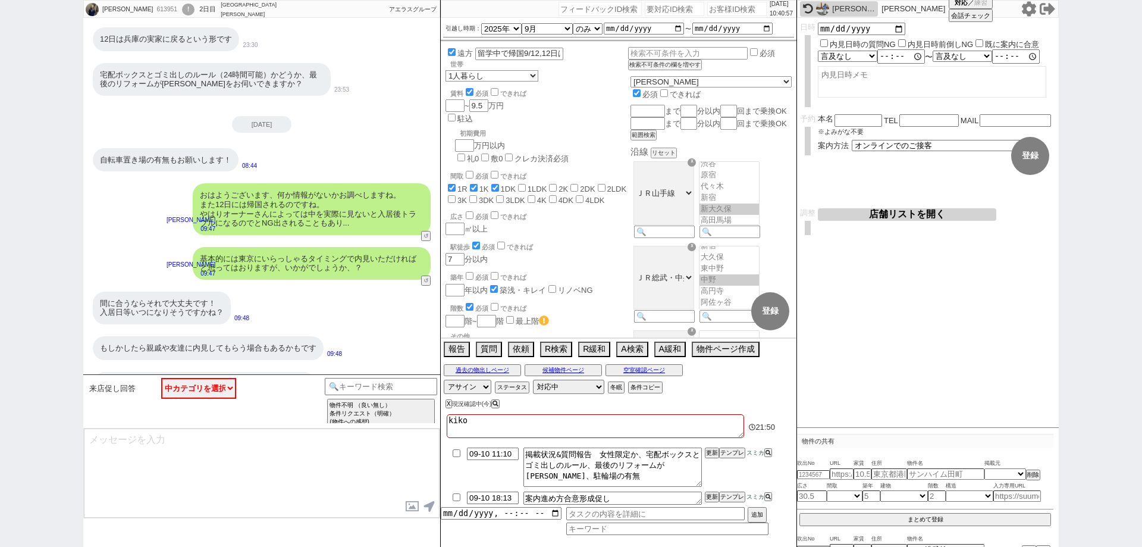
checkbox input "false"
type textarea "kikoku"
checkbox input "true"
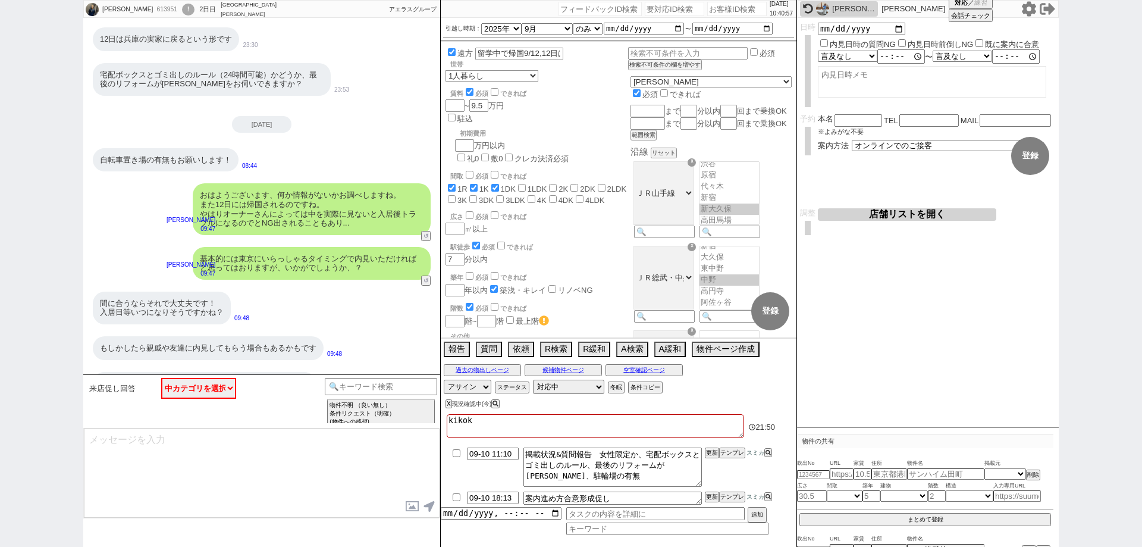
checkbox input "false"
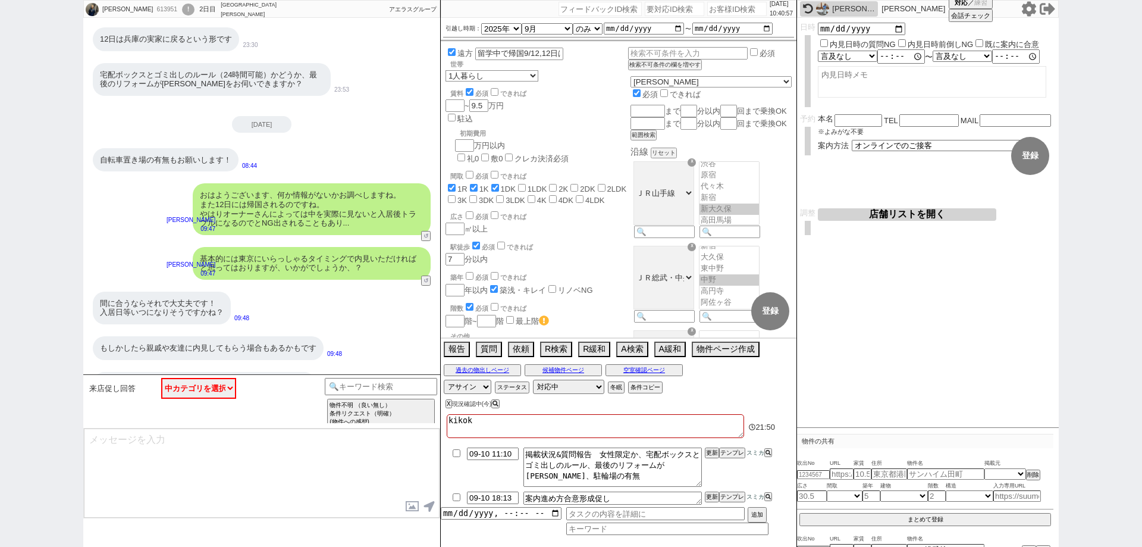
checkbox input "false"
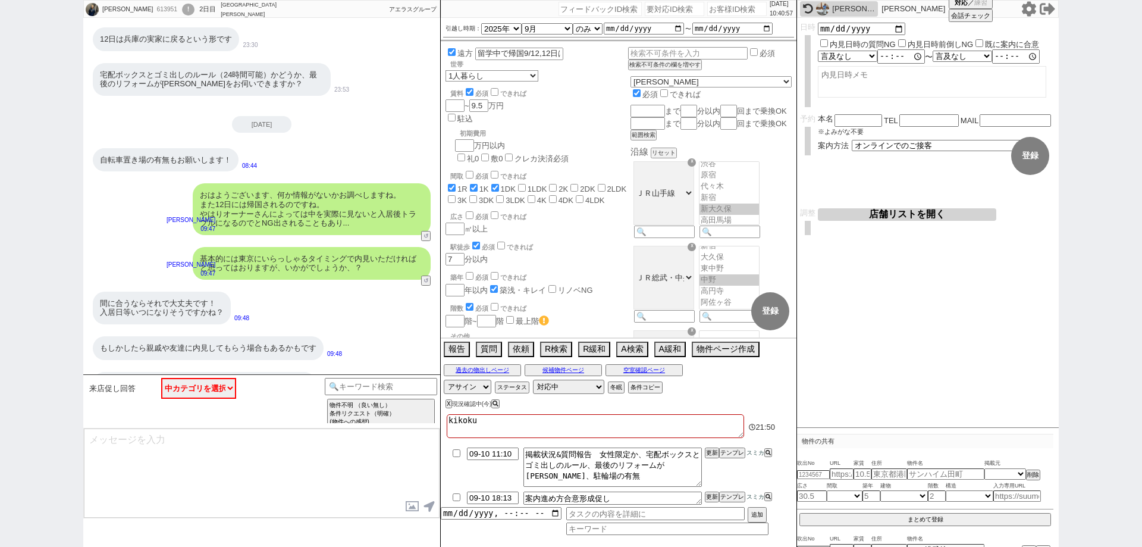
type textarea "kikoku"
checkbox input "true"
checkbox input "false"
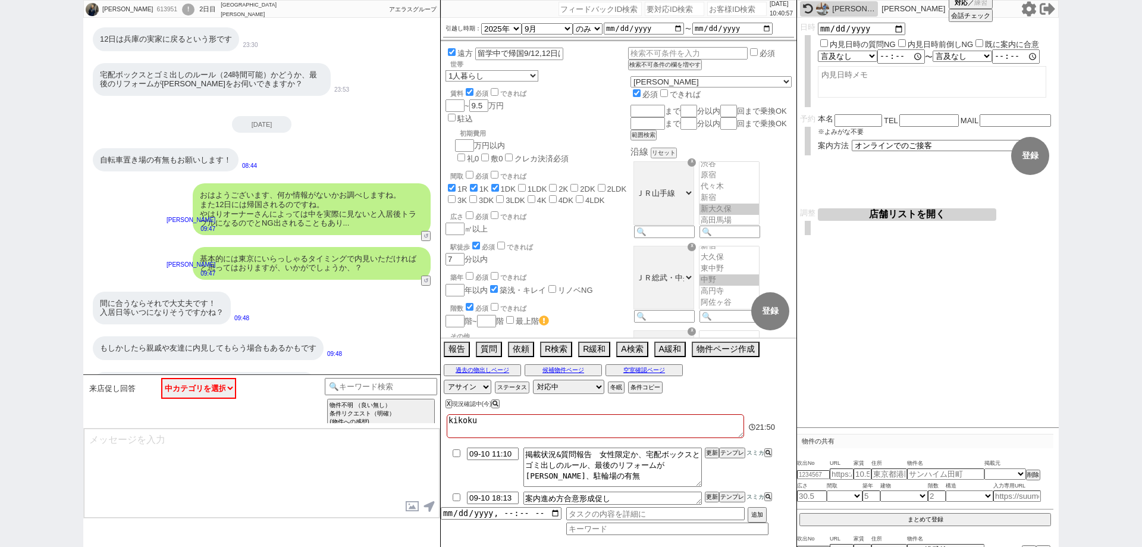
checkbox input "false"
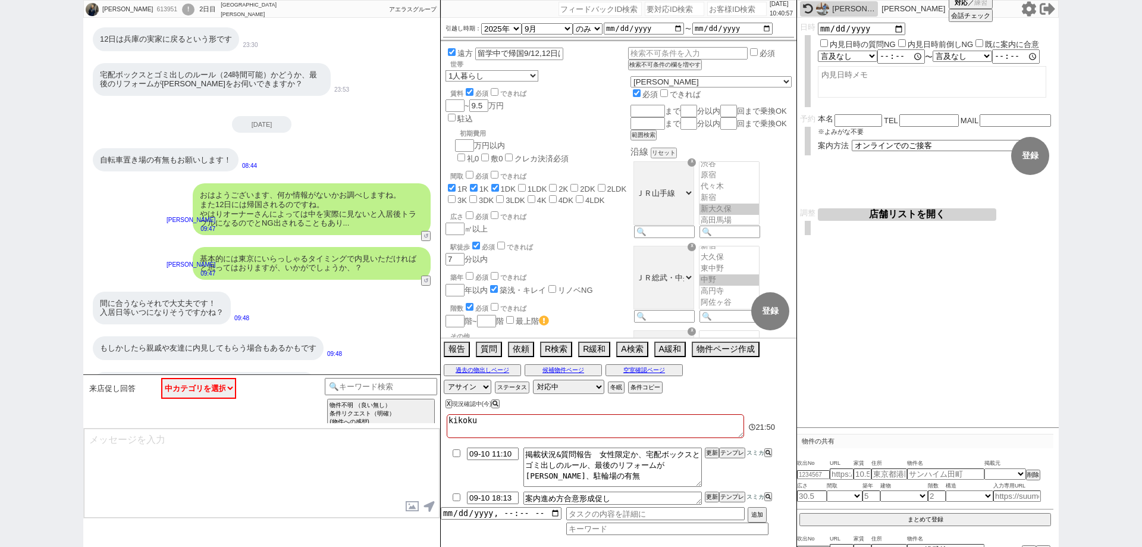
checkbox input "false"
click at [576, 406] on div "X 現況確認中(今)" at bounding box center [592, 404] width 302 height 16
click at [0, 287] on div "中村大希 613951 ! 0 2日目 ソレイユ高田馬場店 冬眠中 自社客 アエラスグループ スミカ_BPO チャット全表示 2025-09-09 ようこそL…" at bounding box center [571, 273] width 1142 height 547
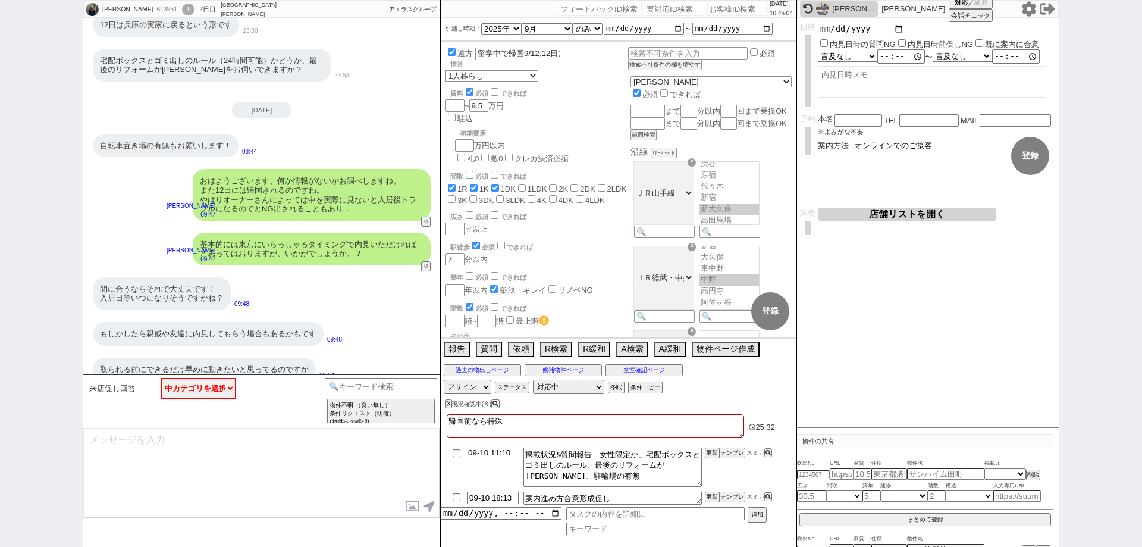
click at [513, 451] on input "09-10 11:10" at bounding box center [493, 452] width 52 height 10
click at [498, 452] on input "09-10 11:10" at bounding box center [493, 452] width 52 height 10
click at [555, 434] on textarea "帰国前なら特殊" at bounding box center [595, 426] width 297 height 24
click at [711, 454] on button "更新" at bounding box center [711, 453] width 12 height 8
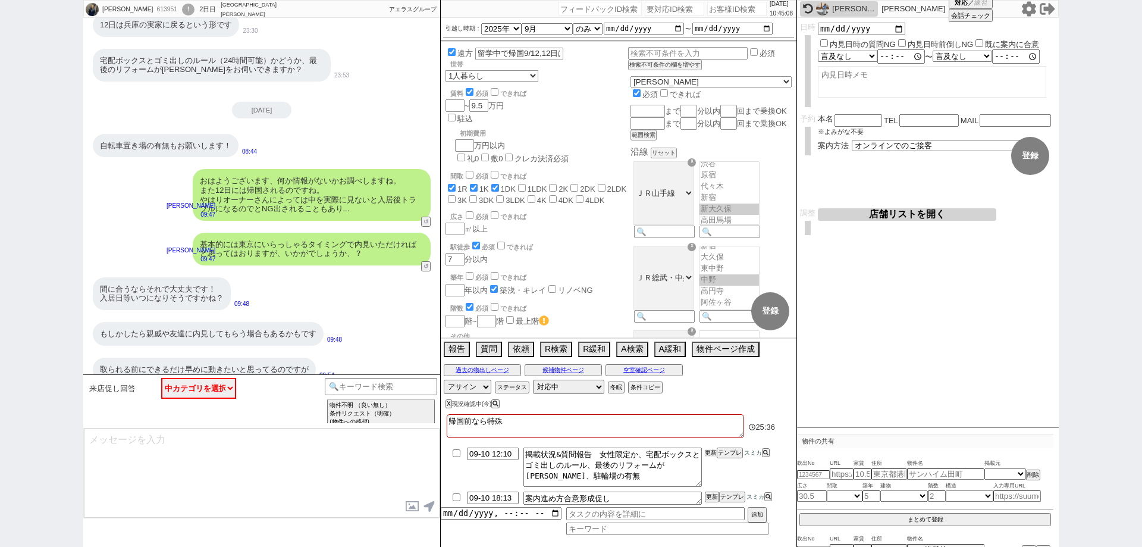
click at [711, 454] on button "更新" at bounding box center [711, 453] width 12 height 8
drag, startPoint x: 716, startPoint y: 437, endPoint x: 588, endPoint y: 436, distance: 127.9
click at [716, 437] on div "帰国前なら特殊" at bounding box center [595, 427] width 297 height 26
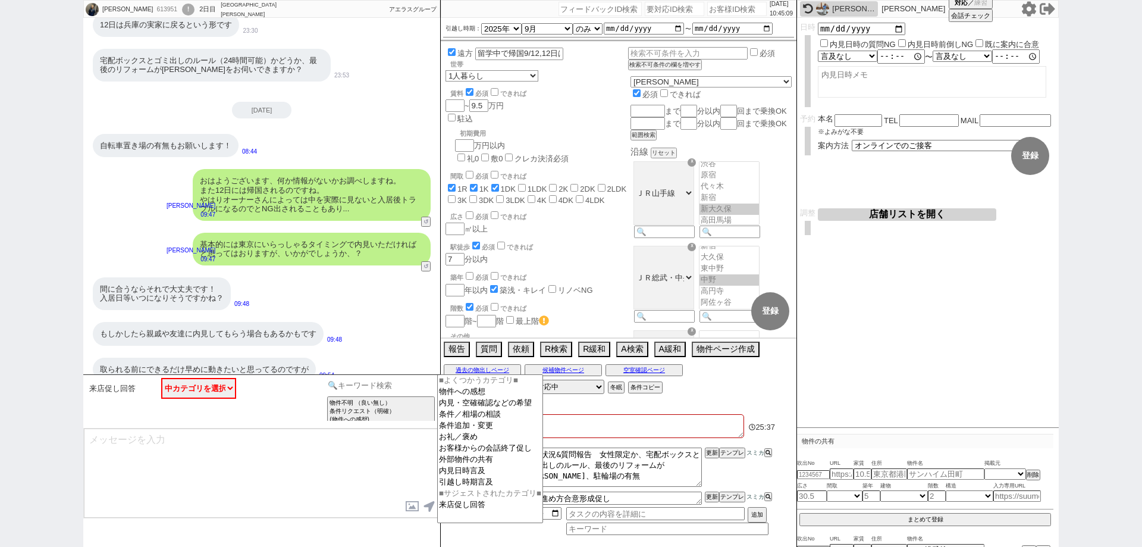
click at [415, 386] on input at bounding box center [381, 385] width 112 height 15
click at [454, 427] on option "条件追加・変更" at bounding box center [490, 425] width 105 height 11
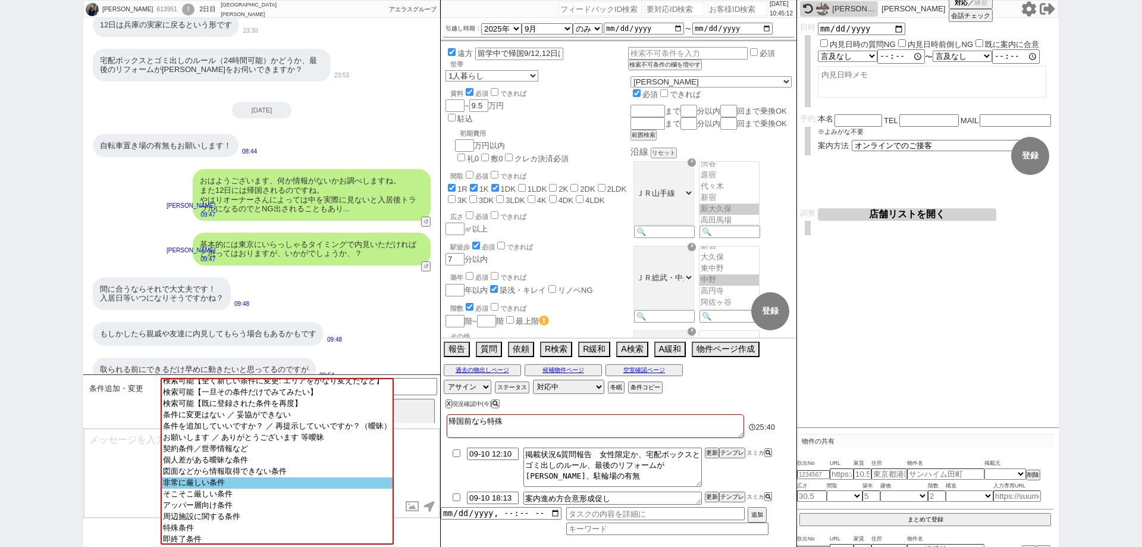
scroll to position [38, 0]
click at [421, 445] on textarea at bounding box center [262, 472] width 356 height 89
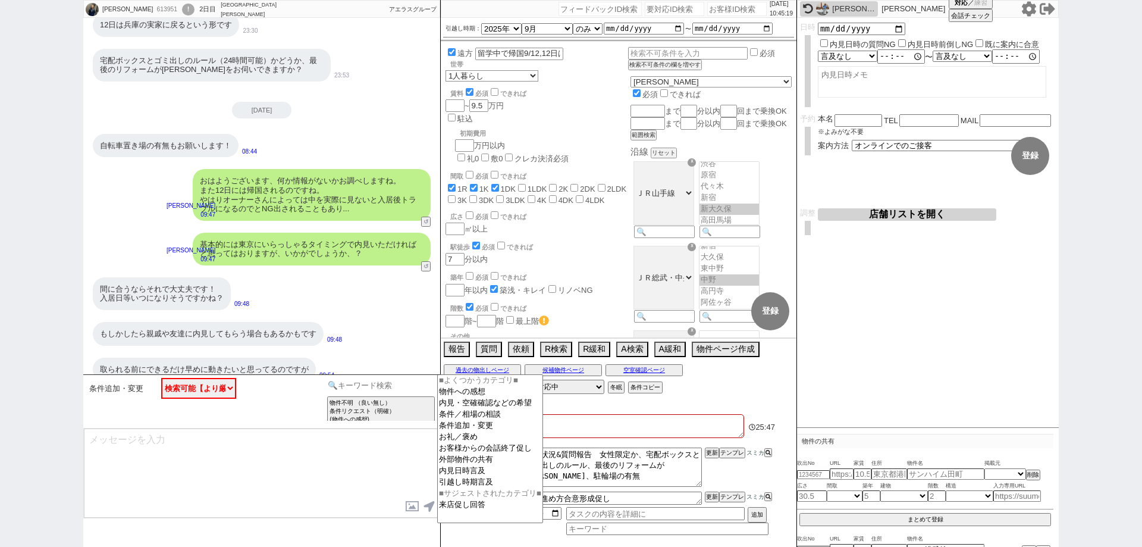
click at [420, 383] on input at bounding box center [381, 385] width 112 height 15
click at [486, 465] on option "外部物件の共有" at bounding box center [490, 459] width 105 height 11
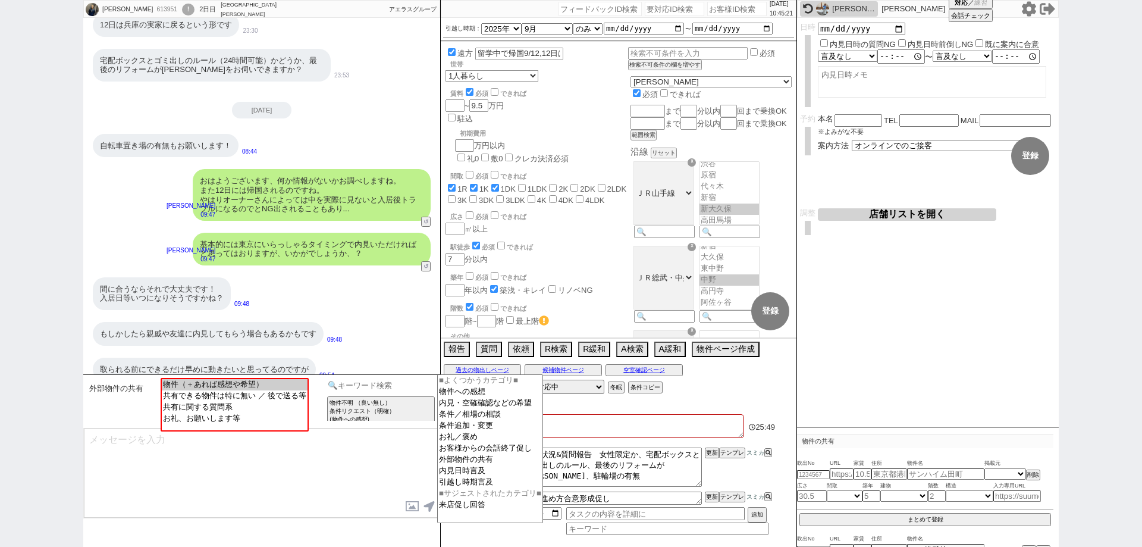
click at [412, 383] on input at bounding box center [381, 385] width 112 height 15
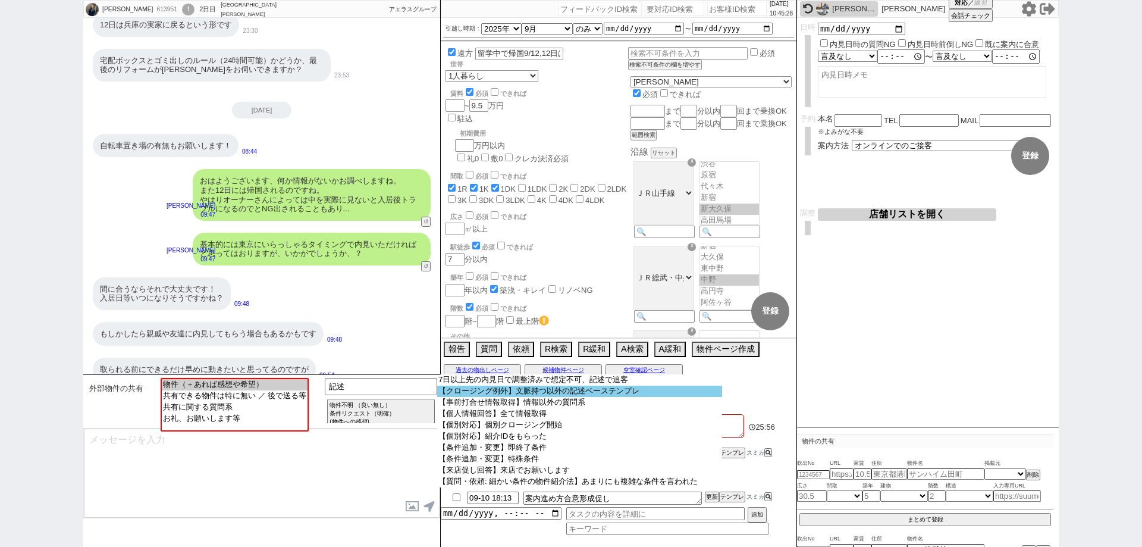
click at [654, 395] on option "【クロージング例外】文脈持つ以外の記述ベーステンプレ" at bounding box center [579, 391] width 285 height 11
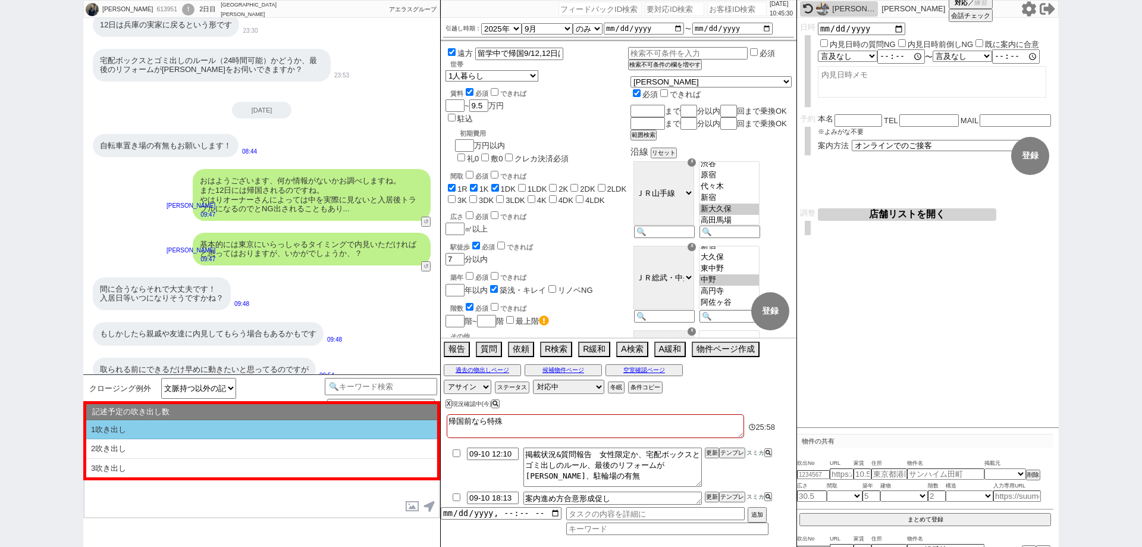
click at [213, 425] on li "1吹き出し" at bounding box center [261, 430] width 351 height 20
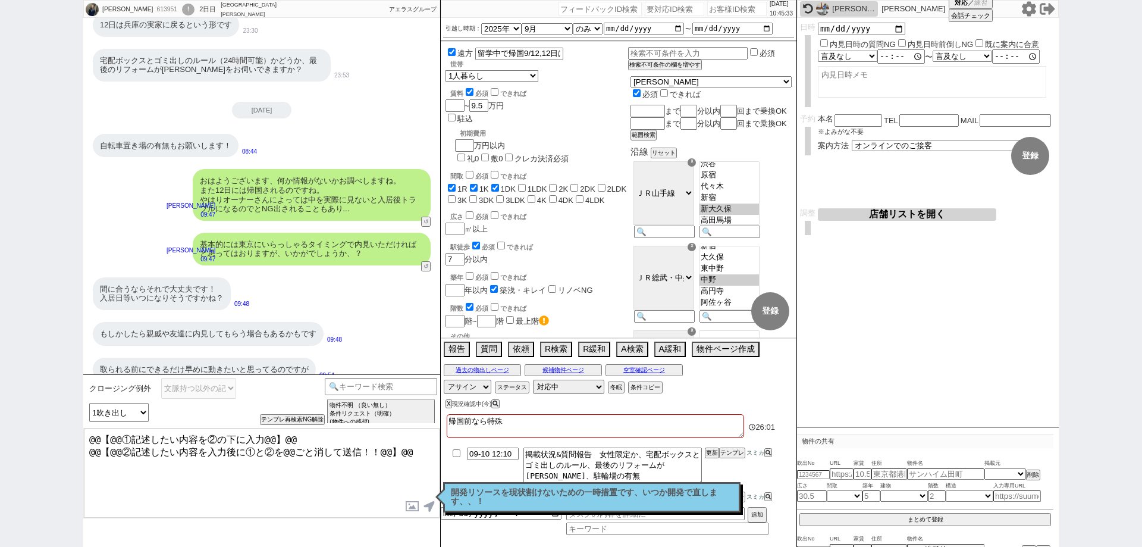
drag, startPoint x: 424, startPoint y: 465, endPoint x: 96, endPoint y: 464, distance: 327.8
click at [96, 464] on textarea "@@【@@①記述したい内容を②の下に入力@@】@@ @@【@@②記述したい内容を入力後に①と②を@@ごと消して送信！！@@】@@" at bounding box center [262, 472] width 356 height 89
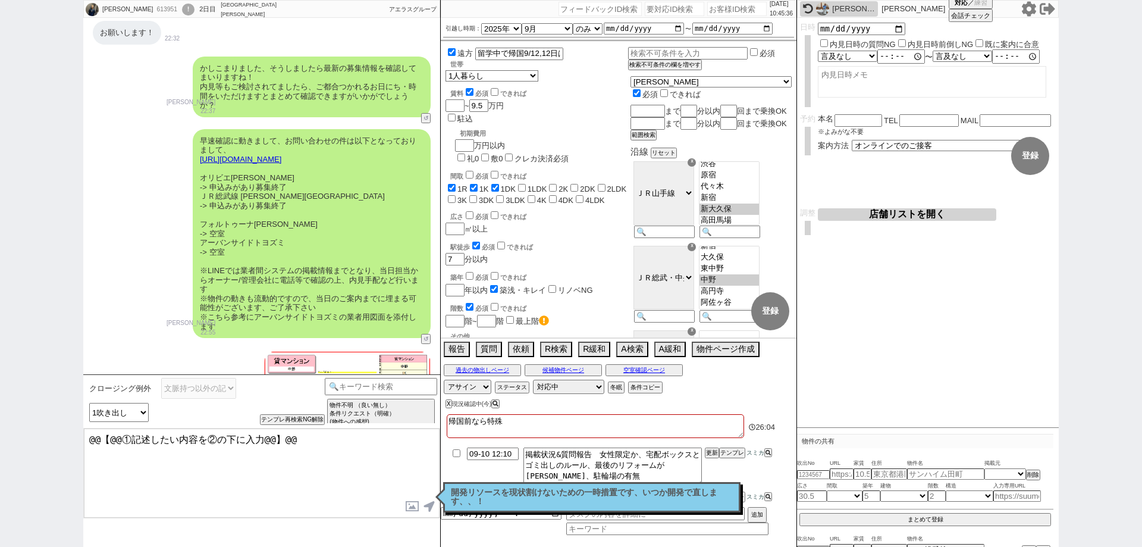
scroll to position [2581, 0]
drag, startPoint x: 271, startPoint y: 199, endPoint x: 191, endPoint y: 199, distance: 79.7
click at [191, 199] on div "早速確認に動きまして、お問い合わせの件は以下となっておりまして、 https://tools.sumika.live/pages/u6tw5zg オリビエ中野…" at bounding box center [261, 234] width 357 height 221
copy div "フォルトゥーナ中野"
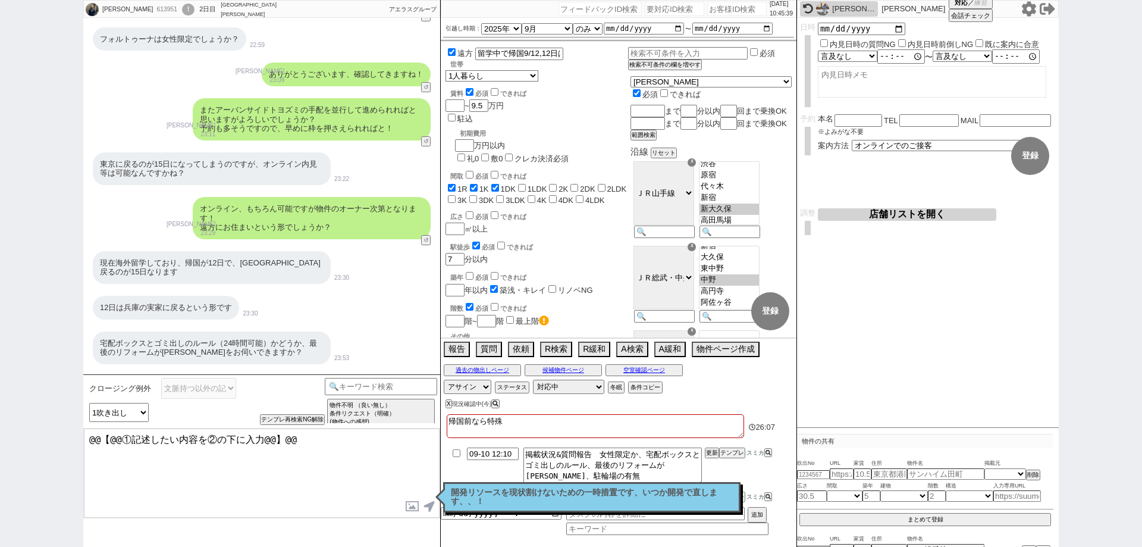
scroll to position [3176, 0]
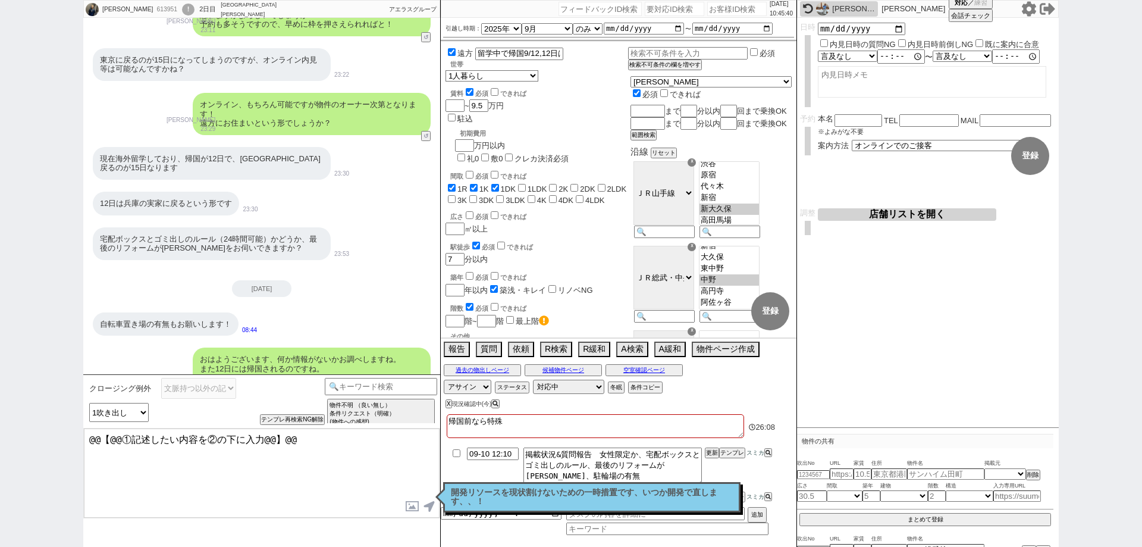
click at [171, 462] on textarea "@@【@@①記述したい内容を②の下に入力@@】@@" at bounding box center [262, 472] width 356 height 89
paste textarea "フォルトゥーナ中野"
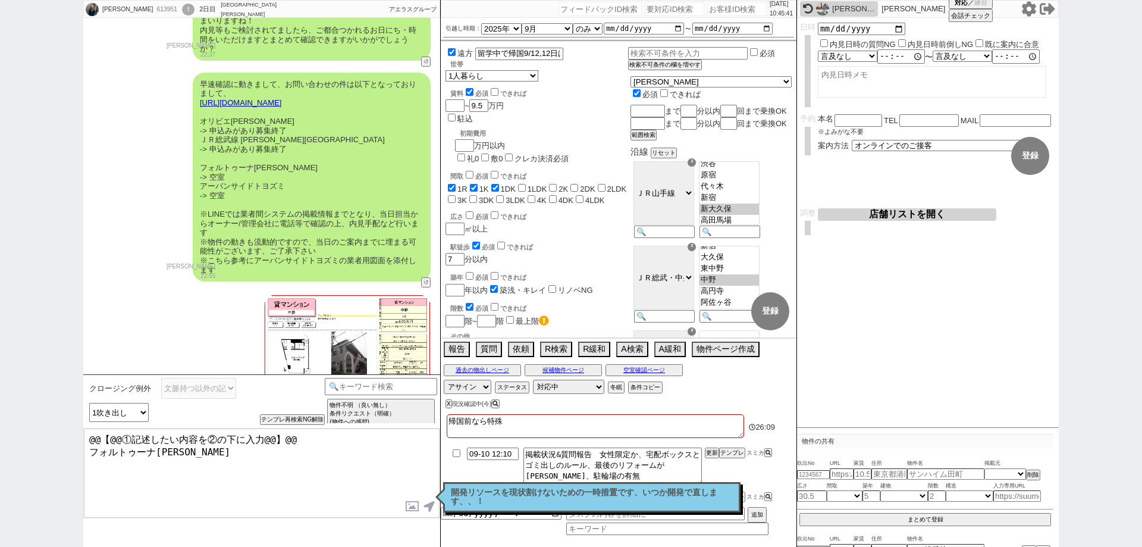
scroll to position [2521, 0]
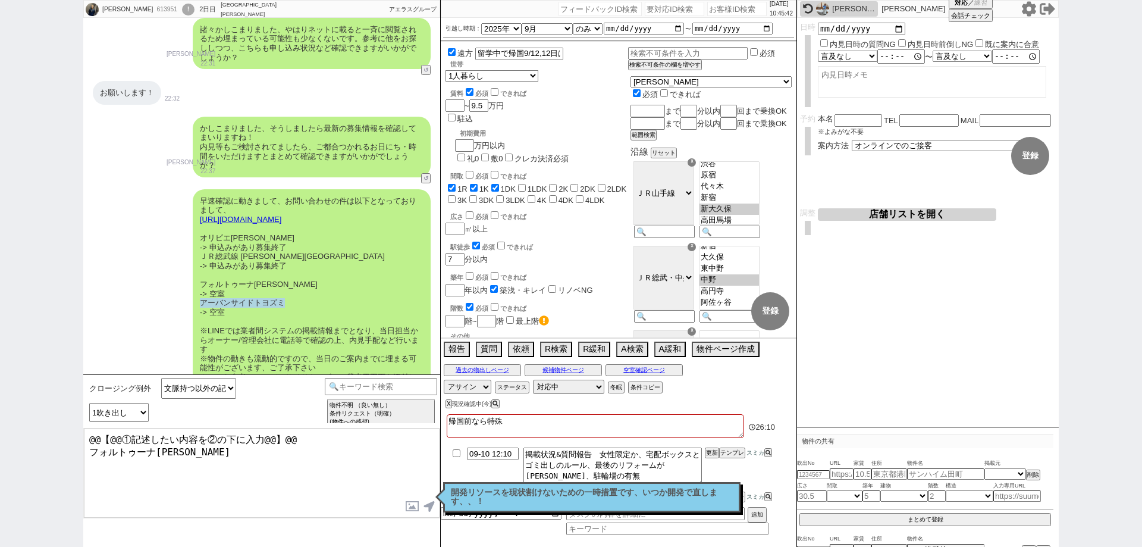
drag, startPoint x: 293, startPoint y: 277, endPoint x: 195, endPoint y: 278, distance: 98.2
click at [195, 278] on div "早速確認に動きまして、お問い合わせの件は以下となっておりまして、 https://tools.sumika.live/pages/u6tw5zg オリビエ中野…" at bounding box center [312, 293] width 238 height 209
copy div "アーバンサイドトヨズミ"
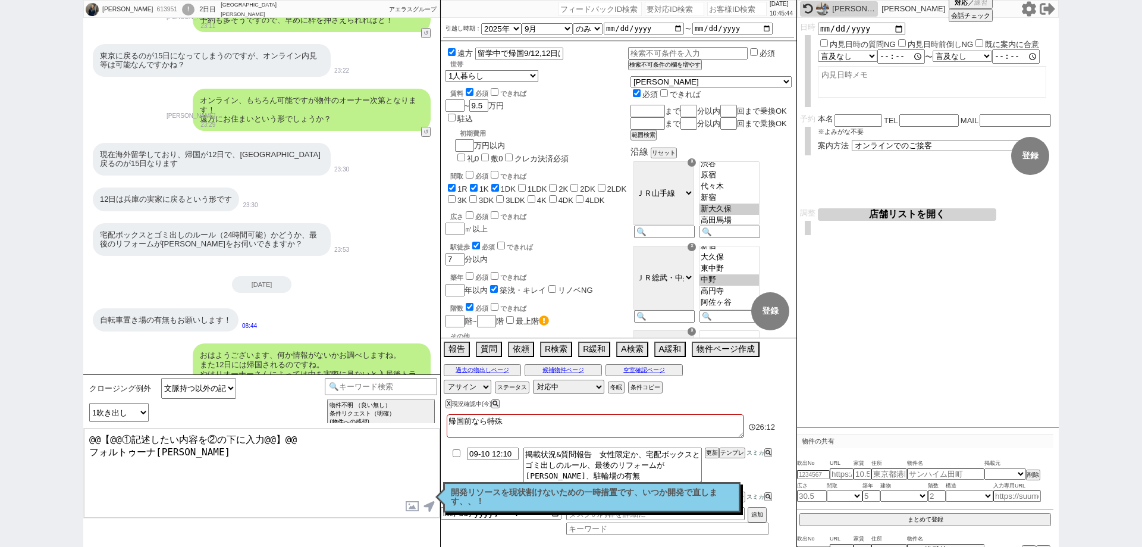
scroll to position [3354, 0]
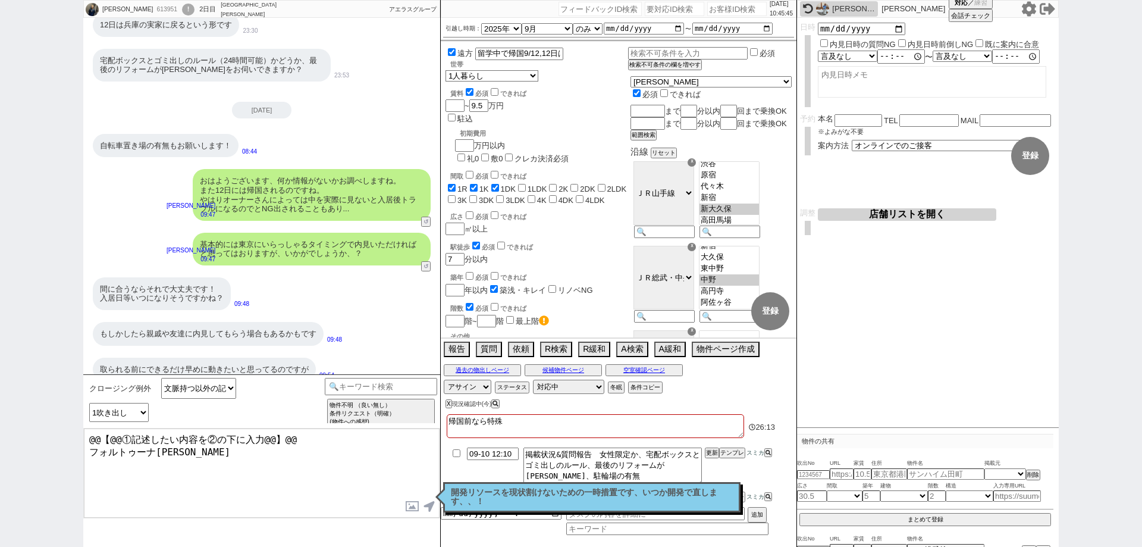
click at [205, 438] on textarea "@@【@@①記述したい内容を②の下に入力@@】@@ フォルトゥーナ中野" at bounding box center [262, 472] width 356 height 89
click at [216, 456] on textarea "@@【@@①記述したい内容を②の下に入力@@】@@ フォルトゥーナ中野" at bounding box center [262, 472] width 356 height 89
drag, startPoint x: 519, startPoint y: 416, endPoint x: 447, endPoint y: 415, distance: 72.0
click at [447, 415] on textarea "帰国前なら特殊" at bounding box center [595, 426] width 297 height 24
click at [520, 415] on textarea at bounding box center [595, 426] width 297 height 24
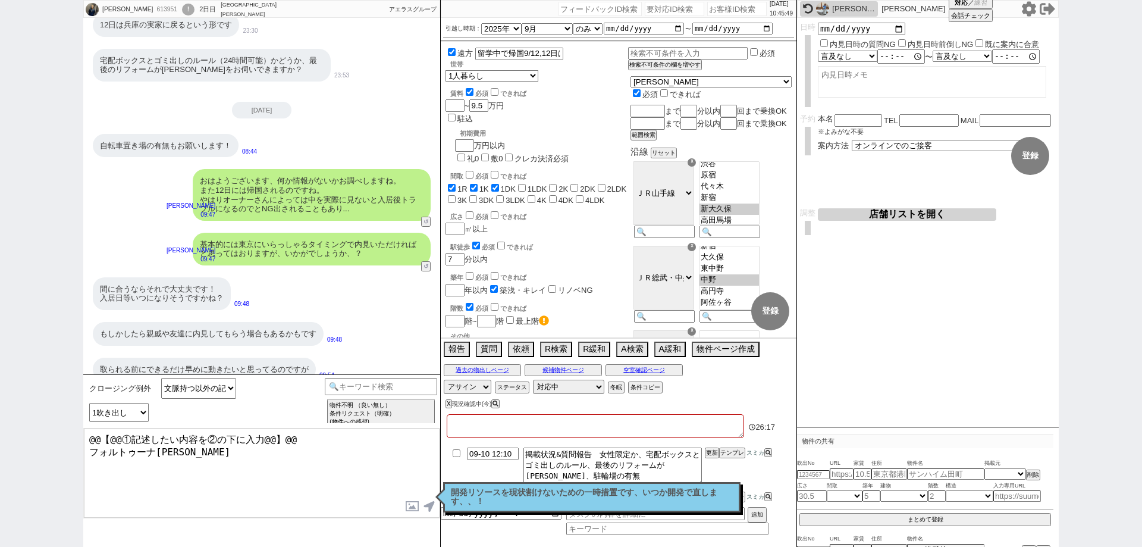
click at [555, 404] on div "X 現況確認中(今)" at bounding box center [592, 404] width 302 height 16
click at [209, 455] on textarea "@@【@@①記述したい内容を②の下に入力@@】@@ フォルトゥーナ中野" at bounding box center [262, 472] width 356 height 89
click at [0, 392] on div "中村大希 613951 ! 0 2日目 ソレイユ高田馬場店 冬眠中 自社客 アエラスグループ スミカ_BPO チャット全表示 2025-09-09 ようこそL…" at bounding box center [571, 273] width 1142 height 547
click at [192, 454] on textarea "@@【@@①記述したい内容を②の下に入力@@】@@ フォルトゥーナ中野" at bounding box center [262, 472] width 356 height 89
paste textarea "アーバンサイドトヨズミ"
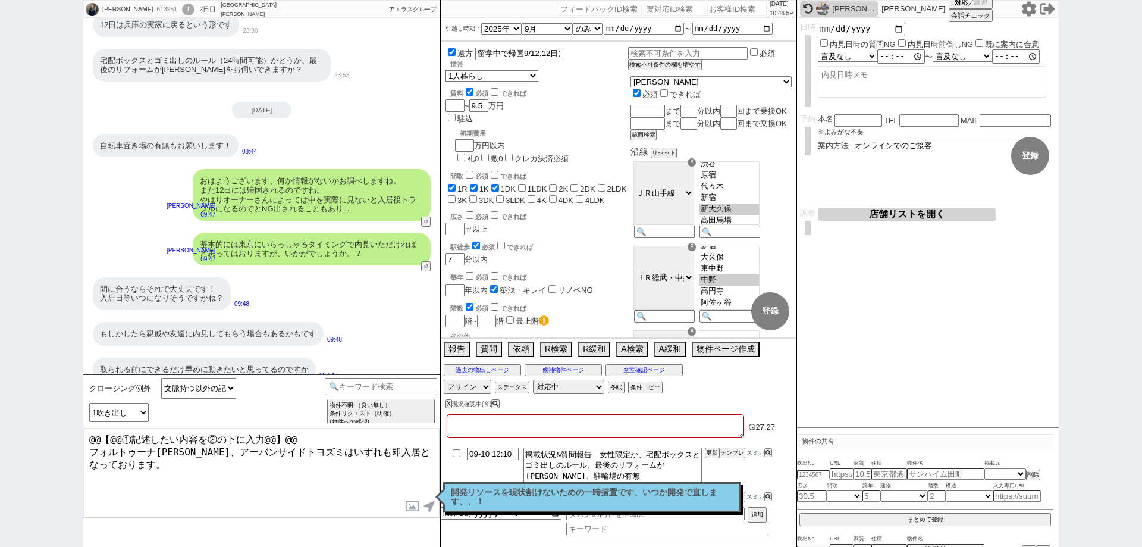
click at [0, 353] on div "中村大希 613951 ! 0 2日目 ソレイユ高田馬場店 冬眠中 自社客 アエラスグループ スミカ_BPO チャット全表示 2025-09-09 ようこそL…" at bounding box center [571, 273] width 1142 height 547
drag, startPoint x: 320, startPoint y: 433, endPoint x: 0, endPoint y: 369, distance: 326.4
click at [0, 369] on div "中村大希 613951 ! 0 2日目 ソレイユ高田馬場店 冬眠中 自社客 アエラスグループ スミカ_BPO チャット全表示 2025-09-09 ようこそL…" at bounding box center [571, 273] width 1142 height 547
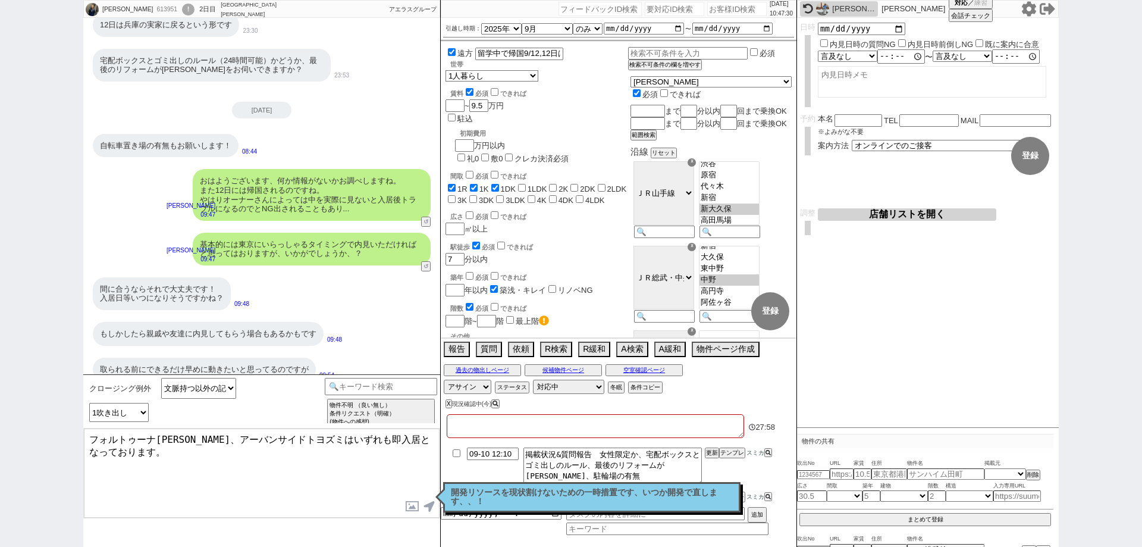
click at [526, 428] on textarea at bounding box center [595, 426] width 297 height 24
click at [287, 500] on textarea "フォルトゥーナ中野、アーバンサイドトヨズミはいずれも即入居となっております。" at bounding box center [262, 472] width 356 height 89
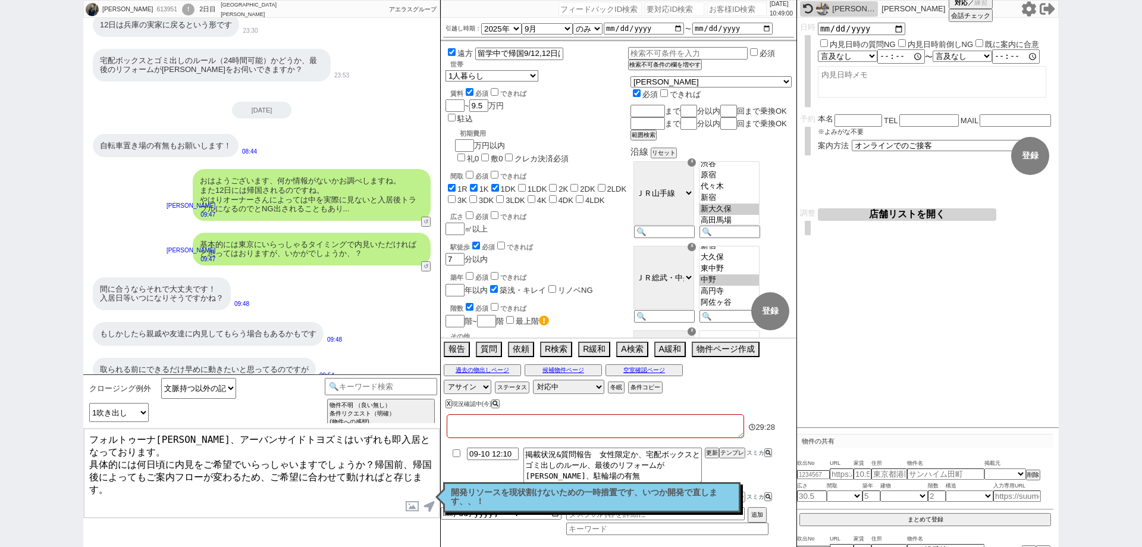
click at [376, 458] on textarea "フォルトゥーナ中野、アーバンサイドトヨズミはいずれも即入居となっております。 具体的には何日頃に内見をご希望でいらっしゃいますでしょうか？帰国前、帰国後によっ…" at bounding box center [262, 472] width 356 height 89
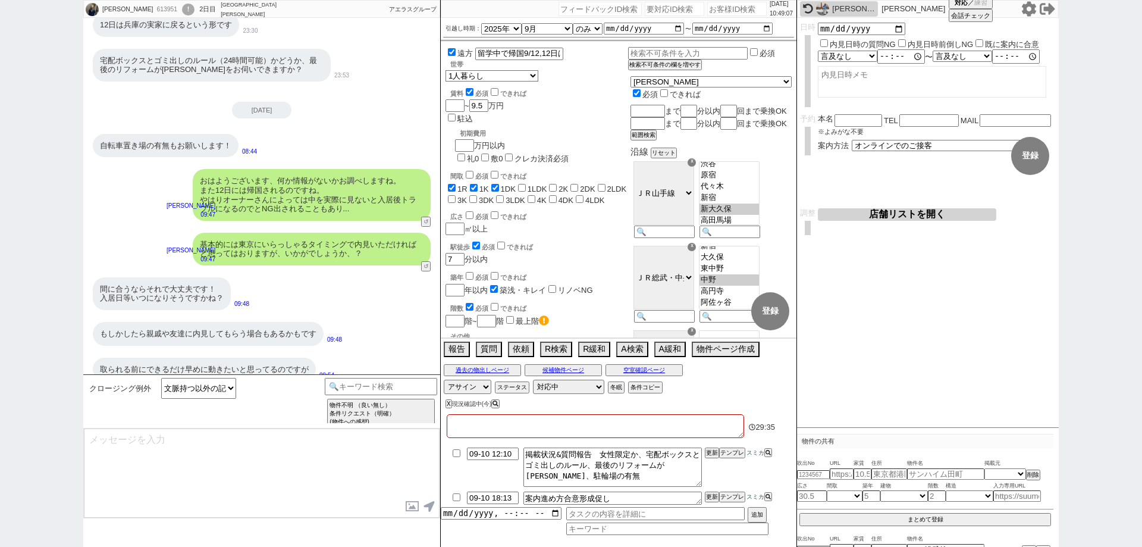
scroll to position [3448, 0]
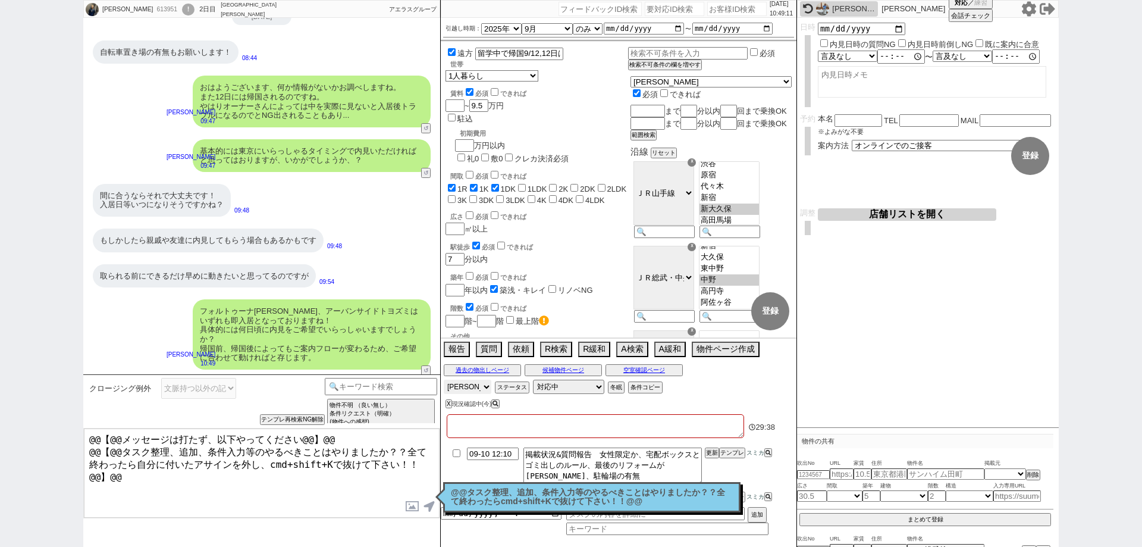
click at [463, 387] on select "アサイン 御手洗侑矢 中村夏海 小澤結 蛇平光喜 多田麻理奈" at bounding box center [468, 387] width 48 height 14
click at [444, 380] on select "アサイン 御手洗侑矢 中村夏海 小澤結 蛇平光喜 多田麻理奈" at bounding box center [468, 387] width 48 height 14
click at [817, 274] on div "内見日など入力！ 変更 なし 登録 日時 内見日時の質問NG 内見日時前倒しNG 既に案内に合意 言及なし 時間明確 午前 午後 お昼 夕方・夜 終日いつでも…" at bounding box center [928, 223] width 262 height 410
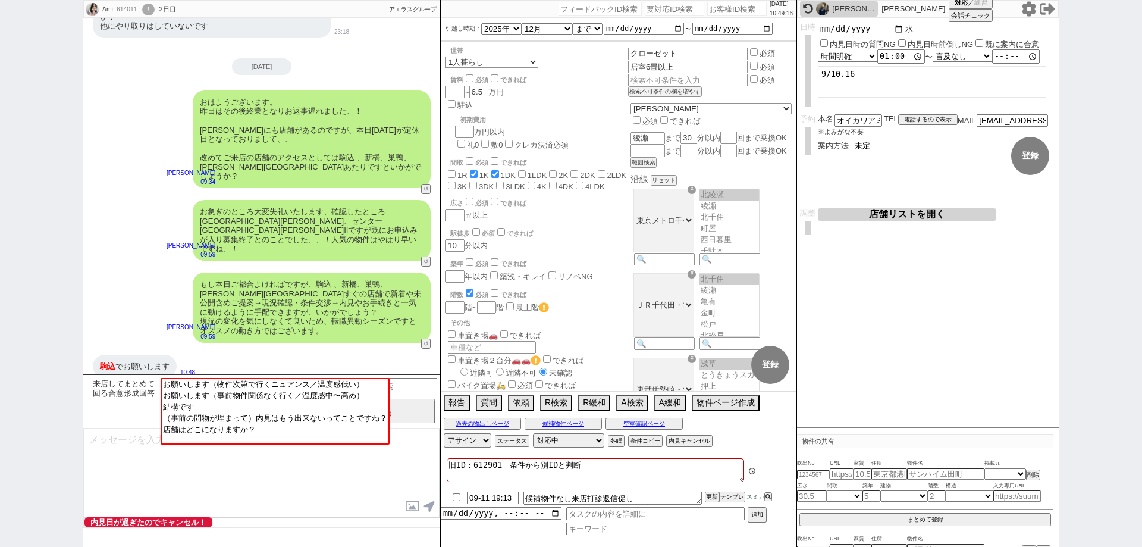
scroll to position [92, 0]
click at [669, 419] on button "空室確認ページ" at bounding box center [644, 424] width 77 height 10
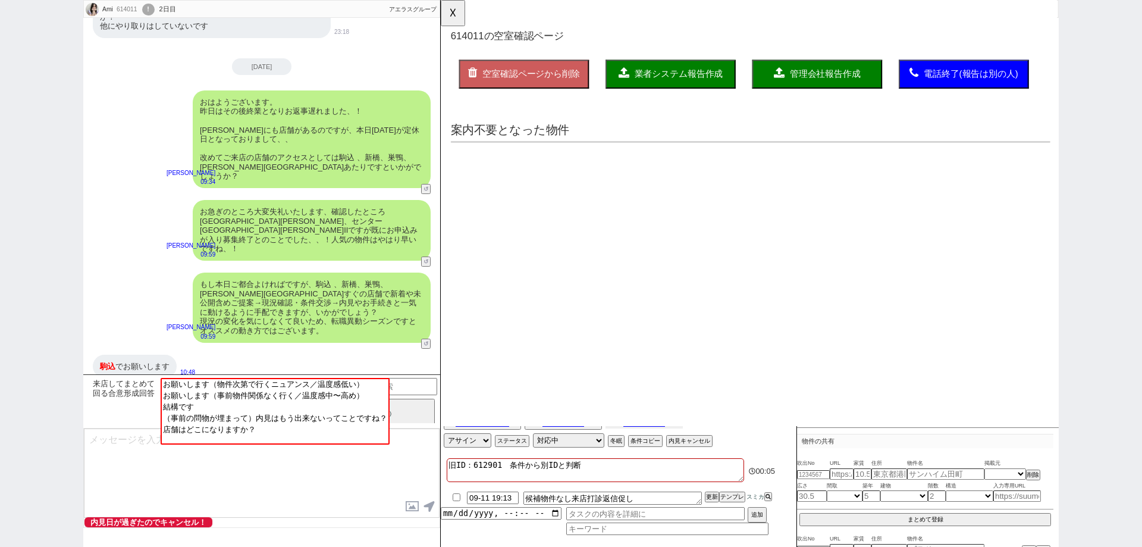
scroll to position [0, 0]
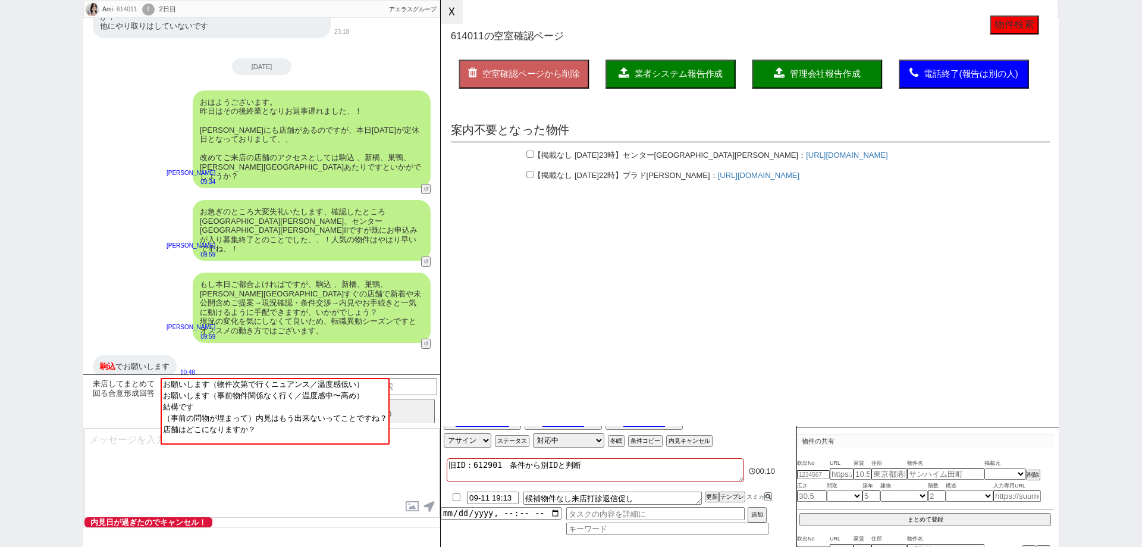
click at [459, 19] on button "☓" at bounding box center [452, 12] width 22 height 24
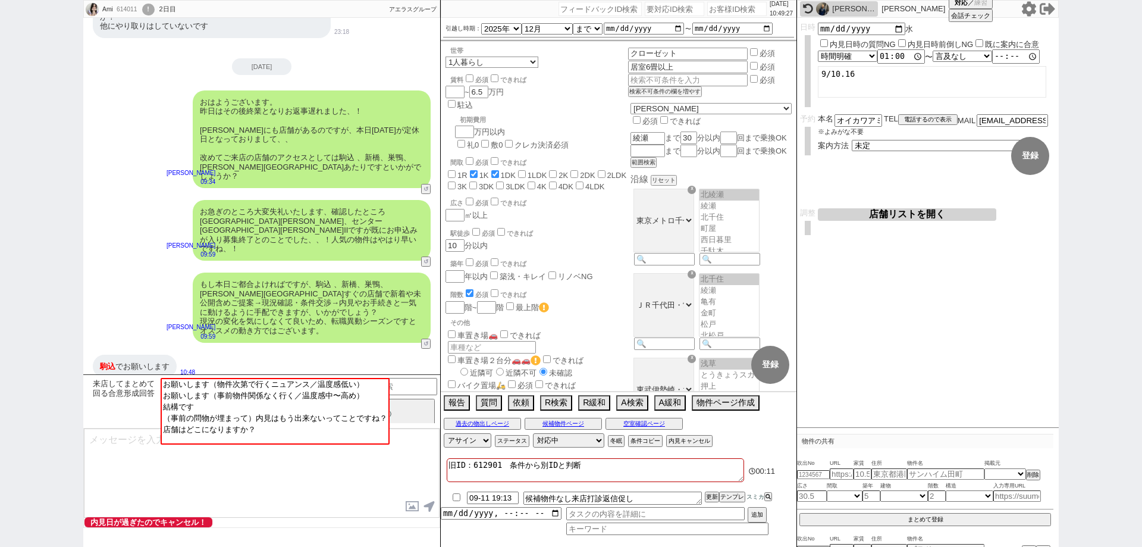
click at [374, 480] on textarea at bounding box center [262, 472] width 356 height 89
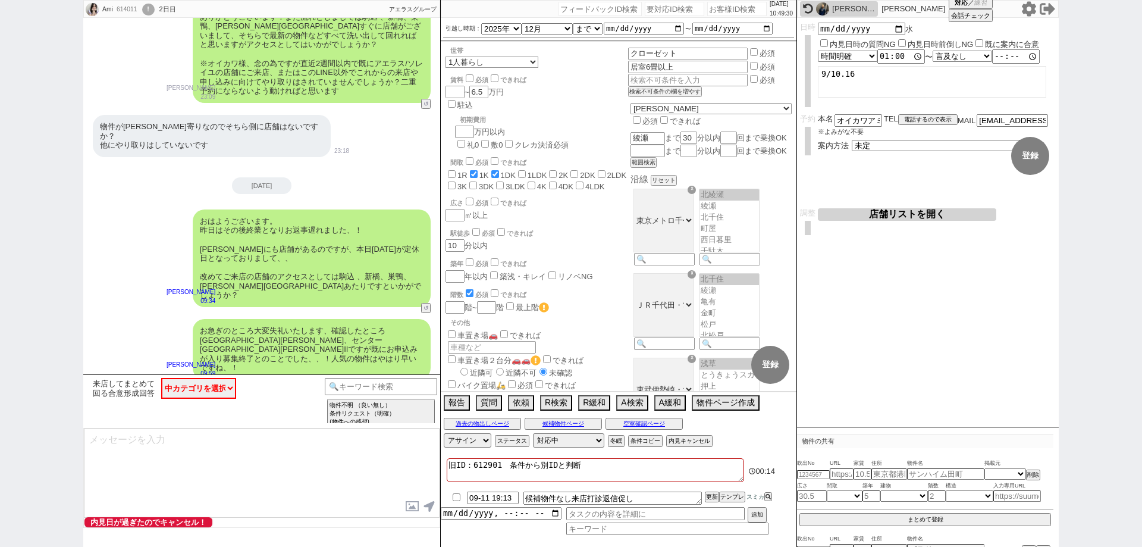
scroll to position [855, 0]
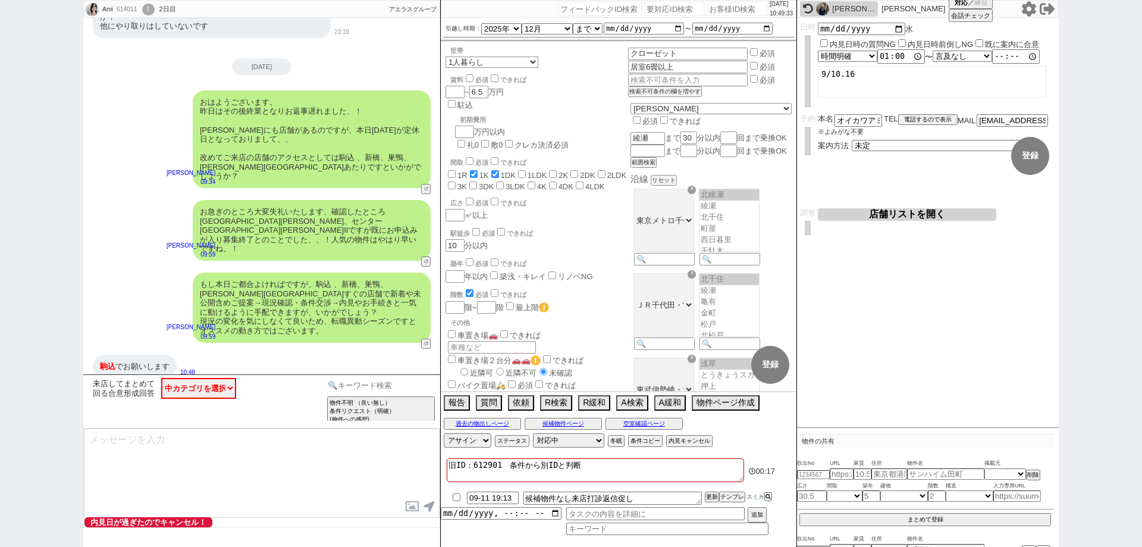
click at [382, 382] on input at bounding box center [381, 385] width 112 height 15
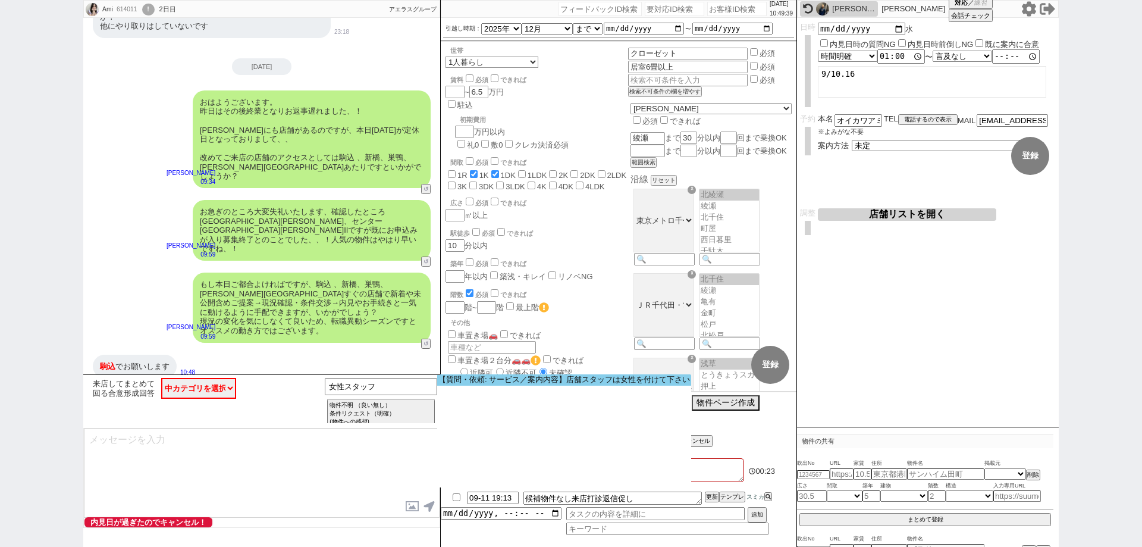
click at [452, 381] on option "【質問・依頼: サービス／案内内容】店舗スタッフは女性を付けて下さい" at bounding box center [564, 379] width 254 height 11
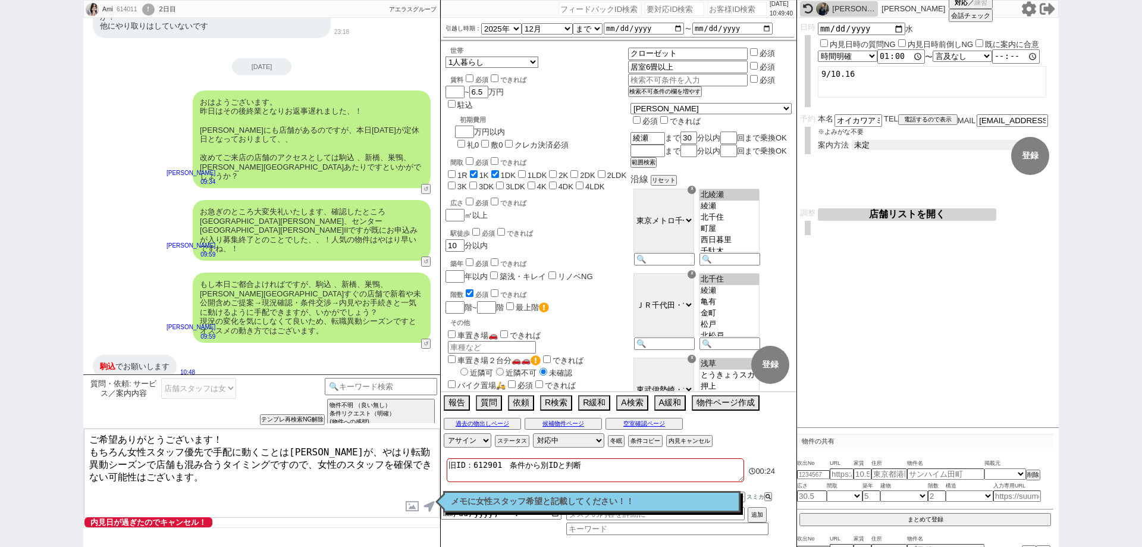
click at [934, 140] on select "未定 現地お待ち合わせ ご来店 先行申し込みのご案内or内見無しでの申し込みのご案内 オンラインでのご接客 オンラインで1件の内見のご案内" at bounding box center [941, 145] width 178 height 10
click at [852, 140] on select "未定 現地お待ち合わせ ご来店 先行申し込みのご案内or内見無しでの申し込みのご案内 オンラインでのご接客 オンラインで1件の内見のご案内" at bounding box center [941, 145] width 178 height 10
click at [1030, 151] on button "登録" at bounding box center [1030, 156] width 38 height 38
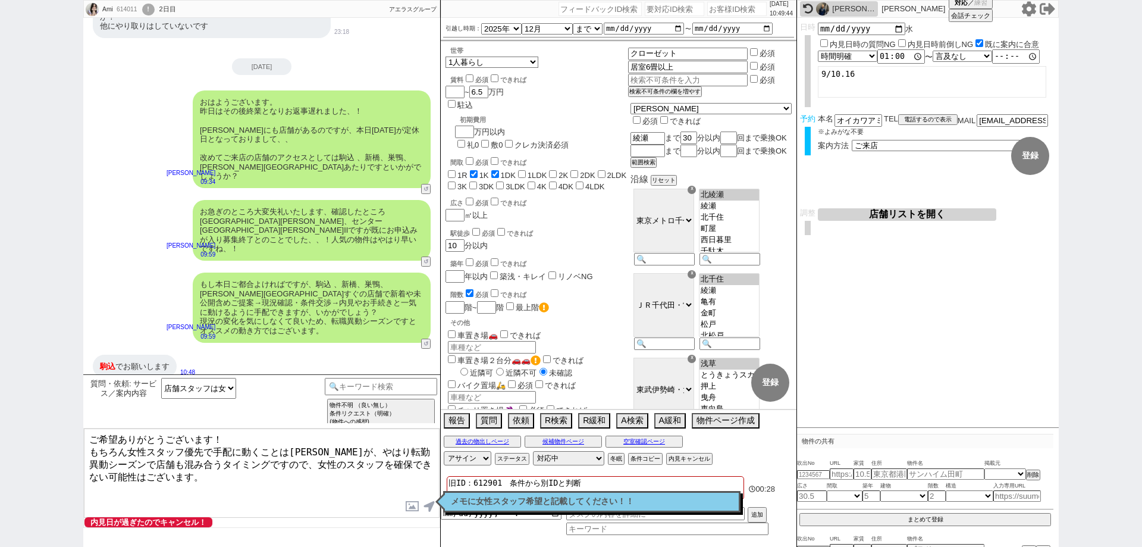
drag, startPoint x: 243, startPoint y: 433, endPoint x: 0, endPoint y: 385, distance: 247.5
click at [0, 385] on div "Ami 614011 ! 0 2日目 冬眠中 自社客 アエラスグループ スミカ_BPO チャット全表示 2025-09-09 バストイレ別 クローゼット付き …" at bounding box center [571, 273] width 1142 height 547
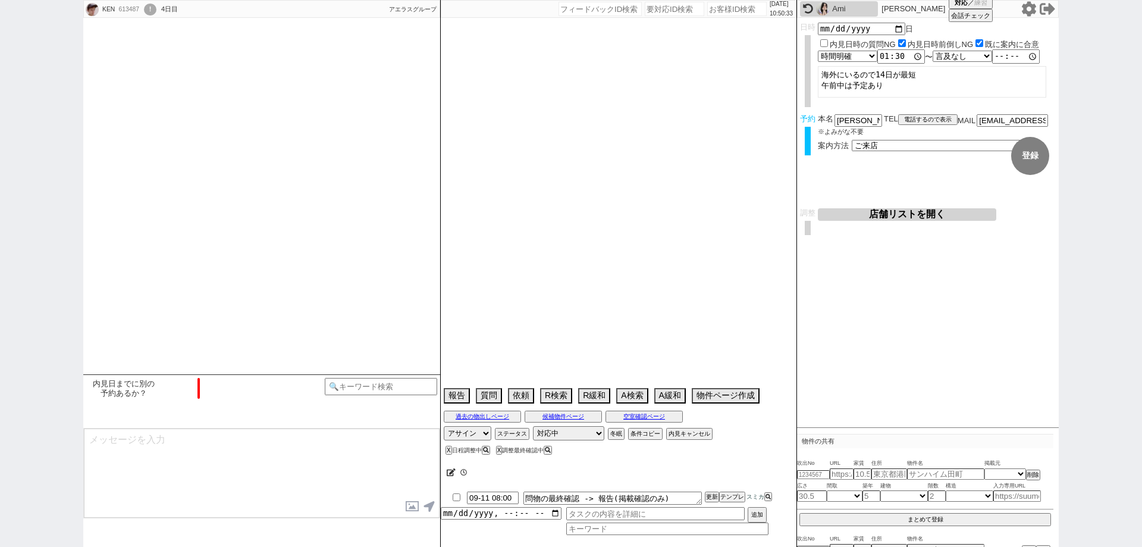
scroll to position [2048, 0]
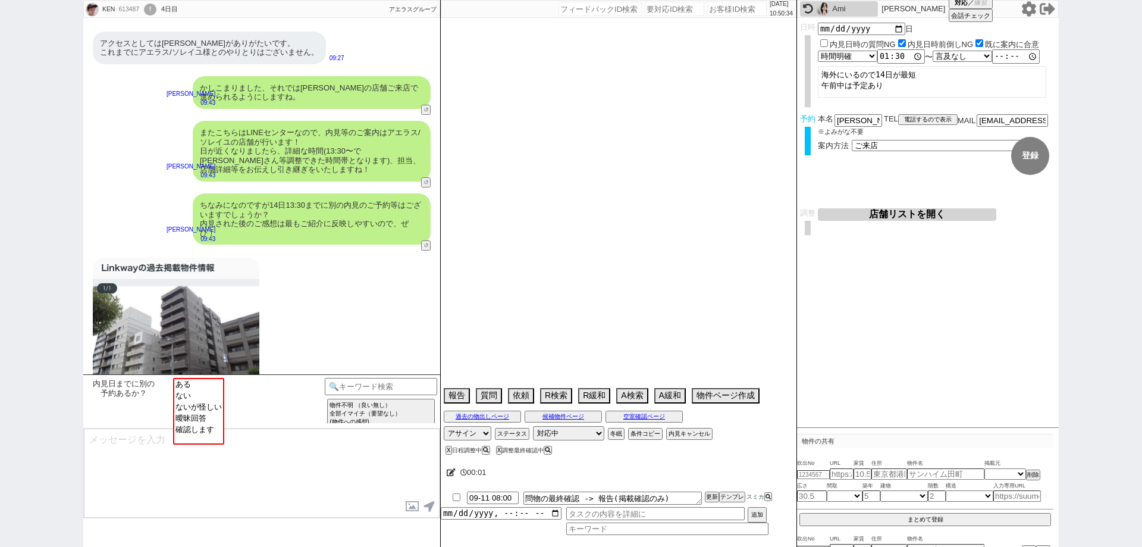
click at [825, 10] on img at bounding box center [822, 8] width 13 height 13
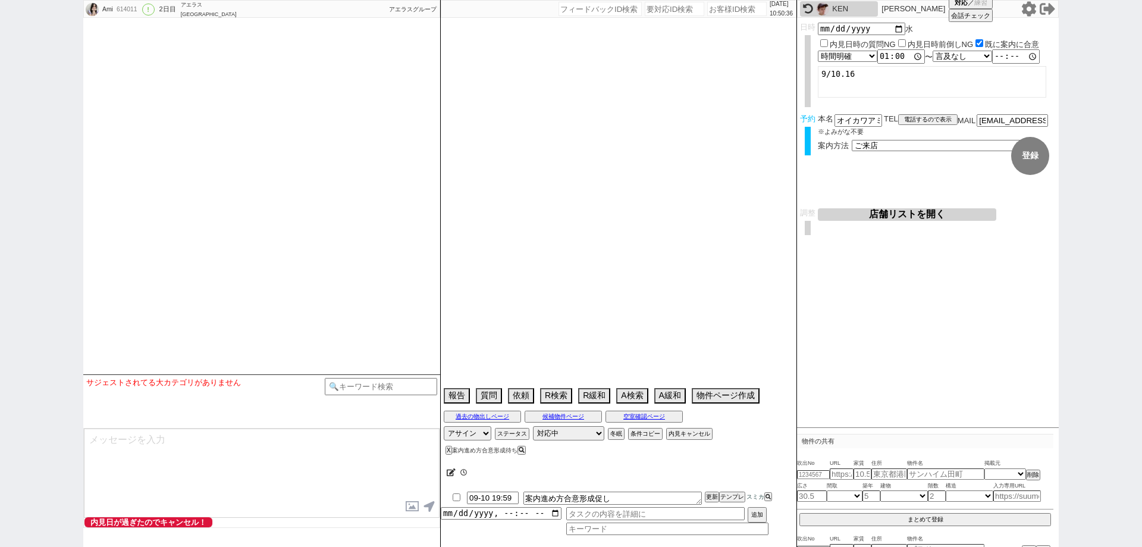
scroll to position [1940, 0]
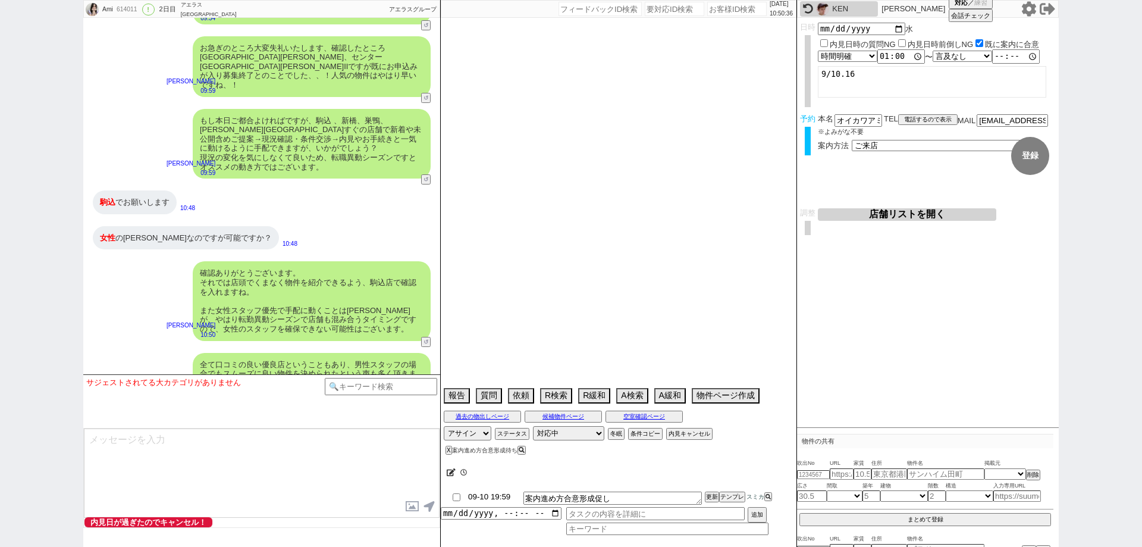
click at [497, 500] on input "09-10 19:59" at bounding box center [493, 496] width 52 height 10
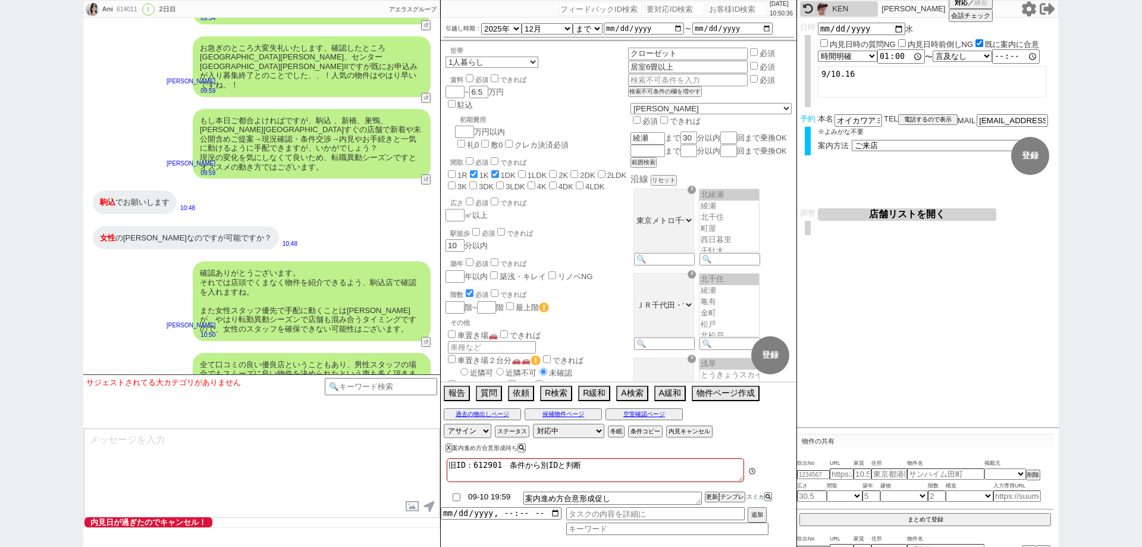
scroll to position [92, 0]
click at [650, 497] on textarea "案内進め方合意形成促し" at bounding box center [613, 497] width 178 height 13
drag, startPoint x: 713, startPoint y: 494, endPoint x: 712, endPoint y: 485, distance: 9.1
click at [712, 493] on button "更新" at bounding box center [711, 497] width 12 height 8
click at [712, 478] on textarea "旧ID：612901　条件から別IDと判断" at bounding box center [595, 470] width 297 height 24
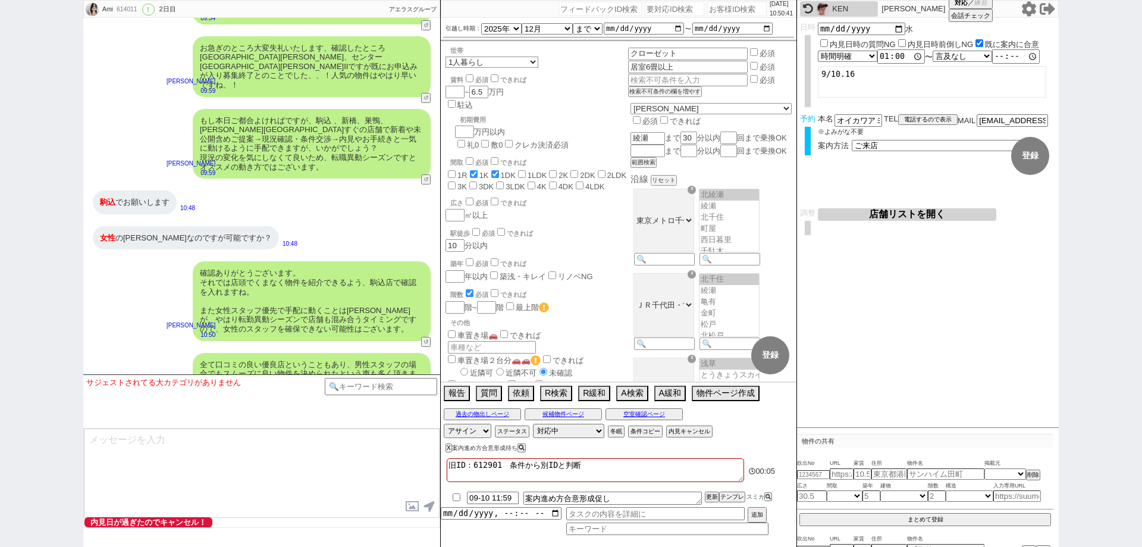
click at [712, 490] on li "09-10 11:59 案内進め方合意形成促し 更新 テンプレ スミカ" at bounding box center [619, 498] width 356 height 18
click at [713, 483] on div "旧ID：612901　条件から別IDと判断" at bounding box center [595, 471] width 297 height 26
click at [713, 497] on button "更新" at bounding box center [711, 497] width 12 height 8
drag, startPoint x: 713, startPoint y: 497, endPoint x: 713, endPoint y: 491, distance: 6.5
click at [713, 491] on li "09-10 11:59 案内進め方合意形成促し 更新 テンプレ スミカ" at bounding box center [619, 498] width 356 height 18
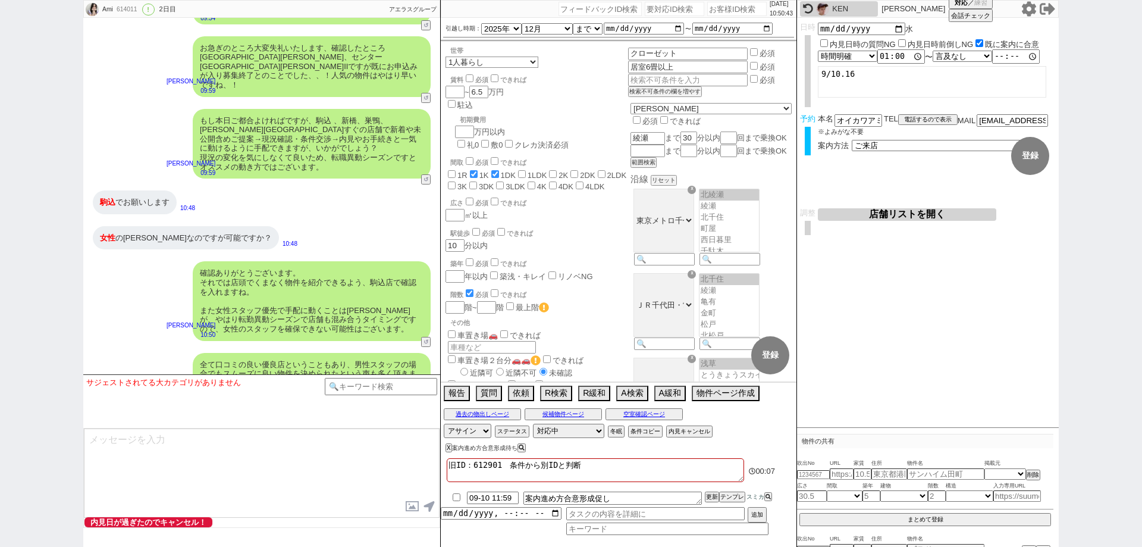
click at [843, 12] on div "KEN" at bounding box center [853, 9] width 43 height 10
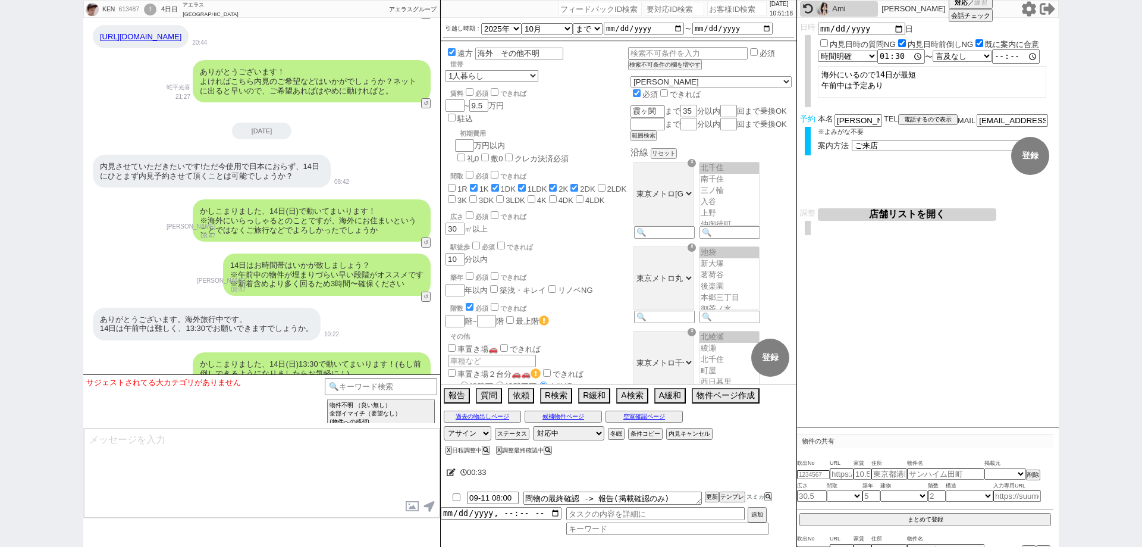
scroll to position [1487, 0]
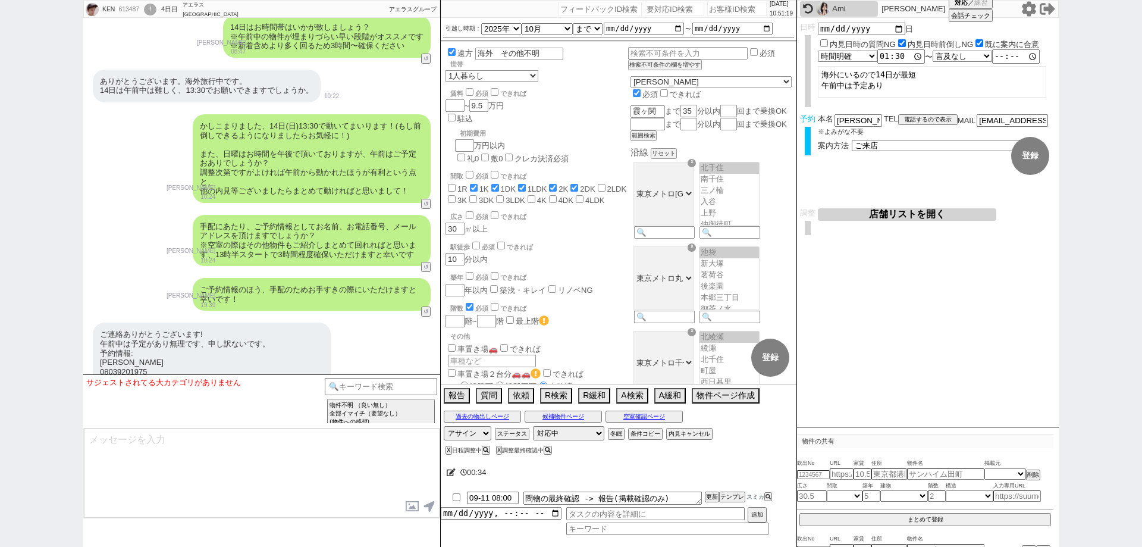
click at [156, 247] on div "手配にあたり、ご予約情報としてお名前、お電話番号、メールアドレスを頂けますでしょうか？ ※空室の際はその他物件もご紹介しまとめて回れればと思います、13時半ス…" at bounding box center [261, 240] width 357 height 63
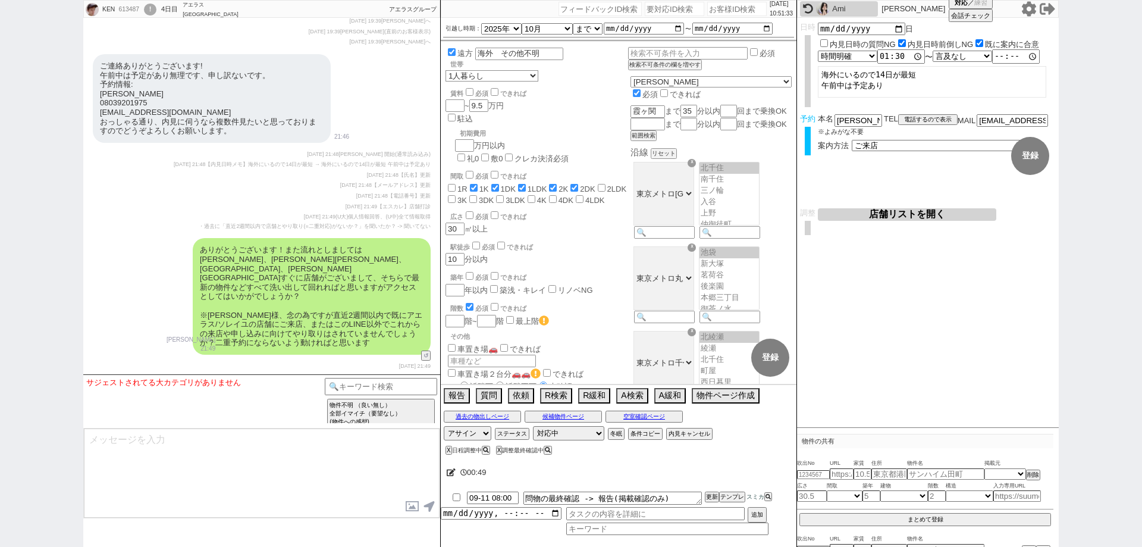
scroll to position [3157, 0]
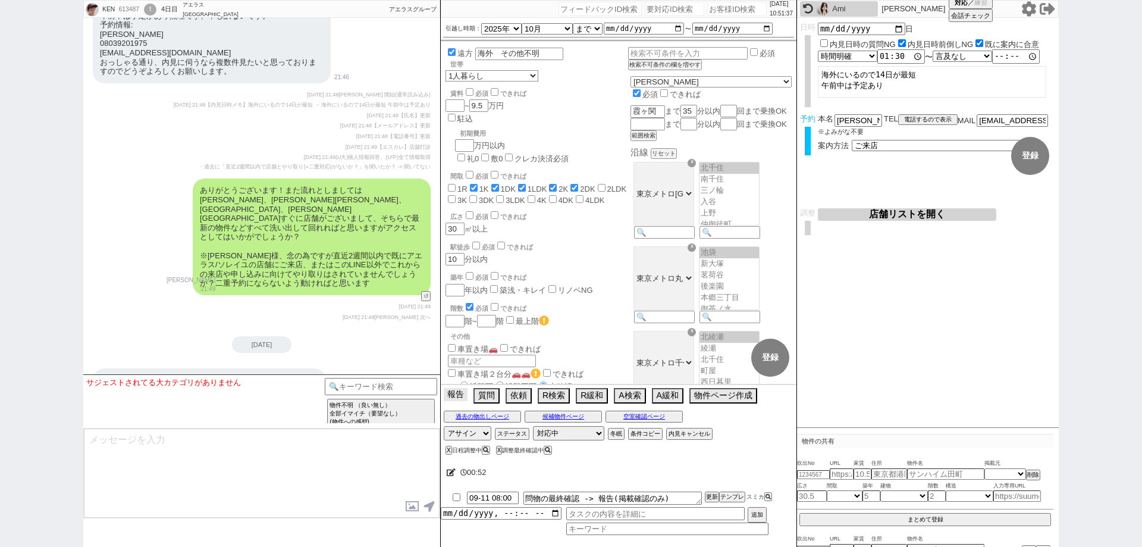
click at [465, 394] on button "報告" at bounding box center [456, 394] width 24 height 13
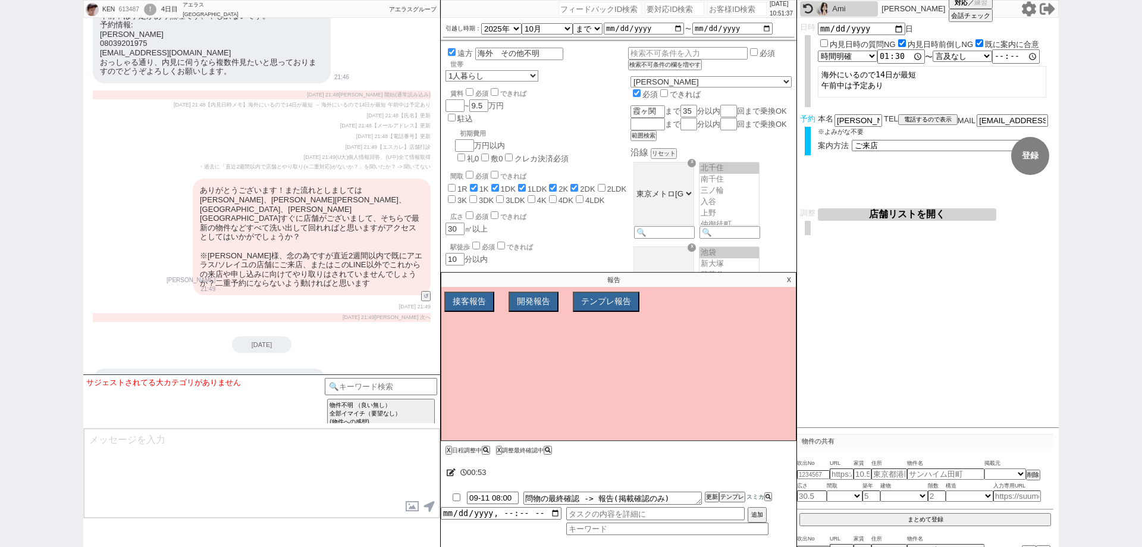
click at [462, 304] on button "接客報告" at bounding box center [468, 302] width 48 height 18
click at [516, 328] on select "FBの種類を選んでください ミス以外 条件入力 カテゴリ選択 状況入力 会話成り立たない・吹き出しミス 誤字脱字、言い回し、態度 不動産知識・相場・リサーチミ…" at bounding box center [522, 324] width 151 height 10
click at [447, 319] on select "FBの種類を選んでください ミス以外 条件入力 カテゴリ選択 状況入力 会話成り立たない・吹き出しミス 誤字脱字、言い回し、態度 不動産知識・相場・リサーチミ…" at bounding box center [522, 324] width 151 height 10
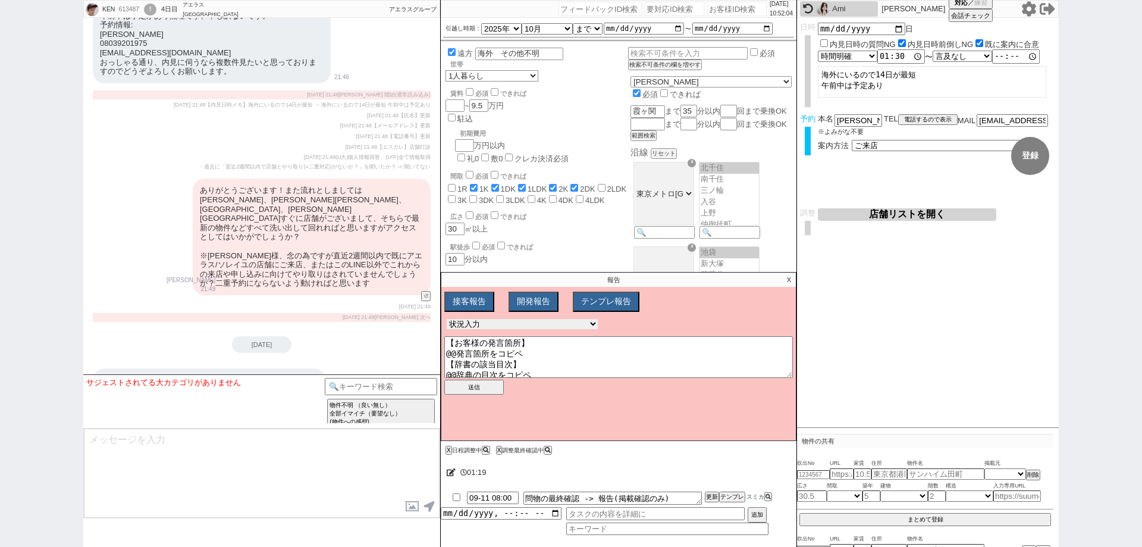
click at [540, 323] on select "FBの種類を選んでください ミス以外 条件入力 カテゴリ選択 状況入力 会話成り立たない・吹き出しミス 誤字脱字、言い回し、態度 不動産知識・相場・リサーチミ…" at bounding box center [522, 324] width 151 height 10
click at [447, 319] on select "FBの種類を選んでください ミス以外 条件入力 カテゴリ選択 状況入力 会話成り立たない・吹き出しミス 誤字脱字、言い回し、態度 不動産知識・相場・リサーチミ…" at bounding box center [522, 324] width 151 height 10
drag, startPoint x: 242, startPoint y: 171, endPoint x: 187, endPoint y: 167, distance: 54.3
copy div "海外旅行中です"
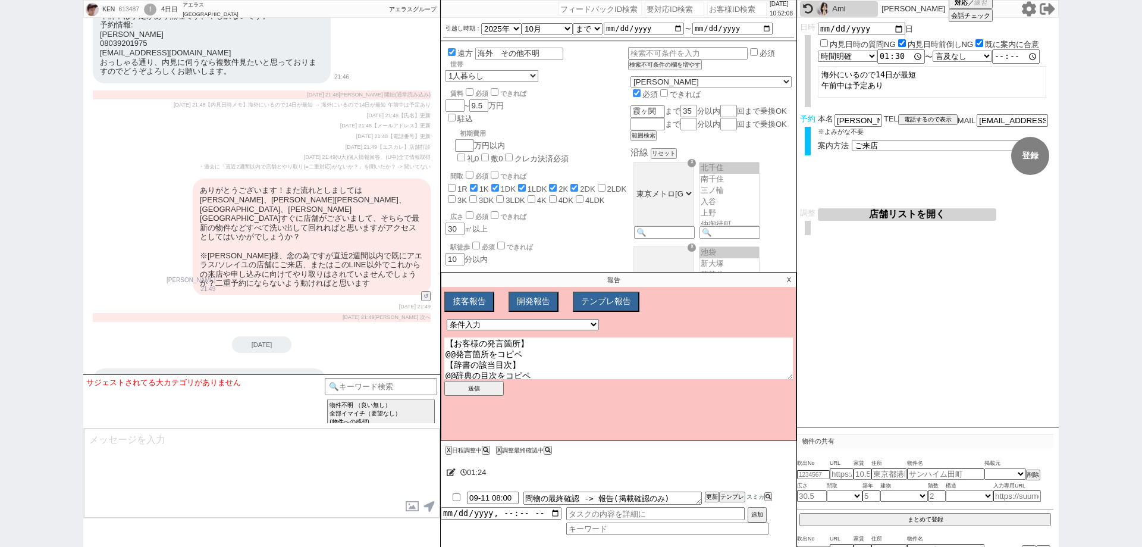
drag, startPoint x: 527, startPoint y: 356, endPoint x: 509, endPoint y: 356, distance: 17.8
click at [493, 355] on textarea "【お客様の発言箇所】 @@発言箇所をコピペ 【辞書の該当目次】 @@辞典の目次をコピペ" at bounding box center [618, 358] width 349 height 42
click at [533, 356] on textarea "【お客様の発言箇所】 @@発言箇所をコピペ 【辞書の該当目次】 @@辞典の目次をコピペ" at bounding box center [618, 358] width 349 height 42
drag, startPoint x: 523, startPoint y: 350, endPoint x: 444, endPoint y: 349, distance: 78.5
click at [444, 349] on textarea "【お客様の発言箇所】 @@発言箇所をコピペ 【辞書の該当目次】 @@辞典の目次をコピペ" at bounding box center [618, 358] width 349 height 42
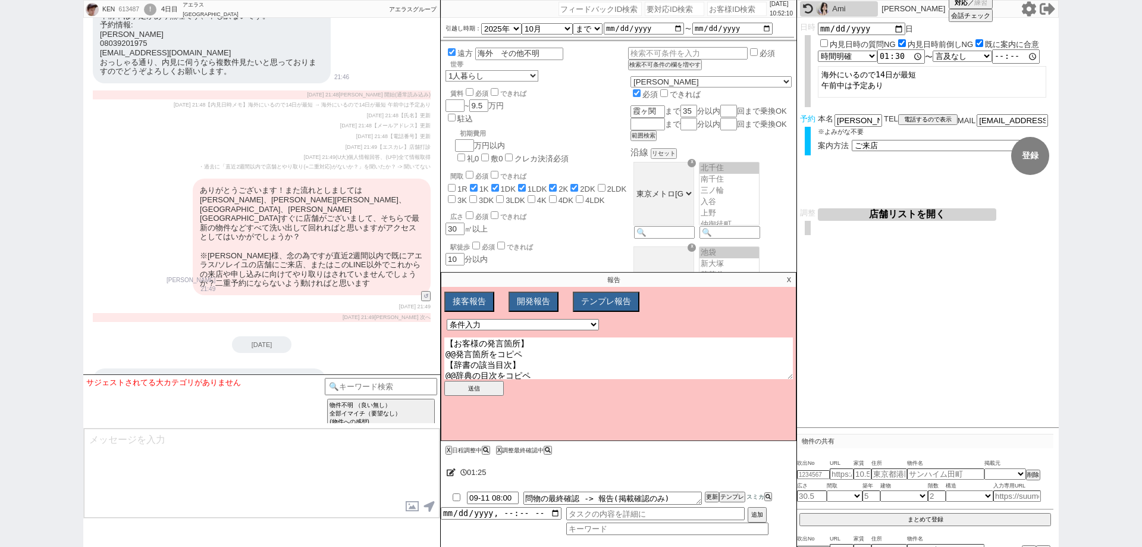
paste textarea "海外旅行中です"
drag, startPoint x: 533, startPoint y: 372, endPoint x: 437, endPoint y: 371, distance: 95.8
click at [437, 371] on div "KEN 613487 ! 0 4日目 アエラス西葛西店 冬眠中 自社客 アエラスグループ スミカ_BPO チャット全表示 2025-09-07 駐輪場、風呂ト…" at bounding box center [571, 273] width 976 height 547
click at [691, 372] on textarea "【お客様の発言箇所】 海外旅行中です 【辞書の該当目次】 特になし 海外在住じゃないと確定したので遠方チェックを外し、詳細欄" at bounding box center [618, 358] width 349 height 42
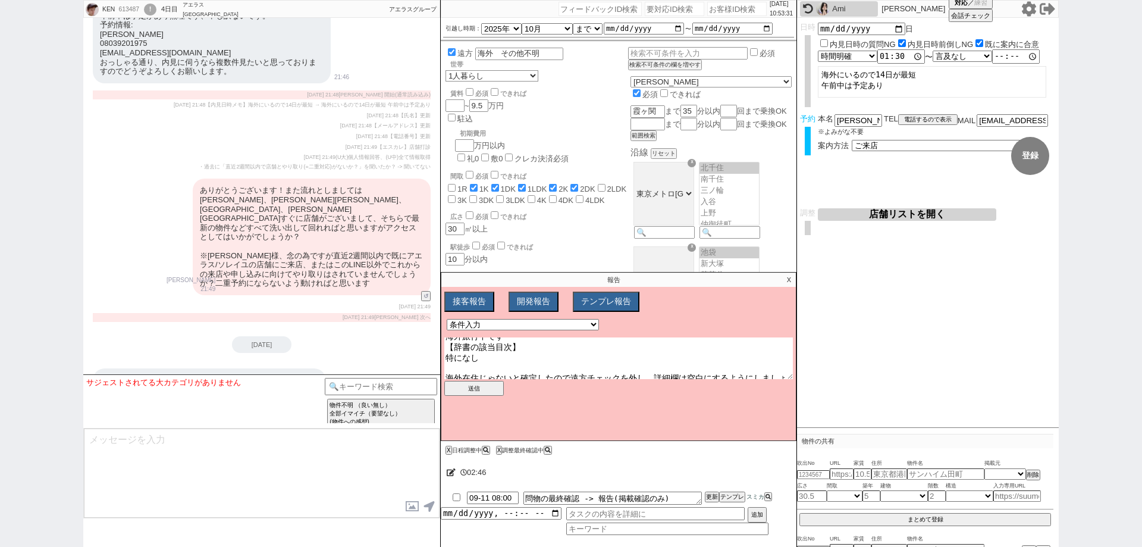
scroll to position [20, 0]
drag, startPoint x: 481, startPoint y: 364, endPoint x: 499, endPoint y: 365, distance: 17.9
click at [499, 365] on textarea "【お客様の発言箇所】 海外旅行中です 【辞書の該当目次】 特になし 海外在住じゃないと確定したので遠方チェックを外し、詳細欄は空白にするようにしましょう✨️" at bounding box center [618, 358] width 349 height 42
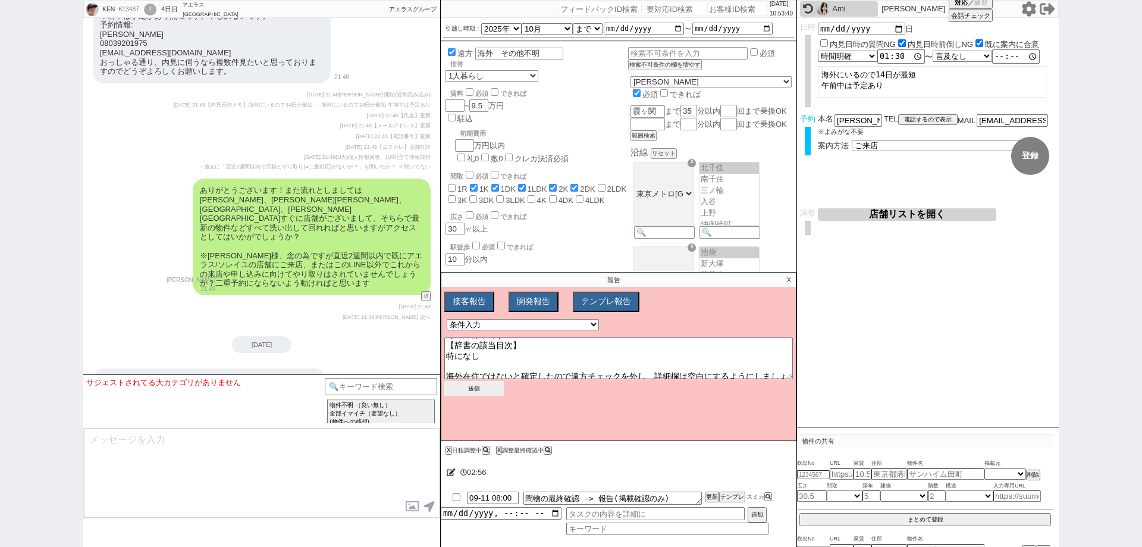
click at [477, 393] on button "送信" at bounding box center [473, 388] width 59 height 15
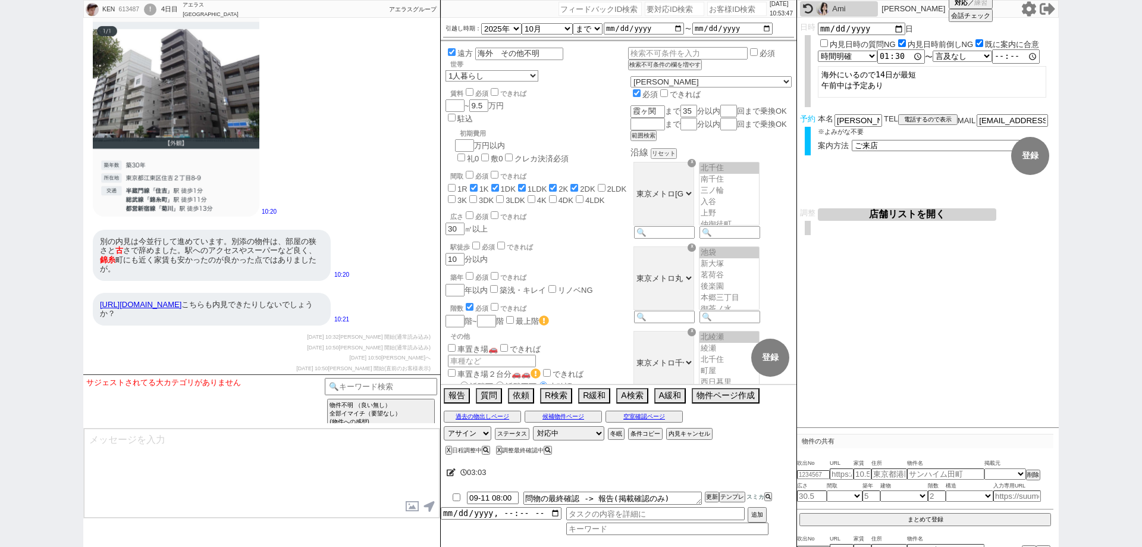
scroll to position [4403, 0]
click at [452, 471] on icon at bounding box center [451, 472] width 9 height 8
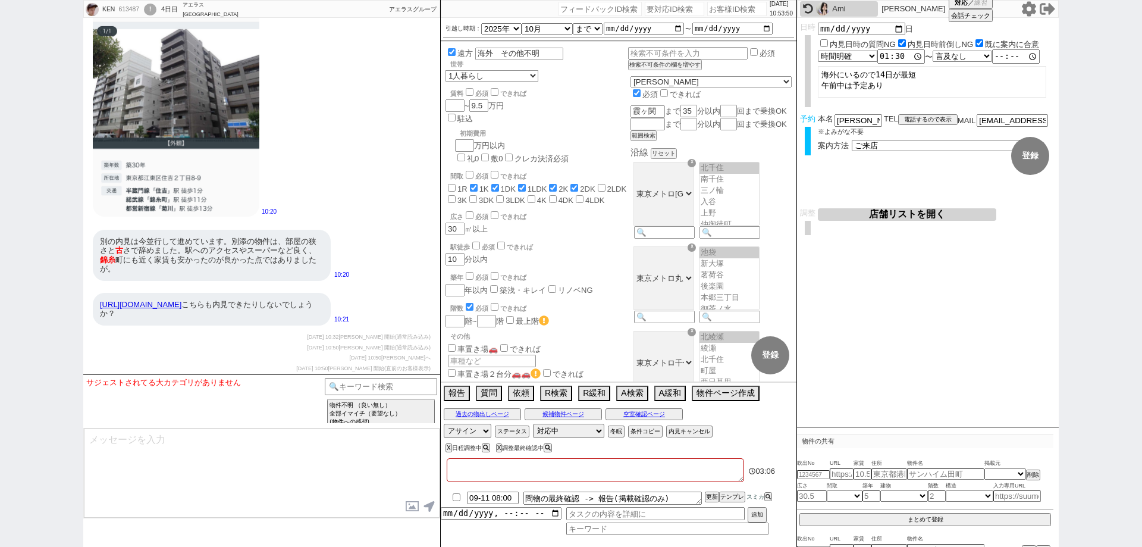
click at [475, 468] on textarea at bounding box center [595, 470] width 297 height 24
click at [258, 308] on div "https://www.homes.co.jp/chintai/room/a5e14e2e2a3109285cd950034ec09814e96a9abb/?…" at bounding box center [212, 309] width 238 height 33
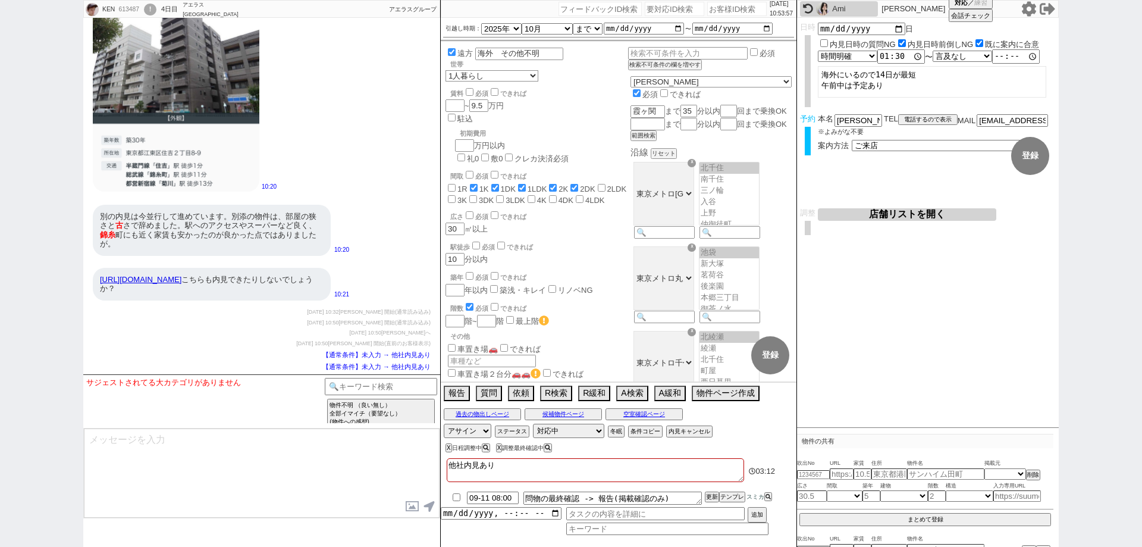
click at [181, 284] on link "https://www.homes.co.jp/chintai/room/a5e14e2e2a3109285cd950034ec09814e96a9abb/?…" at bounding box center [141, 279] width 82 height 9
click at [845, 472] on input "text" at bounding box center [842, 474] width 24 height 10
paste input "https://www.homes.co.jp/chintai/room/a5e14e2e2a3109285cd950034ec09814e96a9abb/?…"
click at [802, 300] on div "内見日など入力！ 変更 なし 登録 日時 2025-09-14 日 内見日時の質問NG 内見日時前倒しNG 既に案内に合意 言及なし 時間明確 午前 午後 お…" at bounding box center [928, 223] width 262 height 410
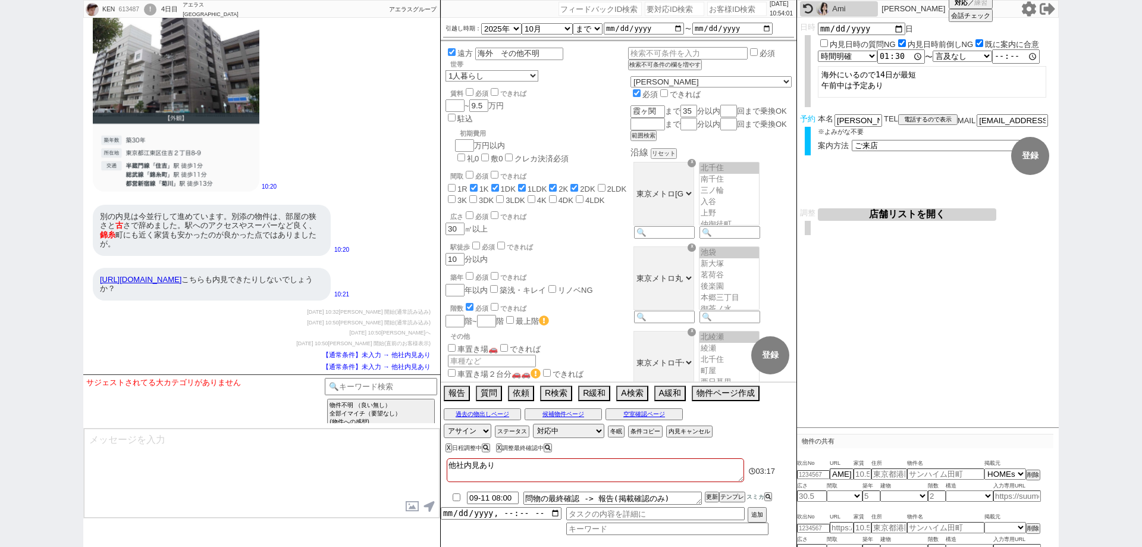
scroll to position [0, 0]
click at [277, 300] on div "https://www.homes.co.jp/chintai/room/a5e14e2e2a3109285cd950034ec09814e96a9abb/?…" at bounding box center [212, 284] width 238 height 33
click at [811, 474] on input "number" at bounding box center [813, 475] width 33 height 8
paste input "37013375"
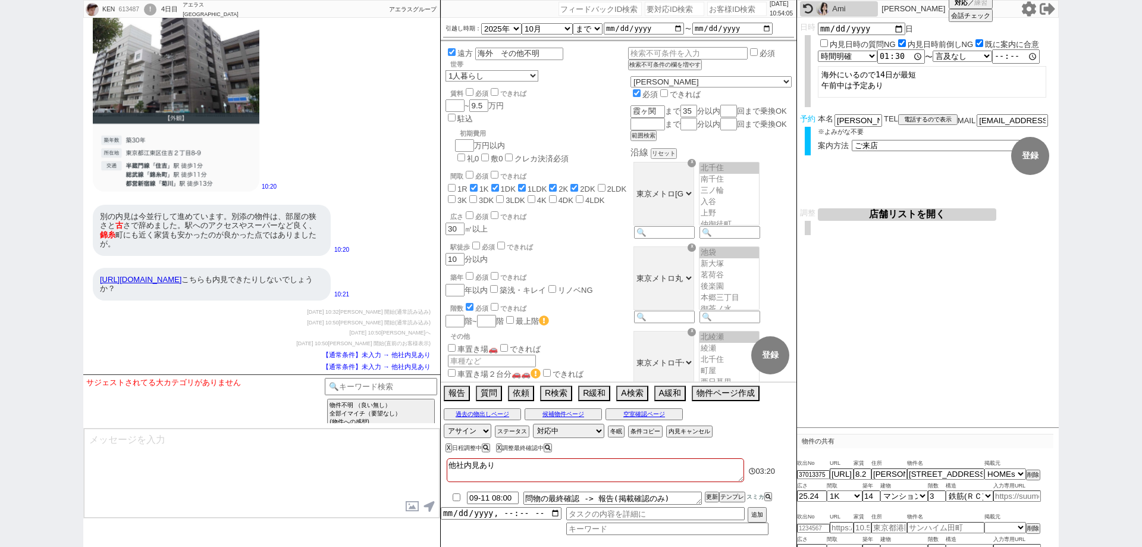
click at [896, 441] on p "物件の共有" at bounding box center [925, 441] width 256 height 14
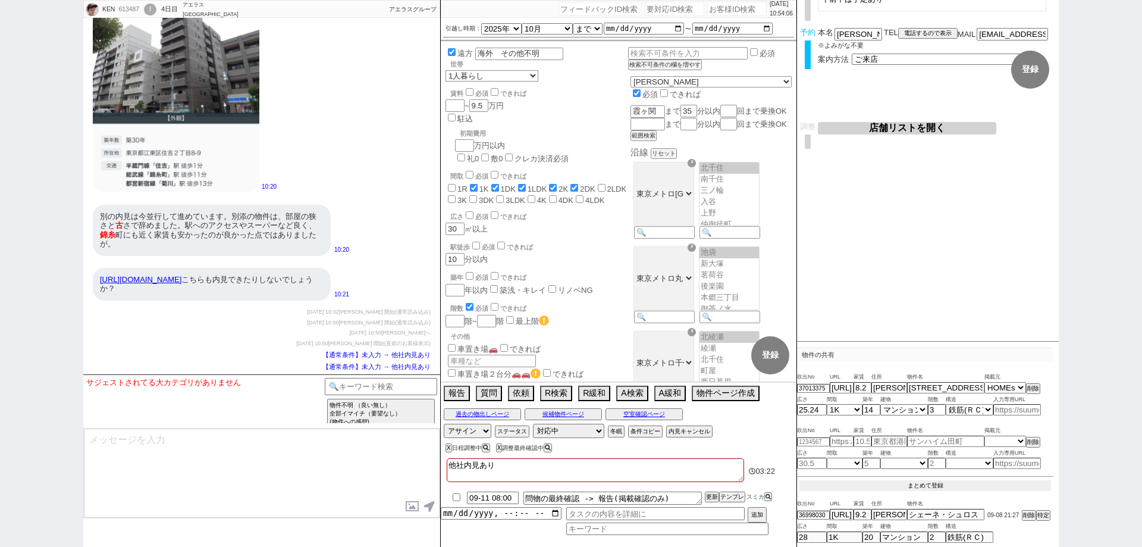
scroll to position [84, 0]
click at [912, 484] on button "まとめて登録" at bounding box center [926, 488] width 252 height 11
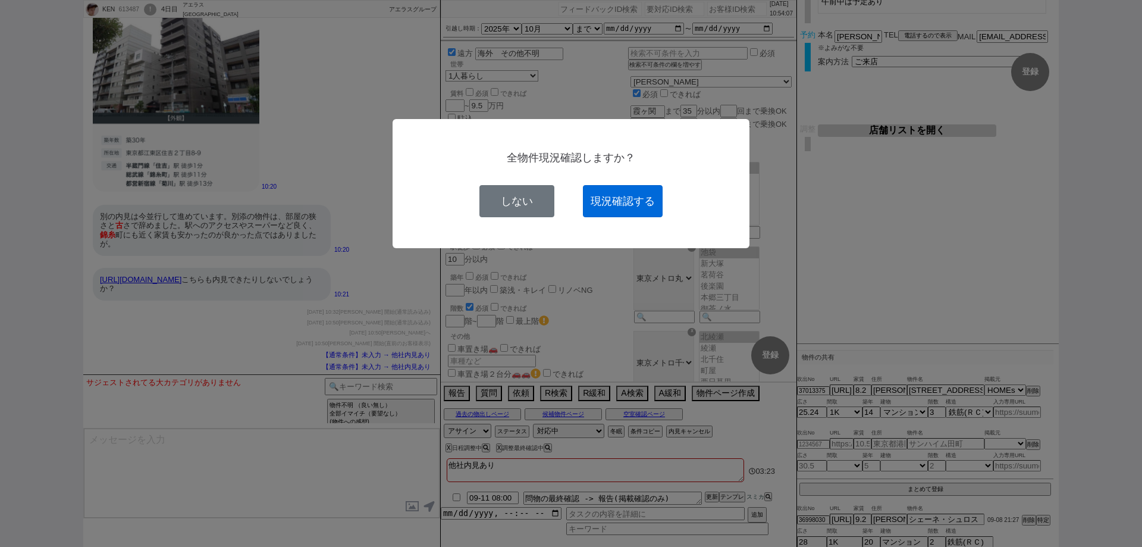
click at [650, 202] on button "現況確認する" at bounding box center [623, 201] width 80 height 32
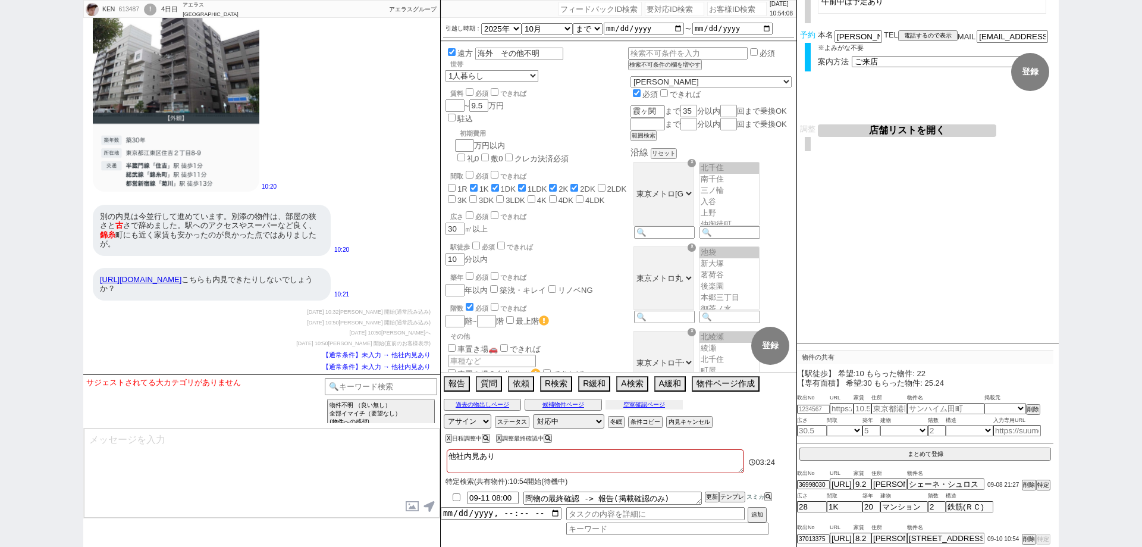
click at [656, 401] on button "空室確認ページ" at bounding box center [644, 405] width 77 height 10
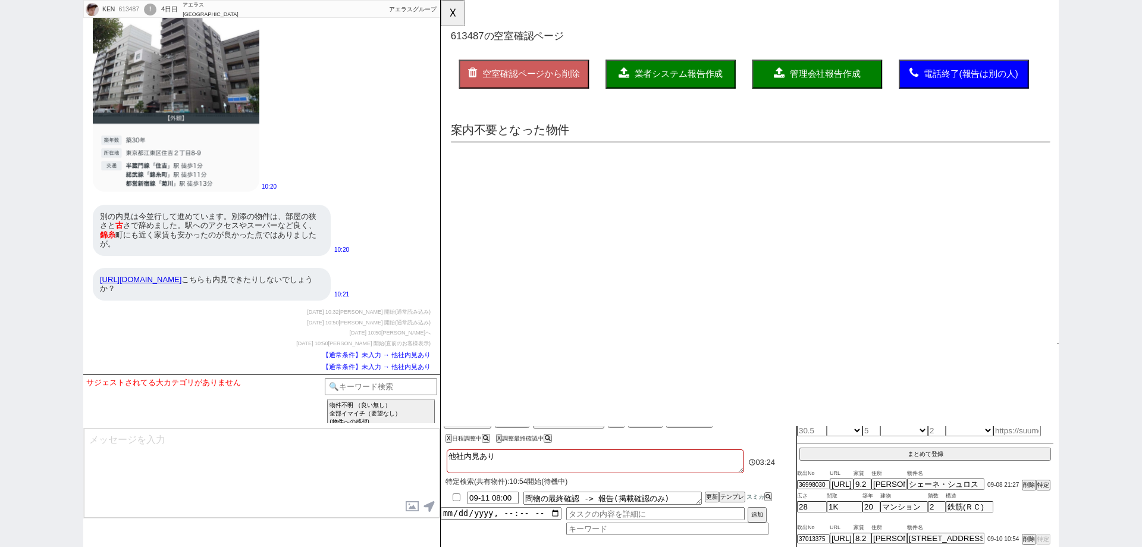
scroll to position [0, 0]
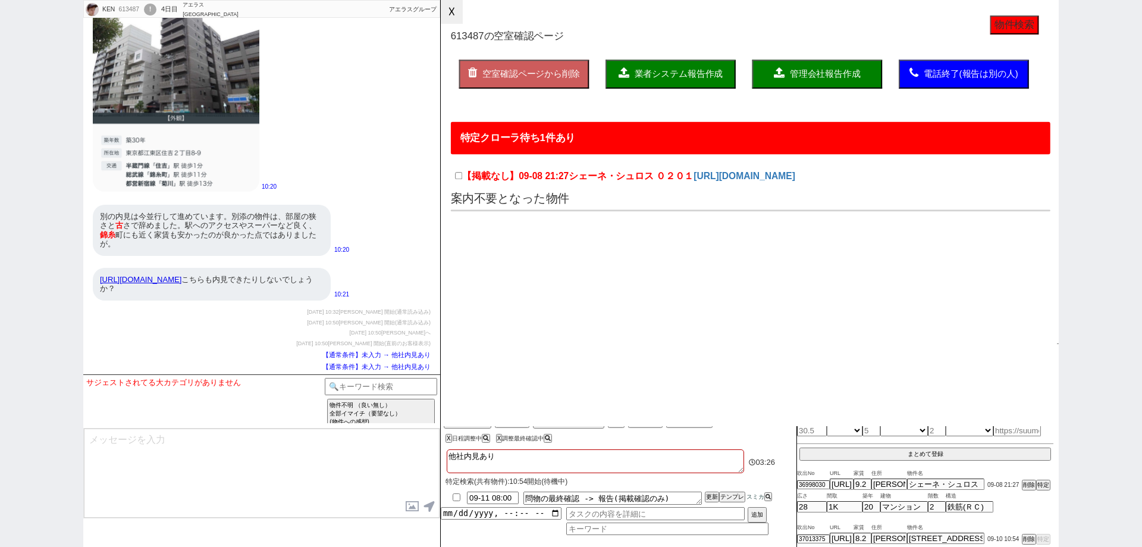
click at [457, 11] on button "☓" at bounding box center [452, 12] width 22 height 24
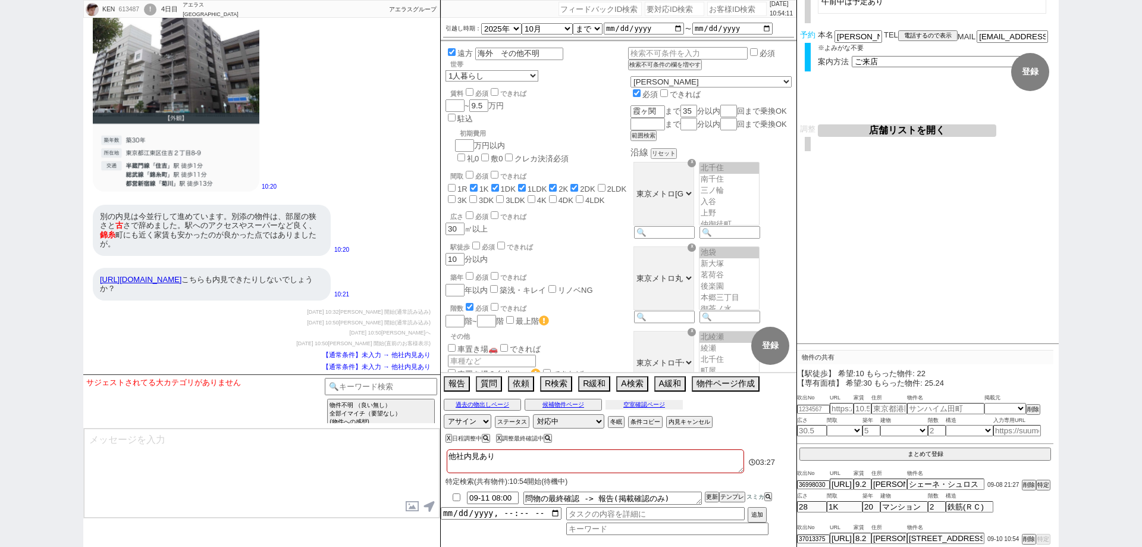
click at [646, 403] on button "空室確認ページ" at bounding box center [644, 405] width 77 height 10
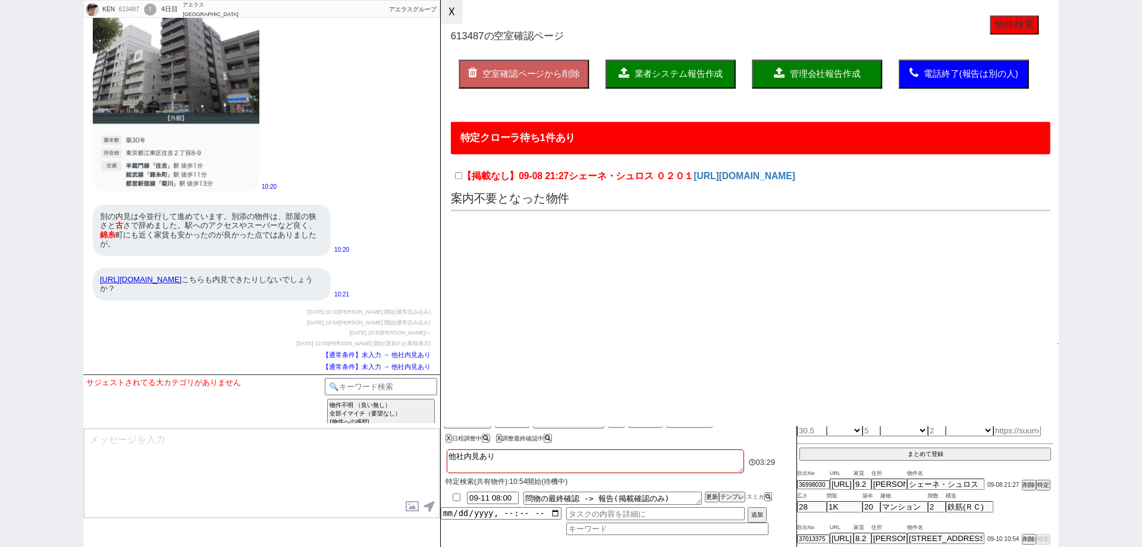
click at [462, 9] on button "☓" at bounding box center [452, 12] width 22 height 24
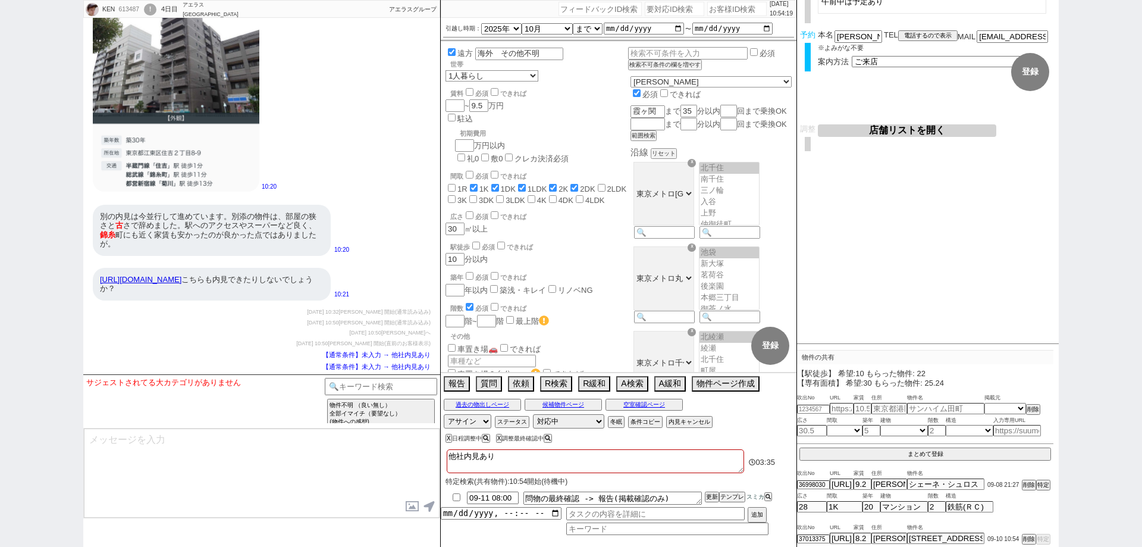
scroll to position [4105, 0]
click at [206, 385] on option "ある" at bounding box center [198, 383] width 49 height 11
click at [312, 431] on option "日時不明&物件不明" at bounding box center [293, 428] width 106 height 11
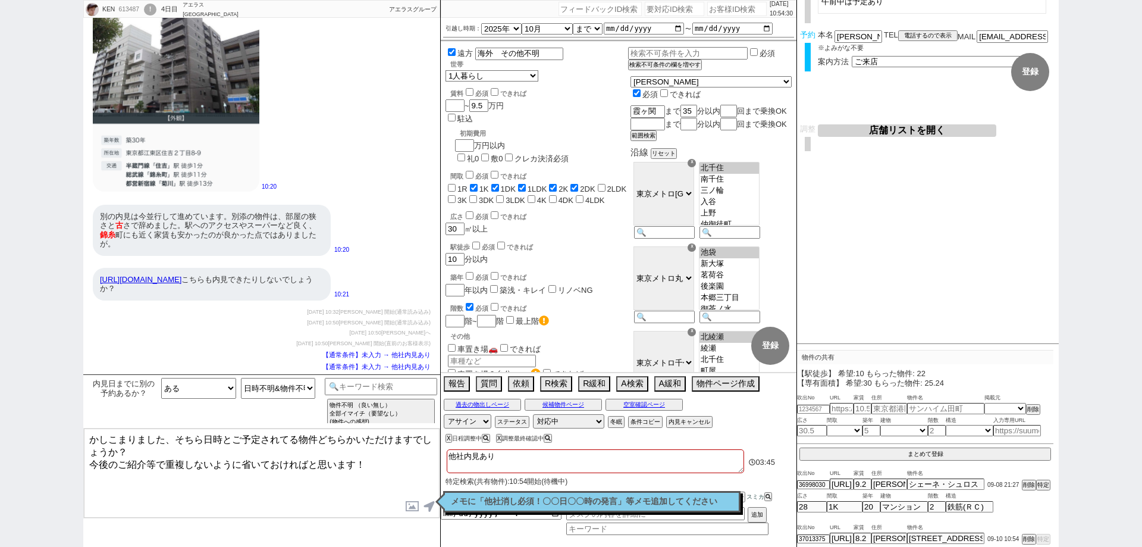
drag, startPoint x: 174, startPoint y: 439, endPoint x: 24, endPoint y: 409, distance: 152.9
click at [24, 409] on div "KEN 613487 ! 0 4日目 アエラス西葛西店 冬眠中 自社客 アエラスグループ スミカ_BPO チャット全表示 2025-09-07 駐輪場、風呂ト…" at bounding box center [571, 273] width 1142 height 547
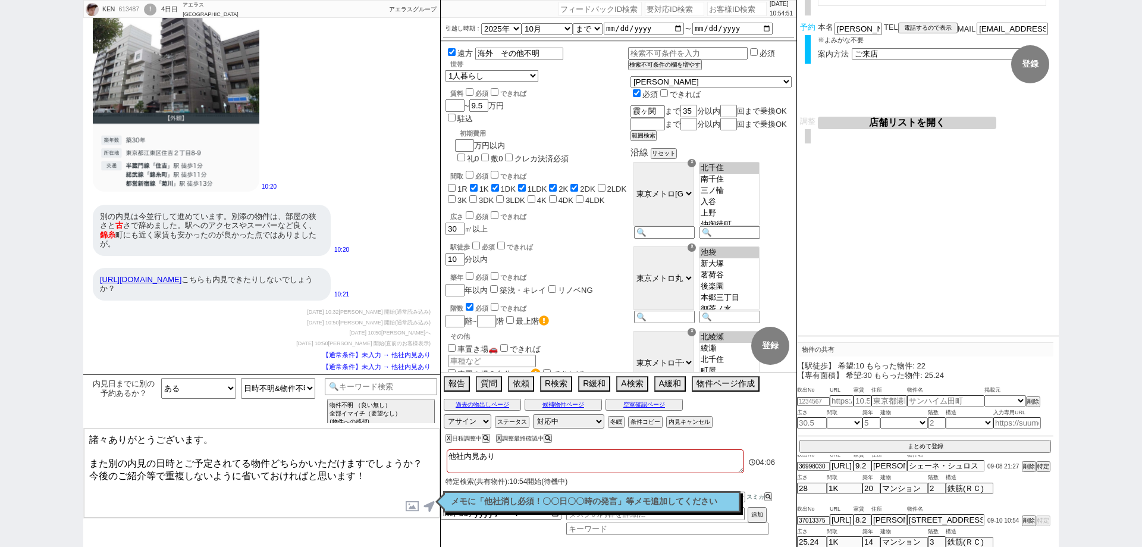
scroll to position [94, 0]
click at [862, 513] on div "37013375 https://www.homes.co.jp/chintai/room/a5e14e2e2a3109285cd950034ec09814e…" at bounding box center [925, 518] width 256 height 12
click at [906, 513] on div "37013375 https://www.homes.co.jp/chintai/room/a5e14e2e2a3109285cd950034ec09814e…" at bounding box center [925, 518] width 256 height 12
click at [336, 424] on div "内見日までに別の予約あるか？ ある ない ないが怪しい 曖昧回答 確認します 日時明確&物件明確 日時明確&候補なし(来店のみ) 日時明確&物件不明 日時不明…" at bounding box center [261, 401] width 357 height 54
click at [312, 436] on textarea "諸々ありがとうございます。 また別の内見の日時とご予定されてる物件どちらかいただけますでしょうか？ 今後のご紹介等で重複しないように省いておければと思います！" at bounding box center [262, 472] width 356 height 89
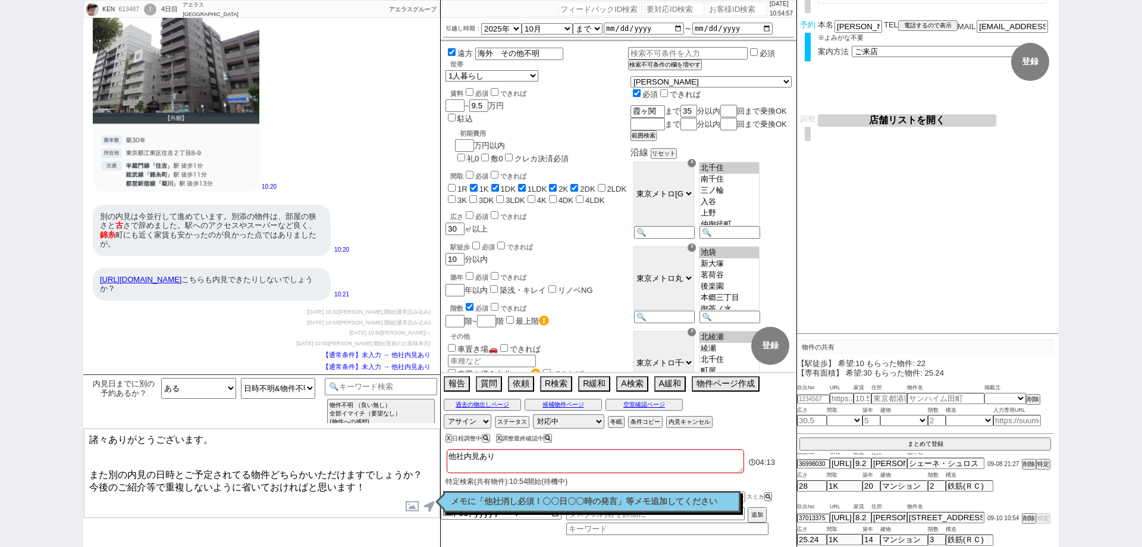
paste textarea "栄華東陽町 3階"
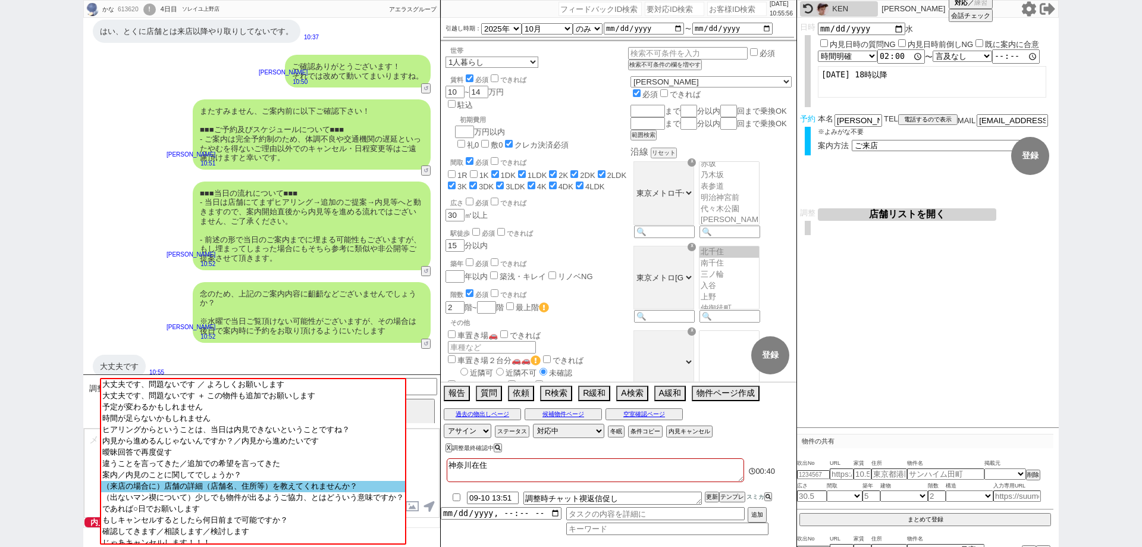
scroll to position [1110, 0]
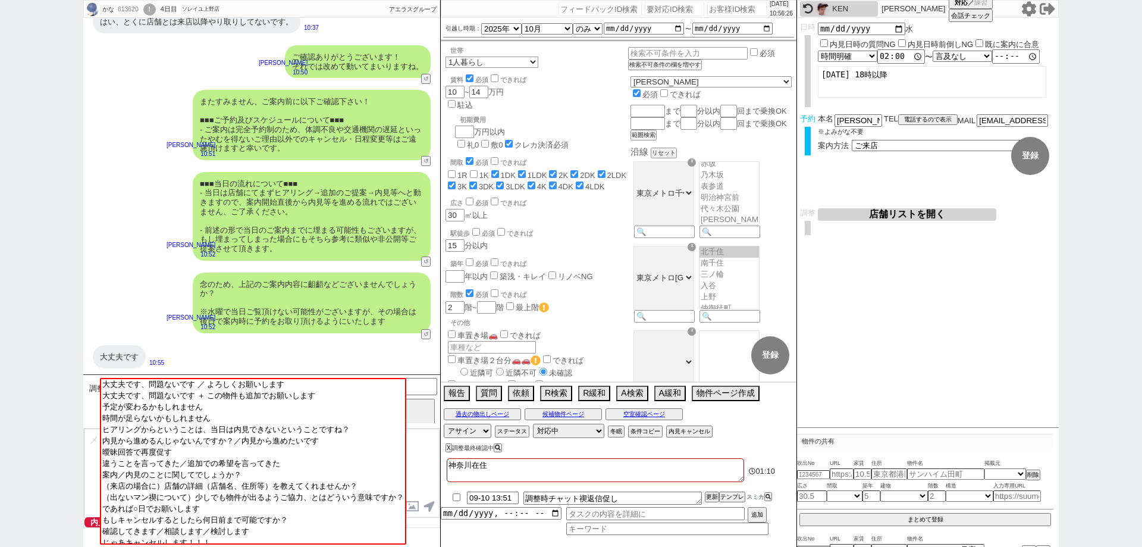
drag, startPoint x: 17, startPoint y: 342, endPoint x: 28, endPoint y: 338, distance: 11.9
click at [17, 342] on div "かな 613620 ! 0 4日目 ソレイユ上野店 冬眠中 自社客 アエラスグループ スミカ_BPO チャット全表示 2025-09-09 あと、前回店舗で見…" at bounding box center [571, 273] width 1142 height 547
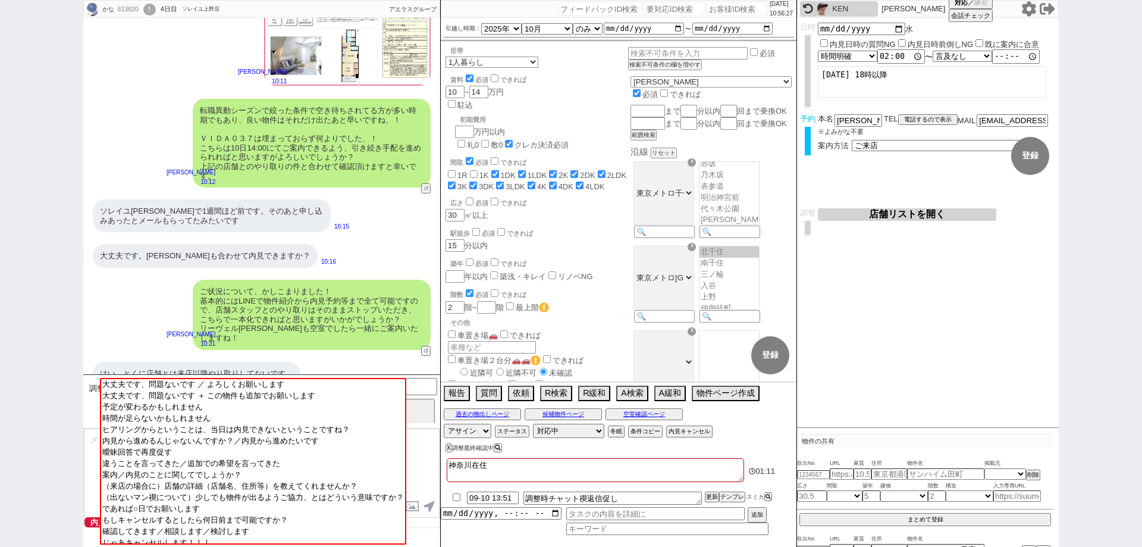
scroll to position [694, 0]
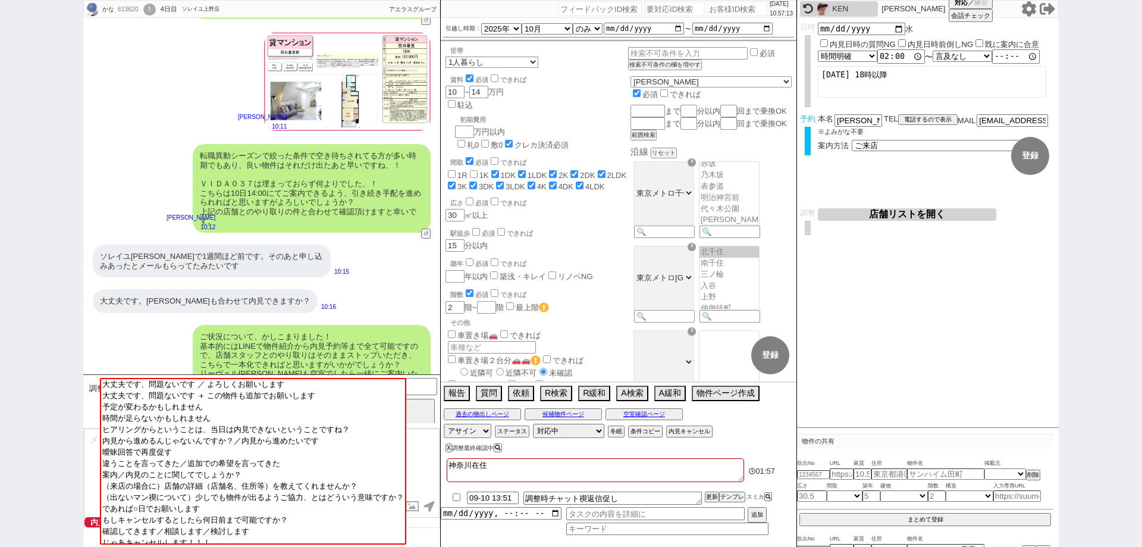
click at [19, 364] on div "かな 613620 ! 0 4日目 ソレイユ上野店 冬眠中 自社客 アエラスグループ スミカ_BPO チャット全表示 2025-09-09 あと、前回店舗で見…" at bounding box center [571, 273] width 1142 height 547
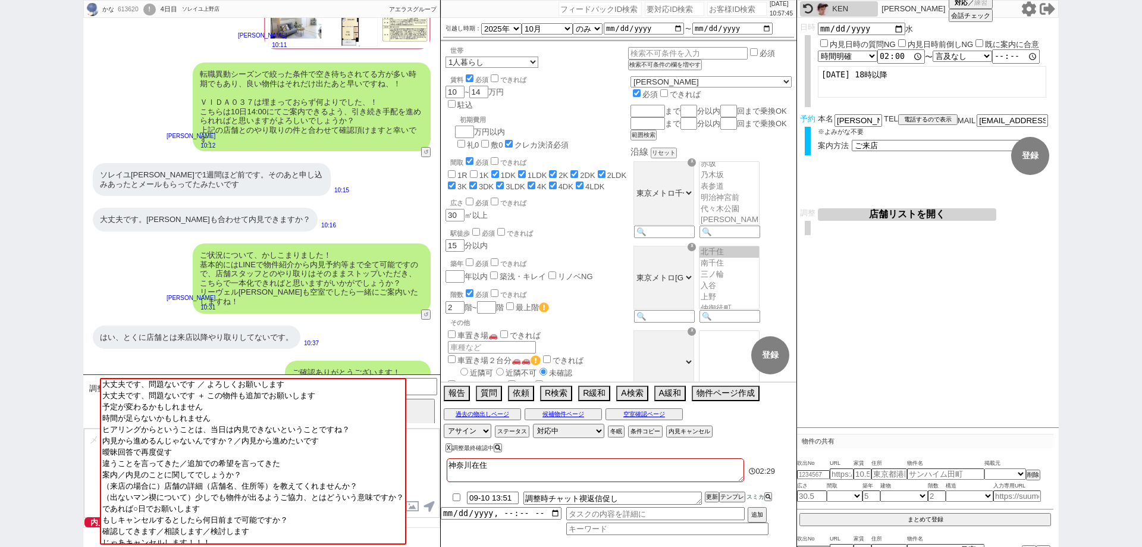
scroll to position [833, 0]
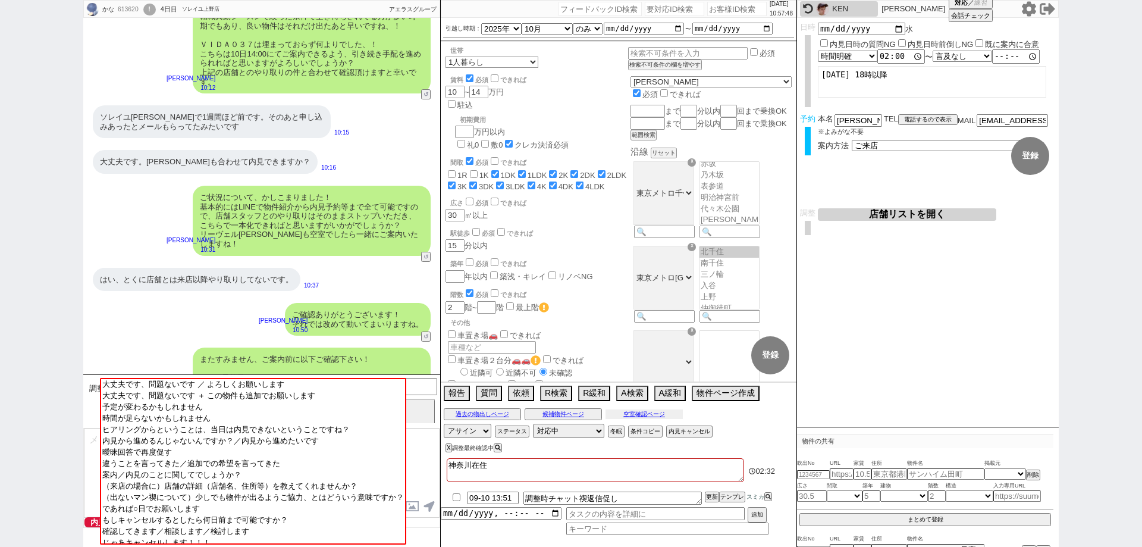
click at [646, 416] on button "空室確認ページ" at bounding box center [644, 414] width 77 height 10
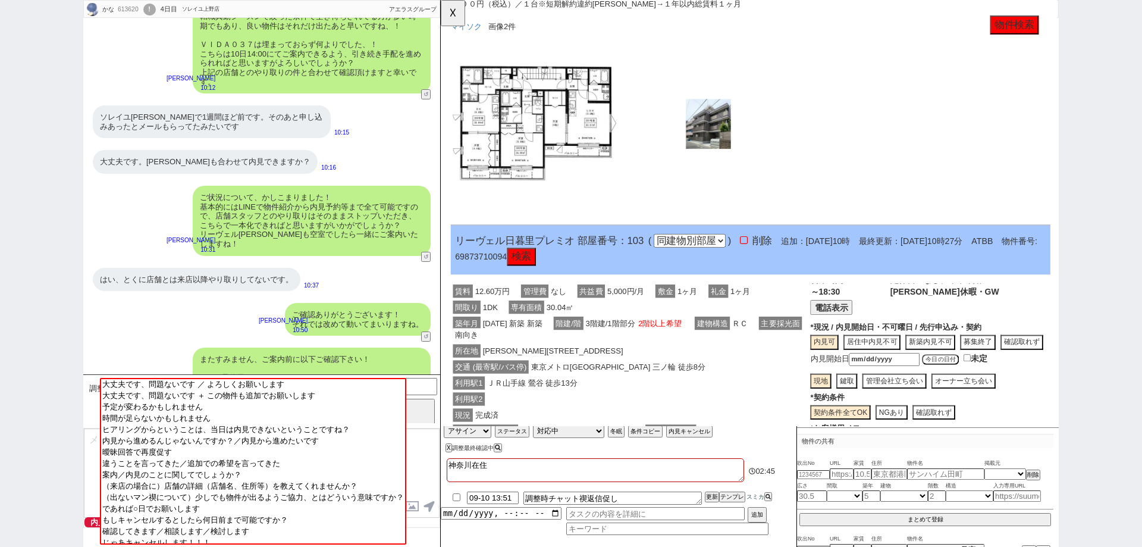
scroll to position [3082, 0]
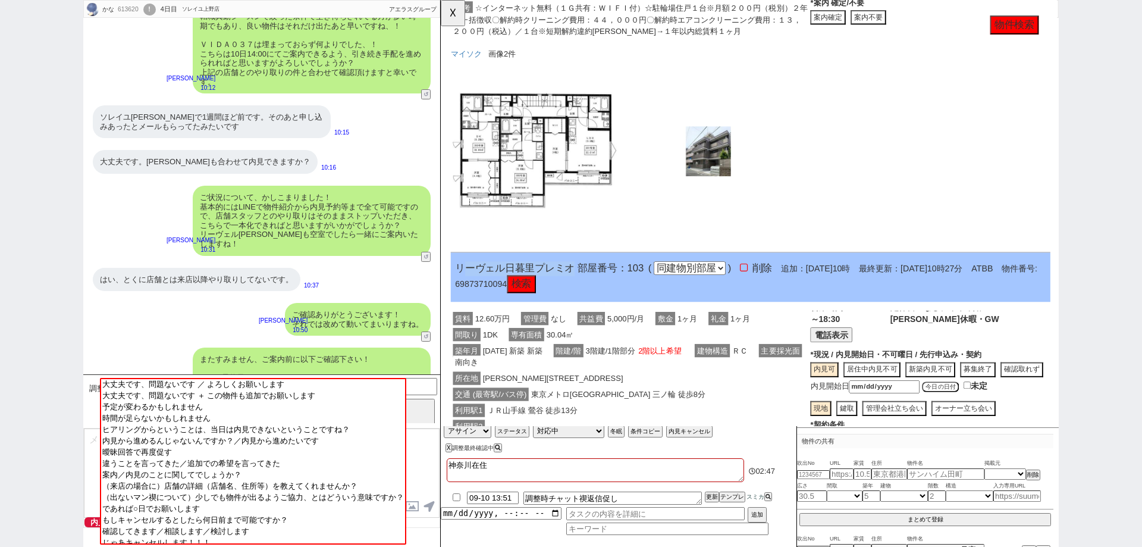
drag, startPoint x: 581, startPoint y: 286, endPoint x: 463, endPoint y: 292, distance: 117.4
click at [463, 292] on span "リーヴェル日暮里プレミオ 部屋番号：103" at bounding box center [557, 288] width 203 height 12
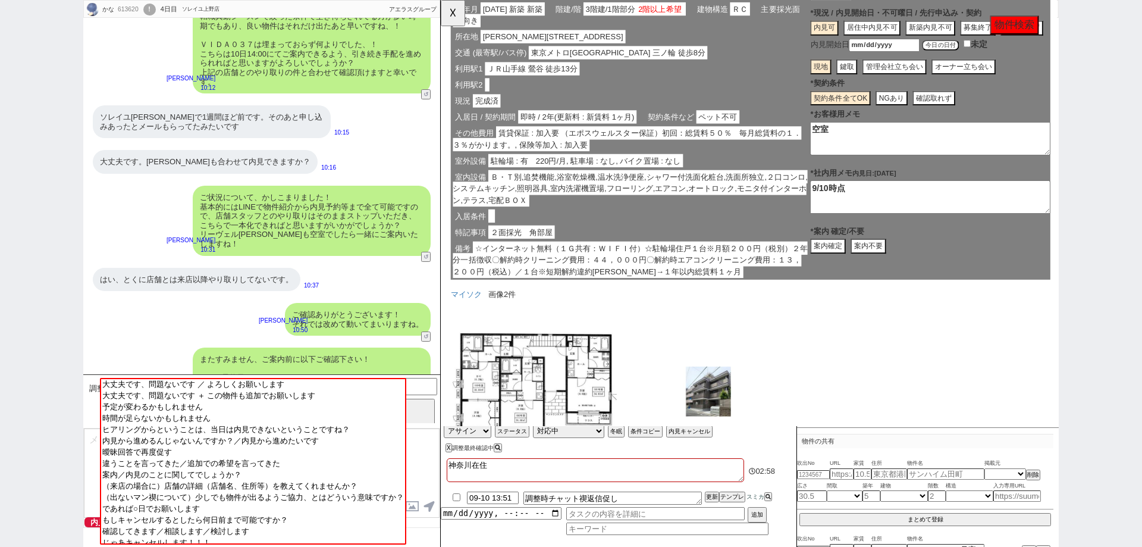
scroll to position [3570, 0]
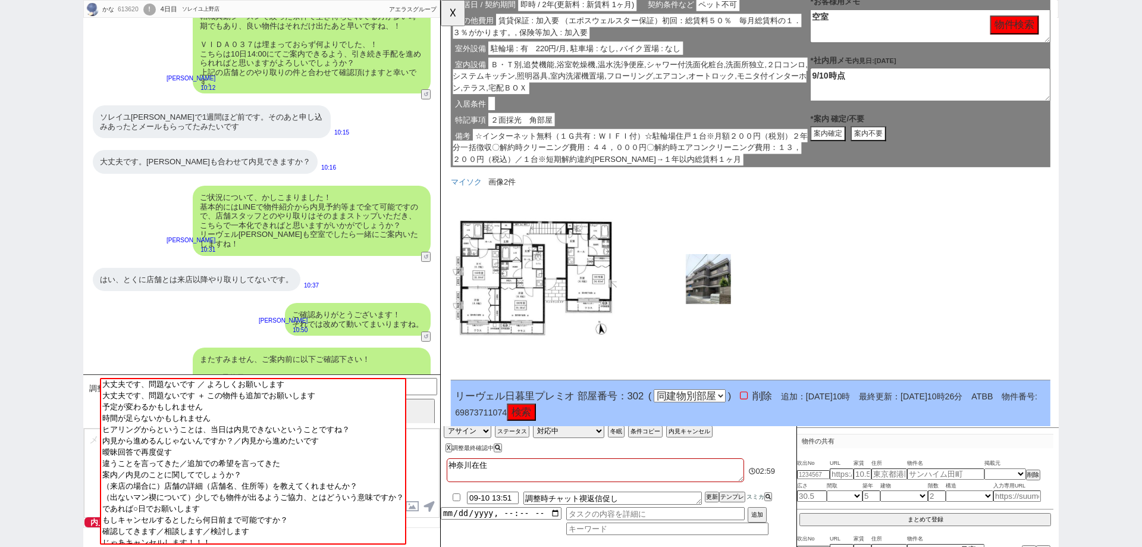
click at [911, 142] on button "案内不要" at bounding box center [901, 144] width 38 height 16
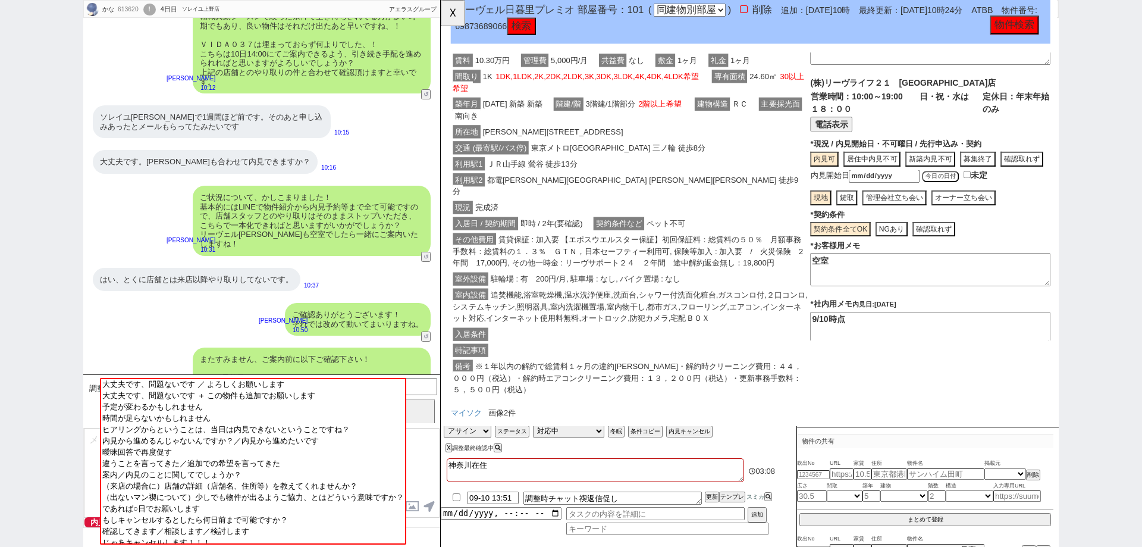
scroll to position [121, 0]
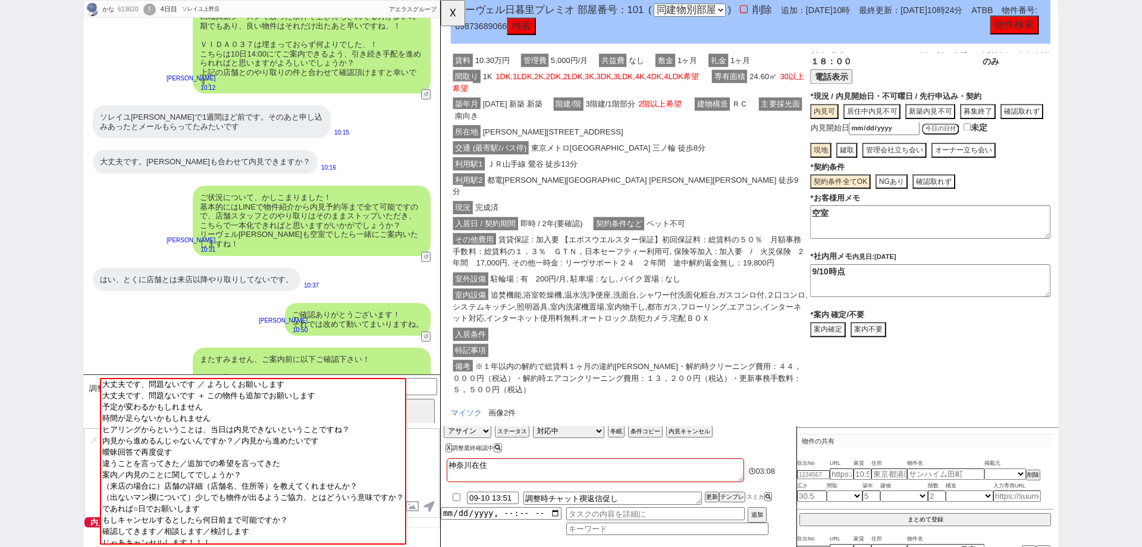
click at [895, 352] on button "案内不要" at bounding box center [901, 354] width 38 height 16
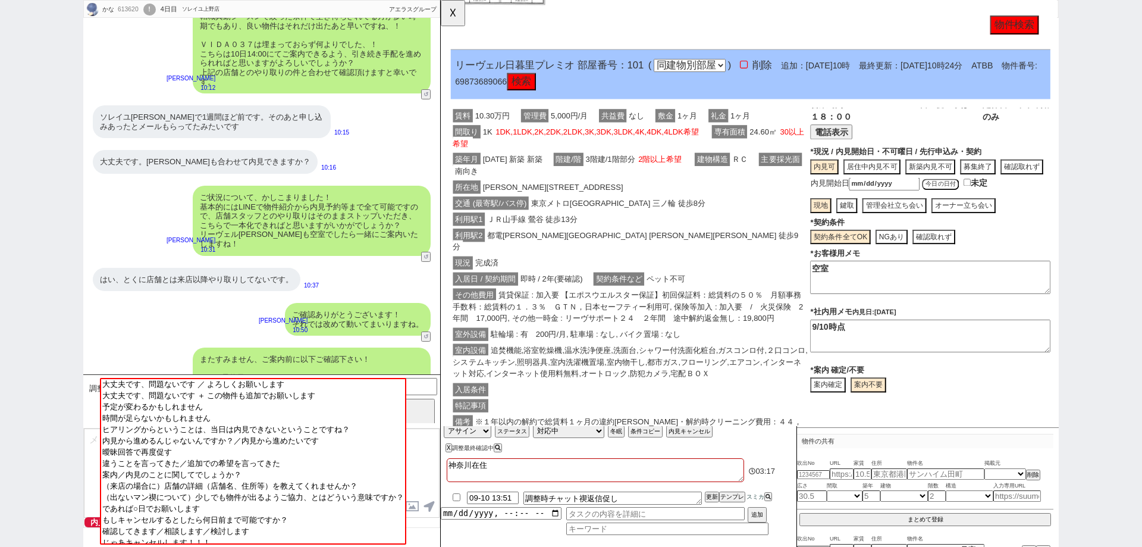
scroll to position [4998, 0]
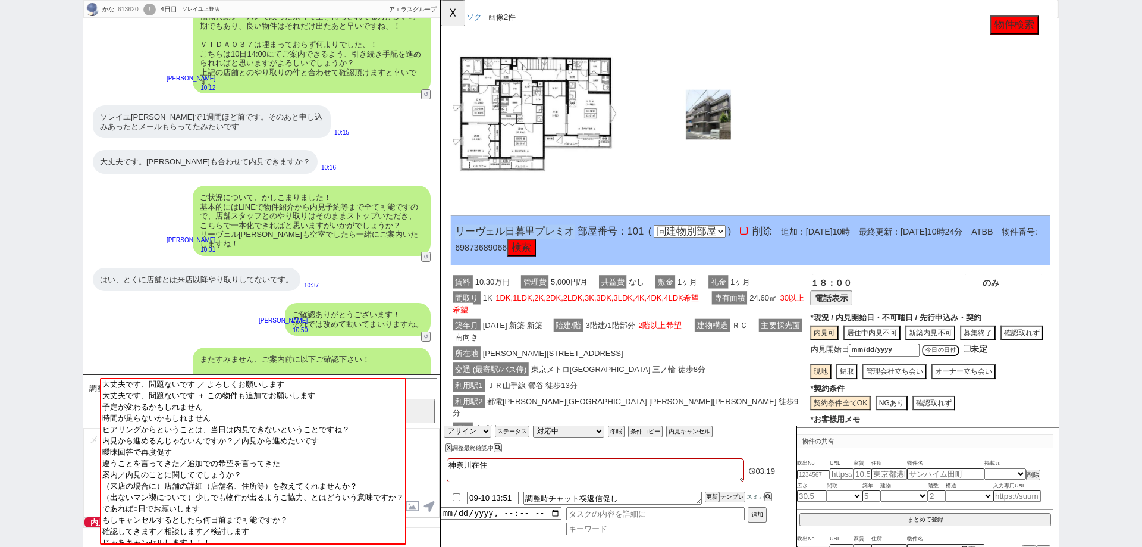
drag, startPoint x: 582, startPoint y: 243, endPoint x: 453, endPoint y: 231, distance: 129.7
click at [453, 232] on div "リーヴェル日暮里プレミオ 部屋番号：101 ( 同部屋 同建物別部屋 別建物別部屋 別建物 ) 削除 追加：2025年9月10日10時 最終更新：2025年9…" at bounding box center [774, 258] width 645 height 53
copy span "リーヴェル日暮里プレミオ"
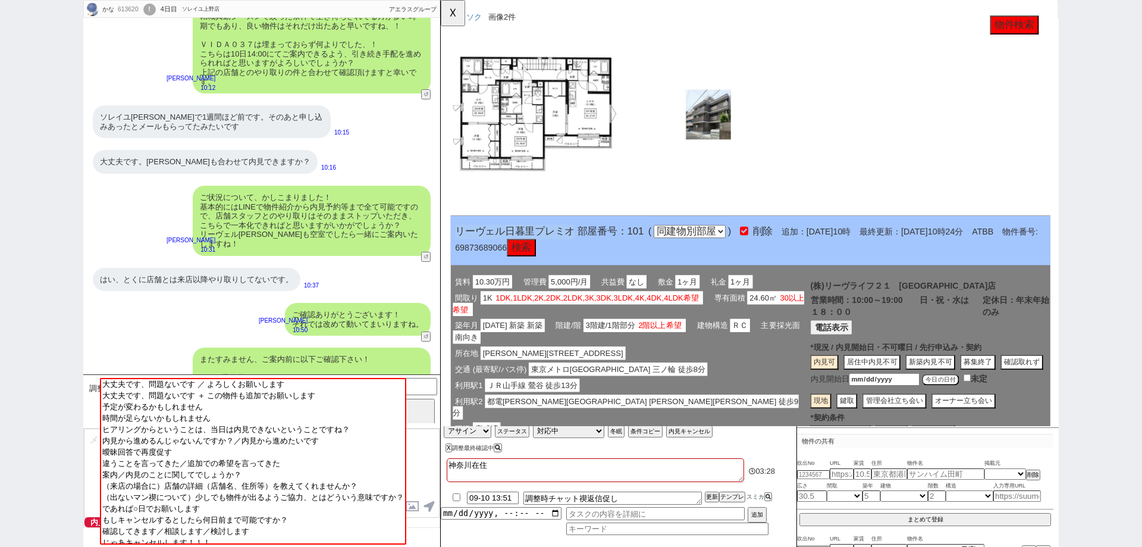
scroll to position [2, 0]
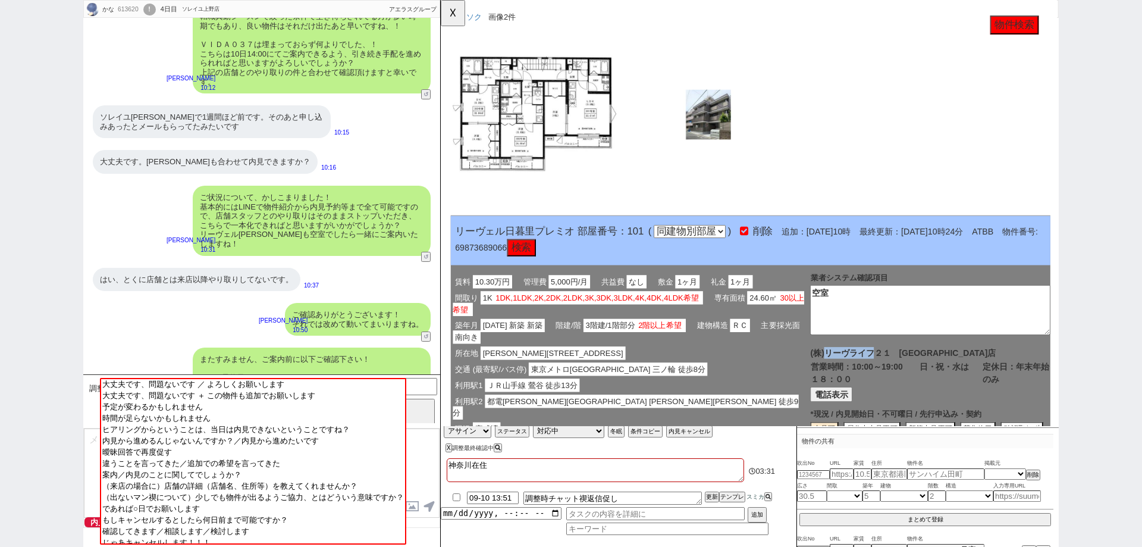
drag, startPoint x: 904, startPoint y: 378, endPoint x: 854, endPoint y: 378, distance: 50.6
click at [854, 378] on span "(株)リーヴライフ２１　秋葉原駅前店" at bounding box center [937, 379] width 199 height 10
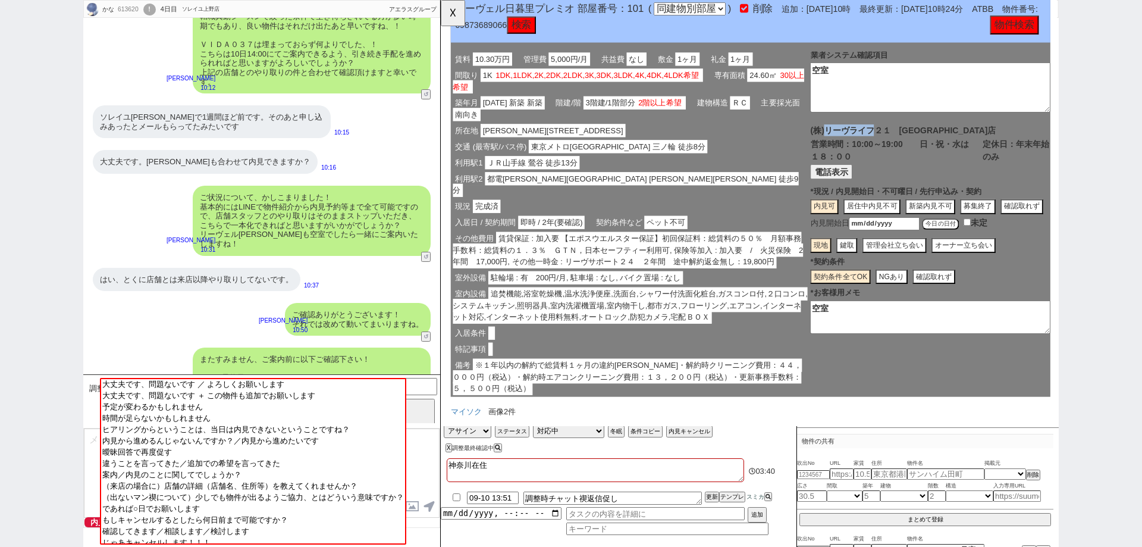
scroll to position [5295, 0]
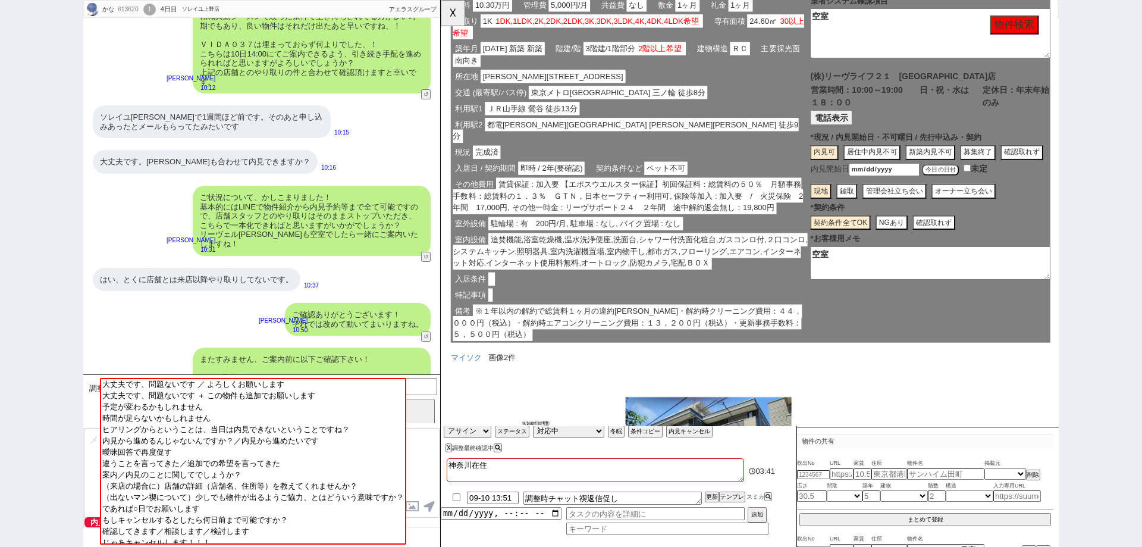
click at [605, 250] on span "追焚機能,浴室乾燥機,温水洗浄便座,洗面台,シャワー付洗面化粧台,ガスコンロ付,２口コンロ,システムキッチン,照明器具,室内洗濯機置場,室内物干し,都市ガス,…" at bounding box center [644, 269] width 381 height 39
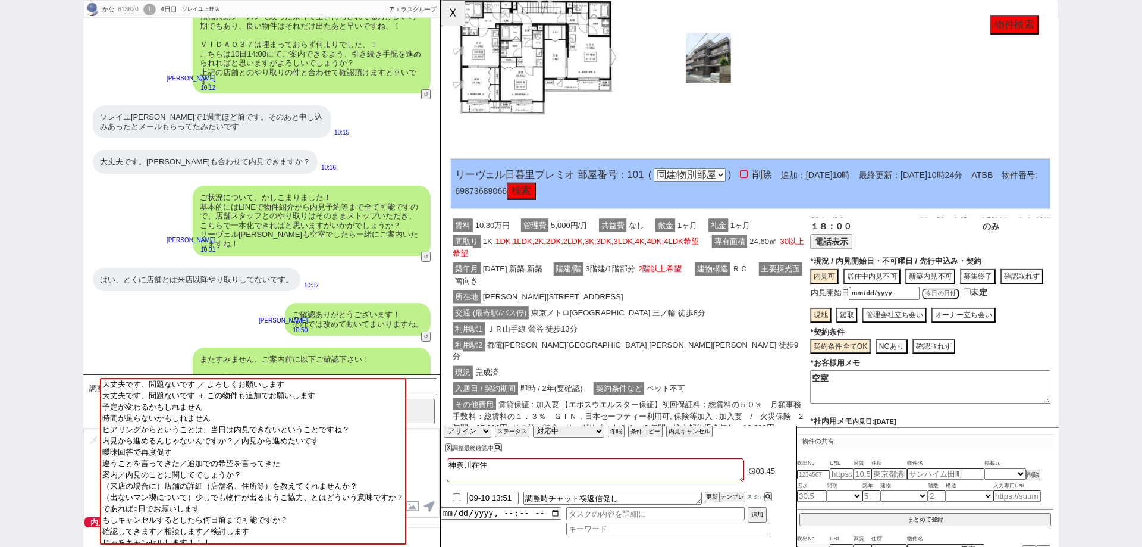
scroll to position [5057, 0]
click at [591, 206] on span "物件番号: 69873689066" at bounding box center [769, 197] width 627 height 27
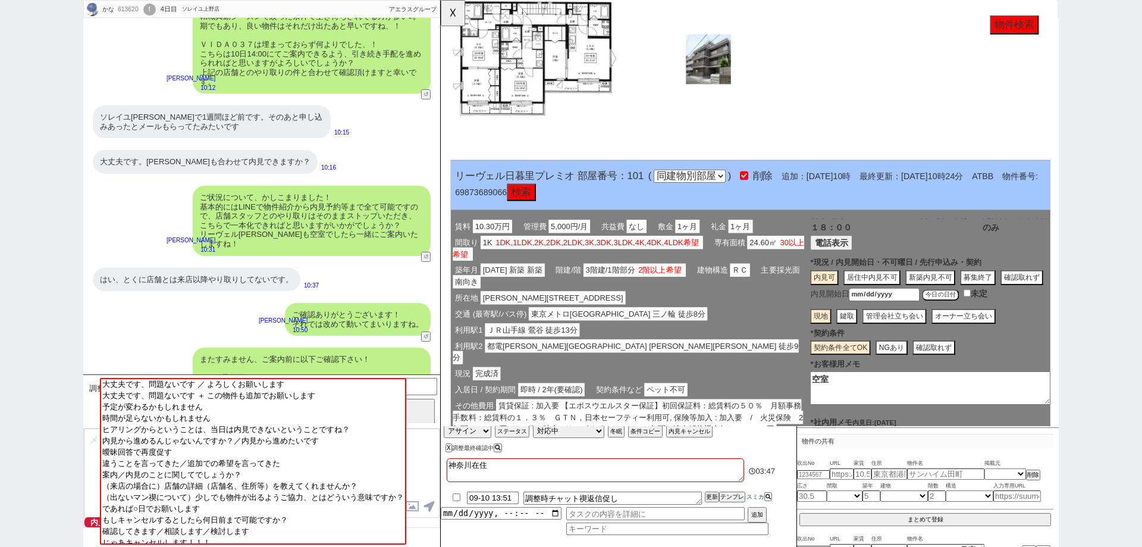
click at [543, 206] on button "検索" at bounding box center [527, 207] width 31 height 19
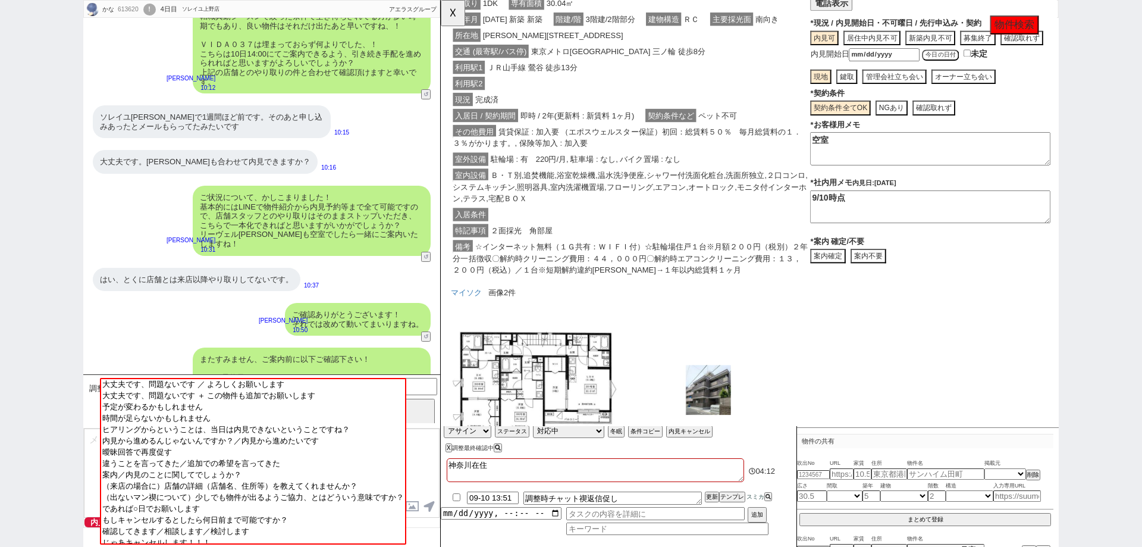
scroll to position [2587, 0]
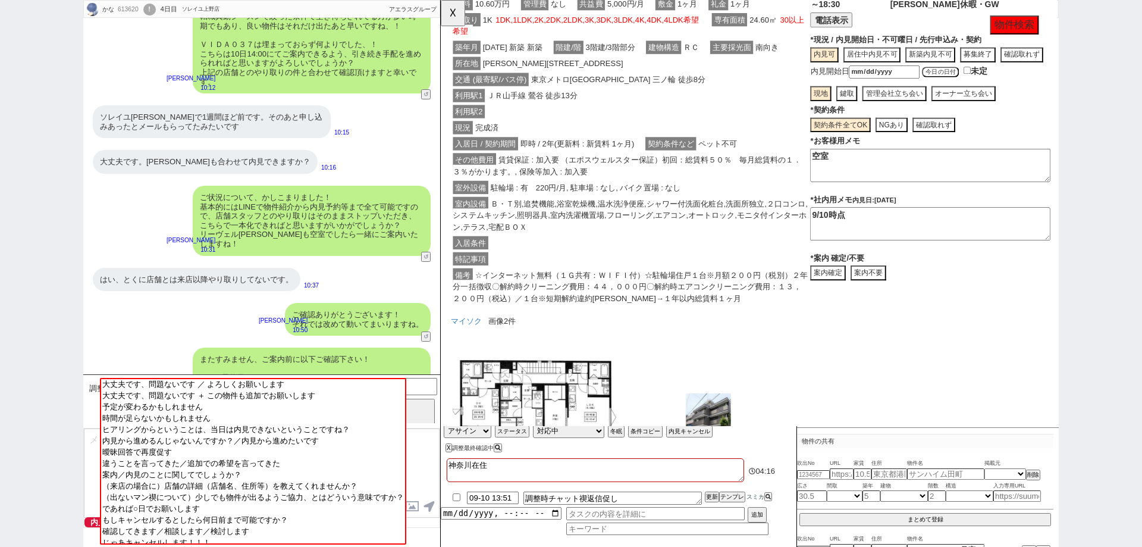
click at [915, 300] on button "案内不要" at bounding box center [901, 294] width 38 height 16
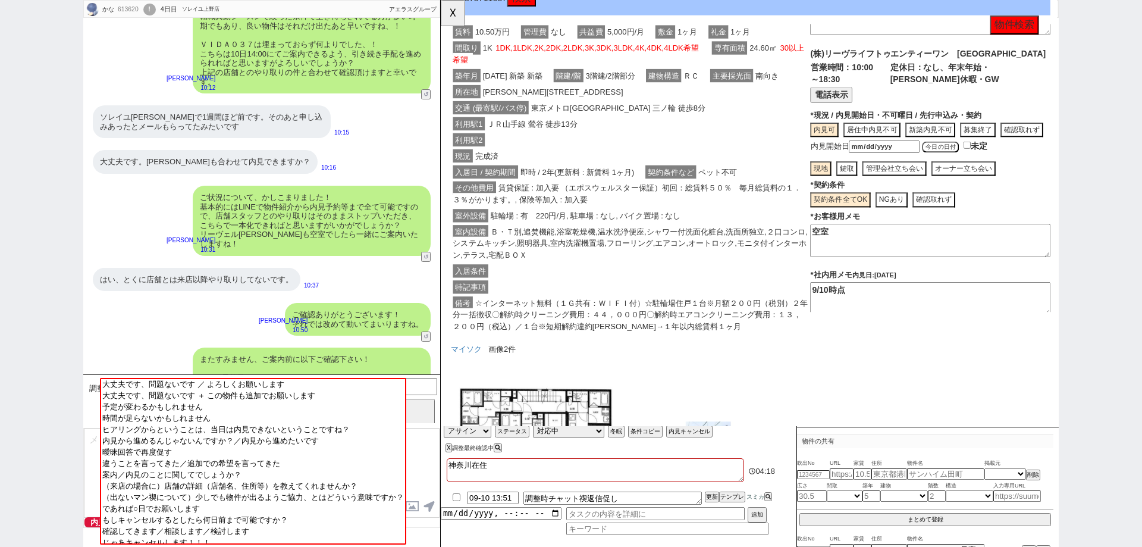
scroll to position [121, 0]
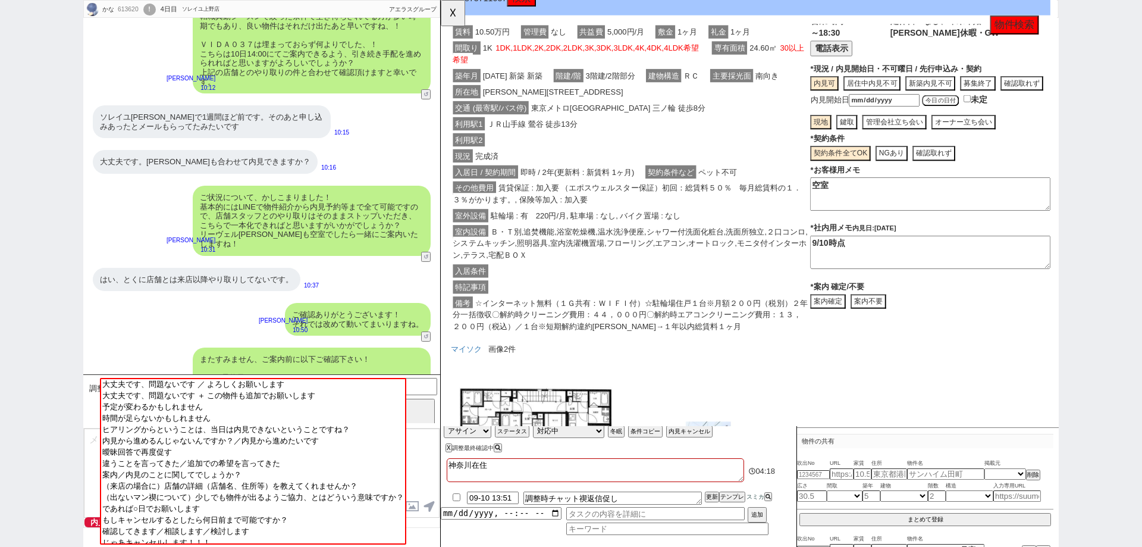
click at [904, 324] on button "案内不要" at bounding box center [901, 325] width 38 height 16
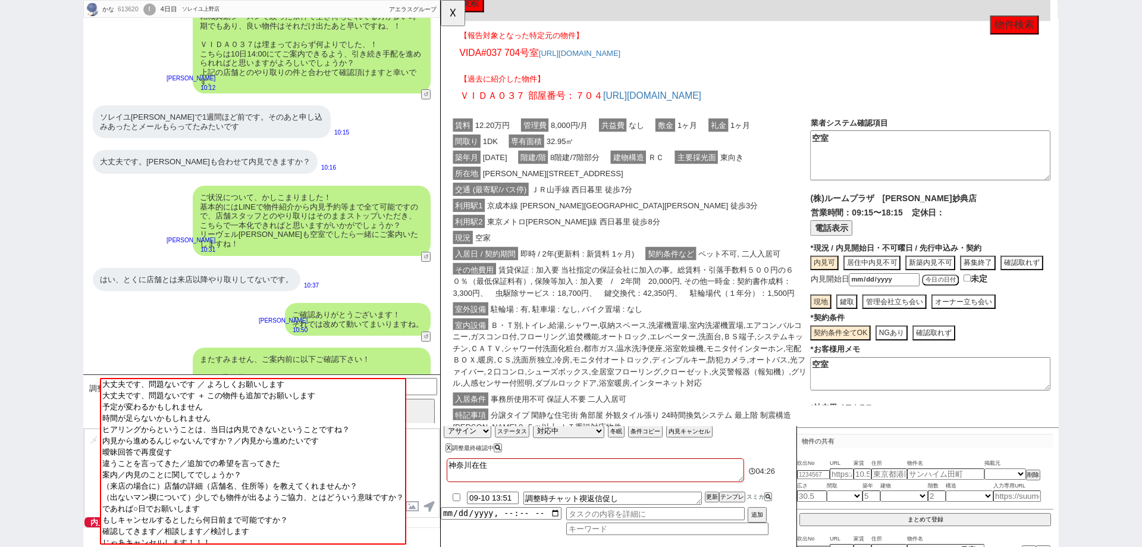
scroll to position [29, 0]
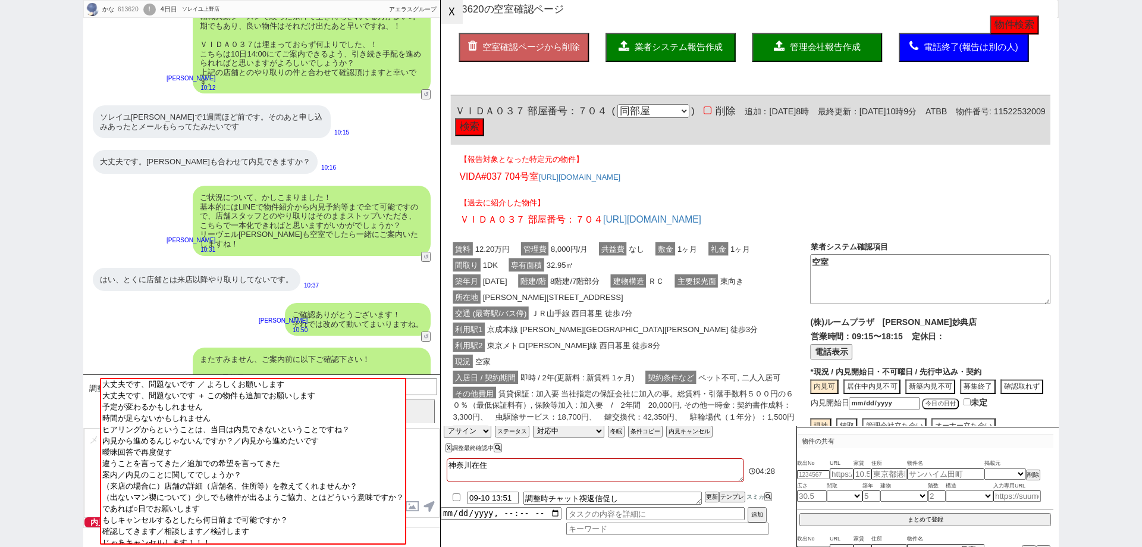
click at [456, 16] on button "☓" at bounding box center [452, 12] width 22 height 24
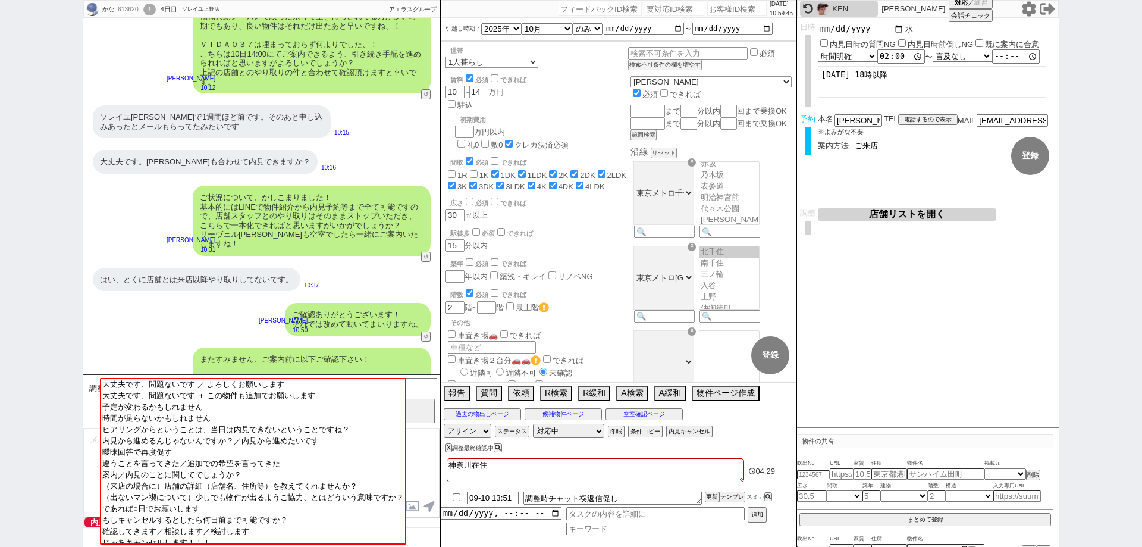
click at [43, 458] on div "かな 613620 ! 0 4日目 ソレイユ上野店 冬眠中 自社客 アエラスグループ スミカ_BPO チャット全表示 2025-09-09 あと、前回店舗で見…" at bounding box center [571, 273] width 1142 height 547
click at [86, 465] on textarea at bounding box center [262, 472] width 356 height 89
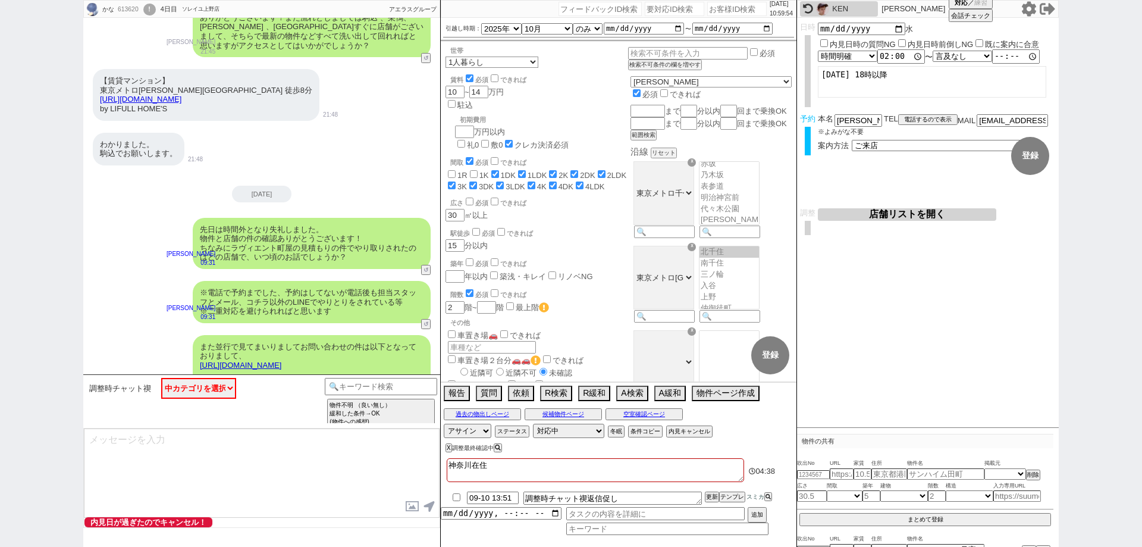
scroll to position [0, 0]
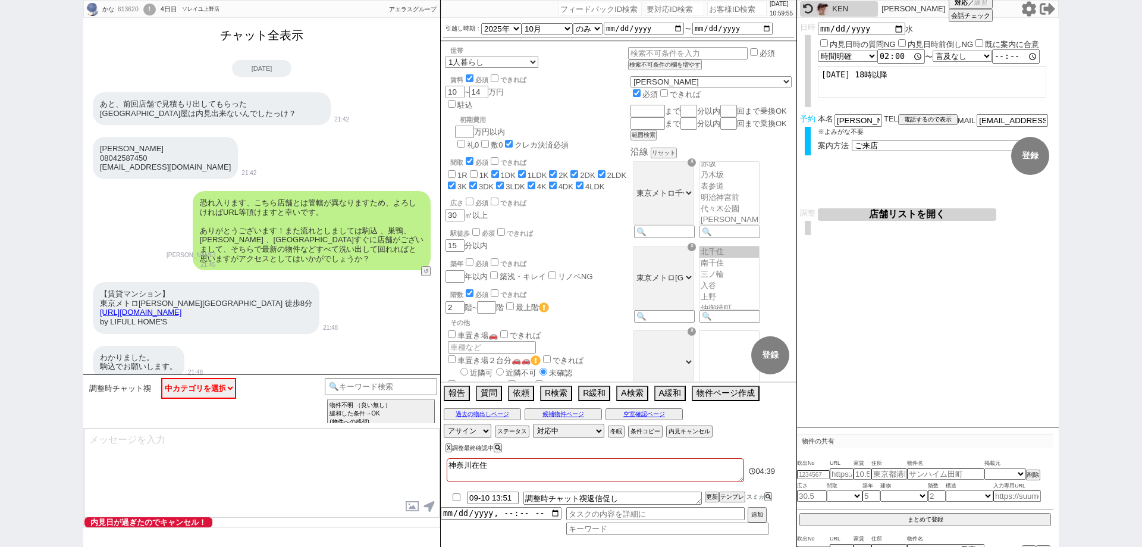
click at [283, 44] on button "チャット全表示" at bounding box center [261, 35] width 93 height 21
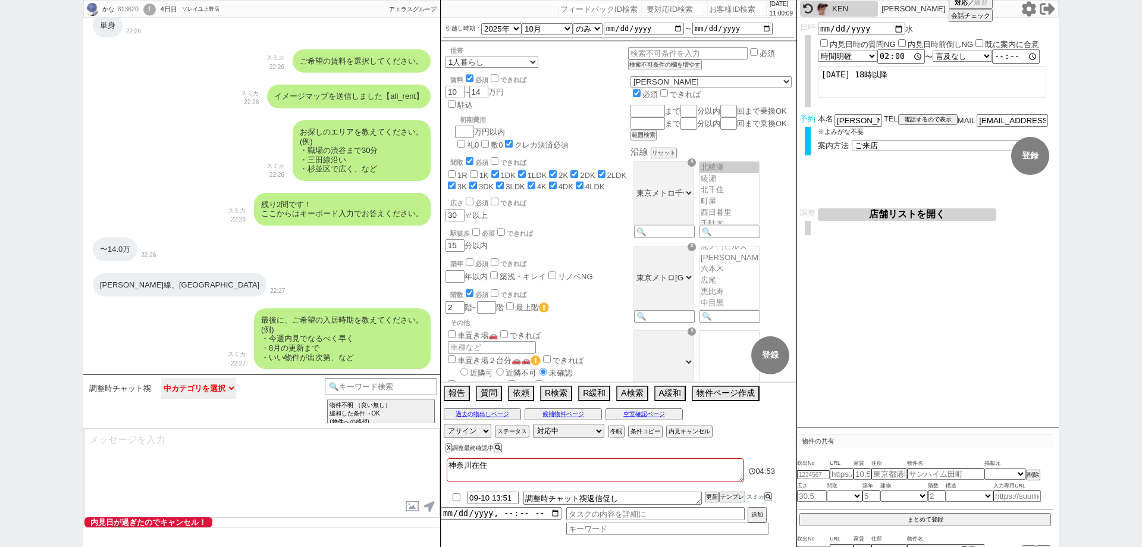
click at [200, 393] on select "中カテゴリを選択 大丈夫です、問題ないです ／ よろしくお願いします 大丈夫です、問題ないです ＋ この物件も追加でお願いします 予定が変わるかもしれません …" at bounding box center [198, 388] width 75 height 21
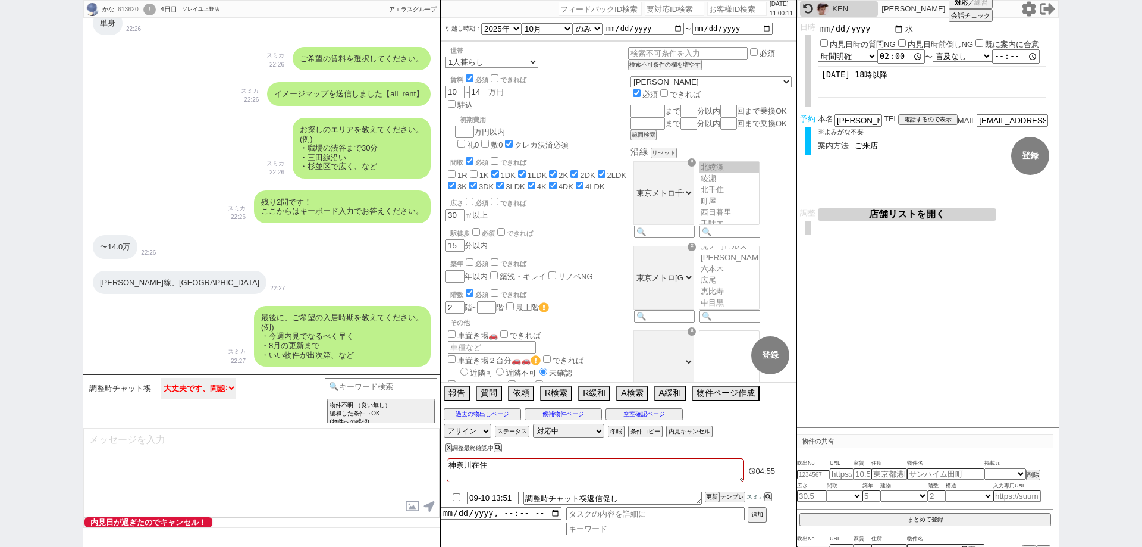
click at [161, 378] on select "中カテゴリを選択 大丈夫です、問題ないです ／ よろしくお願いします 大丈夫です、問題ないです ＋ この物件も追加でお願いします 予定が変わるかもしれません …" at bounding box center [198, 388] width 75 height 21
click at [289, 386] on option "問題なし" at bounding box center [311, 383] width 142 height 11
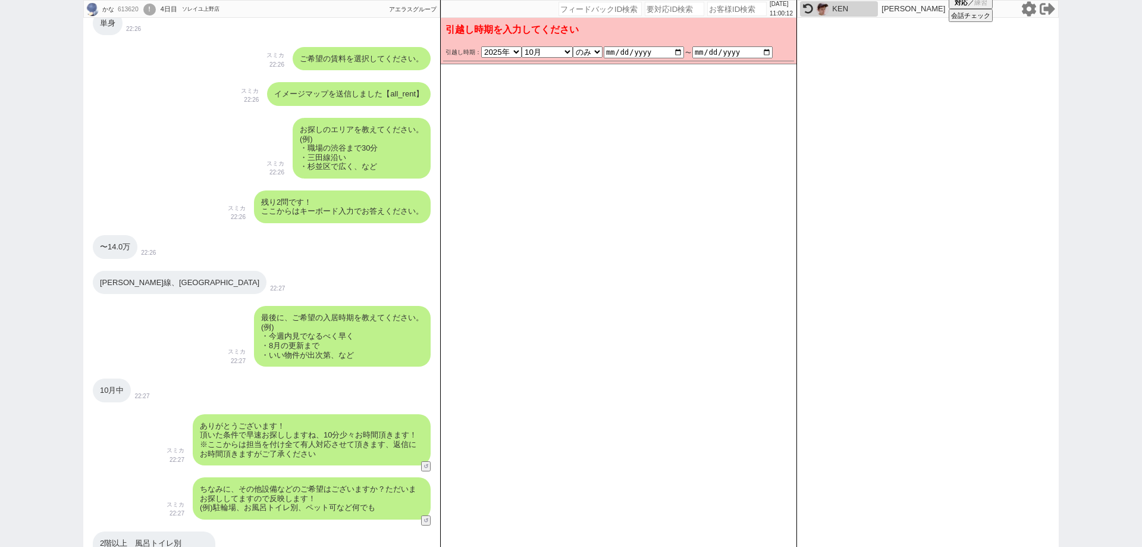
scroll to position [4921, 0]
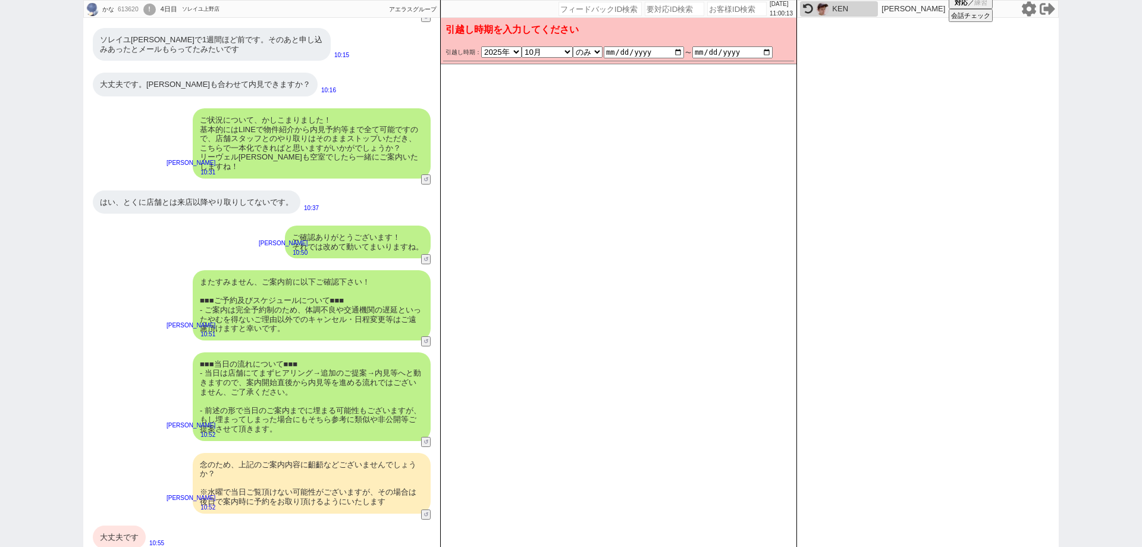
click at [111, 525] on div "大丈夫です" at bounding box center [119, 537] width 53 height 24
click at [782, 57] on button "変更 なし" at bounding box center [776, 58] width 32 height 32
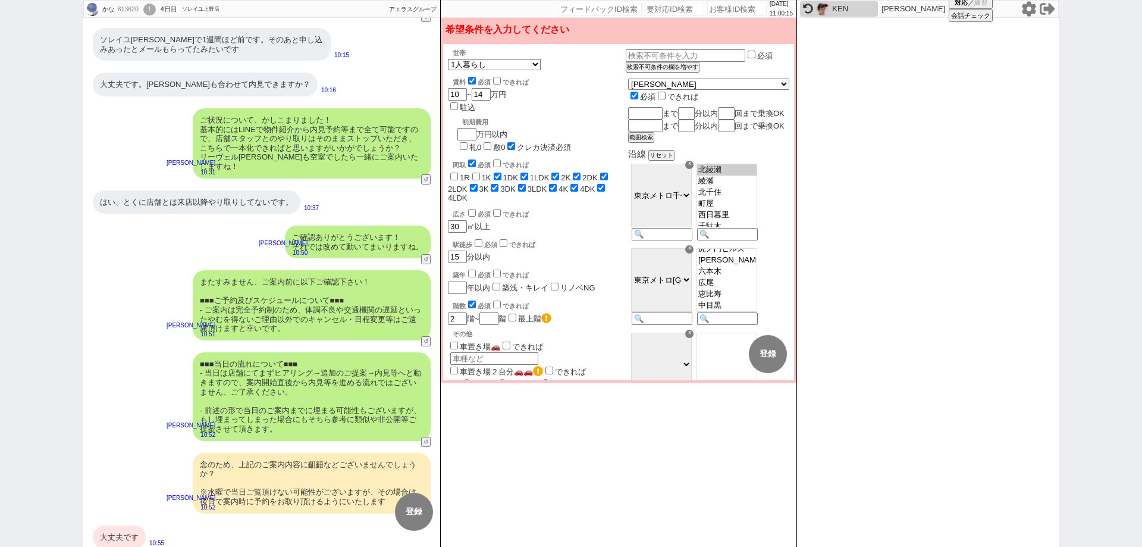
click at [118, 532] on div "大丈夫です" at bounding box center [119, 537] width 53 height 24
click at [722, 355] on button "変更 なし" at bounding box center [716, 354] width 38 height 38
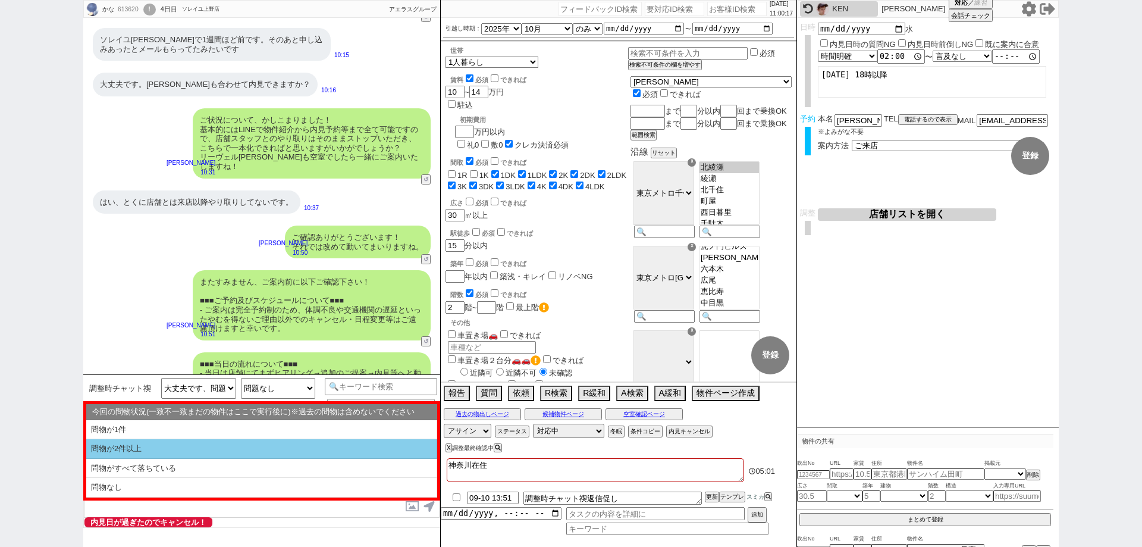
click at [271, 453] on li "問物が2件以上" at bounding box center [261, 449] width 351 height 20
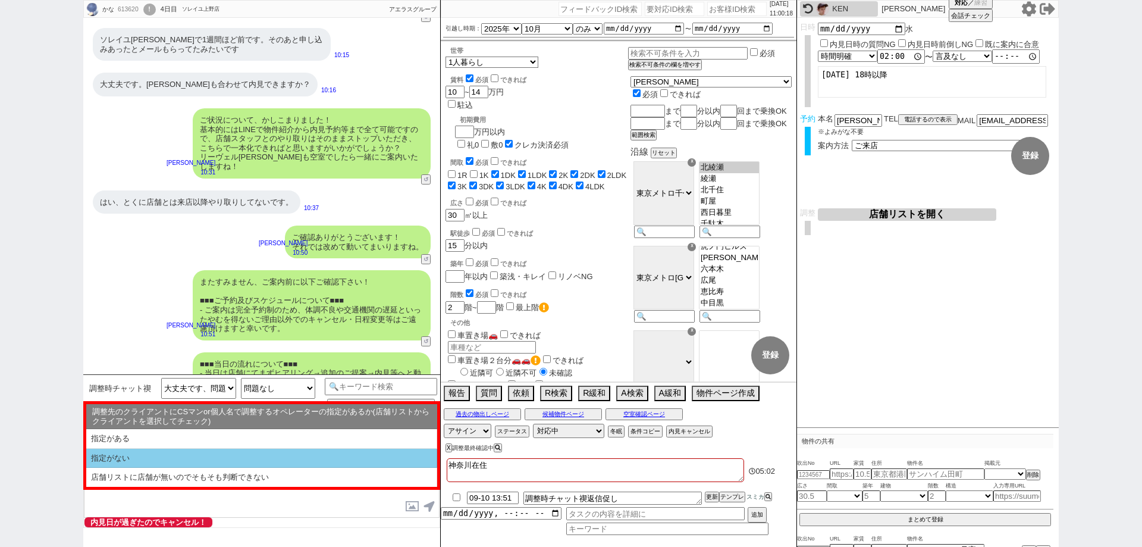
click at [271, 453] on li "指定がない" at bounding box center [261, 459] width 351 height 20
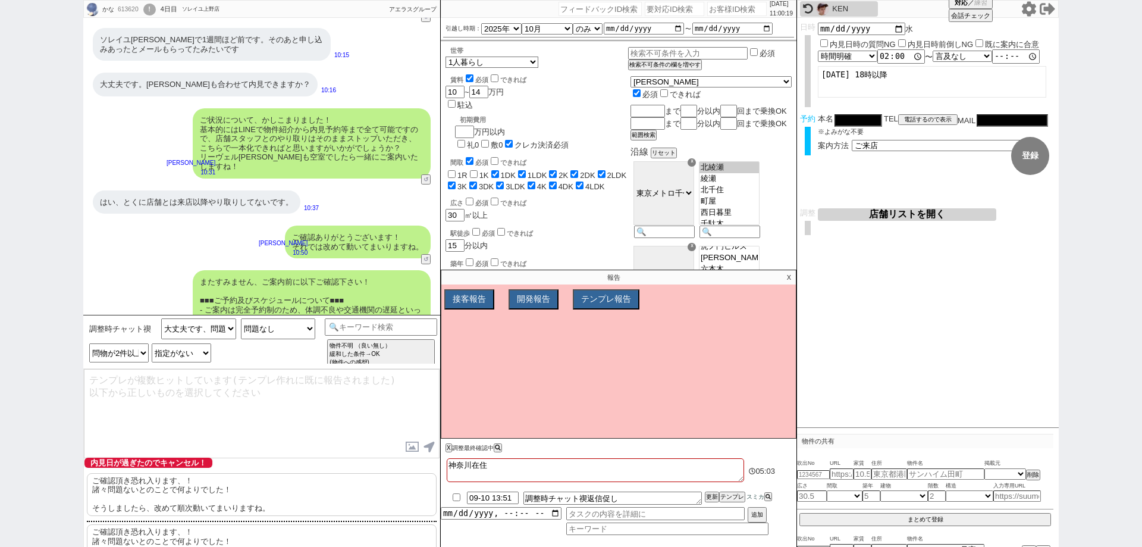
click at [278, 493] on p "ご確認頂き恐れ入ります、！ 諸々問題ないとのことで何よりでした！ そうしましたら、改めて順次動いてまいりますね。" at bounding box center [262, 494] width 350 height 43
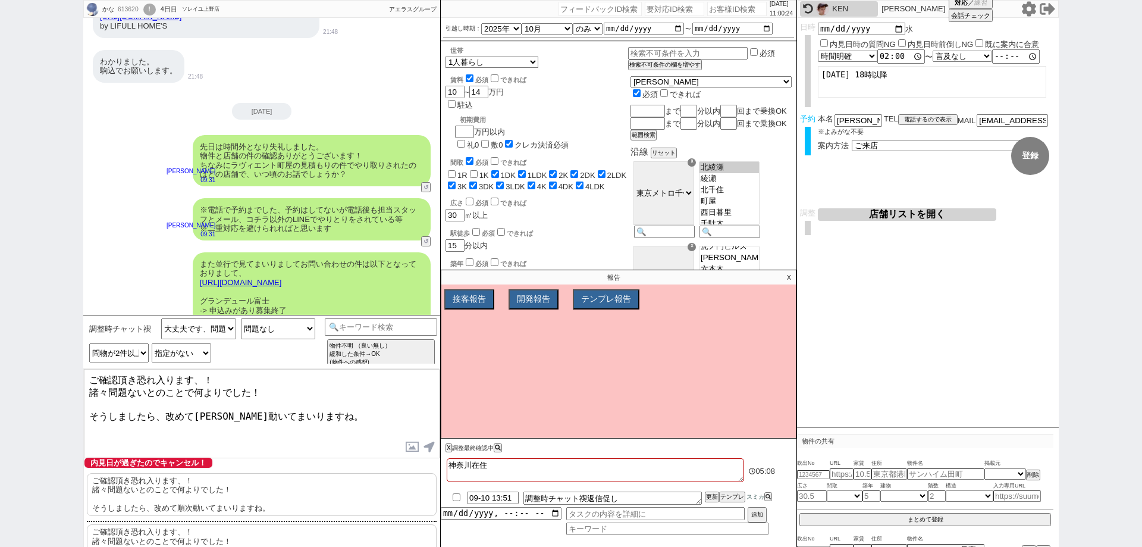
scroll to position [4261, 0]
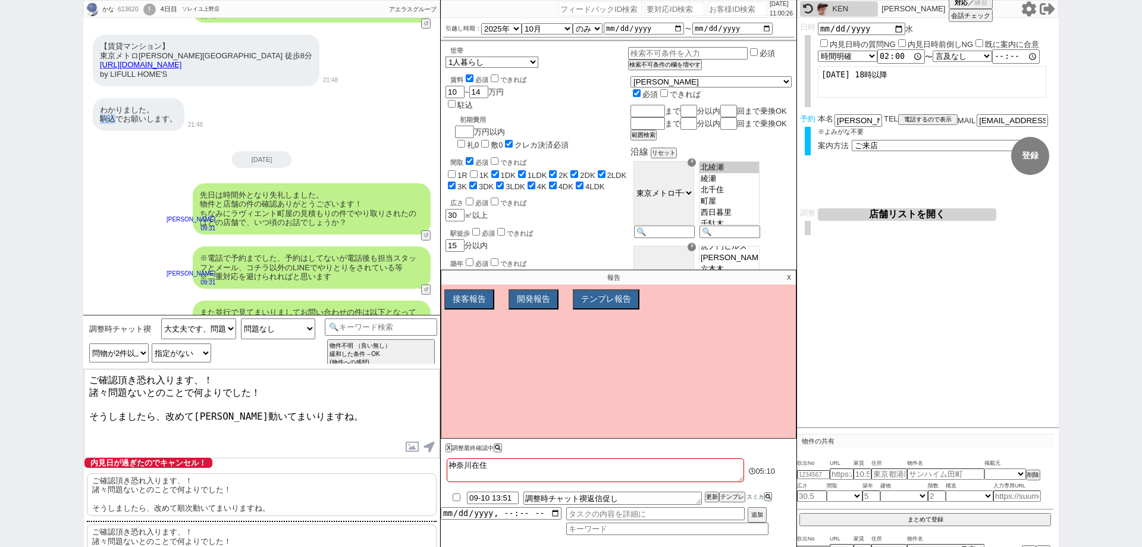
drag, startPoint x: 113, startPoint y: 99, endPoint x: 95, endPoint y: 101, distance: 18.0
click at [95, 101] on div "わかりました。 駒込でお願いします。" at bounding box center [139, 114] width 92 height 33
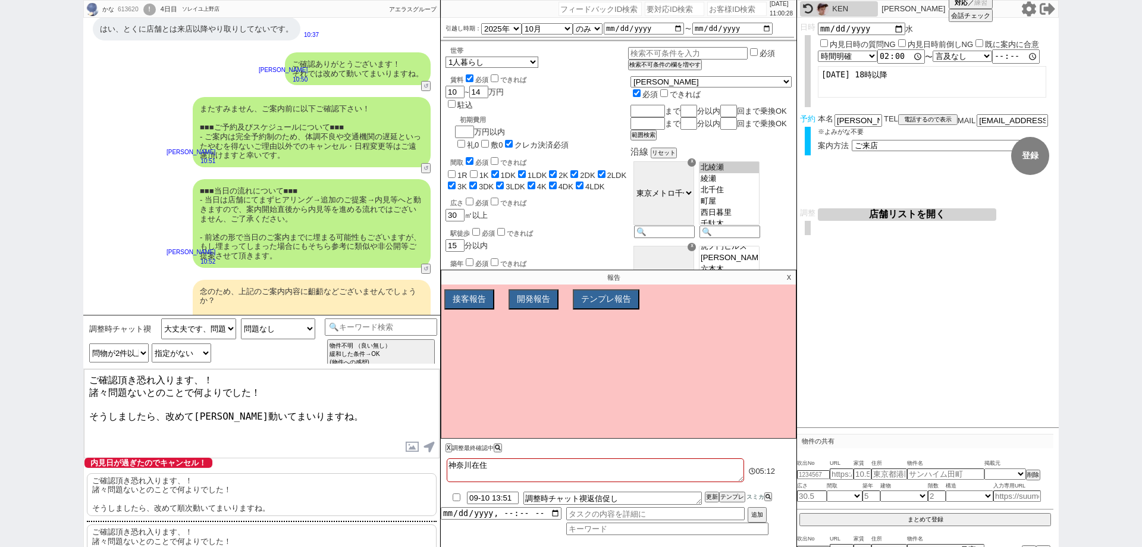
scroll to position [5153, 0]
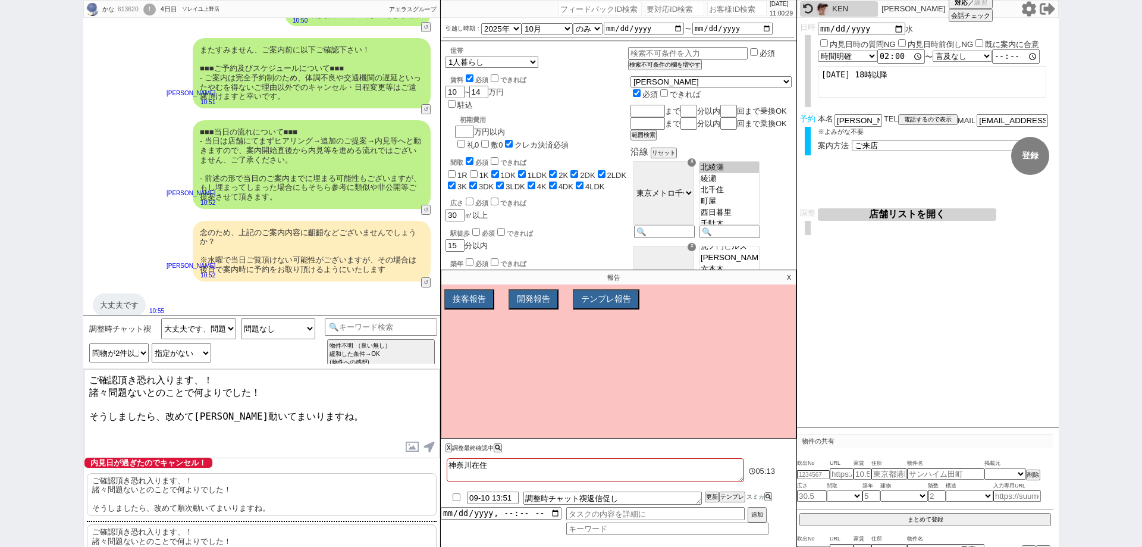
click at [194, 405] on textarea "ご確認頂き恐れ入ります、！ 諸々問題ないとのことで何よりでした！ そうしましたら、改めて順次動いてまいりますね。" at bounding box center [262, 413] width 356 height 89
paste textarea "込"
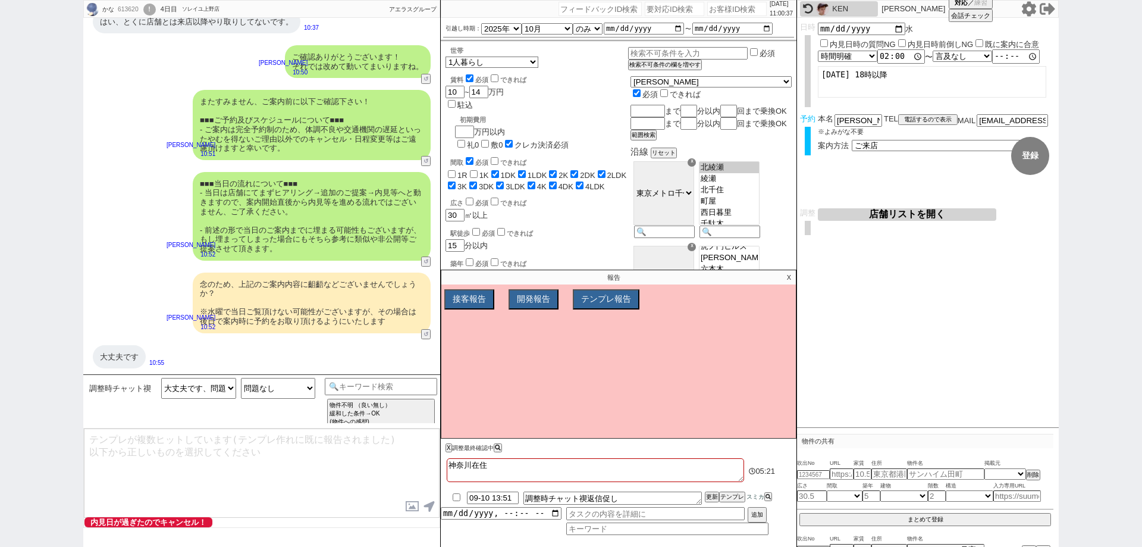
scroll to position [5157, 0]
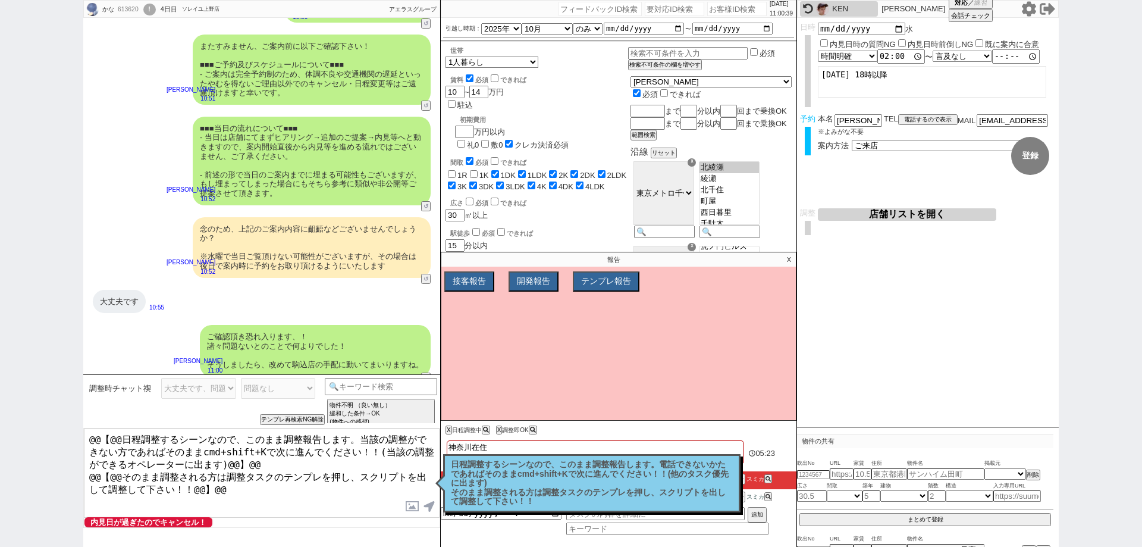
click at [677, 477] on p "日程調整するシーンなので、このまま調整報告します。電話できないかたであればそのままcmd+shift+Kで次に進んでください！！(他のタスク優先に出ます) そ…" at bounding box center [592, 483] width 282 height 46
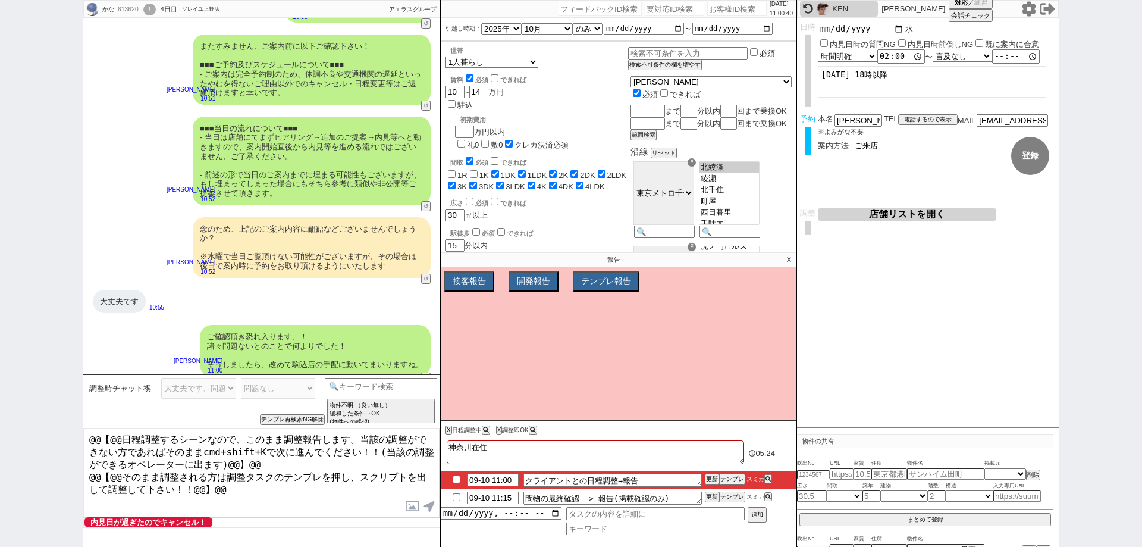
click at [791, 257] on p "X" at bounding box center [789, 259] width 14 height 14
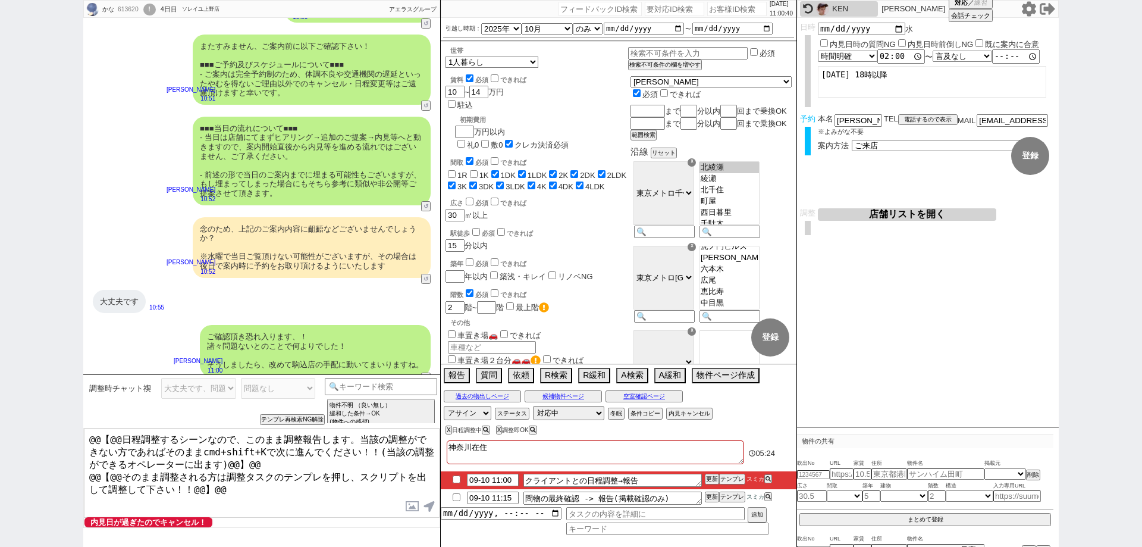
click at [862, 221] on button "店舗リストを開く" at bounding box center [907, 214] width 178 height 12
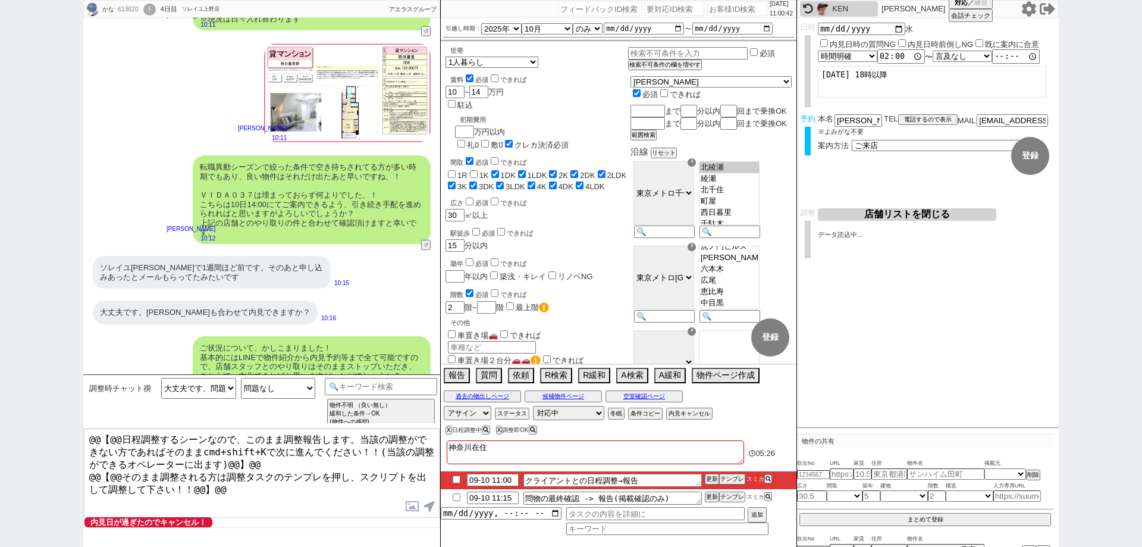
scroll to position [4621, 0]
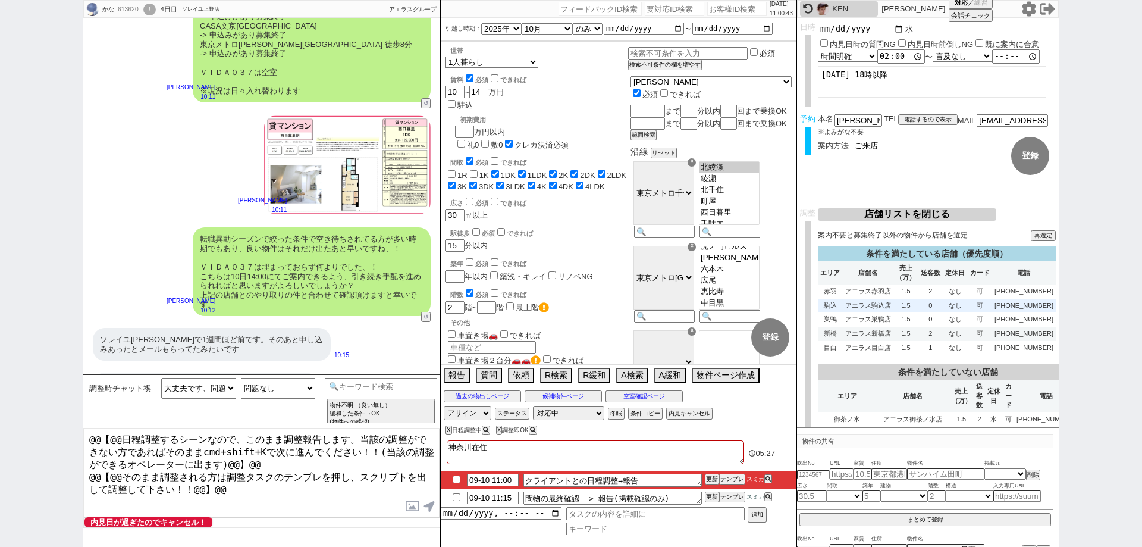
click at [918, 313] on td "1.5" at bounding box center [906, 306] width 24 height 14
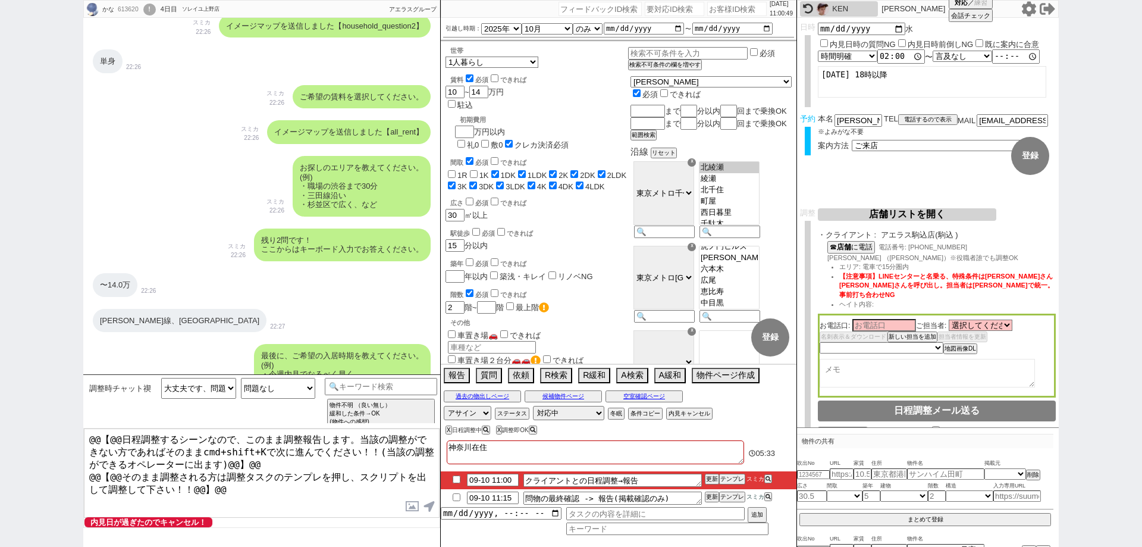
scroll to position [397, 0]
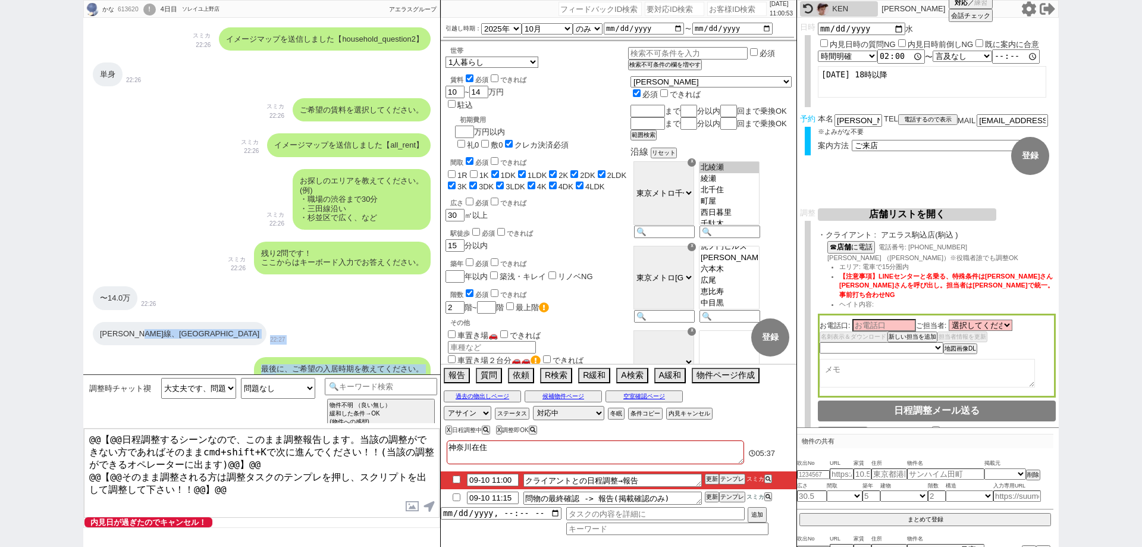
drag, startPoint x: 173, startPoint y: 359, endPoint x: 96, endPoint y: 365, distance: 77.5
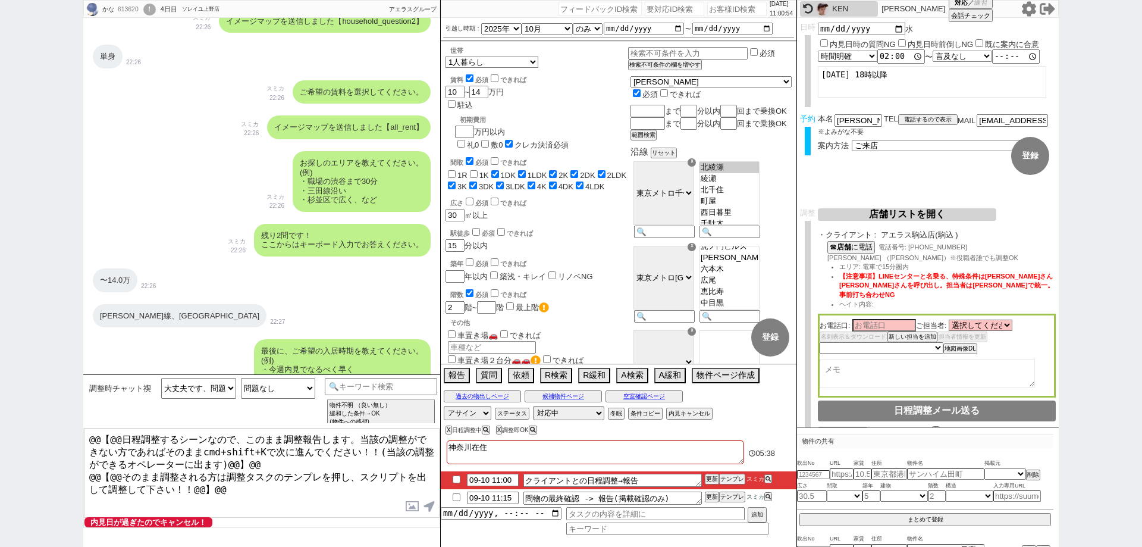
click at [111, 317] on div "千代田線、日比谷線" at bounding box center [180, 316] width 174 height 24
drag, startPoint x: 98, startPoint y: 316, endPoint x: 171, endPoint y: 311, distance: 73.4
click at [171, 311] on div "千代田線、日比谷線" at bounding box center [180, 316] width 174 height 24
click at [845, 375] on textarea at bounding box center [927, 373] width 215 height 29
paste textarea "千代田線、日比谷線"
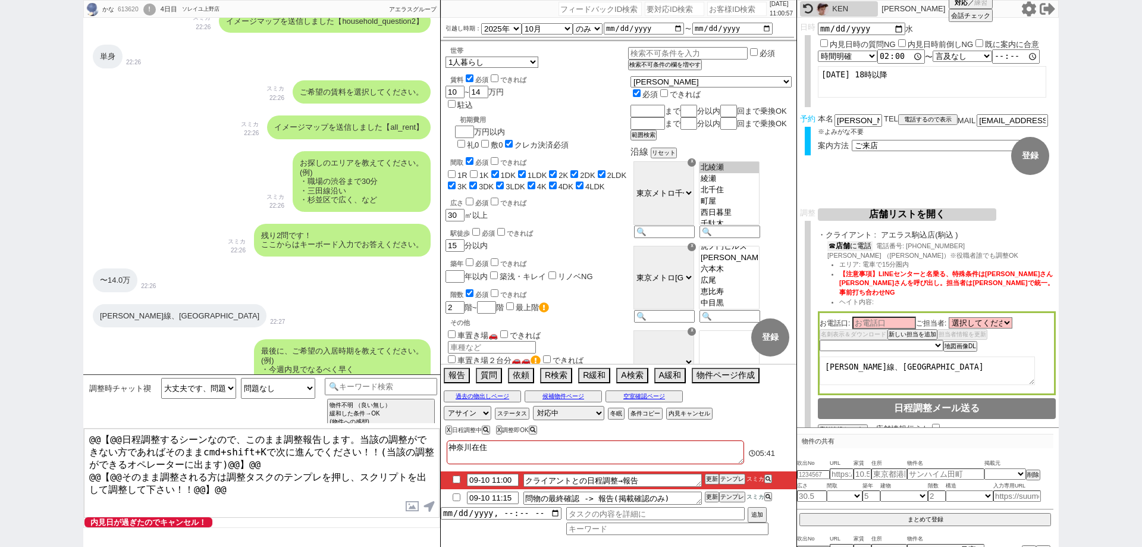
click at [864, 249] on button "☎ 店舗 に電話" at bounding box center [850, 246] width 45 height 10
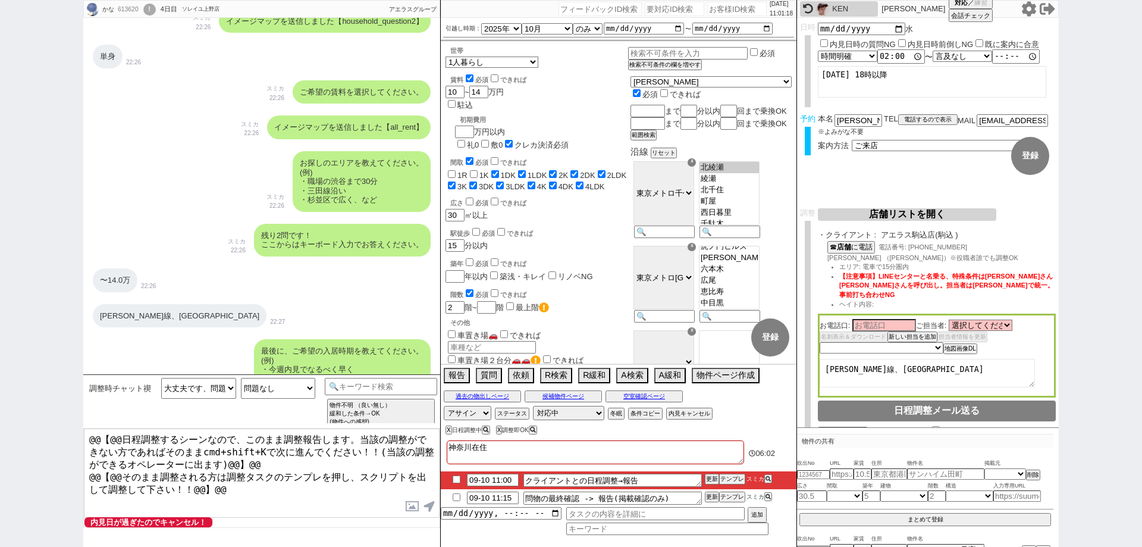
click at [947, 361] on textarea "千代田線、日比谷線" at bounding box center [927, 373] width 215 height 29
drag, startPoint x: 936, startPoint y: 237, endPoint x: 883, endPoint y: 231, distance: 53.2
click at [883, 231] on span "アエラス駒込店(駒込 )" at bounding box center [968, 235] width 175 height 10
click at [926, 371] on textarea "千代田線、日比谷線" at bounding box center [927, 373] width 215 height 29
click at [934, 368] on textarea "千代田線、日比谷線" at bounding box center [927, 373] width 215 height 29
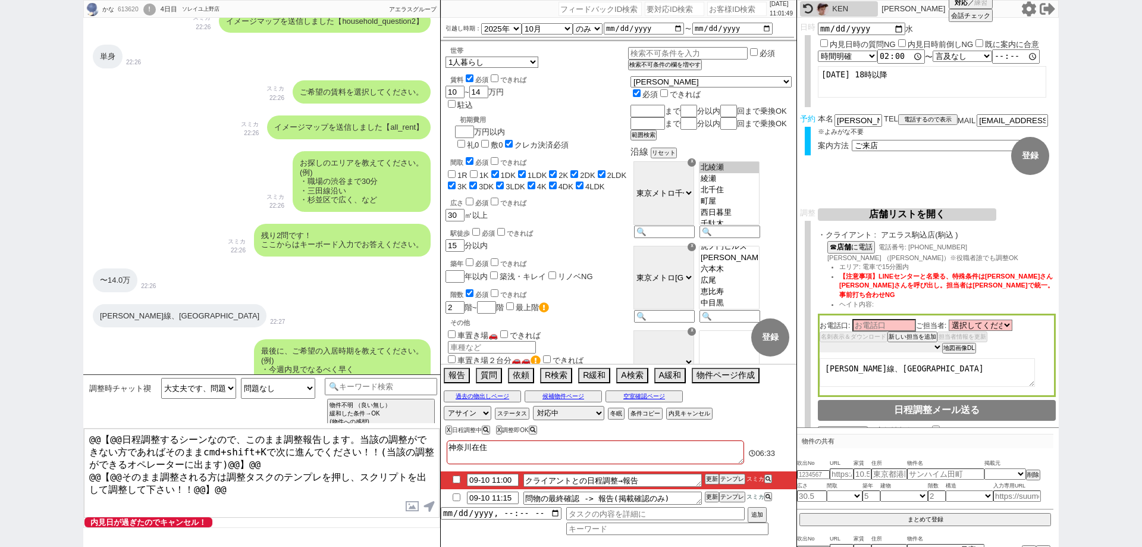
click at [934, 345] on select "未定 希望で最短でOK 最短以外でOK 日程がNG(直近で別日提案可) 日程がNG(直近はNG) お客様ごとNG 折返し待ち 店舗が定休/終業後で連絡取れず" at bounding box center [881, 347] width 123 height 10
click at [820, 342] on select "未定 希望で最短でOK 最短以外でOK 日程がNG(直近で別日提案可) 日程がNG(直近はNG) お客様ごとNG 折返し待ち 店舗が定休/終業後で連絡取れず" at bounding box center [881, 347] width 123 height 10
click at [920, 369] on textarea "千代田線、日比谷線" at bounding box center [927, 373] width 215 height 29
click at [959, 364] on textarea "千代田線、日比谷線 11:01出ない" at bounding box center [927, 373] width 215 height 29
click at [1013, 343] on div "お電話口: ご担当者: 選択してください 梶谷 有 松澤 大助 厚毛 直樹 厚毛 直樹 小室 勤 有住 丈乃 菅 学 伊藤 脩人 藤森 叶夢 渡邊 智也 名刺…" at bounding box center [937, 356] width 238 height 84
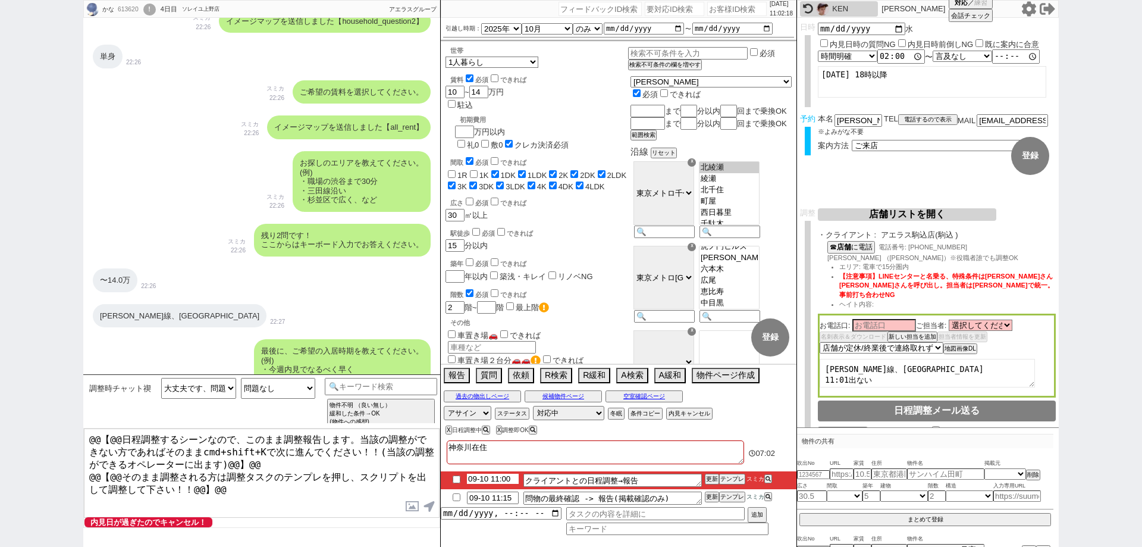
click at [514, 479] on input "09-10 11:00" at bounding box center [493, 479] width 52 height 10
click at [638, 456] on textarea "神奈川在住" at bounding box center [595, 452] width 297 height 24
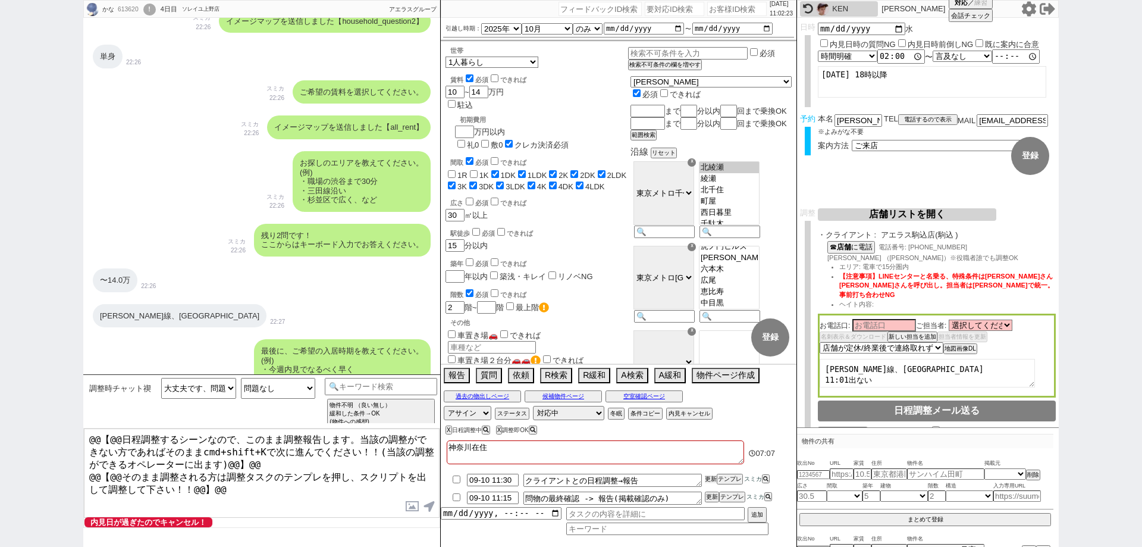
click at [711, 482] on button "更新" at bounding box center [711, 479] width 12 height 8
click at [712, 481] on button "更新" at bounding box center [711, 479] width 12 height 8
click at [712, 465] on div "神奈川在住" at bounding box center [595, 453] width 297 height 26
click at [713, 478] on button "更新" at bounding box center [711, 479] width 12 height 8
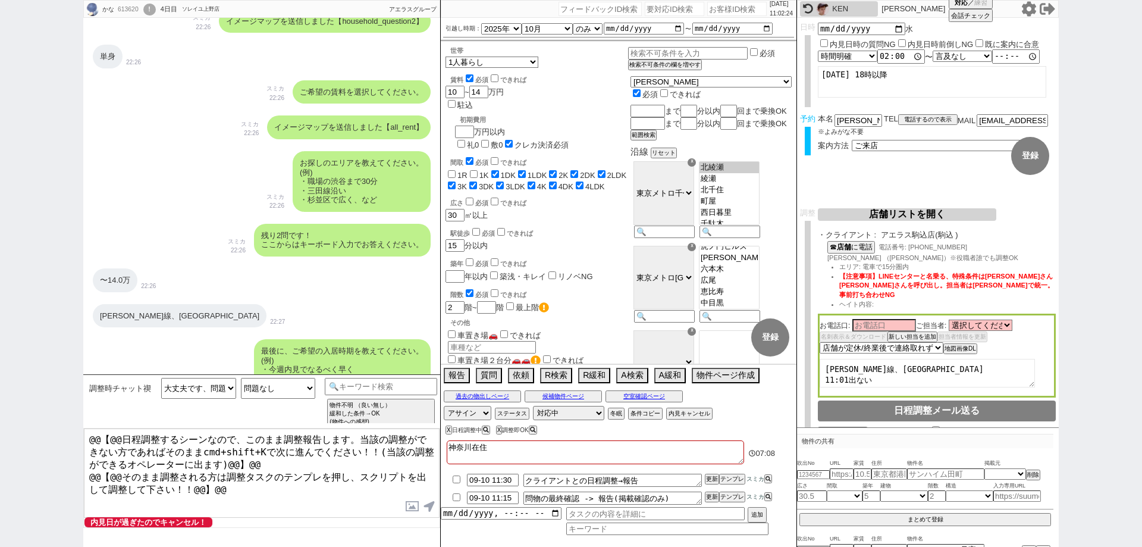
click at [713, 467] on div at bounding box center [619, 468] width 356 height 5
click at [715, 478] on button "更新" at bounding box center [711, 479] width 12 height 8
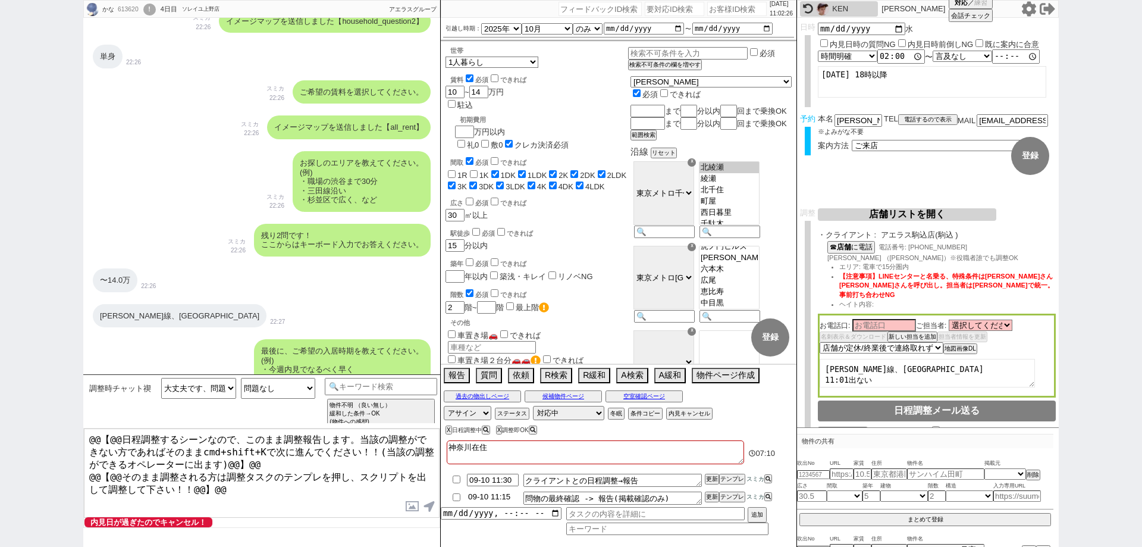
click at [516, 494] on input "09-10 11:15" at bounding box center [493, 496] width 52 height 10
click at [709, 496] on button "更新" at bounding box center [711, 497] width 12 height 8
click at [713, 485] on li "09-10 11:30 クライアントとの日程調整→報告 更新 テンプレ スミカ" at bounding box center [619, 480] width 356 height 18
click at [717, 491] on li "09-10 11:30 問物の最終確認 -> 報告(掲載確認のみ) 更新 テンプレ スミカ" at bounding box center [619, 498] width 356 height 18
click at [712, 475] on button "更新" at bounding box center [711, 479] width 12 height 8
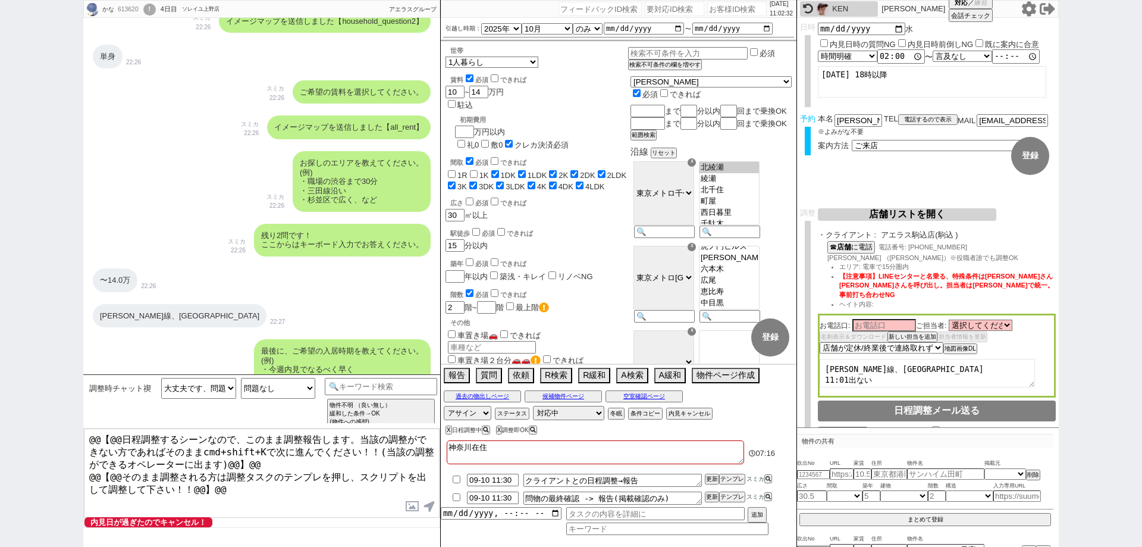
click at [124, 11] on div "613620" at bounding box center [127, 10] width 27 height 10
click at [723, 12] on input "number" at bounding box center [736, 9] width 59 height 14
paste input "613620"
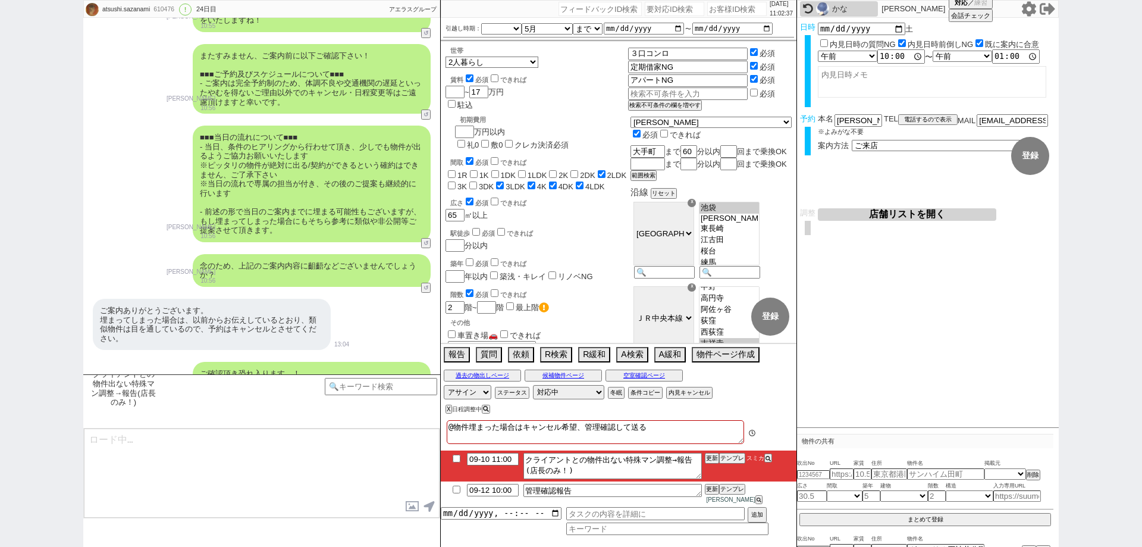
scroll to position [68, 0]
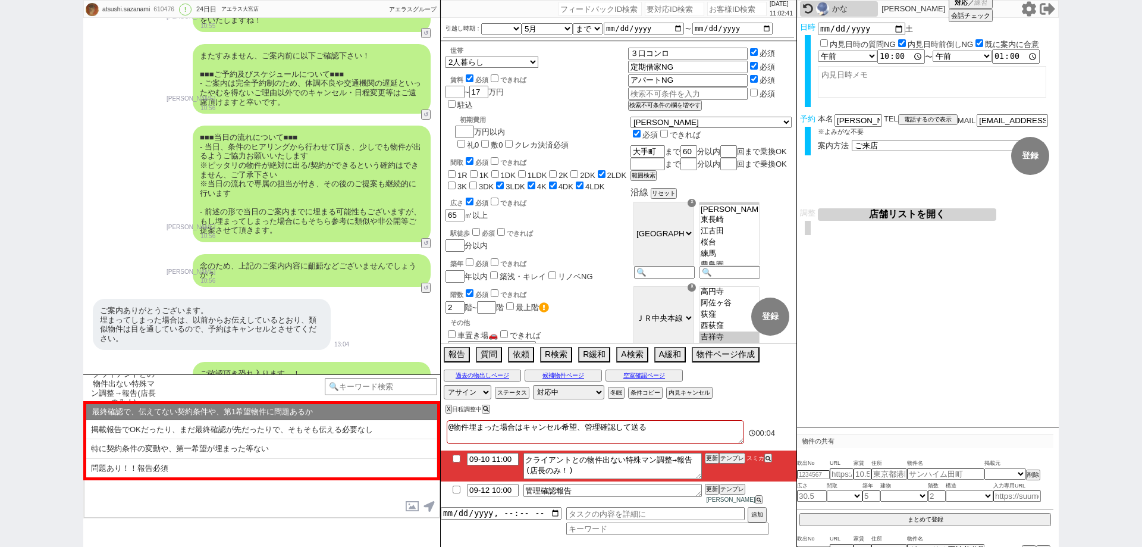
click at [1030, 10] on icon at bounding box center [1029, 8] width 15 height 15
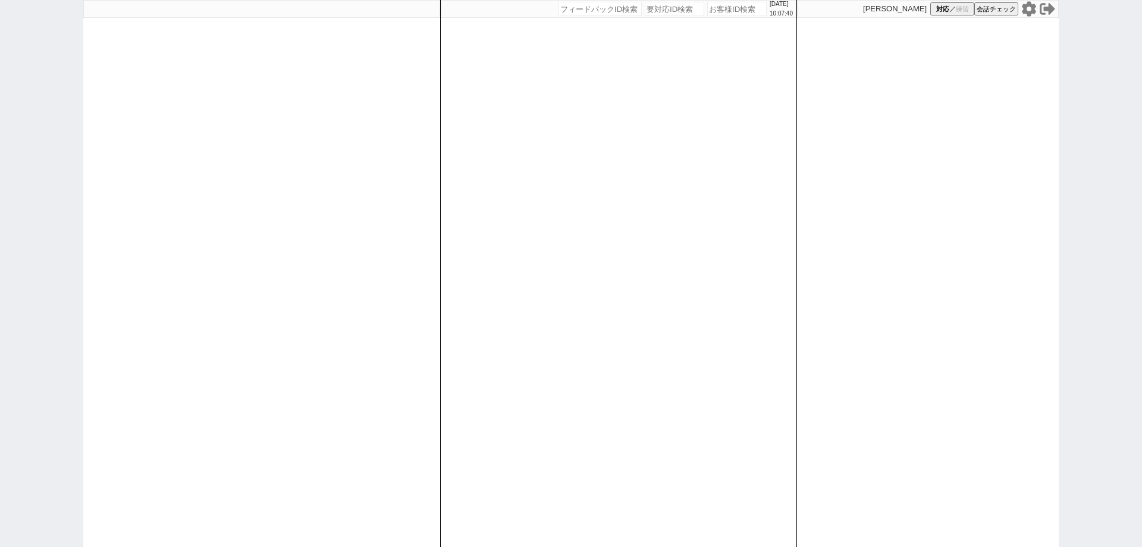
click at [724, 9] on input "number" at bounding box center [736, 9] width 59 height 14
paste input "614061"
type input "614061"
select select
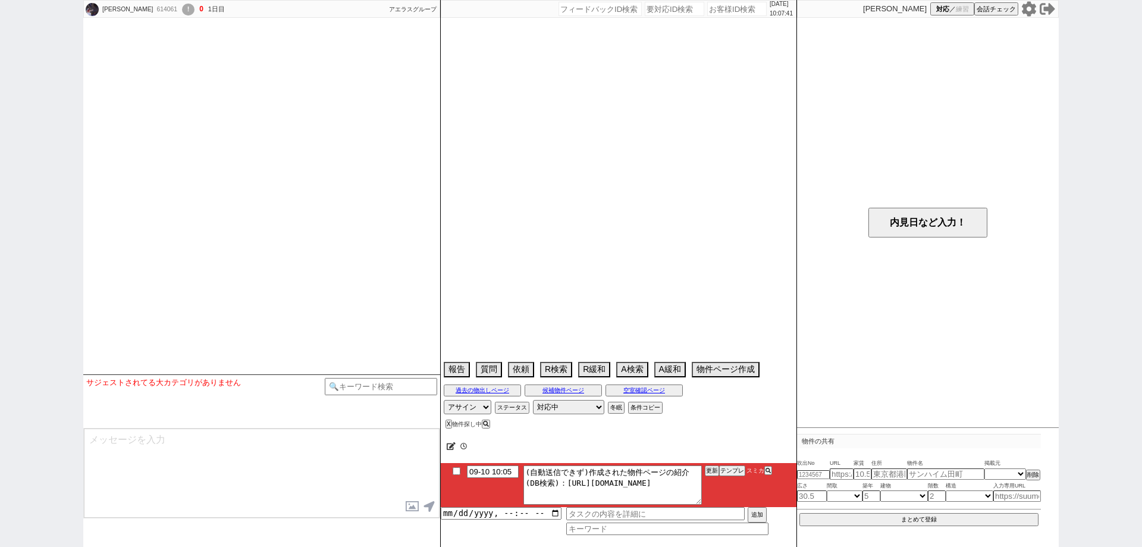
scroll to position [628, 0]
select select "15"
select select "0"
select select "813"
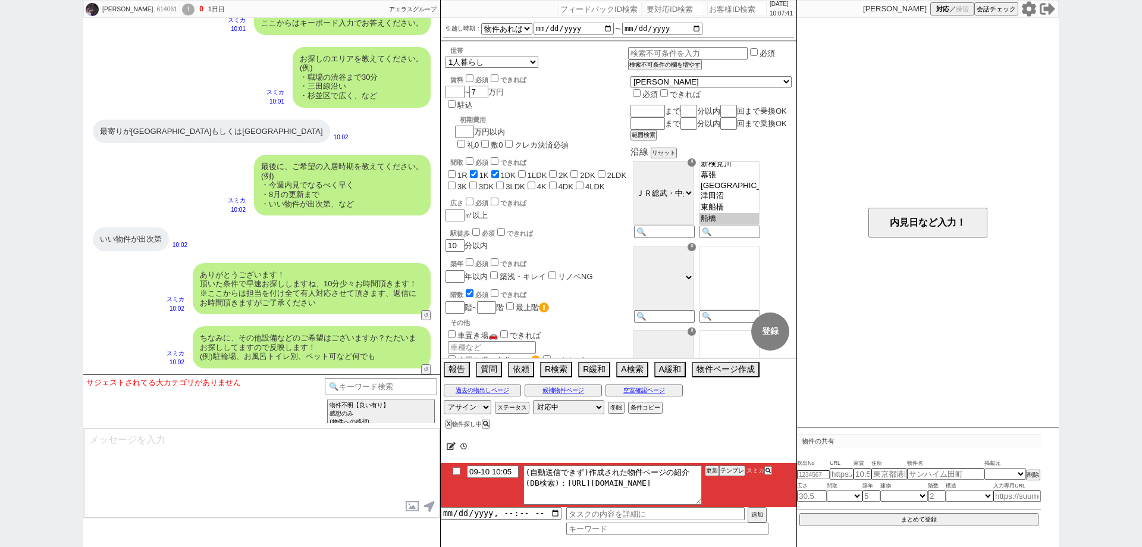
scroll to position [45, 0]
click at [732, 470] on button "テンプレ" at bounding box center [732, 470] width 26 height 8
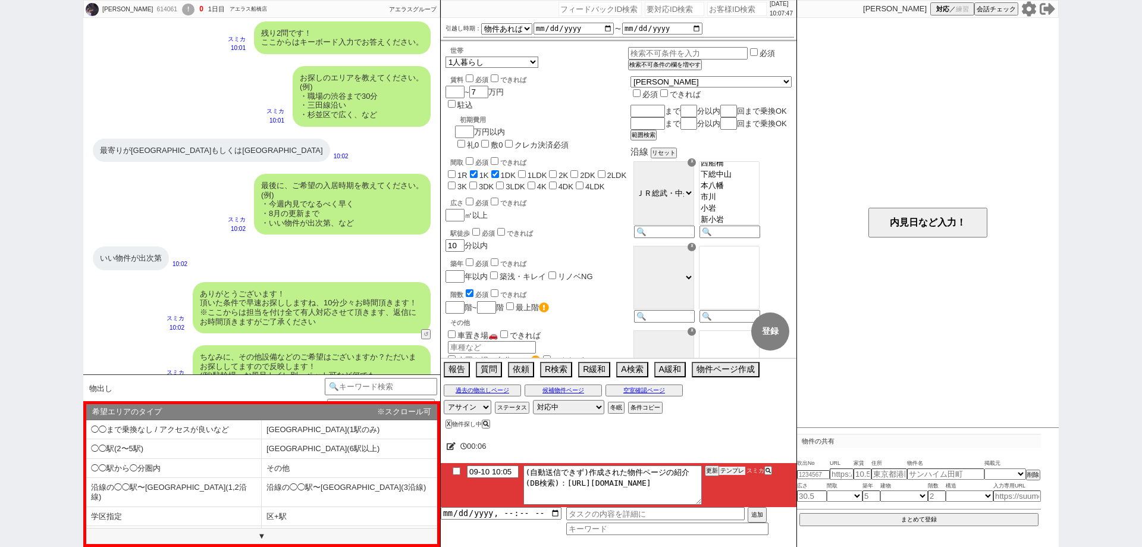
scroll to position [628, 0]
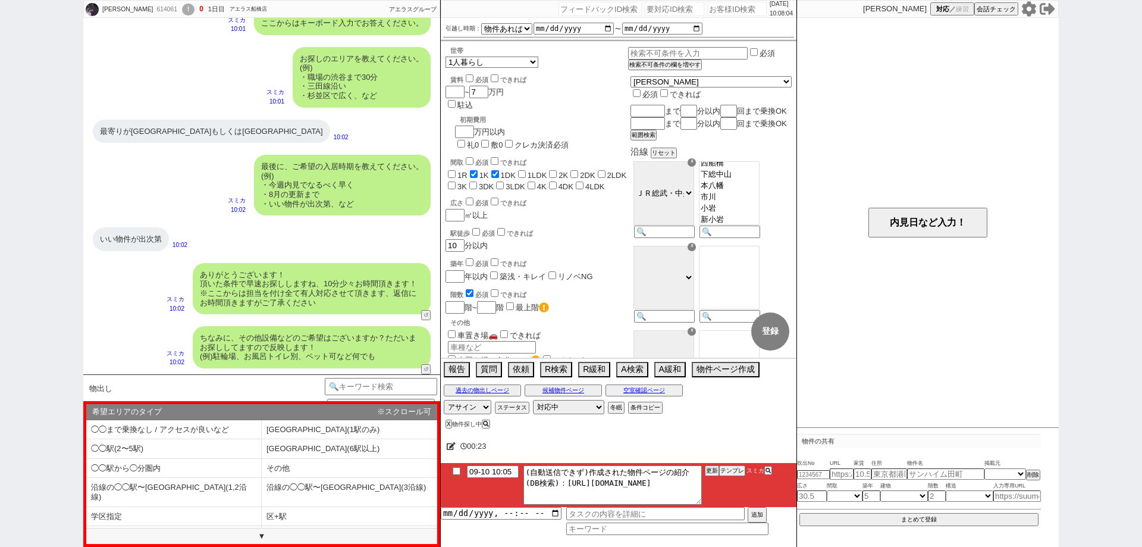
click at [0, 427] on div "[PERSON_NAME] 614061 ! 0 1日目 アエラス船橋店 冬眠中 自社客 アエラスグループ スミカ_BPO チャット全表示 [DATE] よう…" at bounding box center [571, 273] width 1142 height 547
click at [0, 366] on div "[PERSON_NAME] 614061 ! 0 1日目 アエラス船橋店 冬眠中 自社客 アエラスグループ スミカ_BPO チャット全表示 [DATE] よう…" at bounding box center [571, 273] width 1142 height 547
click at [0, 472] on div "[PERSON_NAME] 614061 ! 0 1日目 アエラス船橋店 冬眠中 自社客 アエラスグループ スミカ_BPO チャット全表示 [DATE] よう…" at bounding box center [571, 273] width 1142 height 547
click at [206, 442] on li "◯◯駅(2〜5駅)" at bounding box center [174, 449] width 176 height 20
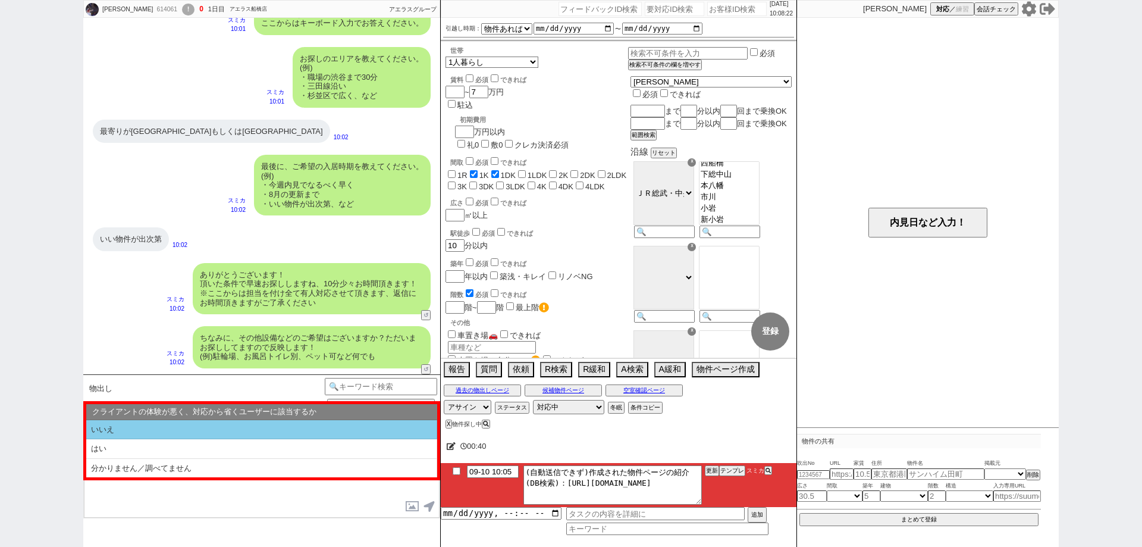
click at [208, 427] on li "いいえ" at bounding box center [261, 430] width 351 height 20
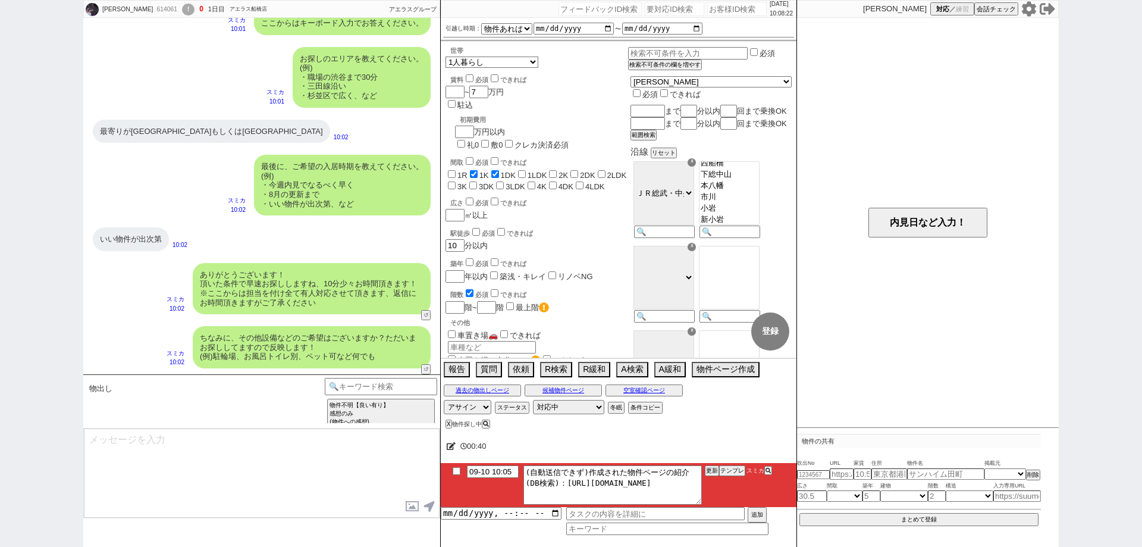
type textarea "お待たせしました！ 多少前後しますが8件ピックアップしております！ [URL][DOMAIN_NAME]"
click at [0, 325] on div "[PERSON_NAME] 614061 ! 0 1日目 アエラス船橋店 冬眠中 自社客 アエラスグループ スミカ_BPO チャット全表示 [DATE] よう…" at bounding box center [571, 273] width 1142 height 547
click at [0, 262] on div "[PERSON_NAME] 614061 ! 0 1日目 アエラス船橋店 冬眠中 自社客 アエラスグループ スミカ_BPO チャット全表示 [DATE] よう…" at bounding box center [571, 273] width 1142 height 547
click at [510, 468] on input "09-10 10:05" at bounding box center [493, 470] width 52 height 10
type input "09-10 10:14"
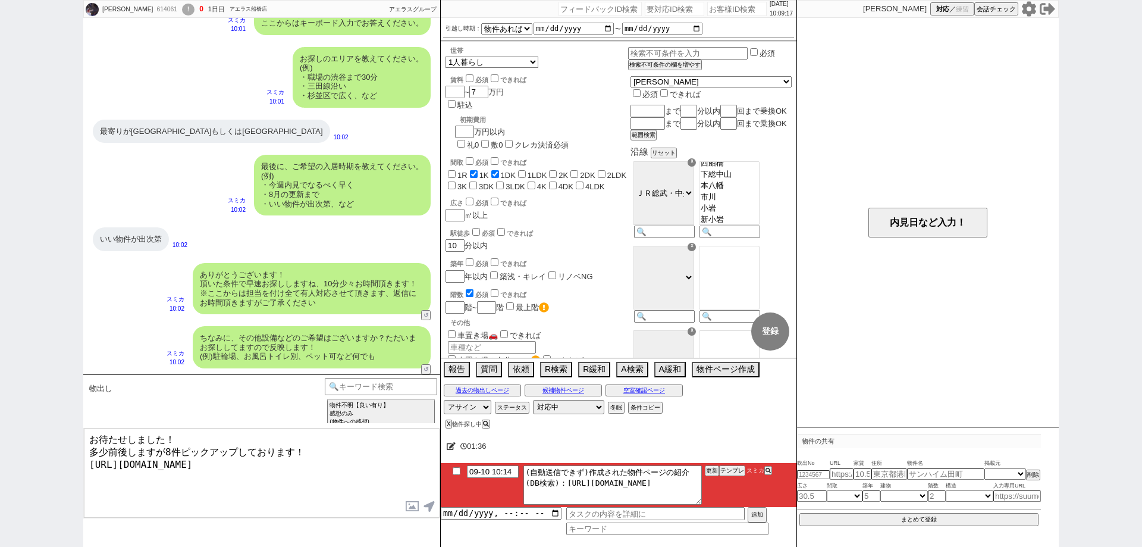
click at [585, 441] on div "01:36" at bounding box center [619, 446] width 356 height 24
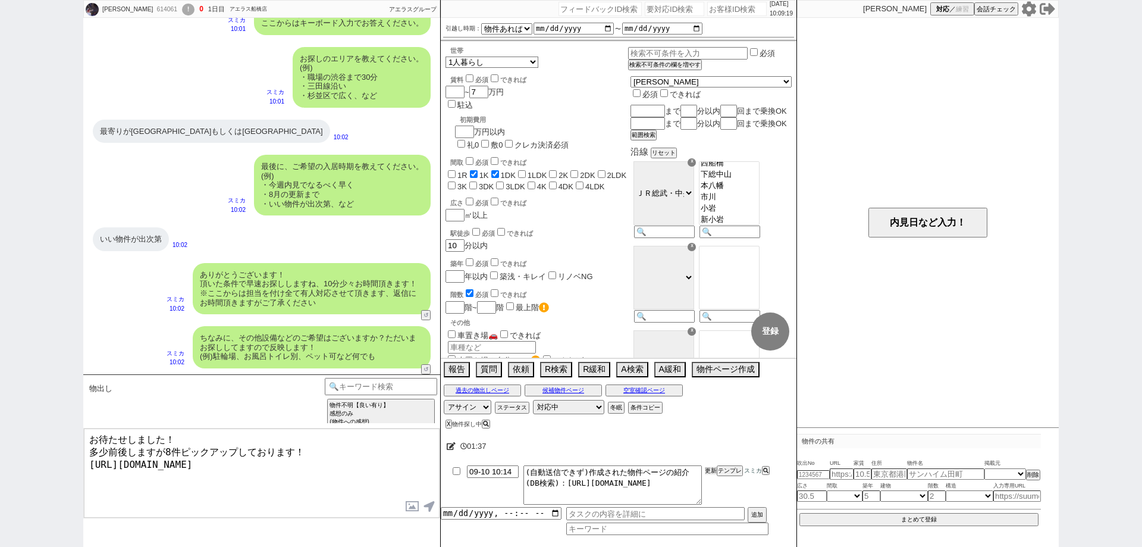
click at [709, 468] on button "更新" at bounding box center [711, 470] width 12 height 8
click at [711, 452] on div "01:38" at bounding box center [619, 446] width 356 height 24
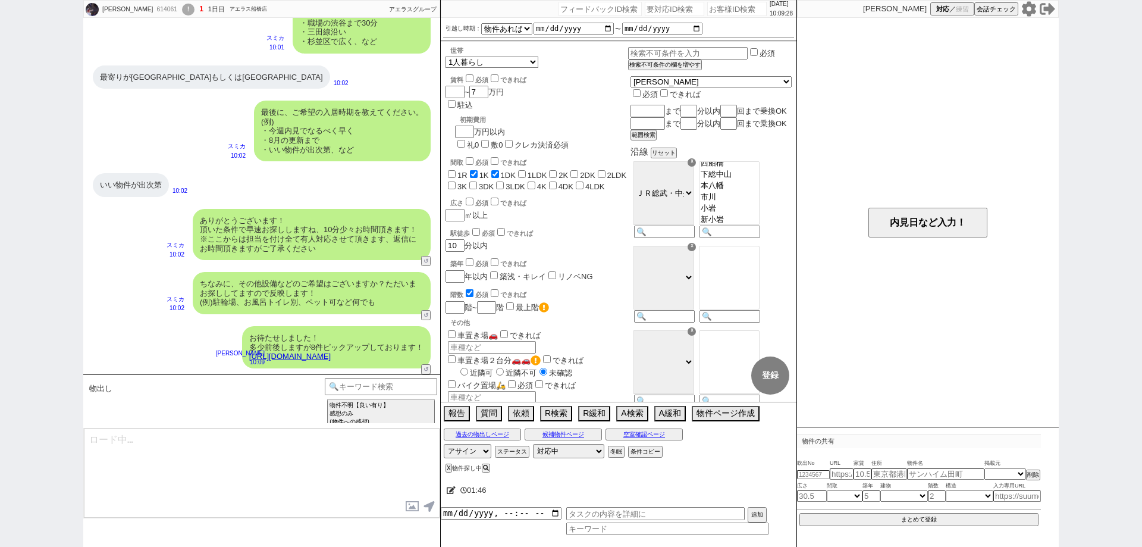
type textarea "条件ぴったりではないかもしれませんが、少しでもイメージに近い物件はございますか？ 反映しすぐに見てまいります！ ※自動応答ではなく直接ご紹介します！"
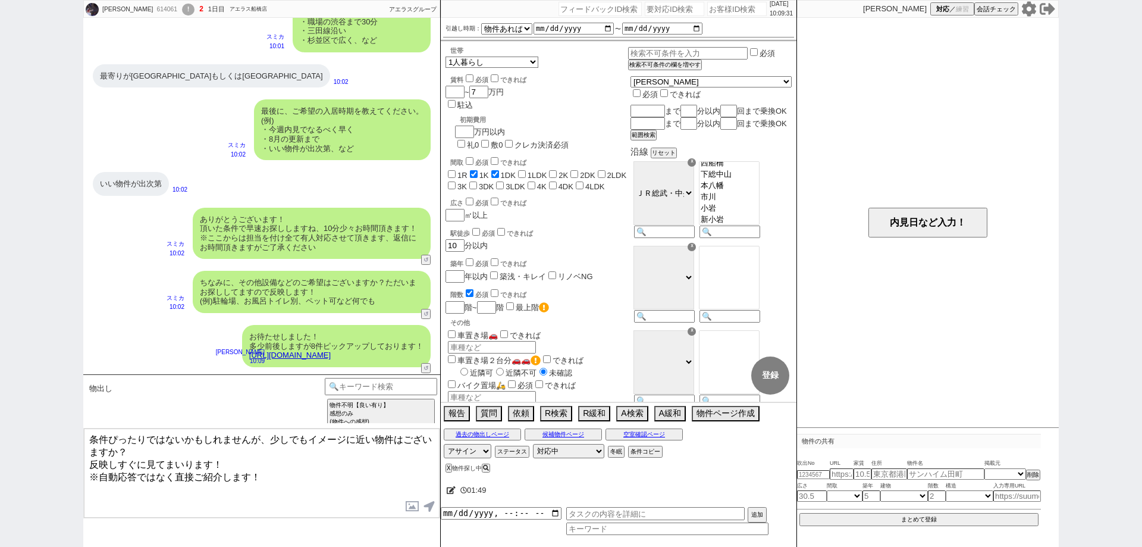
scroll to position [745, 0]
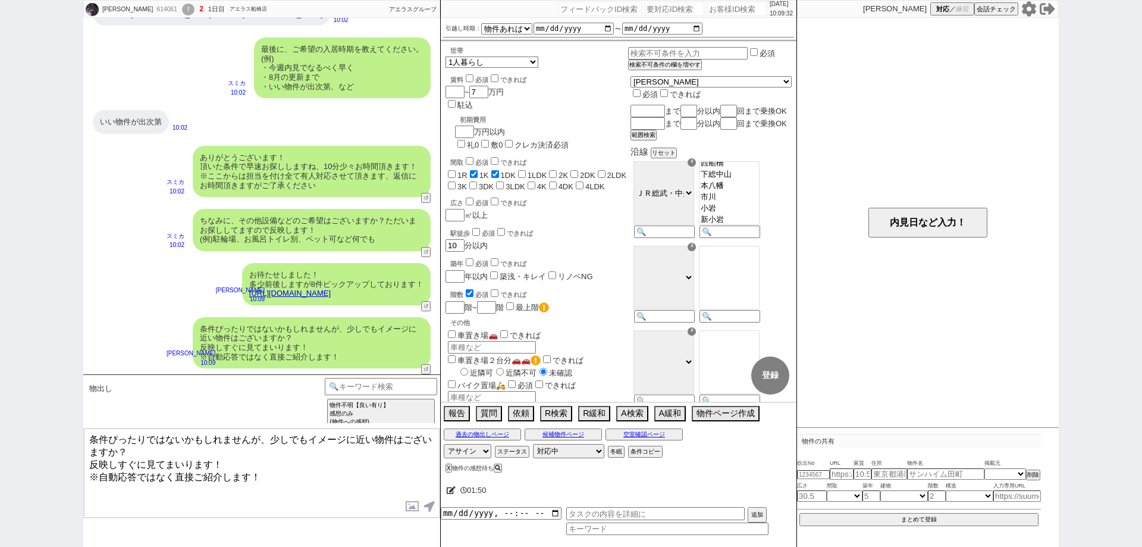
drag, startPoint x: 0, startPoint y: 277, endPoint x: 26, endPoint y: 273, distance: 26.4
click at [0, 277] on div "[PERSON_NAME] 614061 ! 2 1日目 アエラス船橋店 冬眠中 自社客 アエラスグループ スミカ_BPO チャット全表示 [DATE] よう…" at bounding box center [571, 273] width 1142 height 547
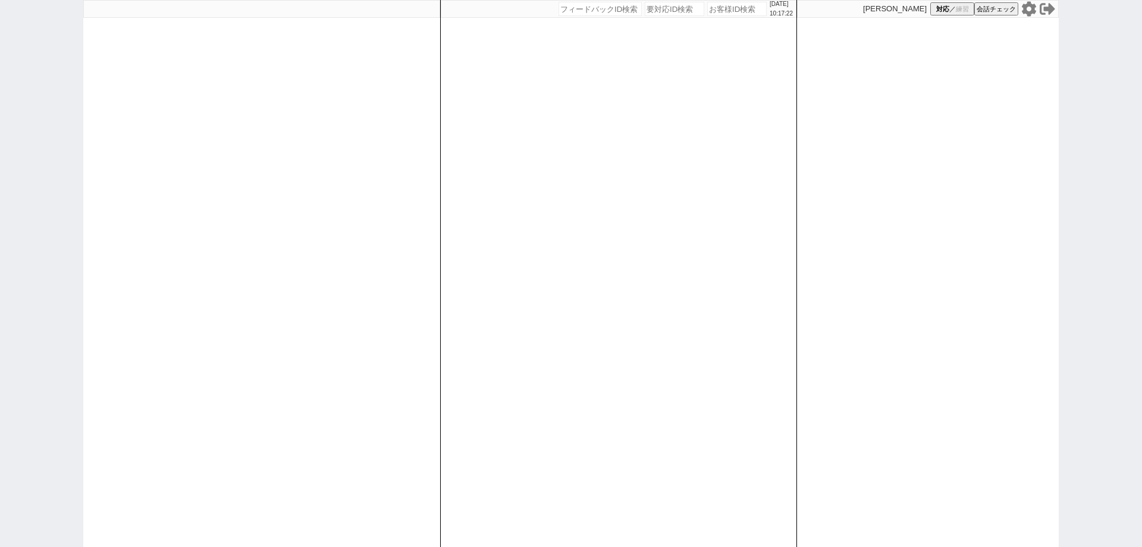
click at [725, 12] on input "number" at bounding box center [736, 9] width 59 height 14
paste input "614050"
type input "614050"
select select
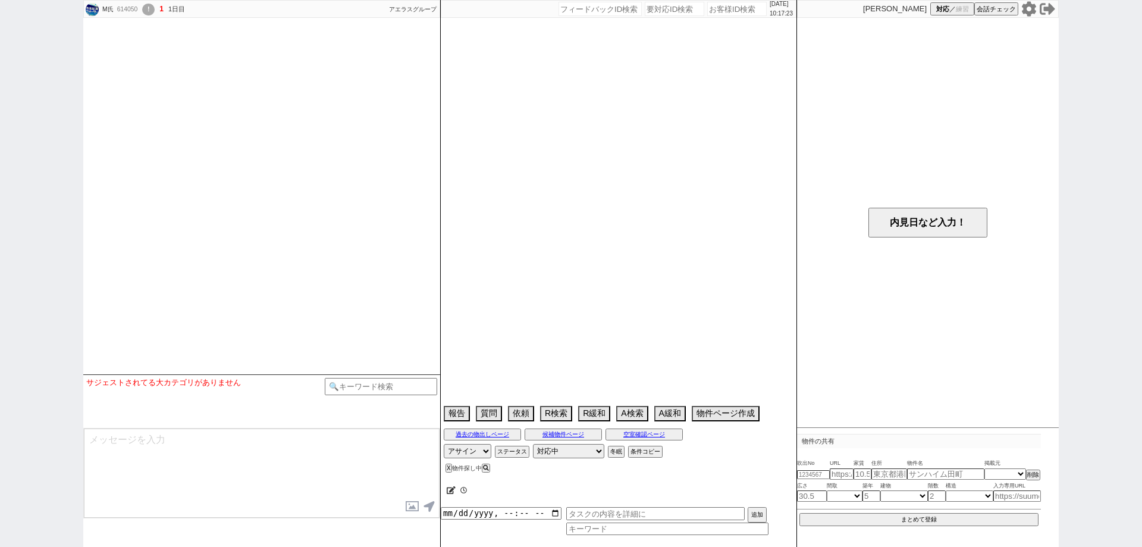
scroll to position [984, 0]
select select "2025"
select select "10"
select select "20"
select select "0"
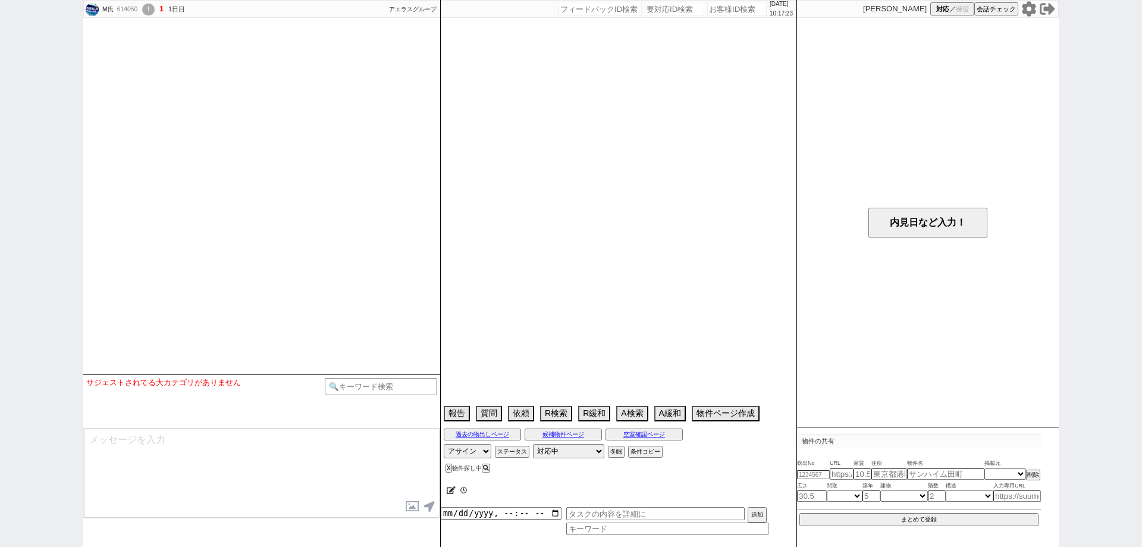
select select "63"
select select "[DATE]"
select select "12"
select select "429"
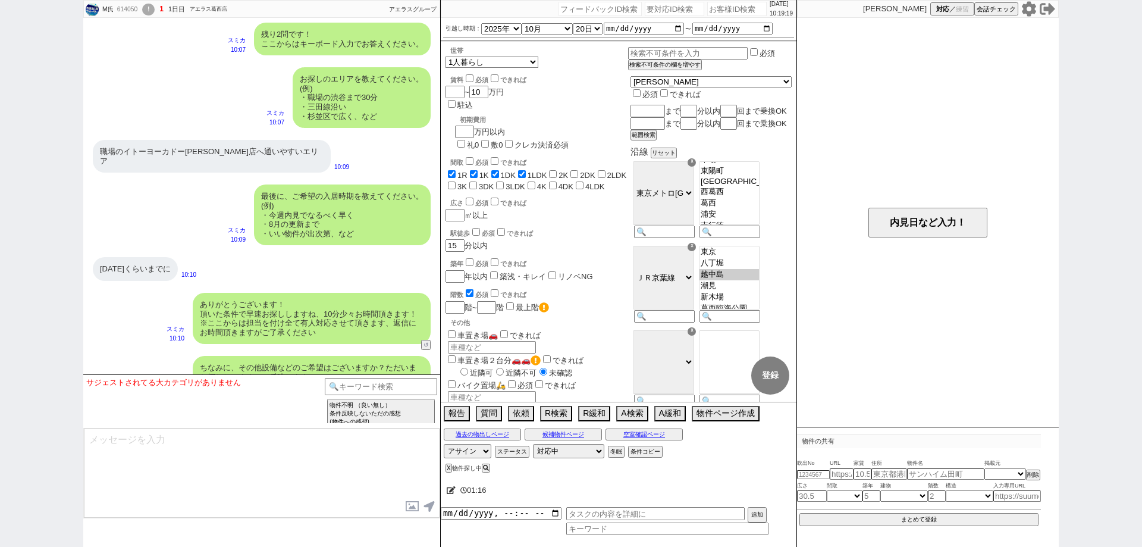
scroll to position [865, 0]
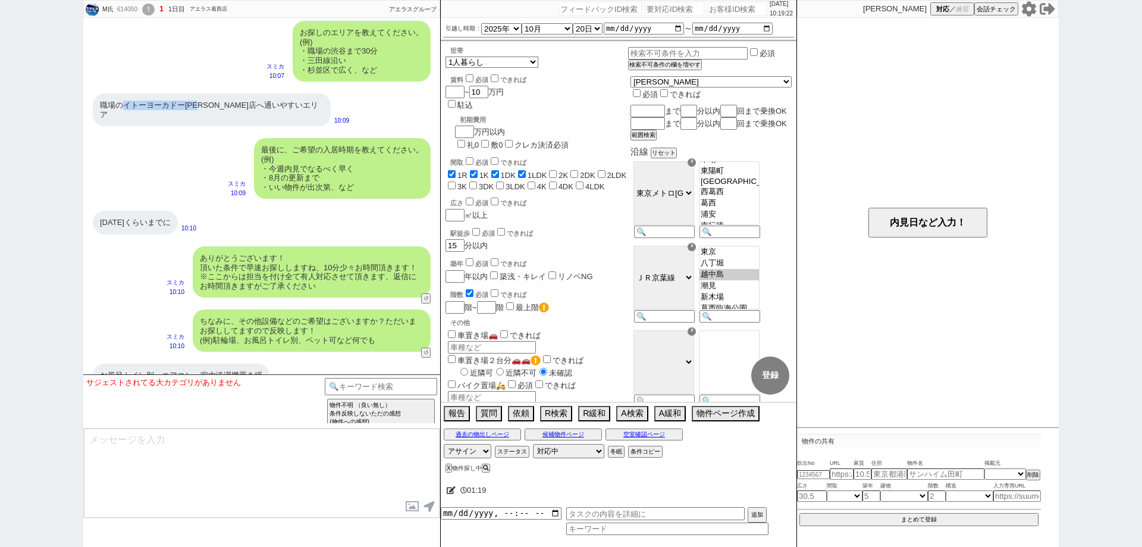
drag, startPoint x: 206, startPoint y: 103, endPoint x: 124, endPoint y: 102, distance: 82.1
click at [124, 102] on div "職場のイトーヨーカドー[PERSON_NAME]店へ通いやすいエリア" at bounding box center [212, 109] width 238 height 33
copy div "イトーヨーカドー[PERSON_NAME]店"
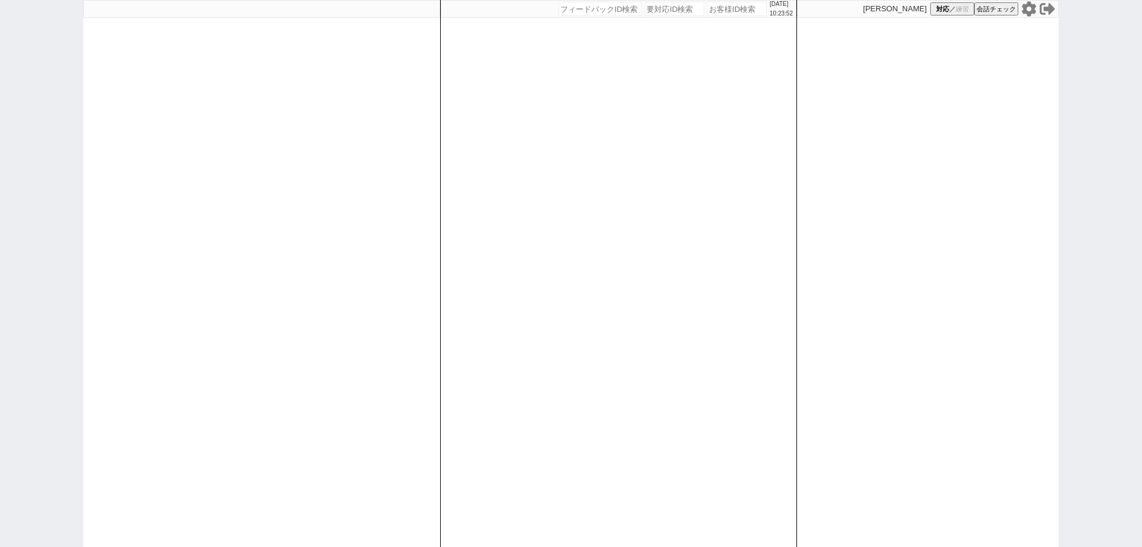
click at [741, 10] on input "number" at bounding box center [736, 9] width 59 height 14
paste input "614050"
type input "614050"
select select
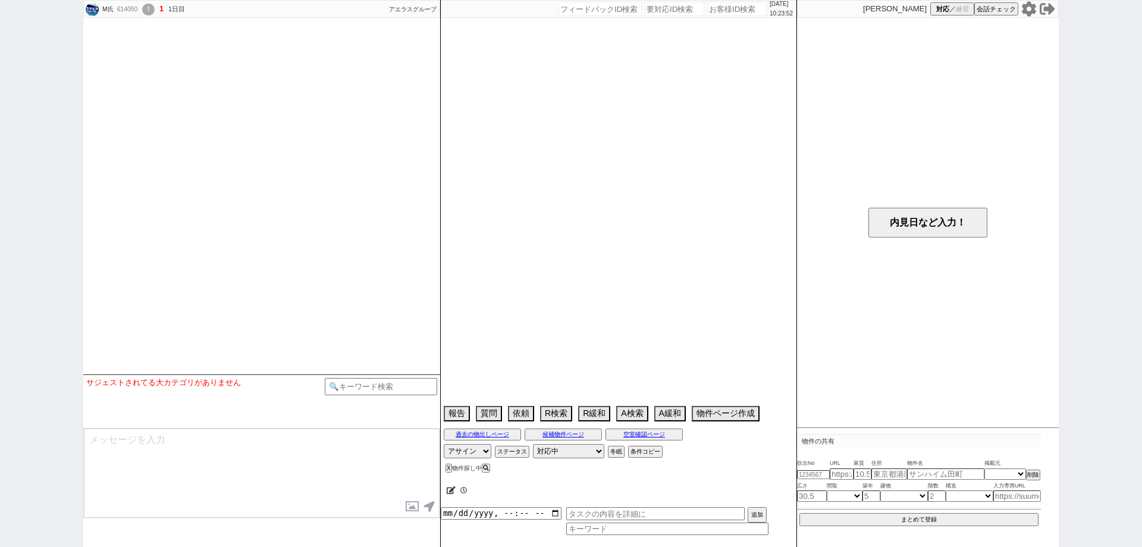
select select "2025"
select select "10"
select select "20"
select select "0"
select select "63"
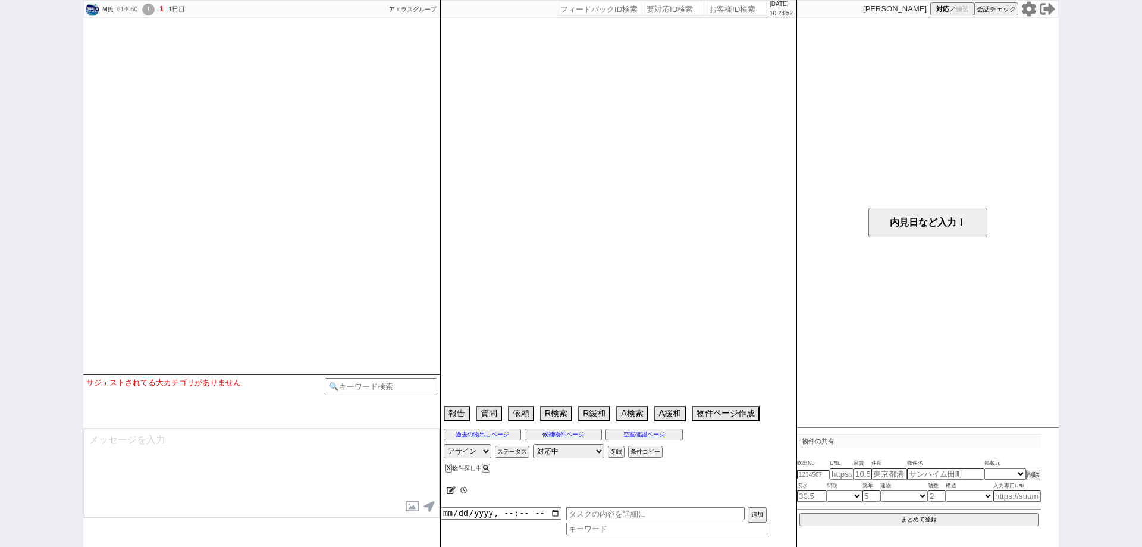
select select "[DATE]"
select select "12"
select select "429"
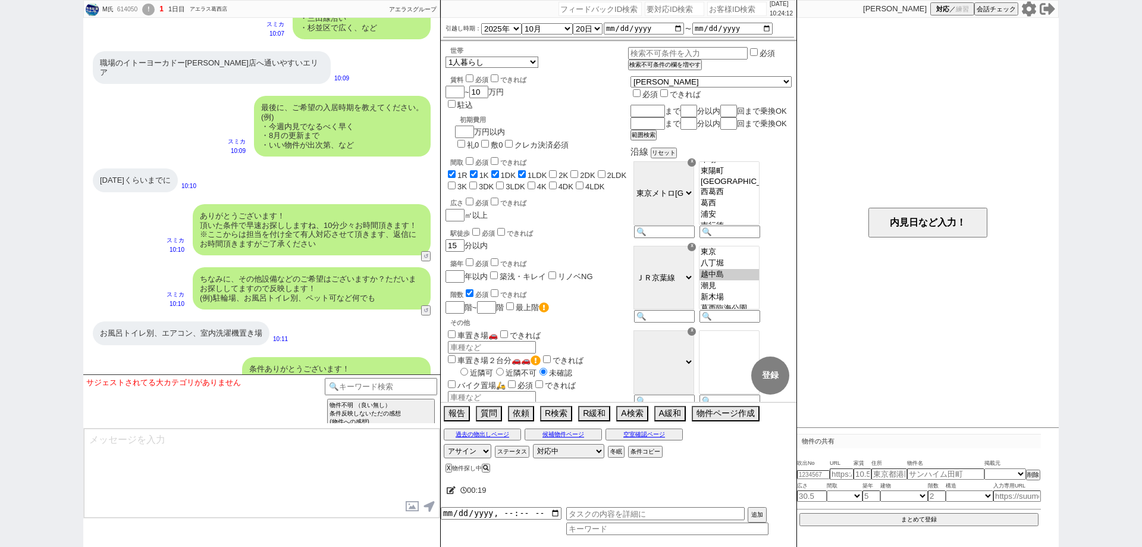
scroll to position [984, 0]
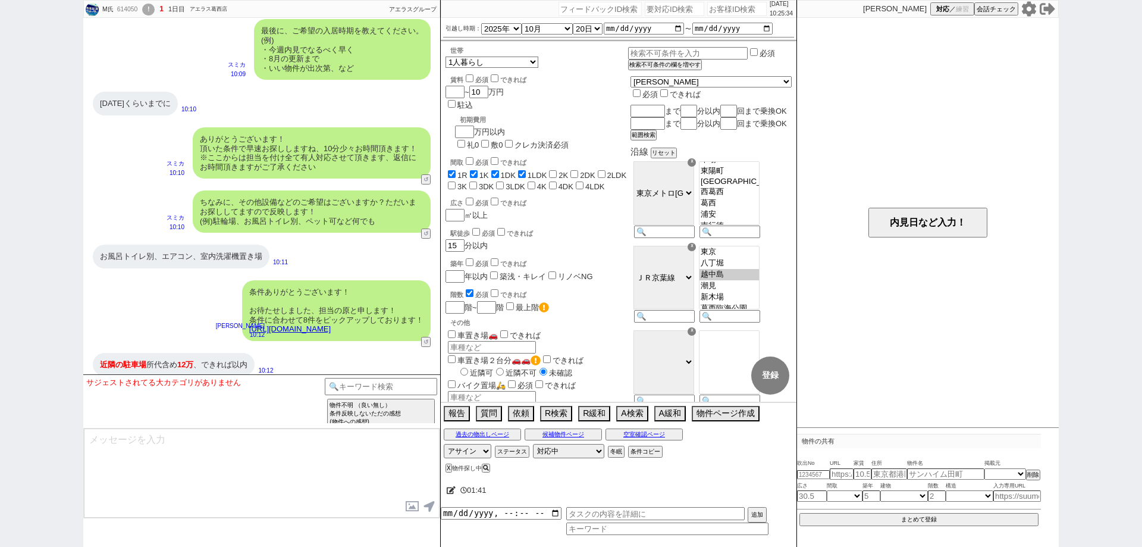
click at [0, 306] on div "M氏 614050 ! 1 1日目 アエラス[PERSON_NAME]店 冬眠中 自社客 アエラスグループ スミカ_BPO チャット全表示 [DATE] よう…" at bounding box center [571, 273] width 1142 height 547
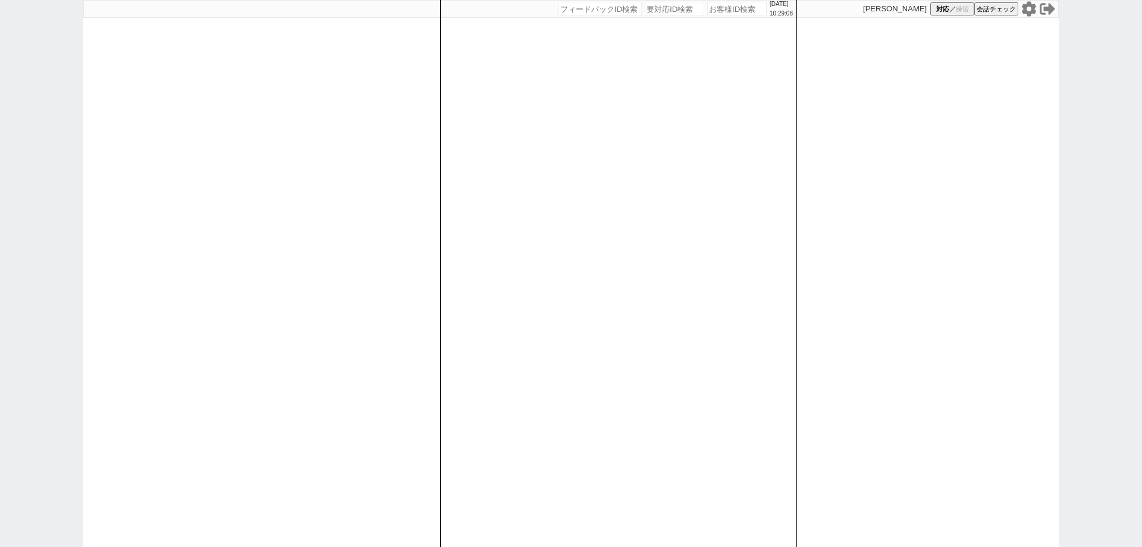
click at [710, 11] on input "number" at bounding box center [736, 9] width 59 height 14
paste input "614045"
type input "614045"
select select
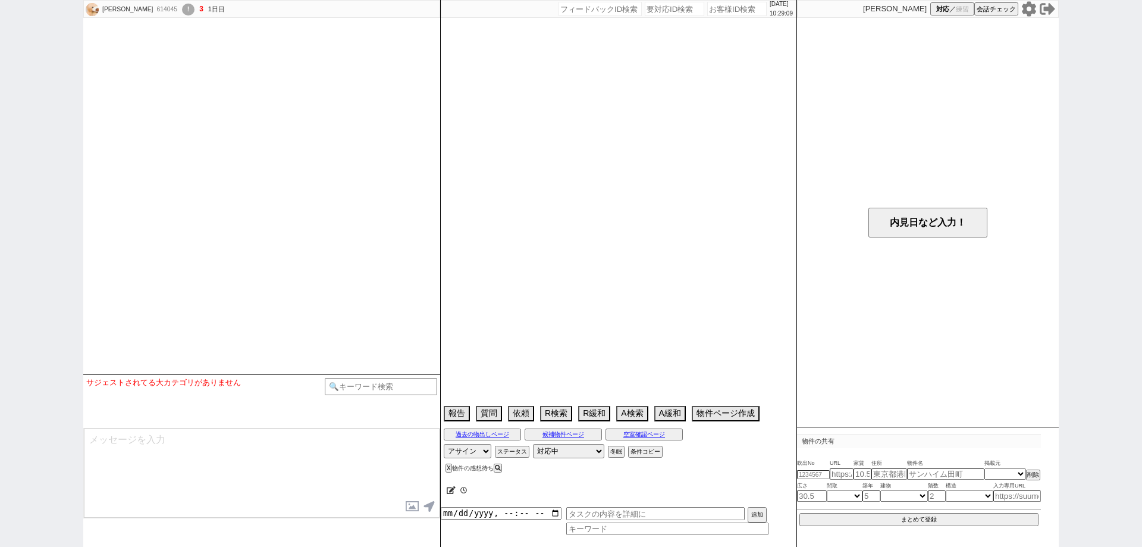
scroll to position [1992, 0]
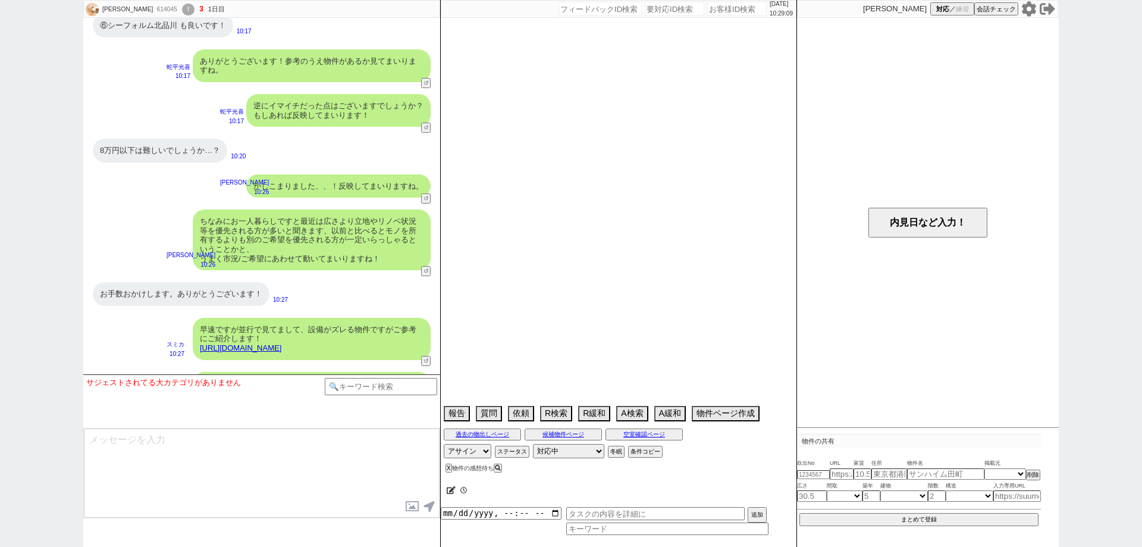
select select "2025"
select select "10"
select select "32"
select select "0"
select select "9"
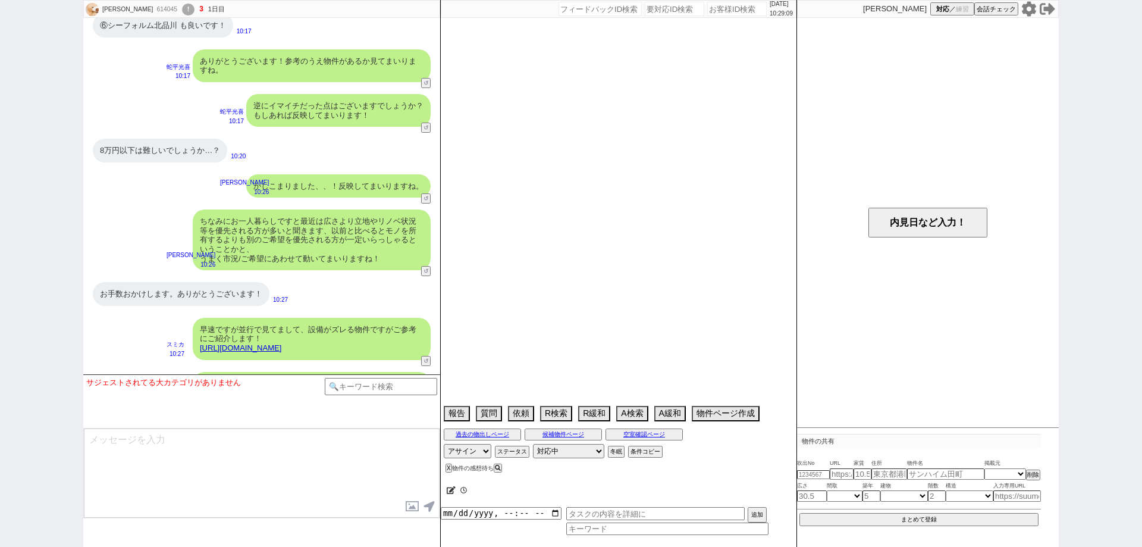
select select "10"
select select "11"
select select "12"
select select "14"
select select "473"
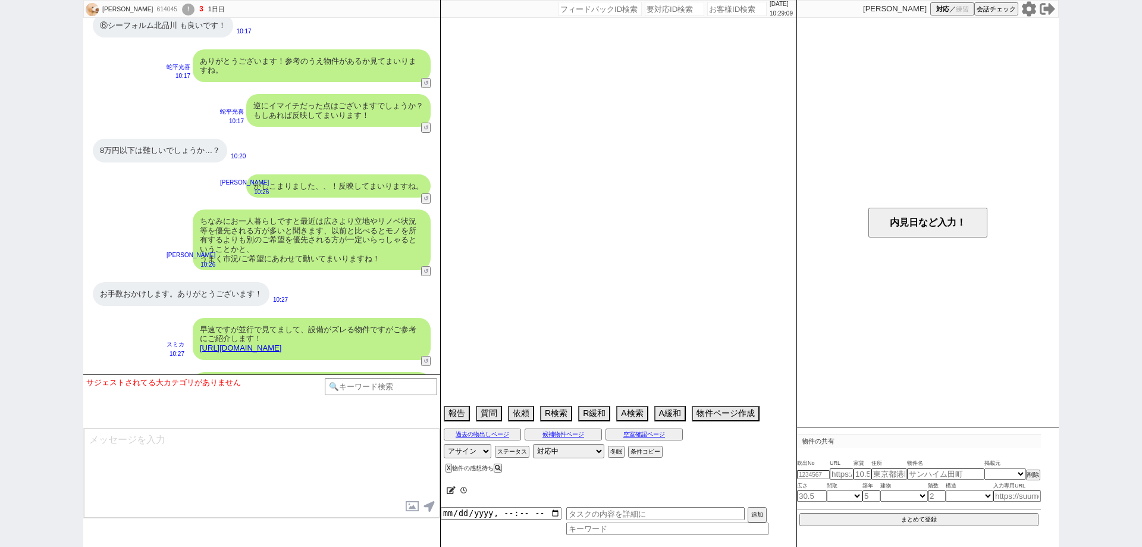
select select "47"
select select "[DATE]"
select select "23"
select select "748"
select select "67"
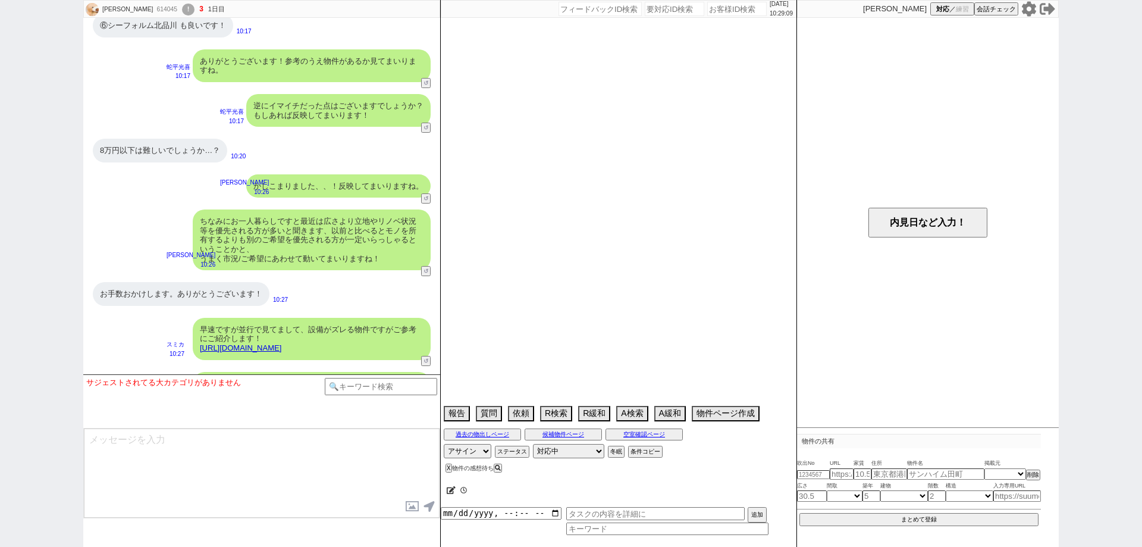
select select "25"
select select "3117"
select select "62"
select select "[DATE]"
select select "70"
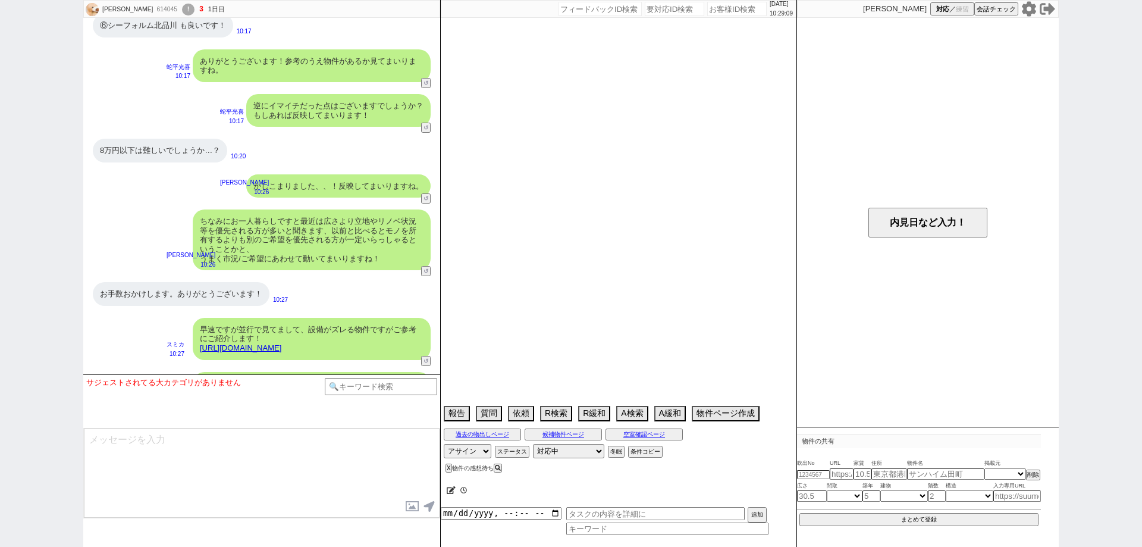
select select "[DATE]"
select select "50"
select select "[DATE]"
select select "56"
select select "53"
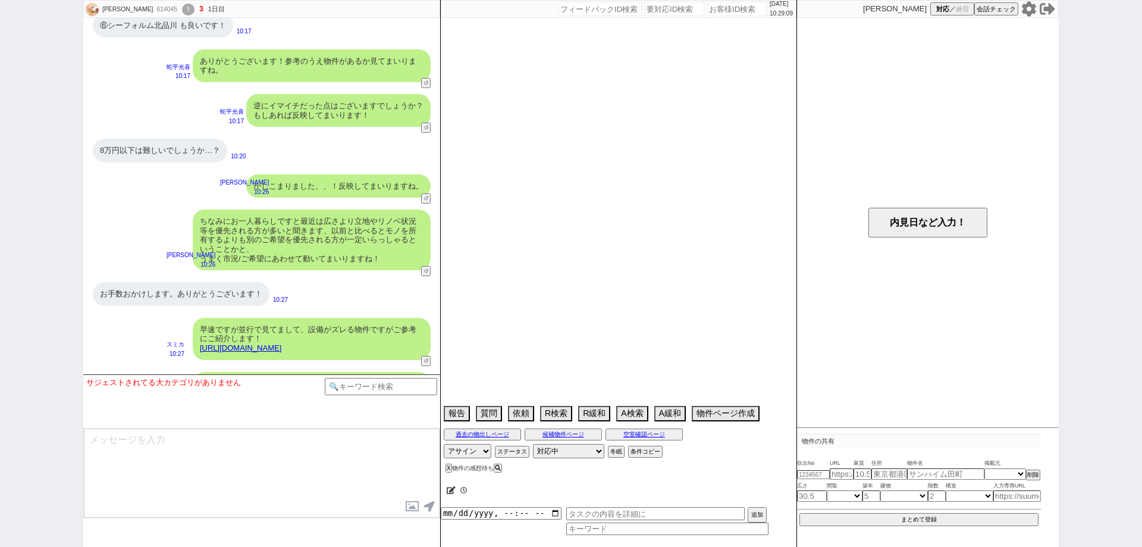
select select "[DATE]"
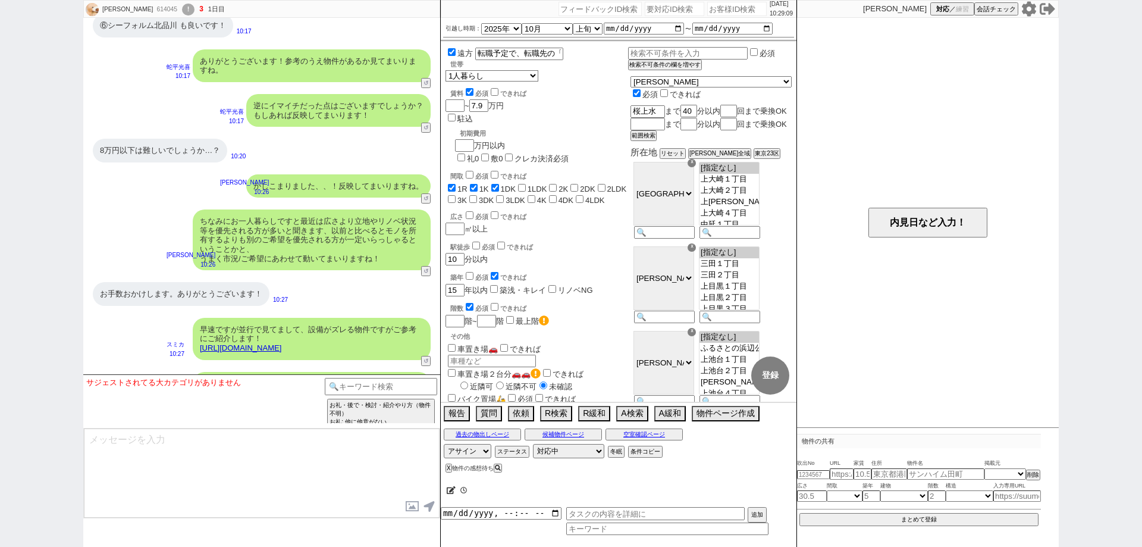
scroll to position [259, 0]
click at [153, 12] on div "614045" at bounding box center [166, 10] width 27 height 10
copy div "614045"
click at [182, 11] on div "!" at bounding box center [188, 10] width 12 height 12
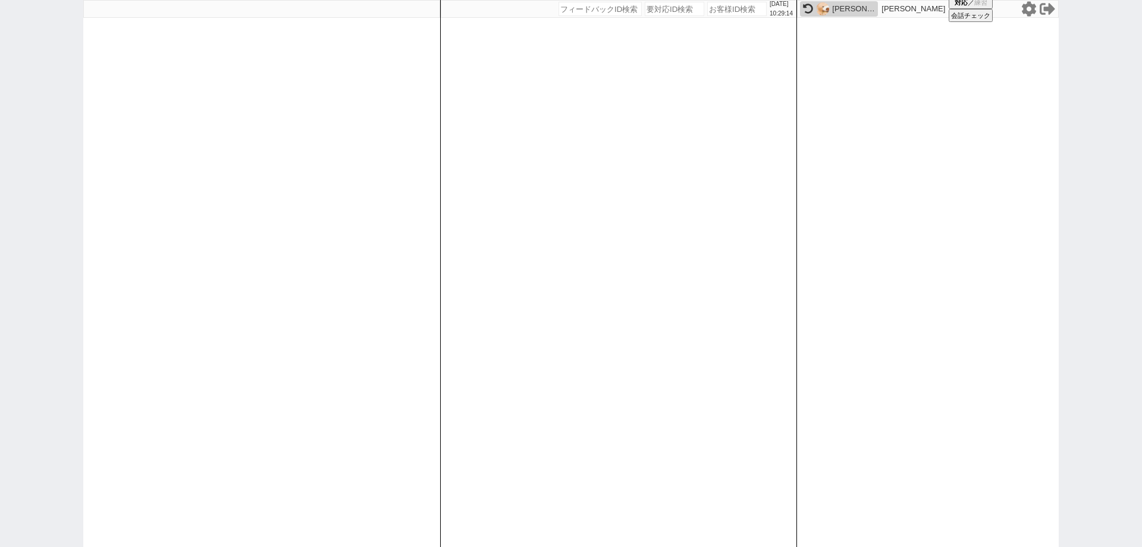
drag, startPoint x: 713, startPoint y: 6, endPoint x: 714, endPoint y: 33, distance: 26.8
click at [713, 6] on input "number" at bounding box center [736, 9] width 59 height 14
paste input "614045"
type input "614045"
select select
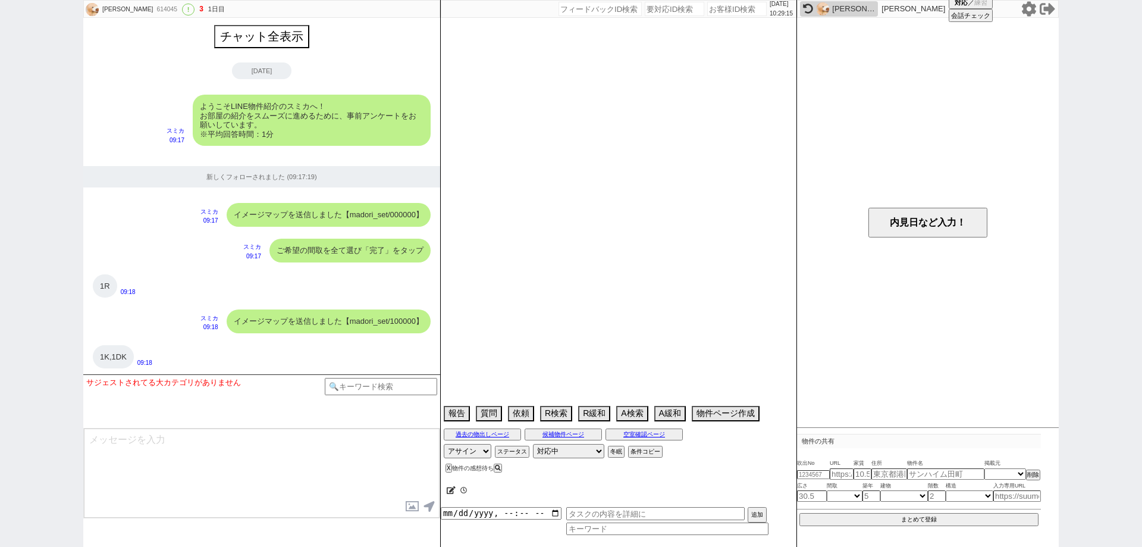
scroll to position [1992, 0]
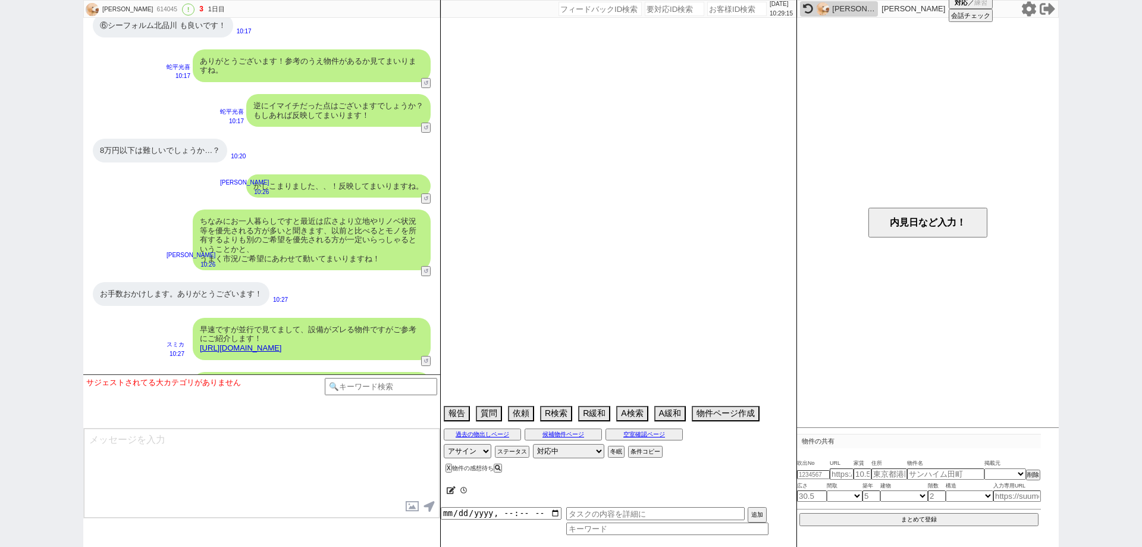
select select "2025"
select select "10"
select select "32"
select select "0"
select select "9"
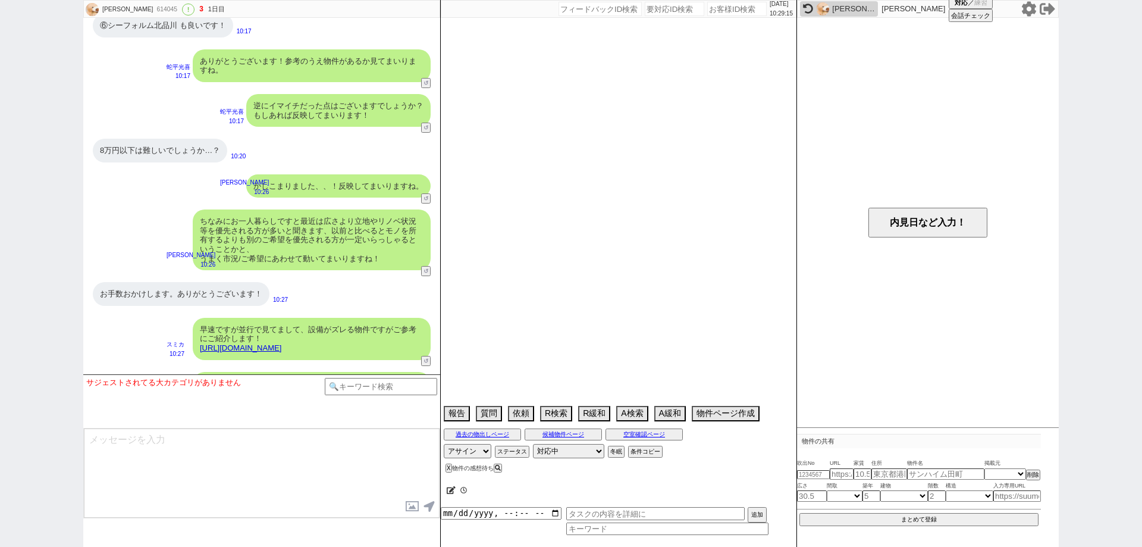
select select "10"
select select "11"
select select "12"
select select "14"
select select "473"
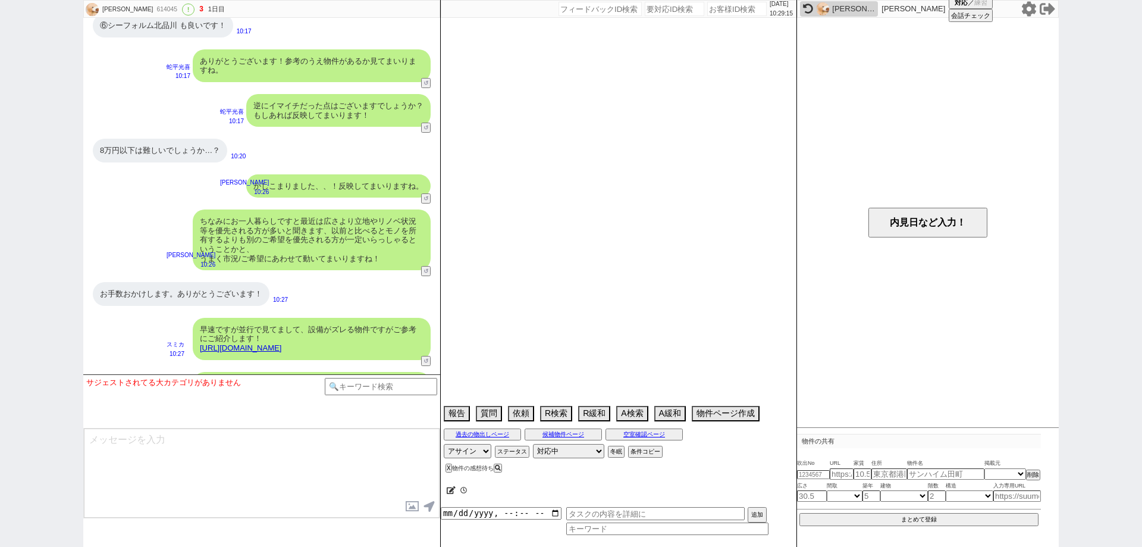
select select "47"
select select "[DATE]"
select select "23"
select select "748"
select select "67"
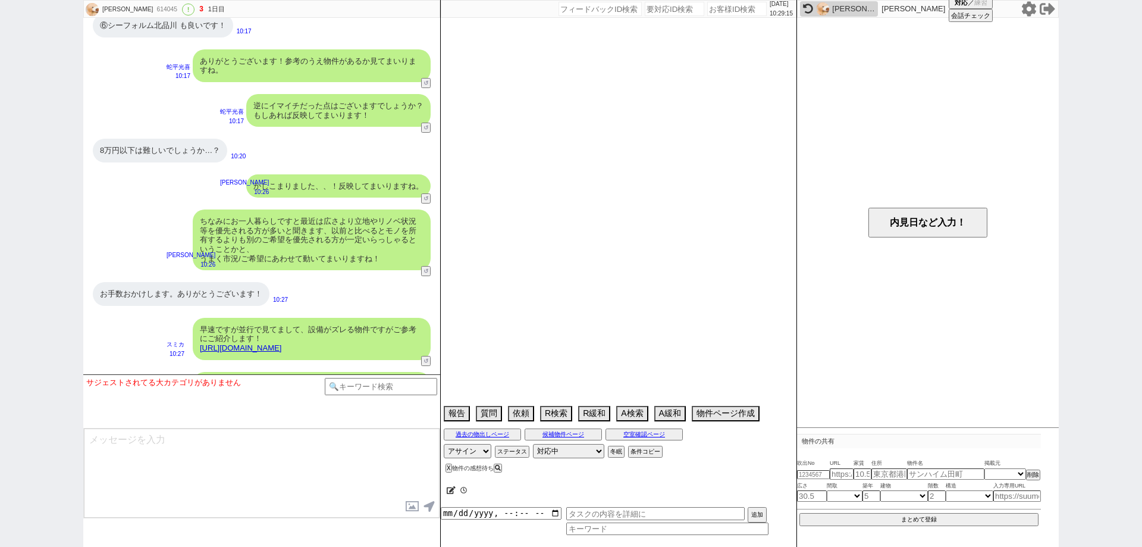
select select "25"
select select "3117"
select select "62"
select select "[DATE]"
select select "70"
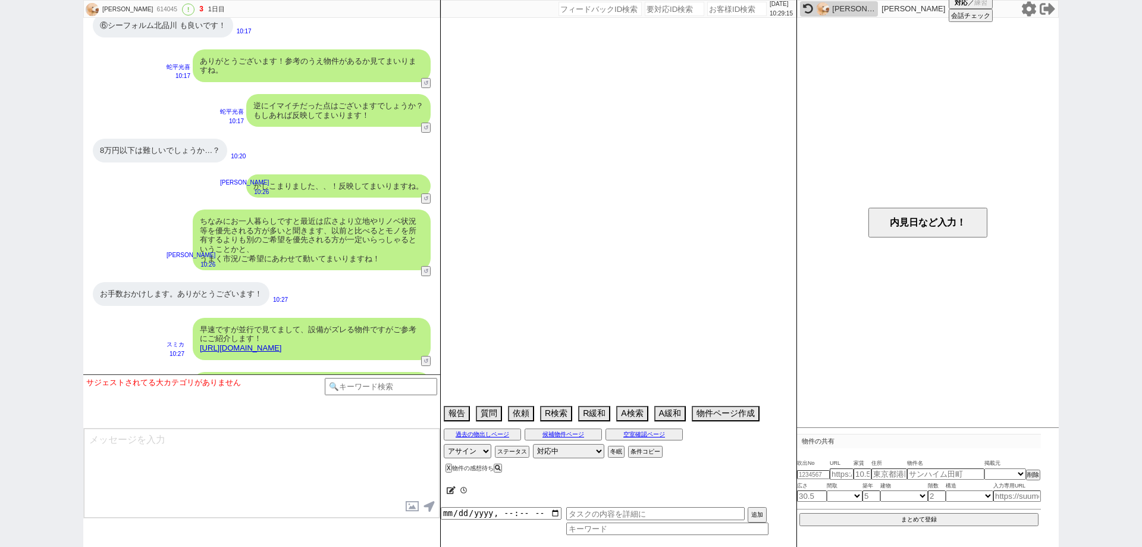
select select "[DATE]"
select select "50"
select select "[DATE]"
select select "56"
select select "53"
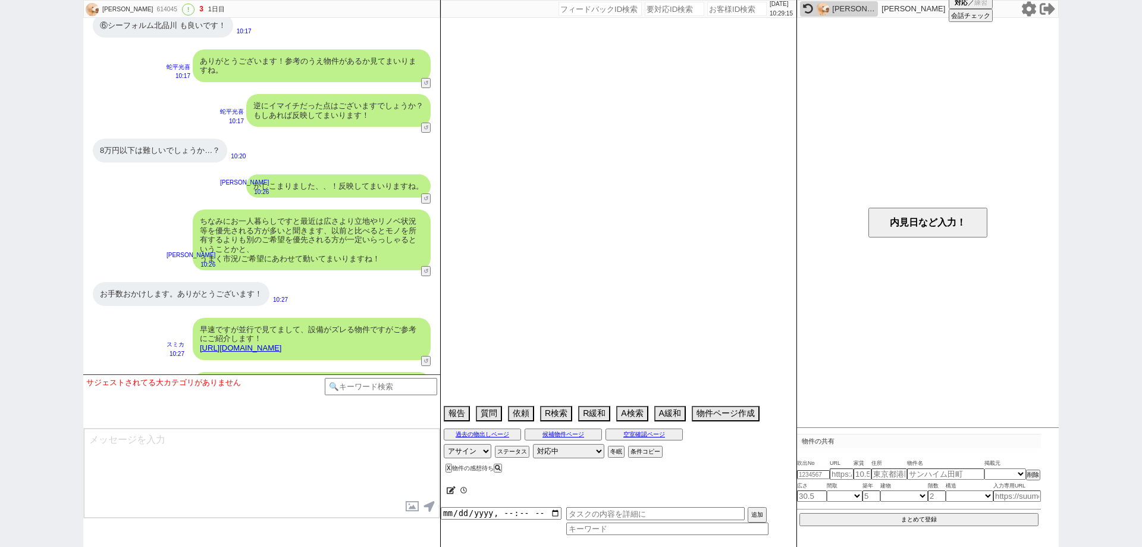
select select "[DATE]"
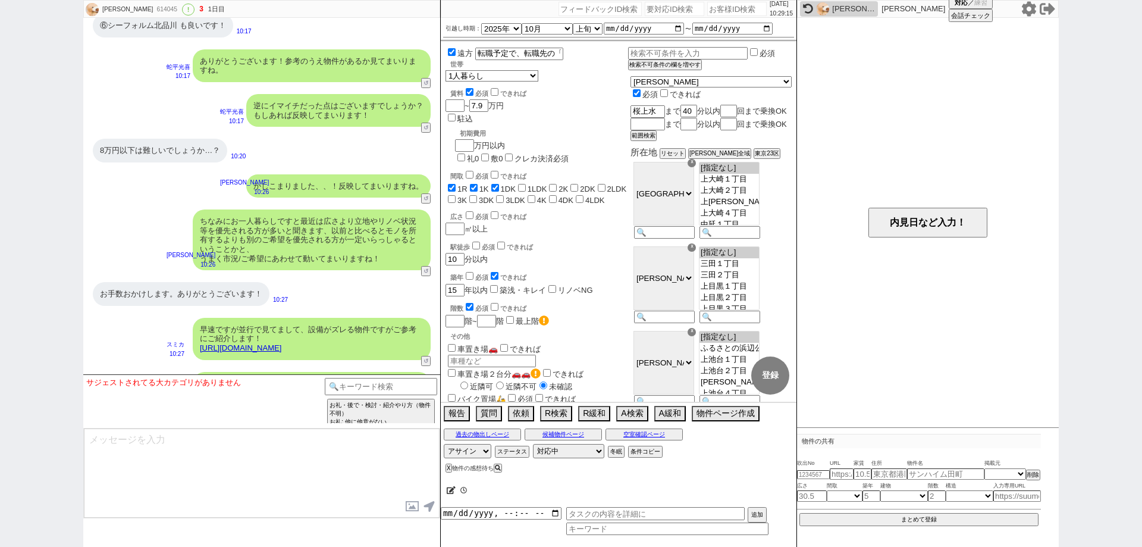
scroll to position [259, 0]
click at [0, 288] on div "[PERSON_NAME] 614045 ! 3 1日目 冬眠中 自社客 スミカ スミカ_BPO チャット全表示 [DATE] ようこそLINE物件紹介のスミ…" at bounding box center [571, 273] width 1142 height 547
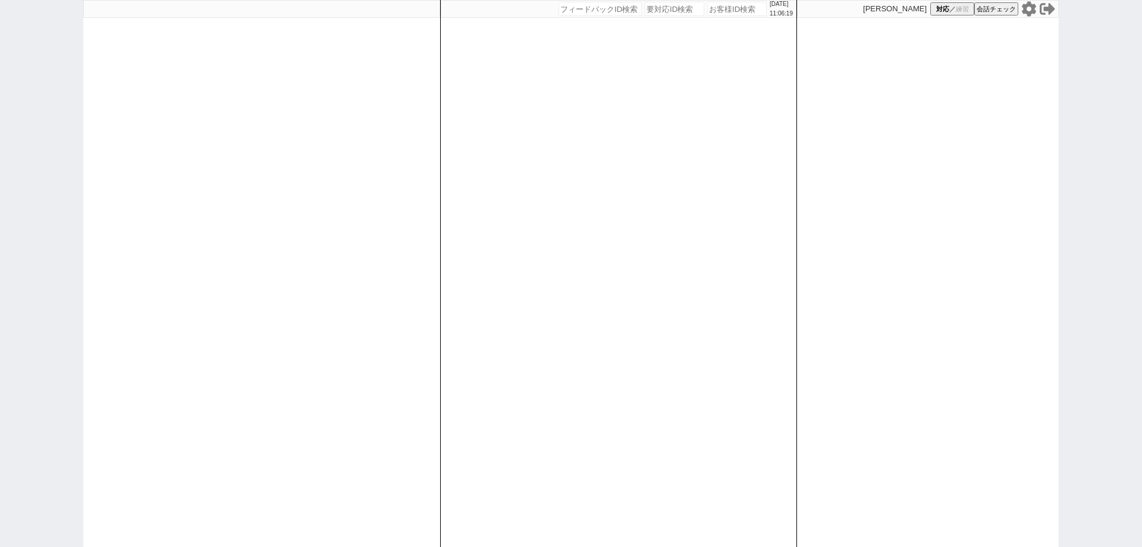
drag, startPoint x: 0, startPoint y: 397, endPoint x: 55, endPoint y: 421, distance: 59.5
click at [0, 397] on div "[DATE] 11:06:19 候補物件を追加してしてください 紹介した物件一覧 他社物件を追加する 空室確認ページに追加・削除 紹介した物件一覧 他社物件を…" at bounding box center [571, 273] width 1142 height 547
drag, startPoint x: 0, startPoint y: 220, endPoint x: 146, endPoint y: 196, distance: 147.7
click at [0, 220] on div "[DATE] 11:06:43 候補物件を追加してしてください 紹介した物件一覧 他社物件を追加する 空室確認ページに追加・削除 紹介した物件一覧 他社物件を…" at bounding box center [571, 273] width 1142 height 547
click at [727, 11] on input "number" at bounding box center [736, 9] width 59 height 14
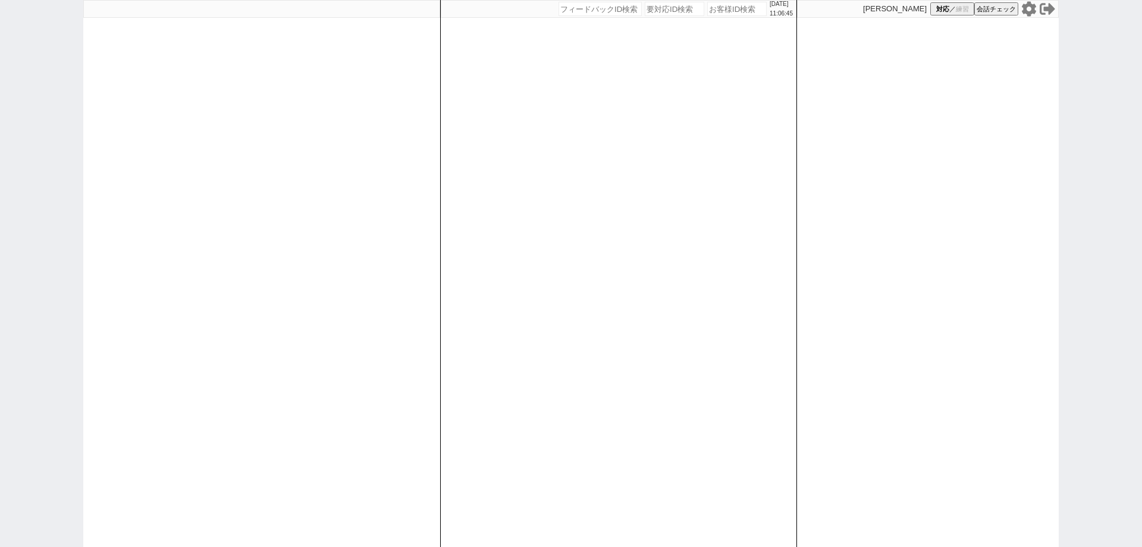
paste input "614072"
type input "614072"
select select
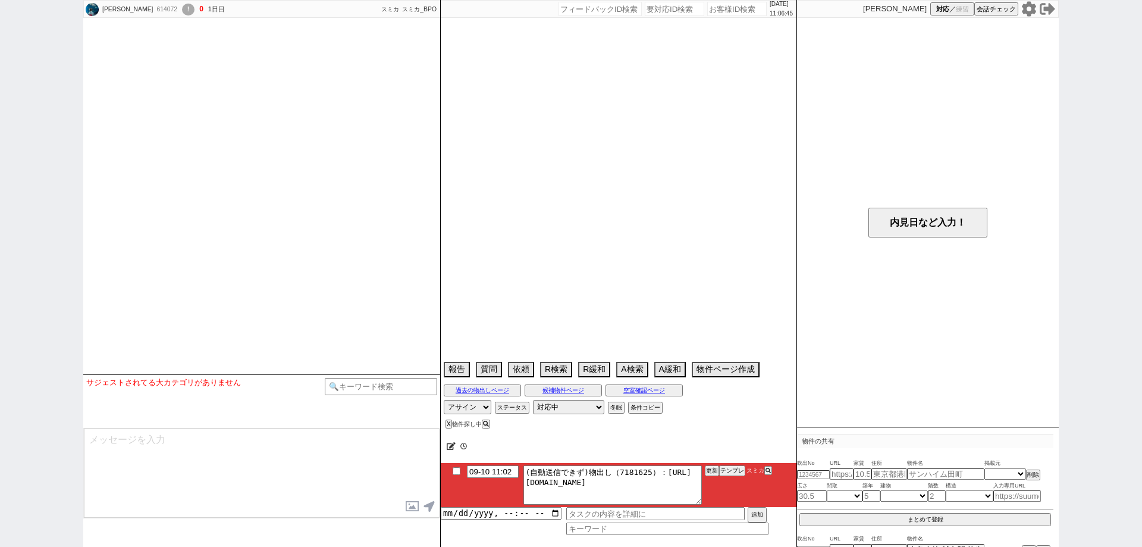
select select "2025"
select select "10"
select select "32"
select select "0"
select select "11"
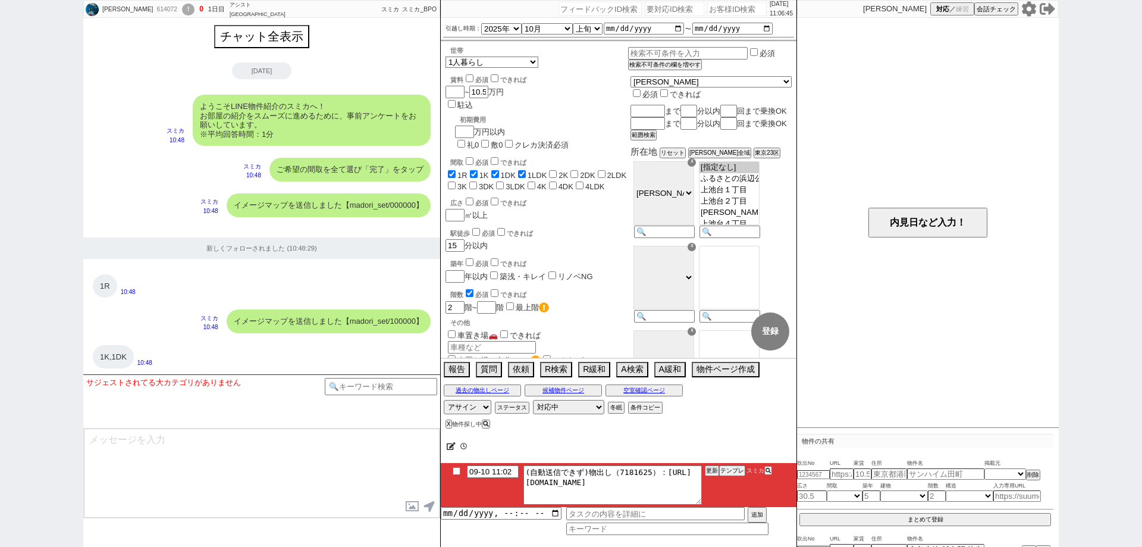
scroll to position [1532, 0]
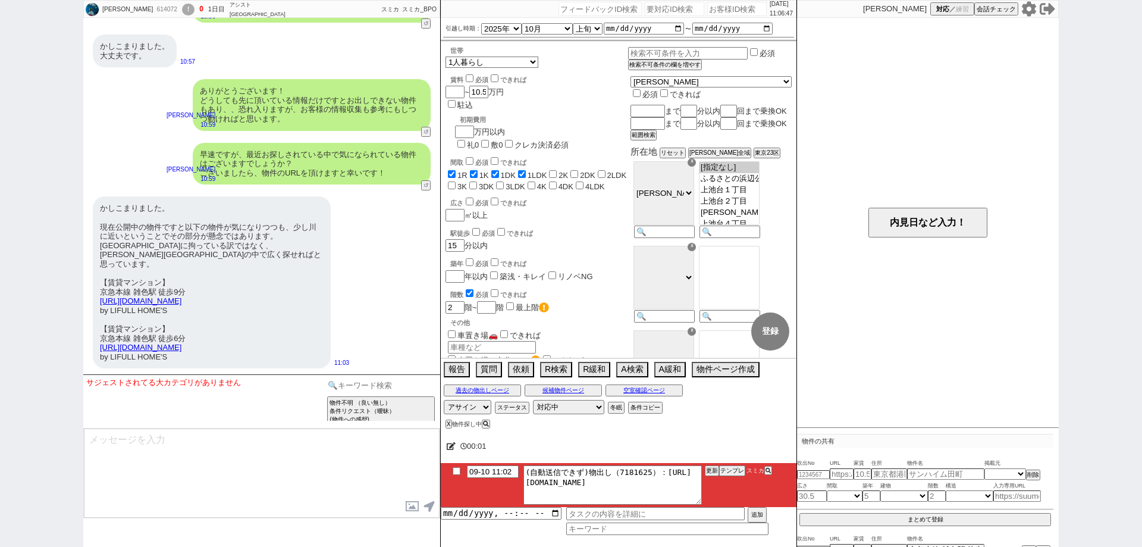
click at [381, 387] on input at bounding box center [381, 385] width 112 height 15
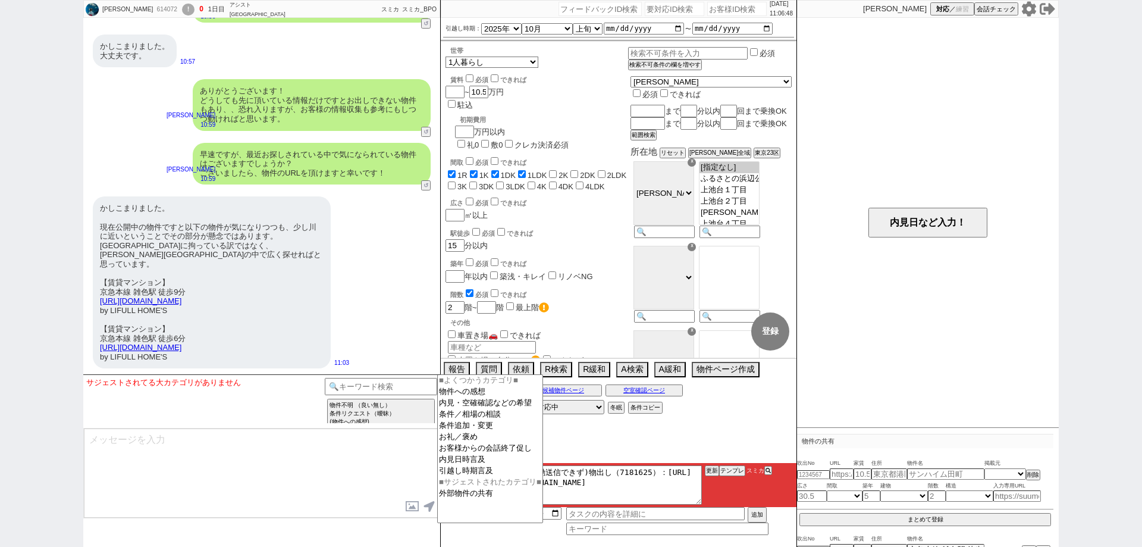
click at [391, 485] on textarea at bounding box center [262, 472] width 356 height 89
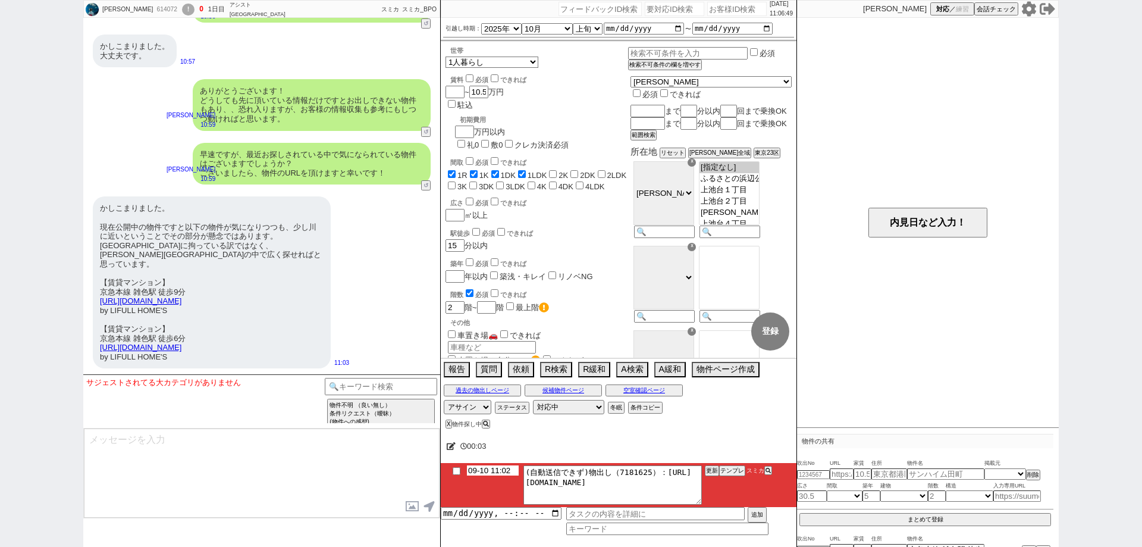
click at [499, 474] on input "09-10 11:02" at bounding box center [493, 470] width 52 height 10
type input "09-10 12:02"
click at [690, 435] on div "00:05" at bounding box center [619, 446] width 356 height 24
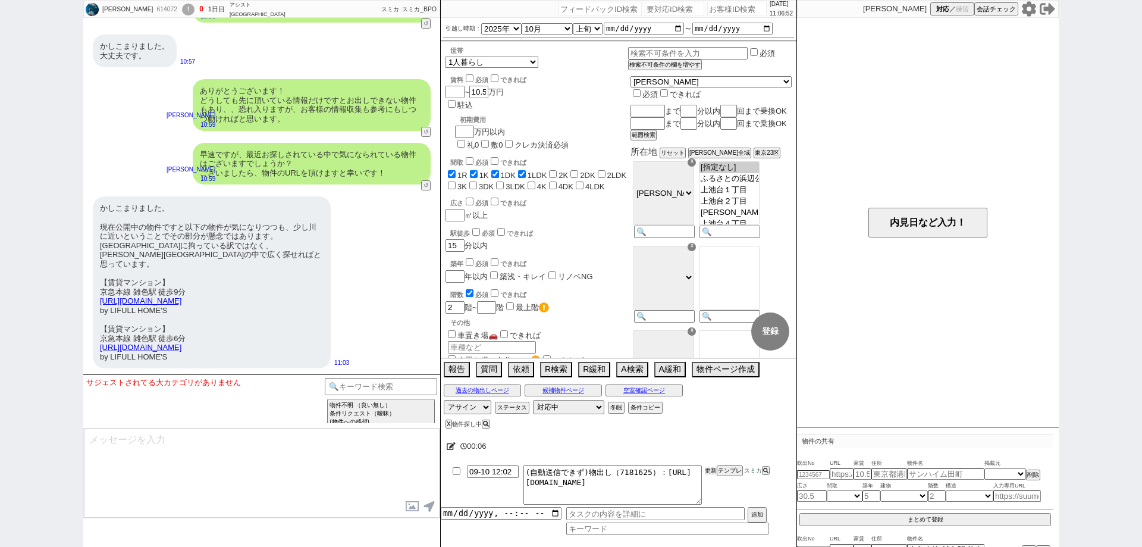
click at [707, 472] on button "更新" at bounding box center [711, 470] width 12 height 8
click at [713, 447] on div "00:06" at bounding box center [619, 446] width 356 height 24
click at [711, 464] on li "09-10 12:02 (自動送信できず)物出し（7181625）：[URL][DOMAIN_NAME] 更新 テンプレ スミカ" at bounding box center [619, 485] width 356 height 44
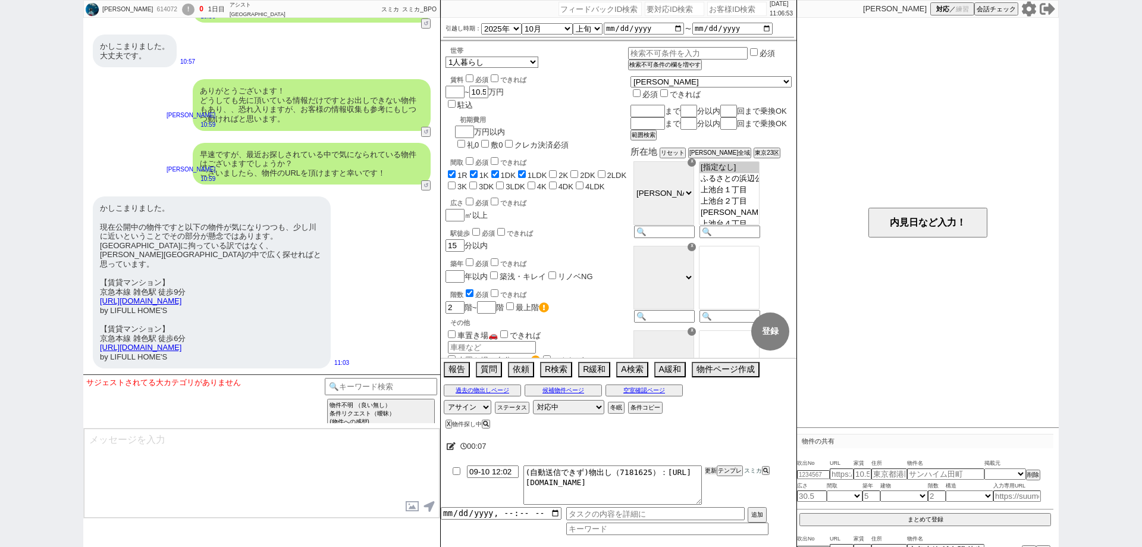
click at [712, 471] on button "更新" at bounding box center [711, 470] width 12 height 8
click at [712, 459] on div at bounding box center [619, 460] width 356 height 5
click at [708, 471] on button "更新" at bounding box center [711, 470] width 12 height 8
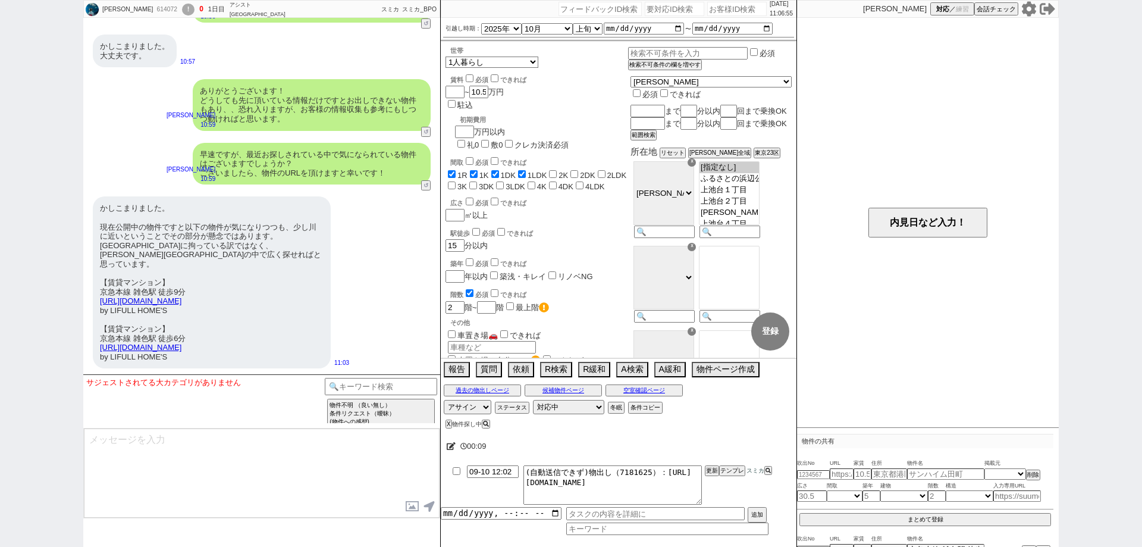
click at [716, 452] on div "00:09" at bounding box center [619, 446] width 356 height 24
click at [153, 5] on div "614072" at bounding box center [166, 10] width 27 height 10
copy div "614072"
click at [182, 9] on div "!" at bounding box center [188, 10] width 12 height 12
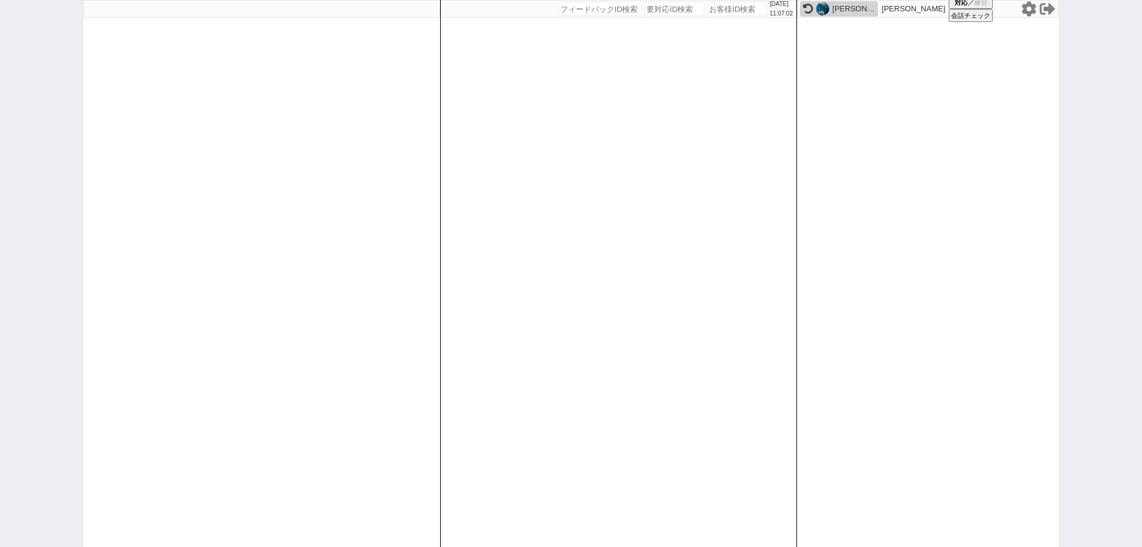
click at [731, 12] on input "number" at bounding box center [736, 9] width 59 height 14
paste input "614072"
type input "614072"
select select
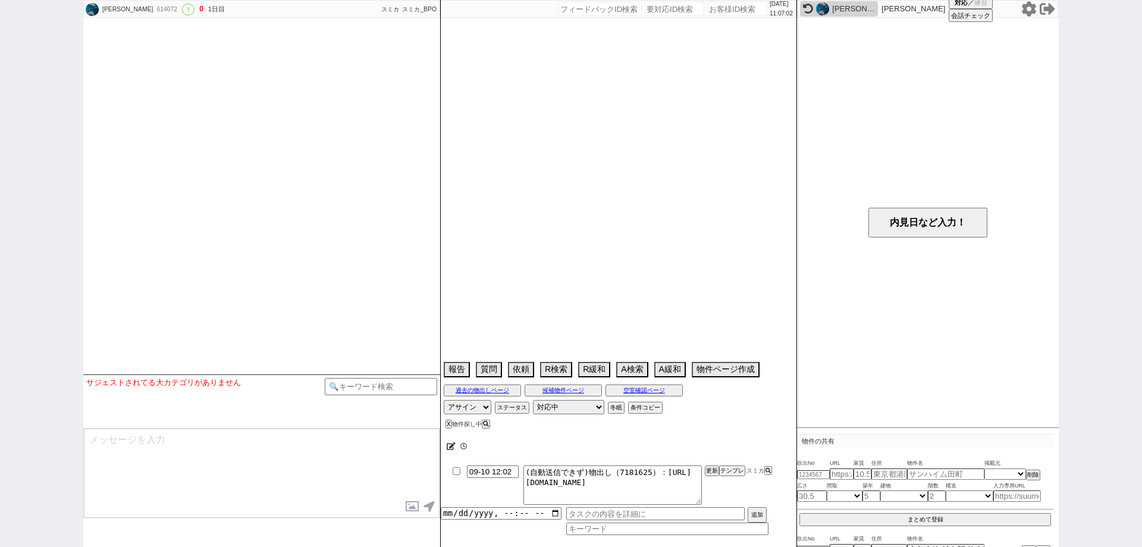
select select "2025"
select select "10"
select select "32"
select select "0"
select select "11"
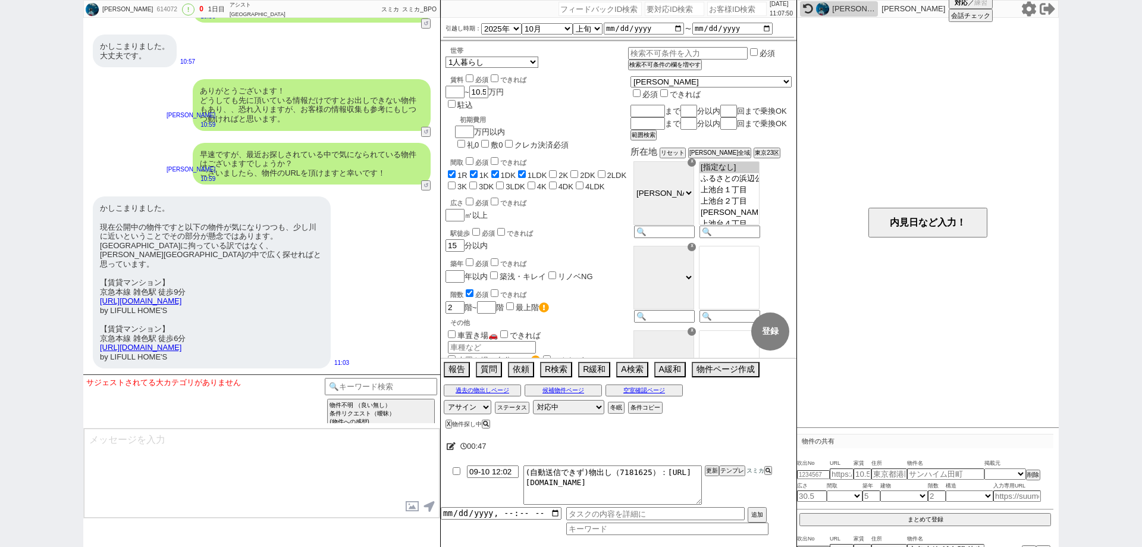
drag, startPoint x: 0, startPoint y: 399, endPoint x: 73, endPoint y: 408, distance: 73.1
click at [0, 399] on div "[PERSON_NAME] 614072 ! 0 1日目 アシスト[GEOGRAPHIC_DATA][PERSON_NAME] 冬眠中 自社客 スミカ スミカ…" at bounding box center [571, 273] width 1142 height 547
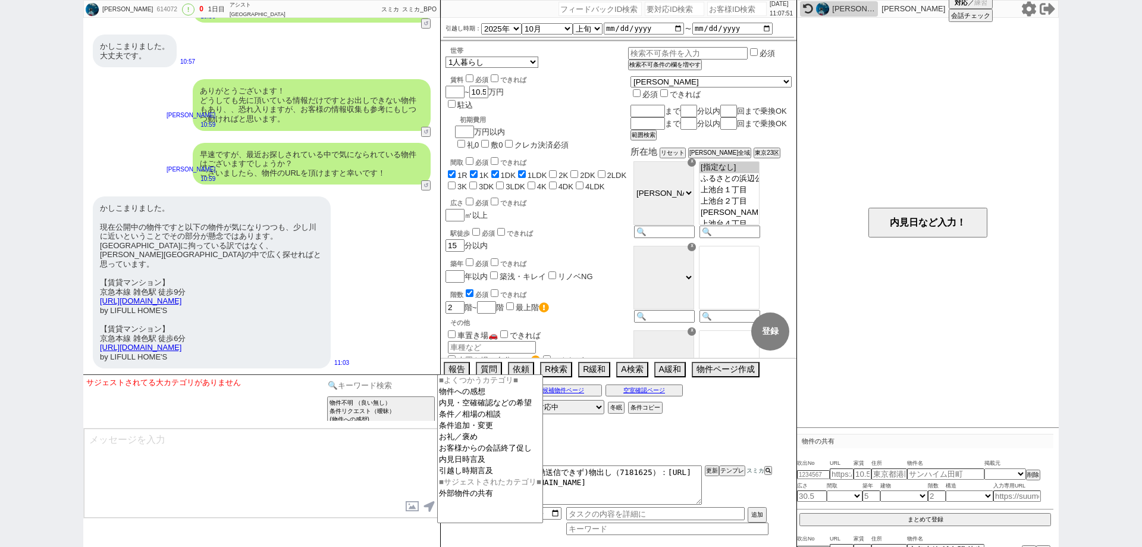
click at [380, 381] on input at bounding box center [381, 385] width 112 height 15
click at [469, 498] on option "外部物件の共有" at bounding box center [490, 493] width 105 height 11
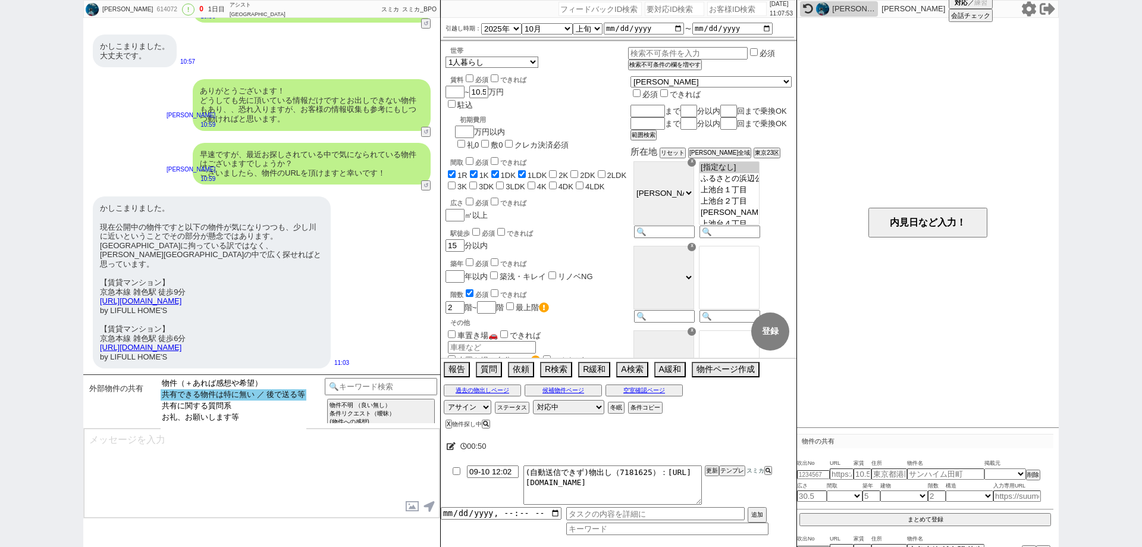
click at [290, 391] on option "共有できる物件は特に無い ／ 後で送る等" at bounding box center [234, 394] width 146 height 11
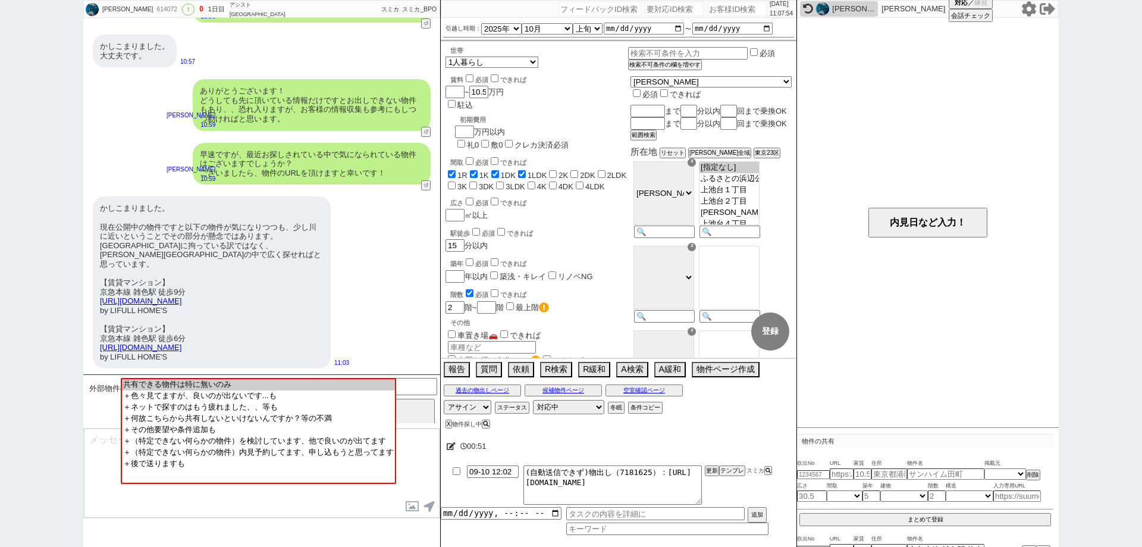
click at [275, 507] on textarea at bounding box center [262, 472] width 356 height 89
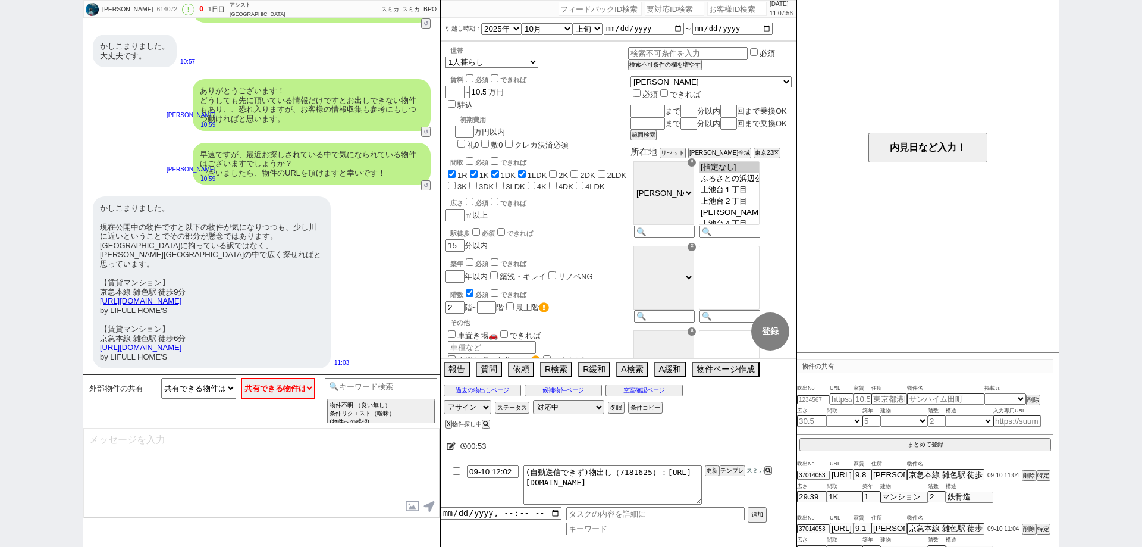
scroll to position [76, 0]
click at [279, 386] on select "小カテゴリを選択 共有できる物件は特に無いのみ ＋色々見てますが、良いのが出ないです...も ＋ネットで探すのはもう疲れました、、等も ＋何故こちらから共有し…" at bounding box center [278, 388] width 75 height 21
click at [202, 381] on select "物件（＋あれば感想や希望） 共有できる物件は特に無い ／ 後で送る等 共有に関する質問系 お礼、お願いします等" at bounding box center [198, 388] width 75 height 21
select select "物件（＋あれば感想や希望）"
click at [161, 378] on select "物件（＋あれば感想や希望） 共有できる物件は特に無い ／ 後で送る等 共有に関する質問系 お礼、お願いします等" at bounding box center [198, 388] width 75 height 21
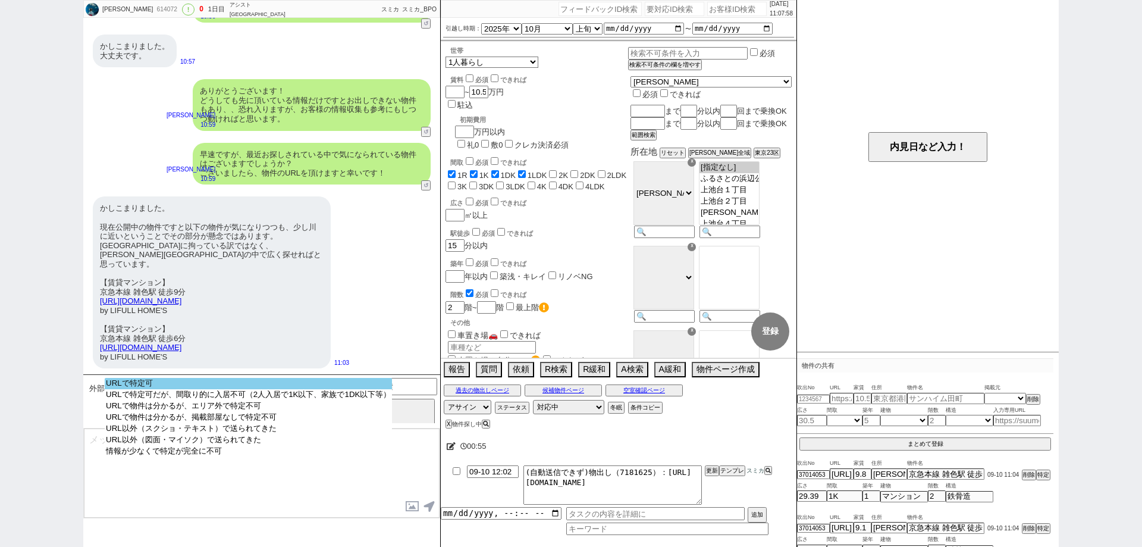
select select "URLで特定可"
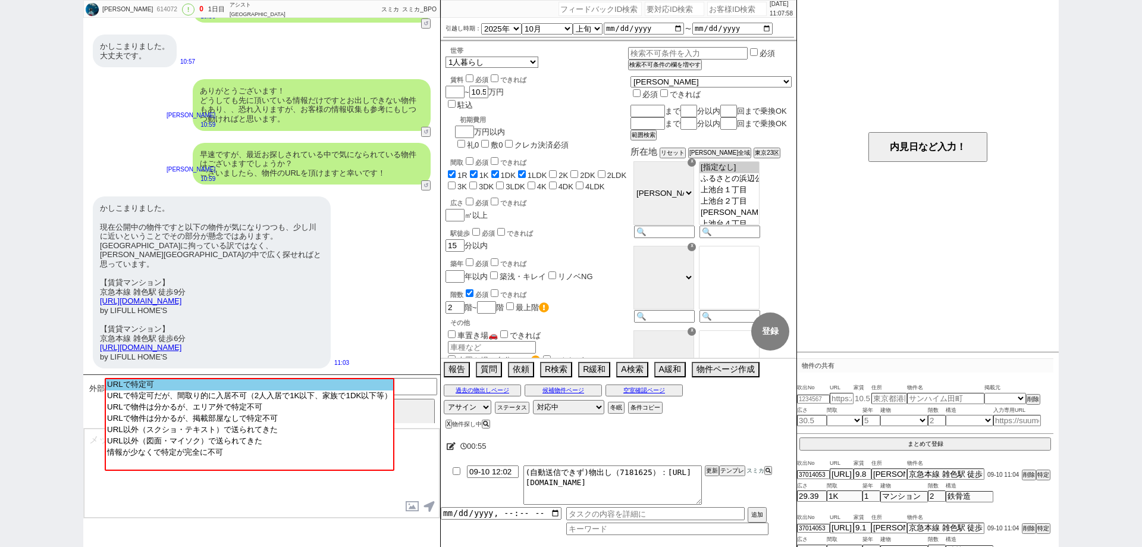
click at [292, 388] on option "URLで特定可" at bounding box center [249, 384] width 287 height 11
type input "37014053"
type input "[URL][DOMAIN_NAME]"
select select "2"
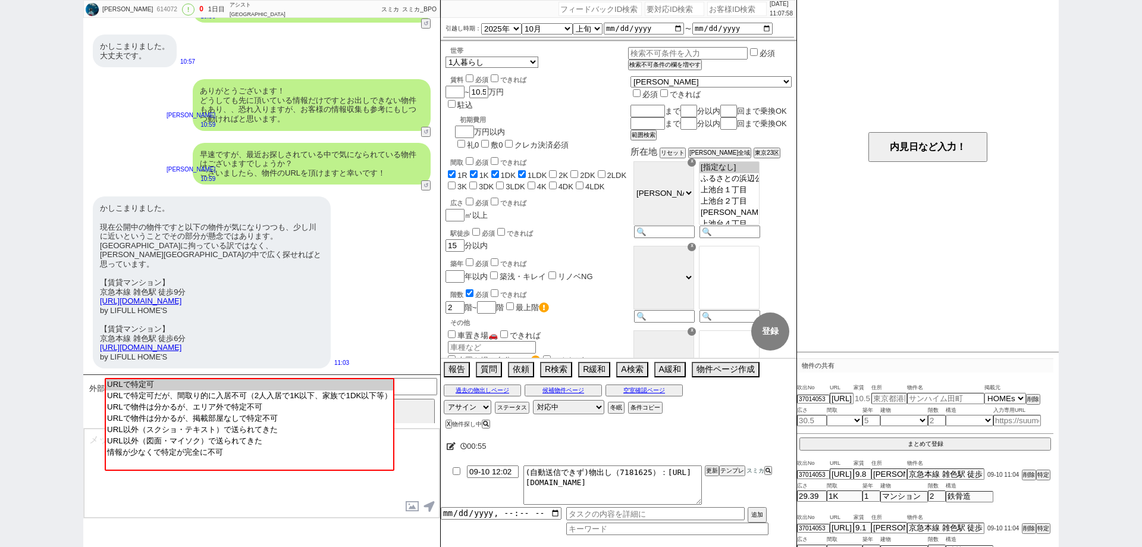
select select
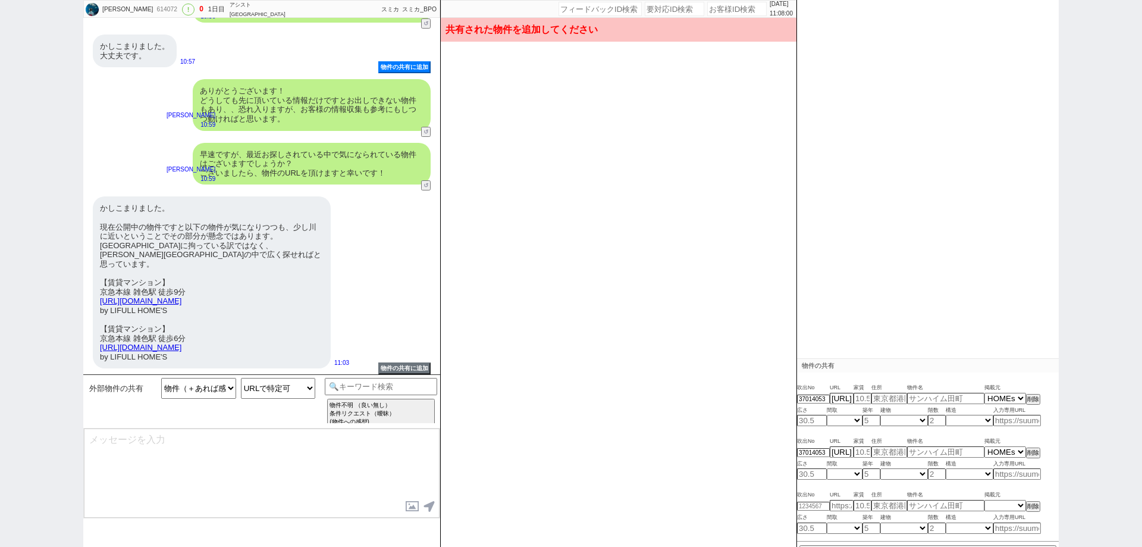
click at [306, 317] on div "かしこまりました。 現在公開中の物件ですと以下の物件が気になりつつも、少し川に近いということでその部分が懸念ではあります。 [GEOGRAPHIC_DATA]…" at bounding box center [212, 282] width 238 height 172
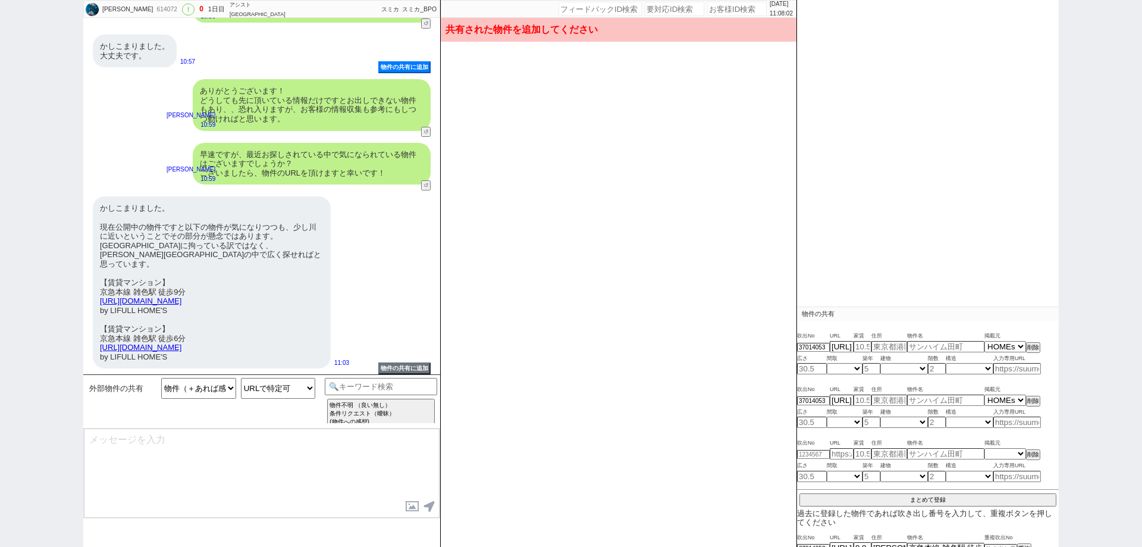
scroll to position [180, 0]
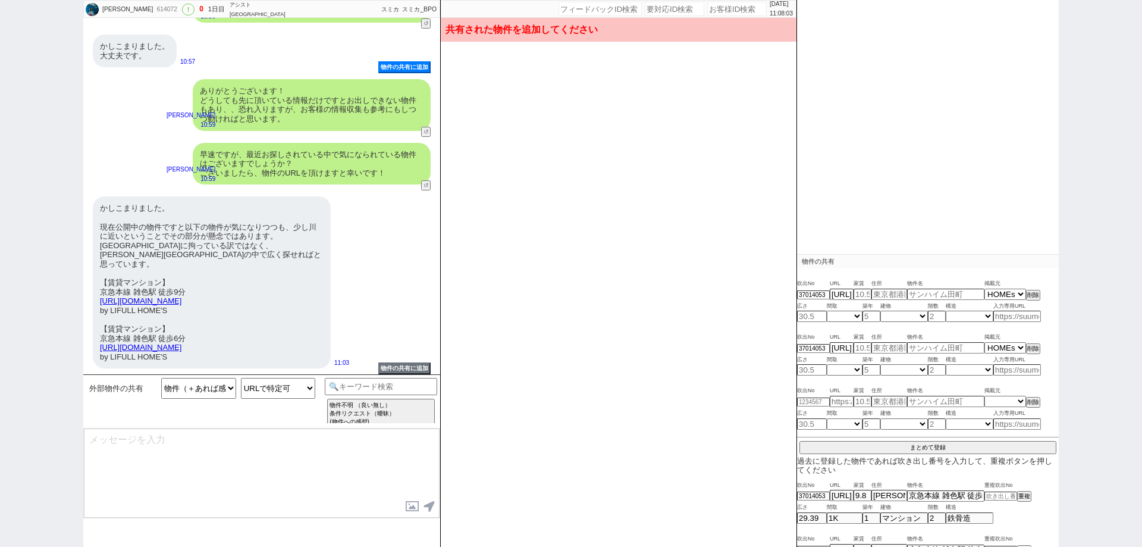
type input "9.8"
type input "[PERSON_NAME][GEOGRAPHIC_DATA][PERSON_NAME][GEOGRAPHIC_DATA]"
type input "京急本線 雑色駅 徒歩9分"
type input "29.39"
select select "1"
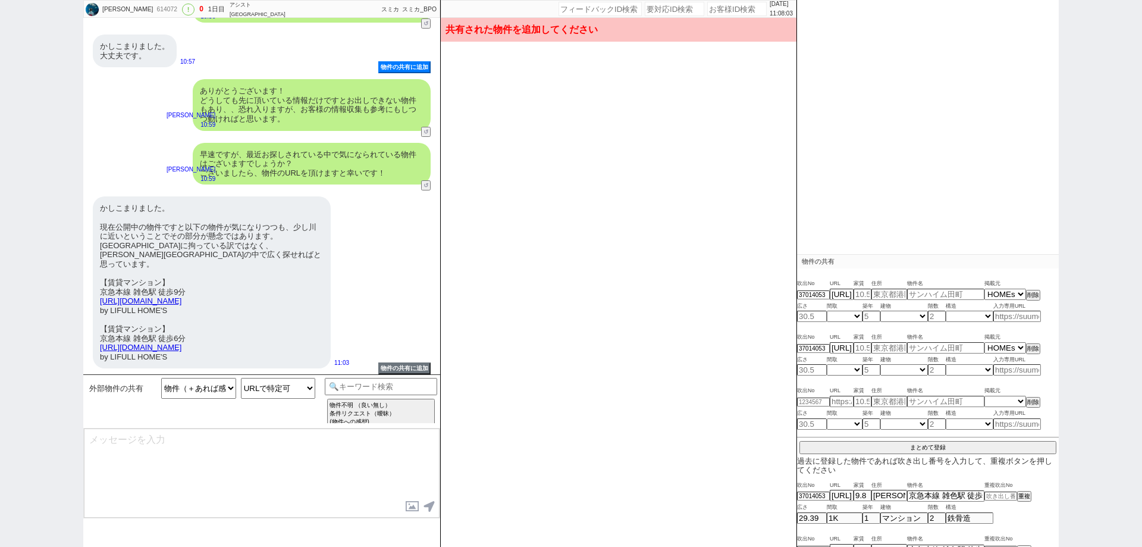
type input "1"
select select "0"
type input "2"
select select "3"
type input "9.1"
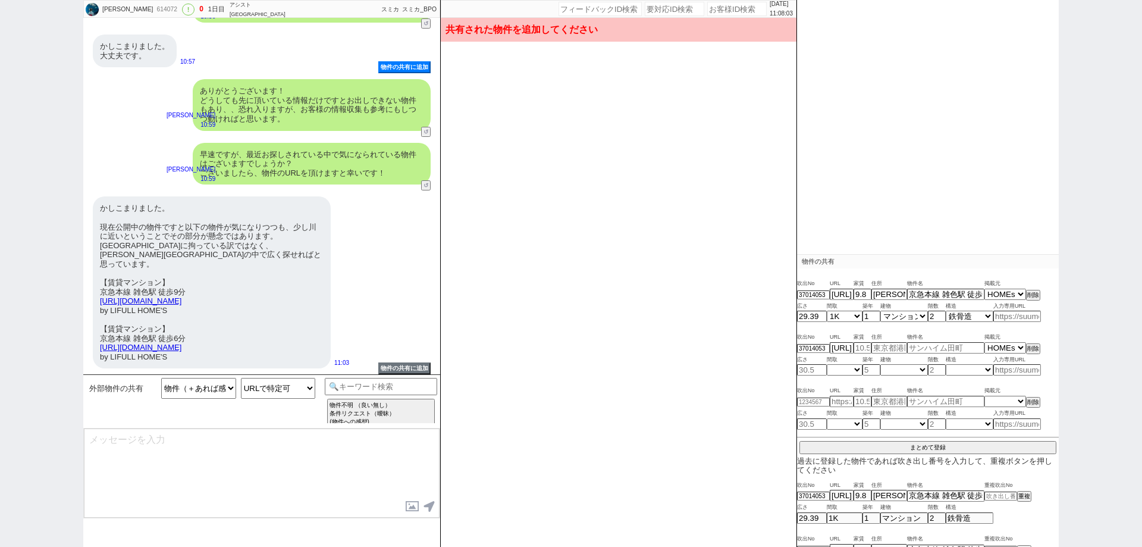
type input "[PERSON_NAME][STREET_ADDRESS][PERSON_NAME]"
type input "京急本線 雑色駅 徒歩6分"
type input "27.05"
select select "1"
type input "10"
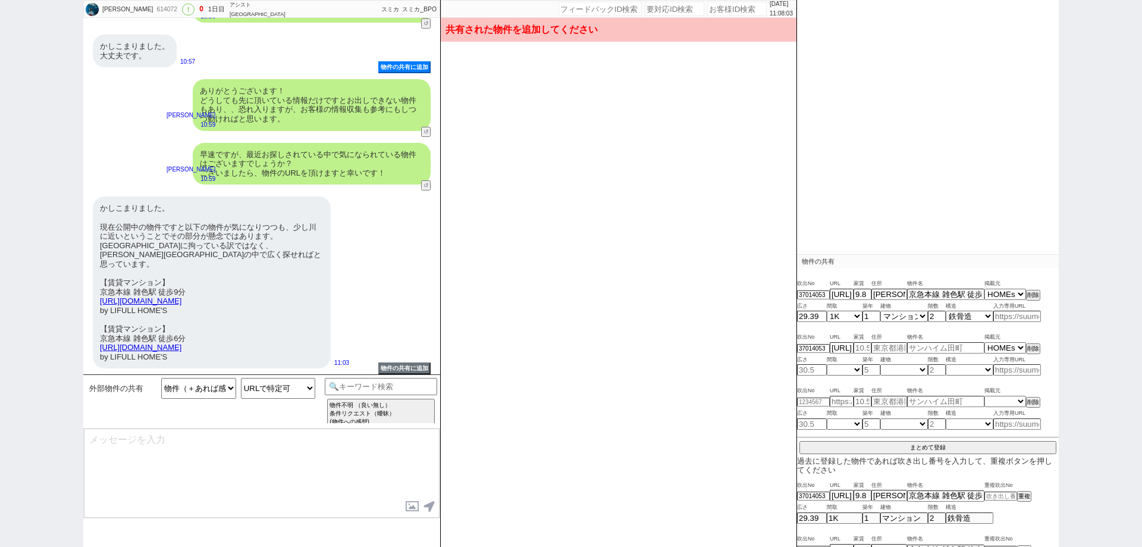
select select "0"
type input "3"
select select "4"
click at [1009, 493] on input at bounding box center [1001, 495] width 33 height 8
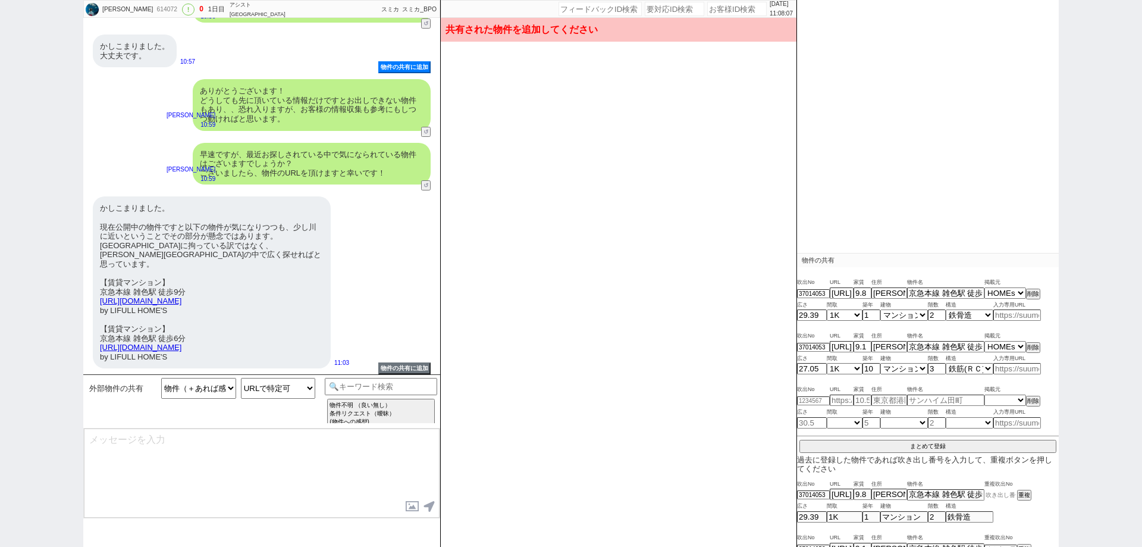
paste input "37014053"
type input "37014053"
click at [1020, 491] on button "重複" at bounding box center [1023, 495] width 12 height 8
select select
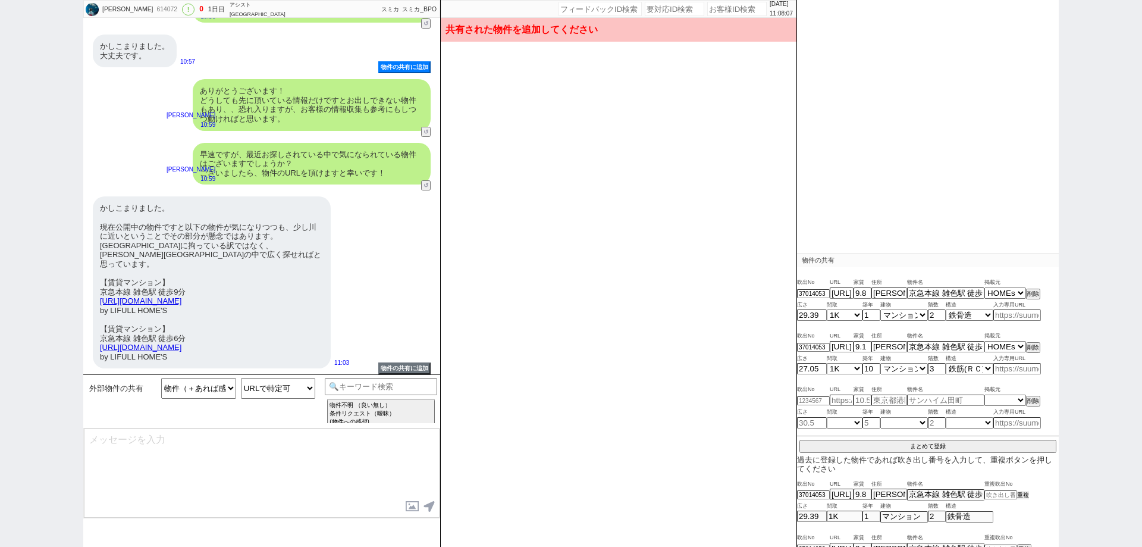
select select
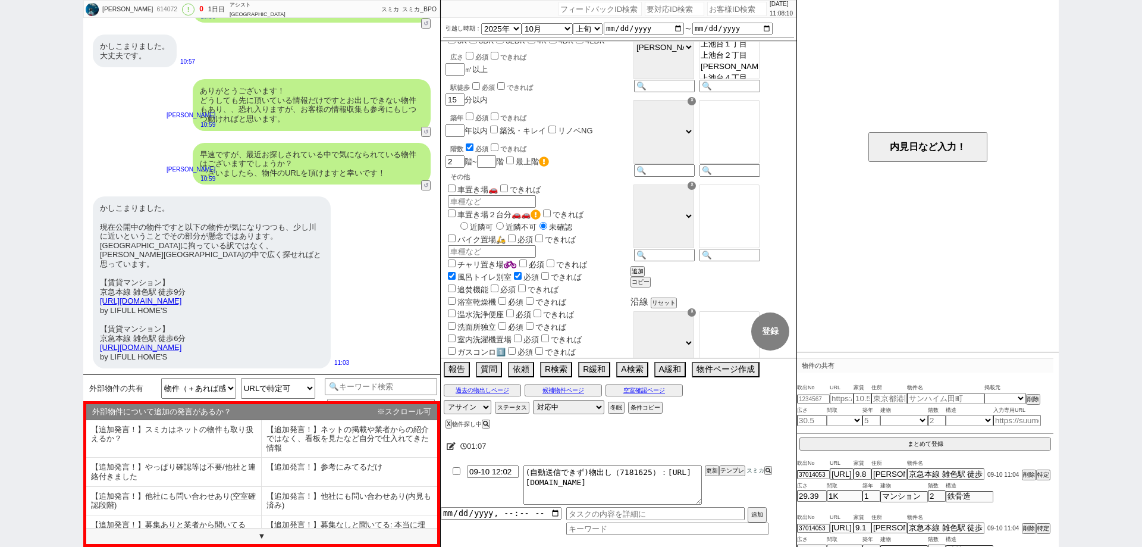
scroll to position [119, 0]
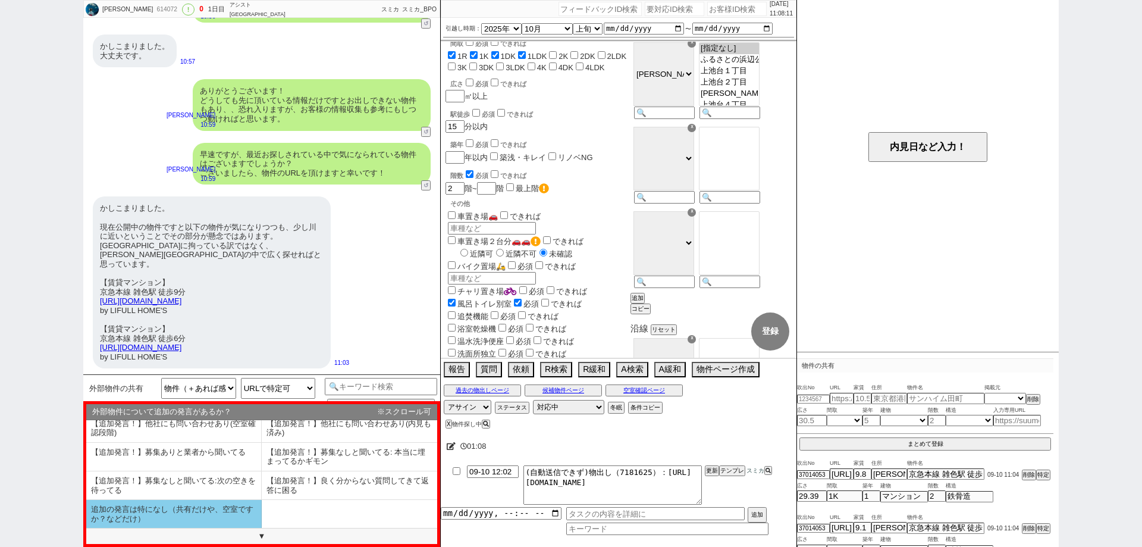
click at [246, 514] on li "追加の発言は特になし（共有だけや、空室ですか？などだけ）" at bounding box center [174, 514] width 176 height 28
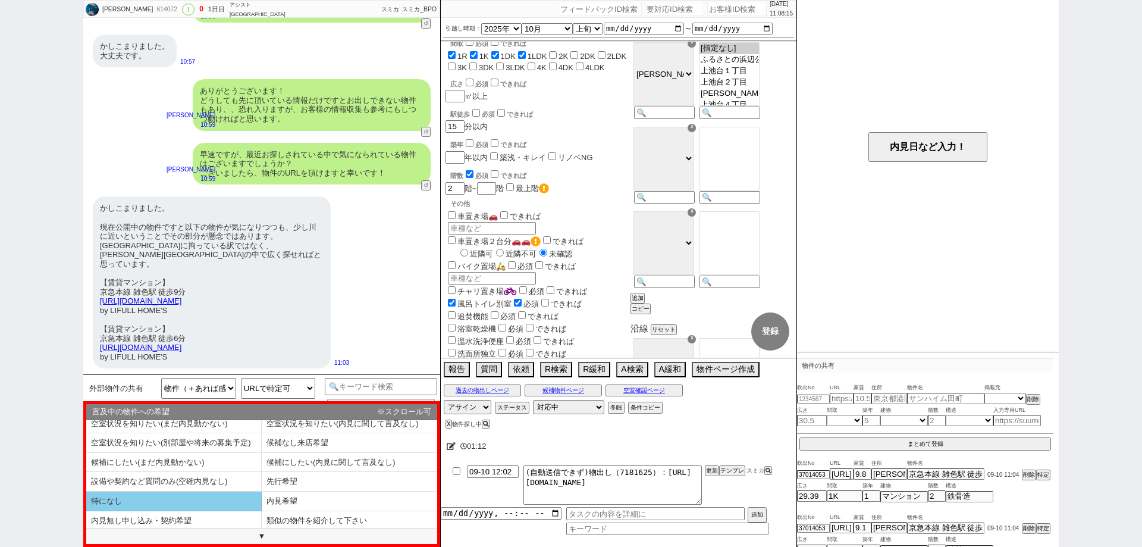
scroll to position [8, 0]
click at [243, 503] on li "特になし" at bounding box center [174, 499] width 176 height 20
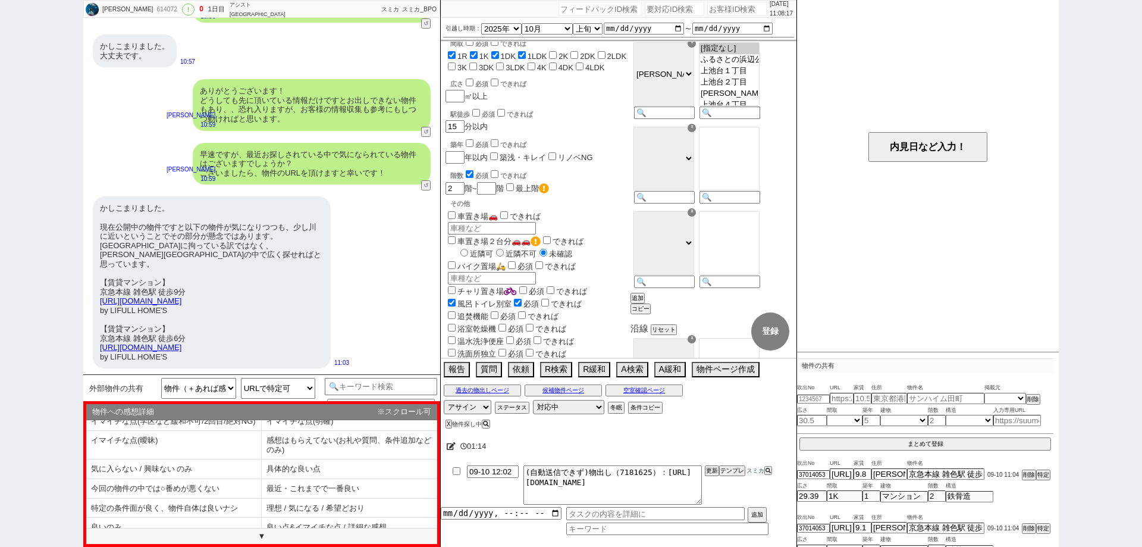
click at [248, 517] on li "特定の条件面が良く、物件自体は良いナシ" at bounding box center [174, 509] width 176 height 20
select select "追加の発言は特になし（共有だけや、空室ですか？などだけ）"
select select "特になし"
select select "特定の条件面が良く、物件自体は良いナシ"
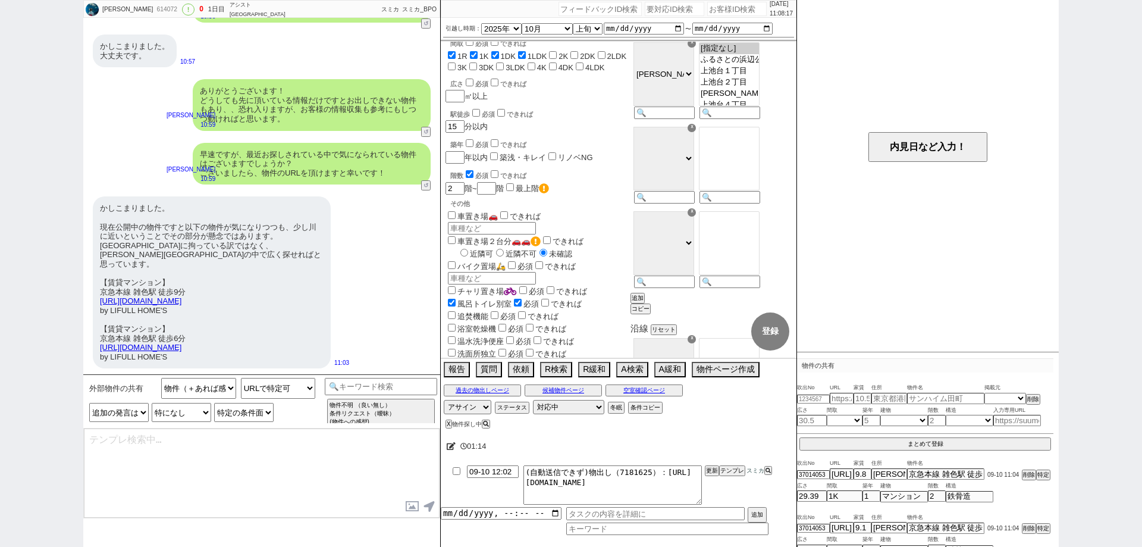
type textarea "物件ありがとうございます！ こちらどういったところが気に入られている、などございますか？"
click at [246, 413] on select "物件への感想詳細 イマイチな点(学区など緩和不可/2回目/絶対NG) イマイチな点(明確) イマイチな点(曖昧) 感想はもらえてない(お礼や質問、条件追加など…" at bounding box center [243, 412] width 59 height 19
select select "良い点&イマイチな点 / 詳細な感想"
click at [214, 403] on select "物件への感想詳細 イマイチな点(学区など緩和不可/2回目/絶対NG) イマイチな点(明確) イマイチな点(曖昧) 感想はもらえてない(お礼や質問、条件追加など…" at bounding box center [243, 412] width 59 height 19
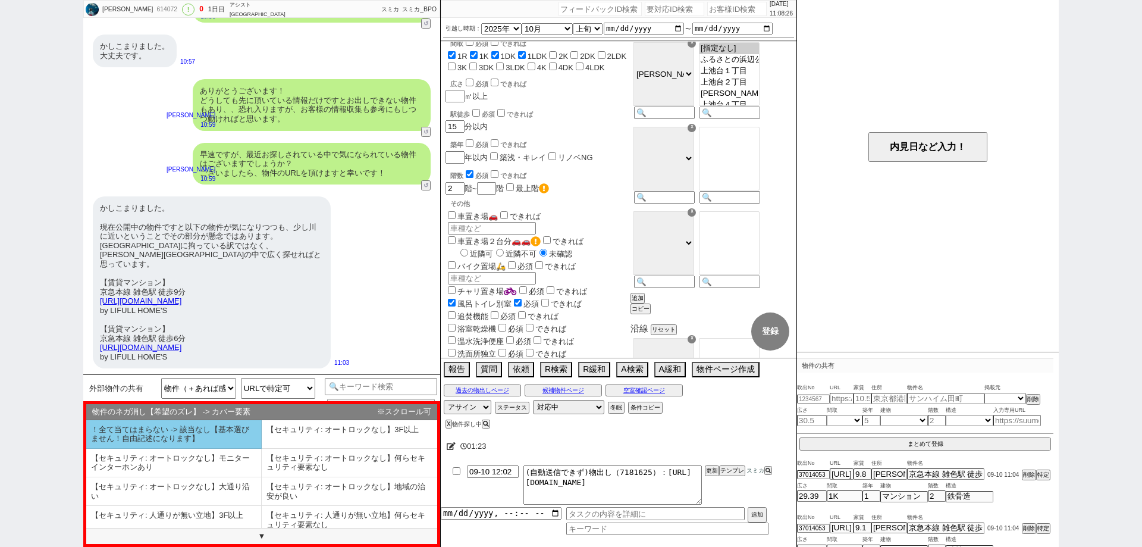
click at [234, 443] on li "！全て当てはまらない -> 該当なし【基本選びません！自由記述になります】" at bounding box center [174, 434] width 176 height 29
select select "追加の発言は特になし（共有だけや、空室ですか？などだけ）"
select select "特になし"
select select "良い点&イマイチな点 / 詳細な感想"
select select "！全て当てはまらない -> 該当なし【基本選びません！自由記述になります】"
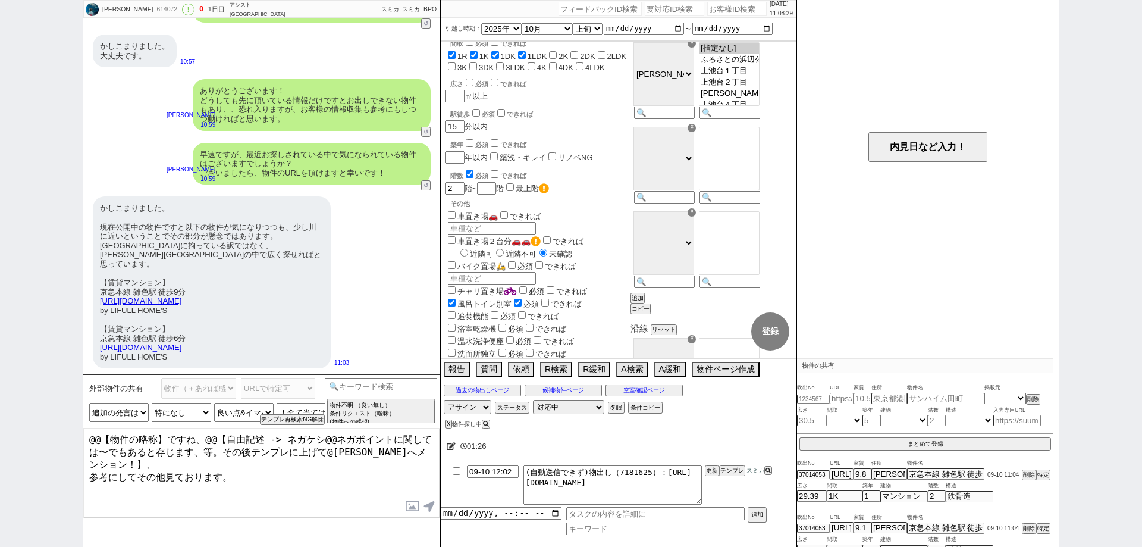
drag, startPoint x: 116, startPoint y: 456, endPoint x: 46, endPoint y: 415, distance: 80.8
click at [48, 417] on div "[PERSON_NAME] 614072 ! 0 1日目 アシスト[GEOGRAPHIC_DATA][PERSON_NAME] 冬眠中 自社客 スミカ スミカ…" at bounding box center [571, 273] width 1142 height 547
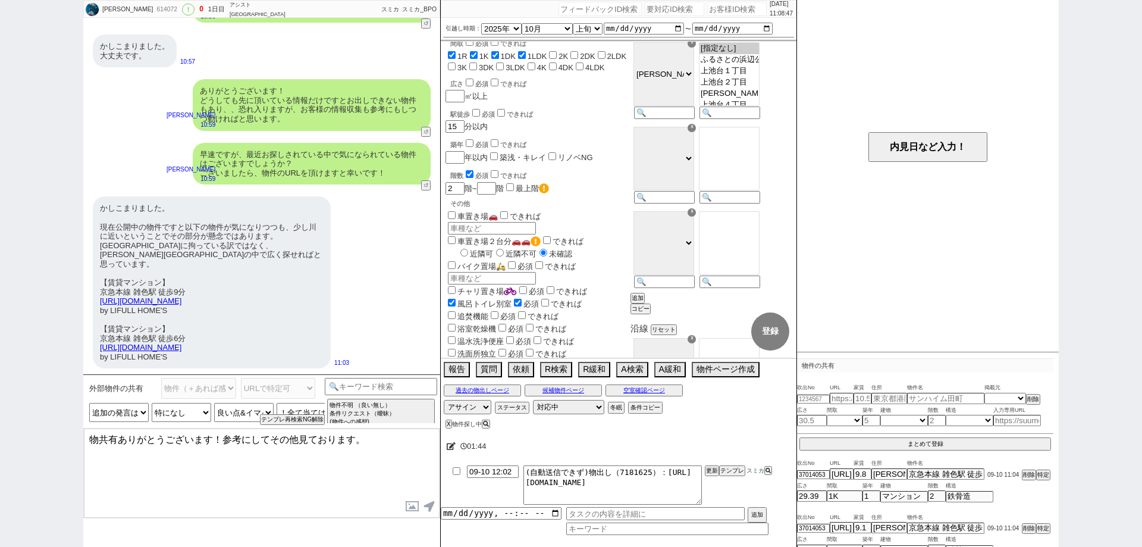
click at [270, 441] on textarea "物共有ありがとうございます！参考にしてその他見ております。" at bounding box center [262, 472] width 356 height 89
type textarea "物共有ありがとうございます！参考にして[PERSON_NAME][GEOGRAPHIC_DATA]内で広く見ております。"
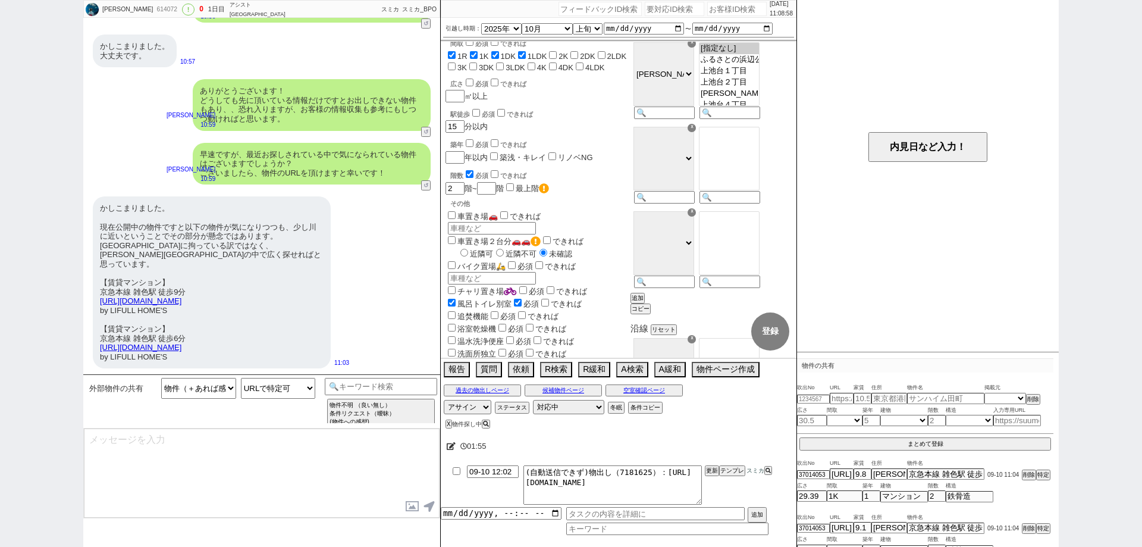
scroll to position [1577, 0]
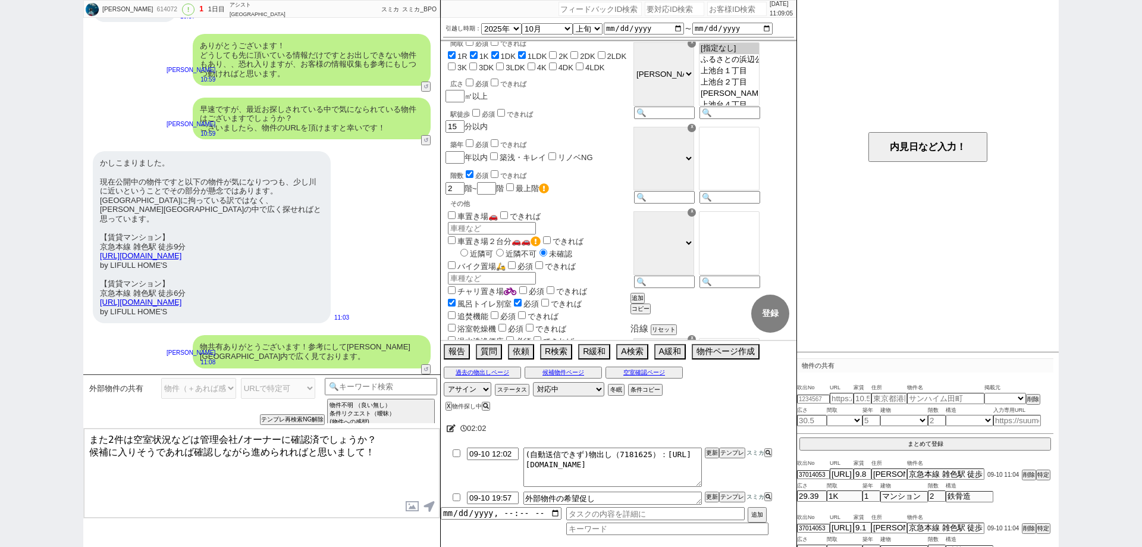
type textarea "また2件は空室状況などは管理会社/オーナーに確認済でしょうか？ 候補に入りそうであれば確認しながら進められればと思いまして！"
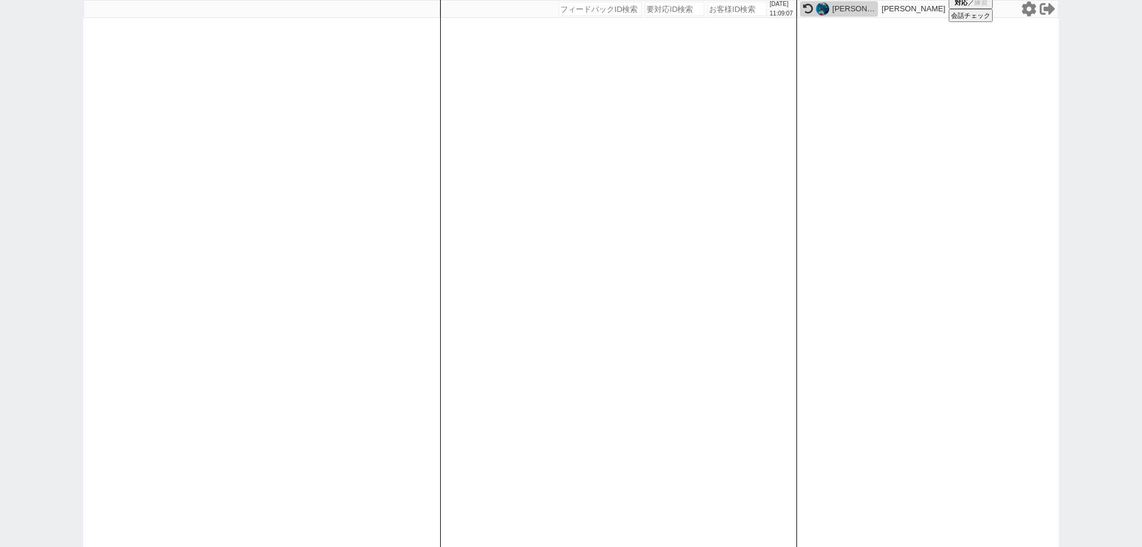
scroll to position [0, 0]
click at [1023, 8] on icon at bounding box center [1029, 8] width 15 height 15
click at [1030, 15] on icon at bounding box center [1029, 8] width 14 height 15
click at [1027, 9] on icon at bounding box center [1029, 8] width 15 height 15
click at [0, 135] on div "[DATE] 11:58:54 候補物件を追加してしてください 紹介した物件一覧 他社物件を追加する 空室確認ページに追加・削除 紹介した物件一覧 他社物件を…" at bounding box center [571, 273] width 1142 height 547
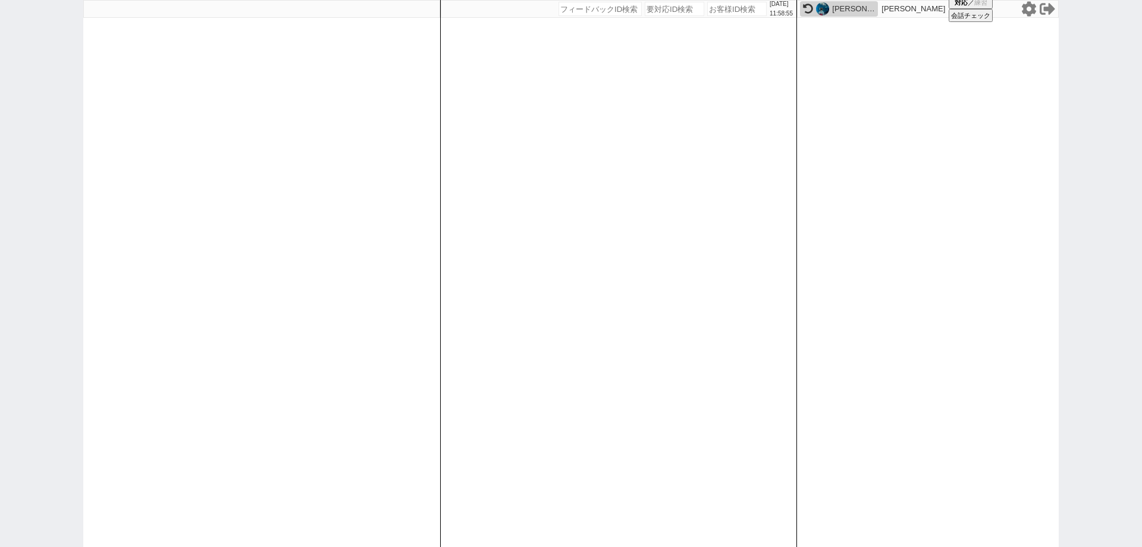
click at [328, 171] on div at bounding box center [261, 273] width 357 height 547
click at [1035, 3] on icon at bounding box center [1029, 8] width 15 height 15
